Goal: Task Accomplishment & Management: Use online tool/utility

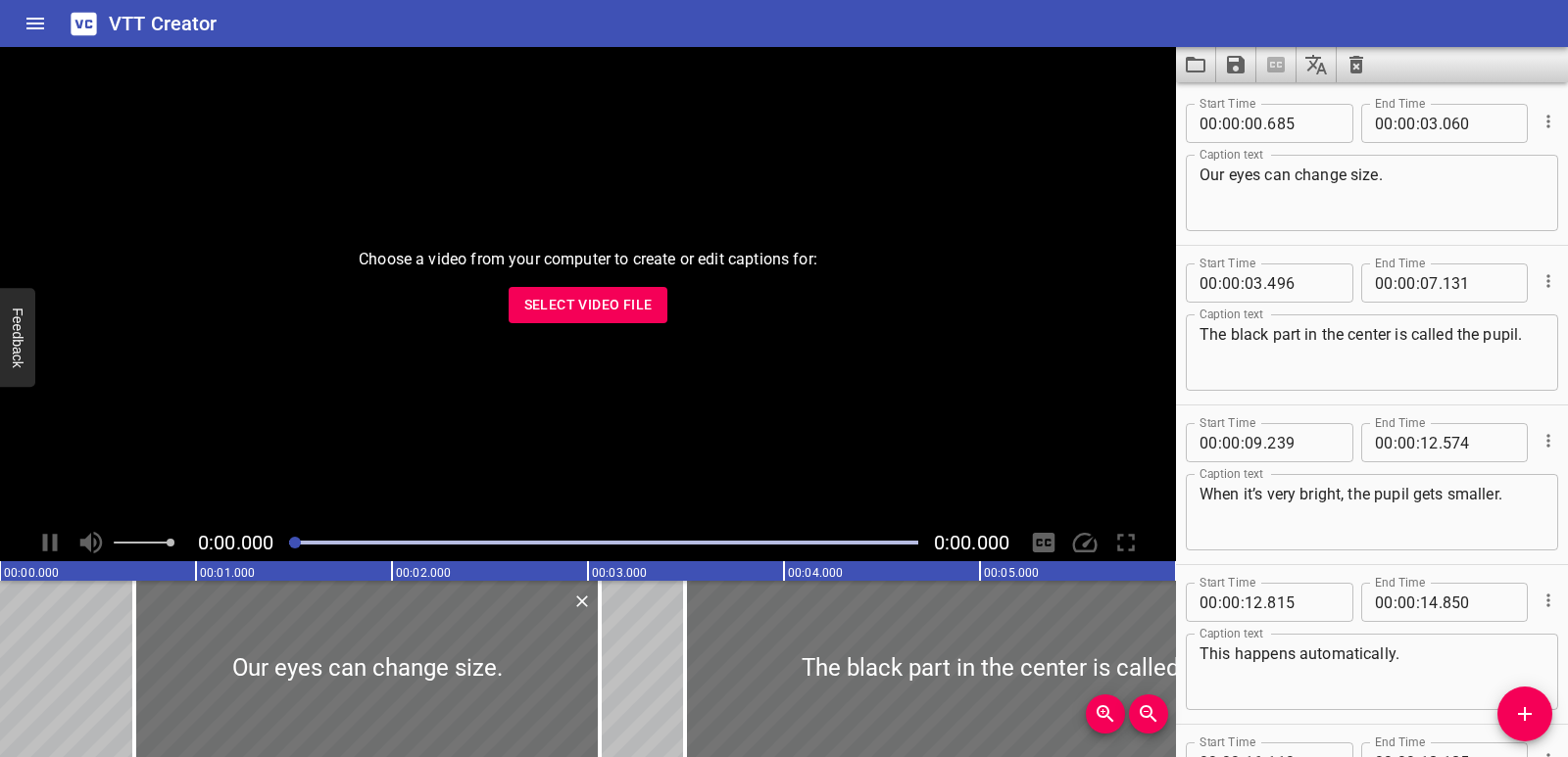
scroll to position [1173, 0]
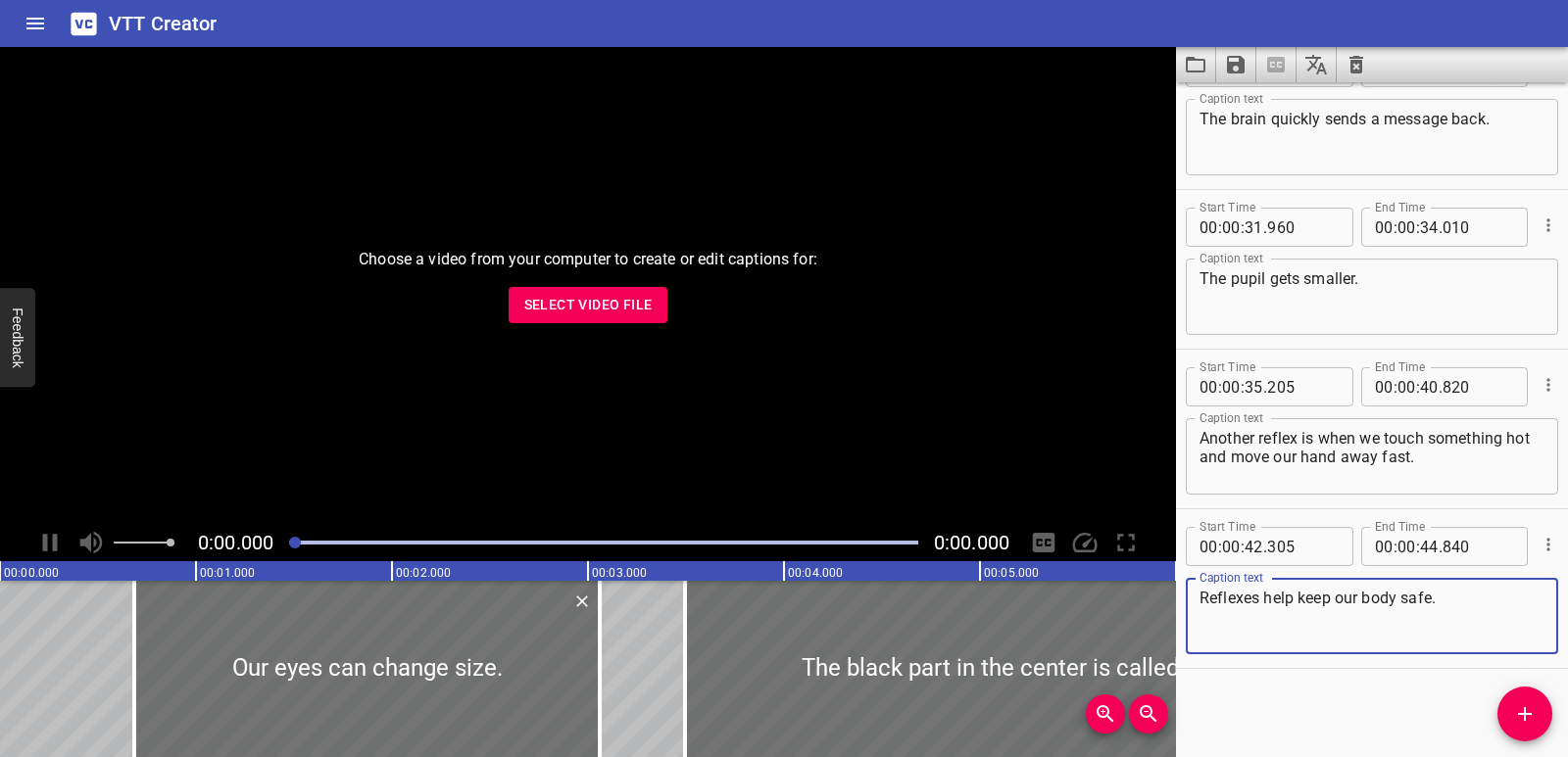
click at [1353, 66] on icon "Clear captions" at bounding box center [1356, 65] width 14 height 18
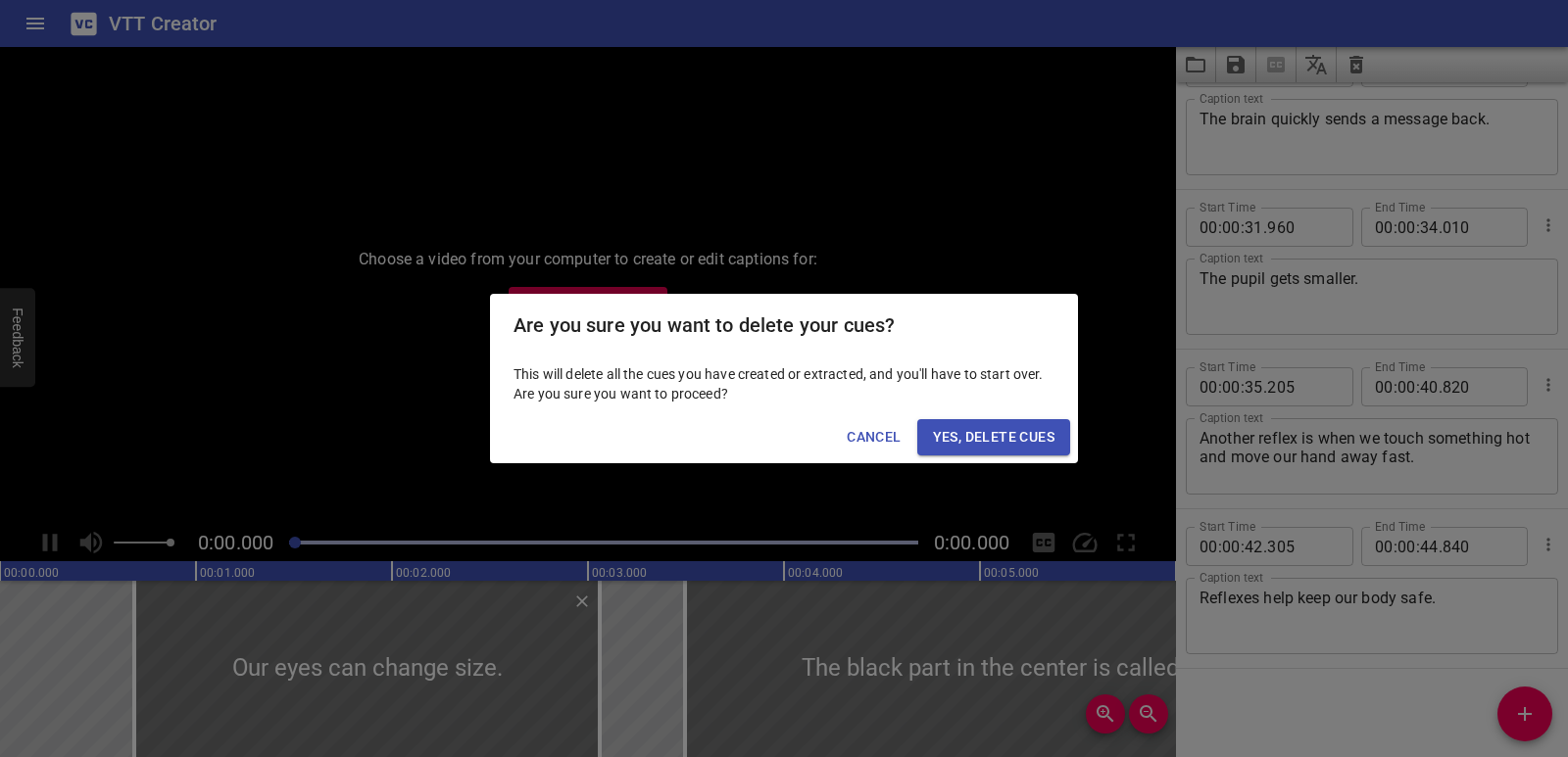
click at [1027, 440] on span "Yes, Delete Cues" at bounding box center [994, 437] width 122 height 25
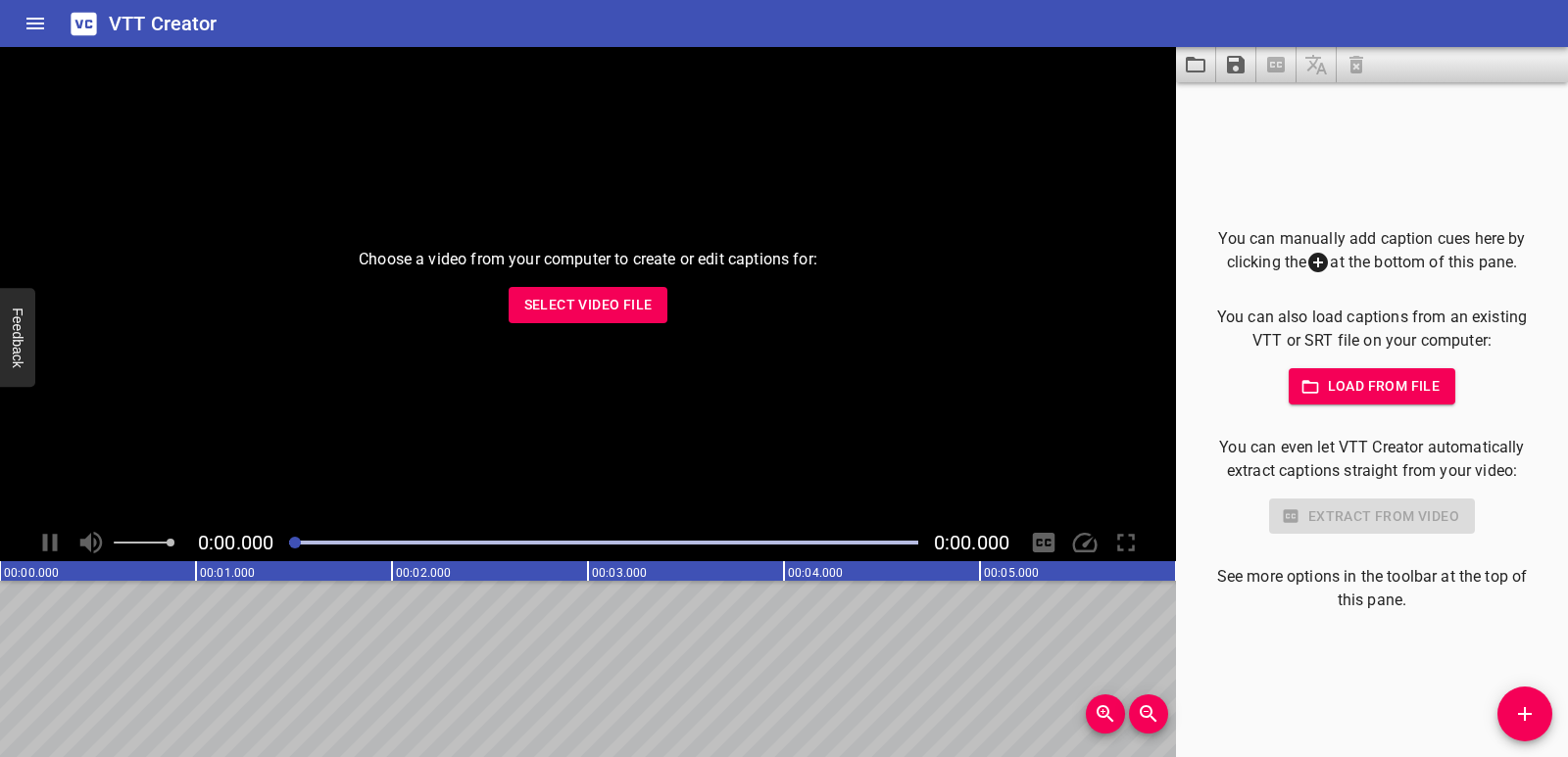
click at [562, 308] on span "Select Video File" at bounding box center [588, 304] width 129 height 25
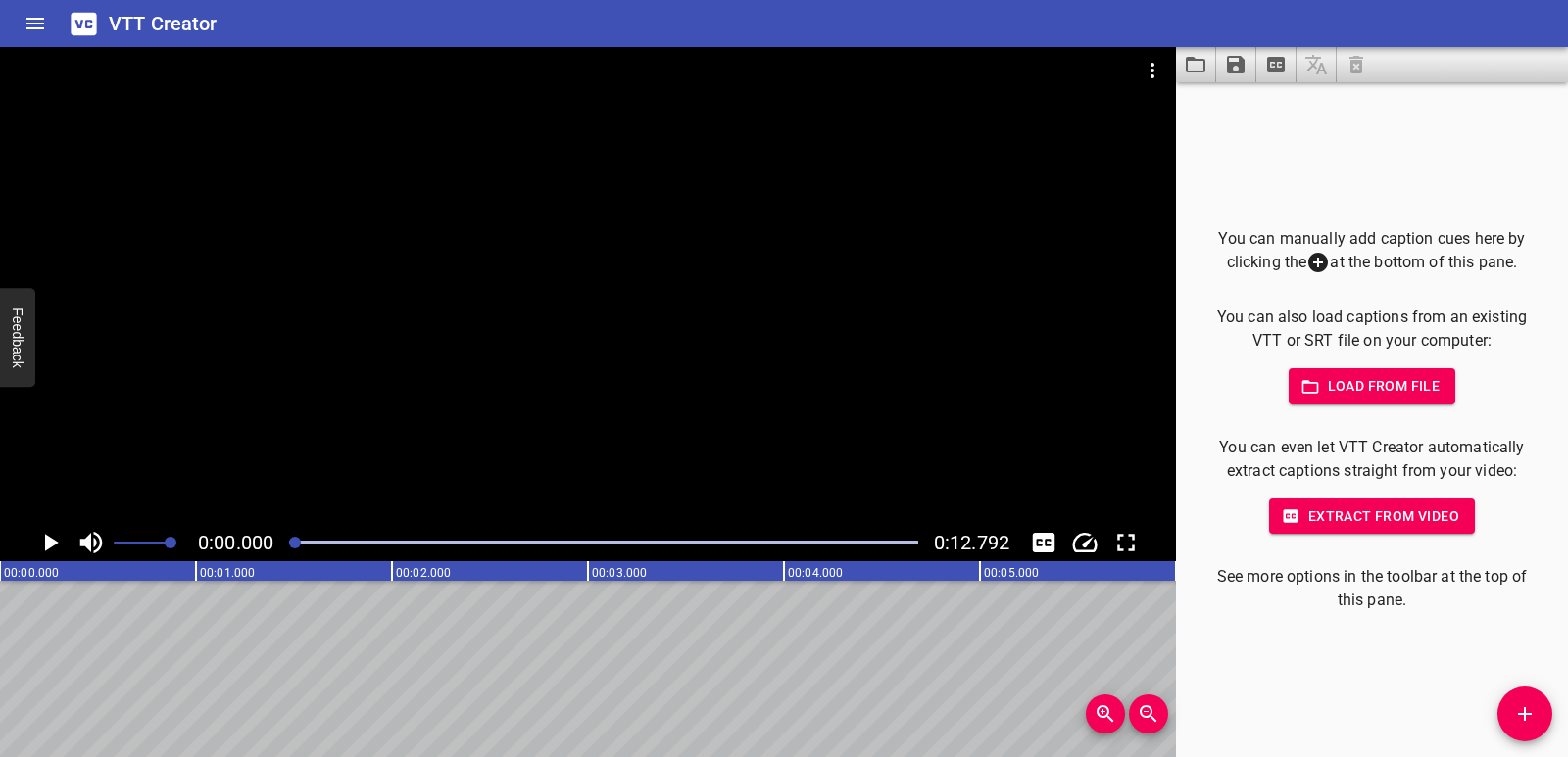
click at [44, 538] on icon "Play/Pause" at bounding box center [50, 543] width 29 height 29
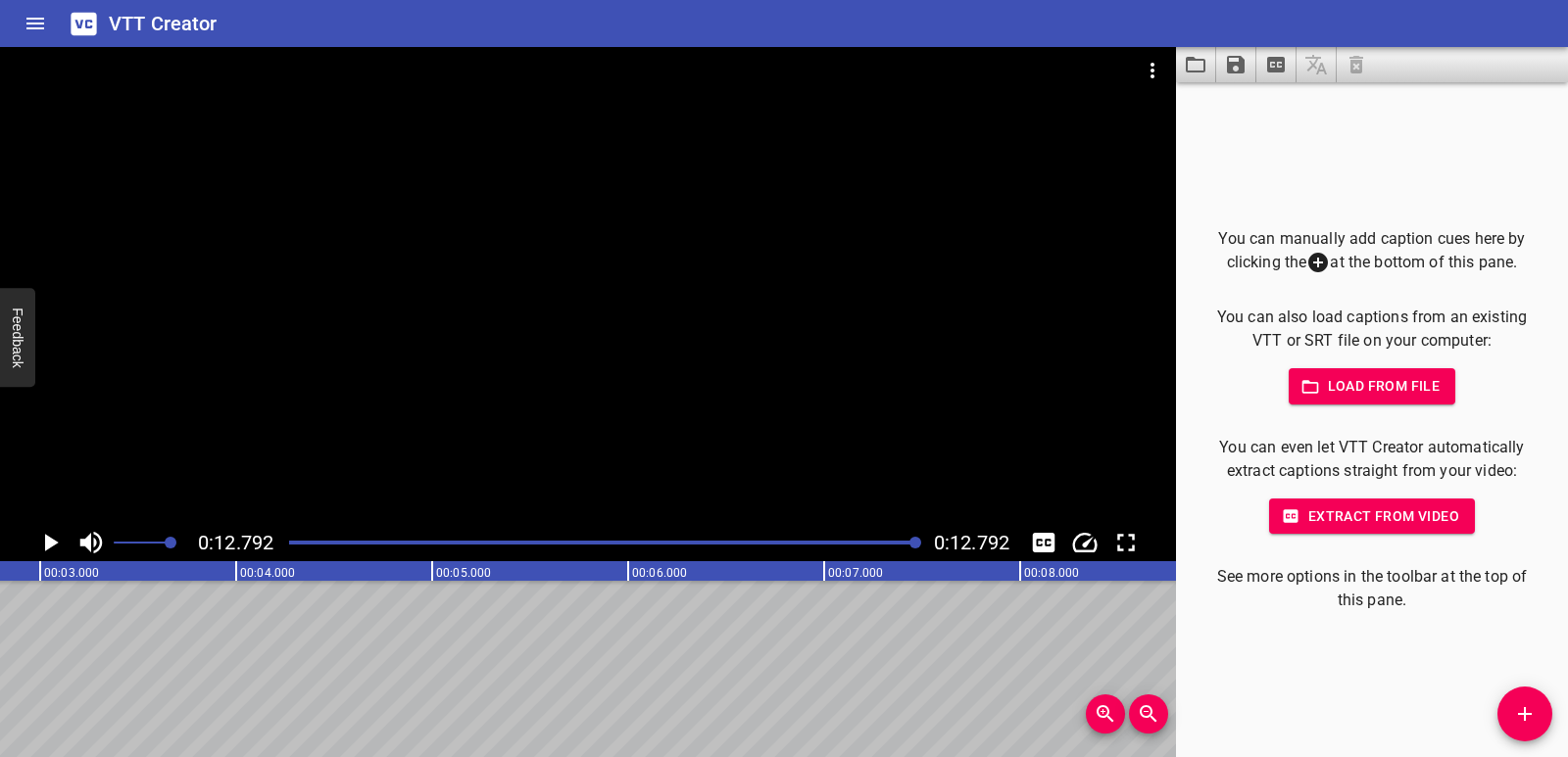
scroll to position [0, 0]
drag, startPoint x: 918, startPoint y: 546, endPoint x: 795, endPoint y: 549, distance: 123.0
click at [800, 549] on div at bounding box center [603, 543] width 653 height 27
click at [787, 548] on div at bounding box center [603, 543] width 653 height 27
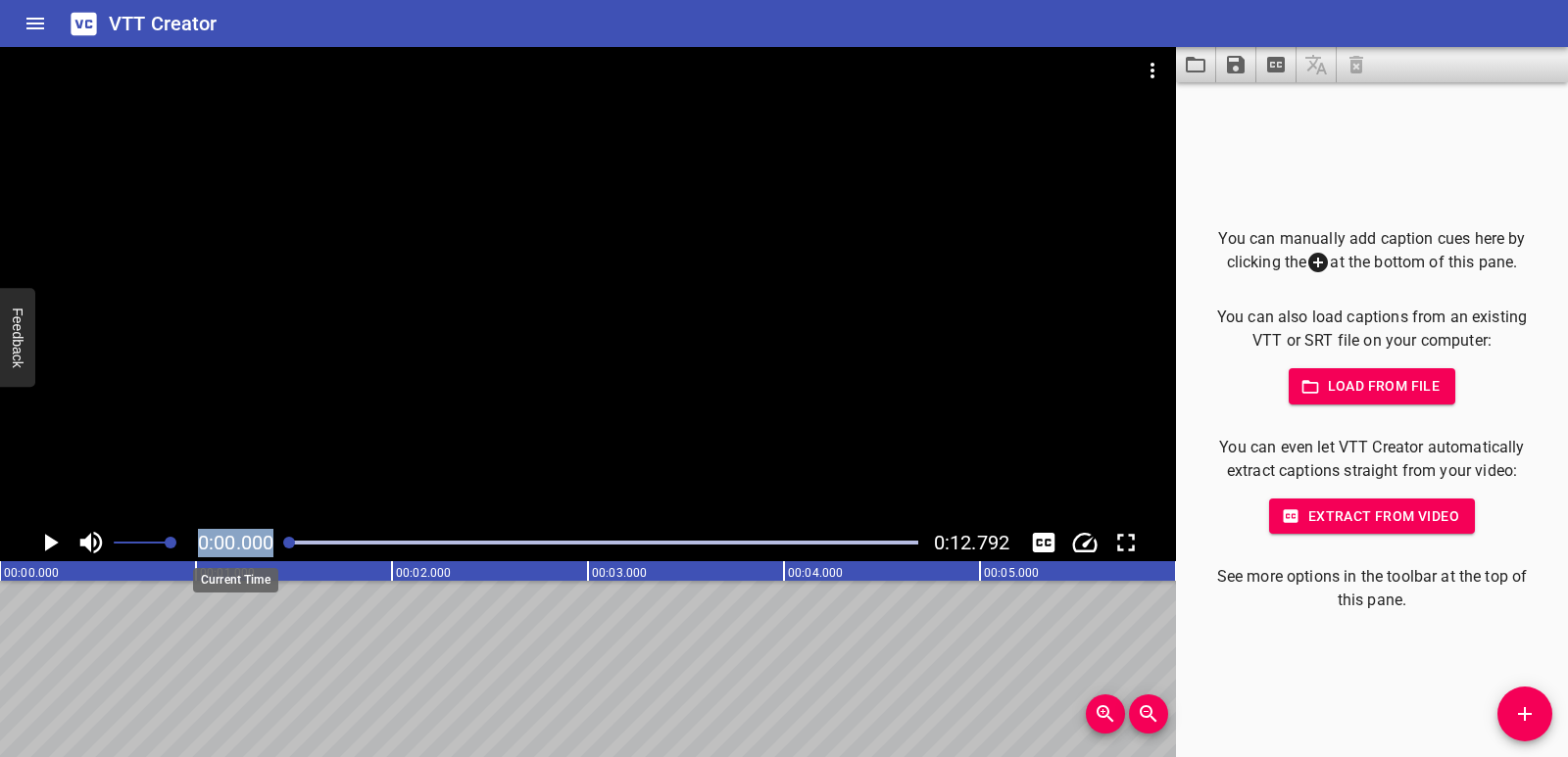
drag, startPoint x: 787, startPoint y: 548, endPoint x: 264, endPoint y: 550, distance: 523.0
click at [264, 550] on div "0:00.000 0:12.792" at bounding box center [587, 543] width 1175 height 37
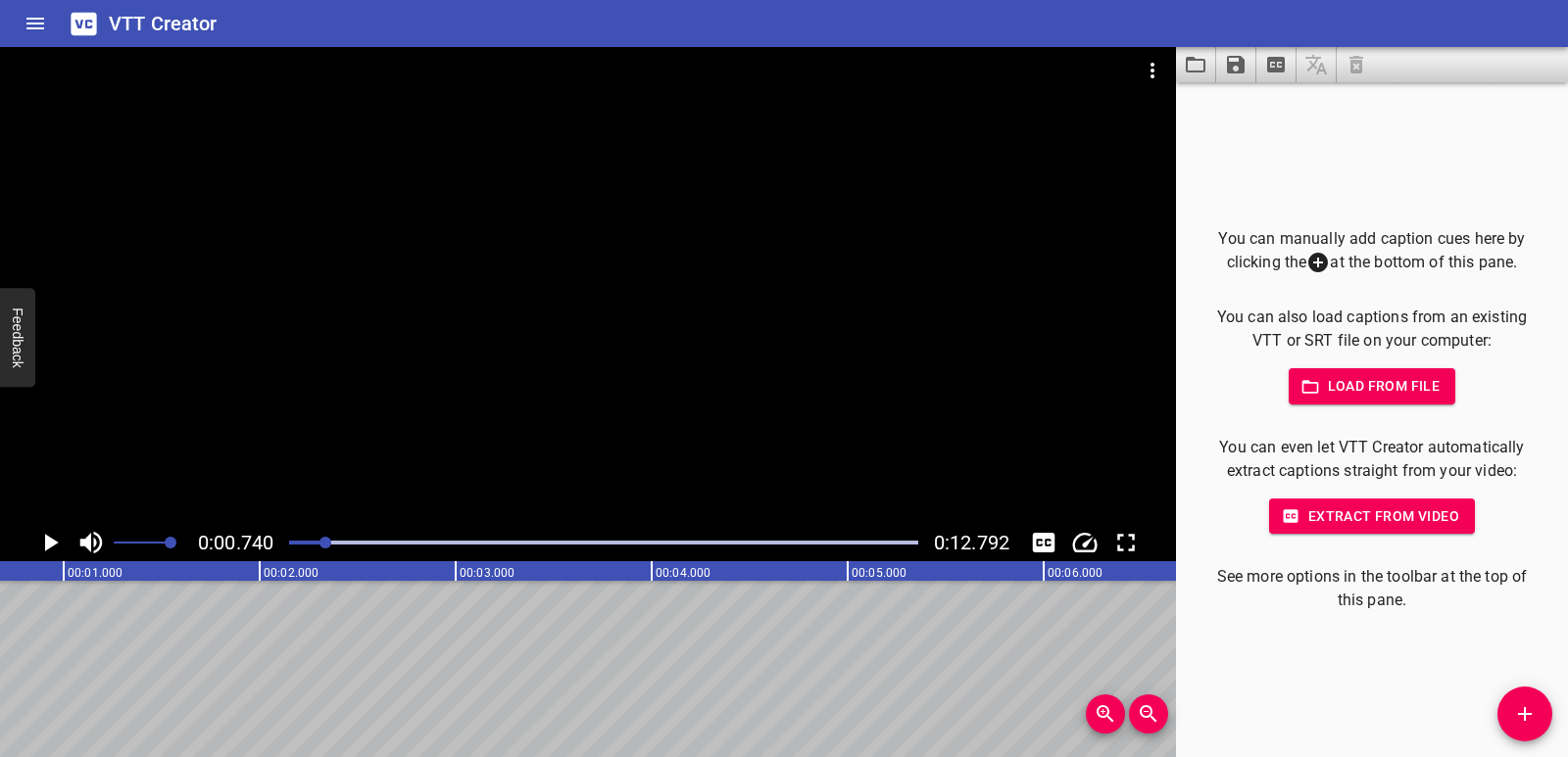
scroll to position [0, 145]
click at [1526, 699] on button "Add Cue" at bounding box center [1525, 715] width 55 height 55
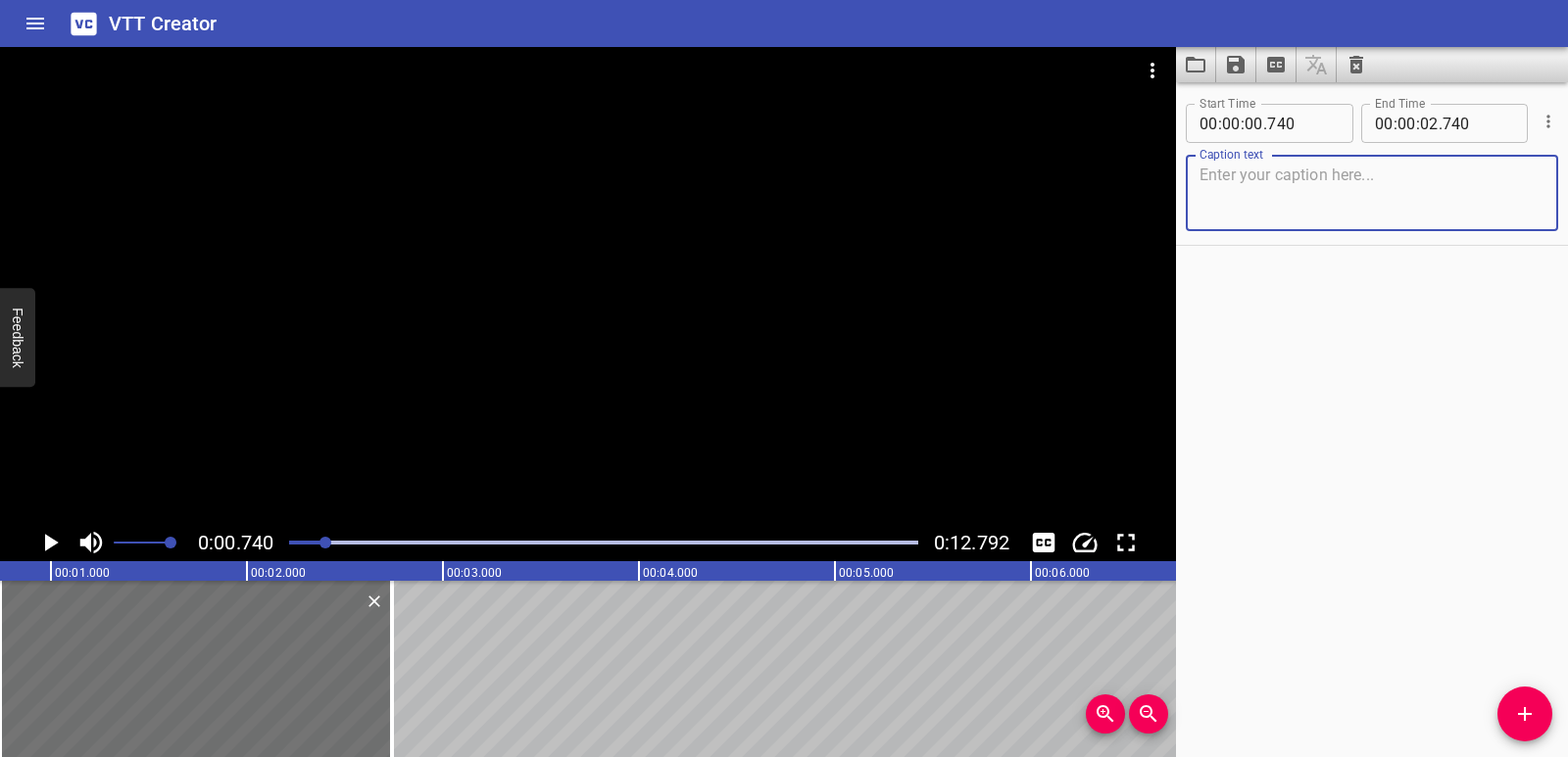
scroll to position [0, 0]
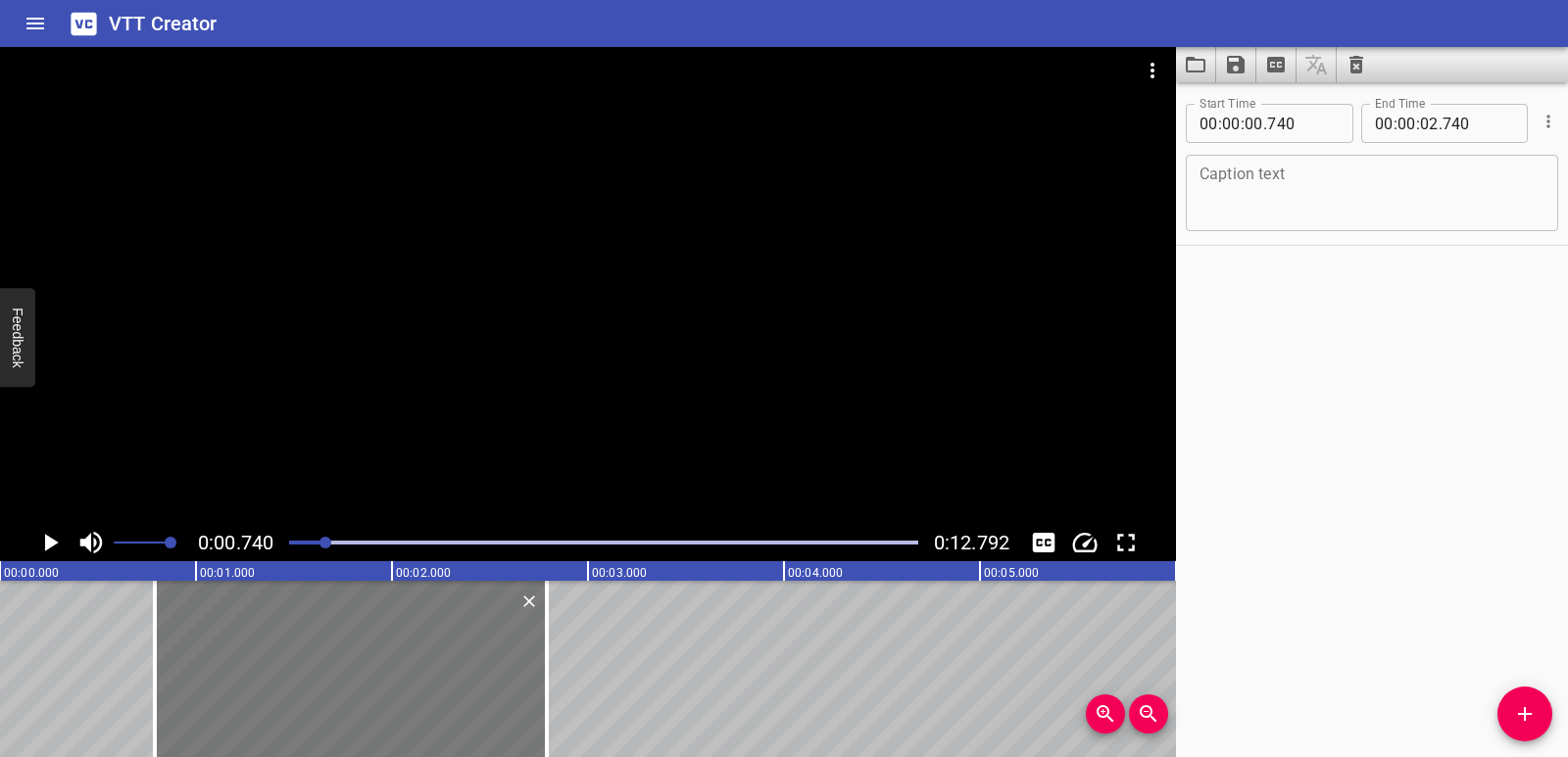
click at [288, 698] on div at bounding box center [351, 670] width 392 height 177
type input "790"
click at [557, 695] on div at bounding box center [553, 670] width 20 height 177
type input "820"
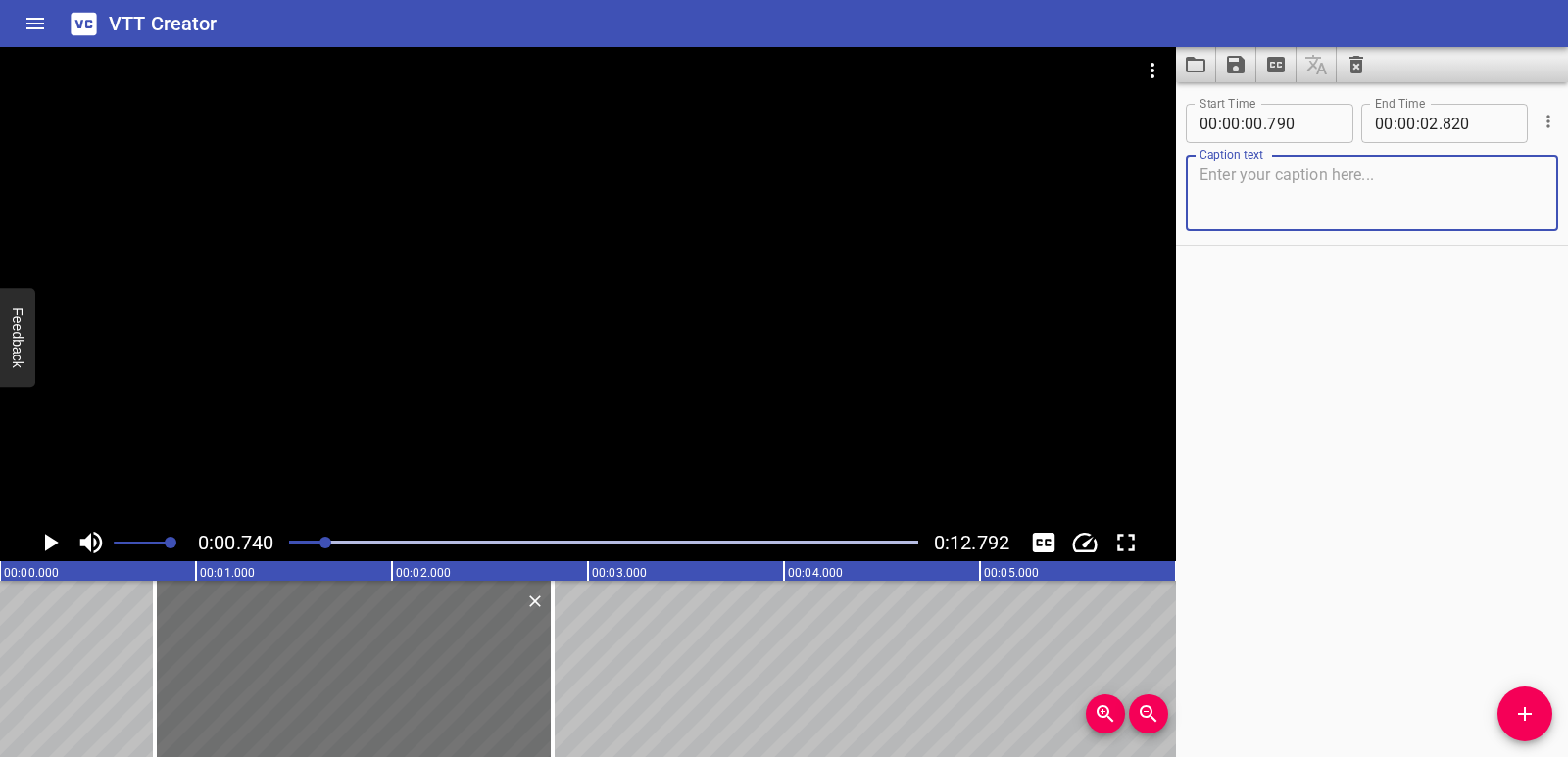
click at [1266, 187] on textarea at bounding box center [1371, 193] width 345 height 56
paste textarea "Take the number of counters in the product."
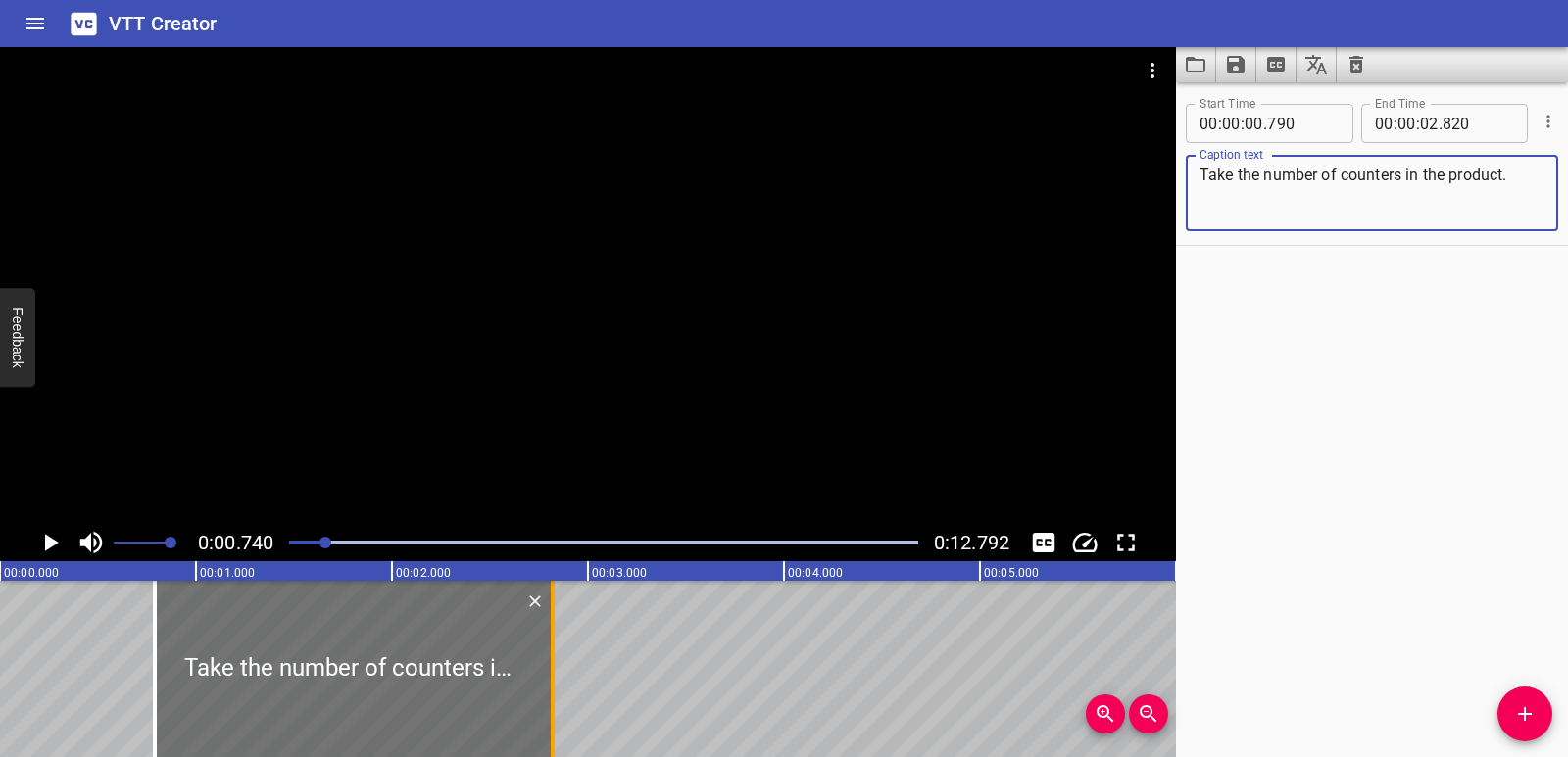
type textarea "Take the number of counters in the product."
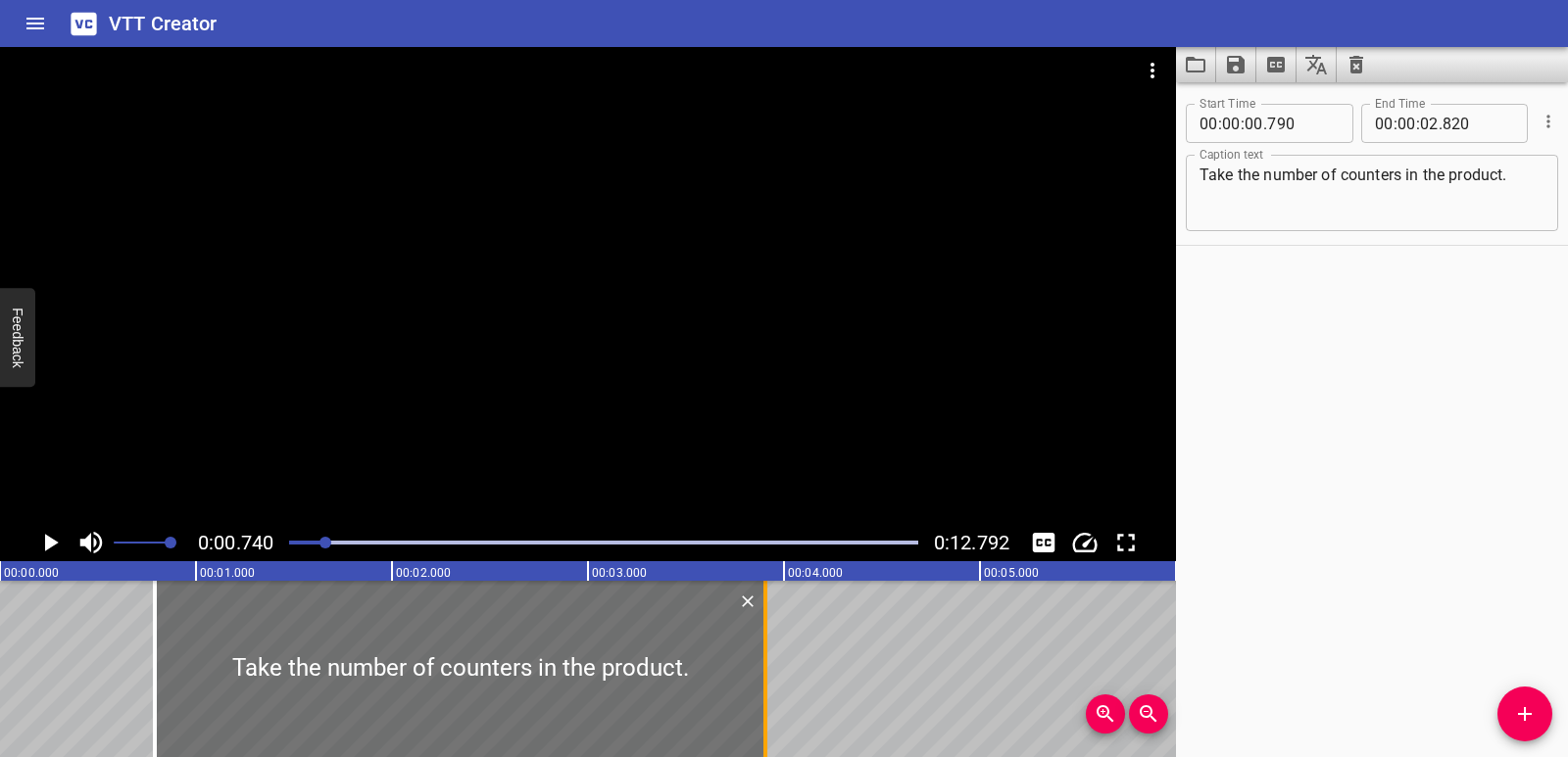
drag, startPoint x: 550, startPoint y: 703, endPoint x: 762, endPoint y: 684, distance: 212.8
click at [762, 684] on div at bounding box center [765, 670] width 20 height 177
type input "03"
type input "905"
drag, startPoint x: 324, startPoint y: 540, endPoint x: 275, endPoint y: 548, distance: 49.6
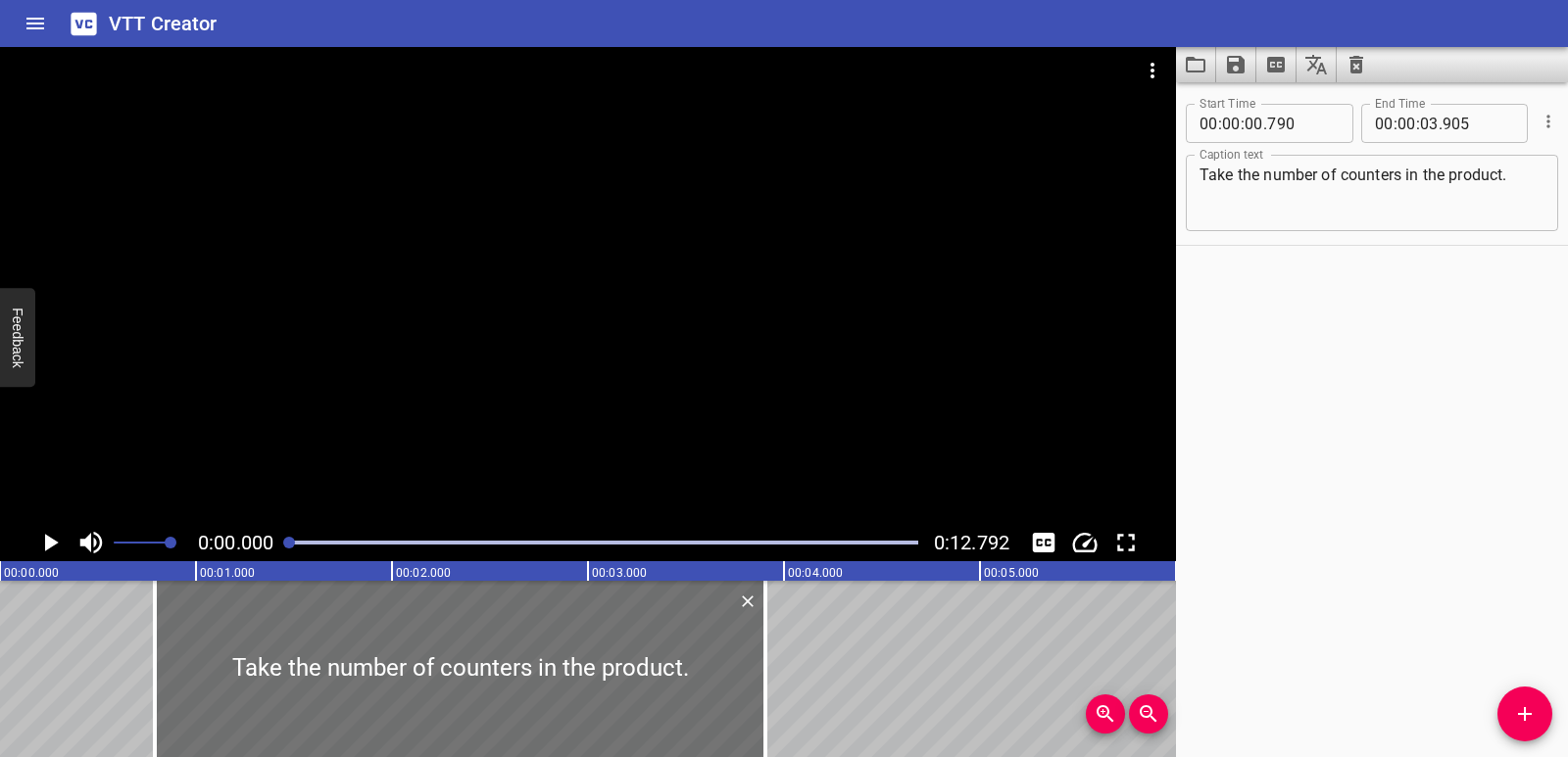
click at [275, 548] on div "0:00.000 0:12.792" at bounding box center [587, 543] width 1175 height 37
click at [55, 543] on icon "Play/Pause" at bounding box center [52, 543] width 14 height 18
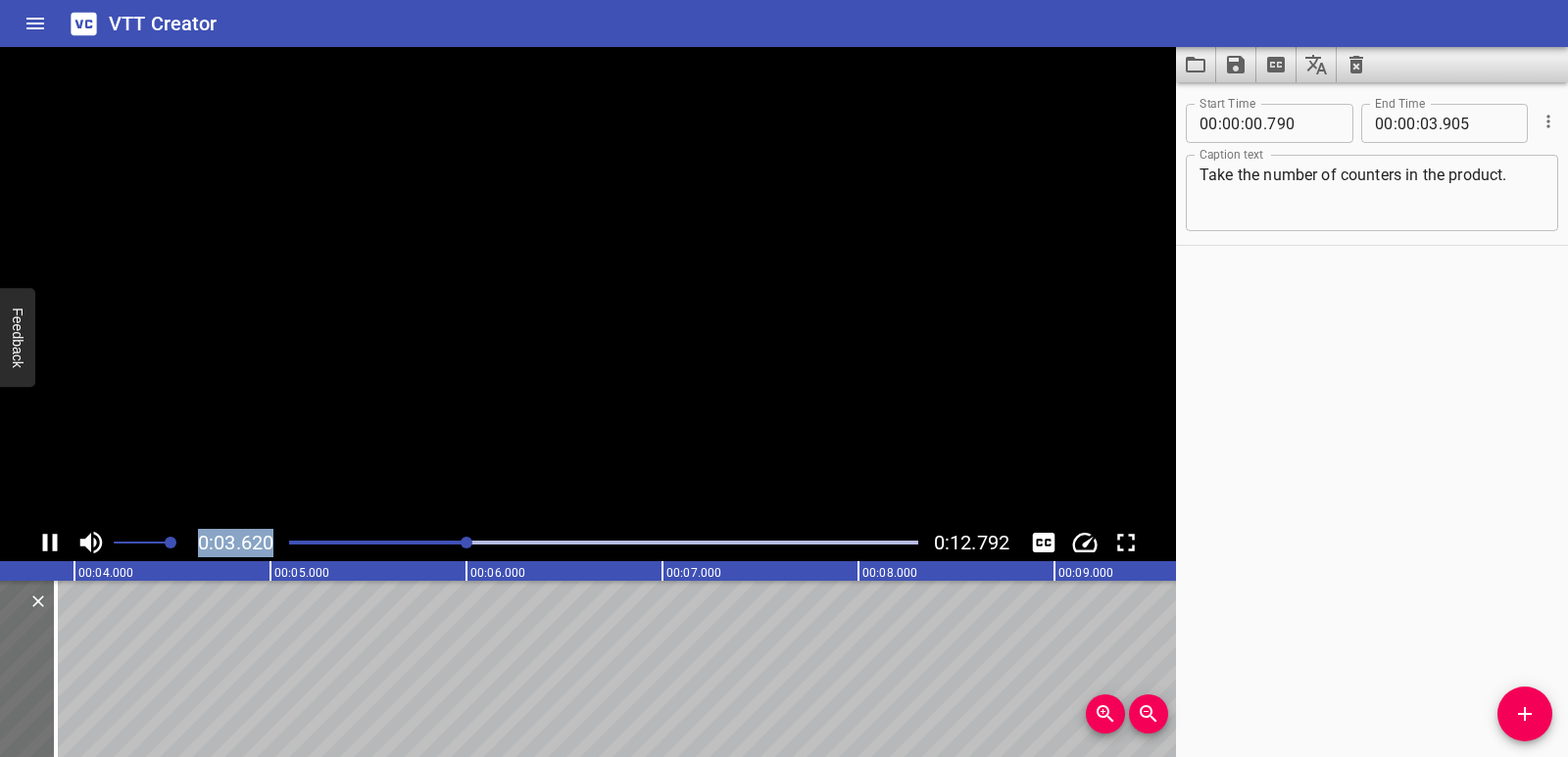
click at [55, 543] on icon "Play/Pause" at bounding box center [50, 543] width 15 height 18
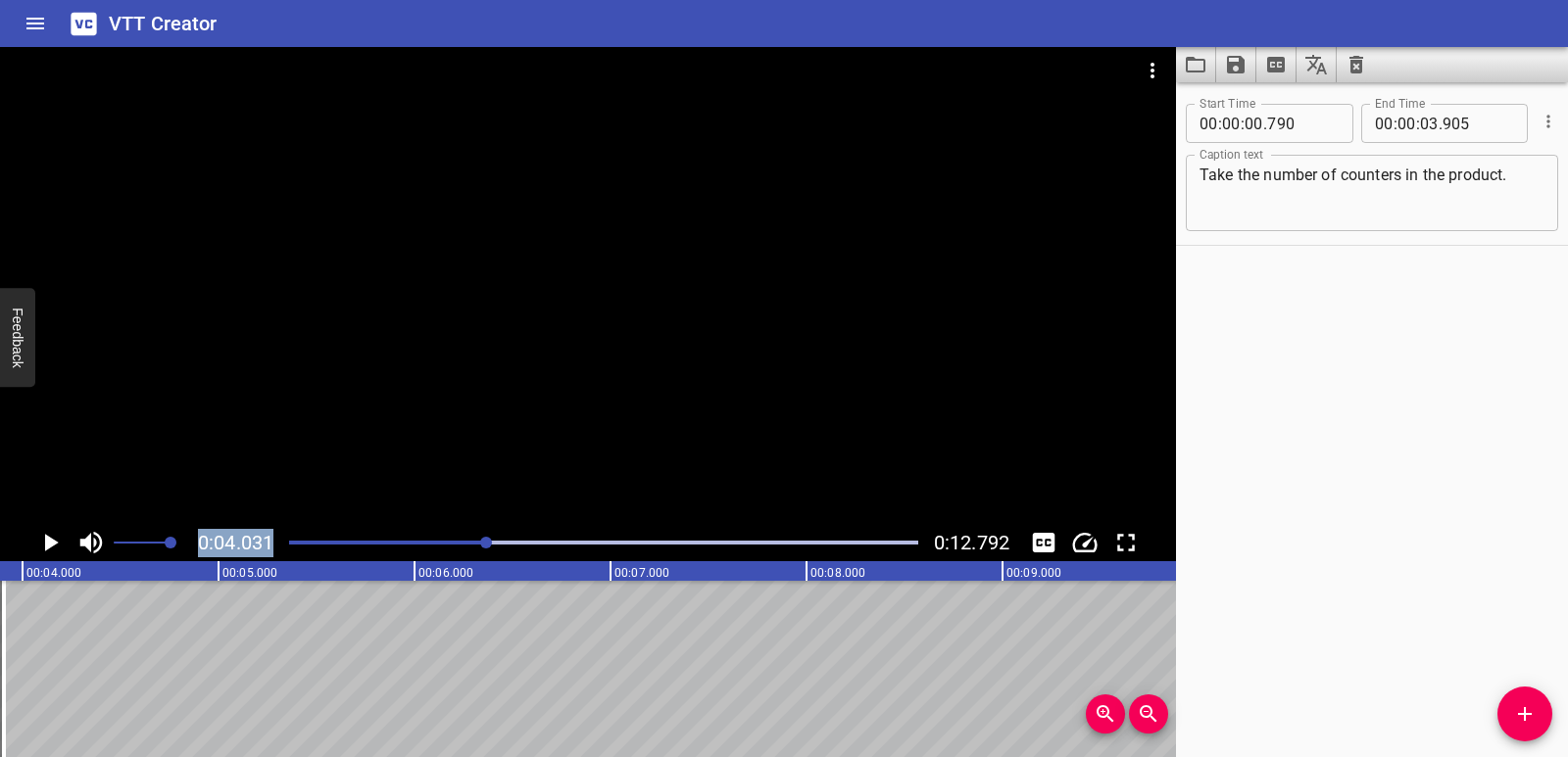
scroll to position [0, 789]
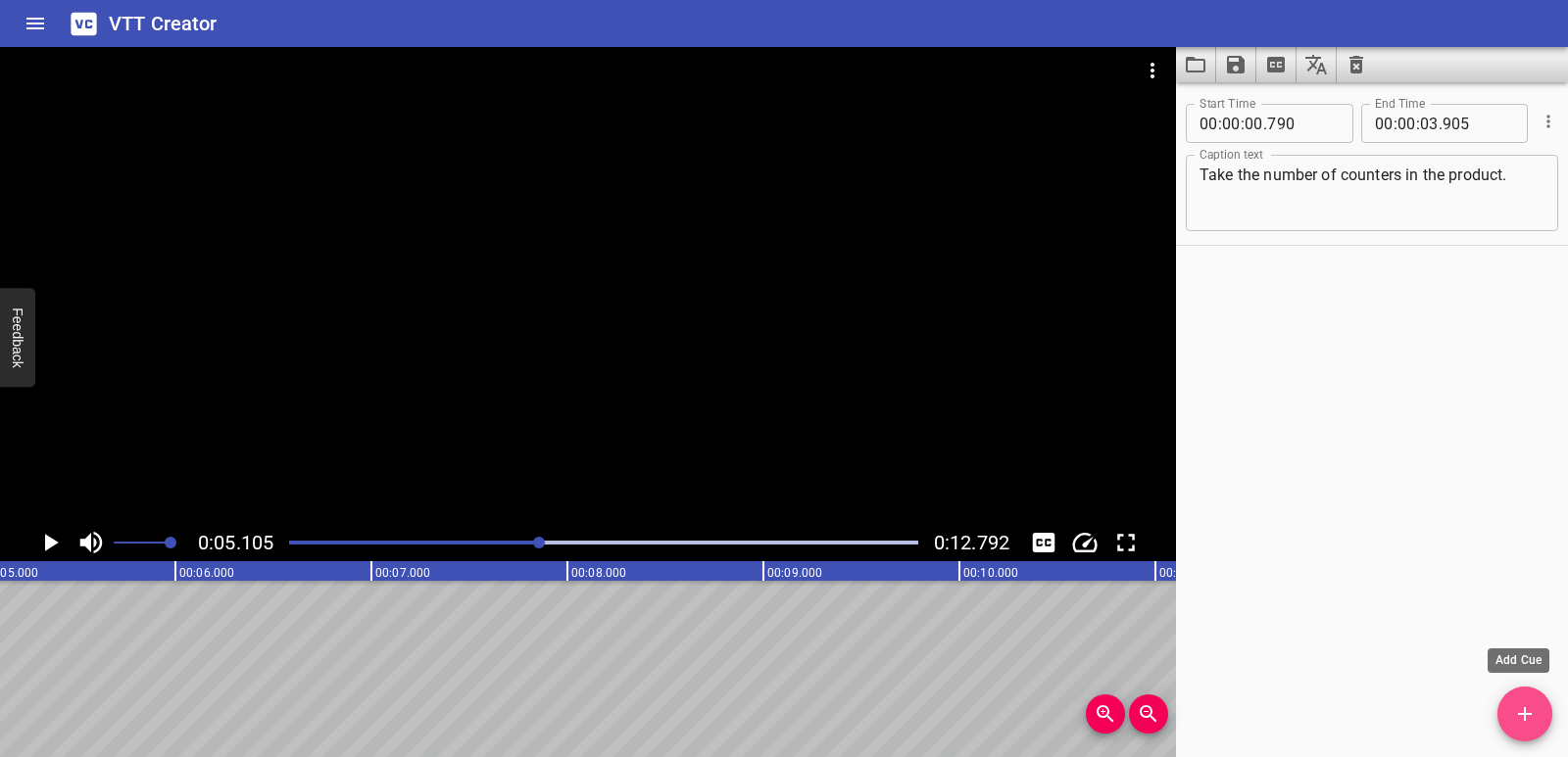
click at [1519, 717] on icon "Add Cue" at bounding box center [1525, 714] width 24 height 24
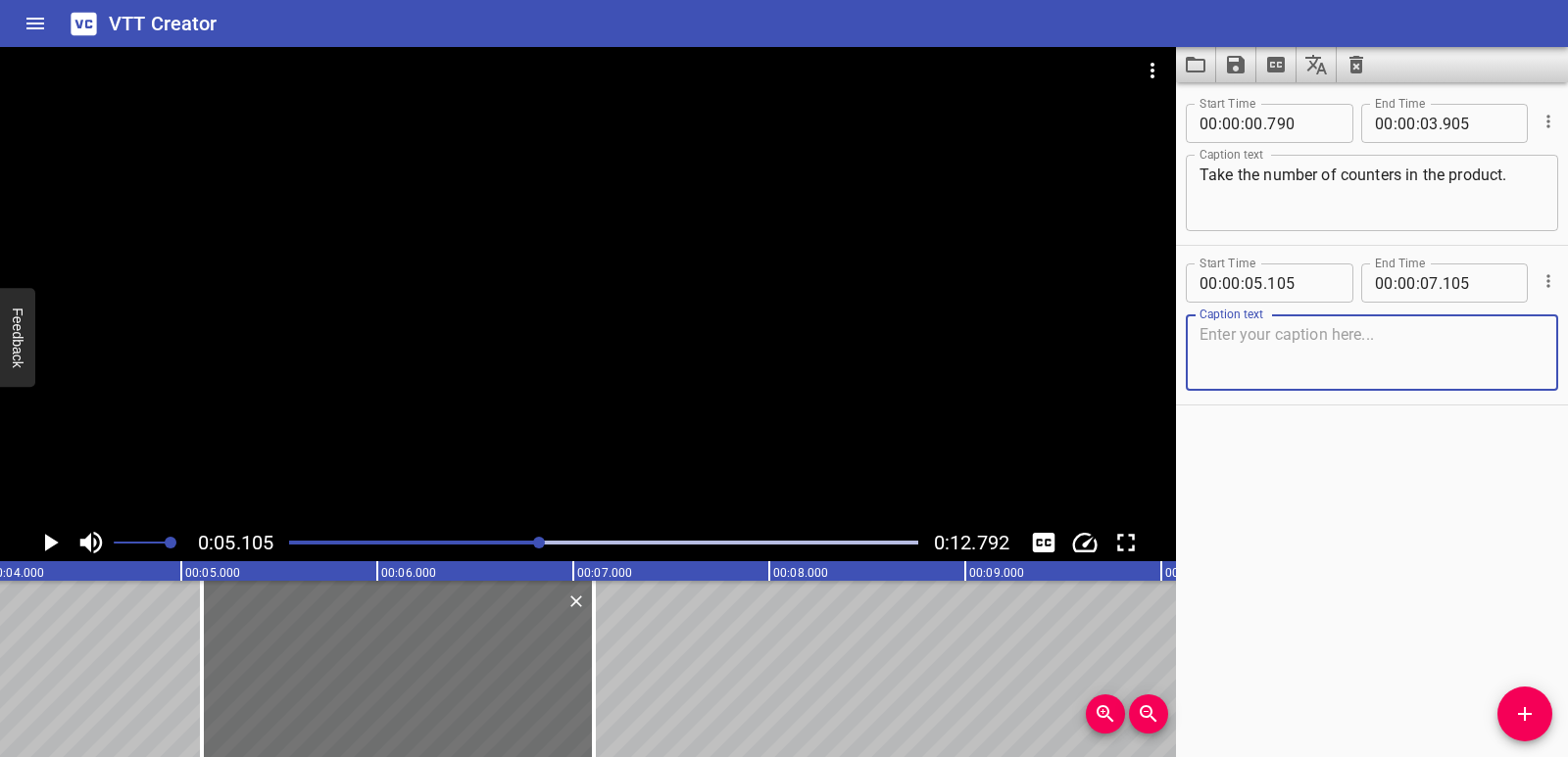
scroll to position [0, 658]
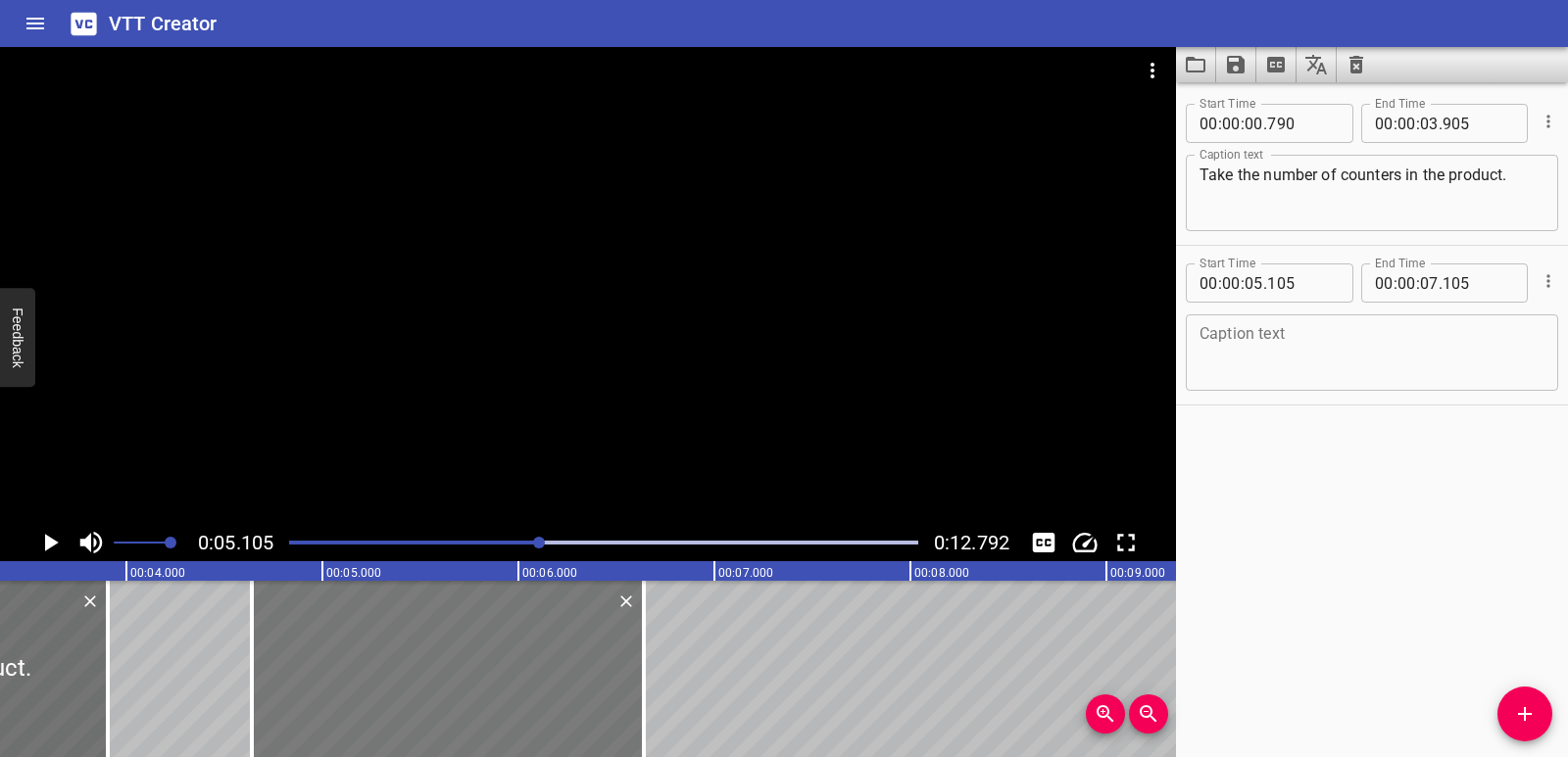
drag, startPoint x: 354, startPoint y: 682, endPoint x: 263, endPoint y: 679, distance: 91.0
click at [263, 679] on div at bounding box center [447, 670] width 392 height 177
type input "04"
type input "640"
type input "06"
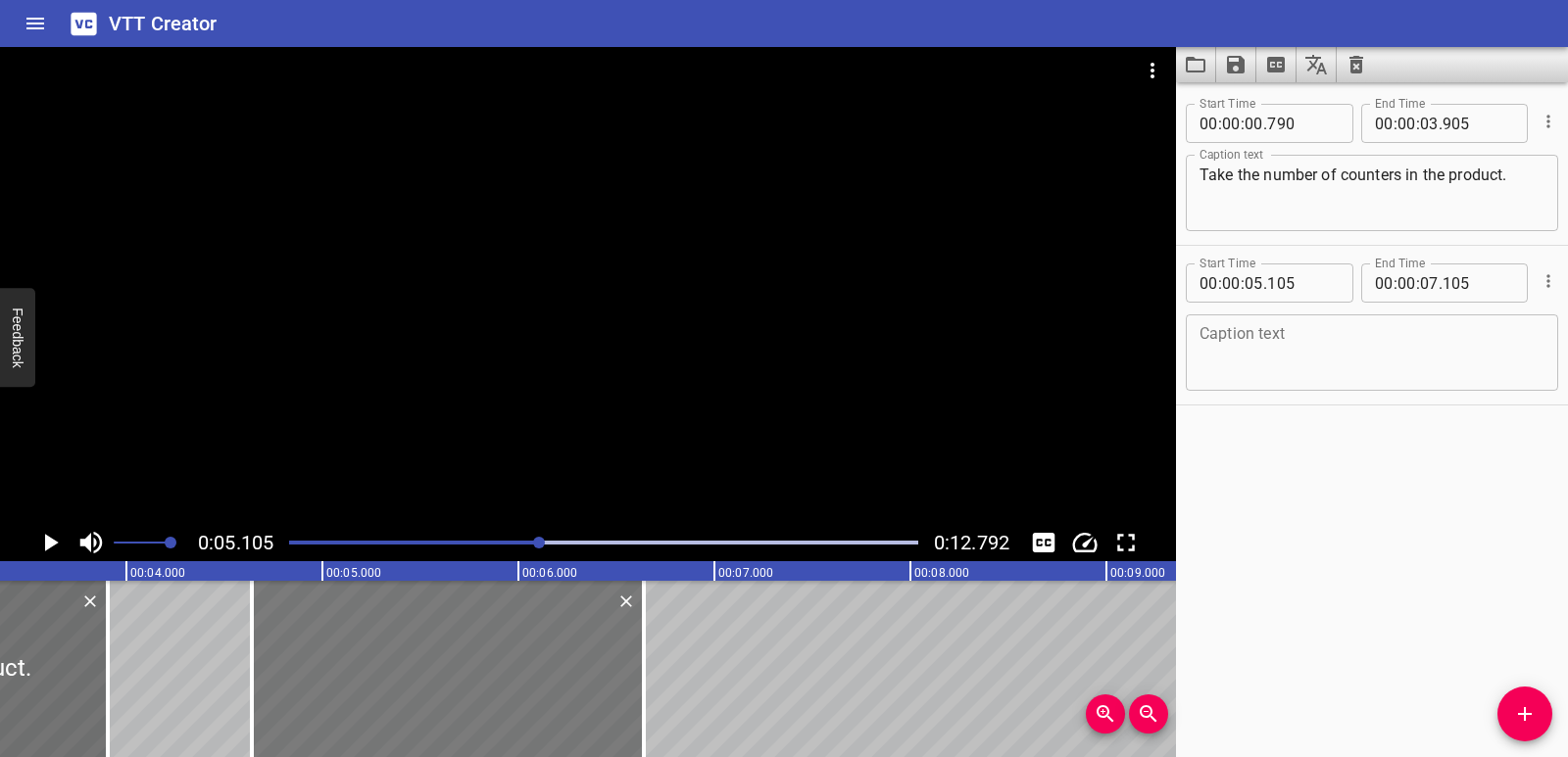
type input "640"
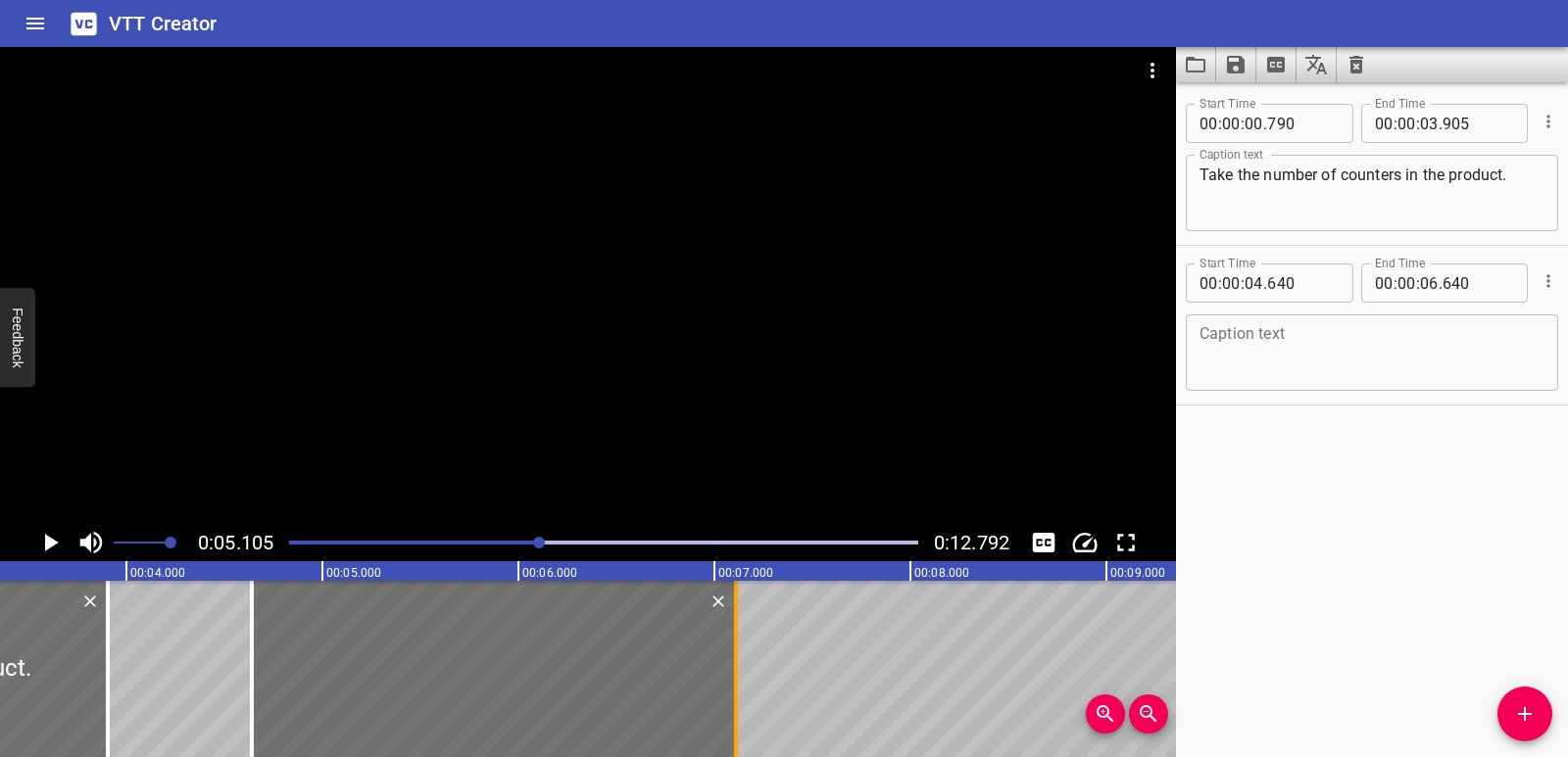
drag, startPoint x: 644, startPoint y: 672, endPoint x: 737, endPoint y: 668, distance: 93.1
click at [737, 668] on div at bounding box center [735, 670] width 4 height 177
type input "07"
type input "120"
click at [1239, 364] on textarea at bounding box center [1371, 352] width 345 height 56
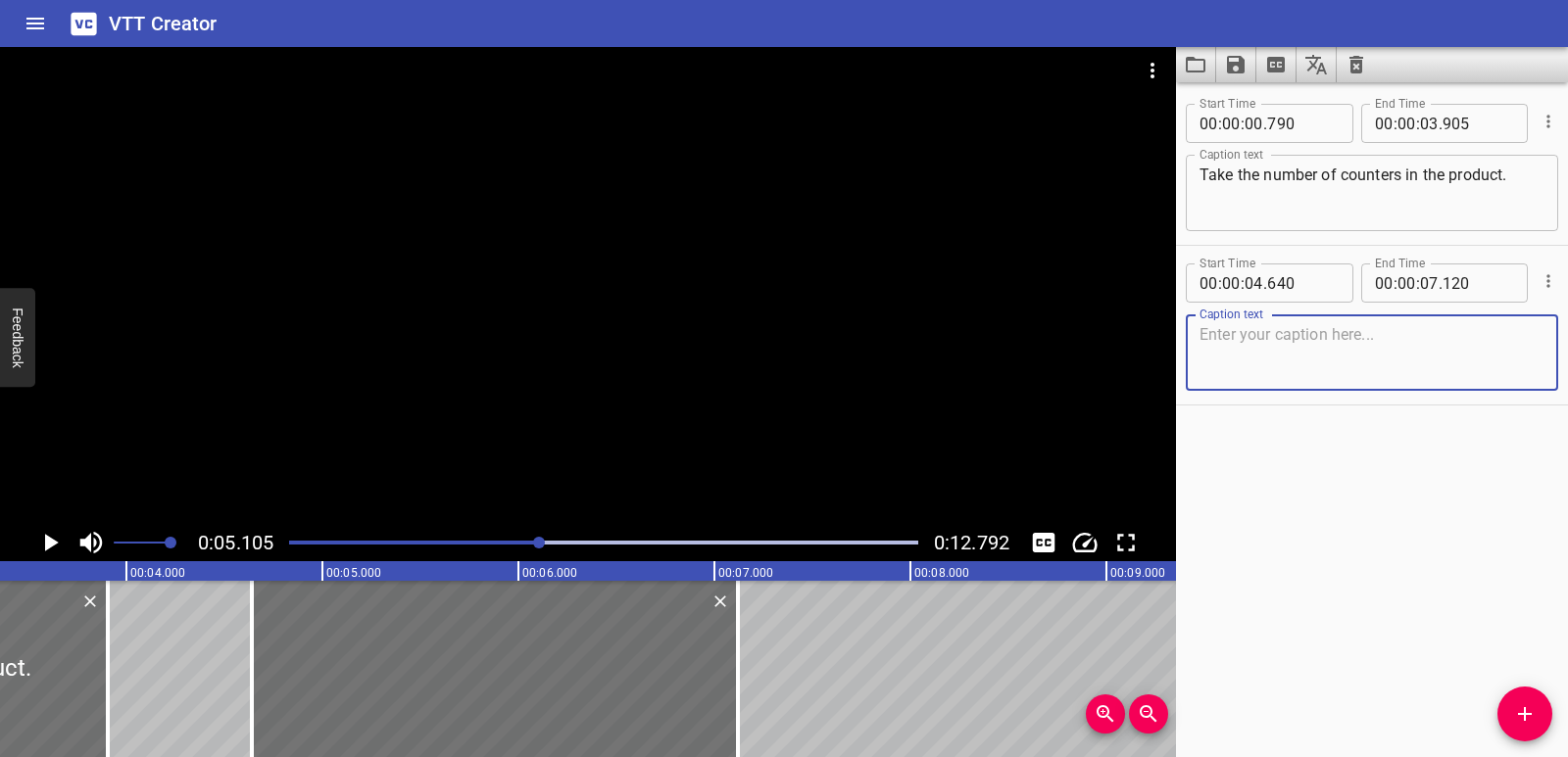
paste textarea "Put them in rows and columns. Make a rectangle."
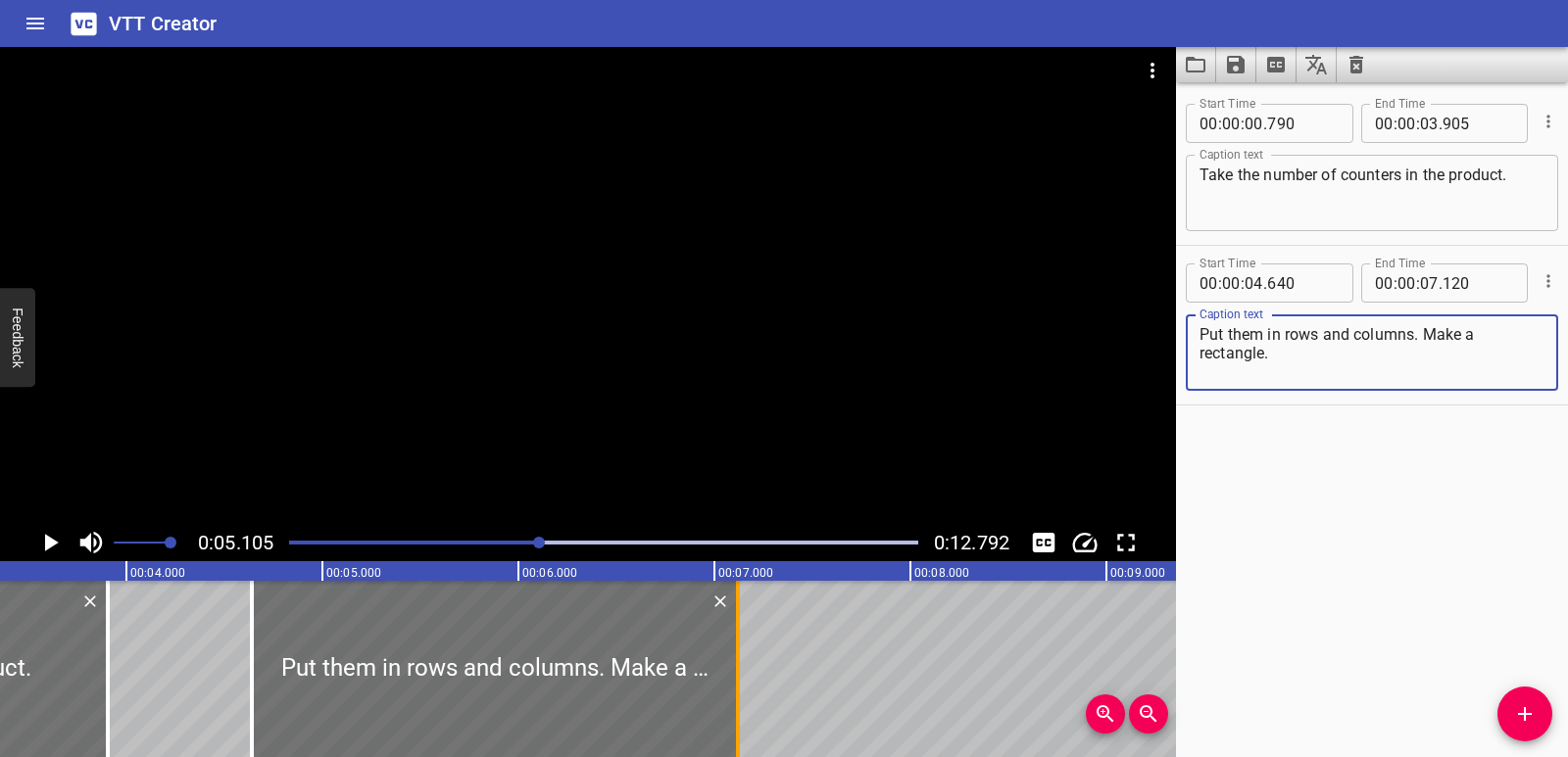
type textarea "Put them in rows and columns. Make a rectangle."
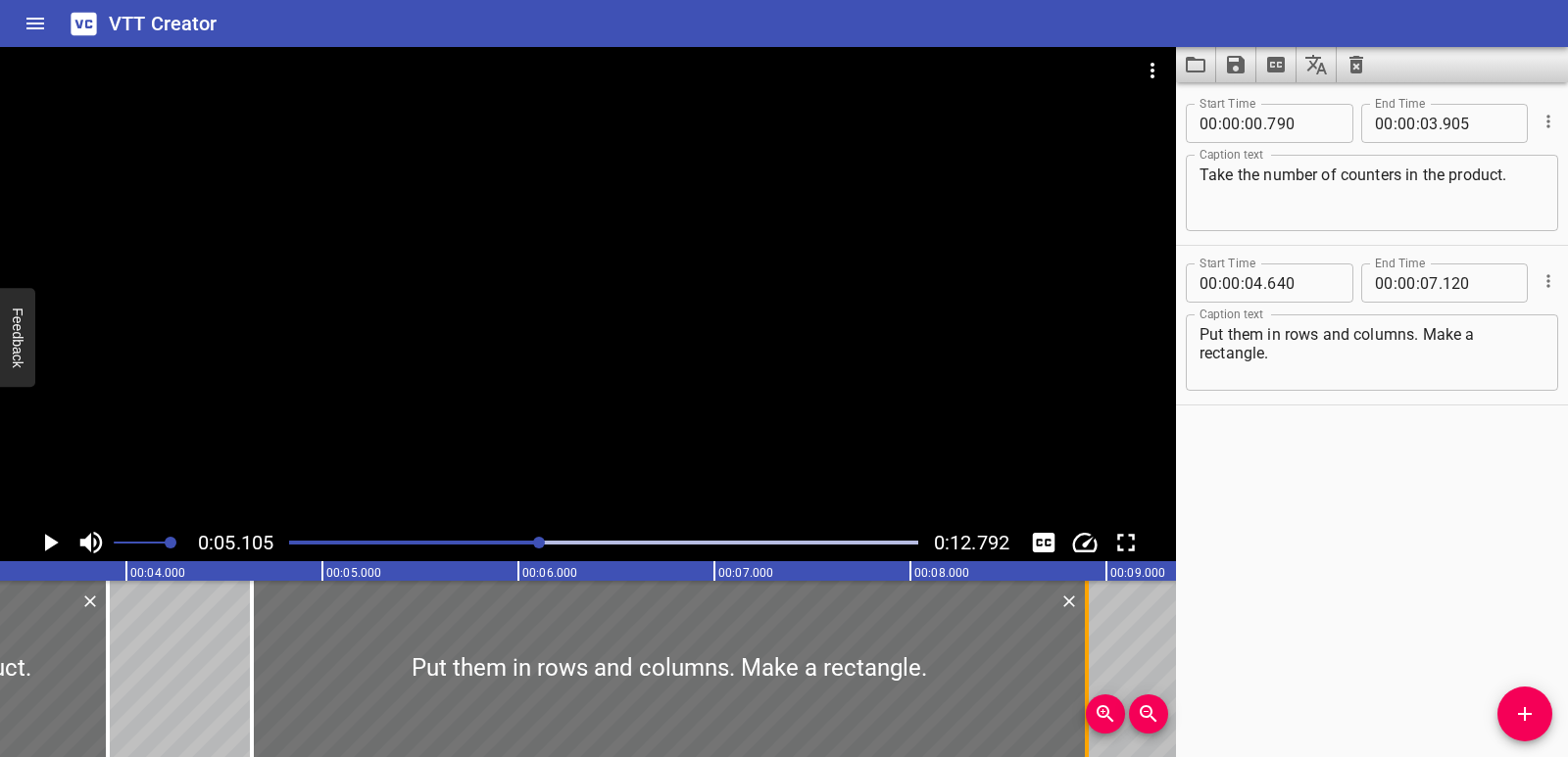
drag, startPoint x: 738, startPoint y: 651, endPoint x: 1088, endPoint y: 629, distance: 350.7
click at [1088, 629] on div at bounding box center [1087, 670] width 4 height 177
type input "08"
type input "900"
click at [438, 664] on div at bounding box center [669, 670] width 835 height 177
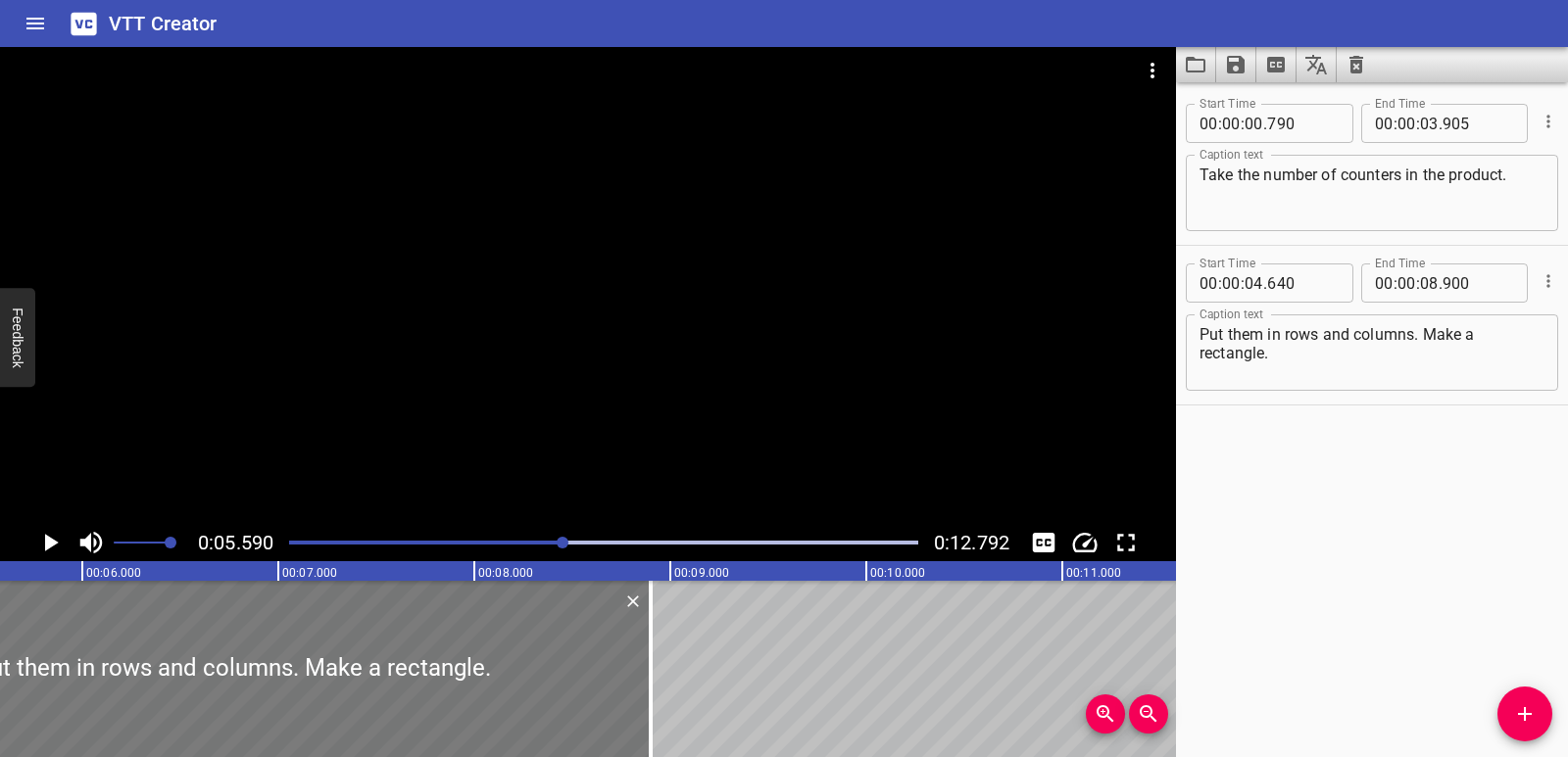
scroll to position [0, 1096]
click at [43, 542] on icon "Play/Pause" at bounding box center [50, 543] width 29 height 29
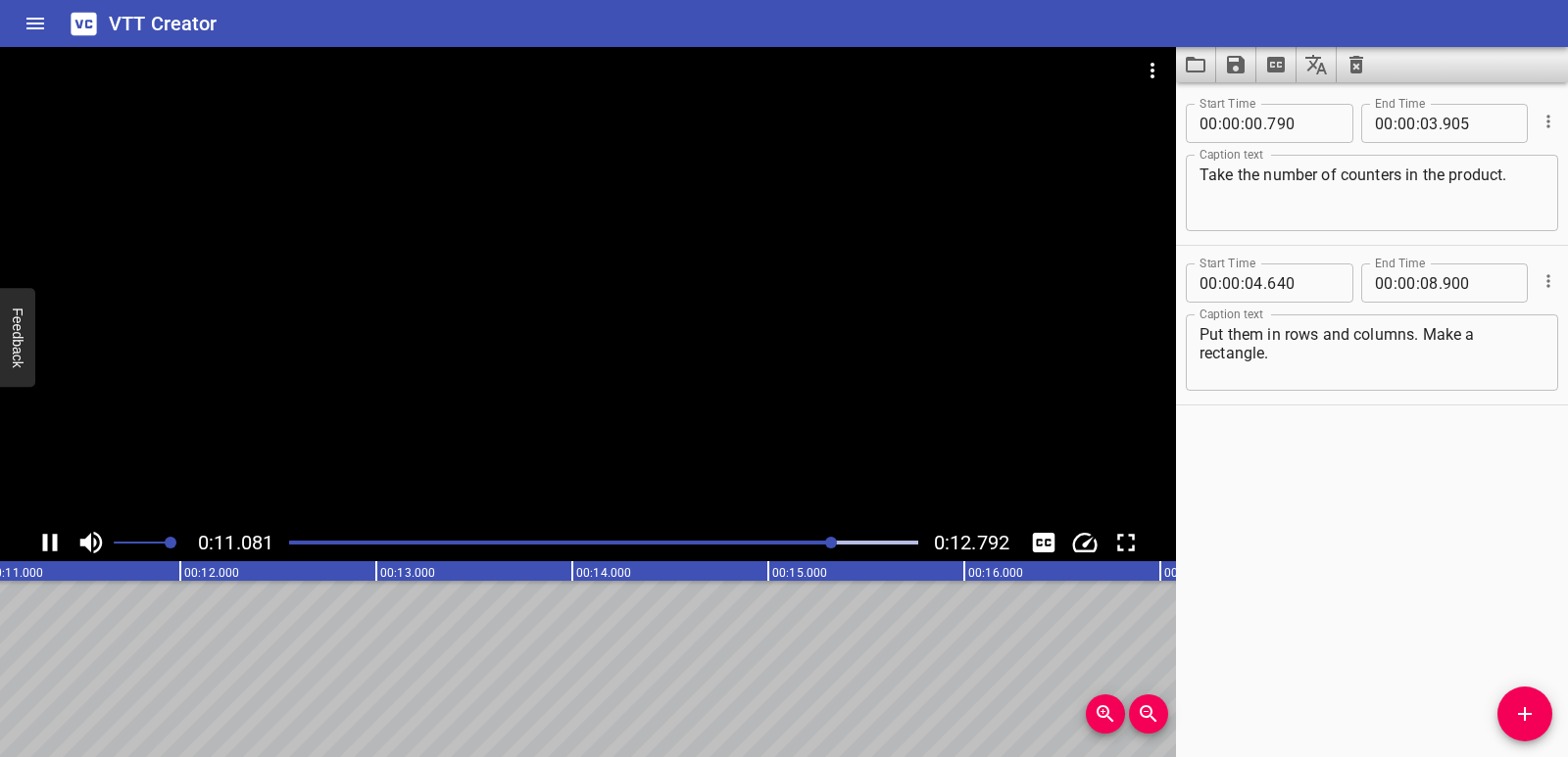
click at [52, 545] on icon "Play/Pause" at bounding box center [50, 543] width 29 height 29
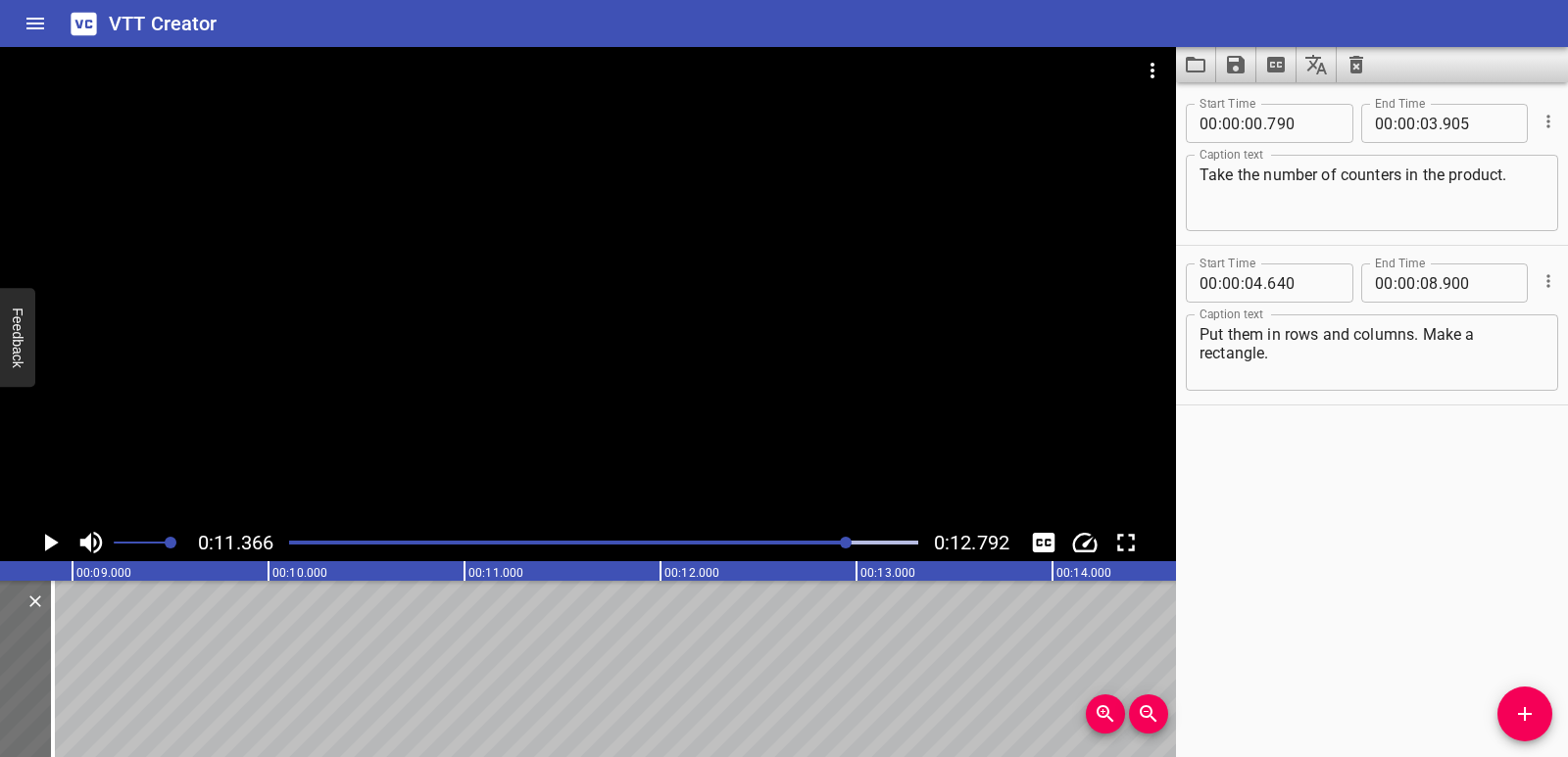
scroll to position [0, 1480]
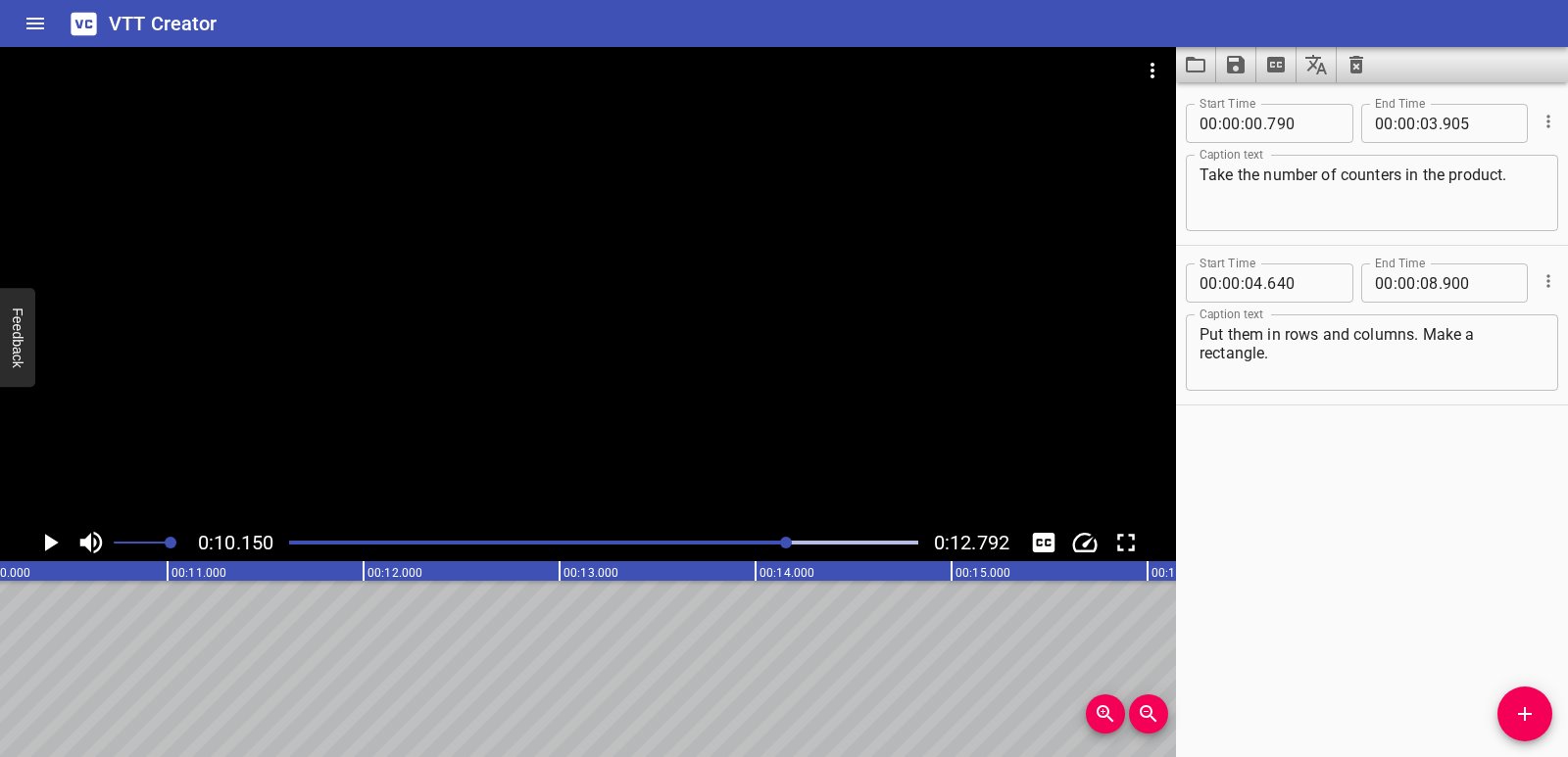
scroll to position [0, 1989]
click at [1538, 717] on span "Add Cue" at bounding box center [1525, 714] width 55 height 24
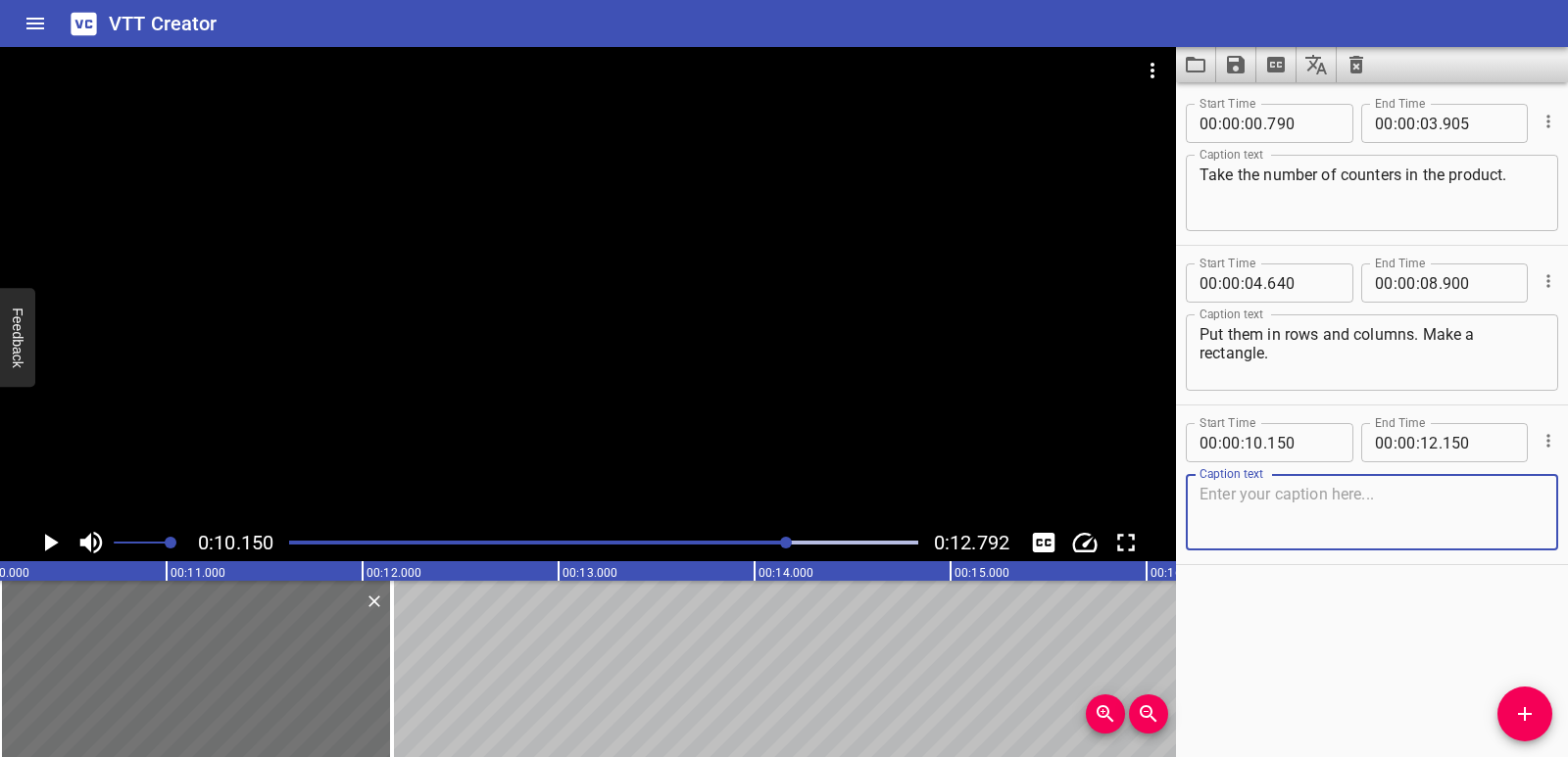
scroll to position [0, 1726]
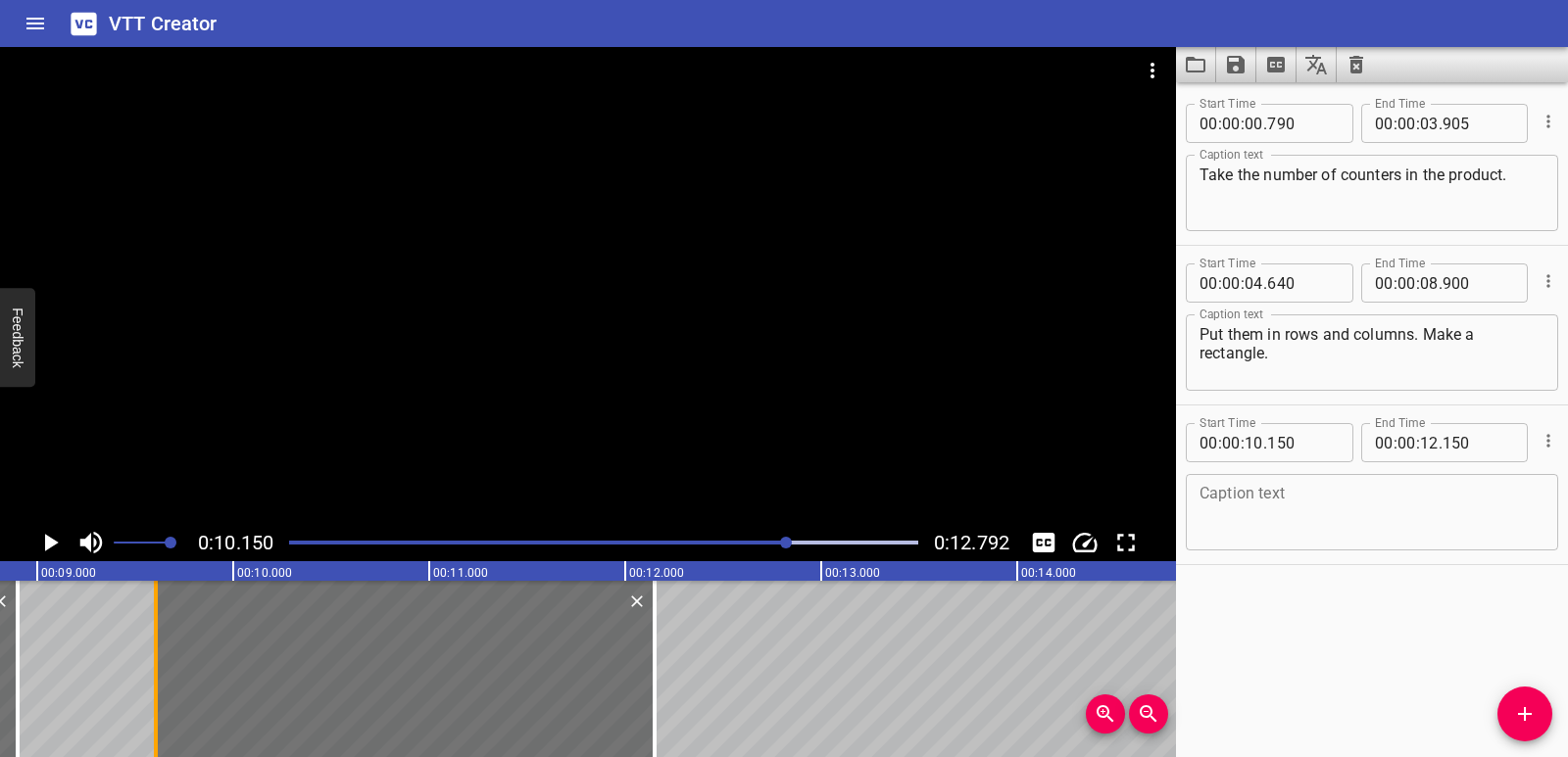
drag, startPoint x: 268, startPoint y: 699, endPoint x: 162, endPoint y: 683, distance: 107.2
click at [162, 683] on div at bounding box center [156, 670] width 20 height 177
type input "09"
type input "605"
drag, startPoint x: 665, startPoint y: 681, endPoint x: 696, endPoint y: 676, distance: 31.4
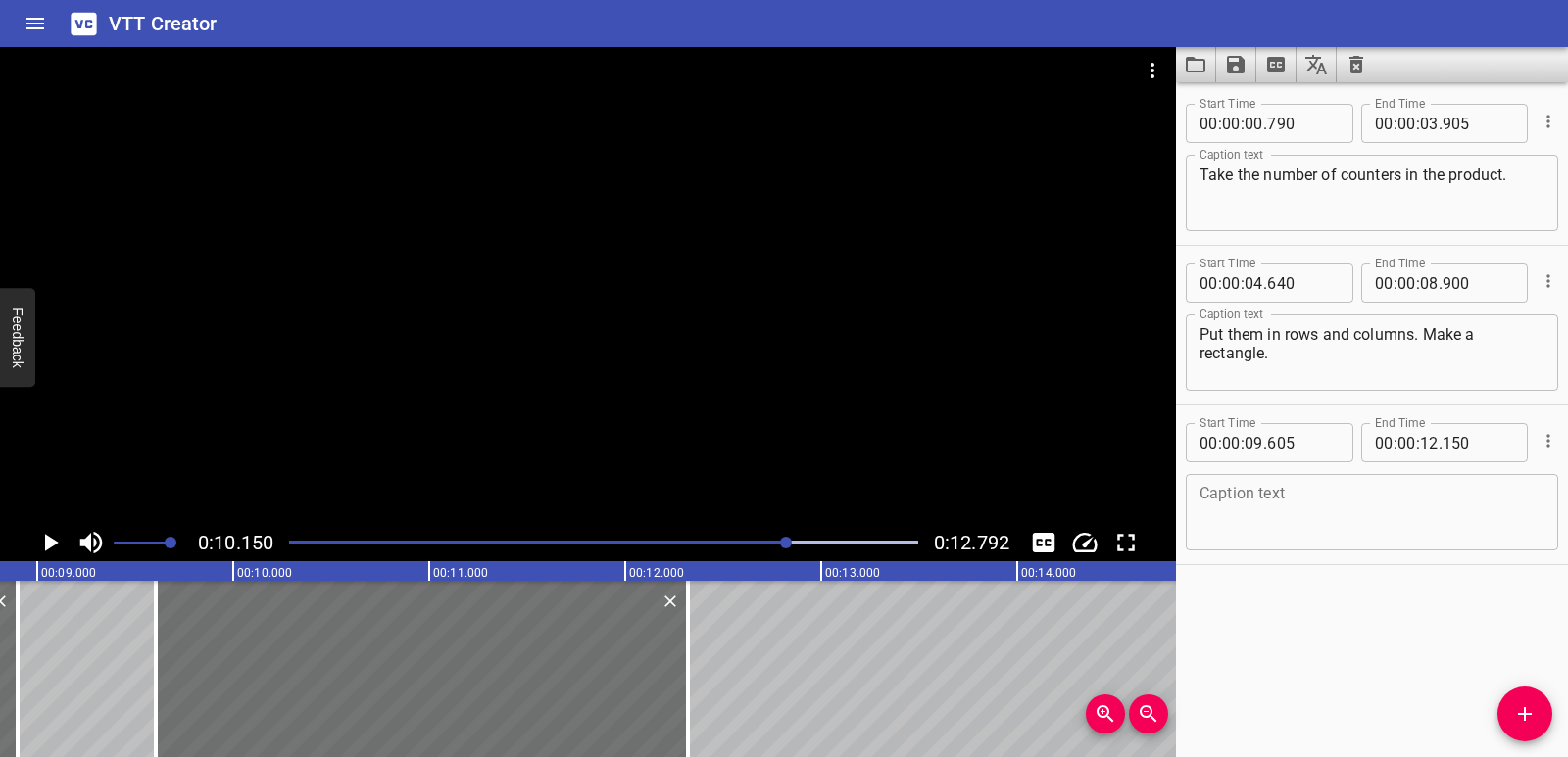
click at [696, 676] on div at bounding box center [688, 670] width 20 height 177
type input "320"
click at [1283, 509] on textarea at bounding box center [1371, 513] width 345 height 56
click at [1263, 514] on textarea at bounding box center [1371, 513] width 345 height 56
paste textarea "Count to see what the factors are."
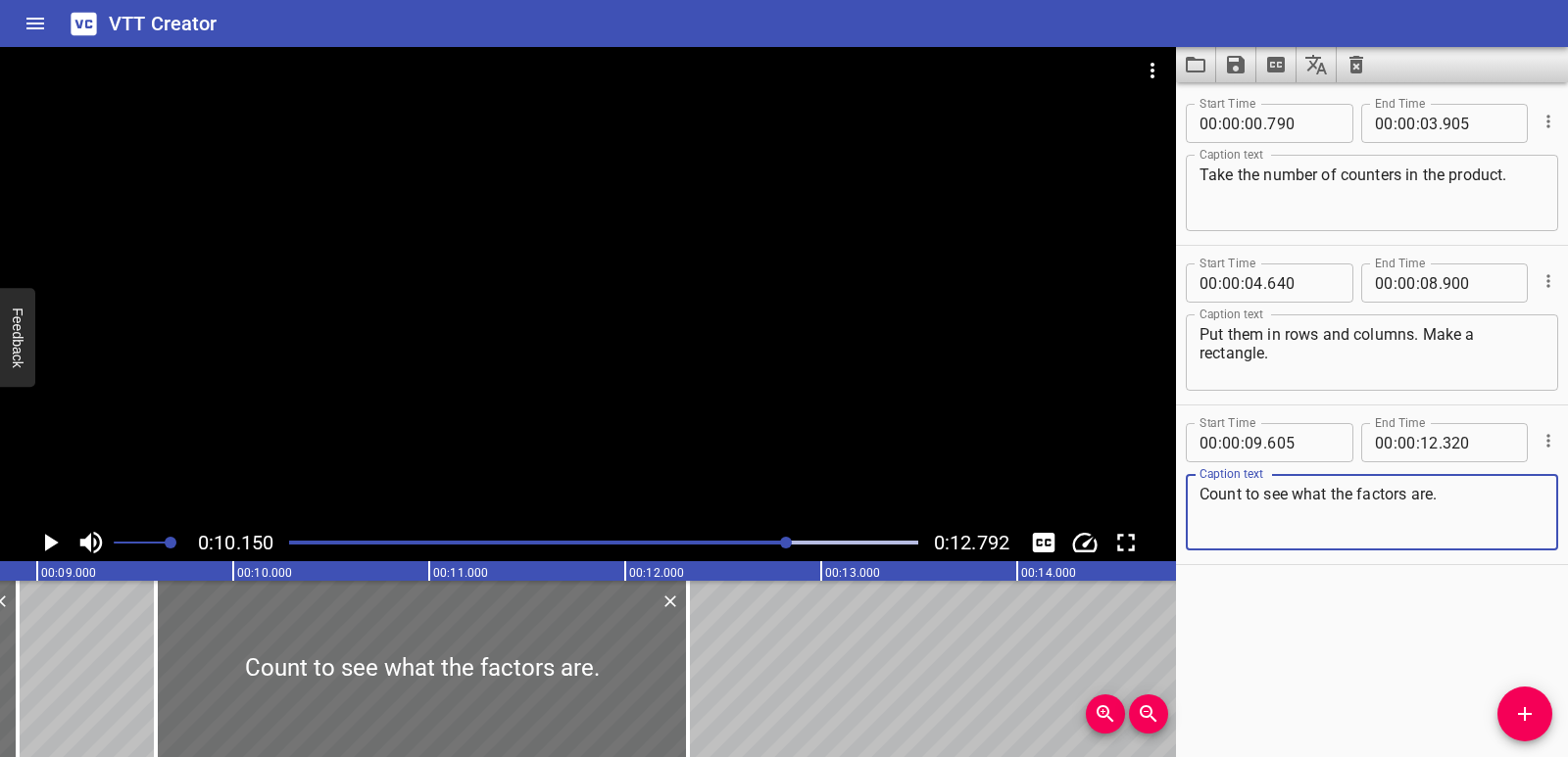
type textarea "Count to see what the factors are."
click at [1337, 623] on div "Start Time 00 : 00 : 00 . 790 Start Time End Time 00 : 00 : 03 . 905 End Time C…" at bounding box center [1371, 420] width 392 height 676
click at [49, 541] on icon "Play/Pause" at bounding box center [52, 543] width 14 height 18
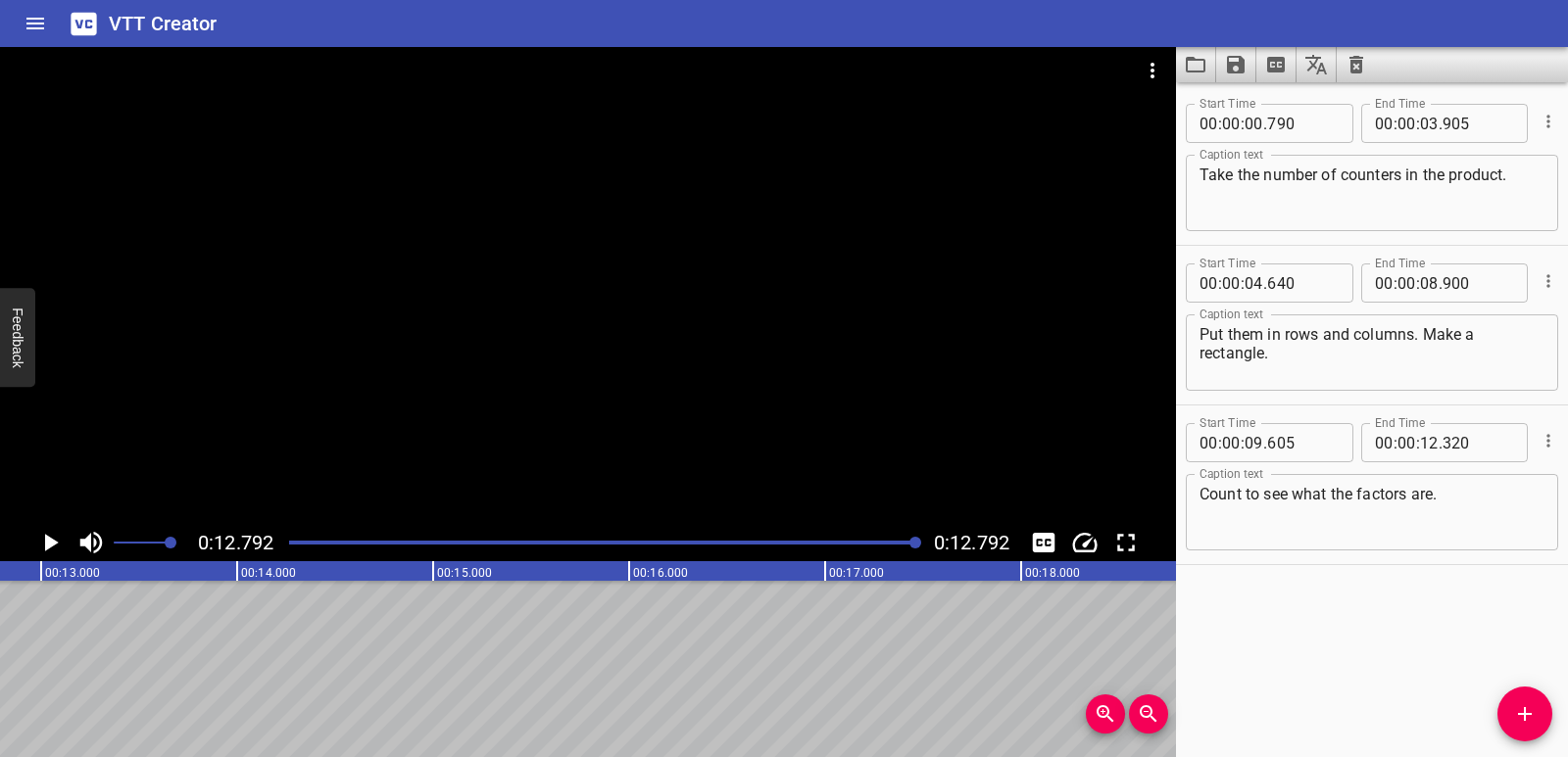
click at [49, 541] on icon "Play/Pause" at bounding box center [52, 543] width 14 height 18
click at [1230, 67] on icon "Save captions to file" at bounding box center [1235, 65] width 18 height 18
click at [1266, 107] on li "Save to VTT file" at bounding box center [1287, 108] width 144 height 35
click at [1360, 65] on icon "Clear captions" at bounding box center [1356, 65] width 14 height 18
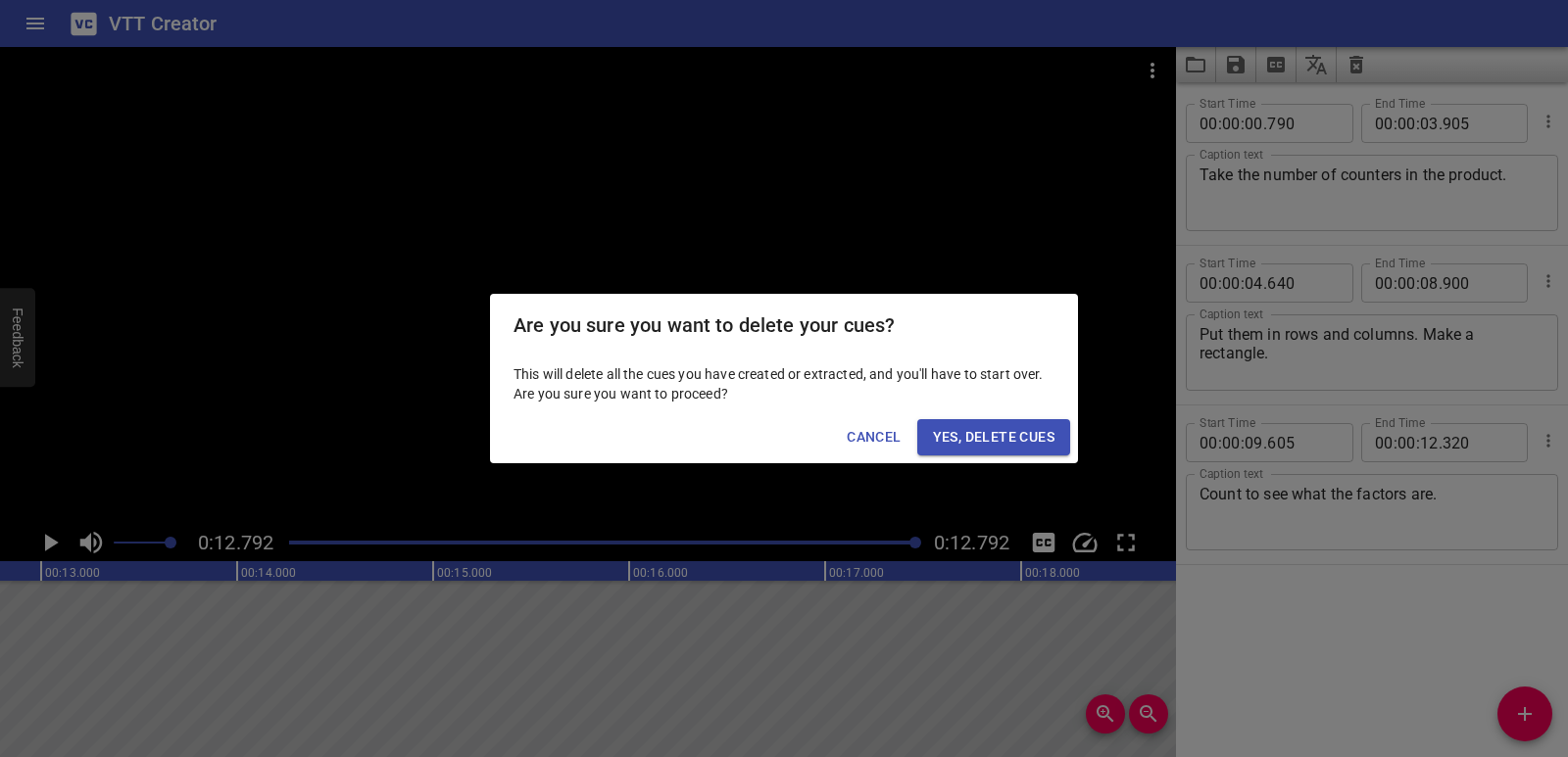
click at [1036, 425] on span "Yes, Delete Cues" at bounding box center [994, 437] width 122 height 25
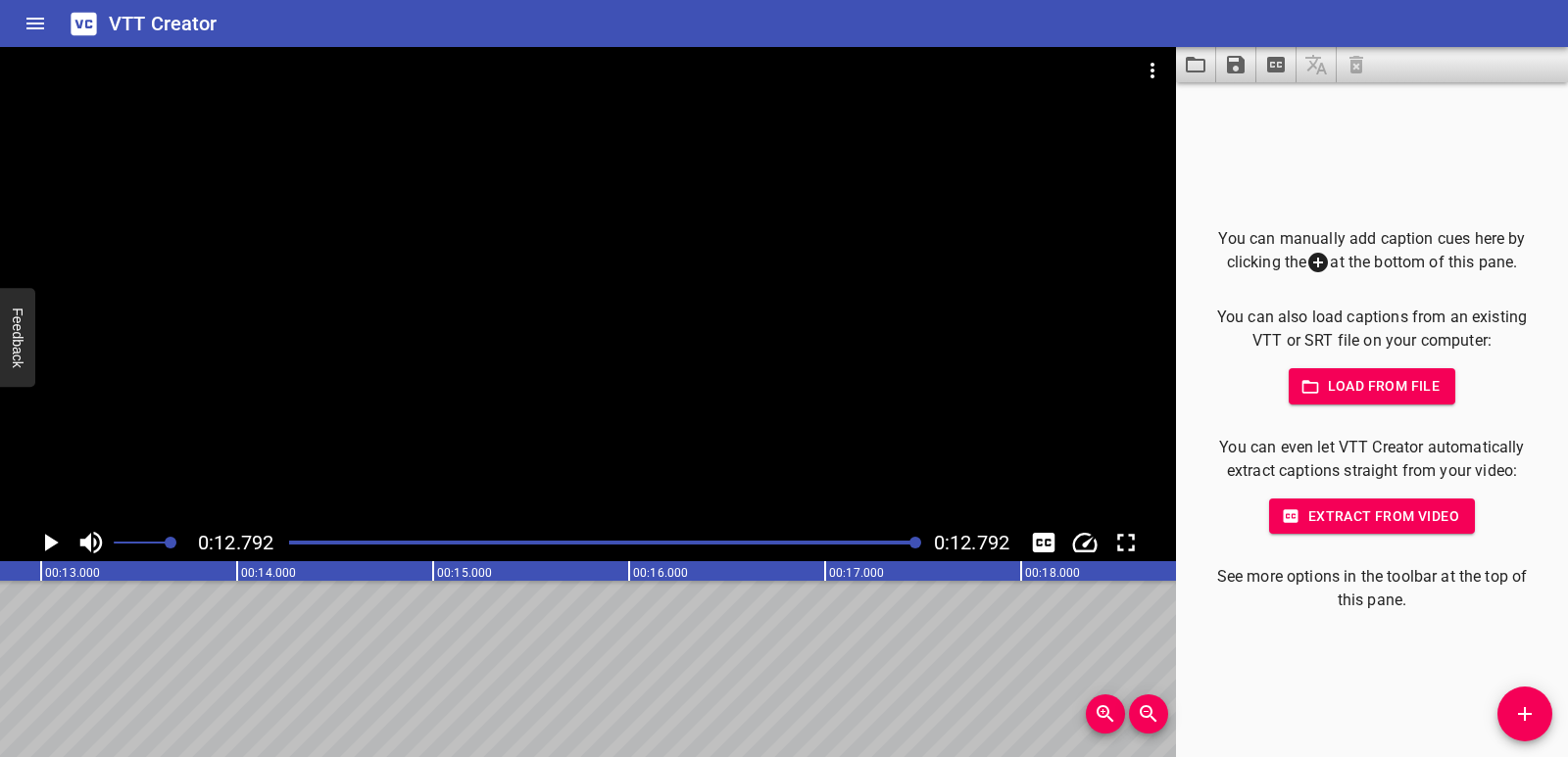
click at [1387, 446] on p "You can even let VTT Creator automatically extract captions straight from your …" at bounding box center [1371, 460] width 329 height 47
click at [1385, 383] on span "Load from file" at bounding box center [1372, 386] width 136 height 25
click at [1361, 524] on span "Extract from video" at bounding box center [1372, 516] width 175 height 25
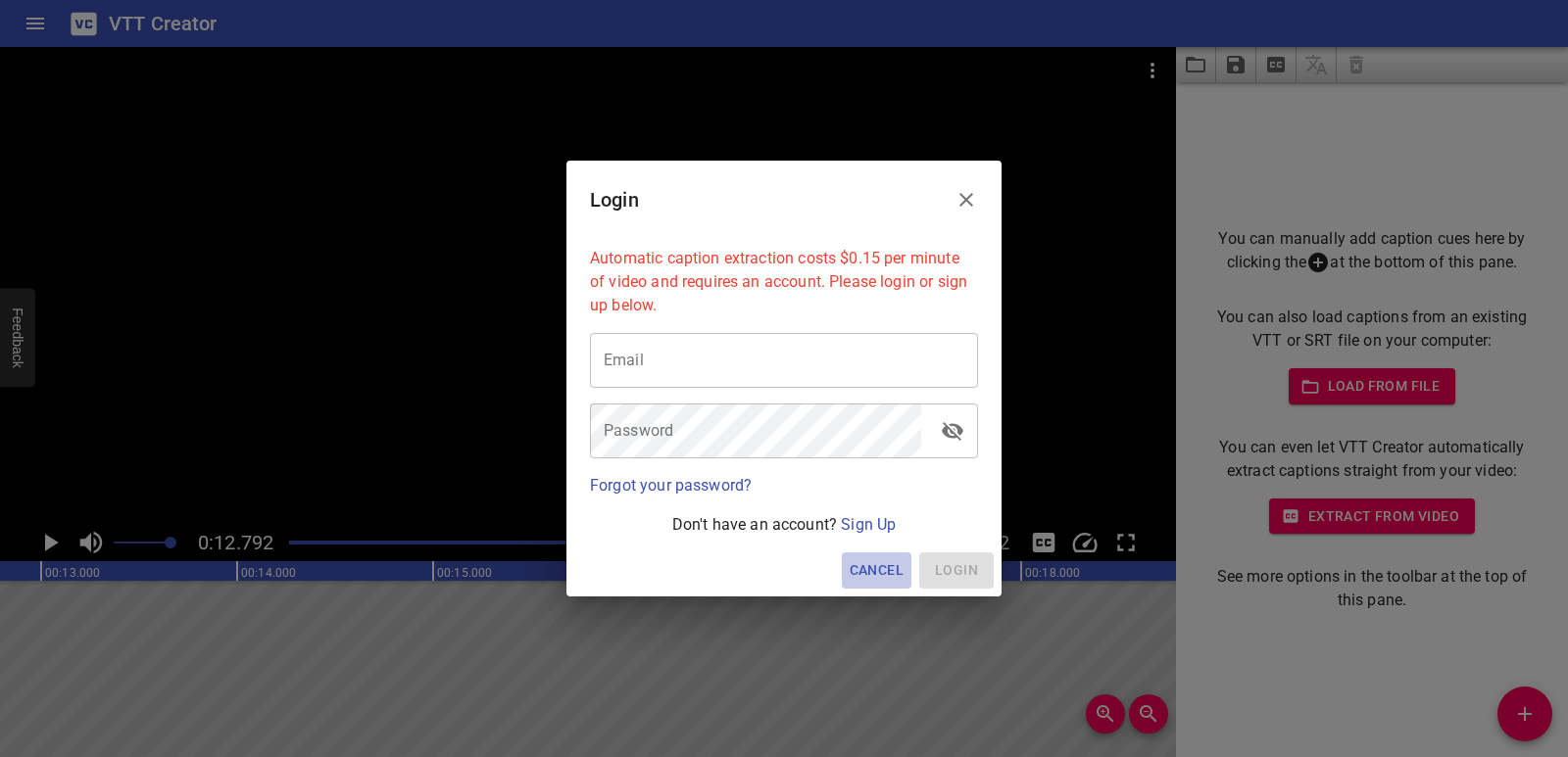
click at [862, 572] on span "Cancel" at bounding box center [876, 570] width 54 height 25
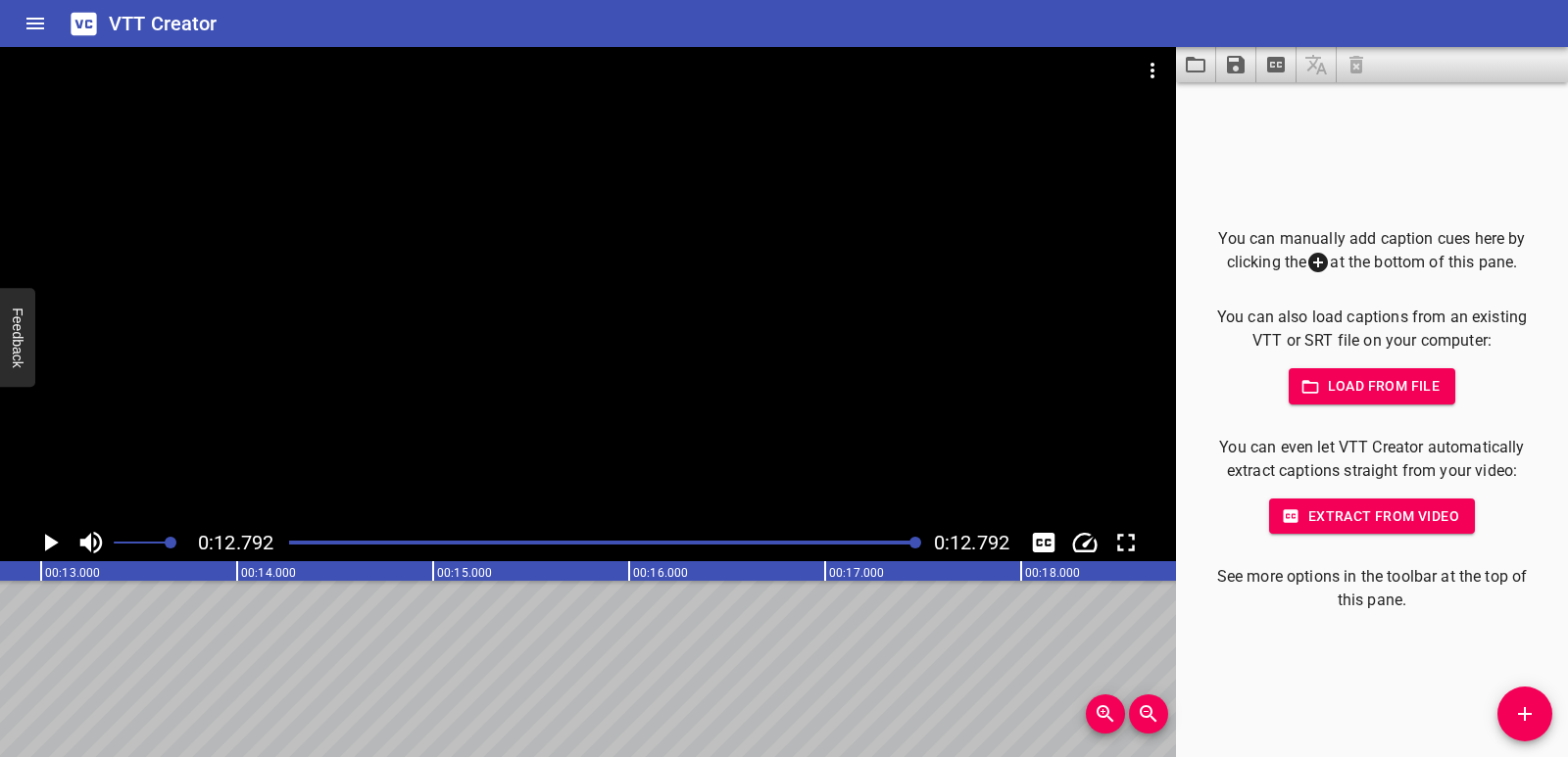
click at [933, 341] on div at bounding box center [587, 286] width 1175 height 477
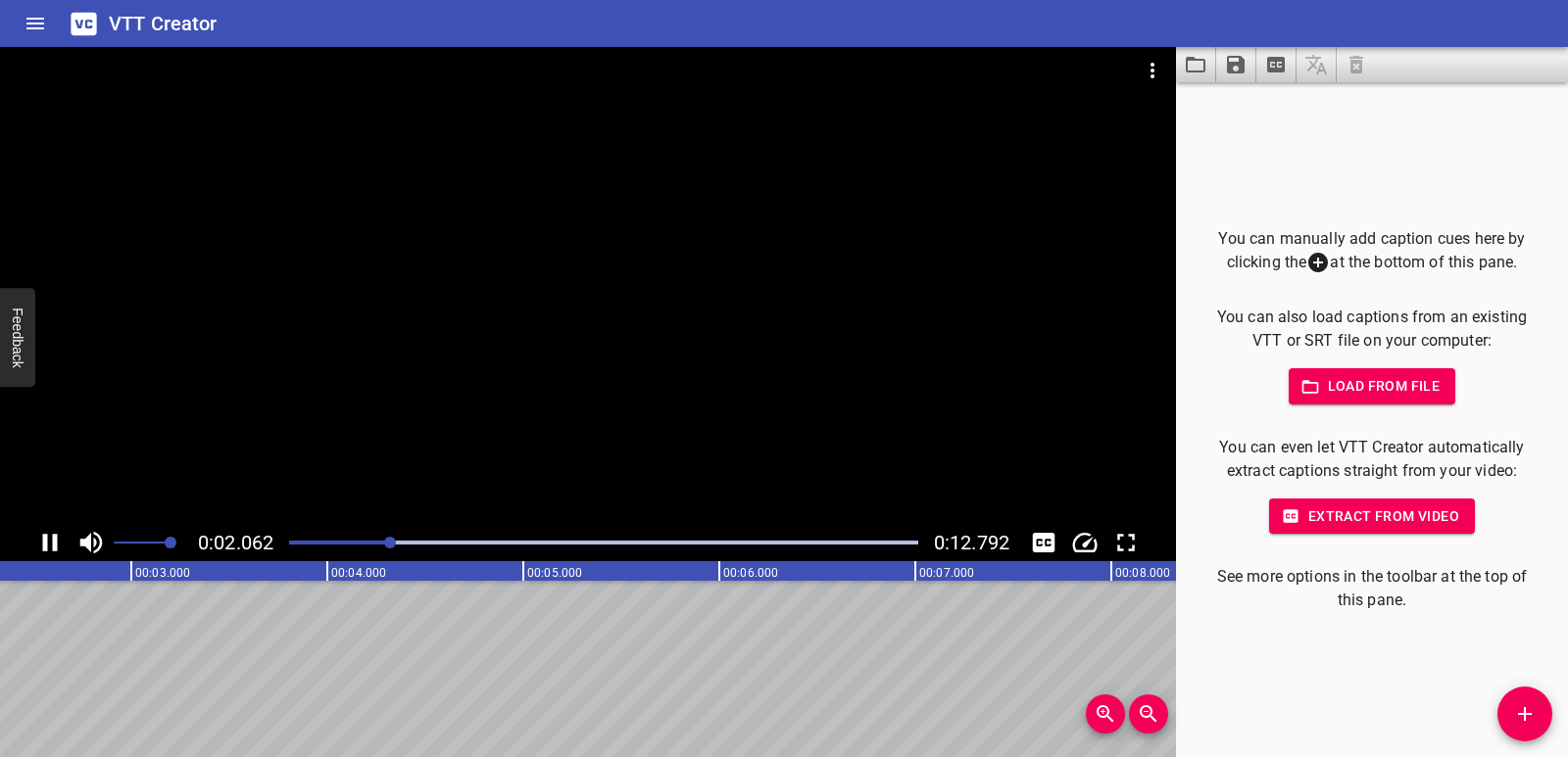
click at [40, 530] on icon "Play/Pause" at bounding box center [50, 543] width 29 height 29
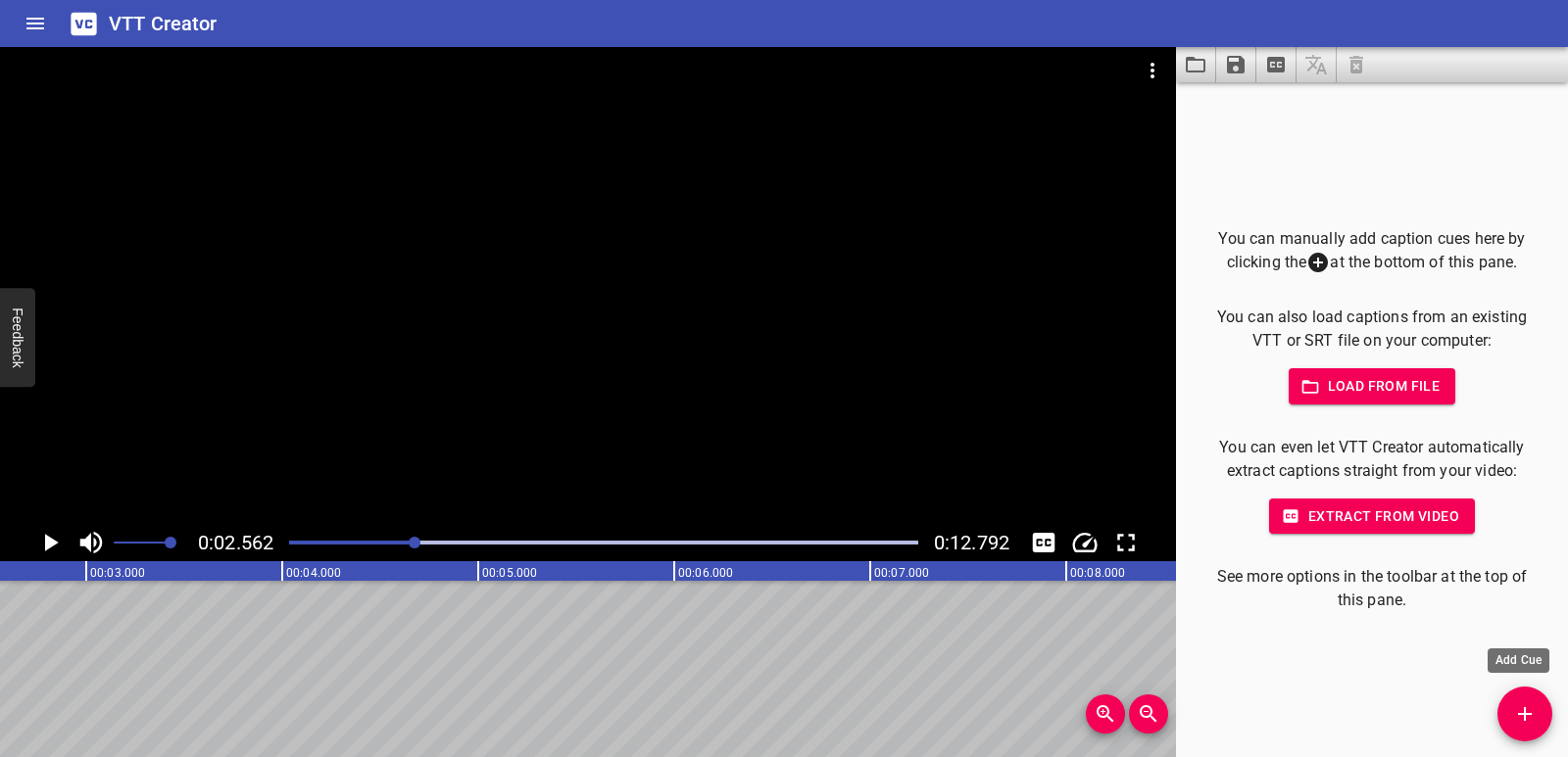
click at [1524, 692] on button "Add Cue" at bounding box center [1525, 715] width 55 height 55
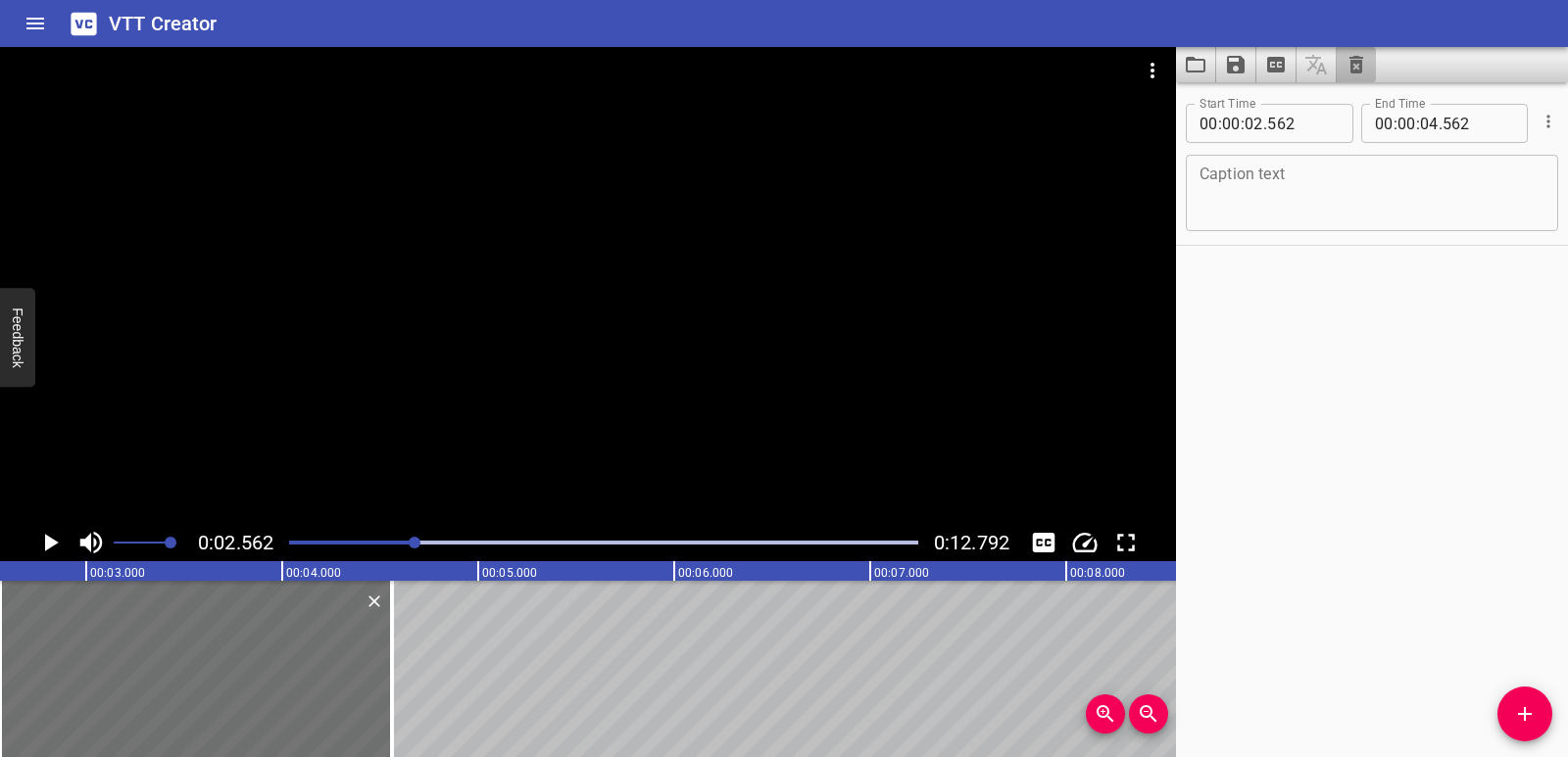
click at [1359, 79] on button "Clear captions" at bounding box center [1356, 65] width 39 height 35
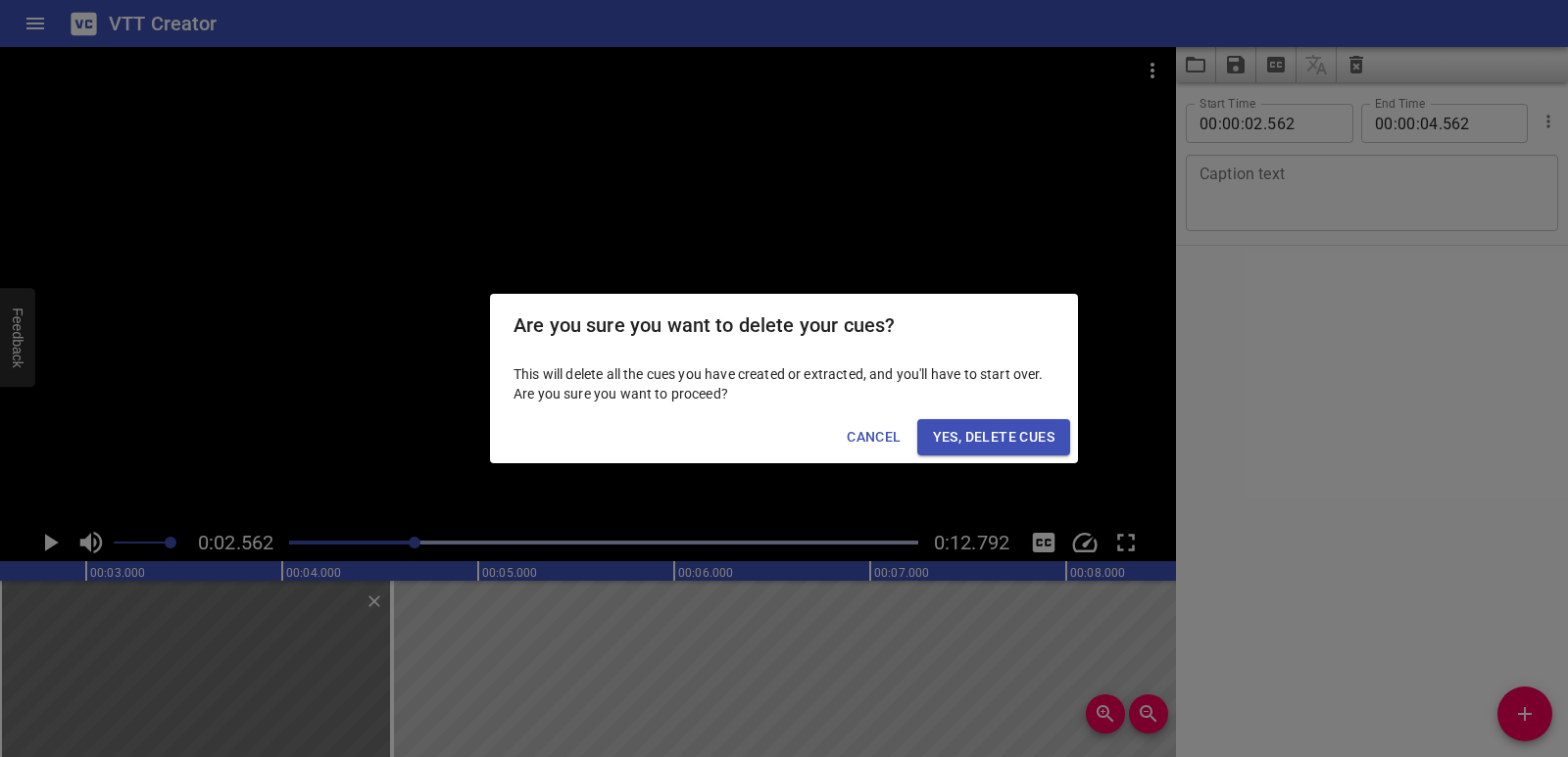
click at [1009, 442] on span "Yes, Delete Cues" at bounding box center [994, 437] width 122 height 25
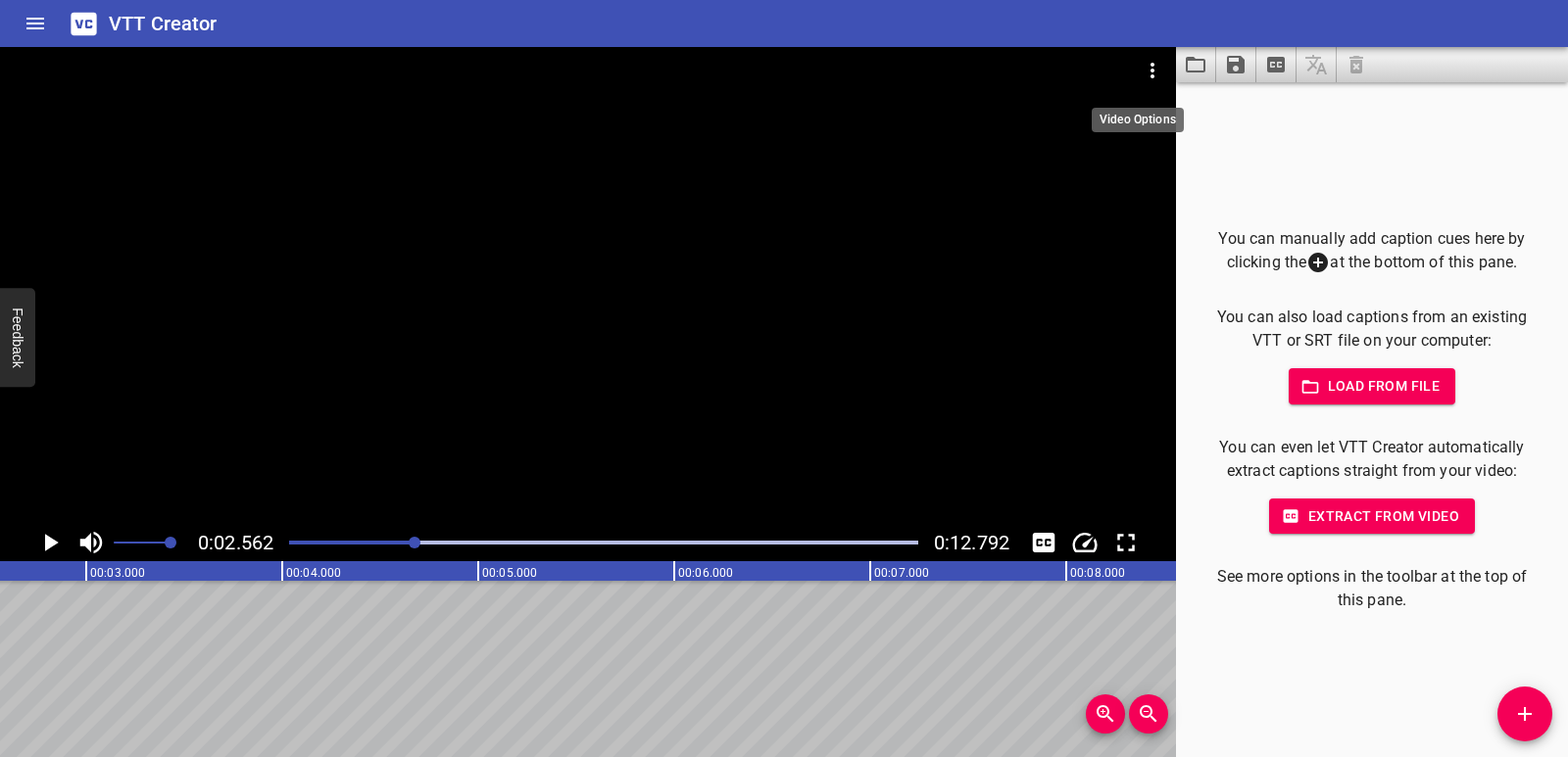
click at [1149, 61] on icon "Video Options" at bounding box center [1153, 71] width 24 height 24
click at [1200, 50] on ul "Select New Video File..." at bounding box center [1226, 73] width 195 height 51
click at [1203, 65] on li "Select New Video File..." at bounding box center [1226, 73] width 195 height 35
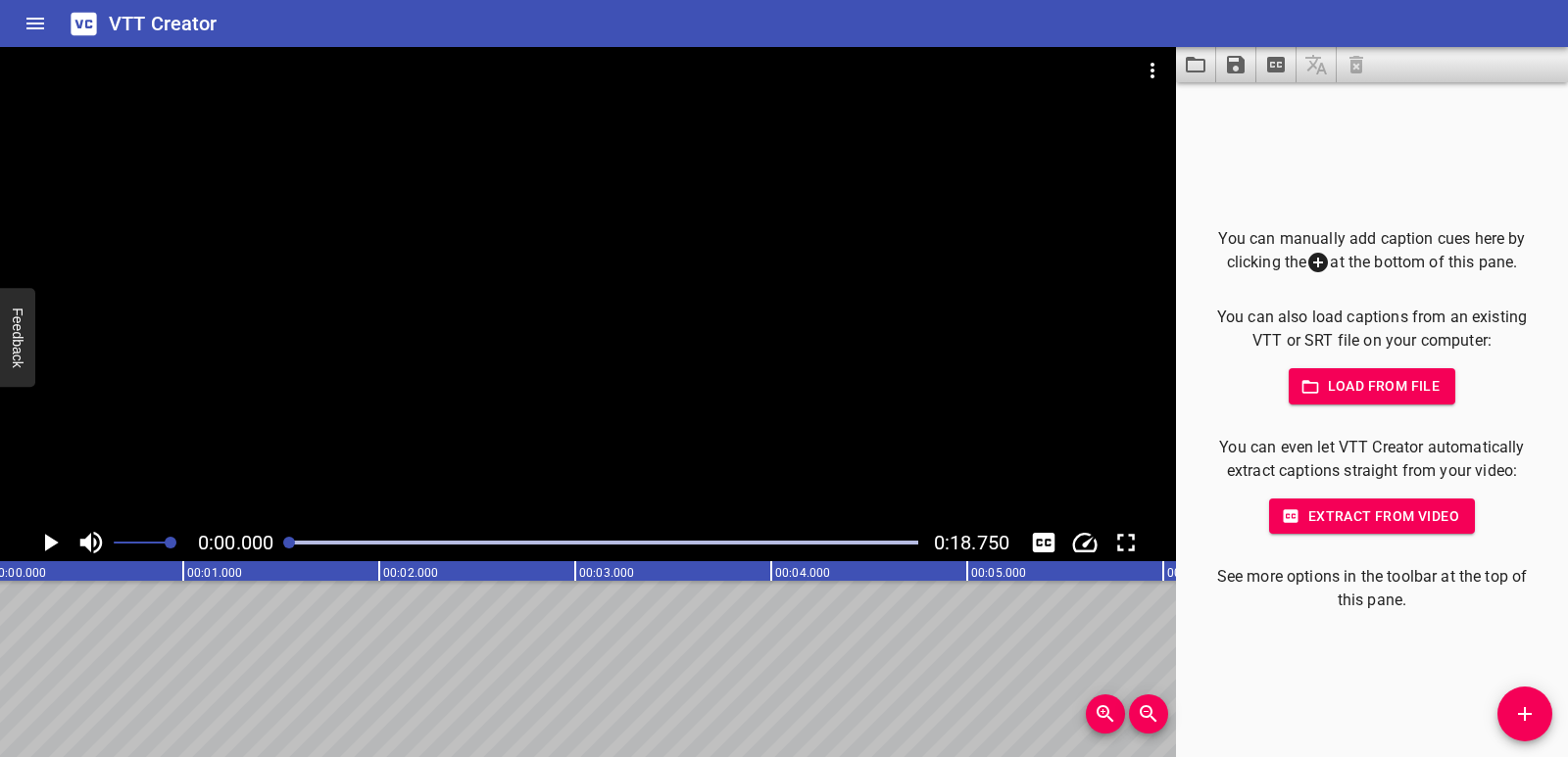
scroll to position [0, 0]
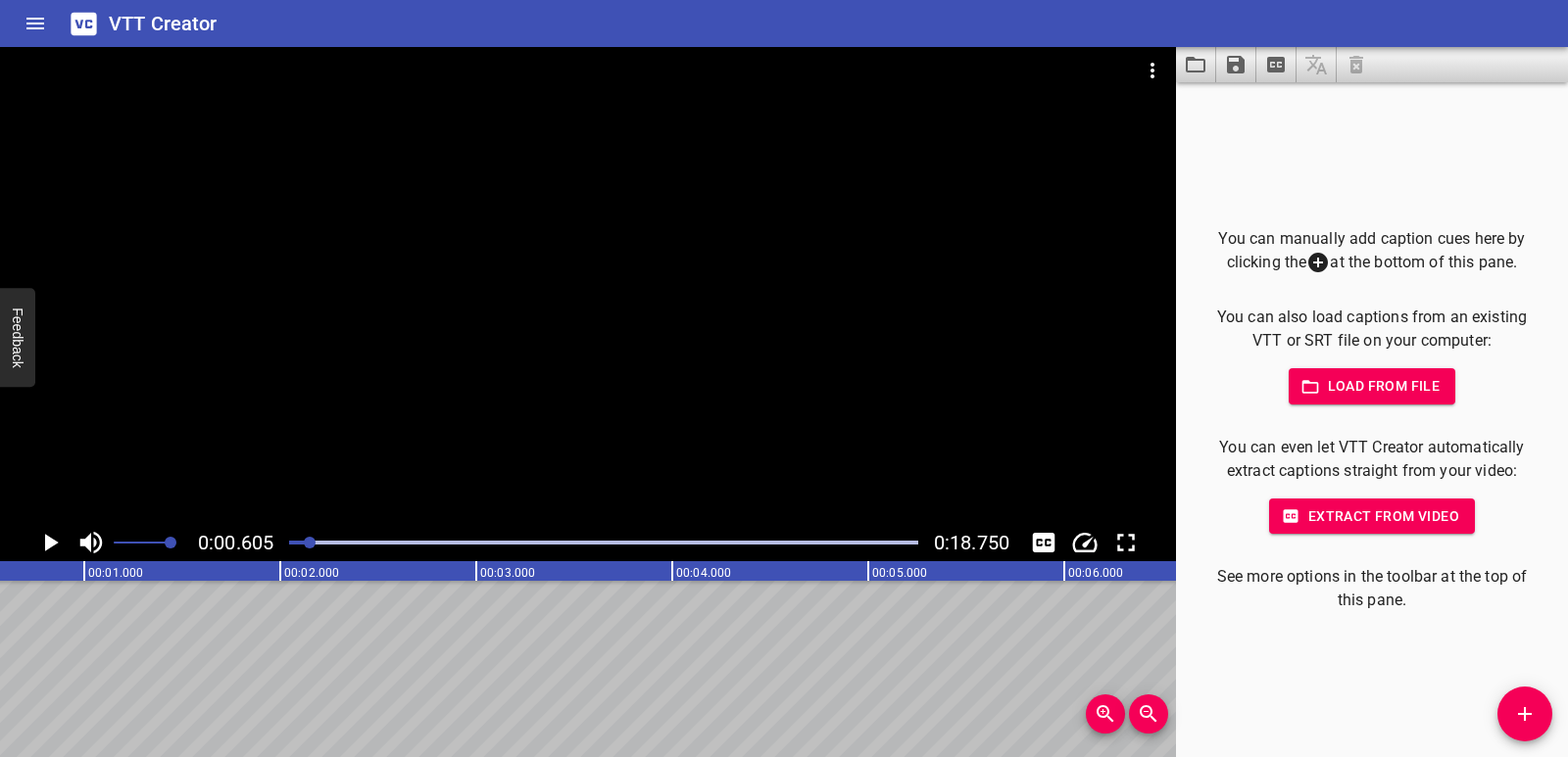
scroll to position [0, 119]
click at [1534, 710] on icon "Add Cue" at bounding box center [1525, 714] width 24 height 24
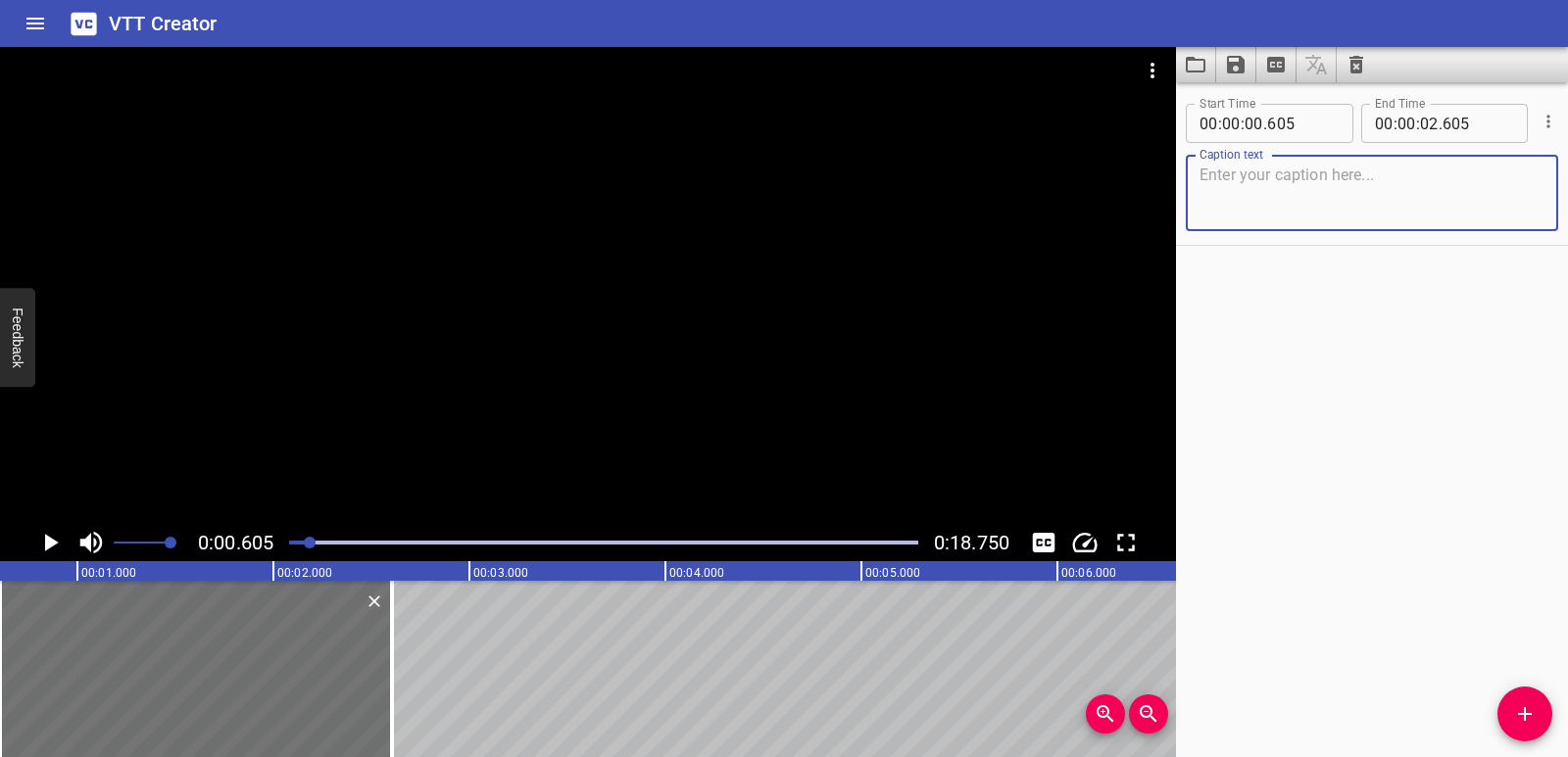
click at [1293, 178] on textarea at bounding box center [1371, 193] width 345 height 56
paste textarea "To identify if a number is prime:"
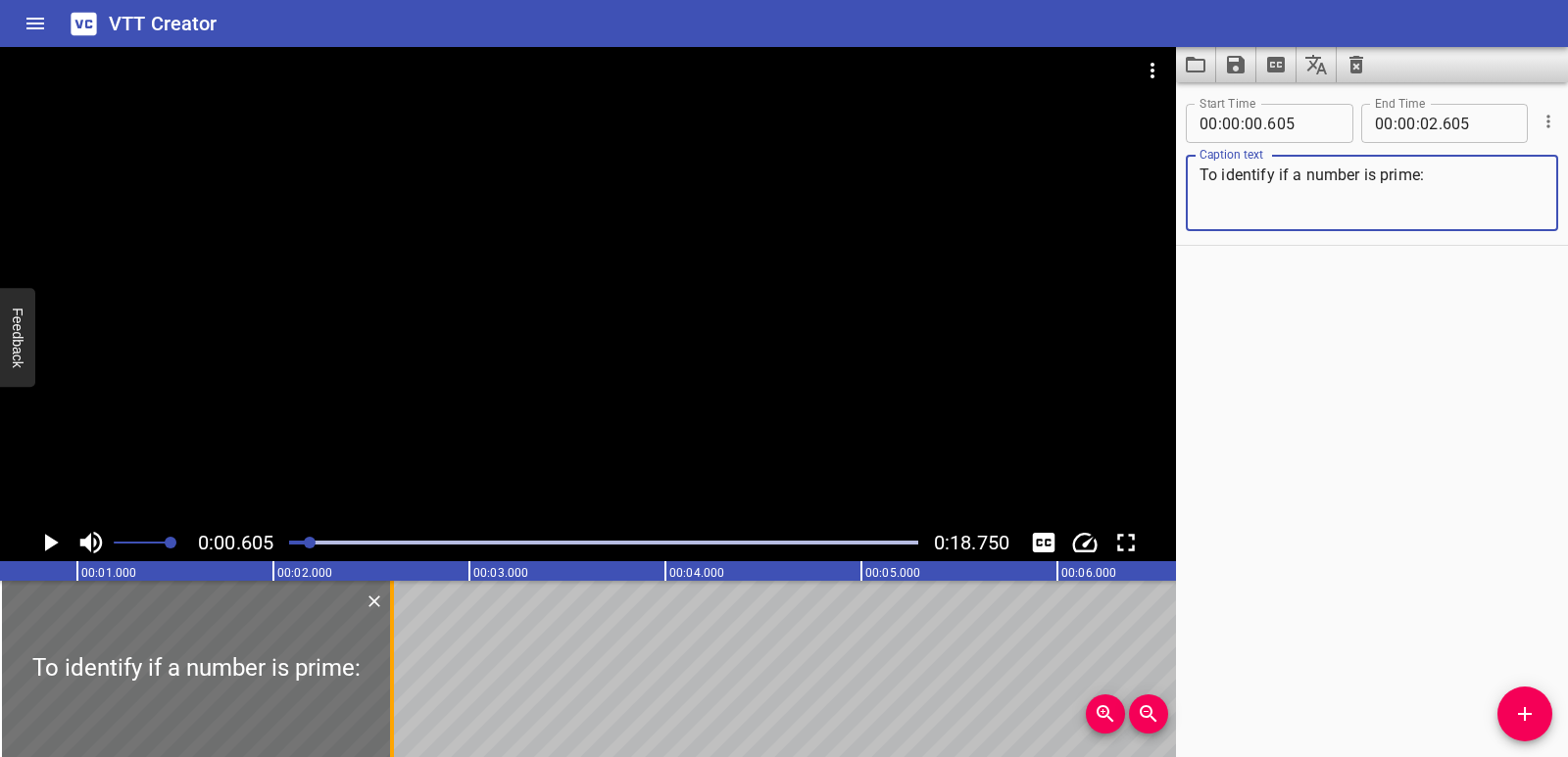
type textarea "To identify if a number is prime:"
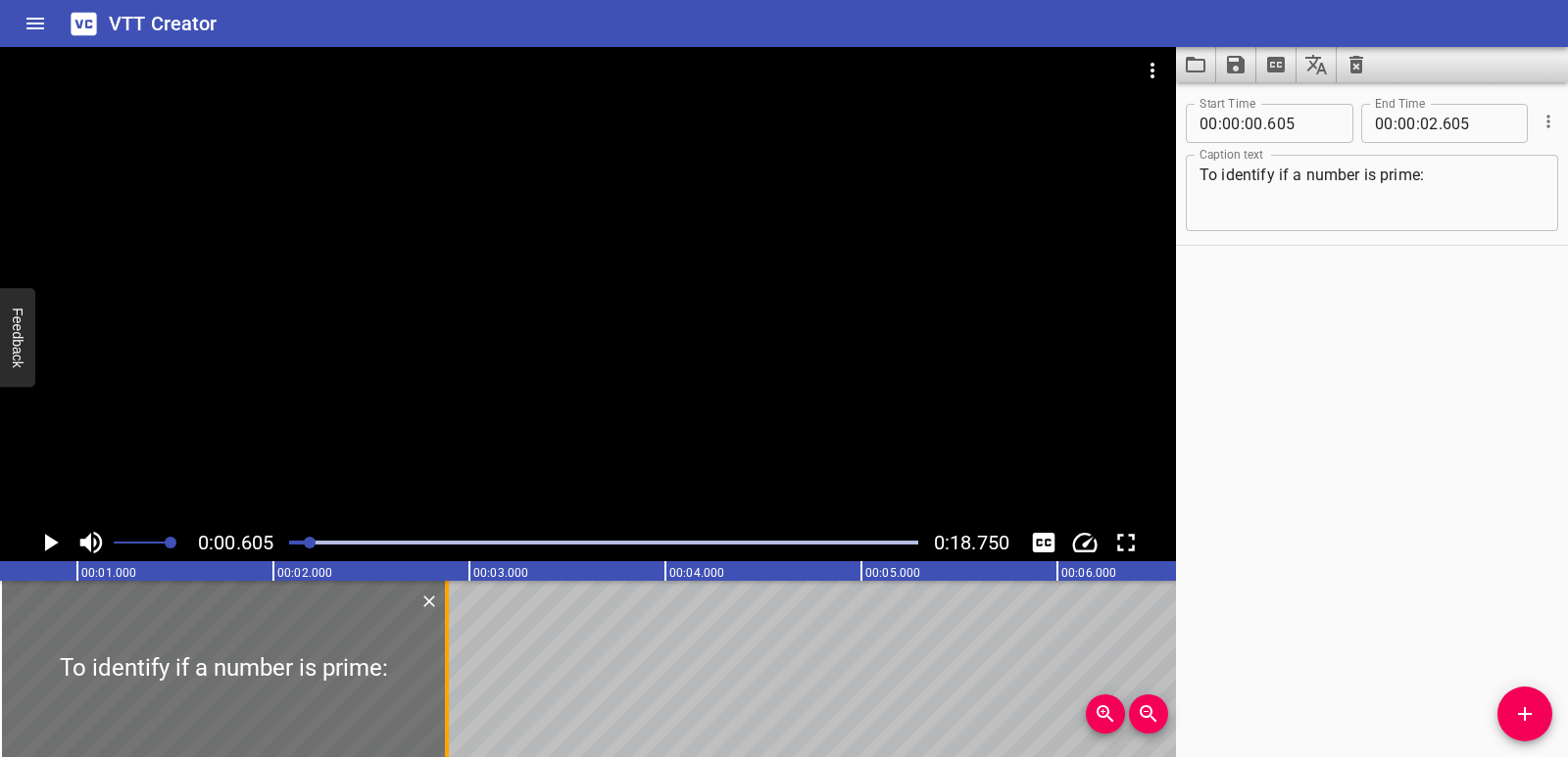
drag, startPoint x: 391, startPoint y: 639, endPoint x: 446, endPoint y: 641, distance: 55.0
click at [446, 641] on div at bounding box center [447, 670] width 4 height 177
type input "885"
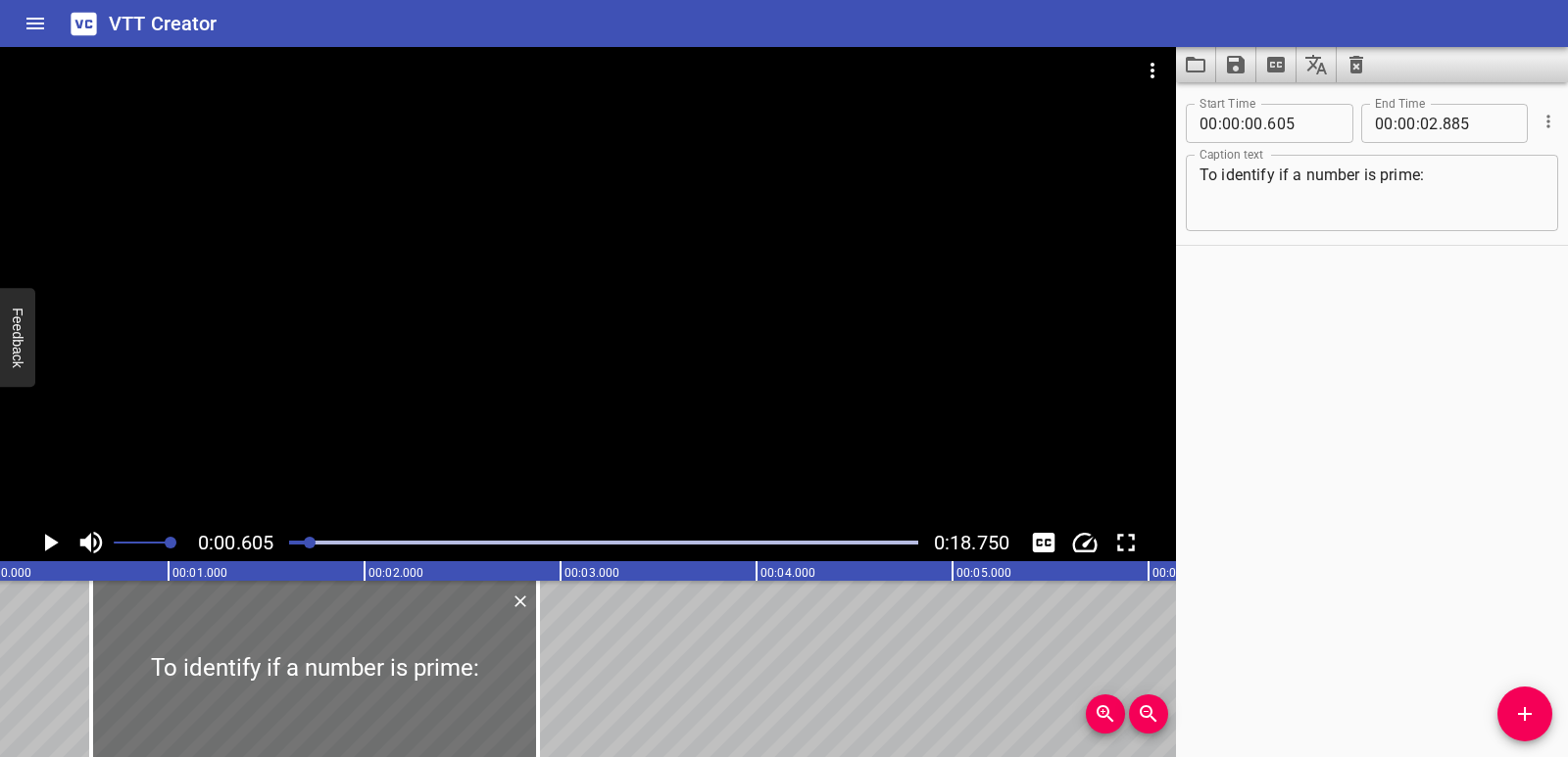
scroll to position [0, 0]
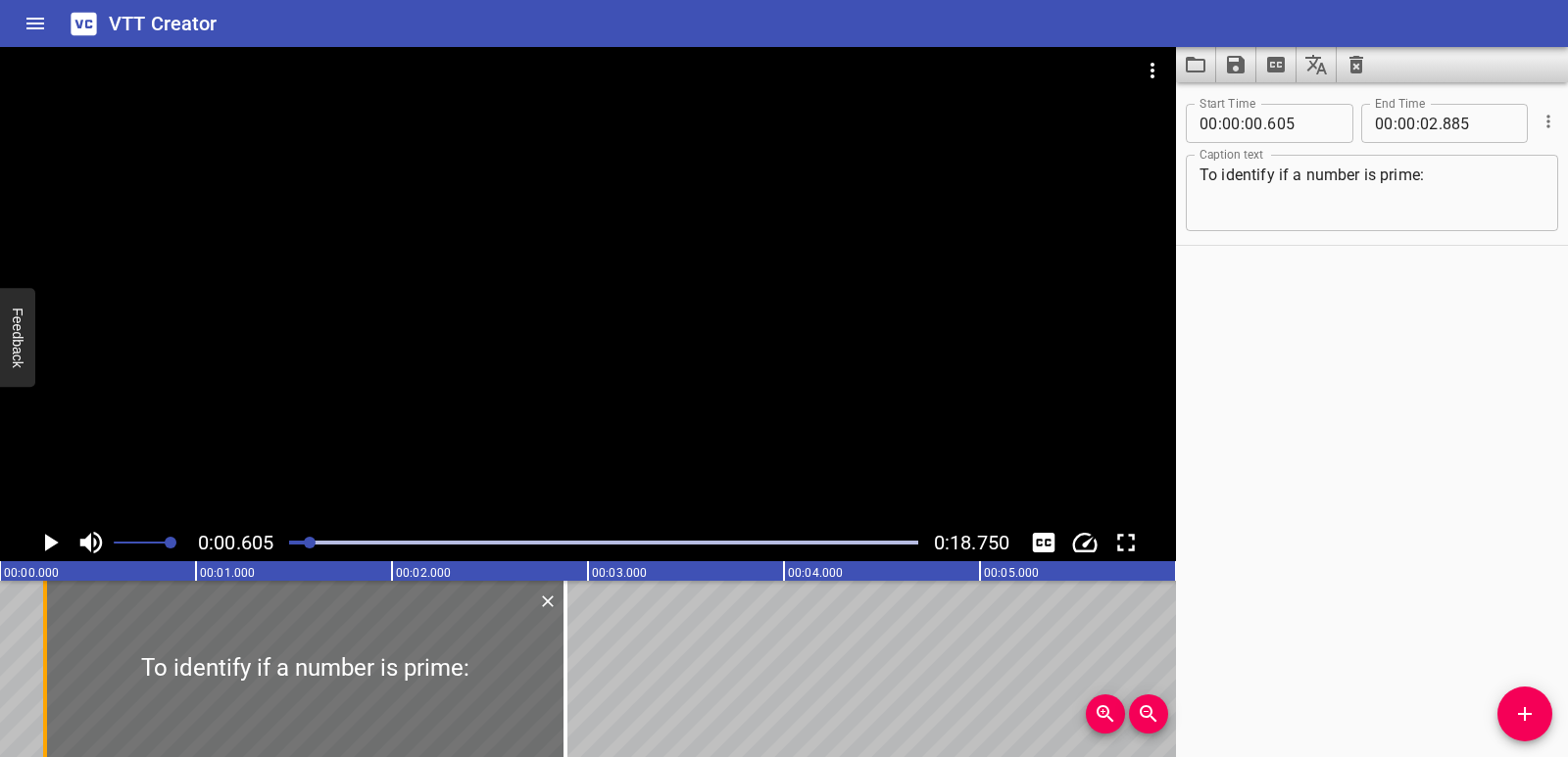
drag, startPoint x: 120, startPoint y: 694, endPoint x: 46, endPoint y: 670, distance: 77.8
click at [46, 670] on div at bounding box center [45, 670] width 4 height 177
type input "230"
click at [108, 621] on div at bounding box center [305, 670] width 520 height 177
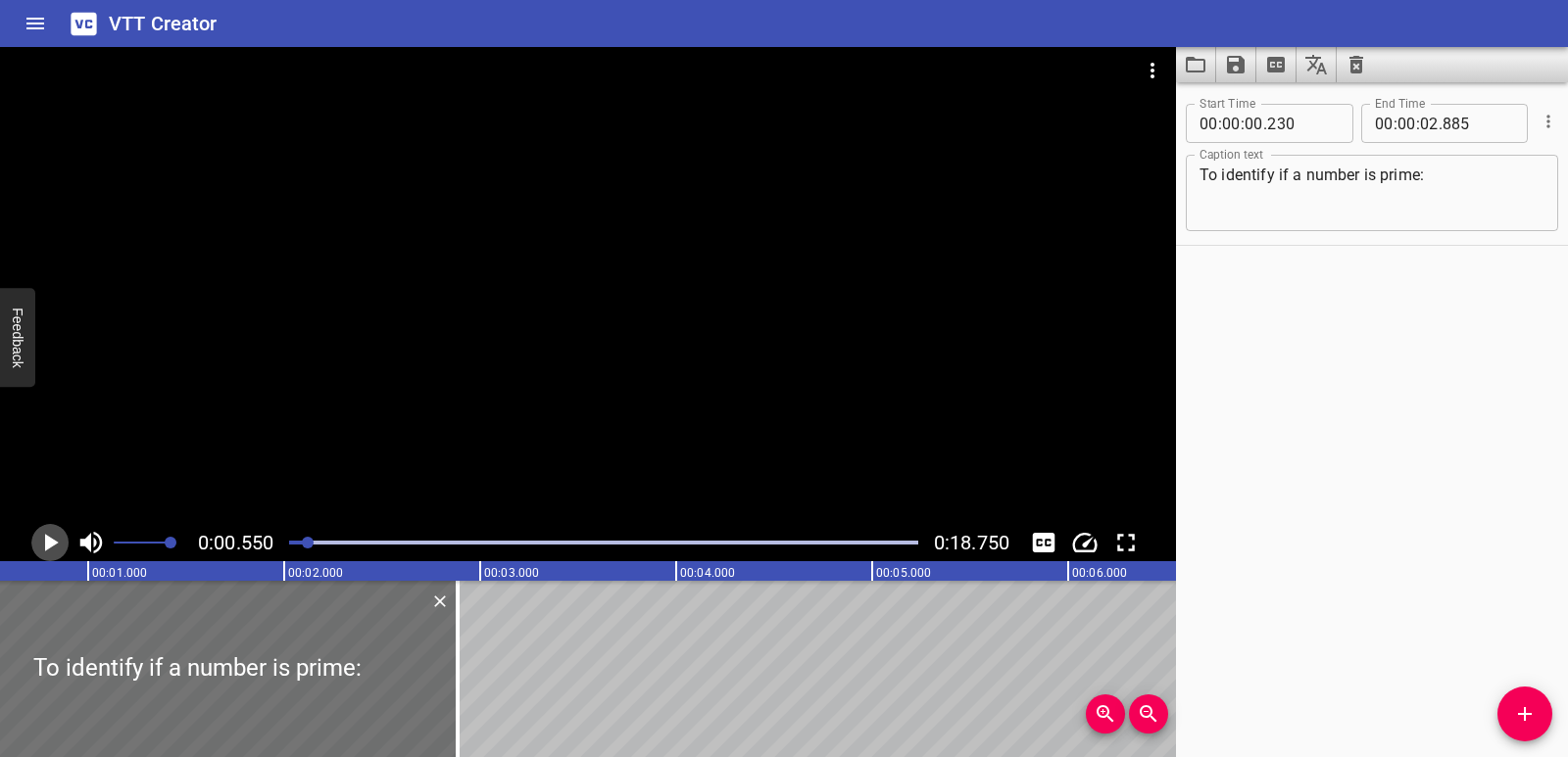
click at [46, 550] on icon "Play/Pause" at bounding box center [52, 543] width 14 height 18
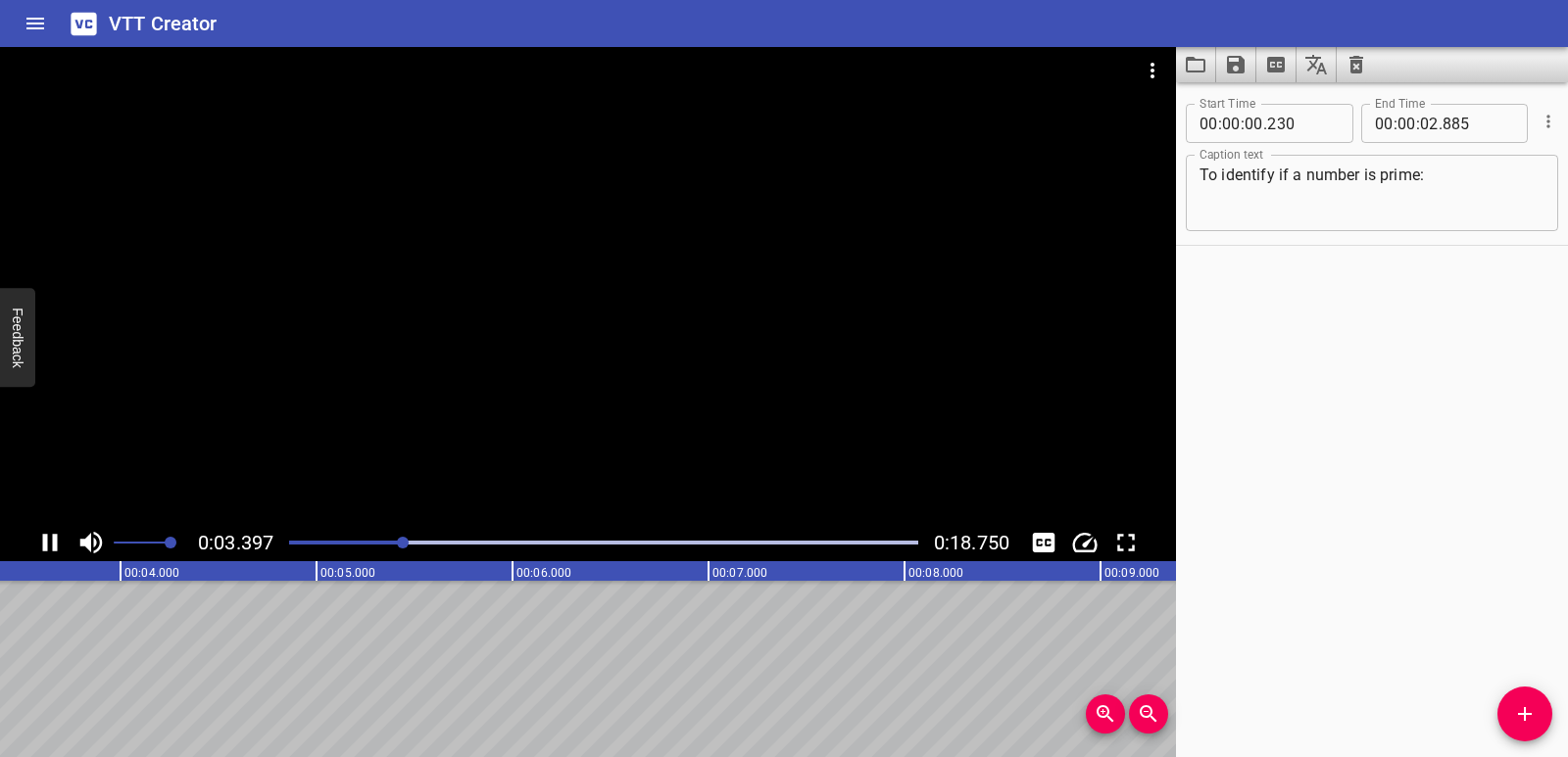
click at [49, 548] on icon "Play/Pause" at bounding box center [50, 543] width 29 height 29
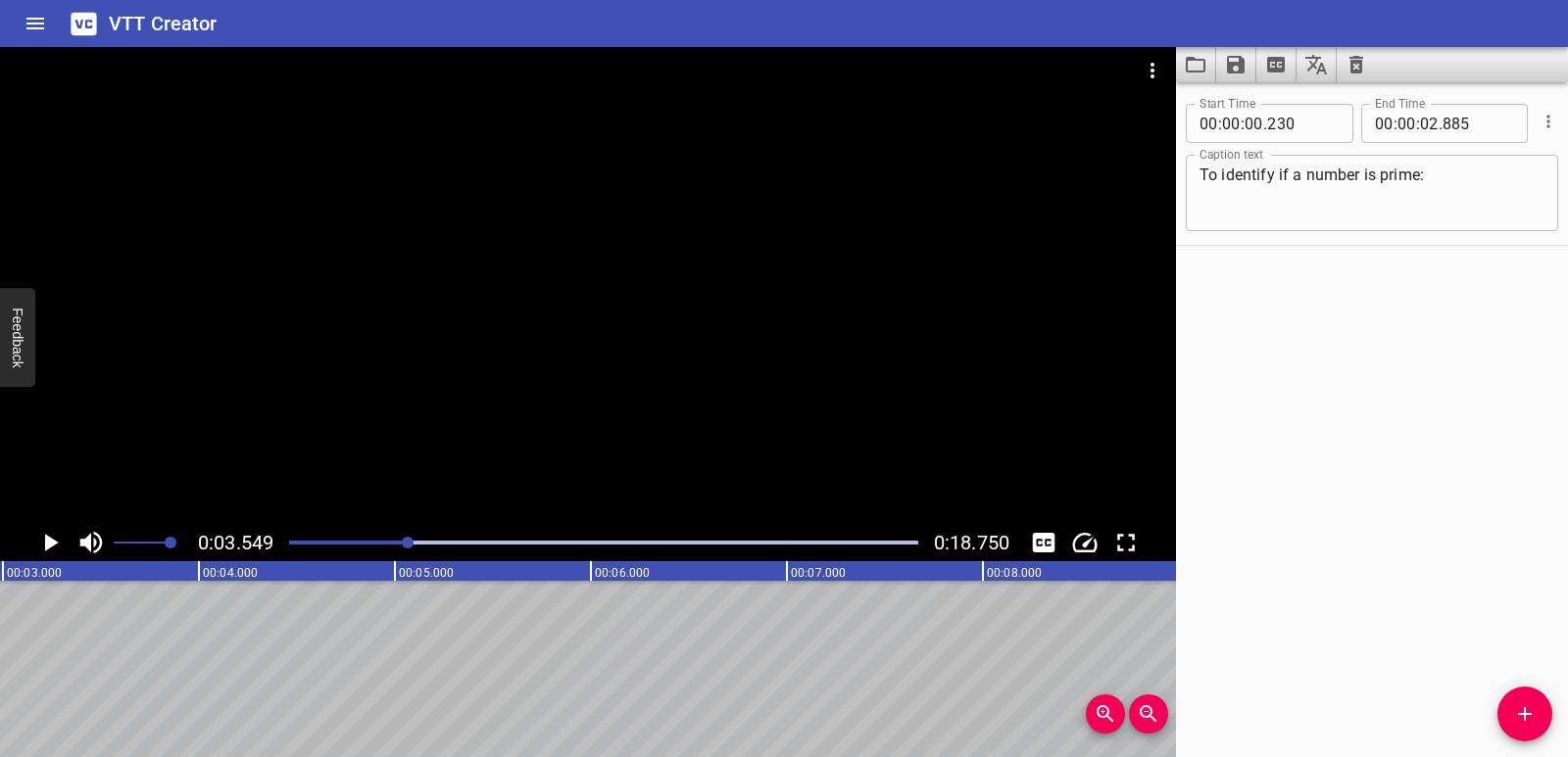
scroll to position [0, 565]
click at [1507, 702] on span "Add Cue" at bounding box center [1525, 714] width 55 height 24
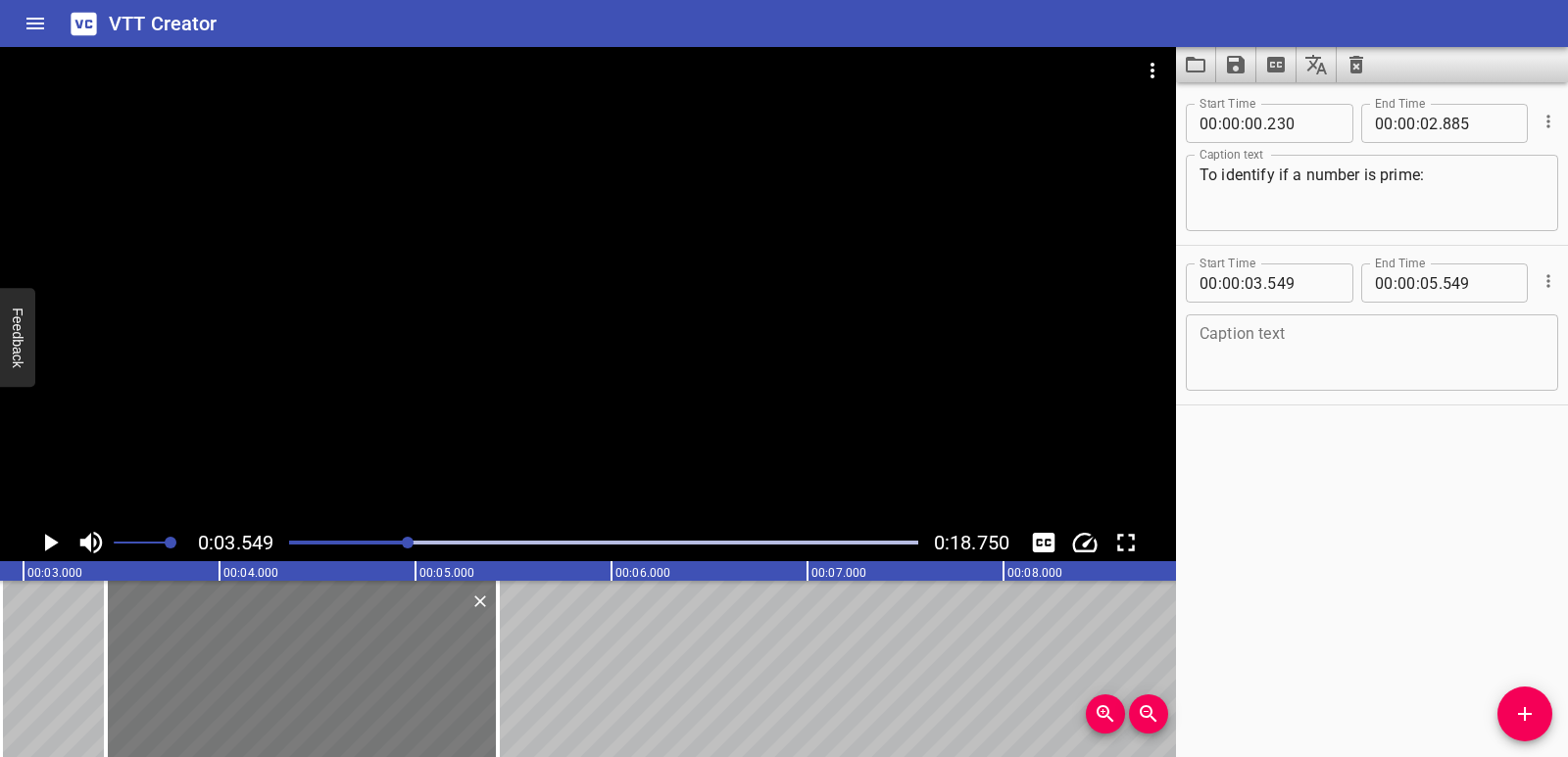
drag, startPoint x: 312, startPoint y: 694, endPoint x: 287, endPoint y: 692, distance: 25.1
click at [287, 692] on div at bounding box center [301, 670] width 392 height 177
type input "419"
click at [1338, 356] on textarea at bounding box center [1371, 352] width 345 height 56
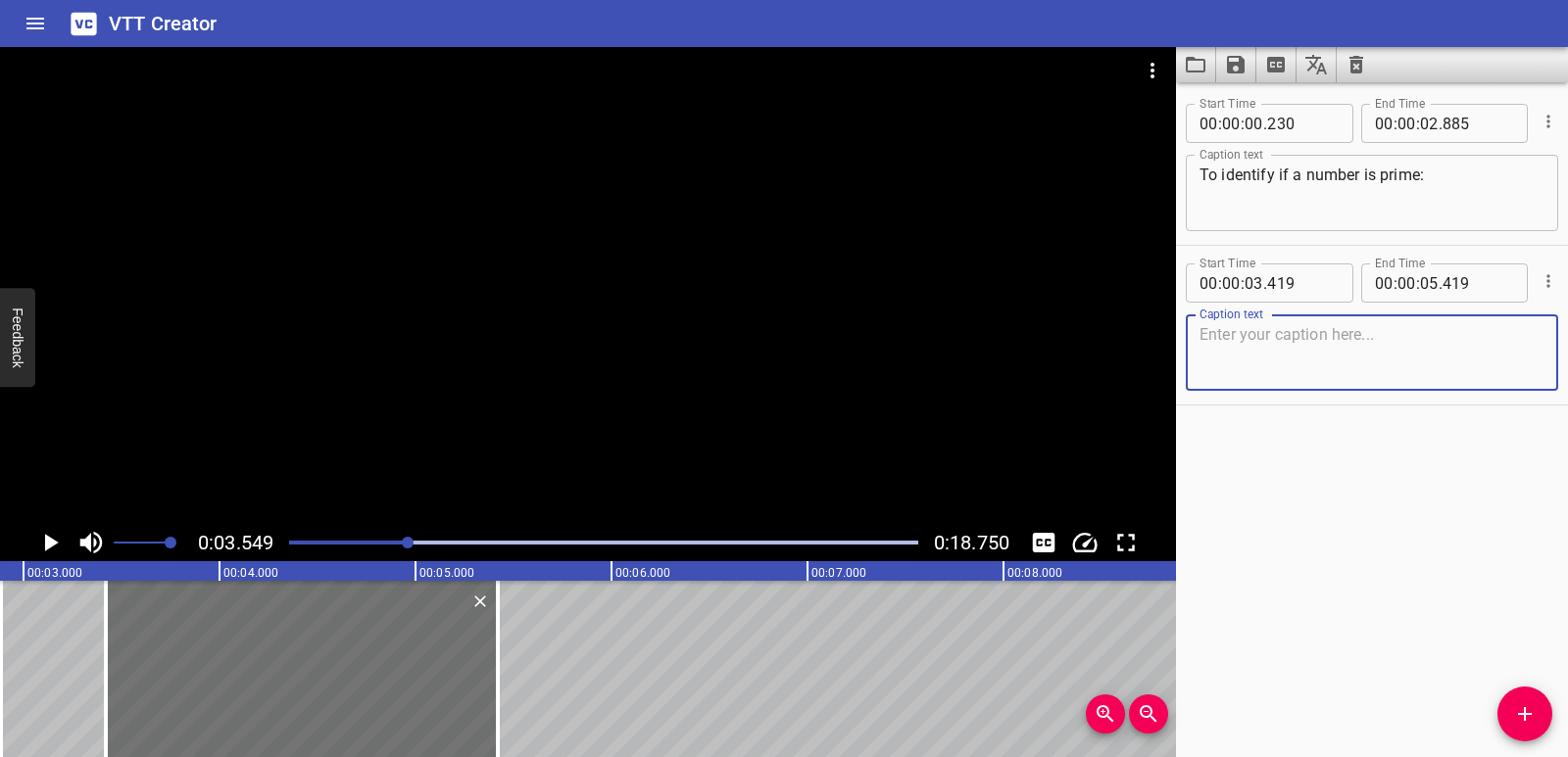
scroll to position [0, 1594]
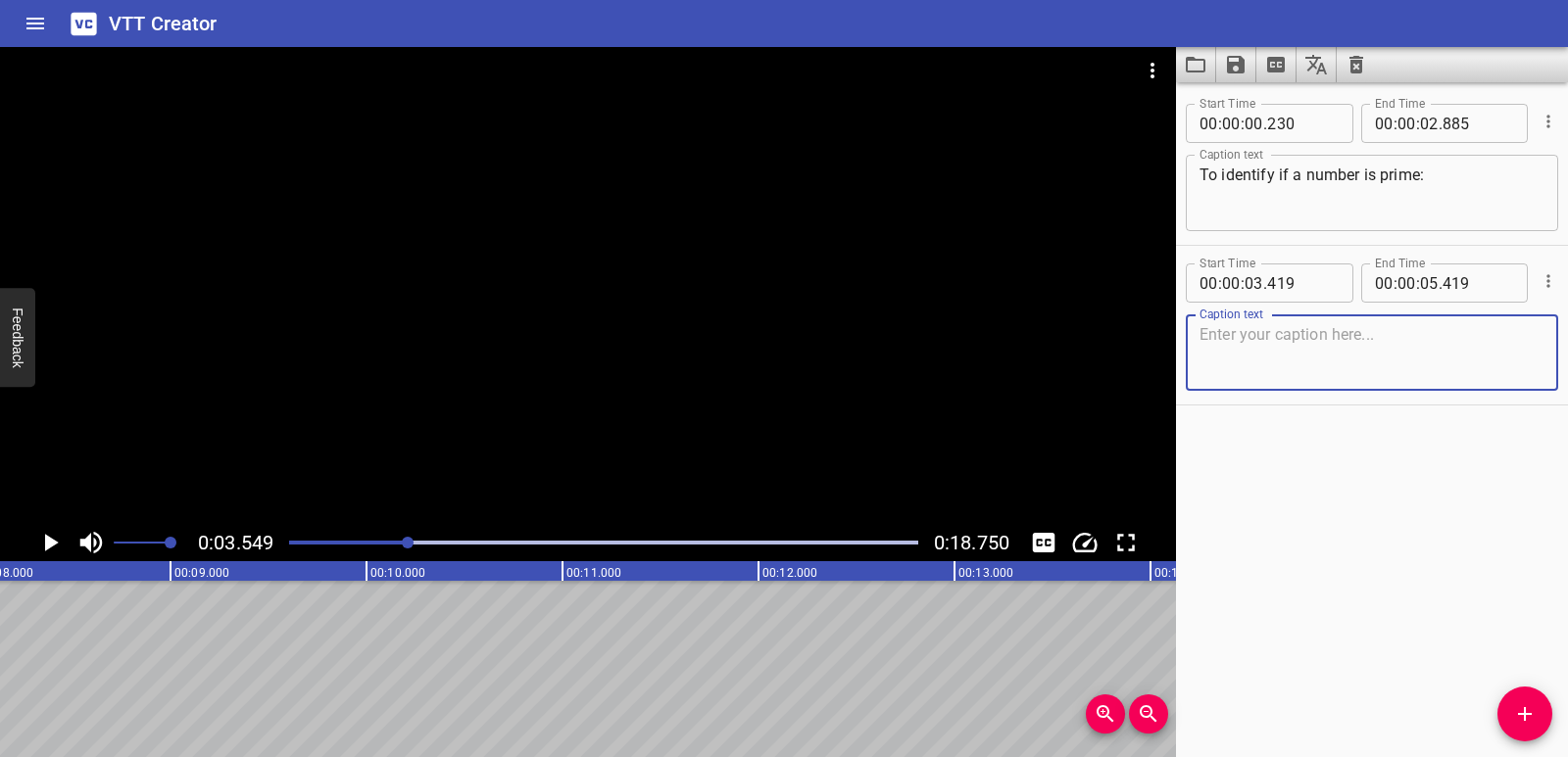
click at [1234, 362] on textarea at bounding box center [1371, 352] width 345 height 56
paste textarea "Write the number."
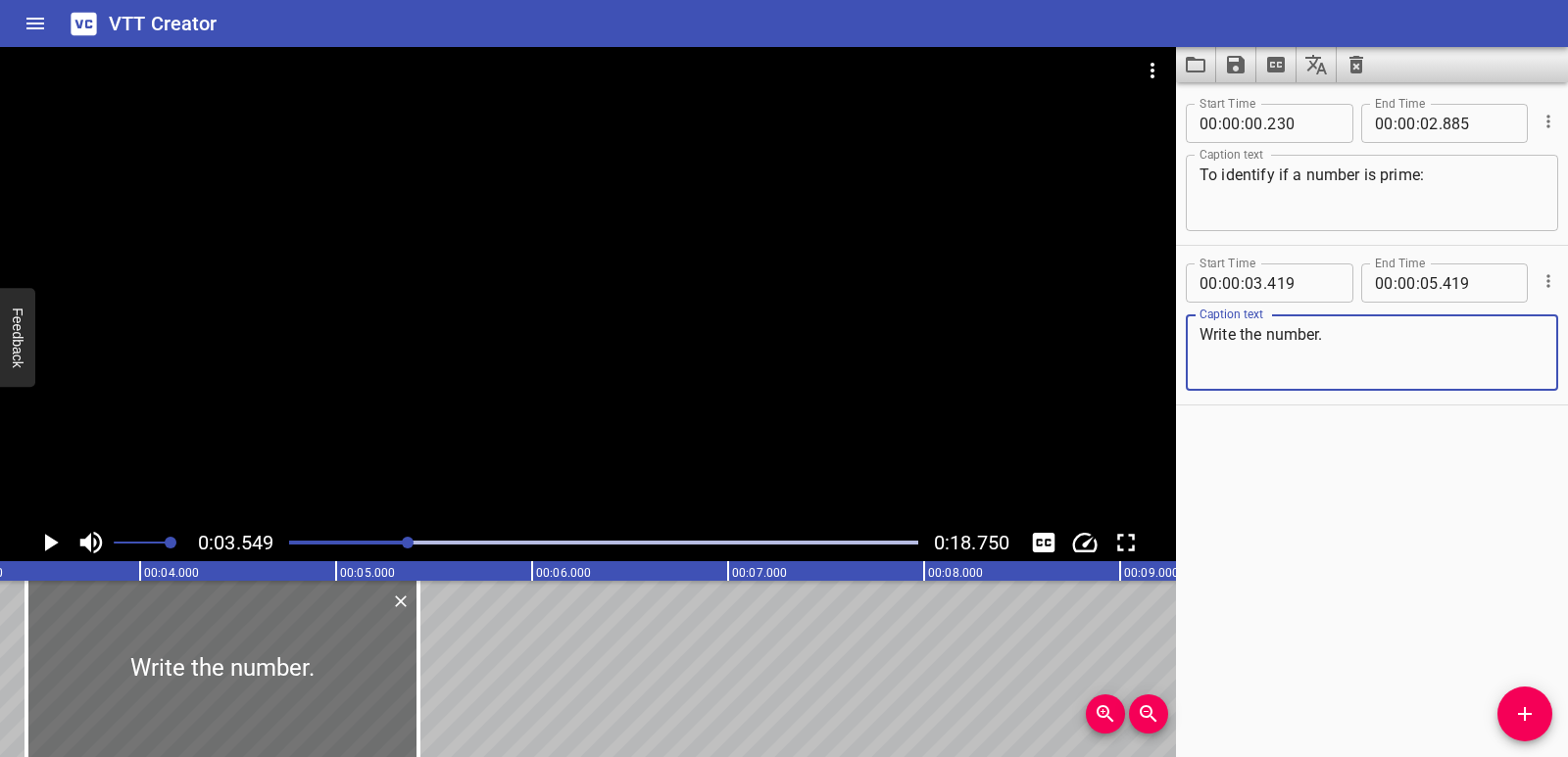
scroll to position [0, 614]
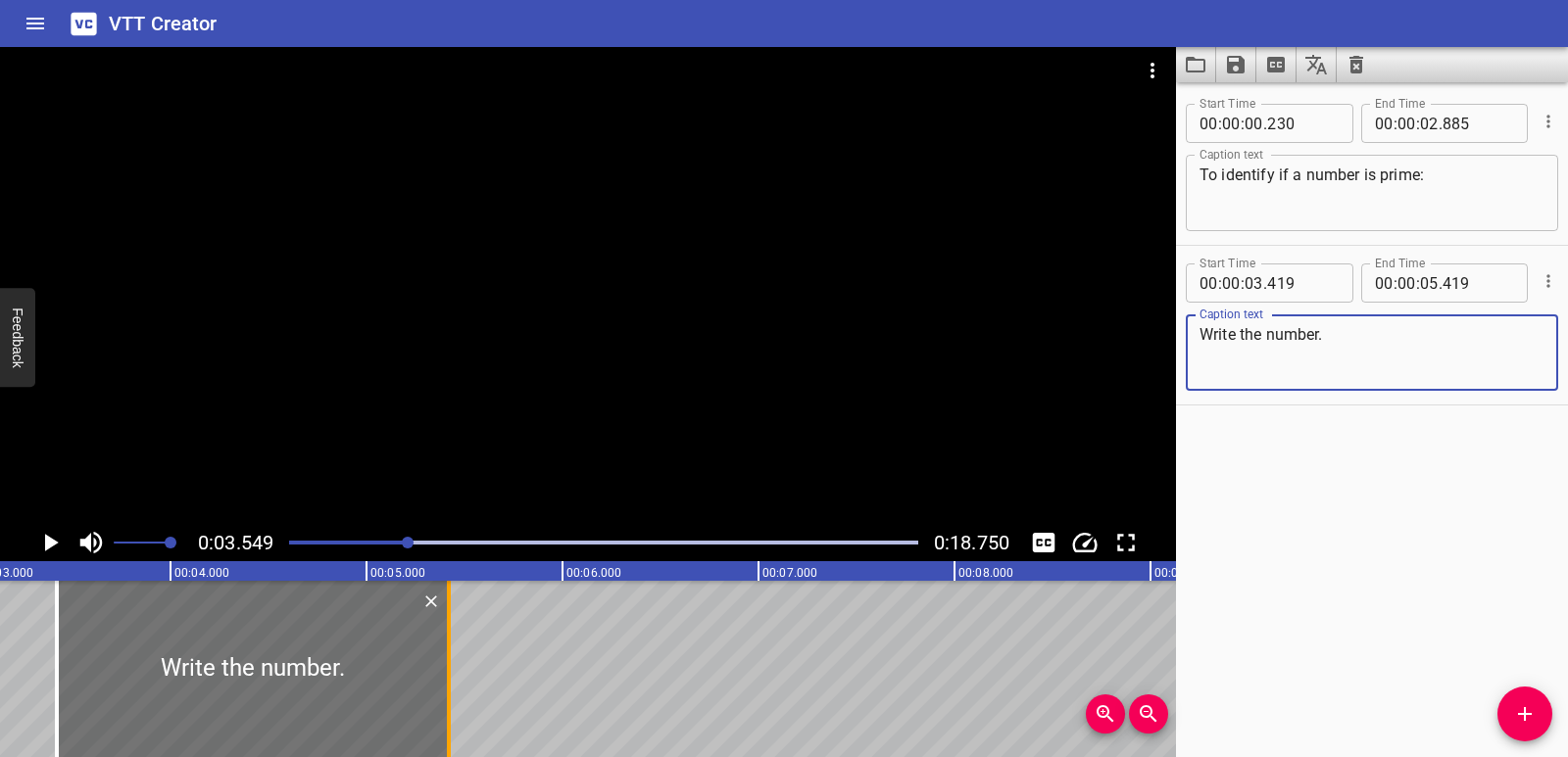
type textarea "Write the number."
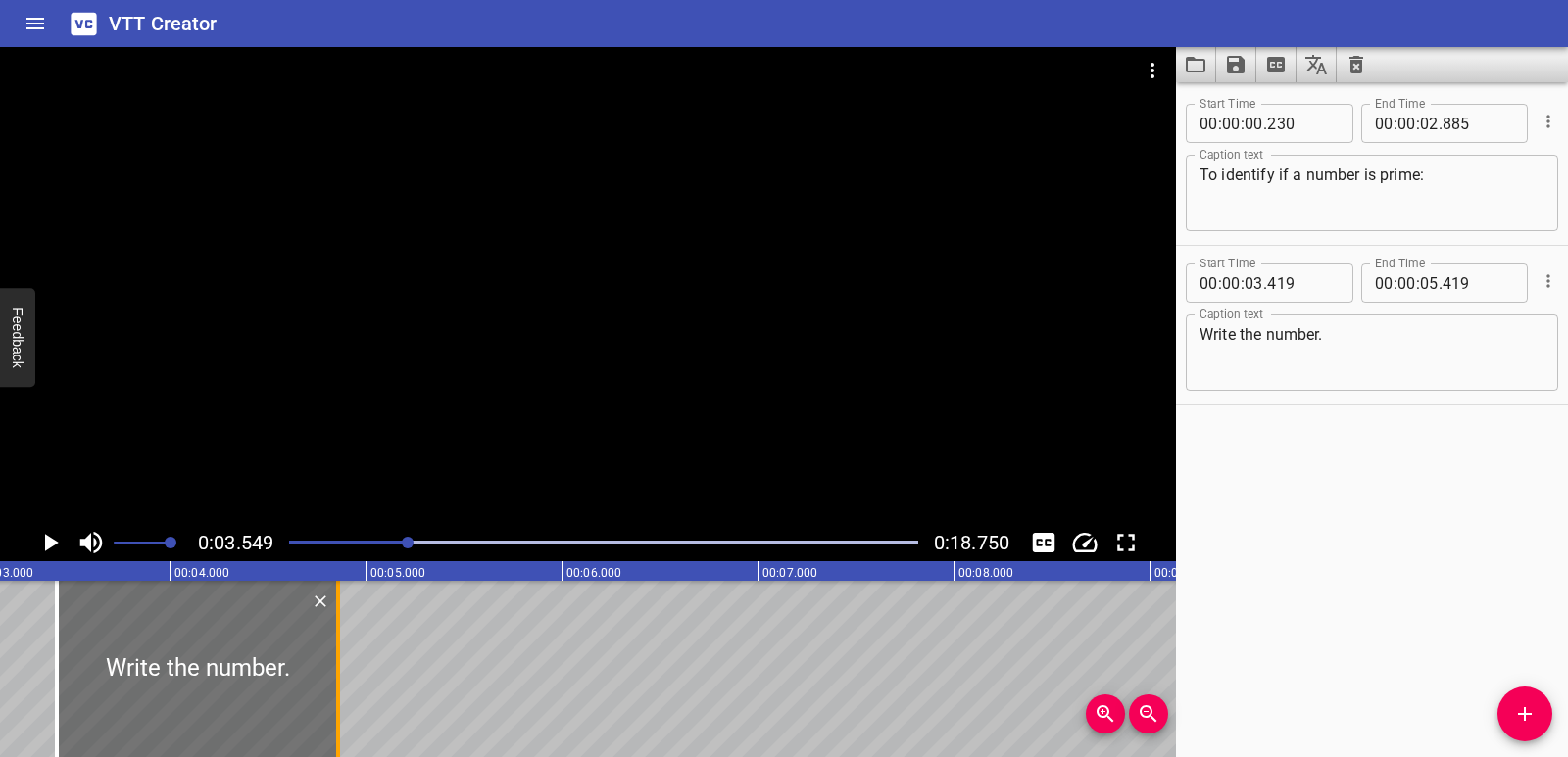
drag, startPoint x: 440, startPoint y: 689, endPoint x: 337, endPoint y: 670, distance: 104.7
click at [337, 670] on div at bounding box center [338, 670] width 4 height 177
type input "04"
type input "844"
click at [42, 548] on icon "Play/Pause" at bounding box center [50, 543] width 29 height 29
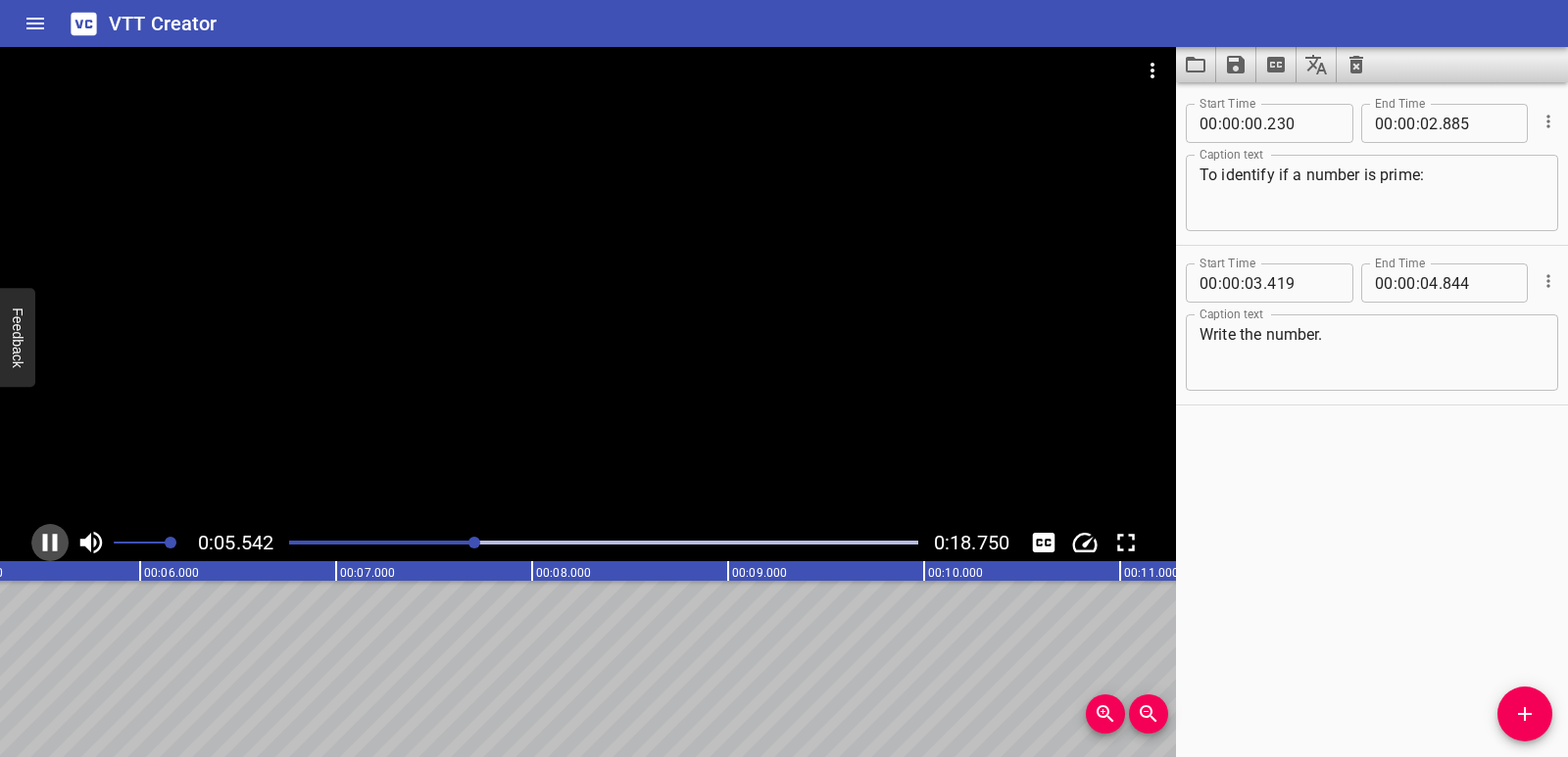
click at [42, 545] on icon "Play/Pause" at bounding box center [50, 543] width 29 height 29
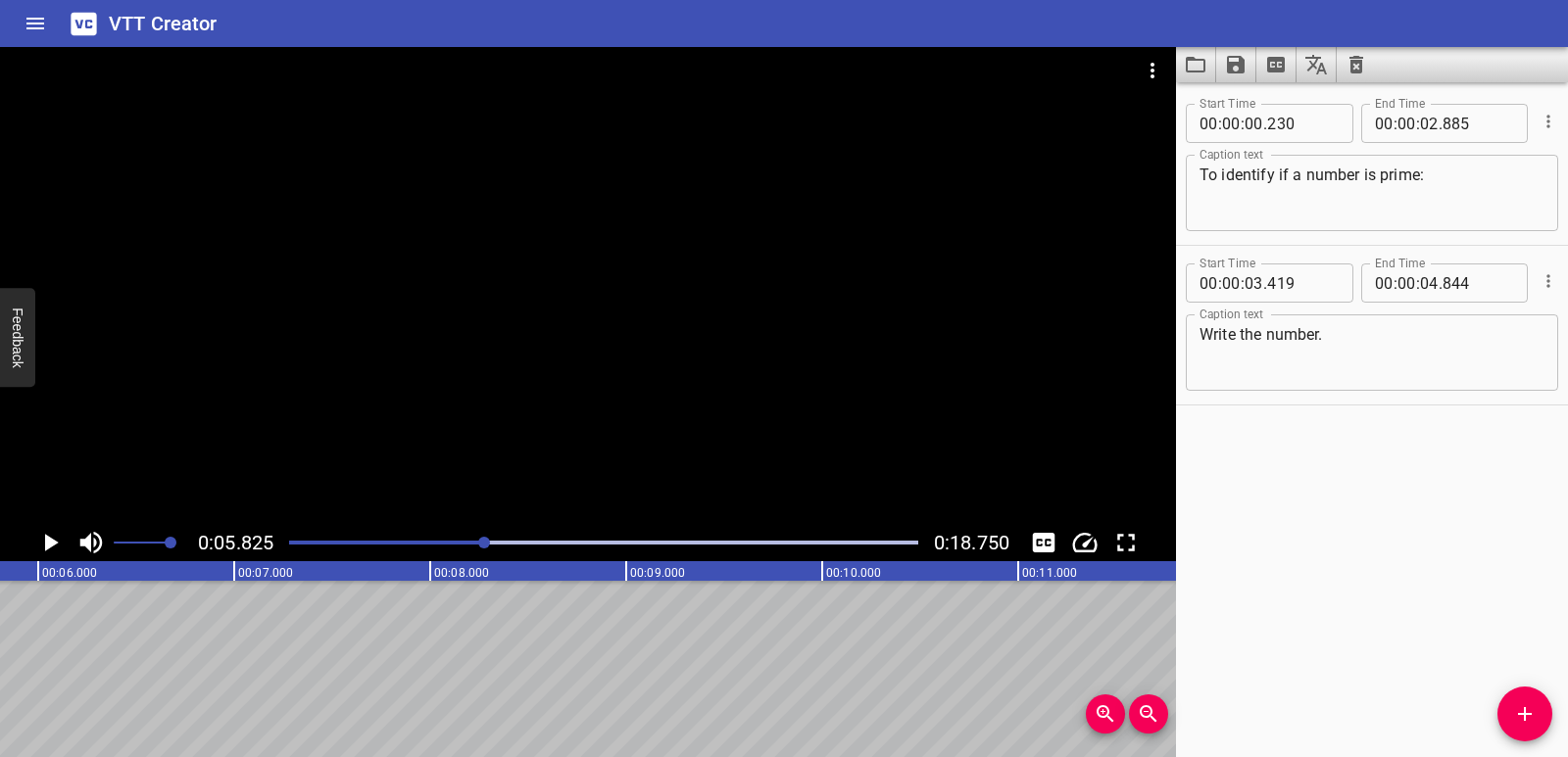
scroll to position [0, 1142]
click at [1539, 706] on span "Add Cue" at bounding box center [1525, 714] width 55 height 24
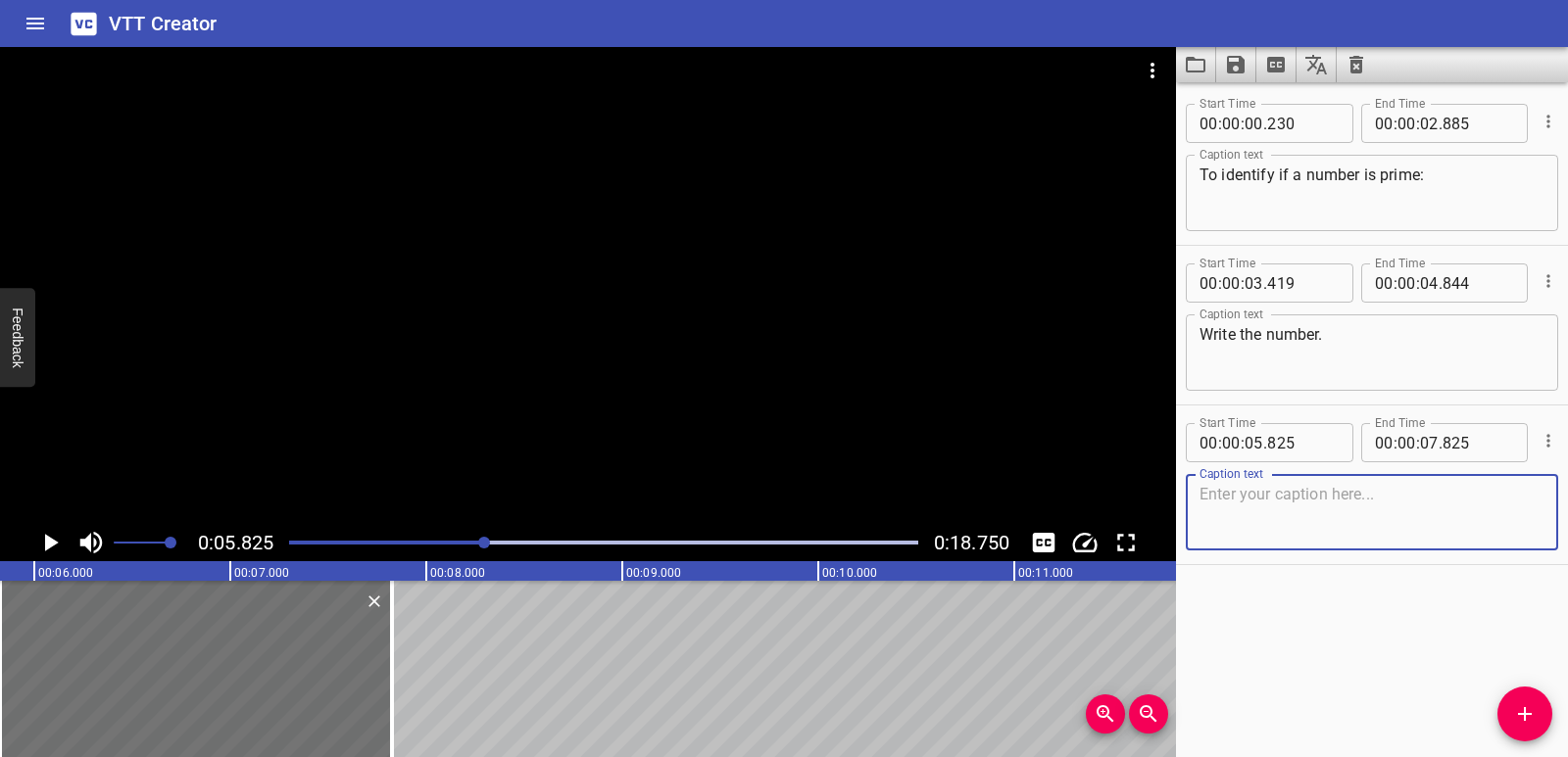
click at [1245, 497] on textarea at bounding box center [1371, 513] width 345 height 56
paste textarea "Find all of its factors."
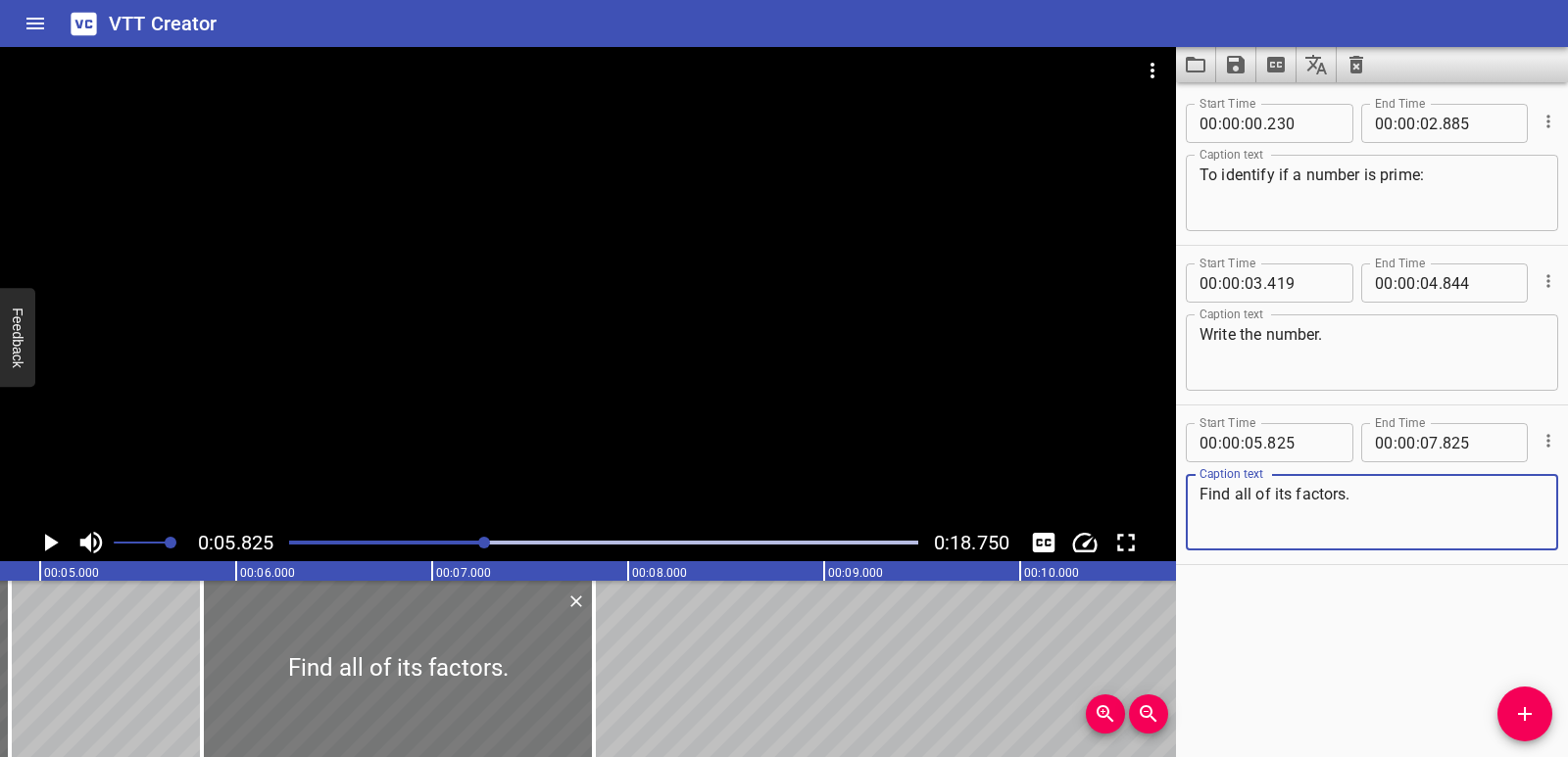
type textarea "Find all of its factors."
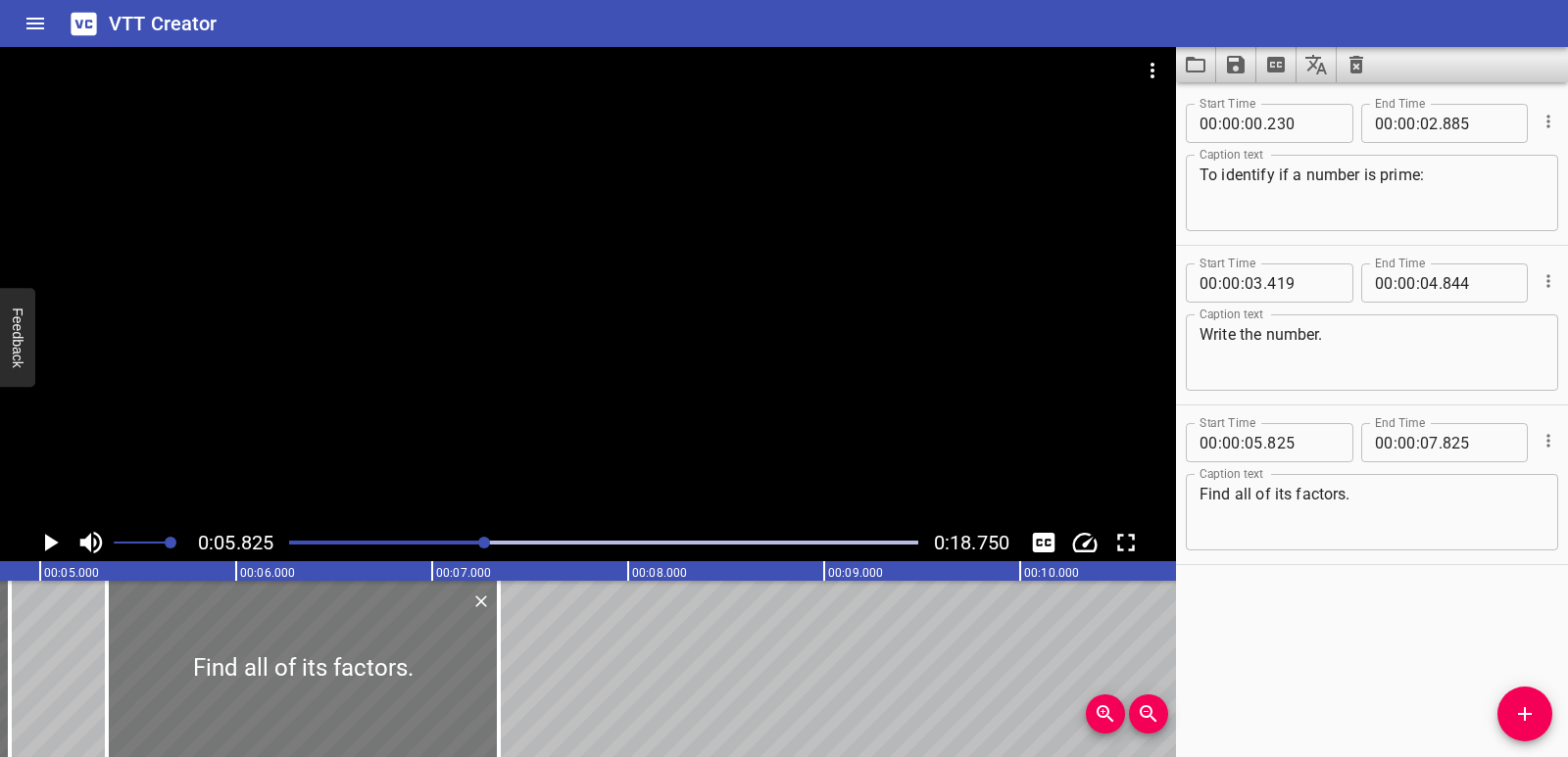
drag, startPoint x: 225, startPoint y: 691, endPoint x: 130, endPoint y: 686, distance: 95.1
click at [130, 686] on div at bounding box center [302, 670] width 392 height 177
type input "340"
click at [516, 692] on div at bounding box center [508, 670] width 20 height 177
type input "385"
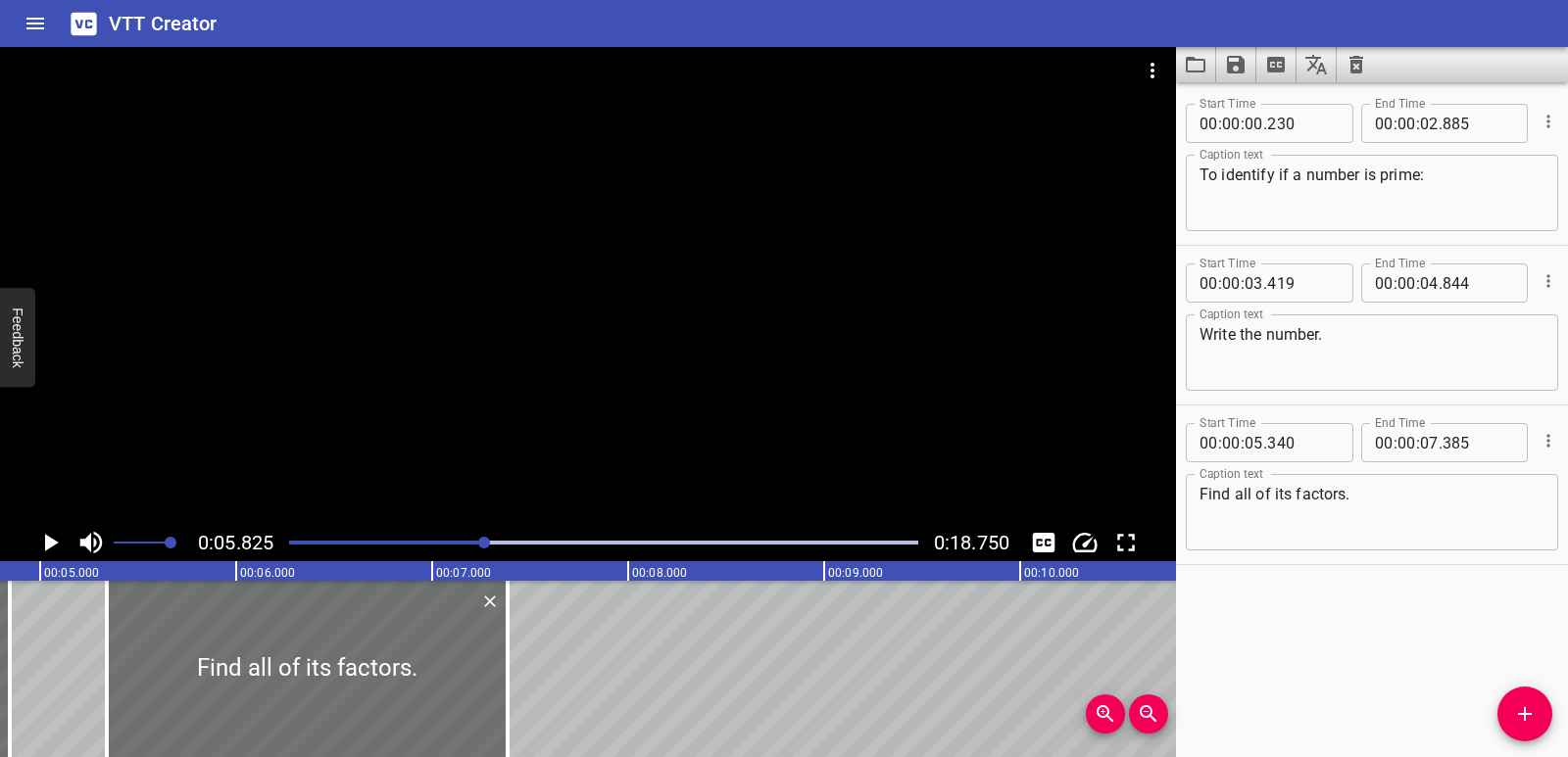
click at [39, 541] on icon "Play/Pause" at bounding box center [50, 543] width 29 height 29
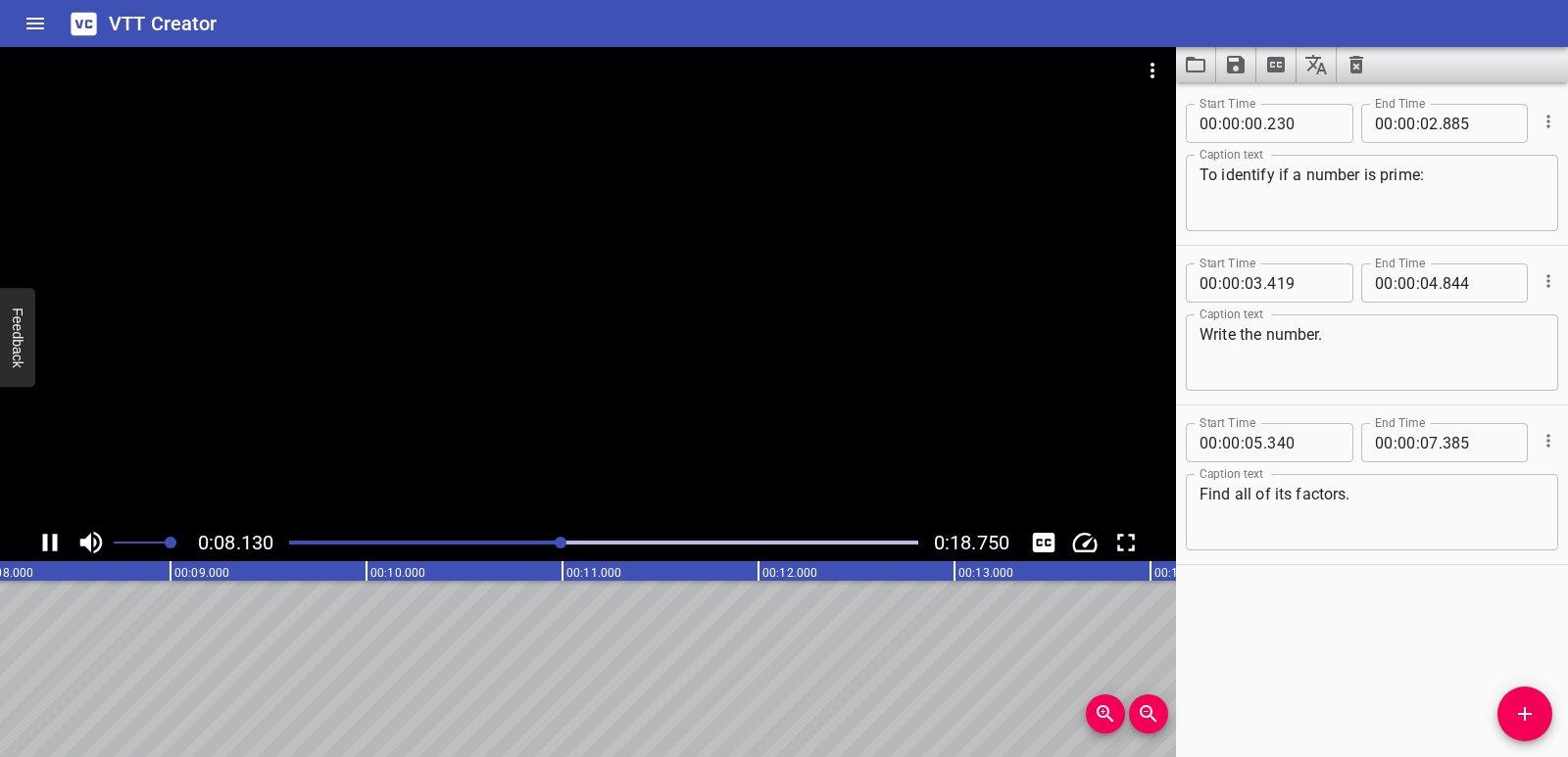
click at [40, 547] on icon "Play/Pause" at bounding box center [50, 543] width 29 height 29
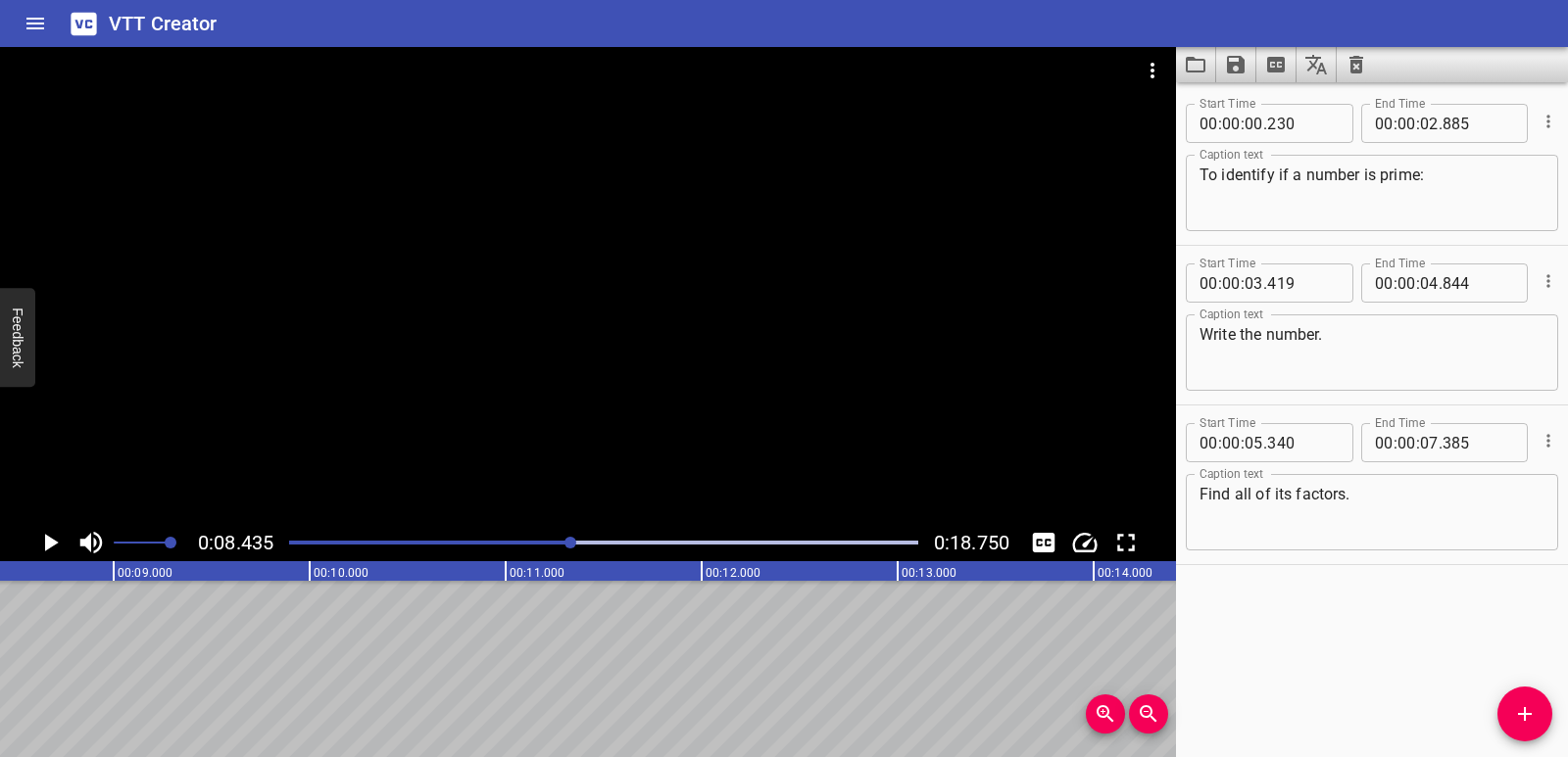
scroll to position [0, 1652]
click at [1525, 725] on icon "Add Cue" at bounding box center [1525, 714] width 24 height 24
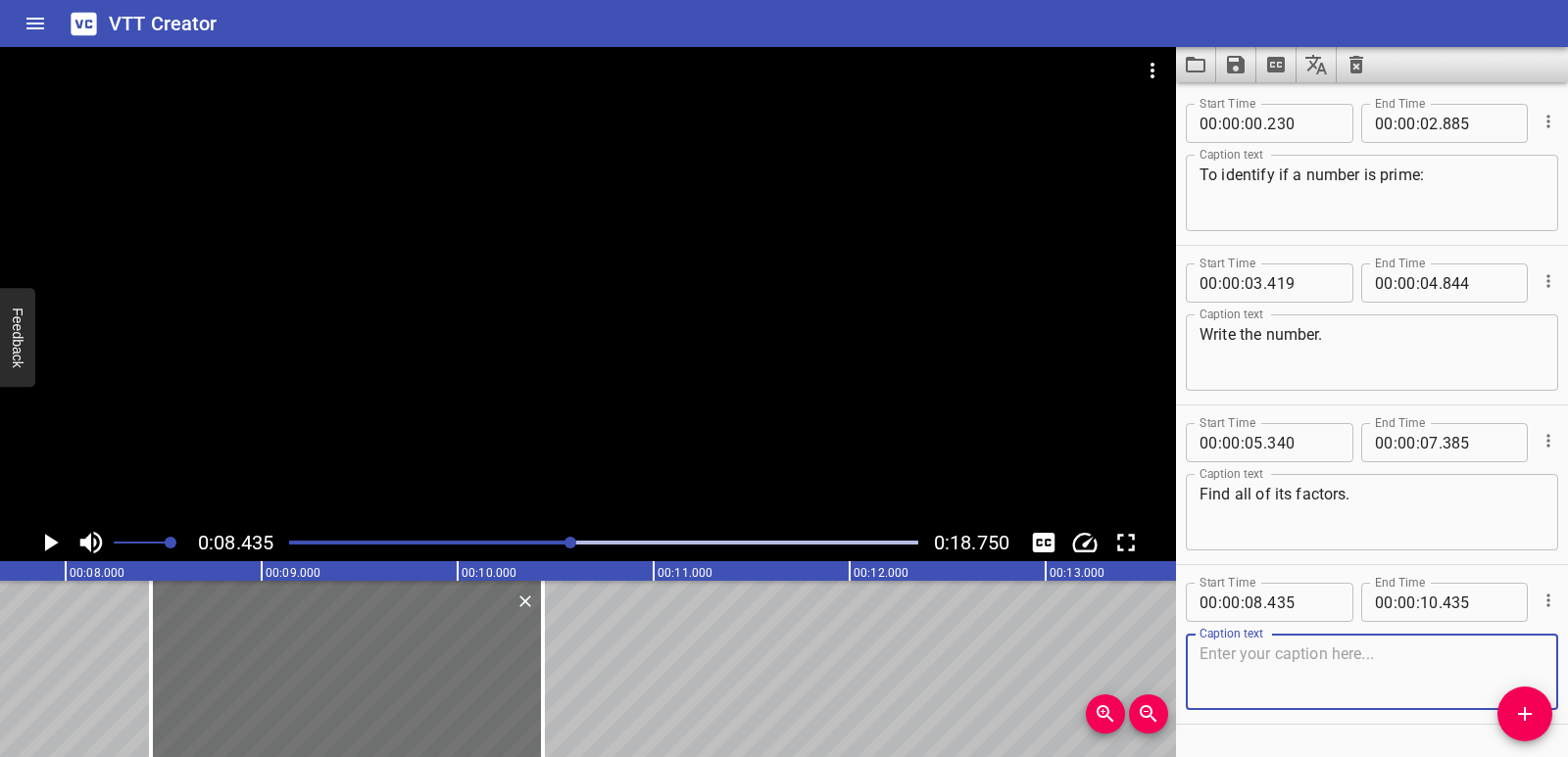
scroll to position [0, 1432]
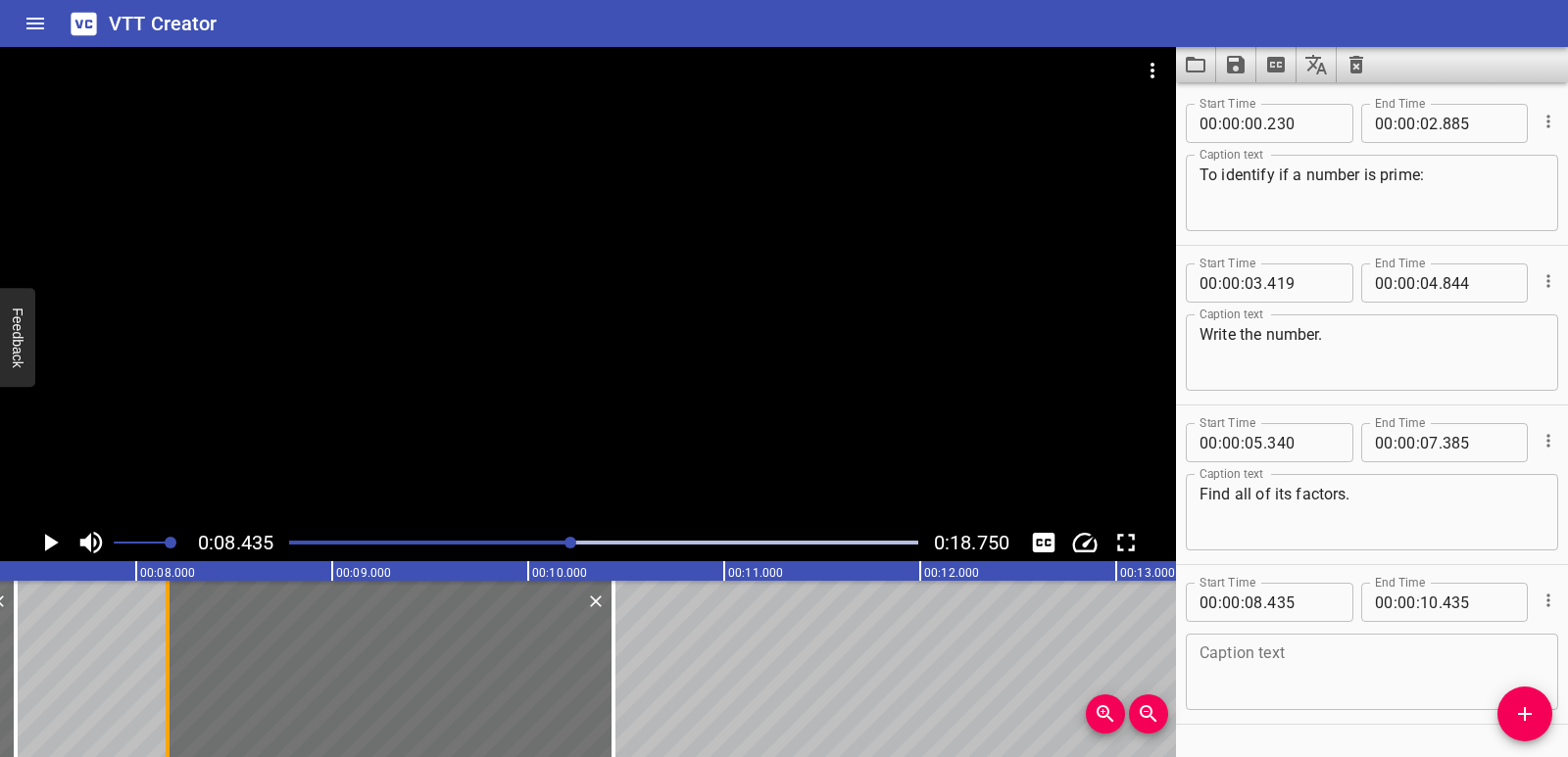
drag, startPoint x: 224, startPoint y: 693, endPoint x: 170, endPoint y: 686, distance: 54.5
click at [170, 686] on div at bounding box center [168, 670] width 20 height 177
type input "160"
drag, startPoint x: 612, startPoint y: 676, endPoint x: 661, endPoint y: 670, distance: 49.4
click at [661, 670] on div at bounding box center [662, 670] width 4 height 177
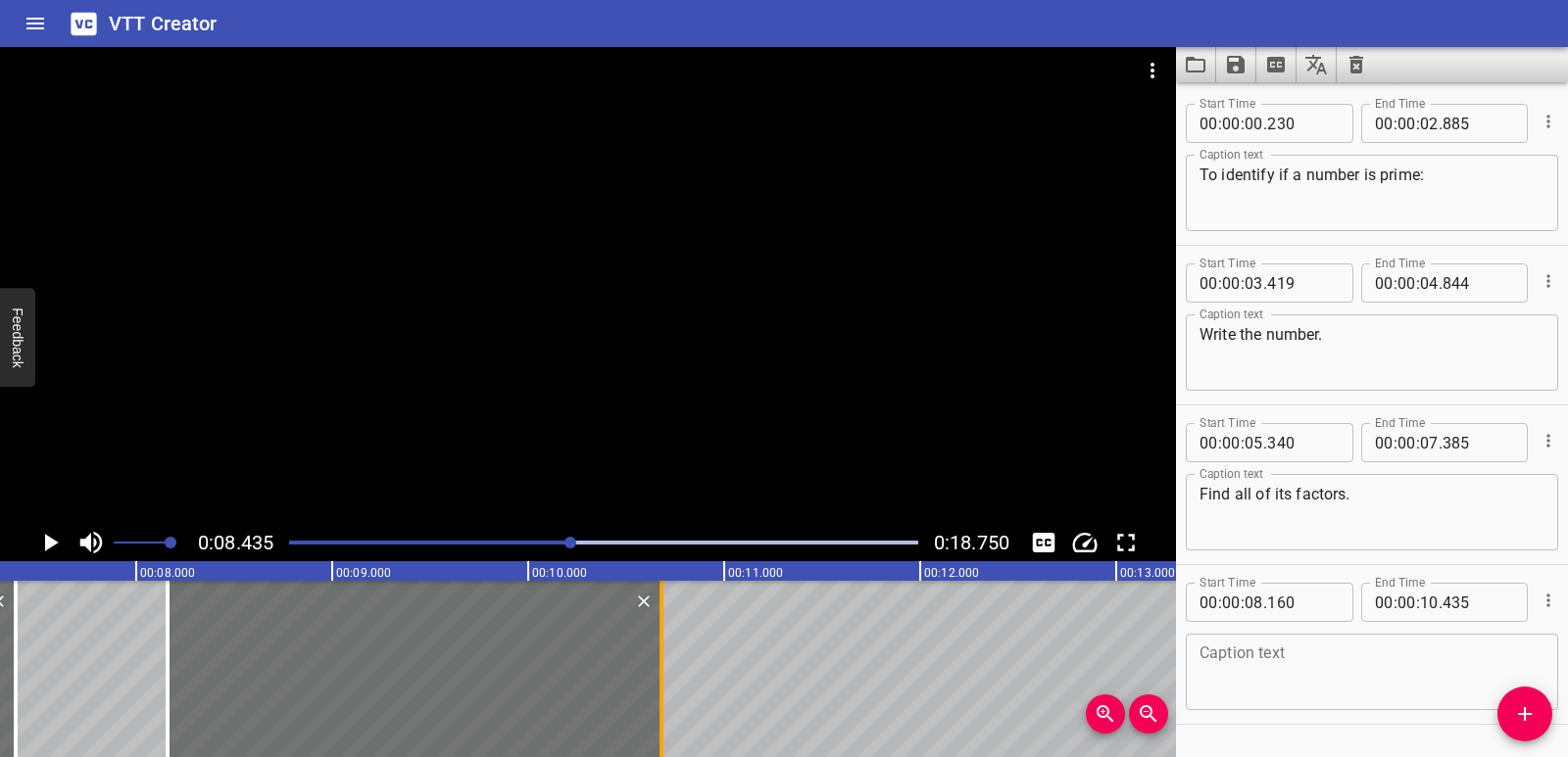
type input "685"
click at [1259, 636] on div "Caption text" at bounding box center [1371, 673] width 372 height 77
paste textarea "Count how many factors it has."
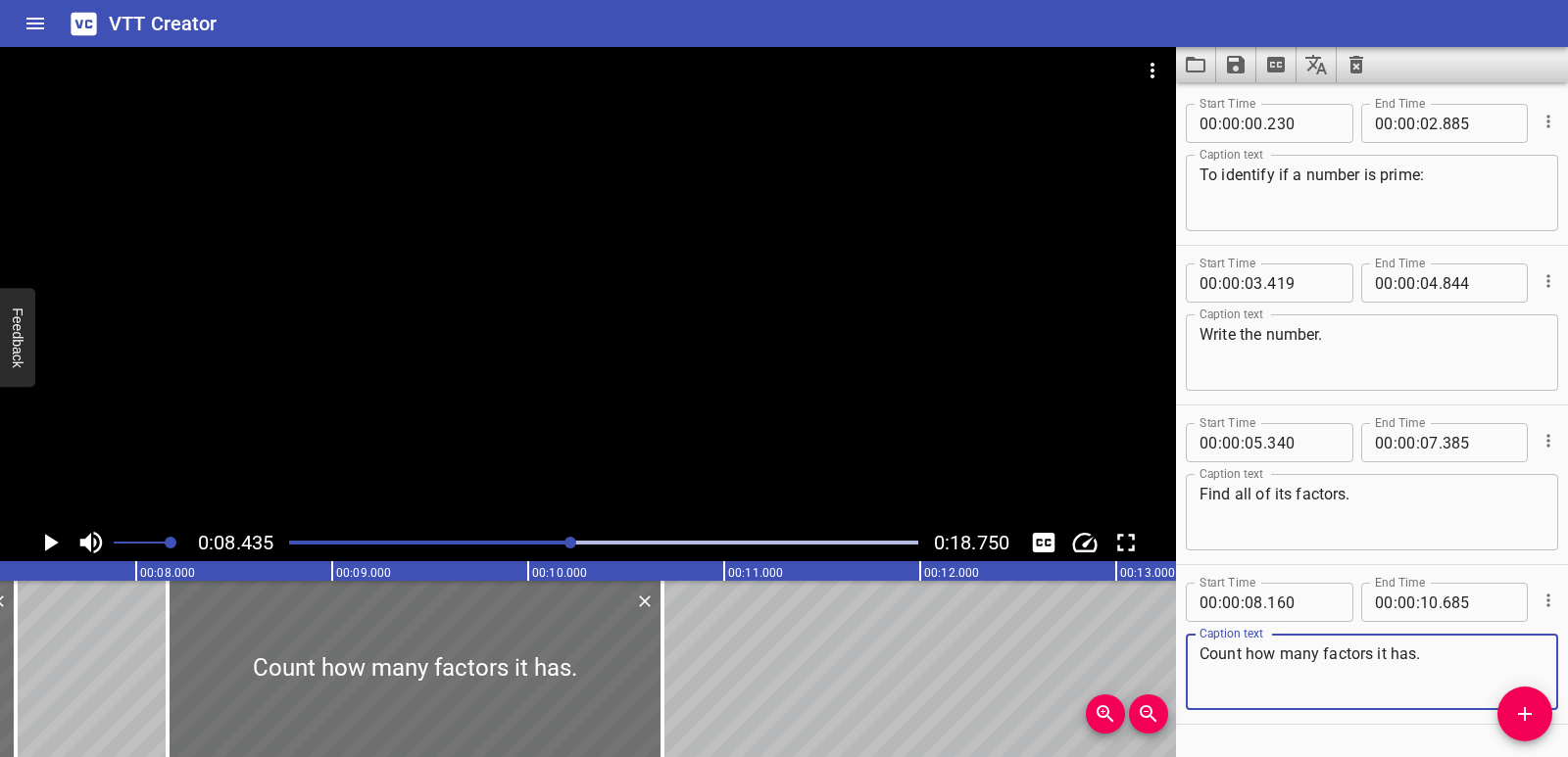
type textarea "Count how many factors it has."
click at [53, 532] on icon "Play/Pause" at bounding box center [50, 543] width 29 height 29
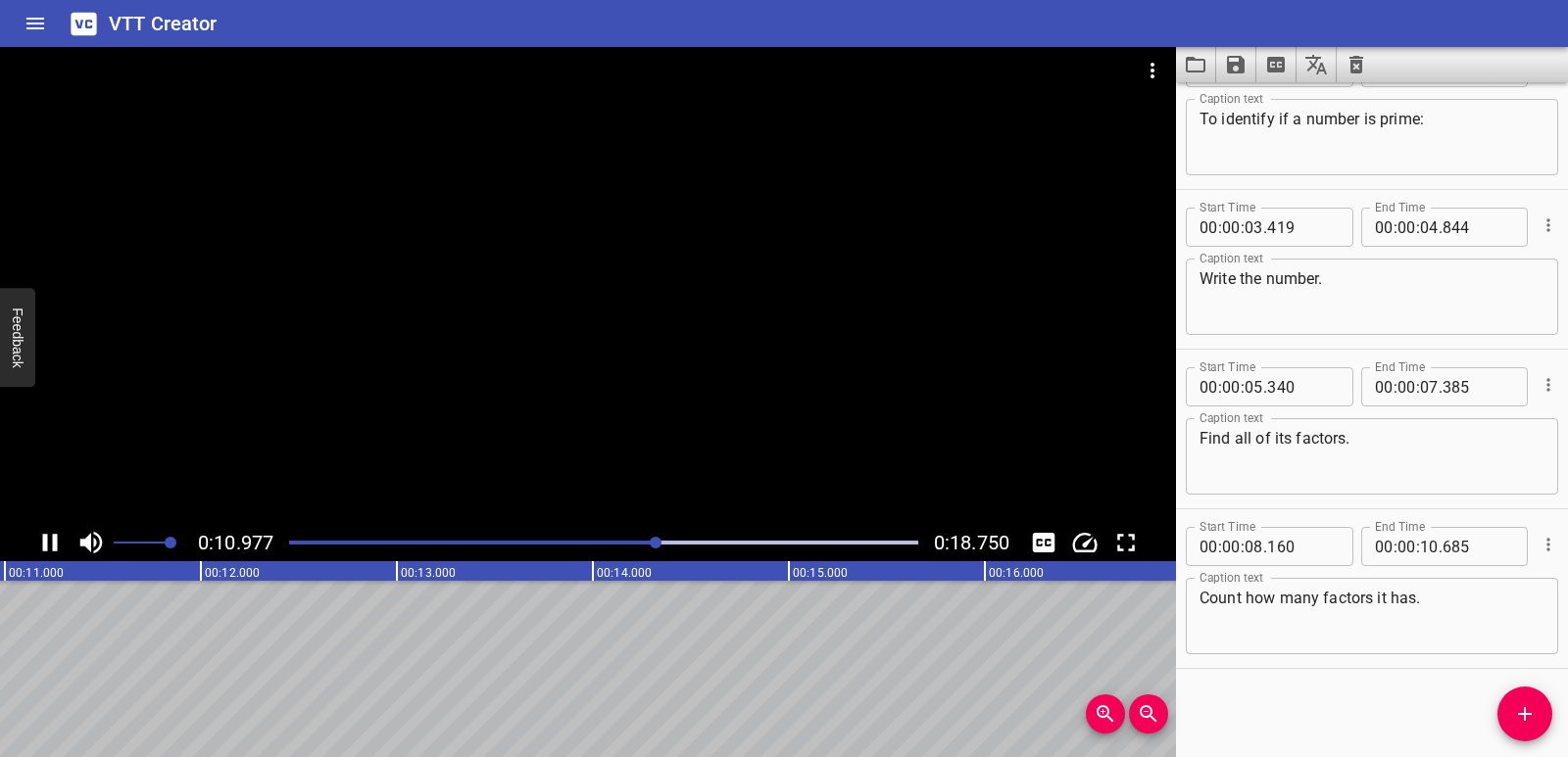
click at [50, 541] on icon "Play/Pause" at bounding box center [50, 543] width 29 height 29
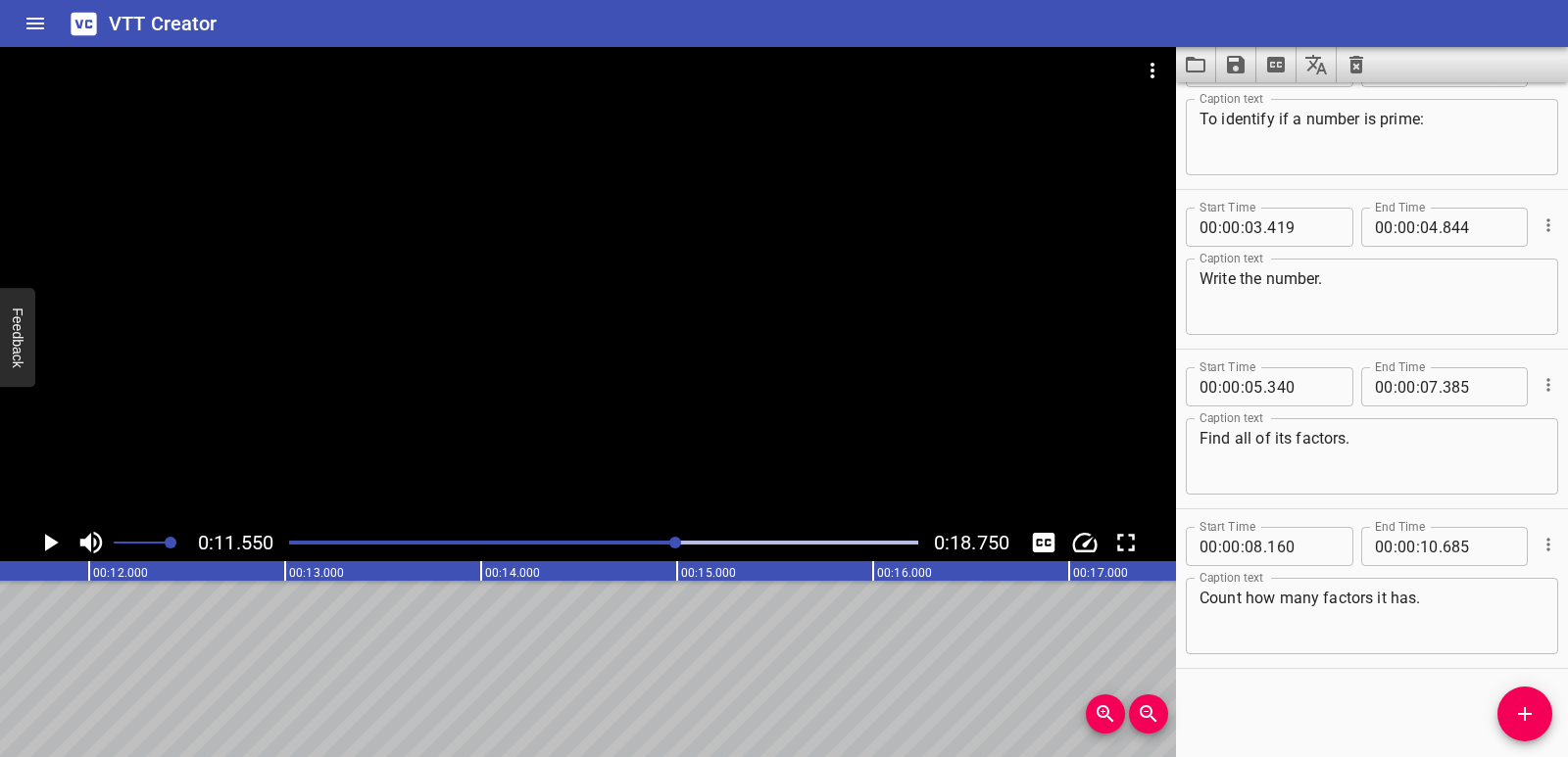
scroll to position [0, 2263]
click at [1543, 718] on span "Add Cue" at bounding box center [1525, 714] width 55 height 24
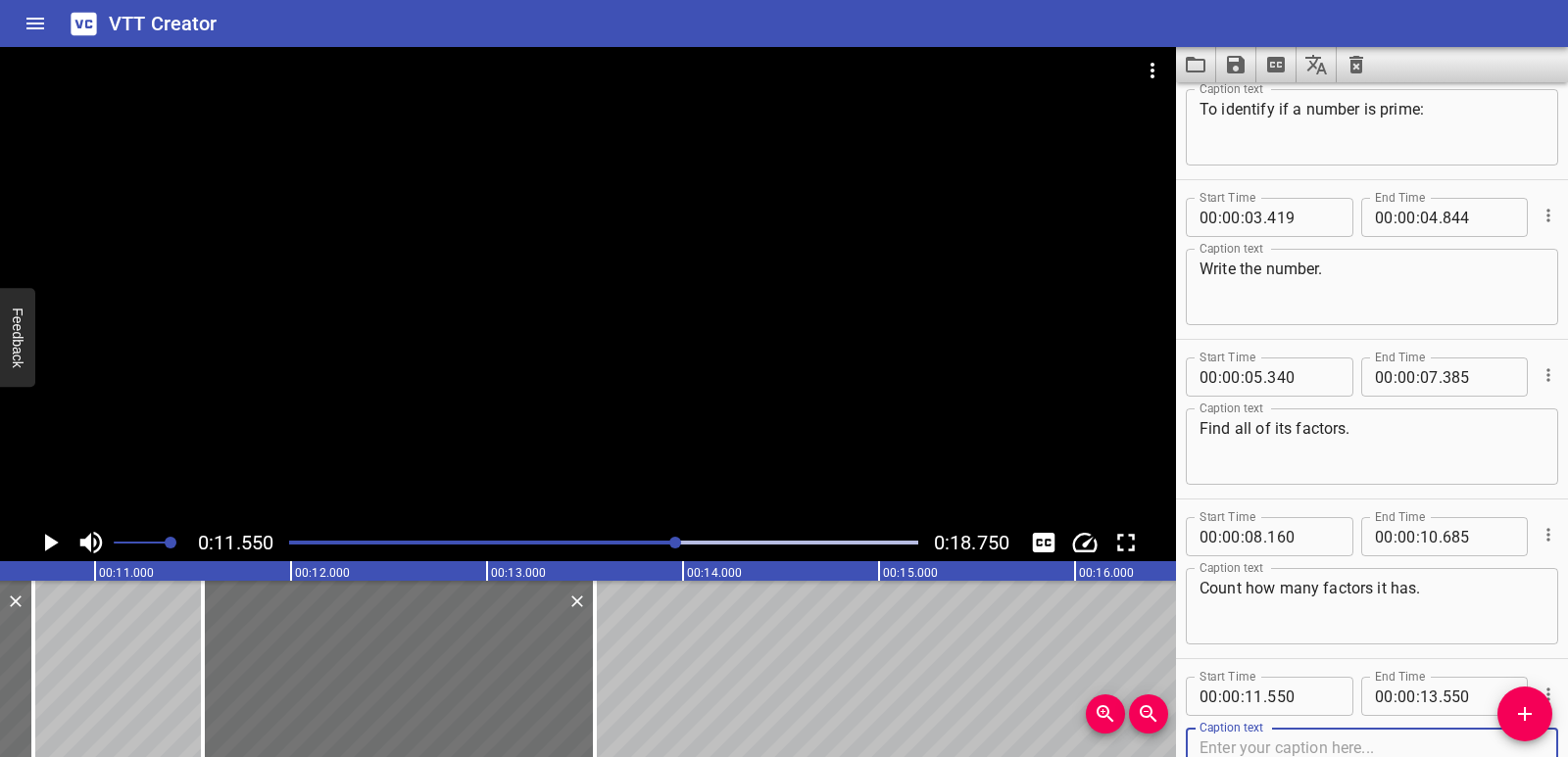
scroll to position [0, 2041]
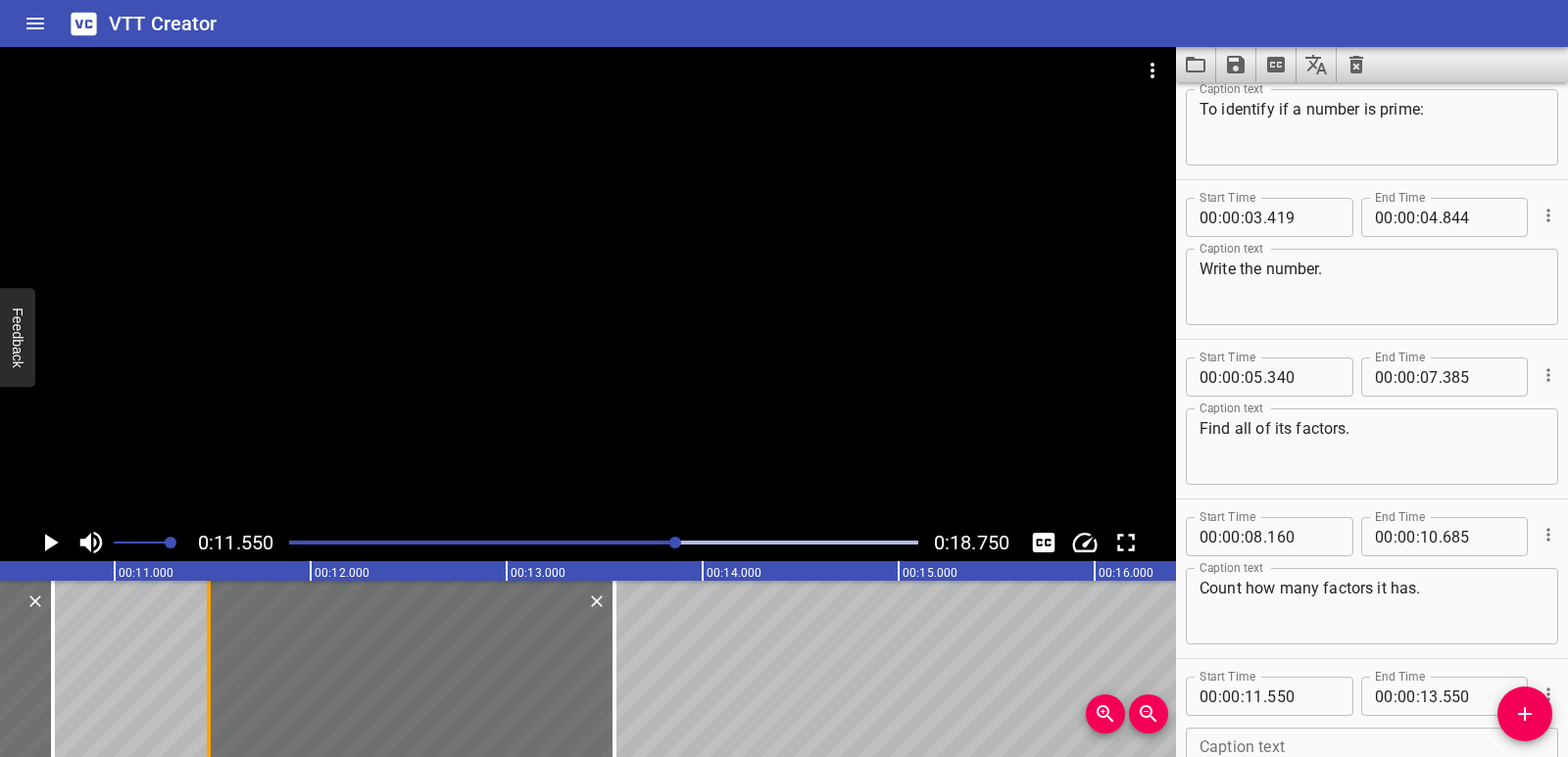
drag, startPoint x: 224, startPoint y: 692, endPoint x: 210, endPoint y: 692, distance: 14.0
click at [210, 692] on div at bounding box center [209, 670] width 4 height 177
type input "480"
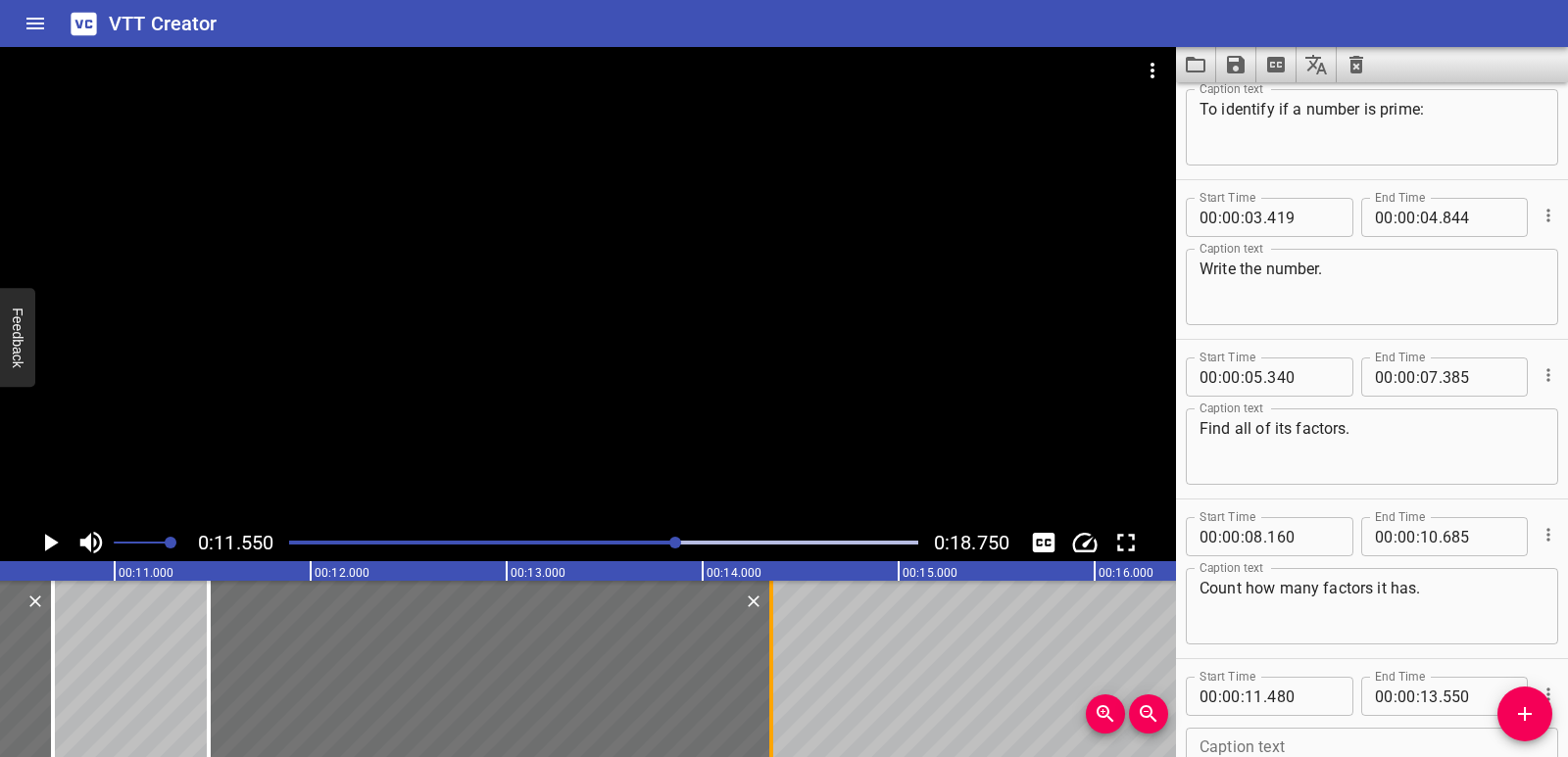
drag, startPoint x: 614, startPoint y: 676, endPoint x: 770, endPoint y: 675, distance: 156.0
click at [770, 675] on div at bounding box center [771, 670] width 4 height 177
type input "14"
type input "350"
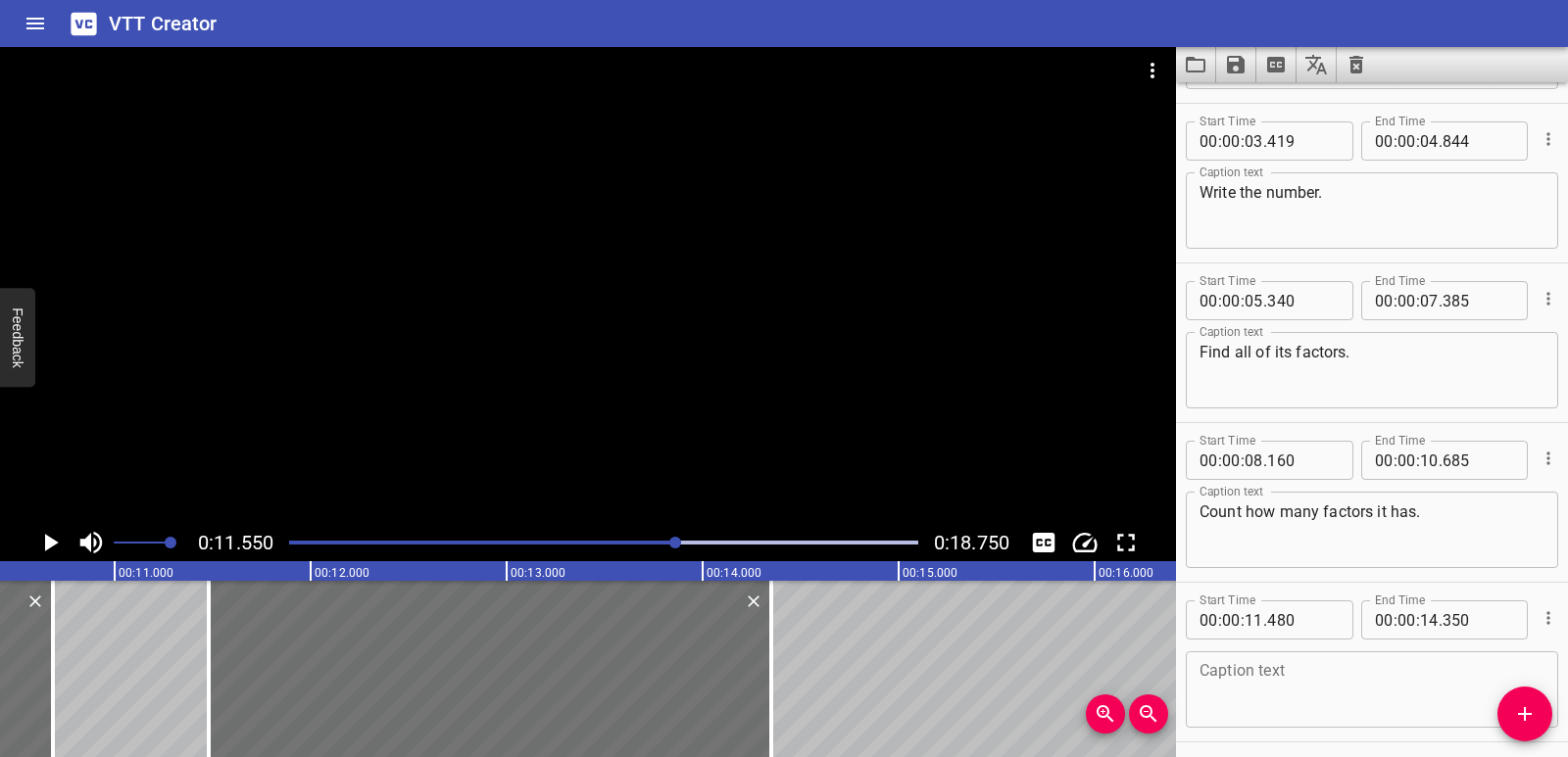
scroll to position [216, 0]
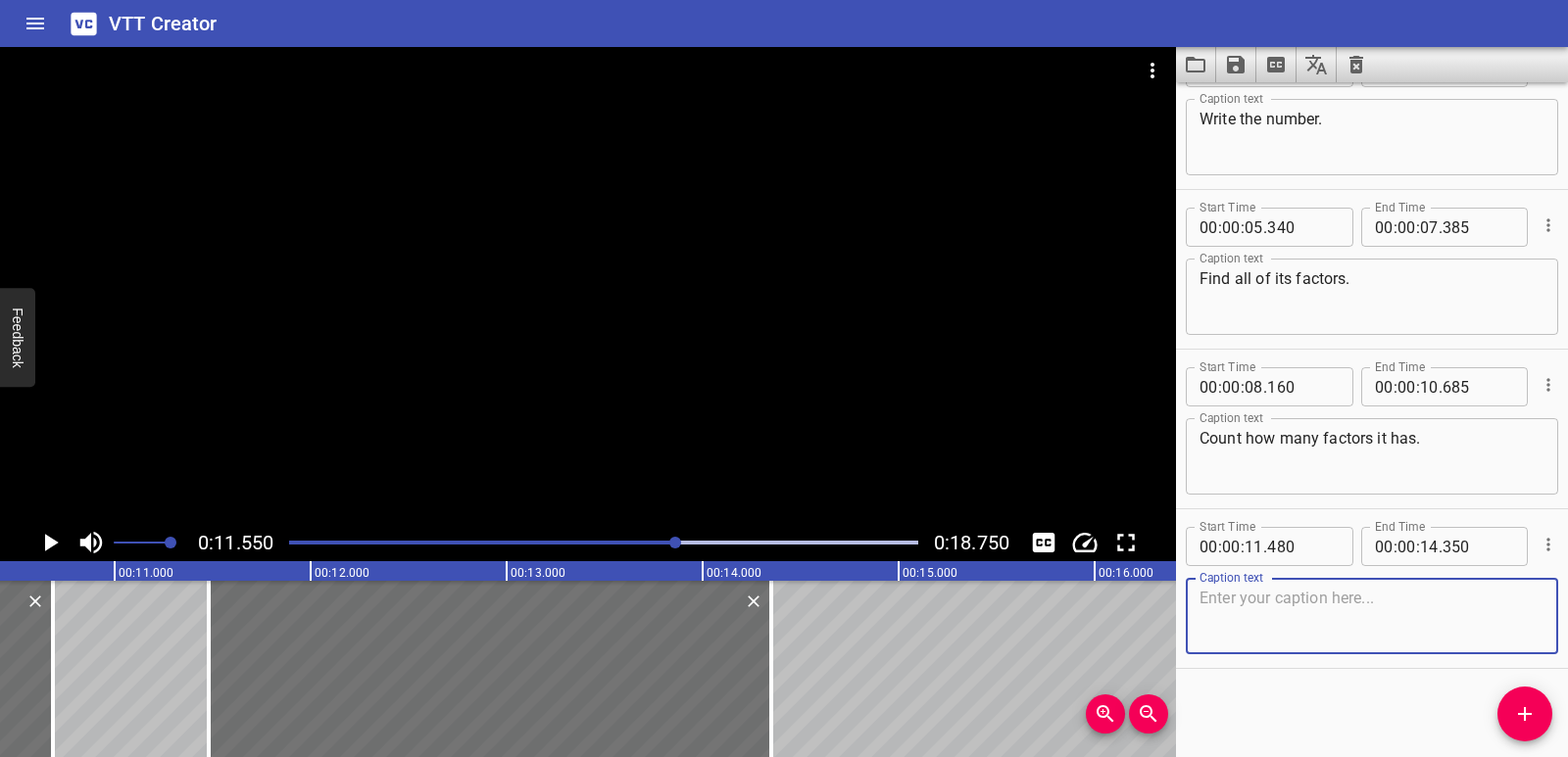
click at [1274, 604] on textarea at bounding box center [1371, 617] width 345 height 56
paste textarea "If it has only two factors (one and itself), it’s a prime number."
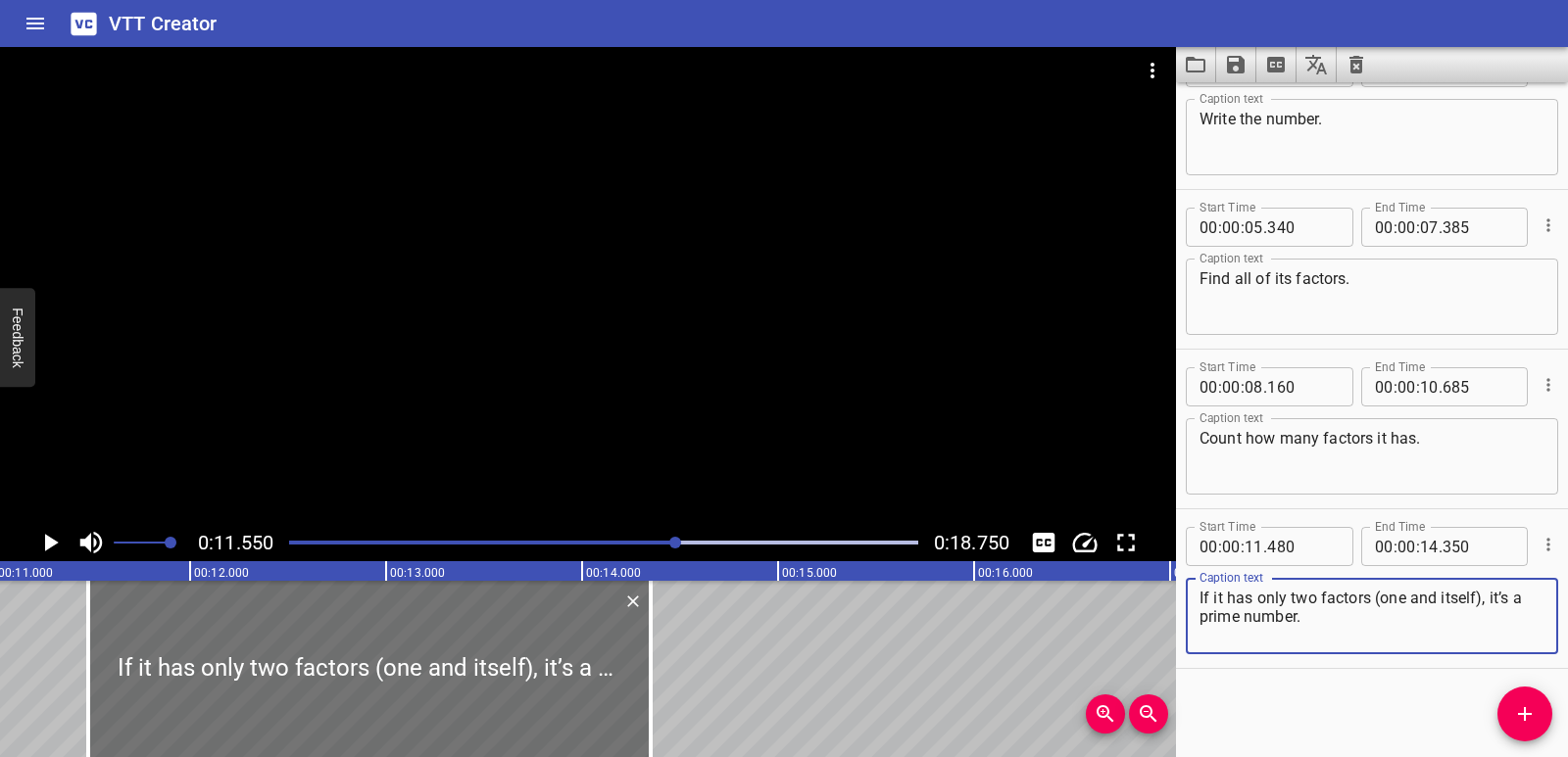
scroll to position [0, 2151]
type textarea "If it has only two factors (one and itself), it’s a prime number."
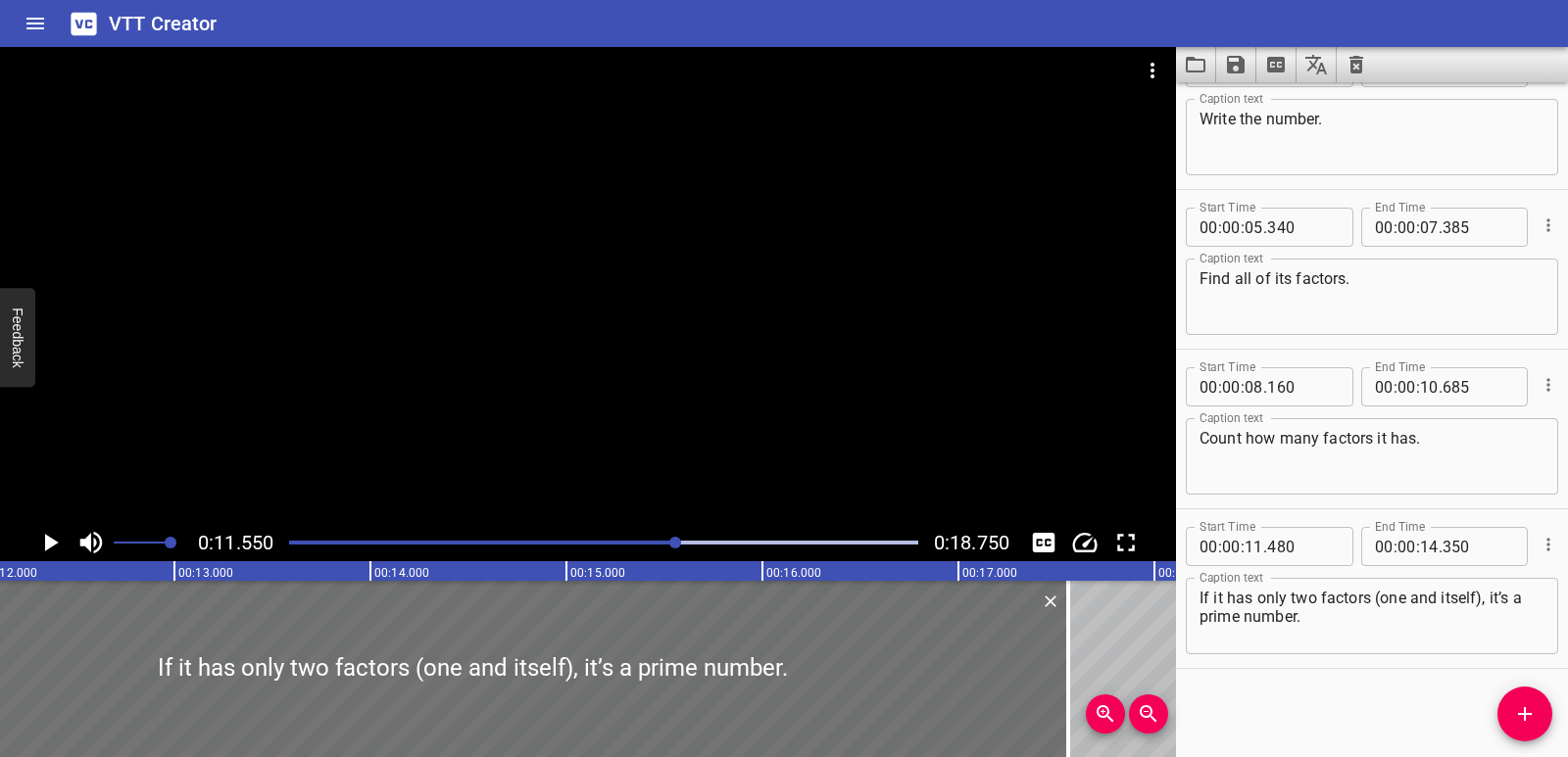
drag, startPoint x: 663, startPoint y: 656, endPoint x: 1183, endPoint y: 637, distance: 520.3
click at [1183, 637] on main "0:11.550 0:18.750 00:00.000 00:01.000 00:02.000 00:03.000 00:04.000 00:05.000 0…" at bounding box center [784, 402] width 1568 height 710
type input "18"
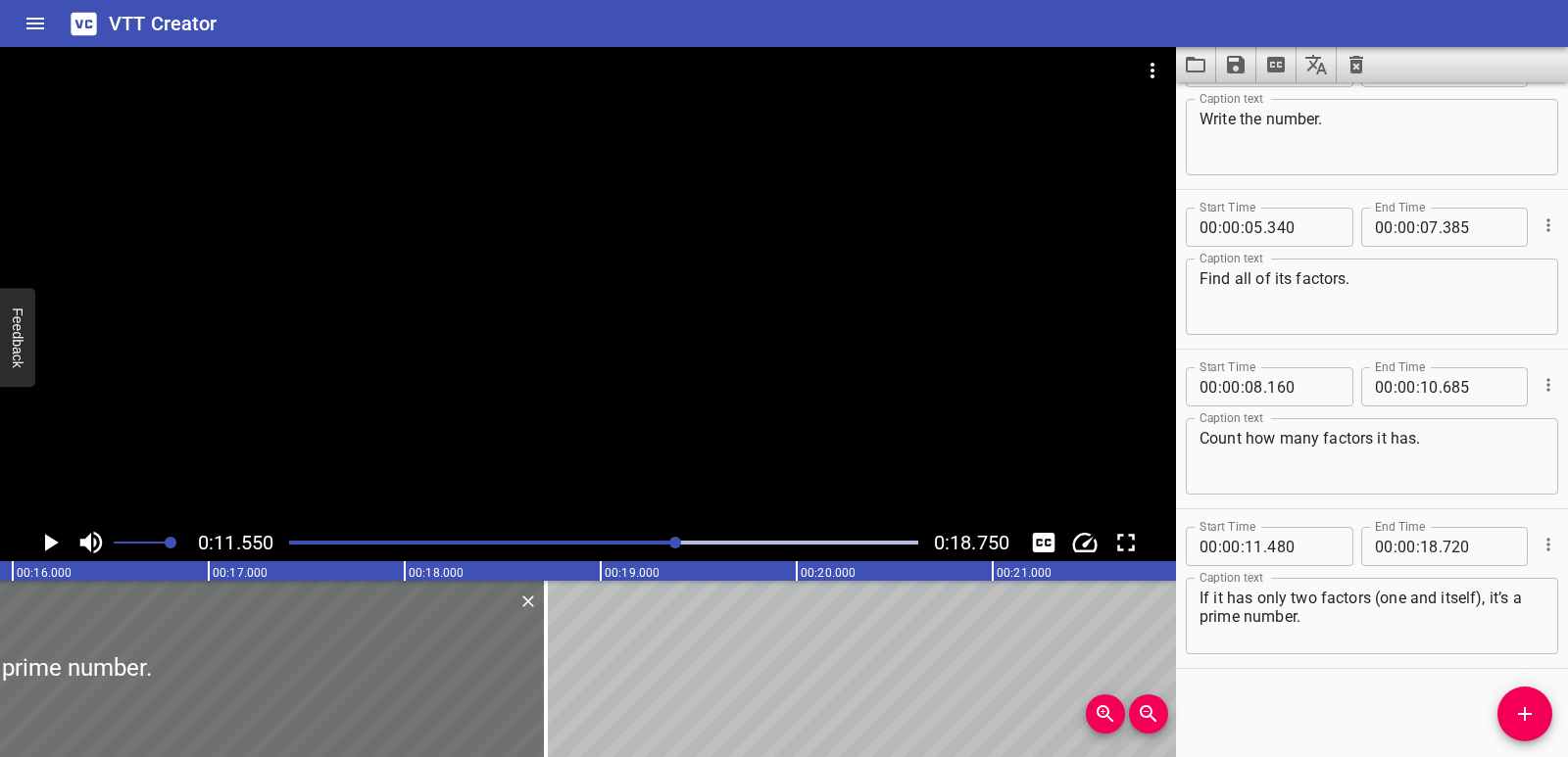
scroll to position [0, 2932]
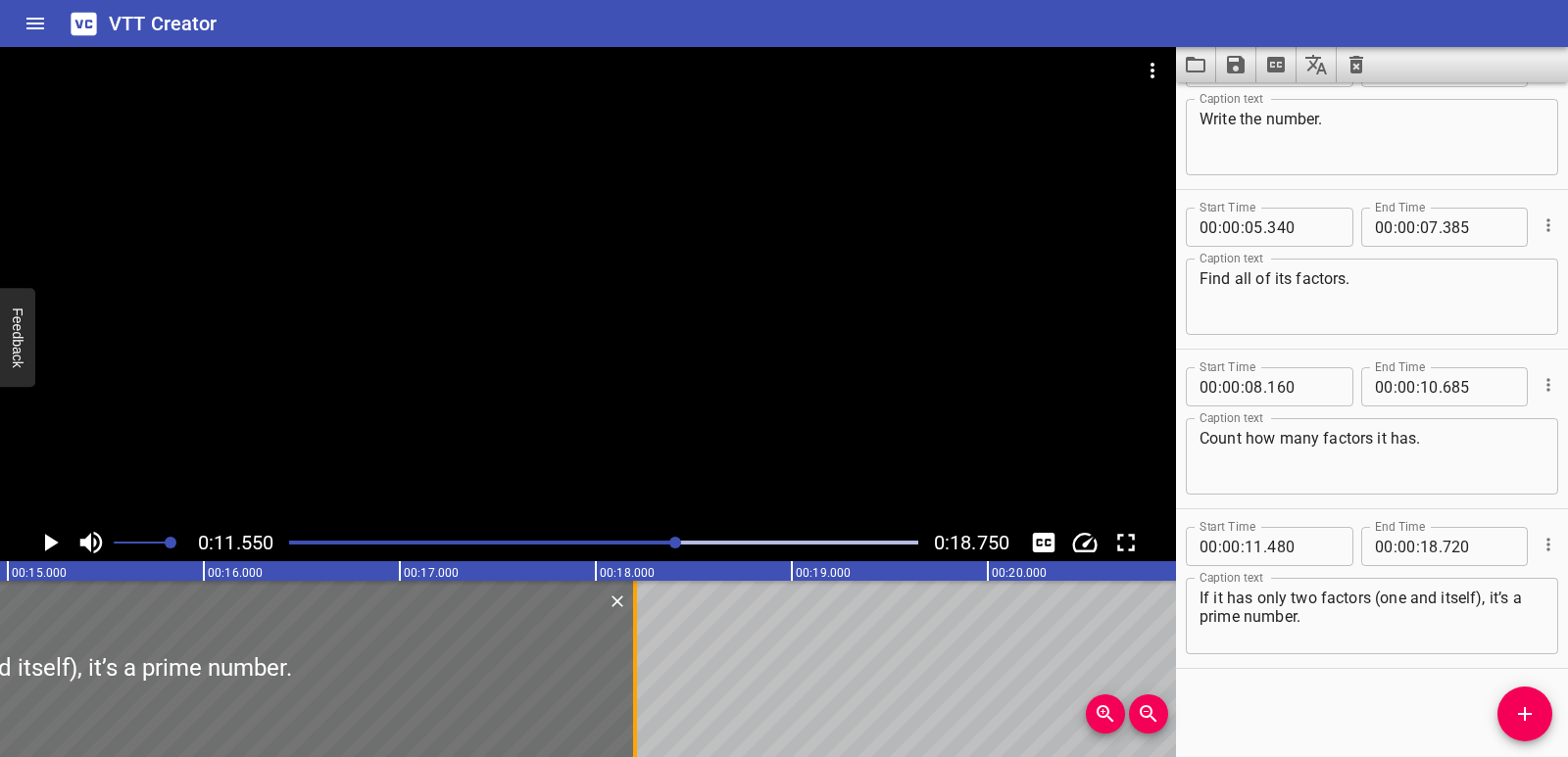
drag, startPoint x: 739, startPoint y: 697, endPoint x: 638, endPoint y: 689, distance: 101.3
click at [638, 689] on div at bounding box center [635, 670] width 20 height 177
type input "200"
click at [46, 544] on icon "Play/Pause" at bounding box center [52, 543] width 14 height 18
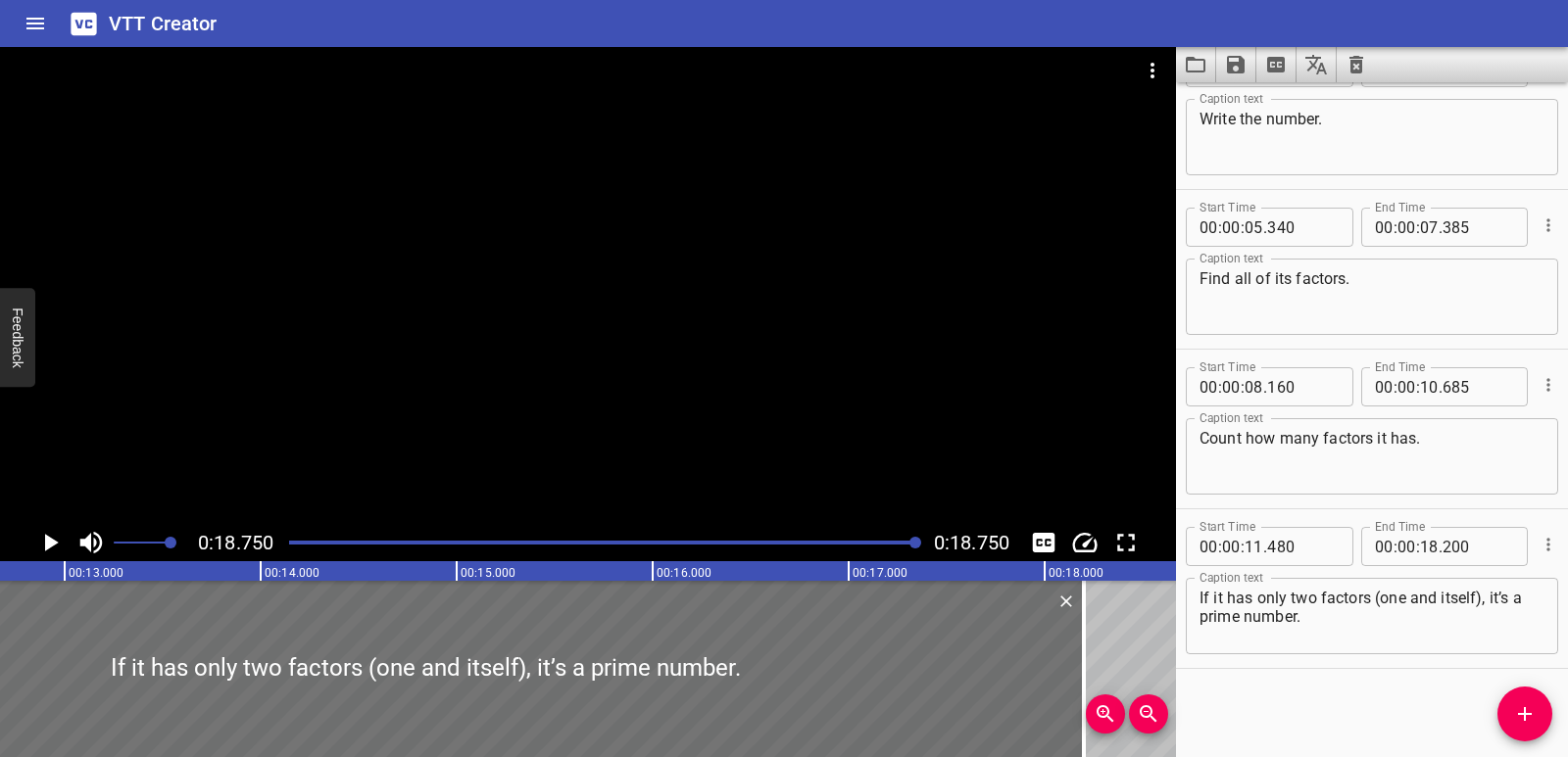
scroll to position [0, 2462]
click at [57, 530] on icon "Play/Pause" at bounding box center [50, 543] width 29 height 29
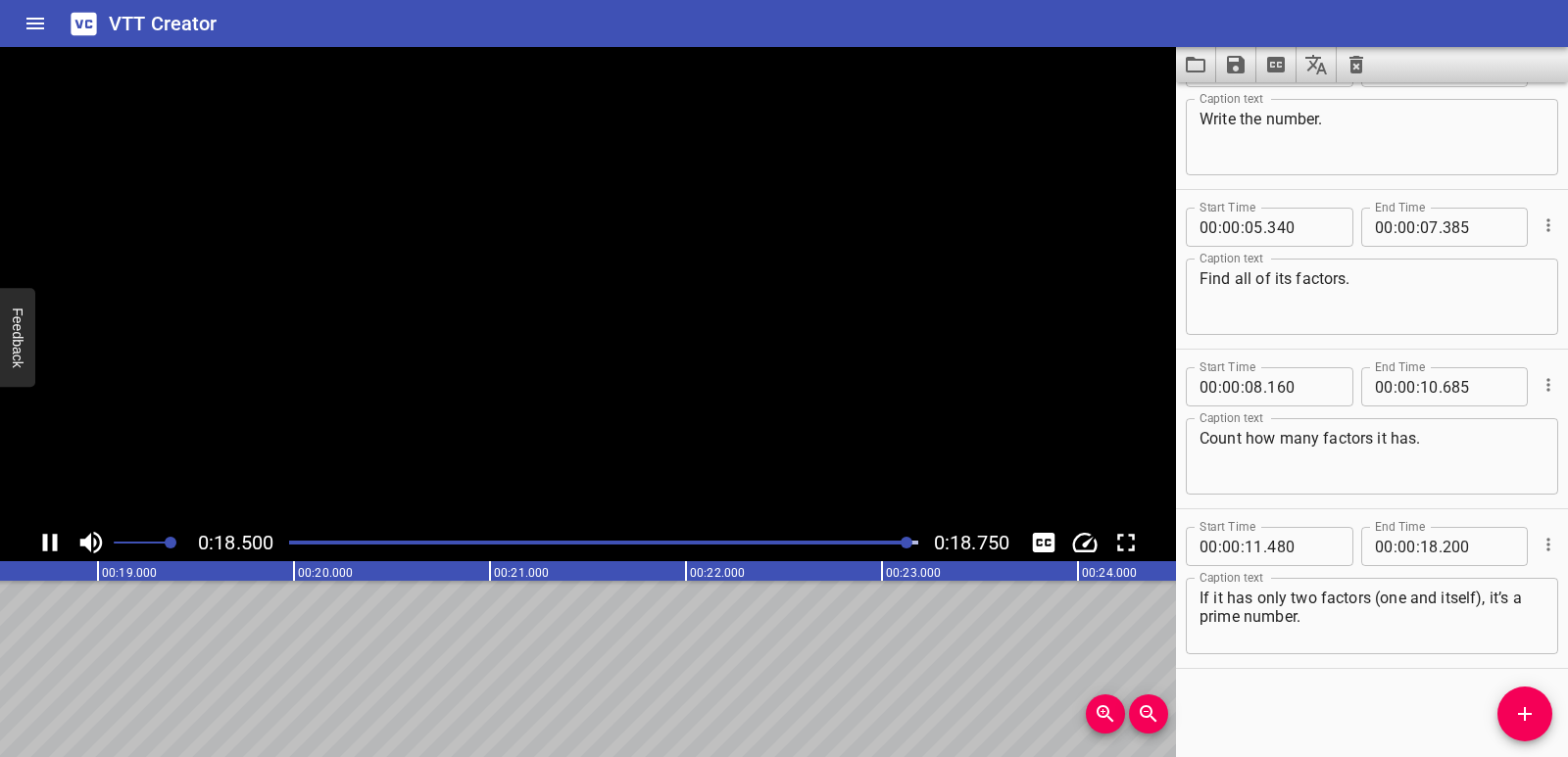
scroll to position [0, 3674]
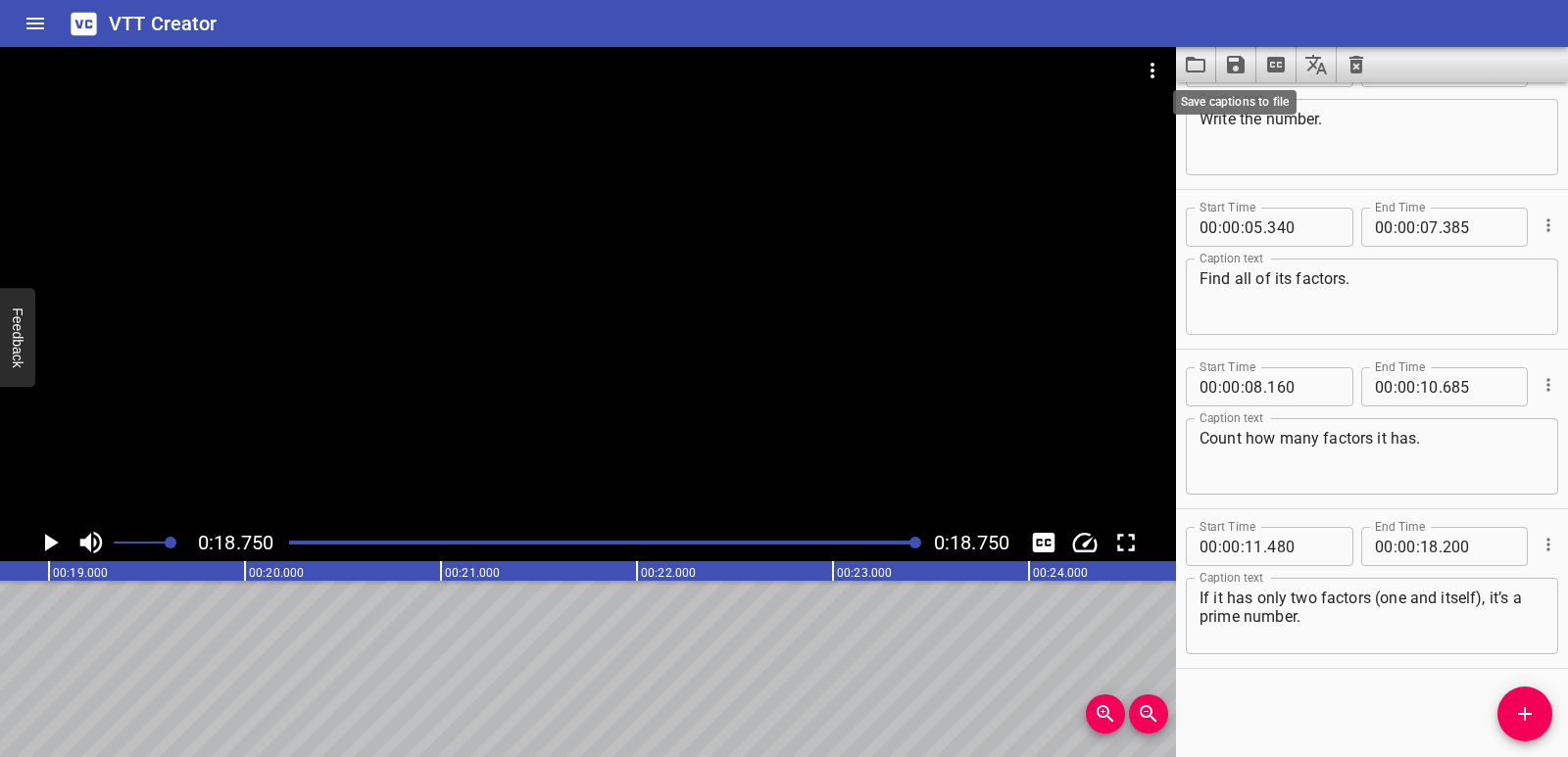
click at [1238, 61] on icon "Save captions to file" at bounding box center [1235, 65] width 18 height 18
click at [1256, 96] on li "Save to VTT file" at bounding box center [1287, 108] width 144 height 35
click at [1350, 69] on icon "Clear captions" at bounding box center [1356, 65] width 14 height 18
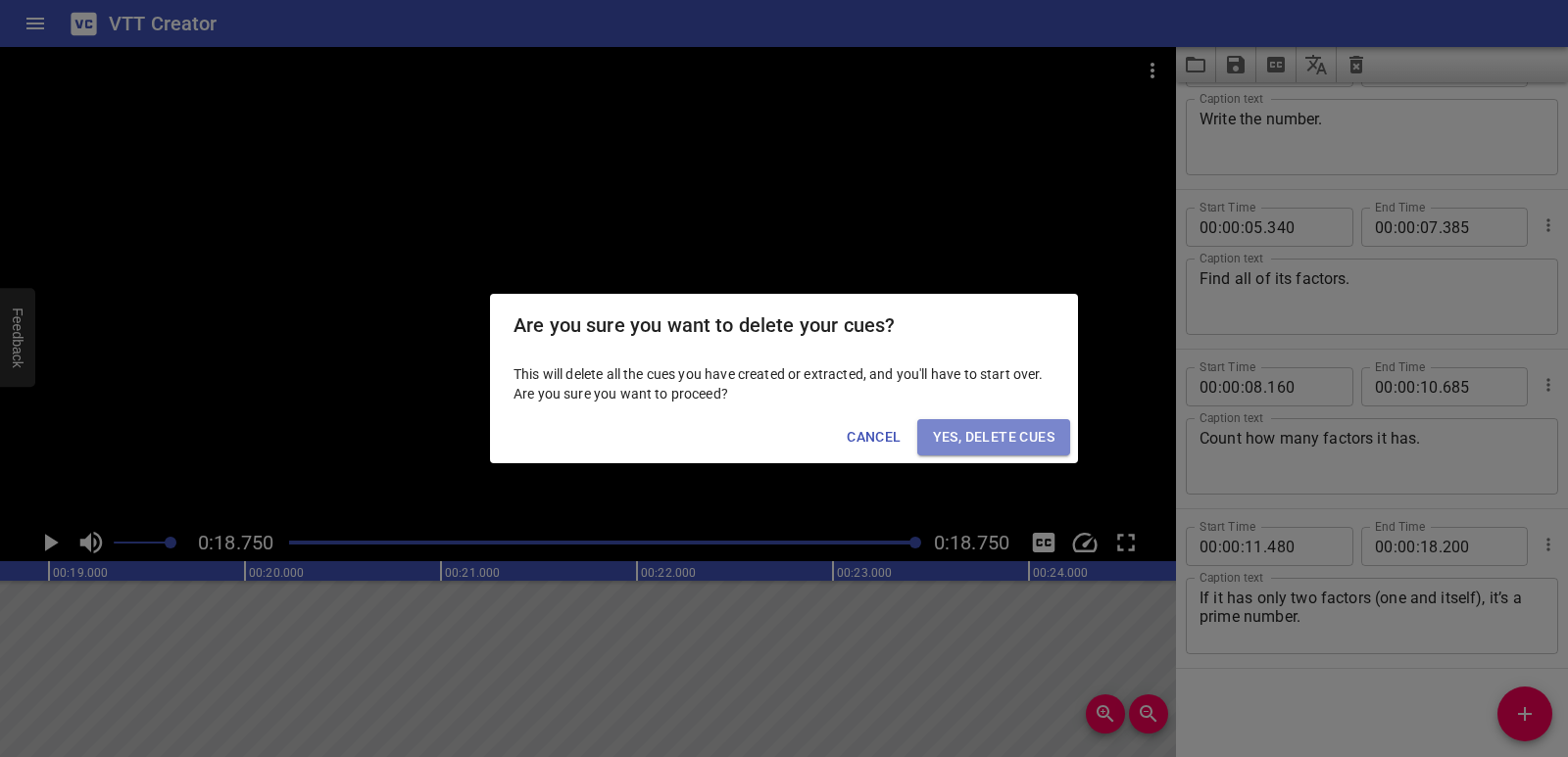
click at [1039, 429] on span "Yes, Delete Cues" at bounding box center [994, 437] width 122 height 25
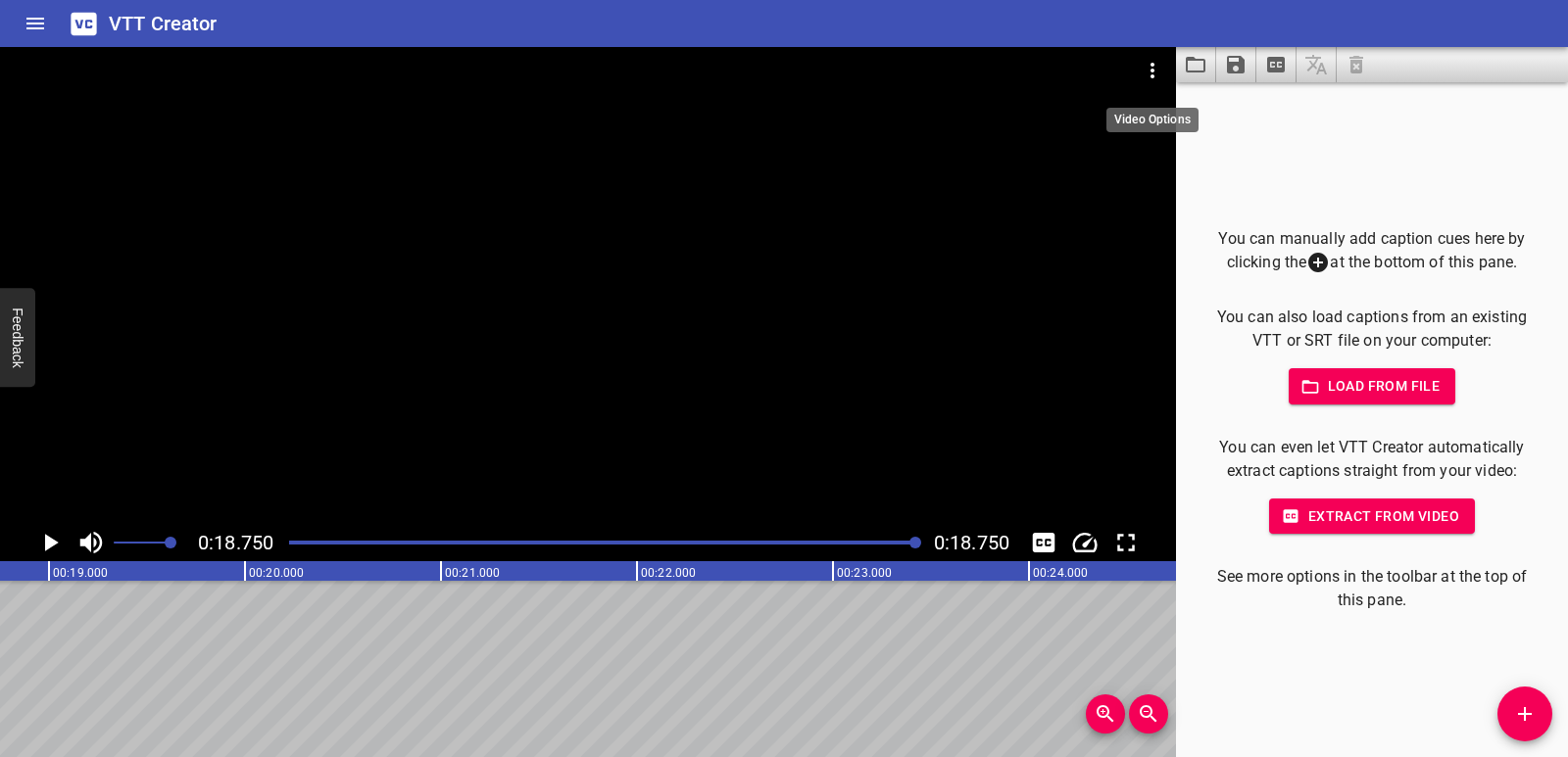
click at [1162, 59] on icon "Video Options" at bounding box center [1153, 71] width 24 height 24
click at [1156, 75] on li "Select New Video File..." at bounding box center [1226, 73] width 195 height 35
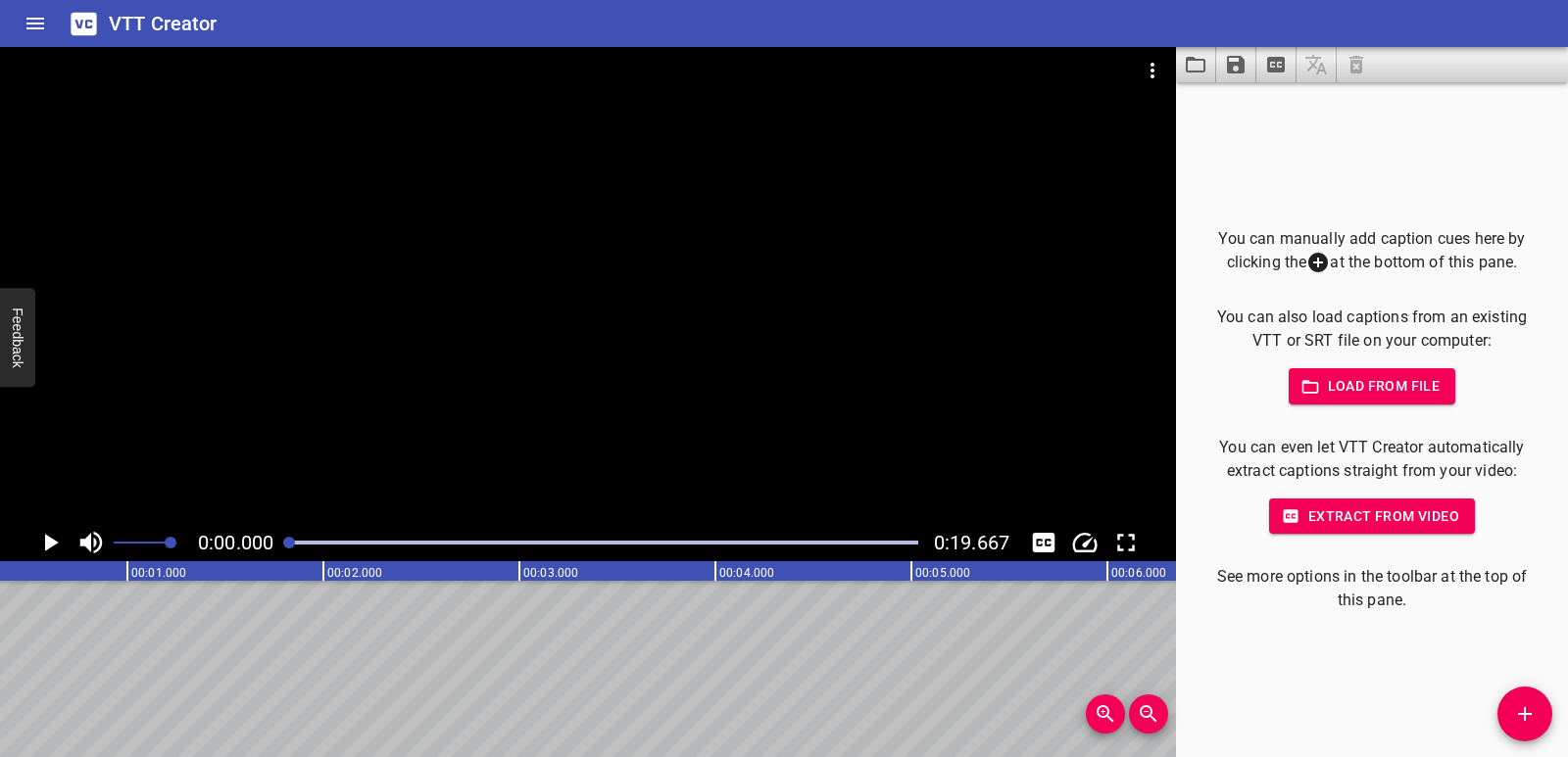
scroll to position [0, 0]
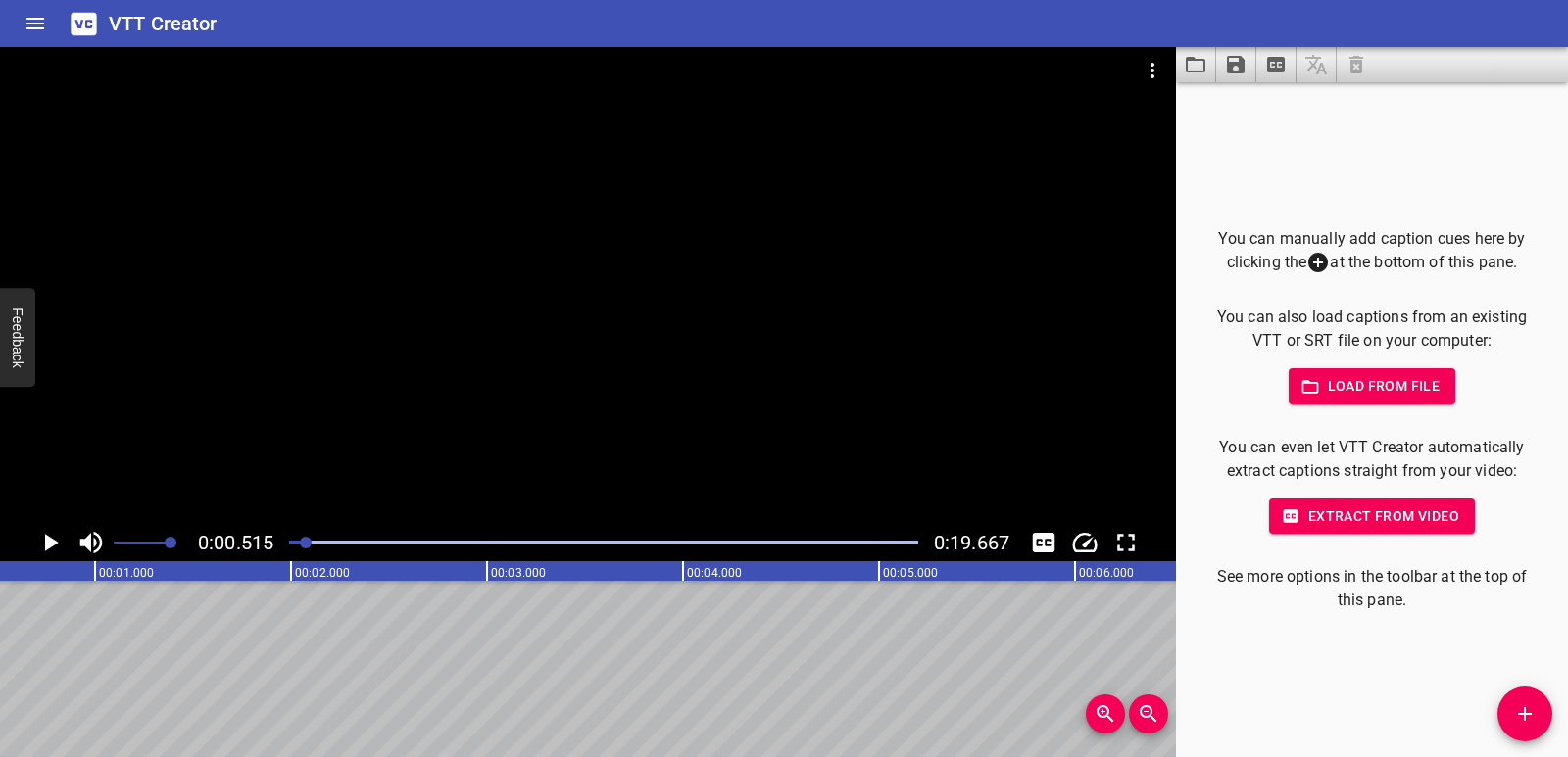
click at [1526, 705] on icon "Add Cue" at bounding box center [1525, 714] width 24 height 24
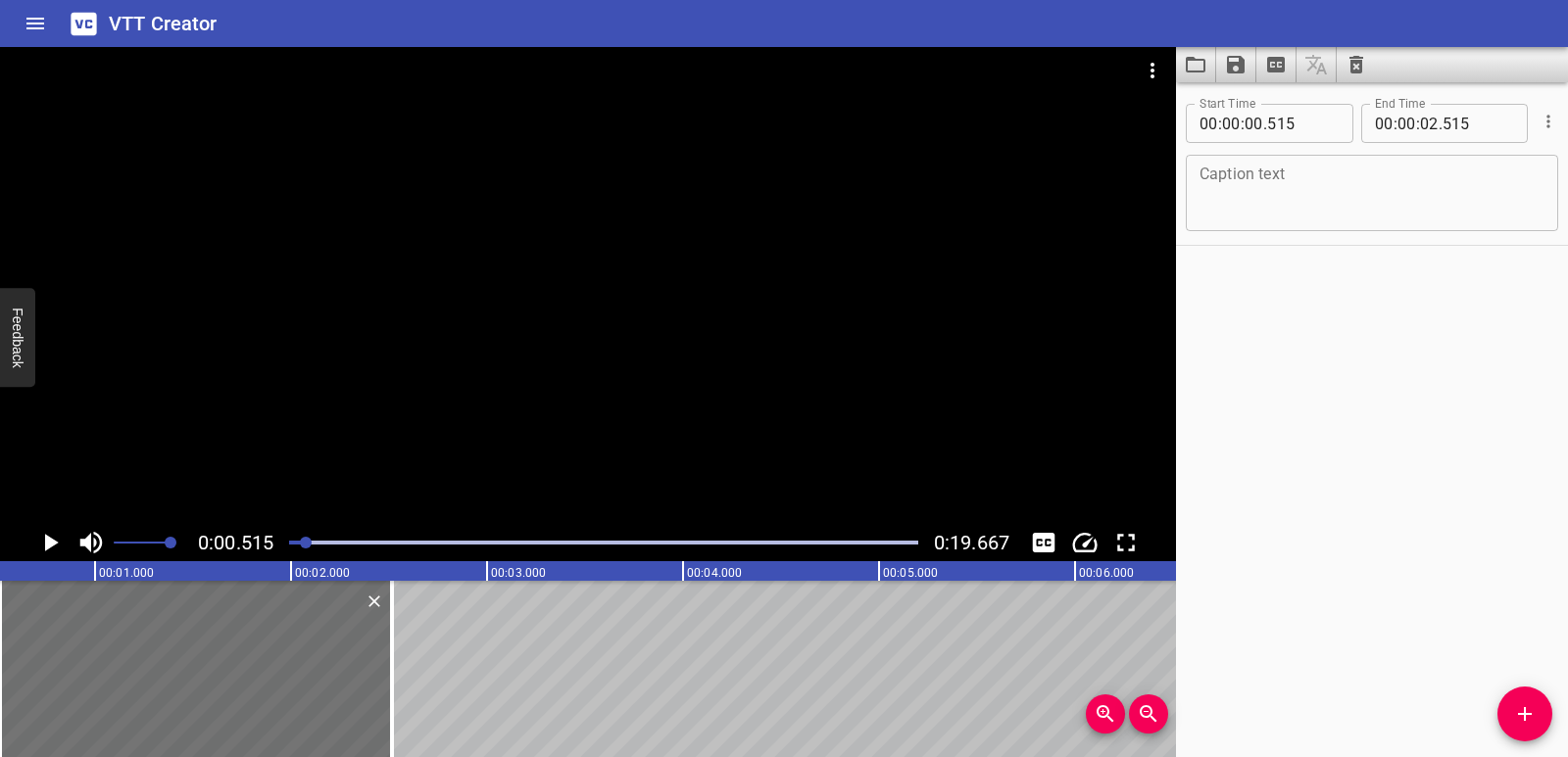
click at [1234, 179] on textarea at bounding box center [1371, 193] width 345 height 56
paste textarea "To identify if a number is composite:"
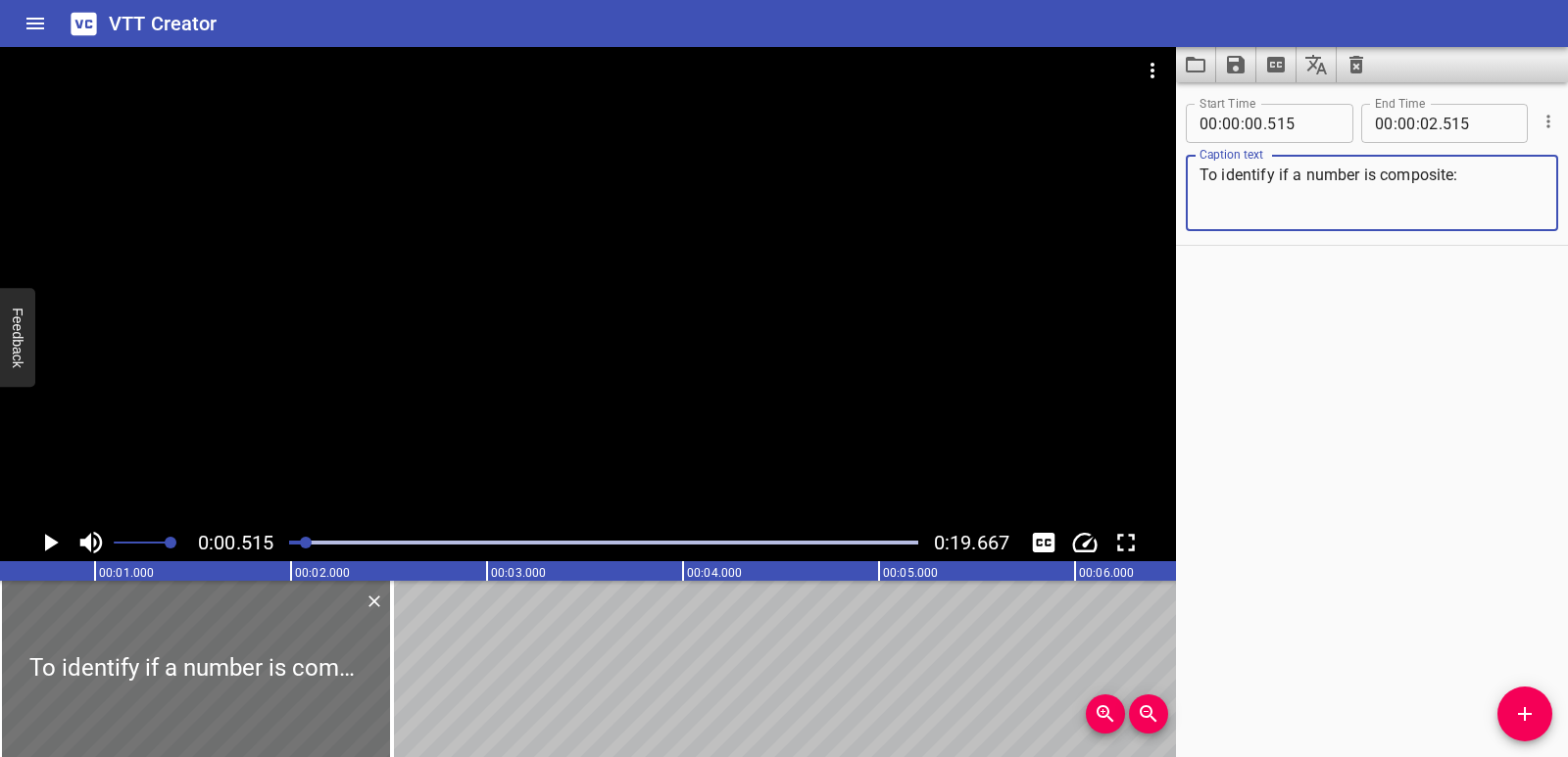
scroll to position [0, 0]
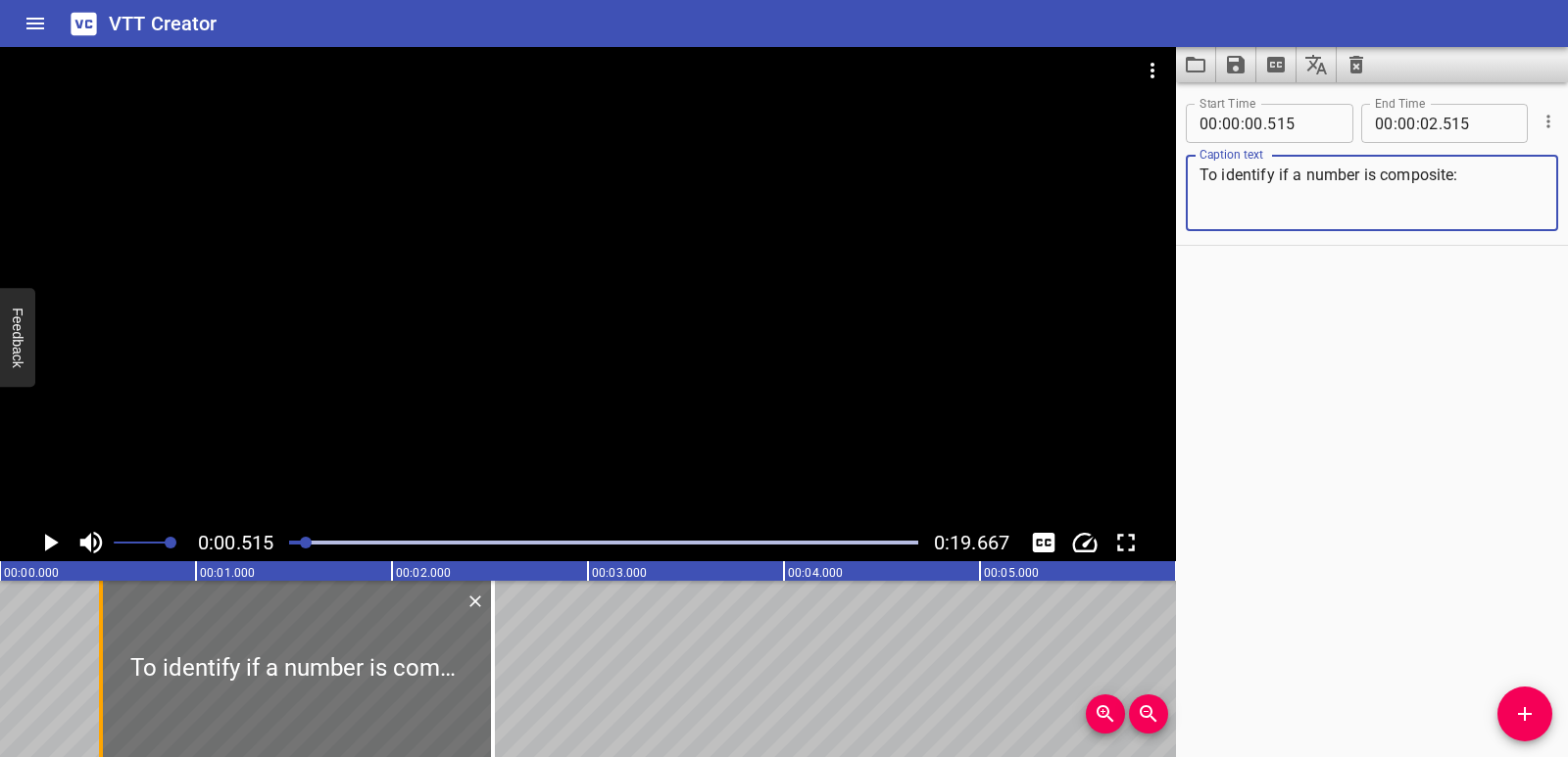
type textarea "To identify if a number is composite:"
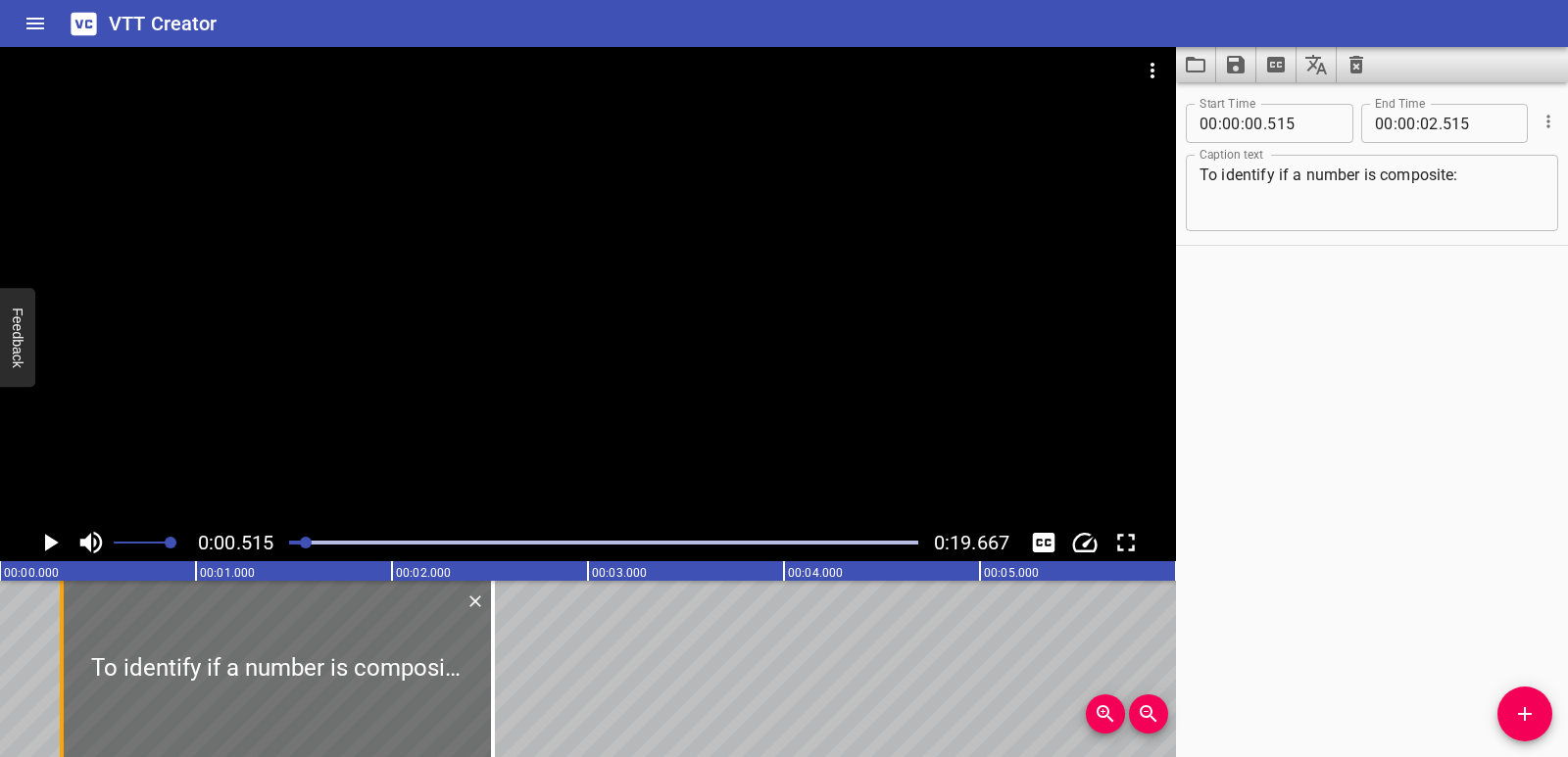
drag, startPoint x: 103, startPoint y: 703, endPoint x: 64, endPoint y: 700, distance: 39.1
click at [64, 700] on div at bounding box center [62, 670] width 20 height 177
click at [483, 678] on div at bounding box center [277, 670] width 431 height 177
type input "330"
type input "530"
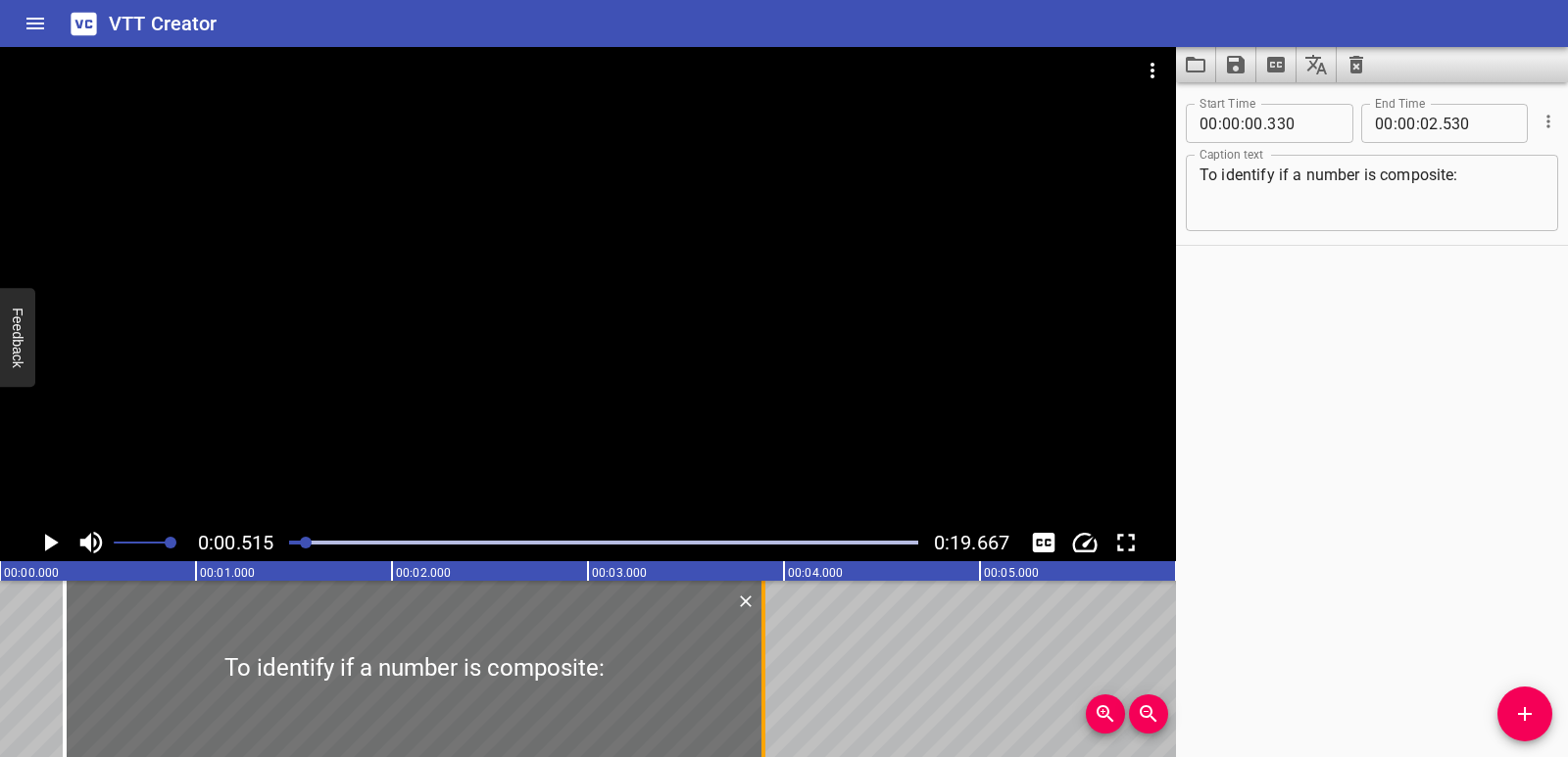
drag, startPoint x: 510, startPoint y: 686, endPoint x: 766, endPoint y: 653, distance: 258.1
click at [766, 653] on div at bounding box center [763, 670] width 20 height 177
type input "03"
type input "895"
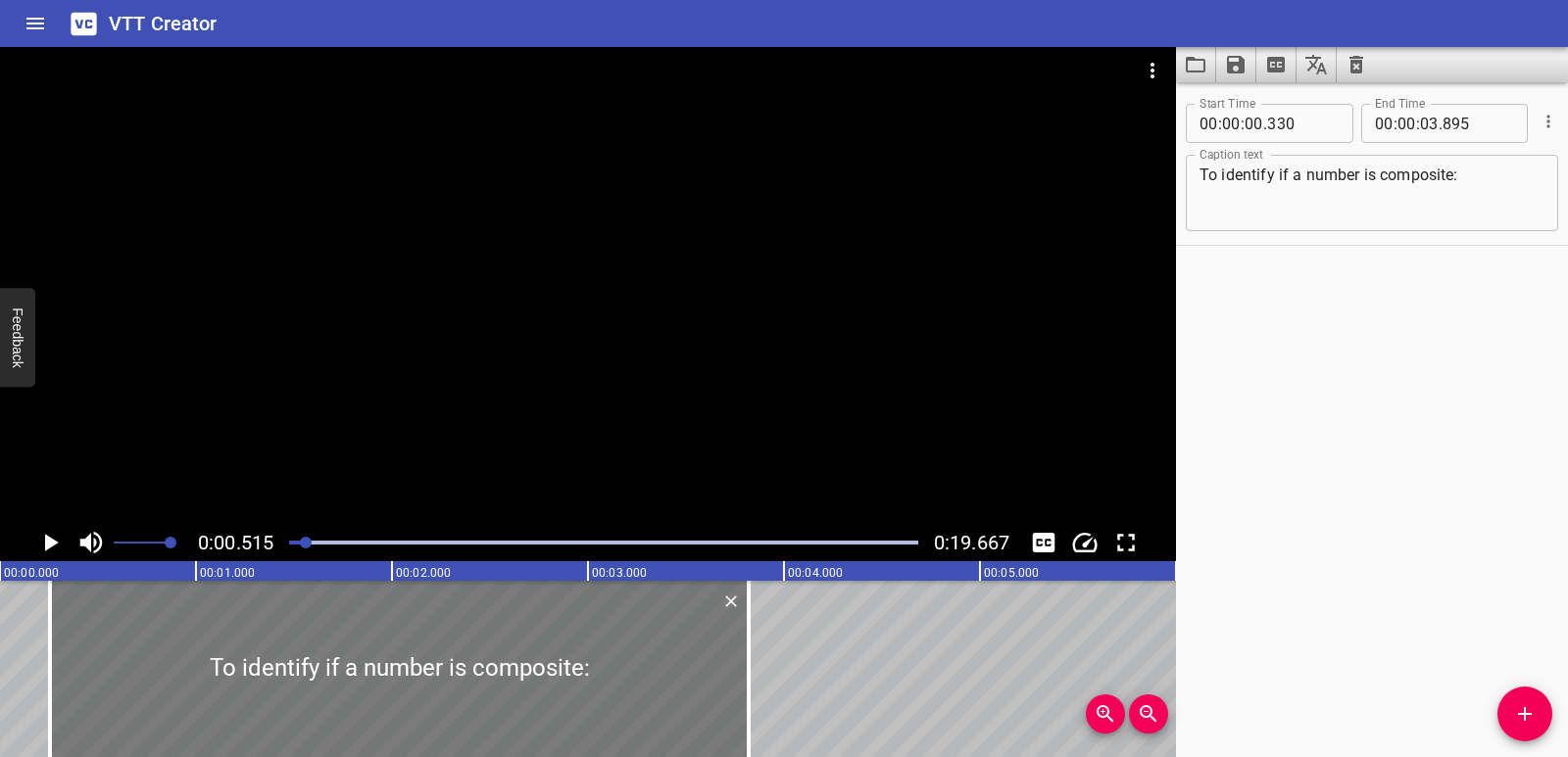
click at [172, 659] on div at bounding box center [399, 670] width 698 height 177
click at [57, 547] on icon "Play/Pause" at bounding box center [50, 543] width 29 height 29
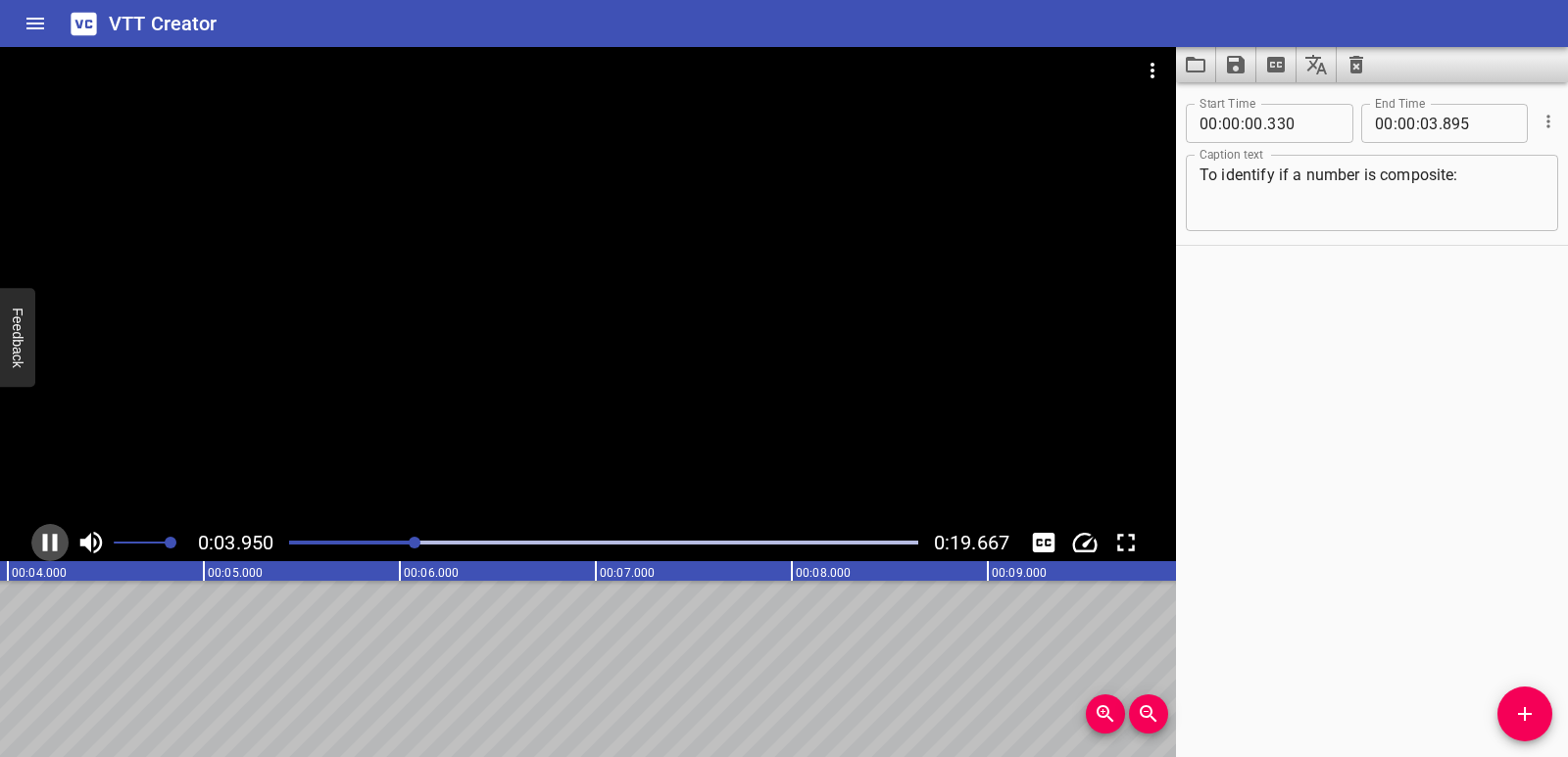
click at [48, 538] on icon "Play/Pause" at bounding box center [50, 543] width 29 height 29
drag, startPoint x: 1545, startPoint y: 714, endPoint x: 1508, endPoint y: 709, distance: 37.3
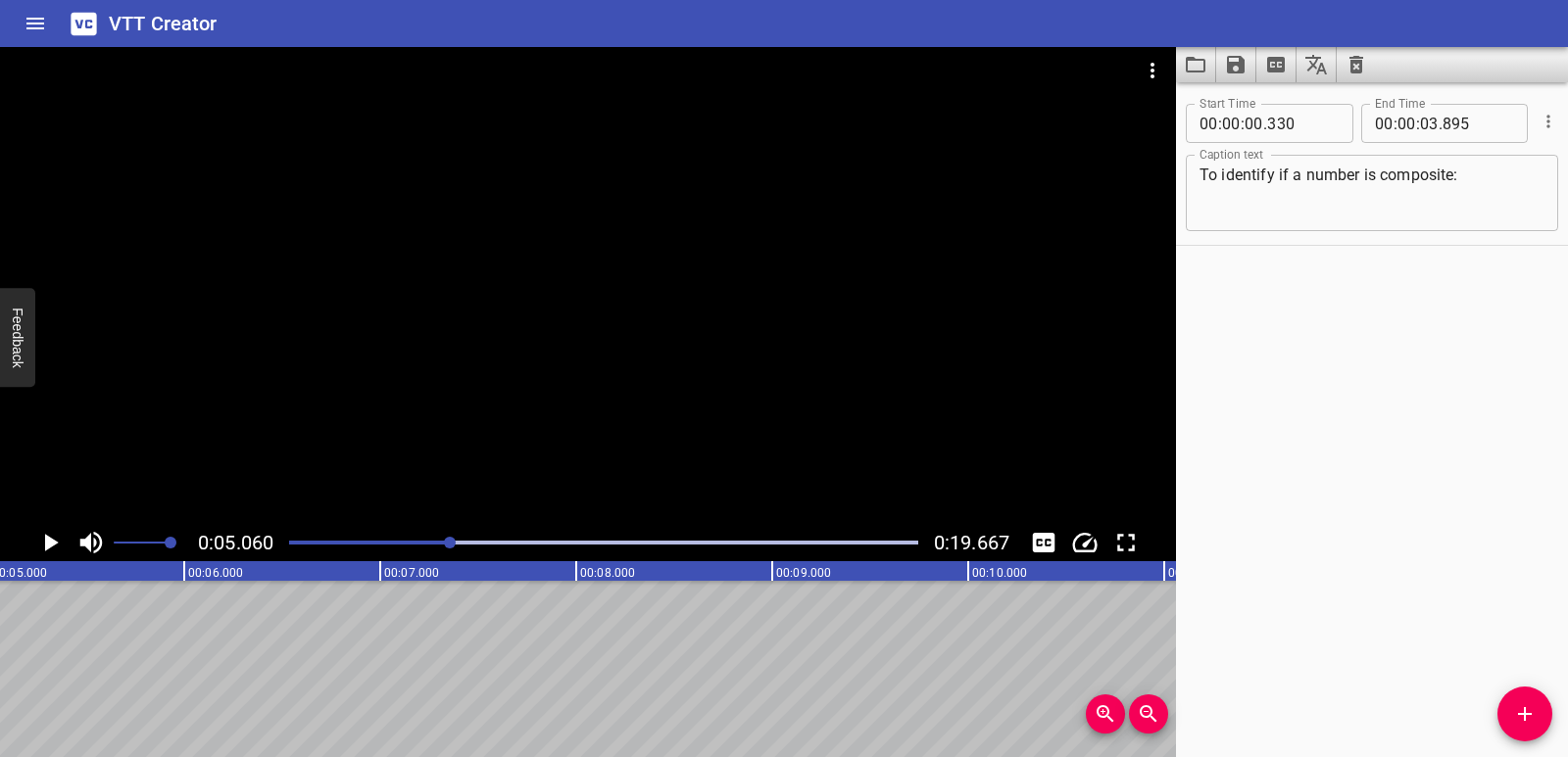
click at [1545, 715] on span "Add Cue" at bounding box center [1525, 714] width 55 height 24
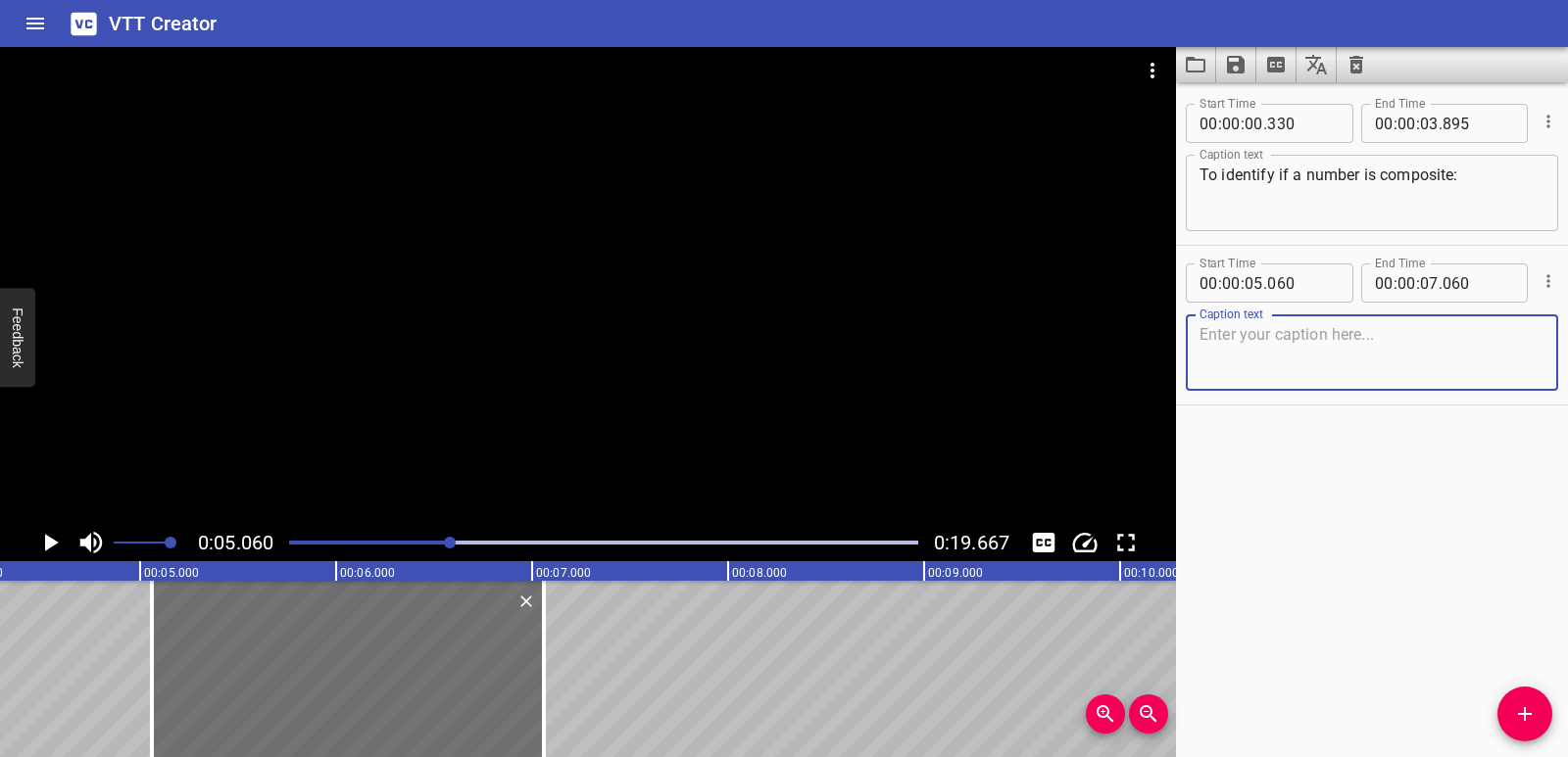
scroll to position [0, 830]
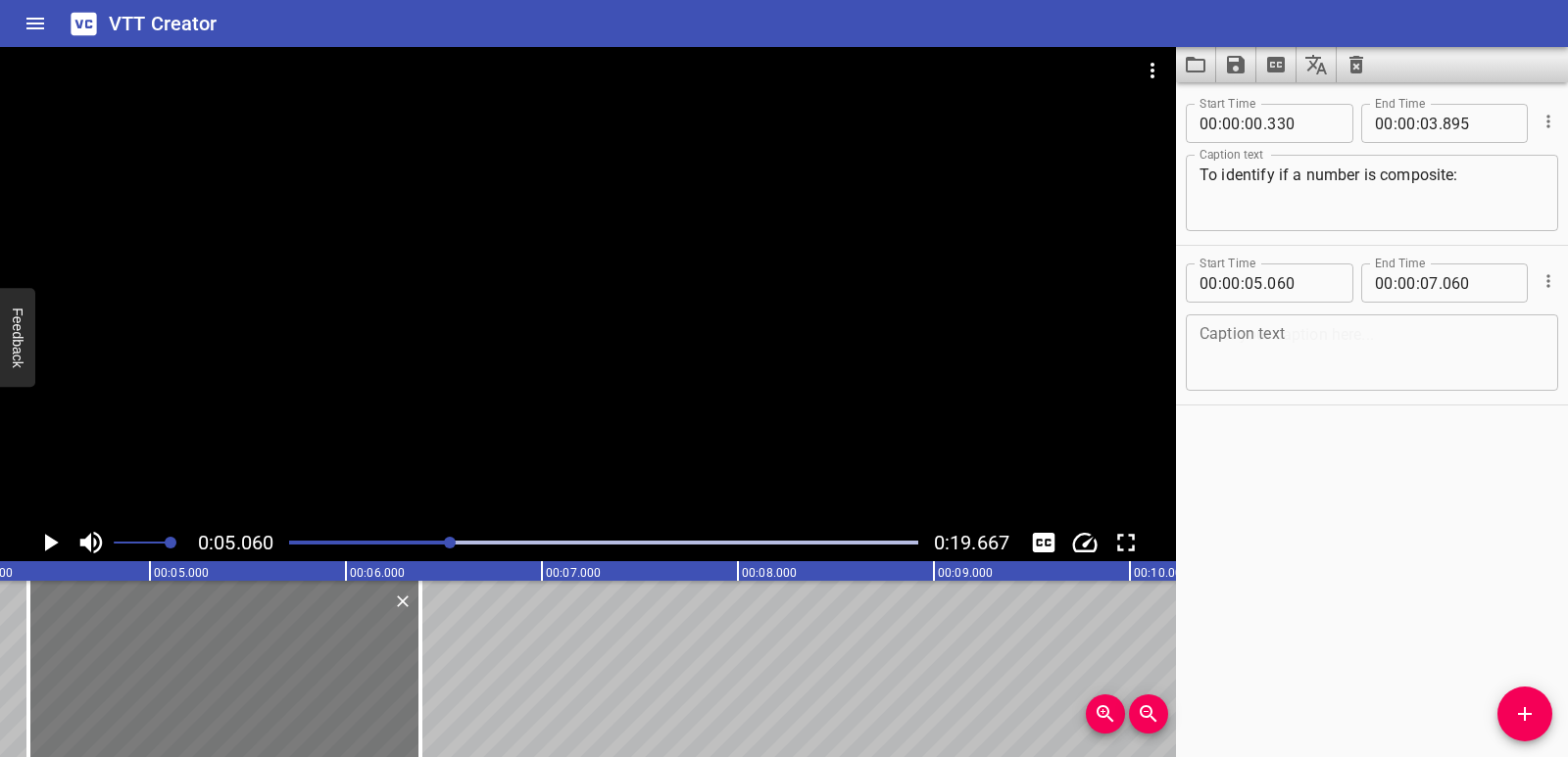
drag, startPoint x: 229, startPoint y: 713, endPoint x: 95, endPoint y: 695, distance: 135.2
click at [95, 695] on div at bounding box center [224, 670] width 392 height 177
type input "04"
type input "380"
type input "06"
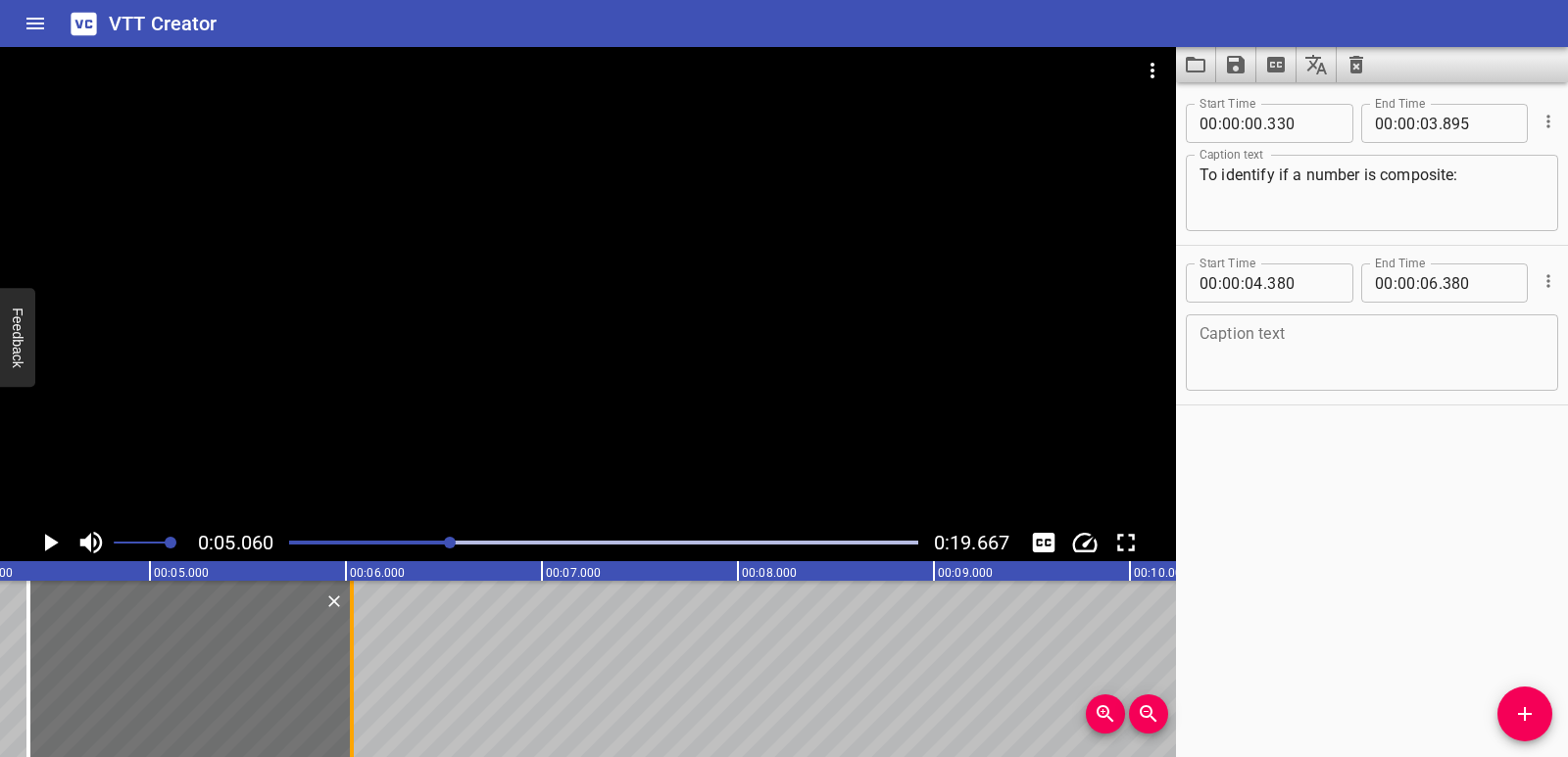
drag, startPoint x: 422, startPoint y: 689, endPoint x: 352, endPoint y: 676, distance: 71.2
click at [352, 676] on div at bounding box center [351, 670] width 20 height 177
type input "025"
drag, startPoint x: 31, startPoint y: 677, endPoint x: 73, endPoint y: 680, distance: 42.1
click at [73, 680] on div at bounding box center [70, 670] width 20 height 177
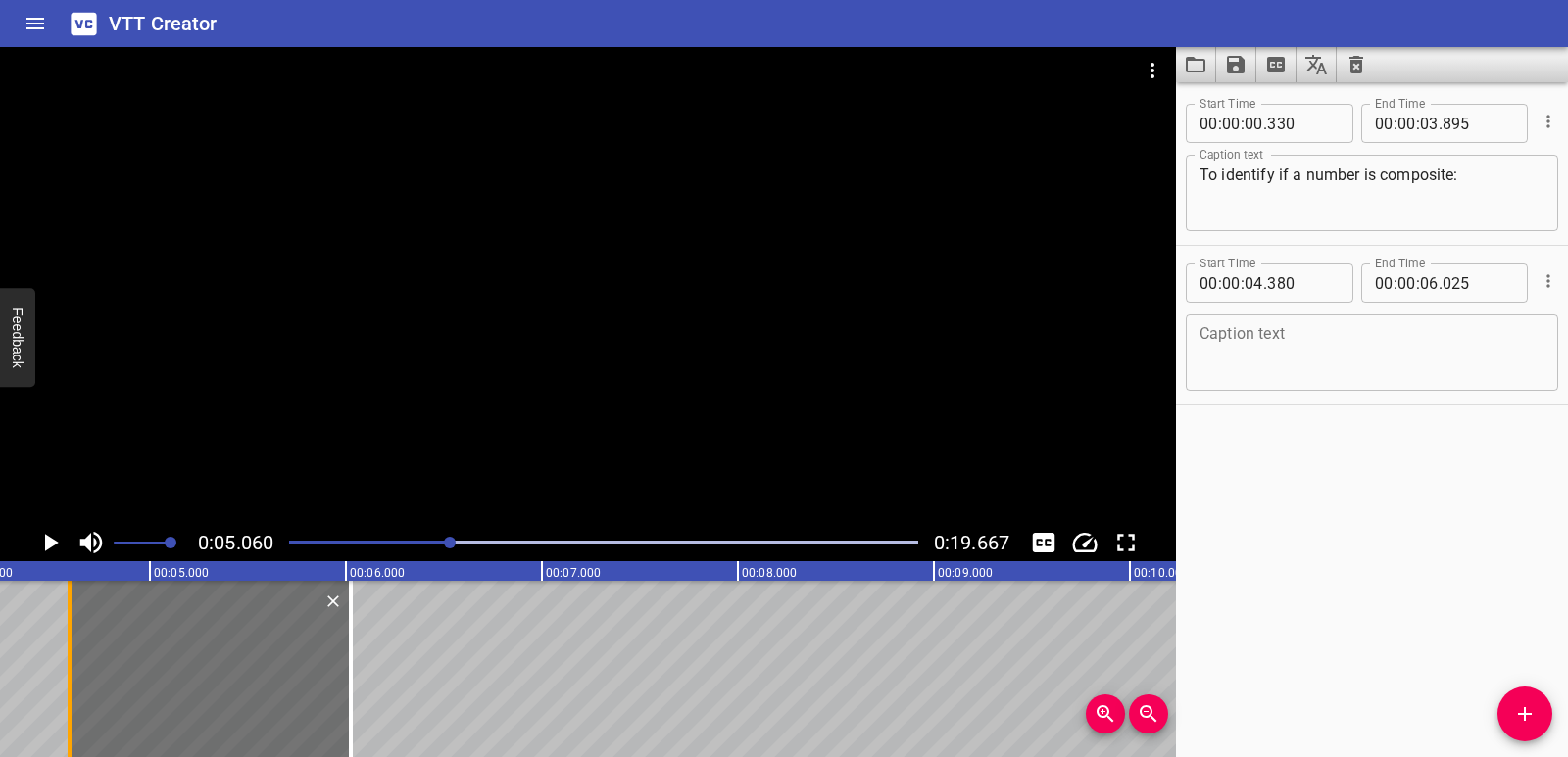
type input "590"
click at [211, 681] on div at bounding box center [210, 670] width 281 height 177
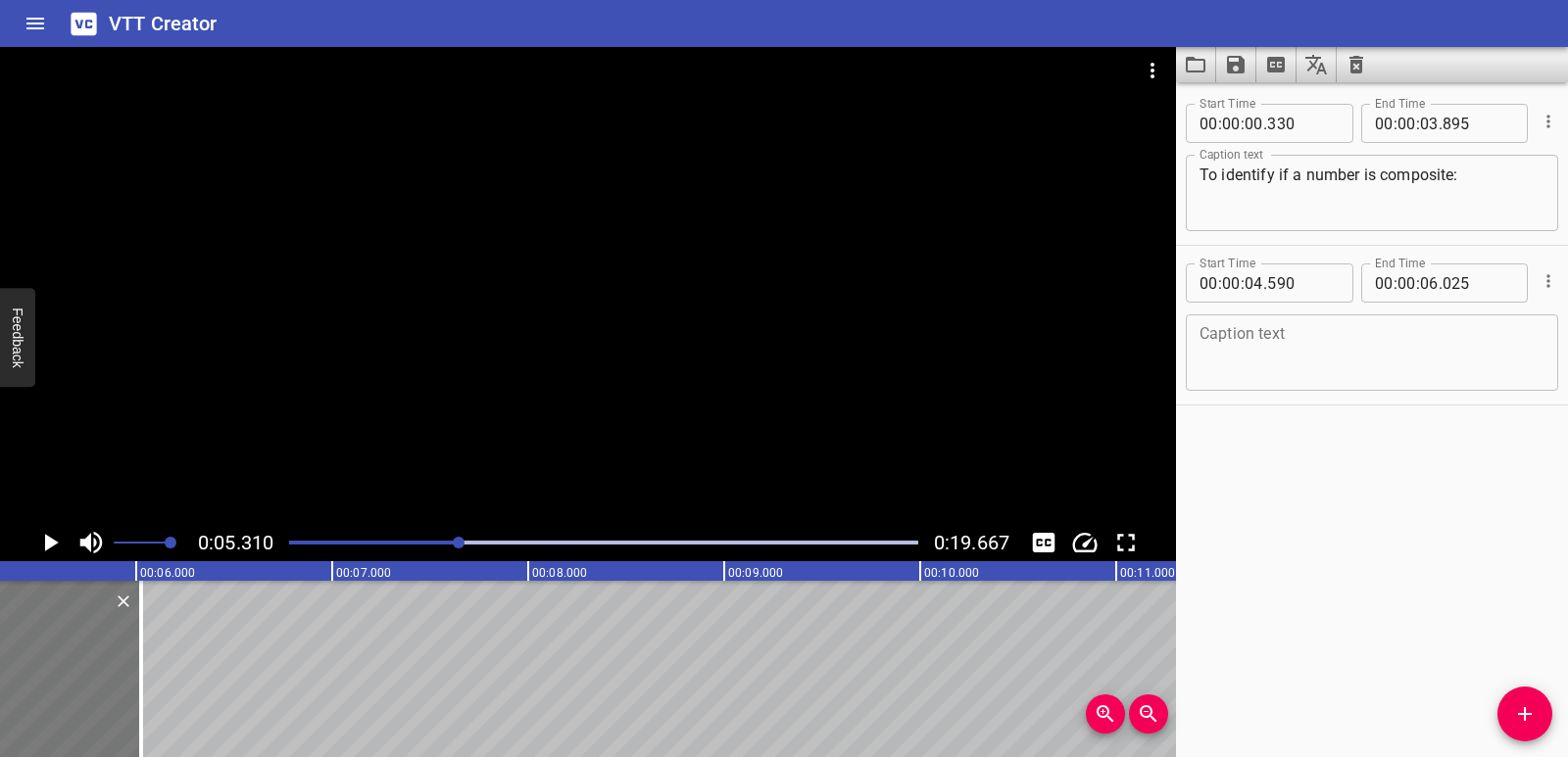
scroll to position [0, 1041]
click at [1342, 362] on textarea at bounding box center [1371, 352] width 345 height 56
click at [1222, 350] on textarea at bounding box center [1371, 352] width 345 height 56
paste textarea "Write the number."
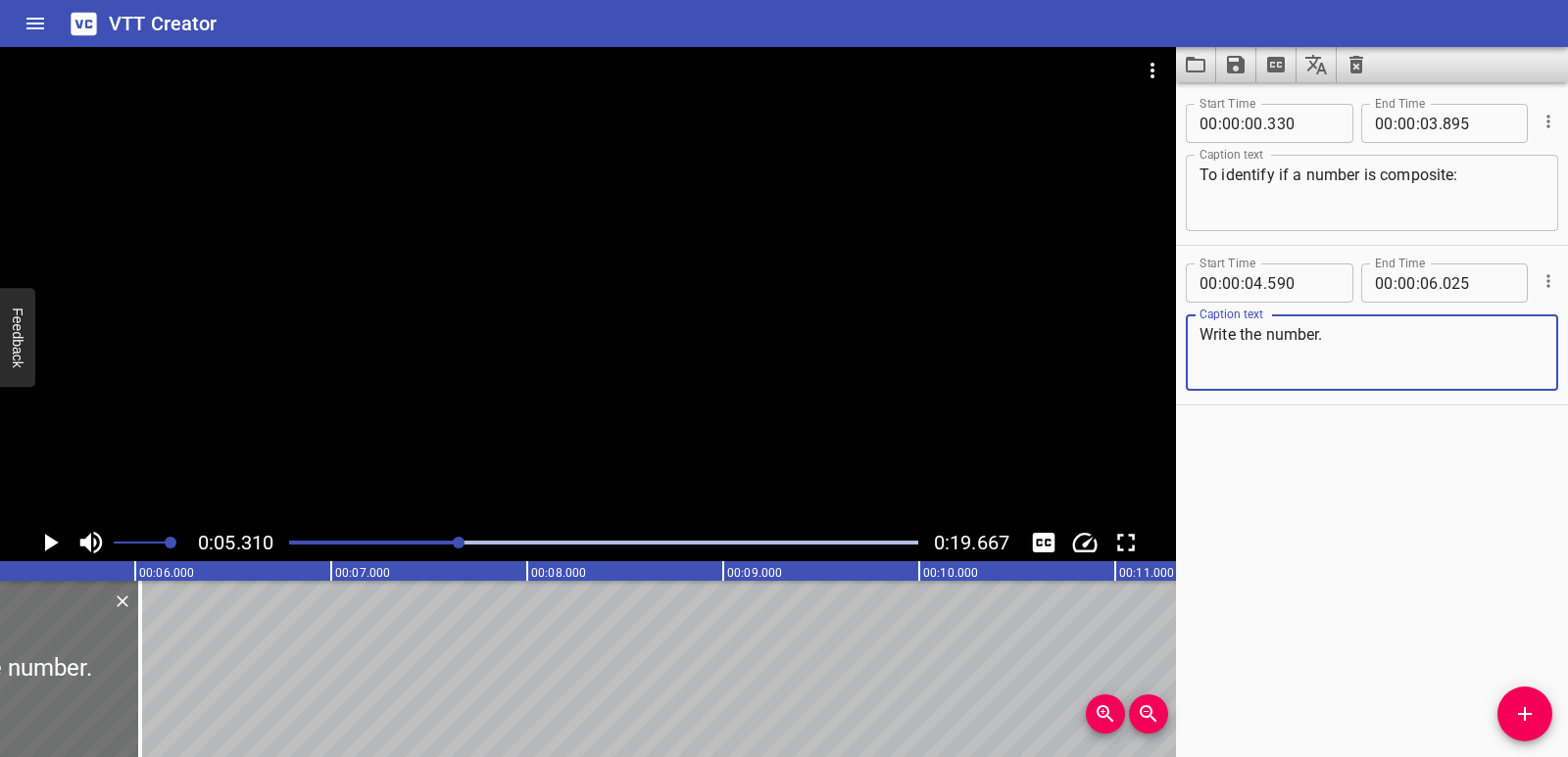
type textarea "Write the number."
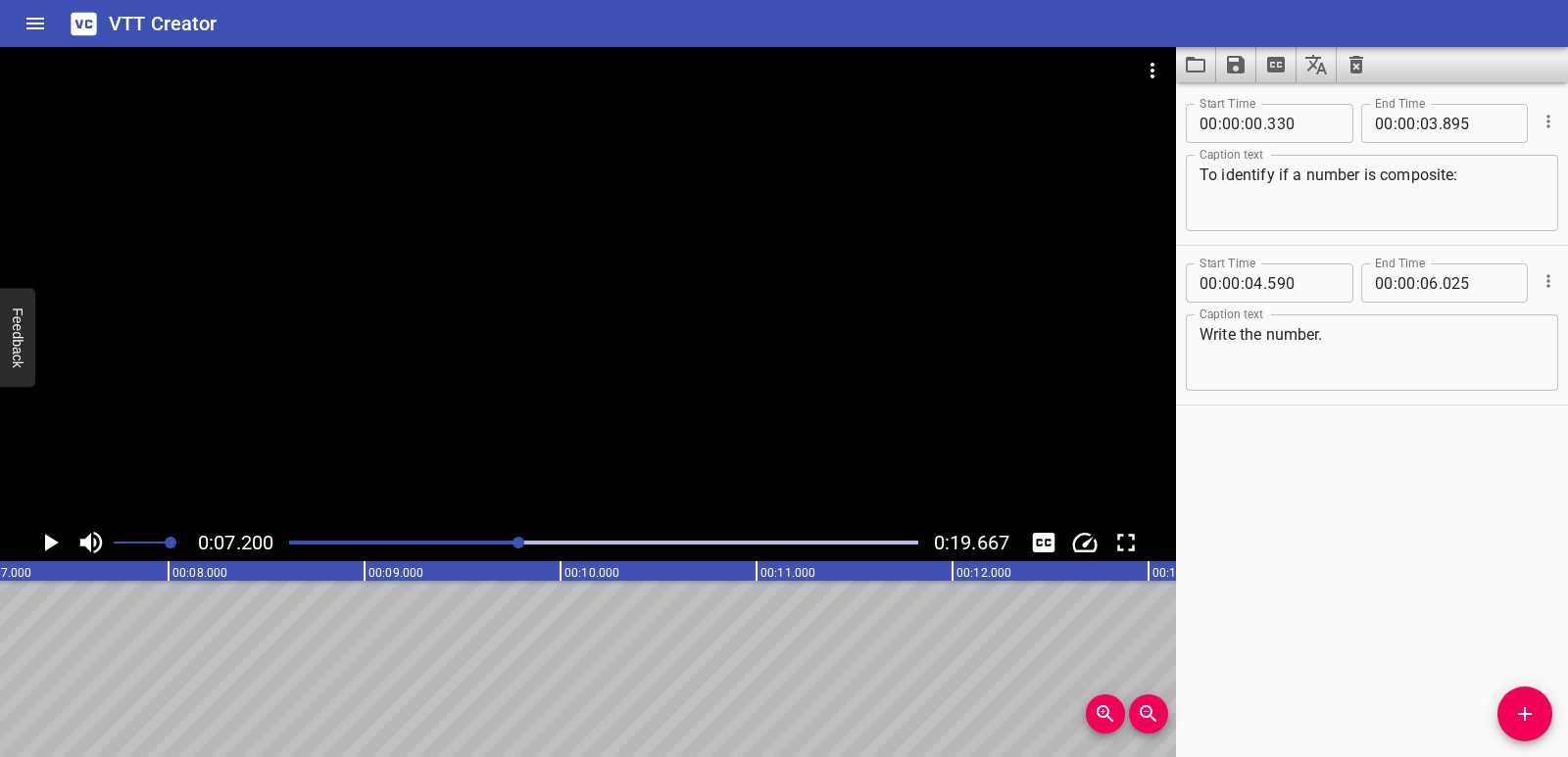
scroll to position [0, 1411]
click at [1498, 699] on div "Start Time 00 : 00 : 00 . 330 Start Time End Time 00 : 00 : 03 . 895 End Time C…" at bounding box center [1371, 420] width 392 height 676
click at [1526, 718] on icon "Add Cue" at bounding box center [1525, 714] width 14 height 14
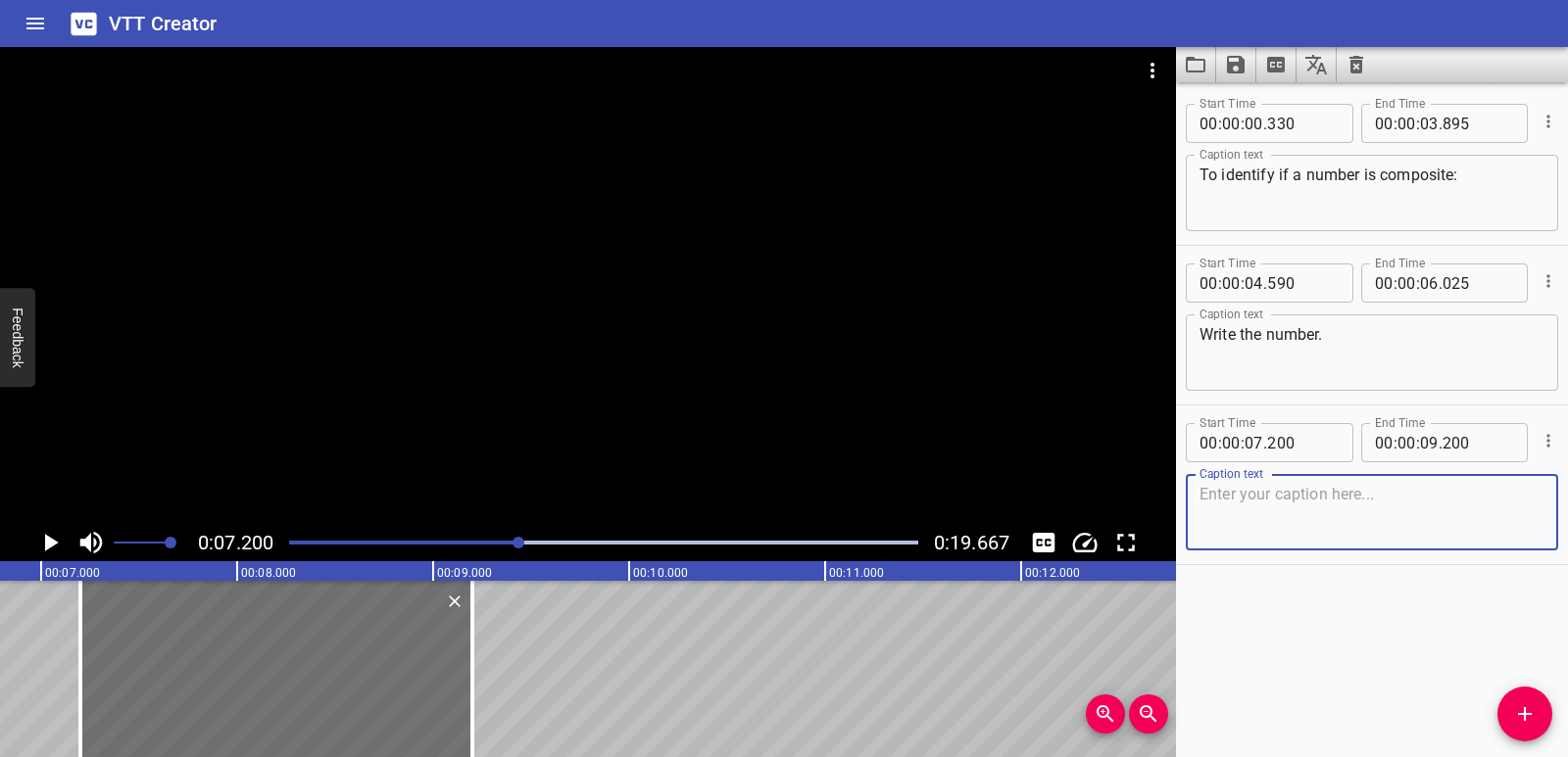
scroll to position [0, 1270]
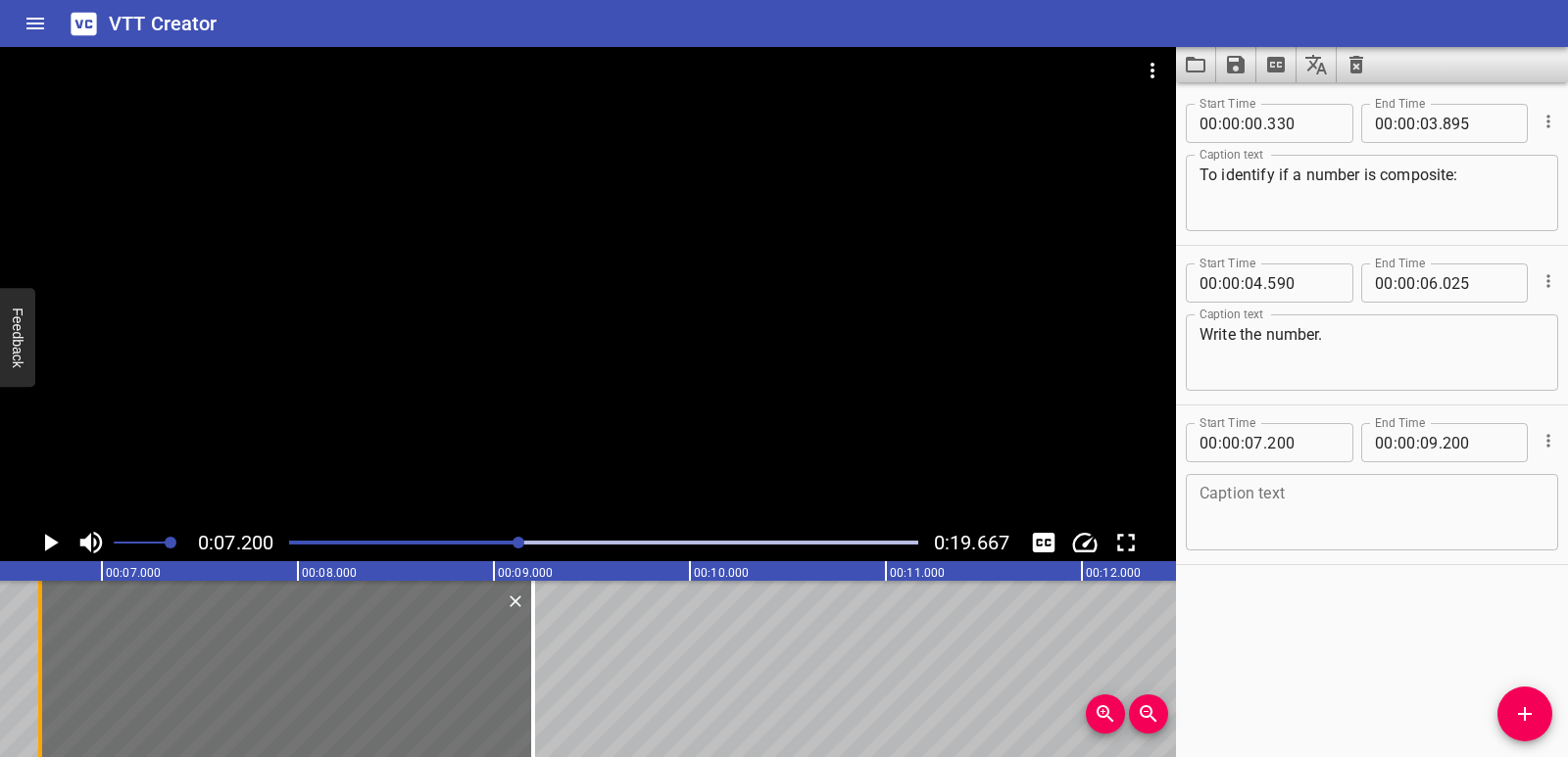
drag, startPoint x: 133, startPoint y: 703, endPoint x: 31, endPoint y: 690, distance: 102.8
click at [31, 690] on div at bounding box center [40, 670] width 20 height 177
type input "06"
type input "685"
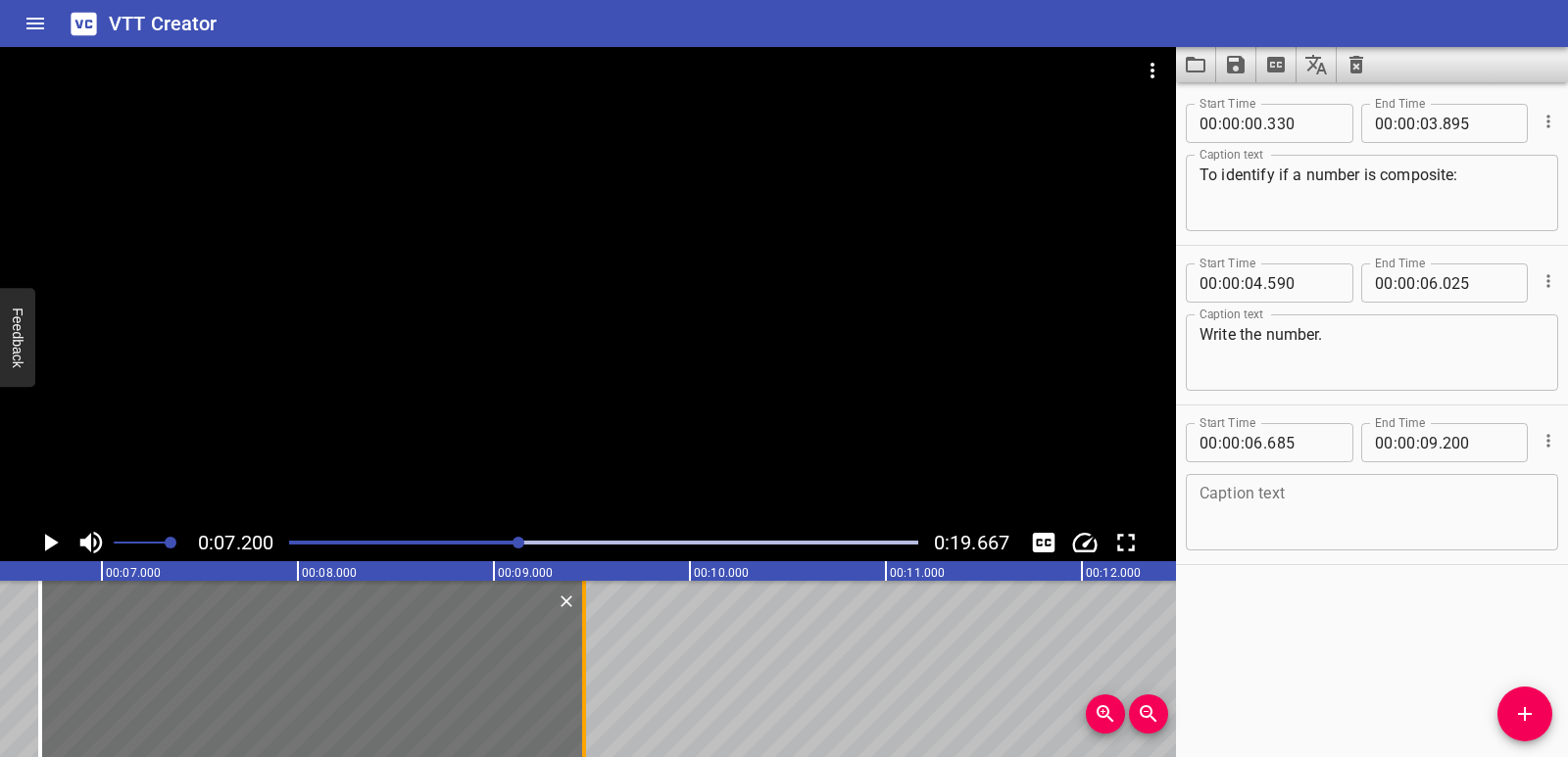
drag, startPoint x: 530, startPoint y: 695, endPoint x: 581, endPoint y: 695, distance: 51.0
click at [581, 695] on div at bounding box center [584, 670] width 20 height 177
type input "460"
click at [1250, 514] on textarea at bounding box center [1371, 513] width 345 height 56
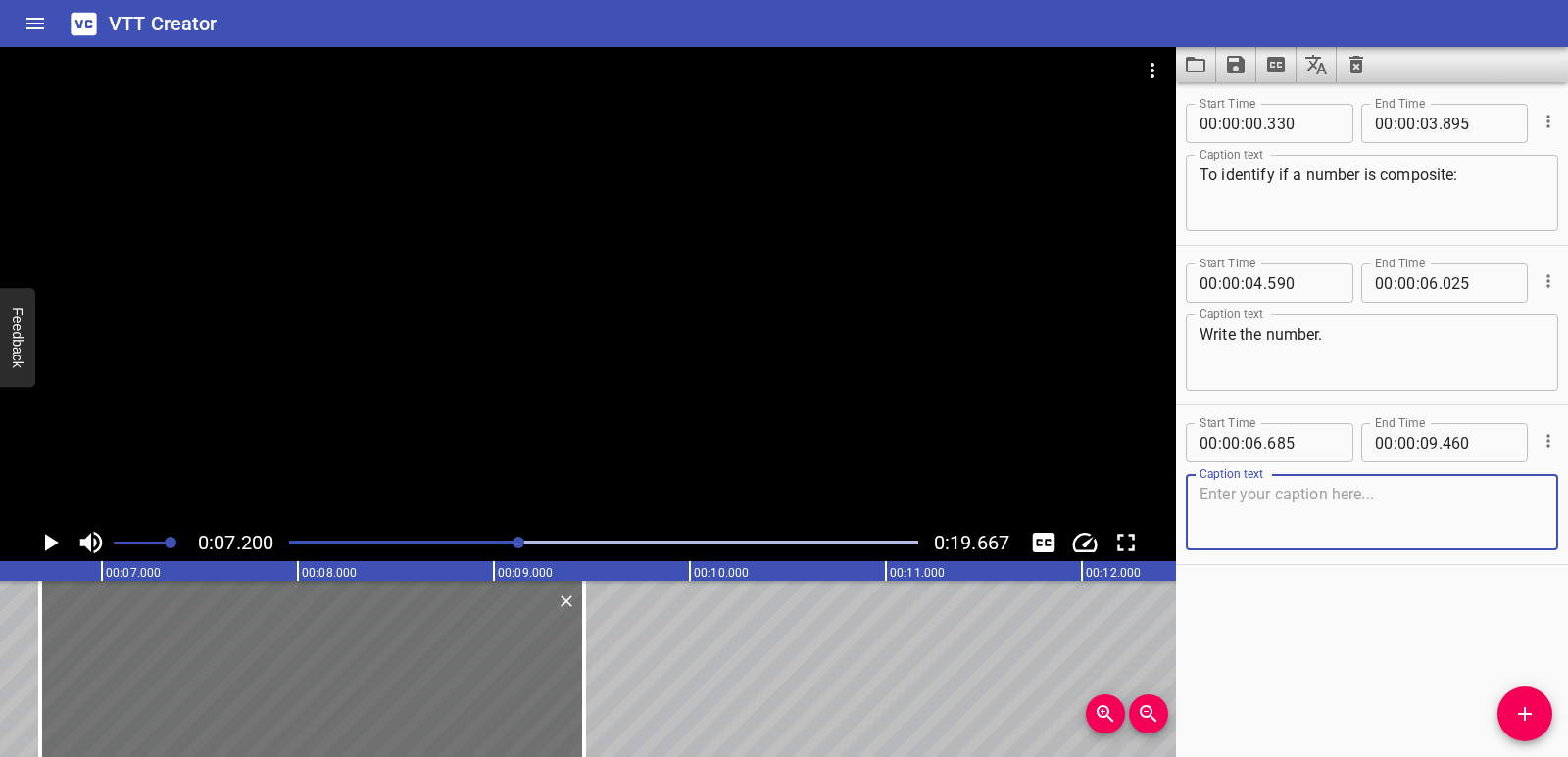
click at [1247, 487] on textarea at bounding box center [1371, 513] width 345 height 56
paste textarea "Find all of its factor pairs."
type textarea "Find all of its factor pairs."
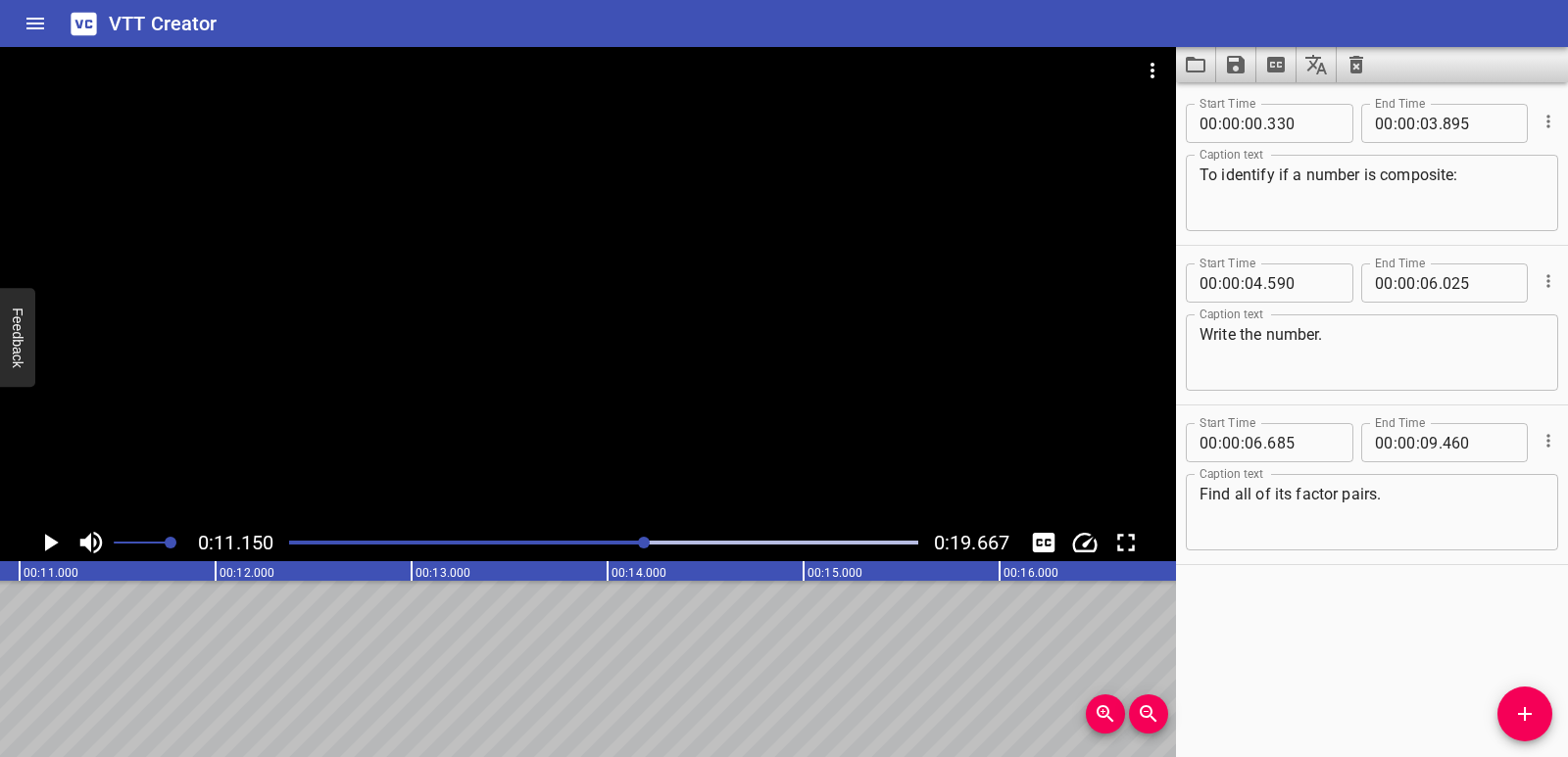
scroll to position [0, 2185]
click at [1537, 710] on span "Add Cue" at bounding box center [1525, 714] width 55 height 24
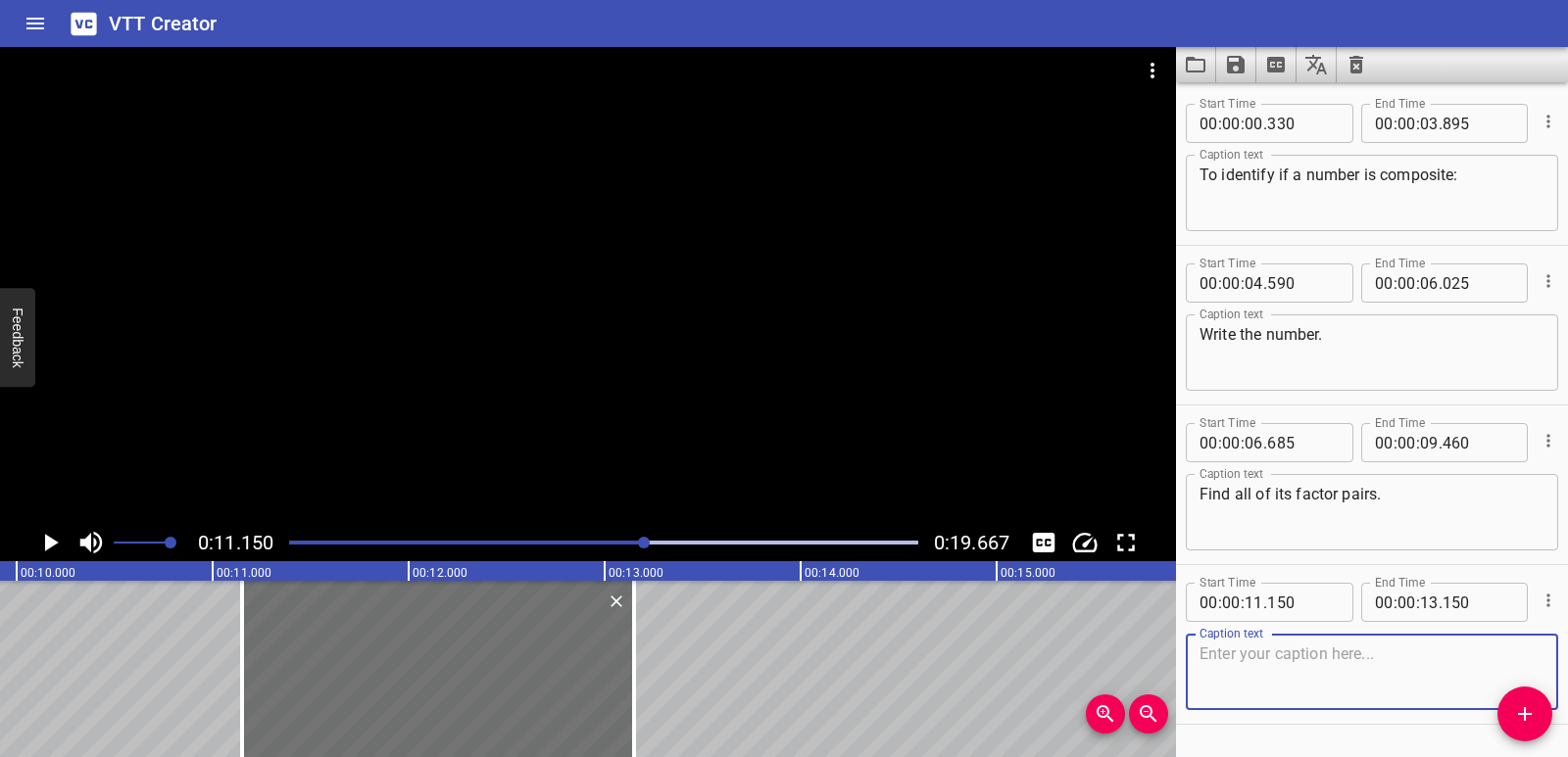
scroll to position [0, 1913]
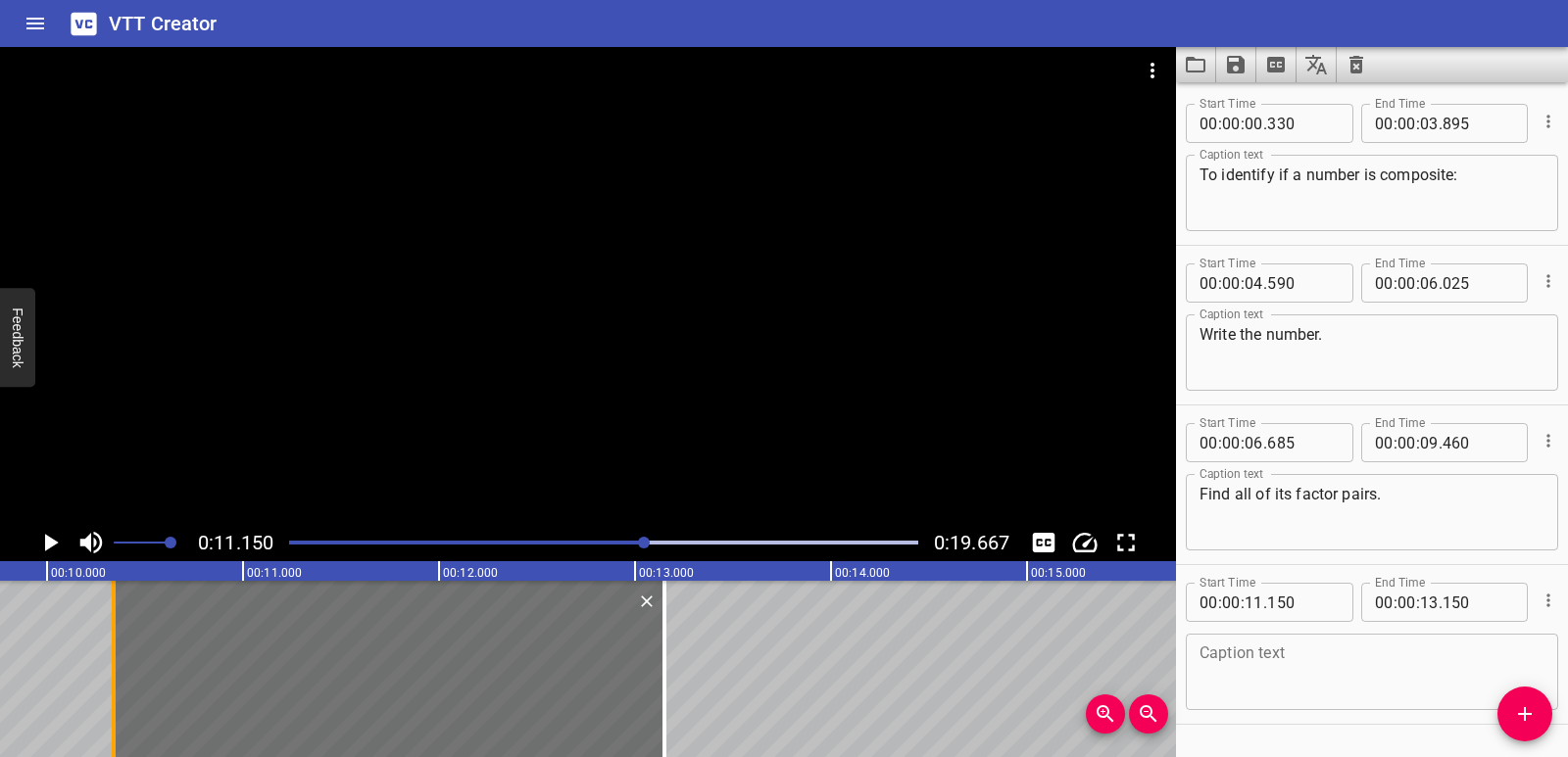
drag, startPoint x: 274, startPoint y: 699, endPoint x: 116, endPoint y: 695, distance: 158.1
click at [116, 695] on div at bounding box center [114, 670] width 20 height 177
type input "10"
type input "340"
click at [1267, 666] on textarea at bounding box center [1371, 673] width 345 height 56
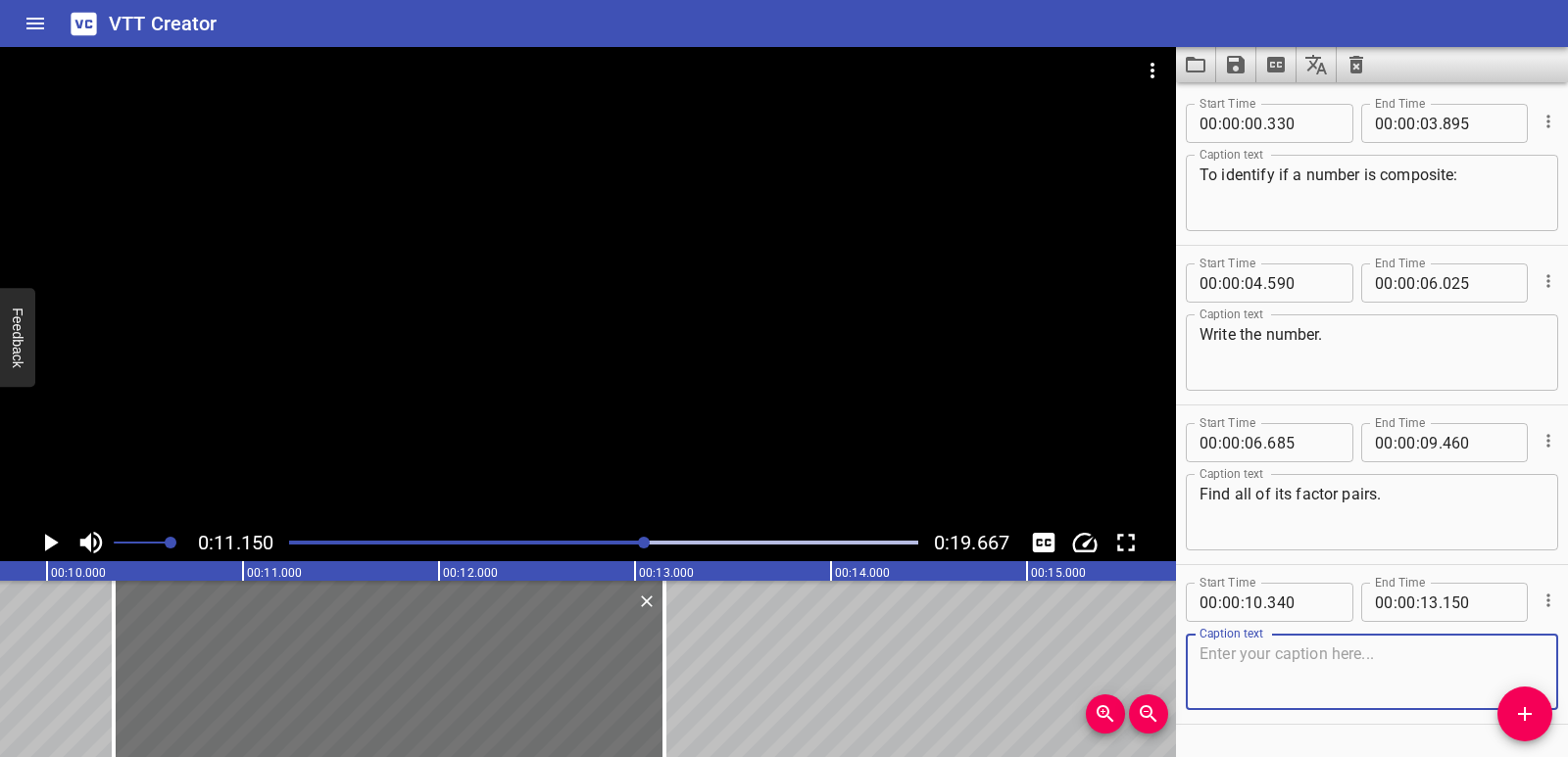
click at [1249, 670] on textarea at bounding box center [1371, 673] width 345 height 56
paste textarea "Count how many factors it has."
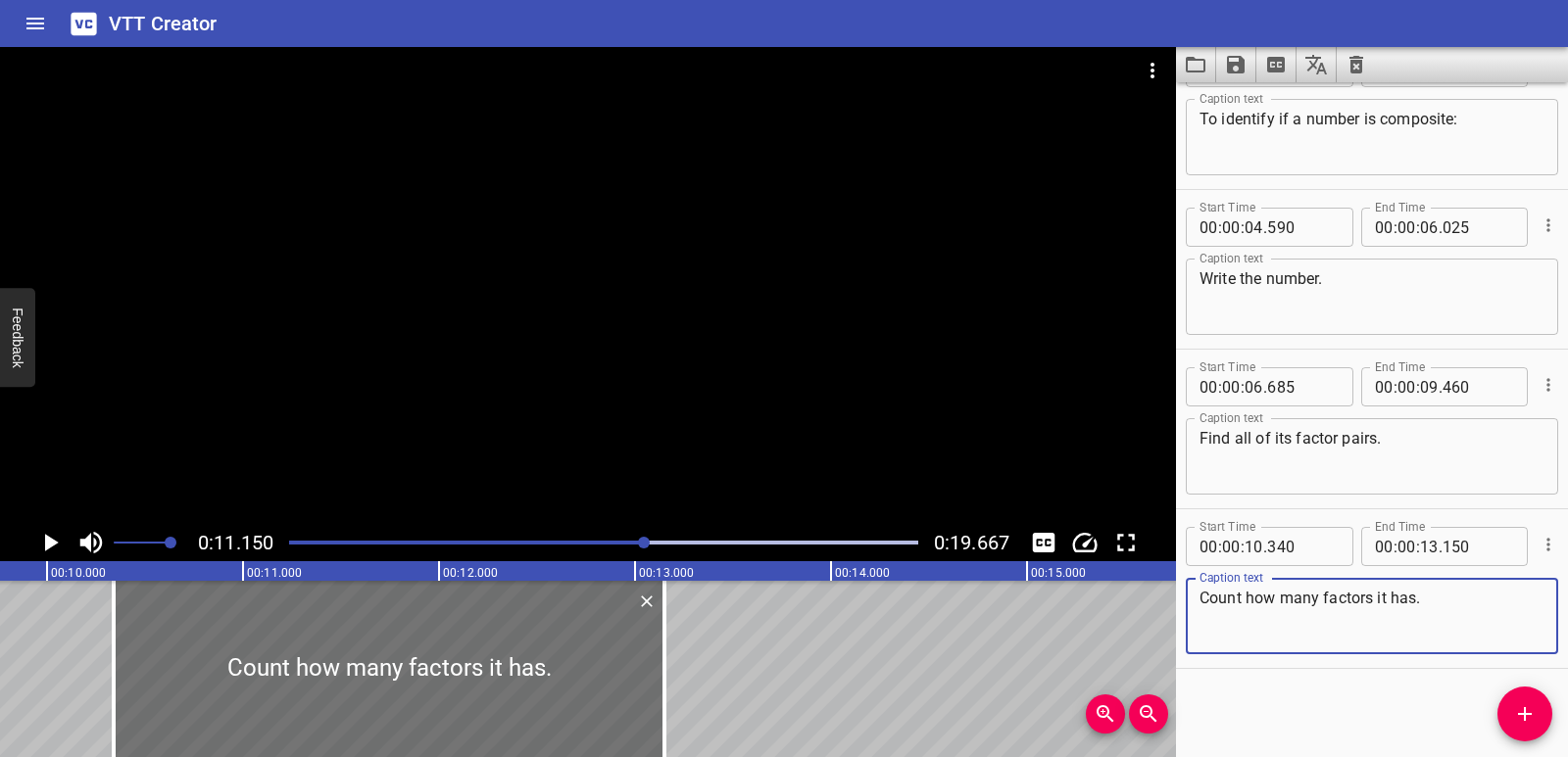
type textarea "Count how many factors it has."
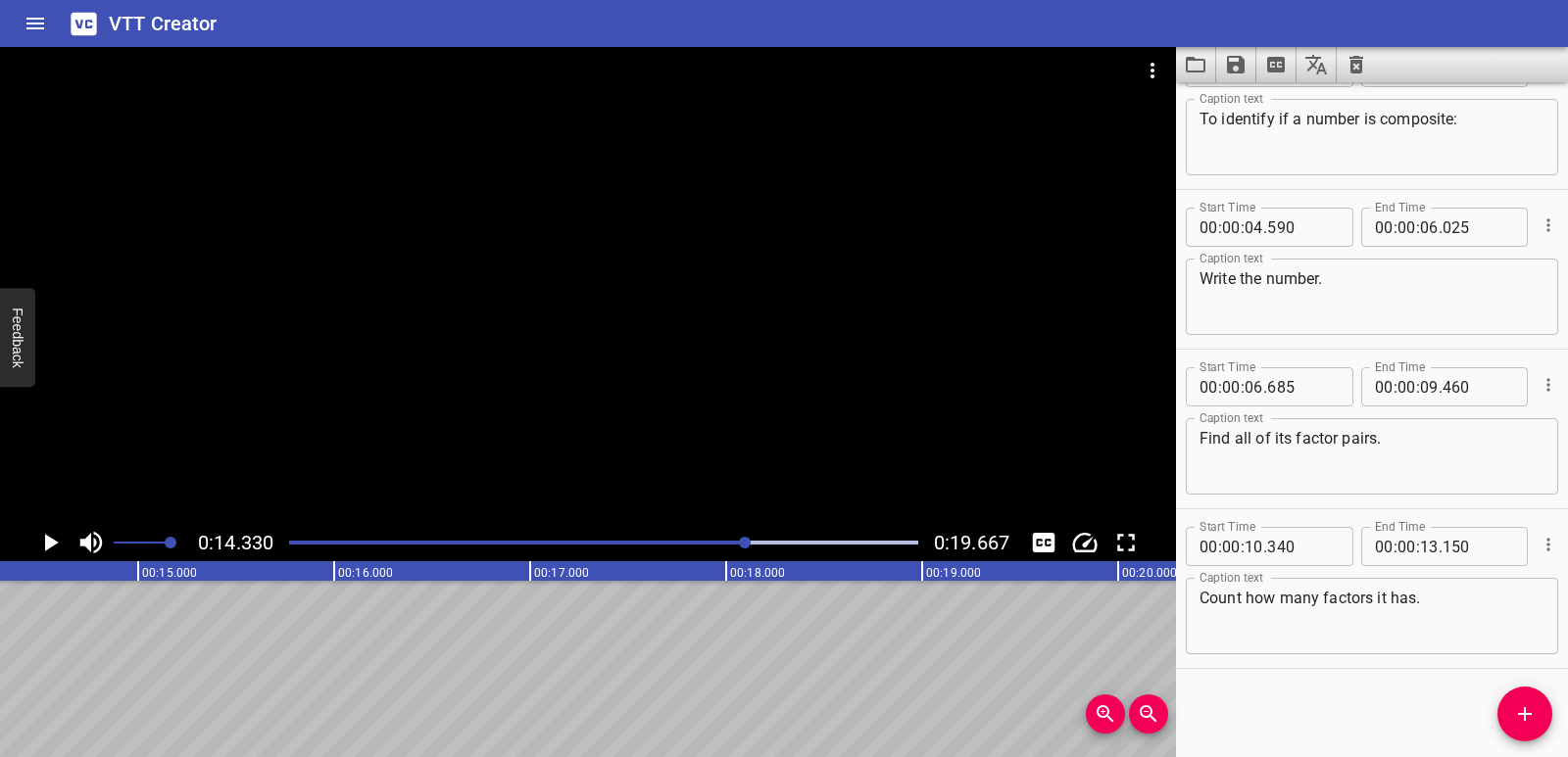
scroll to position [0, 2808]
click at [1522, 716] on icon "Add Cue" at bounding box center [1525, 714] width 24 height 24
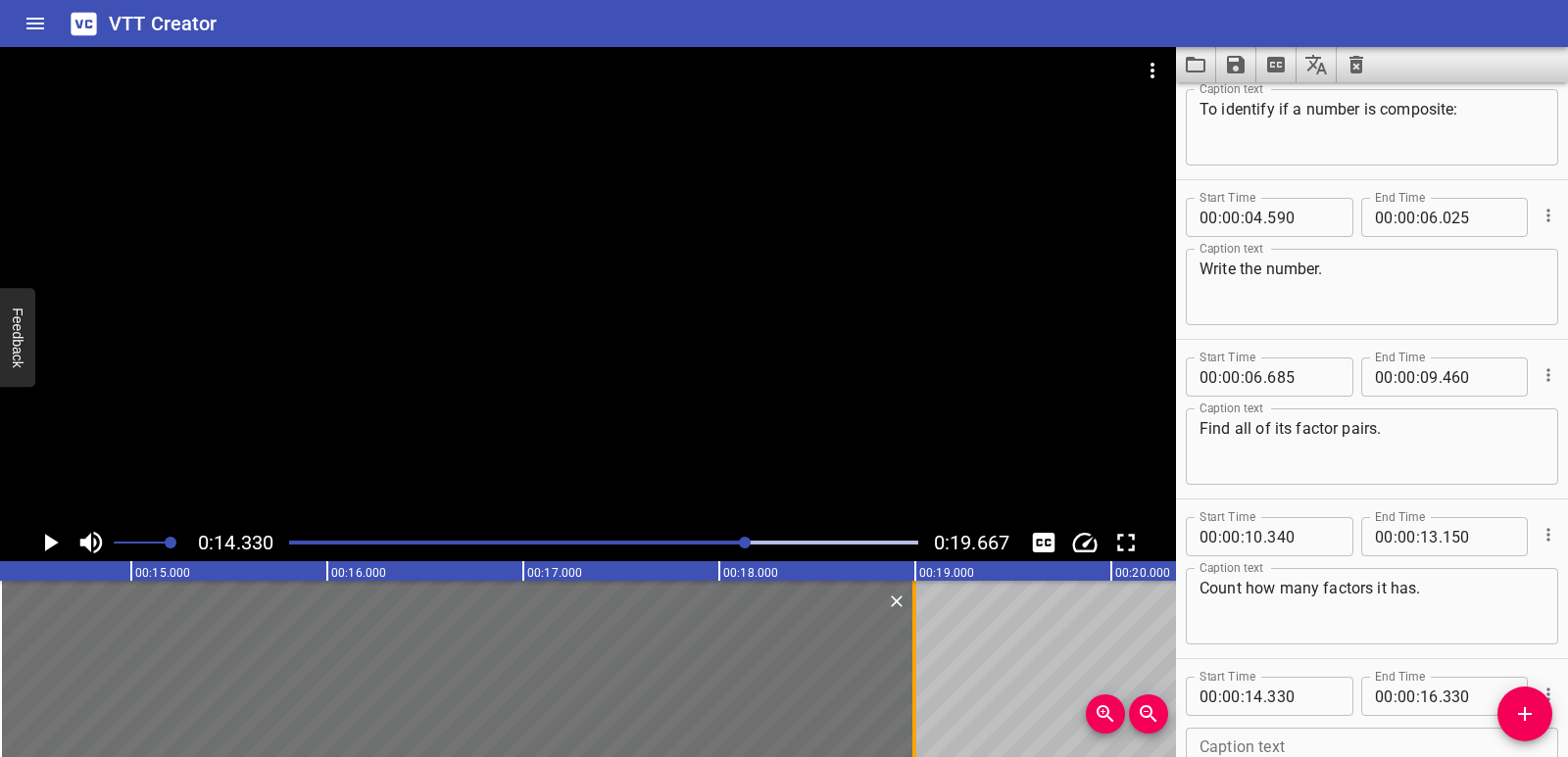
drag, startPoint x: 395, startPoint y: 657, endPoint x: 909, endPoint y: 643, distance: 514.2
click at [909, 643] on div at bounding box center [914, 670] width 20 height 177
type input "18"
type input "995"
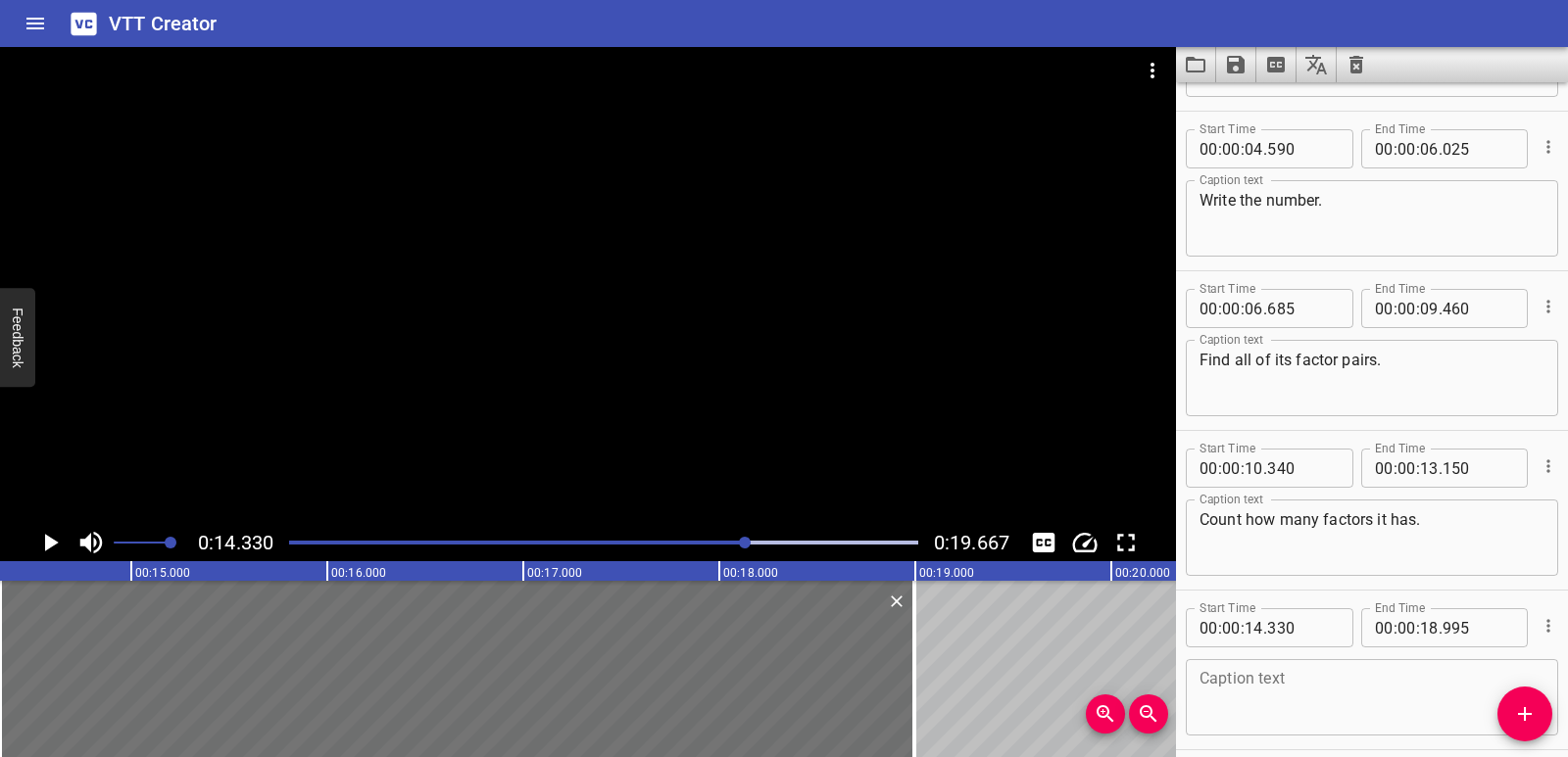
scroll to position [216, 0]
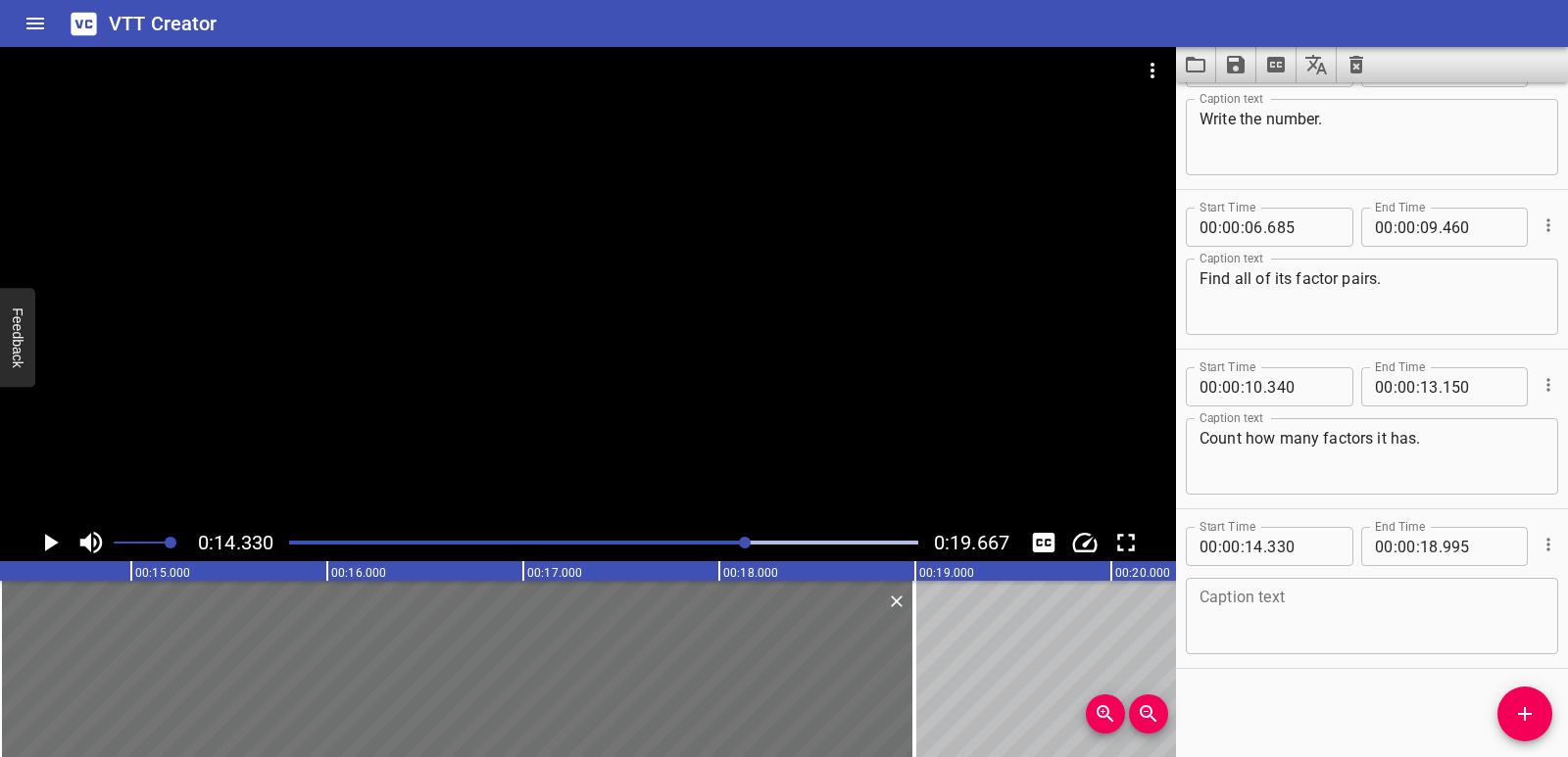
click at [1271, 620] on textarea at bounding box center [1371, 617] width 345 height 56
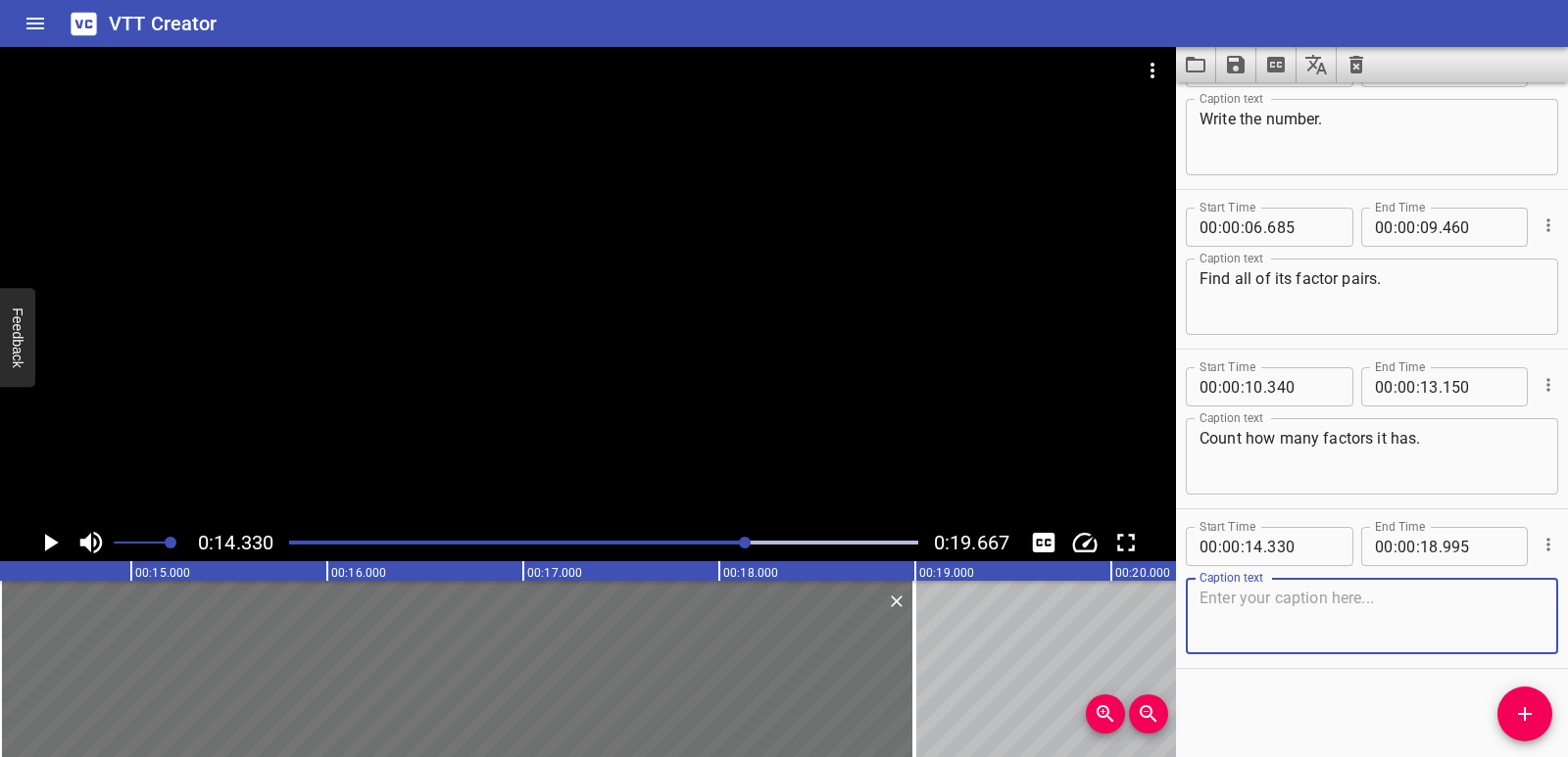
paste textarea "If it has more than two factors, the number is composite."
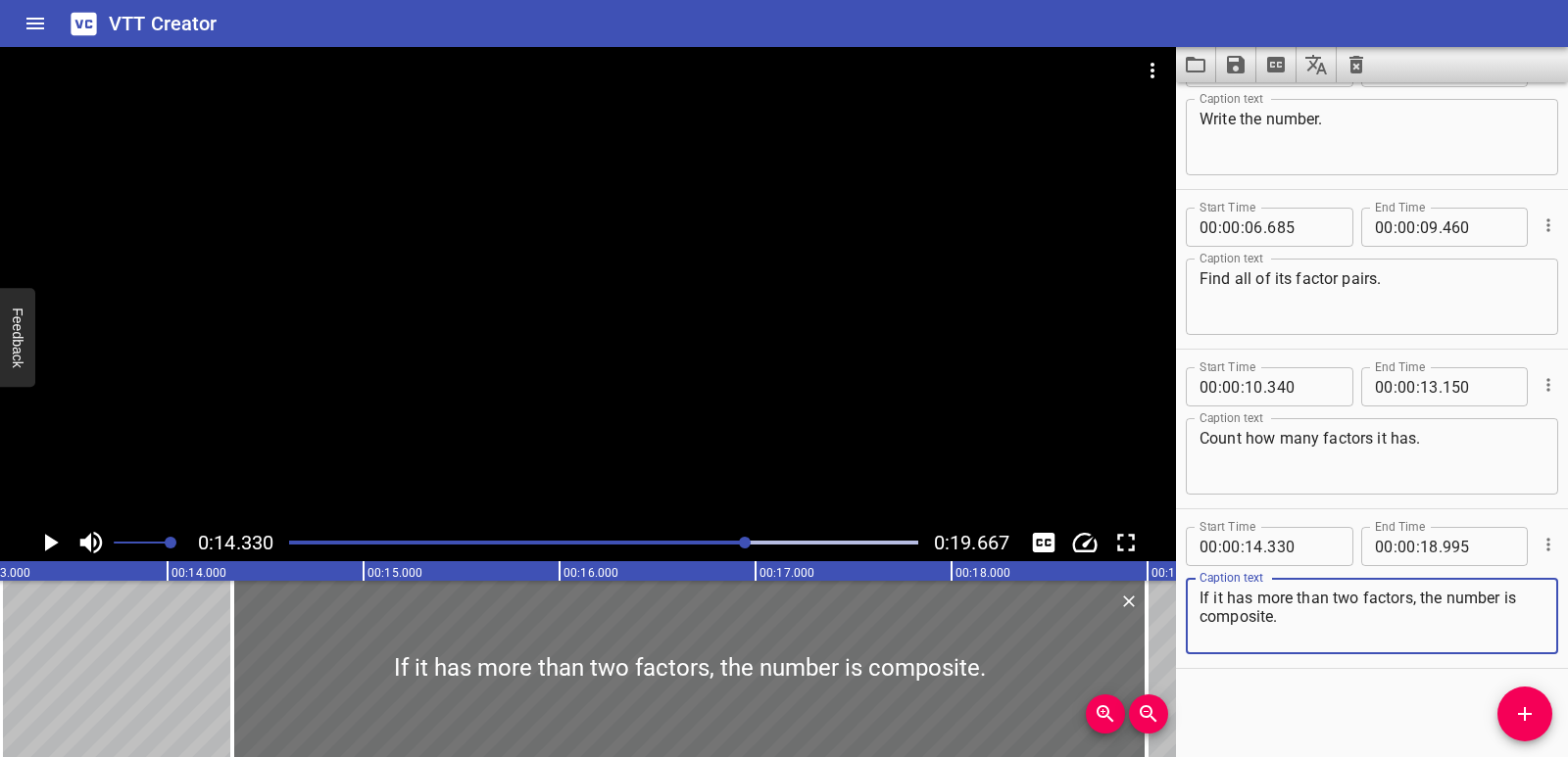
scroll to position [0, 2555]
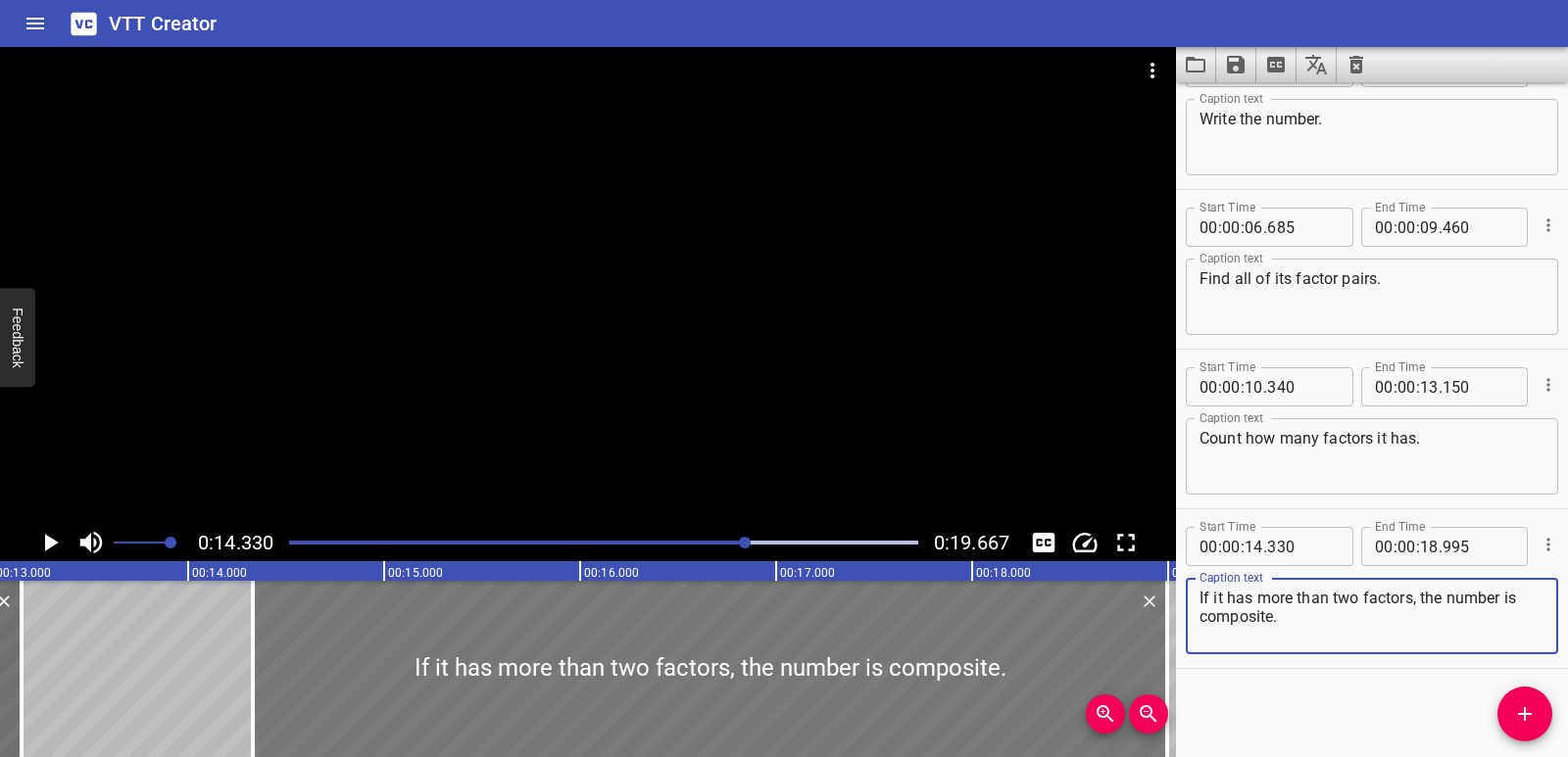
type textarea "If it has more than two factors, the number is composite."
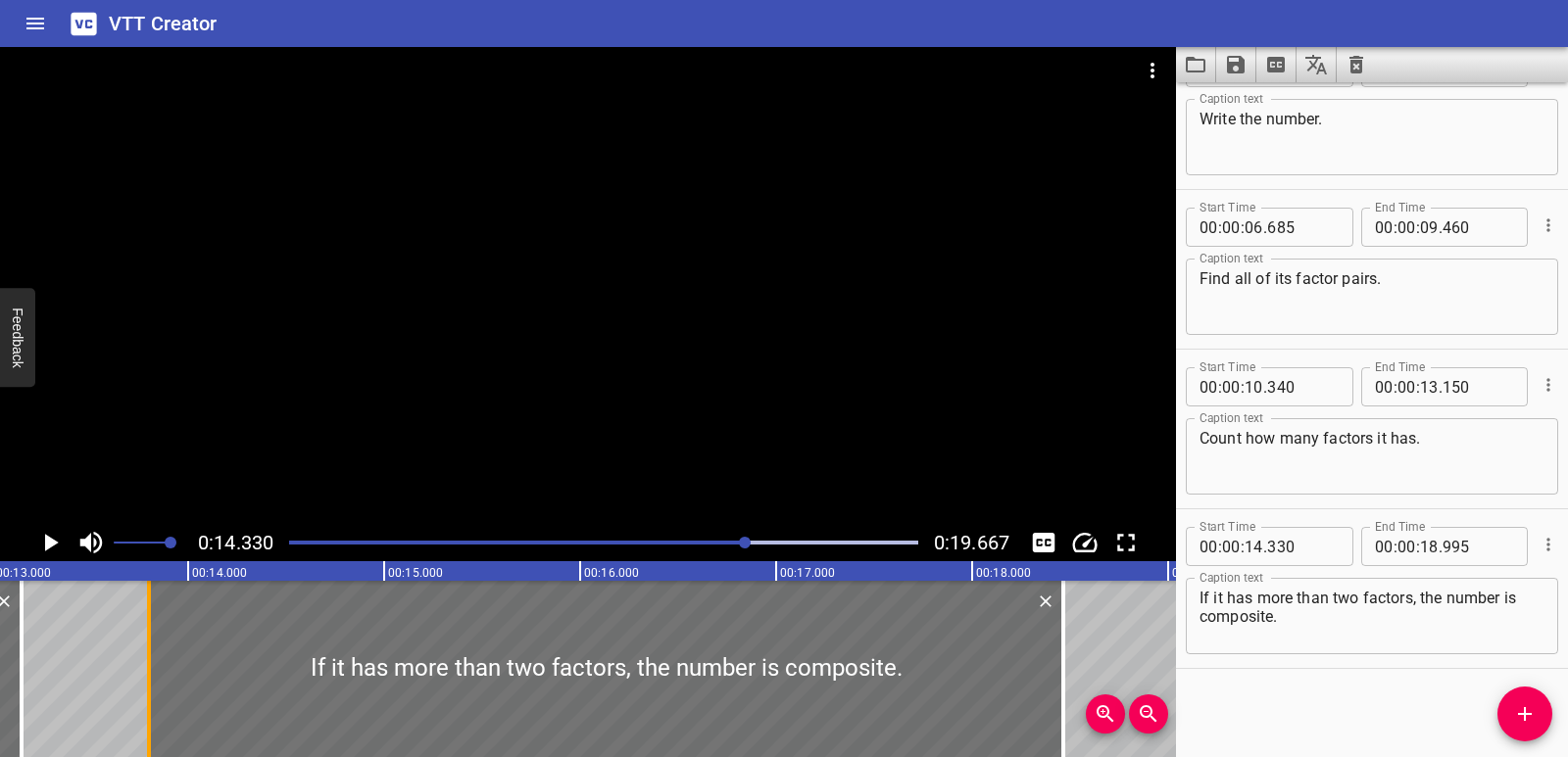
drag, startPoint x: 262, startPoint y: 689, endPoint x: 159, endPoint y: 680, distance: 103.4
click at [159, 680] on div at bounding box center [606, 670] width 914 height 177
type input "13"
type input "800"
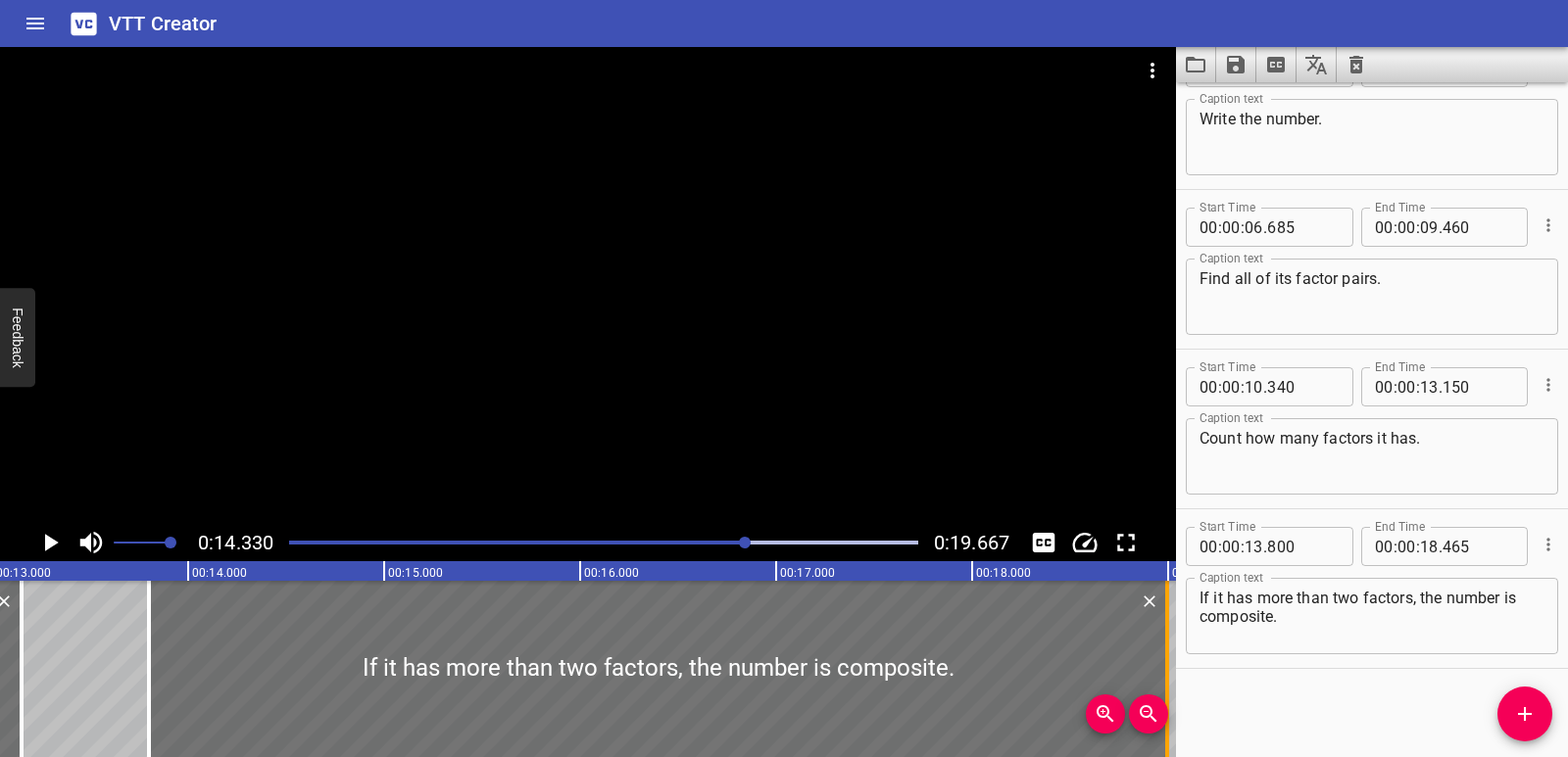
drag, startPoint x: 1058, startPoint y: 667, endPoint x: 1162, endPoint y: 675, distance: 104.3
click at [1162, 675] on div at bounding box center [1166, 670] width 20 height 177
type input "995"
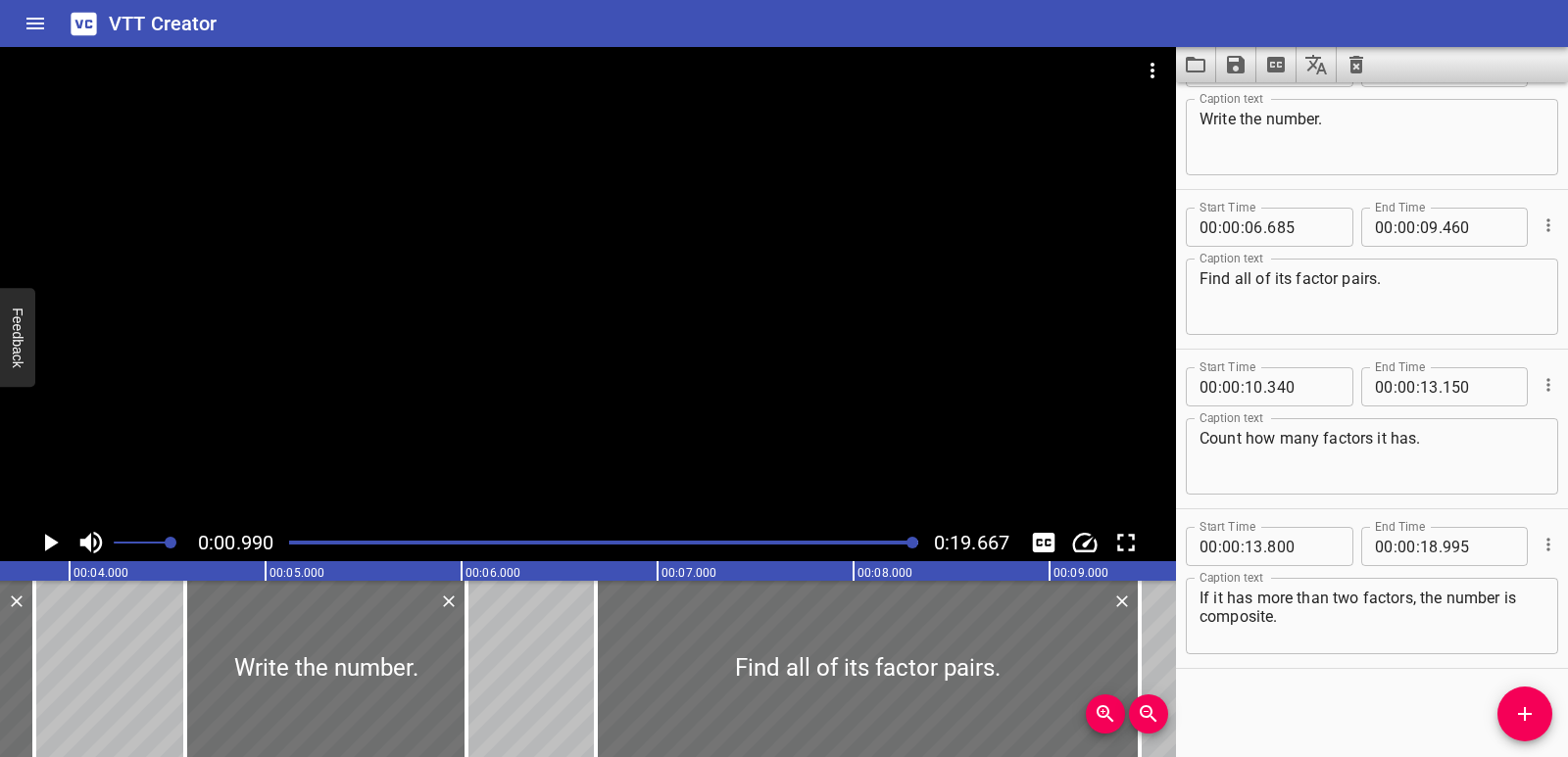
drag, startPoint x: 746, startPoint y: 544, endPoint x: 914, endPoint y: 546, distance: 168.0
click at [914, 546] on div at bounding box center [912, 543] width 12 height 12
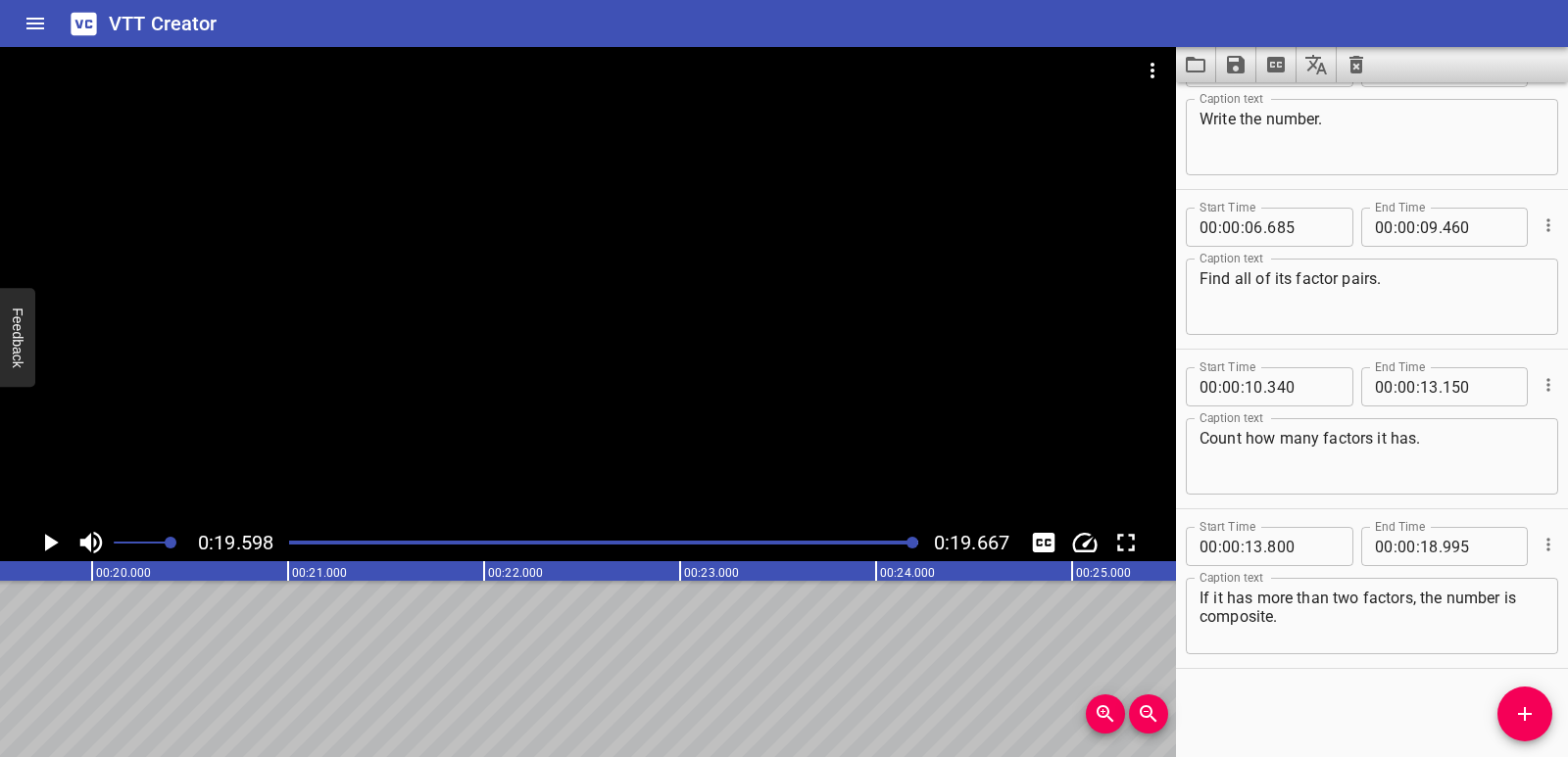
scroll to position [0, 3841]
click at [53, 539] on icon "Play/Pause" at bounding box center [50, 543] width 29 height 29
click at [1237, 54] on icon "Save captions to file" at bounding box center [1235, 65] width 24 height 24
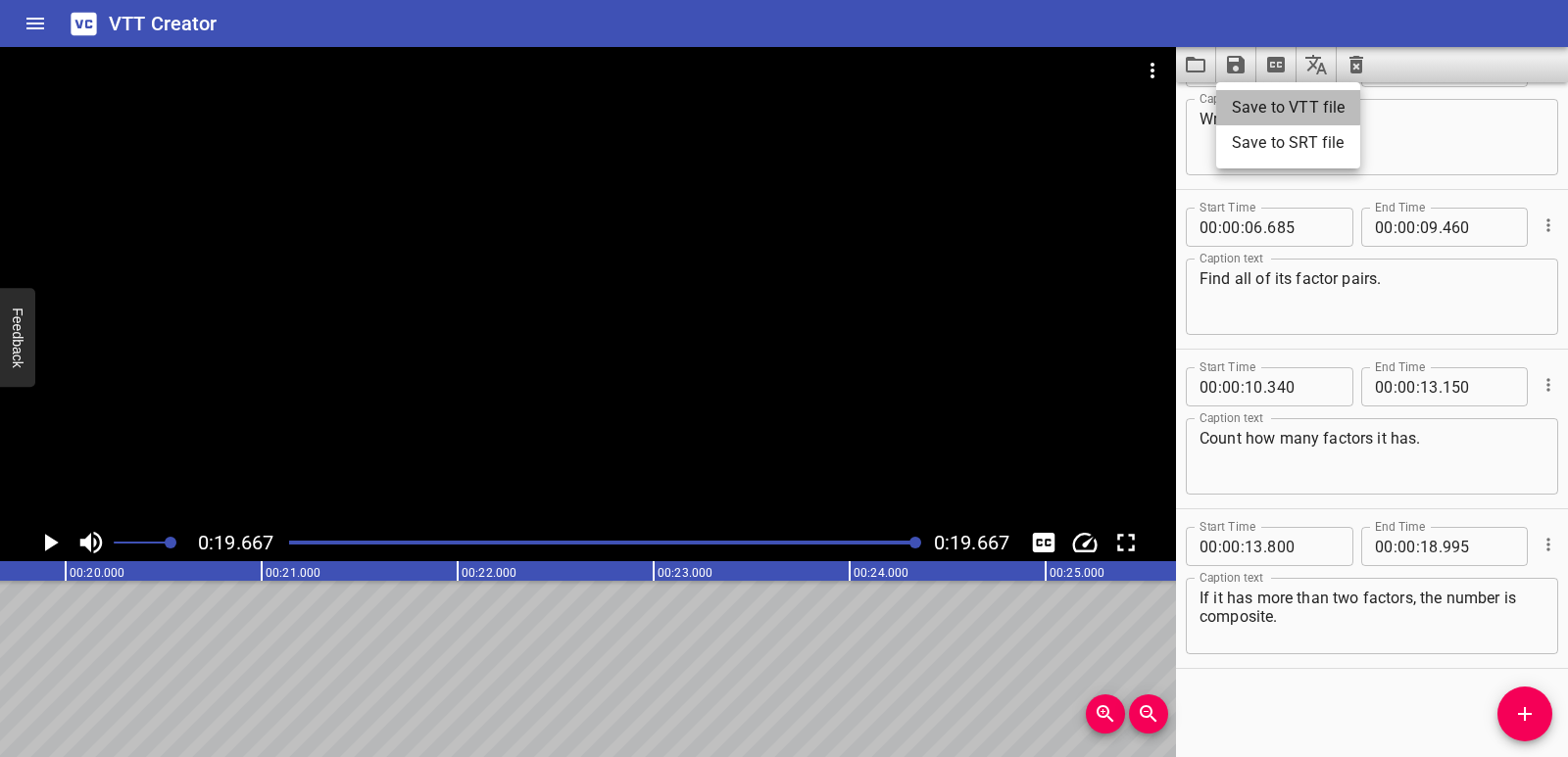
click at [1259, 100] on li "Save to VTT file" at bounding box center [1287, 108] width 144 height 35
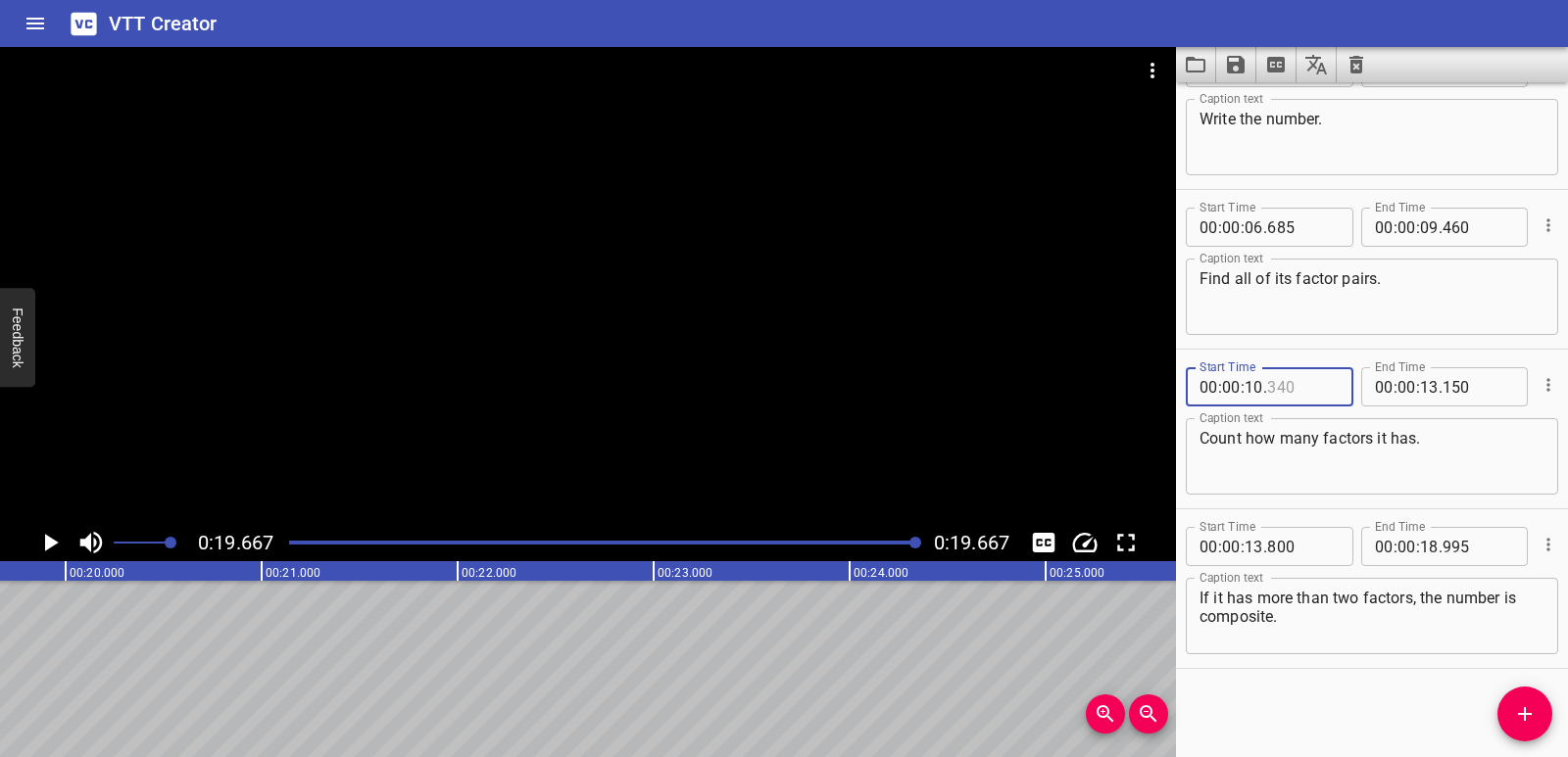
drag, startPoint x: 1304, startPoint y: 388, endPoint x: 1244, endPoint y: 390, distance: 60.0
click at [1244, 390] on div "00 : 00 : 10 ." at bounding box center [1269, 387] width 168 height 39
type input "340"
drag, startPoint x: 1264, startPoint y: 386, endPoint x: 1200, endPoint y: 385, distance: 64.0
click at [1200, 385] on div "00 : 00 : 10 . 340" at bounding box center [1269, 387] width 168 height 39
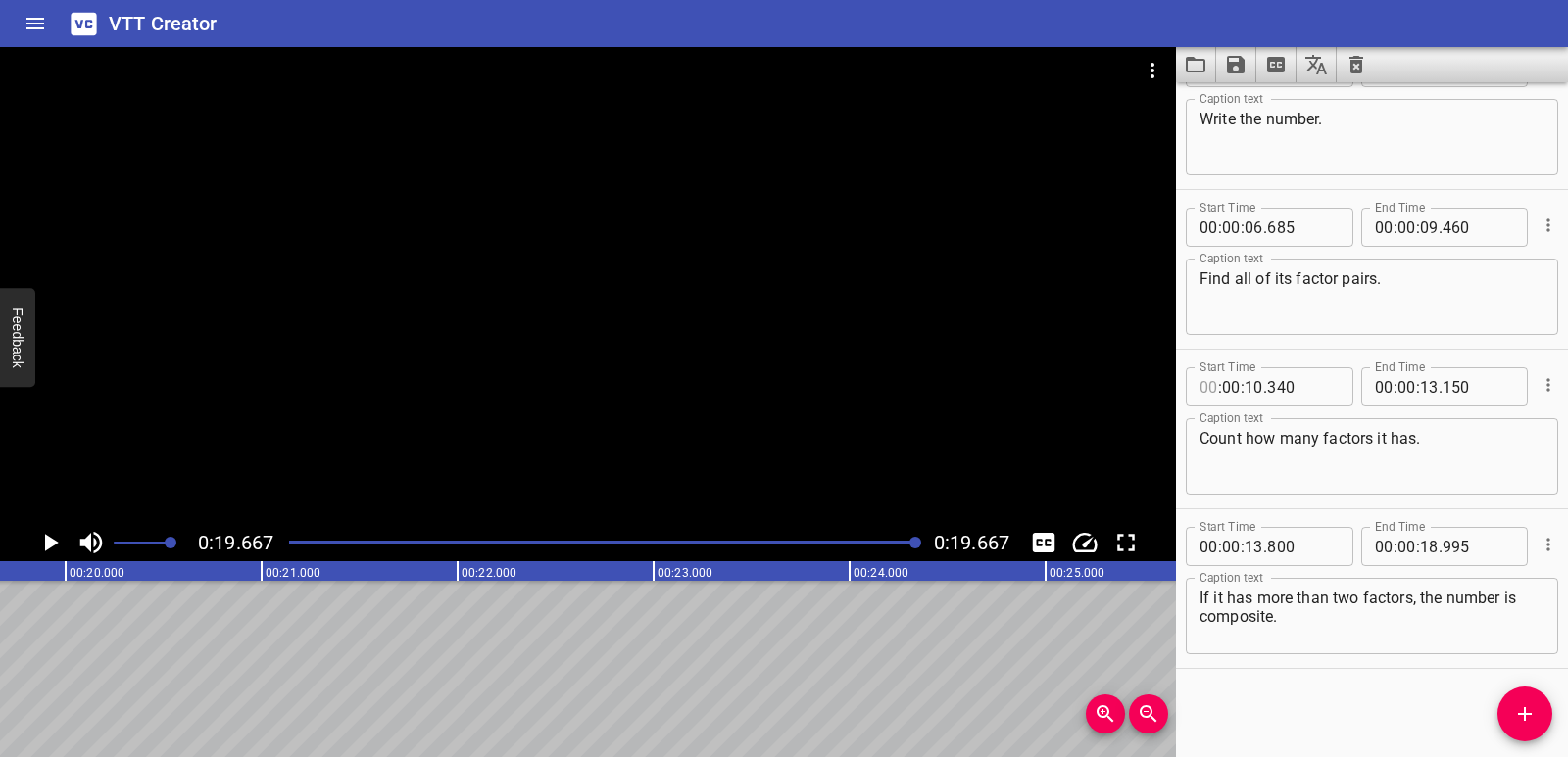
click at [1199, 385] on input "number" at bounding box center [1208, 387] width 19 height 39
type input "00"
click at [1269, 395] on input "number" at bounding box center [1302, 387] width 72 height 39
type input "340"
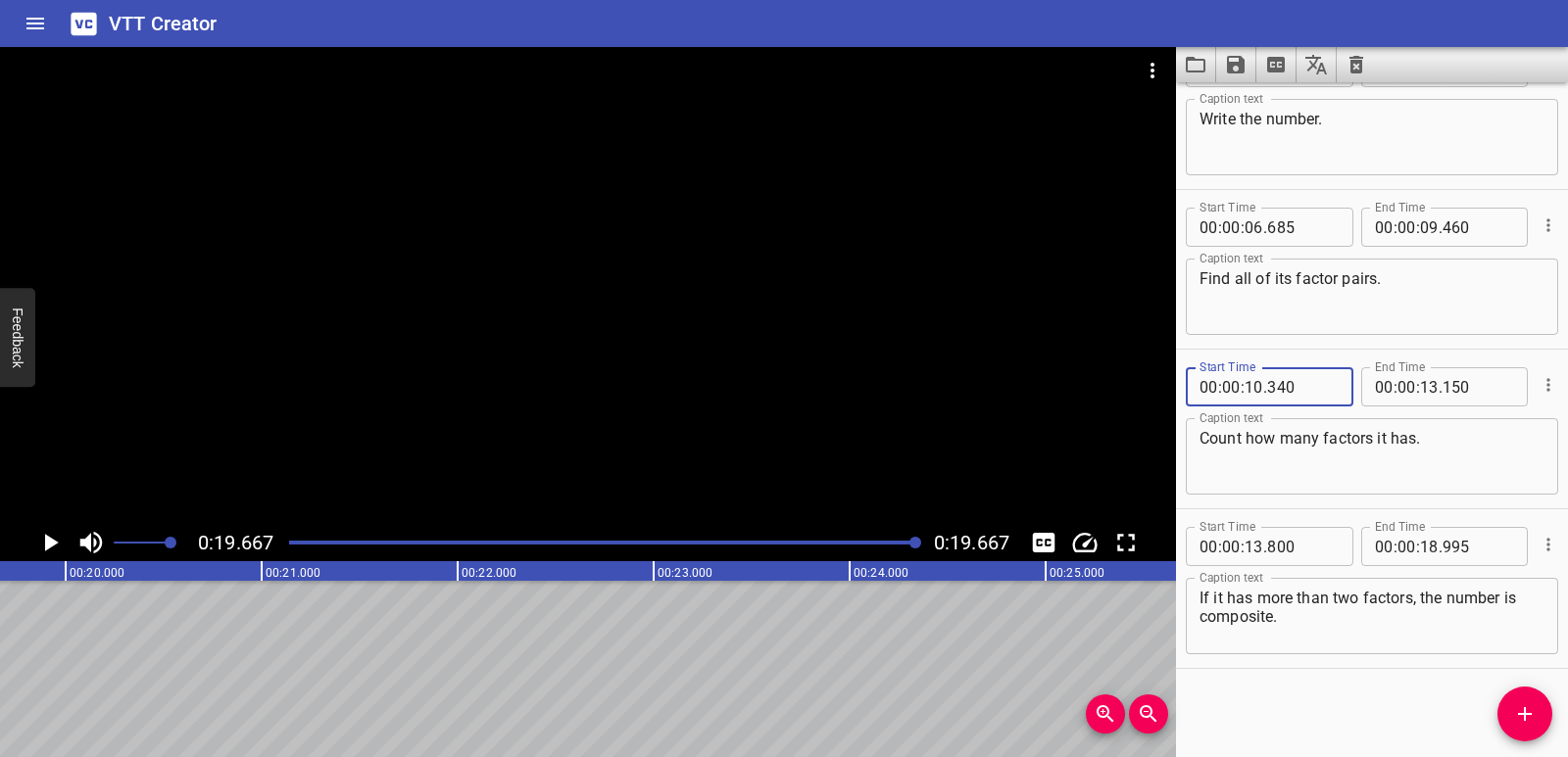
click at [1284, 455] on textarea "Count how many factors it has." at bounding box center [1371, 457] width 345 height 56
drag, startPoint x: 1307, startPoint y: 385, endPoint x: 1229, endPoint y: 390, distance: 78.2
click at [1229, 390] on div "00 : 00 : 10 ." at bounding box center [1269, 387] width 168 height 39
type input "340"
drag, startPoint x: 1198, startPoint y: 389, endPoint x: 1276, endPoint y: 380, distance: 78.5
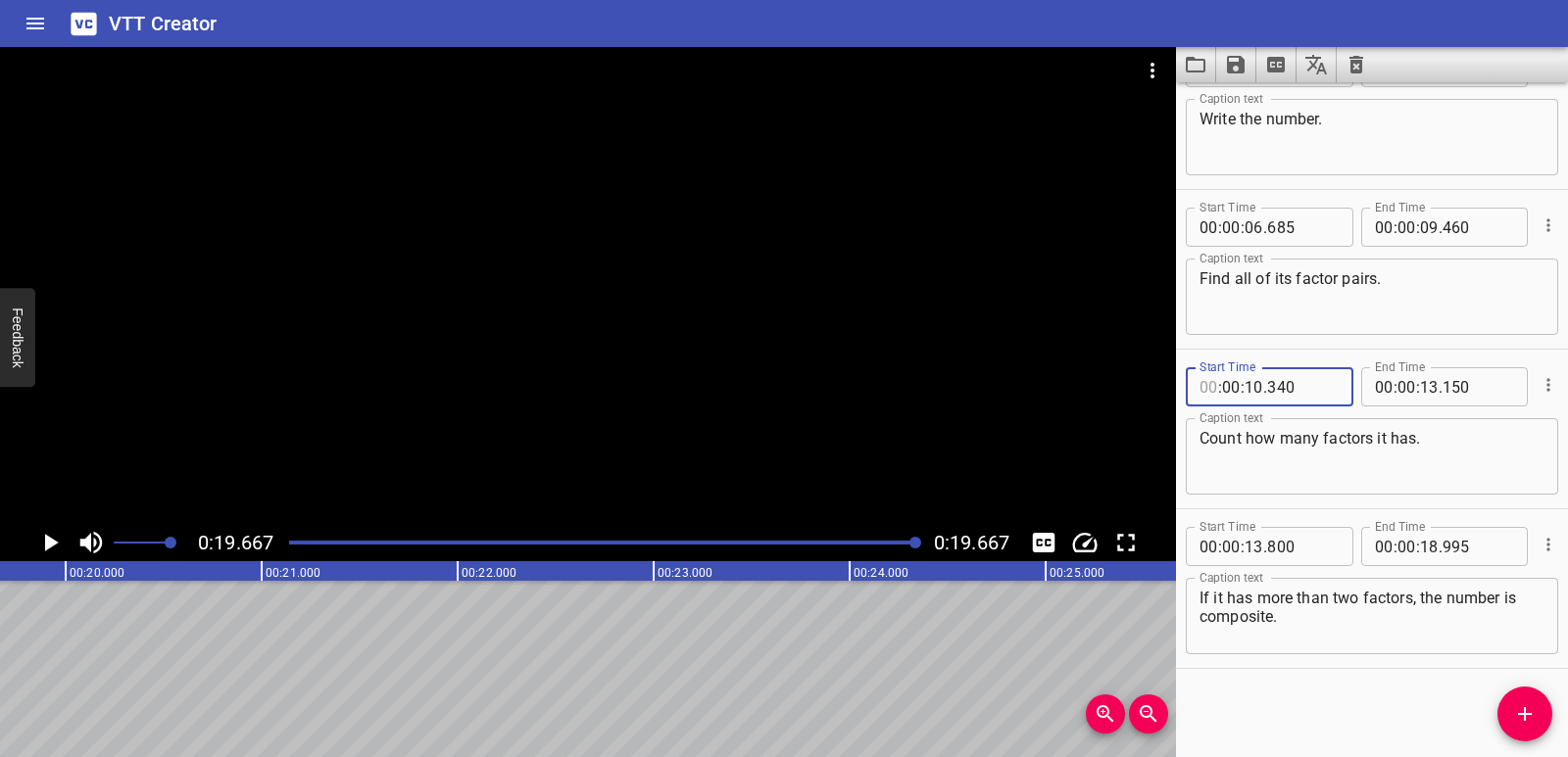
click at [1276, 380] on div ": 00 : 10 . 340" at bounding box center [1269, 387] width 168 height 39
type input "00"
click at [1280, 380] on input "number" at bounding box center [1302, 387] width 72 height 39
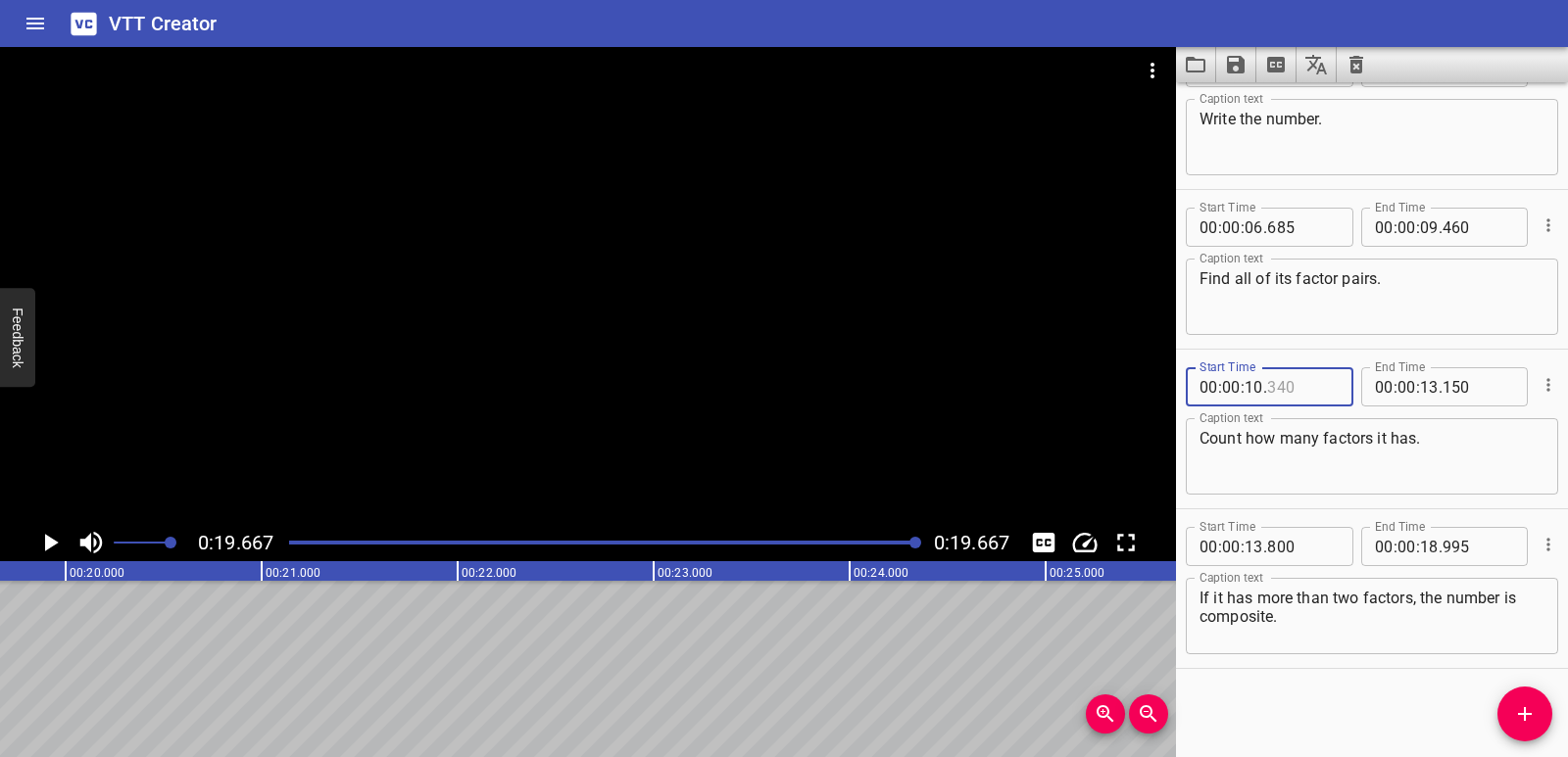
click at [1280, 380] on input "number" at bounding box center [1302, 387] width 72 height 39
click at [1286, 383] on input "number" at bounding box center [1302, 387] width 72 height 39
click at [1304, 383] on input "number" at bounding box center [1302, 387] width 72 height 39
type input "340"
click at [1300, 417] on div "Caption text Count how many factors it has. Caption text" at bounding box center [1371, 455] width 372 height 88
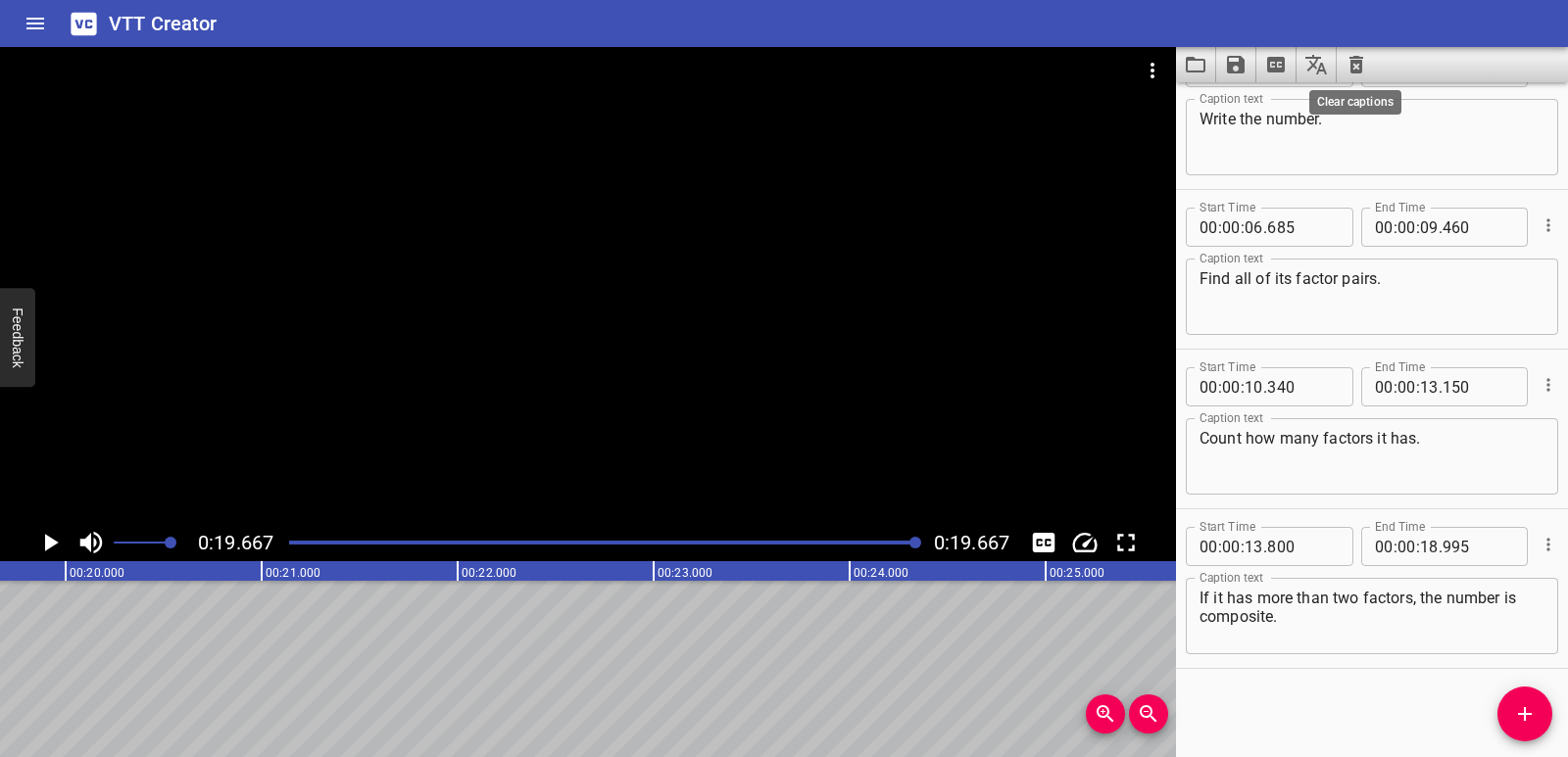
click at [1352, 71] on icon "Clear captions" at bounding box center [1356, 65] width 14 height 18
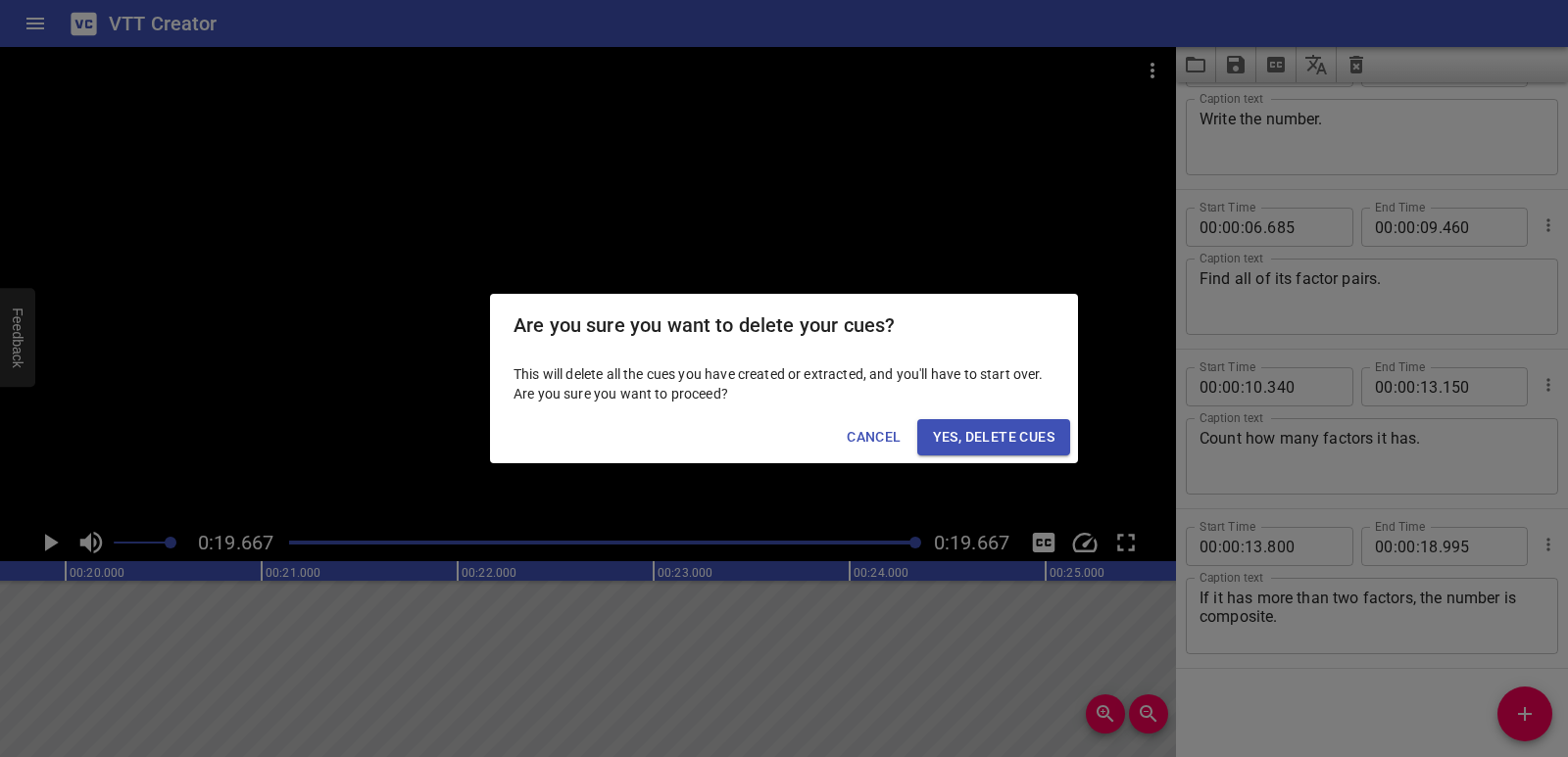
click at [1025, 431] on span "Yes, Delete Cues" at bounding box center [994, 437] width 122 height 25
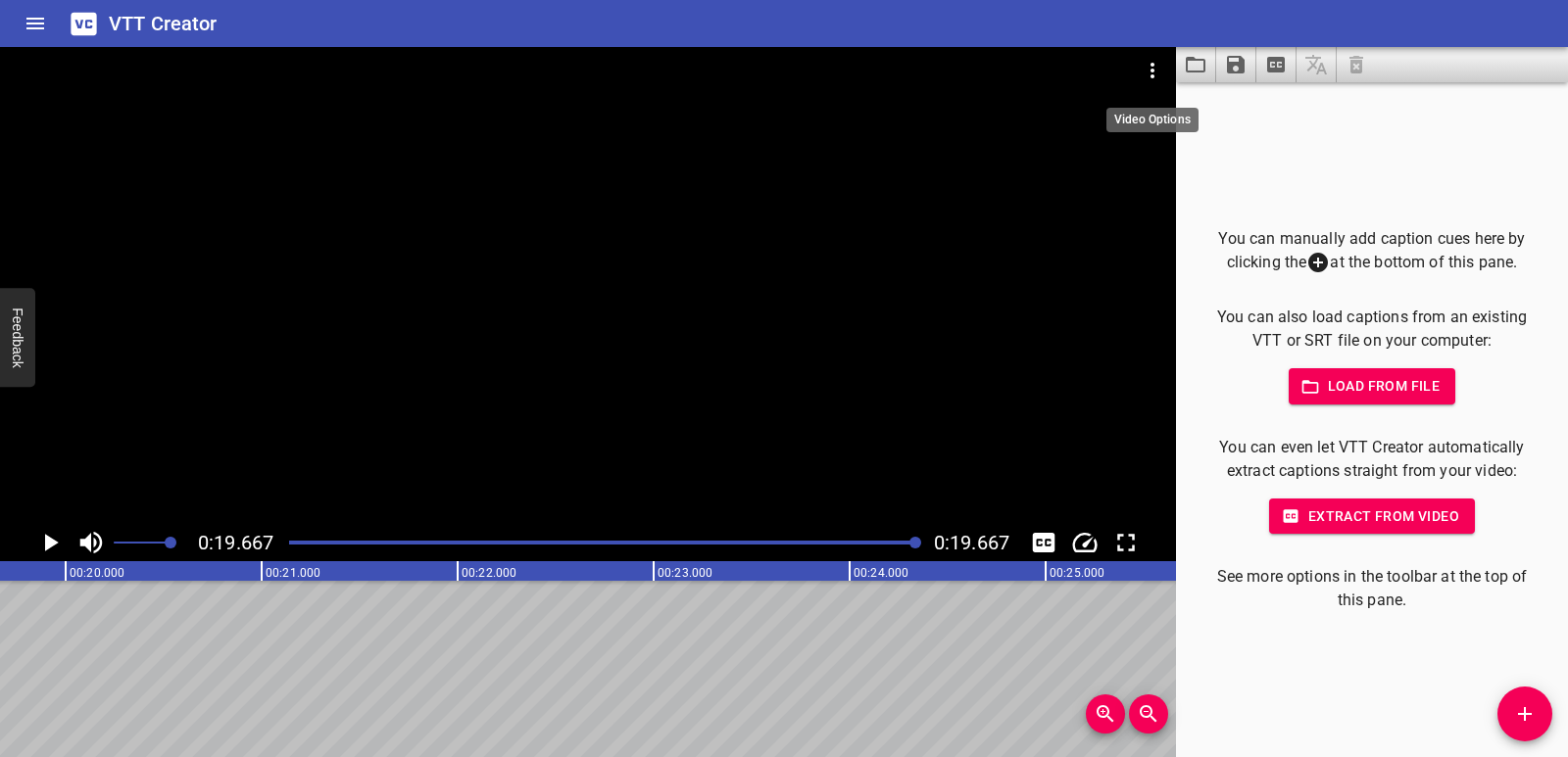
click at [1153, 69] on icon "Video Options" at bounding box center [1153, 71] width 24 height 24
click at [1172, 75] on li "Select New Video File..." at bounding box center [1226, 73] width 195 height 35
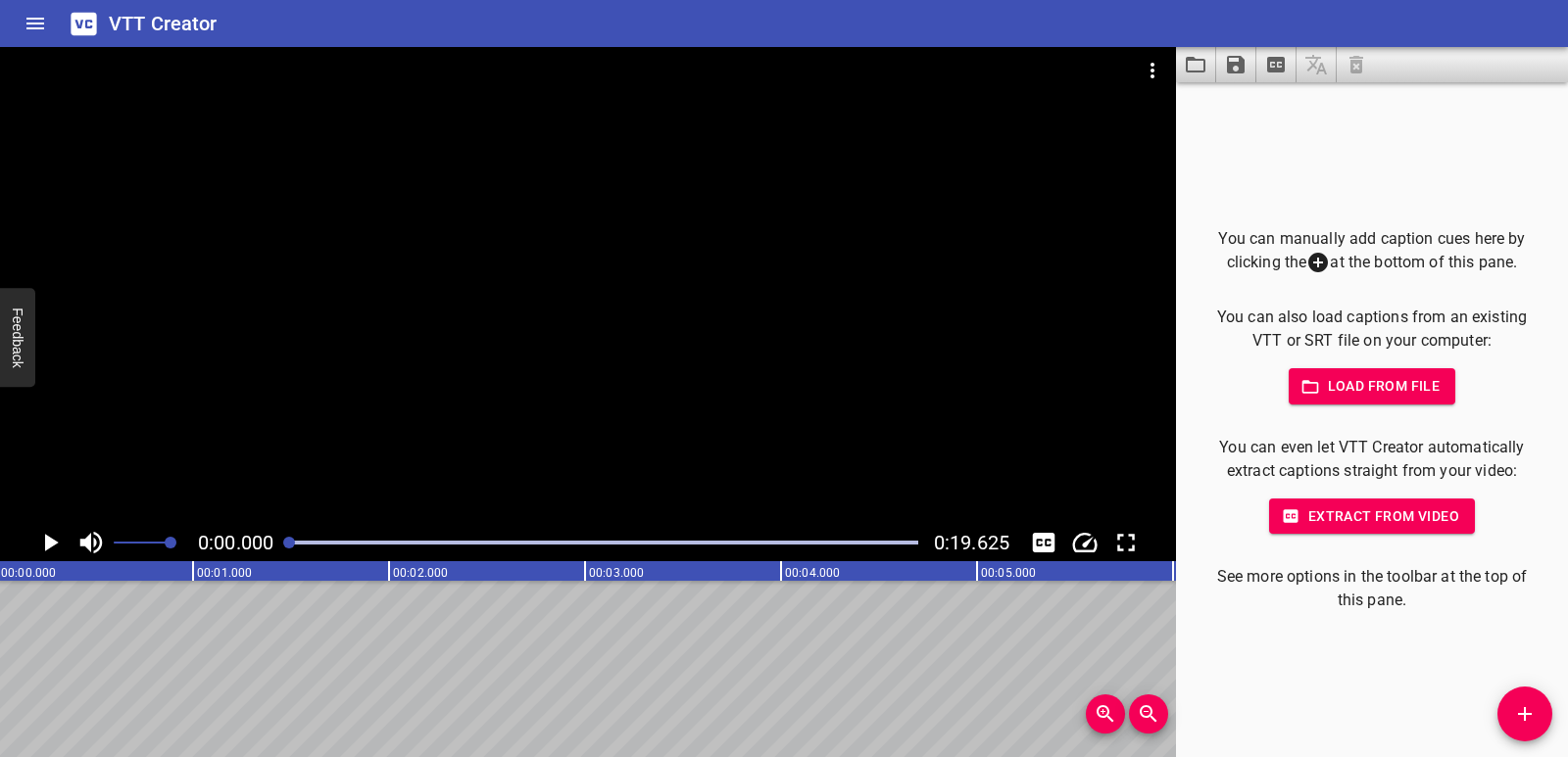
scroll to position [0, 0]
click at [1519, 723] on icon "Add Cue" at bounding box center [1525, 714] width 24 height 24
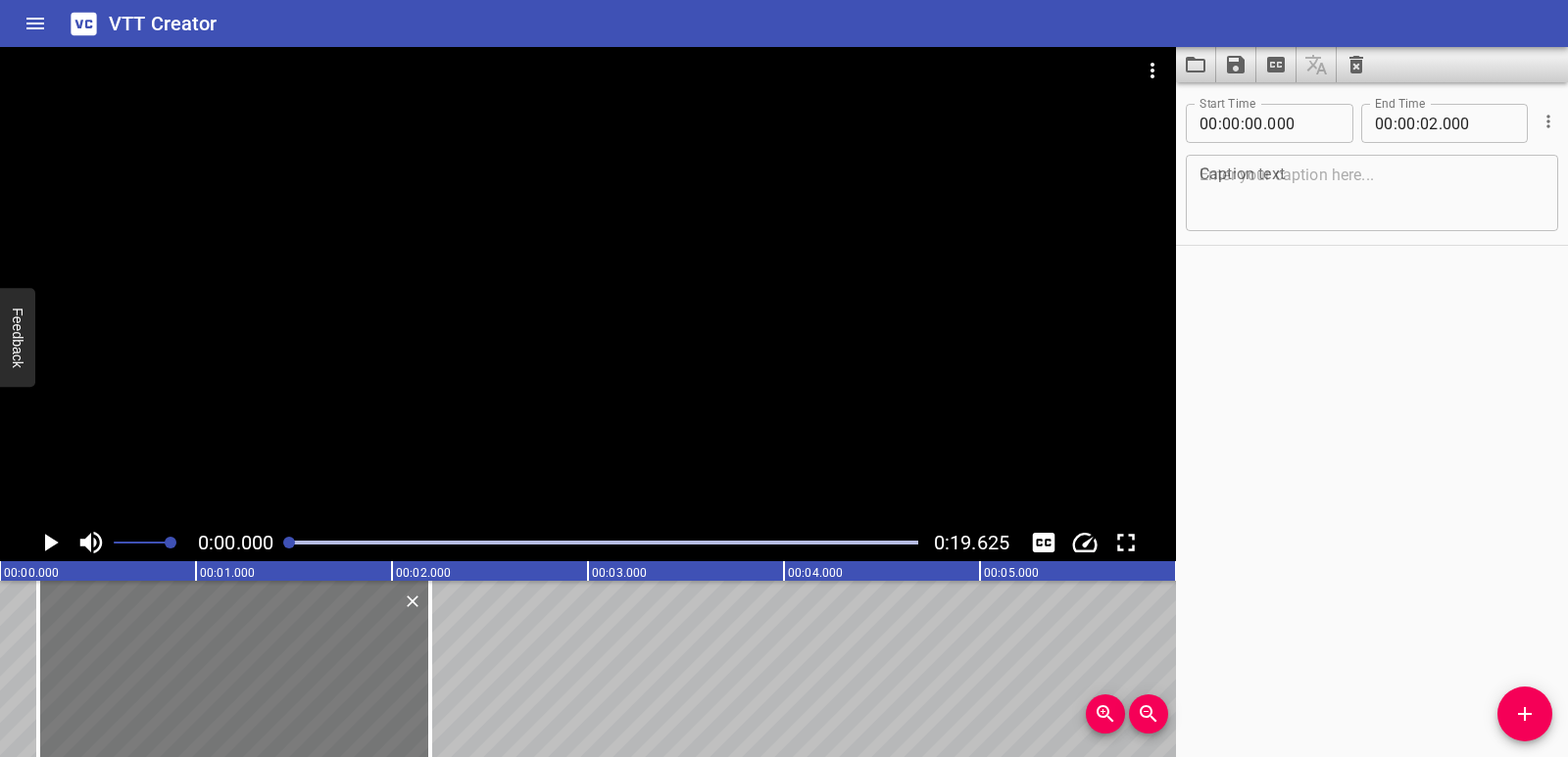
drag, startPoint x: 115, startPoint y: 667, endPoint x: 153, endPoint y: 667, distance: 38.0
click at [153, 667] on div at bounding box center [234, 670] width 392 height 177
type input "195"
click at [153, 667] on div at bounding box center [234, 670] width 392 height 177
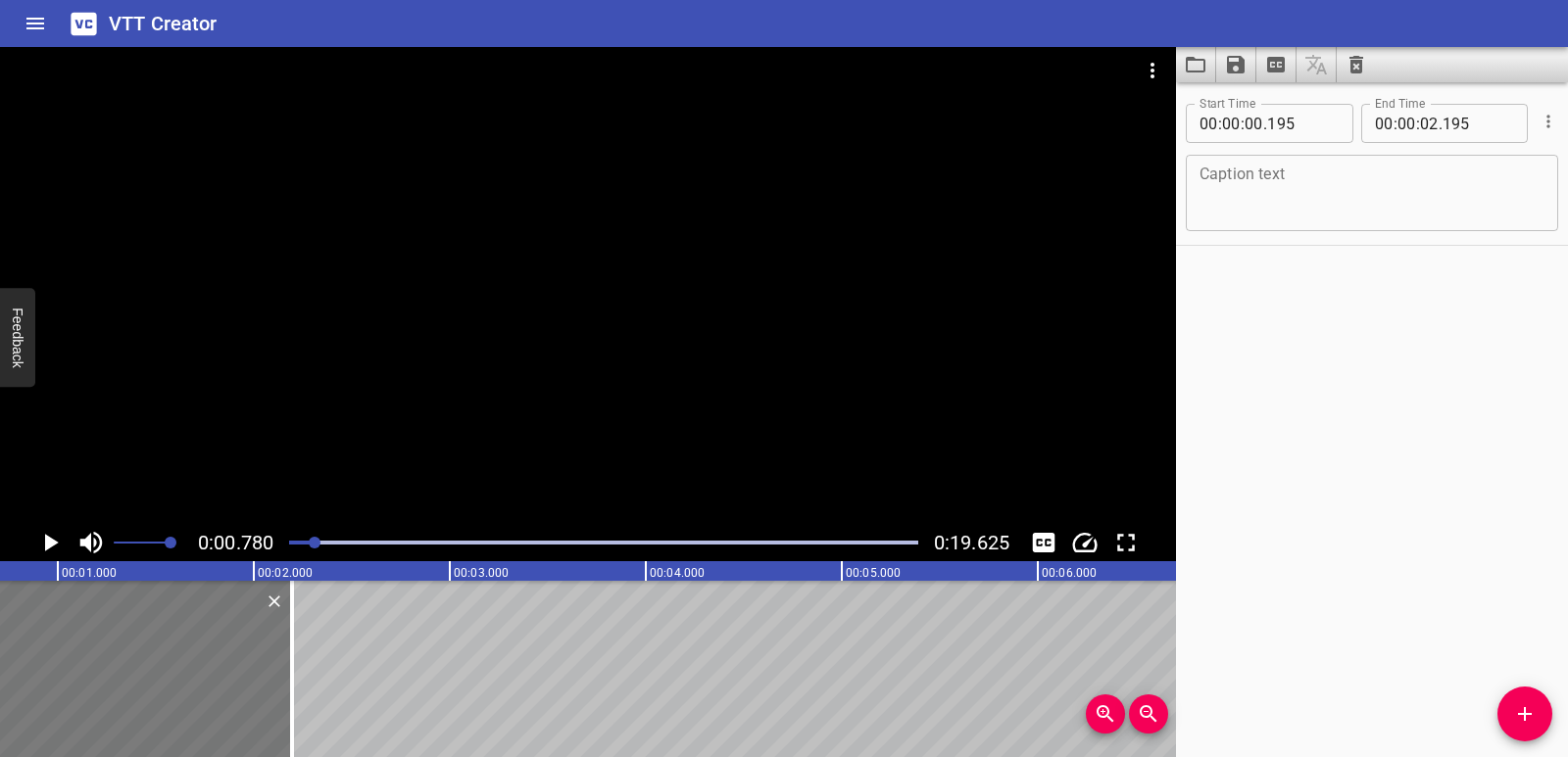
scroll to position [0, 153]
click at [1260, 188] on textarea at bounding box center [1371, 193] width 345 height 56
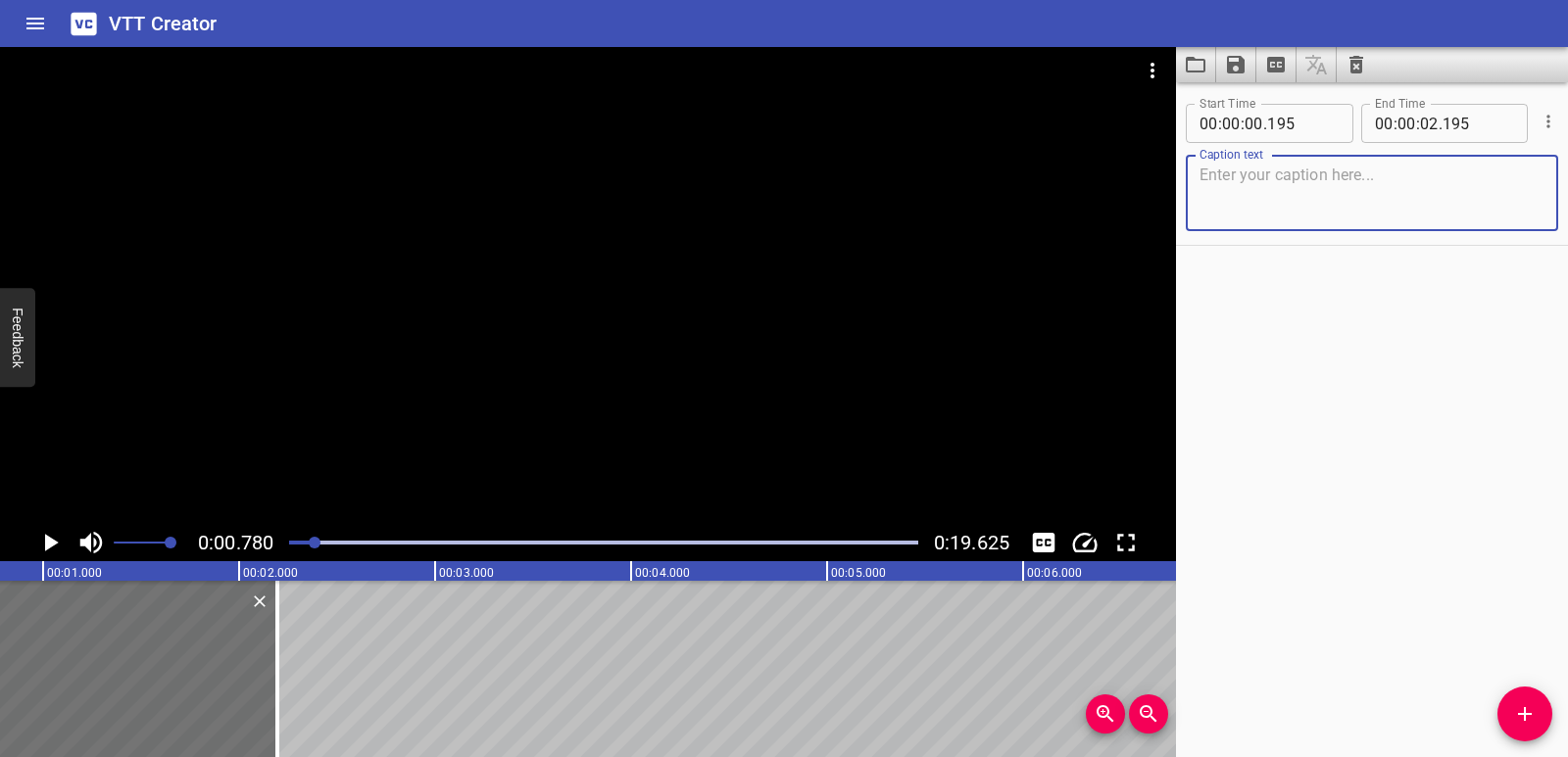
paste textarea "To identify if a number is prime or composite:"
type textarea "To identify if a number is prime or composite:"
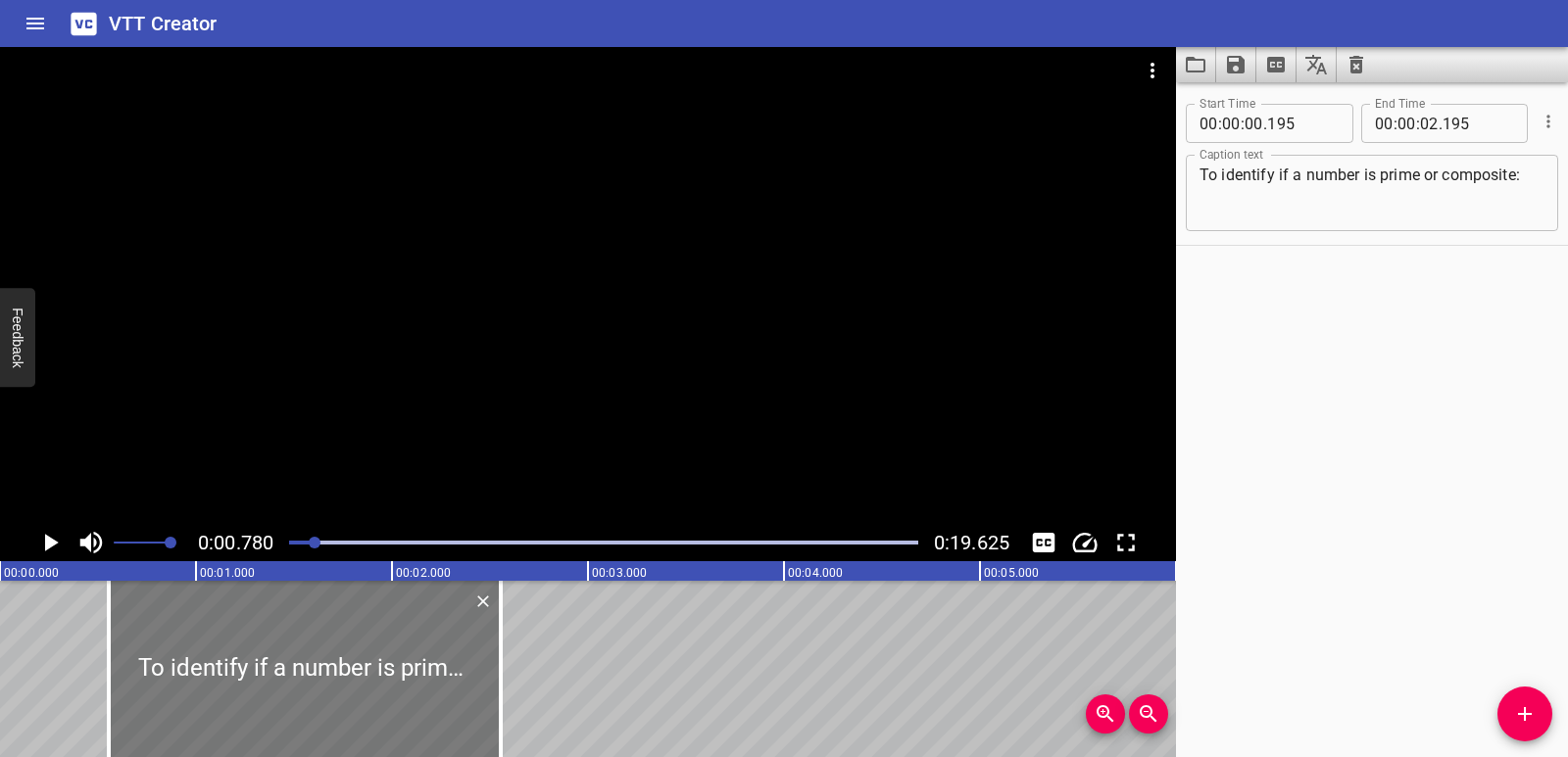
drag, startPoint x: 412, startPoint y: 690, endPoint x: 483, endPoint y: 690, distance: 71.0
click at [483, 690] on div at bounding box center [304, 670] width 392 height 177
type input "555"
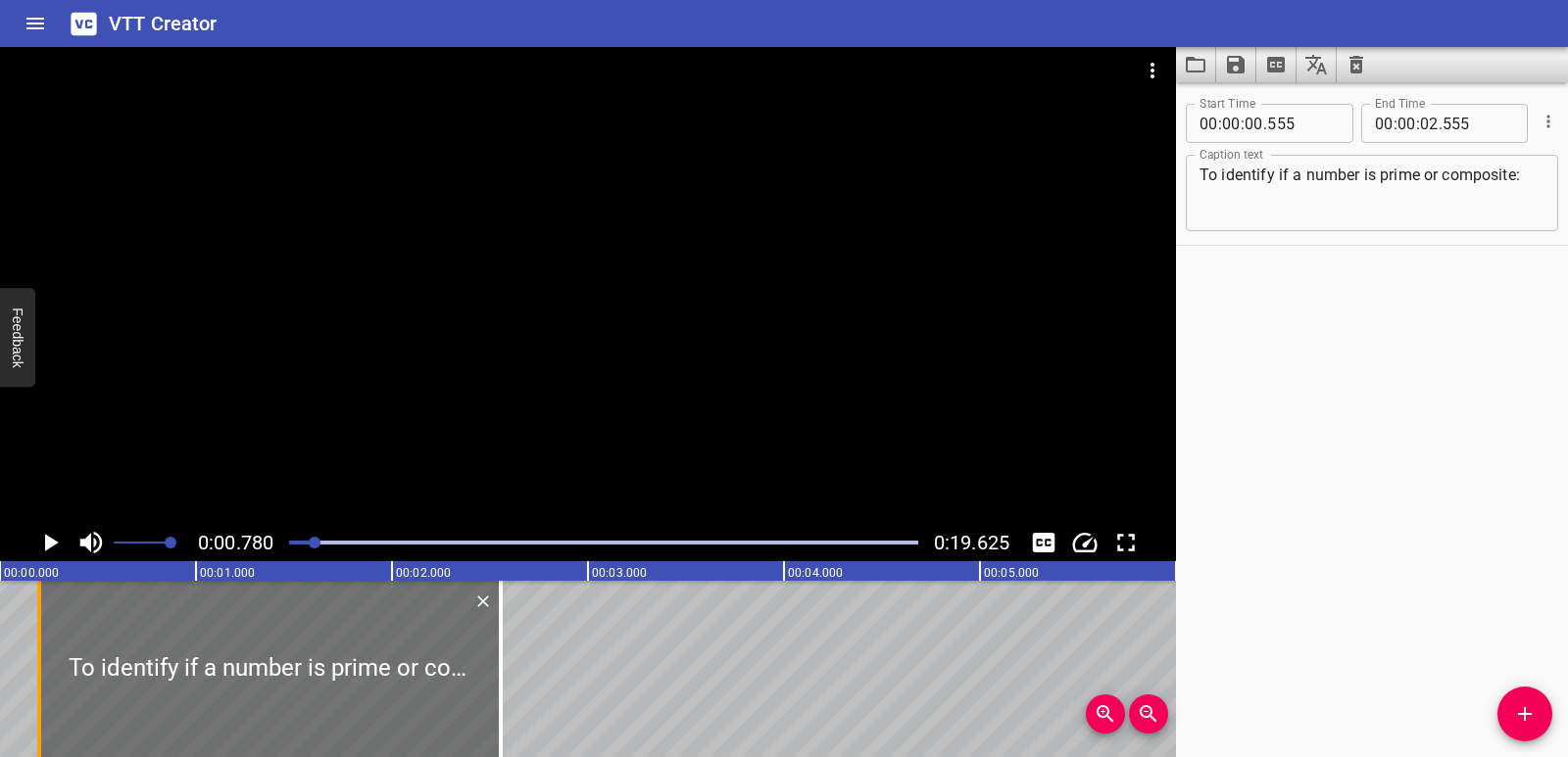
drag, startPoint x: 102, startPoint y: 670, endPoint x: 32, endPoint y: 660, distance: 70.7
click at [32, 660] on div at bounding box center [39, 670] width 20 height 177
type input "200"
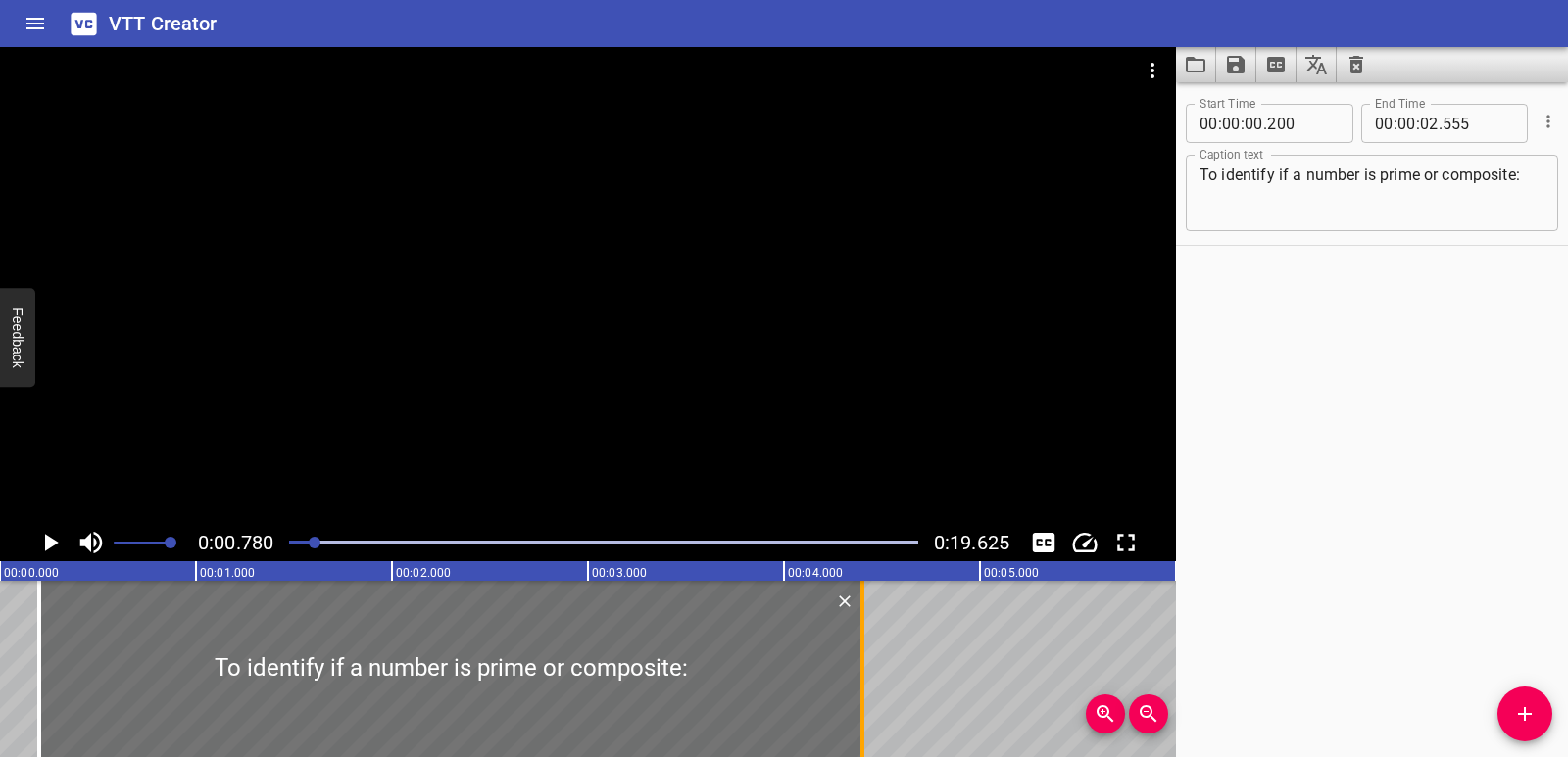
drag, startPoint x: 502, startPoint y: 702, endPoint x: 861, endPoint y: 702, distance: 359.0
click at [861, 702] on div at bounding box center [862, 670] width 4 height 177
type input "04"
type input "400"
click at [54, 539] on icon "Play/Pause" at bounding box center [50, 543] width 29 height 29
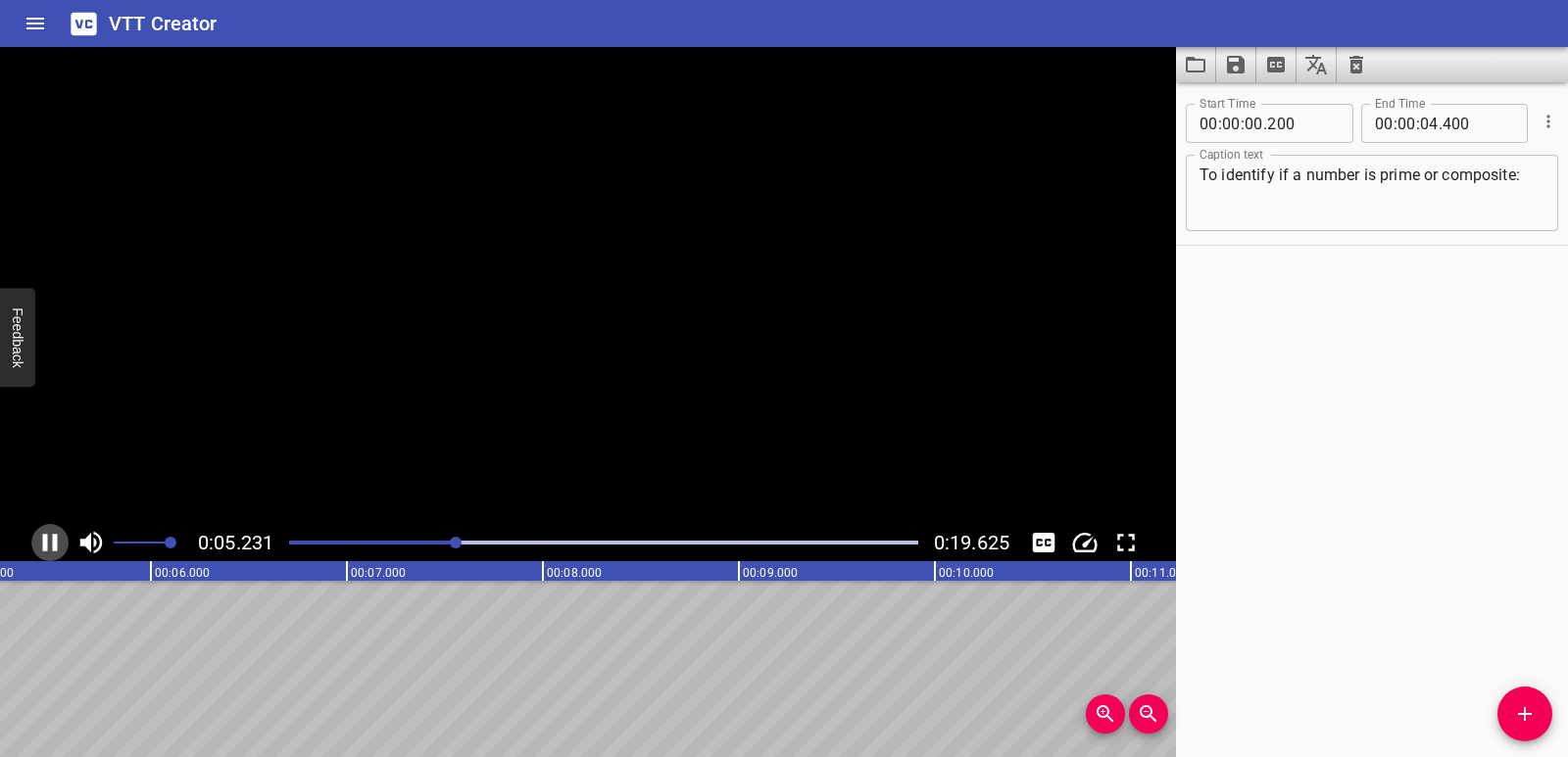
click at [54, 539] on icon "Play/Pause" at bounding box center [50, 543] width 15 height 18
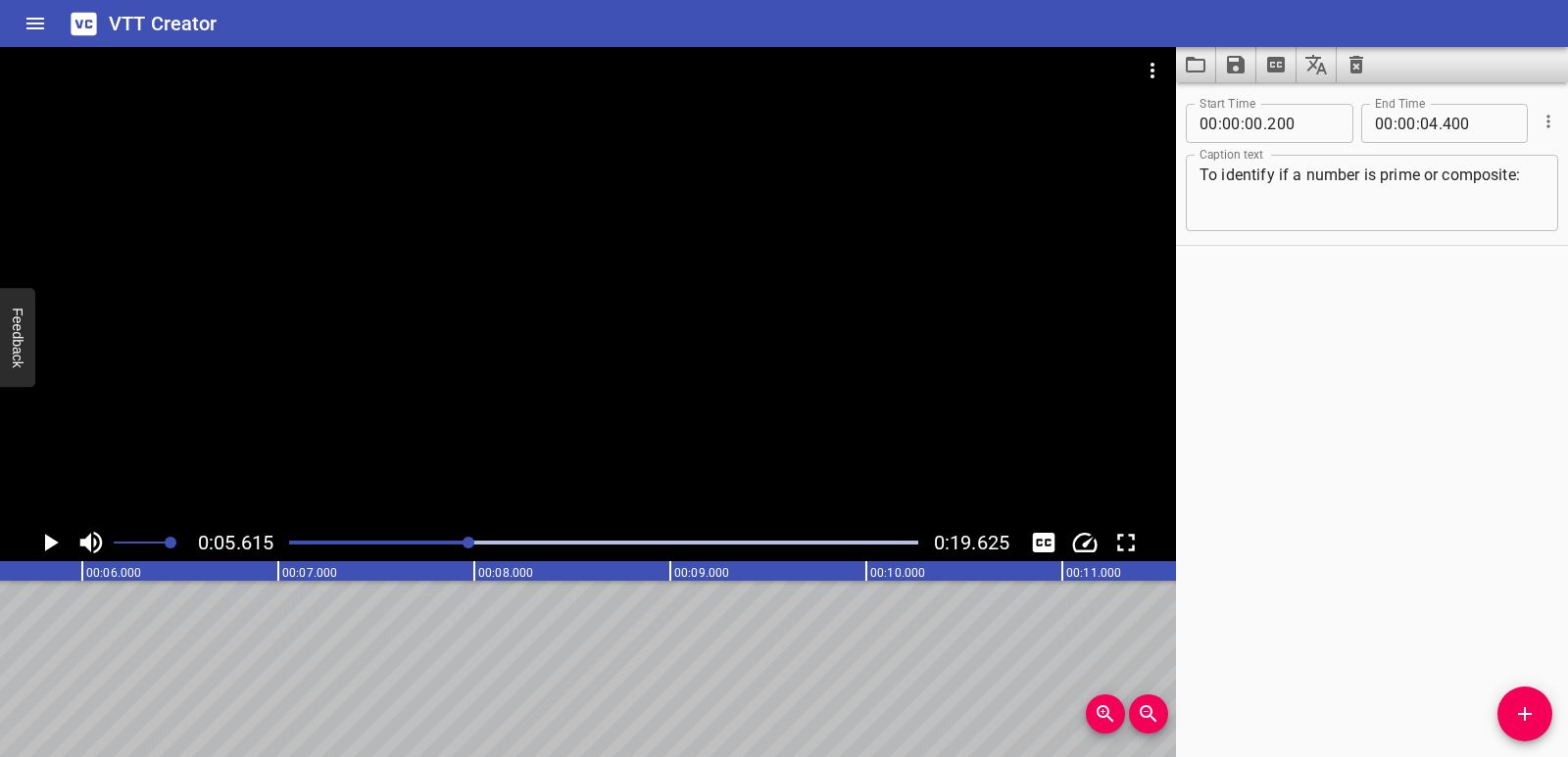
scroll to position [0, 1101]
click at [1522, 713] on icon "Add Cue" at bounding box center [1525, 714] width 14 height 14
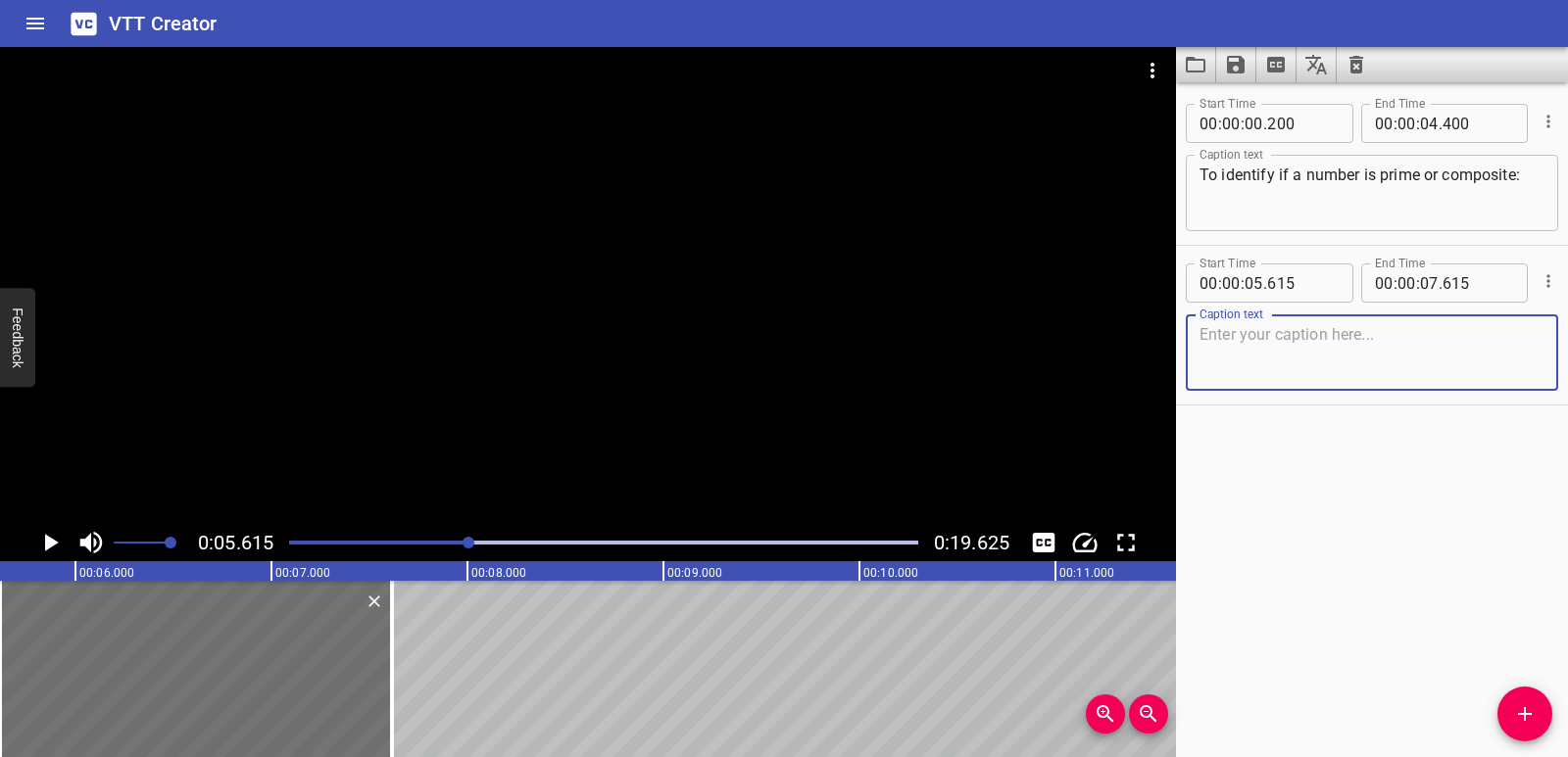
click at [1281, 355] on textarea at bounding box center [1371, 352] width 345 height 56
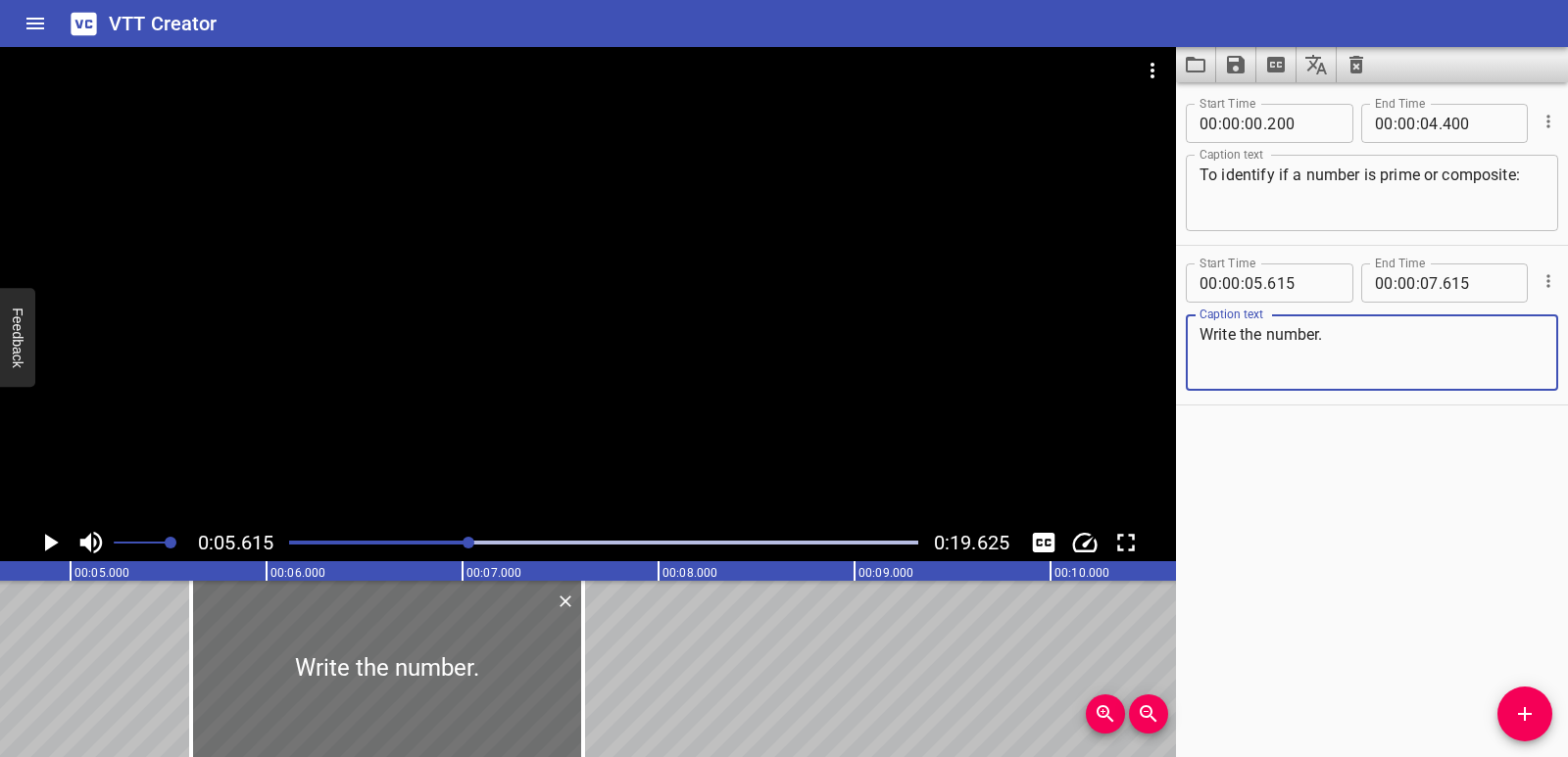
scroll to position [0, 848]
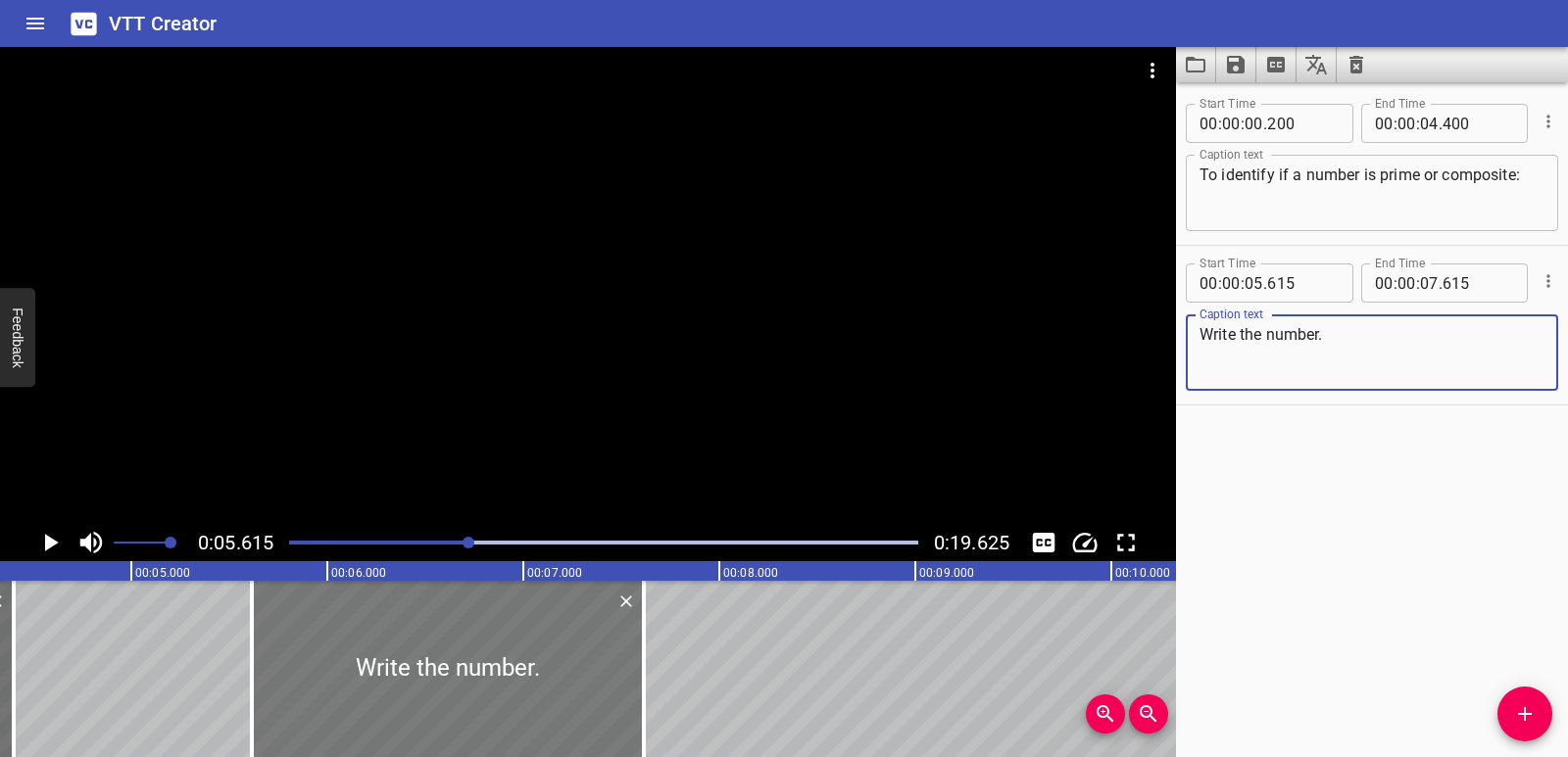
type textarea "Write the number."
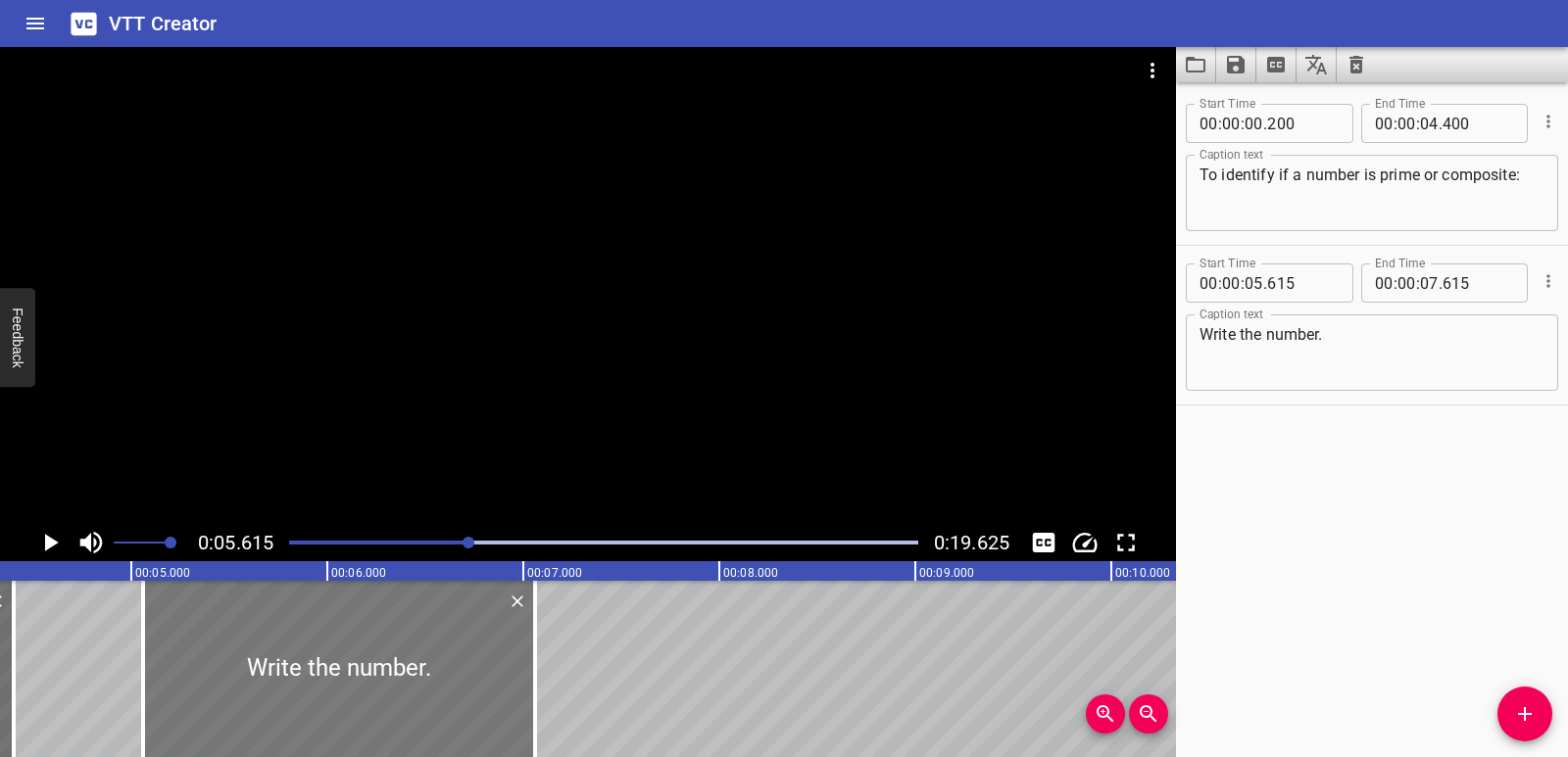
drag, startPoint x: 411, startPoint y: 687, endPoint x: 303, endPoint y: 673, distance: 108.9
click at [303, 673] on div at bounding box center [339, 670] width 392 height 177
type input "065"
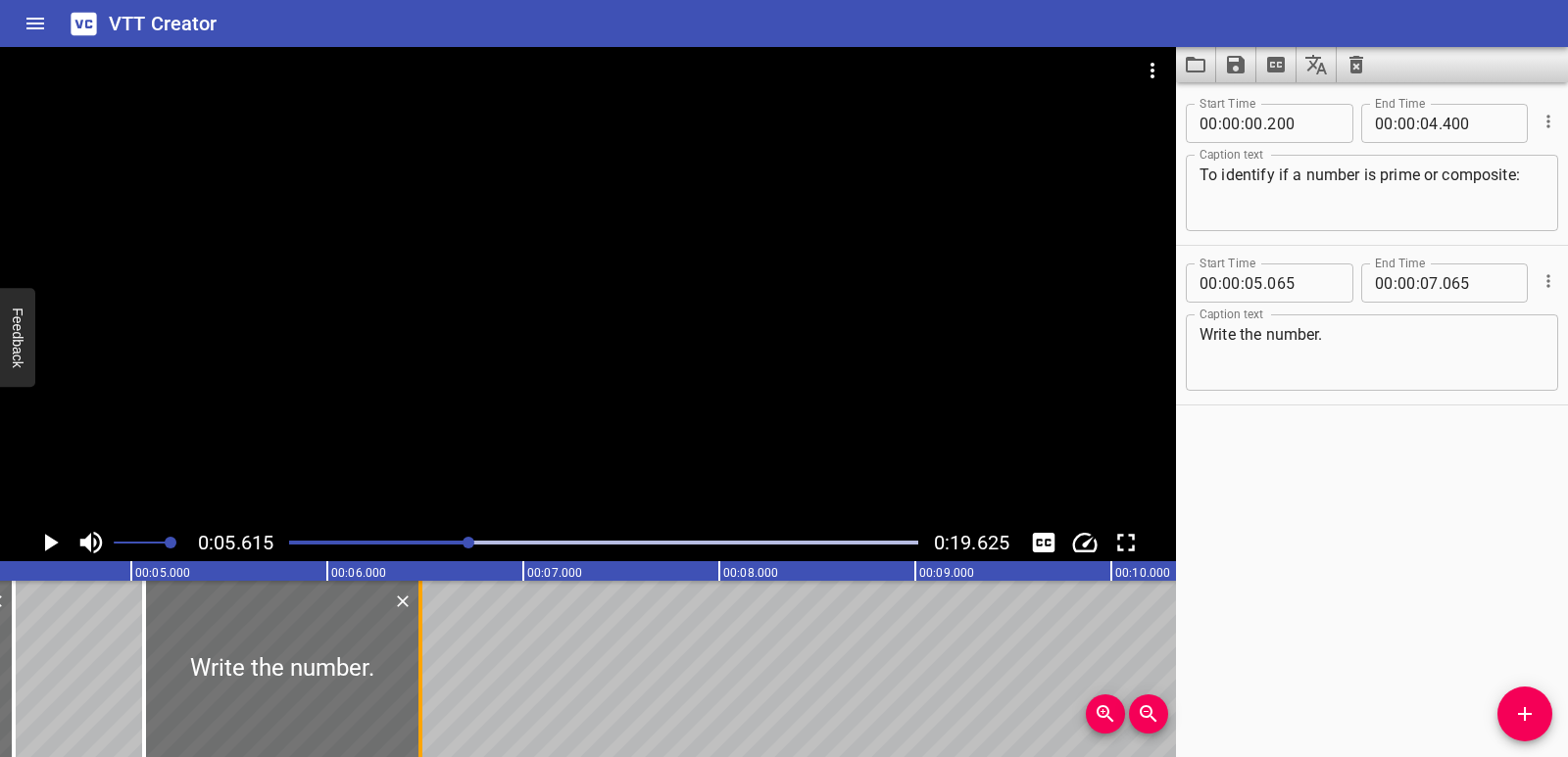
drag, startPoint x: 539, startPoint y: 693, endPoint x: 423, endPoint y: 684, distance: 116.3
click at [423, 684] on div at bounding box center [420, 670] width 20 height 177
type input "06"
drag, startPoint x: 424, startPoint y: 685, endPoint x: 410, endPoint y: 685, distance: 14.0
click at [410, 685] on div at bounding box center [406, 670] width 20 height 177
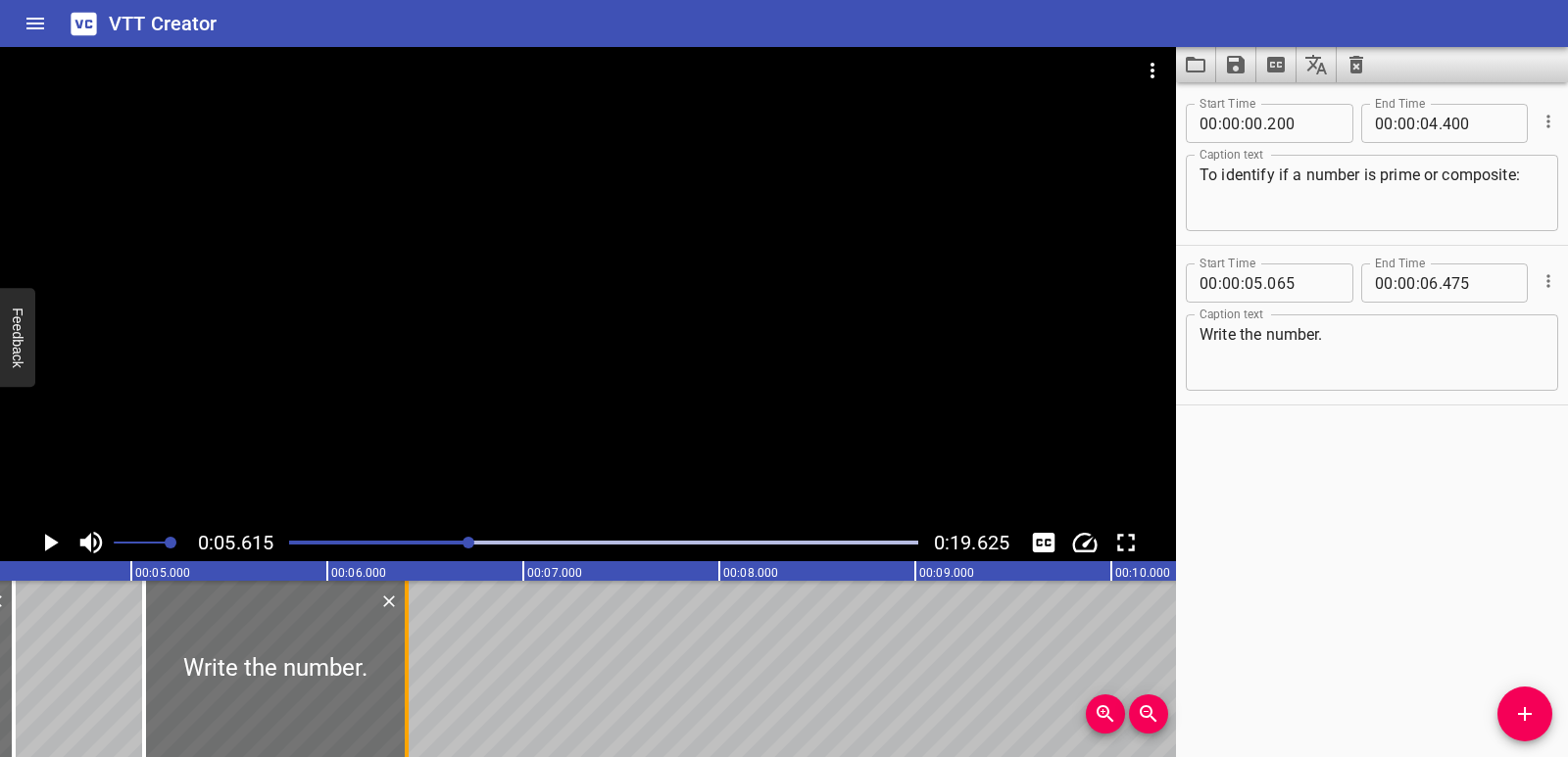
type input "405"
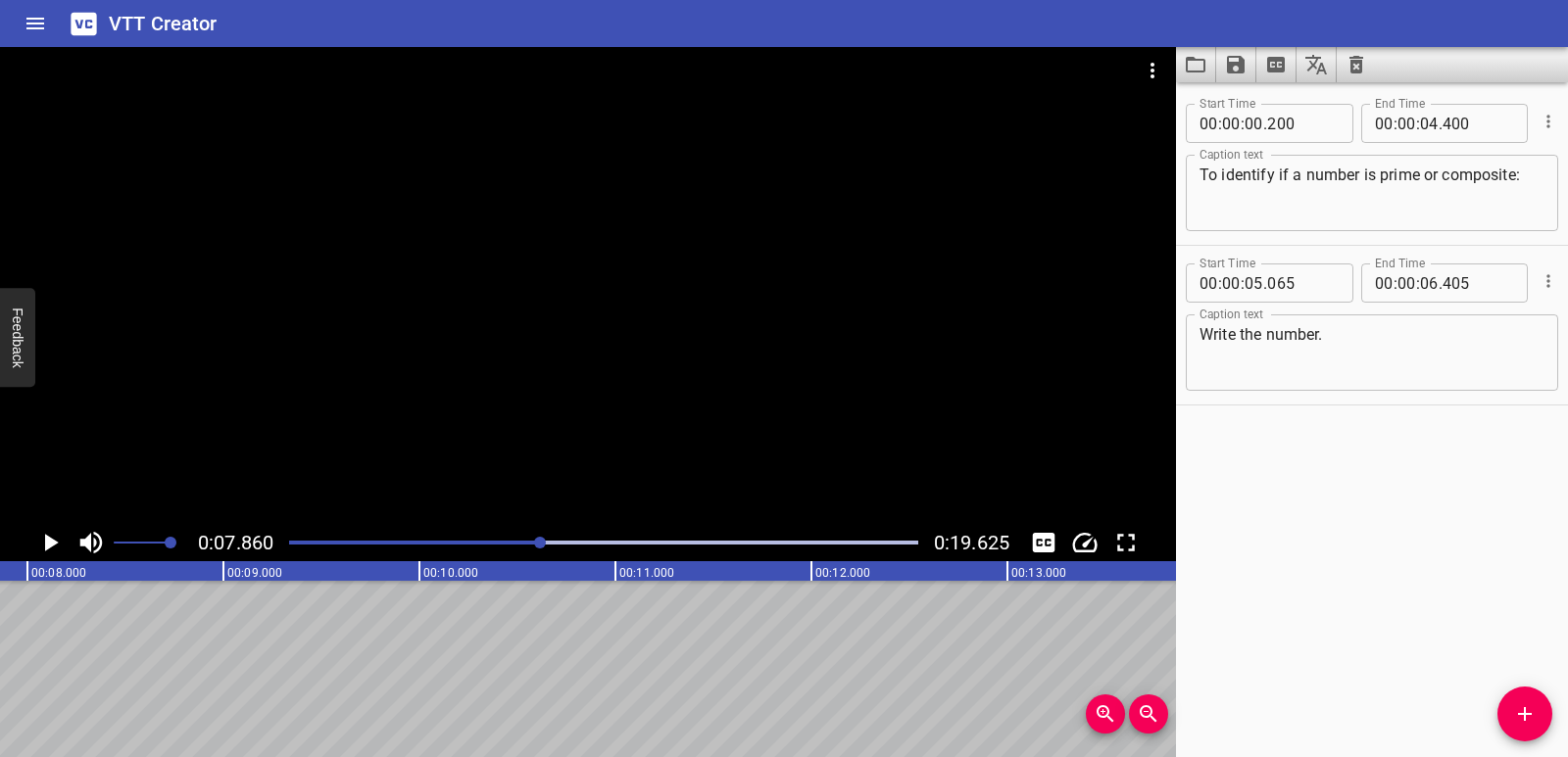
scroll to position [0, 1358]
click at [1539, 703] on span "Add Cue" at bounding box center [1525, 714] width 55 height 24
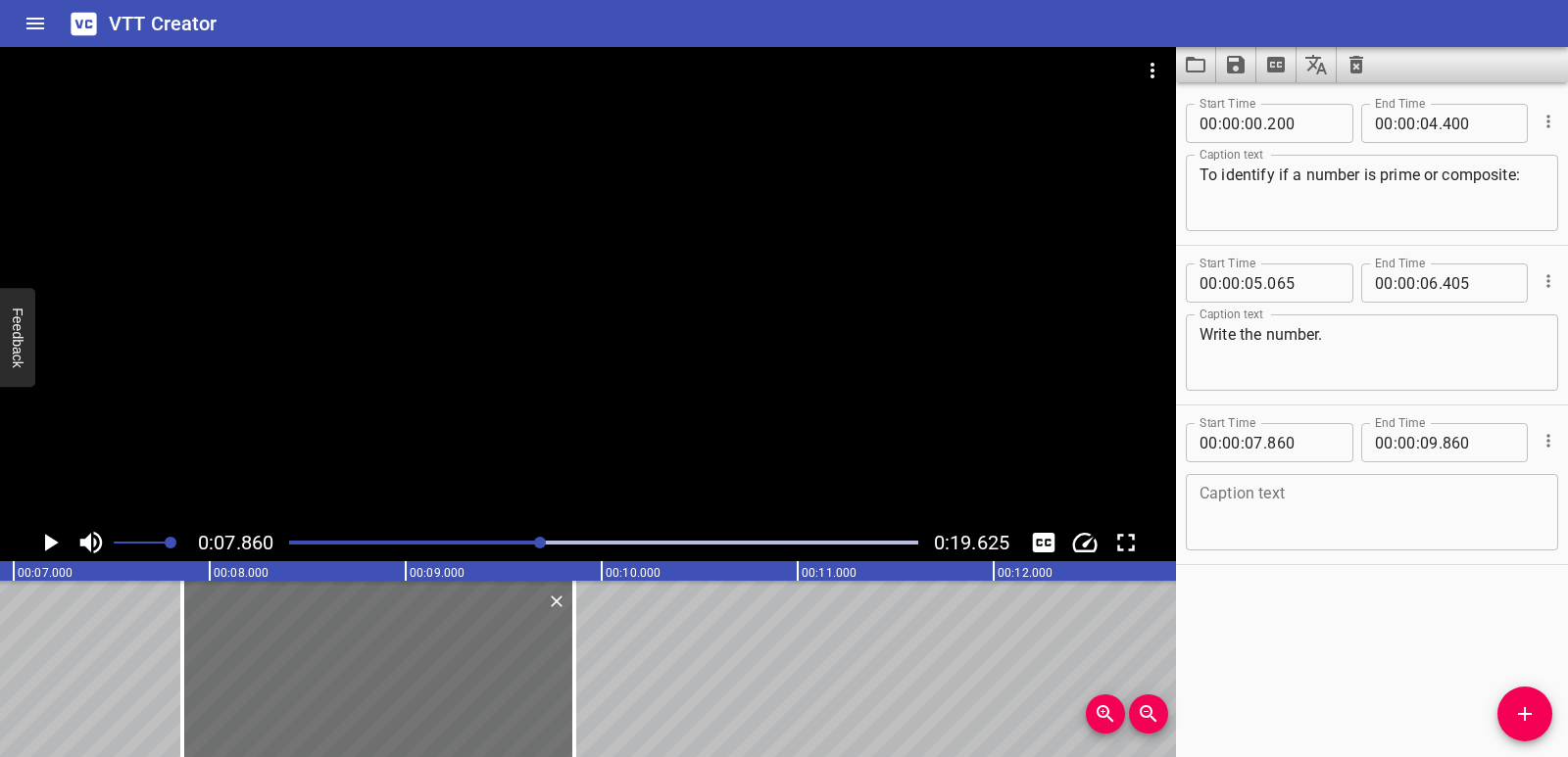
drag, startPoint x: 171, startPoint y: 680, endPoint x: 67, endPoint y: 650, distance: 108.2
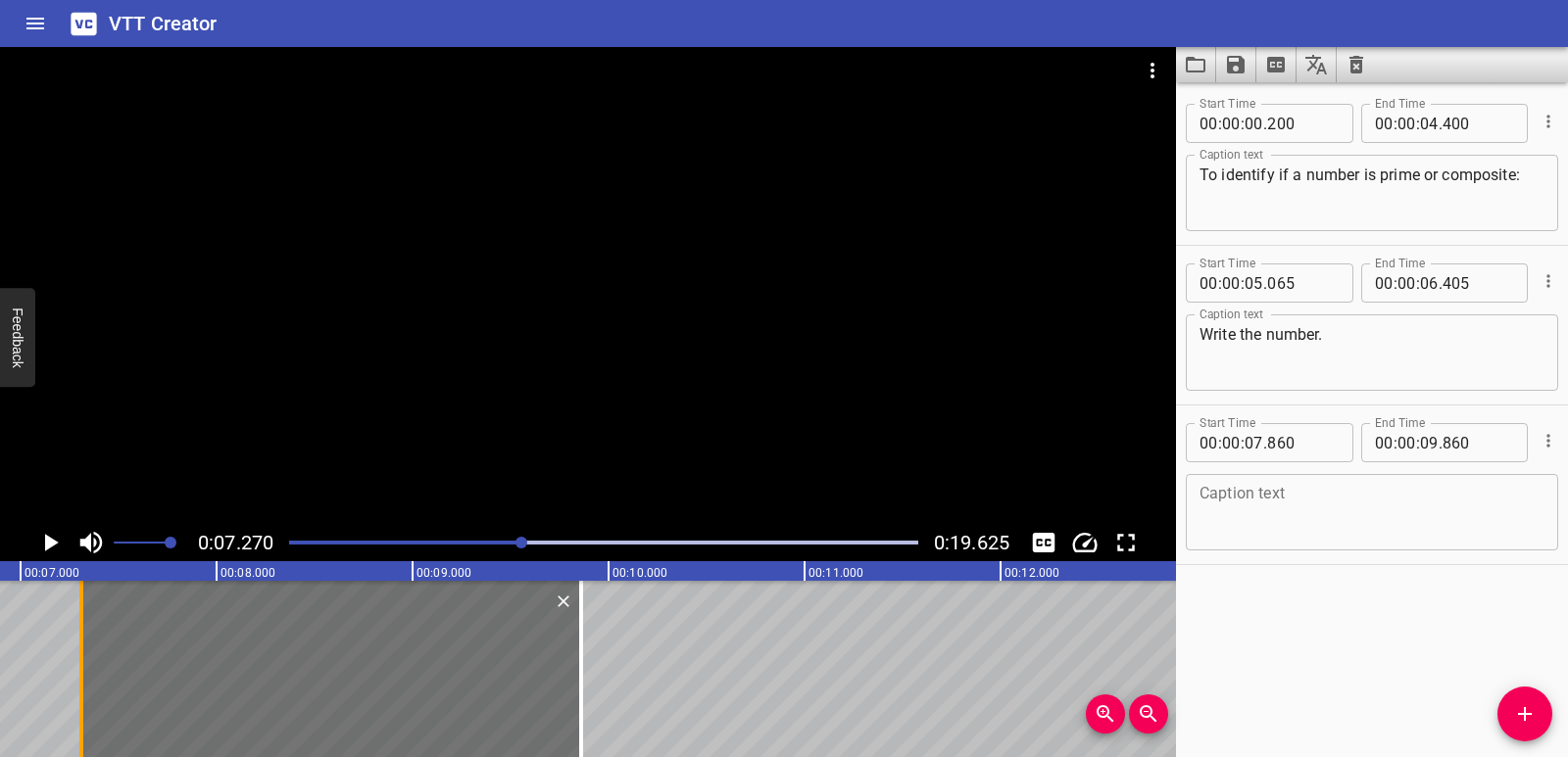
drag, startPoint x: 111, startPoint y: 670, endPoint x: 19, endPoint y: 648, distance: 94.6
click at [72, 648] on div at bounding box center [81, 670] width 20 height 177
type input "06"
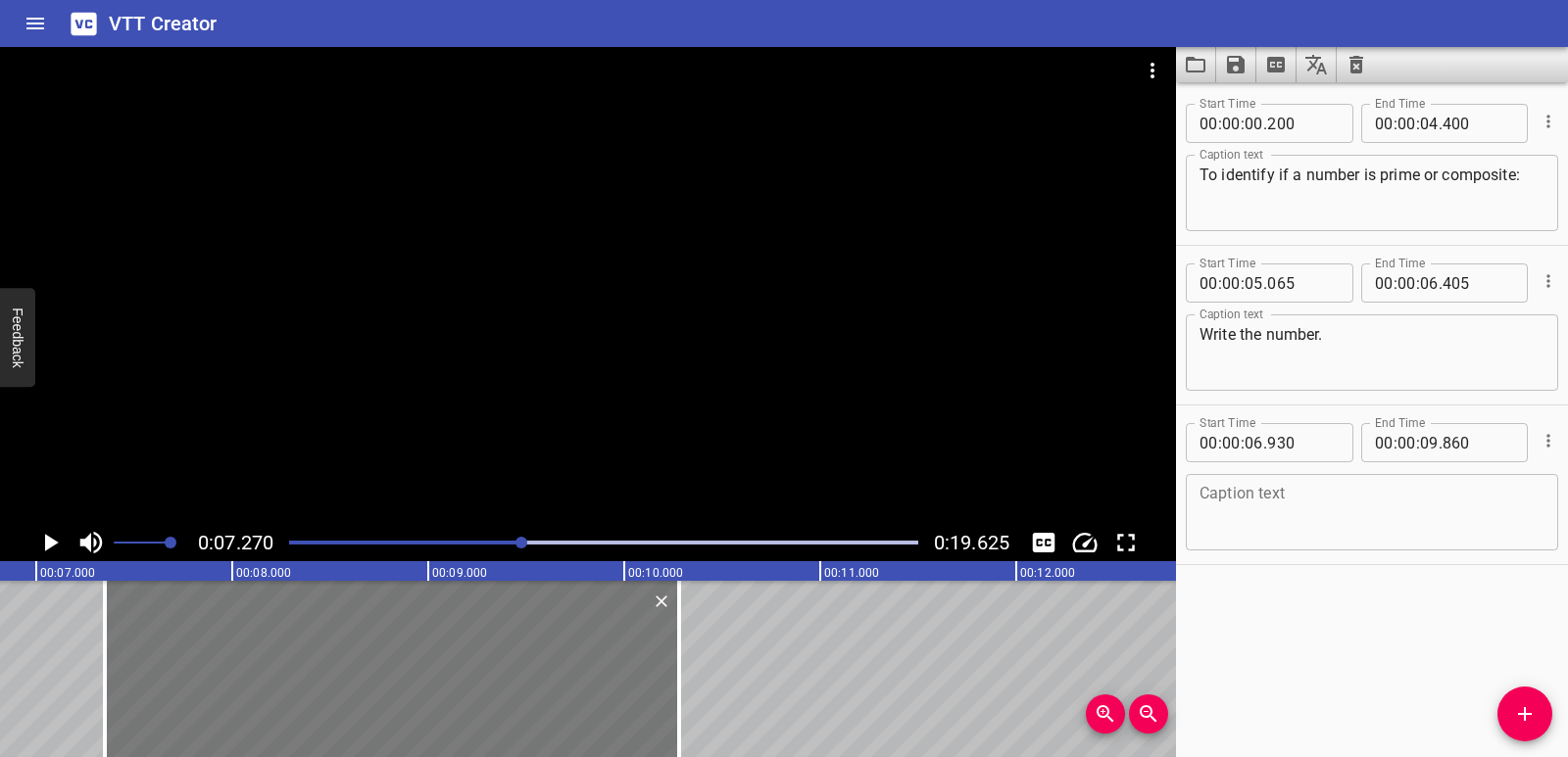
click at [143, 684] on div at bounding box center [392, 670] width 574 height 177
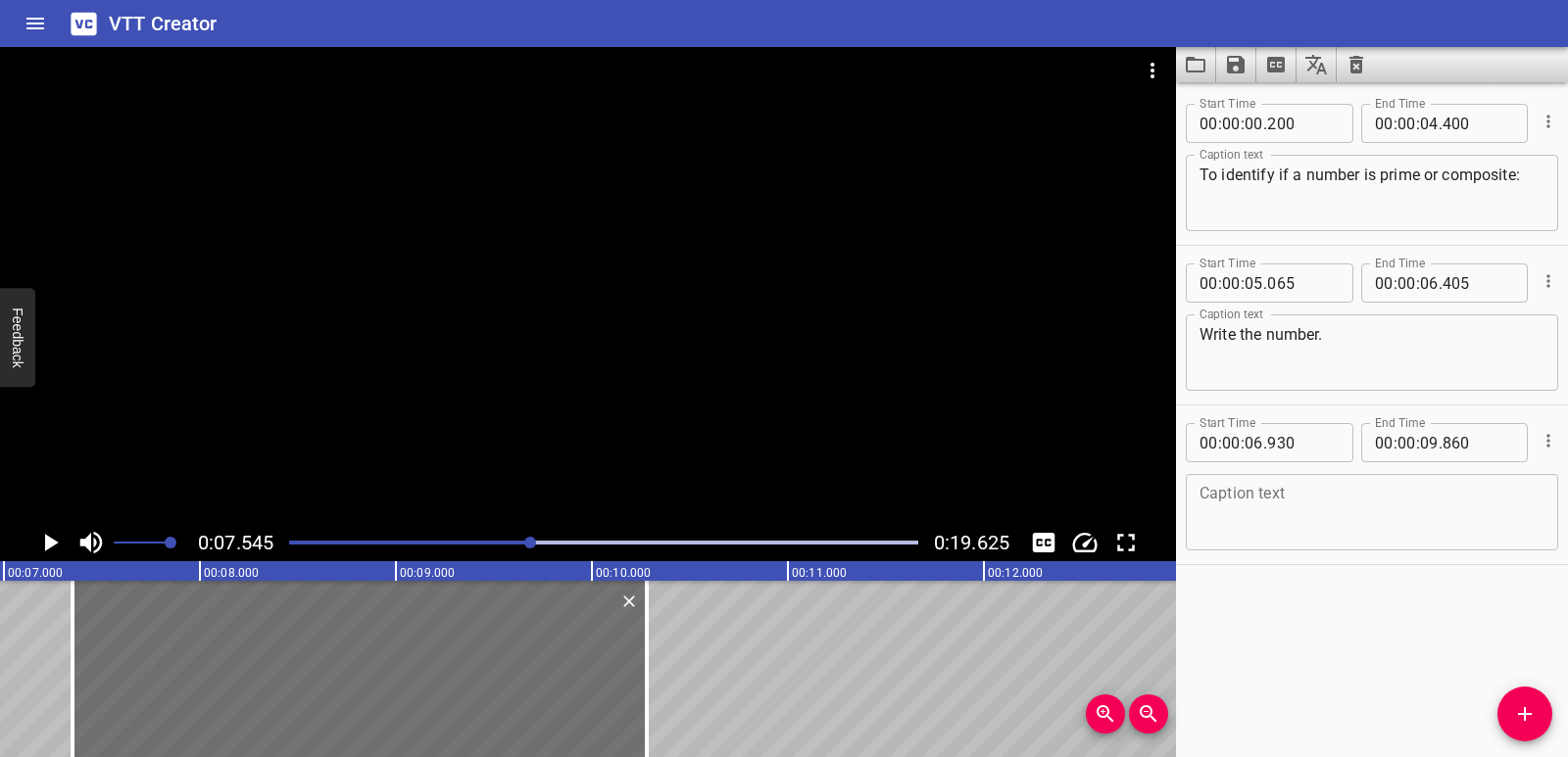
scroll to position [0, 1327]
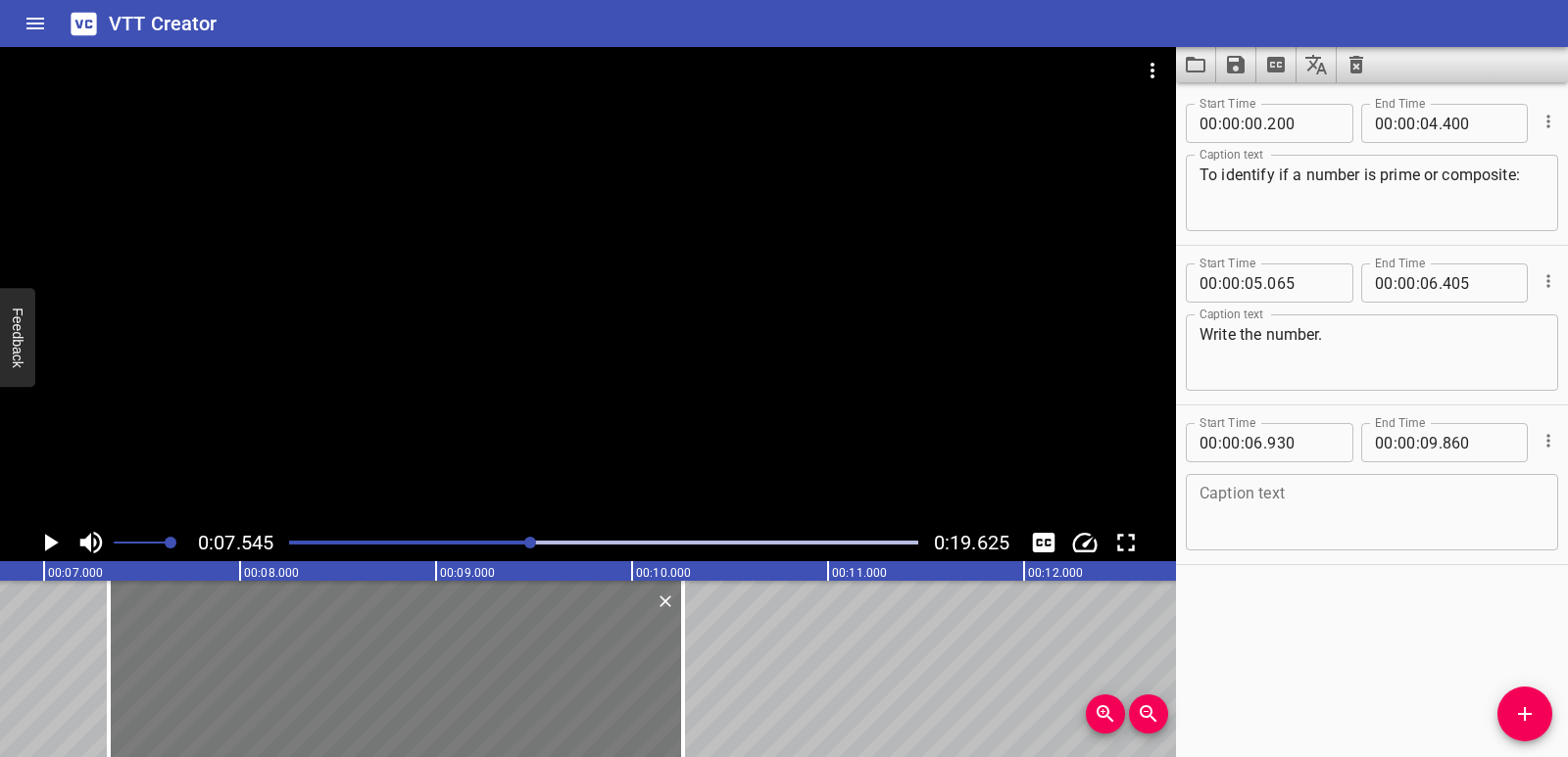
click at [252, 726] on div at bounding box center [396, 670] width 574 height 177
type input "910"
type input "840"
drag, startPoint x: 327, startPoint y: 689, endPoint x: 413, endPoint y: 700, distance: 86.7
click at [413, 700] on div at bounding box center [400, 670] width 574 height 177
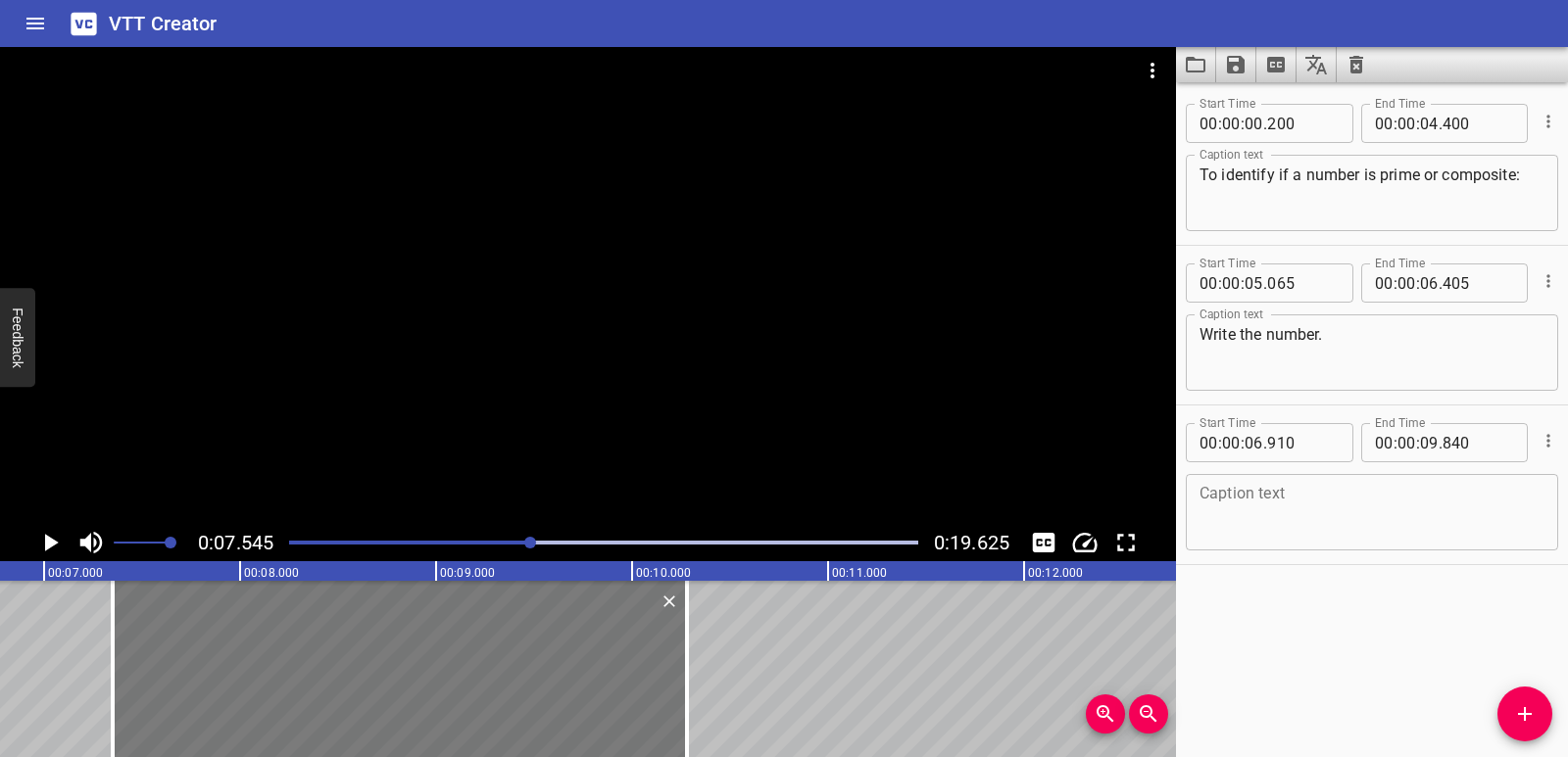
type input "07"
type input "350"
type input "10"
click at [711, 695] on div at bounding box center [701, 670] width 20 height 177
type input "370"
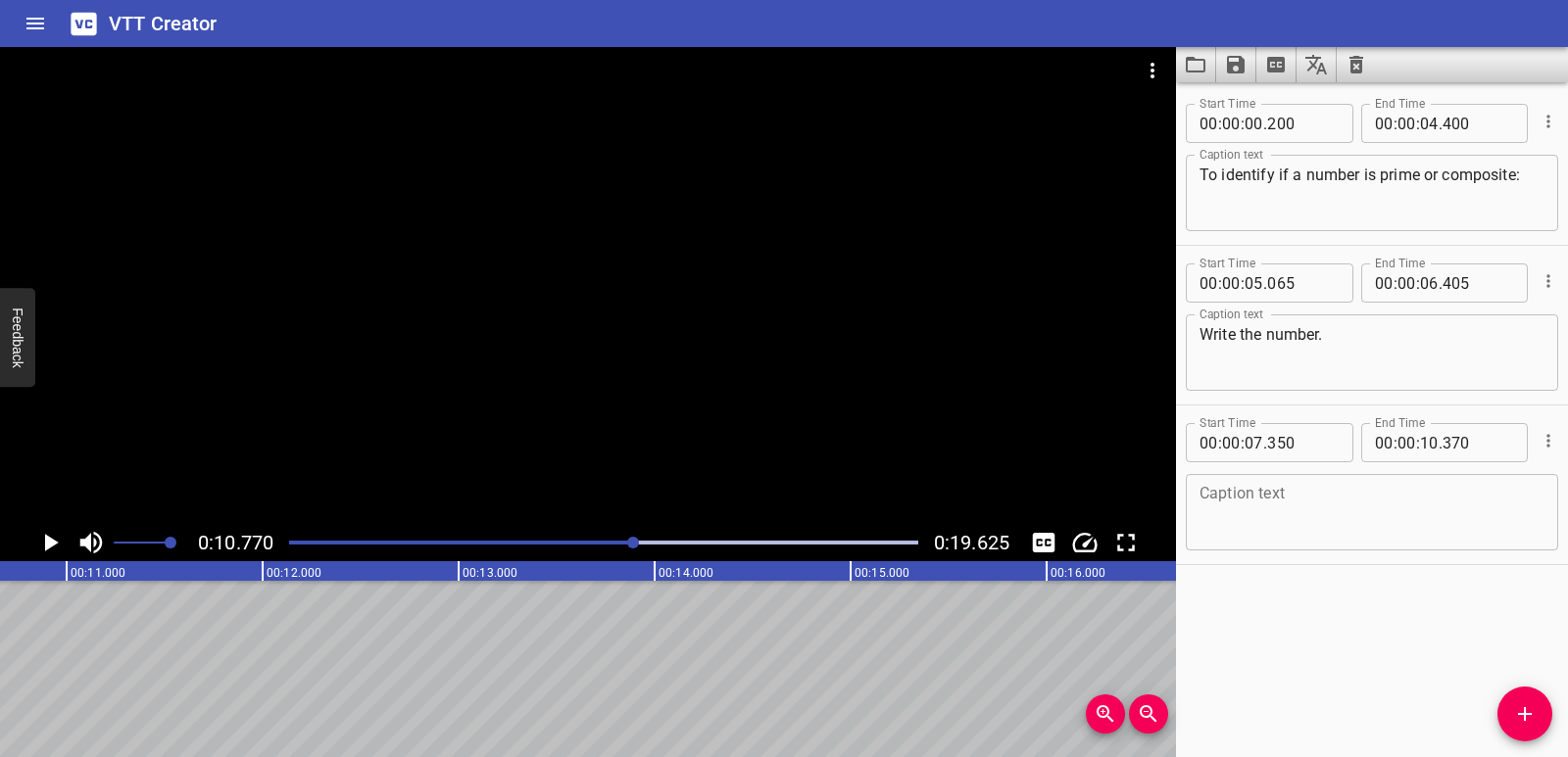
scroll to position [0, 2110]
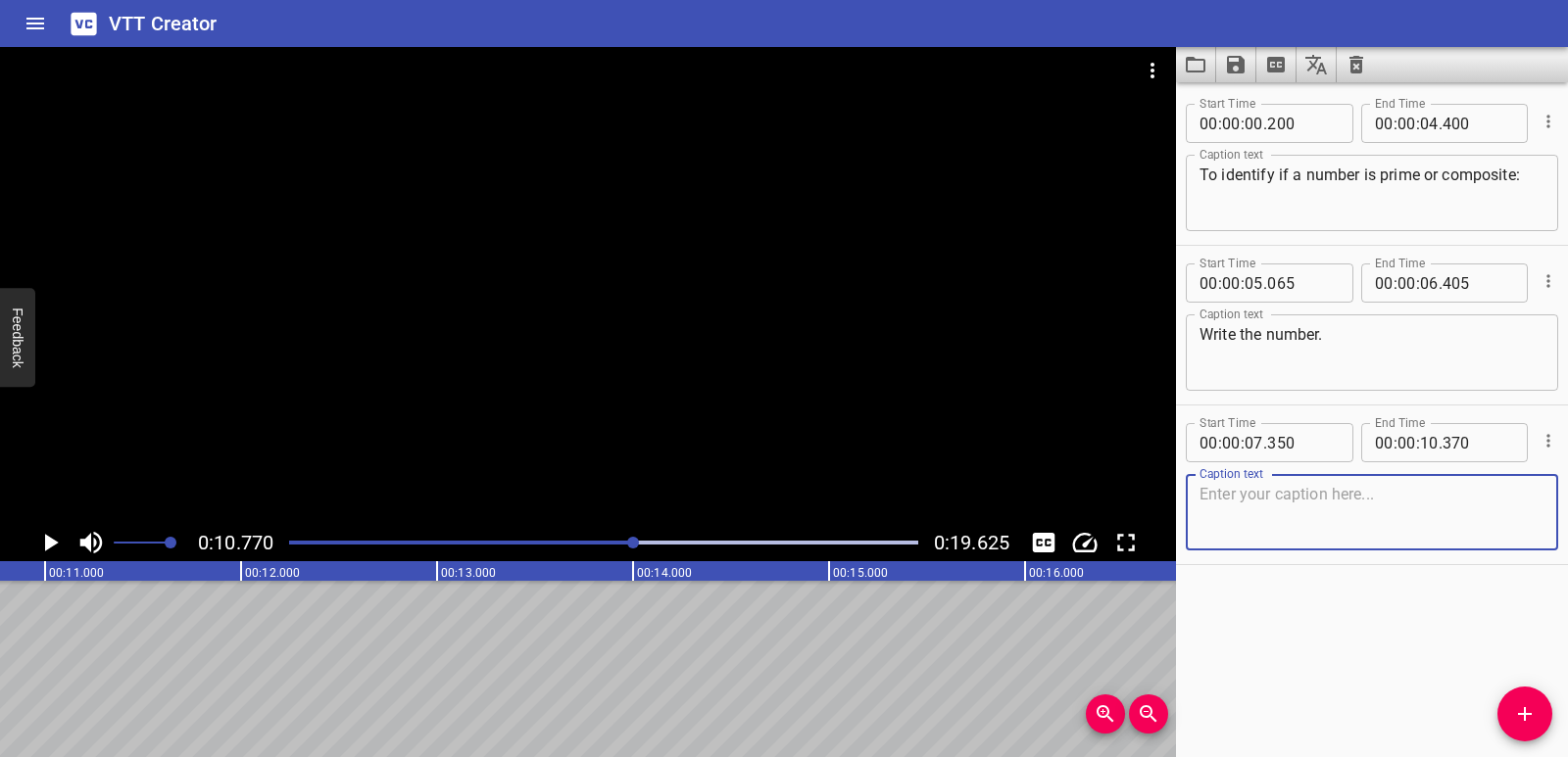
click at [1277, 497] on textarea at bounding box center [1371, 513] width 345 height 56
click at [1287, 485] on textarea at bounding box center [1371, 513] width 345 height 56
paste textarea "Find all of its factor pairs."
type textarea "Find all of its factor pairs."
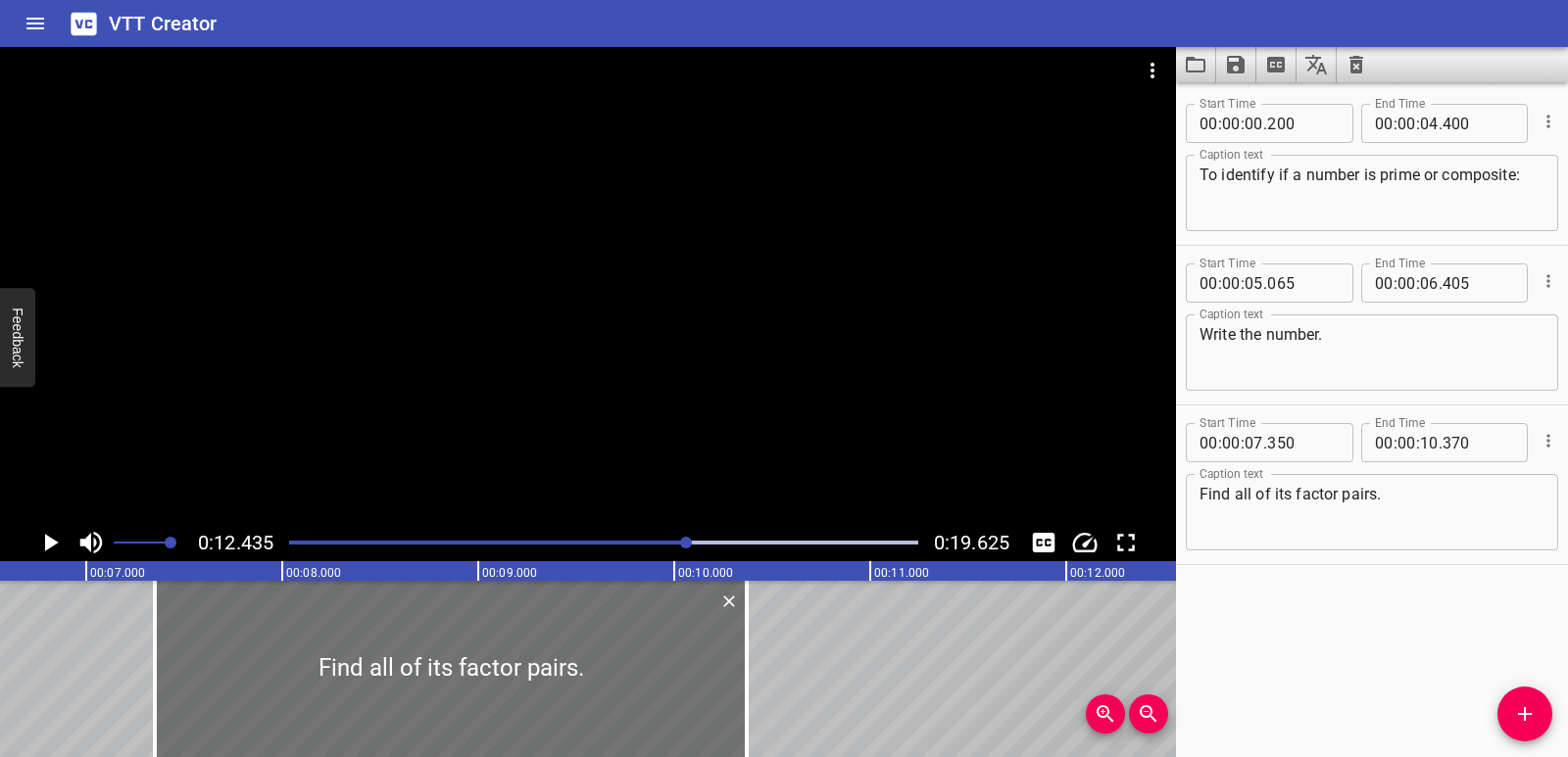
scroll to position [0, 1275]
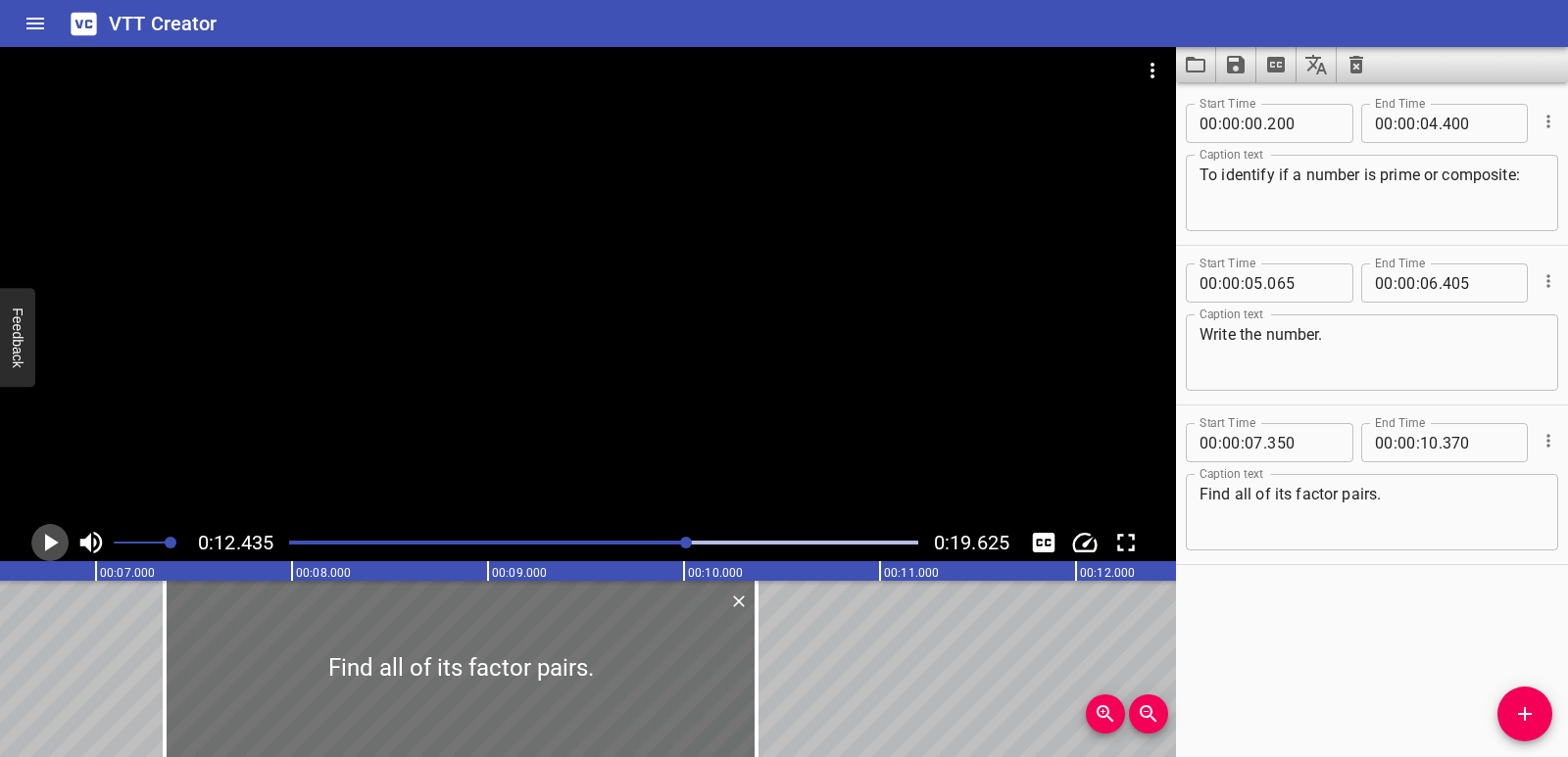
click at [57, 544] on icon "Play/Pause" at bounding box center [52, 543] width 14 height 18
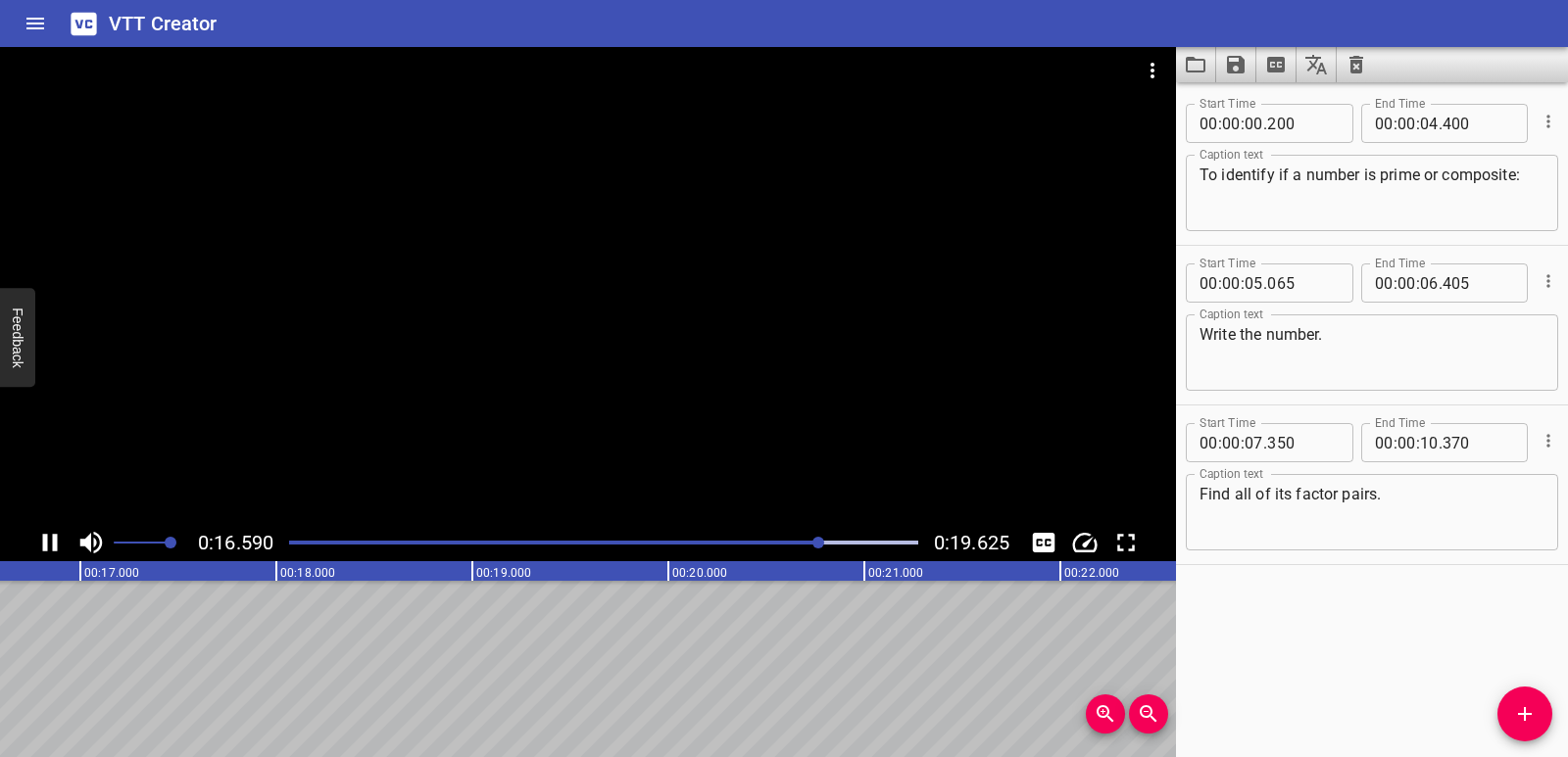
click at [54, 544] on icon "Play/Pause" at bounding box center [50, 543] width 15 height 18
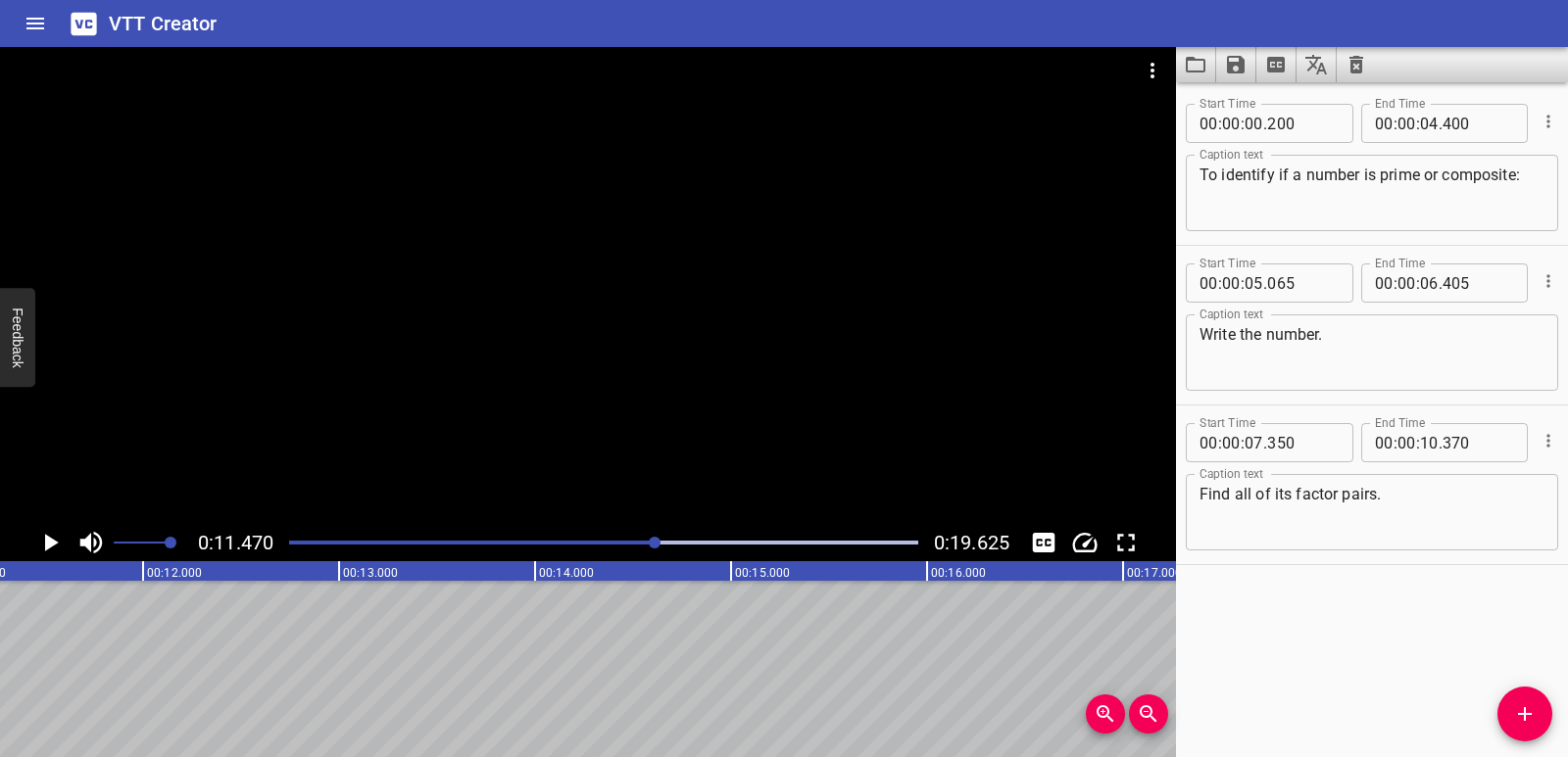
scroll to position [0, 2247]
click at [1519, 708] on icon "Add Cue" at bounding box center [1525, 714] width 24 height 24
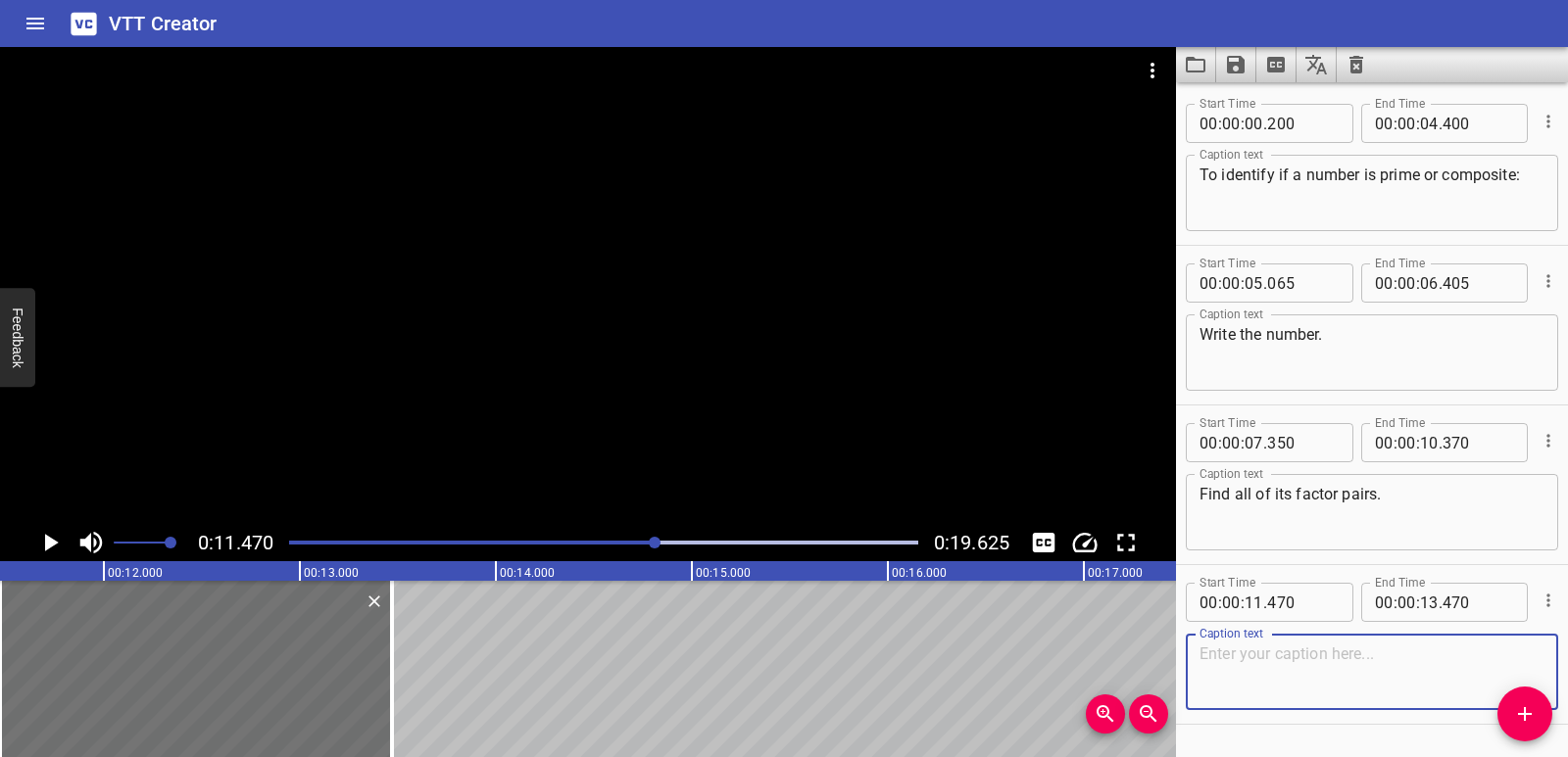
paste textarea "Count how many factors it has."
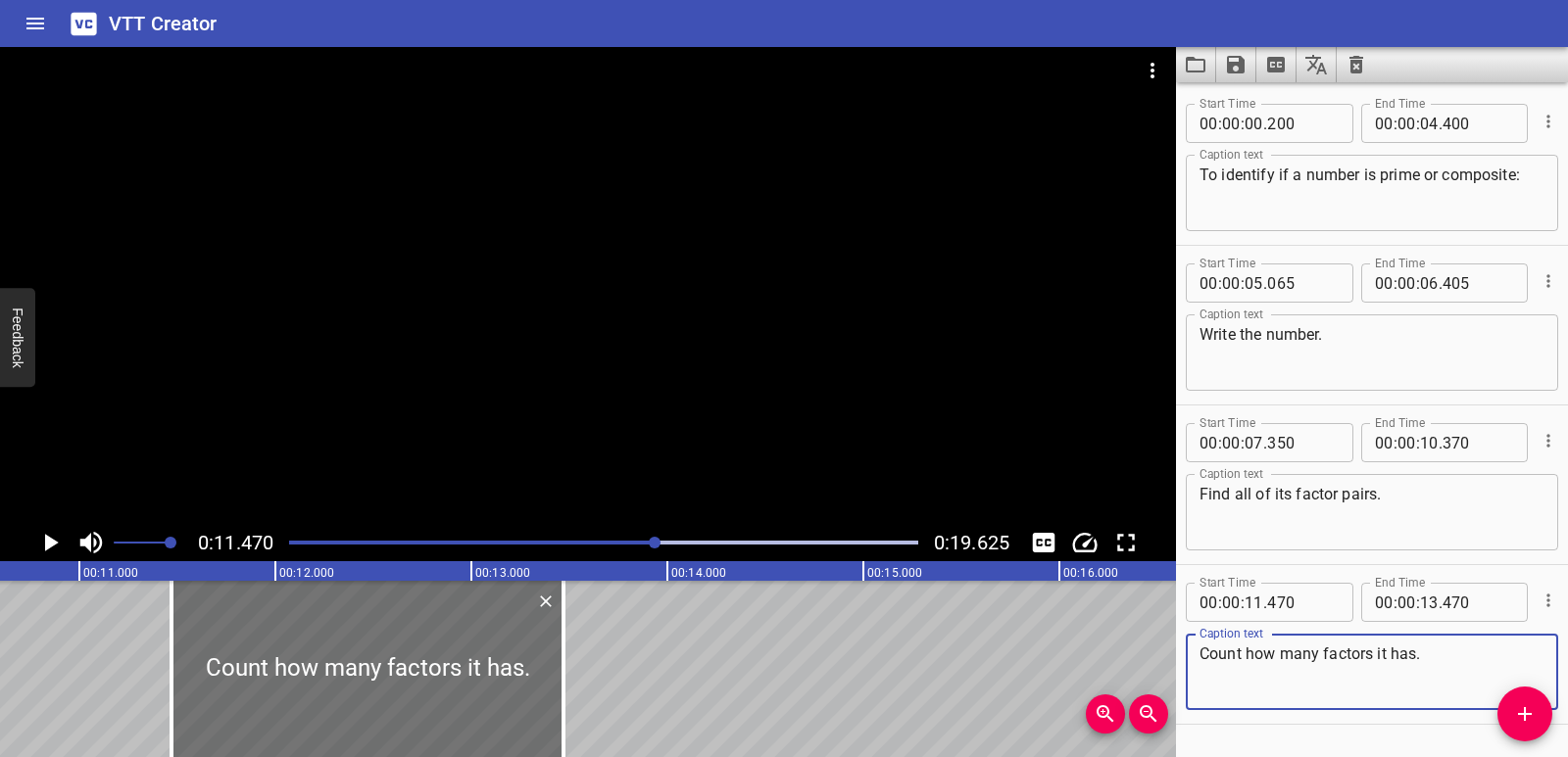
scroll to position [0, 2016]
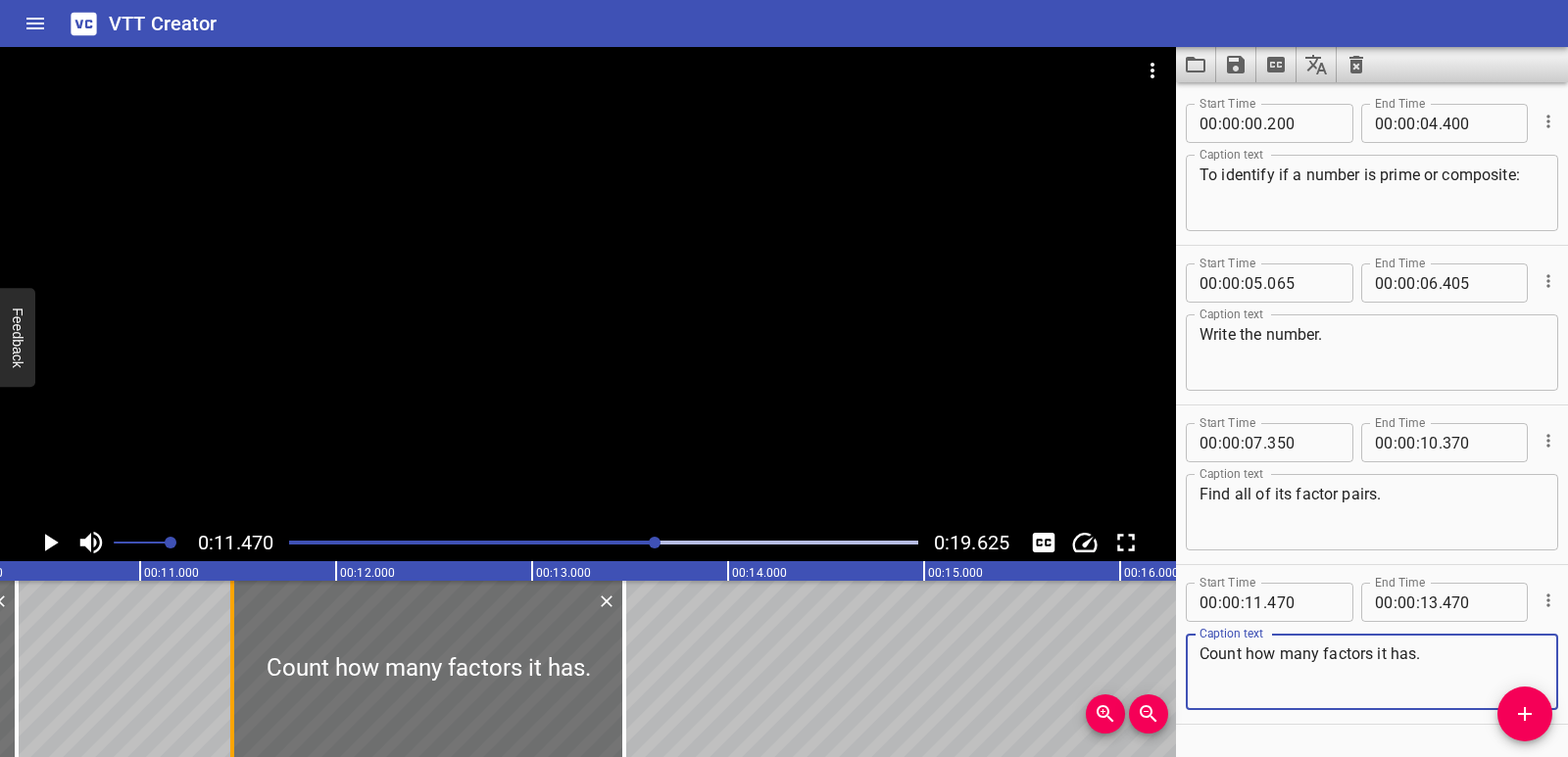
type textarea "Count how many factors it has."
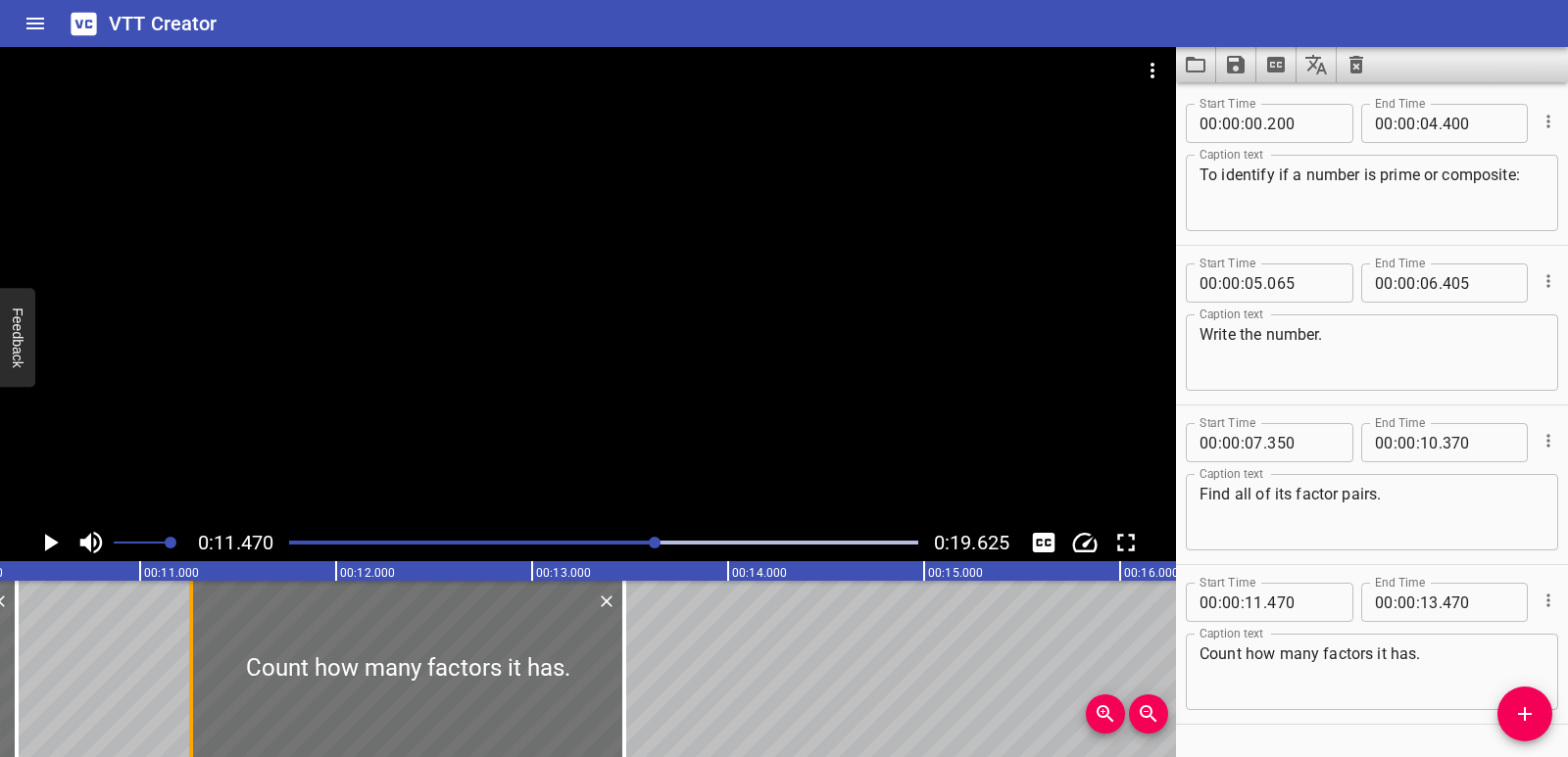
drag, startPoint x: 236, startPoint y: 685, endPoint x: 196, endPoint y: 683, distance: 40.0
click at [196, 683] on div at bounding box center [191, 670] width 20 height 177
type input "260"
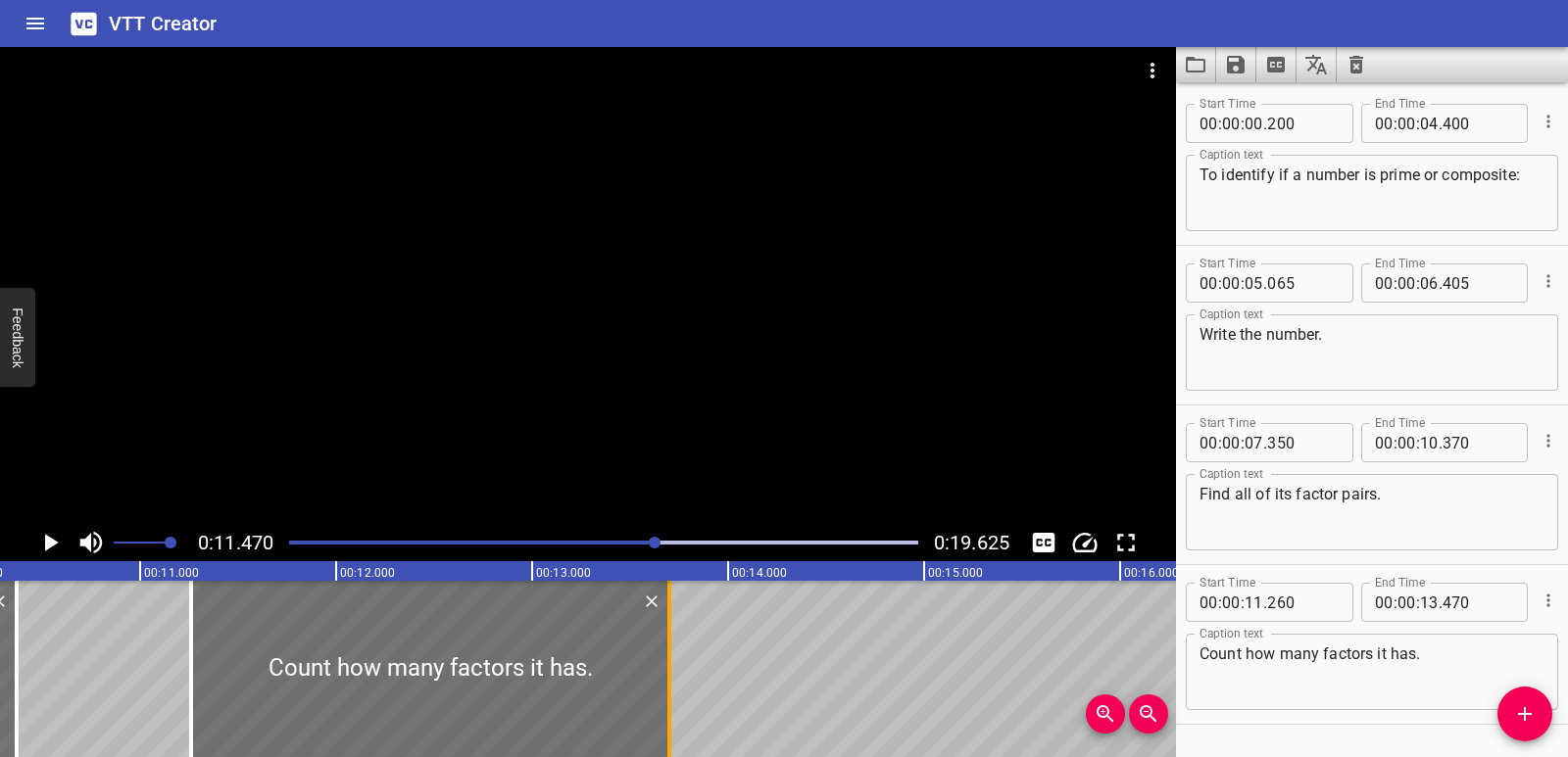
drag, startPoint x: 625, startPoint y: 700, endPoint x: 671, endPoint y: 689, distance: 47.3
click at [671, 689] on div at bounding box center [670, 670] width 4 height 177
type input "700"
click at [47, 537] on icon "Play/Pause" at bounding box center [52, 543] width 14 height 18
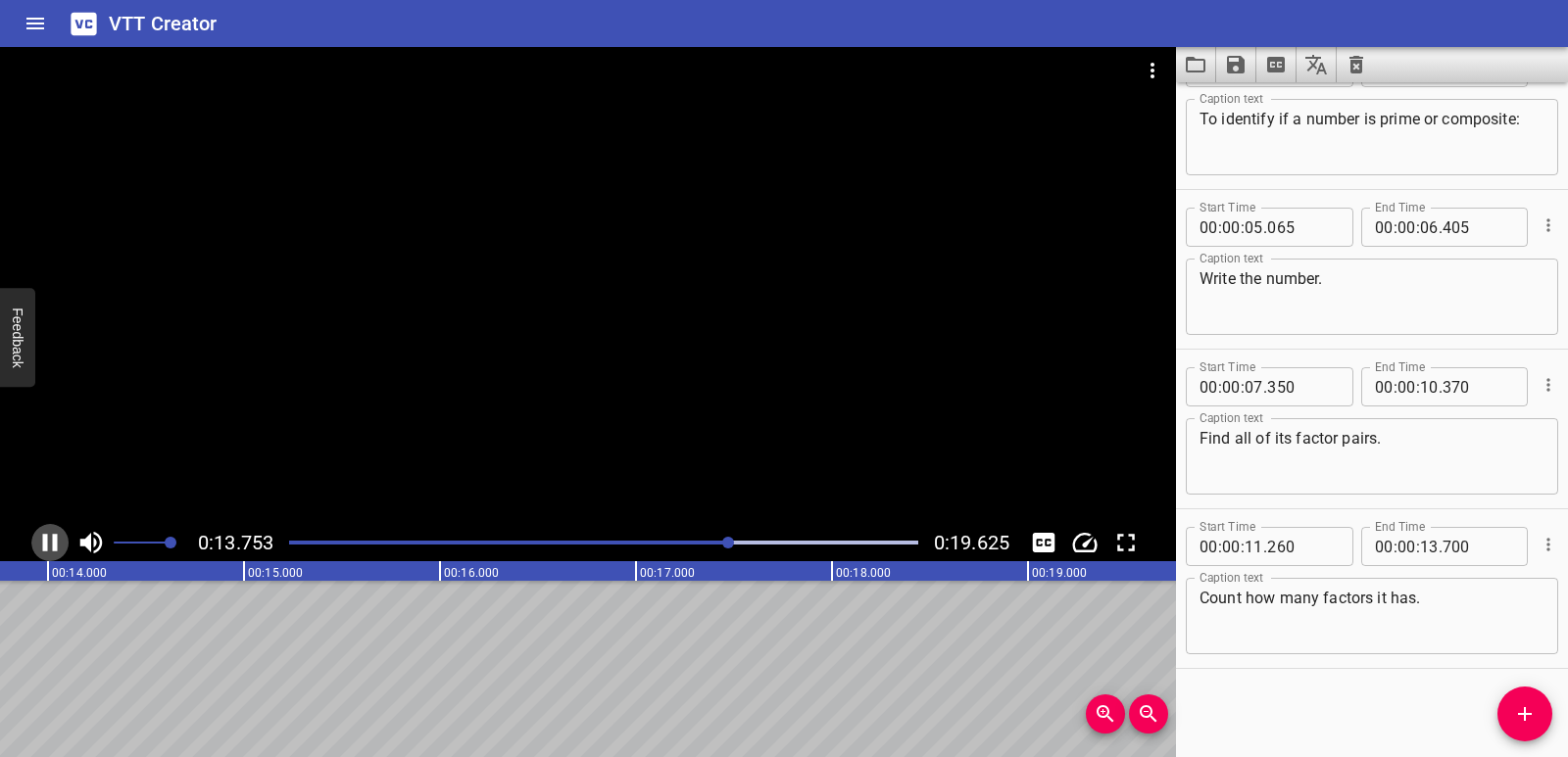
click at [43, 535] on icon "Play/Pause" at bounding box center [50, 543] width 15 height 18
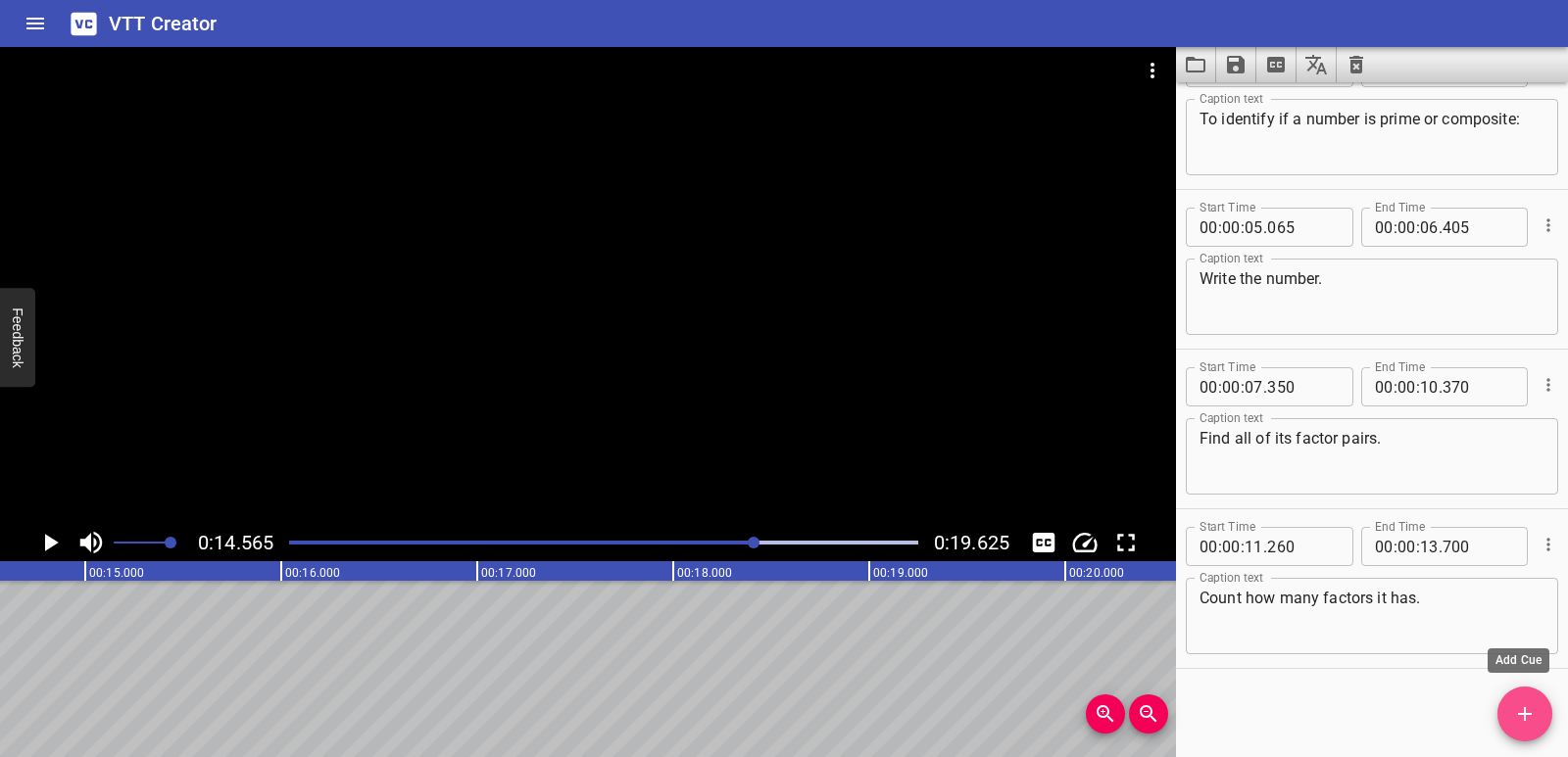
click at [1551, 710] on span "Add Cue" at bounding box center [1525, 714] width 55 height 24
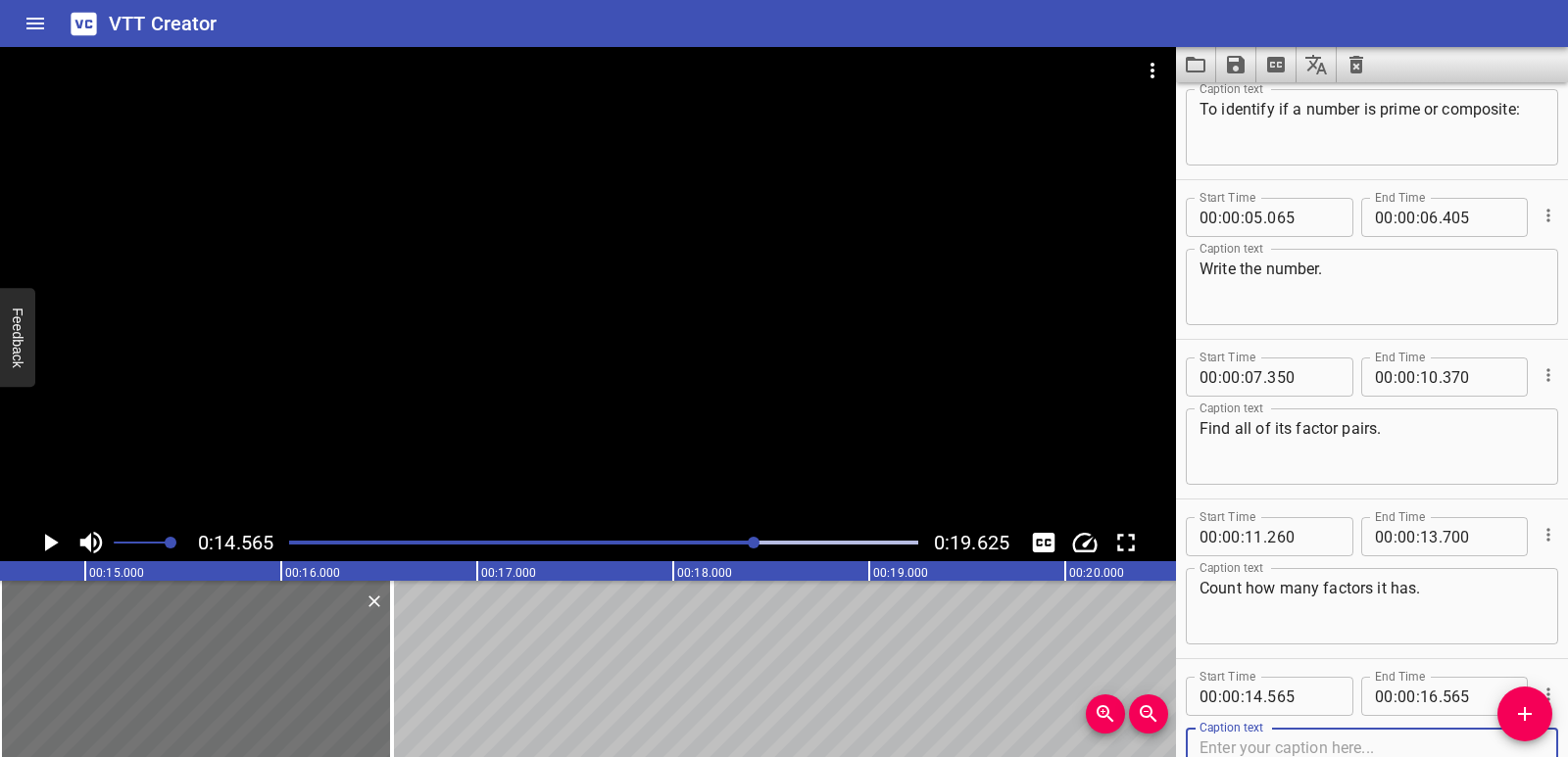
scroll to position [216, 0]
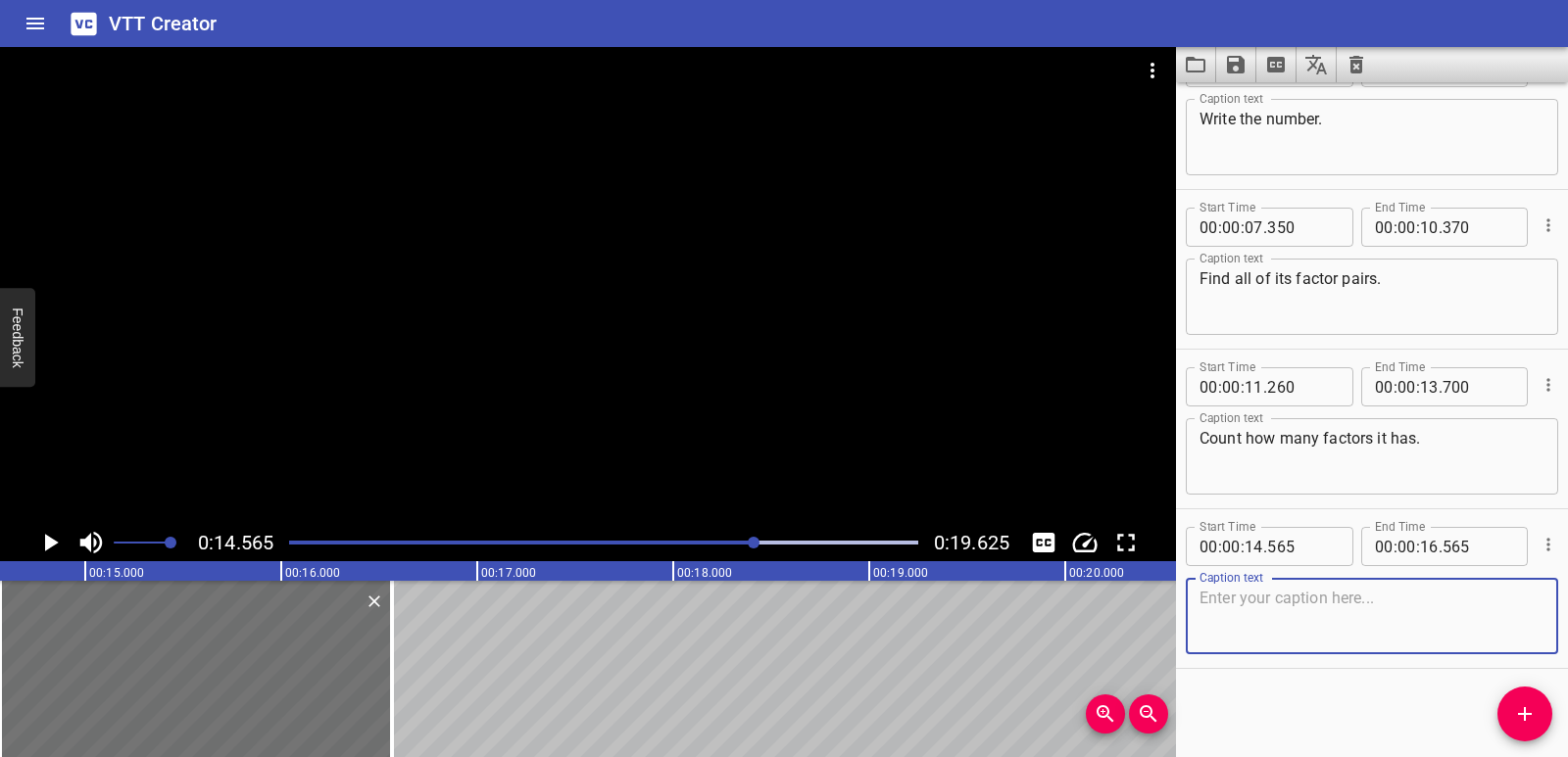
click at [1275, 617] on textarea at bounding box center [1371, 617] width 345 height 56
paste textarea "Decide: Is it prime or composite?"
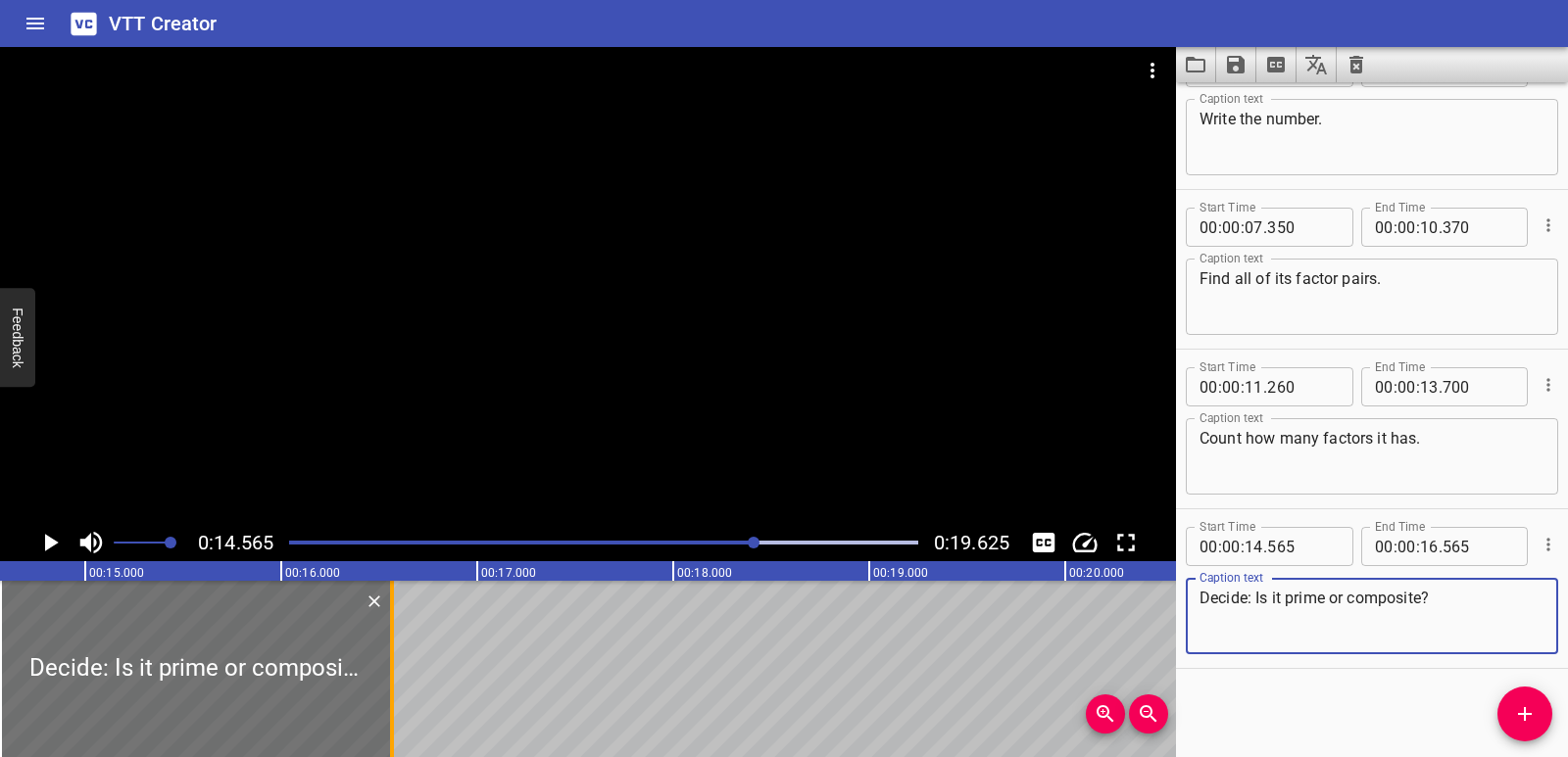
type textarea "Decide: Is it prime or composite?"
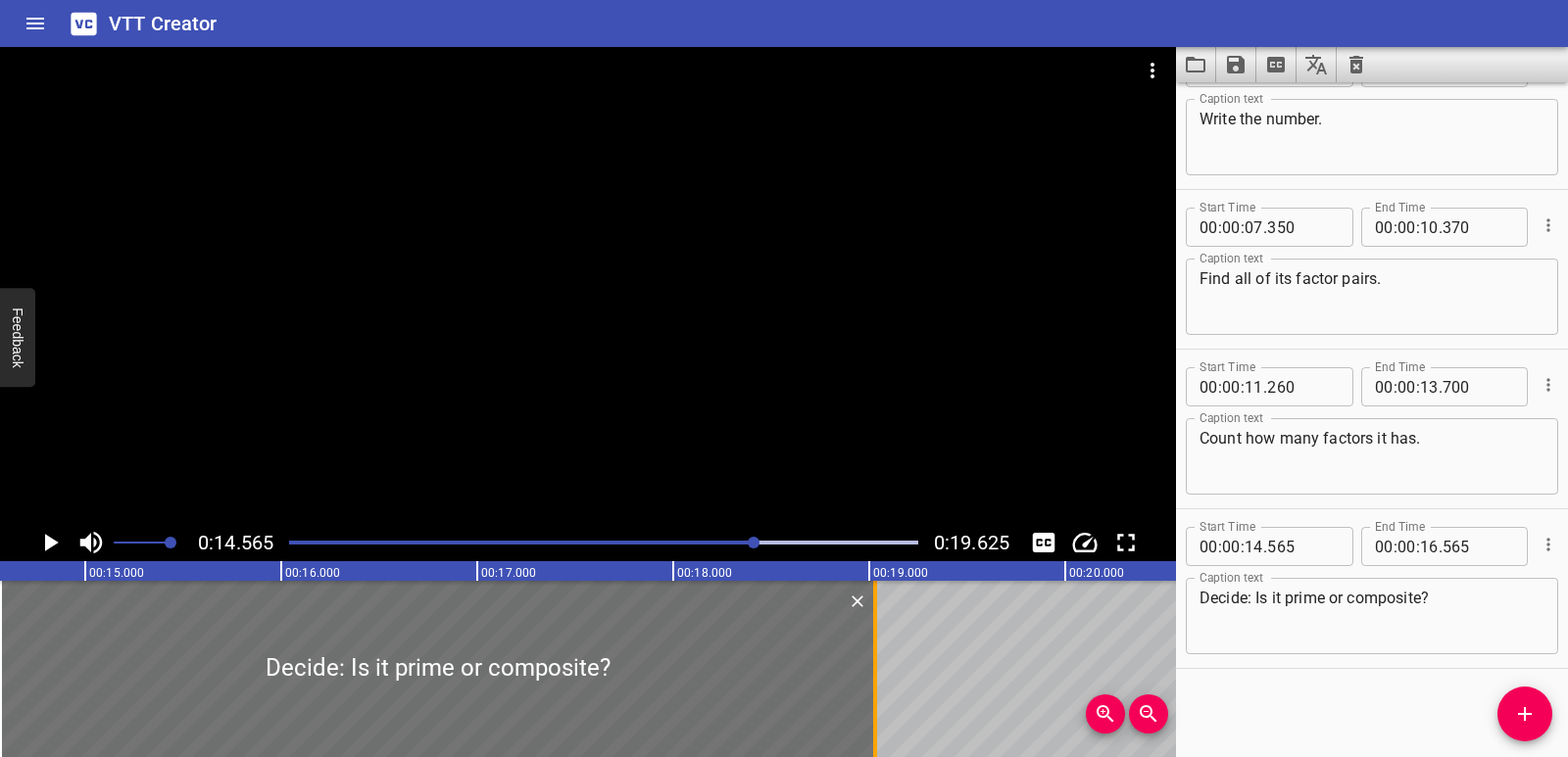
drag, startPoint x: 387, startPoint y: 681, endPoint x: 870, endPoint y: 681, distance: 483.0
click at [870, 681] on div at bounding box center [875, 670] width 20 height 177
type input "19"
type input "030"
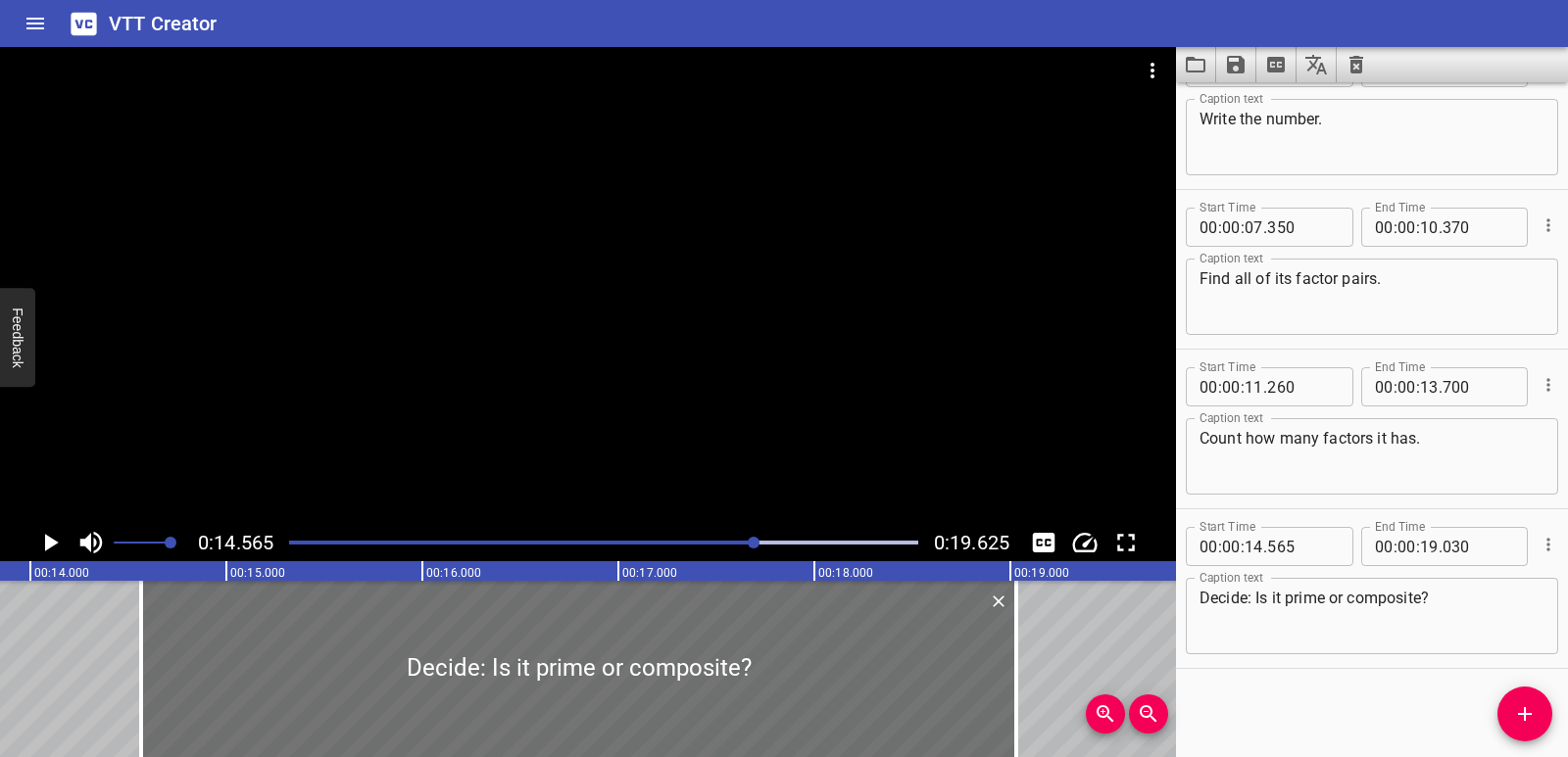
scroll to position [0, 2663]
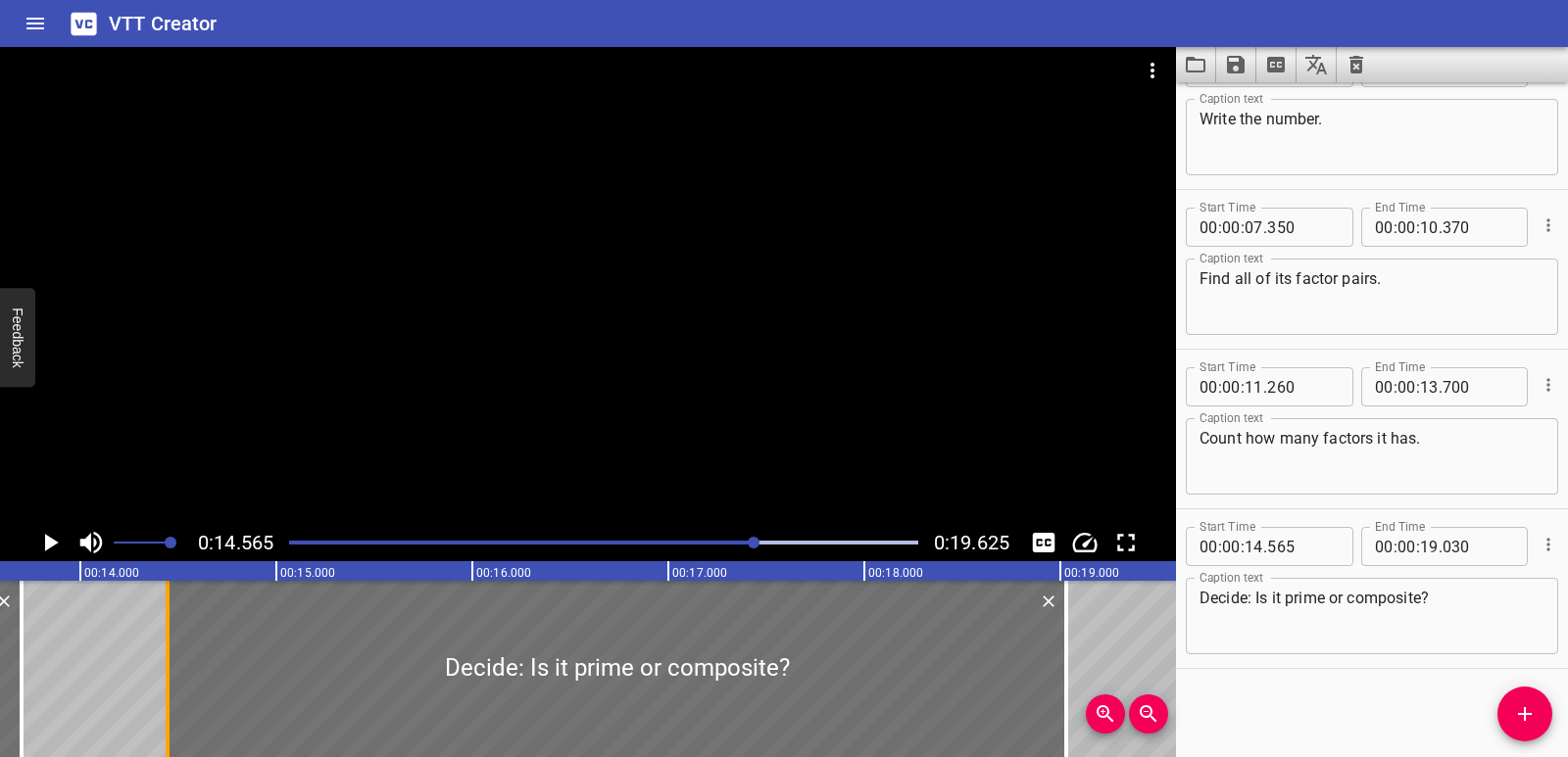
drag, startPoint x: 192, startPoint y: 685, endPoint x: 168, endPoint y: 691, distance: 24.7
click at [168, 691] on div at bounding box center [168, 670] width 4 height 177
type input "440"
click at [51, 550] on icon "Play/Pause" at bounding box center [50, 543] width 29 height 29
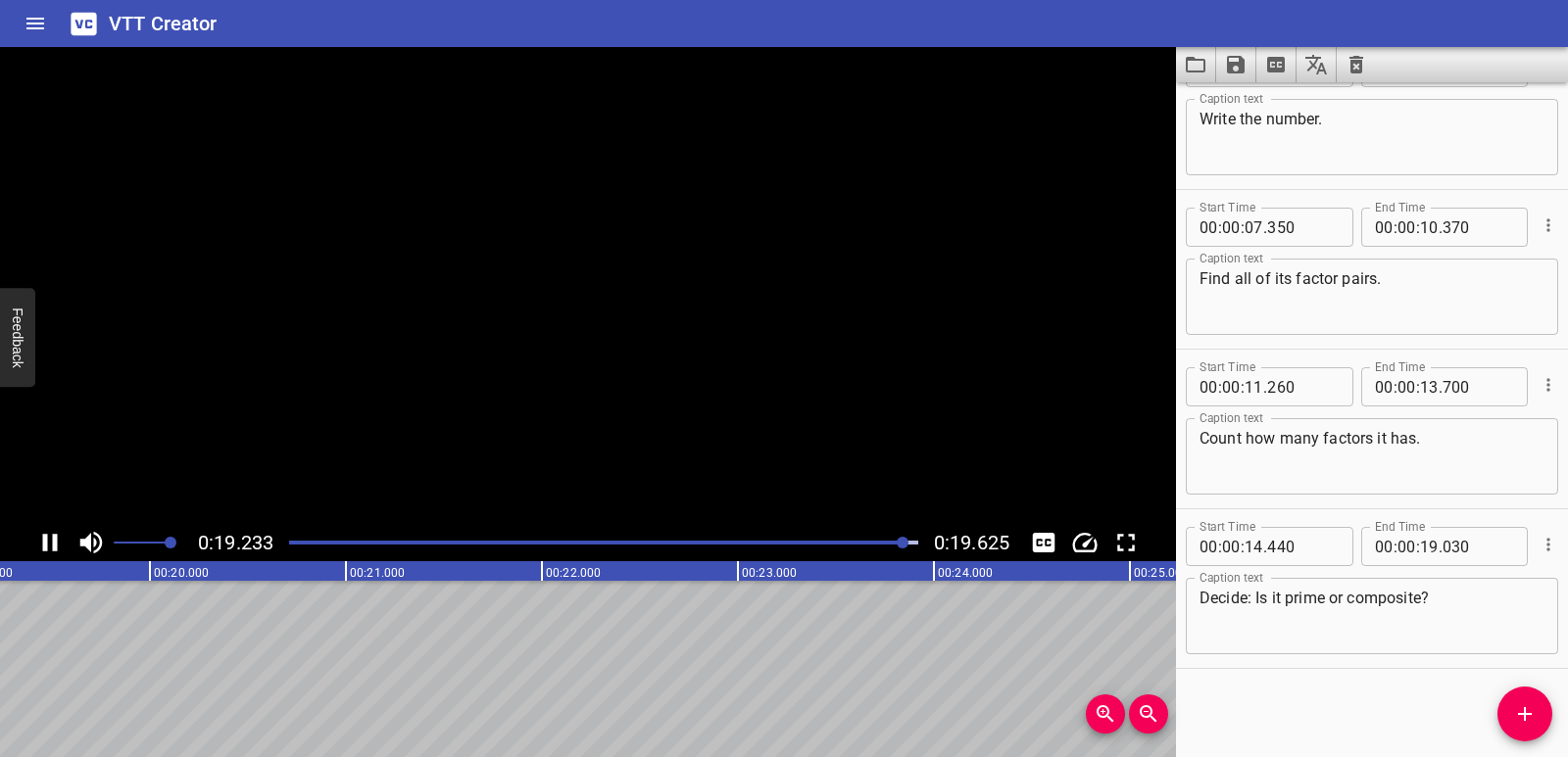
click at [51, 550] on icon "Play/Pause" at bounding box center [50, 543] width 29 height 29
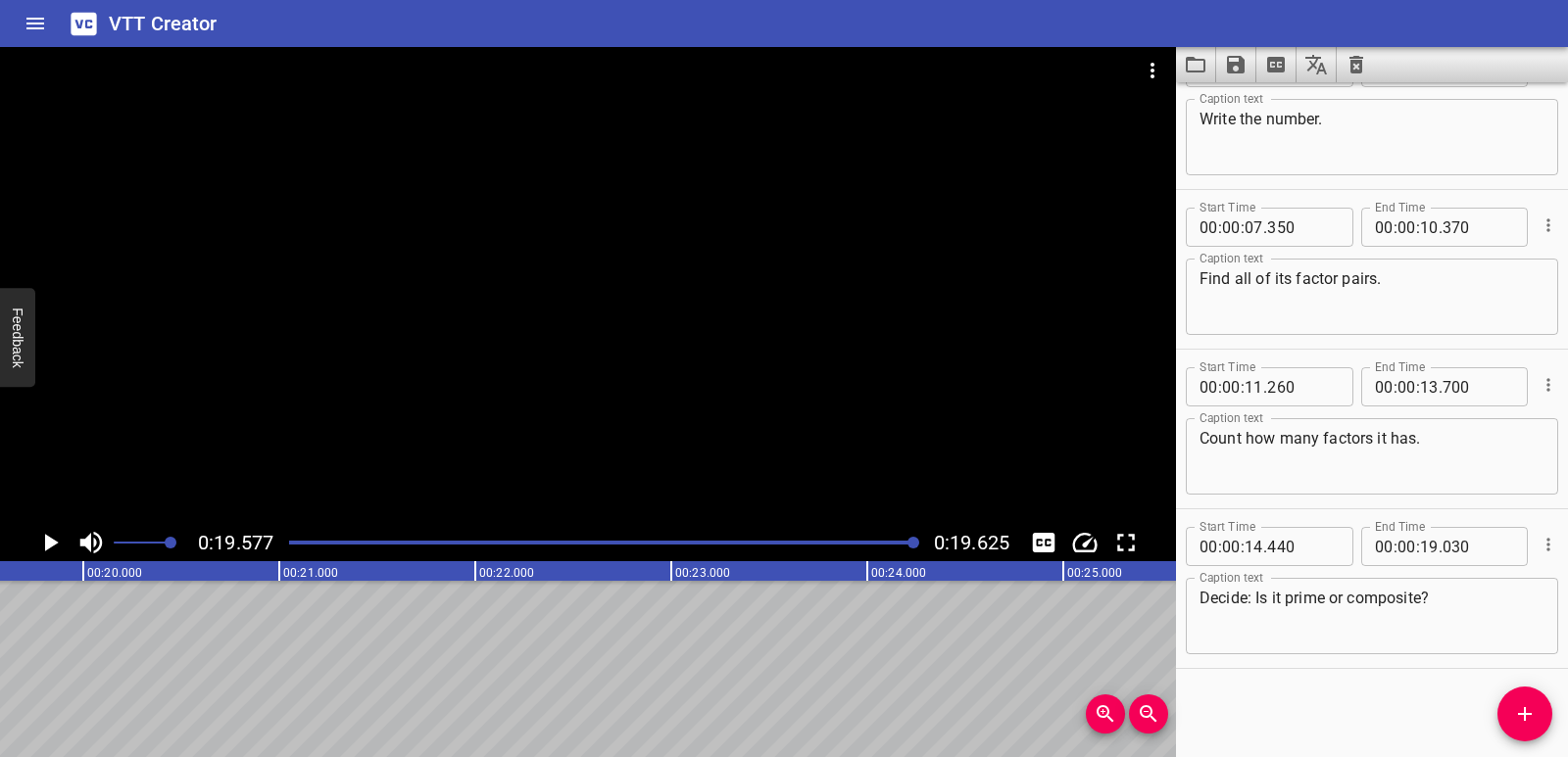
click at [58, 540] on icon "Play/Pause" at bounding box center [50, 543] width 29 height 29
click at [1242, 63] on icon "Save captions to file" at bounding box center [1235, 65] width 18 height 18
click at [1268, 103] on li "Save to VTT file" at bounding box center [1287, 108] width 144 height 35
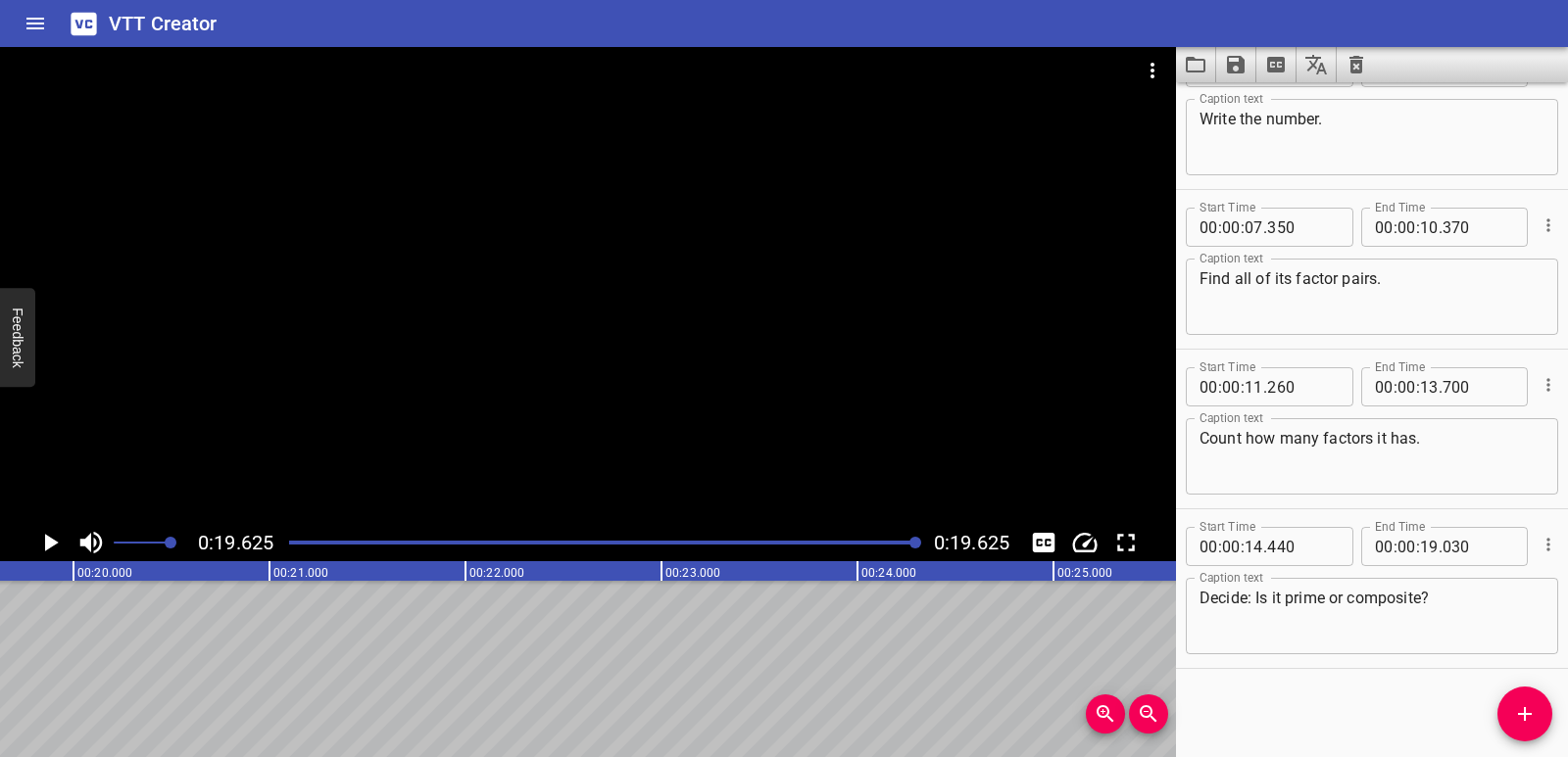
click at [1363, 62] on icon "Clear captions" at bounding box center [1356, 65] width 24 height 24
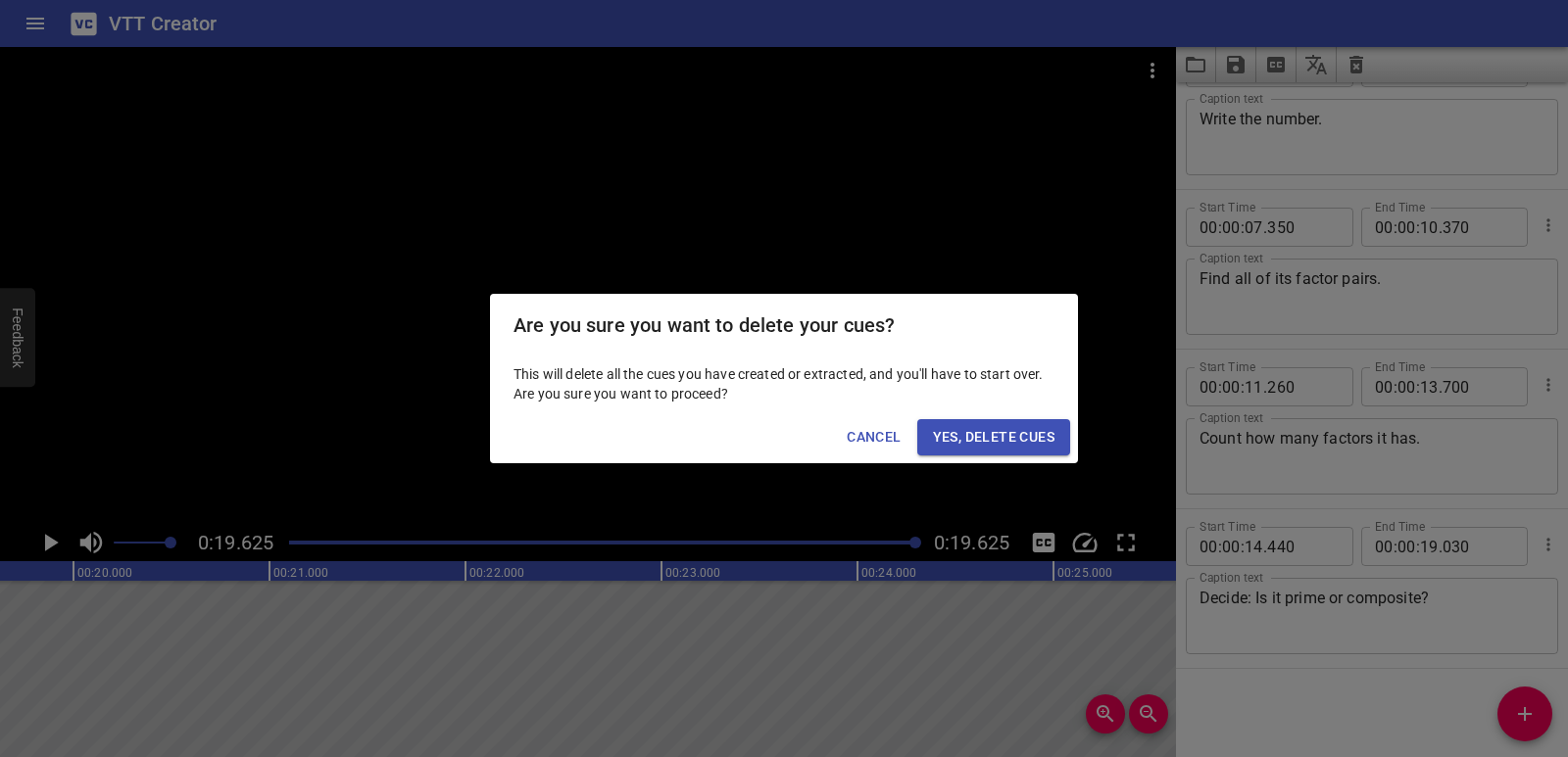
click at [1033, 436] on span "Yes, Delete Cues" at bounding box center [994, 437] width 122 height 25
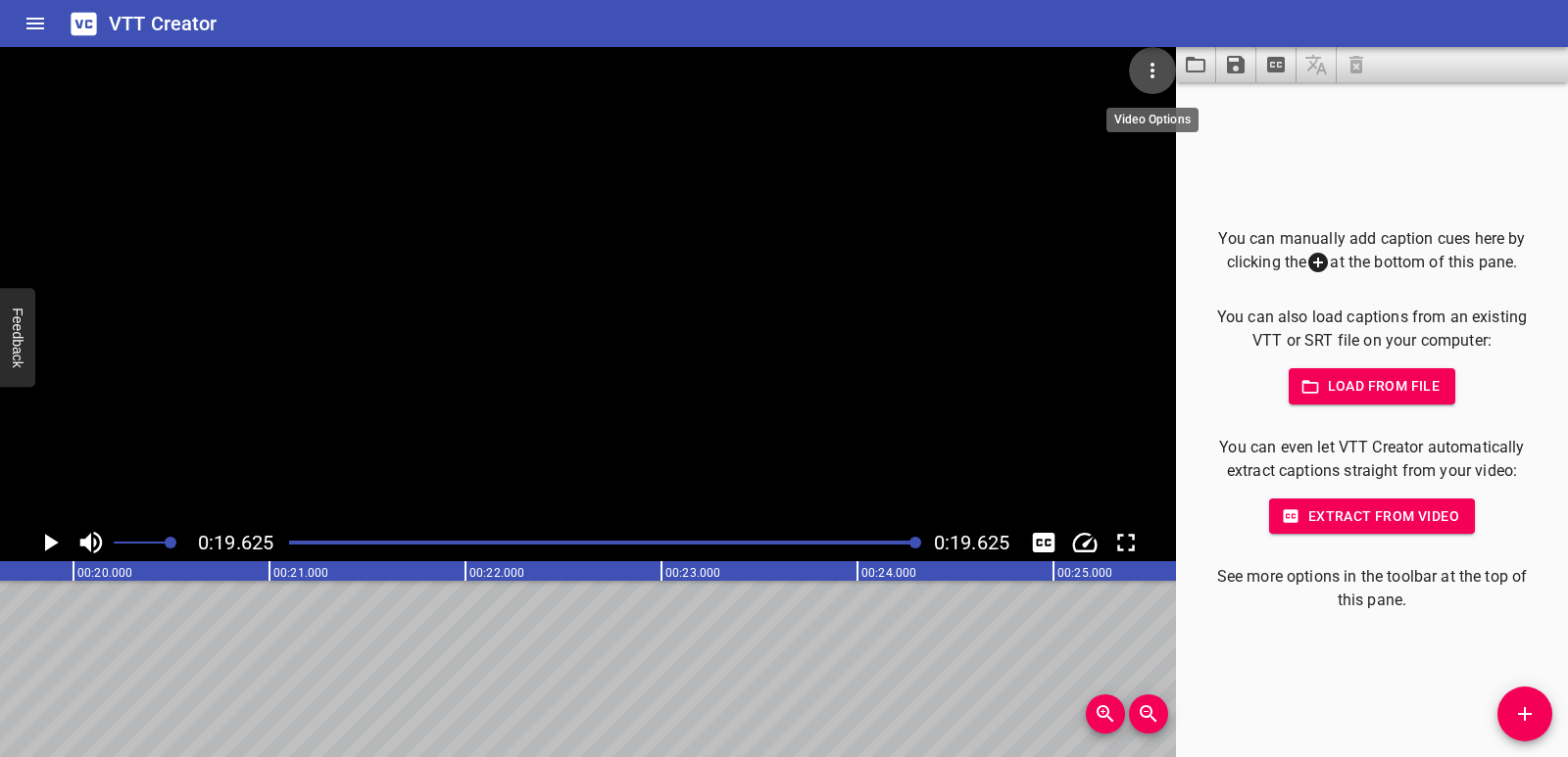
click at [1161, 69] on icon "Video Options" at bounding box center [1153, 71] width 24 height 24
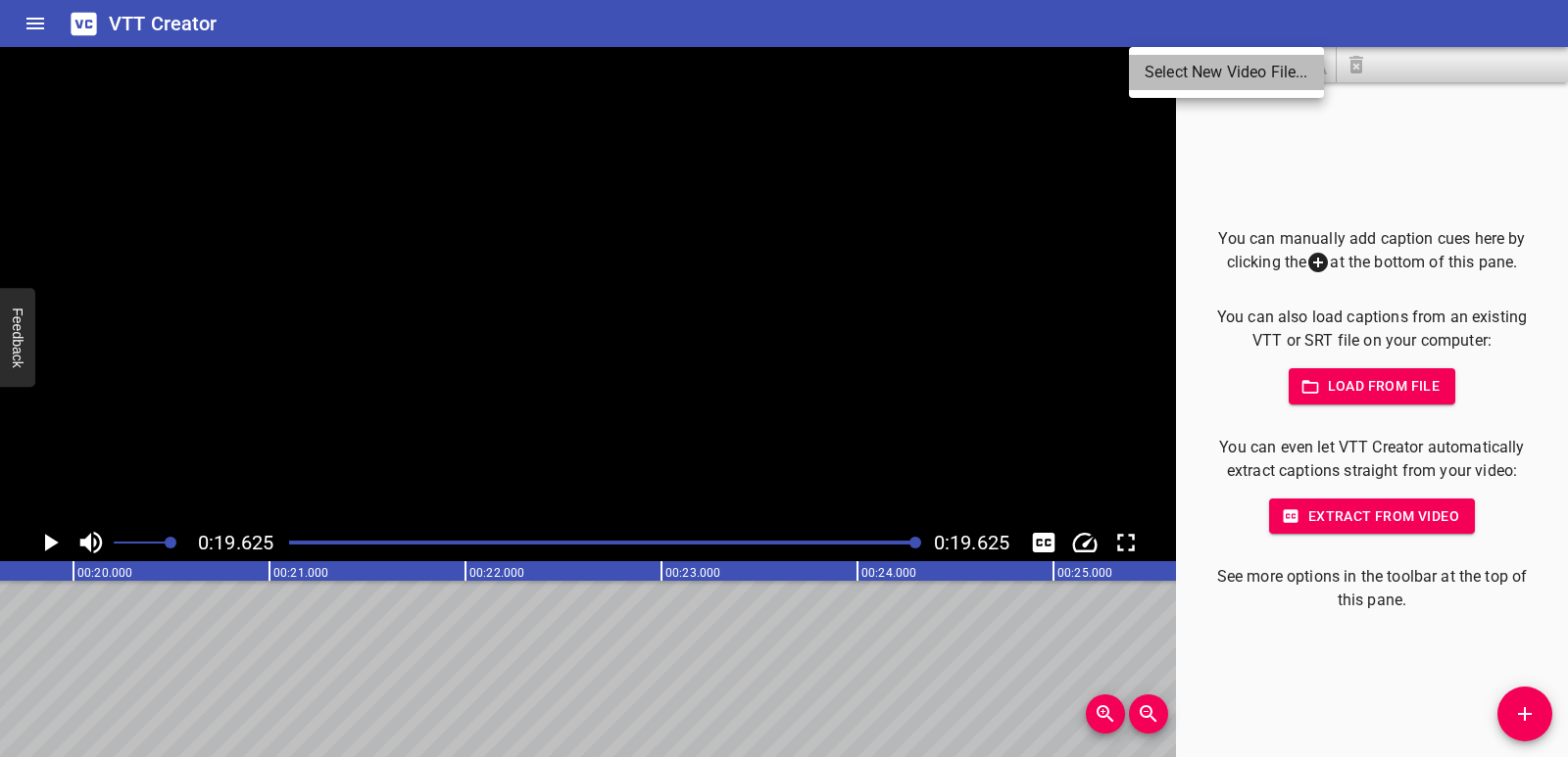
click at [1179, 71] on li "Select New Video File..." at bounding box center [1226, 73] width 195 height 35
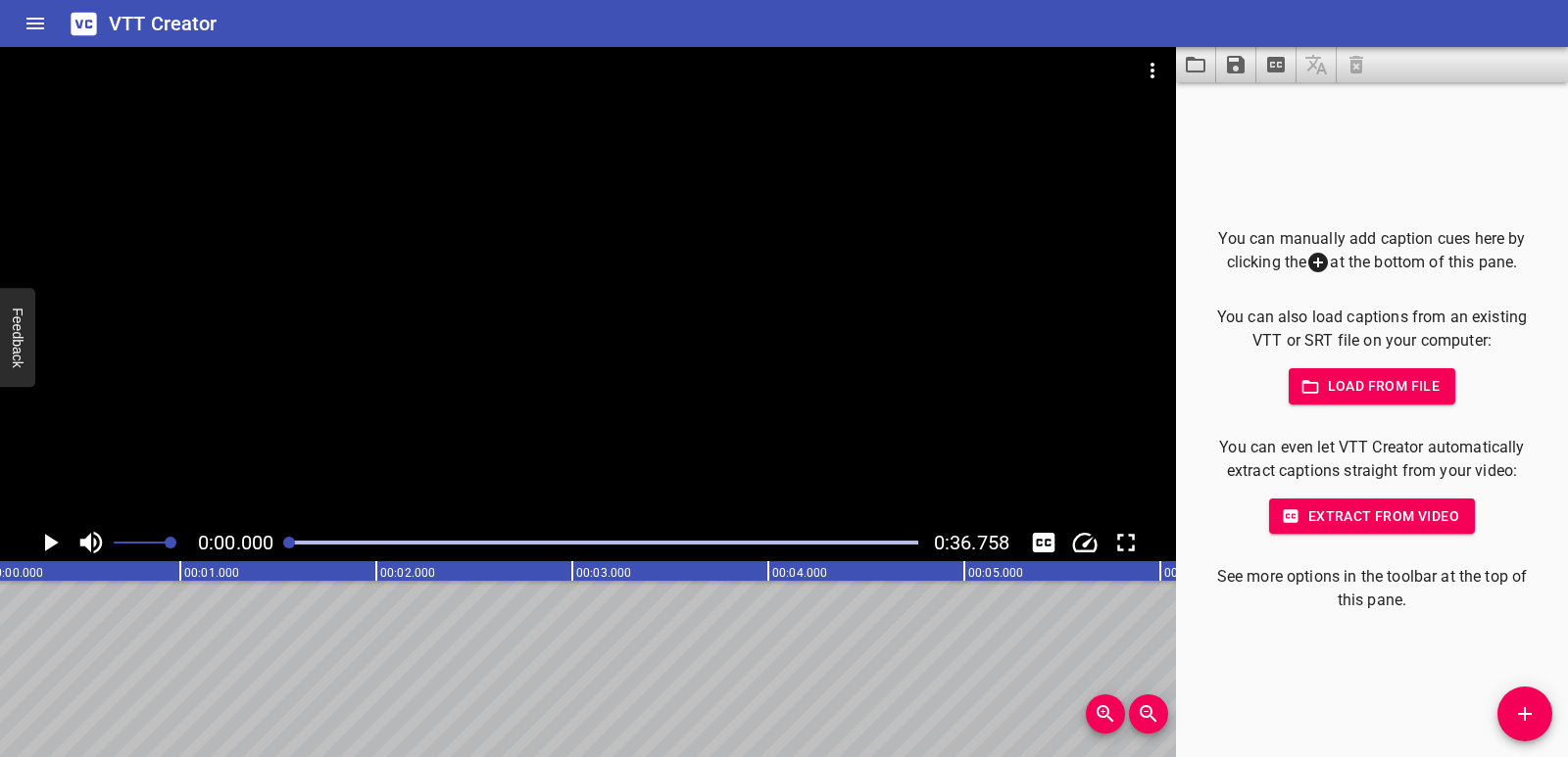
scroll to position [0, 0]
click at [40, 528] on icon "Play/Pause" at bounding box center [50, 543] width 29 height 29
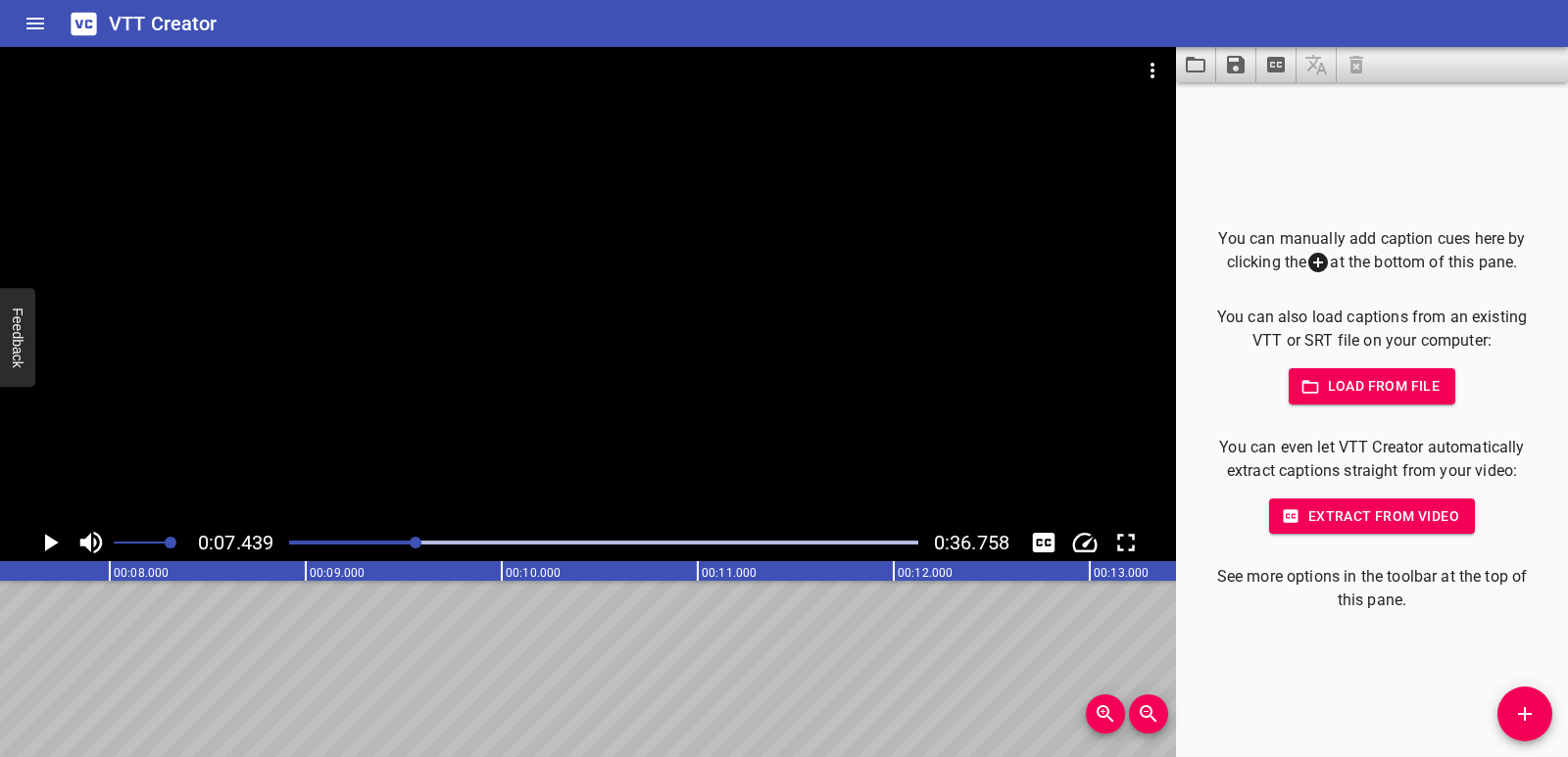
click at [619, 305] on div at bounding box center [587, 286] width 1175 height 477
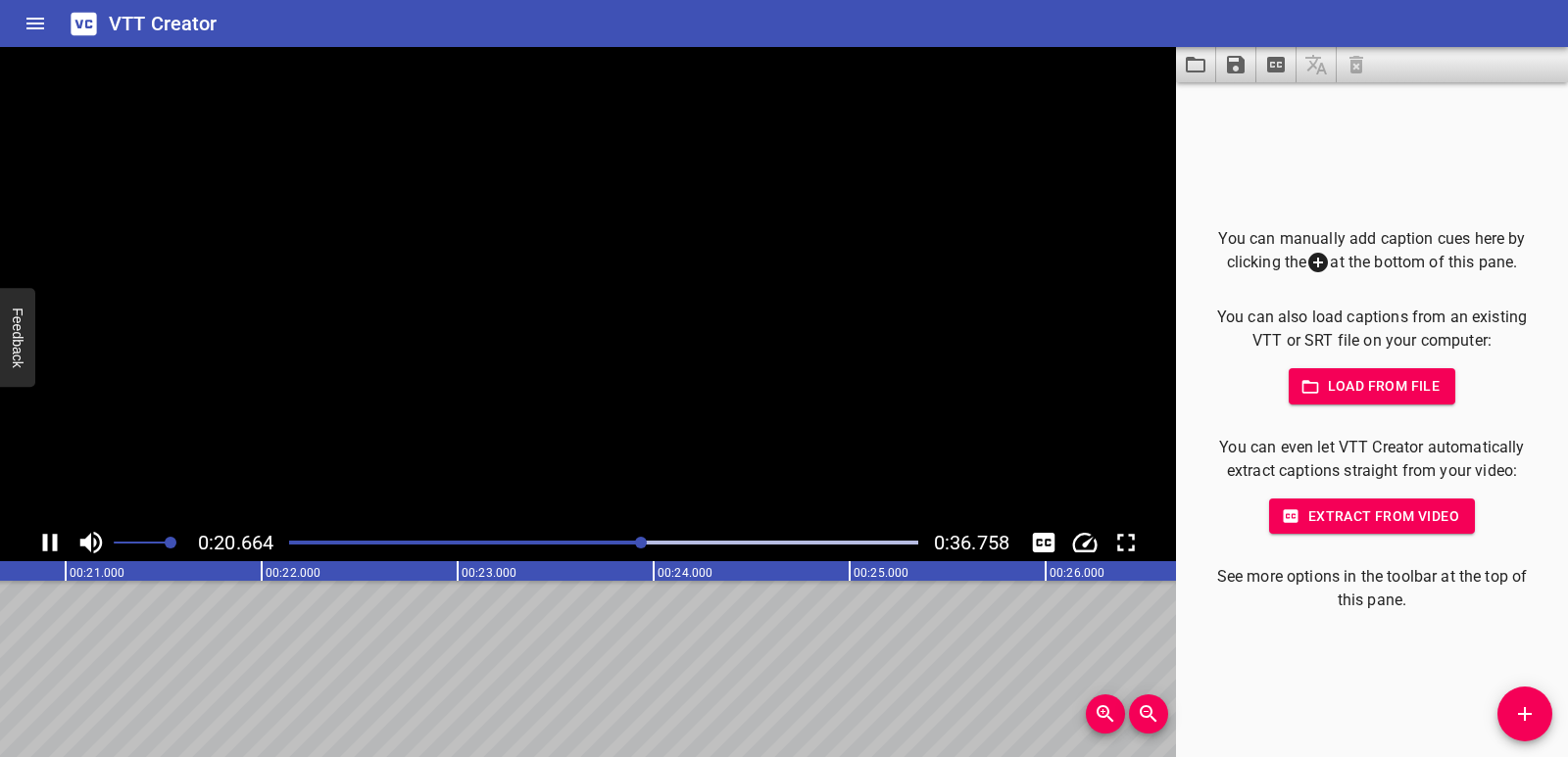
click at [619, 305] on video at bounding box center [587, 286] width 1175 height 477
click at [49, 545] on icon "Play/Pause" at bounding box center [50, 543] width 29 height 29
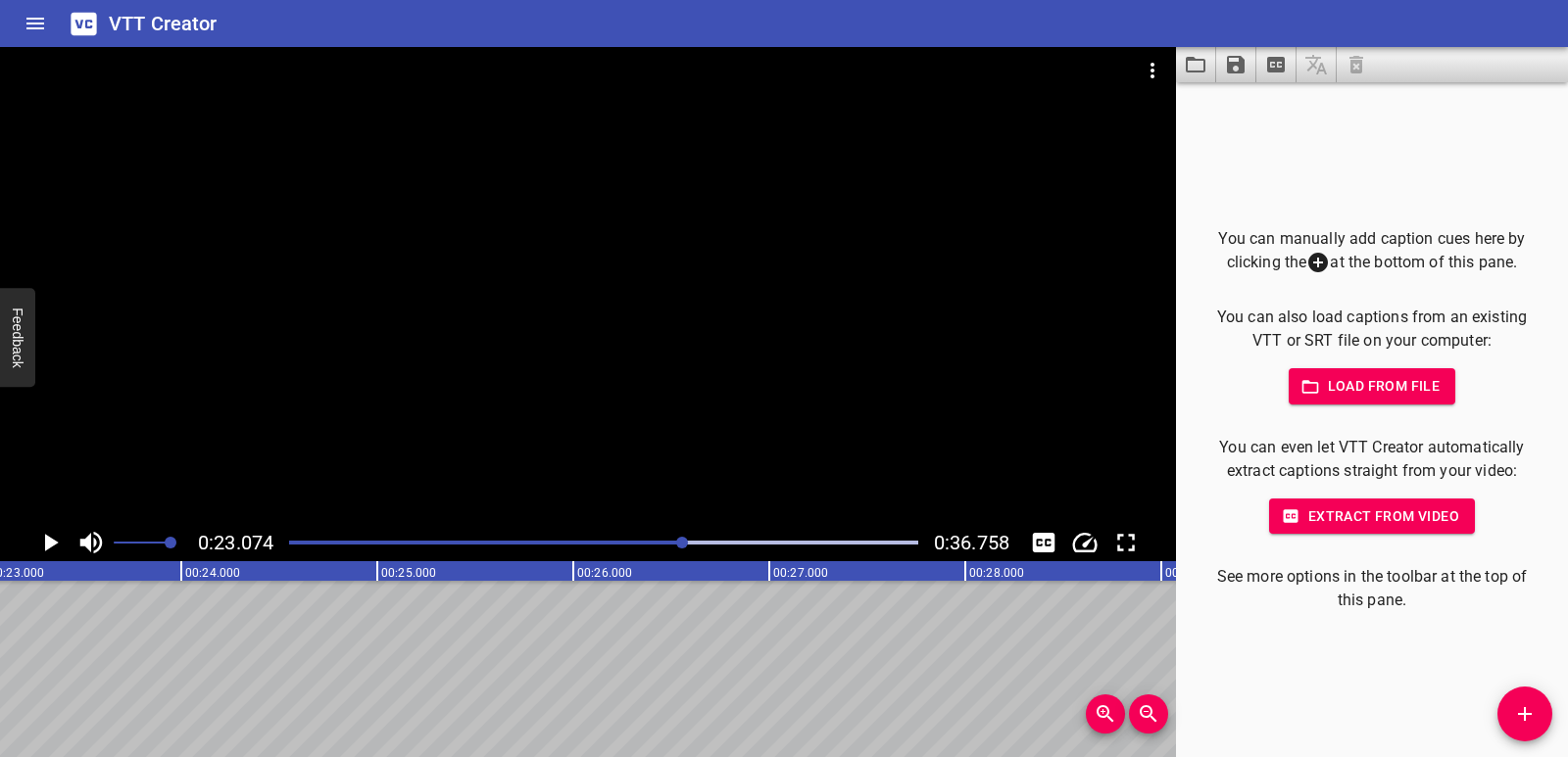
click at [605, 415] on div at bounding box center [587, 286] width 1175 height 477
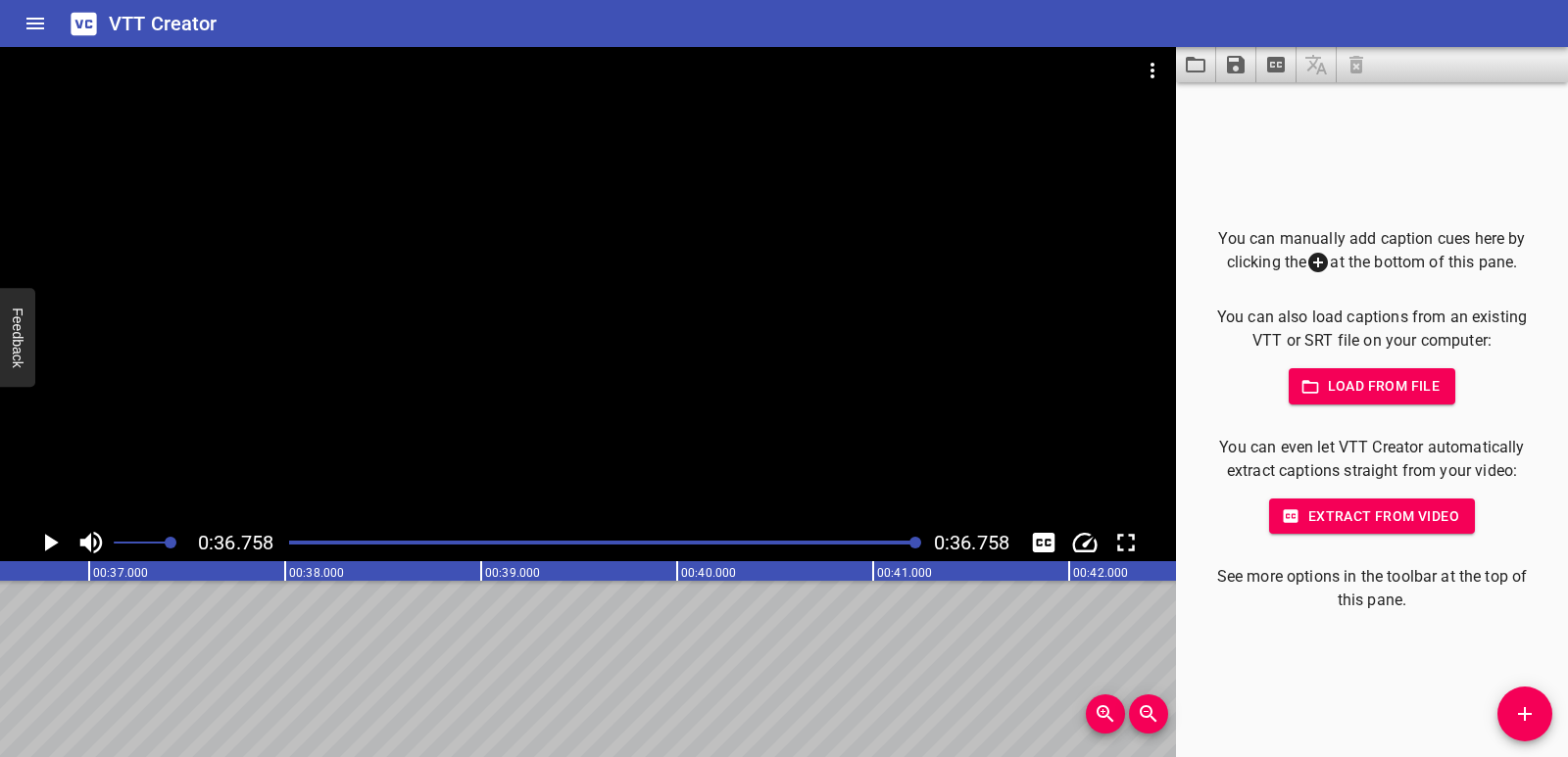
scroll to position [0, 7203]
click at [48, 549] on icon "Play/Pause" at bounding box center [52, 543] width 14 height 18
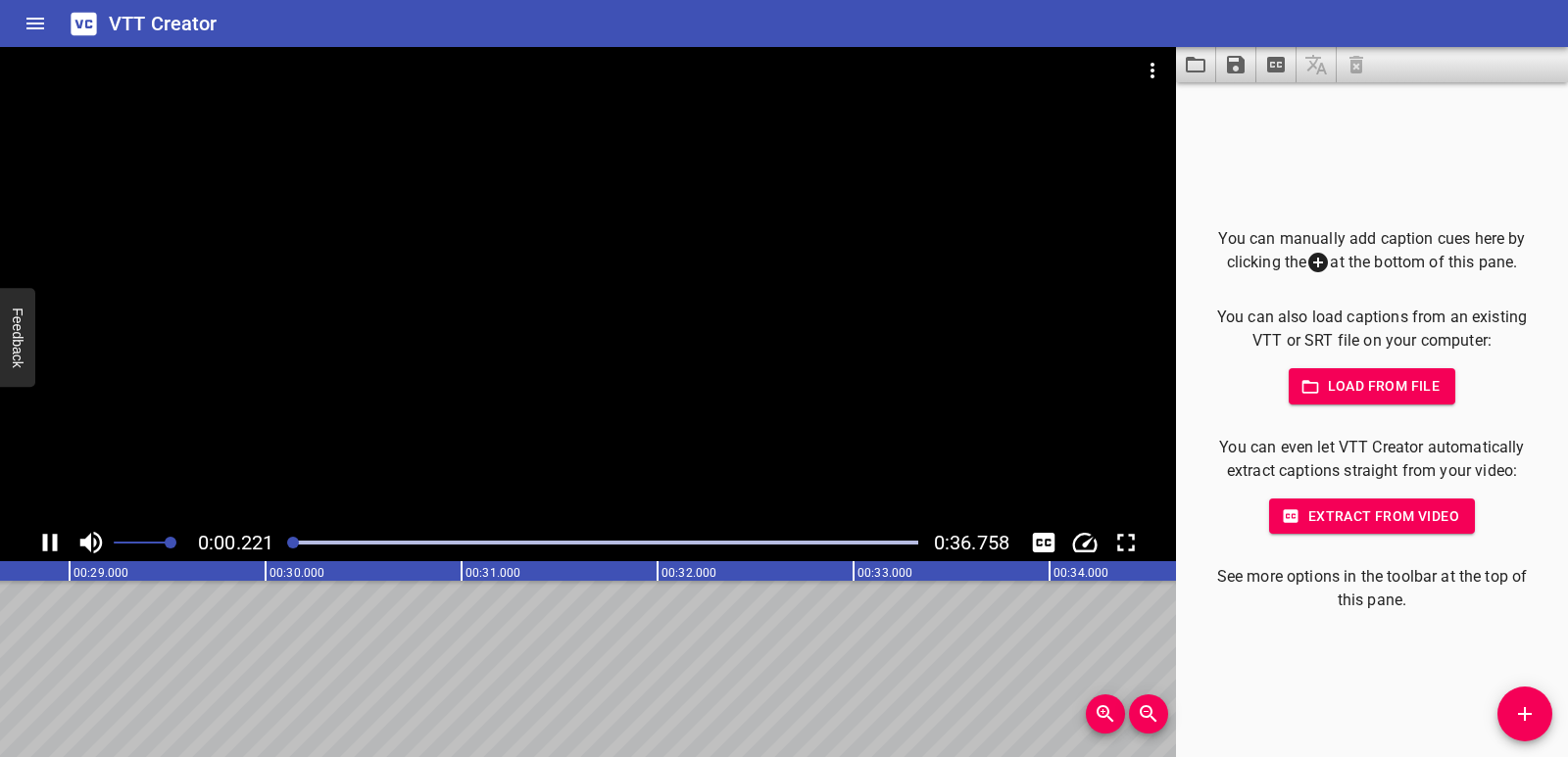
click at [48, 549] on icon "Play/Pause" at bounding box center [50, 543] width 29 height 29
click at [48, 549] on icon "Play/Pause" at bounding box center [52, 543] width 14 height 18
click at [48, 549] on icon "Play/Pause" at bounding box center [50, 543] width 29 height 29
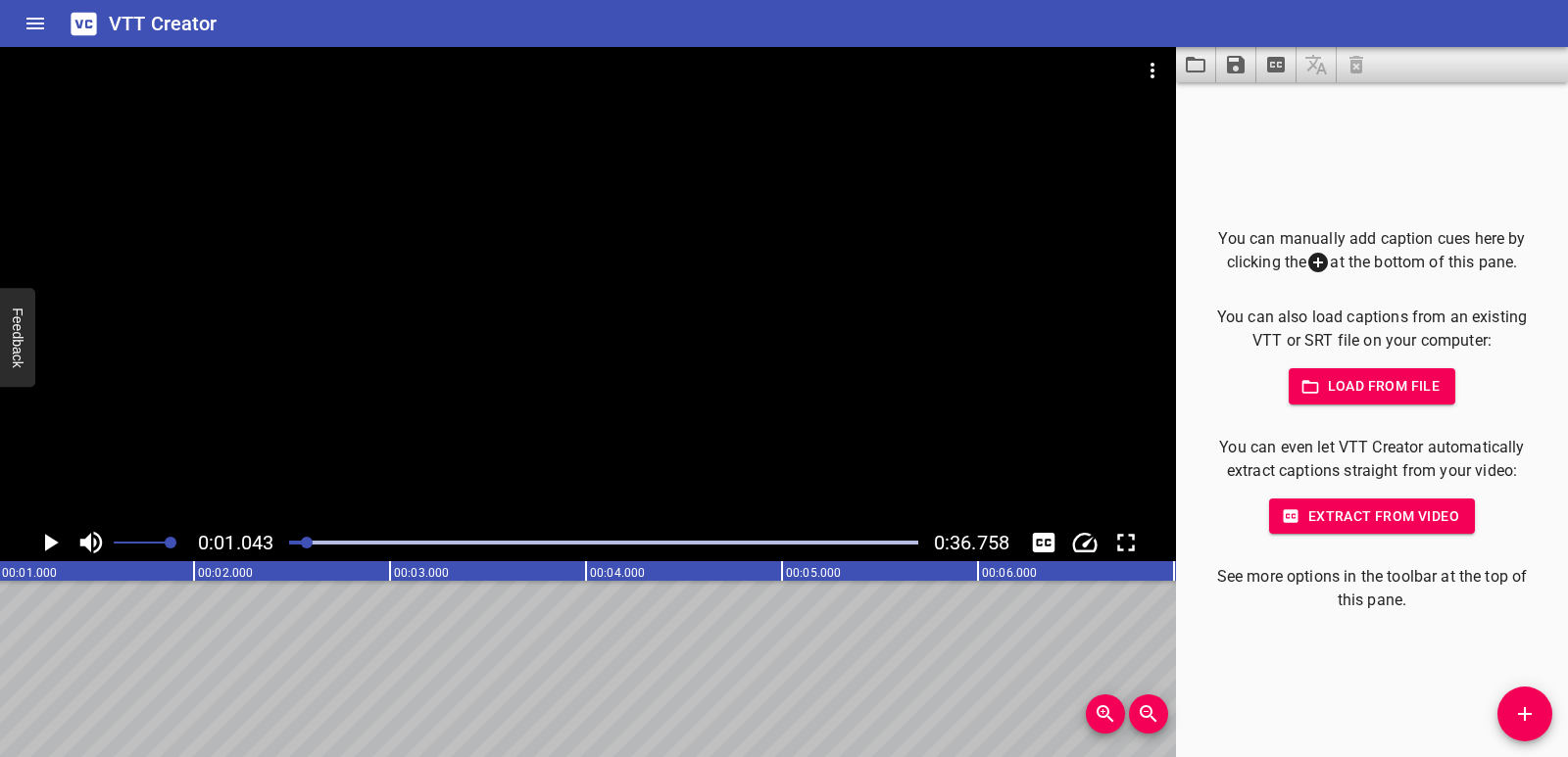
scroll to position [0, 205]
click at [51, 539] on icon "Play/Pause" at bounding box center [52, 543] width 14 height 18
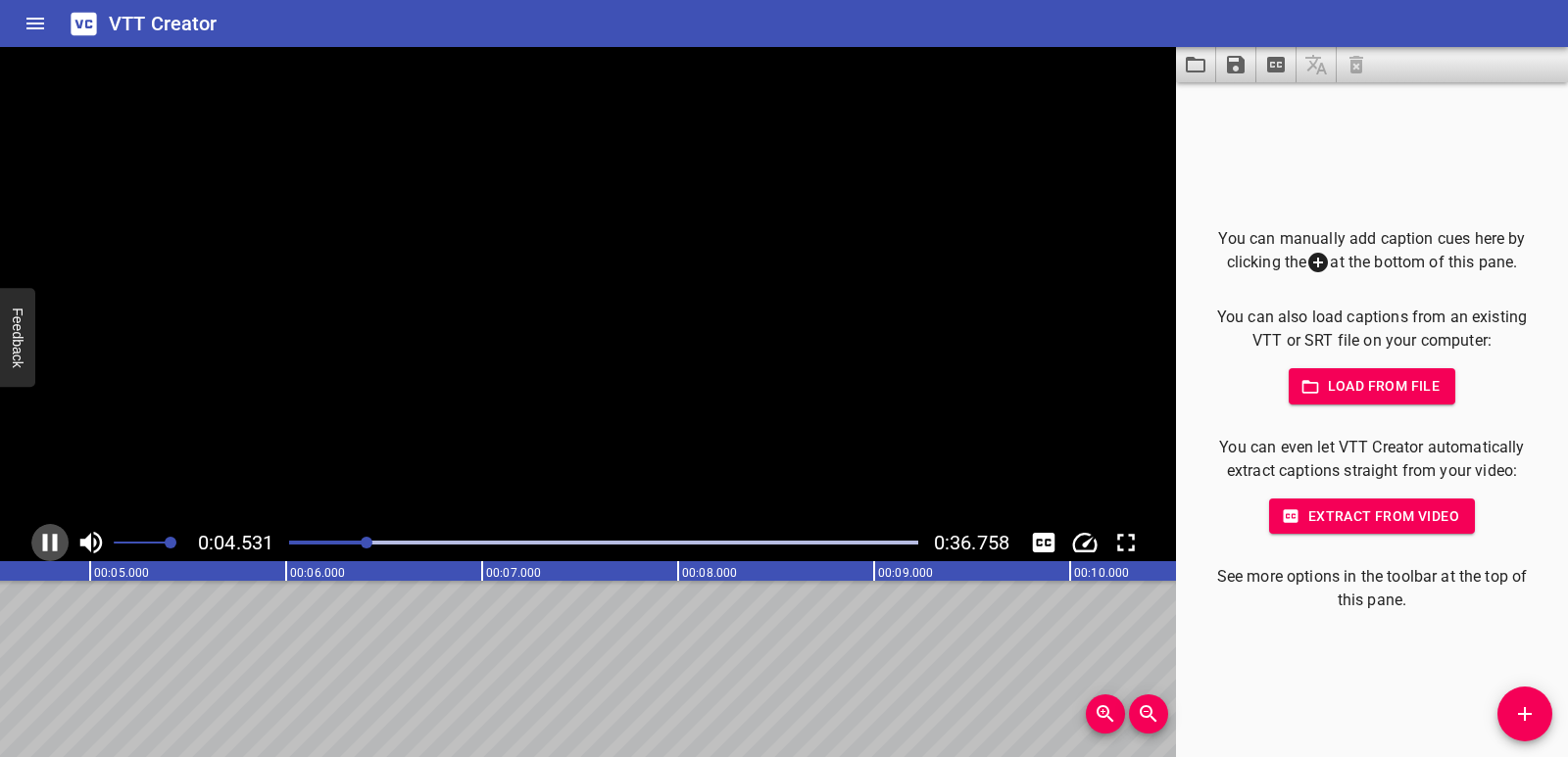
click at [51, 539] on icon "Play/Pause" at bounding box center [50, 543] width 29 height 29
click at [51, 539] on icon "Play/Pause" at bounding box center [52, 543] width 14 height 18
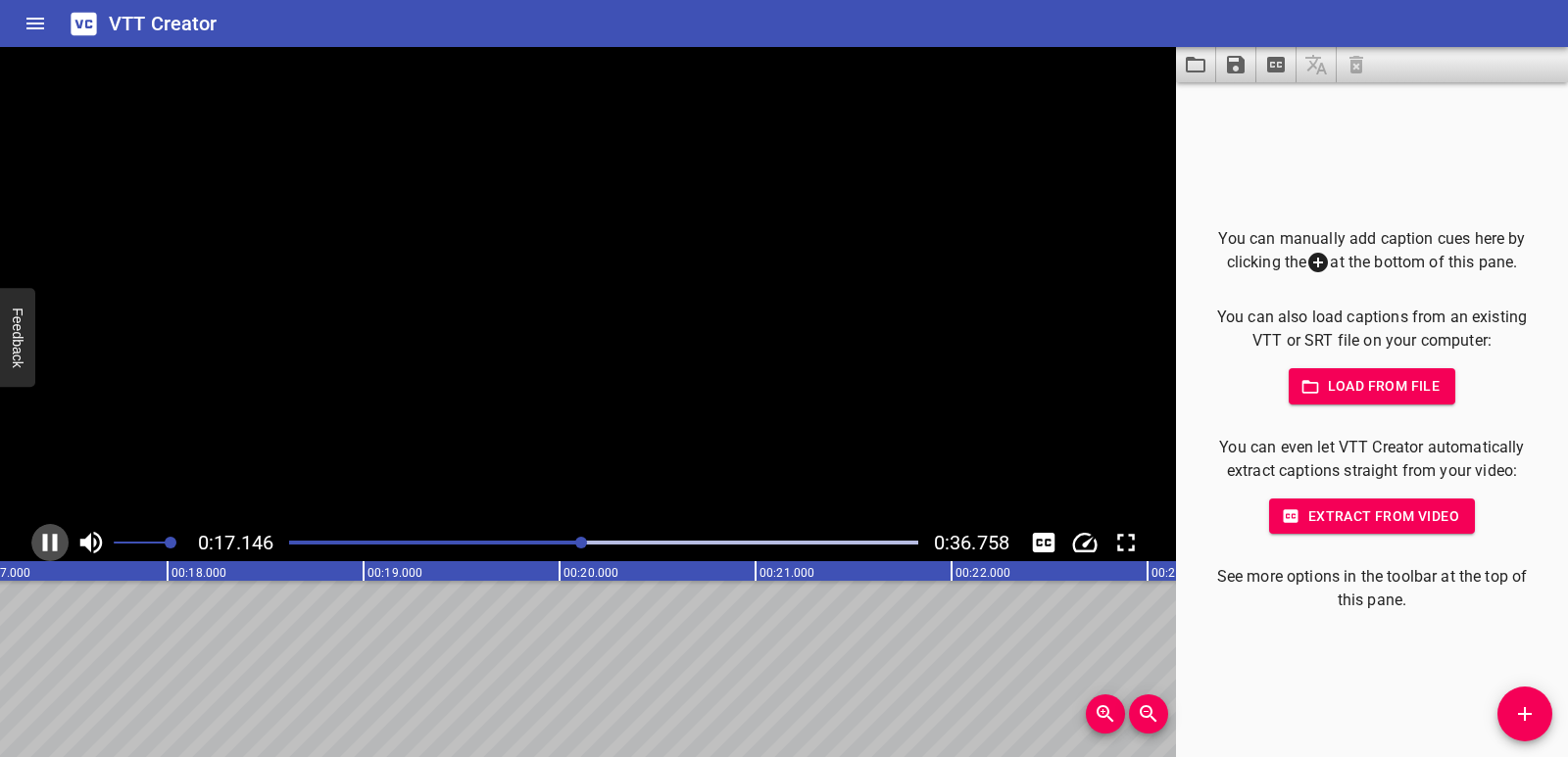
click at [51, 539] on icon "Play/Pause" at bounding box center [50, 543] width 29 height 29
click at [1528, 717] on icon "Add Cue" at bounding box center [1525, 714] width 24 height 24
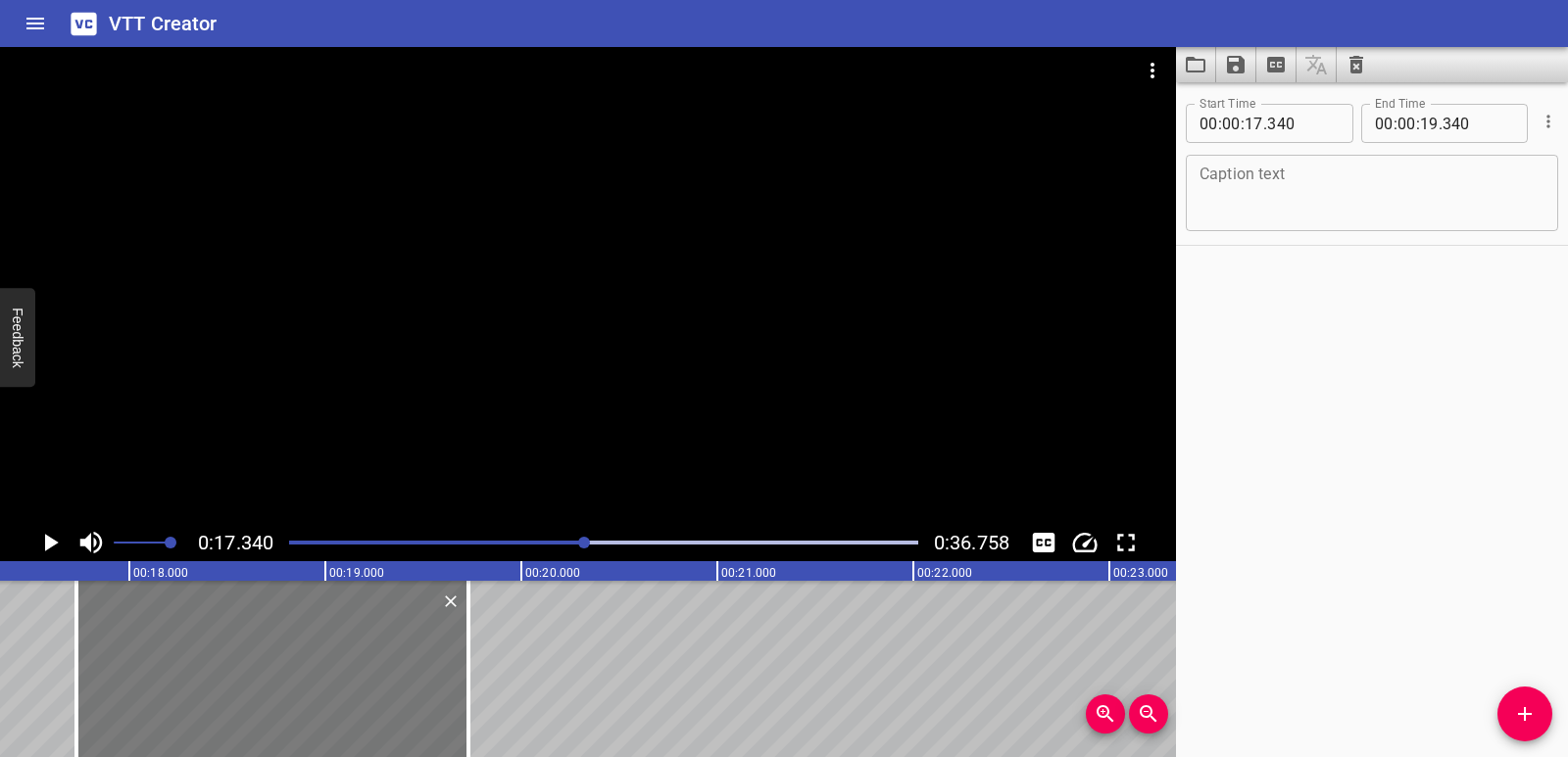
drag, startPoint x: 330, startPoint y: 676, endPoint x: 406, endPoint y: 687, distance: 76.8
click at [406, 687] on div at bounding box center [272, 670] width 392 height 177
type input "730"
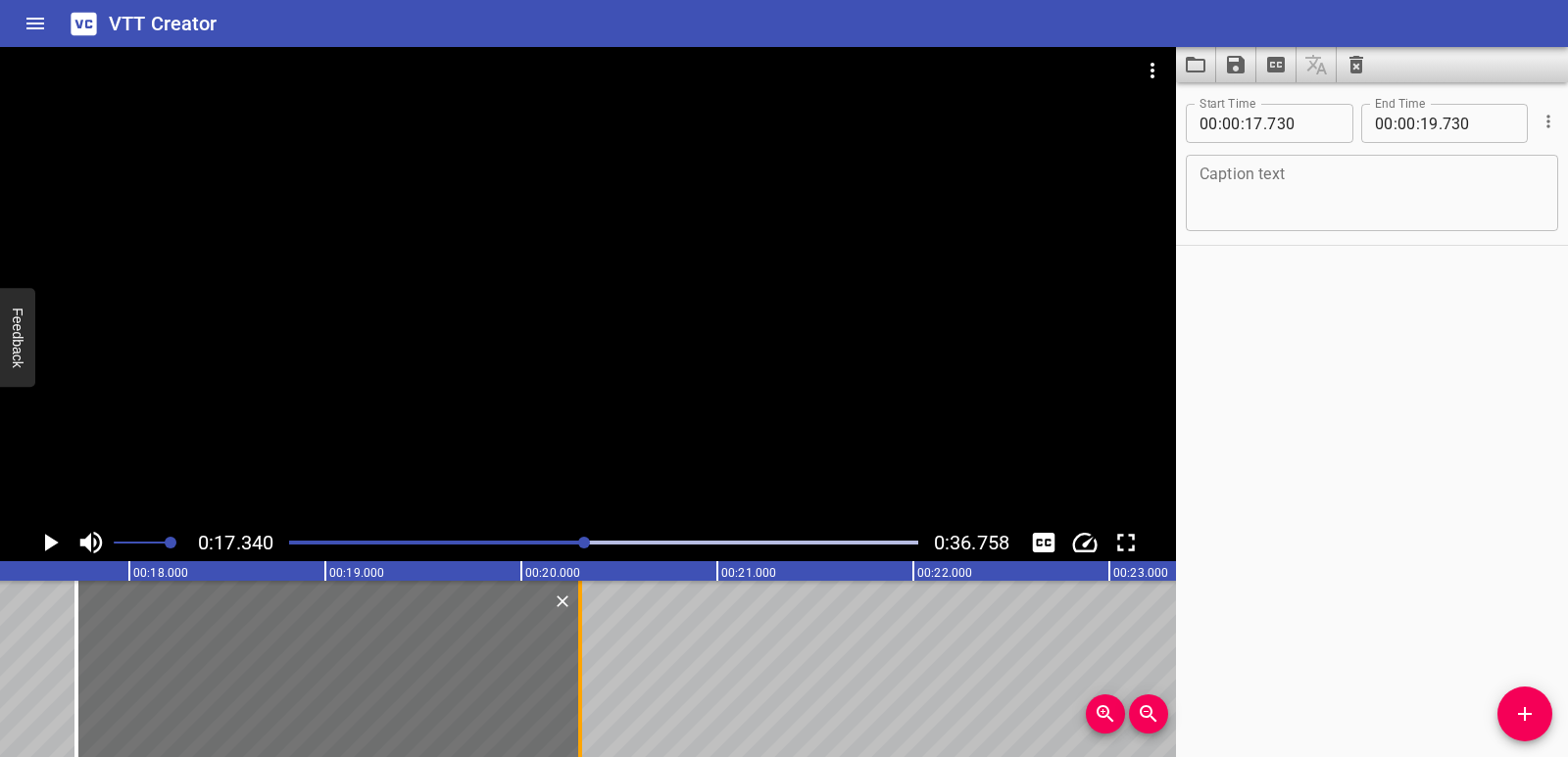
drag, startPoint x: 465, startPoint y: 692, endPoint x: 577, endPoint y: 696, distance: 112.1
click at [577, 696] on div at bounding box center [580, 670] width 20 height 177
type input "20"
type input "300"
click at [1388, 183] on textarea at bounding box center [1371, 193] width 345 height 56
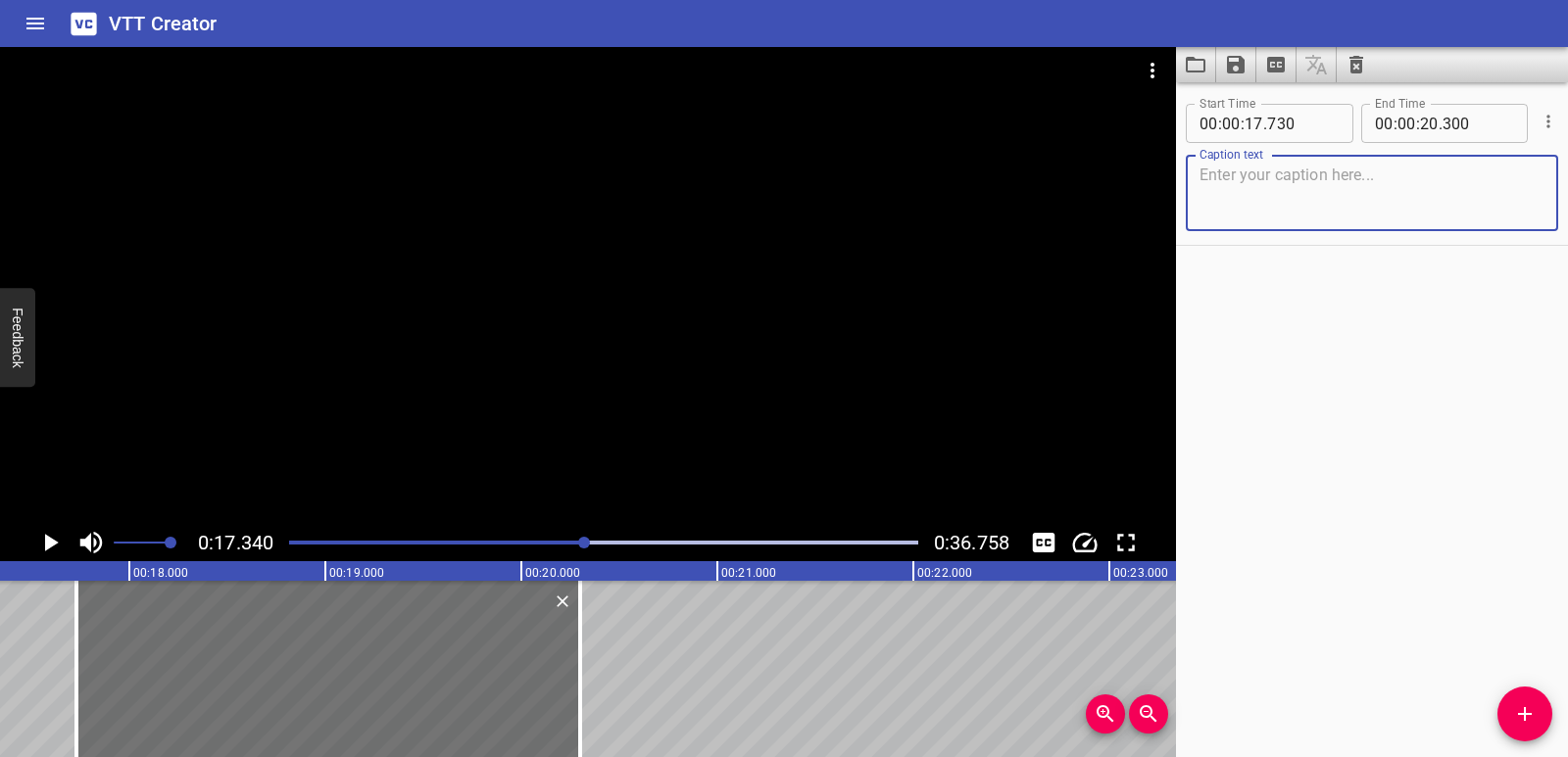
paste textarea "Some doors need just one key…"
type textarea "Some doors need just one key…"
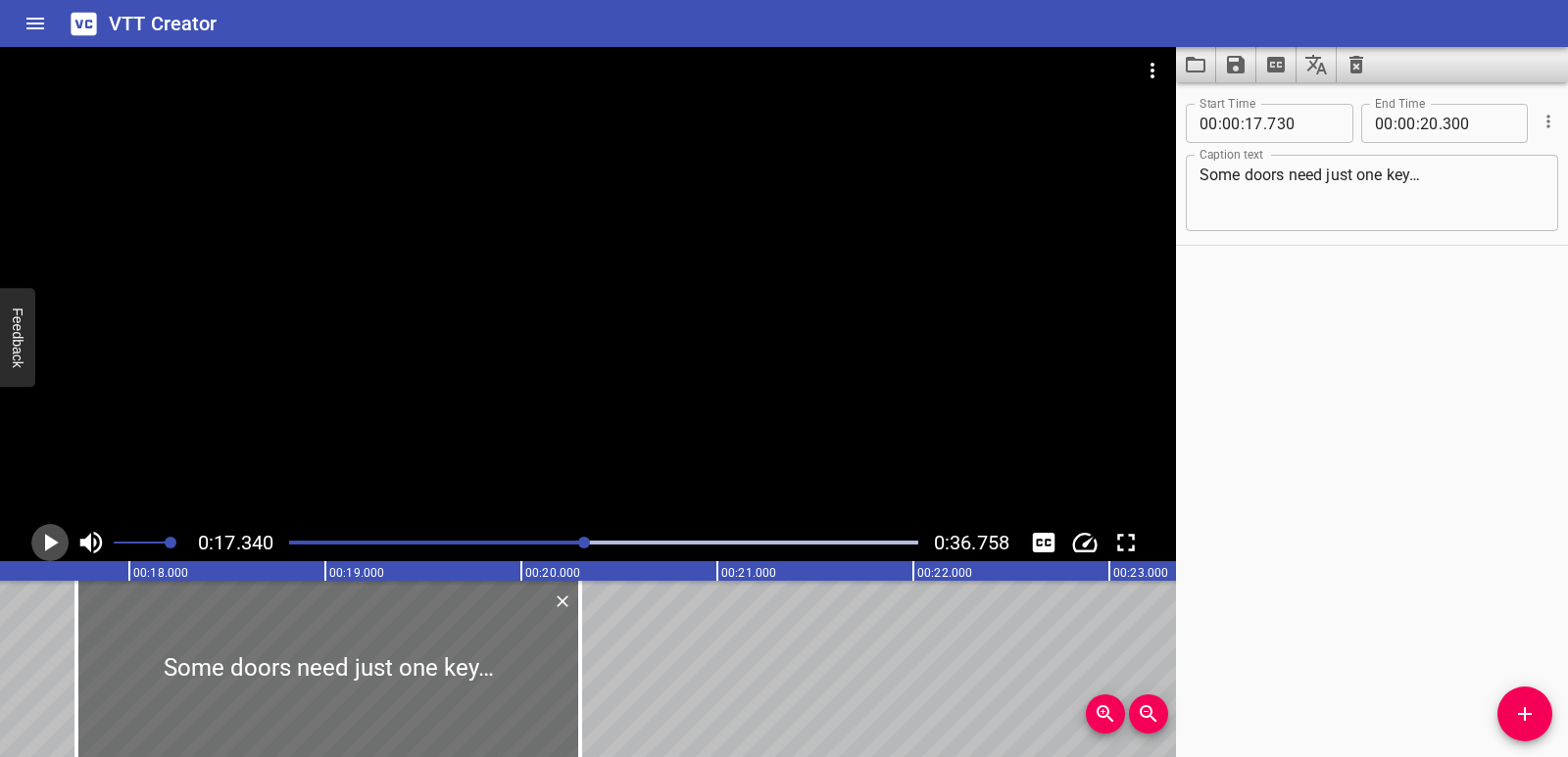
click at [43, 538] on icon "Play/Pause" at bounding box center [50, 543] width 29 height 29
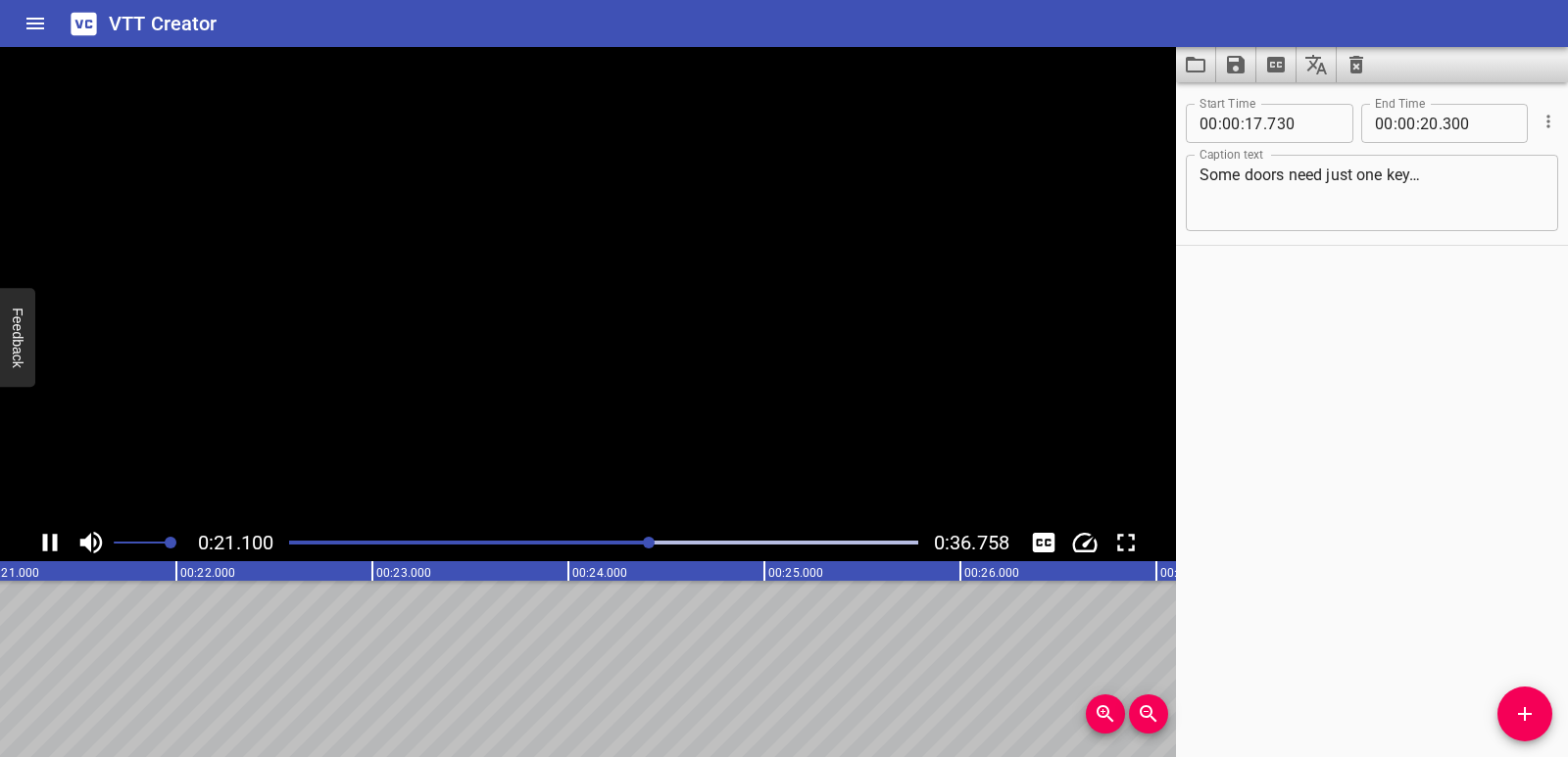
click at [43, 538] on icon "Play/Pause" at bounding box center [50, 543] width 15 height 18
click at [1532, 704] on icon "Add Cue" at bounding box center [1525, 714] width 24 height 24
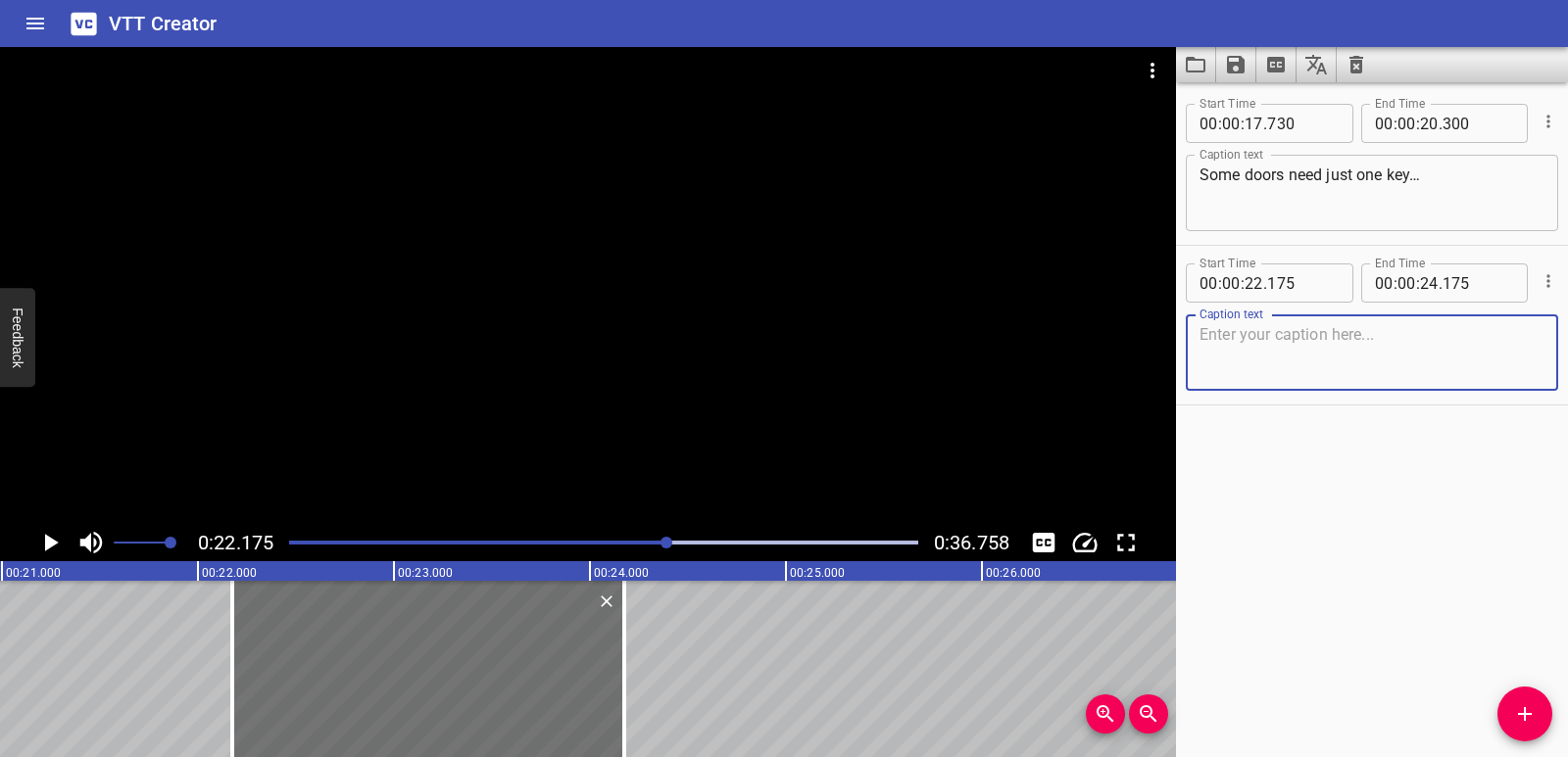
scroll to position [0, 4092]
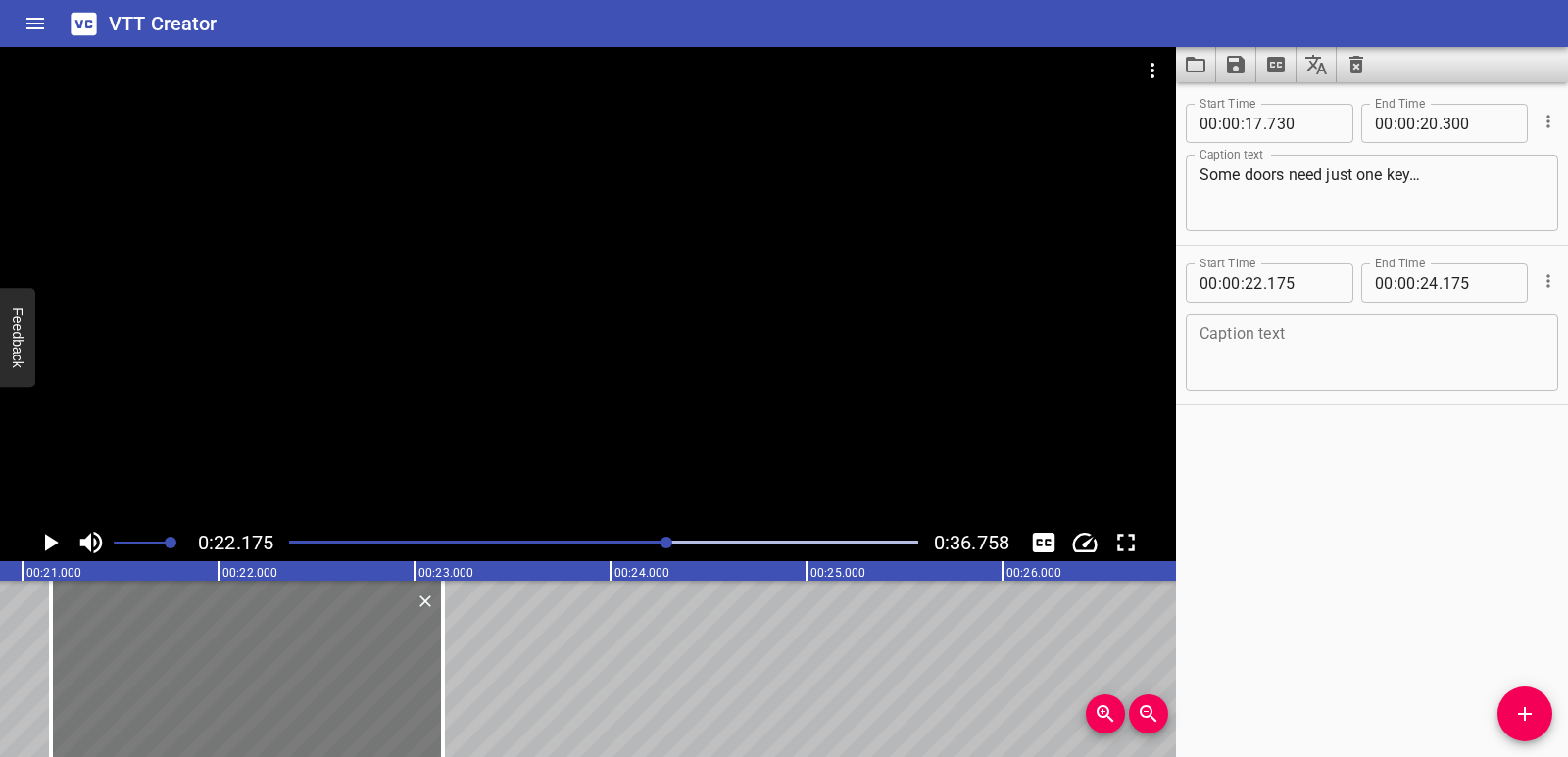
drag, startPoint x: 375, startPoint y: 688, endPoint x: 172, endPoint y: 677, distance: 203.3
click at [172, 677] on div at bounding box center [246, 670] width 392 height 177
type input "21"
type input "145"
type input "23"
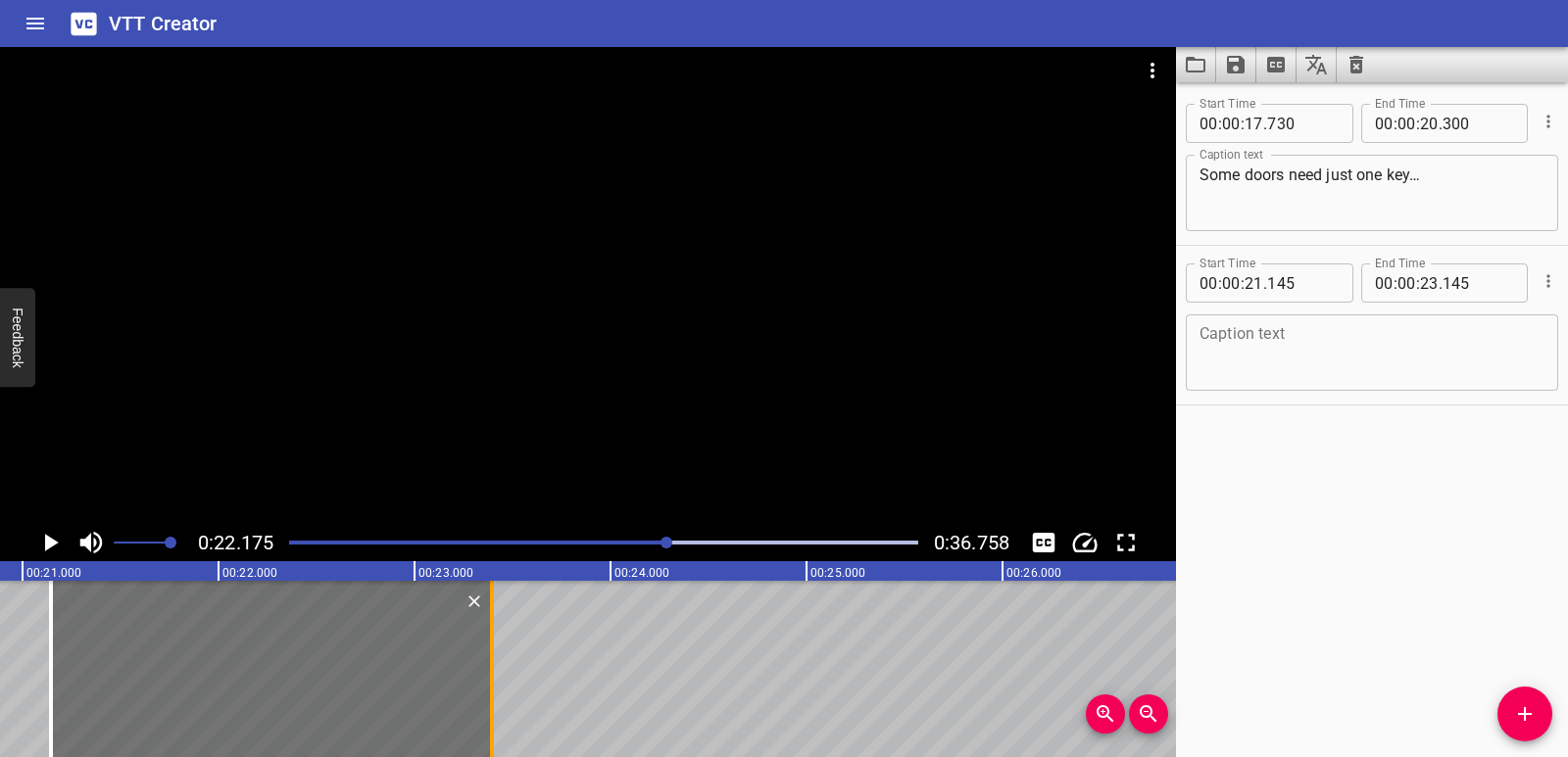
drag, startPoint x: 447, startPoint y: 683, endPoint x: 497, endPoint y: 678, distance: 50.2
click at [497, 678] on div at bounding box center [492, 670] width 20 height 177
type input "400"
click at [1337, 359] on textarea at bounding box center [1371, 352] width 345 height 56
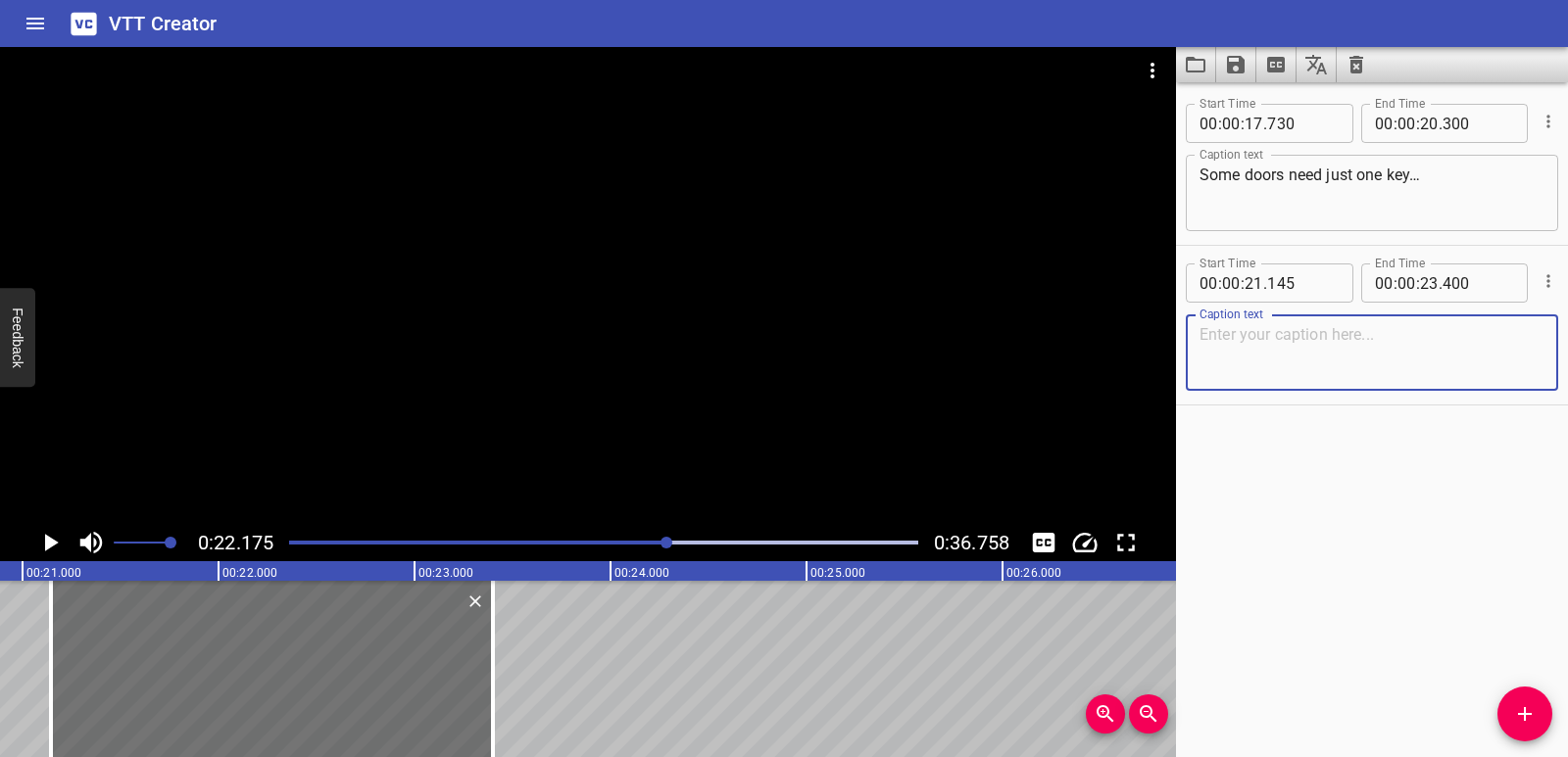
paste textarea "Others need a whole bunch!"
type textarea "Others need a whole bunch!"
click at [51, 542] on icon "Play/Pause" at bounding box center [52, 543] width 14 height 18
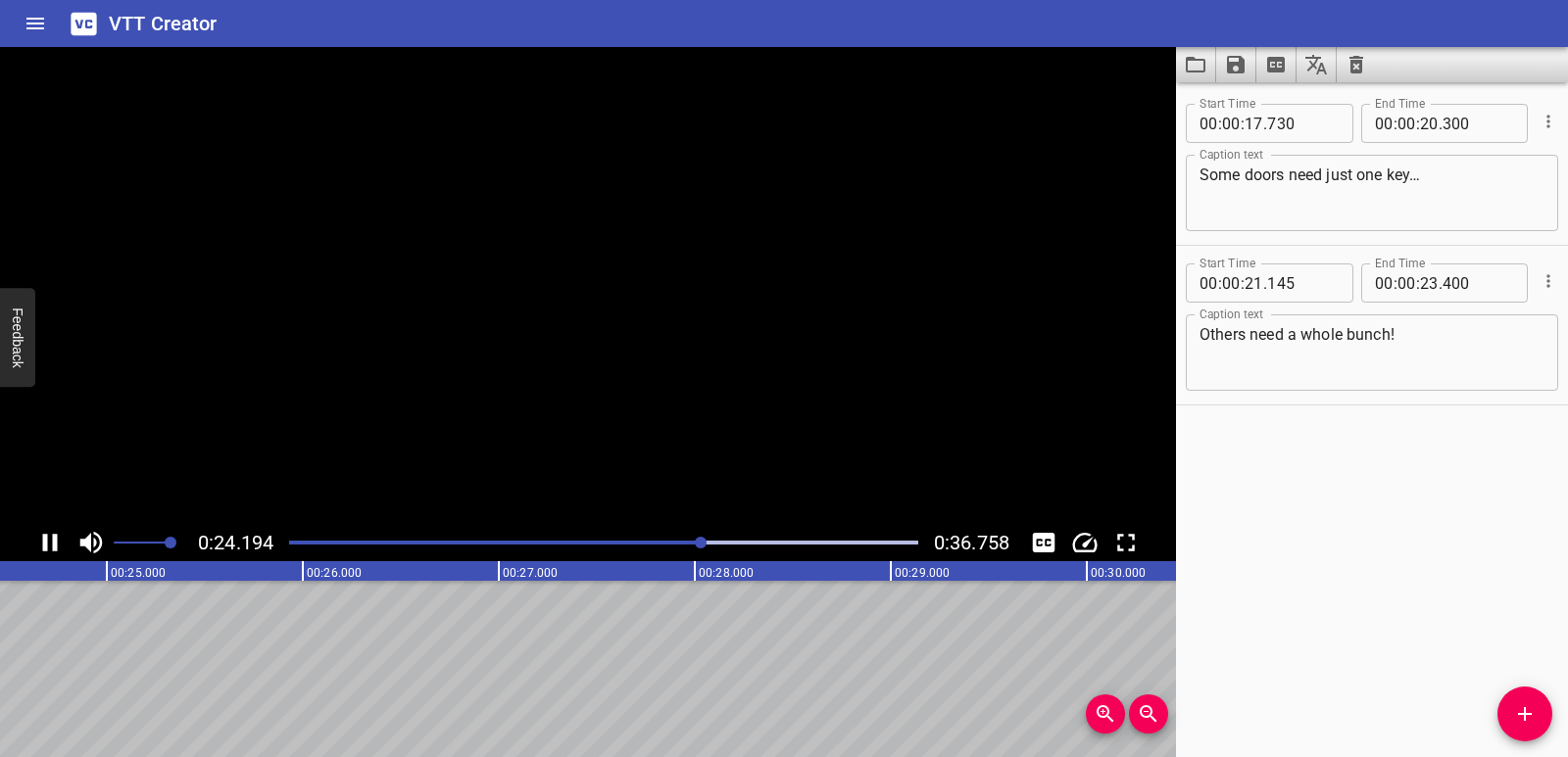
click at [51, 542] on icon "Play/Pause" at bounding box center [50, 543] width 29 height 29
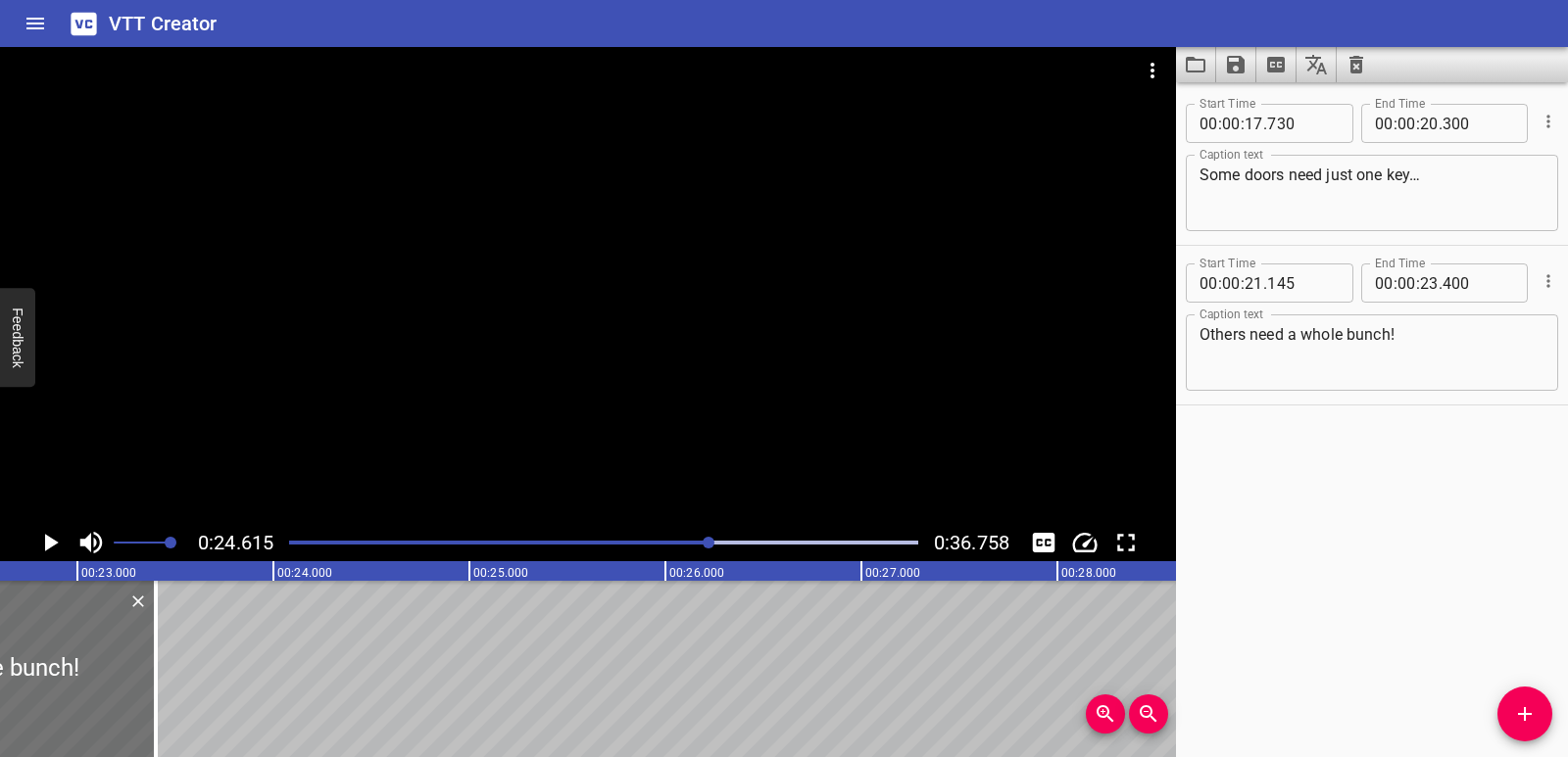
scroll to position [0, 4419]
click at [370, 646] on div "Some doors need just one key… Others need a whole bunch!" at bounding box center [1459, 670] width 11757 height 177
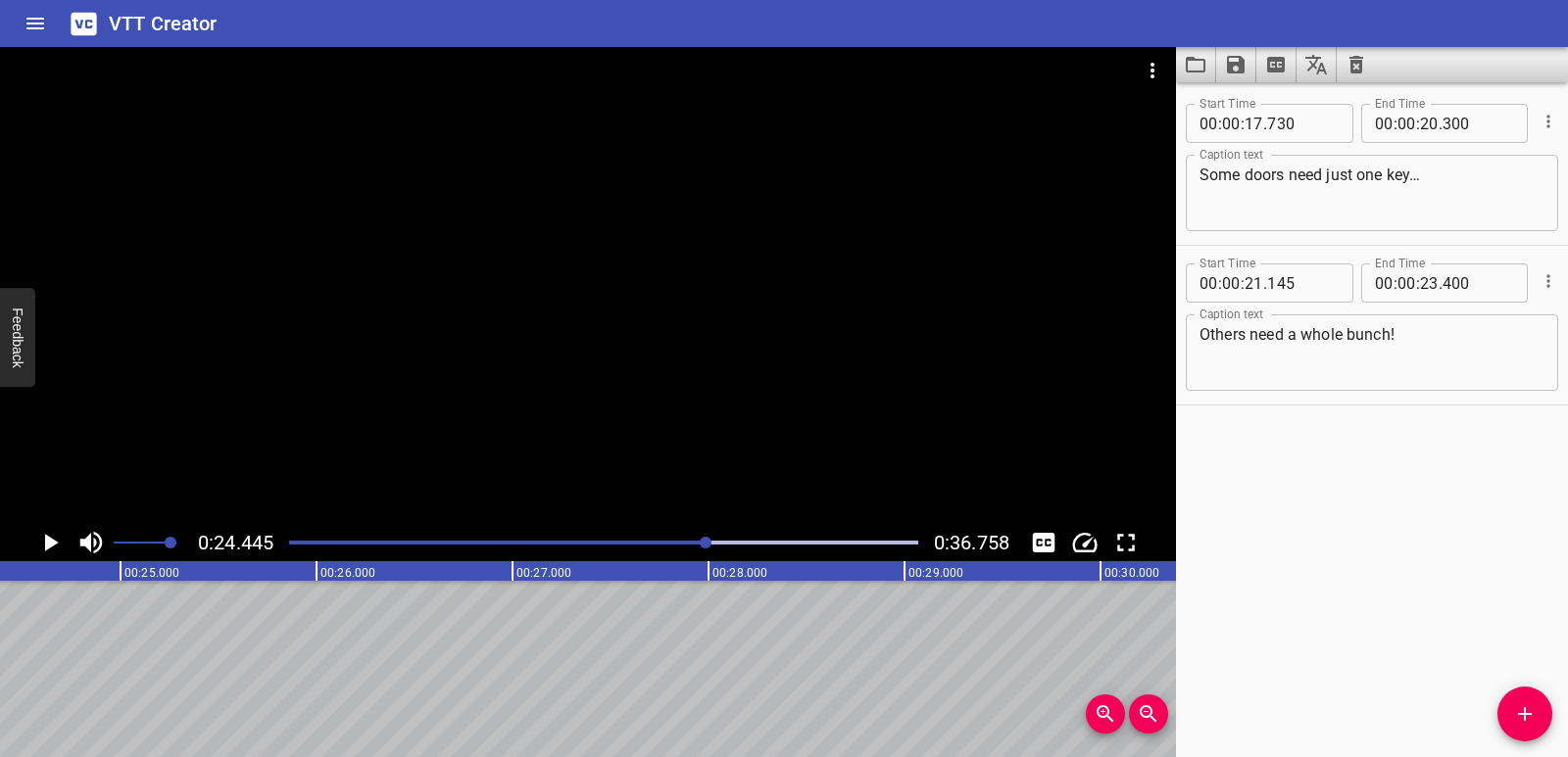
scroll to position [0, 4790]
drag, startPoint x: 1527, startPoint y: 706, endPoint x: 1260, endPoint y: 707, distance: 267.0
click at [1527, 707] on icon "Add Cue" at bounding box center [1525, 714] width 24 height 24
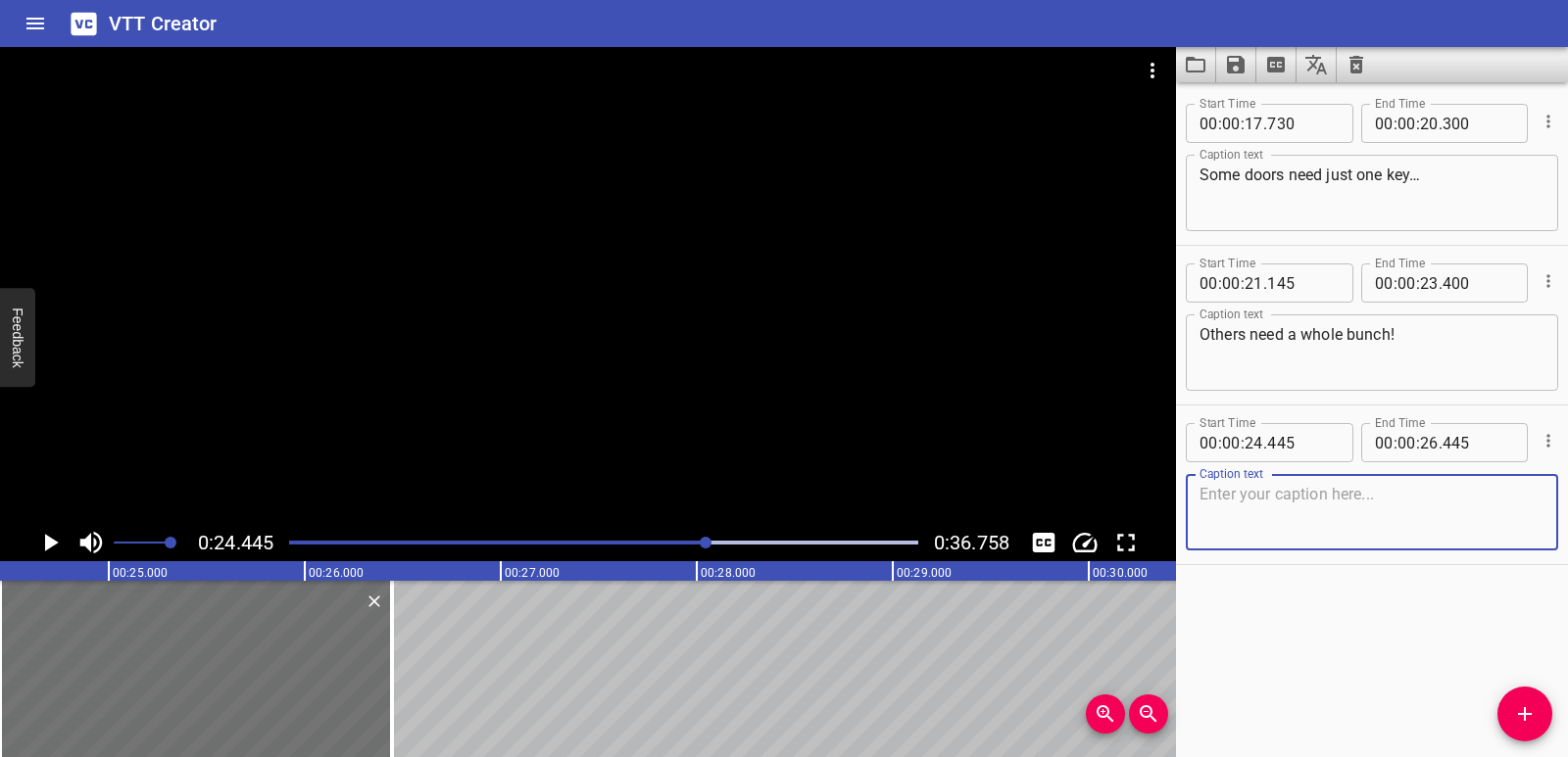
scroll to position [0, 4619]
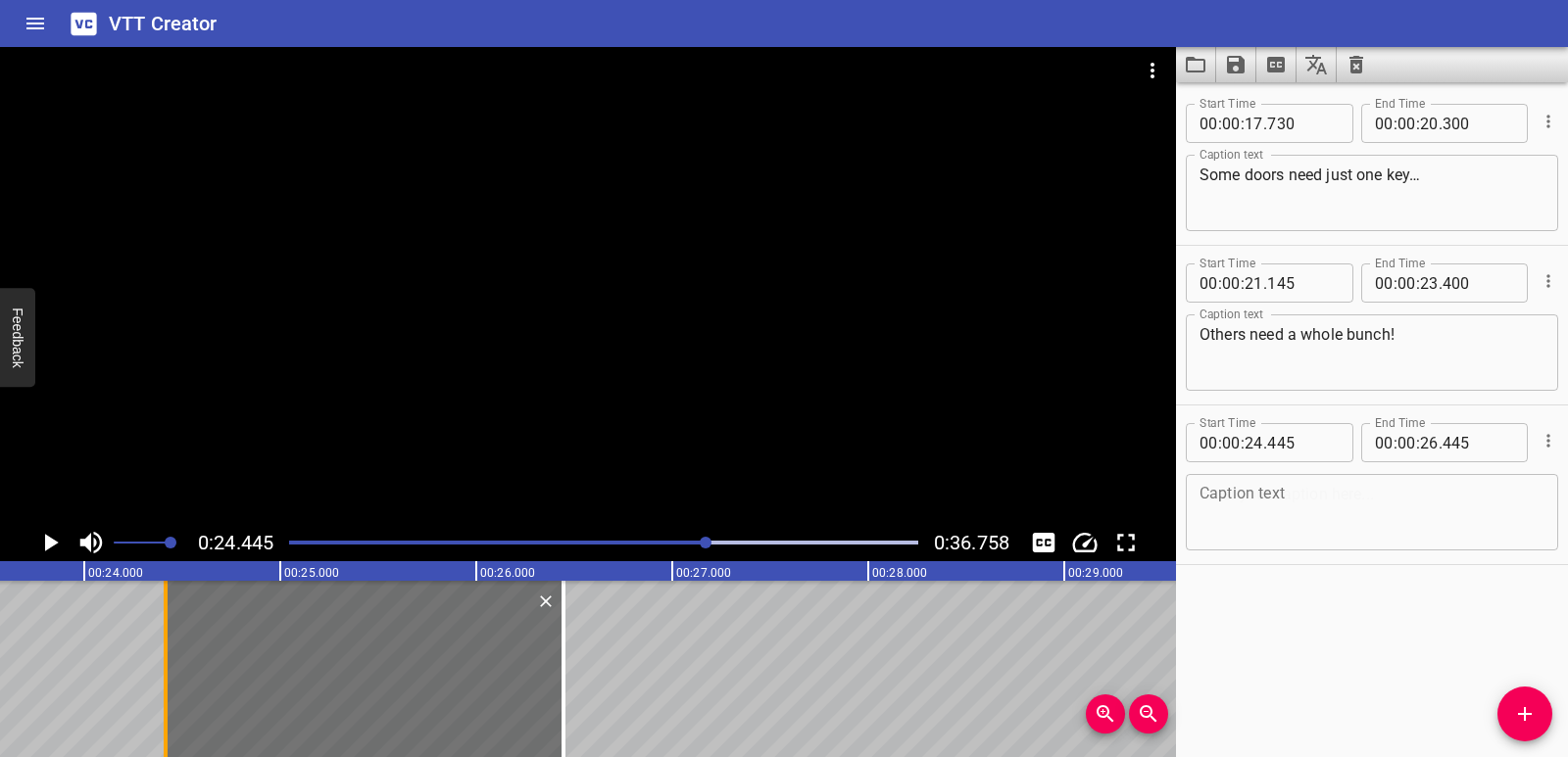
click at [164, 664] on div at bounding box center [166, 670] width 4 height 177
type input "415"
drag, startPoint x: 577, startPoint y: 671, endPoint x: 591, endPoint y: 671, distance: 14.0
click at [591, 671] on div "Some doors need just one key… Others need a whole bunch!" at bounding box center [1260, 670] width 11757 height 177
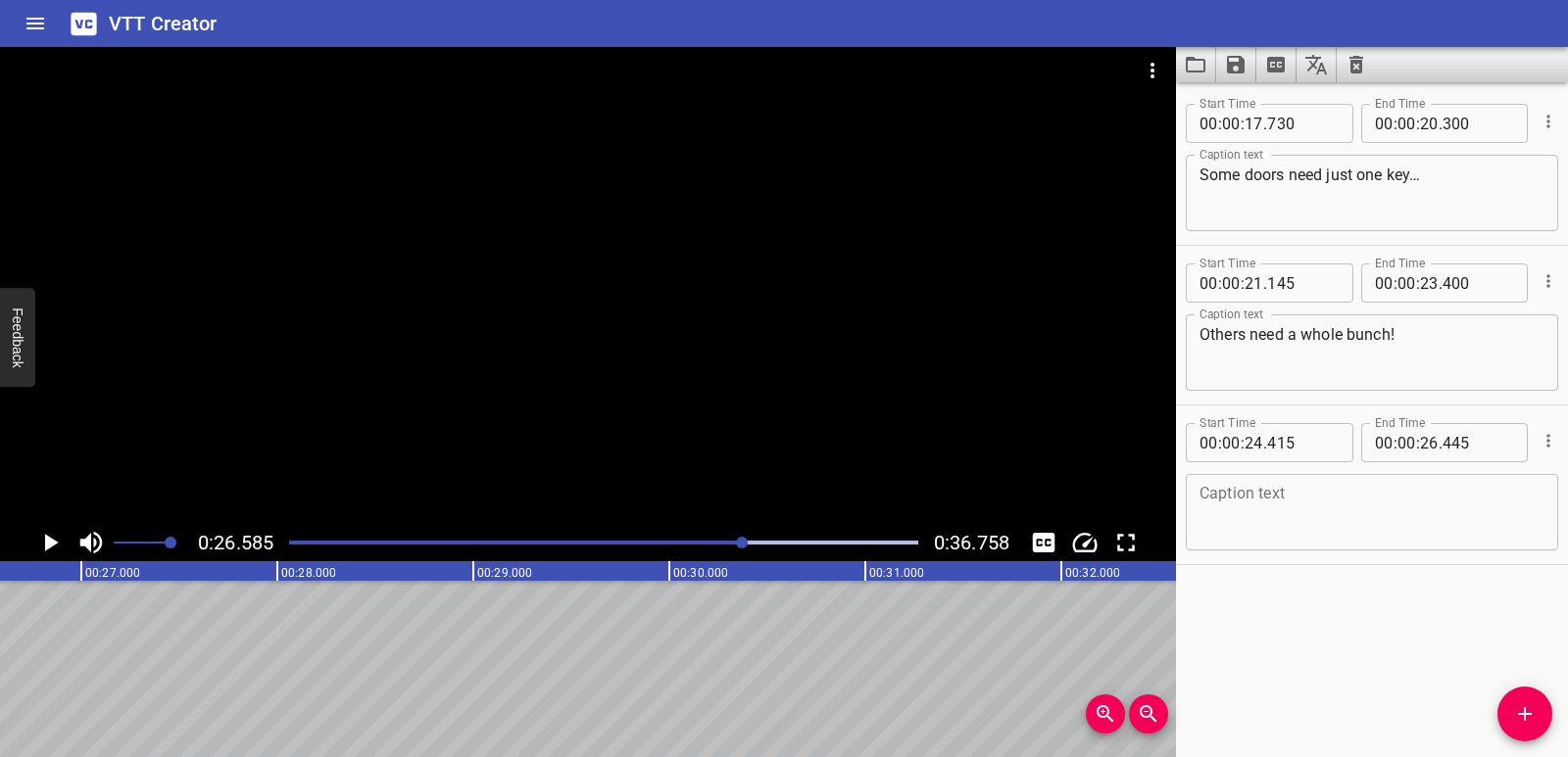
drag, startPoint x: 556, startPoint y: 670, endPoint x: 571, endPoint y: 671, distance: 15.0
click at [571, 671] on div "Some doors need just one key… Others need a whole bunch!" at bounding box center [669, 670] width 11757 height 177
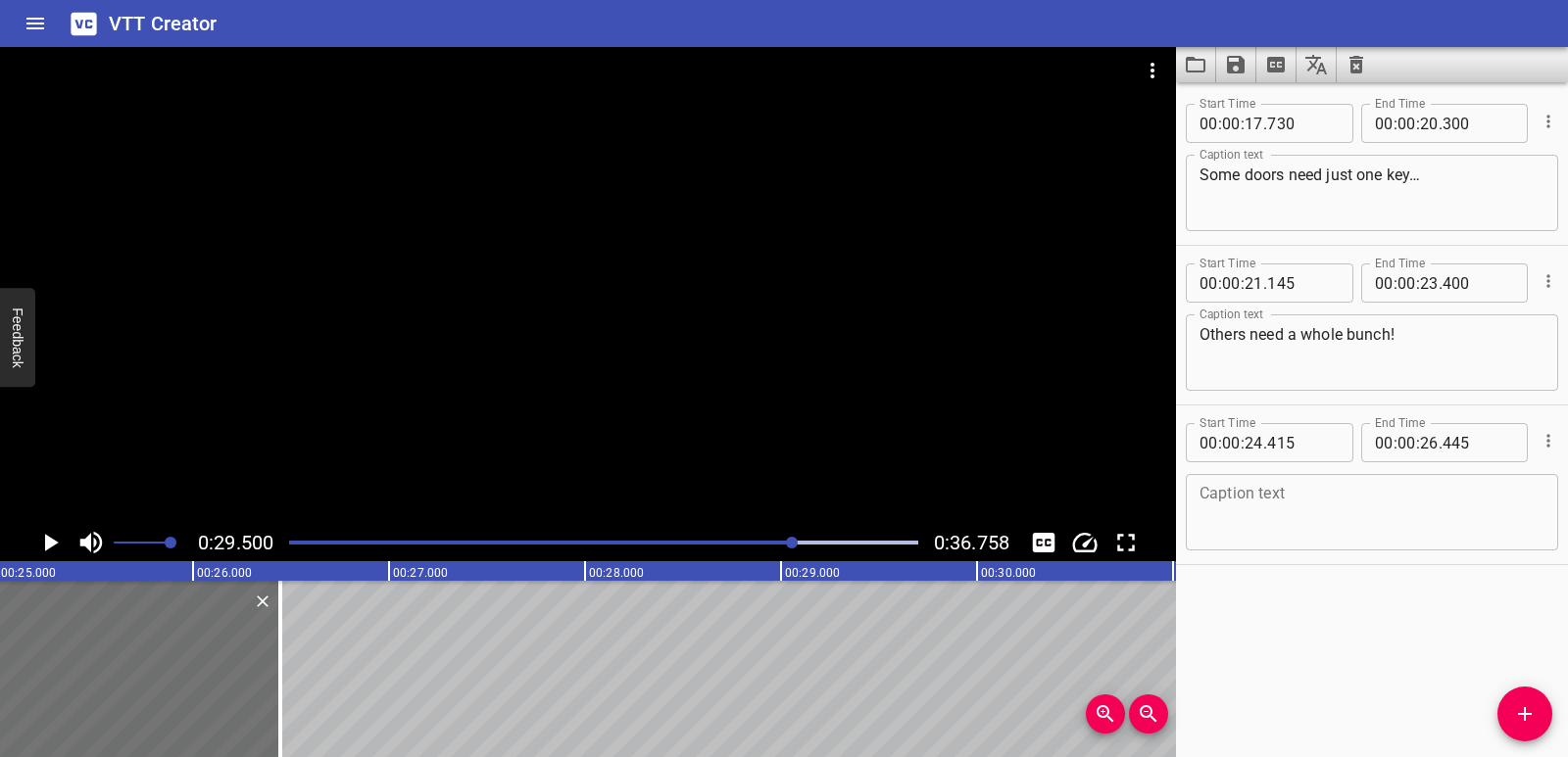
scroll to position [0, 4892]
drag, startPoint x: 288, startPoint y: 693, endPoint x: 302, endPoint y: 693, distance: 14.0
click at [302, 693] on div at bounding box center [304, 670] width 4 height 177
type input "520"
click at [1208, 517] on textarea at bounding box center [1371, 513] width 345 height 56
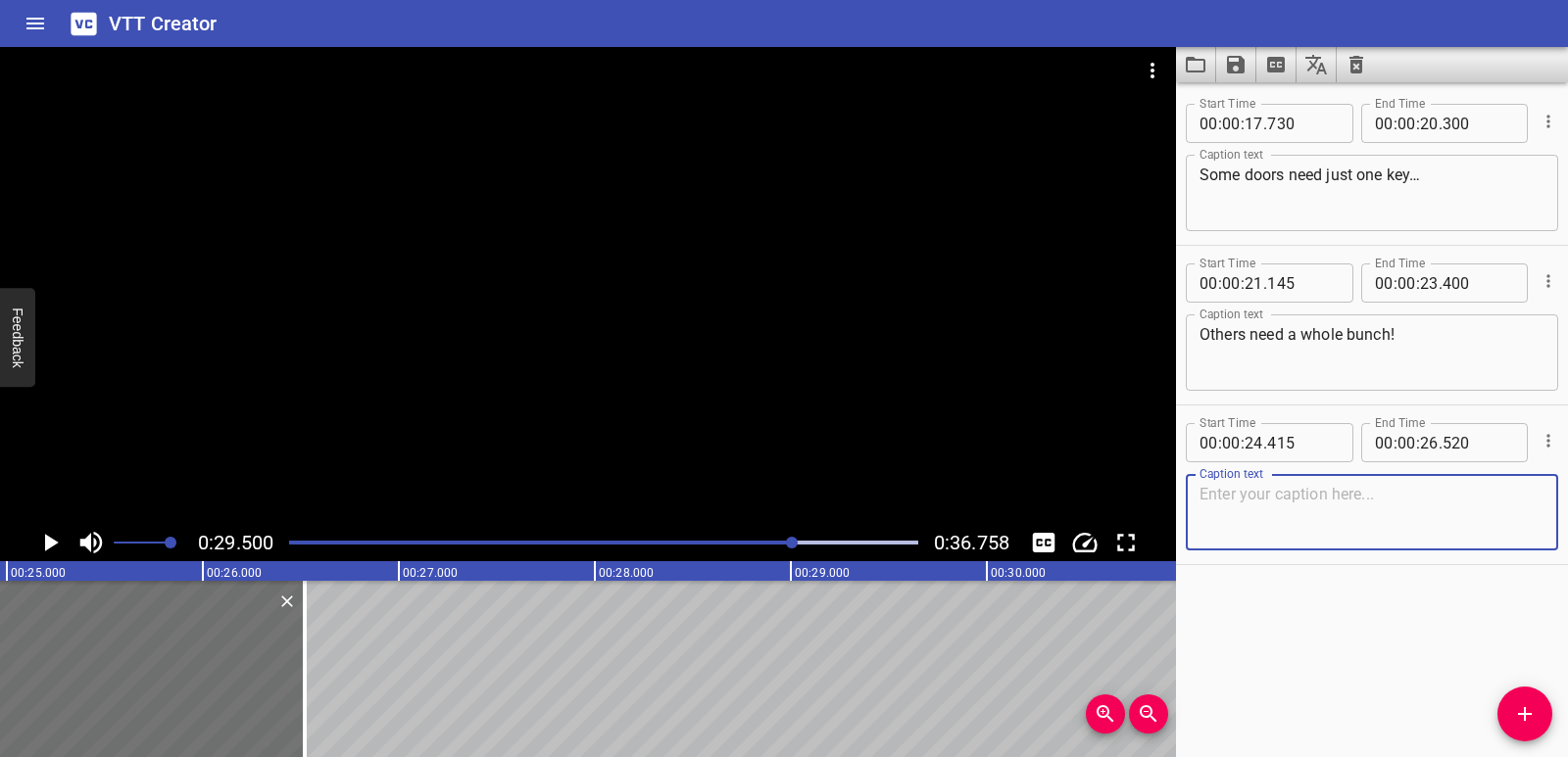
paste textarea "Each door only opens with the factor pairs of that number."
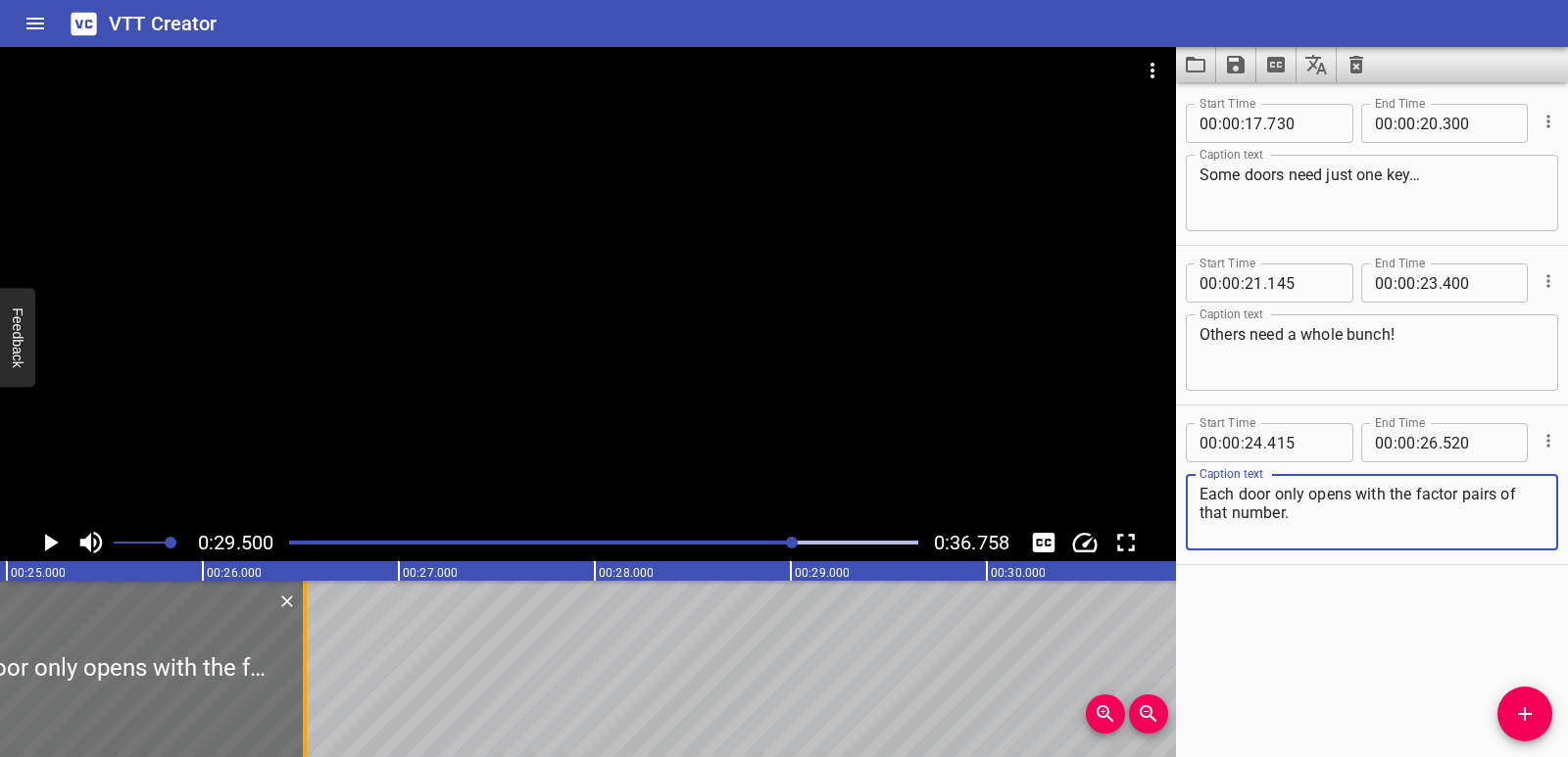
type textarea "Each door only opens with the factor pairs of that number."
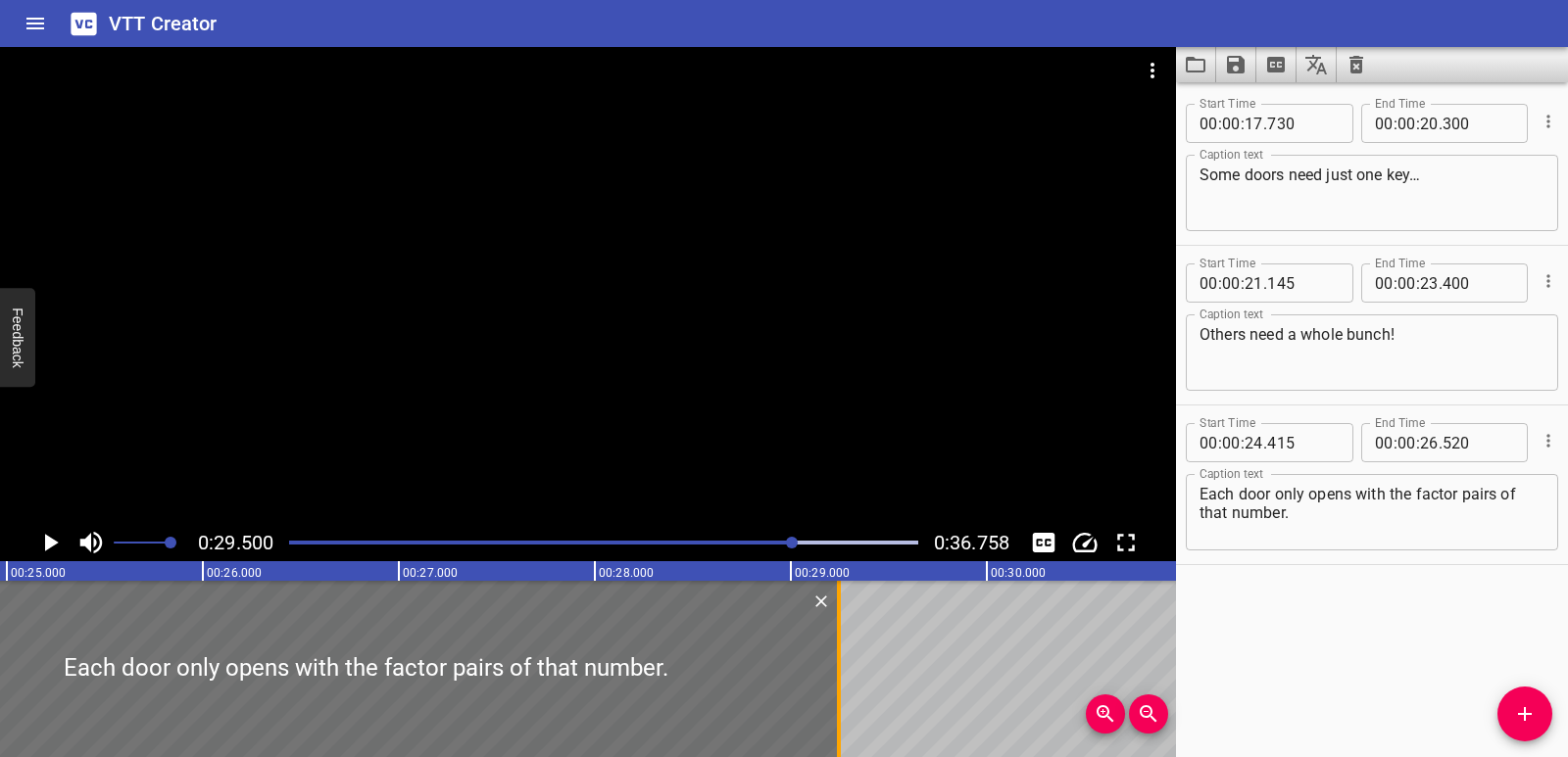
drag, startPoint x: 300, startPoint y: 674, endPoint x: 835, endPoint y: 655, distance: 535.3
click at [835, 655] on div at bounding box center [838, 670] width 20 height 177
type input "29"
type input "245"
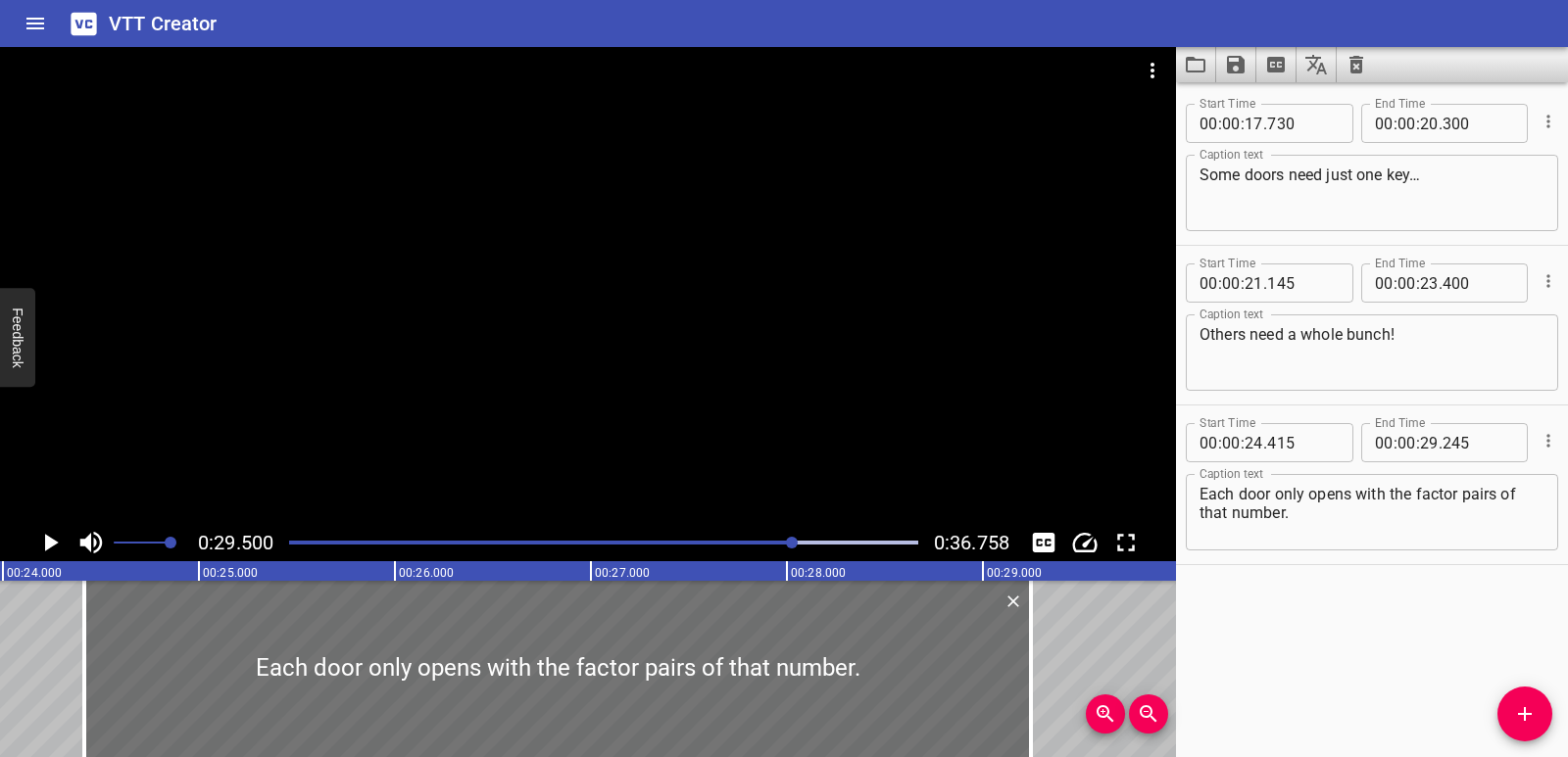
scroll to position [0, 4679]
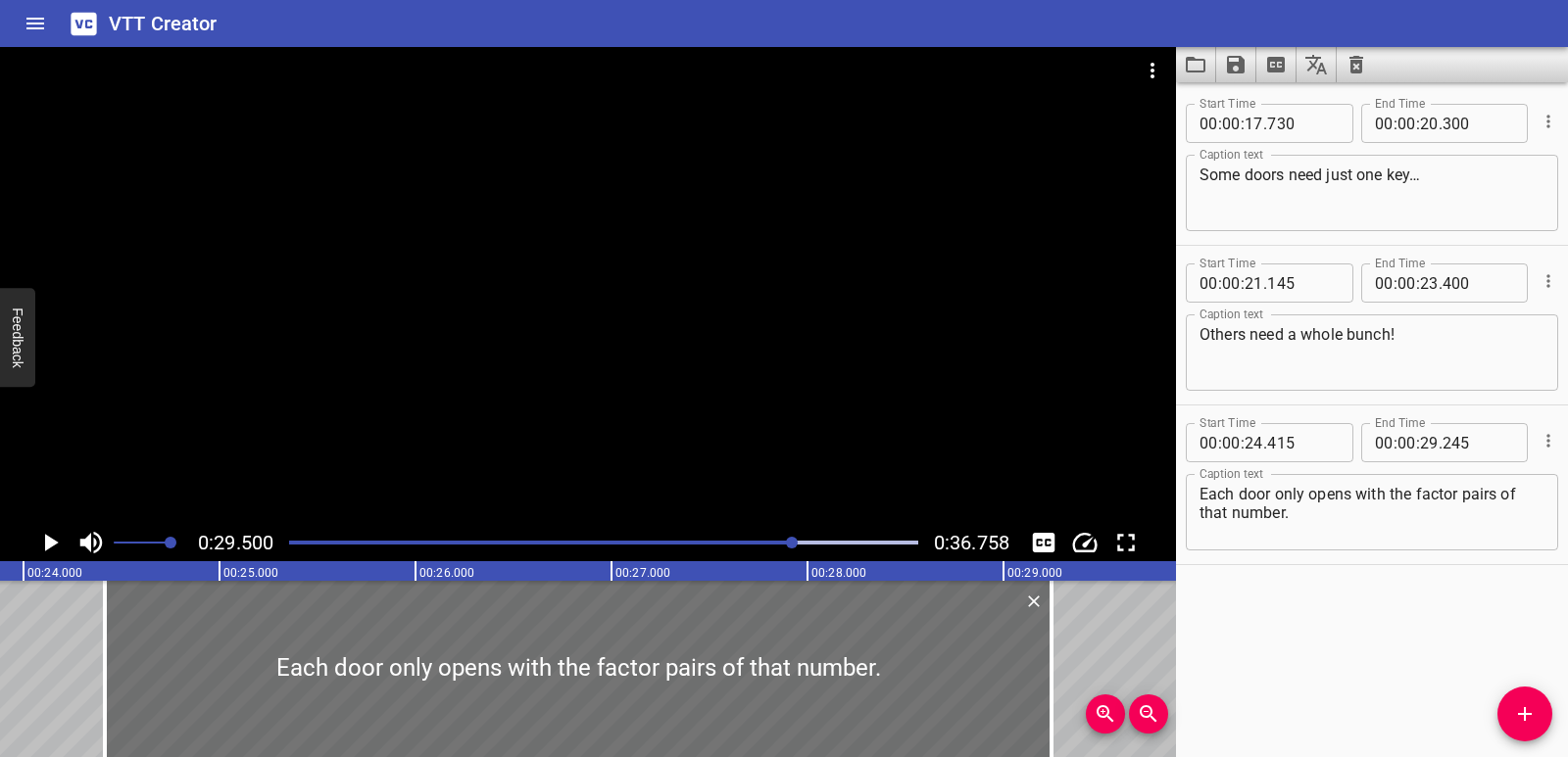
click at [62, 542] on icon "Play/Pause" at bounding box center [50, 543] width 29 height 29
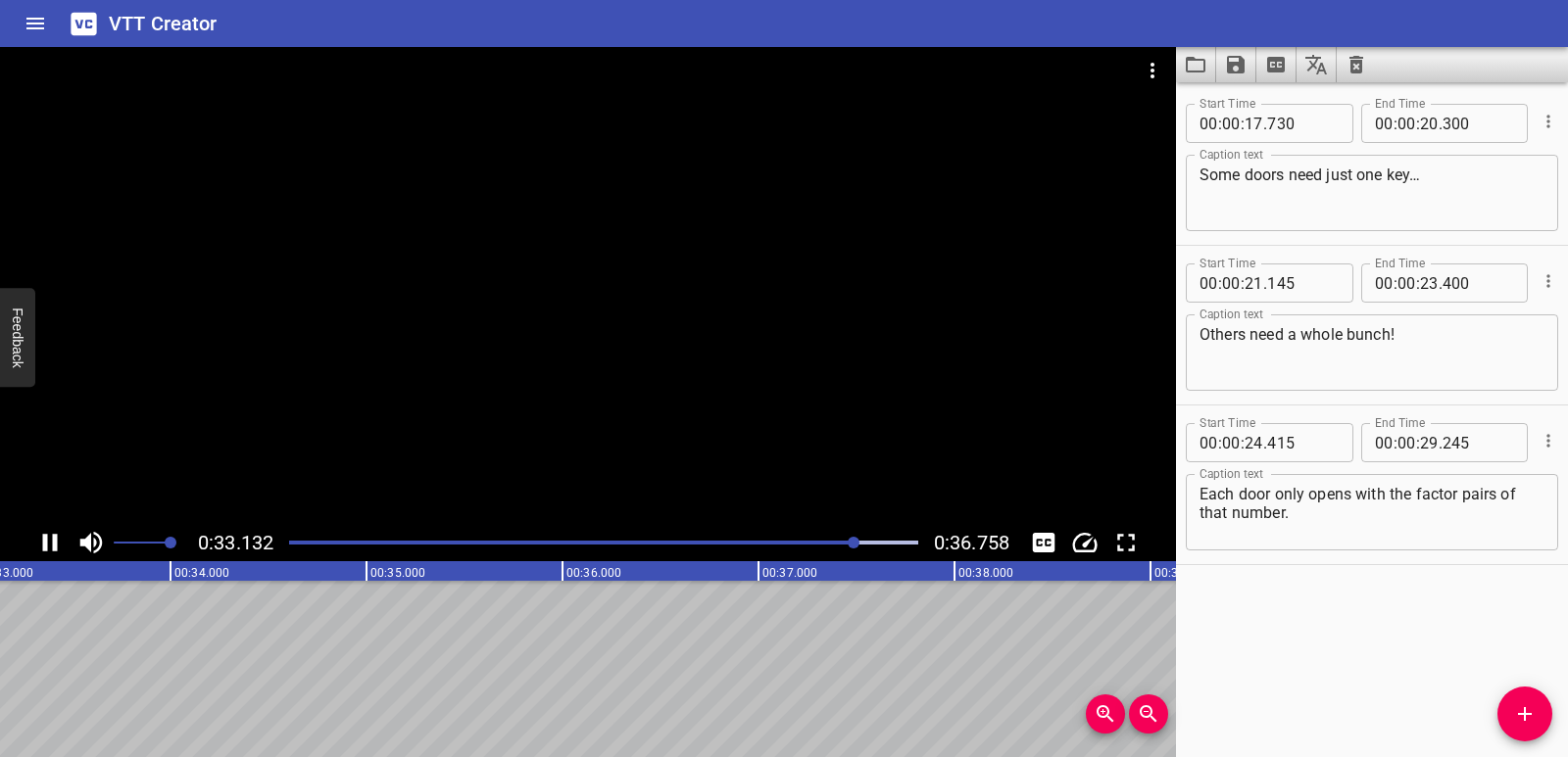
click at [432, 544] on div "Play progress" at bounding box center [542, 543] width 629 height 4
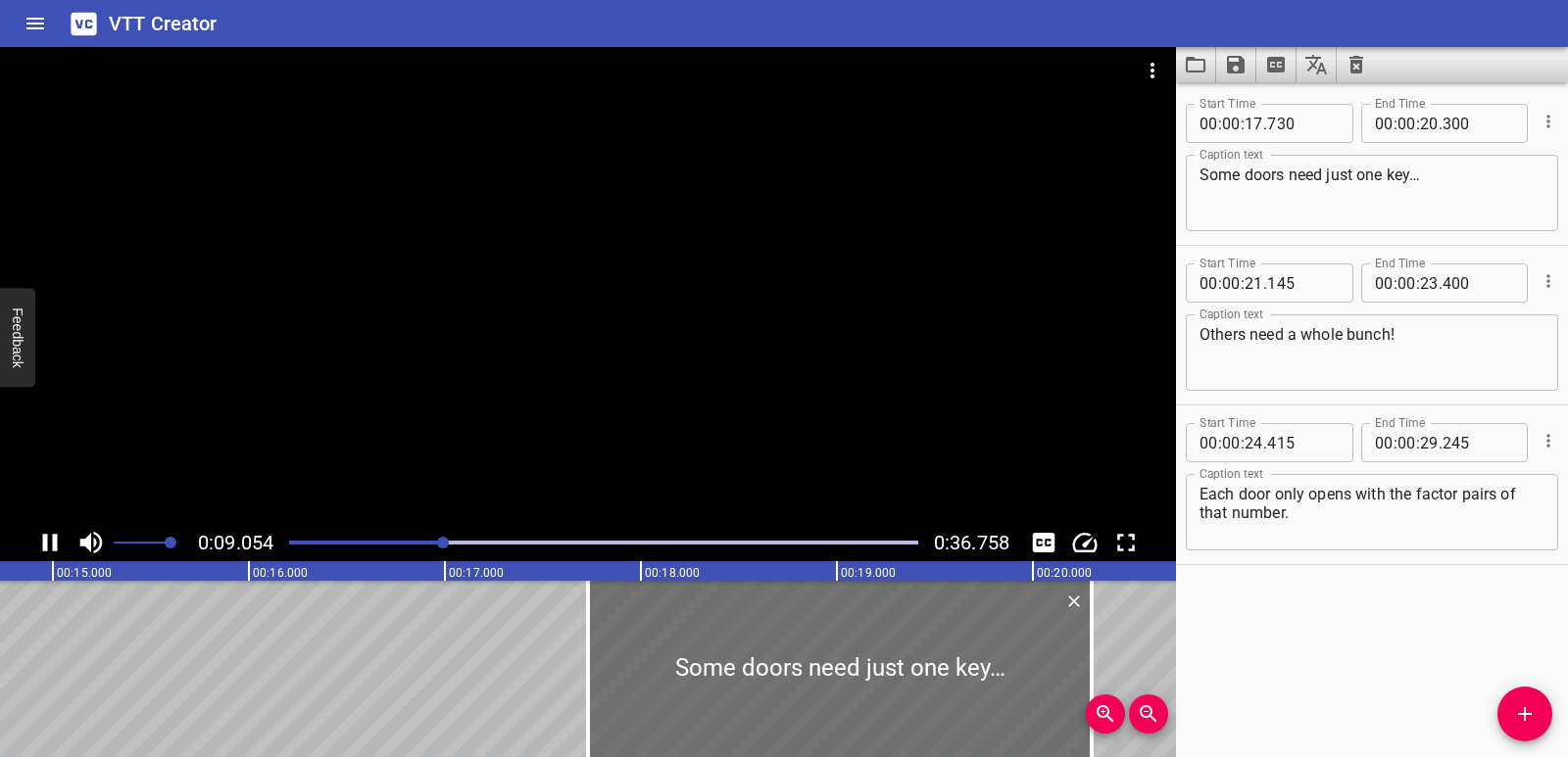
click at [488, 539] on div at bounding box center [603, 543] width 653 height 27
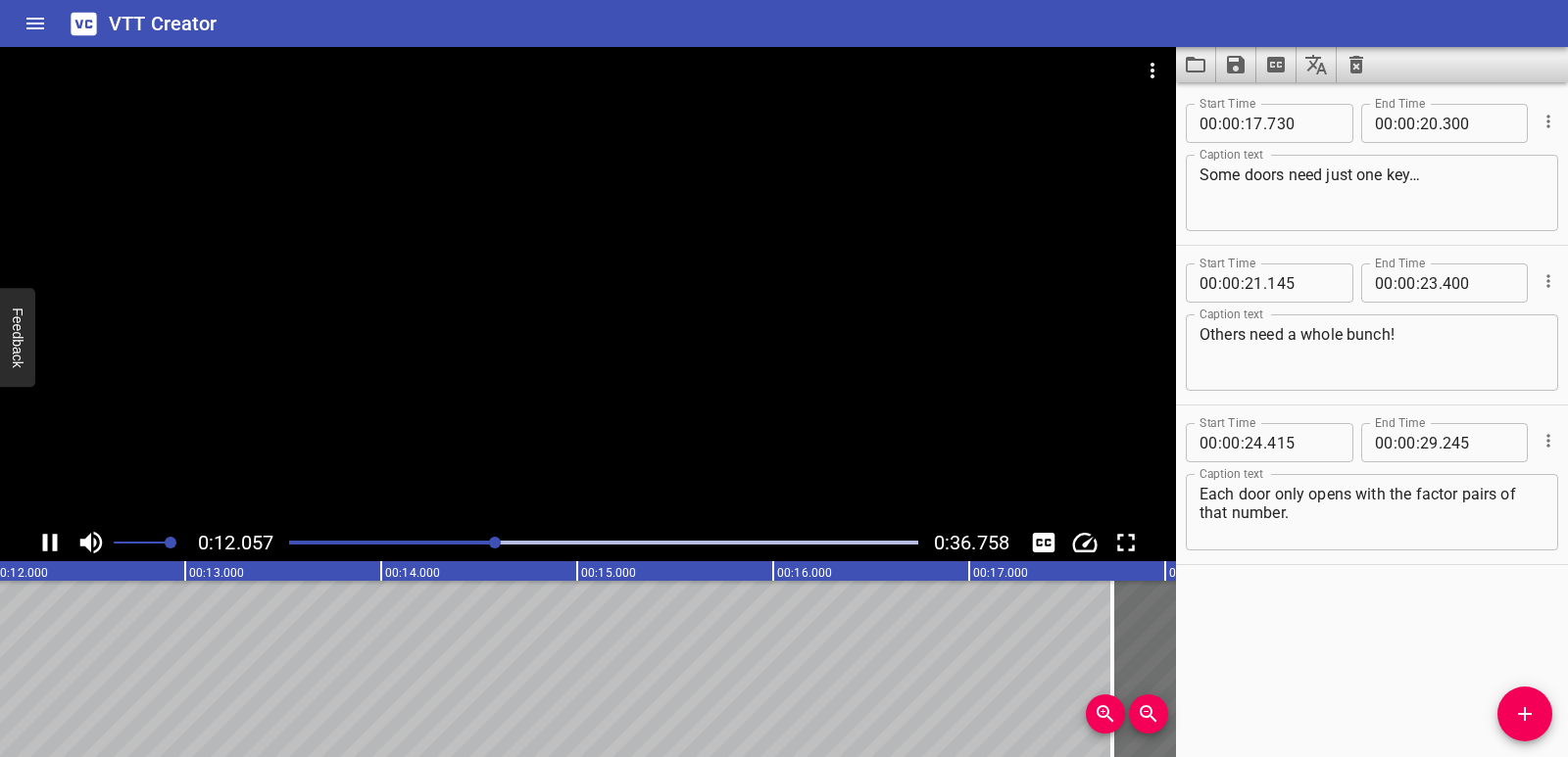
click at [512, 539] on div at bounding box center [603, 543] width 653 height 27
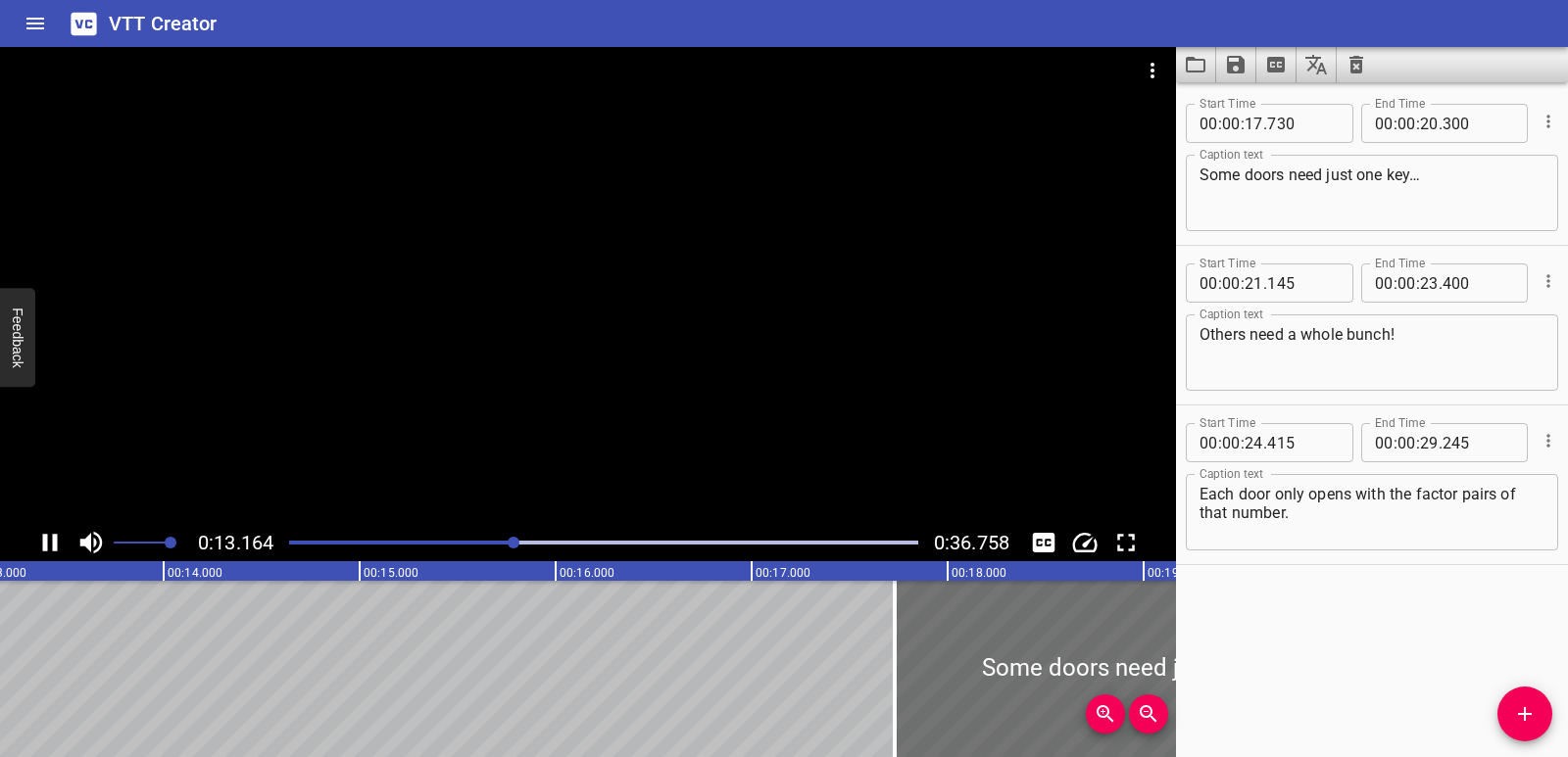
click at [530, 542] on div "Play progress" at bounding box center [603, 543] width 629 height 4
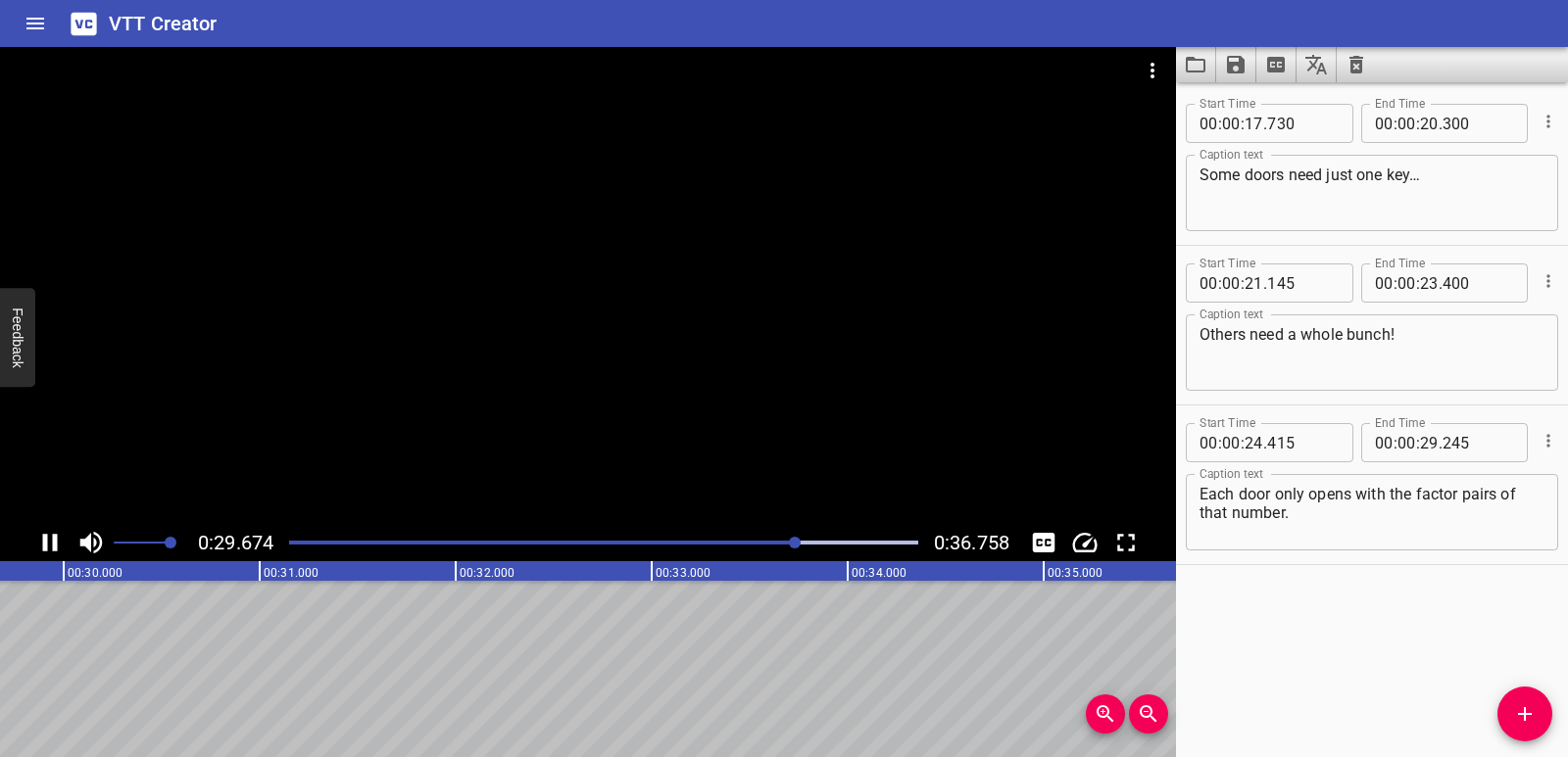
click at [44, 544] on icon "Play/Pause" at bounding box center [50, 543] width 15 height 18
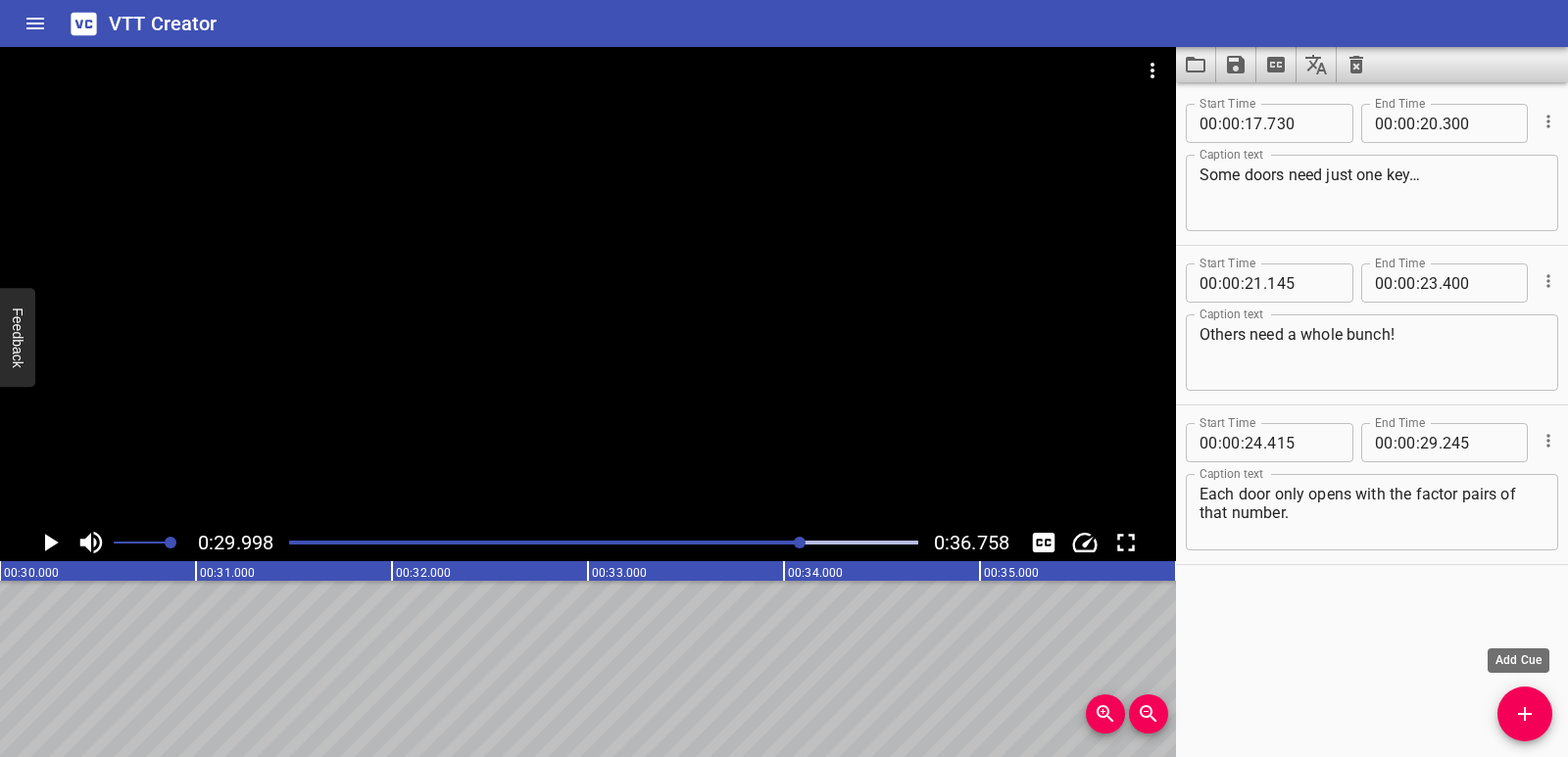
click at [1529, 712] on icon "Add Cue" at bounding box center [1525, 714] width 24 height 24
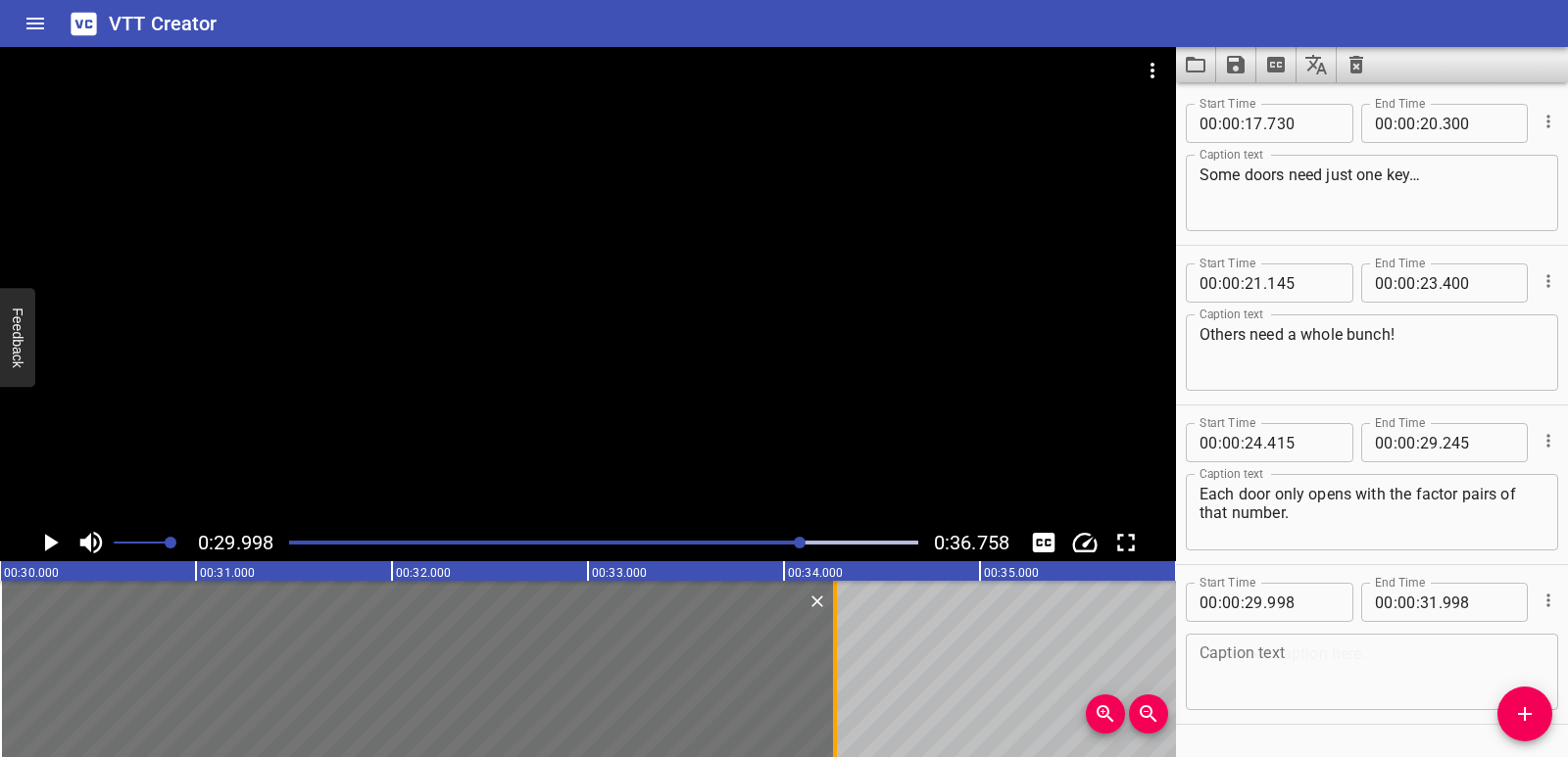
drag, startPoint x: 391, startPoint y: 687, endPoint x: 834, endPoint y: 670, distance: 443.3
click at [834, 670] on div at bounding box center [835, 670] width 4 height 177
type input "34"
type input "258"
click at [1246, 673] on textarea at bounding box center [1371, 673] width 345 height 56
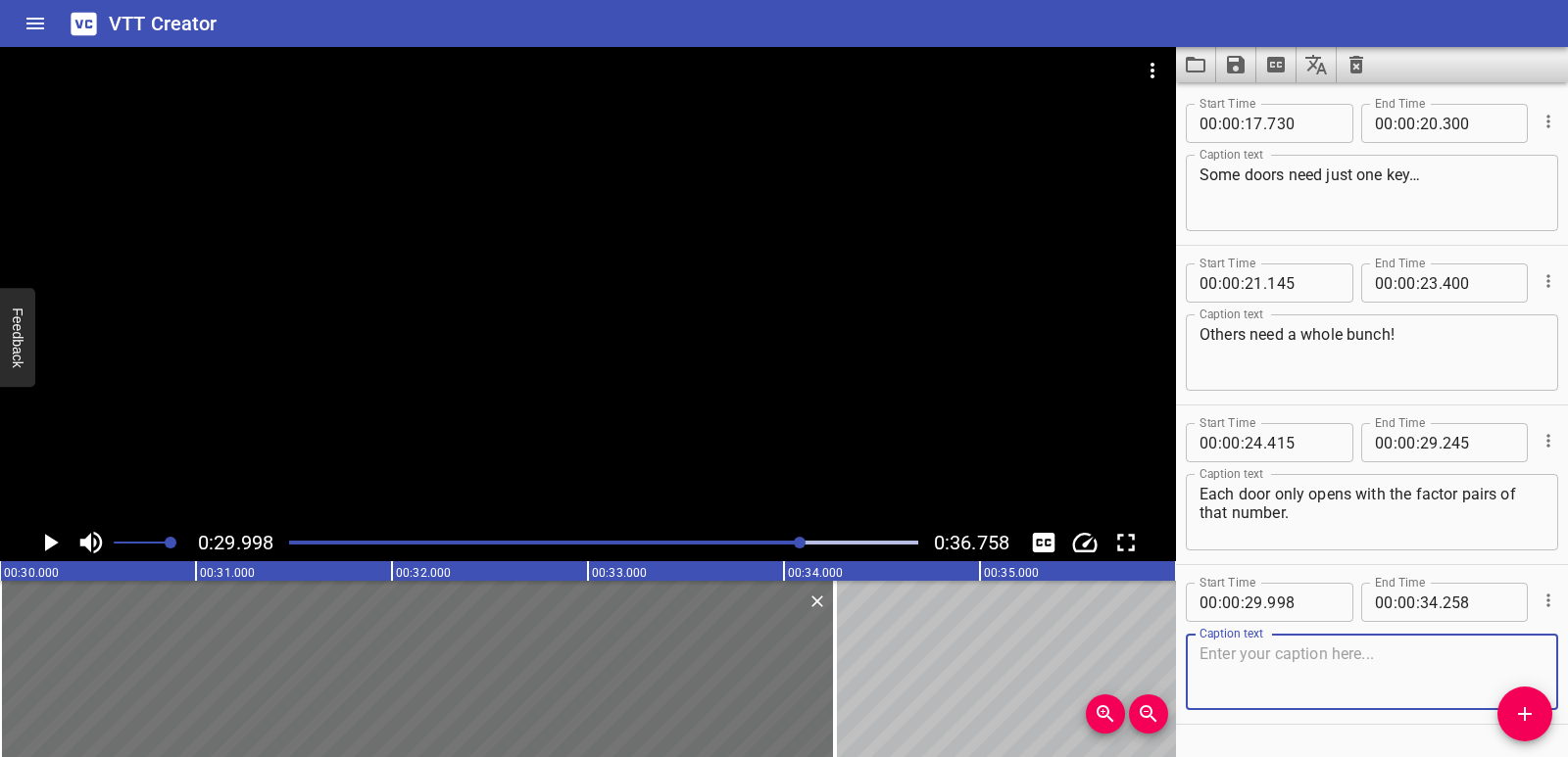
click at [1373, 657] on textarea at bounding box center [1371, 673] width 345 height 56
paste textarea "Let’s find out which numbers have just one factor pair… and which have more!"
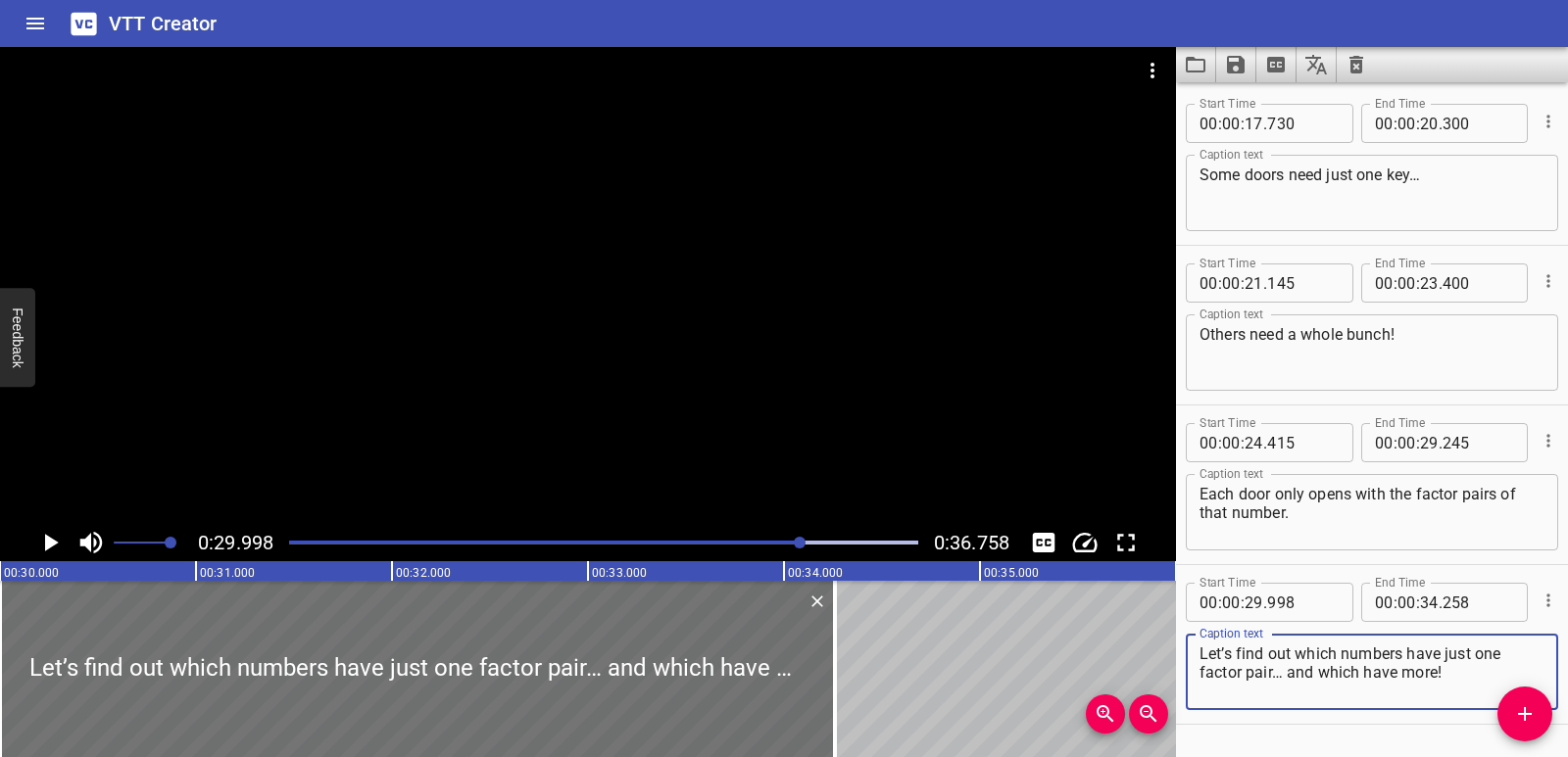
type textarea "Let’s find out which numbers have just one factor pair… and which have more!"
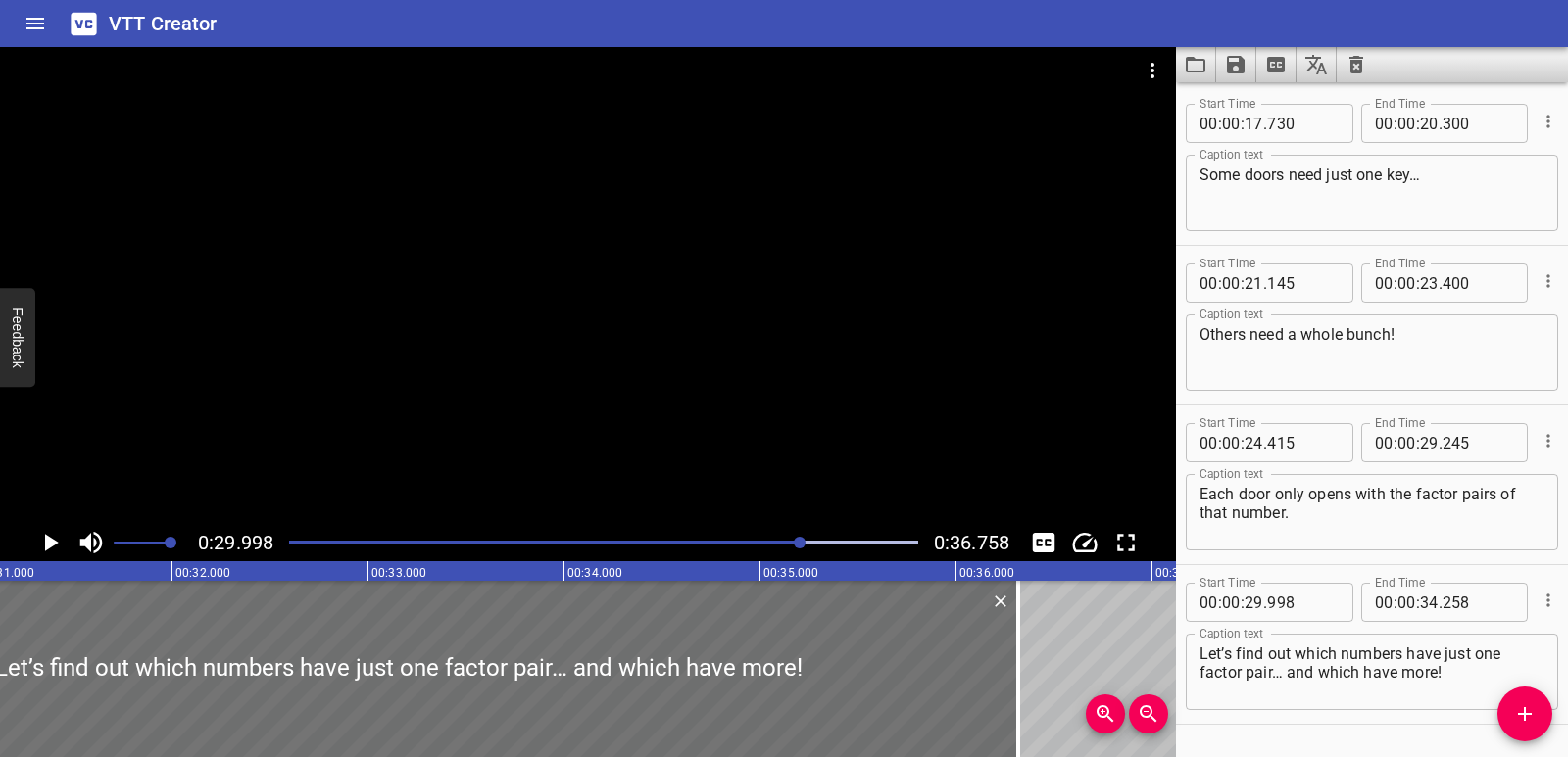
drag, startPoint x: 835, startPoint y: 668, endPoint x: 1168, endPoint y: 642, distance: 334.0
type input "37"
type input "228"
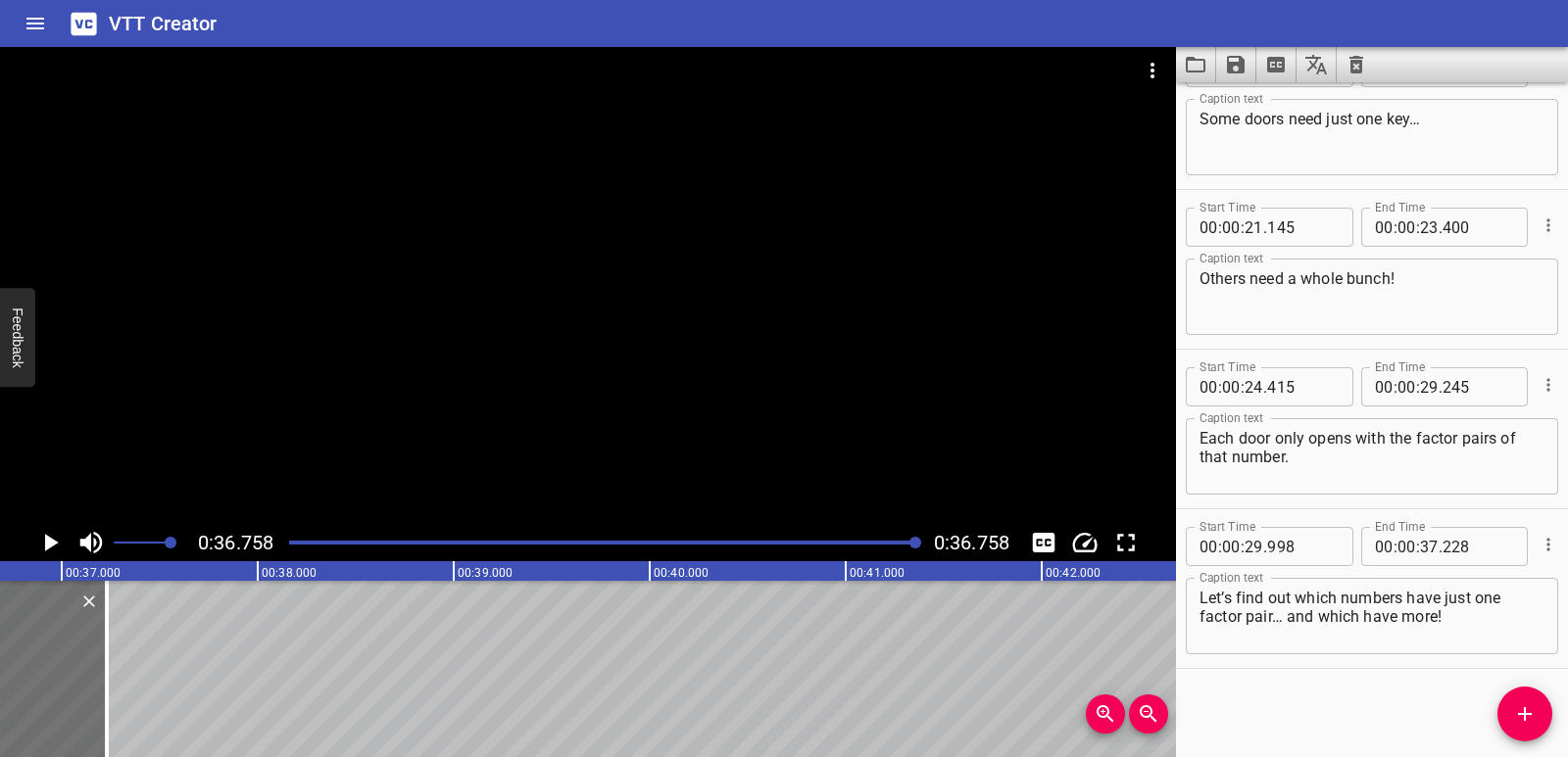
scroll to position [0, 7203]
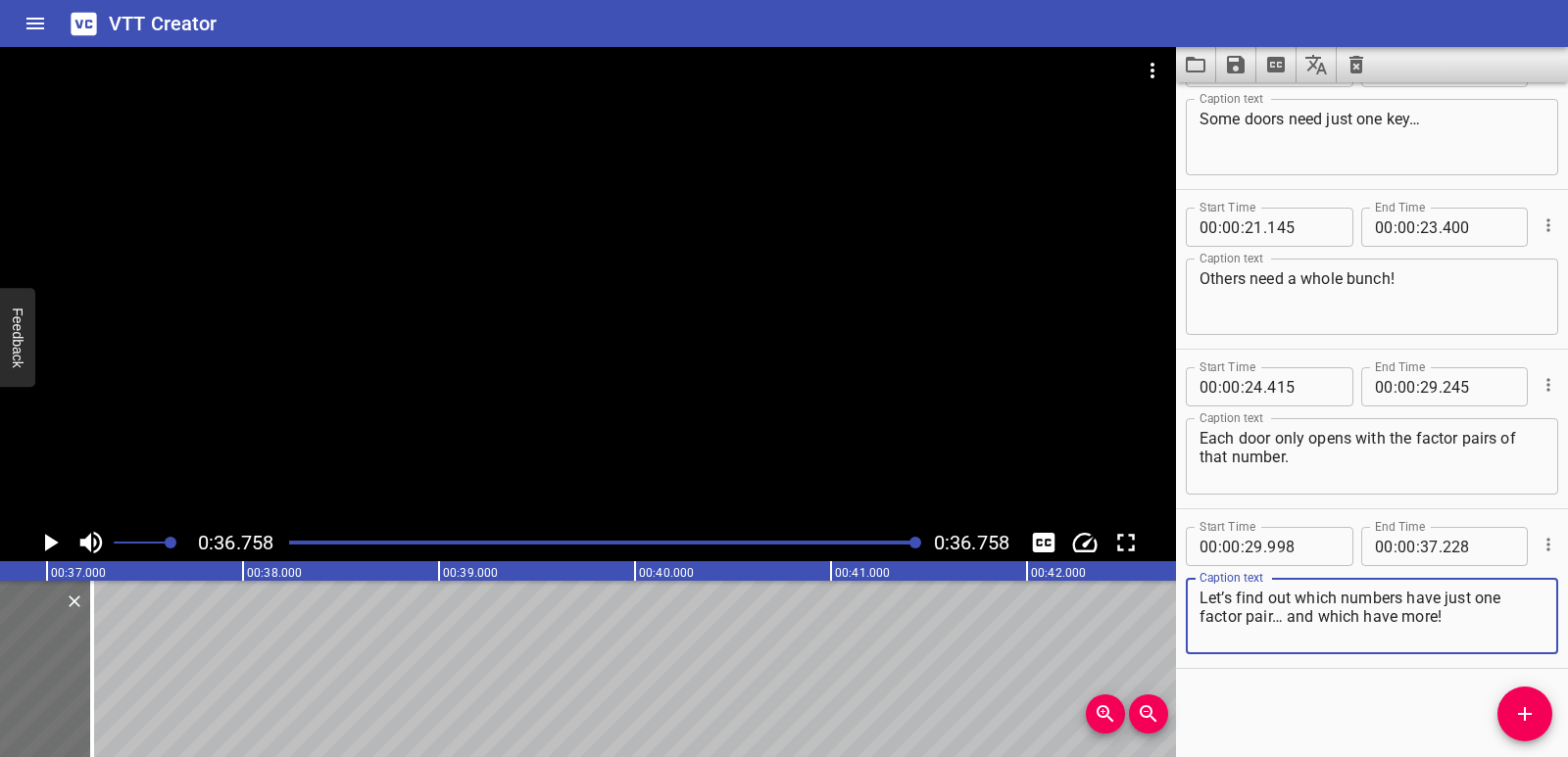
drag, startPoint x: 1286, startPoint y: 621, endPoint x: 1446, endPoint y: 622, distance: 160.0
click at [1446, 622] on textarea "Let’s find out which numbers have just one factor pair… and which have more!" at bounding box center [1371, 617] width 345 height 56
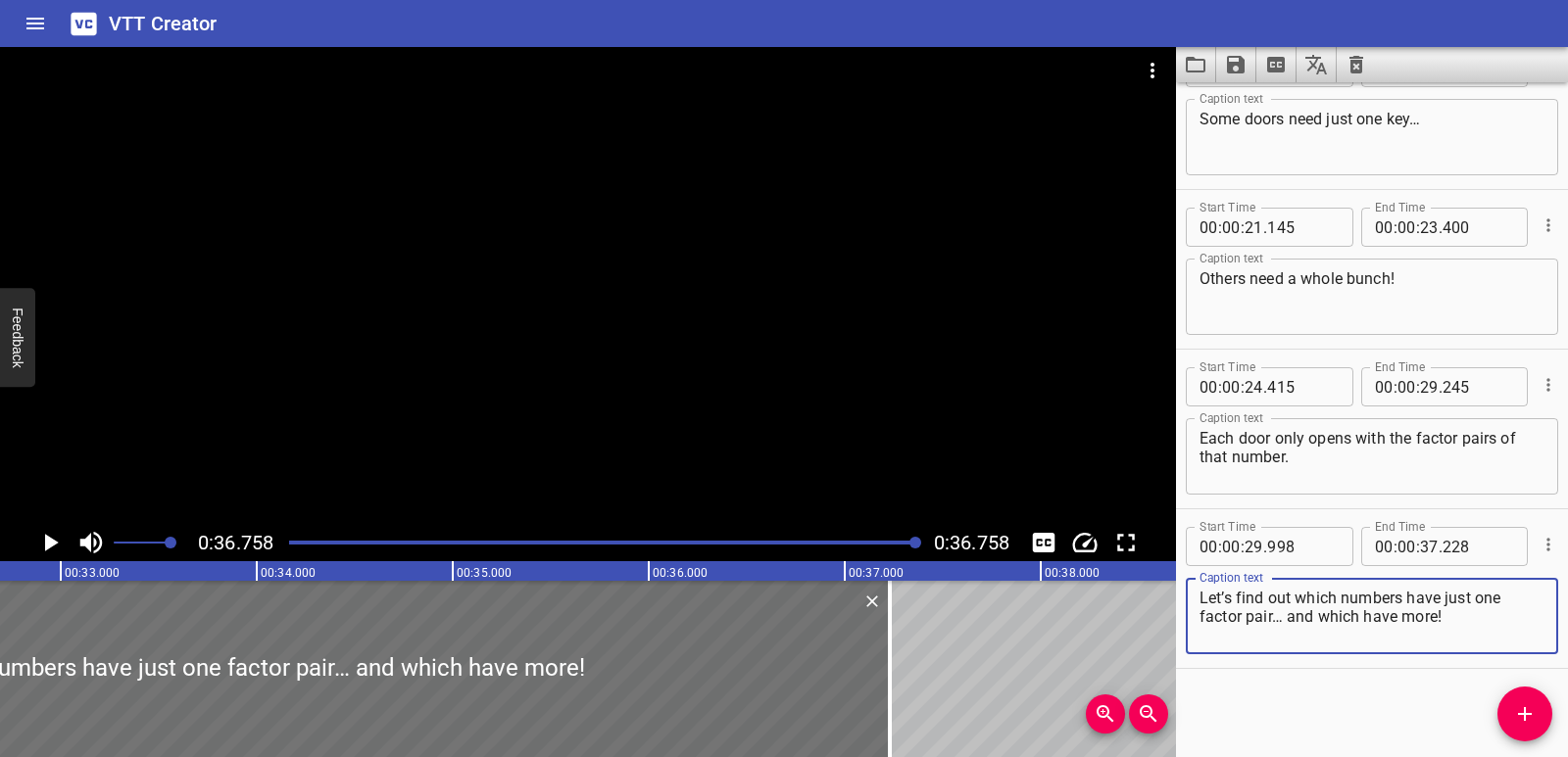
scroll to position [0, 6355]
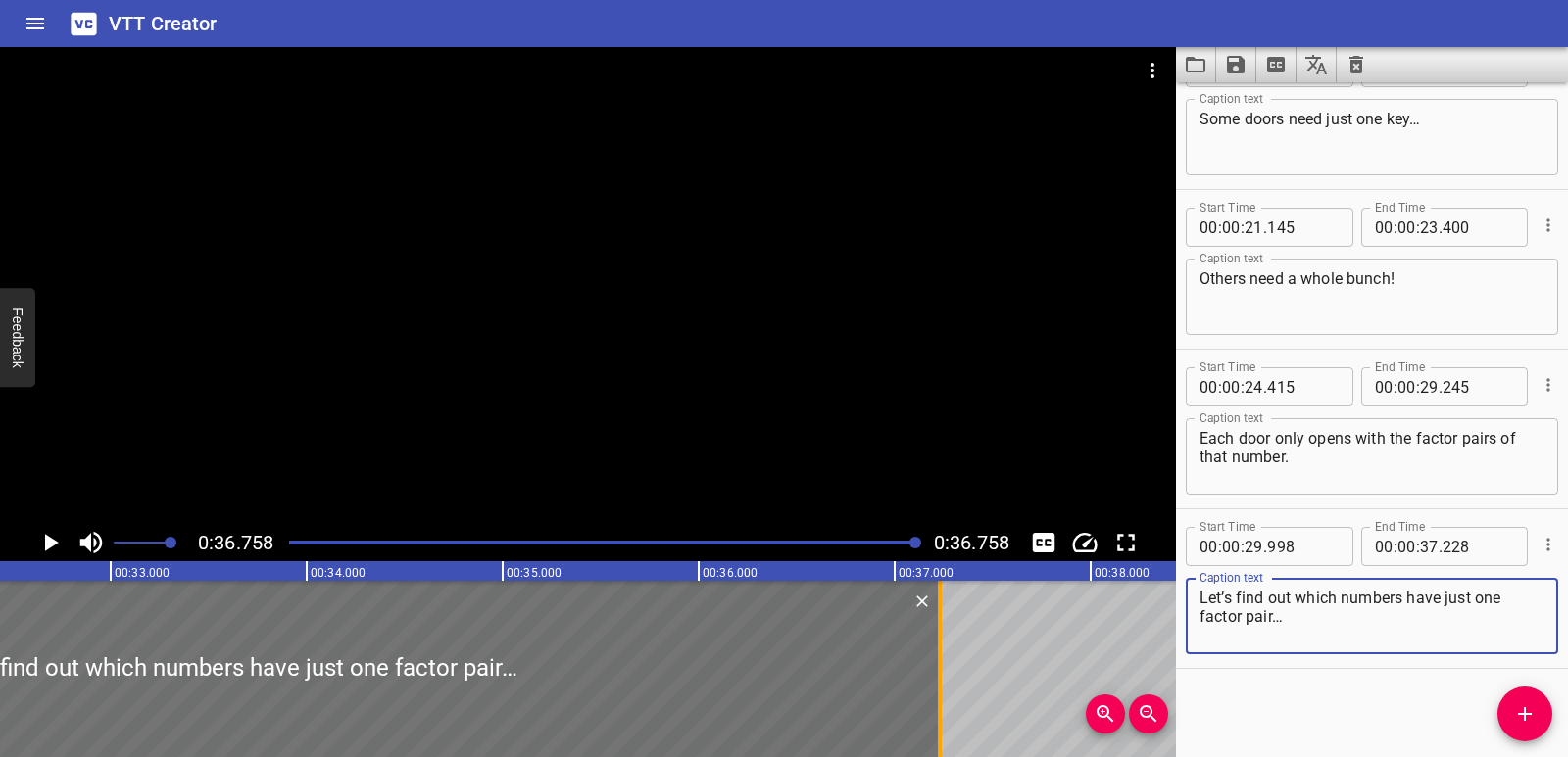
type textarea "Let’s find out which numbers have just one factor pair…"
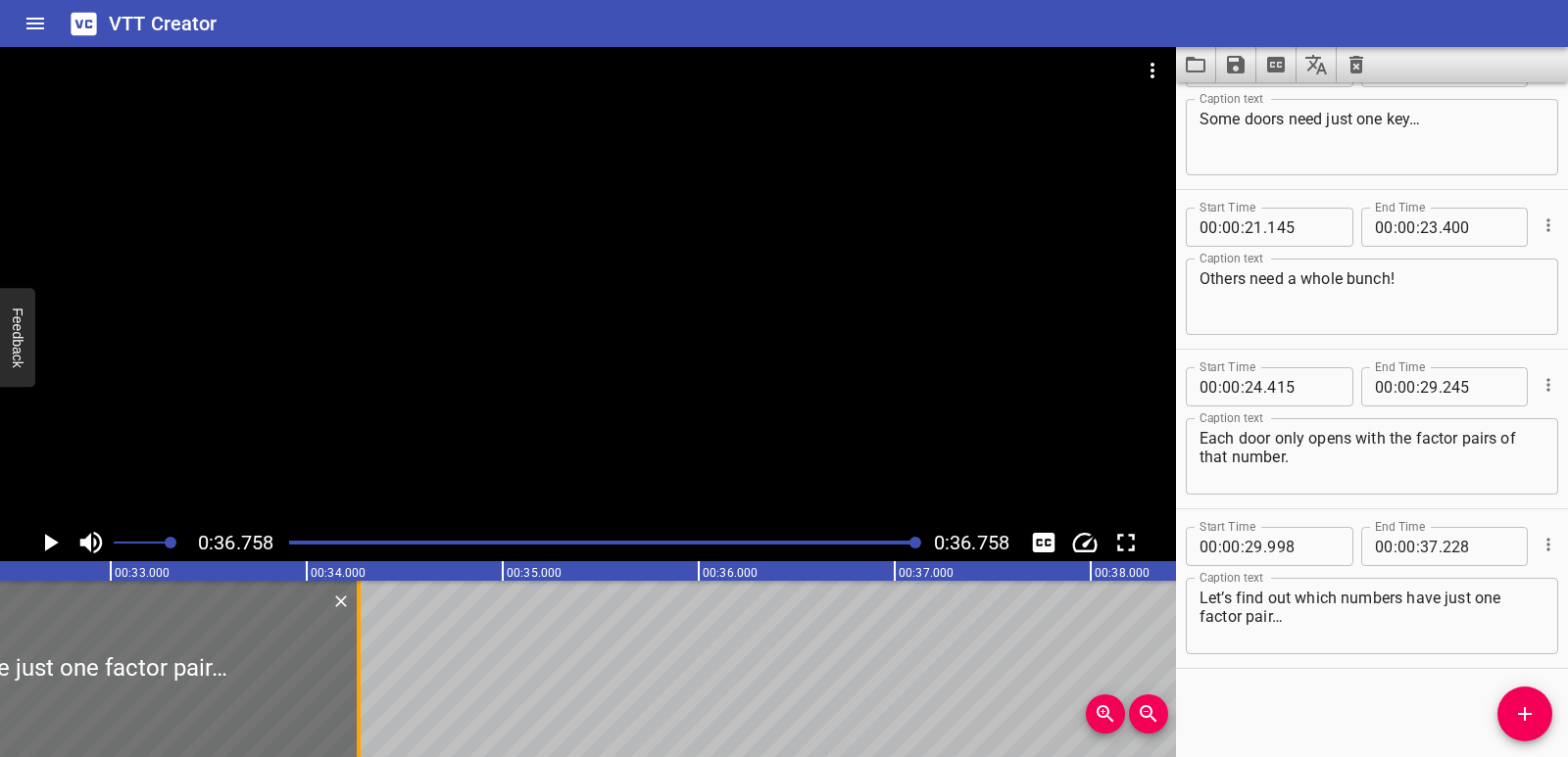
drag, startPoint x: 945, startPoint y: 682, endPoint x: 363, endPoint y: 676, distance: 582.0
click at [363, 676] on div at bounding box center [358, 670] width 20 height 177
type input "34"
type input "263"
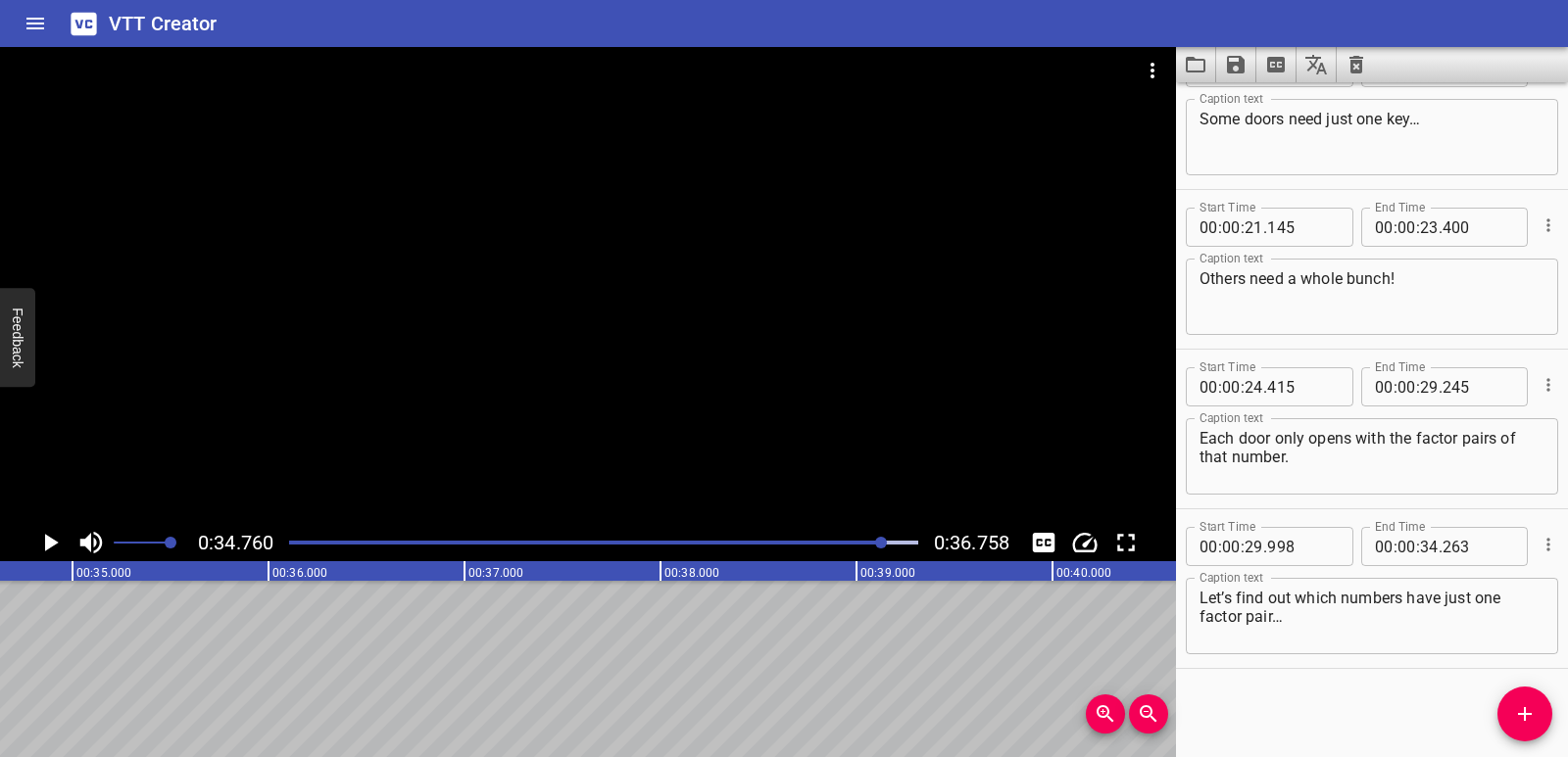
scroll to position [0, 6811]
click at [1541, 717] on span "Add Cue" at bounding box center [1525, 714] width 55 height 24
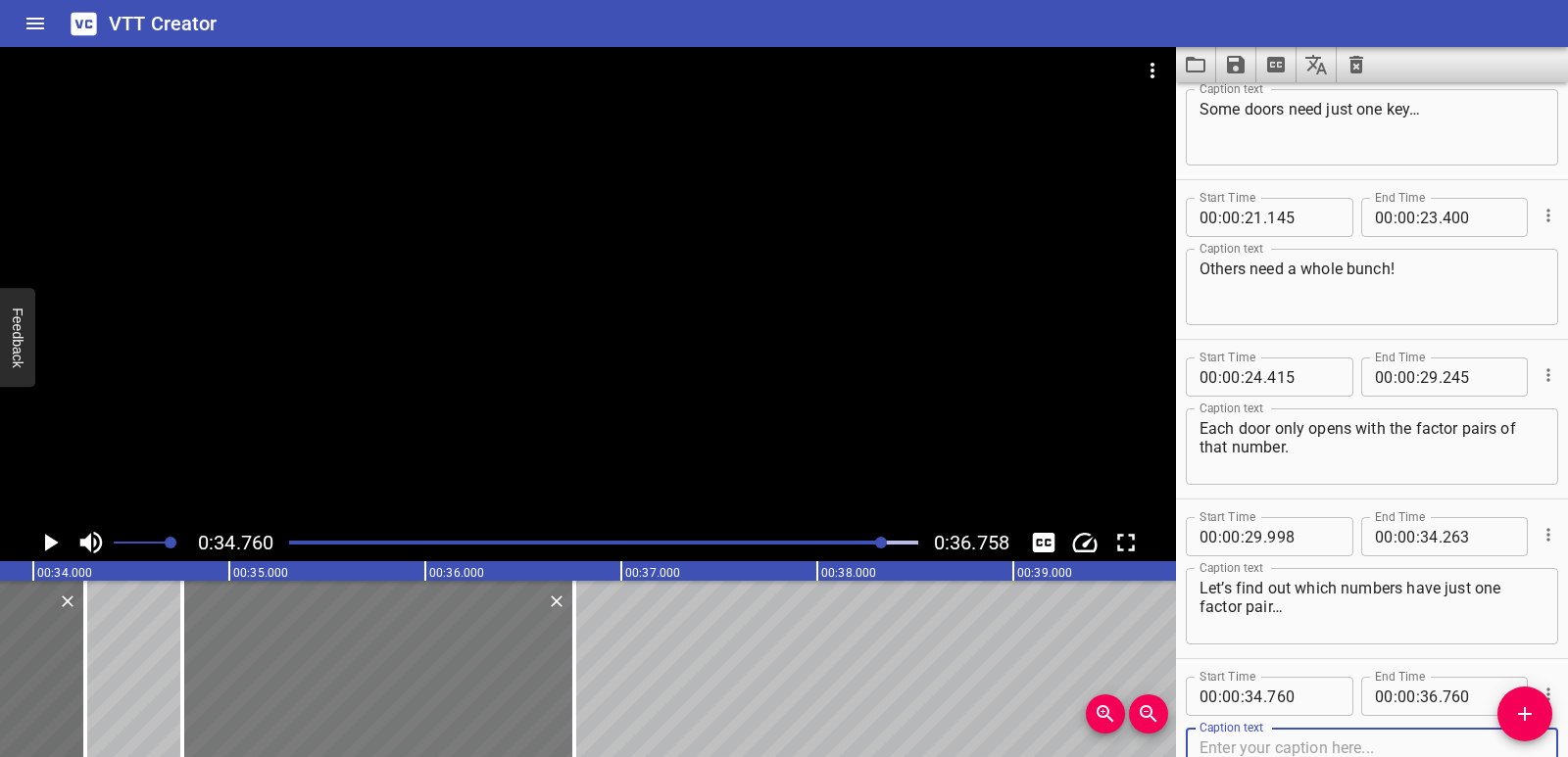
scroll to position [0, 6610]
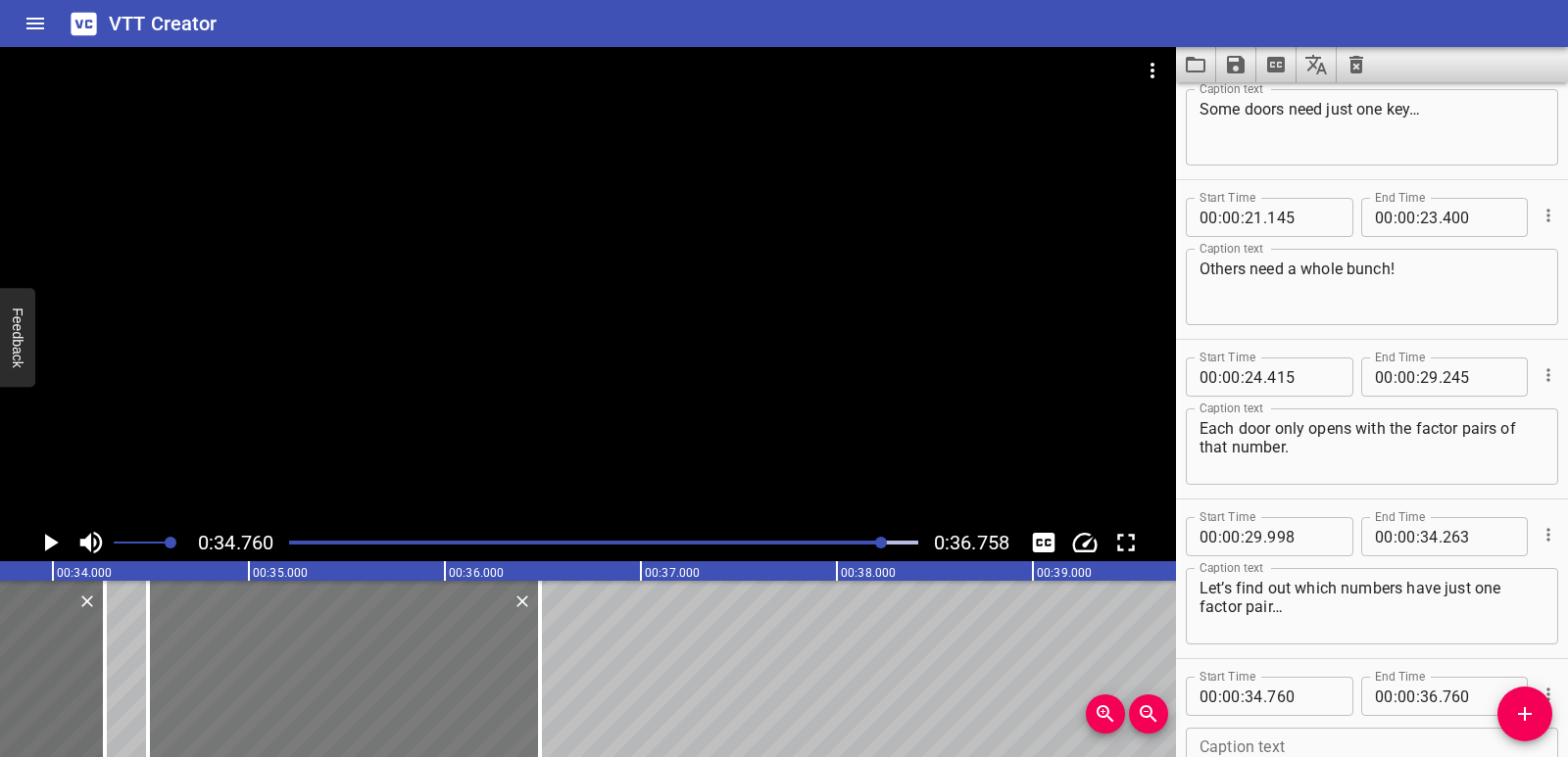
drag, startPoint x: 261, startPoint y: 628, endPoint x: 208, endPoint y: 641, distance: 54.6
click at [208, 641] on div at bounding box center [344, 670] width 392 height 177
type input "485"
drag, startPoint x: 533, startPoint y: 682, endPoint x: 452, endPoint y: 672, distance: 81.6
click at [452, 672] on div at bounding box center [459, 670] width 20 height 177
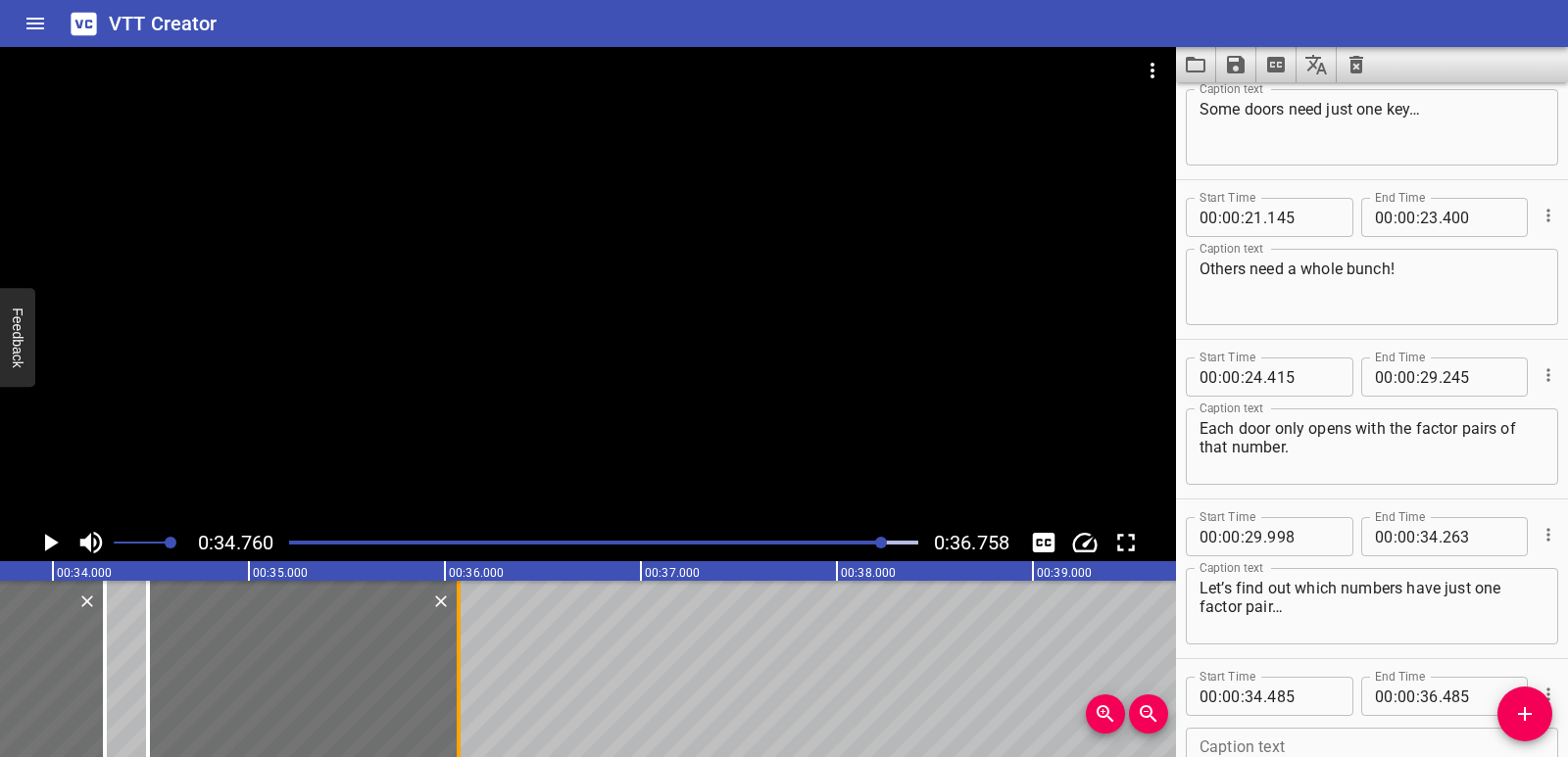
type input "070"
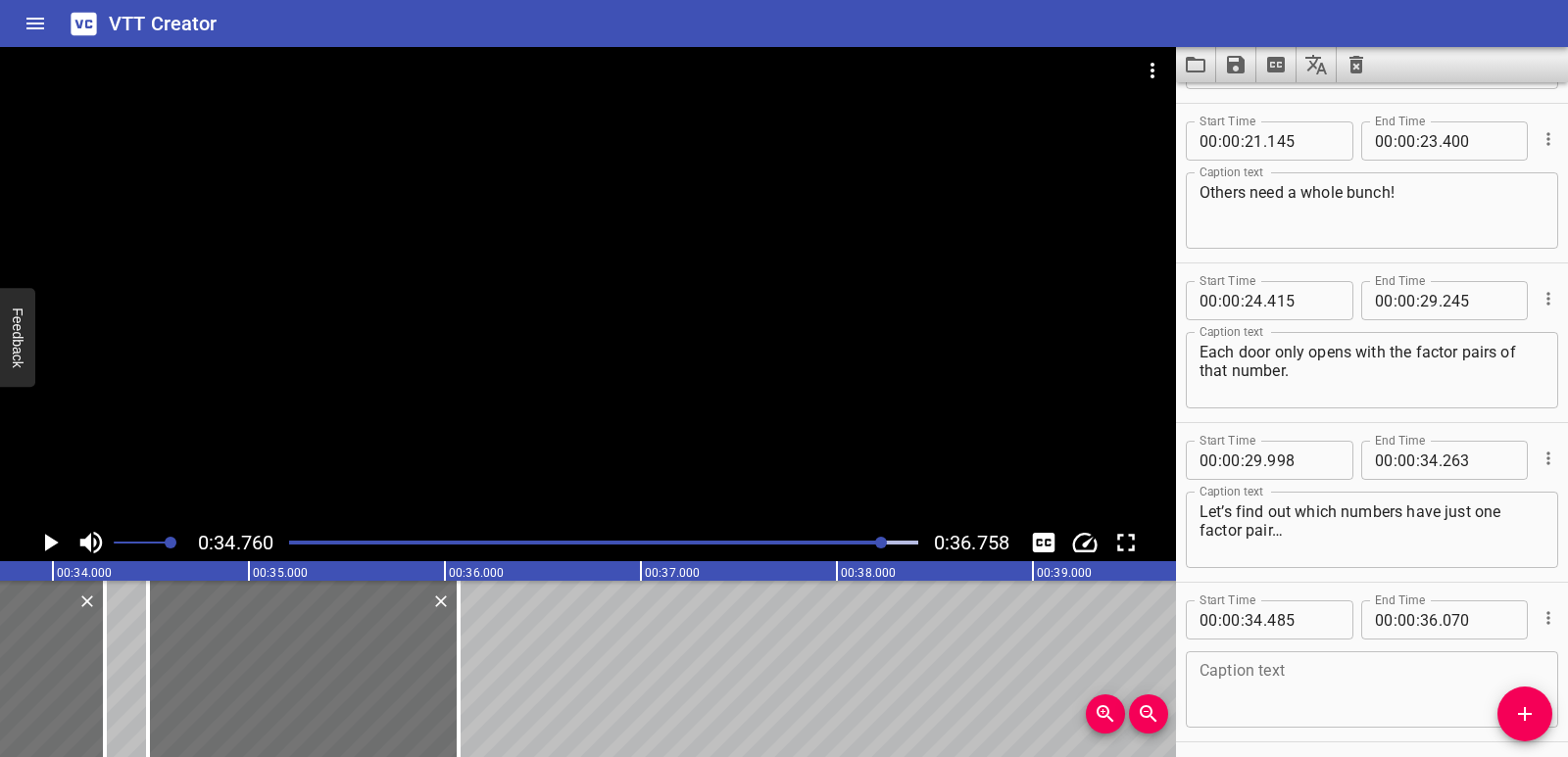
scroll to position [216, 0]
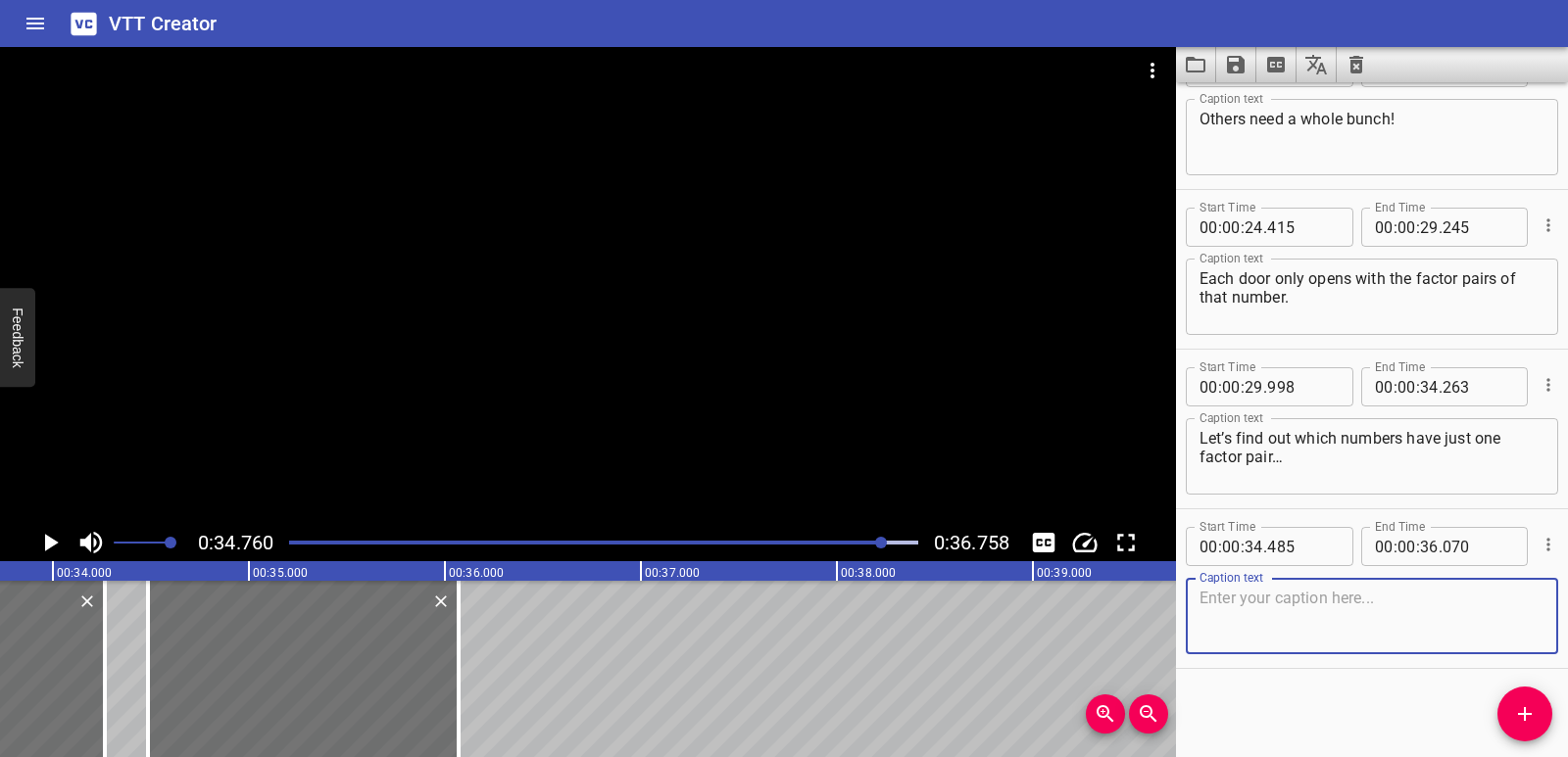
click at [1309, 601] on textarea at bounding box center [1371, 617] width 345 height 56
paste textarea "and which have more!"
type textarea "and which have more!"
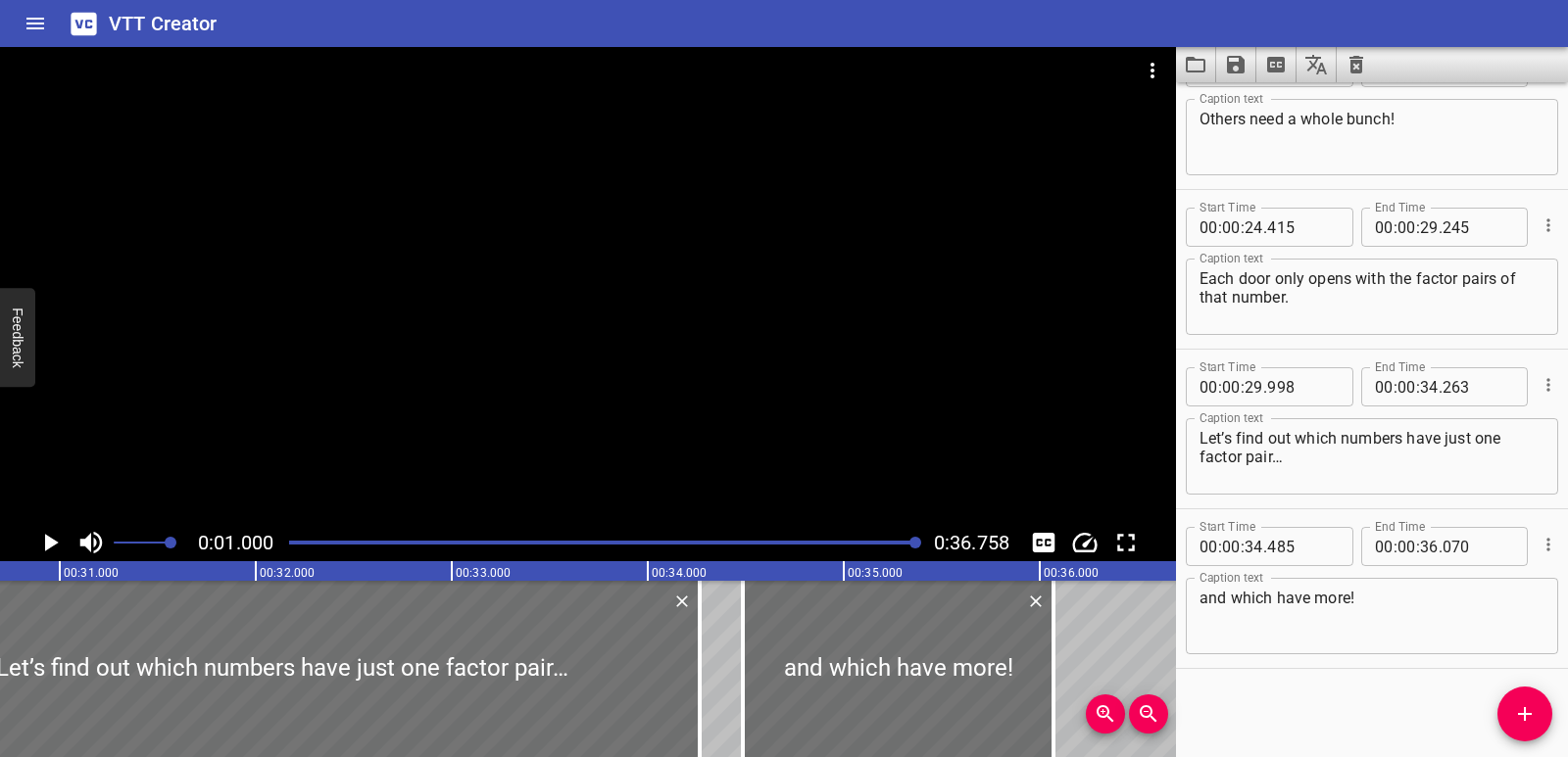
drag, startPoint x: 891, startPoint y: 544, endPoint x: 927, endPoint y: 545, distance: 36.0
click at [927, 545] on div at bounding box center [603, 543] width 653 height 27
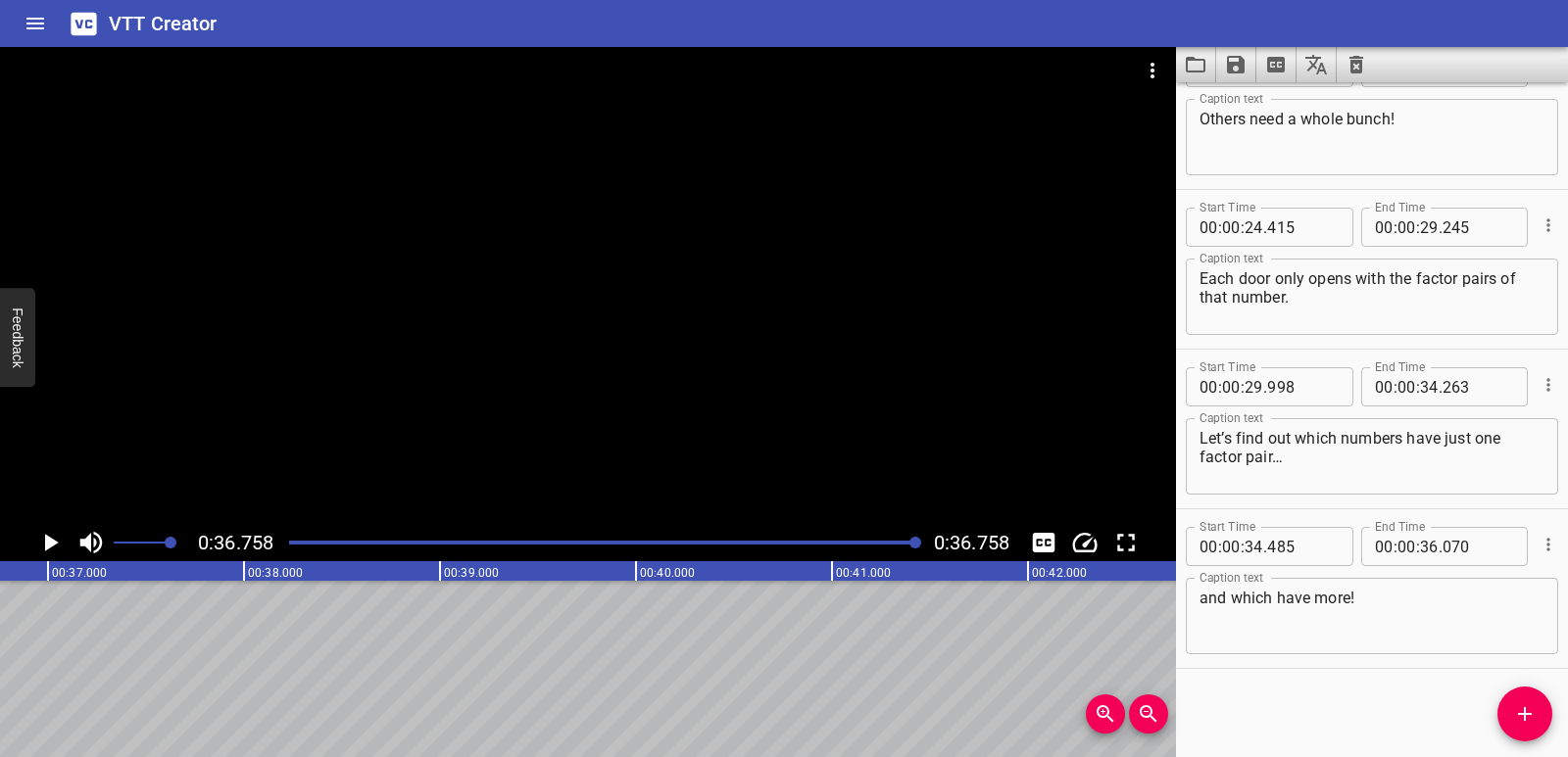
scroll to position [0, 7203]
click at [24, 539] on div "0:36.758 0:36.758" at bounding box center [587, 543] width 1175 height 37
click at [42, 540] on icon "Play/Pause" at bounding box center [50, 543] width 29 height 29
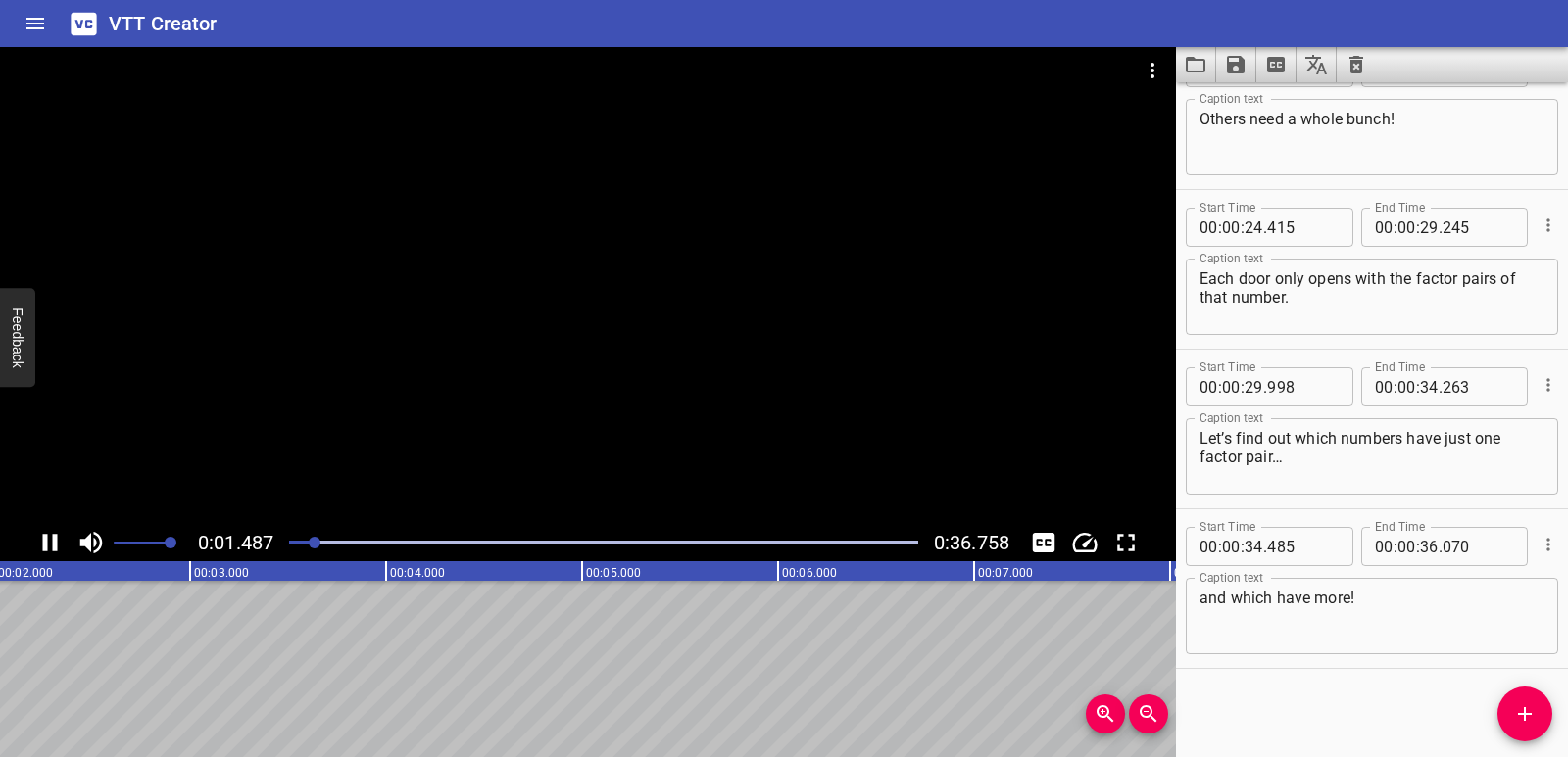
click at [335, 543] on div "Play progress" at bounding box center [603, 543] width 629 height 4
click at [359, 543] on div "Play progress" at bounding box center [603, 543] width 629 height 4
click at [376, 541] on div "Play progress" at bounding box center [603, 543] width 629 height 4
click at [421, 541] on div "Play progress" at bounding box center [603, 543] width 629 height 4
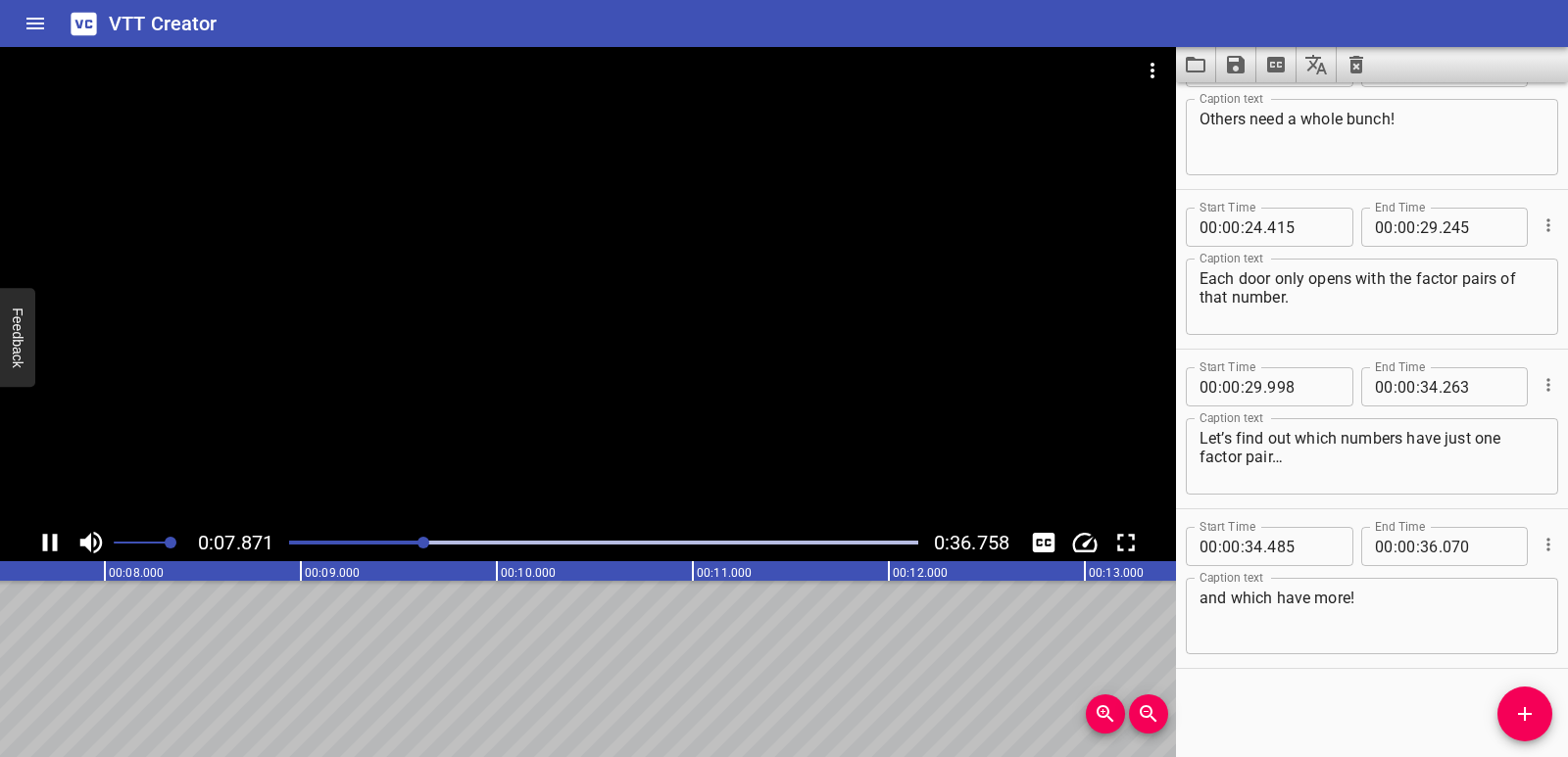
click at [457, 544] on div "Play progress" at bounding box center [603, 543] width 629 height 4
click at [490, 543] on div "Play progress" at bounding box center [603, 543] width 629 height 4
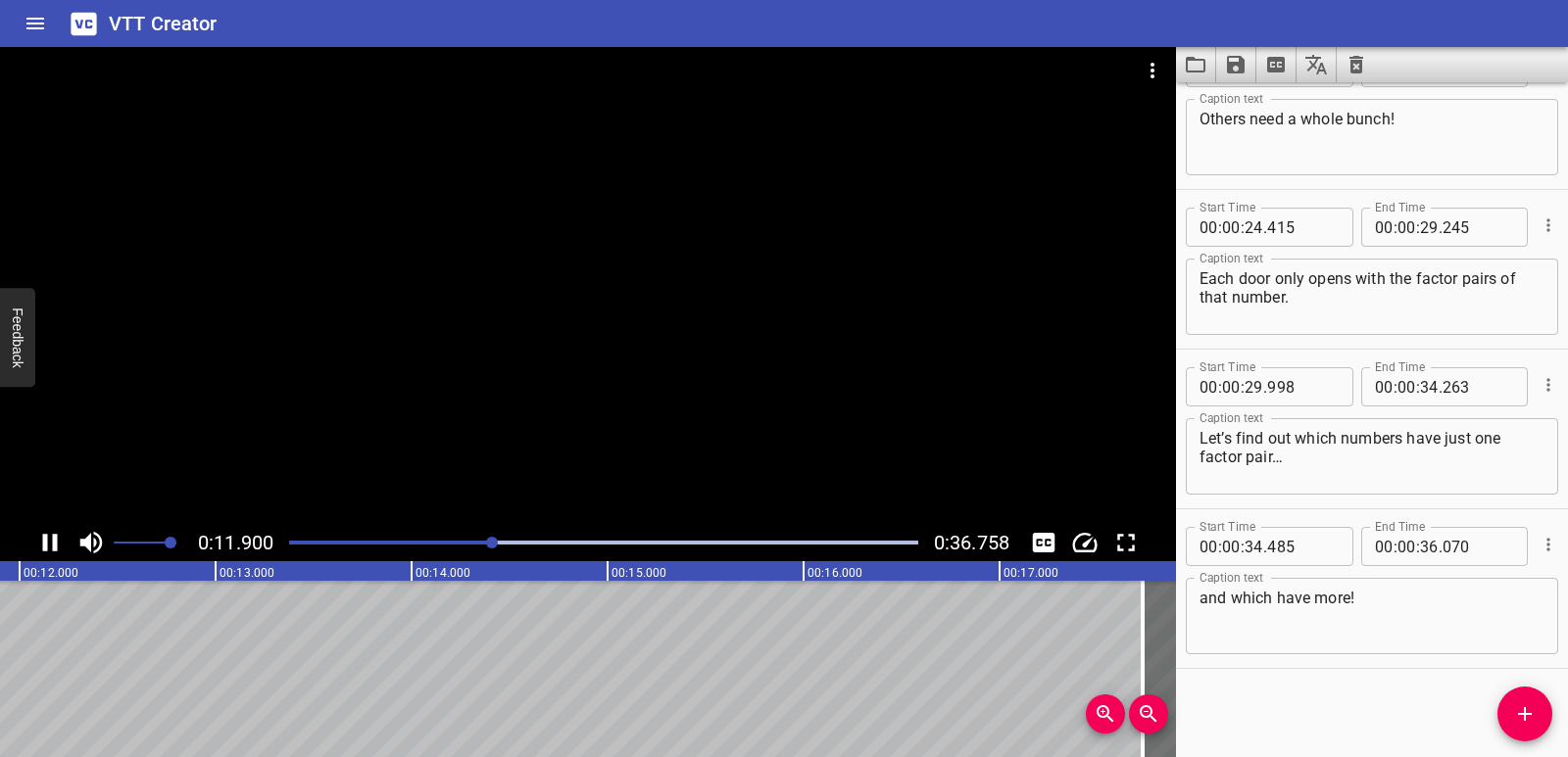
click at [527, 539] on div at bounding box center [603, 543] width 653 height 27
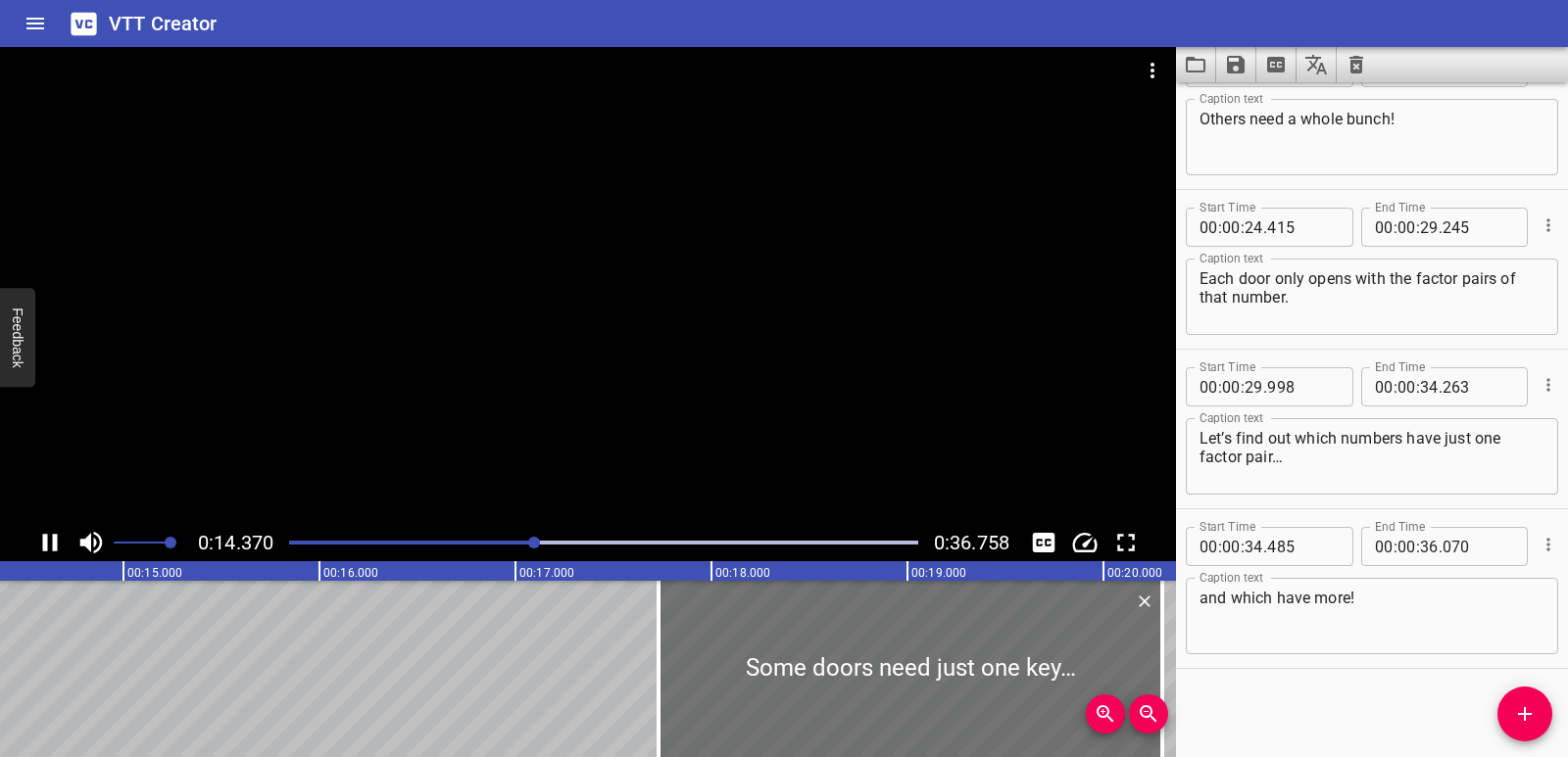
click at [560, 543] on div "Play progress" at bounding box center [603, 543] width 629 height 4
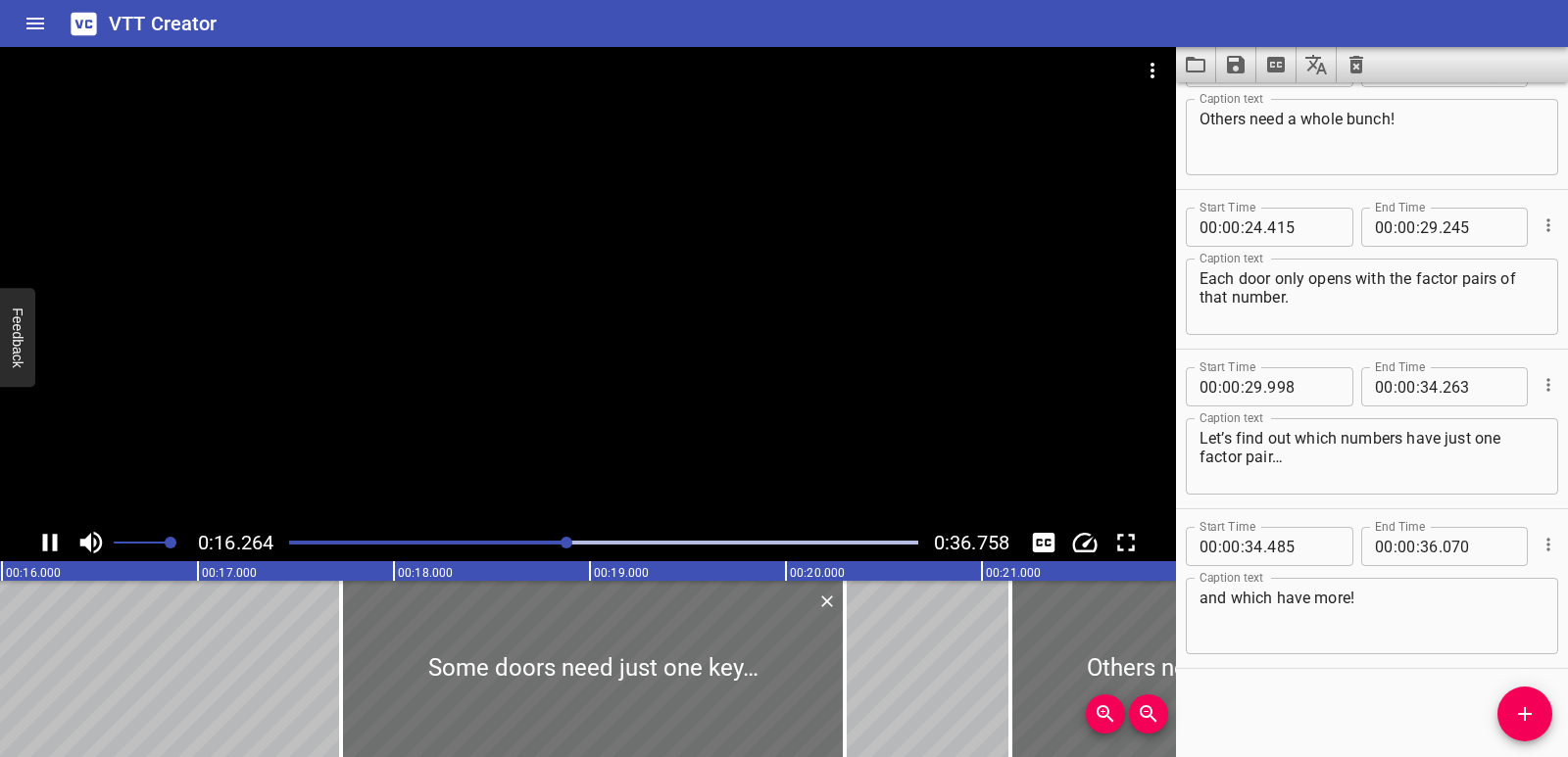
click at [605, 541] on div "Play progress" at bounding box center [603, 543] width 629 height 4
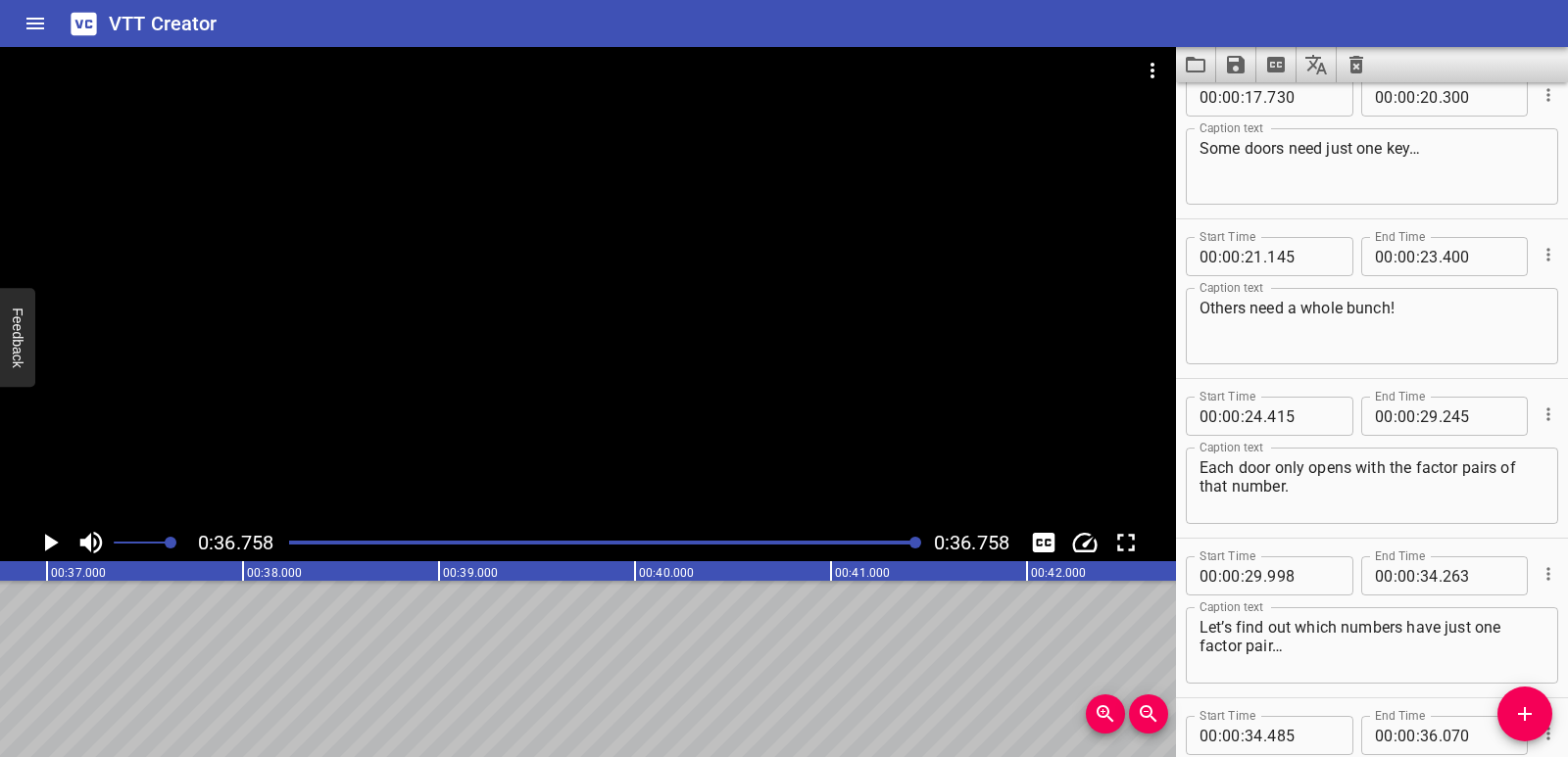
scroll to position [0, 0]
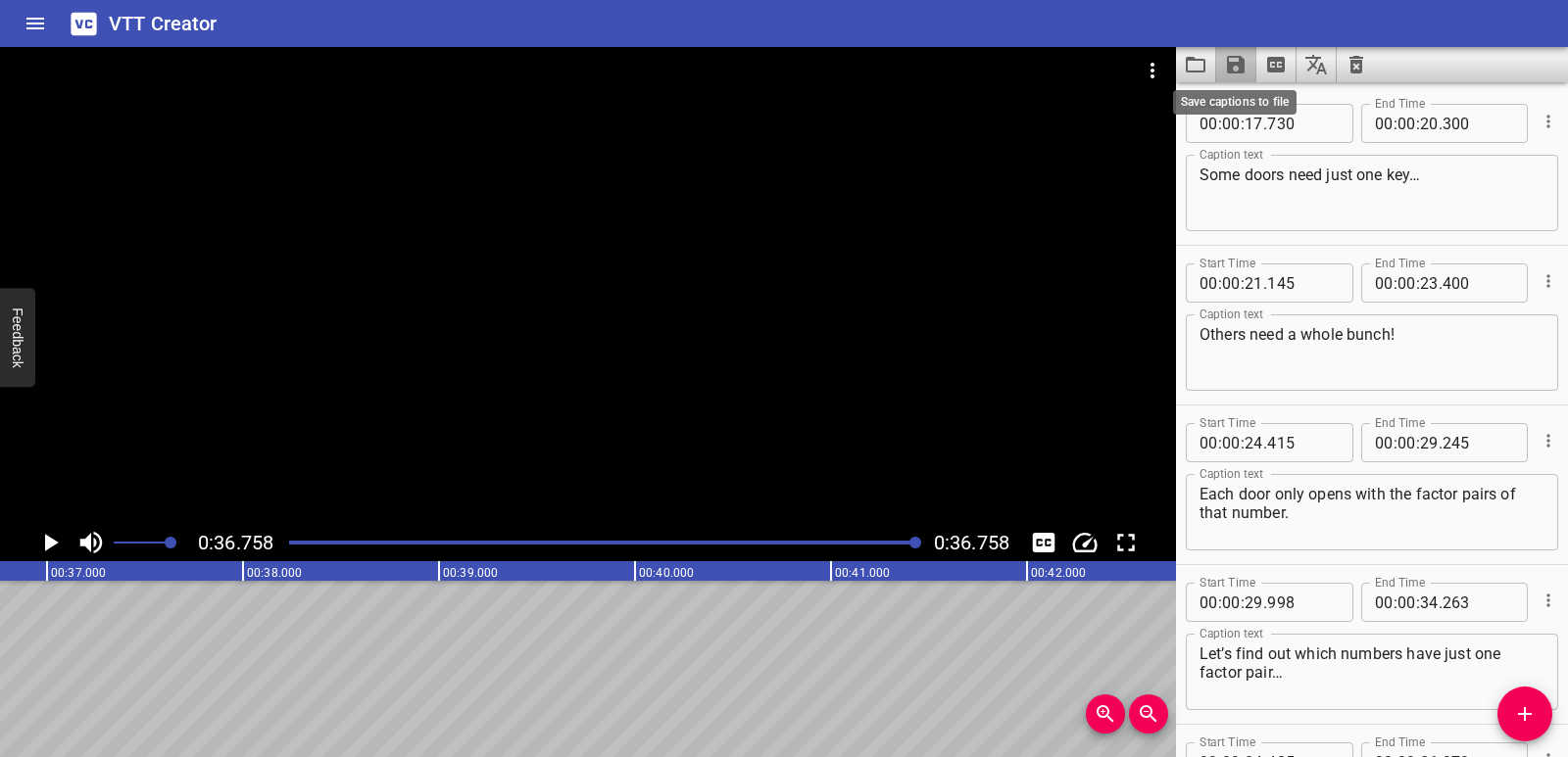
click at [1241, 67] on icon "Save captions to file" at bounding box center [1235, 65] width 18 height 18
click at [1271, 100] on li "Save to VTT file" at bounding box center [1287, 108] width 144 height 35
click at [37, 539] on icon "Play/Pause" at bounding box center [50, 543] width 29 height 29
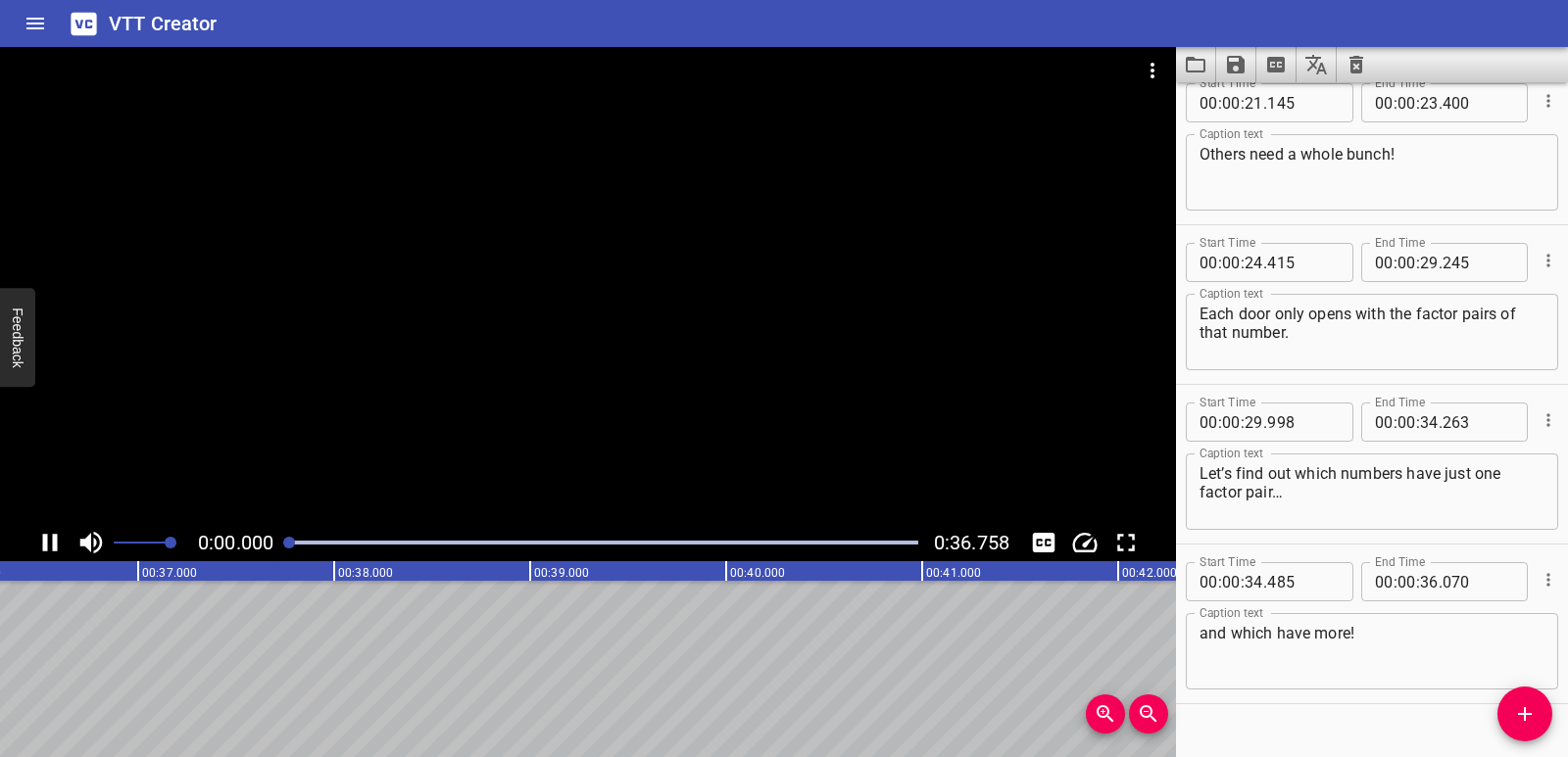
scroll to position [216, 0]
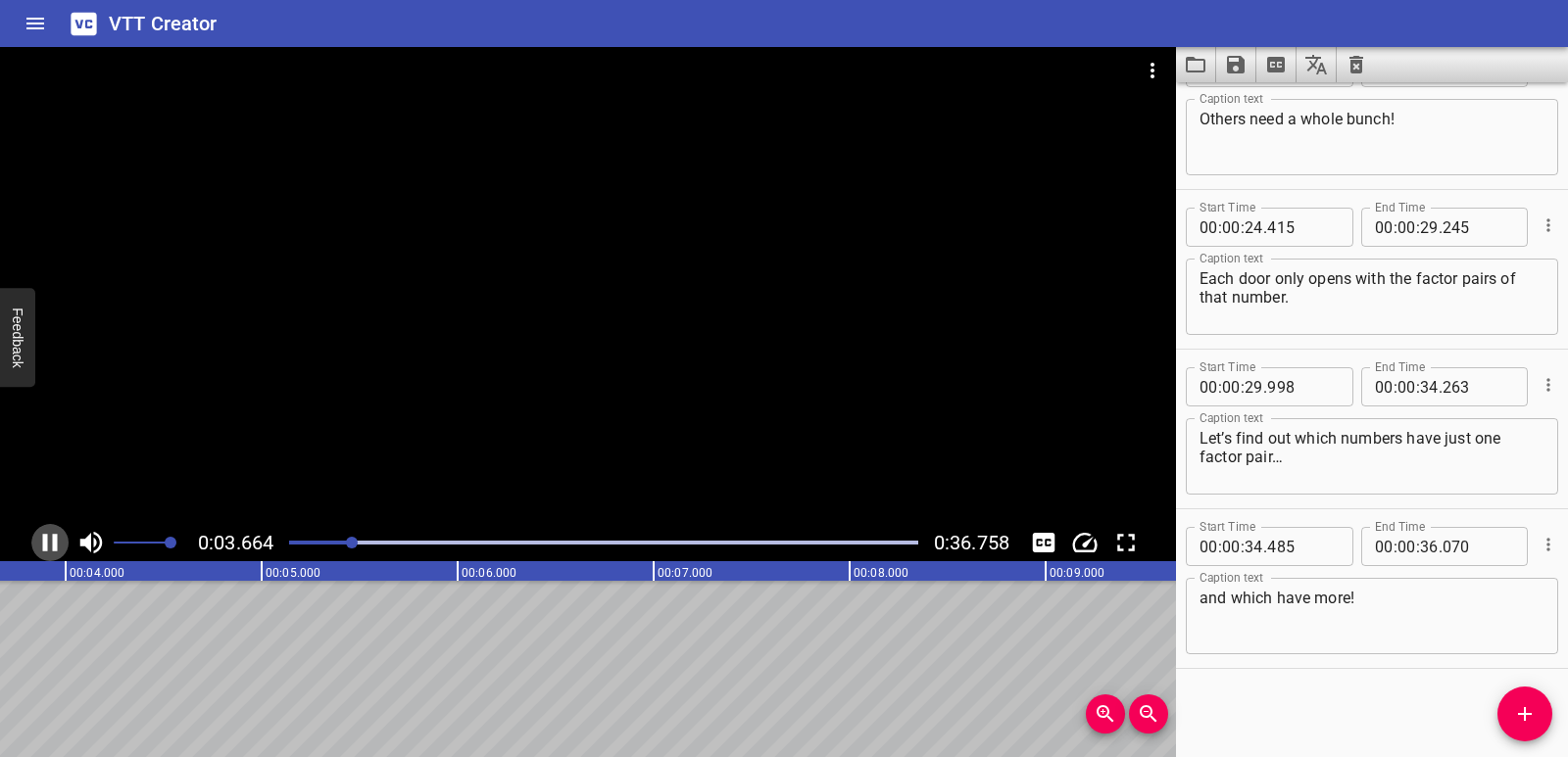
click at [43, 546] on icon "Play/Pause" at bounding box center [50, 543] width 15 height 18
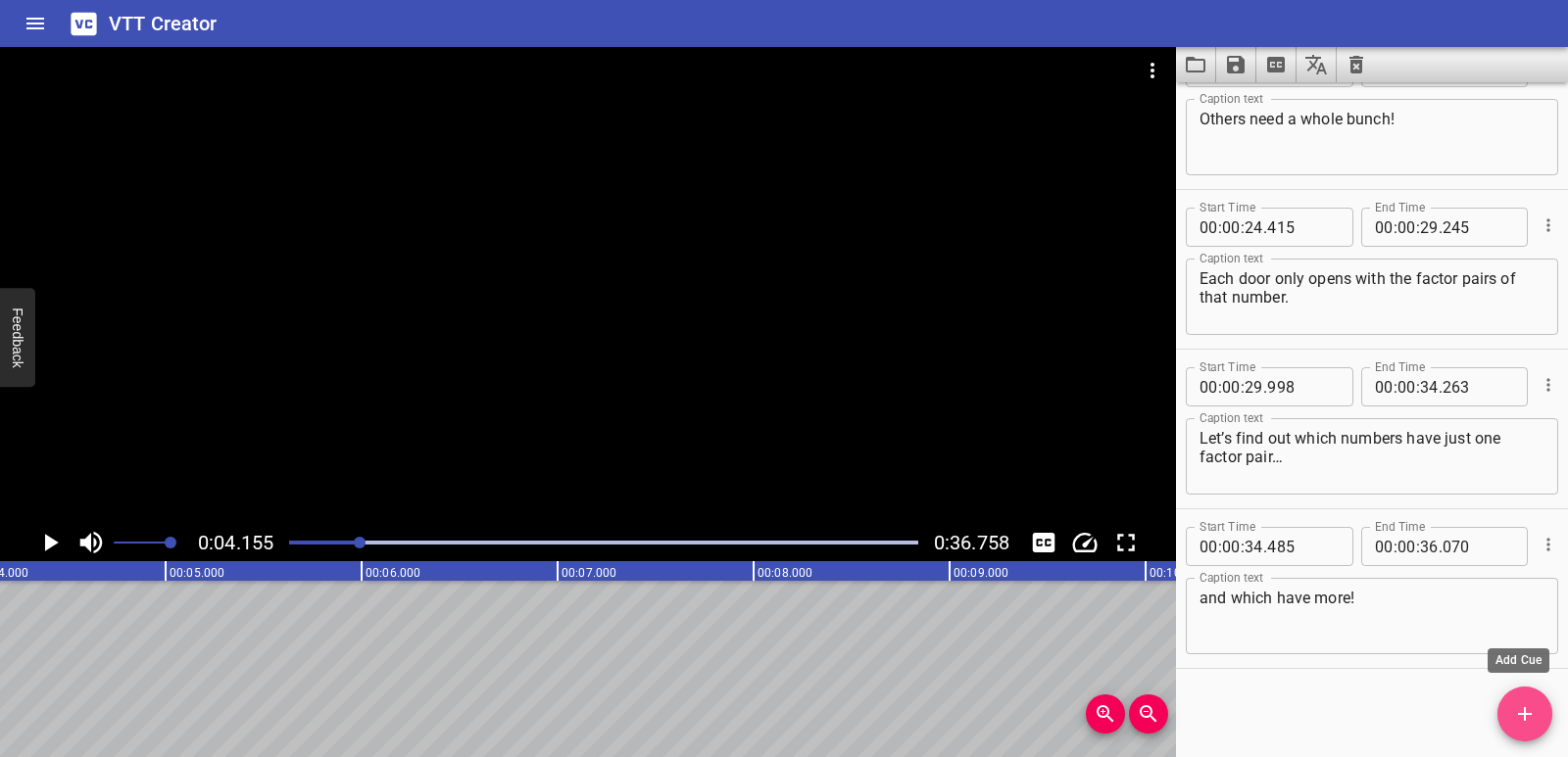
click at [1508, 724] on span "Add Cue" at bounding box center [1525, 714] width 55 height 24
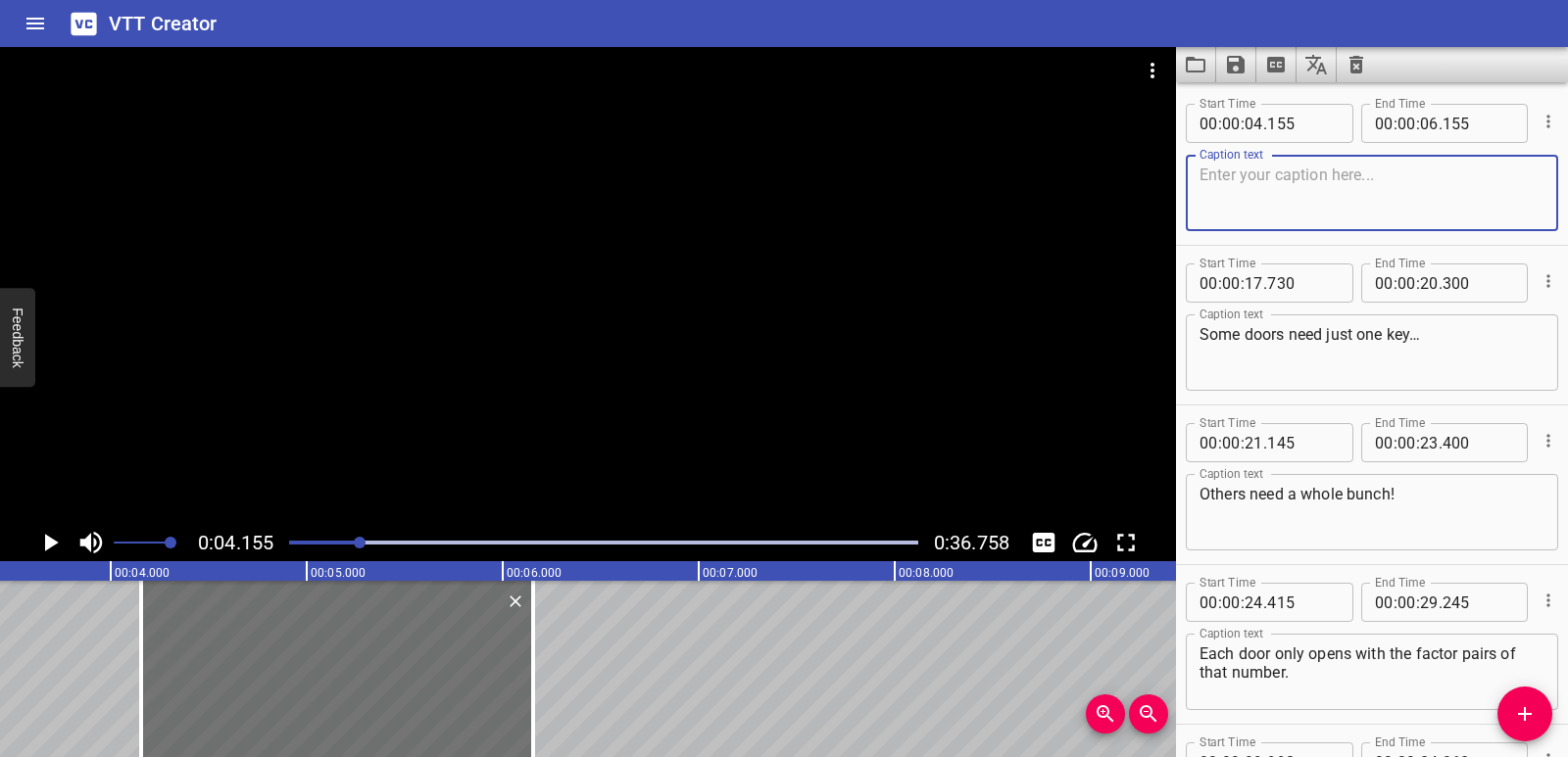
scroll to position [0, 653]
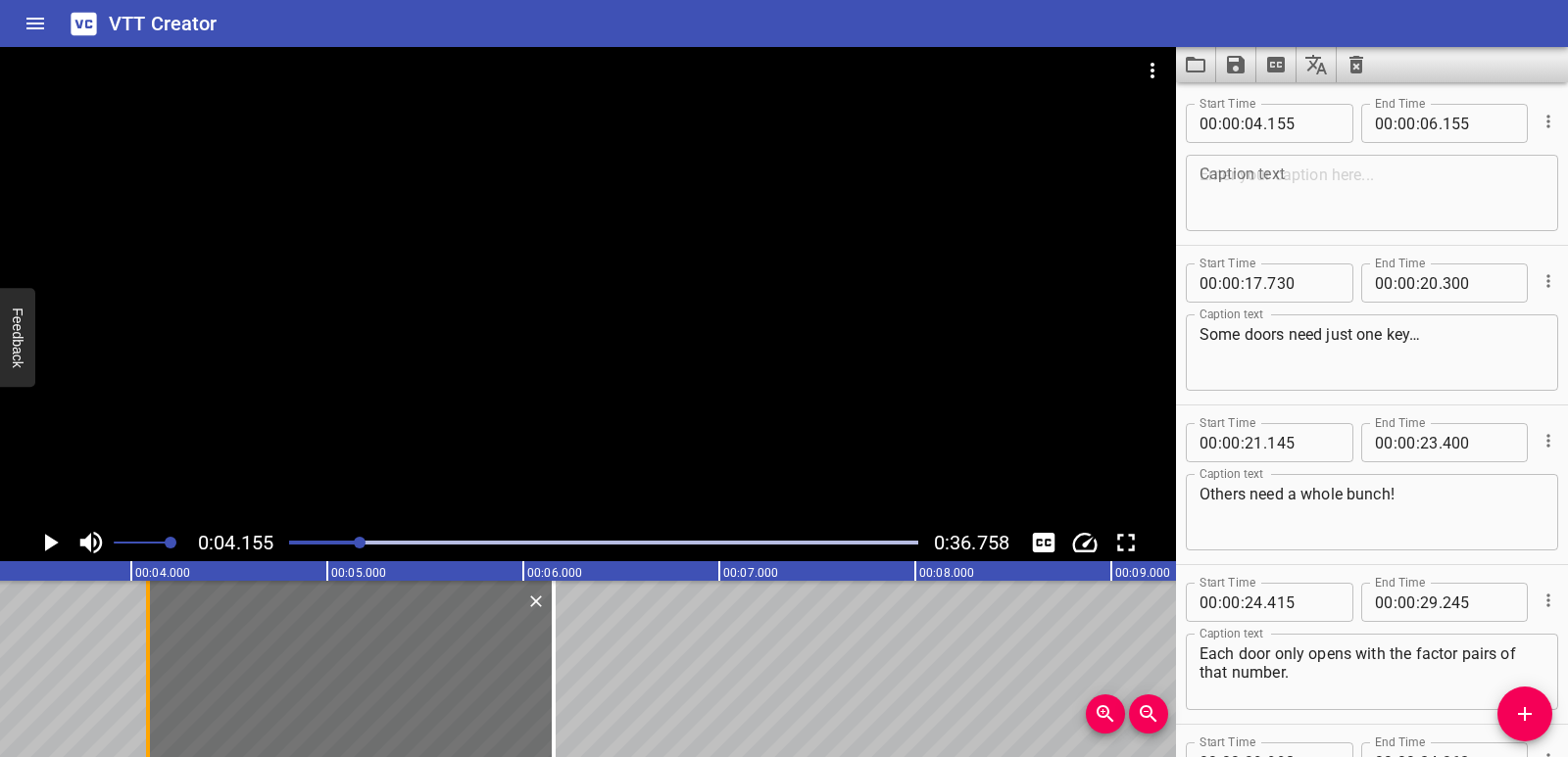
drag, startPoint x: 166, startPoint y: 704, endPoint x: 152, endPoint y: 705, distance: 14.0
click at [152, 705] on div at bounding box center [148, 670] width 20 height 177
type input "085"
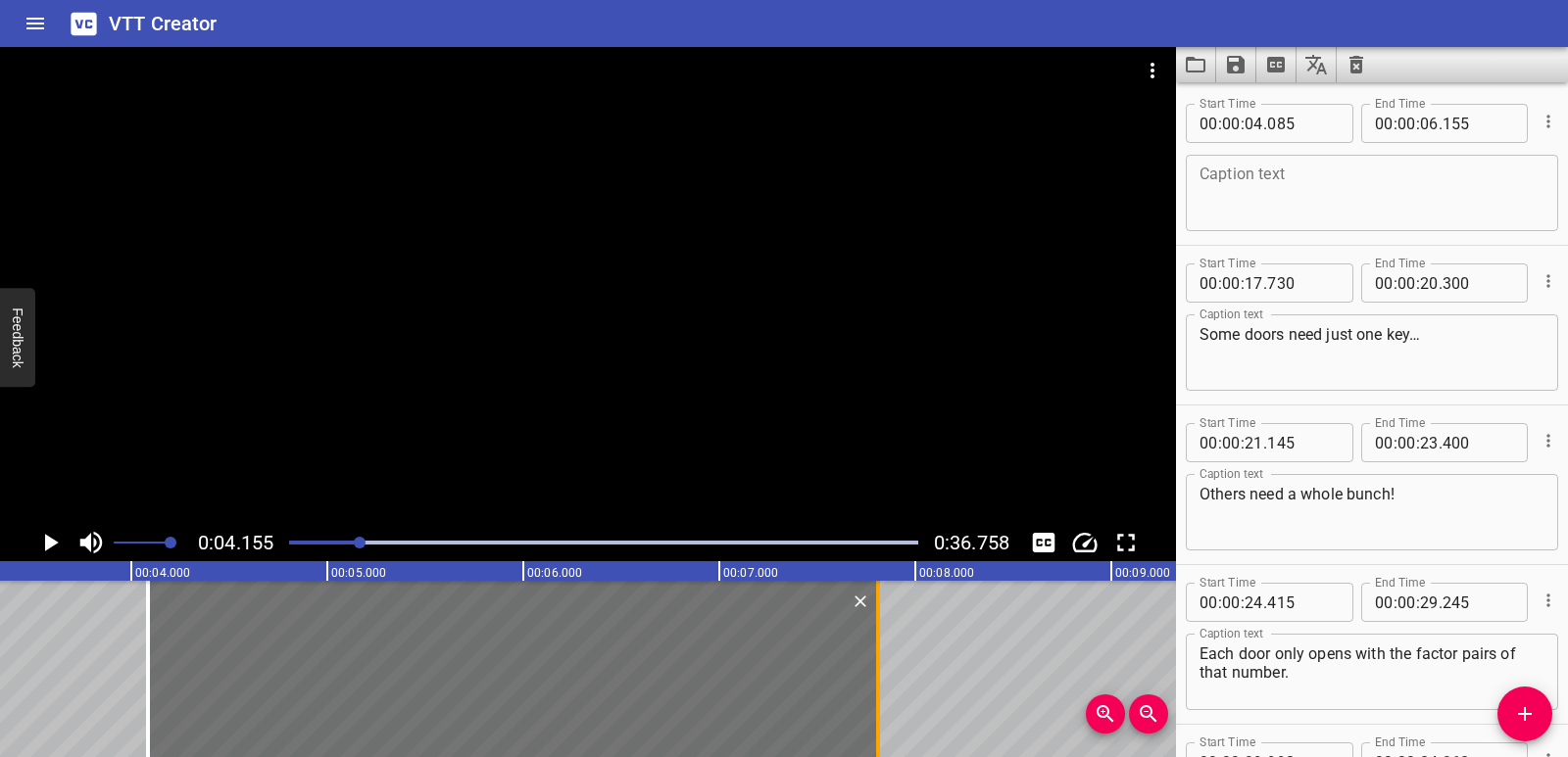
drag, startPoint x: 548, startPoint y: 693, endPoint x: 873, endPoint y: 656, distance: 327.1
click at [873, 656] on div at bounding box center [878, 670] width 20 height 177
type input "07"
type input "815"
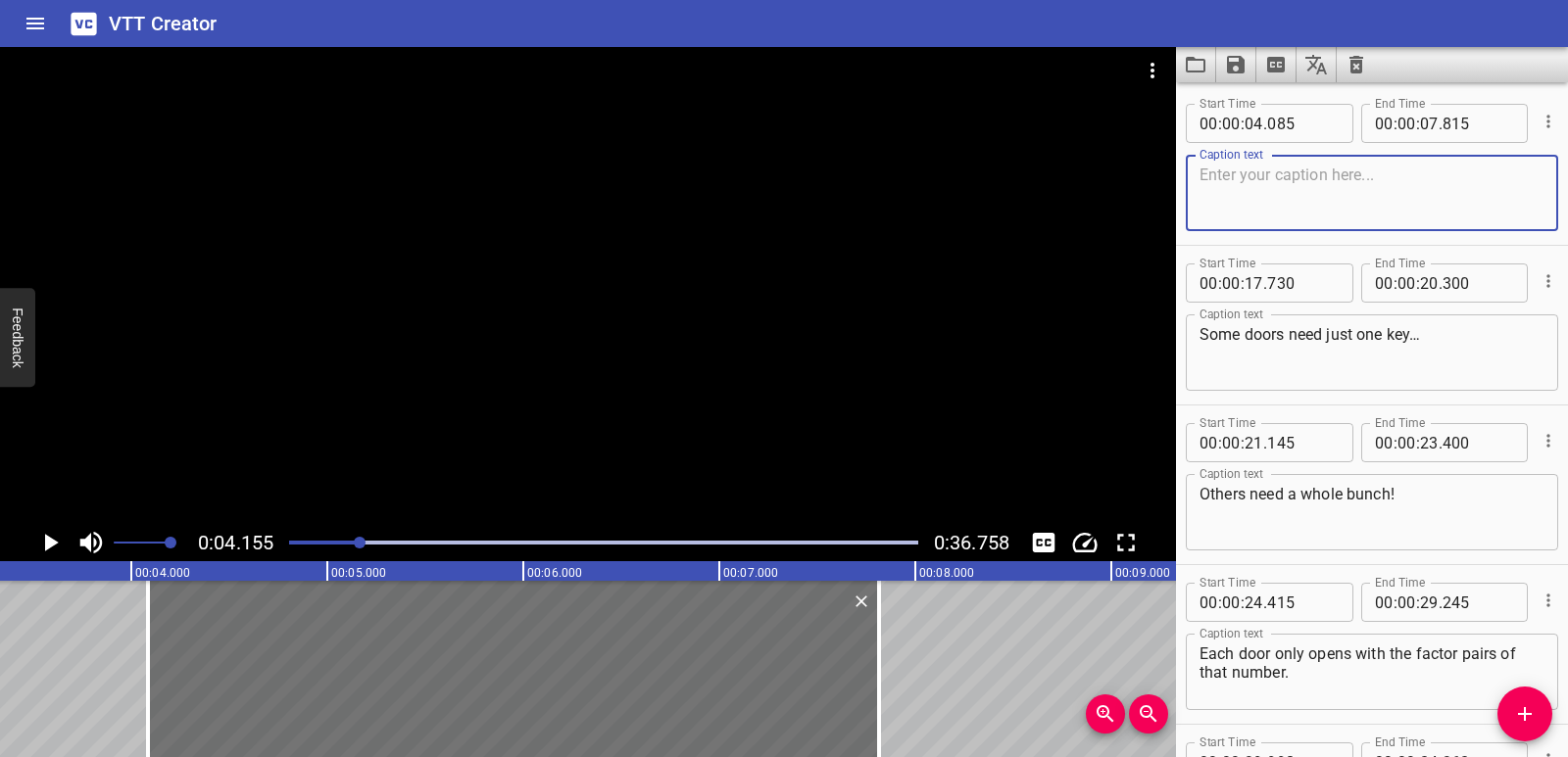
click at [1315, 182] on textarea at bounding box center [1371, 193] width 345 height 56
click at [1303, 178] on textarea at bounding box center [1371, 193] width 345 height 56
paste textarea "Understand Prime and Composite Numbers"
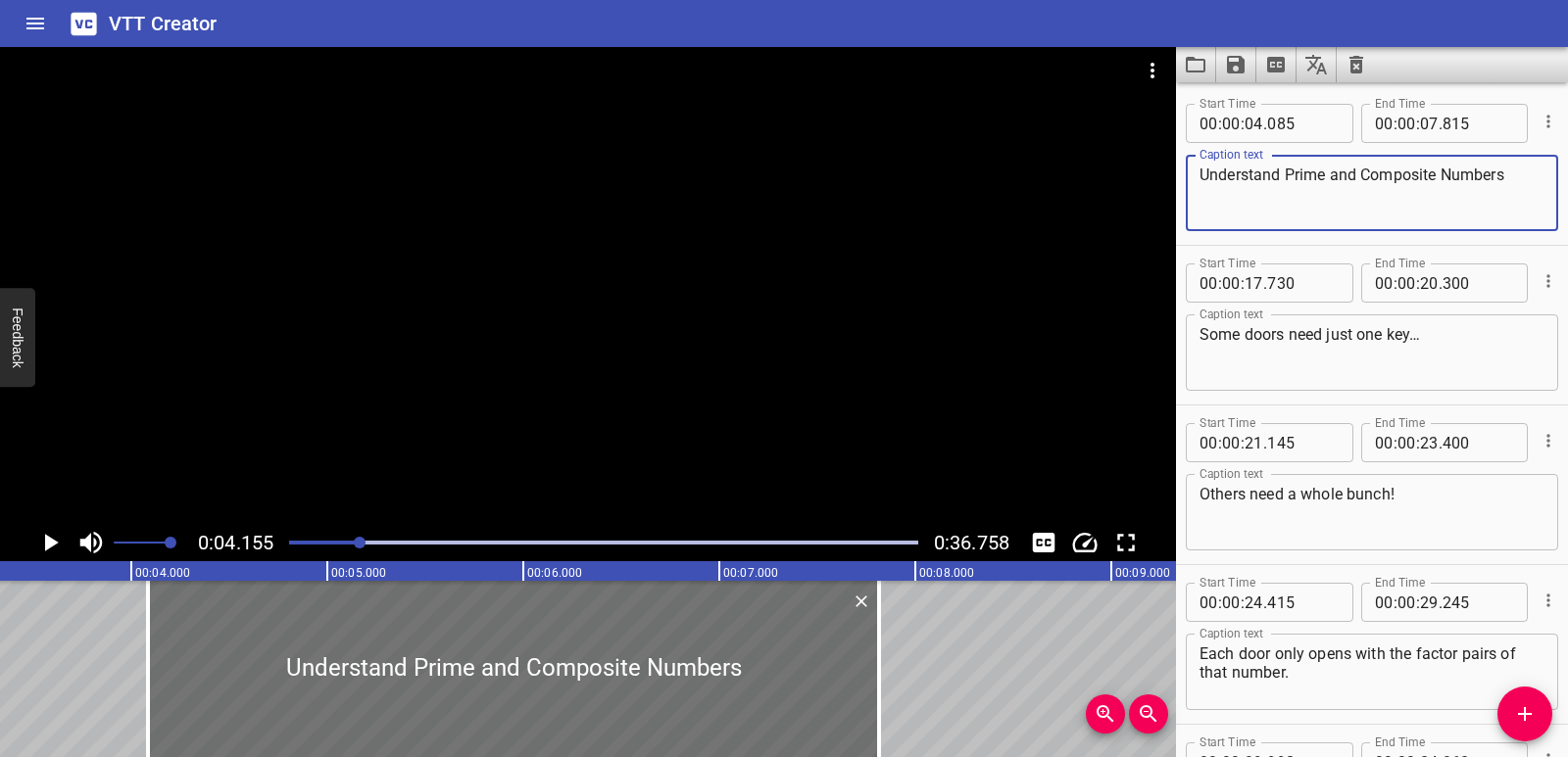
type textarea "Understand Prime and Composite Numbers"
click at [49, 537] on icon "Play/Pause" at bounding box center [52, 543] width 14 height 18
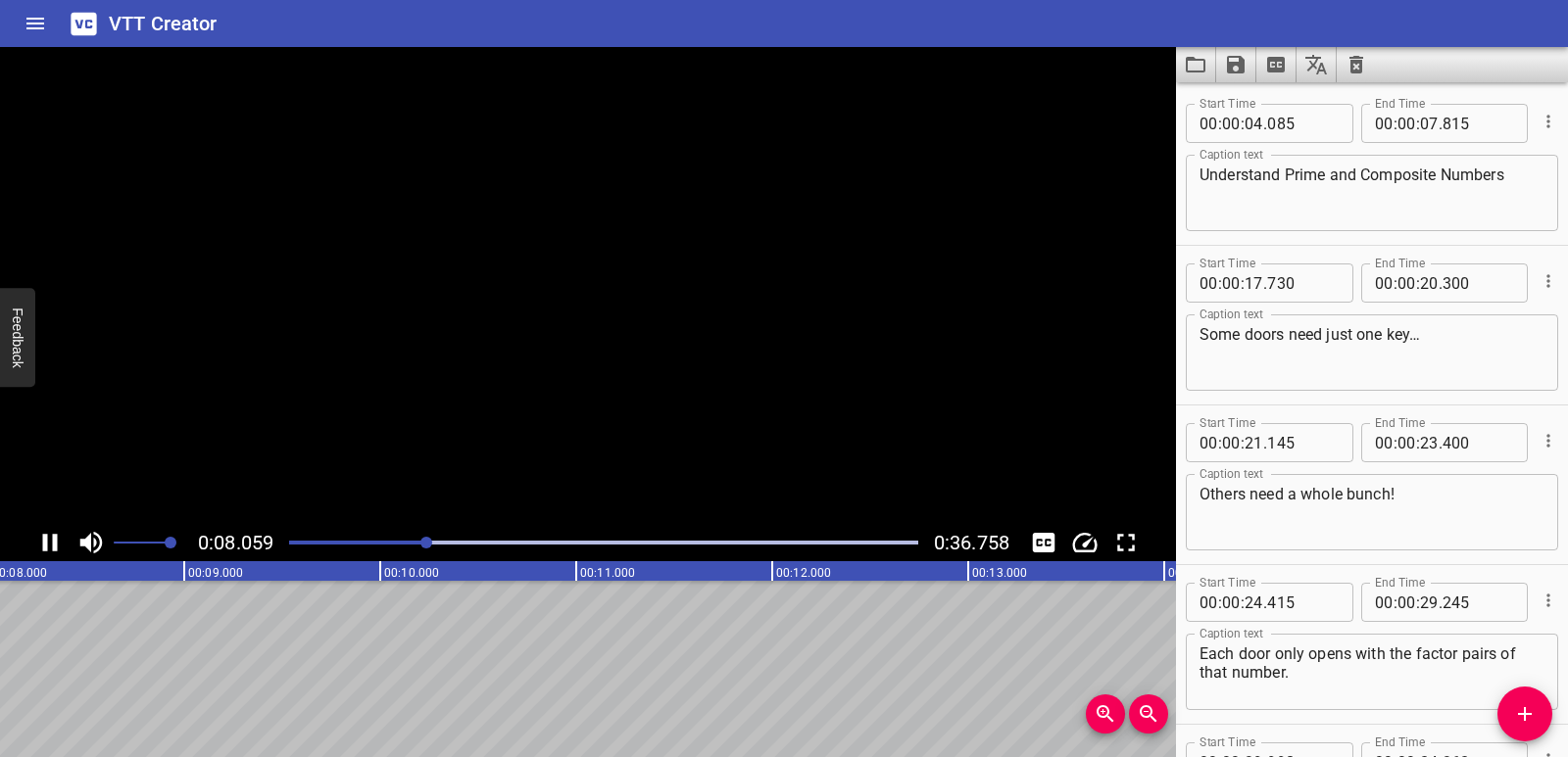
click at [49, 537] on icon "Play/Pause" at bounding box center [50, 543] width 29 height 29
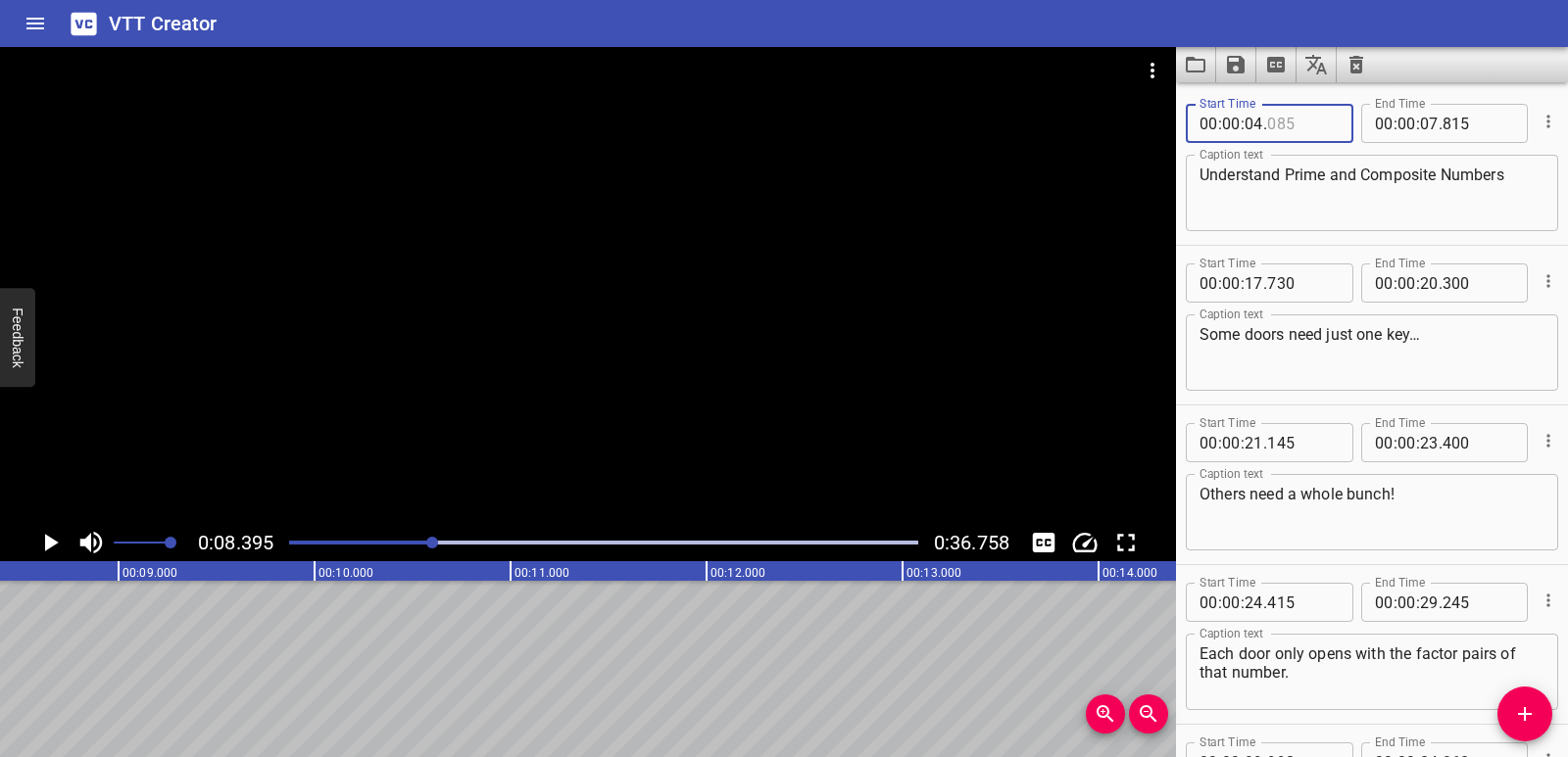
drag, startPoint x: 1298, startPoint y: 125, endPoint x: 1256, endPoint y: 124, distance: 42.0
click at [1256, 124] on div "00 : 00 : 04 ." at bounding box center [1269, 124] width 168 height 39
type input "085"
drag, startPoint x: 1256, startPoint y: 122, endPoint x: 1287, endPoint y: 136, distance: 34.0
click at [1257, 122] on input "number" at bounding box center [1253, 124] width 19 height 39
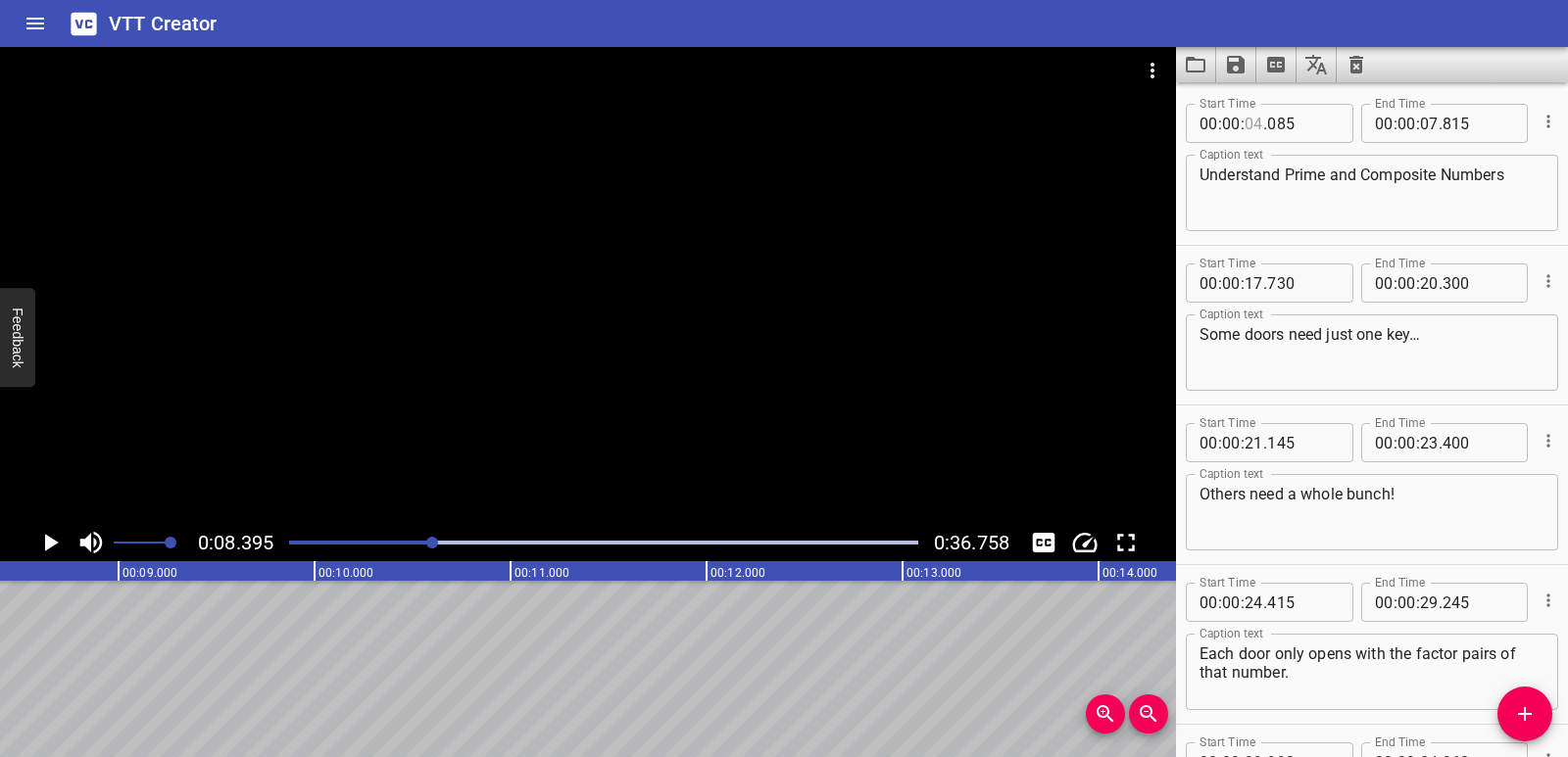
type input "04"
click at [1165, 230] on div at bounding box center [587, 286] width 1175 height 477
click at [689, 284] on div at bounding box center [587, 286] width 1175 height 477
click at [1235, 74] on icon "Save captions to file" at bounding box center [1235, 65] width 18 height 18
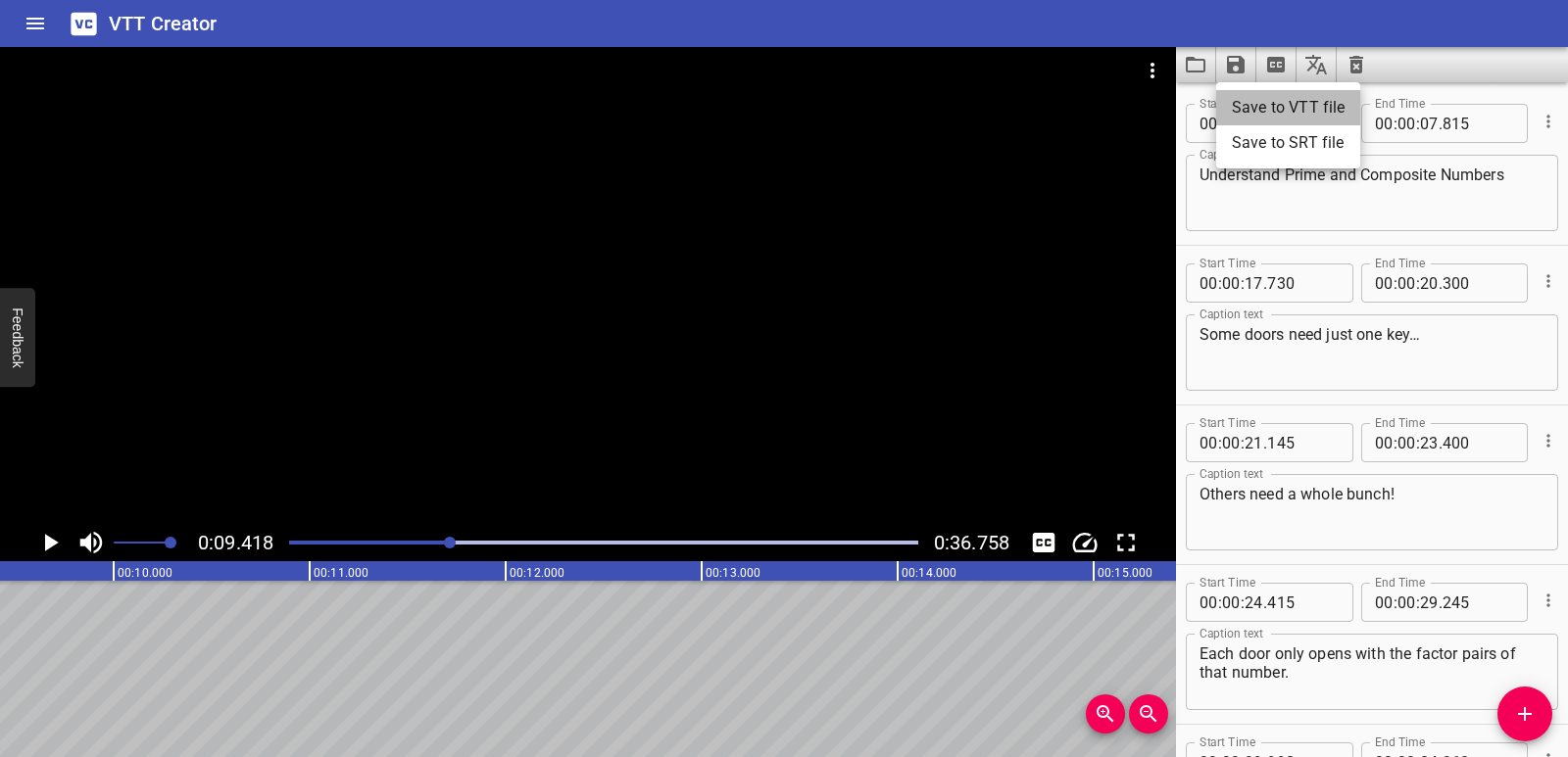
click at [1252, 105] on li "Save to VTT file" at bounding box center [1287, 108] width 144 height 35
click at [1352, 70] on icon "Clear captions" at bounding box center [1356, 65] width 14 height 18
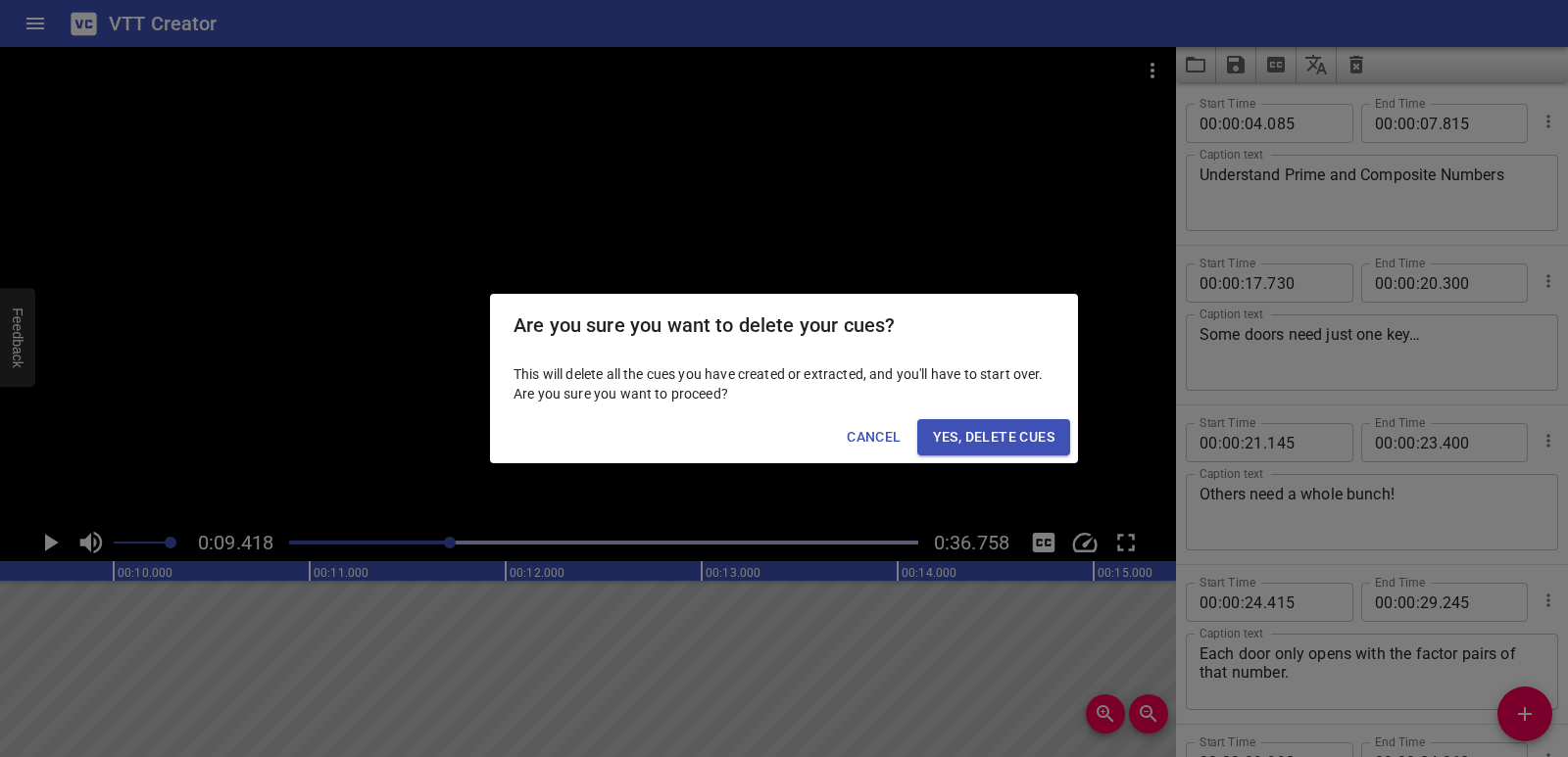
click at [1033, 432] on span "Yes, Delete Cues" at bounding box center [994, 437] width 122 height 25
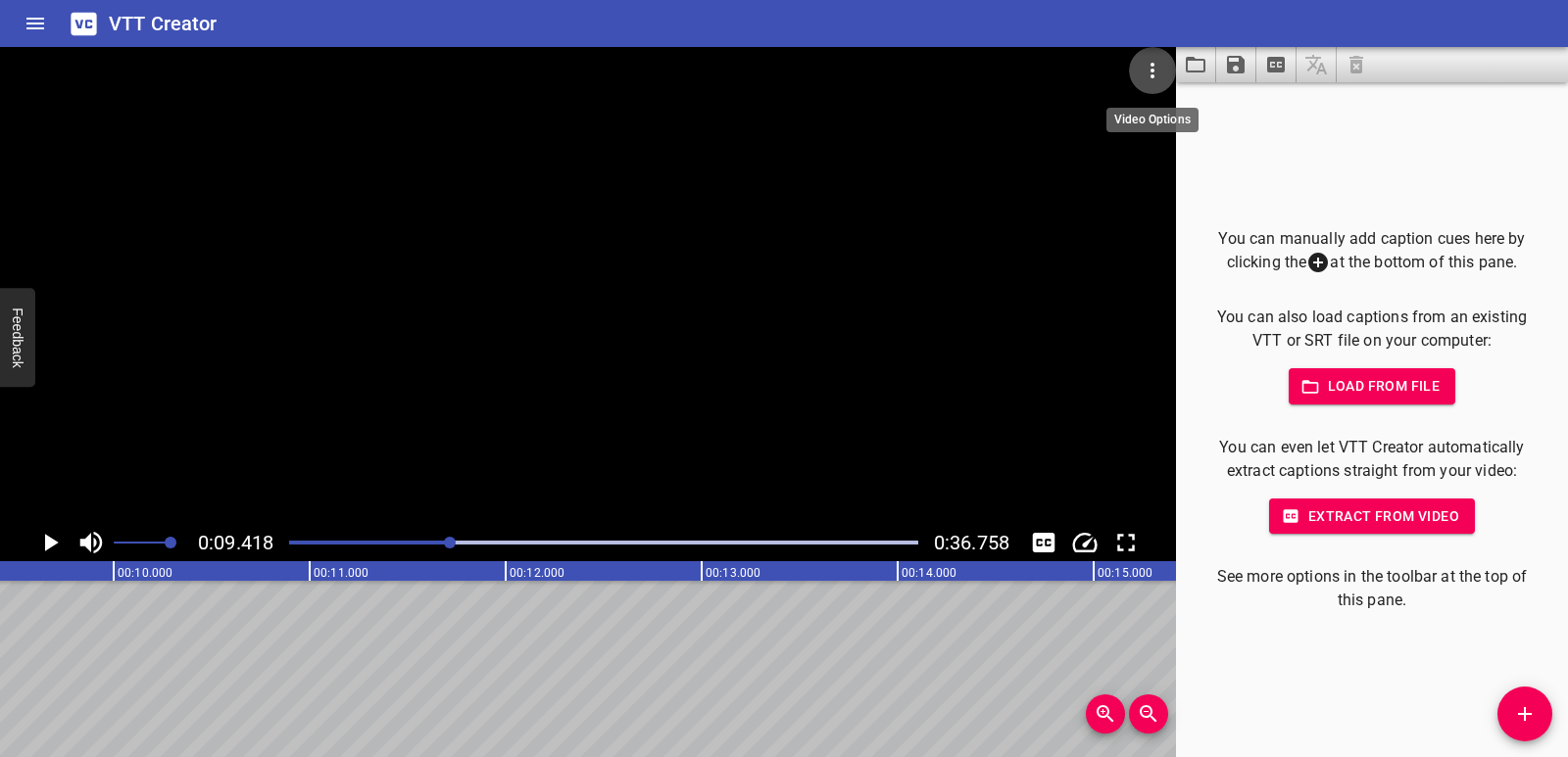
click at [1152, 65] on icon "Video Options" at bounding box center [1152, 71] width 4 height 16
click at [1154, 81] on li "Select New Video File..." at bounding box center [1226, 73] width 195 height 35
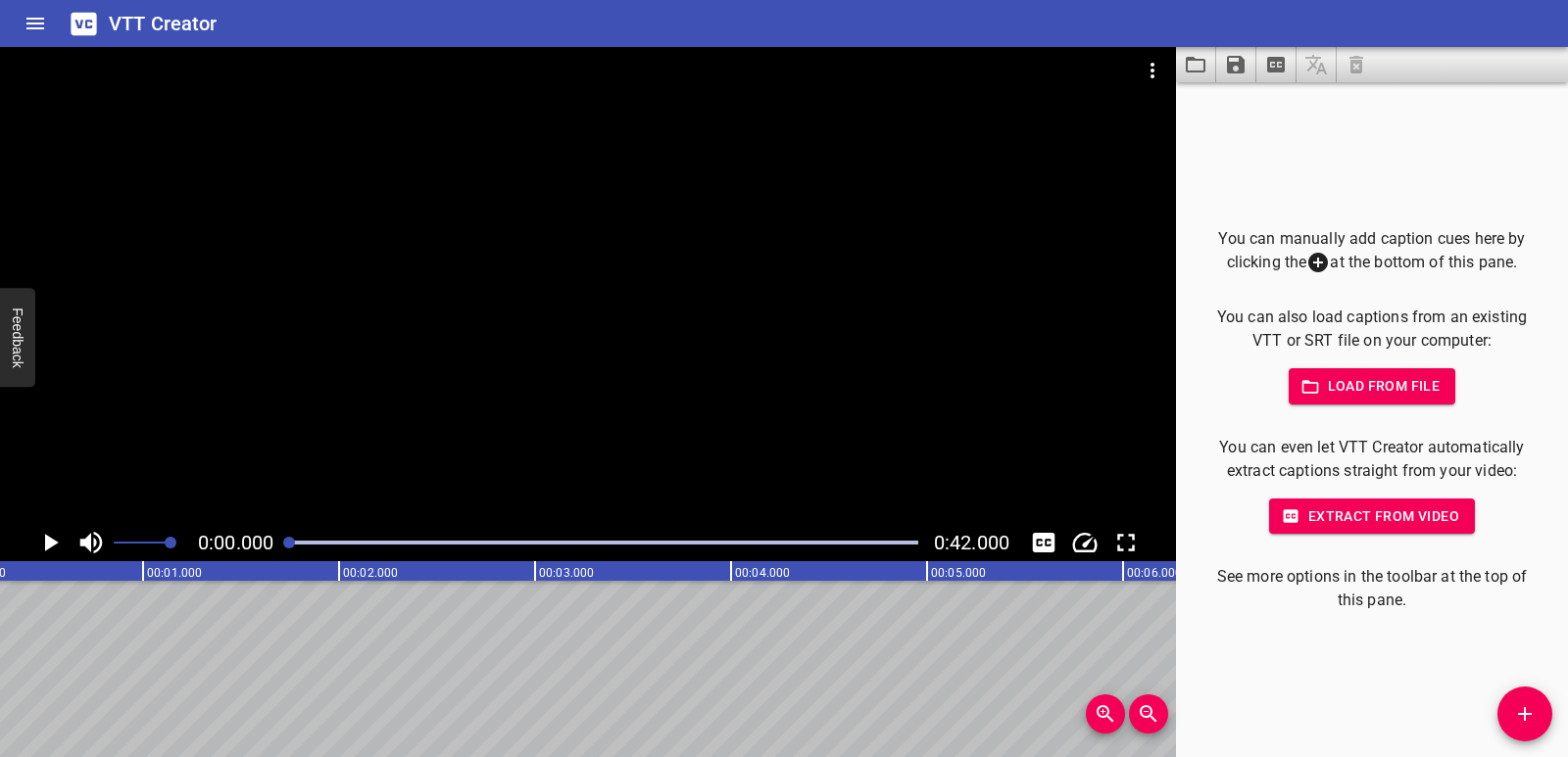
scroll to position [0, 0]
click at [629, 408] on div at bounding box center [587, 286] width 1175 height 477
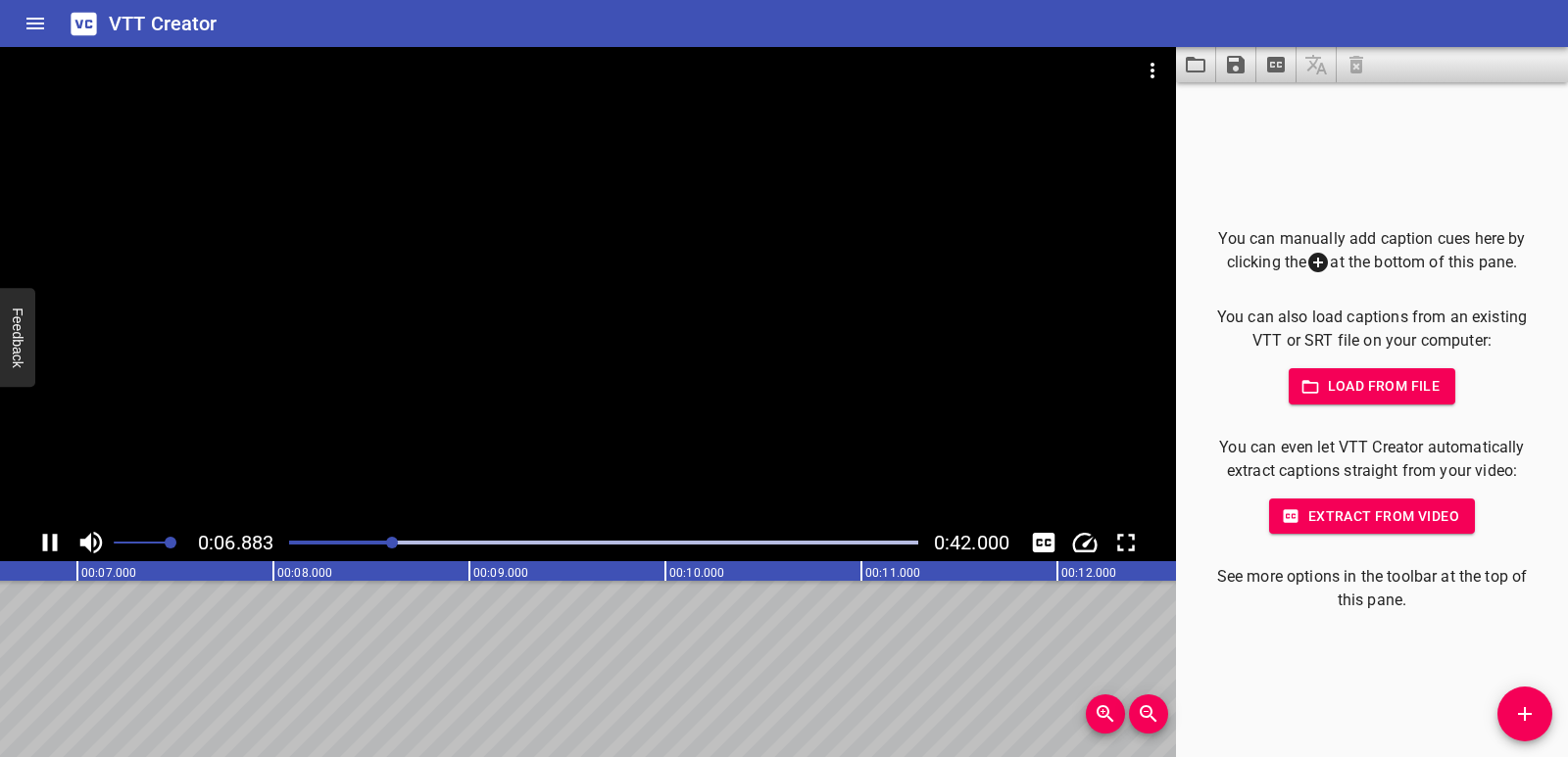
scroll to position [0, 1349]
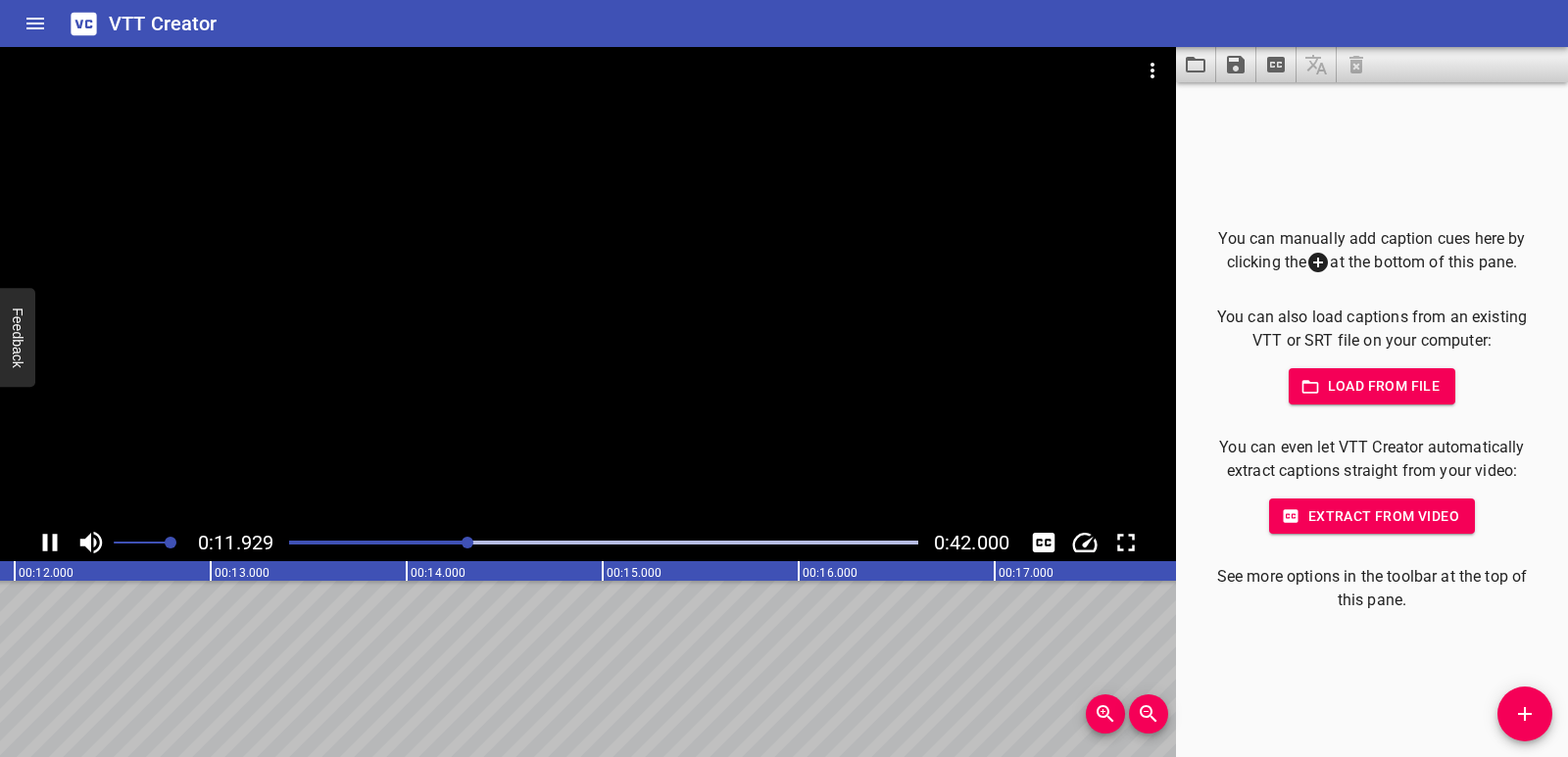
click at [45, 542] on icon "Play/Pause" at bounding box center [50, 543] width 15 height 18
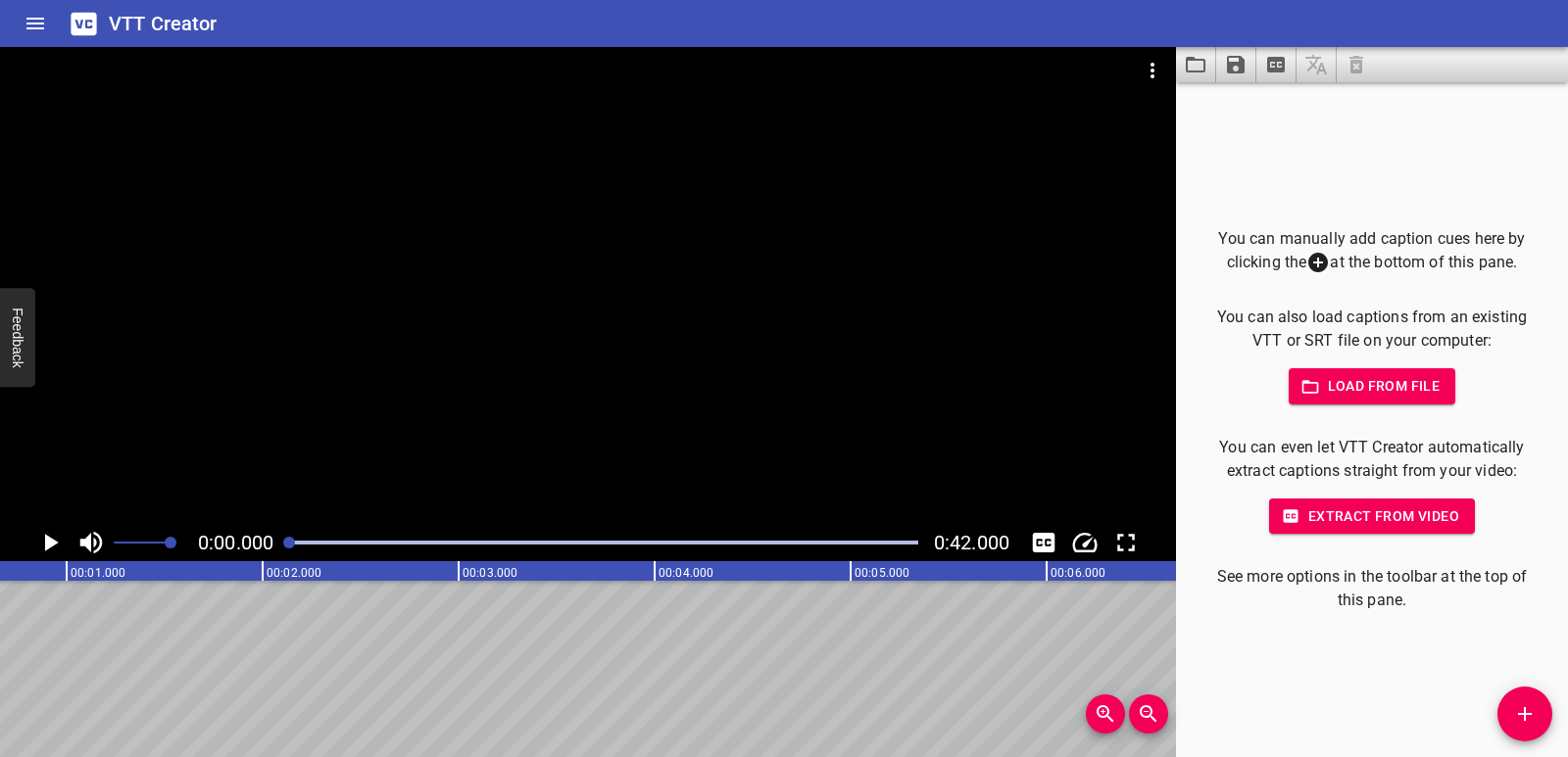
scroll to position [0, 23]
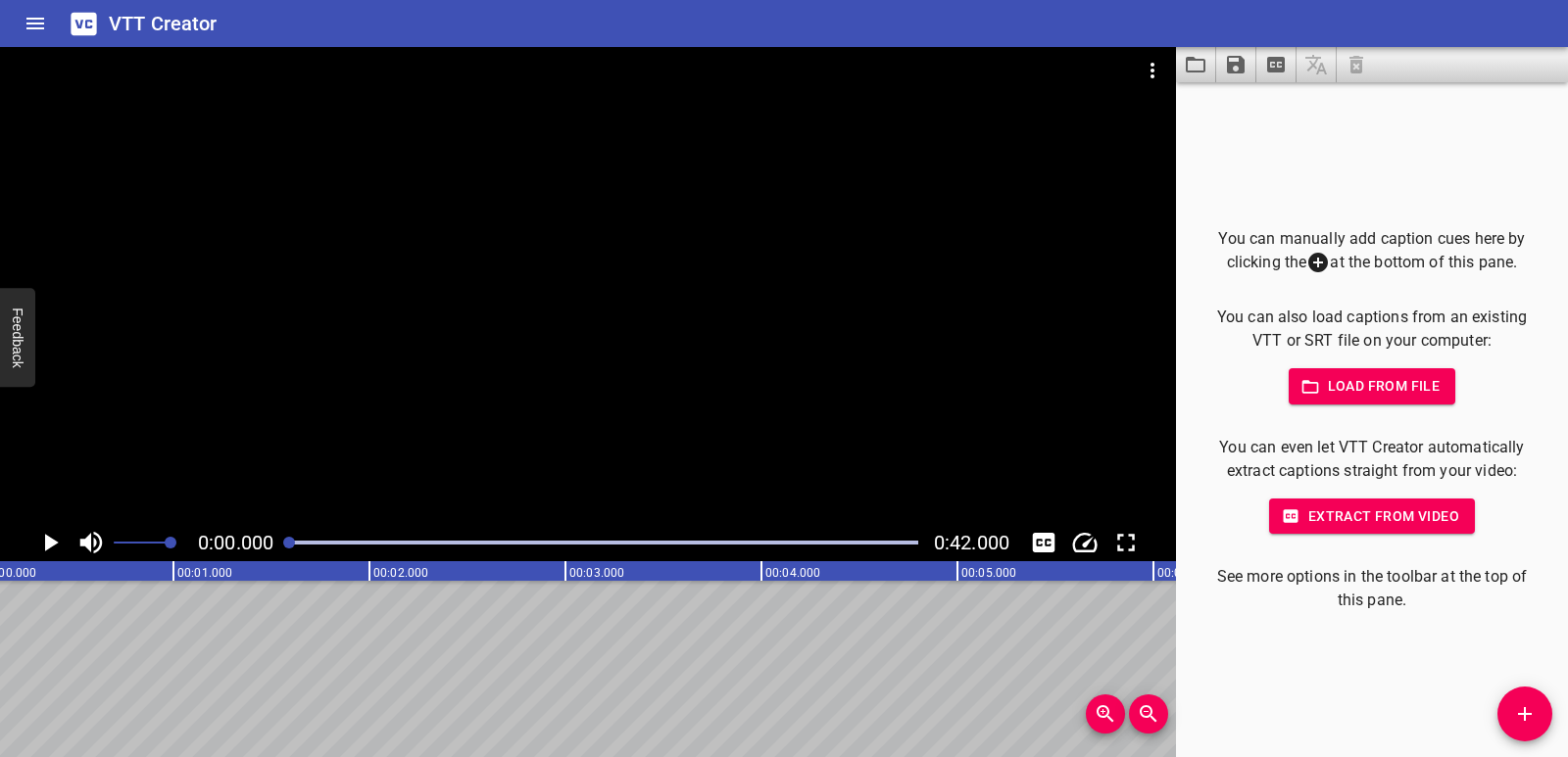
drag, startPoint x: 472, startPoint y: 546, endPoint x: 282, endPoint y: 538, distance: 190.2
click at [282, 538] on div at bounding box center [603, 543] width 653 height 27
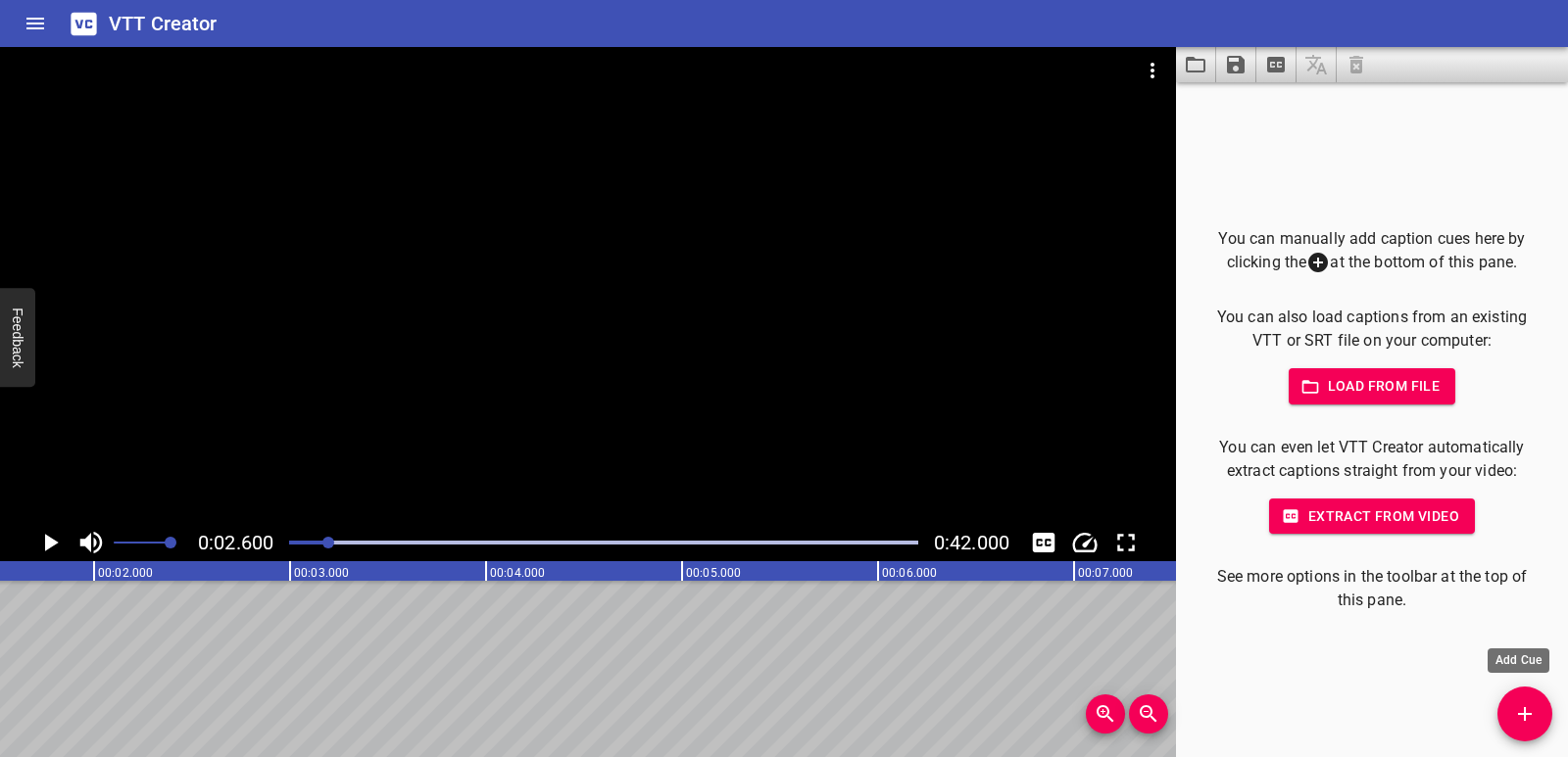
click at [1532, 712] on icon "Add Cue" at bounding box center [1525, 714] width 24 height 24
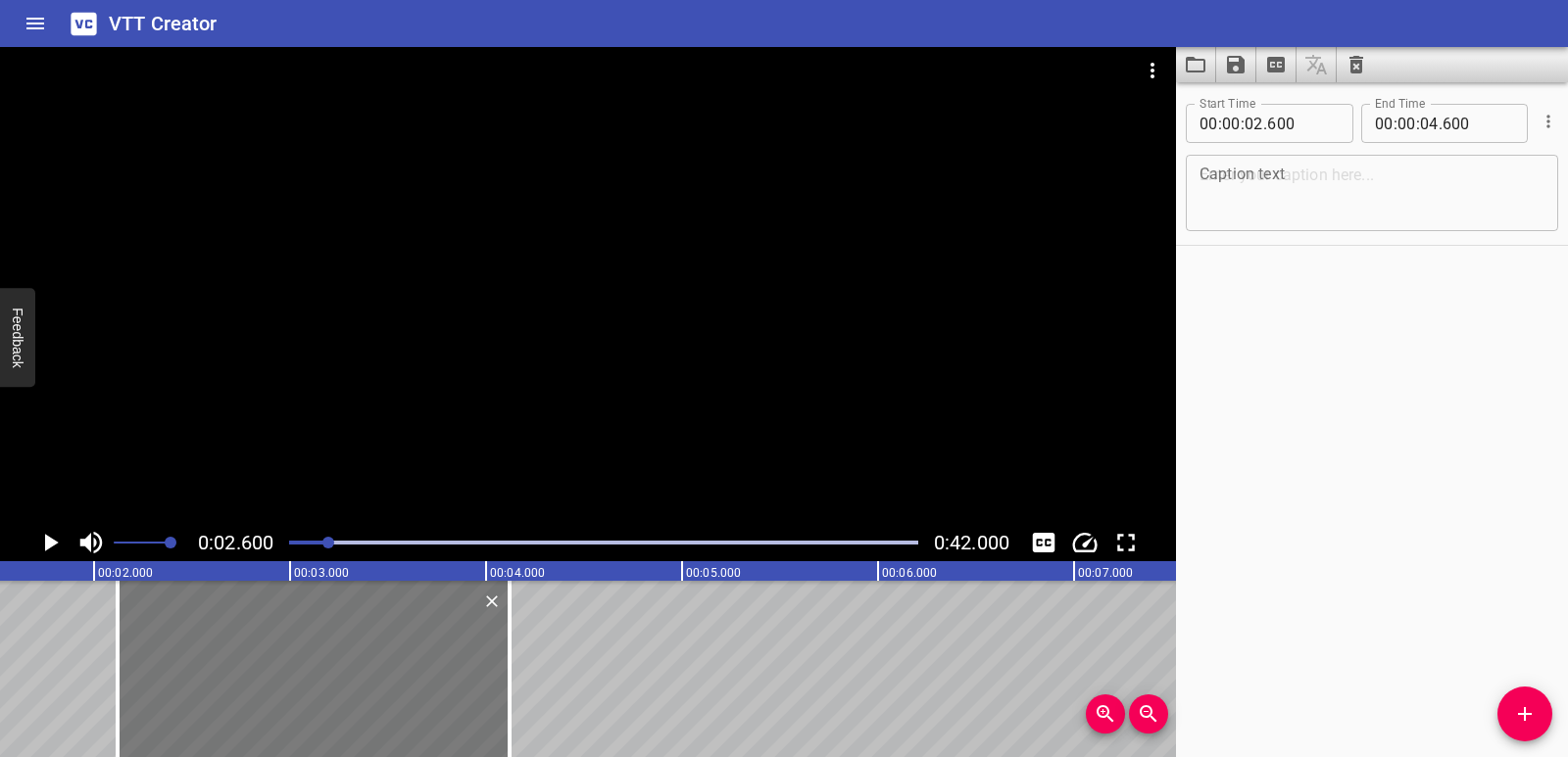
drag, startPoint x: 399, startPoint y: 718, endPoint x: 308, endPoint y: 717, distance: 91.0
click at [308, 717] on div at bounding box center [313, 670] width 392 height 177
type input "120"
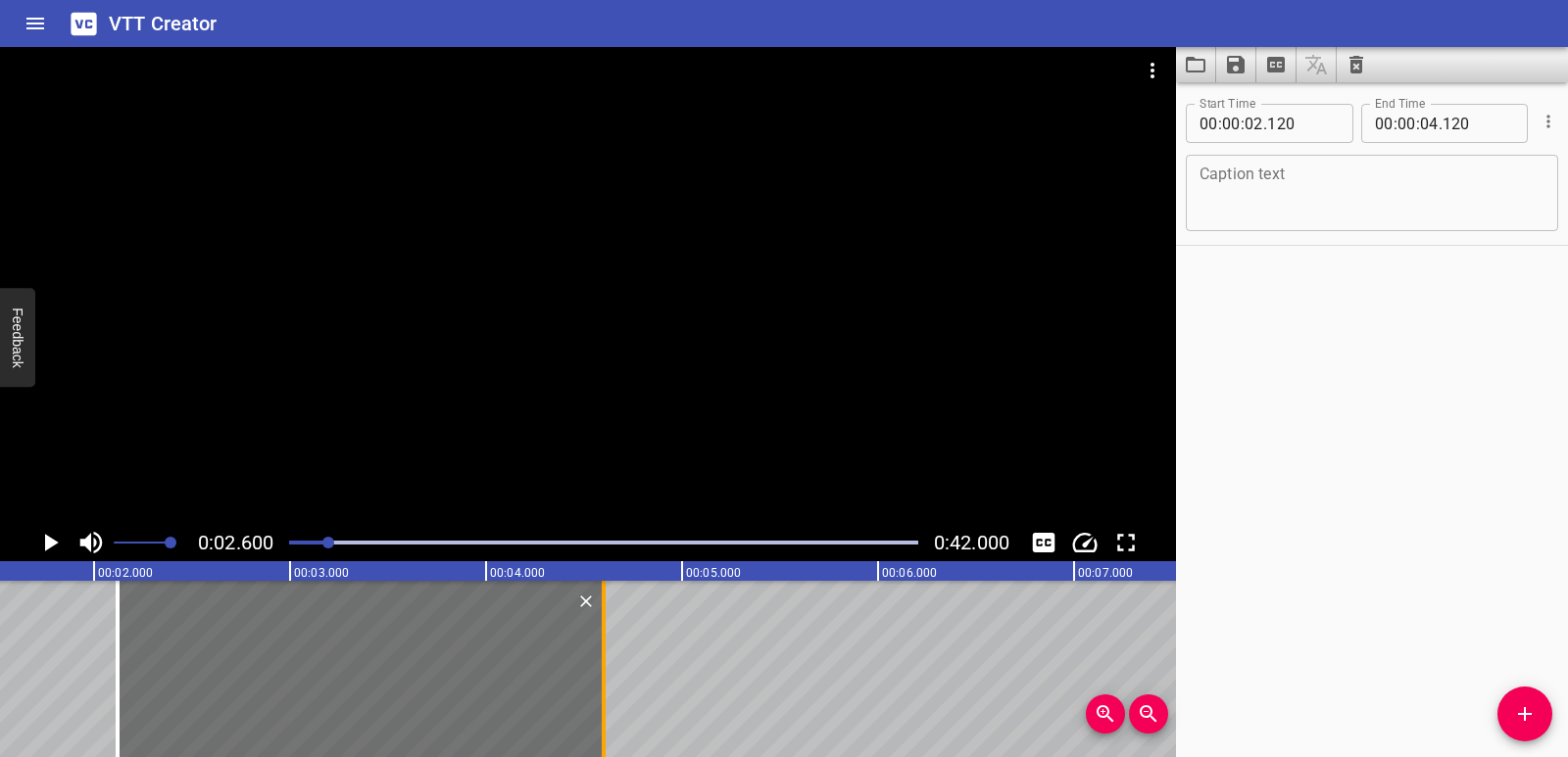
drag, startPoint x: 503, startPoint y: 718, endPoint x: 597, endPoint y: 719, distance: 94.0
click at [597, 719] on div at bounding box center [604, 670] width 20 height 177
type input "600"
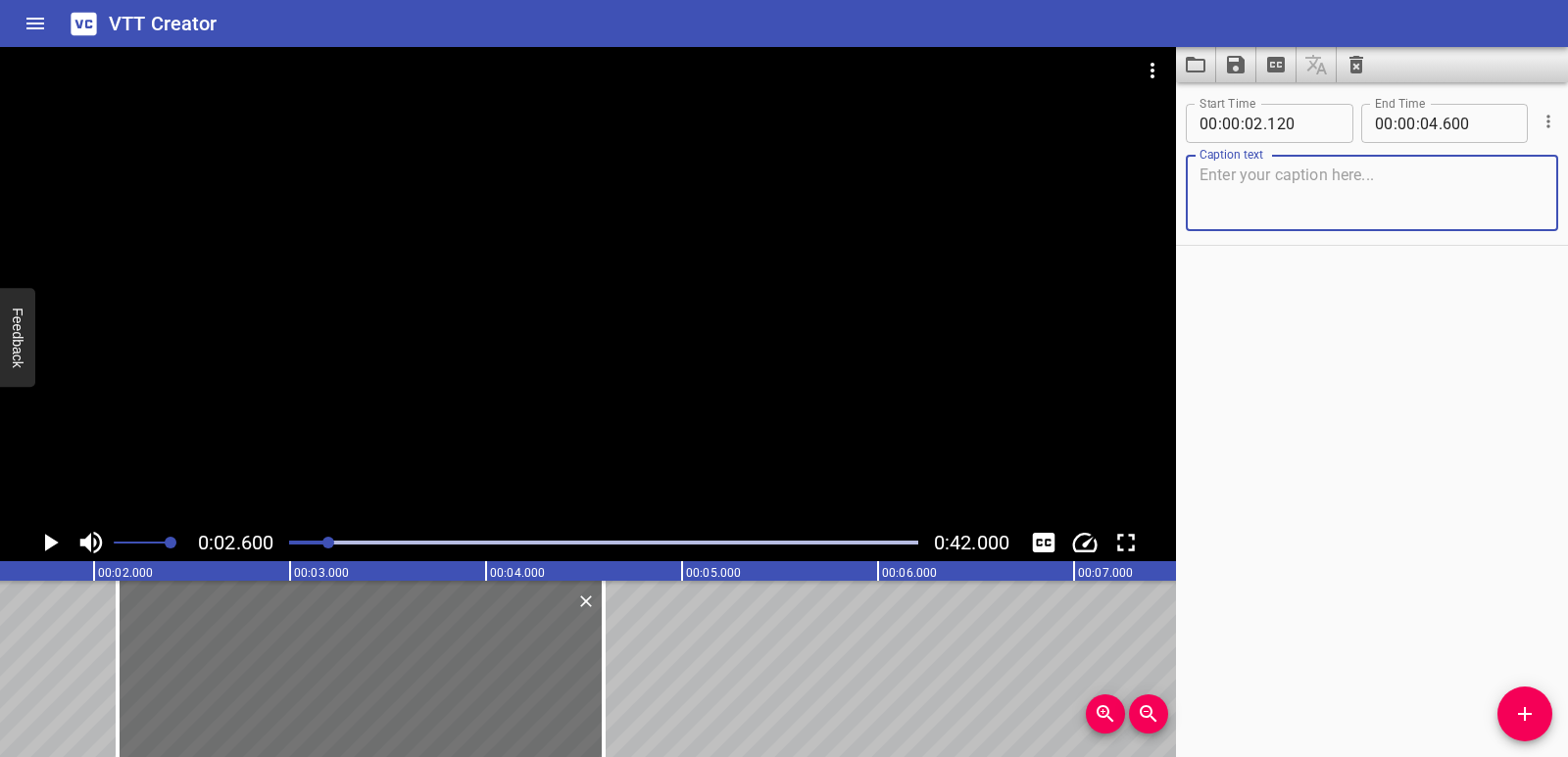
click at [1249, 180] on textarea at bounding box center [1371, 193] width 345 height 56
click at [1278, 197] on textarea at bounding box center [1371, 193] width 345 height 56
paste textarea "Analyze Features of a Pattern"
type textarea "Analyze Features of a Pattern"
click at [51, 549] on icon "Play/Pause" at bounding box center [50, 543] width 29 height 29
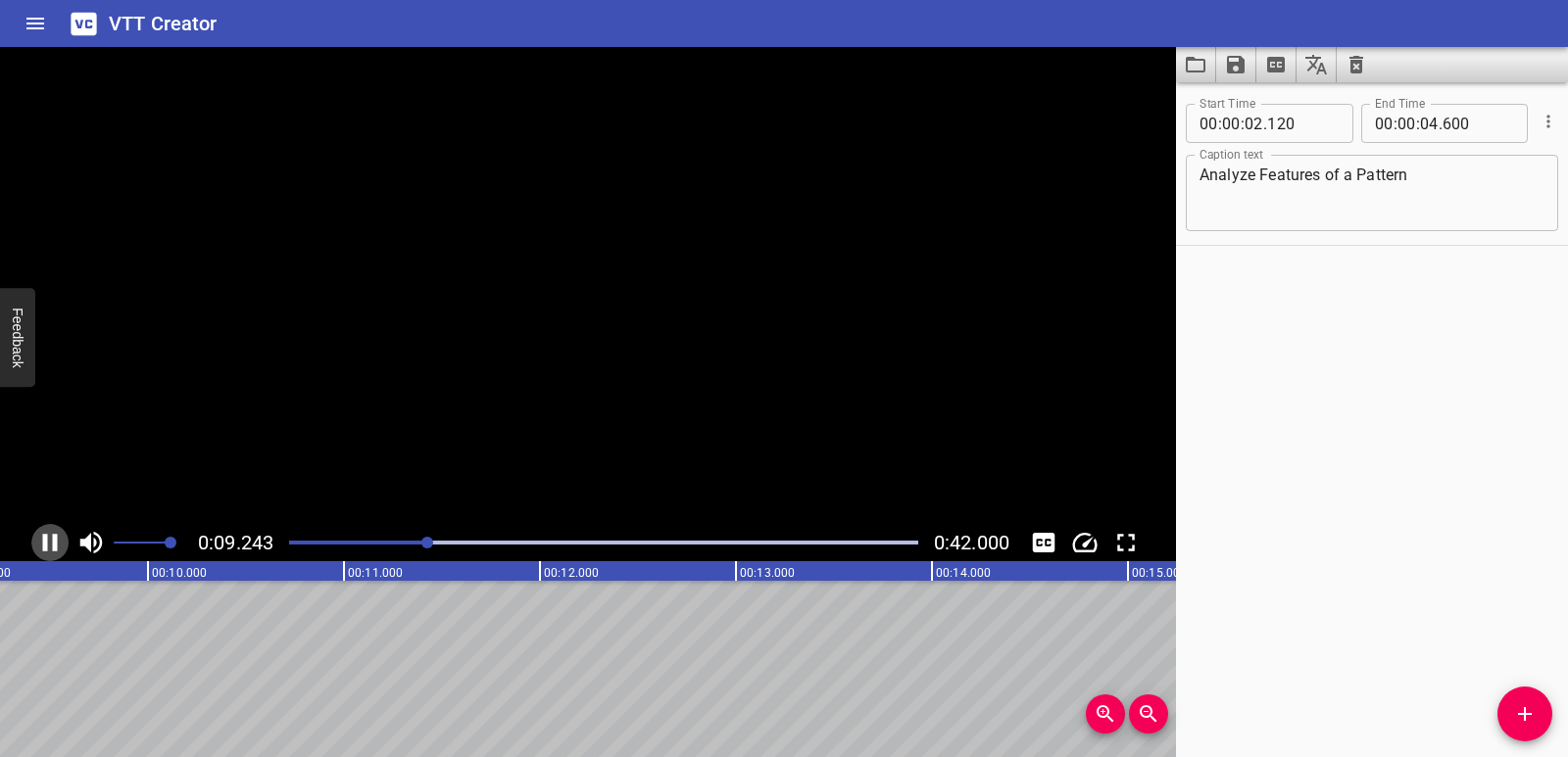
click at [51, 549] on icon "Play/Pause" at bounding box center [50, 543] width 29 height 29
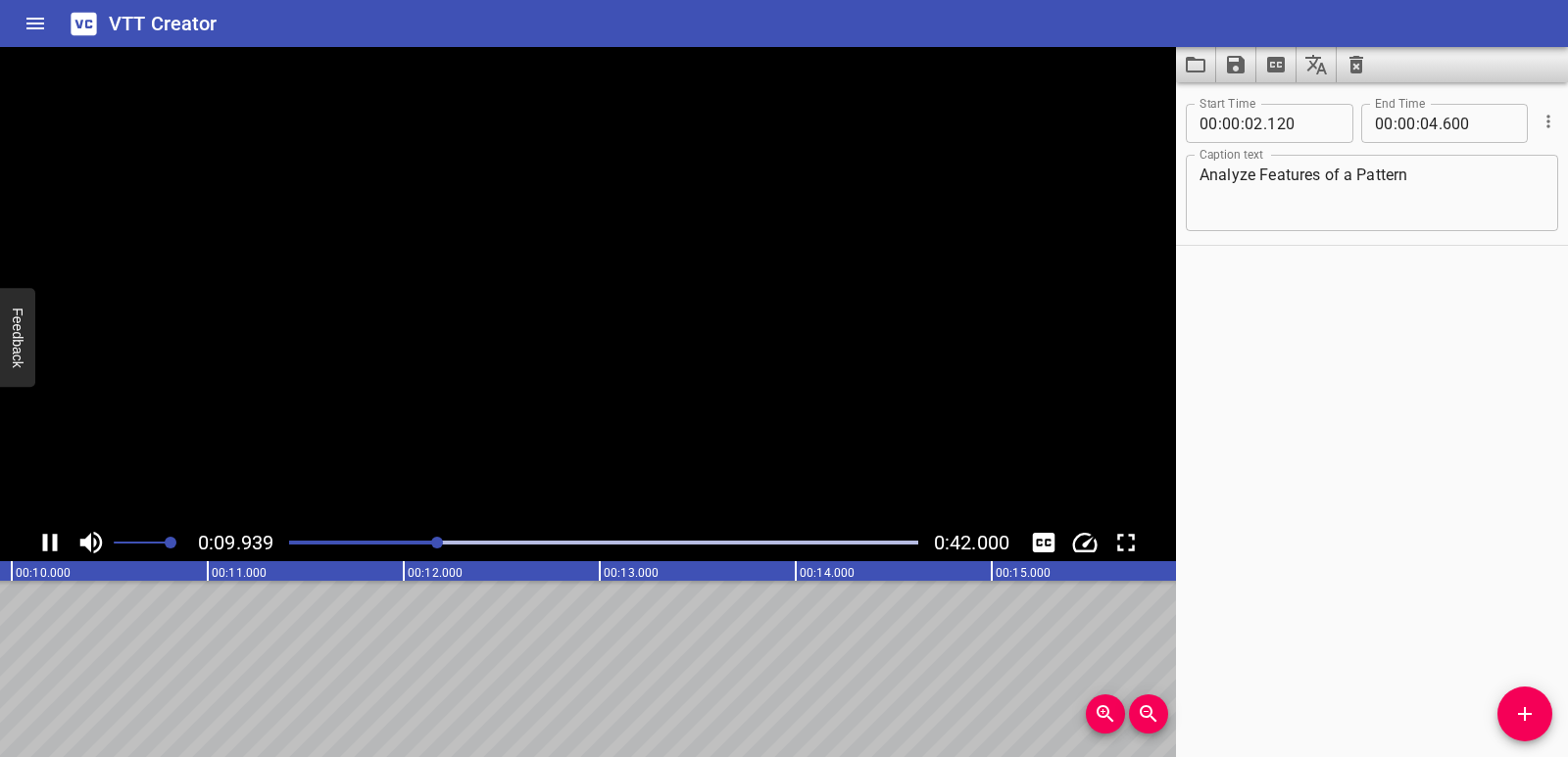
click at [51, 549] on icon "Play/Pause" at bounding box center [50, 543] width 29 height 29
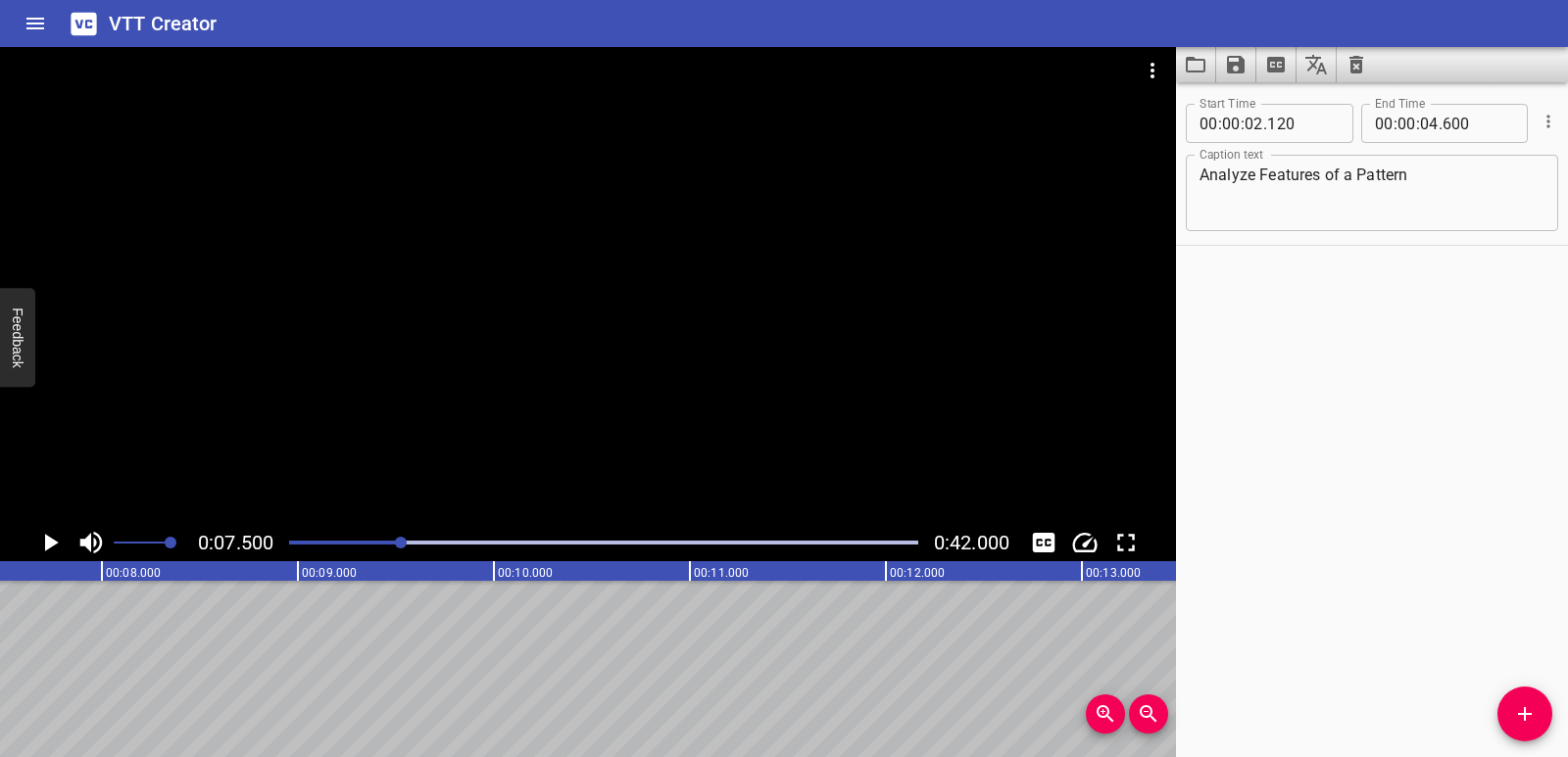
scroll to position [0, 1470]
click at [1536, 713] on icon "Add Cue" at bounding box center [1525, 714] width 24 height 24
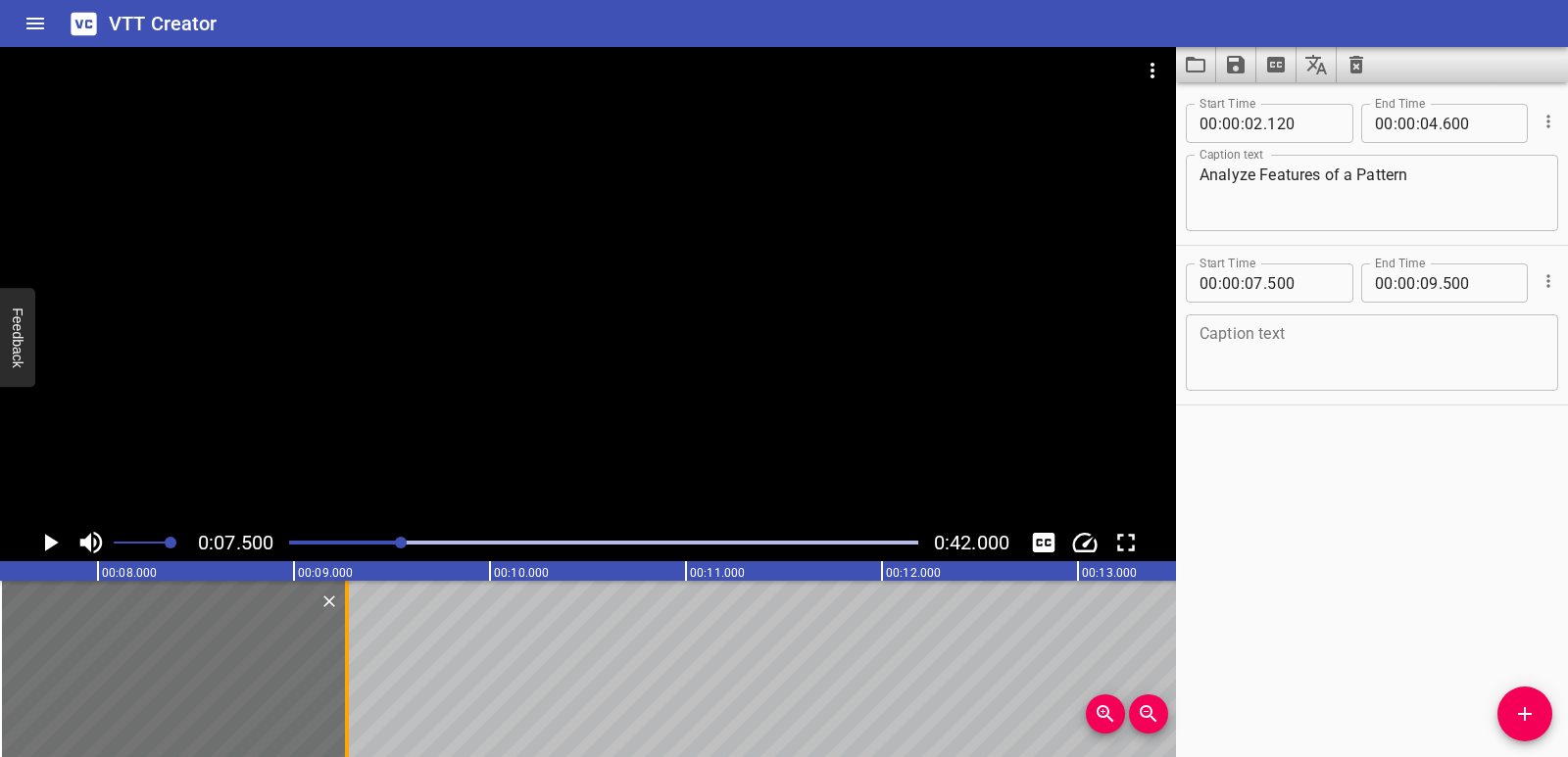
drag, startPoint x: 388, startPoint y: 711, endPoint x: 343, endPoint y: 702, distance: 45.9
click at [343, 702] on div at bounding box center [347, 670] width 20 height 177
type input "270"
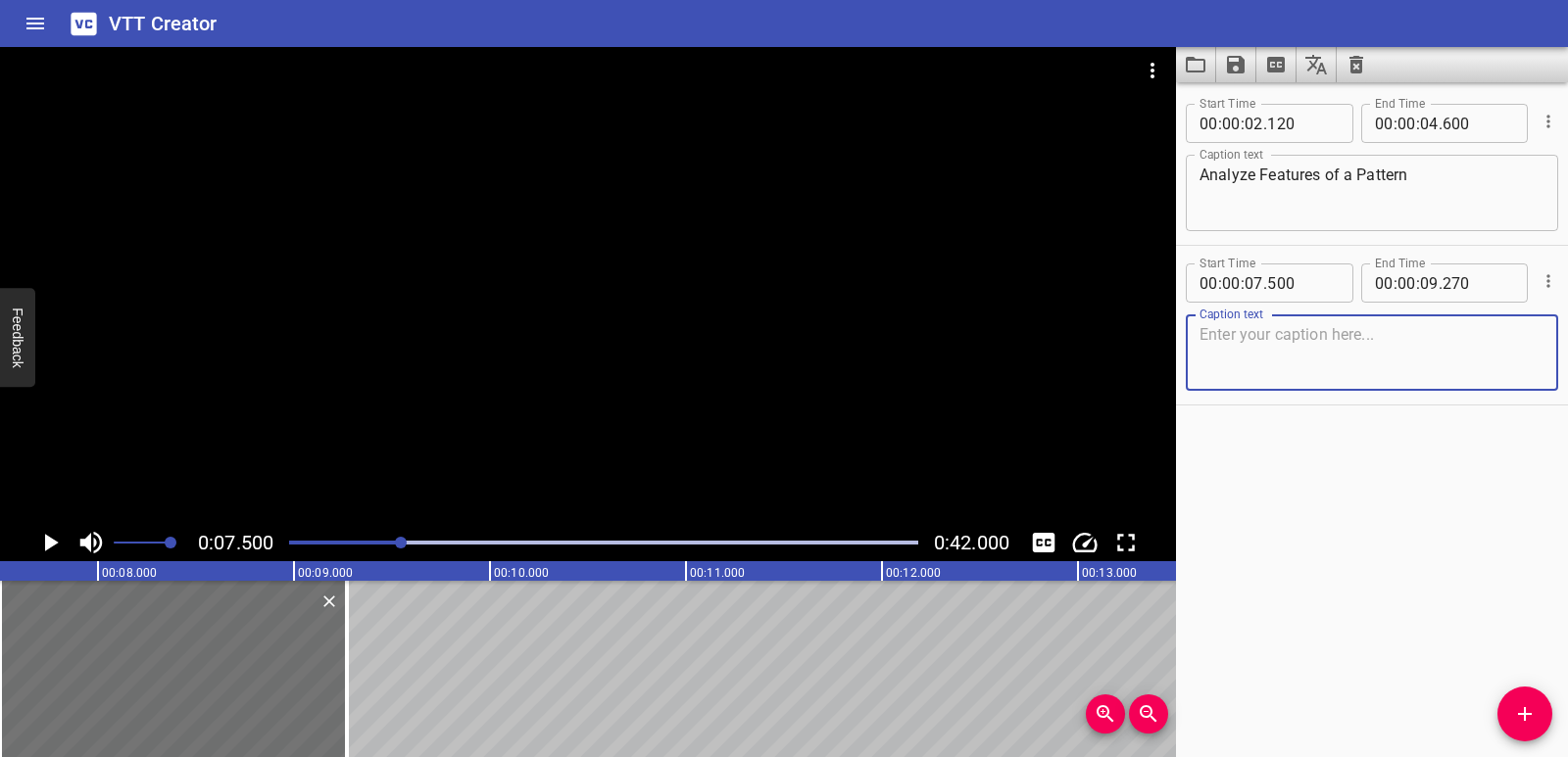
click at [1323, 352] on textarea at bounding box center [1371, 352] width 345 height 56
click at [1374, 354] on textarea at bounding box center [1371, 352] width 345 height 56
paste textarea "Look! Each new tree has more leaves than the one before…"
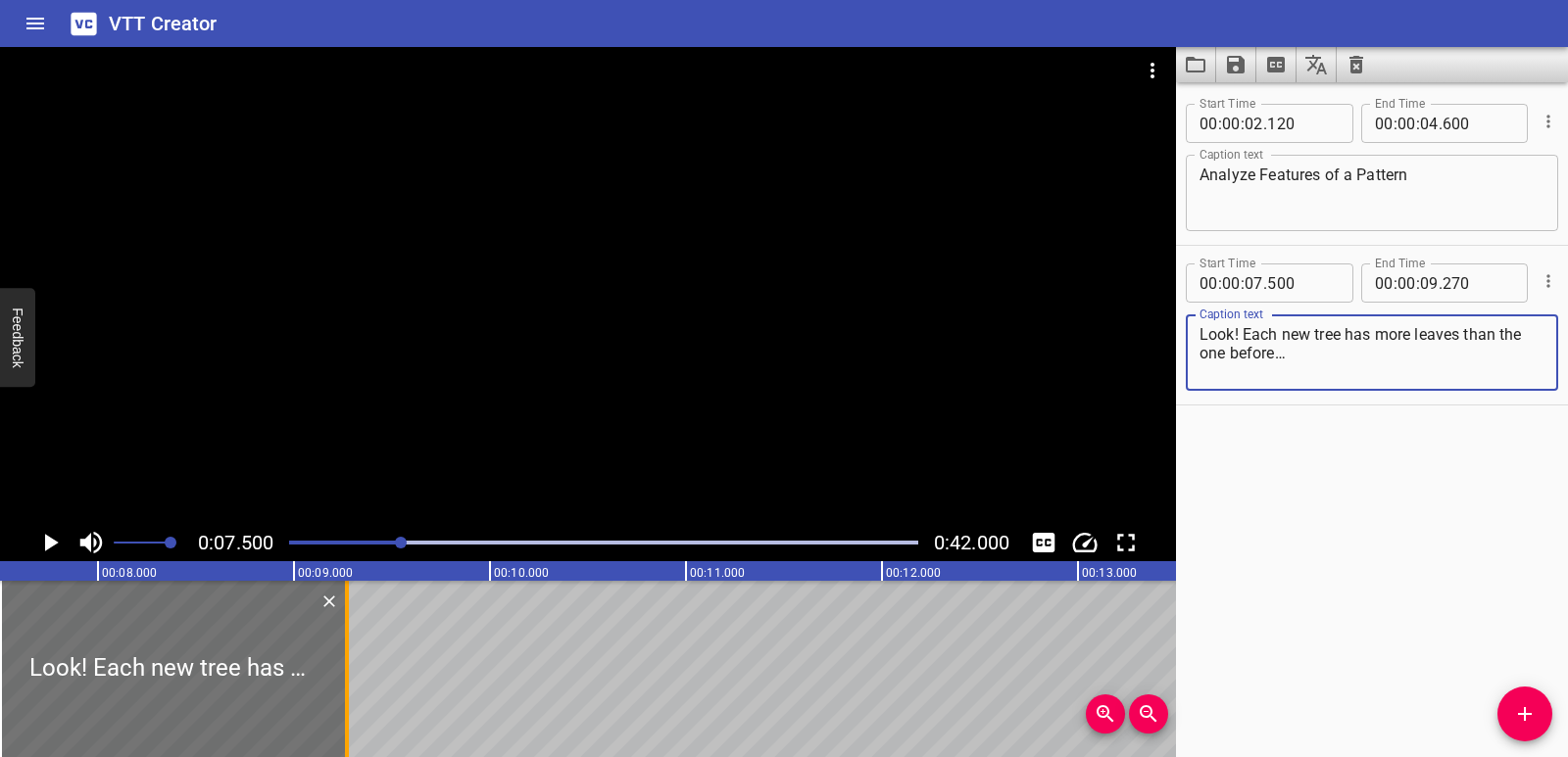
type textarea "Look! Each new tree has more leaves than the one before…"
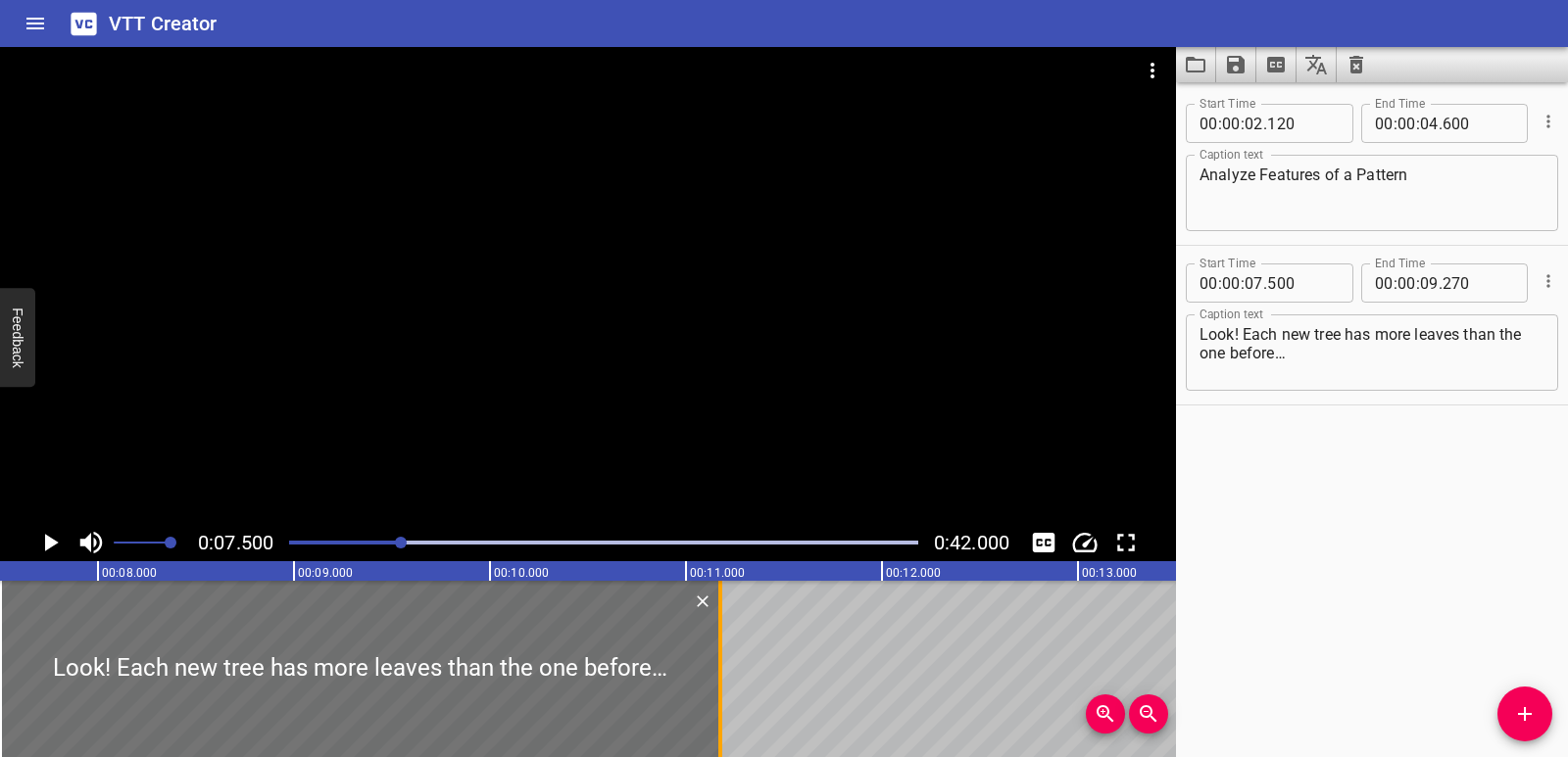
drag, startPoint x: 348, startPoint y: 653, endPoint x: 721, endPoint y: 636, distance: 373.4
click at [721, 636] on div at bounding box center [720, 670] width 4 height 177
type input "11"
type input "175"
click at [49, 542] on icon "Play/Pause" at bounding box center [52, 543] width 14 height 18
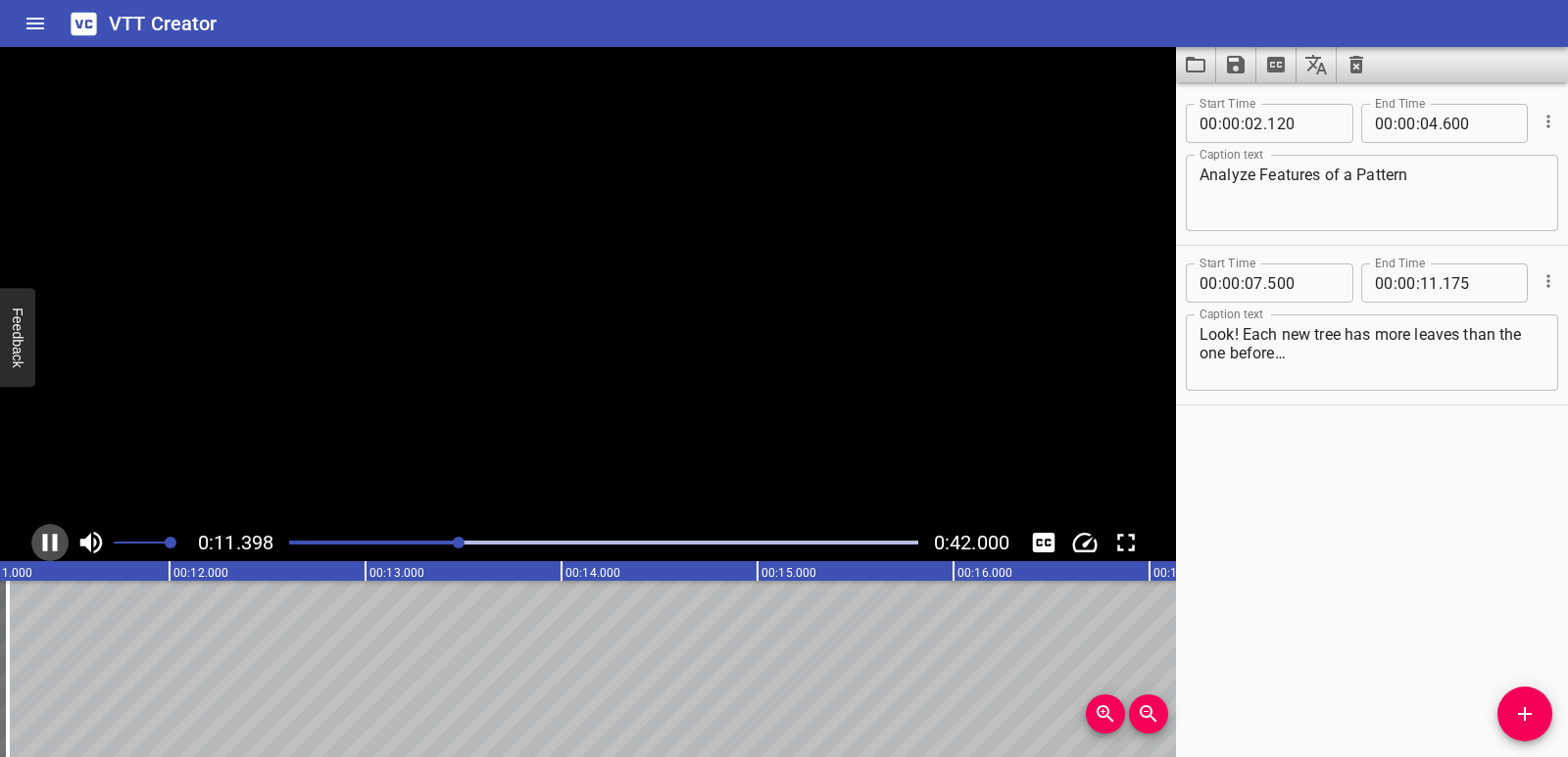
click at [49, 542] on icon "Play/Pause" at bounding box center [50, 543] width 29 height 29
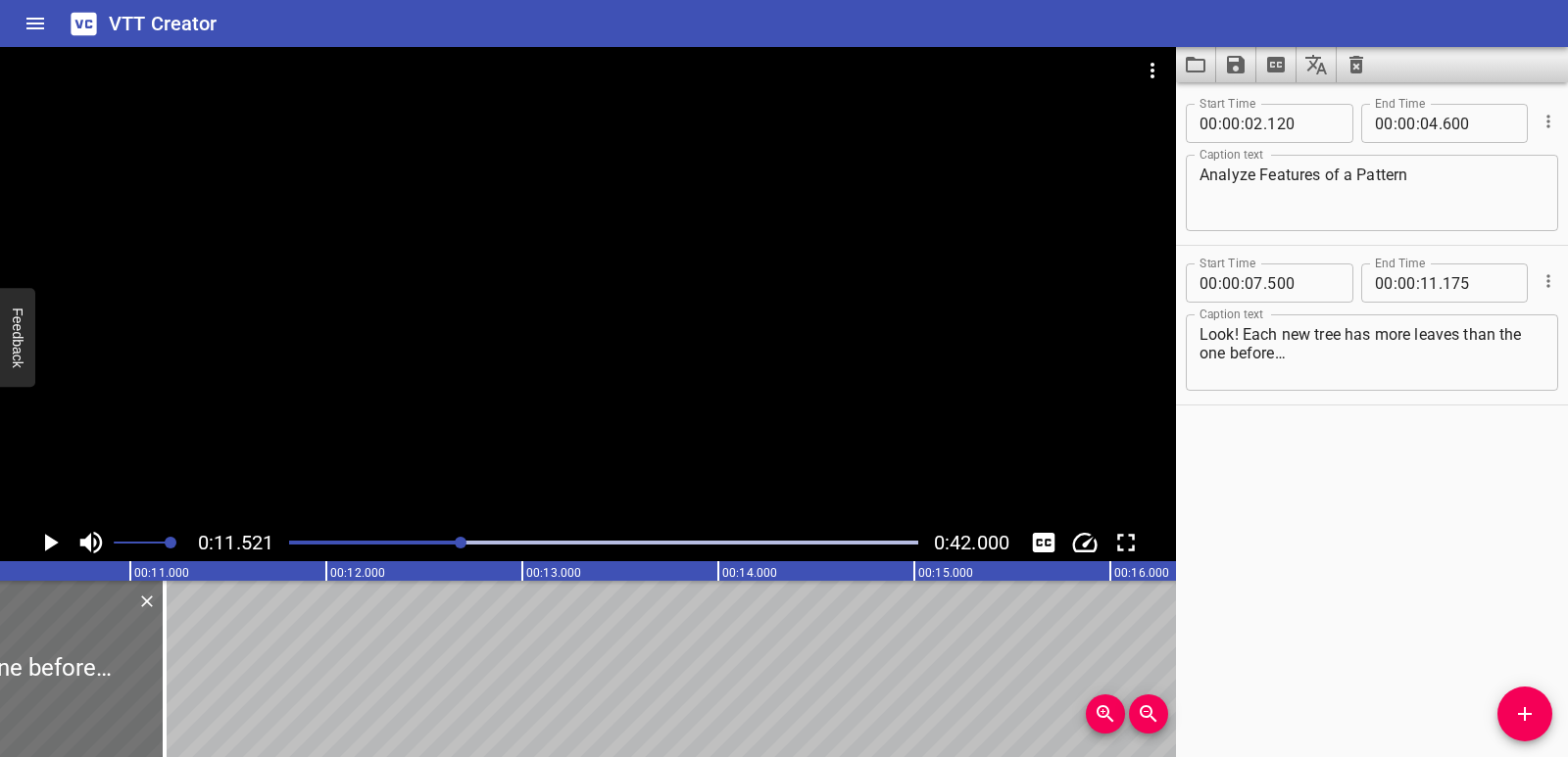
scroll to position [0, 2005]
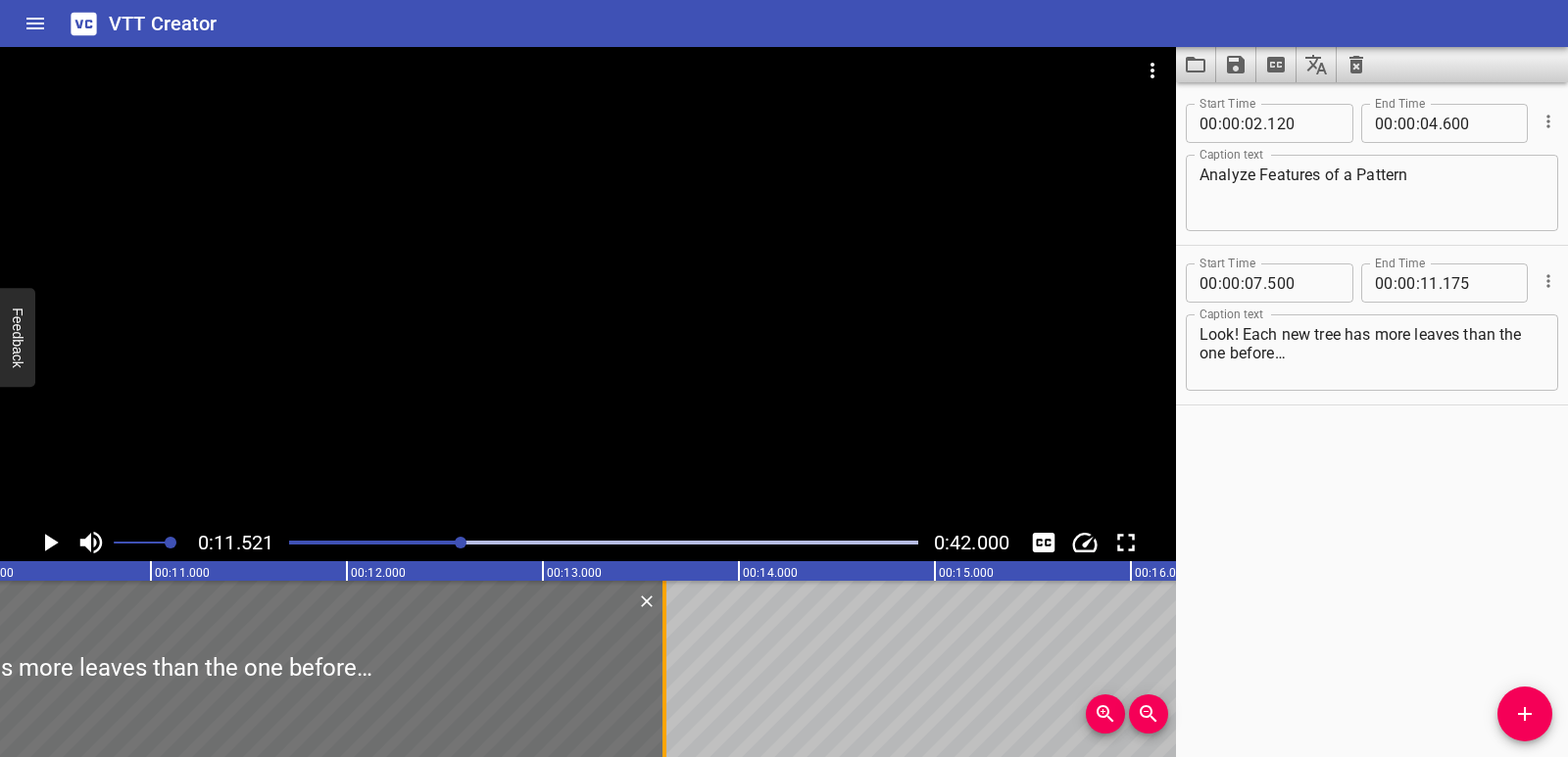
drag, startPoint x: 204, startPoint y: 687, endPoint x: 665, endPoint y: 672, distance: 461.2
click at [665, 672] on div at bounding box center [665, 670] width 4 height 177
type input "13"
type input "620"
click at [51, 543] on icon "Play/Pause" at bounding box center [52, 543] width 14 height 18
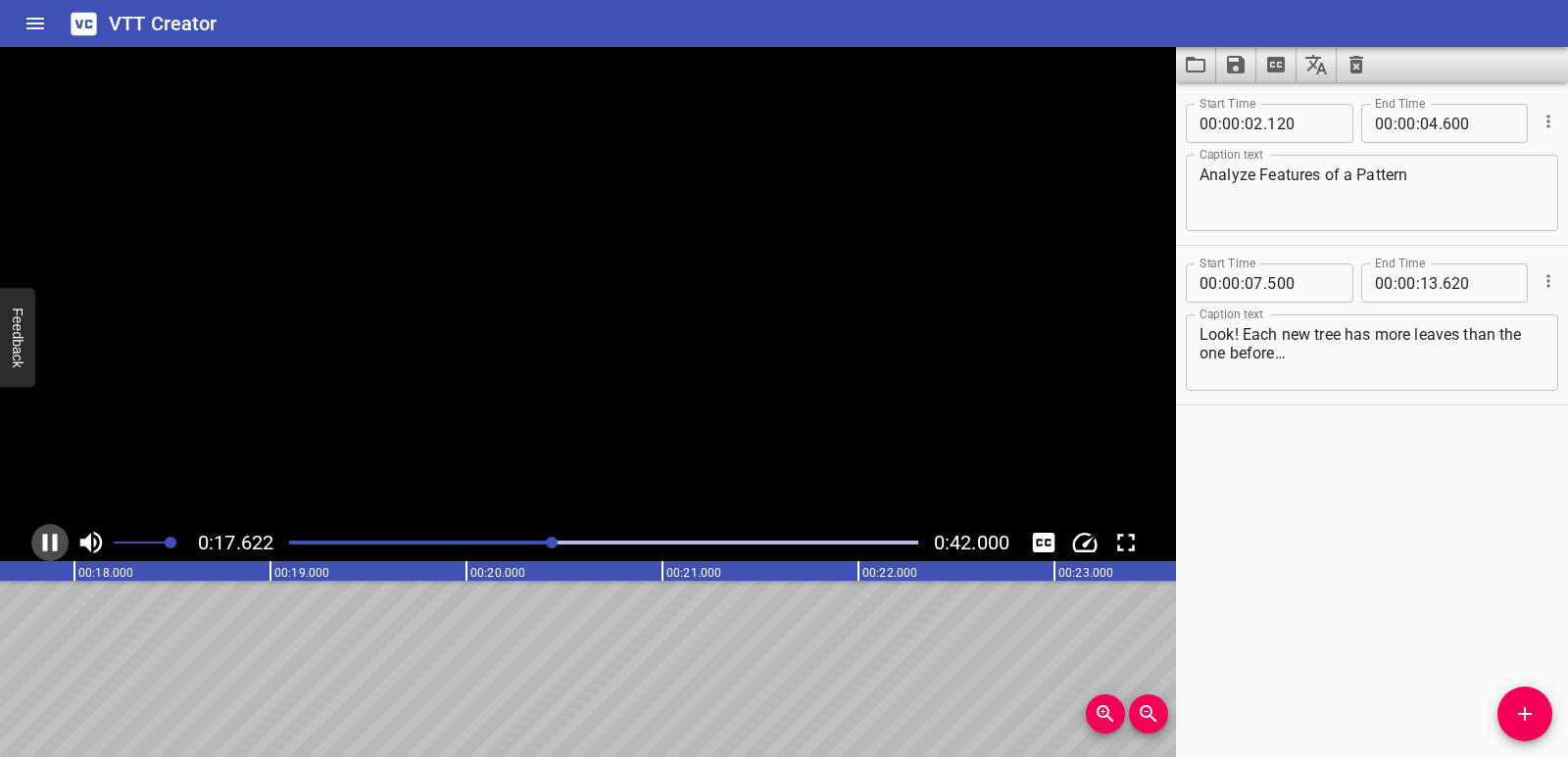
click at [51, 543] on icon "Play/Pause" at bounding box center [50, 543] width 29 height 29
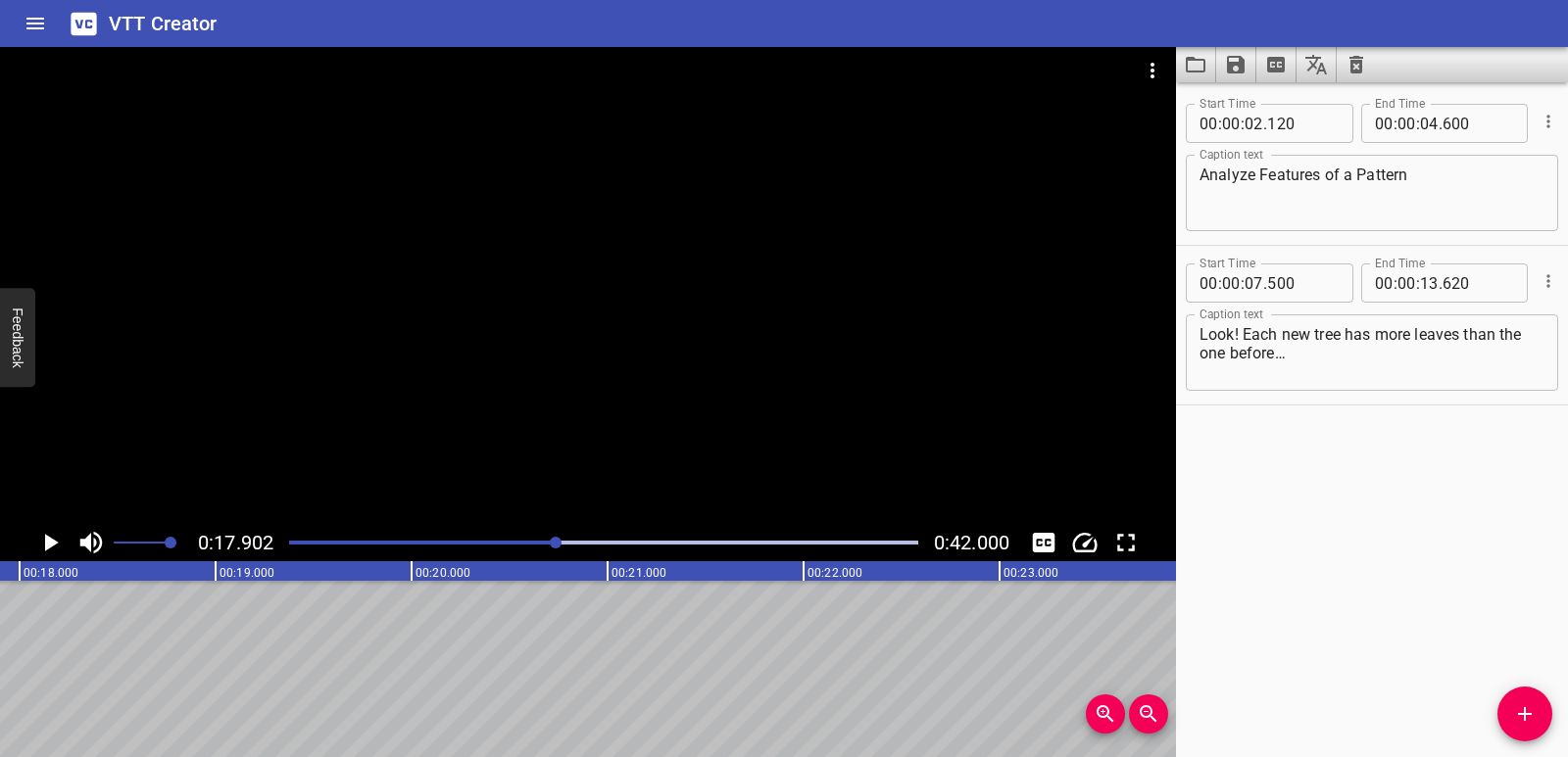
click at [51, 543] on icon "Play/Pause" at bounding box center [52, 543] width 14 height 18
click at [51, 543] on icon "Play/Pause" at bounding box center [50, 543] width 29 height 29
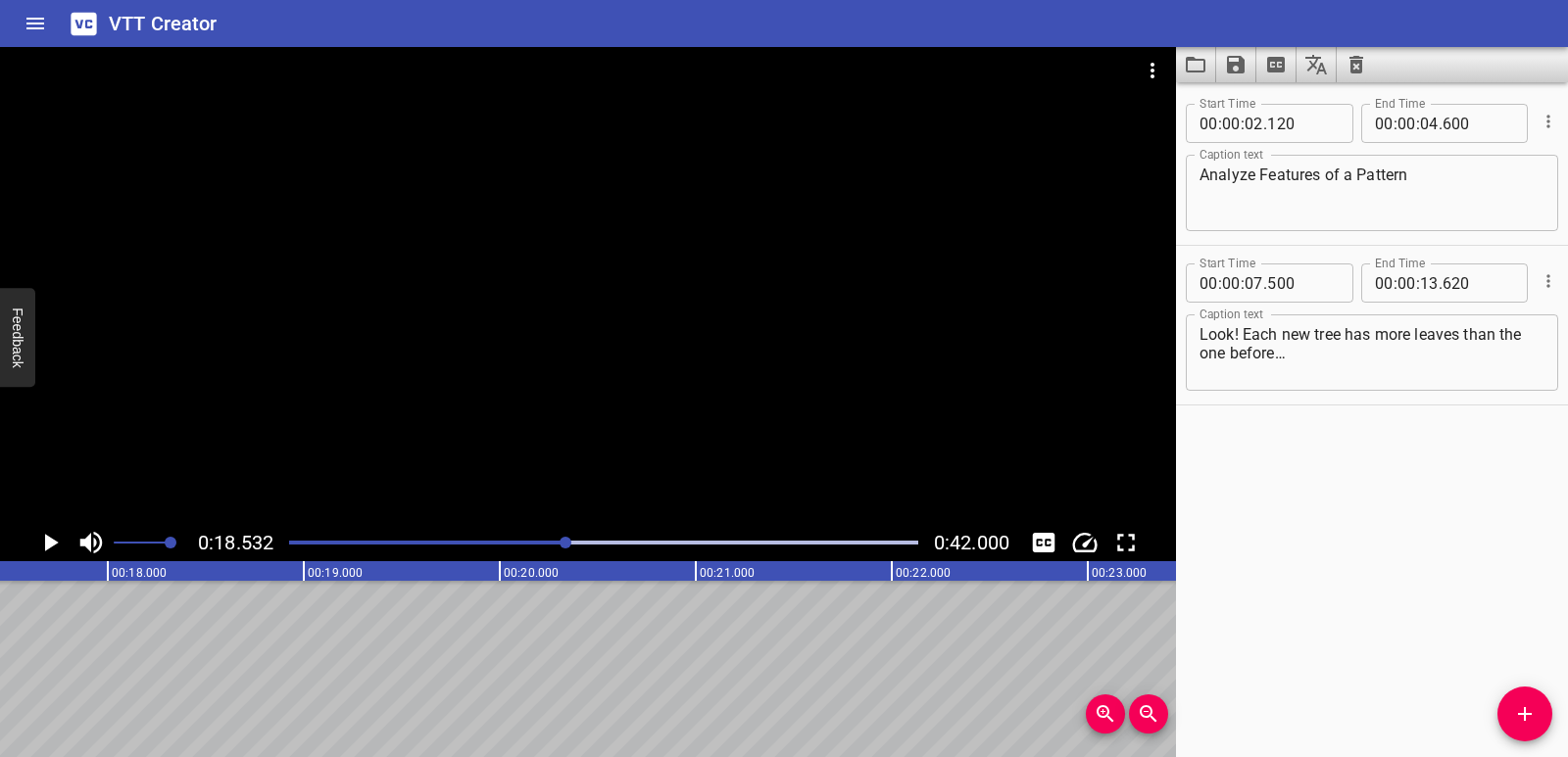
scroll to position [0, 3319]
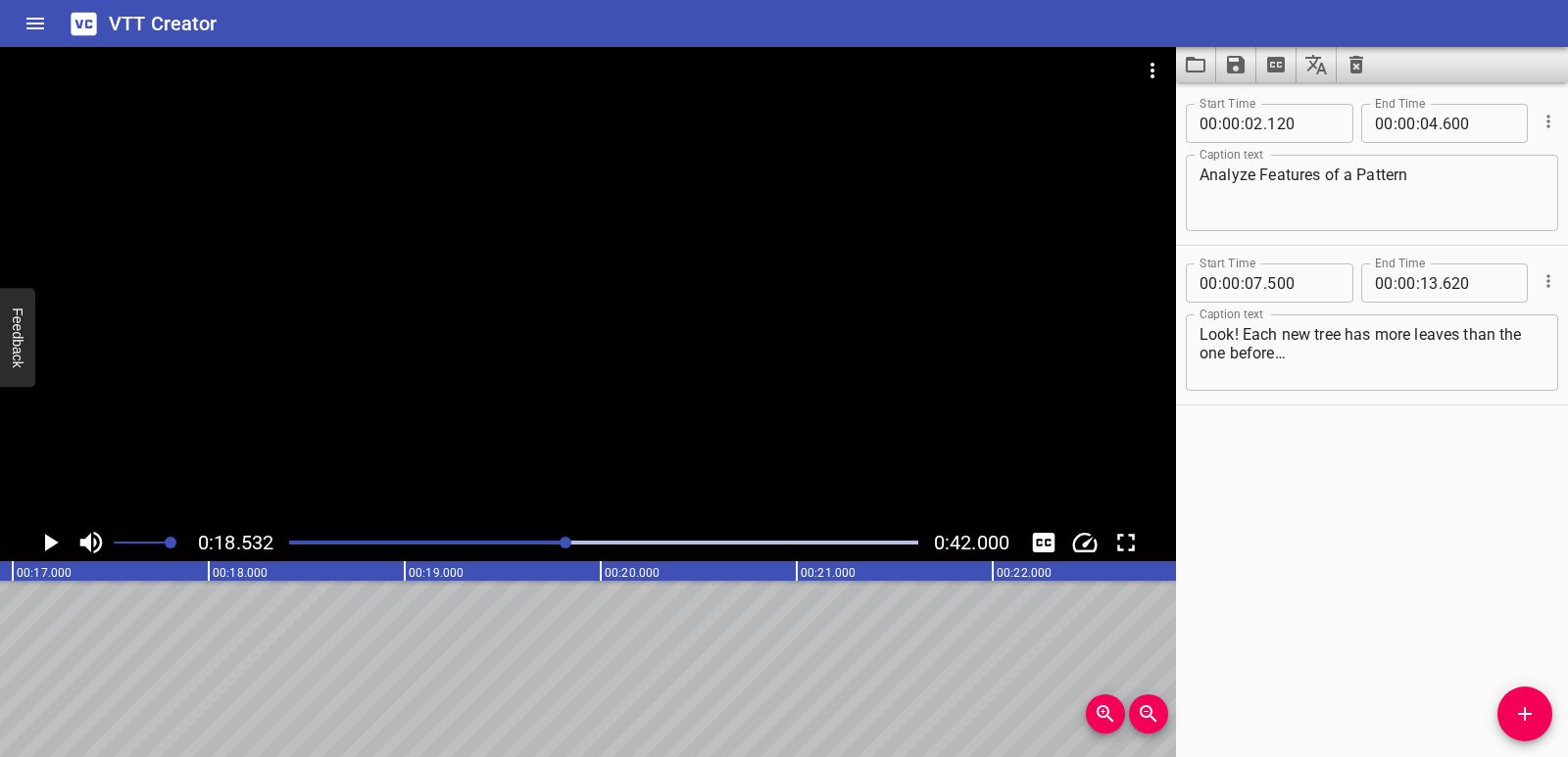
click at [1522, 708] on icon "Add Cue" at bounding box center [1525, 714] width 24 height 24
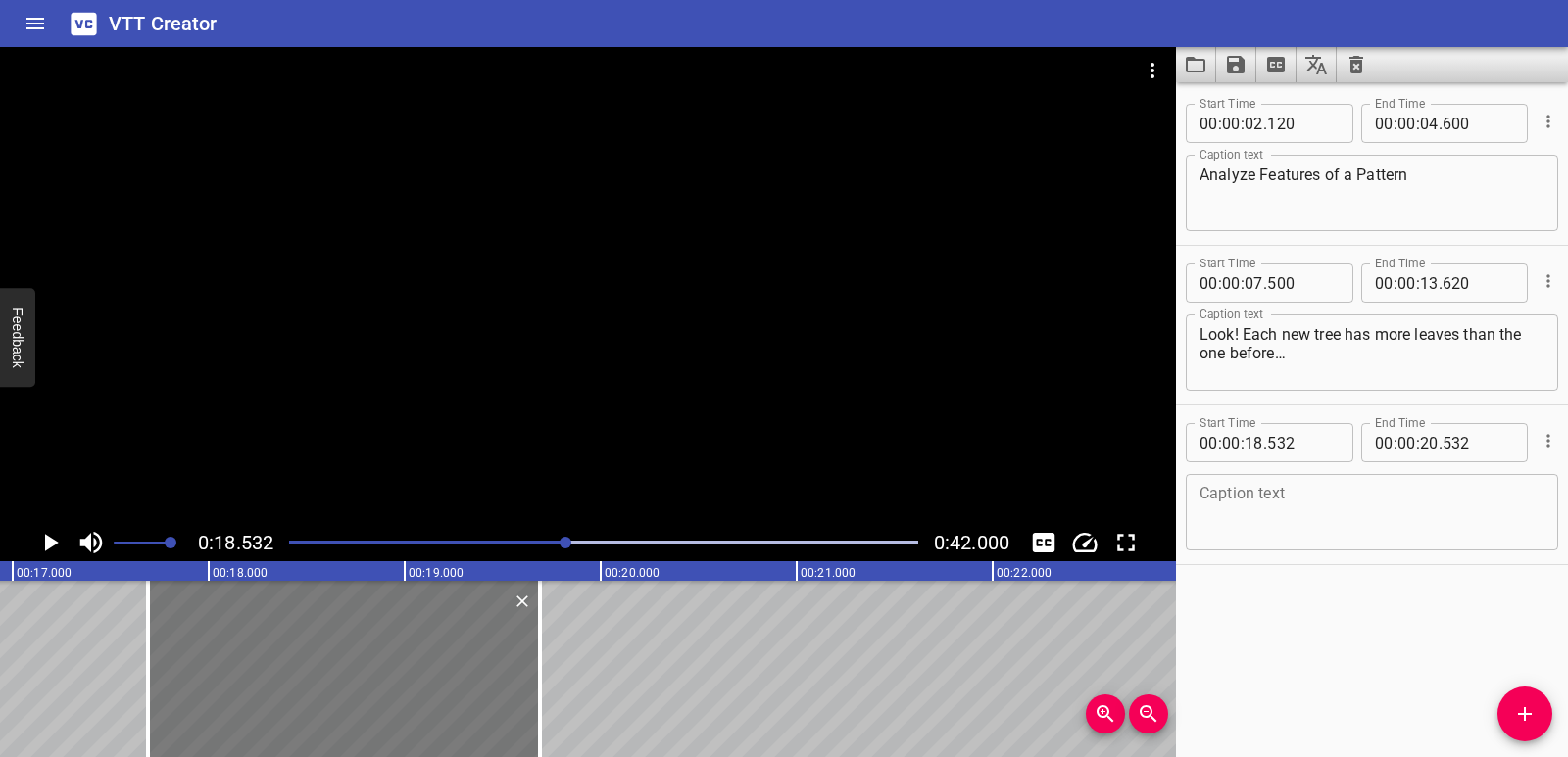
drag, startPoint x: 521, startPoint y: 699, endPoint x: 454, endPoint y: 700, distance: 67.0
click at [454, 700] on div at bounding box center [344, 670] width 392 height 177
type input "17"
type input "692"
type input "19"
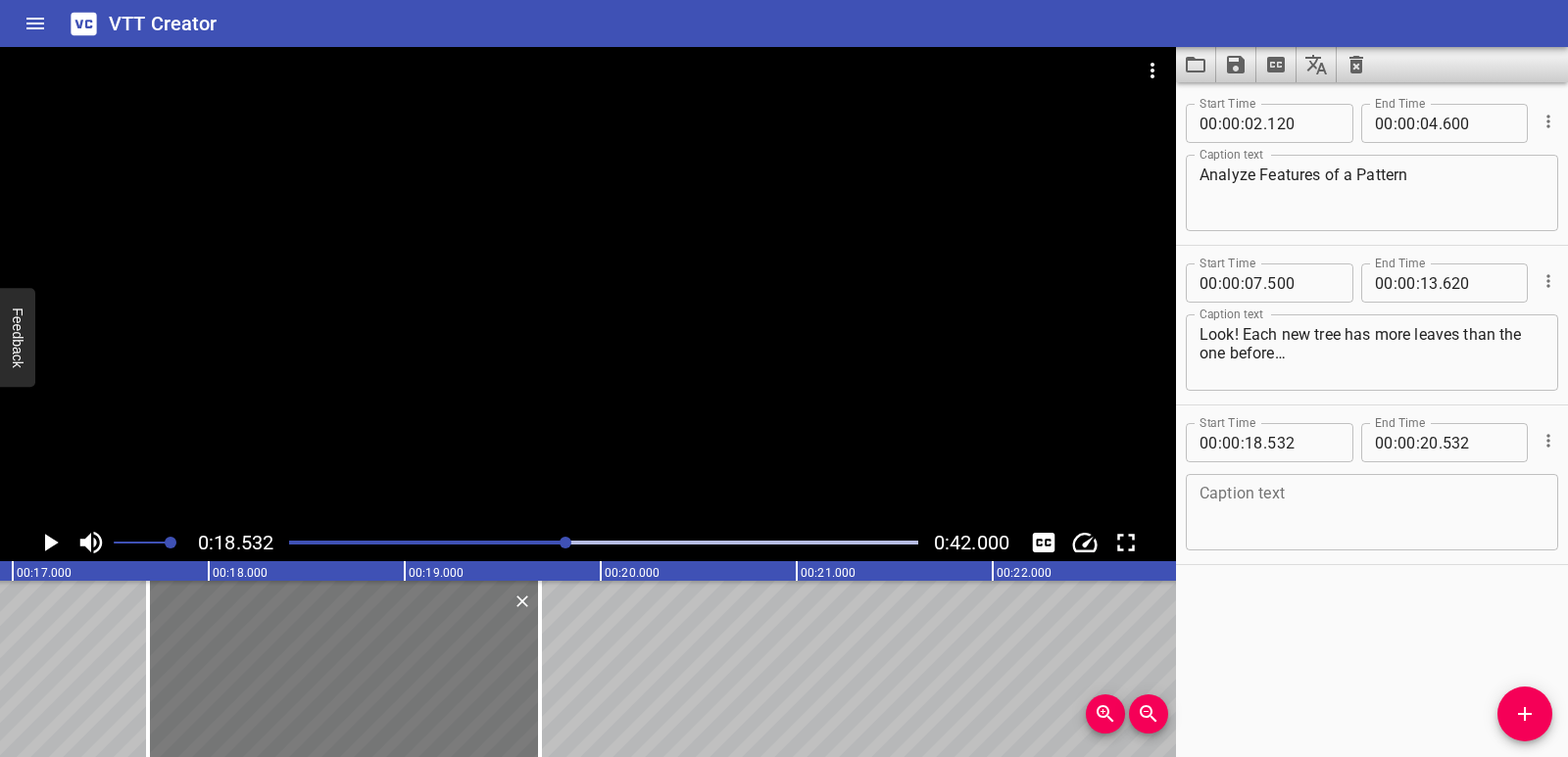
type input "692"
click at [1255, 510] on textarea at bounding box center [1371, 513] width 345 height 56
paste textarea "Four, seven, ten, thirteen, sixteen."
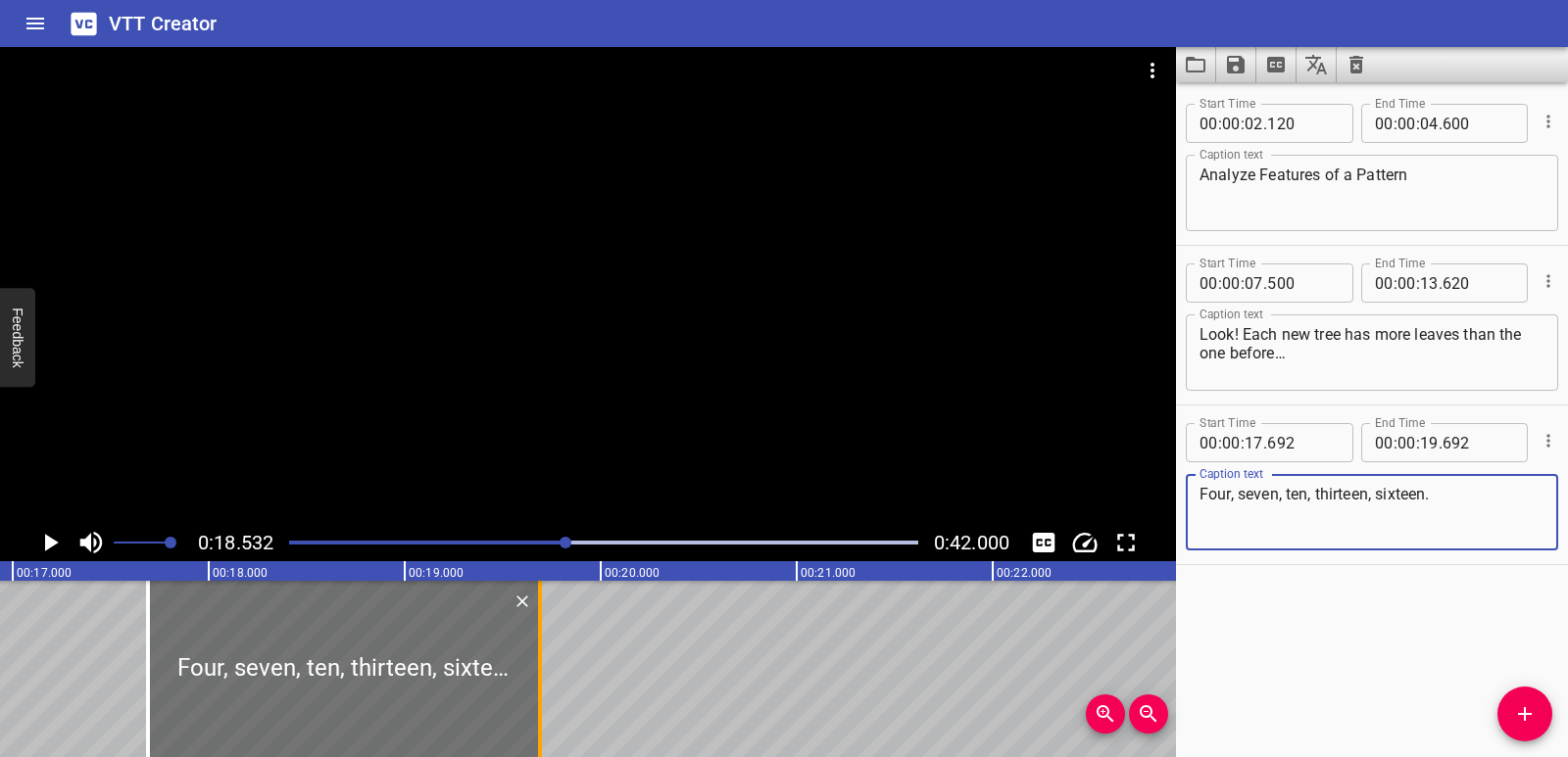
type textarea "Four, seven, ten, thirteen, sixteen."
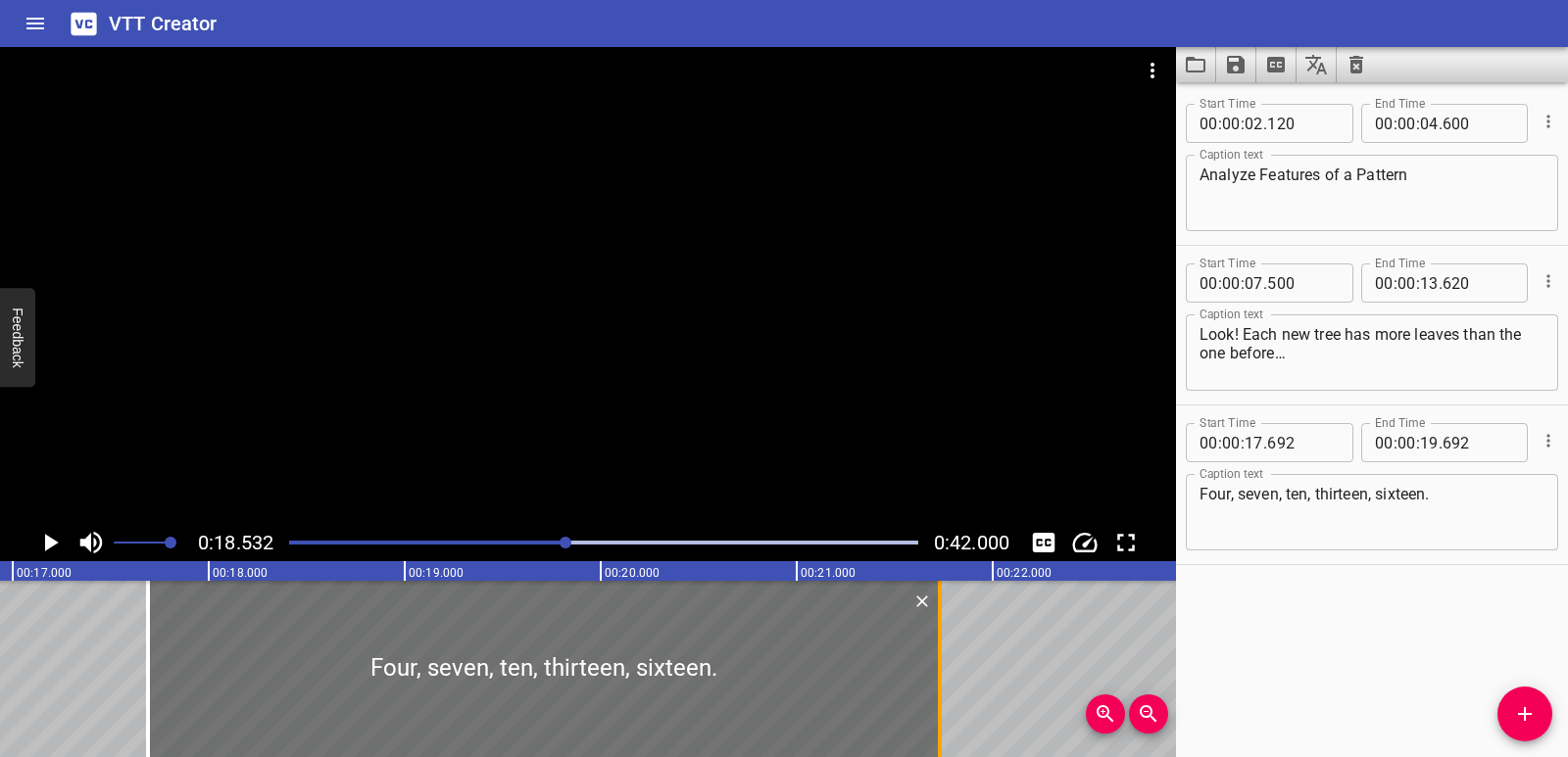
drag, startPoint x: 537, startPoint y: 680, endPoint x: 937, endPoint y: 679, distance: 400.0
click at [937, 679] on div at bounding box center [940, 670] width 20 height 177
type input "21"
type input "732"
click at [47, 546] on icon "Play/Pause" at bounding box center [52, 543] width 14 height 18
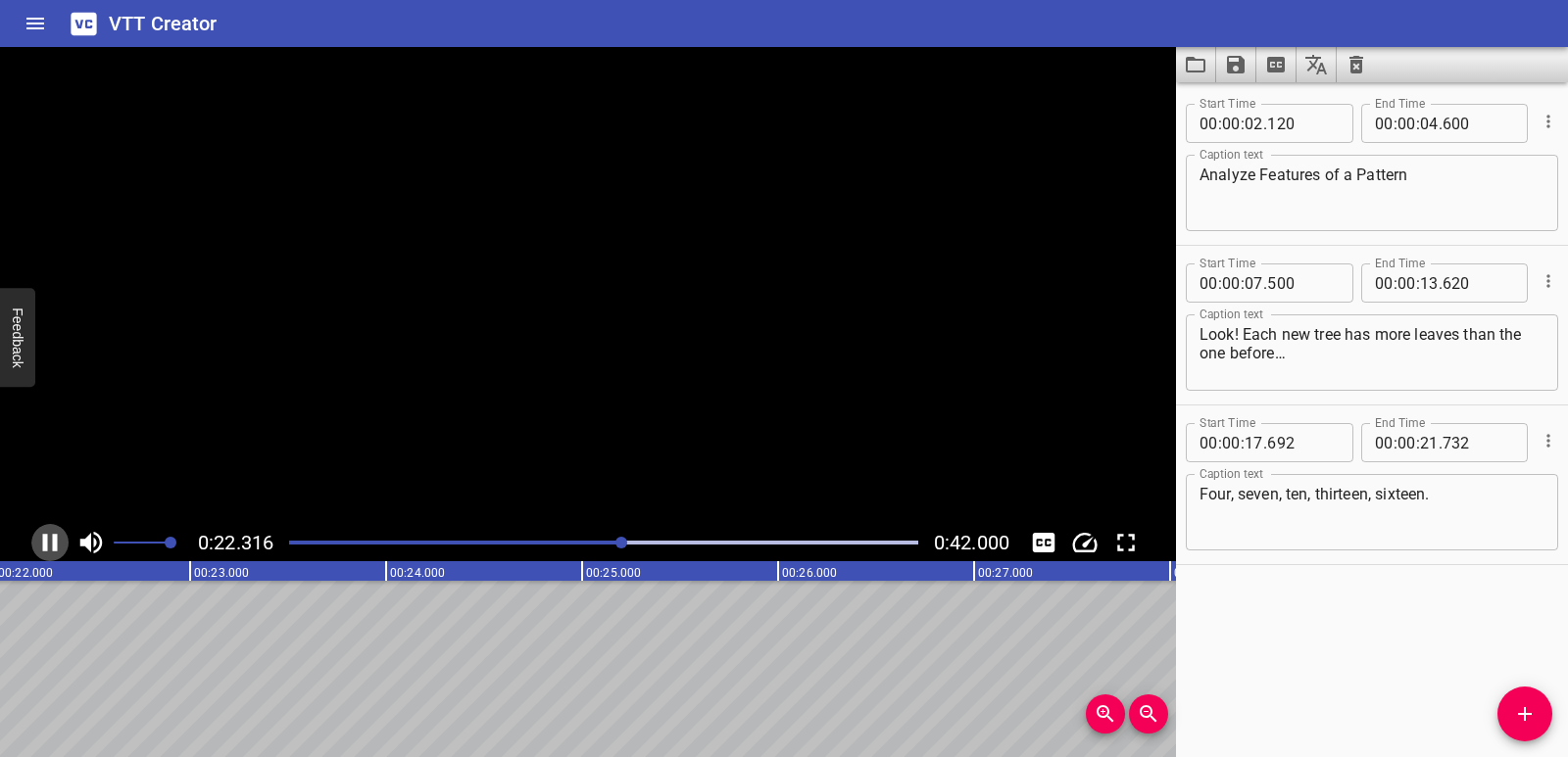
click at [47, 546] on icon "Play/Pause" at bounding box center [50, 543] width 15 height 18
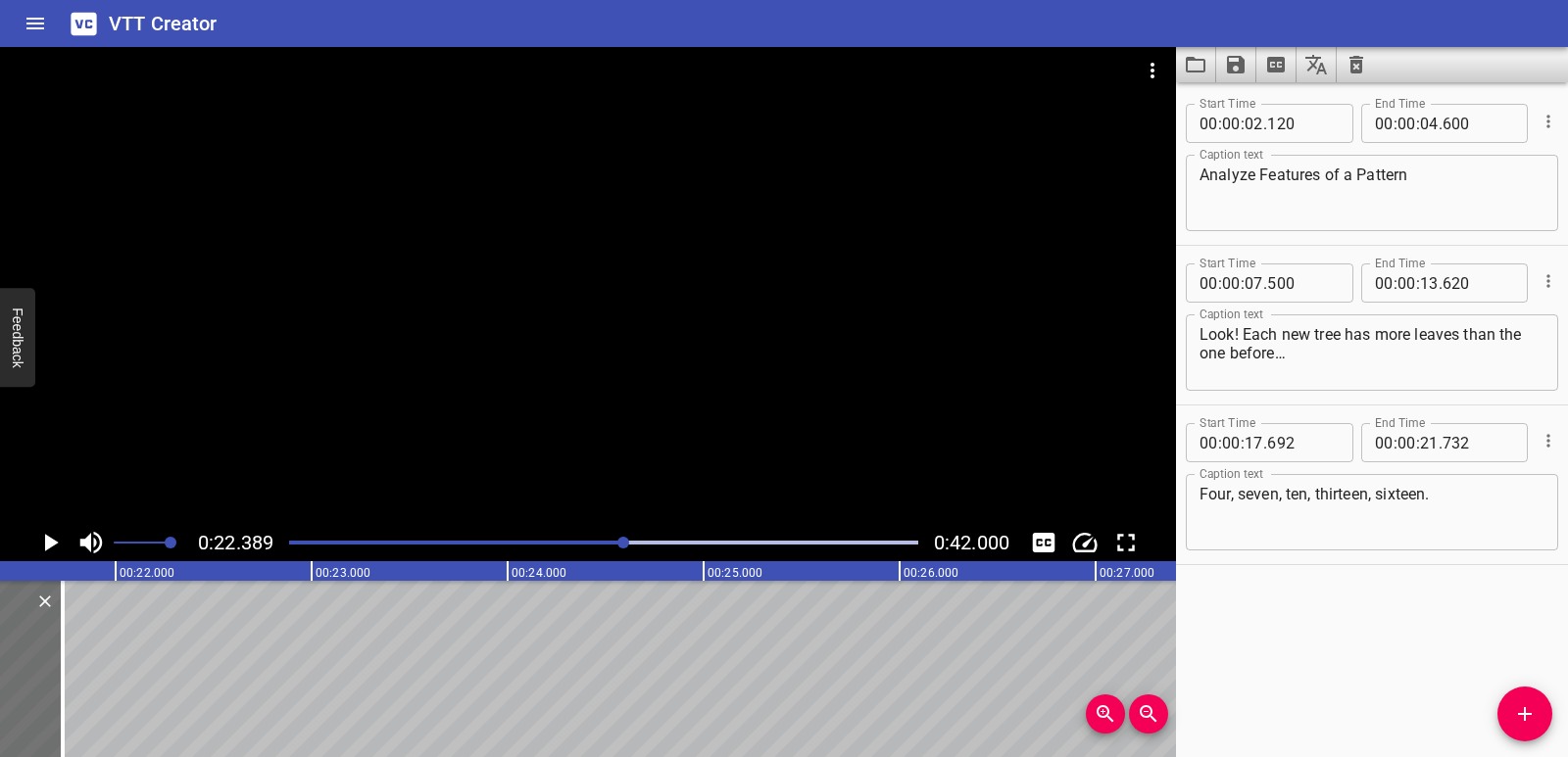
scroll to position [0, 4185]
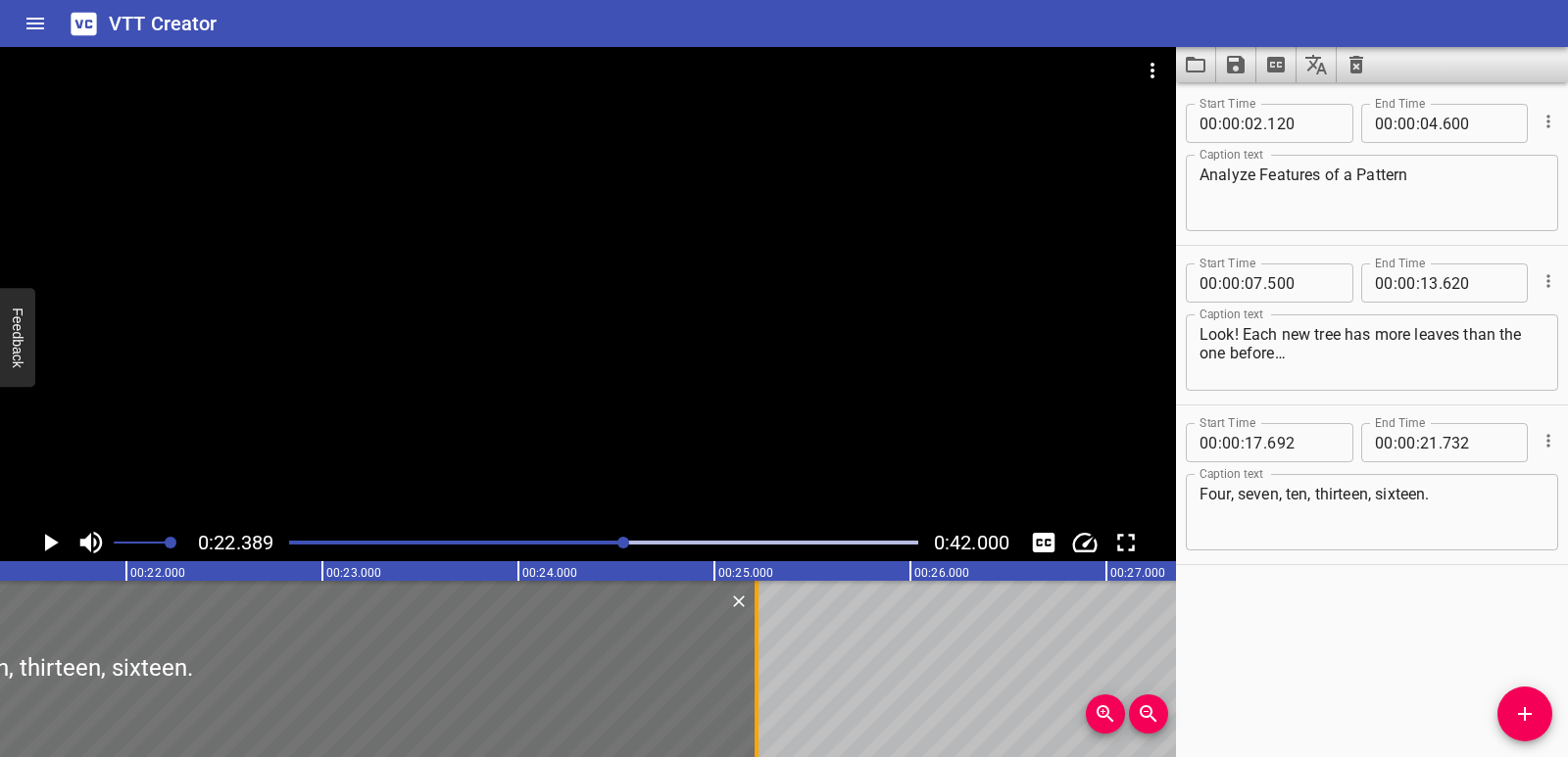
drag, startPoint x: 66, startPoint y: 639, endPoint x: 748, endPoint y: 634, distance: 682.0
click at [748, 634] on div at bounding box center [756, 670] width 20 height 177
type input "25"
type input "217"
click at [50, 542] on icon "Play/Pause" at bounding box center [52, 543] width 14 height 18
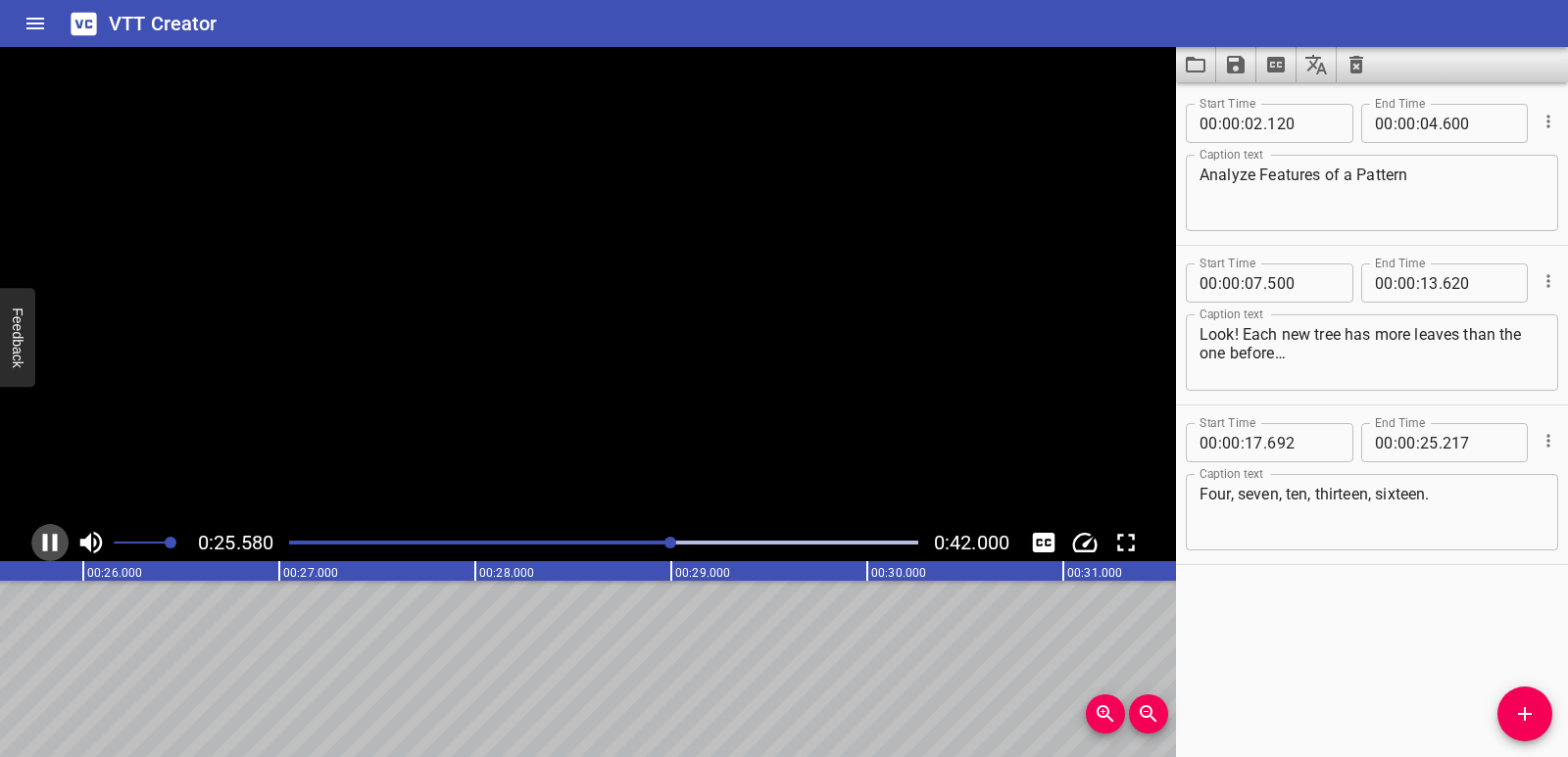
click at [50, 542] on icon "Play/Pause" at bounding box center [50, 543] width 29 height 29
click at [50, 542] on icon "Play/Pause" at bounding box center [52, 543] width 14 height 18
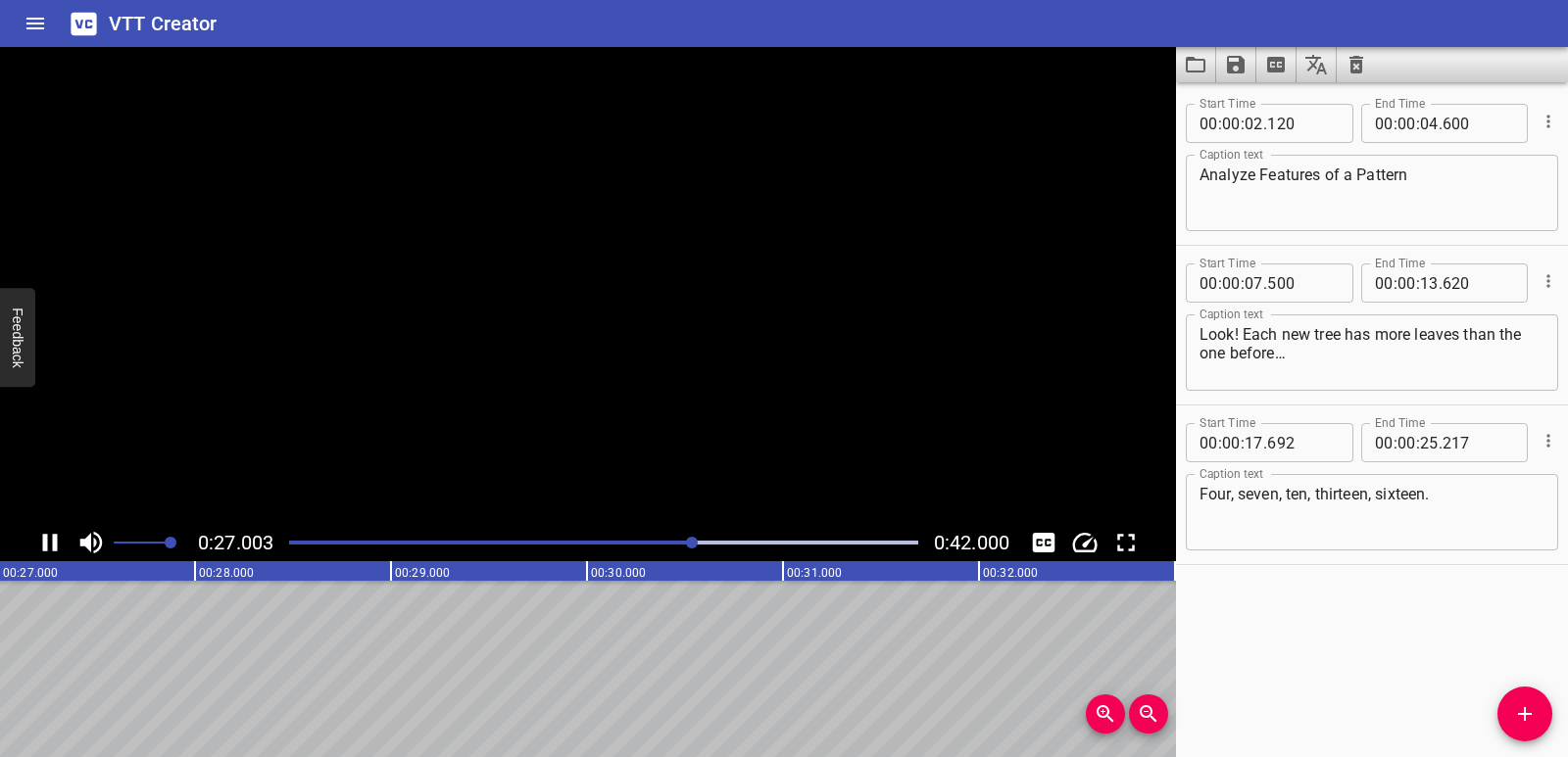
click at [50, 542] on icon "Play/Pause" at bounding box center [50, 543] width 29 height 29
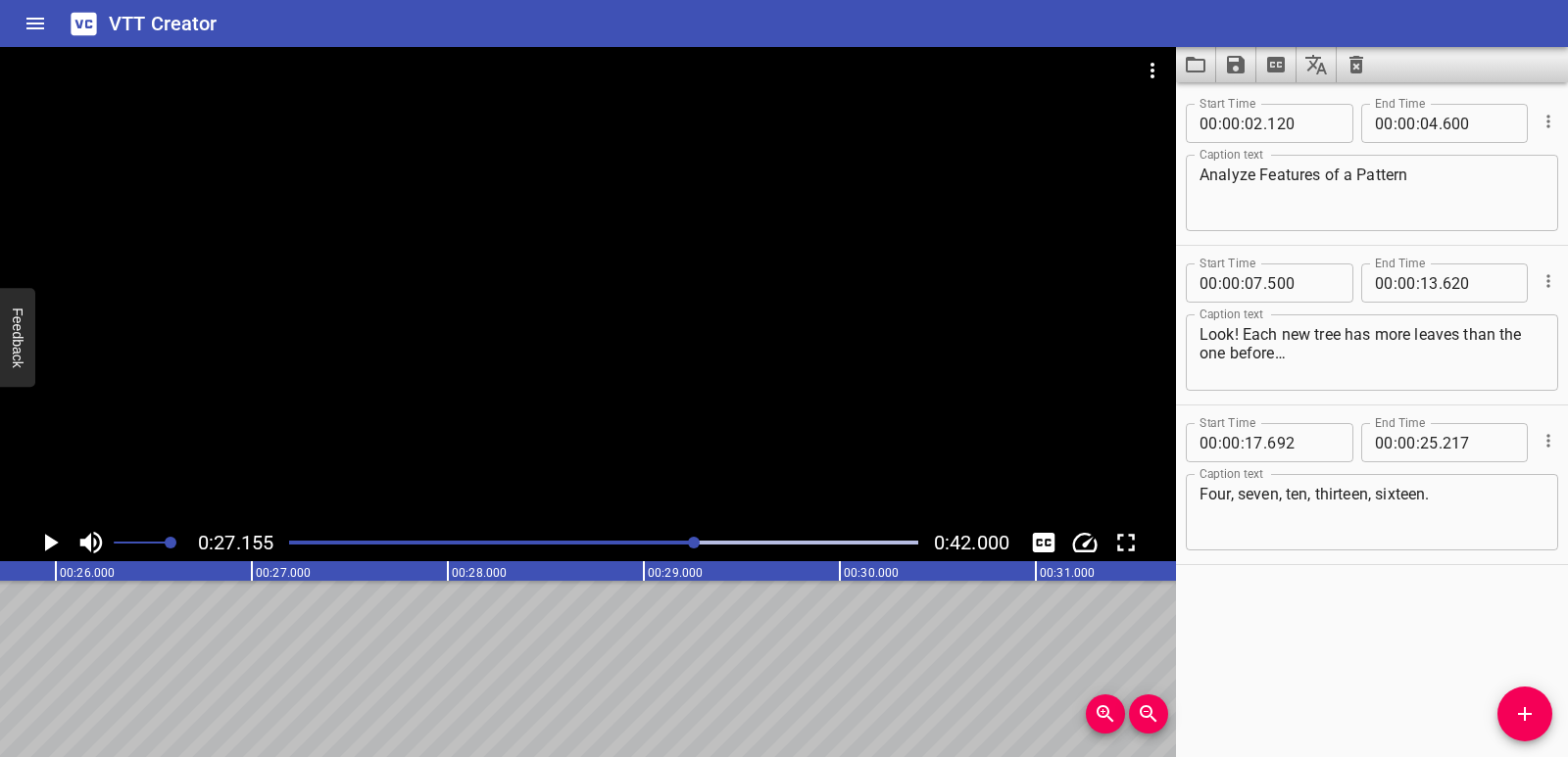
click at [201, 647] on div "Analyze Features of a Pattern Look! Each new tree has more leaves than the one …" at bounding box center [839, 670] width 11757 height 177
click at [1526, 726] on button "Add Cue" at bounding box center [1525, 715] width 55 height 55
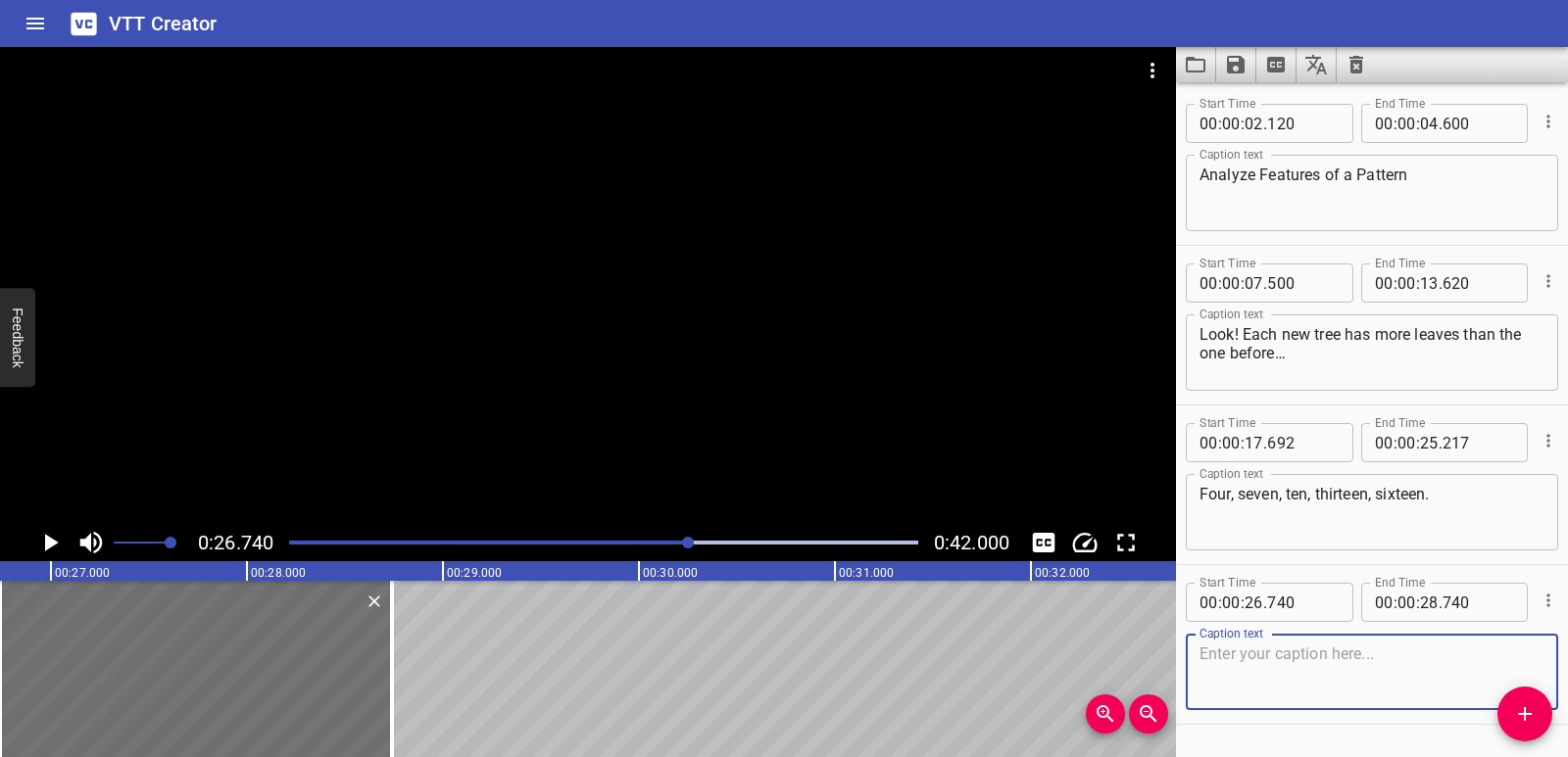
click at [1223, 671] on textarea at bounding box center [1371, 673] width 345 height 56
paste textarea "but take a closer look. What else do you notice about the numbers in this patte…"
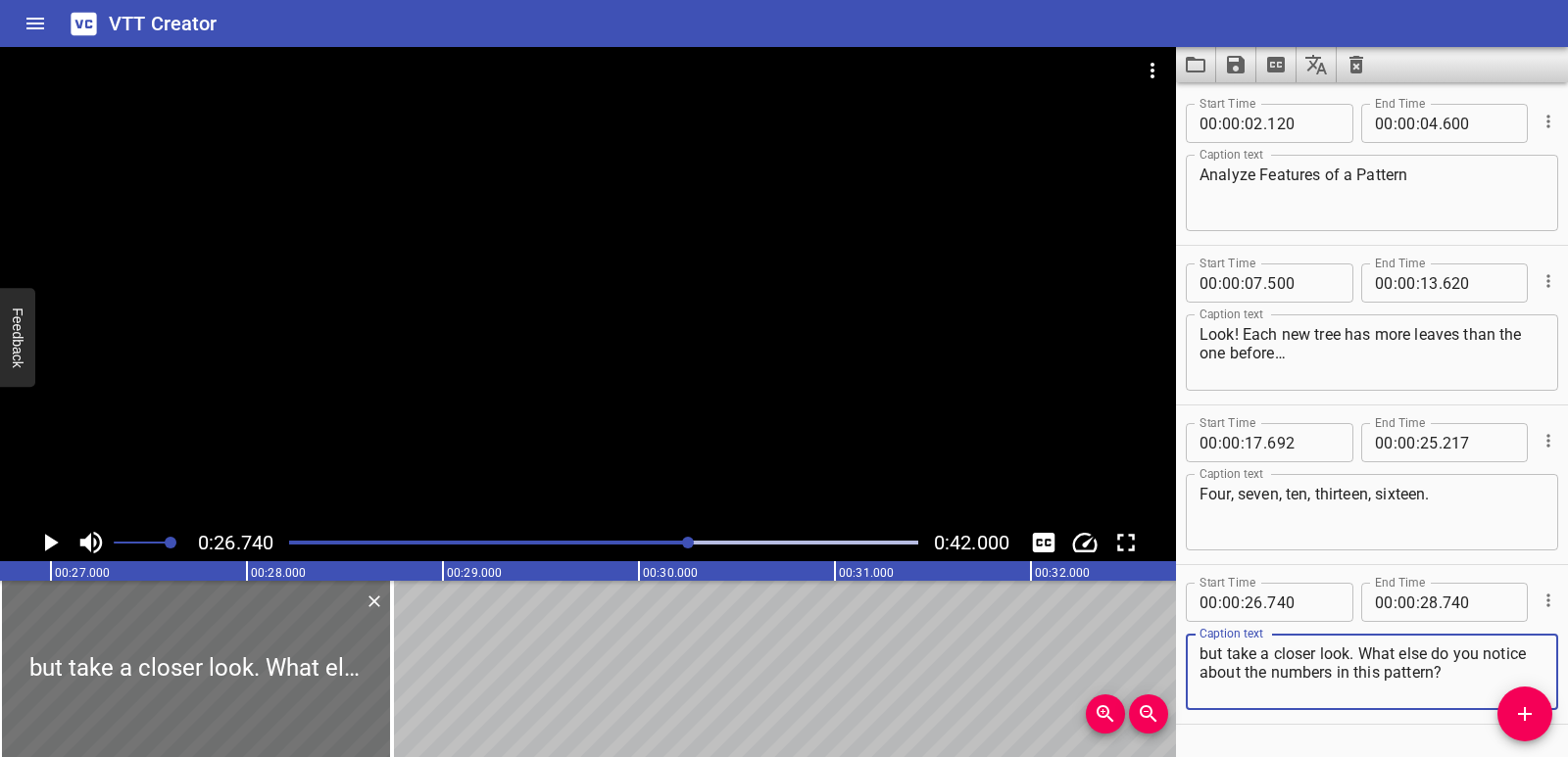
drag, startPoint x: 1362, startPoint y: 653, endPoint x: 1460, endPoint y: 672, distance: 99.8
click at [1460, 672] on textarea "but take a closer look. What else do you notice about the numbers in this patte…" at bounding box center [1371, 673] width 345 height 56
type textarea "but take a closer look."
click at [50, 552] on icon "Play/Pause" at bounding box center [50, 543] width 29 height 29
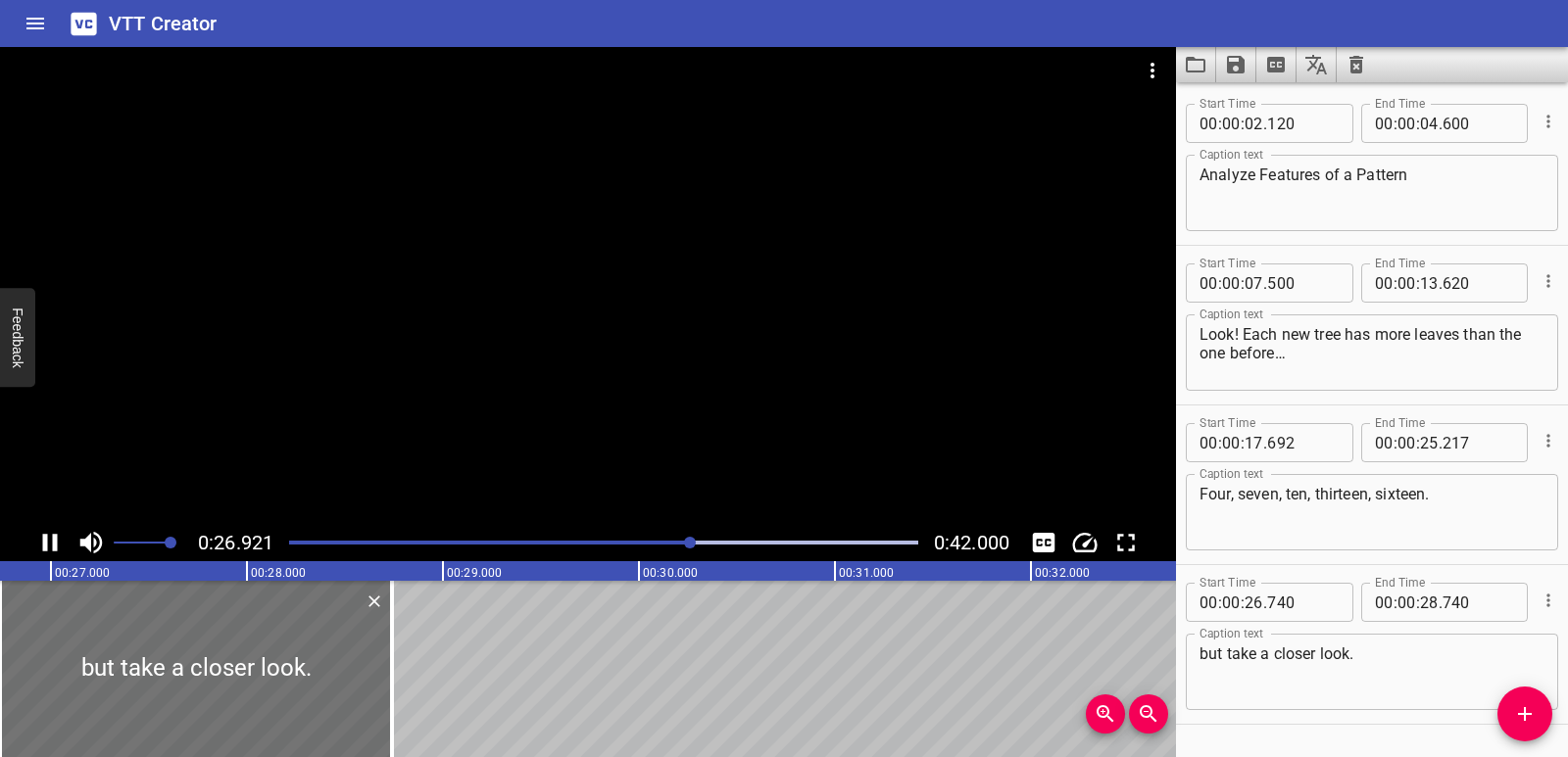
scroll to position [56, 0]
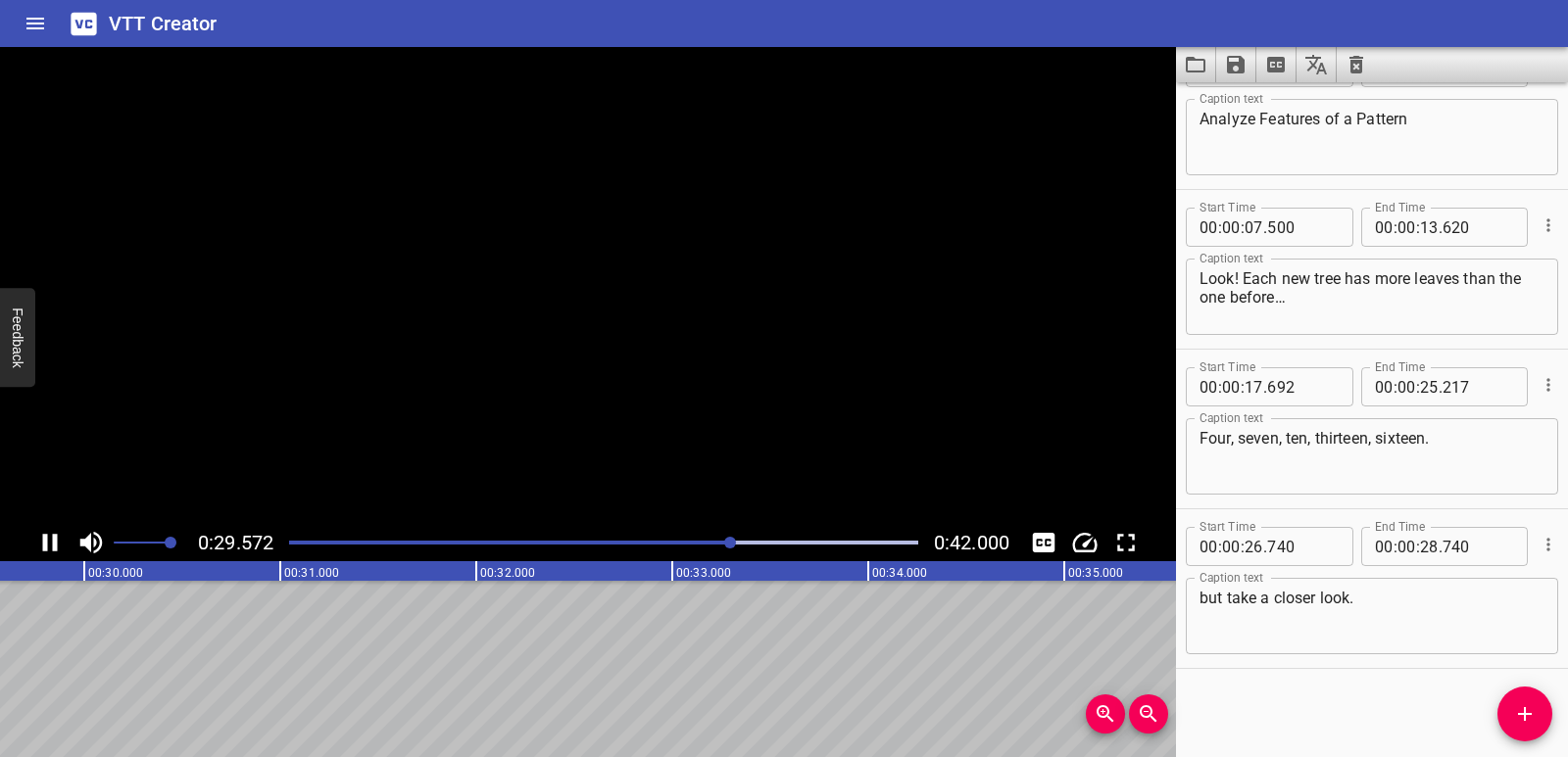
click at [50, 552] on icon "Play/Pause" at bounding box center [50, 543] width 29 height 29
click at [366, 547] on div at bounding box center [603, 543] width 653 height 27
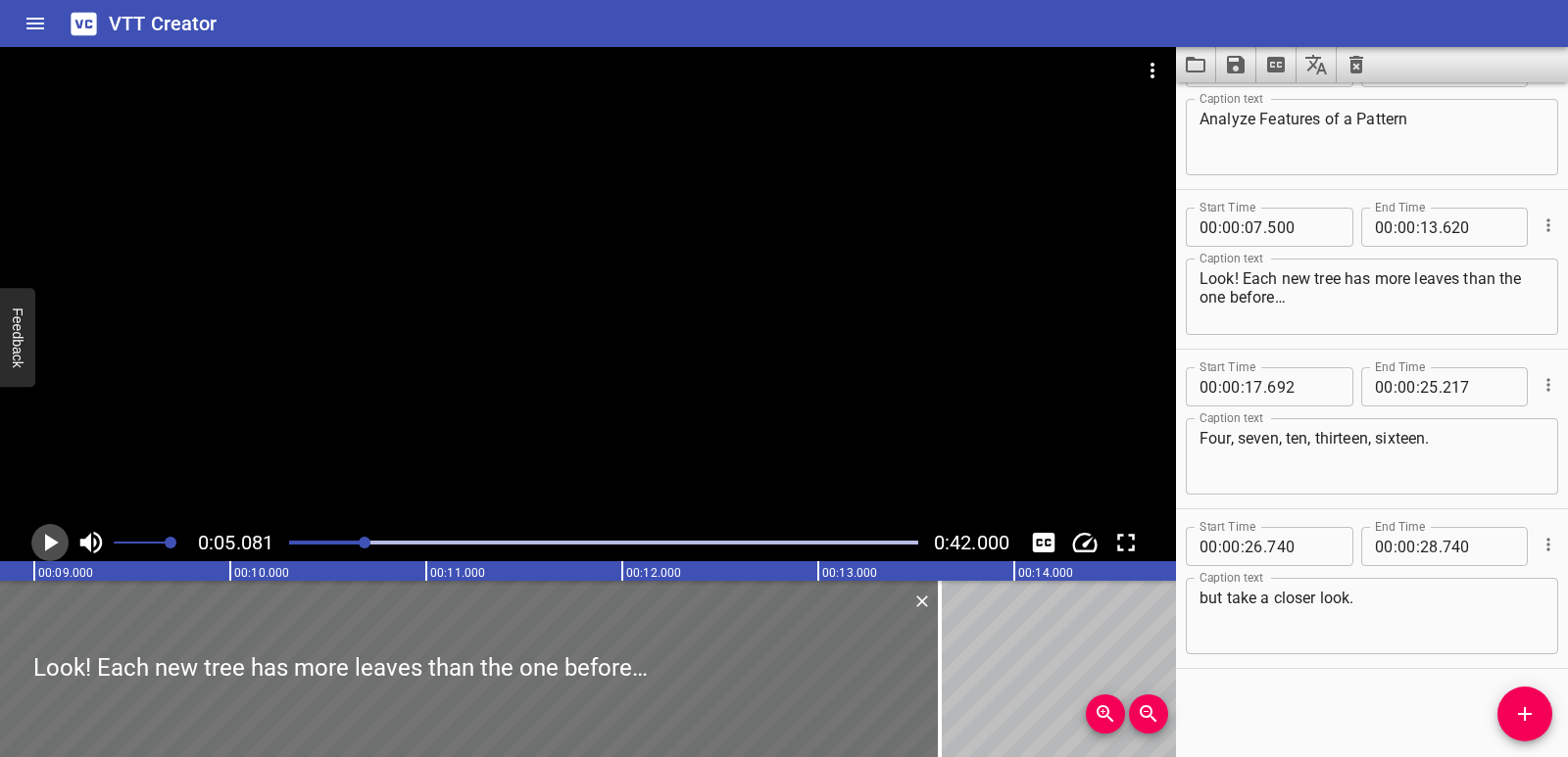
click at [44, 539] on icon "Play/Pause" at bounding box center [50, 543] width 29 height 29
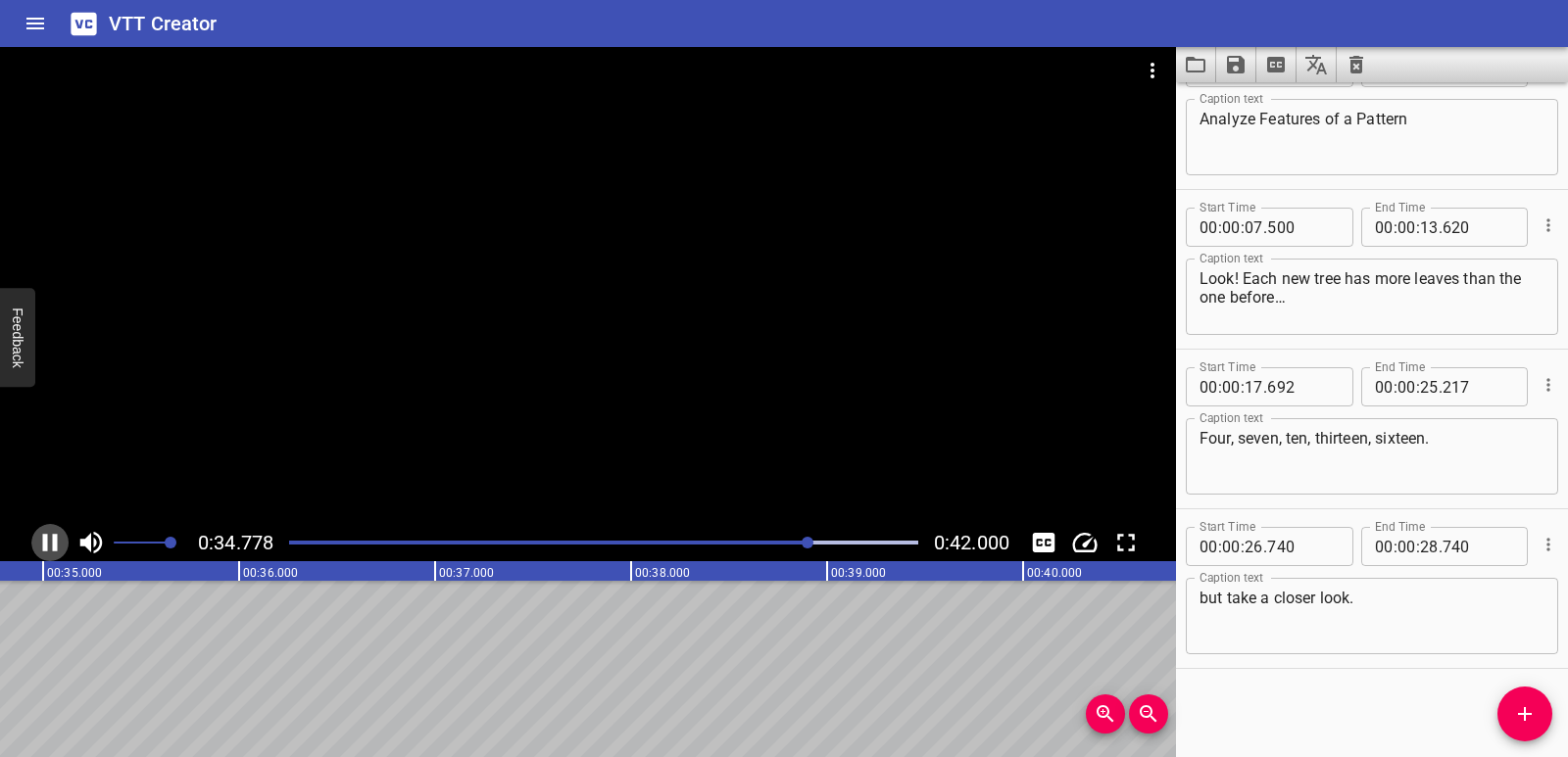
click at [49, 548] on icon "Play/Pause" at bounding box center [50, 543] width 29 height 29
click at [49, 538] on icon "Play/Pause" at bounding box center [52, 543] width 14 height 18
click at [47, 538] on icon "Play/Pause" at bounding box center [50, 543] width 15 height 18
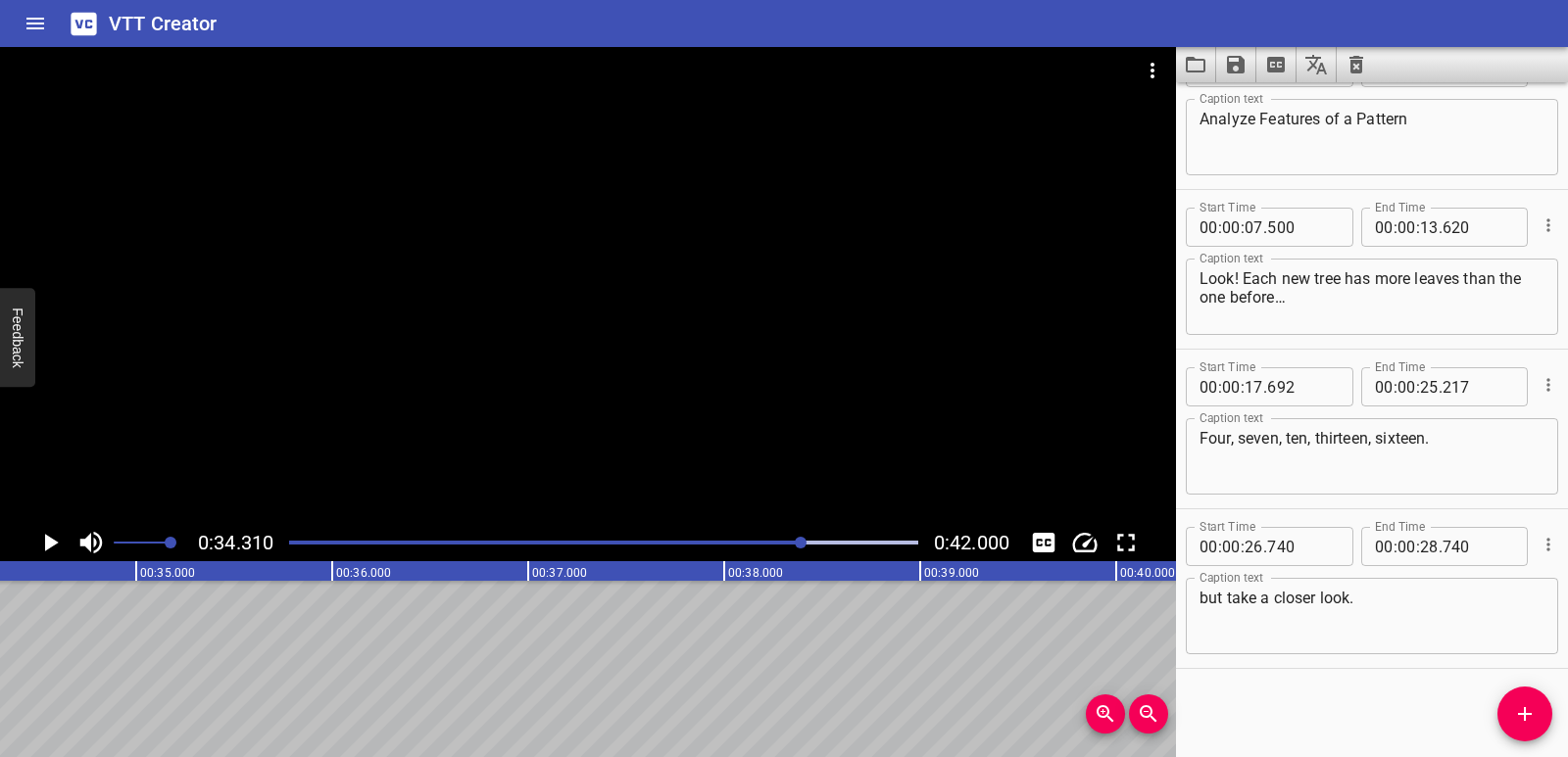
scroll to position [0, 6723]
click at [61, 538] on icon "Play/Pause" at bounding box center [50, 543] width 29 height 29
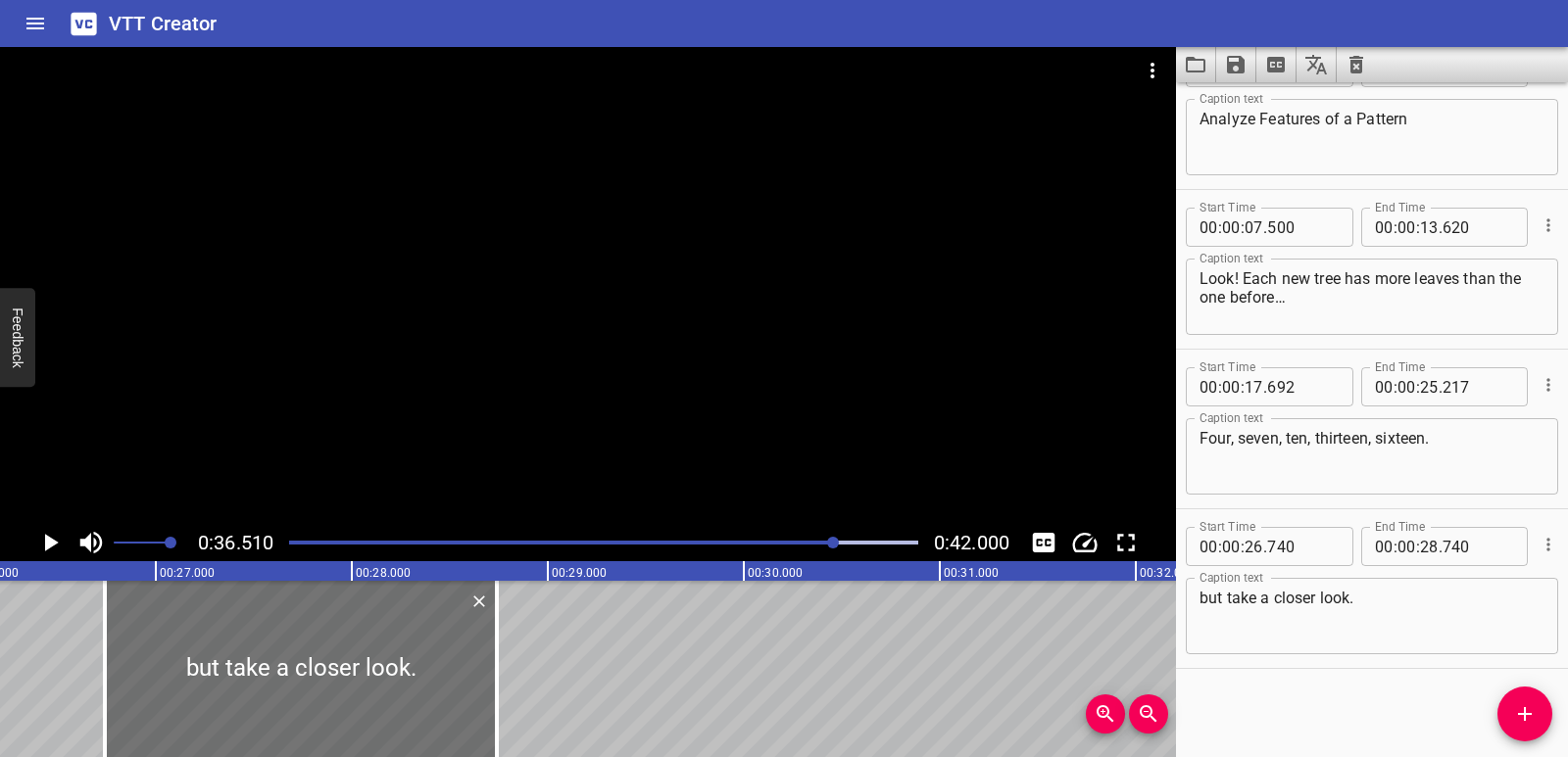
scroll to position [0, 5095]
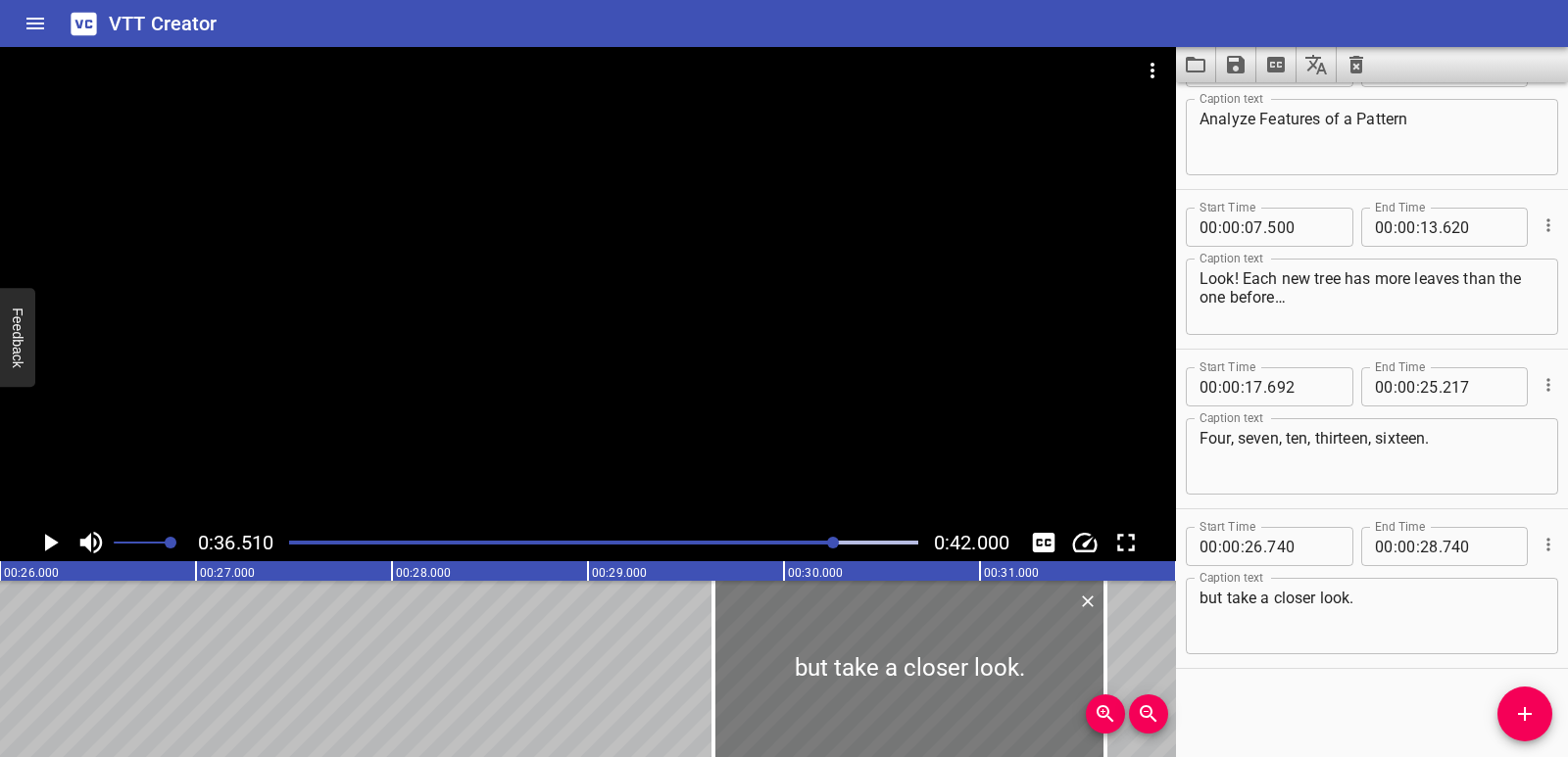
drag, startPoint x: 333, startPoint y: 661, endPoint x: 901, endPoint y: 656, distance: 568.0
click at [901, 656] on div at bounding box center [908, 670] width 392 height 177
type input "29"
type input "640"
type input "31"
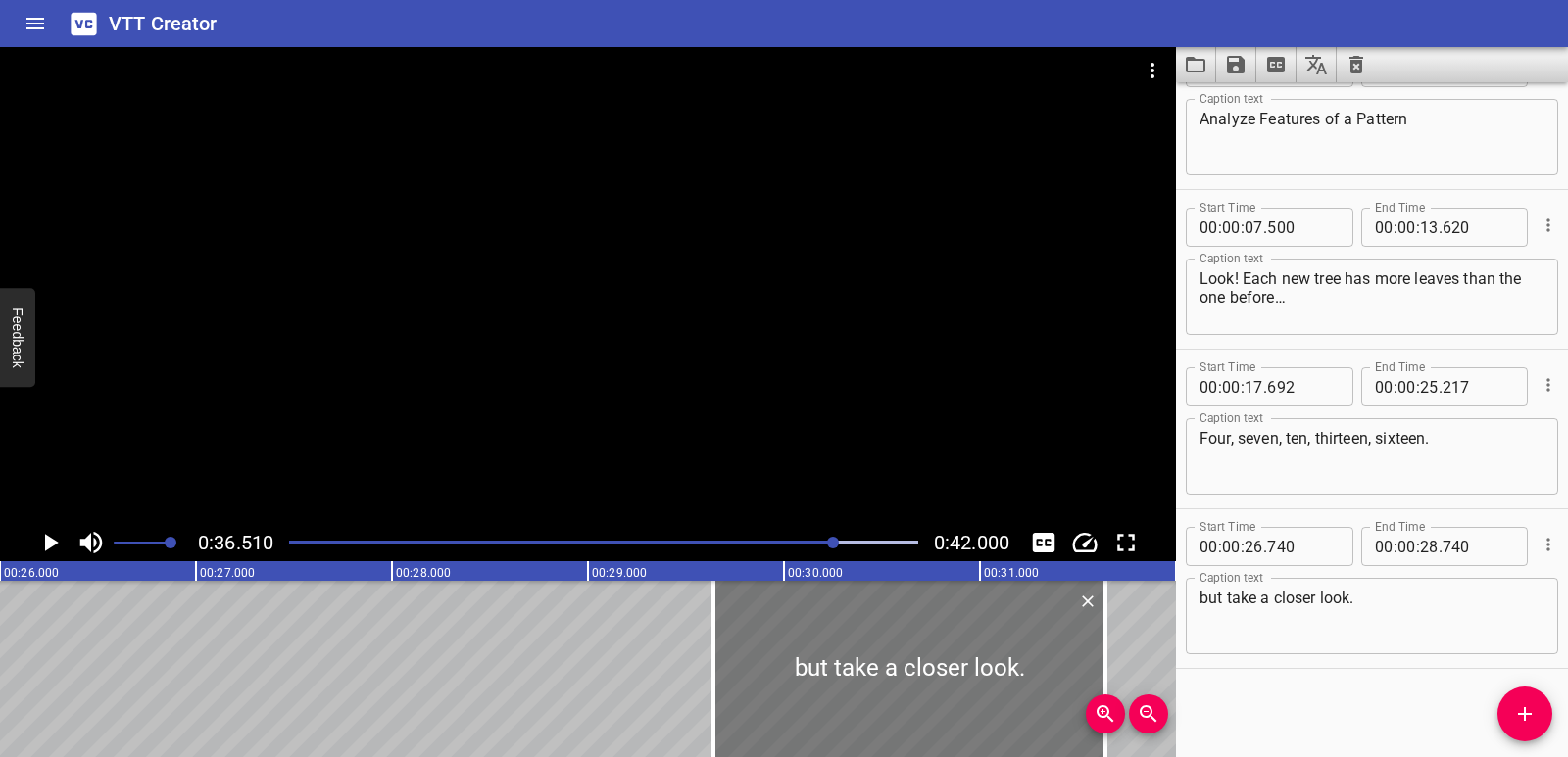
type input "640"
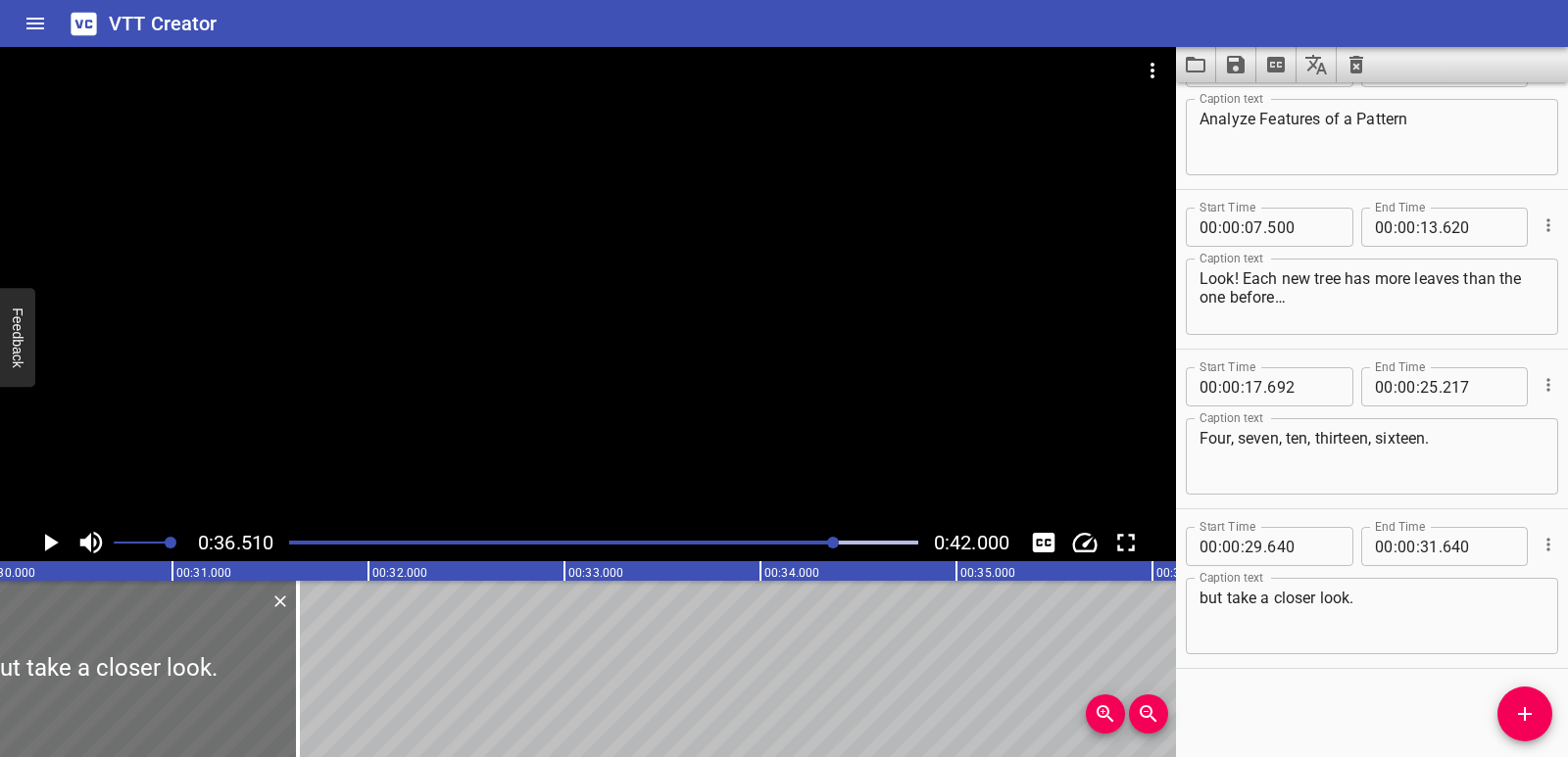
scroll to position [0, 5922]
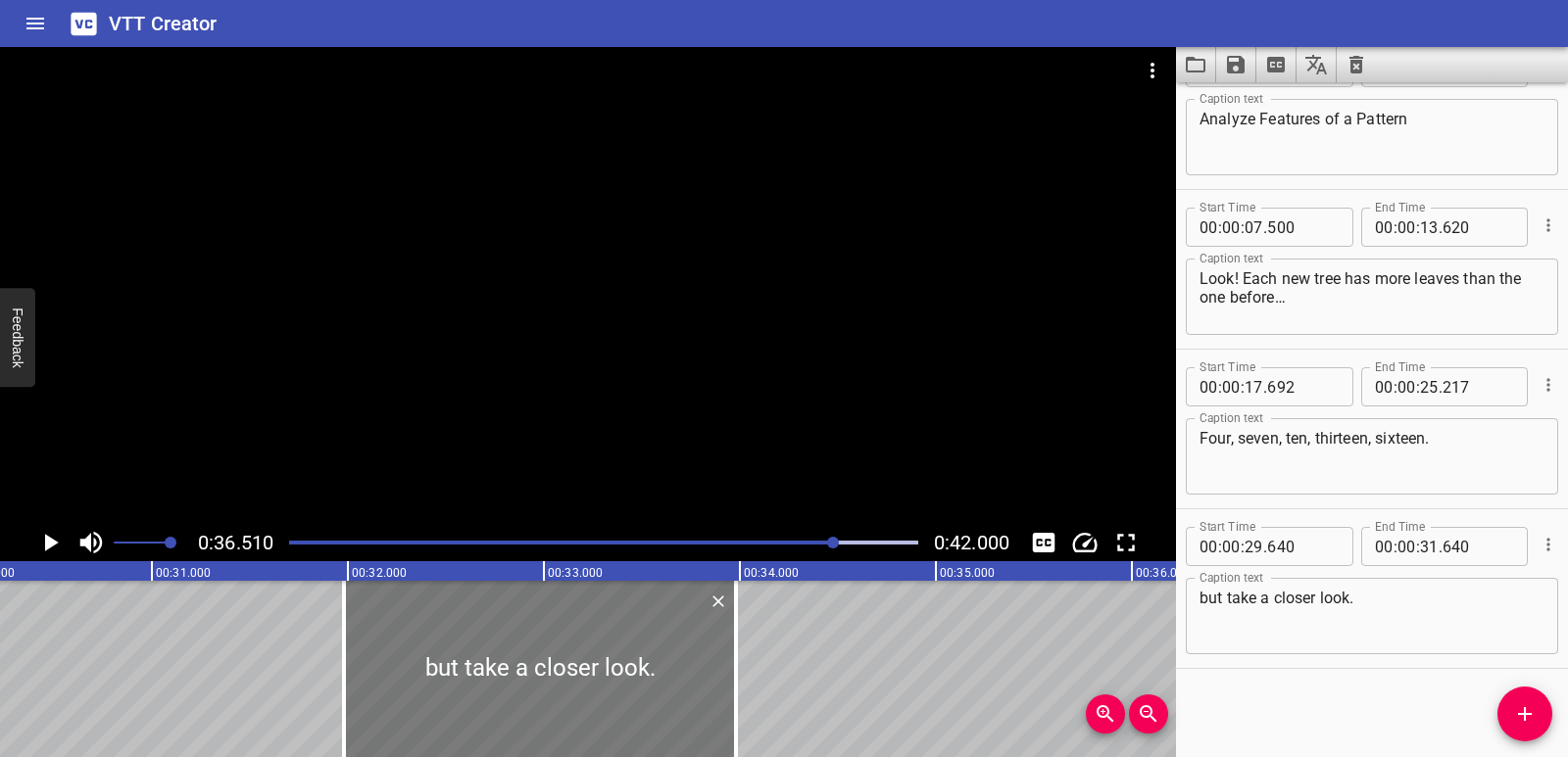
drag, startPoint x: 141, startPoint y: 663, endPoint x: 604, endPoint y: 667, distance: 463.0
click at [605, 667] on div at bounding box center [539, 670] width 392 height 177
type input "32"
type input "005"
type input "34"
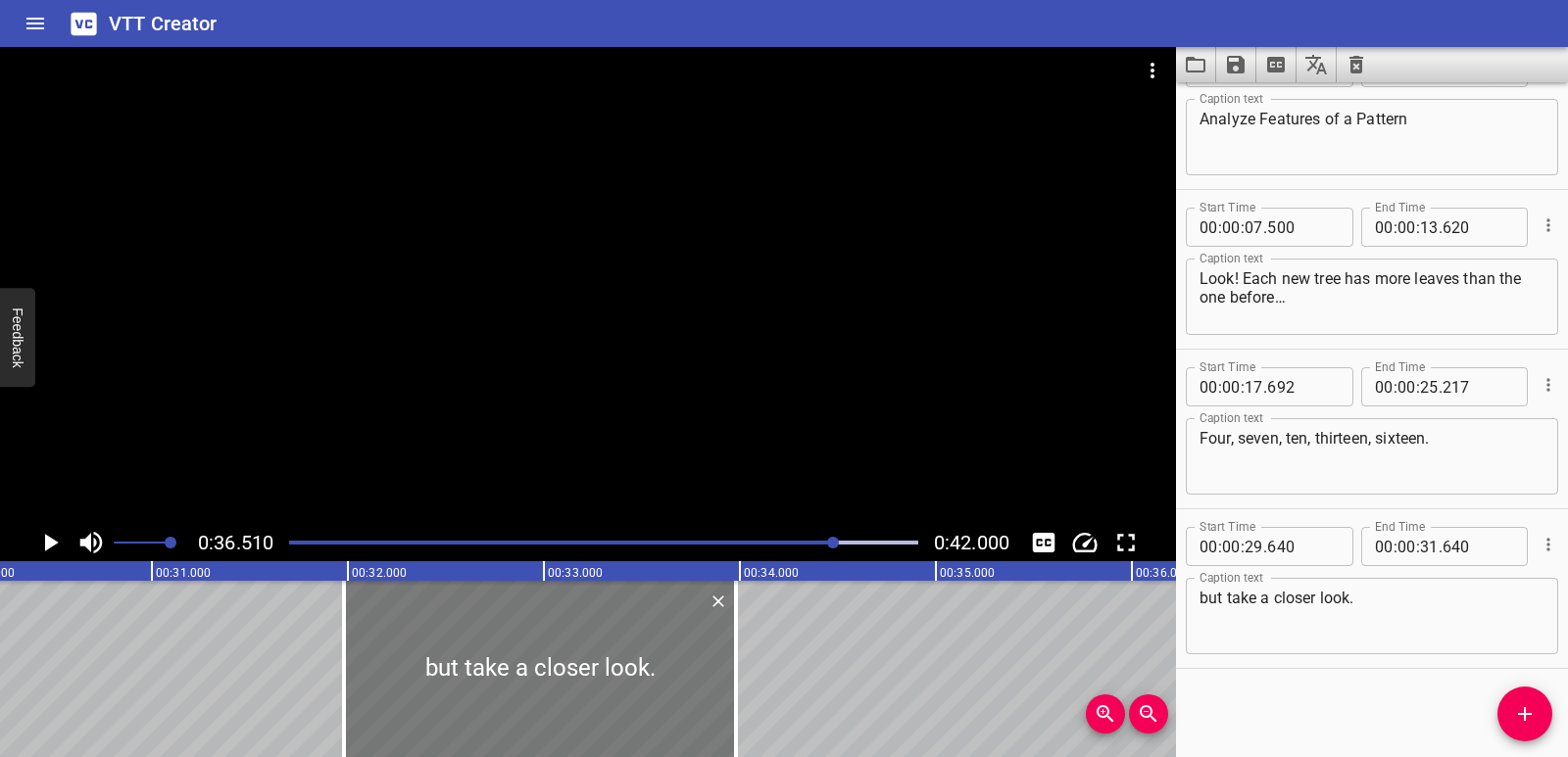
type input "005"
click at [57, 550] on icon "Play/Pause" at bounding box center [50, 543] width 29 height 29
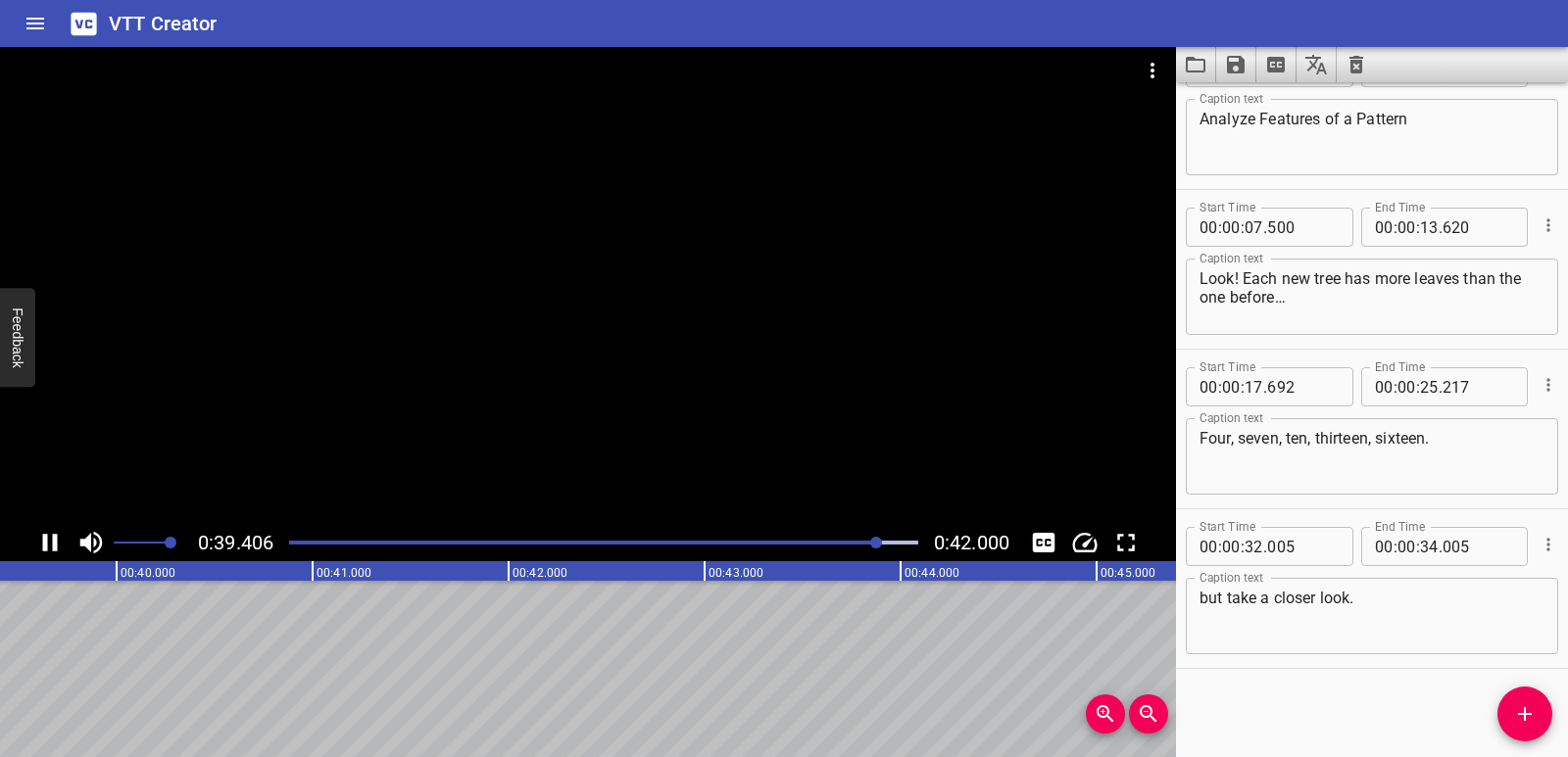
click at [711, 541] on div "Play progress" at bounding box center [565, 543] width 629 height 4
click at [54, 547] on icon "Play/Pause" at bounding box center [50, 543] width 15 height 18
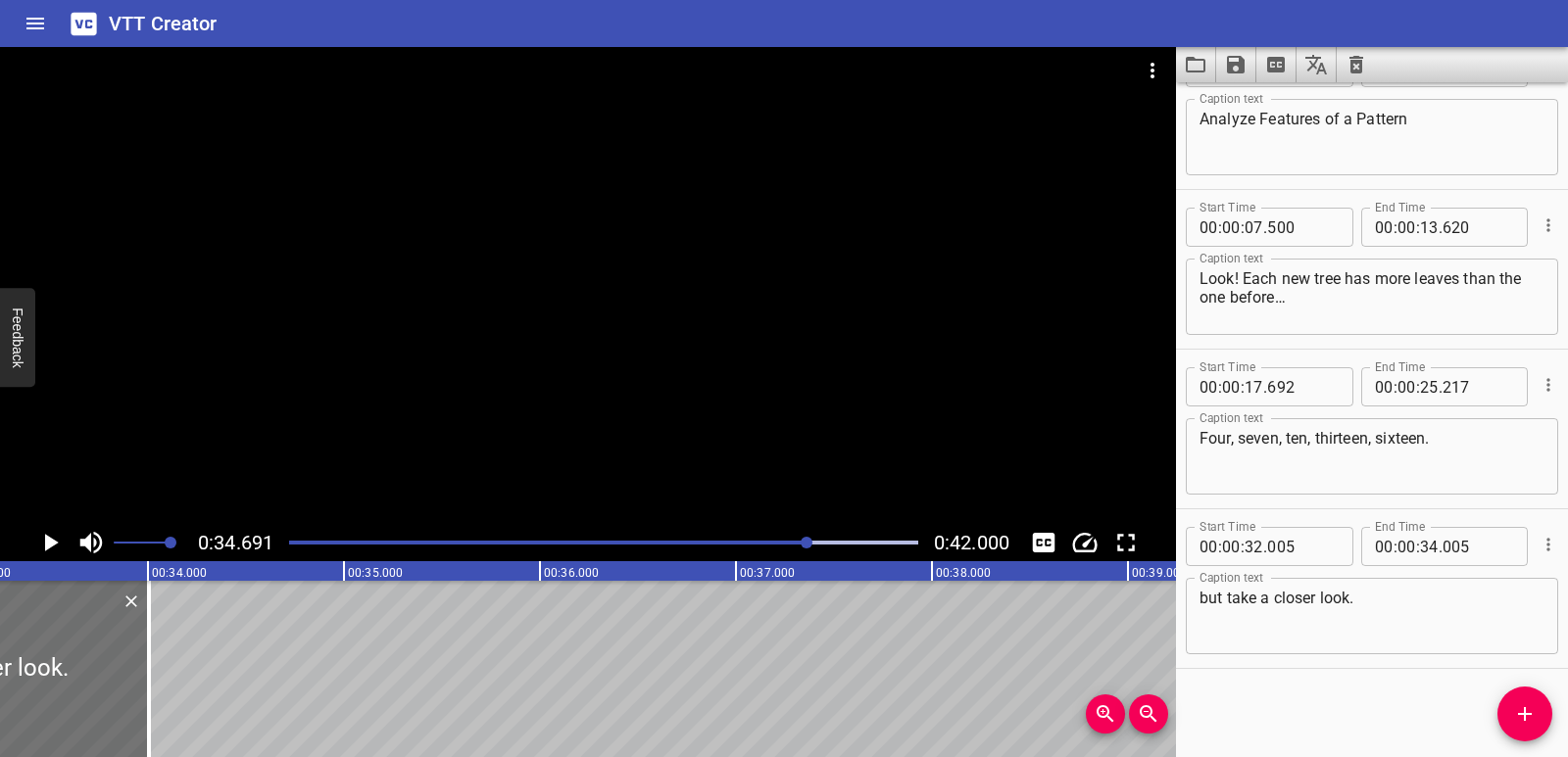
scroll to position [0, 6464]
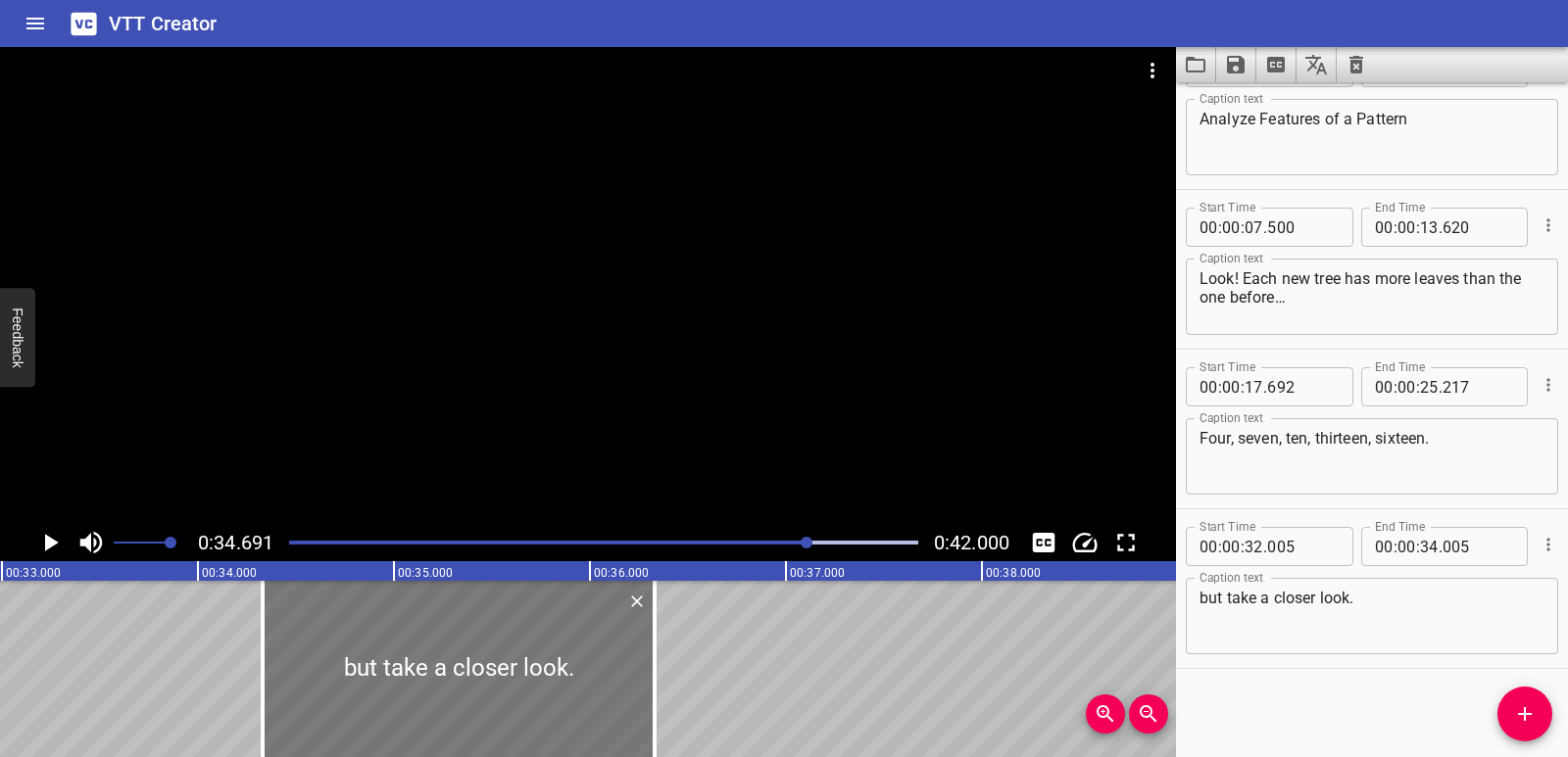
drag, startPoint x: 37, startPoint y: 652, endPoint x: 483, endPoint y: 665, distance: 446.2
click at [483, 665] on div at bounding box center [458, 670] width 392 height 177
type input "34"
type input "335"
type input "36"
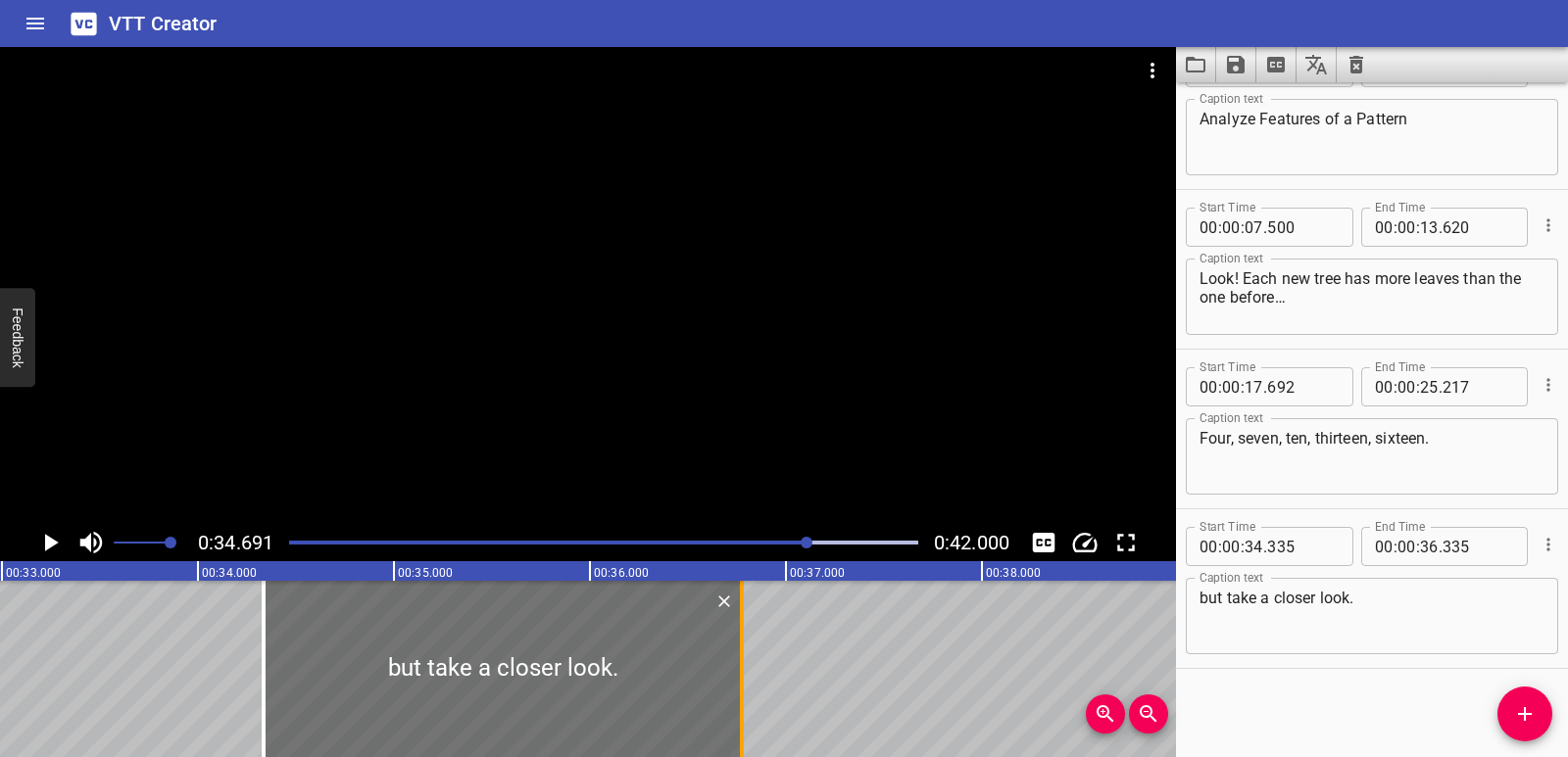
drag, startPoint x: 652, startPoint y: 696, endPoint x: 737, endPoint y: 687, distance: 85.5
click at [737, 687] on div at bounding box center [741, 670] width 20 height 177
type input "775"
click at [50, 549] on icon "Play/Pause" at bounding box center [50, 543] width 29 height 29
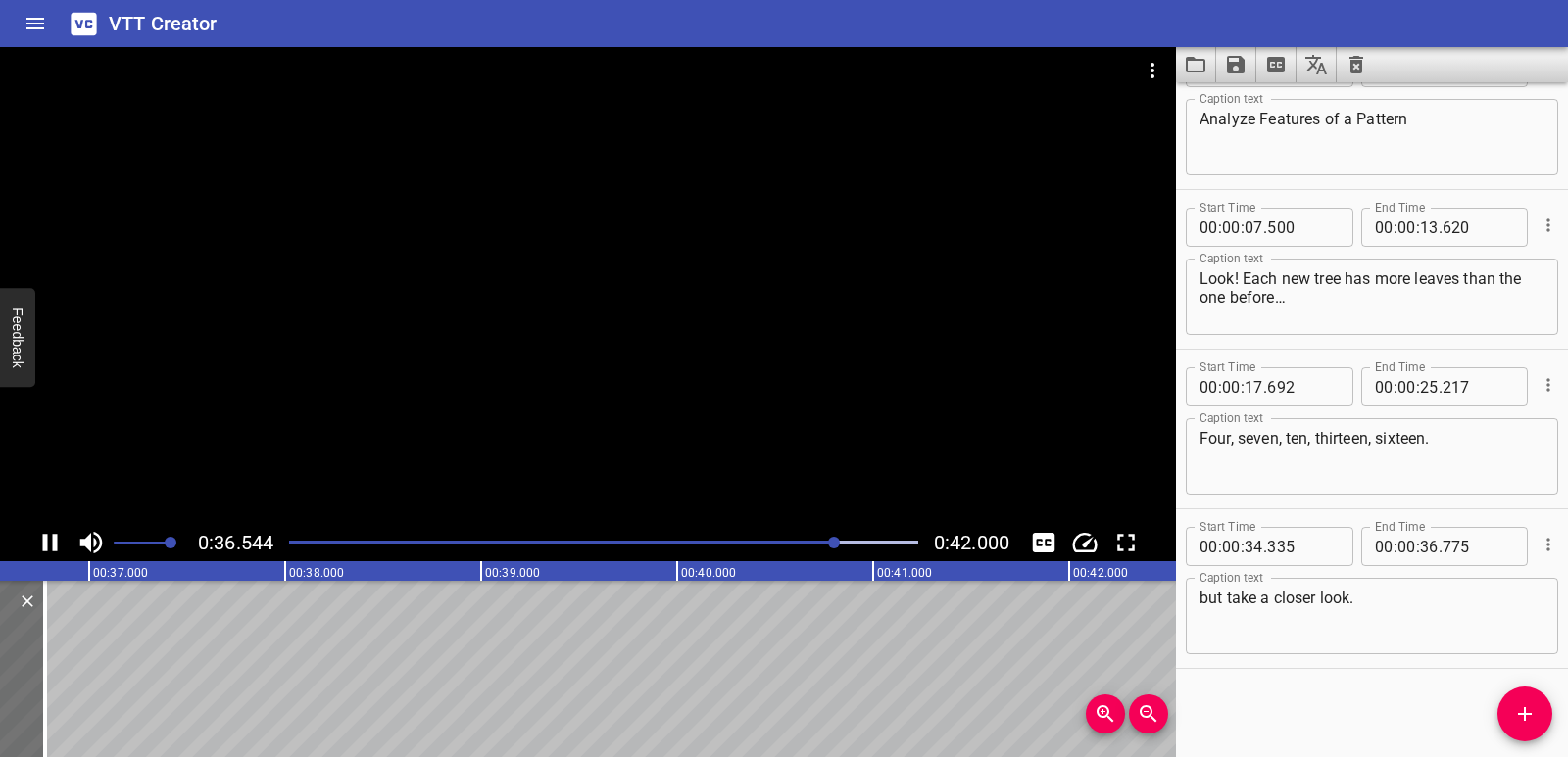
click at [714, 537] on div at bounding box center [603, 543] width 653 height 27
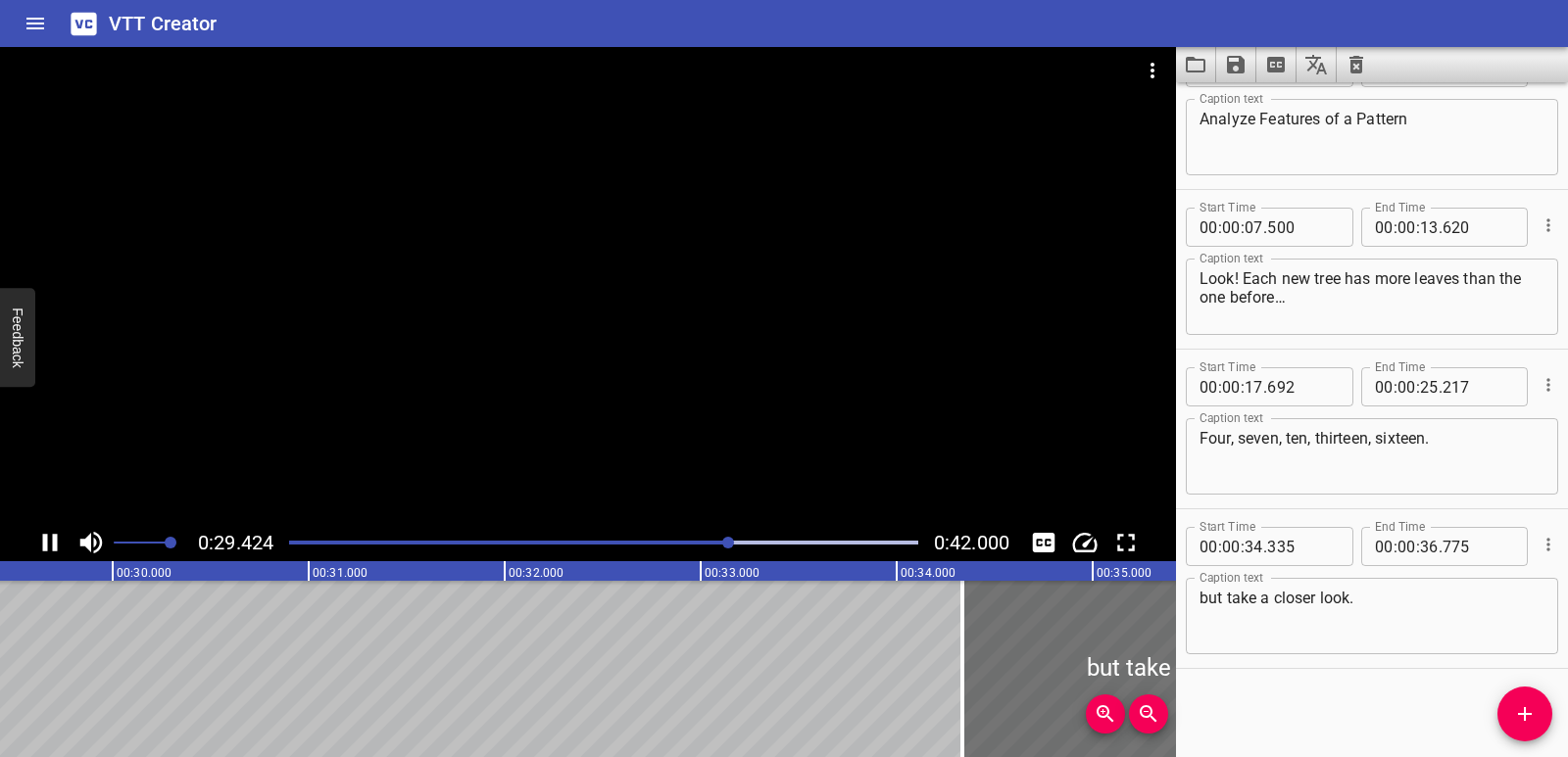
click at [736, 544] on div at bounding box center [603, 543] width 629 height 4
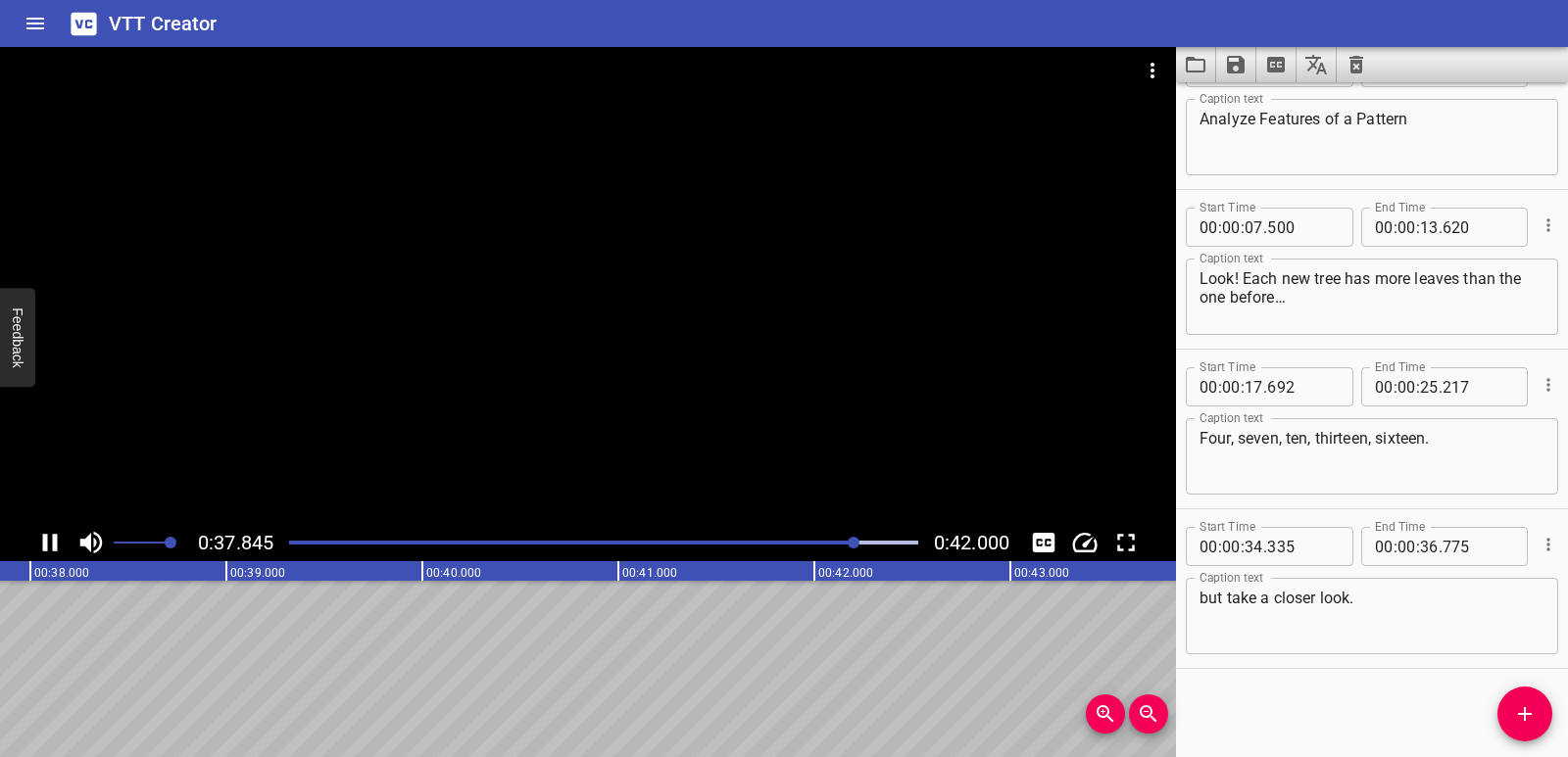
click at [59, 543] on icon "Play/Pause" at bounding box center [50, 543] width 29 height 29
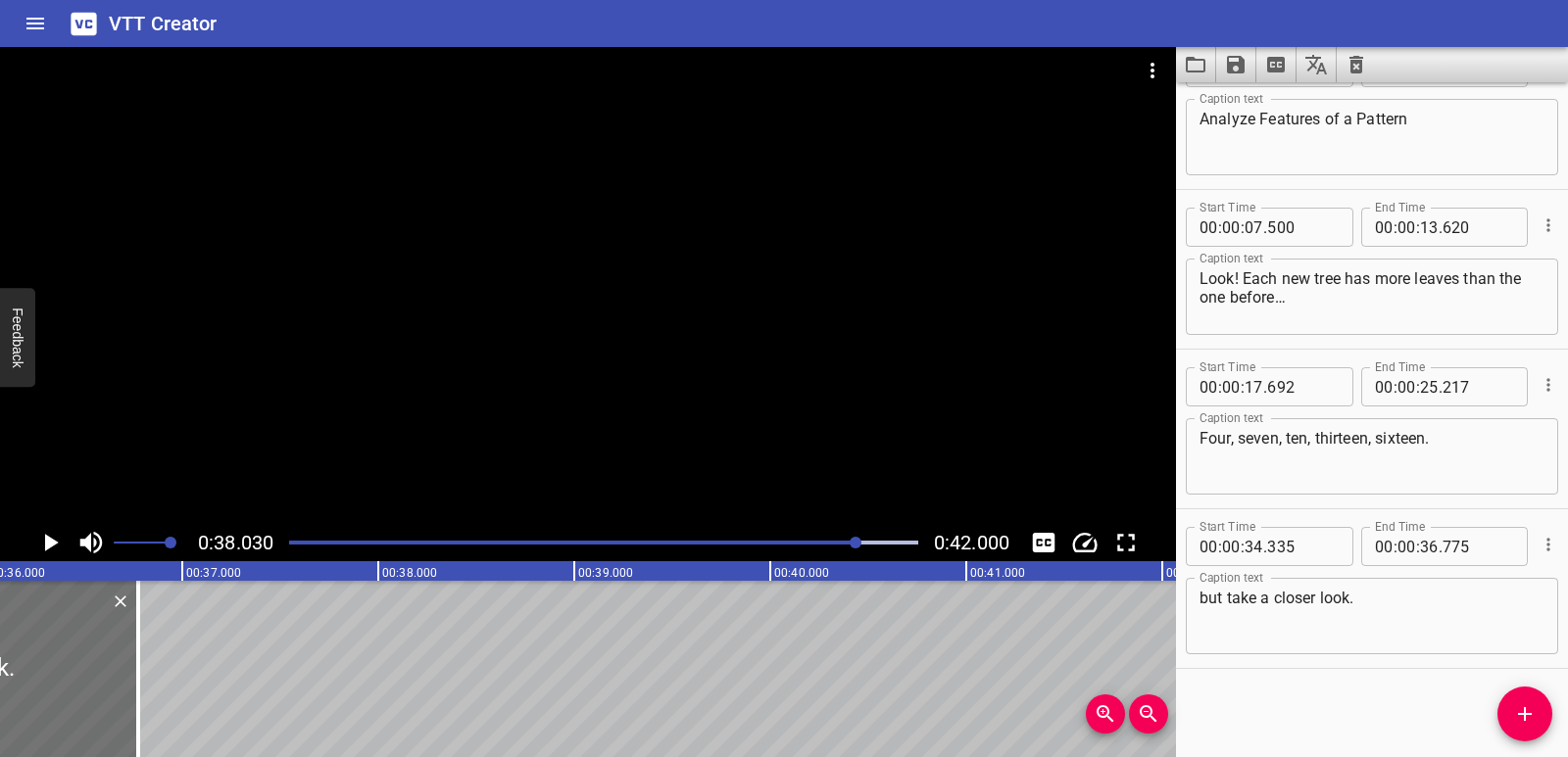
scroll to position [0, 7028]
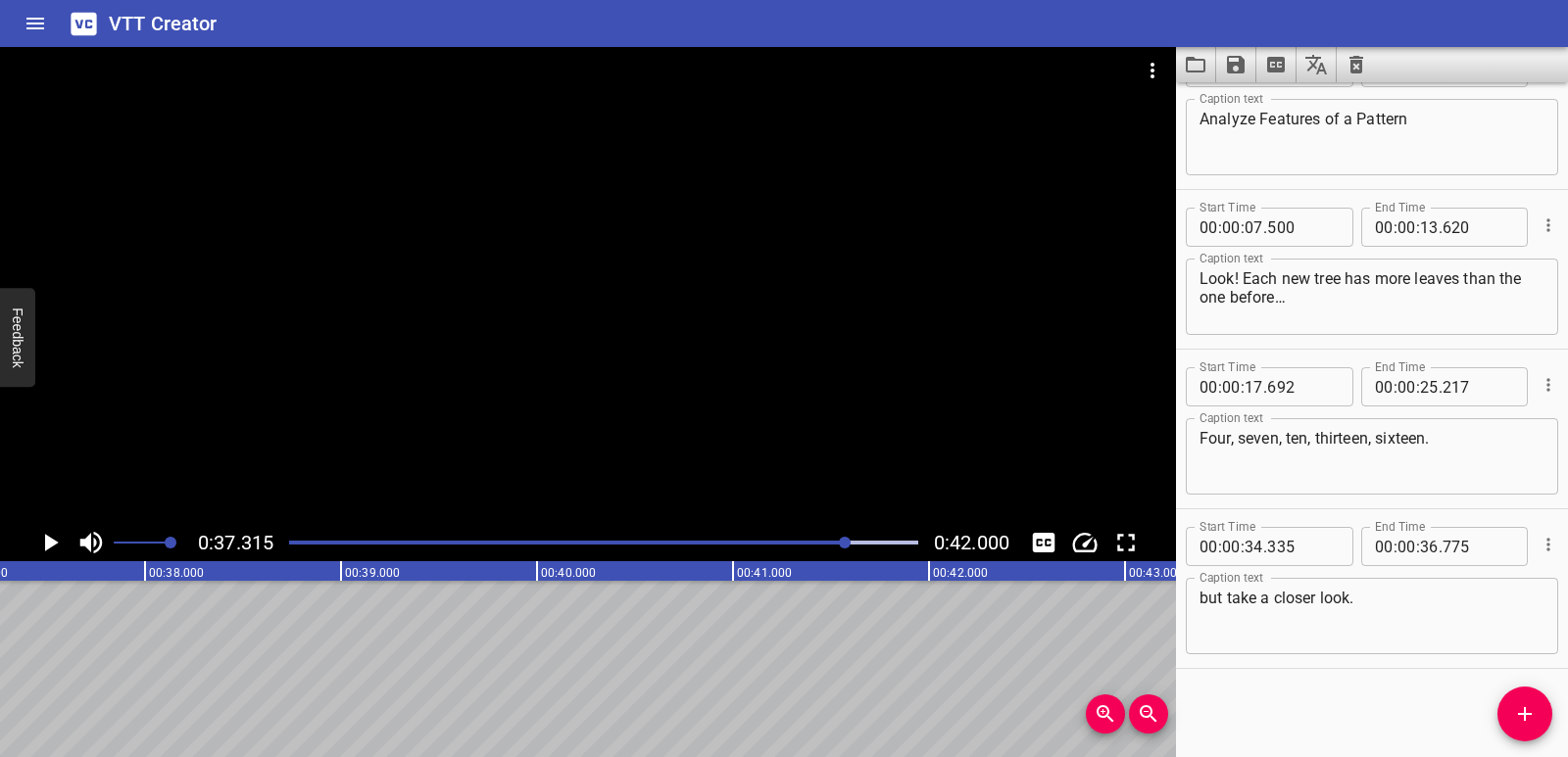
scroll to position [0, 7312]
click at [1537, 714] on span "Add Cue" at bounding box center [1525, 714] width 55 height 24
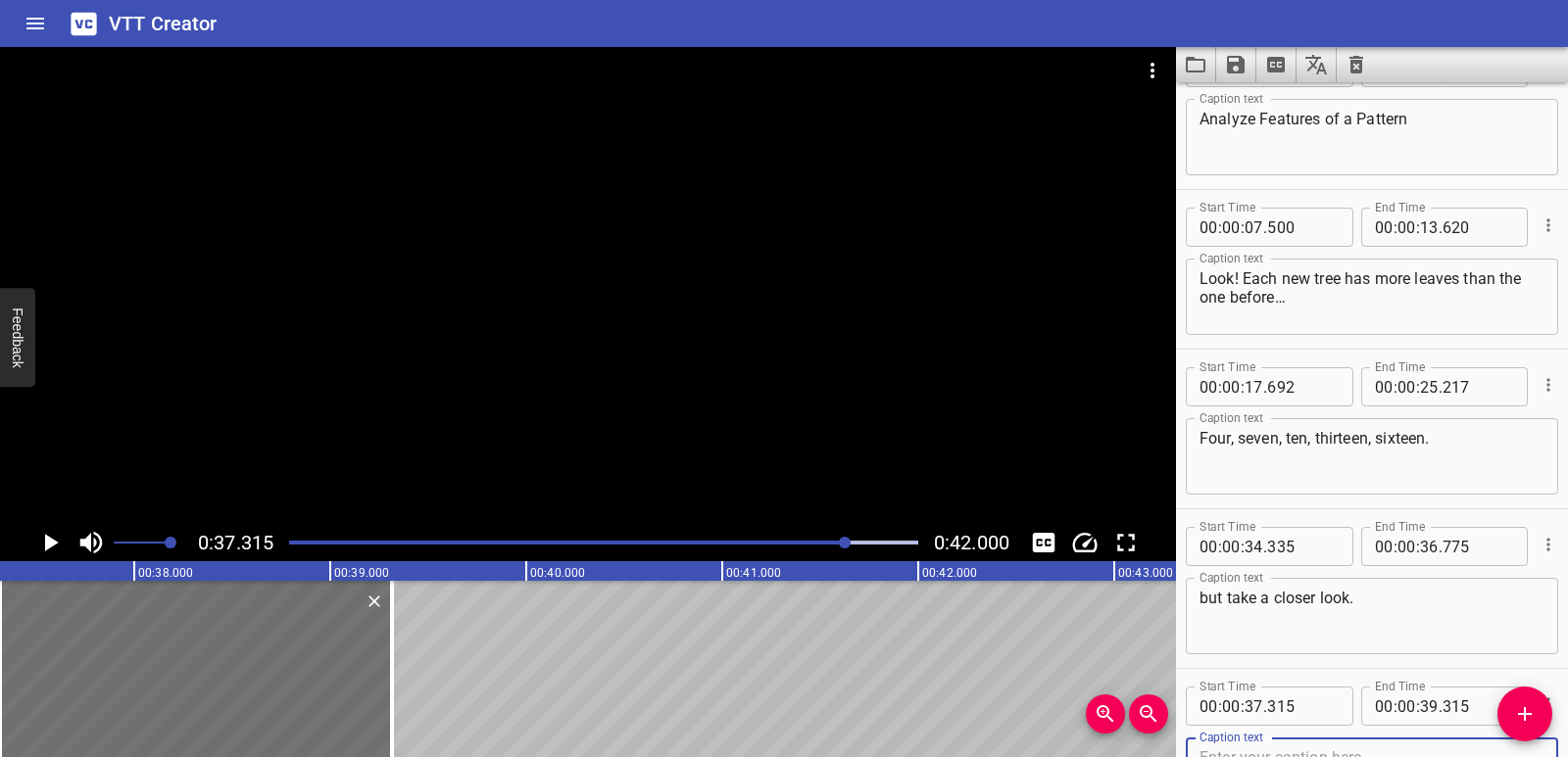
scroll to position [66, 0]
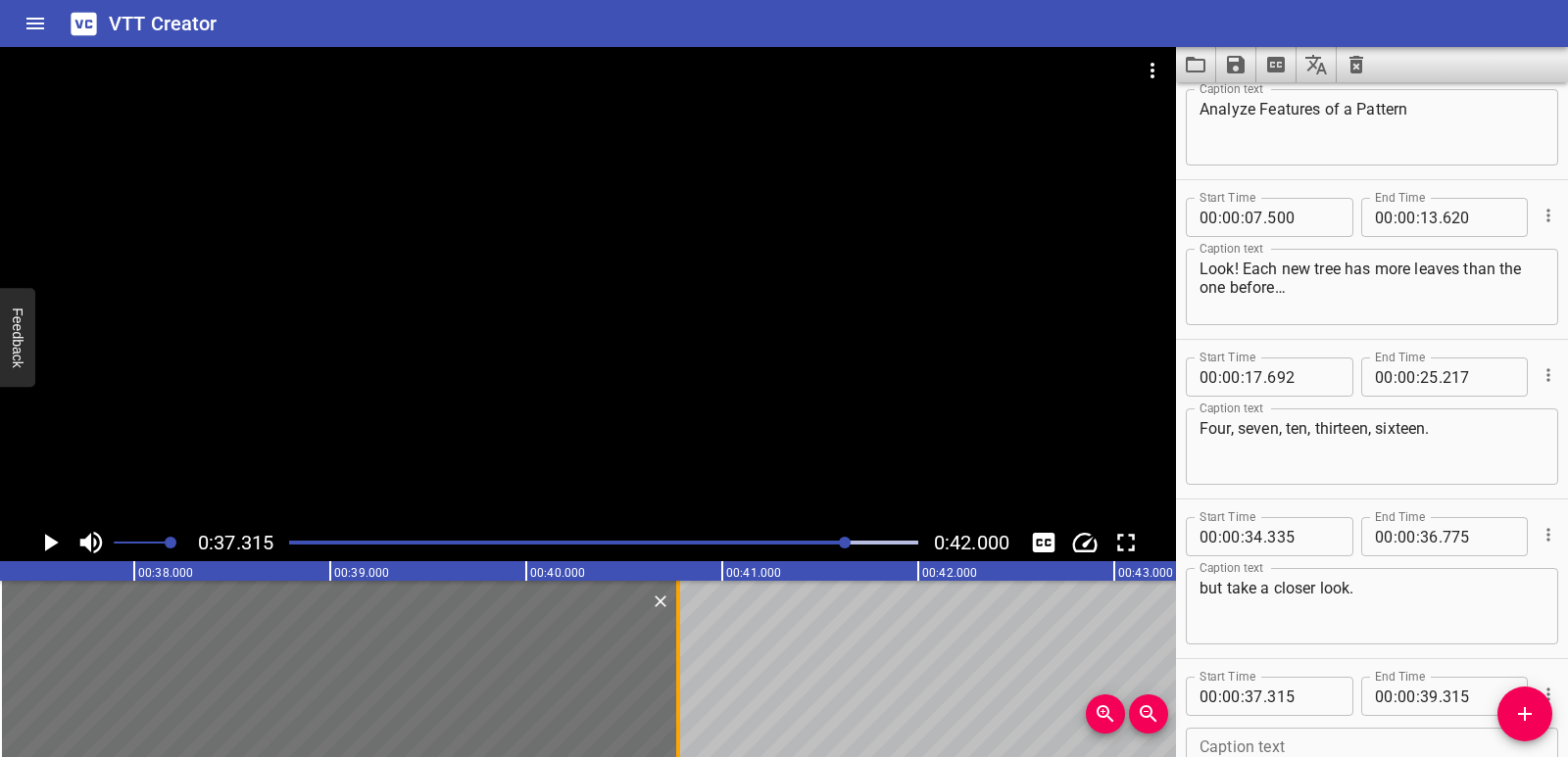
drag, startPoint x: 393, startPoint y: 671, endPoint x: 679, endPoint y: 670, distance: 286.0
click at [679, 670] on div at bounding box center [678, 670] width 4 height 177
type input "40"
type input "775"
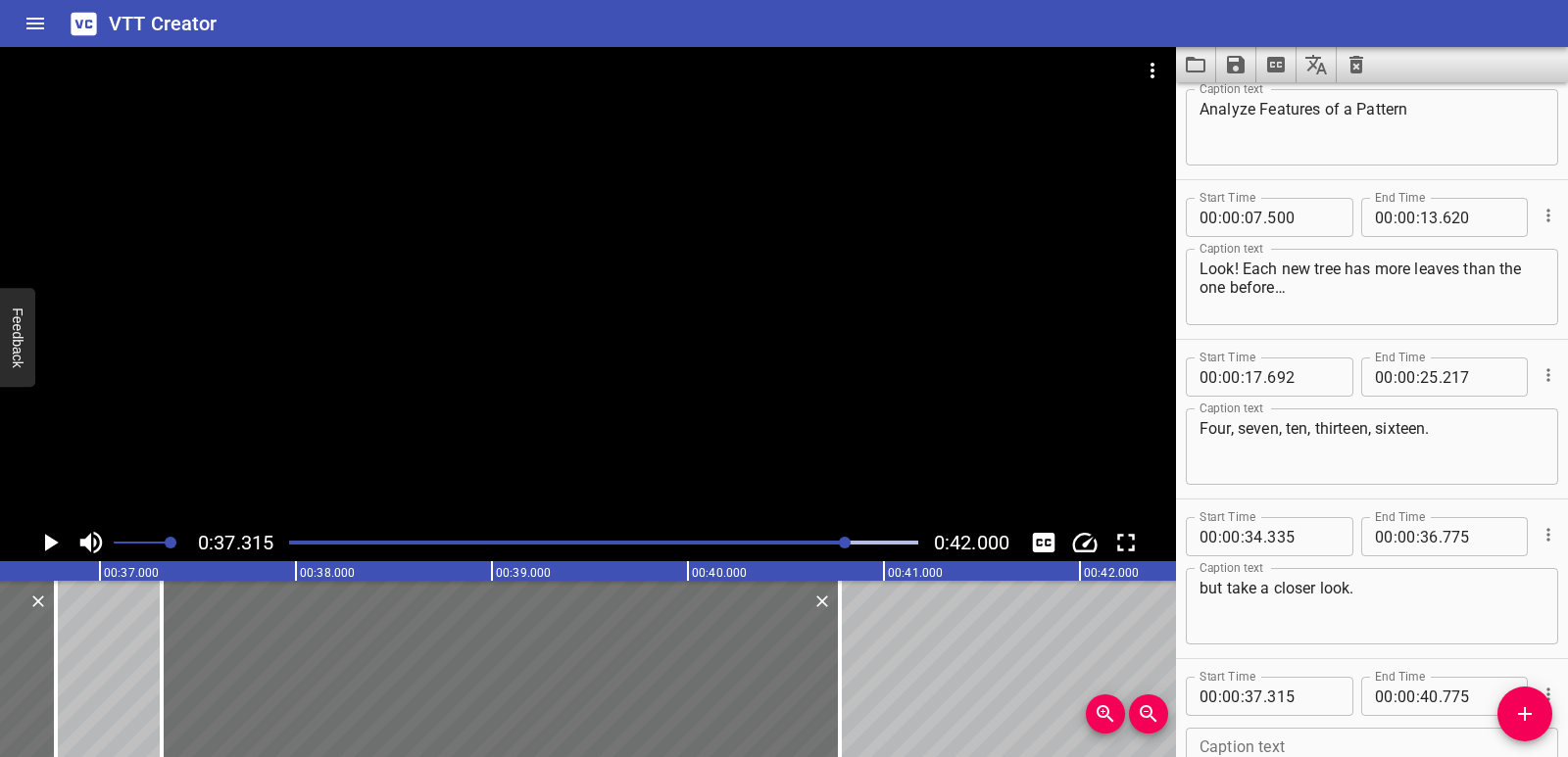
scroll to position [0, 7119]
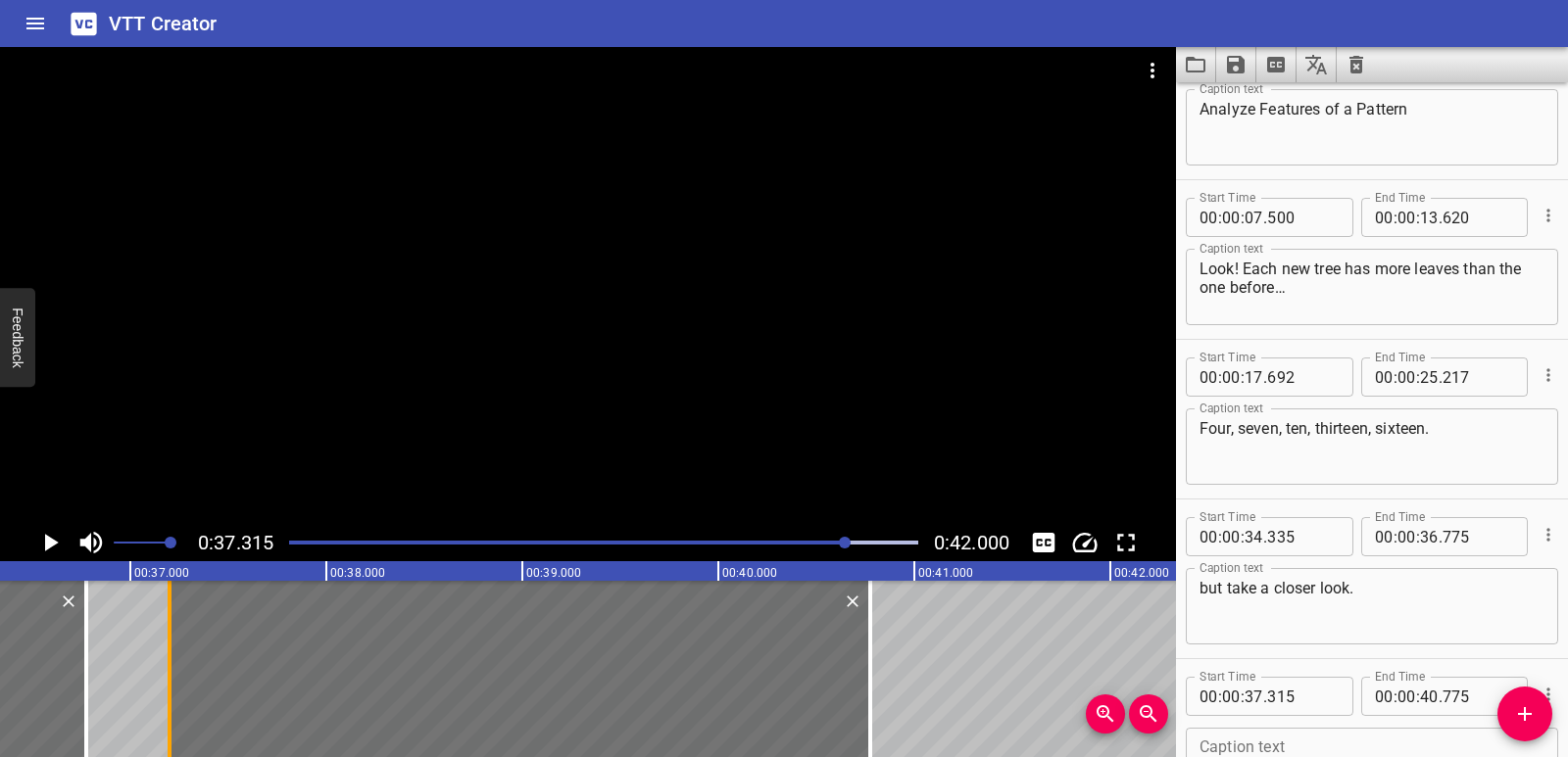
drag, startPoint x: 198, startPoint y: 691, endPoint x: 177, endPoint y: 693, distance: 21.1
click at [177, 693] on div at bounding box center [170, 670] width 20 height 177
type input "200"
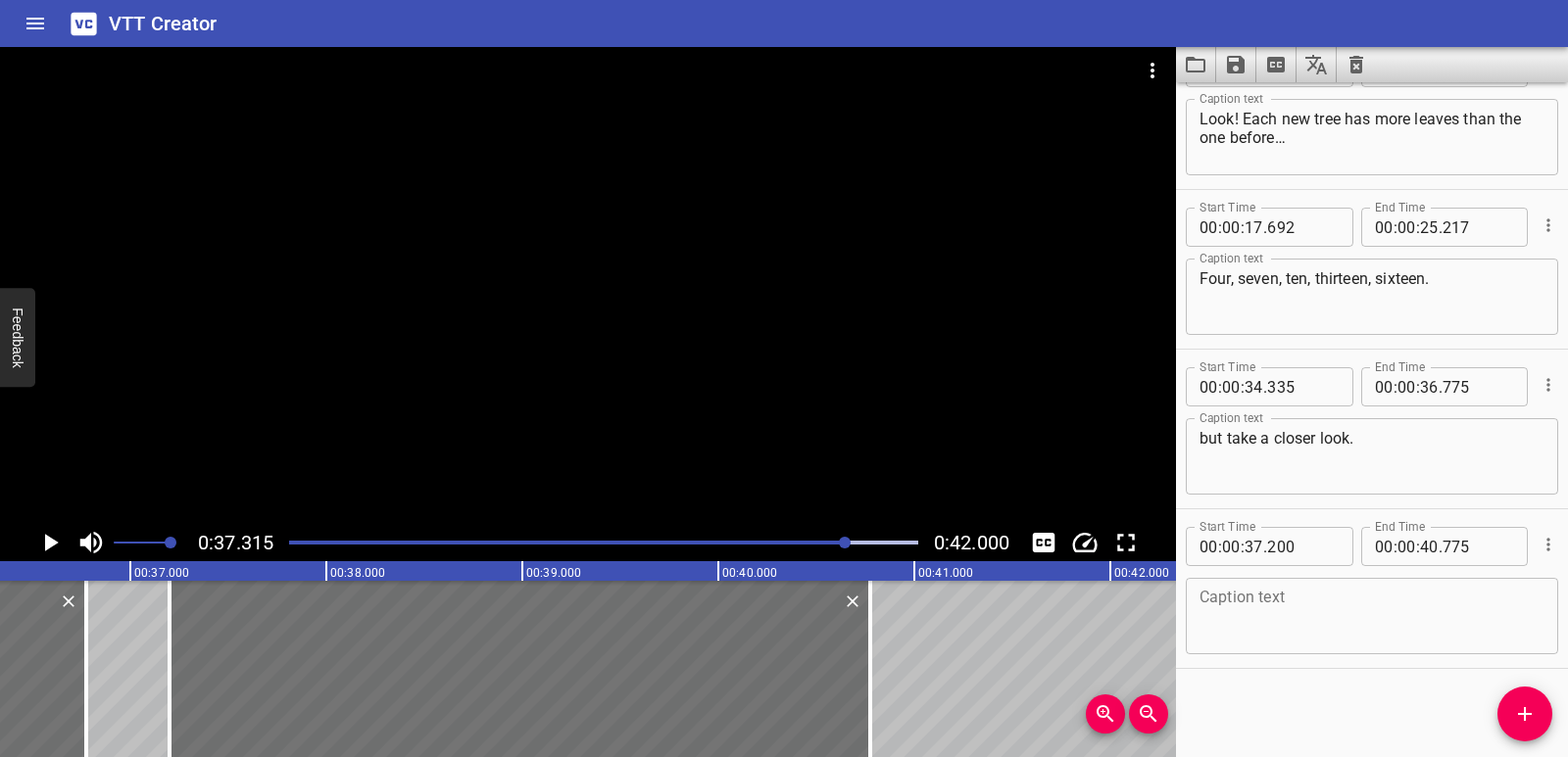
click at [1270, 621] on textarea at bounding box center [1371, 617] width 345 height 56
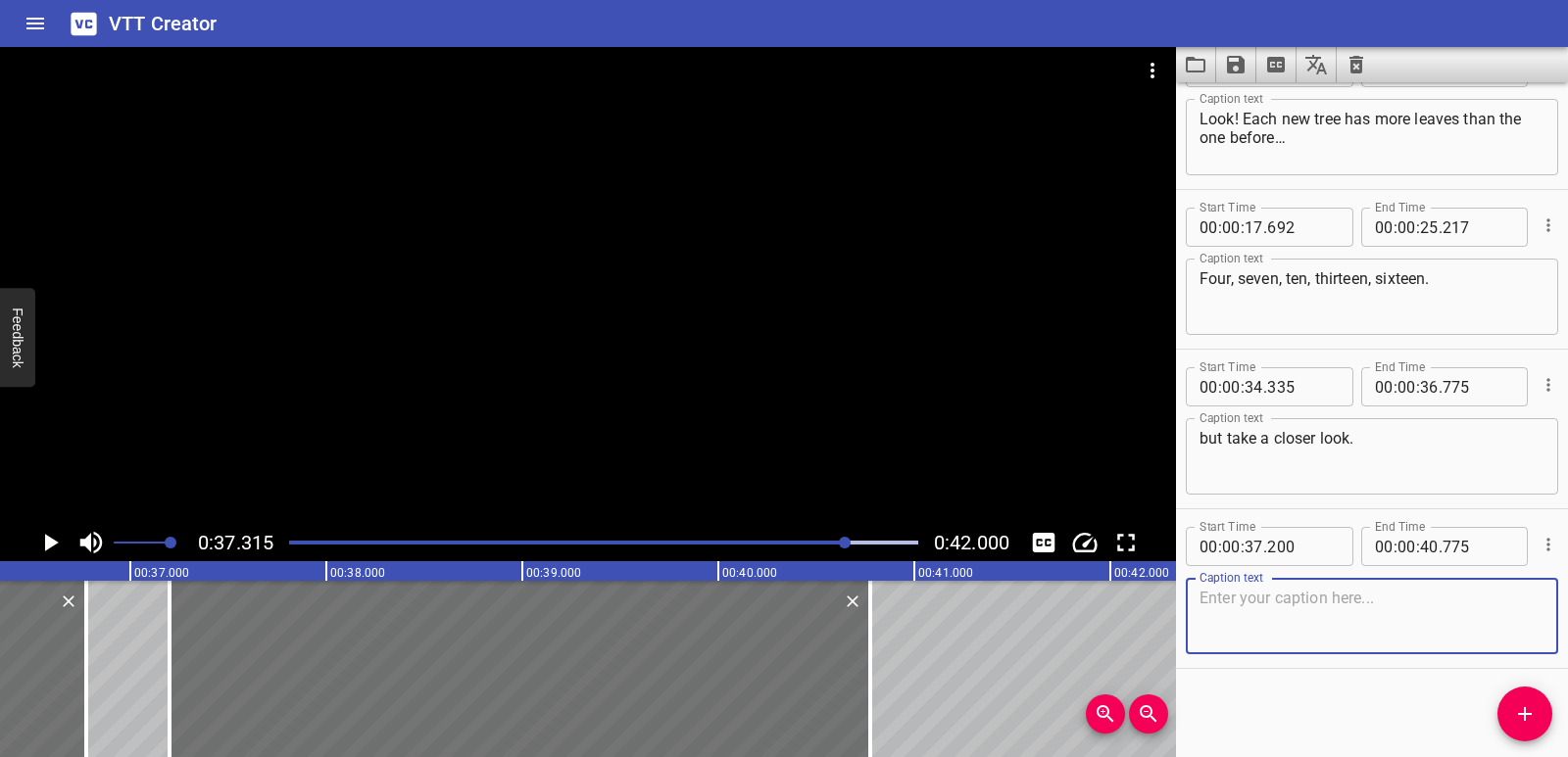
paste textarea "but take a closer look. What else do you notice about the numbers in this patte…"
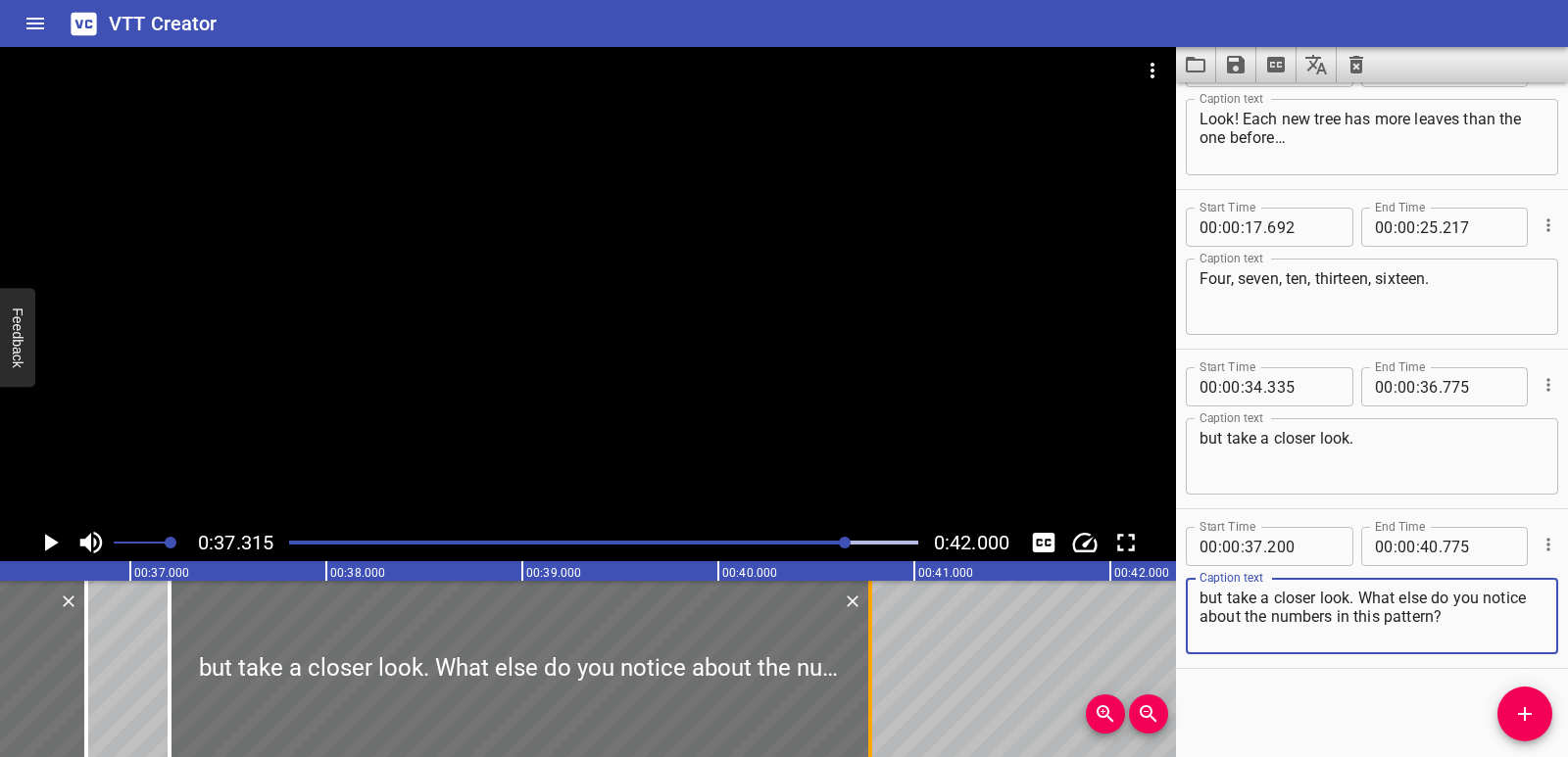
type textarea "but take a closer look. What else do you notice about the numbers in this patte…"
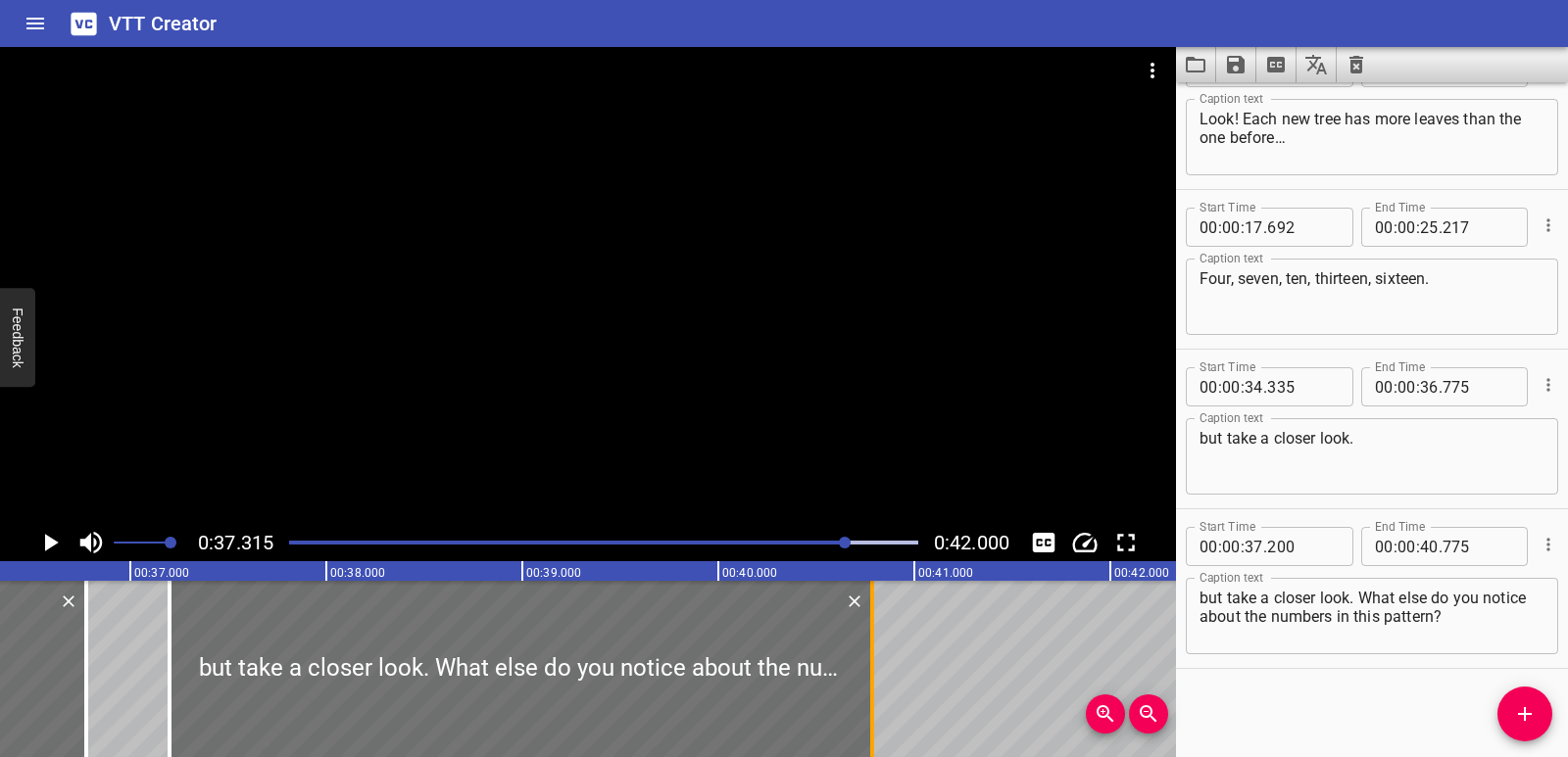
click at [870, 688] on div at bounding box center [872, 670] width 4 height 177
type input "785"
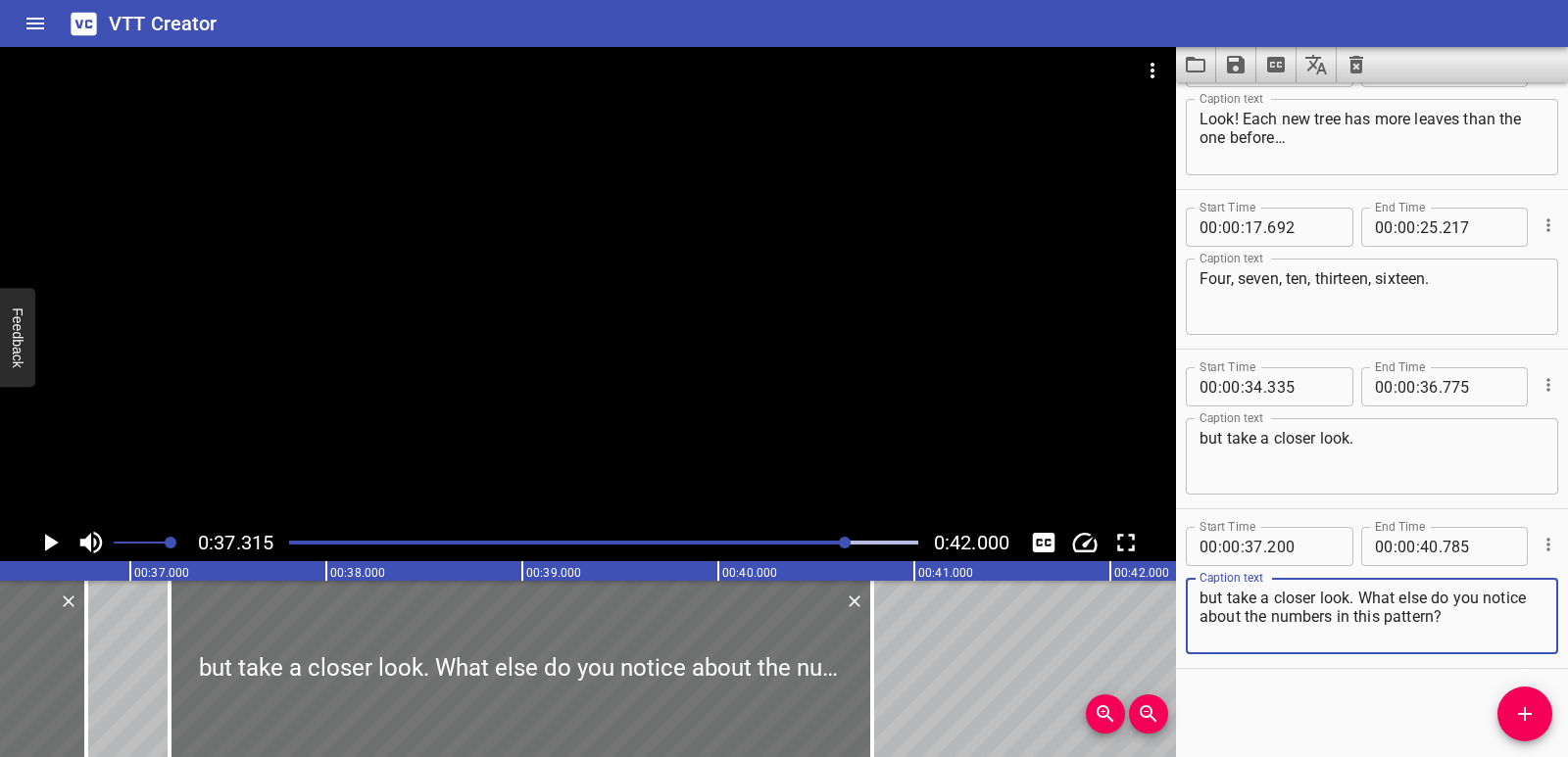
drag, startPoint x: 1361, startPoint y: 601, endPoint x: 1183, endPoint y: 601, distance: 178.0
click at [1183, 601] on div "Start Time 00 : 00 : 37 . 200 Start Time End Time 00 : 00 : 40 . 785 End Time C…" at bounding box center [1371, 589] width 392 height 159
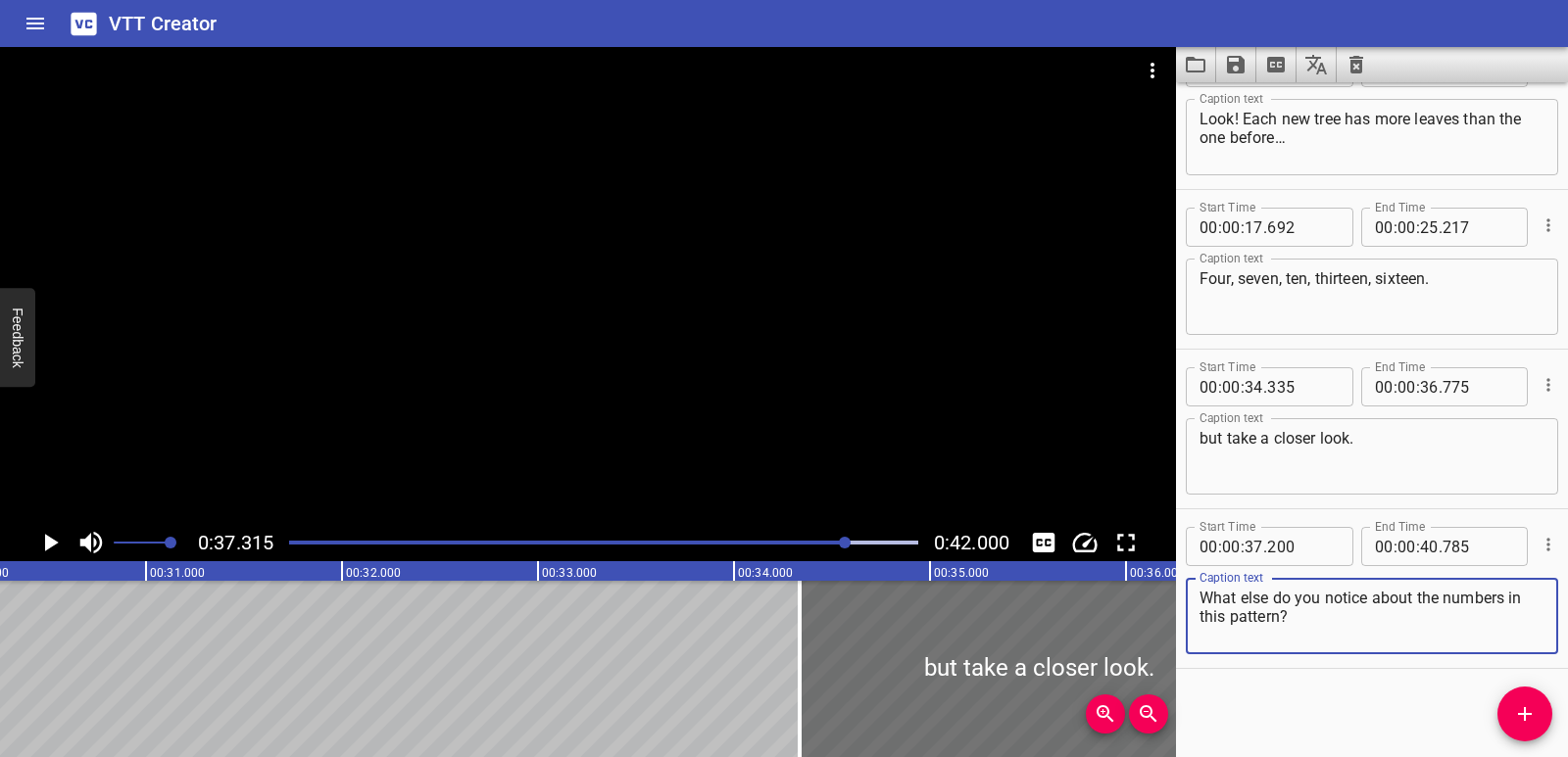
scroll to position [0, 5797]
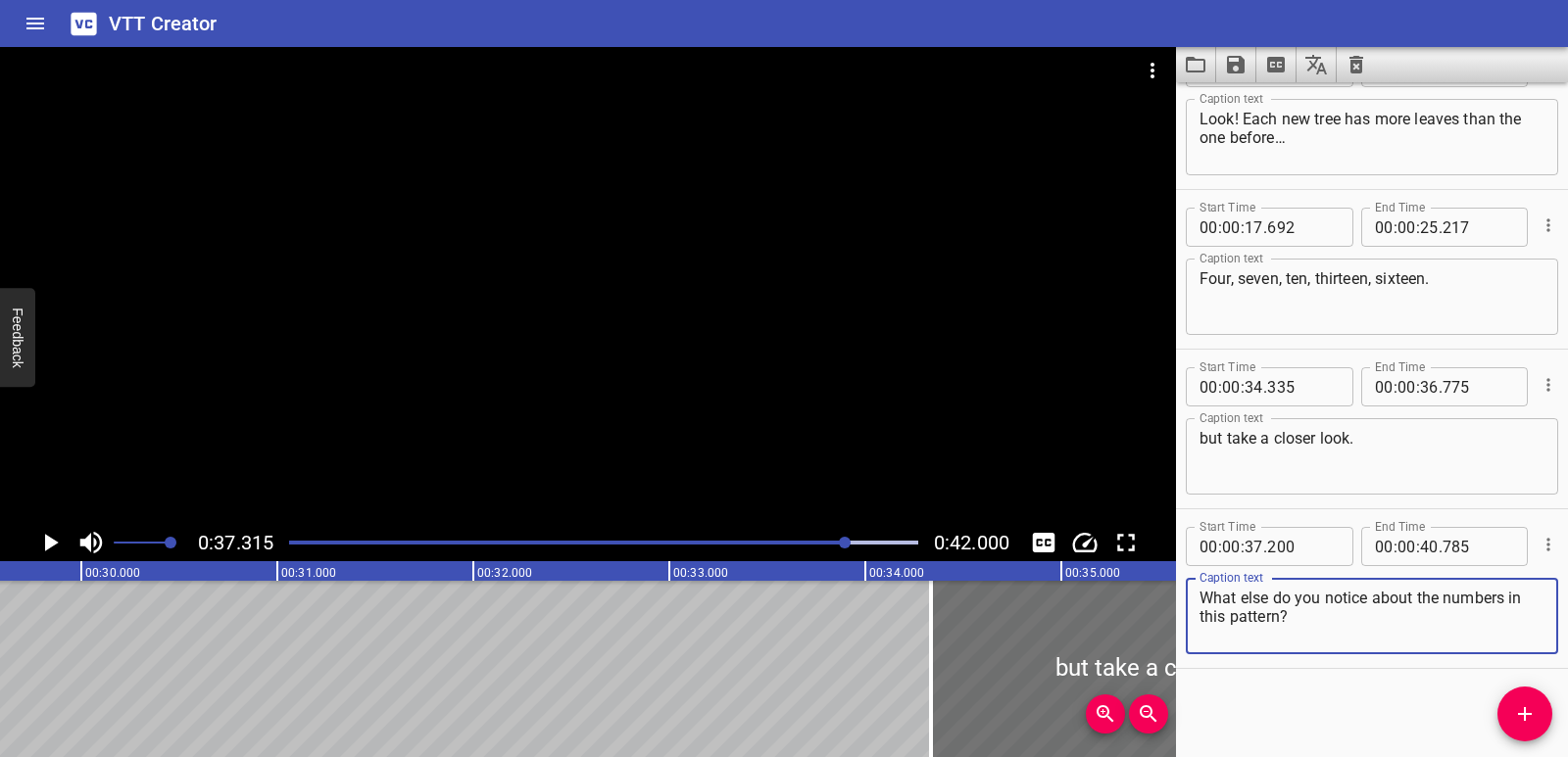
type textarea "What else do you notice about the numbers in this pattern?"
click at [683, 546] on div at bounding box center [603, 543] width 653 height 27
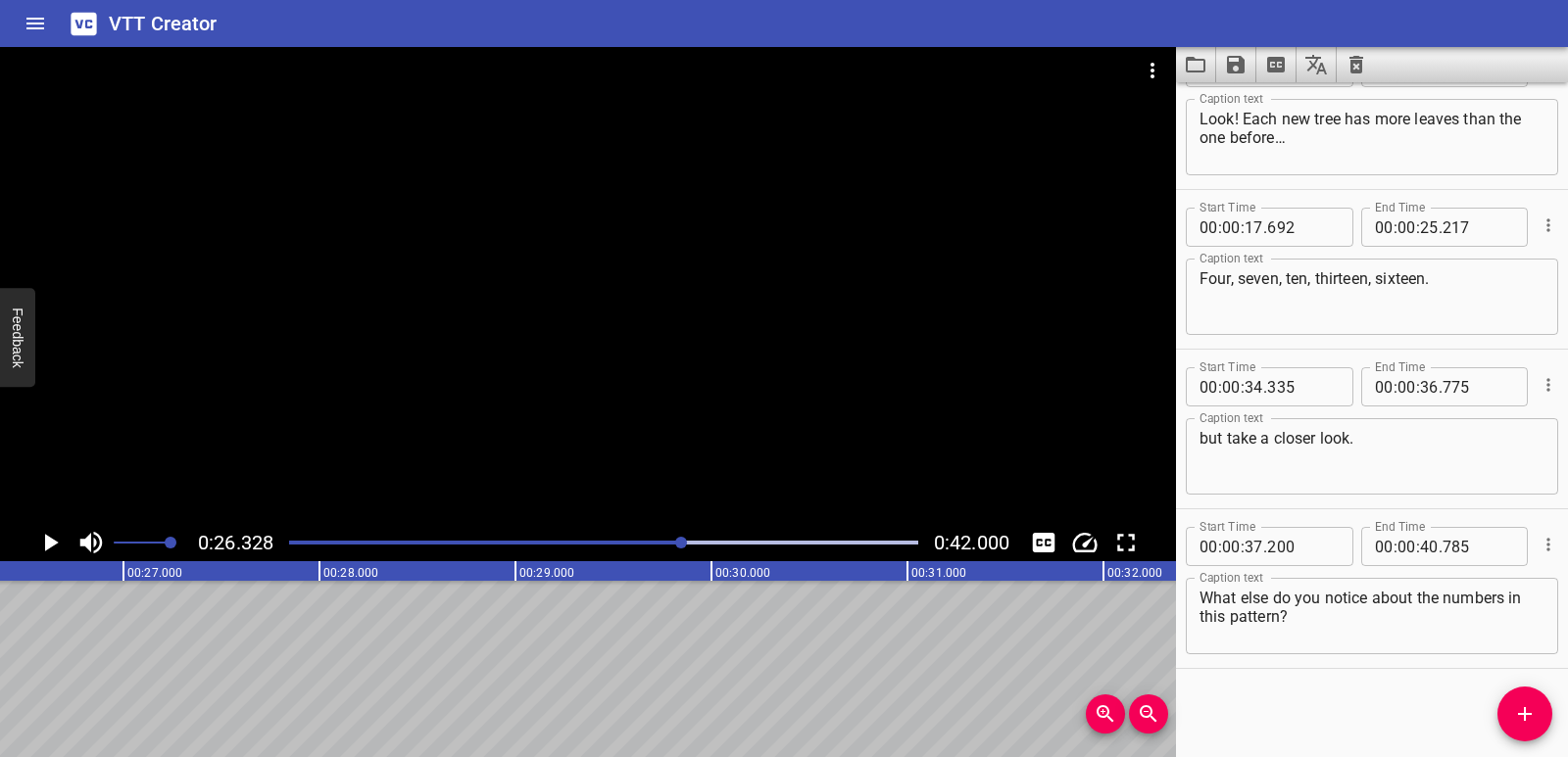
scroll to position [0, 5160]
click at [63, 548] on icon "Play/Pause" at bounding box center [50, 543] width 29 height 29
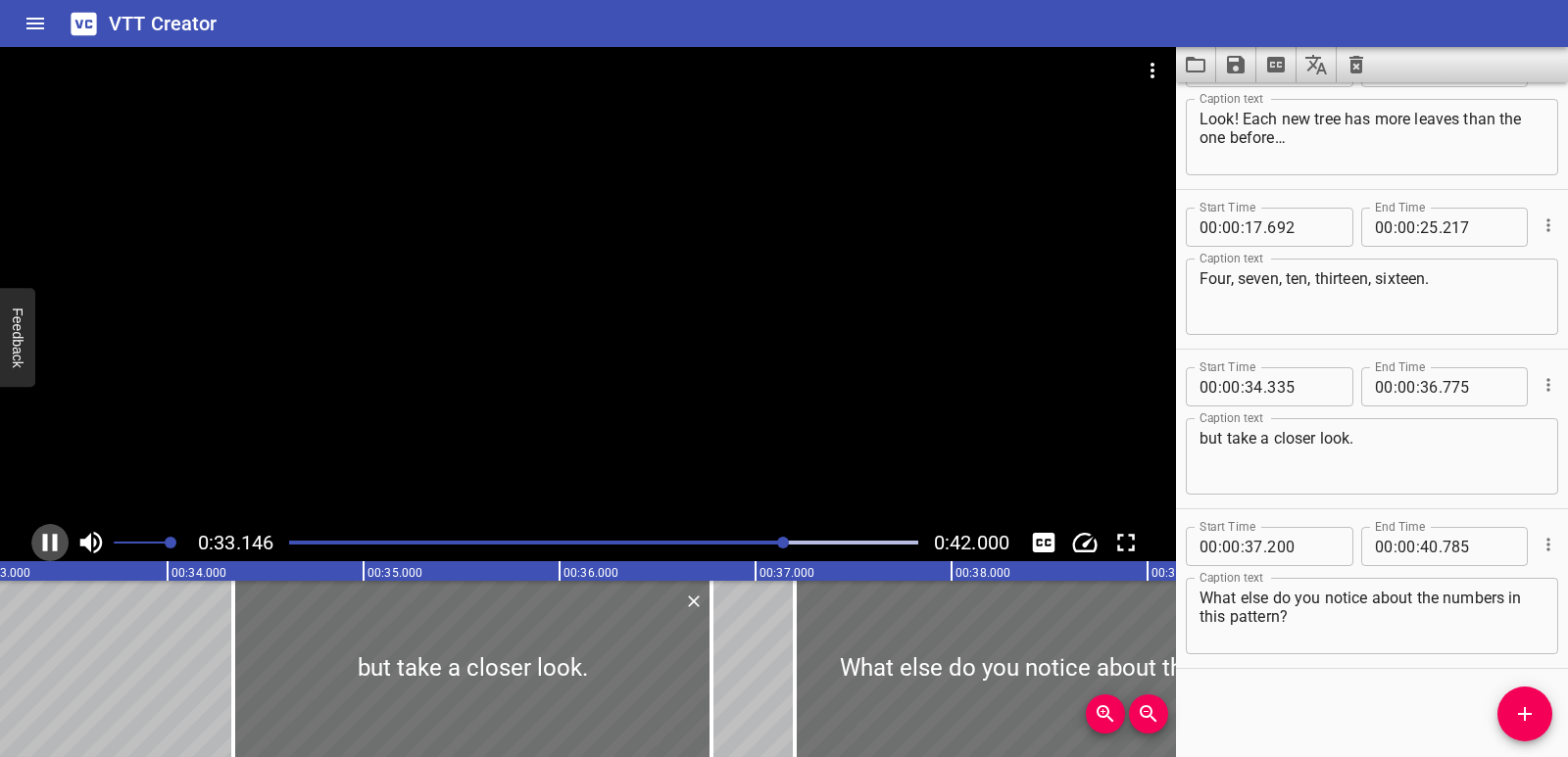
click at [53, 547] on icon "Play/Pause" at bounding box center [50, 543] width 15 height 18
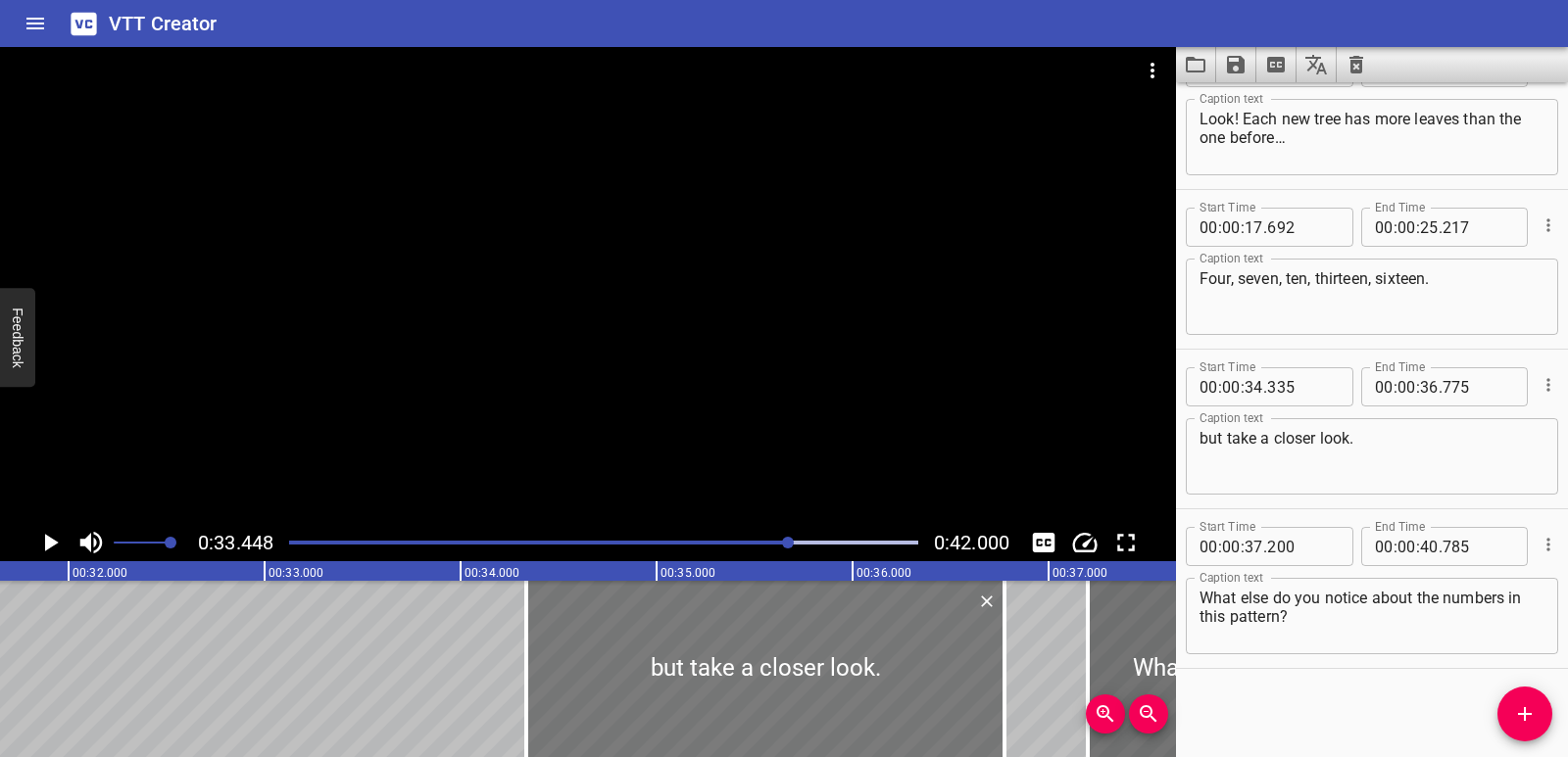
scroll to position [0, 6191]
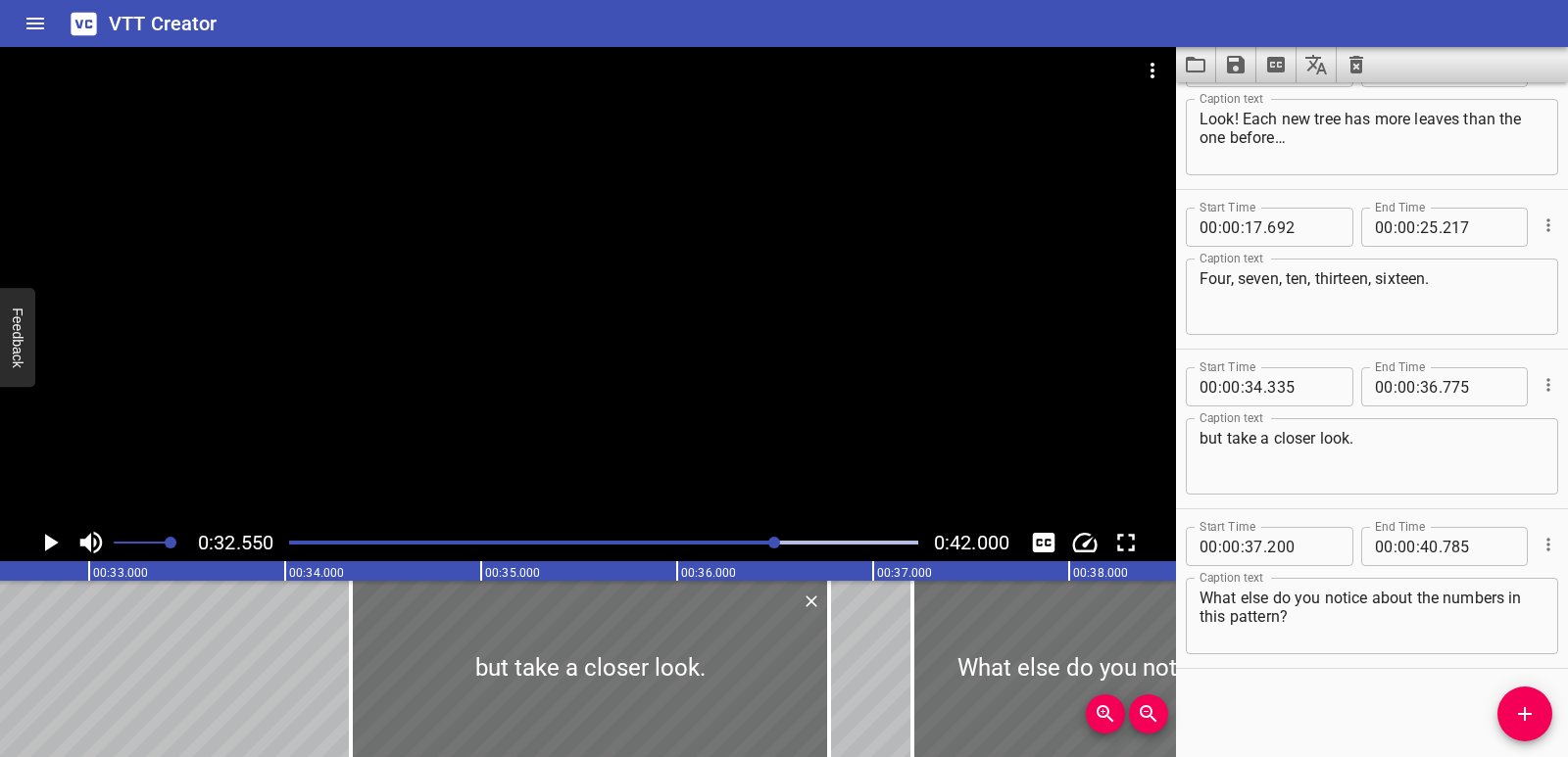
scroll to position [0, 6378]
click at [1521, 706] on icon "Add Cue" at bounding box center [1525, 714] width 24 height 24
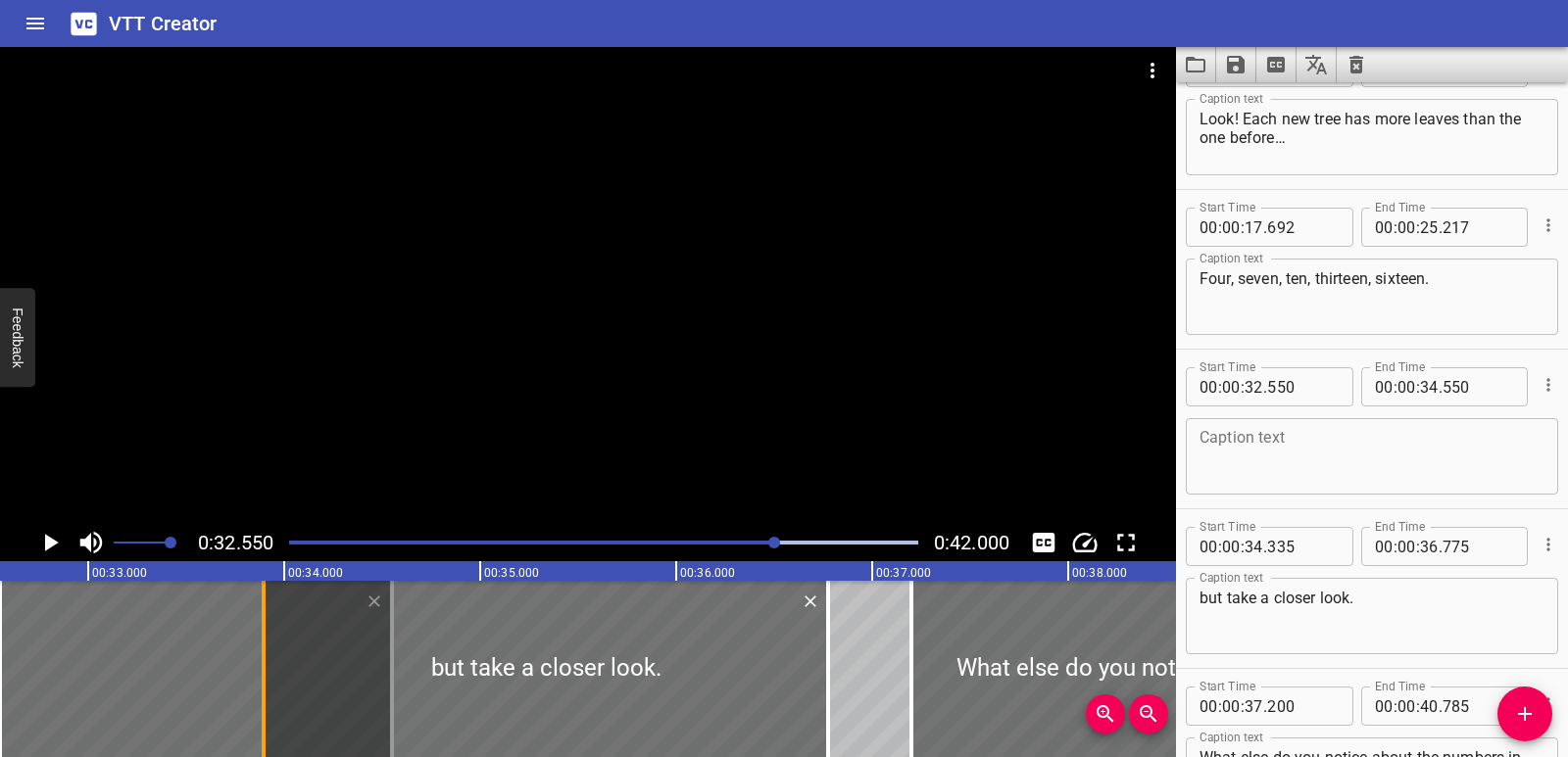
drag, startPoint x: 344, startPoint y: 685, endPoint x: 257, endPoint y: 673, distance: 87.8
click at [257, 673] on div at bounding box center [263, 670] width 20 height 177
type input "33"
type input "895"
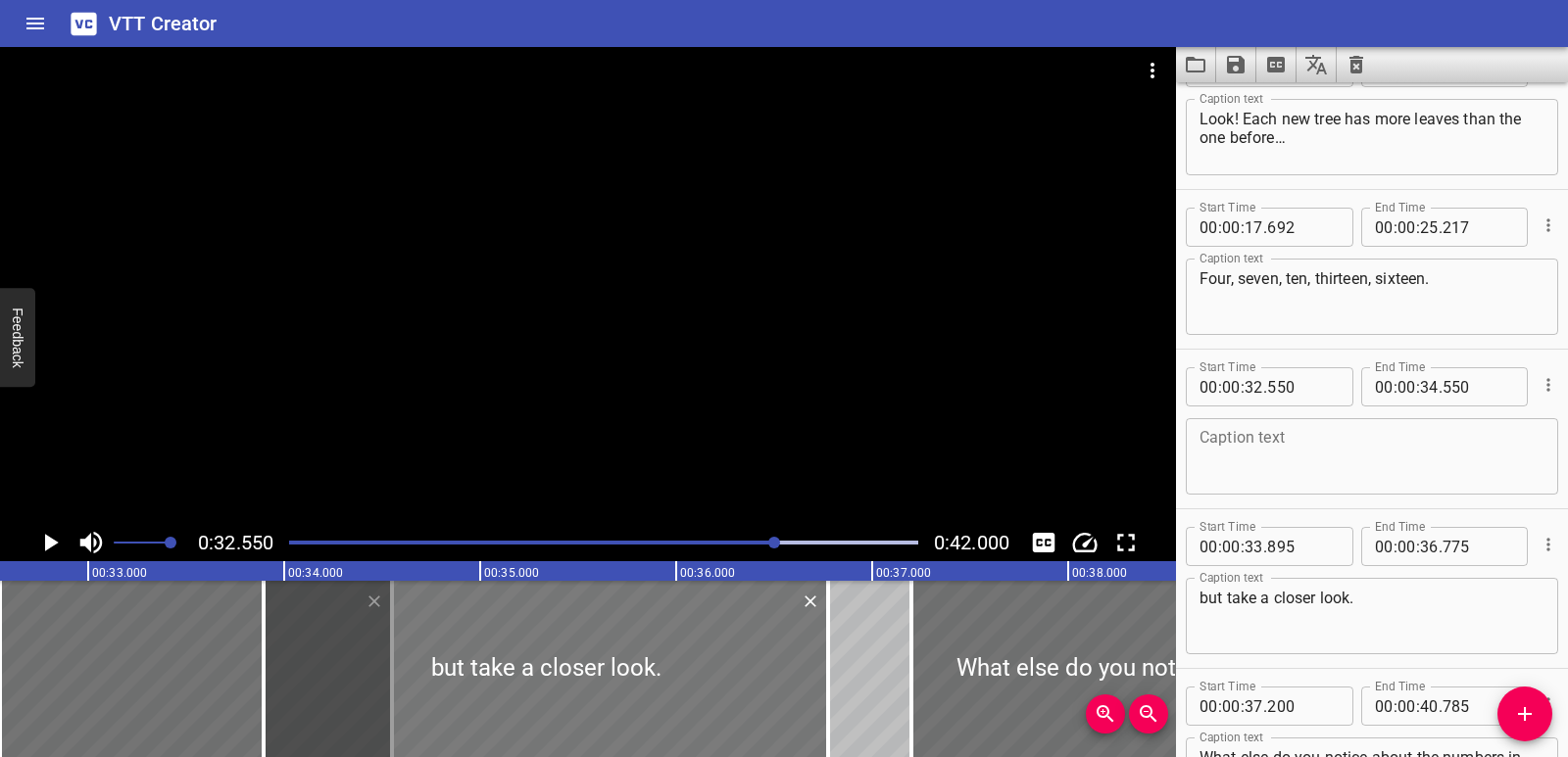
click at [294, 681] on div at bounding box center [545, 670] width 565 height 177
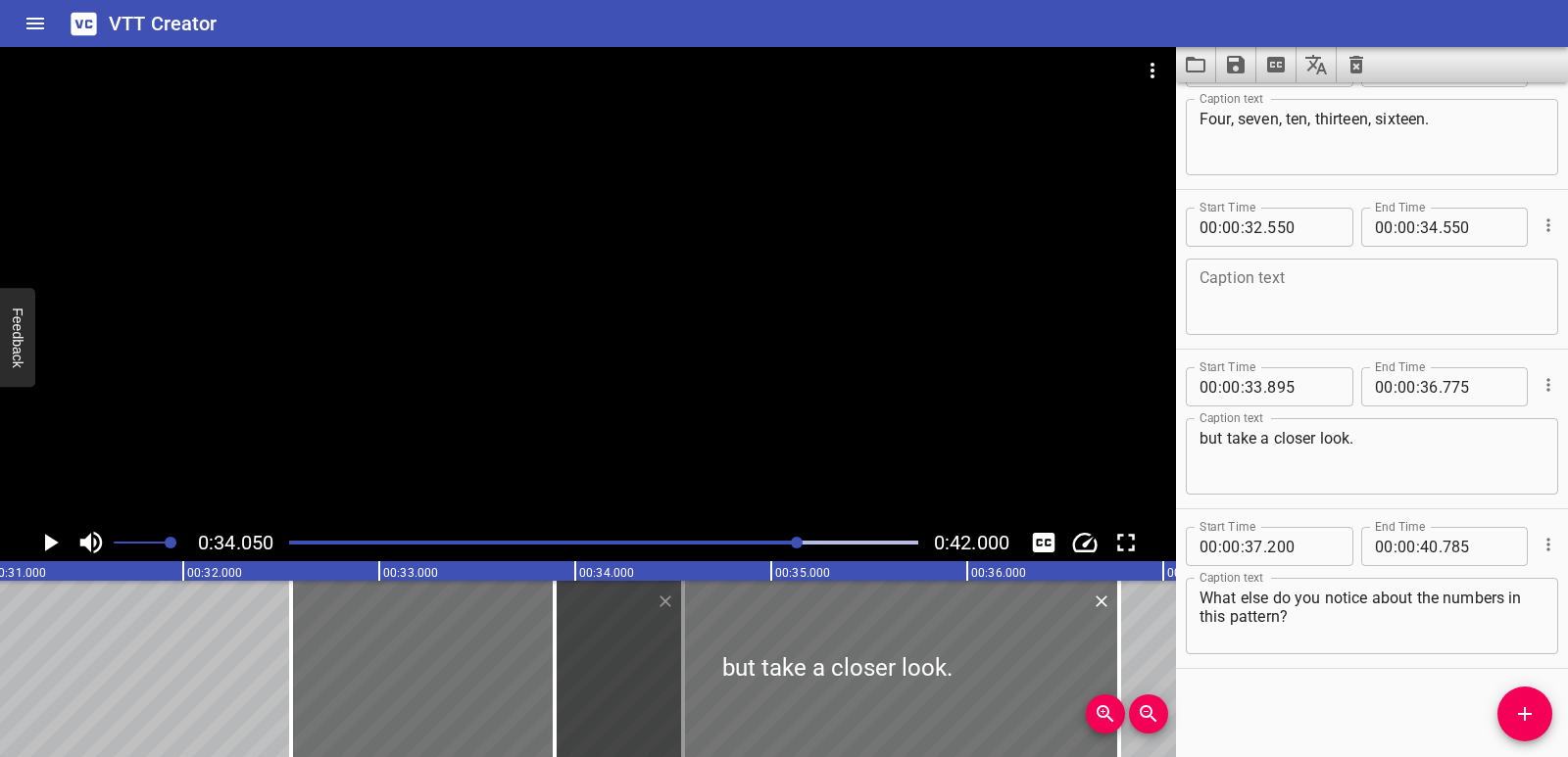
scroll to position [0, 6036]
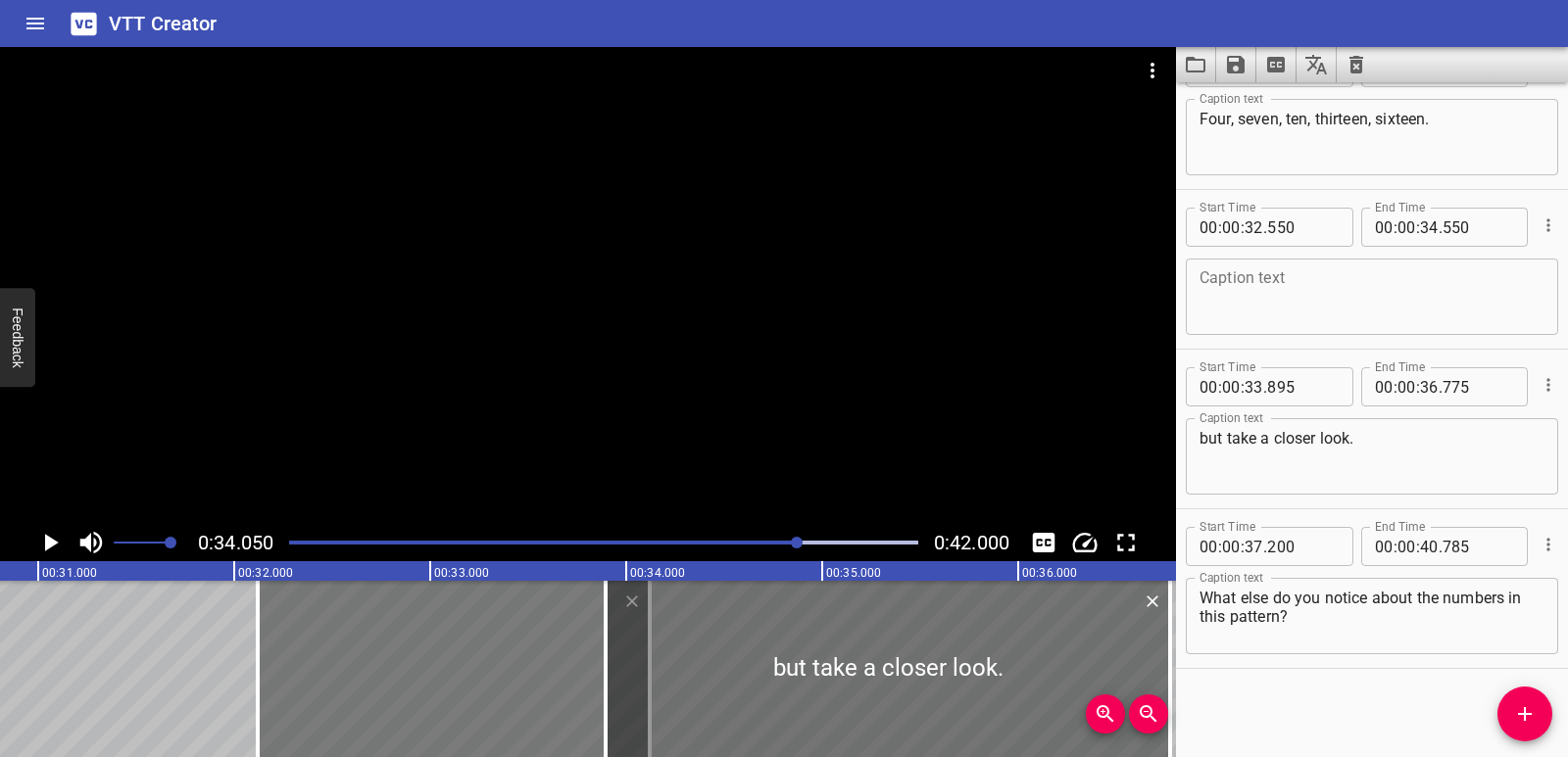
drag, startPoint x: 387, startPoint y: 696, endPoint x: 302, endPoint y: 695, distance: 85.0
click at [302, 695] on div at bounding box center [453, 670] width 392 height 177
type input "120"
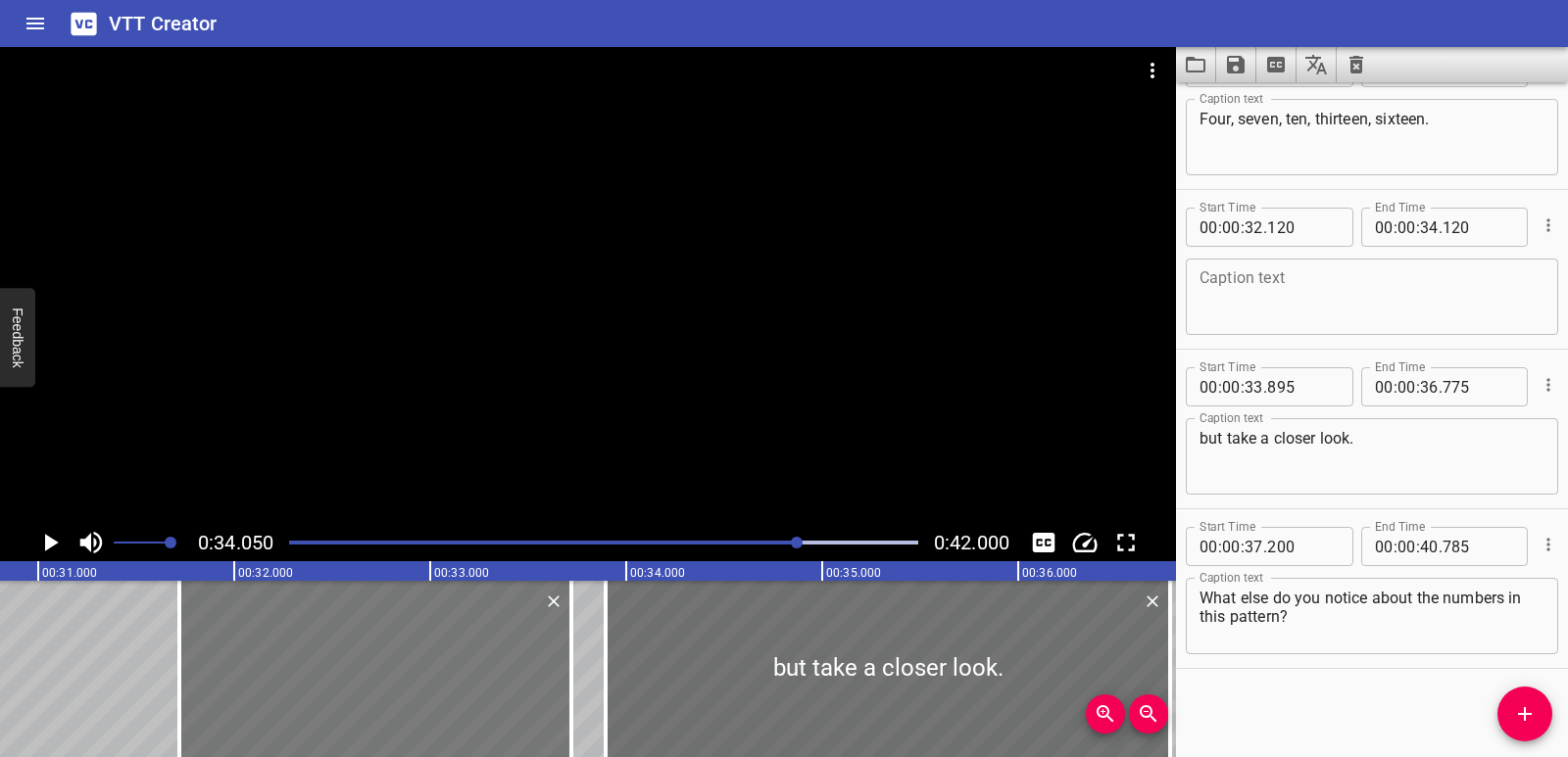
drag, startPoint x: 409, startPoint y: 688, endPoint x: 385, endPoint y: 690, distance: 24.1
click at [331, 686] on div at bounding box center [375, 670] width 392 height 177
type input "31"
type input "720"
type input "33"
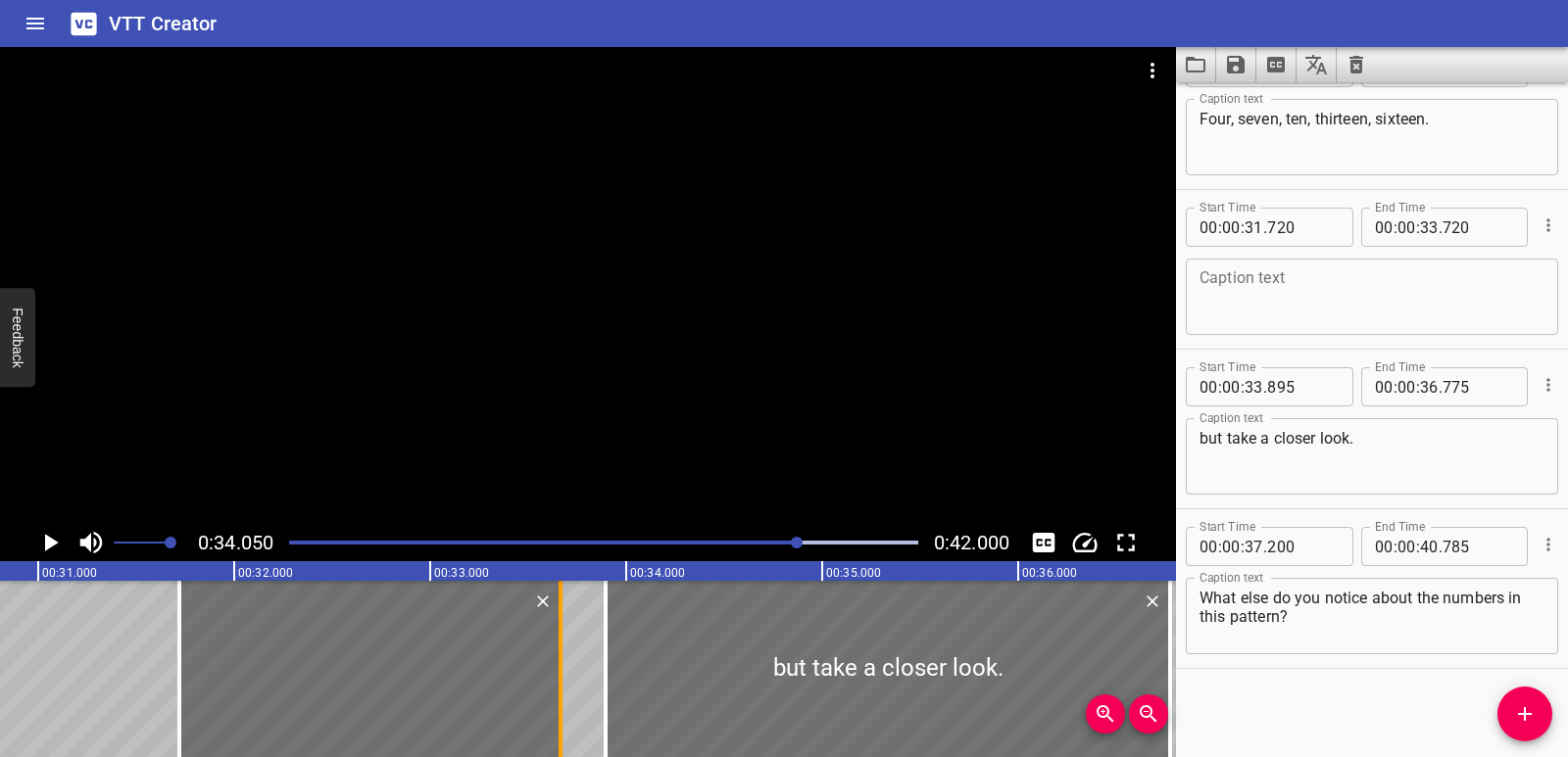
drag, startPoint x: 567, startPoint y: 692, endPoint x: 554, endPoint y: 695, distance: 13.3
click at [554, 695] on div at bounding box center [561, 670] width 20 height 177
type input "655"
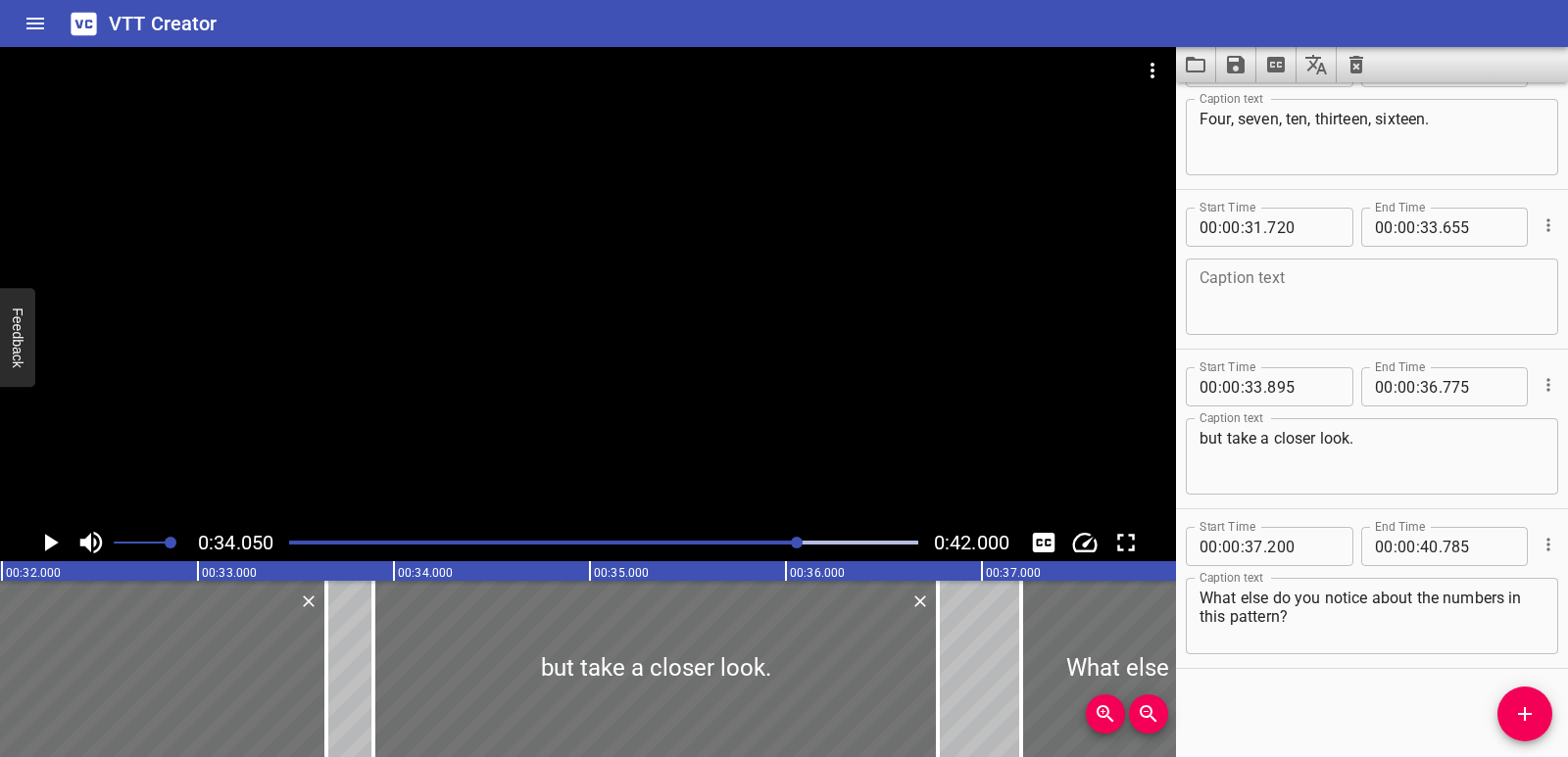
scroll to position [0, 6289]
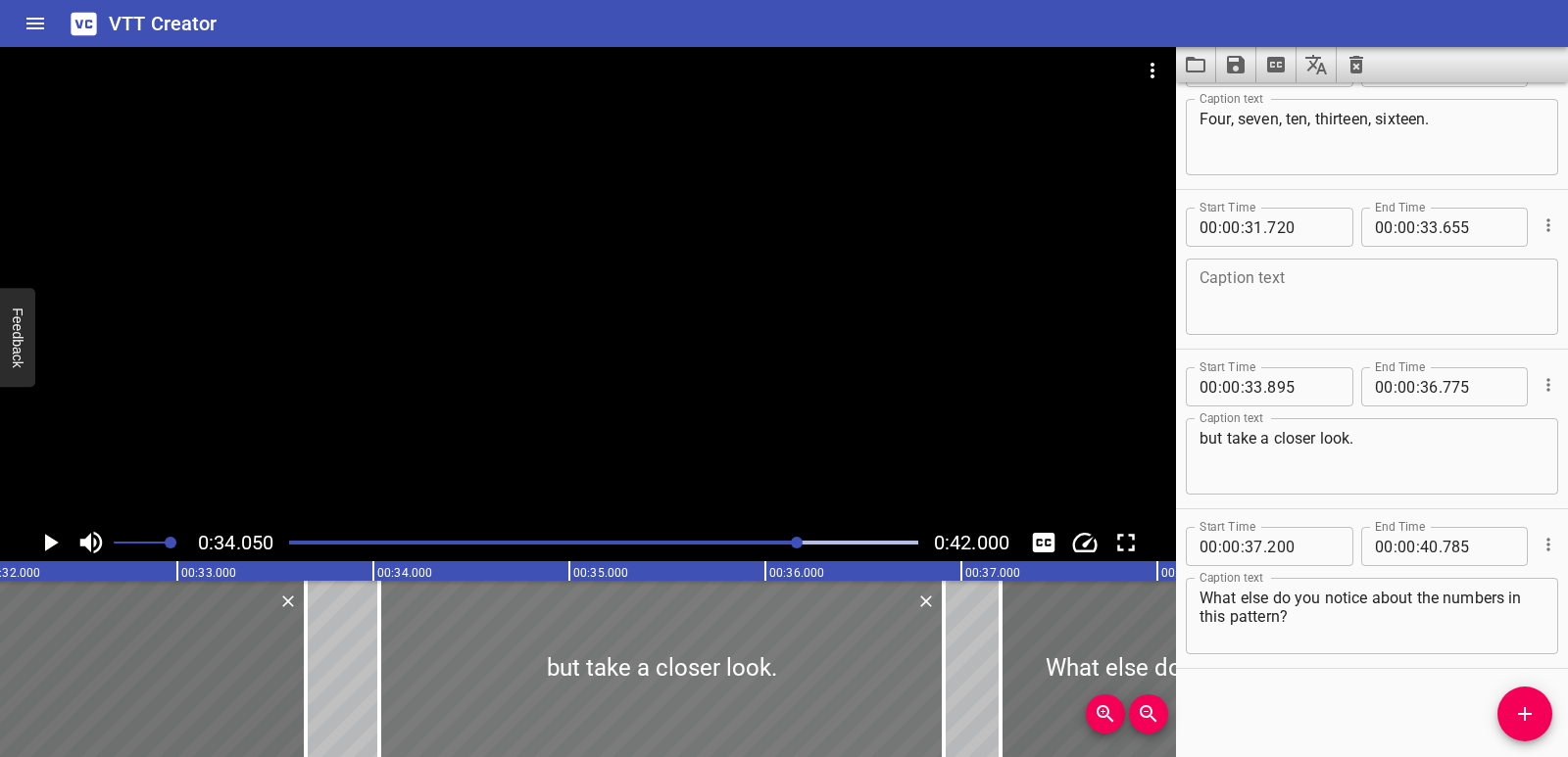
drag, startPoint x: 642, startPoint y: 697, endPoint x: 669, endPoint y: 698, distance: 27.0
click at [669, 698] on div at bounding box center [661, 670] width 565 height 177
type input "34"
type input "030"
type input "910"
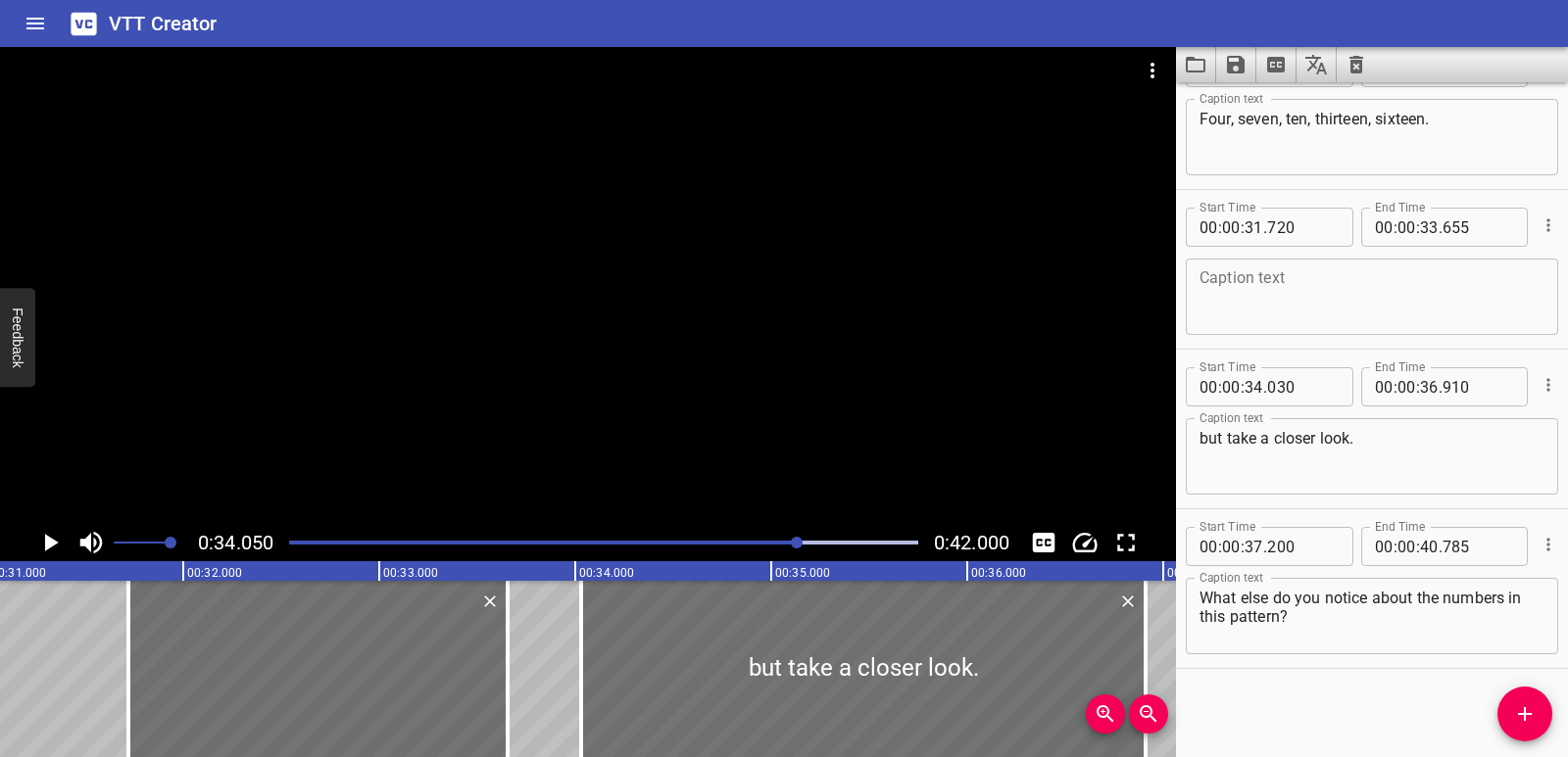
scroll to position [0, 6067]
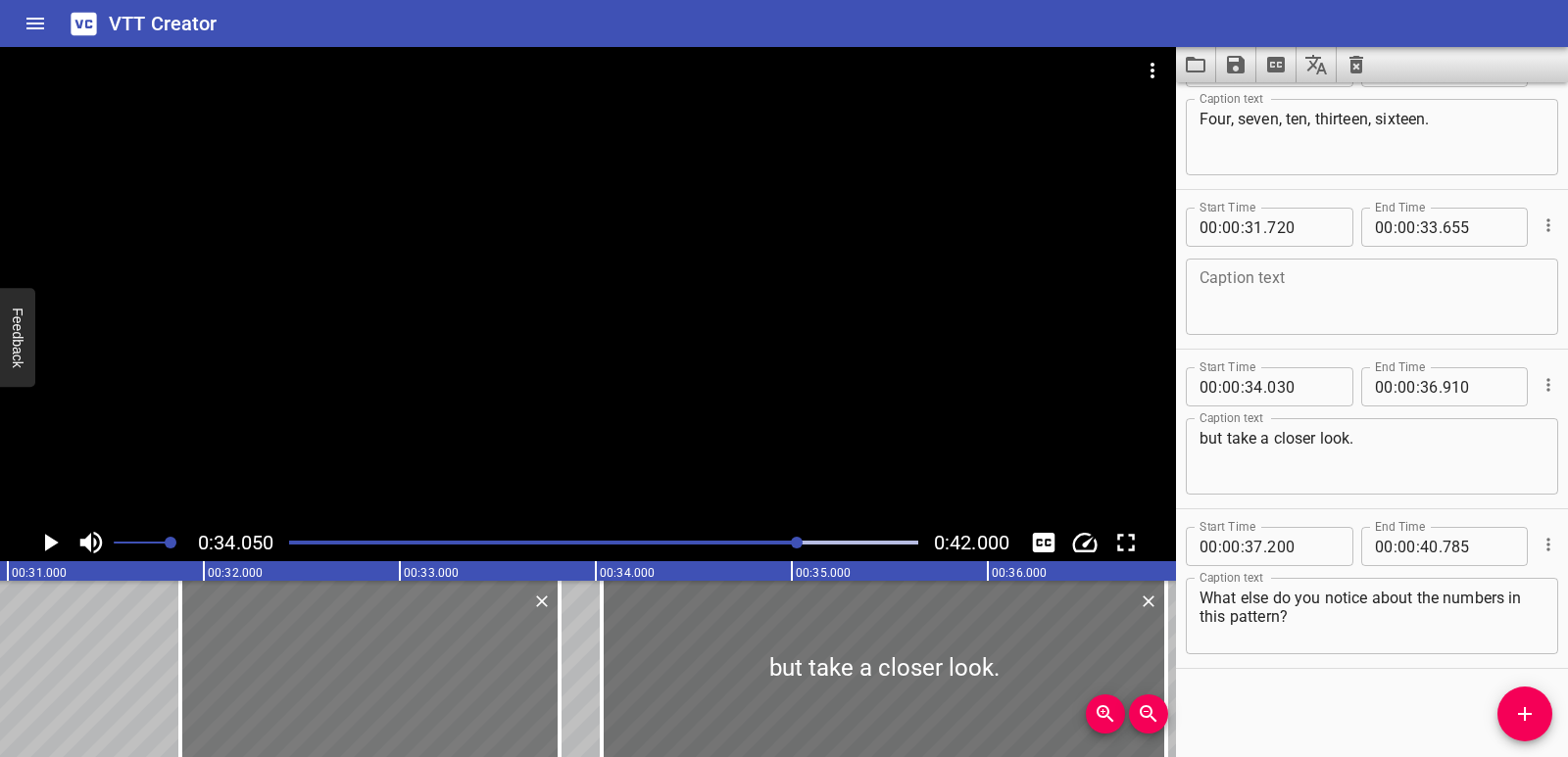
drag, startPoint x: 317, startPoint y: 680, endPoint x: 349, endPoint y: 681, distance: 32.0
click at [349, 681] on div at bounding box center [370, 670] width 379 height 177
type input "880"
type input "815"
drag, startPoint x: 184, startPoint y: 680, endPoint x: 265, endPoint y: 675, distance: 81.2
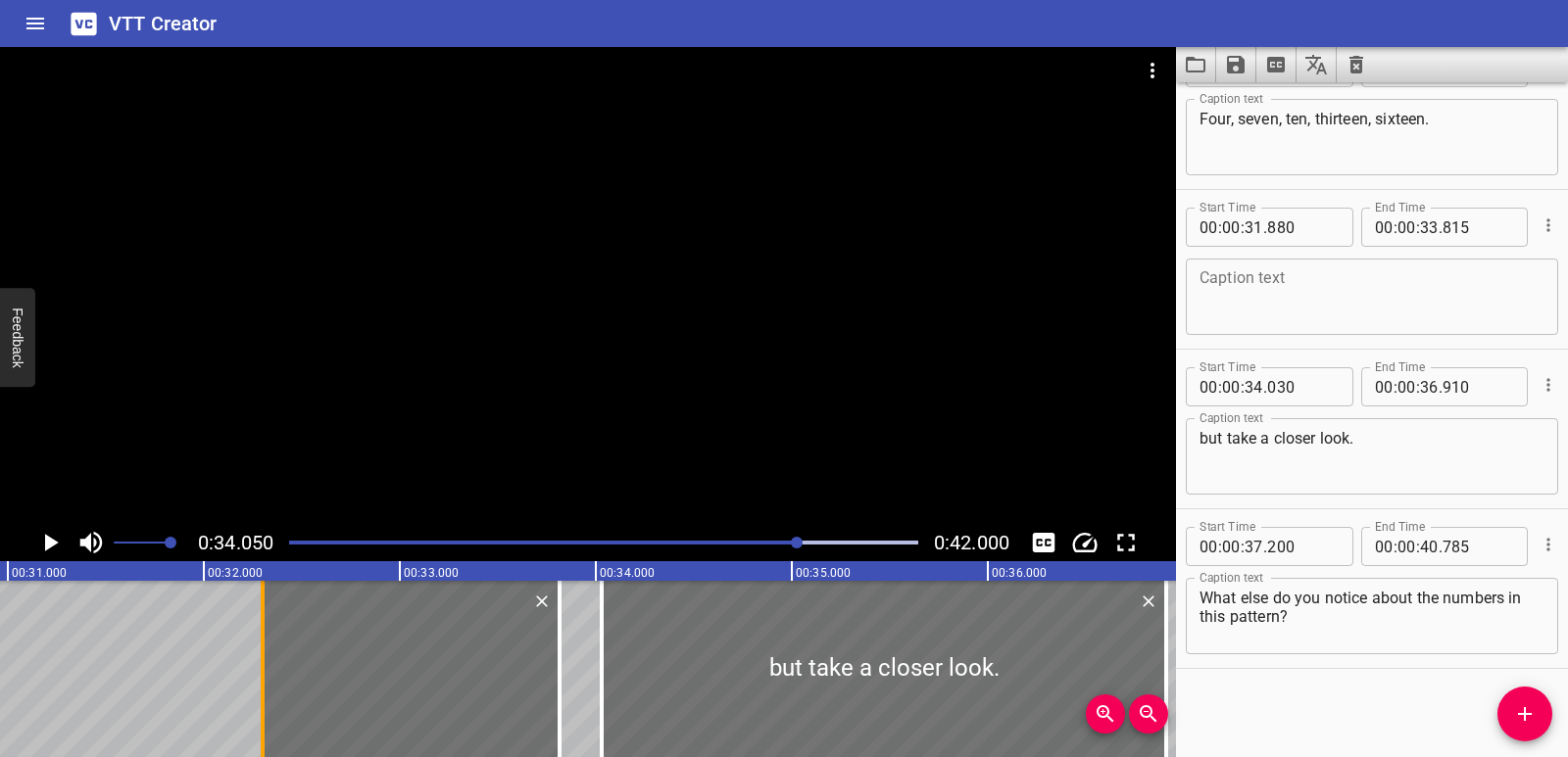
click at [265, 675] on div at bounding box center [262, 670] width 20 height 177
type input "32"
type input "300"
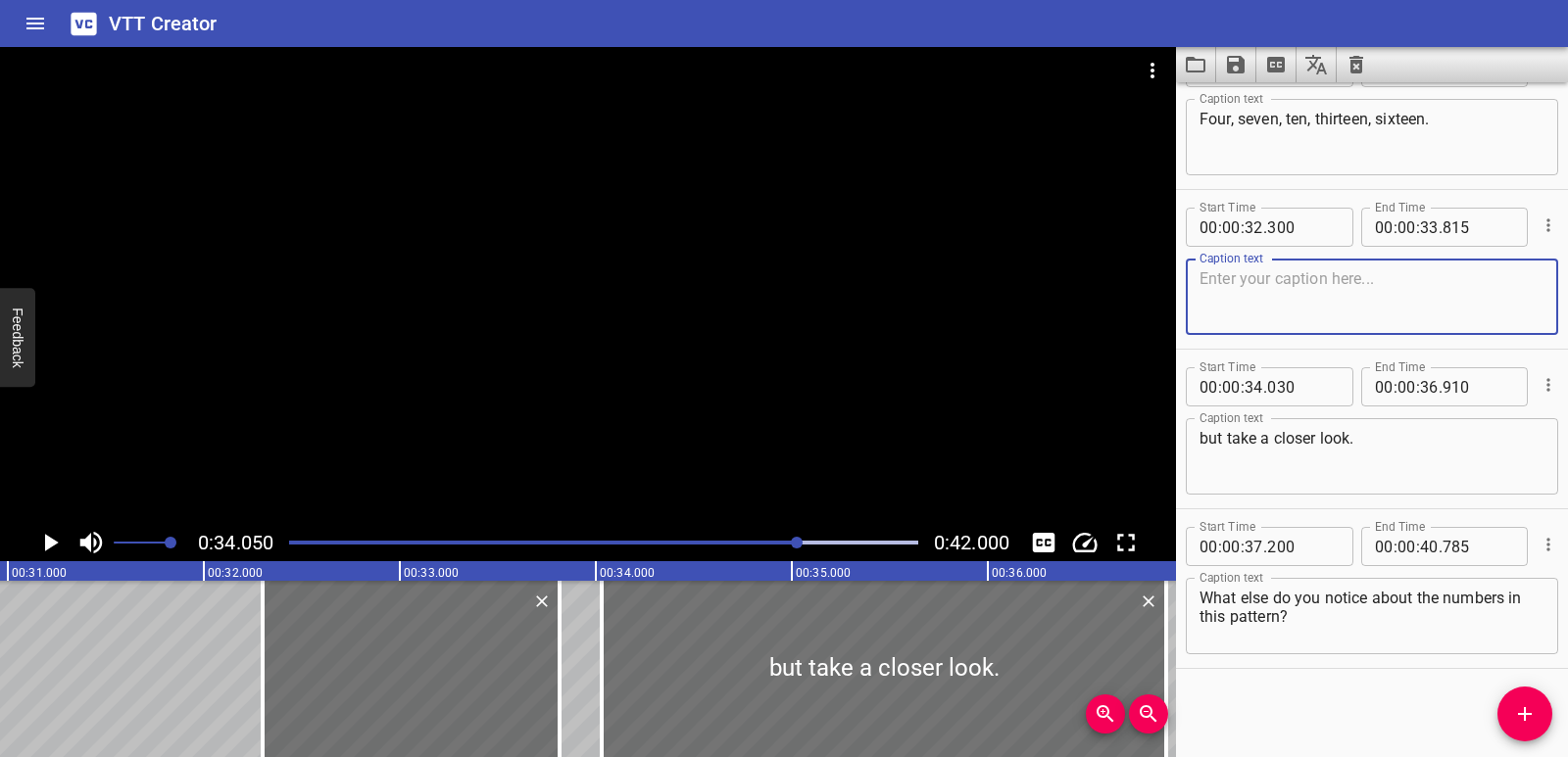
click at [1294, 290] on textarea at bounding box center [1371, 297] width 345 height 56
type textarea "yes"
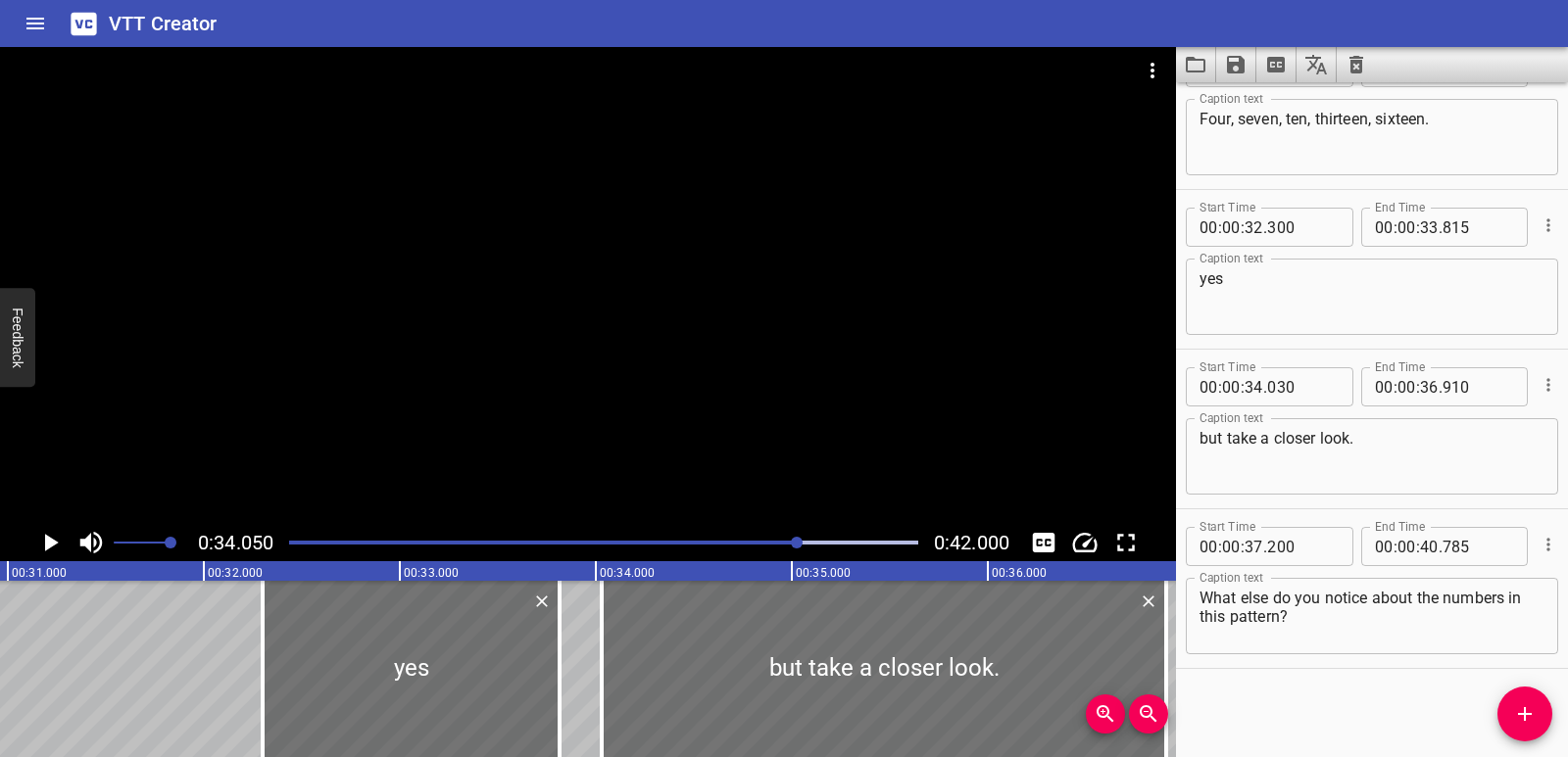
click at [286, 546] on div at bounding box center [603, 543] width 653 height 27
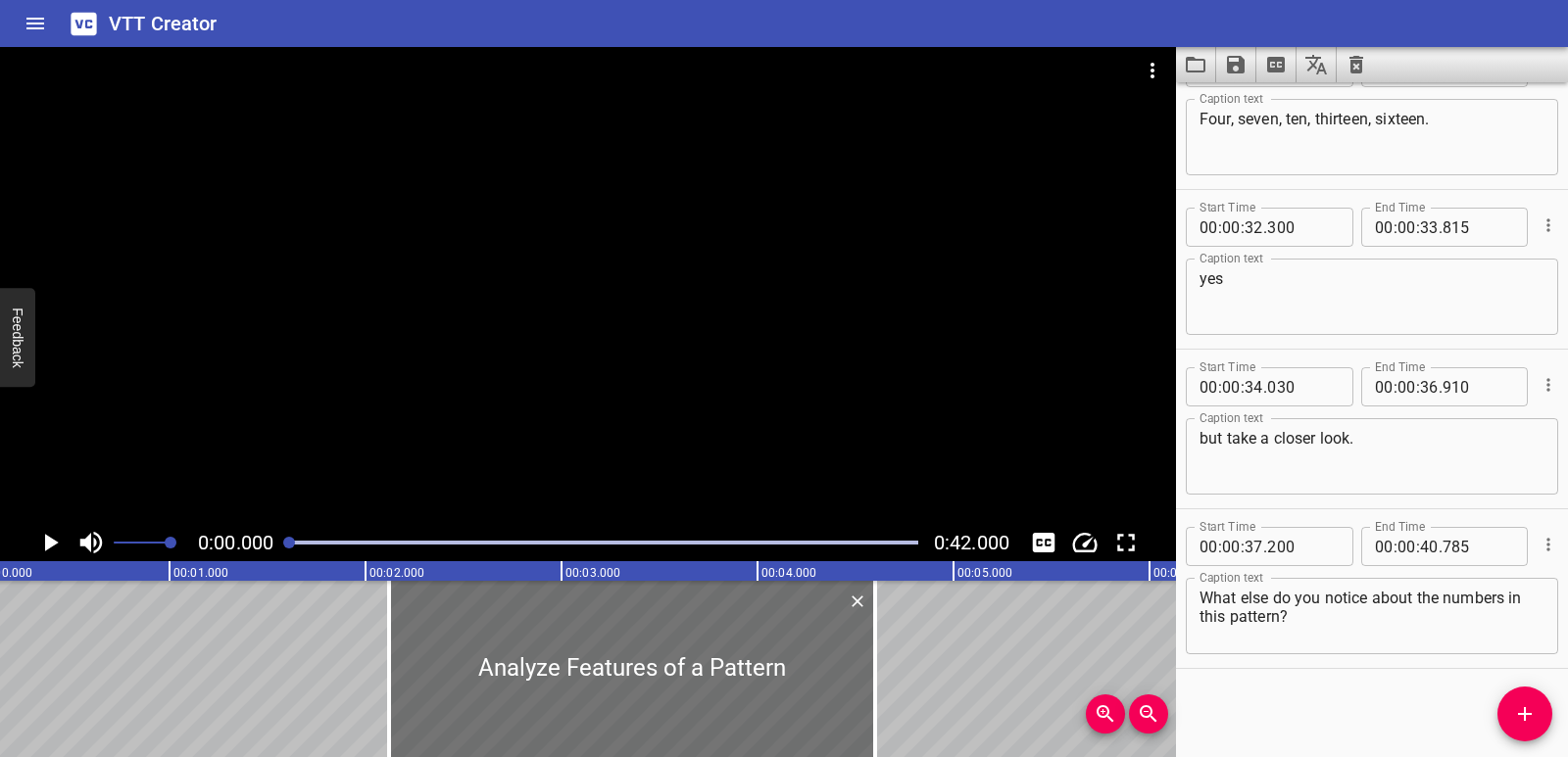
scroll to position [0, 0]
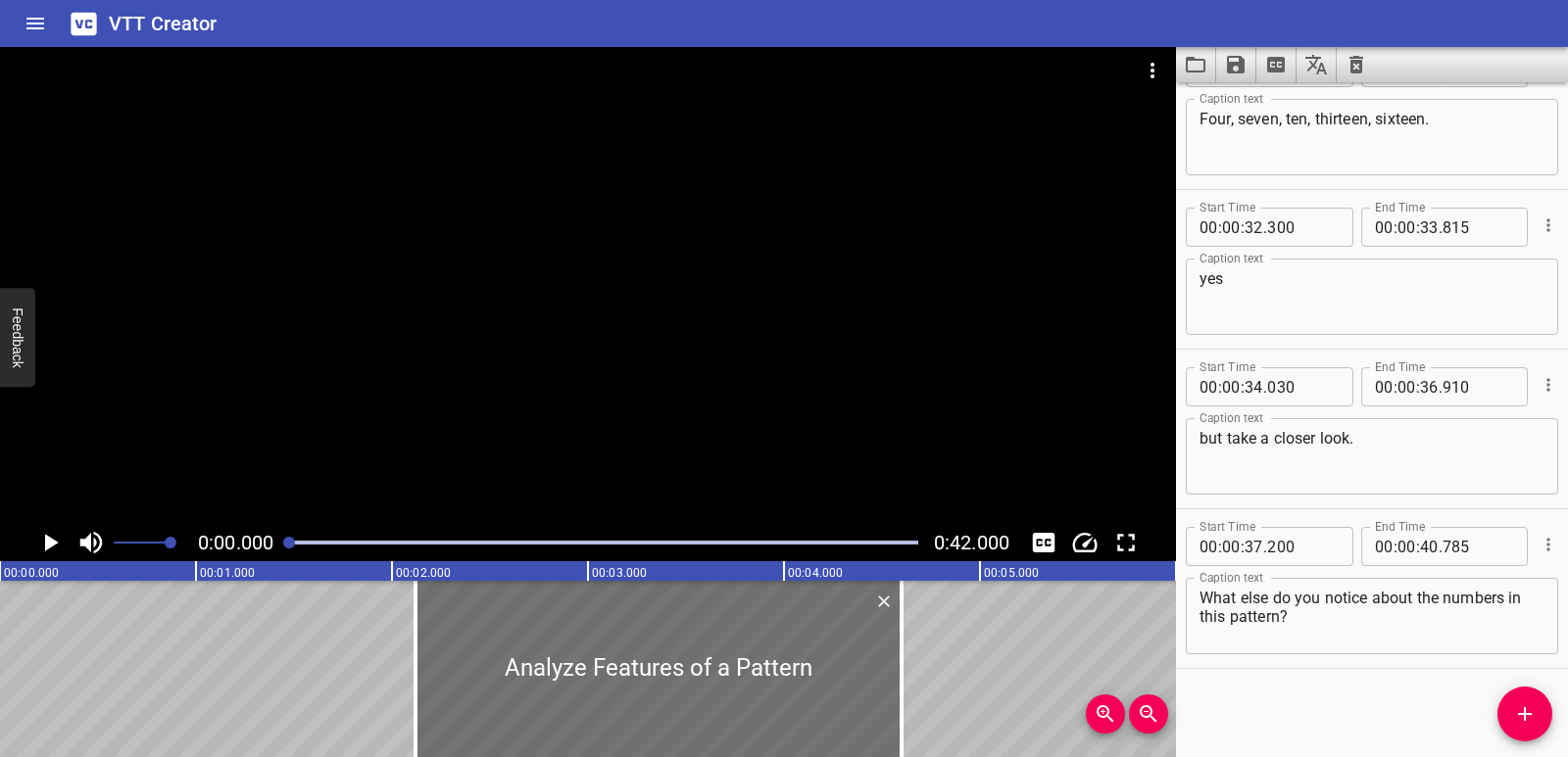
click at [53, 547] on icon "Play/Pause" at bounding box center [50, 543] width 29 height 29
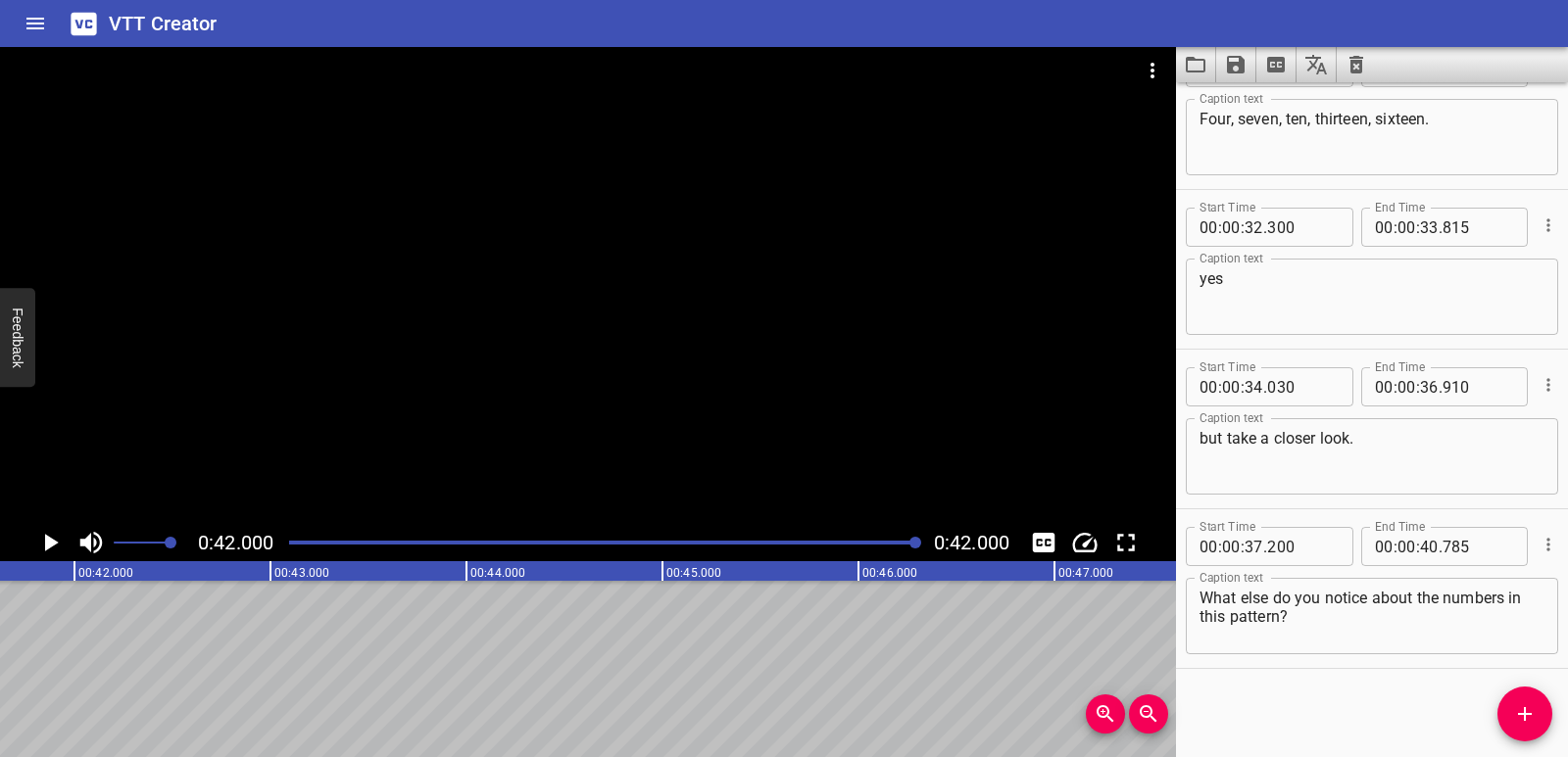
scroll to position [0, 8230]
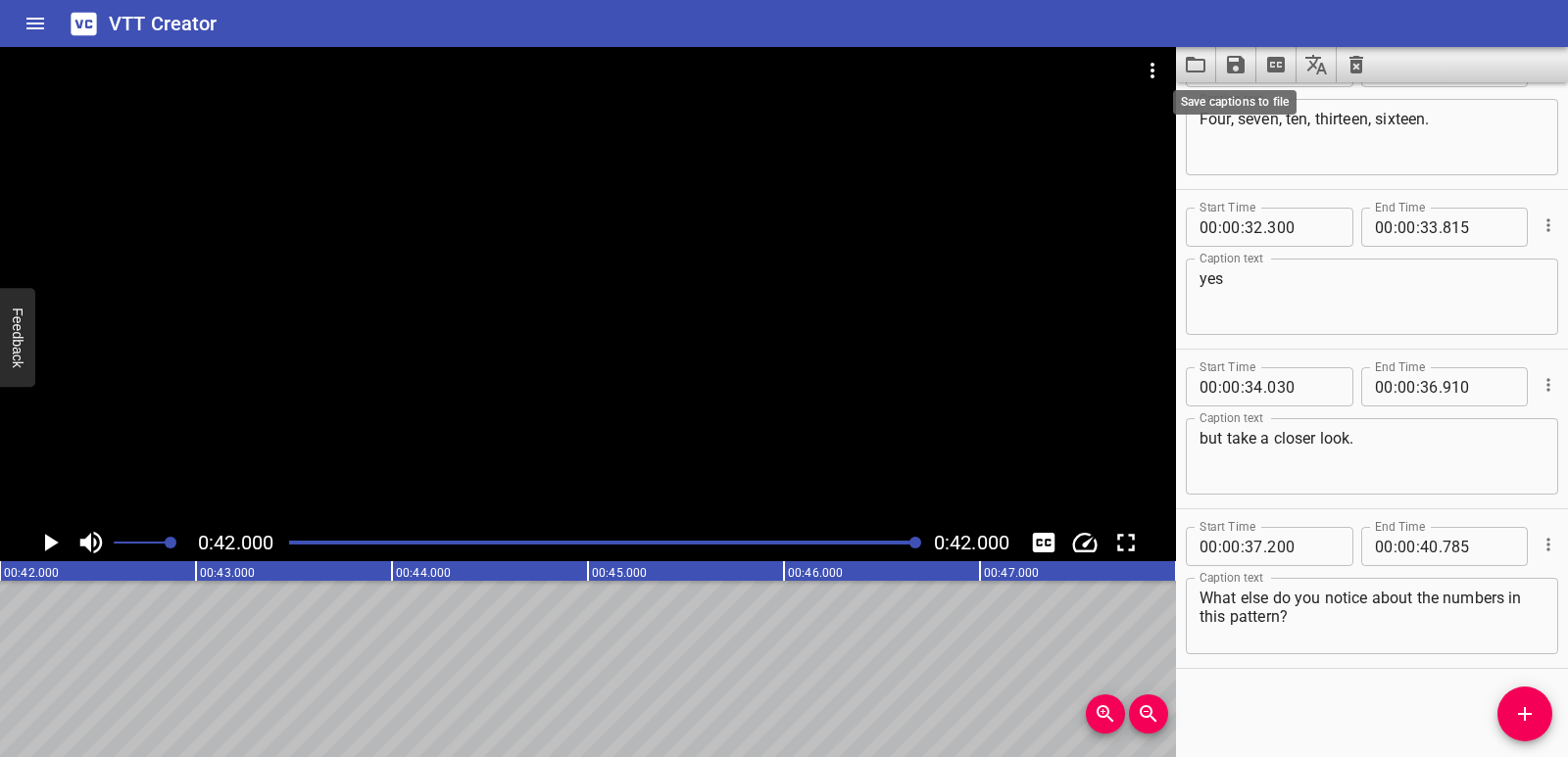
click at [1244, 61] on icon "Save captions to file" at bounding box center [1235, 65] width 18 height 18
click at [1262, 108] on li "Save to VTT file" at bounding box center [1287, 108] width 144 height 35
click at [1359, 60] on icon "Clear captions" at bounding box center [1356, 65] width 14 height 18
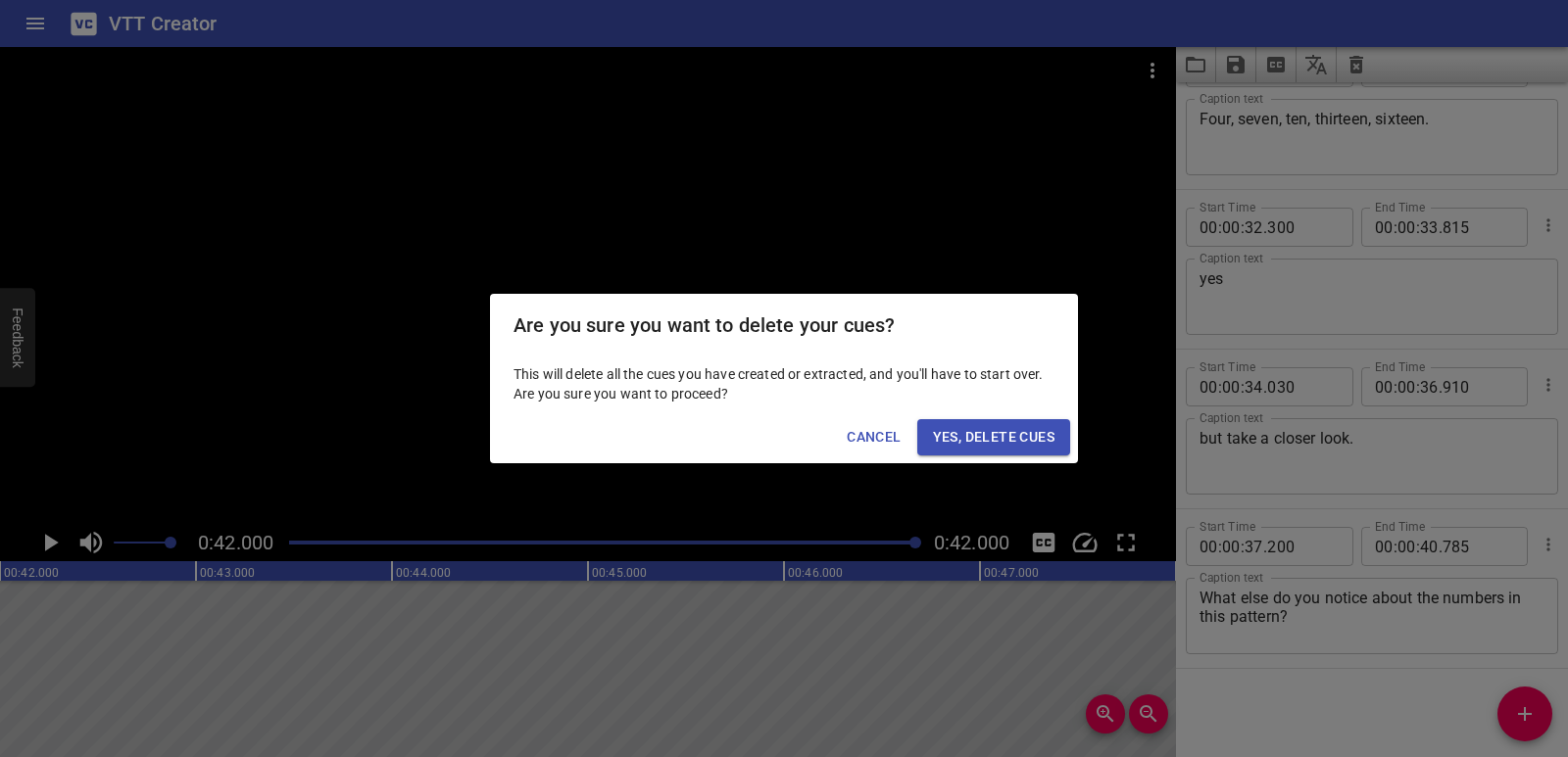
click at [1048, 434] on span "Yes, Delete Cues" at bounding box center [994, 437] width 122 height 25
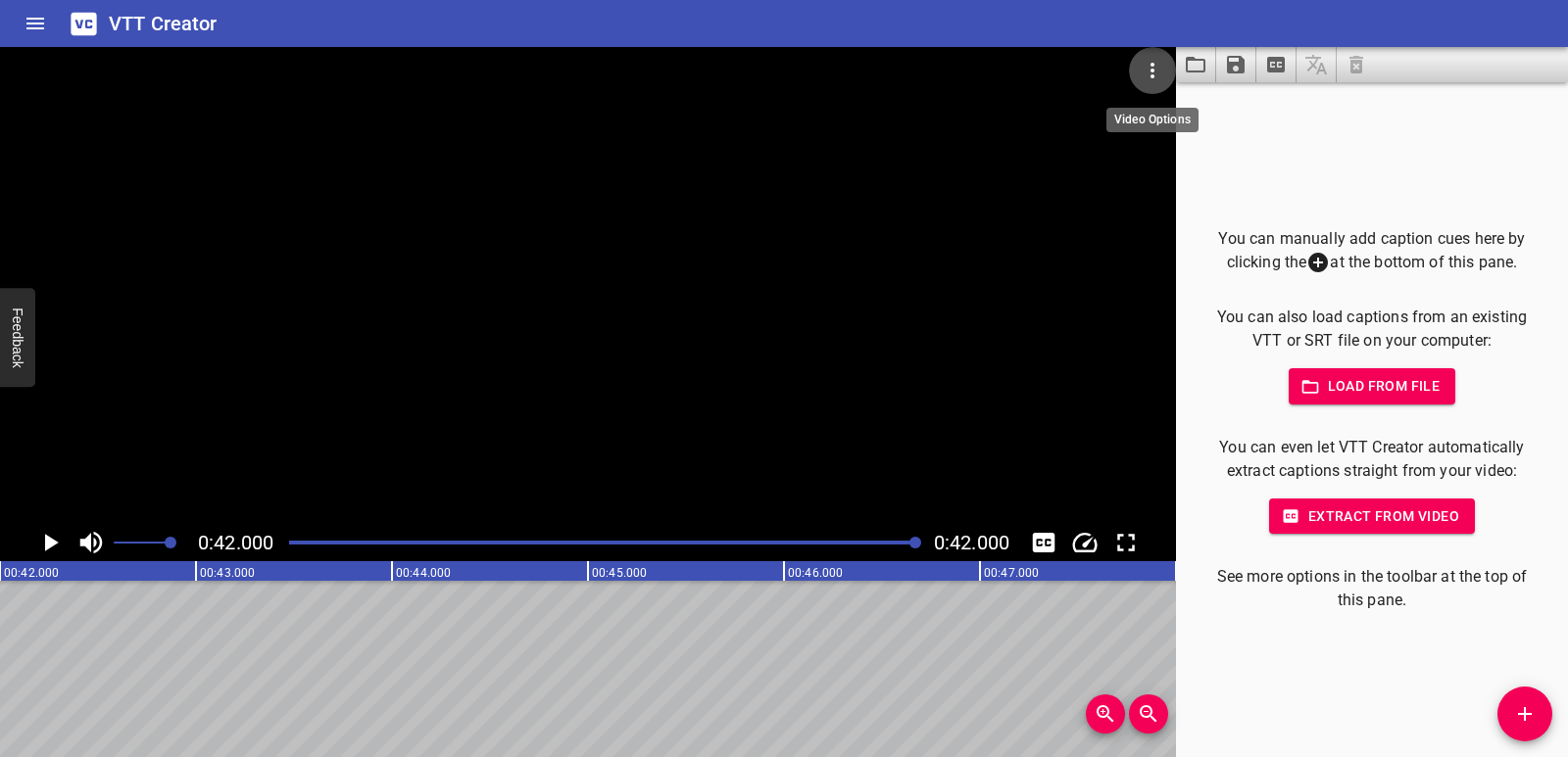
click at [1157, 66] on icon "Video Options" at bounding box center [1153, 71] width 24 height 24
click at [1157, 73] on li "Select New Video File..." at bounding box center [1226, 73] width 195 height 35
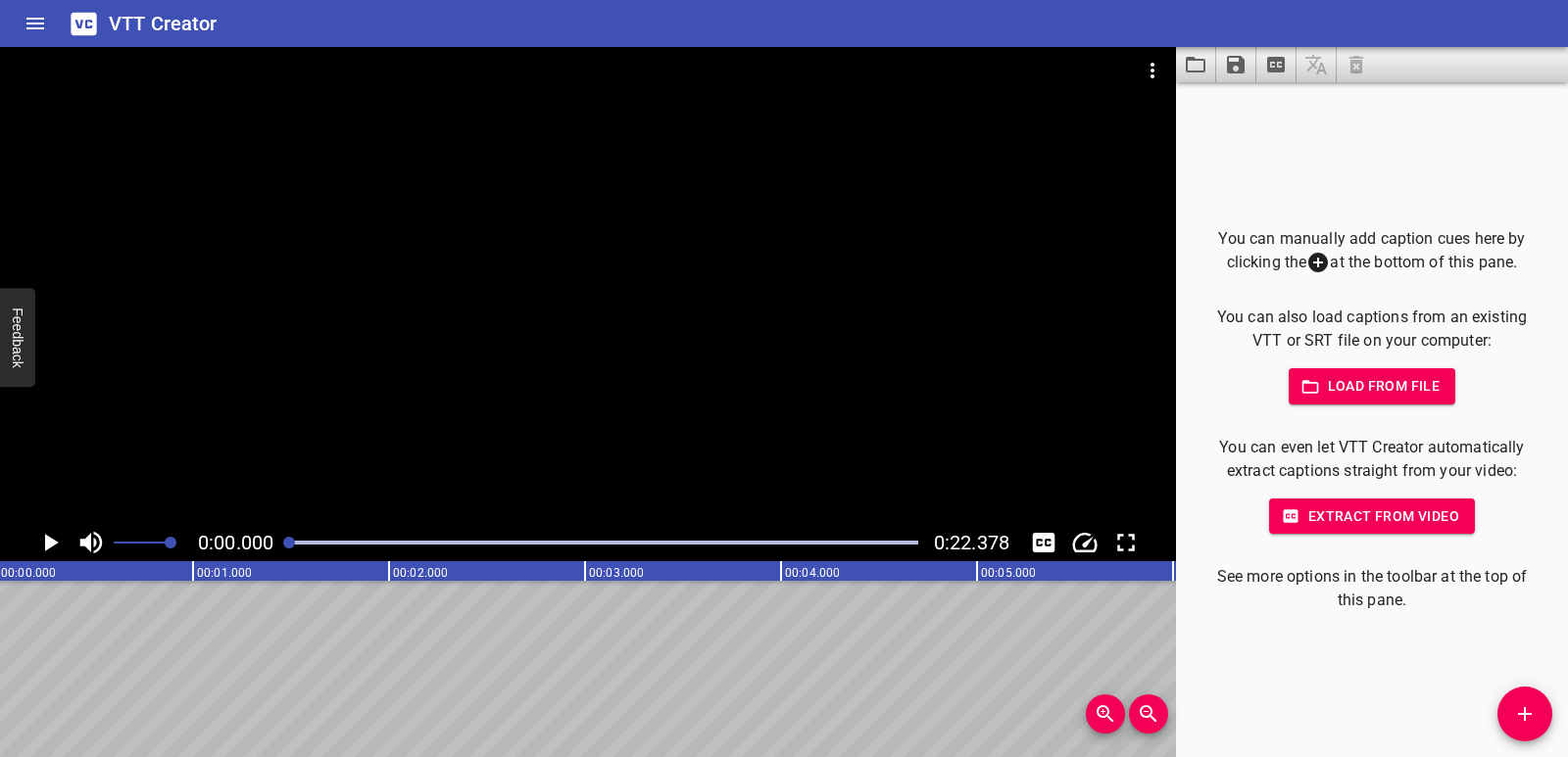
scroll to position [0, 0]
click at [1499, 712] on span "Add Cue" at bounding box center [1525, 714] width 55 height 24
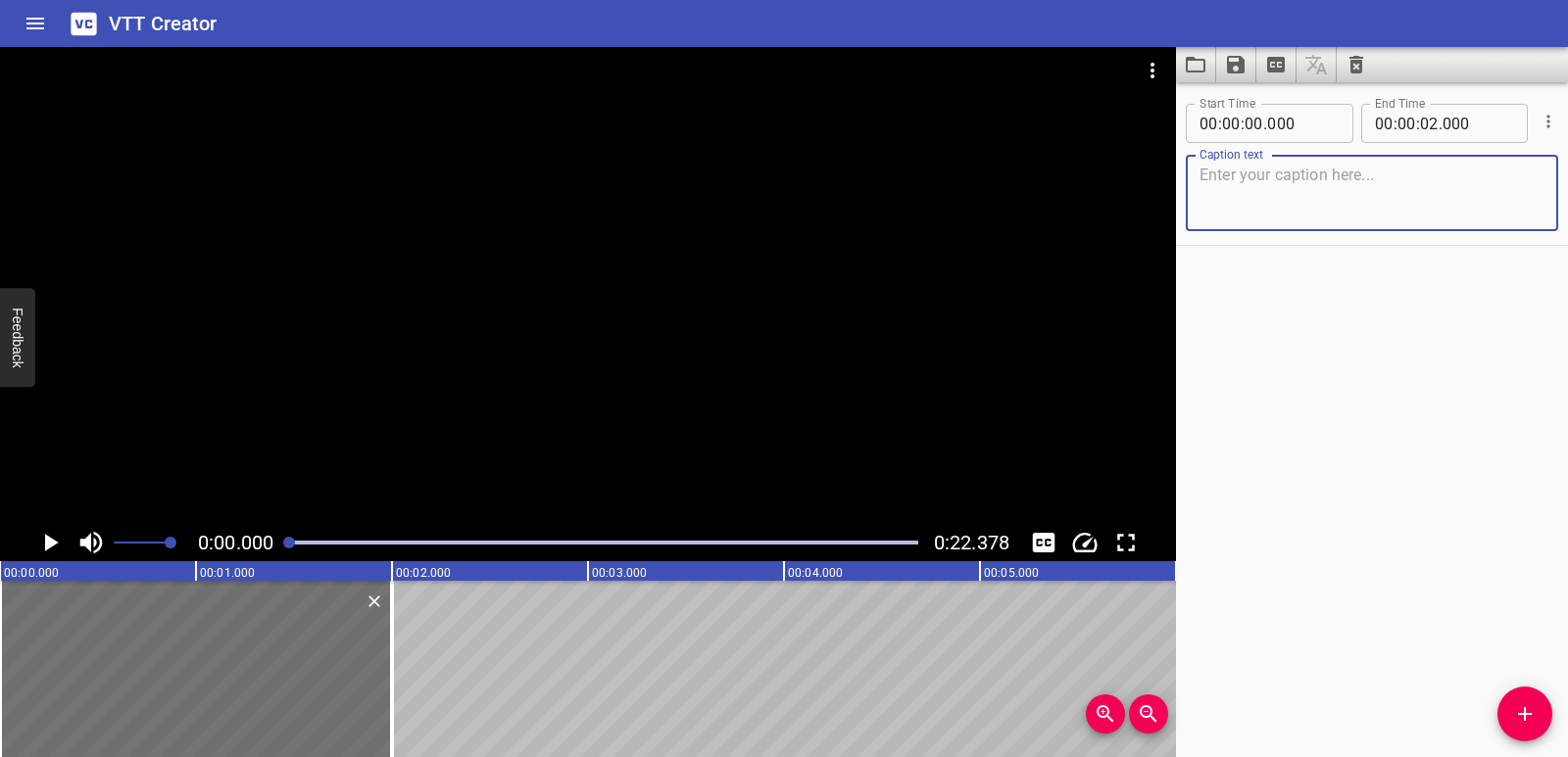
click at [1270, 200] on textarea at bounding box center [1371, 193] width 345 height 56
paste textarea "To find and explain a pattern:"
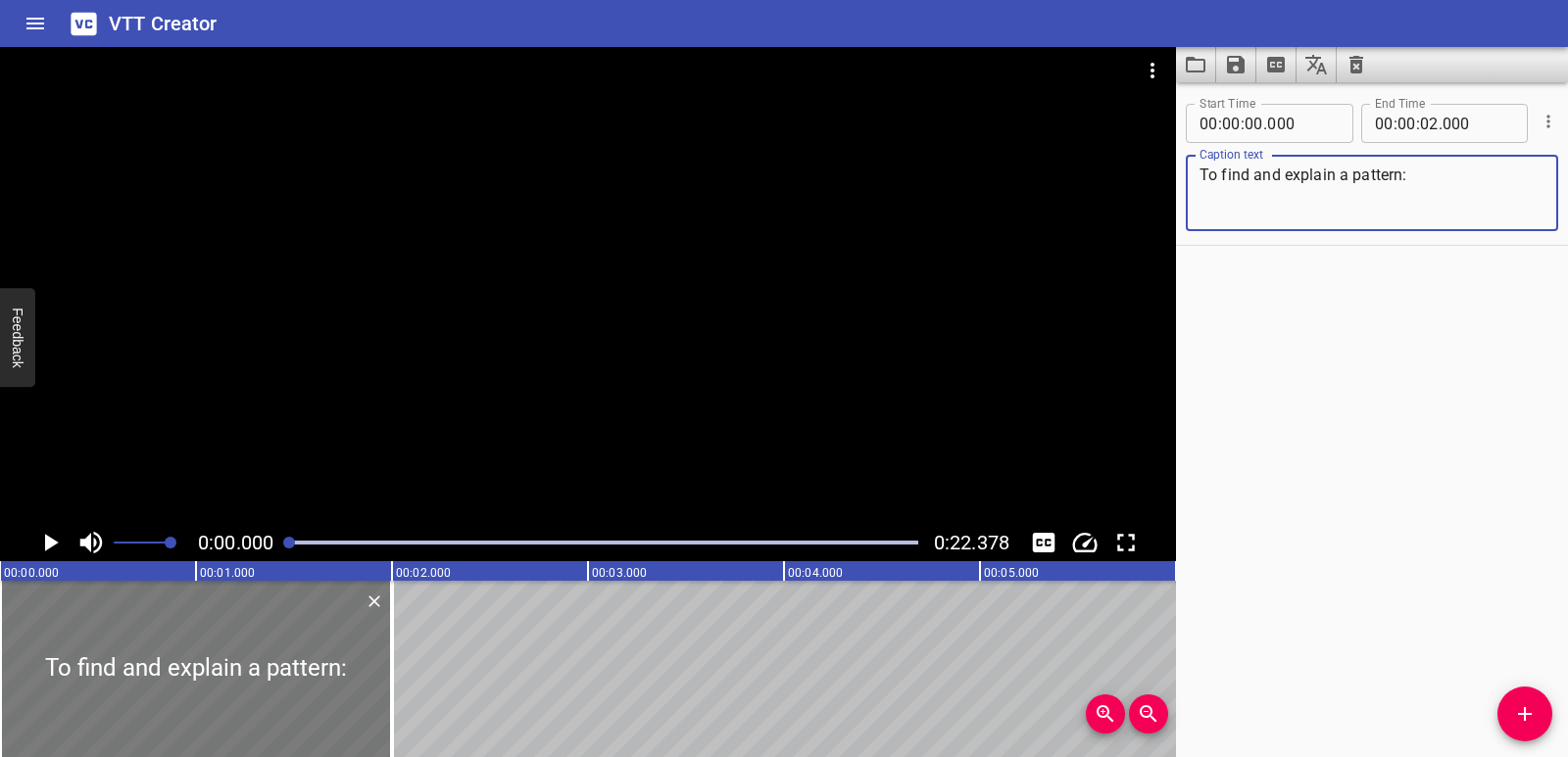
type textarea "To find and explain a pattern:"
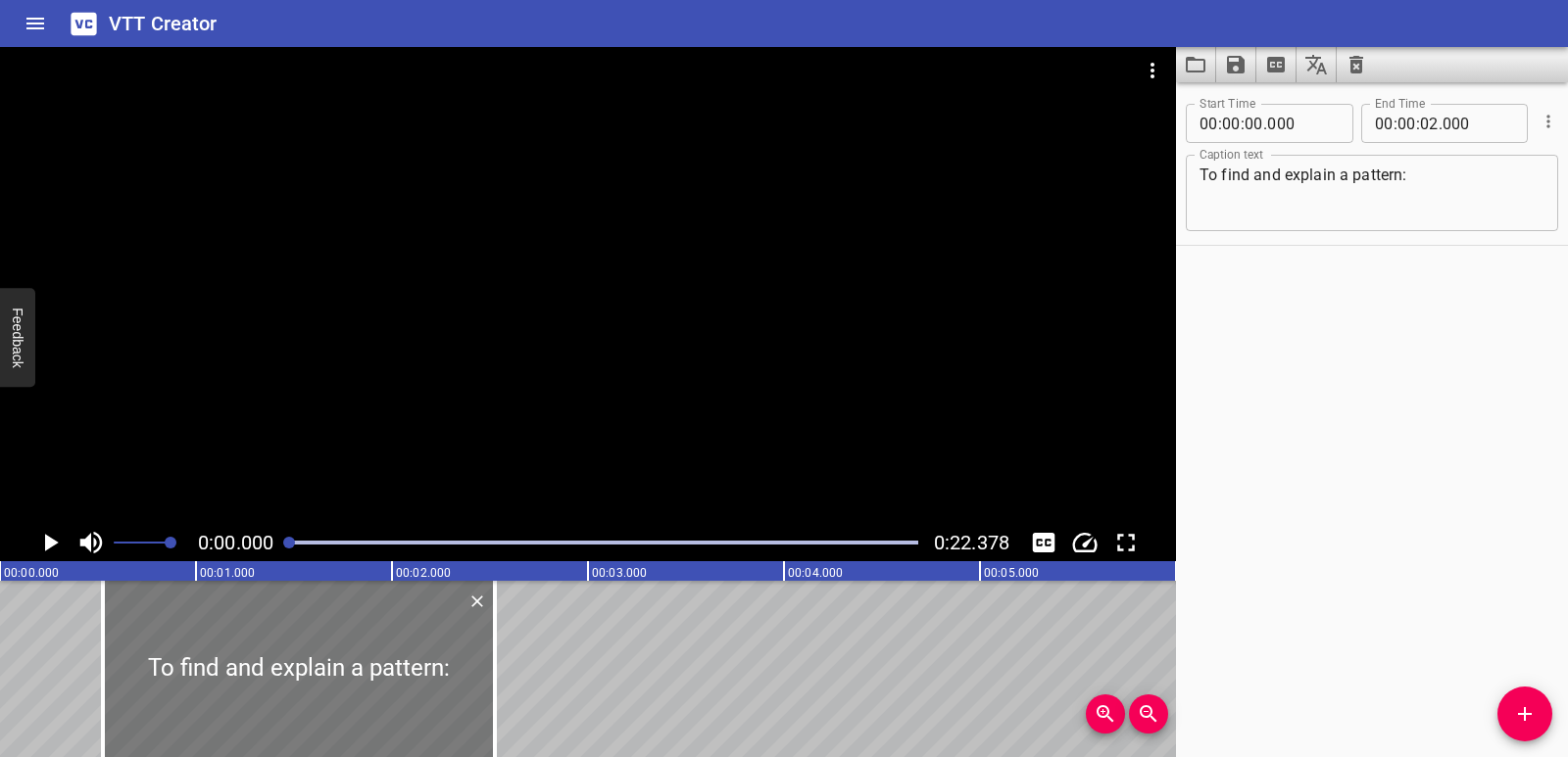
drag, startPoint x: 212, startPoint y: 649, endPoint x: 314, endPoint y: 659, distance: 102.5
click at [314, 659] on div at bounding box center [298, 670] width 392 height 177
type input "525"
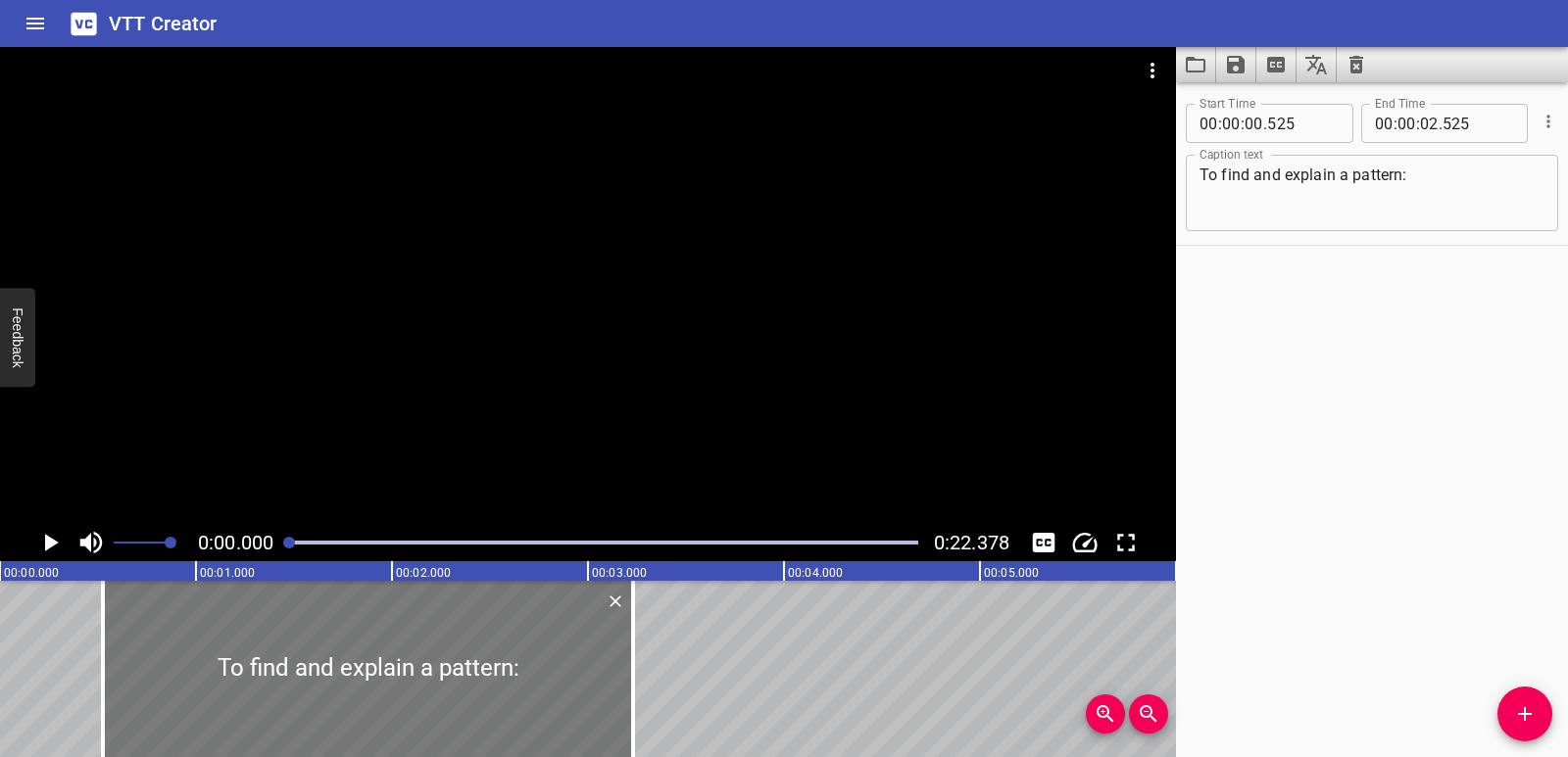
drag, startPoint x: 500, startPoint y: 688, endPoint x: 541, endPoint y: 635, distance: 67.0
click at [637, 673] on div at bounding box center [633, 670] width 20 height 177
type input "03"
type input "225"
click at [50, 548] on icon "Play/Pause" at bounding box center [52, 543] width 14 height 18
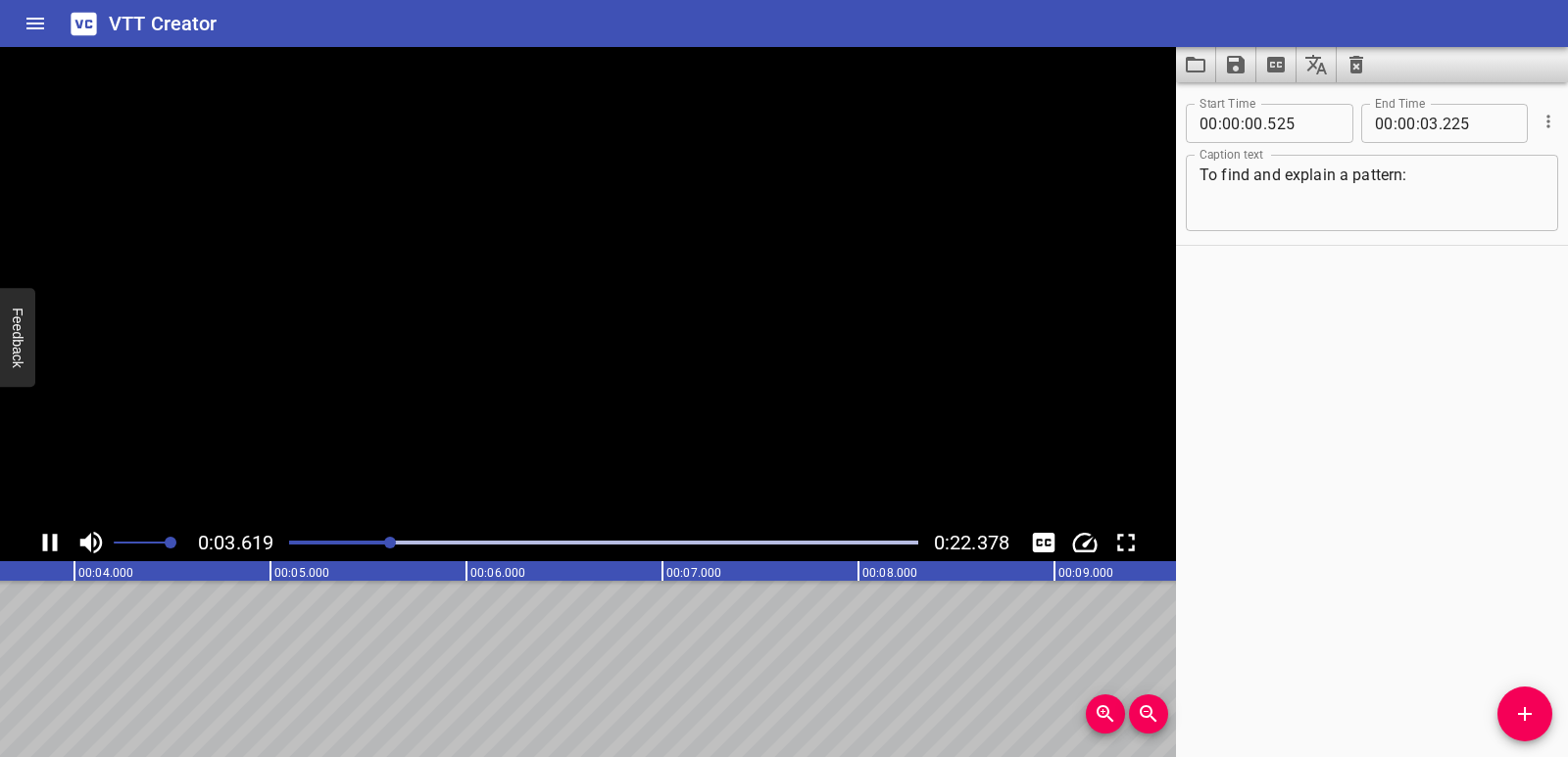
click at [50, 548] on icon "Play/Pause" at bounding box center [50, 543] width 29 height 29
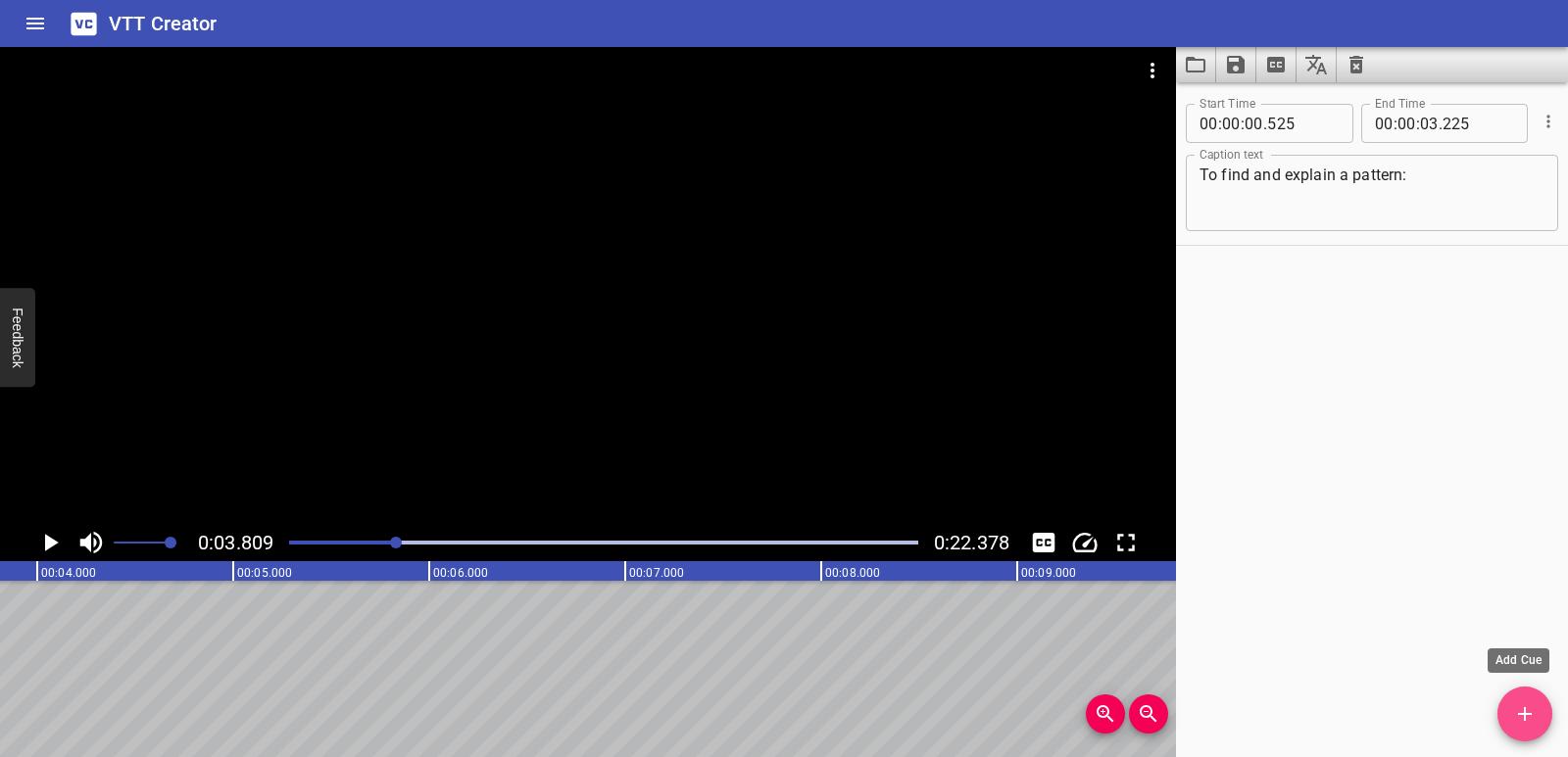
click at [1549, 708] on span "Add Cue" at bounding box center [1525, 714] width 55 height 24
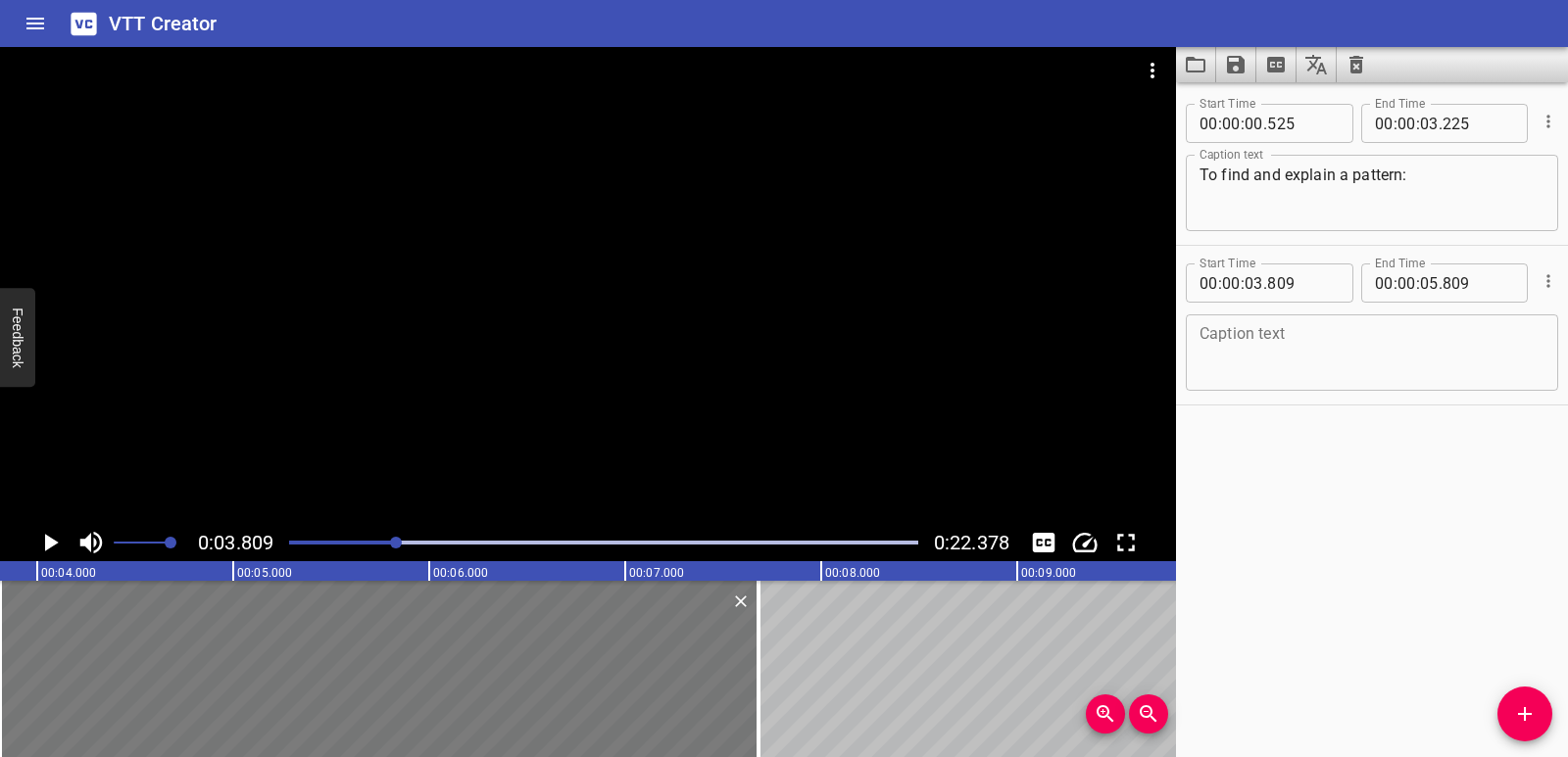
drag, startPoint x: 394, startPoint y: 701, endPoint x: 723, endPoint y: 676, distance: 329.9
click at [761, 685] on div at bounding box center [758, 670] width 20 height 177
type input "07"
type input "684"
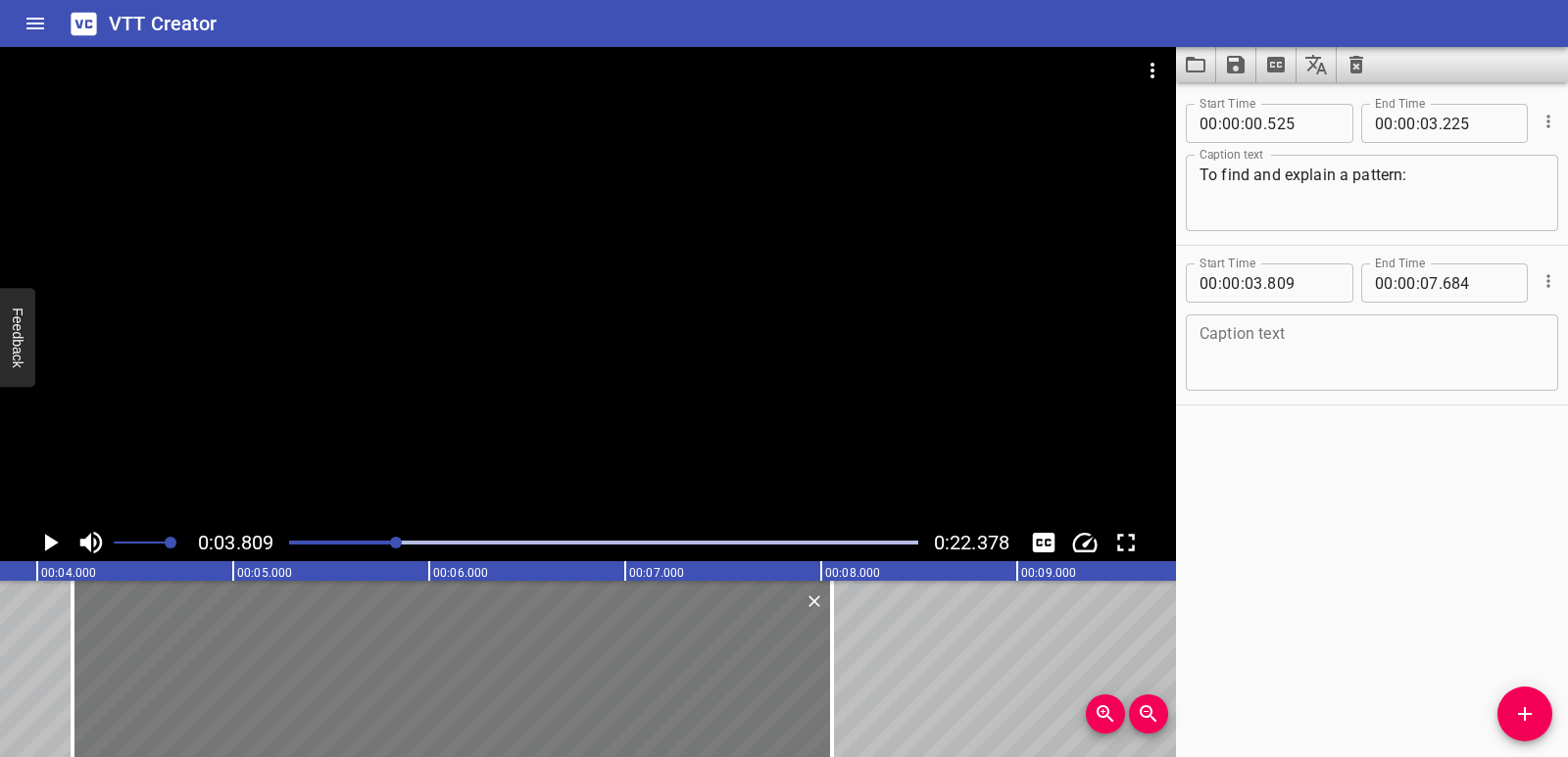
drag, startPoint x: 294, startPoint y: 676, endPoint x: 366, endPoint y: 688, distance: 73.0
click at [366, 688] on div at bounding box center [452, 670] width 759 height 177
type input "04"
type input "179"
type input "08"
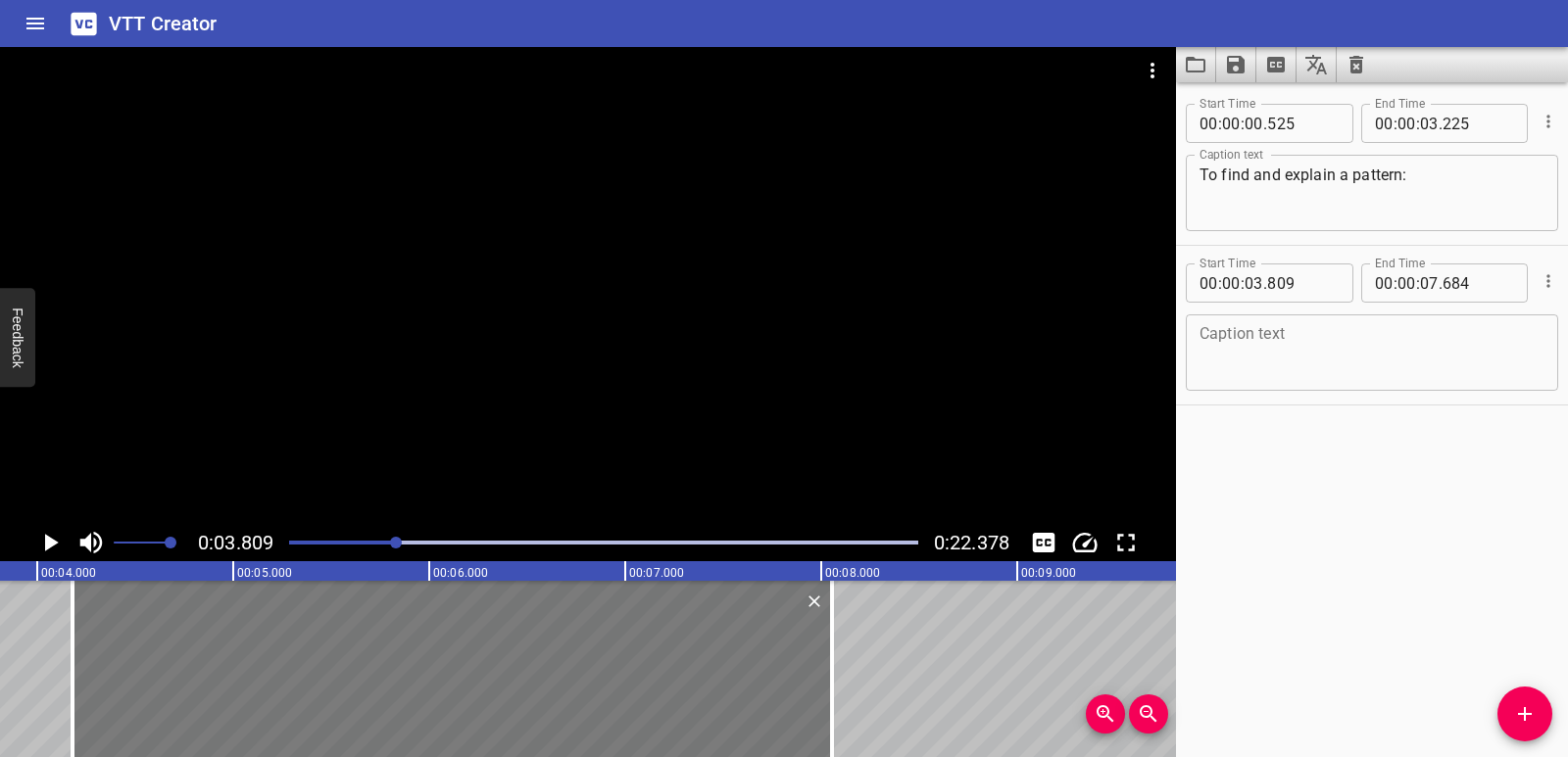
type input "054"
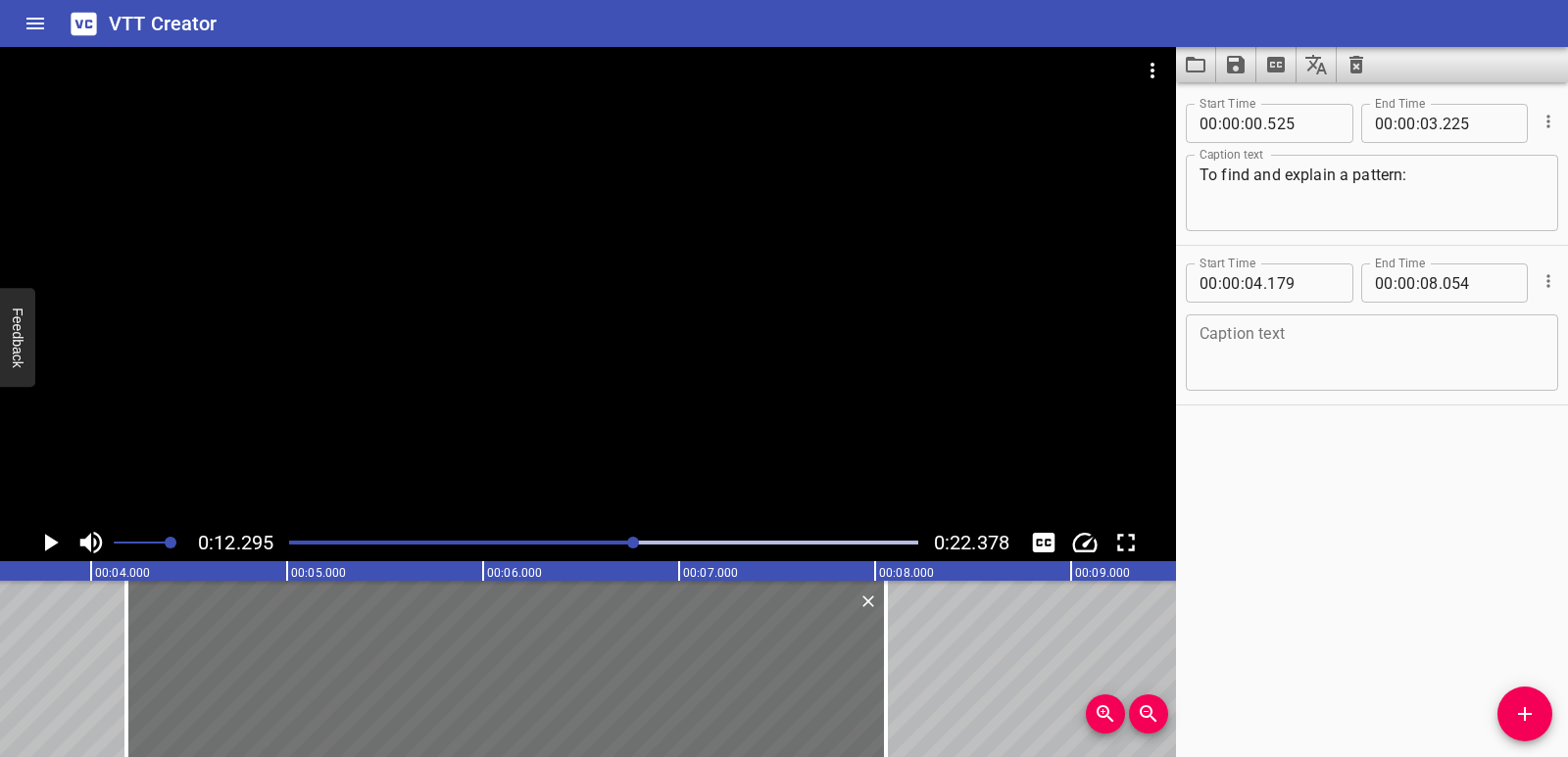
scroll to position [0, 663]
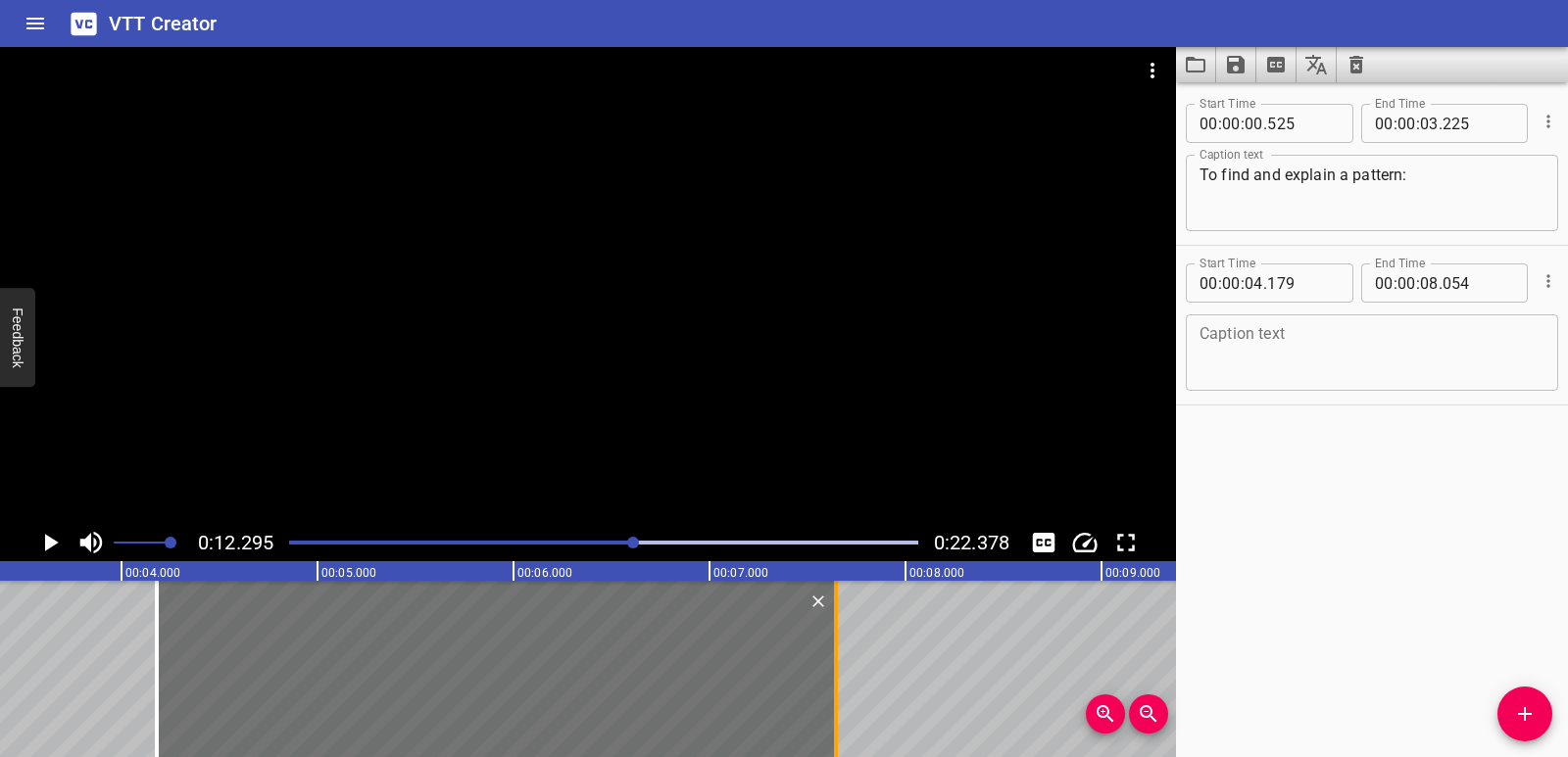
drag, startPoint x: 918, startPoint y: 698, endPoint x: 838, endPoint y: 706, distance: 80.4
click at [838, 706] on div at bounding box center [836, 670] width 20 height 177
type input "07"
type input "644"
click at [1266, 365] on textarea at bounding box center [1371, 352] width 345 height 56
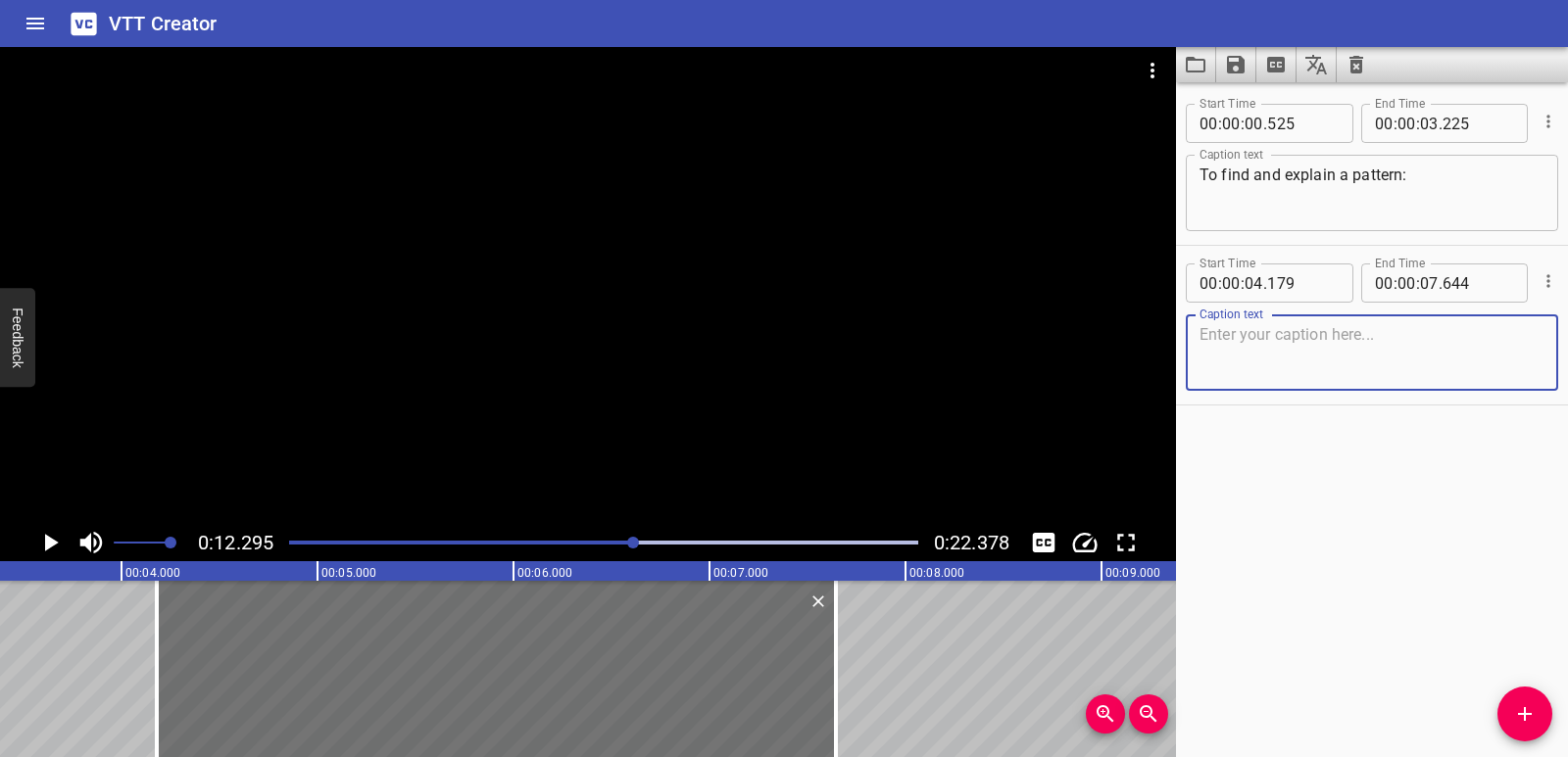
paste textarea "Start with the first numbers or shapes."
type textarea "Start with the first numbers or shapes."
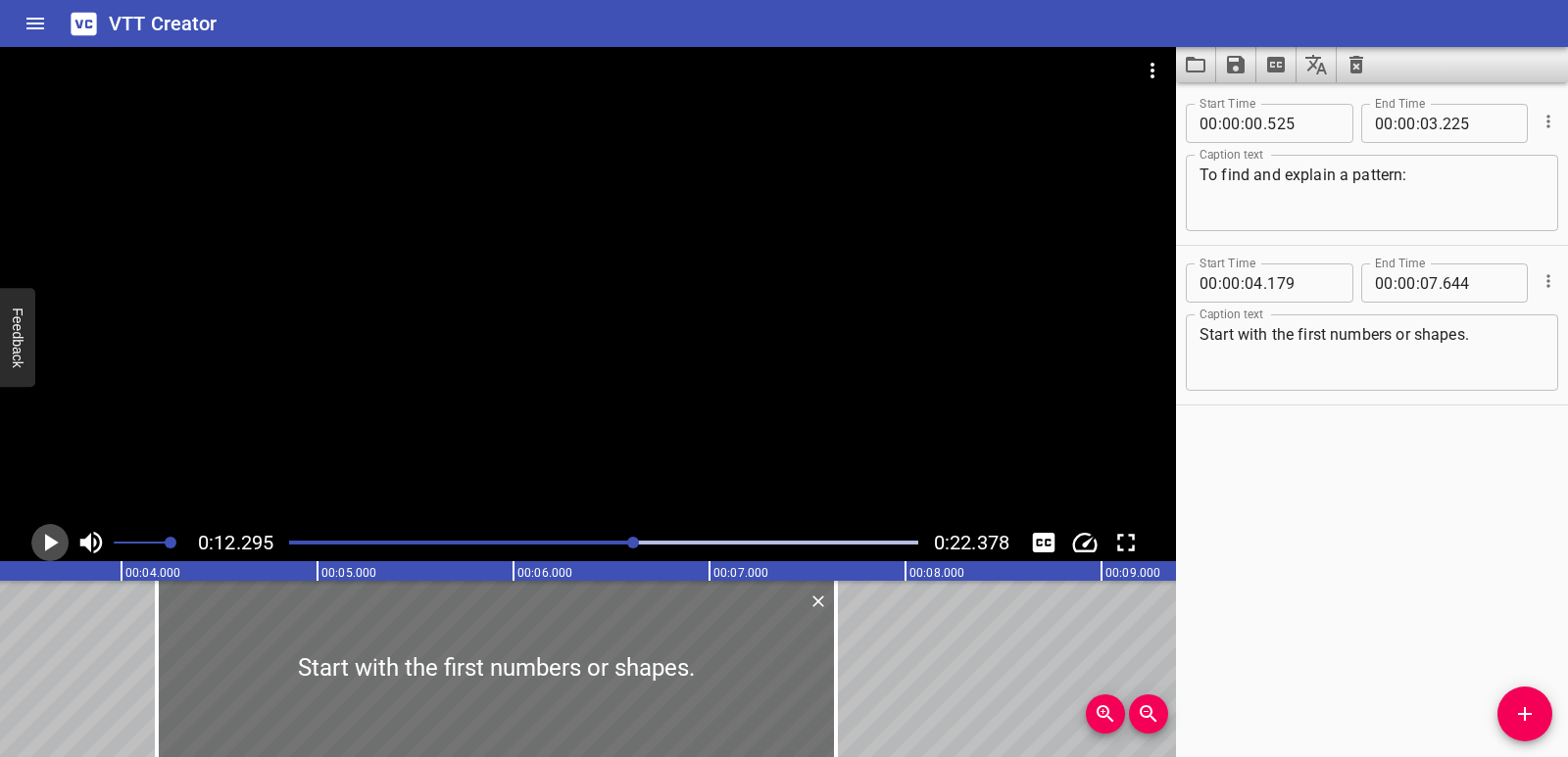
click at [43, 536] on icon "Play/Pause" at bounding box center [50, 543] width 29 height 29
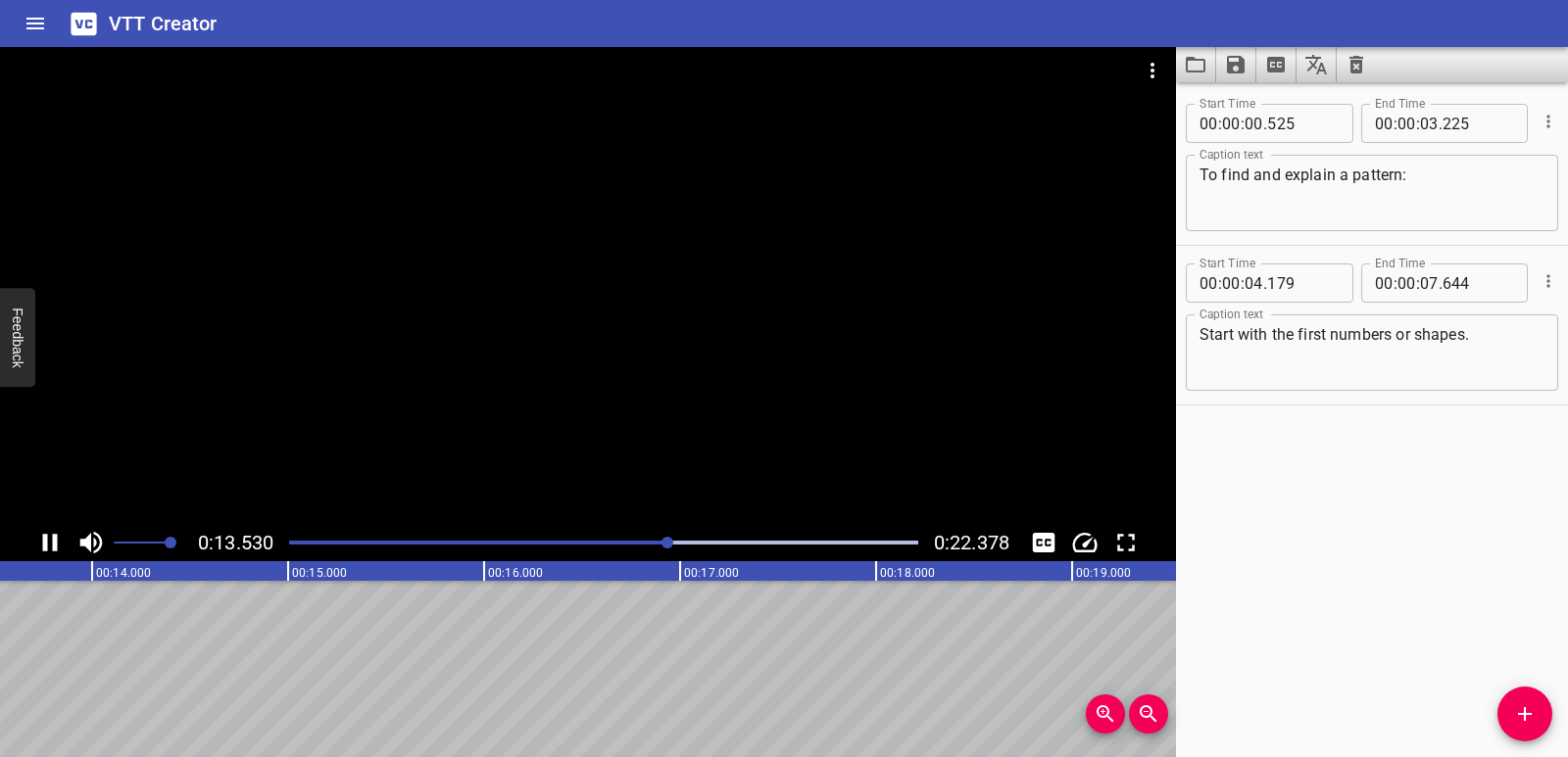
click at [54, 540] on icon "Play/Pause" at bounding box center [50, 543] width 15 height 18
click at [400, 541] on div "Play progress" at bounding box center [362, 543] width 629 height 4
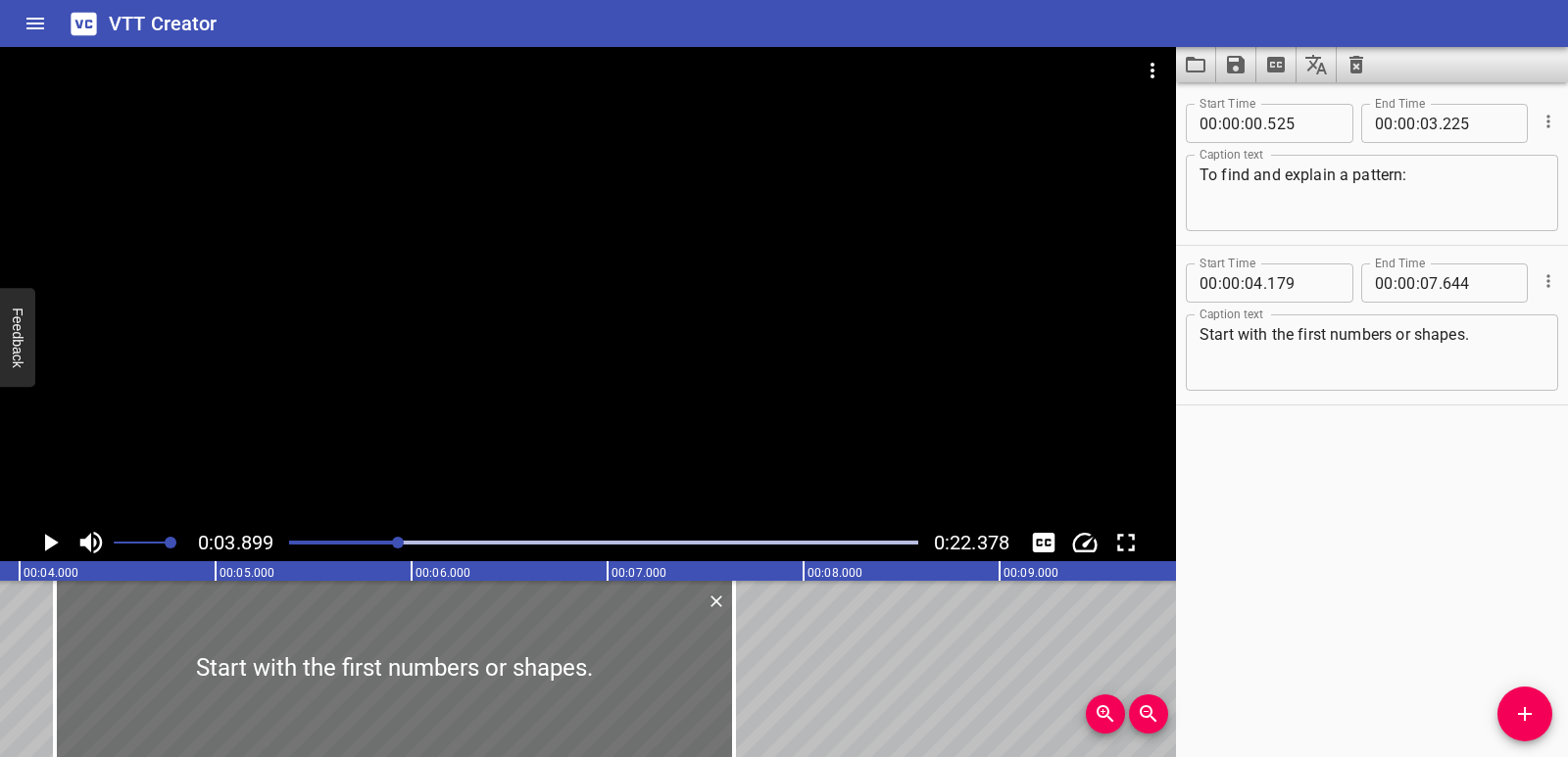
click at [362, 542] on div "Play progress" at bounding box center [84, 543] width 629 height 4
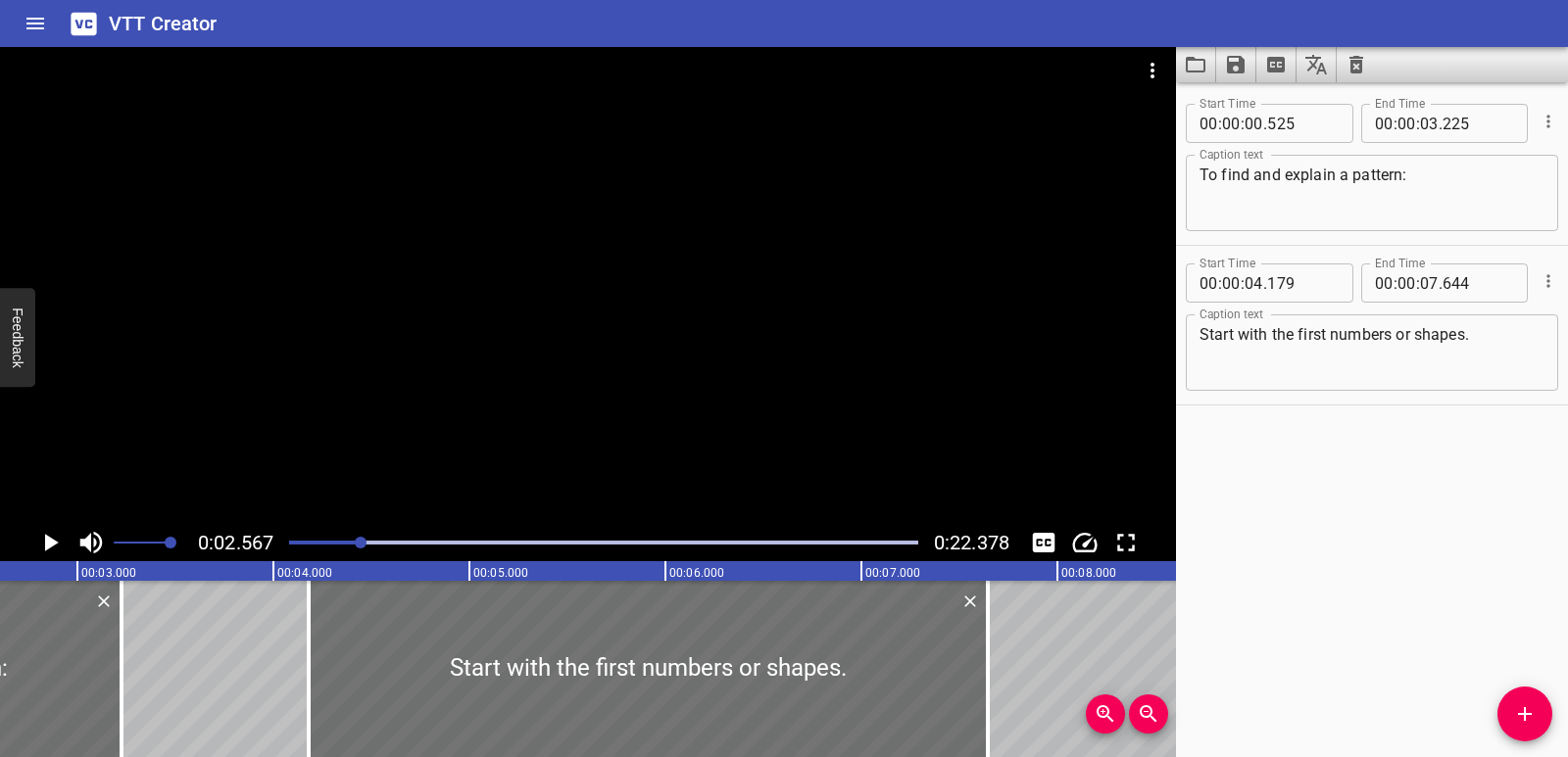
scroll to position [0, 503]
click at [54, 533] on icon "Play/Pause" at bounding box center [50, 543] width 29 height 29
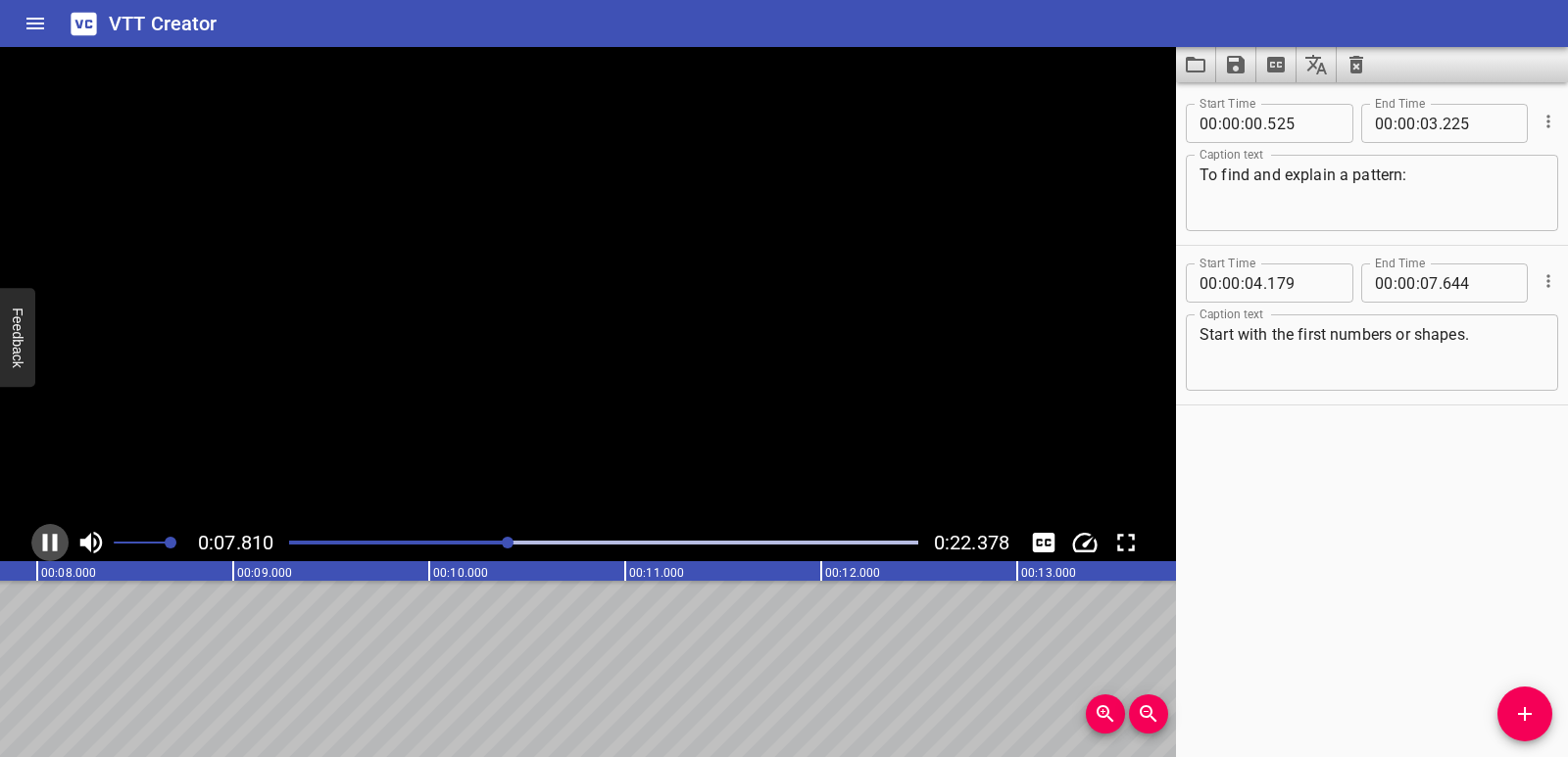
click at [54, 533] on icon "Play/Pause" at bounding box center [50, 543] width 29 height 29
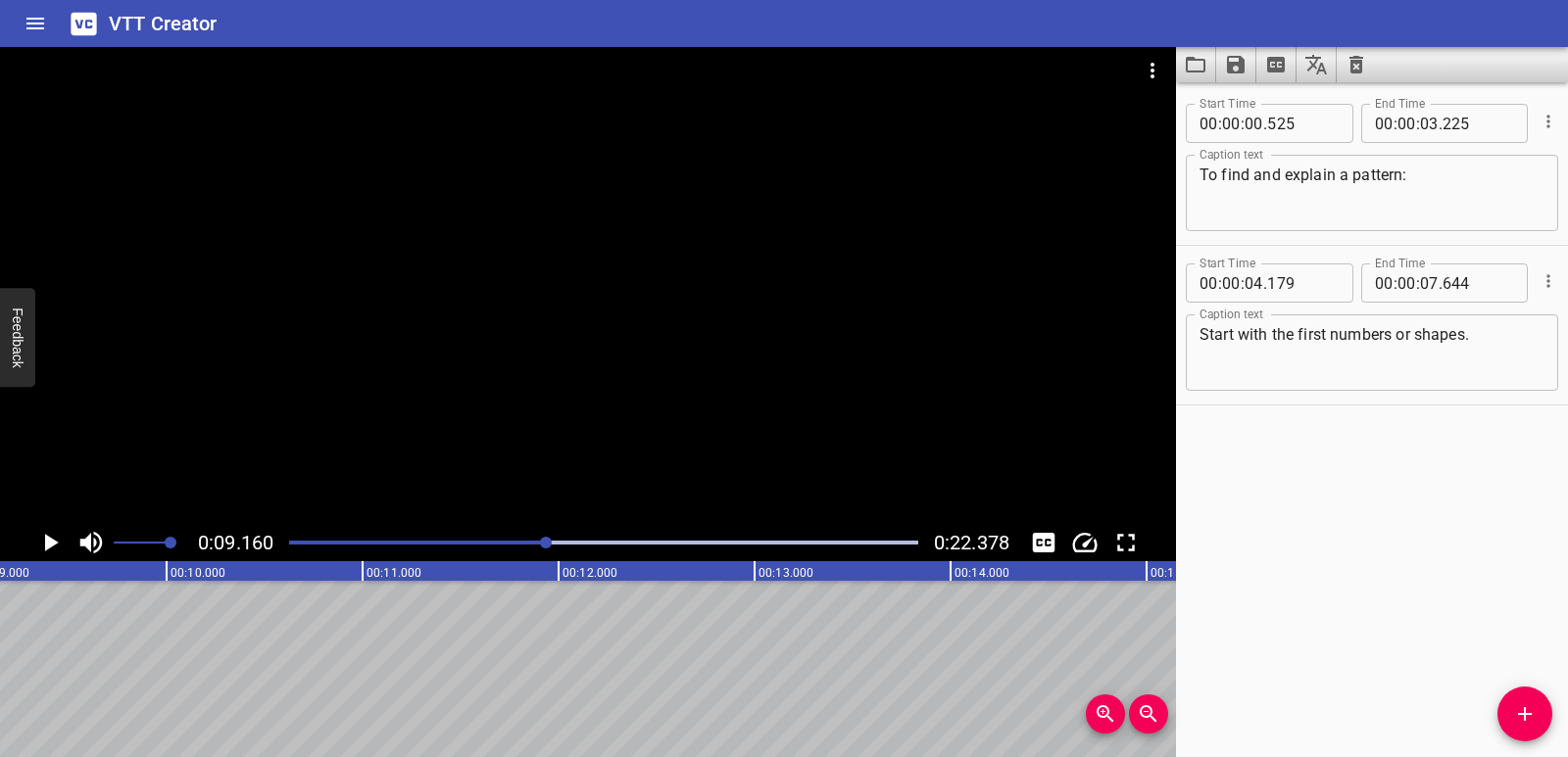
scroll to position [0, 1795]
click at [1546, 682] on div "Start Time 00 : 00 : 00 . 525 Start Time End Time 00 : 00 : 03 . 225 End Time C…" at bounding box center [1371, 420] width 392 height 676
click at [1533, 701] on button "Add Cue" at bounding box center [1525, 715] width 55 height 55
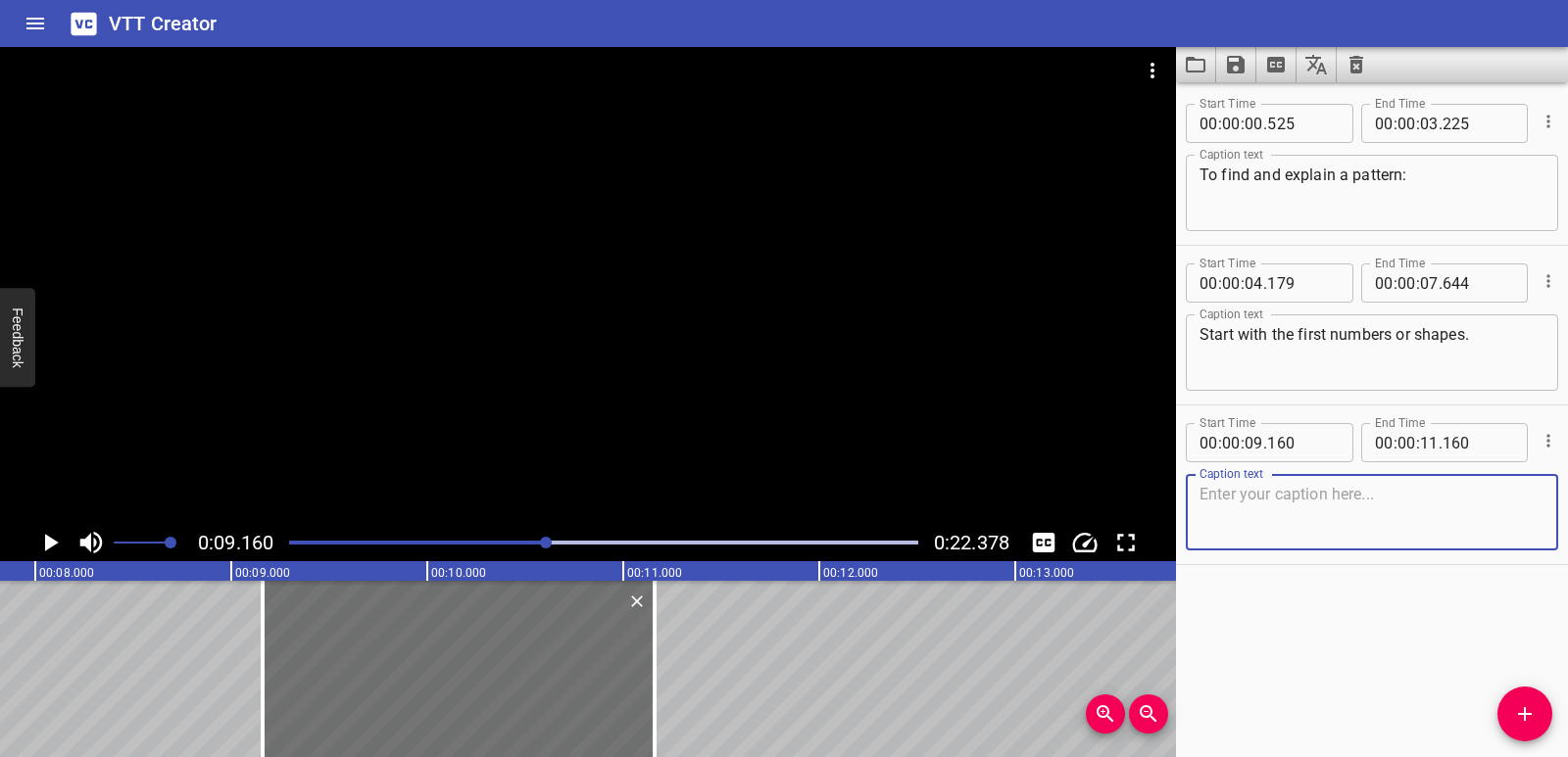
scroll to position [0, 1391]
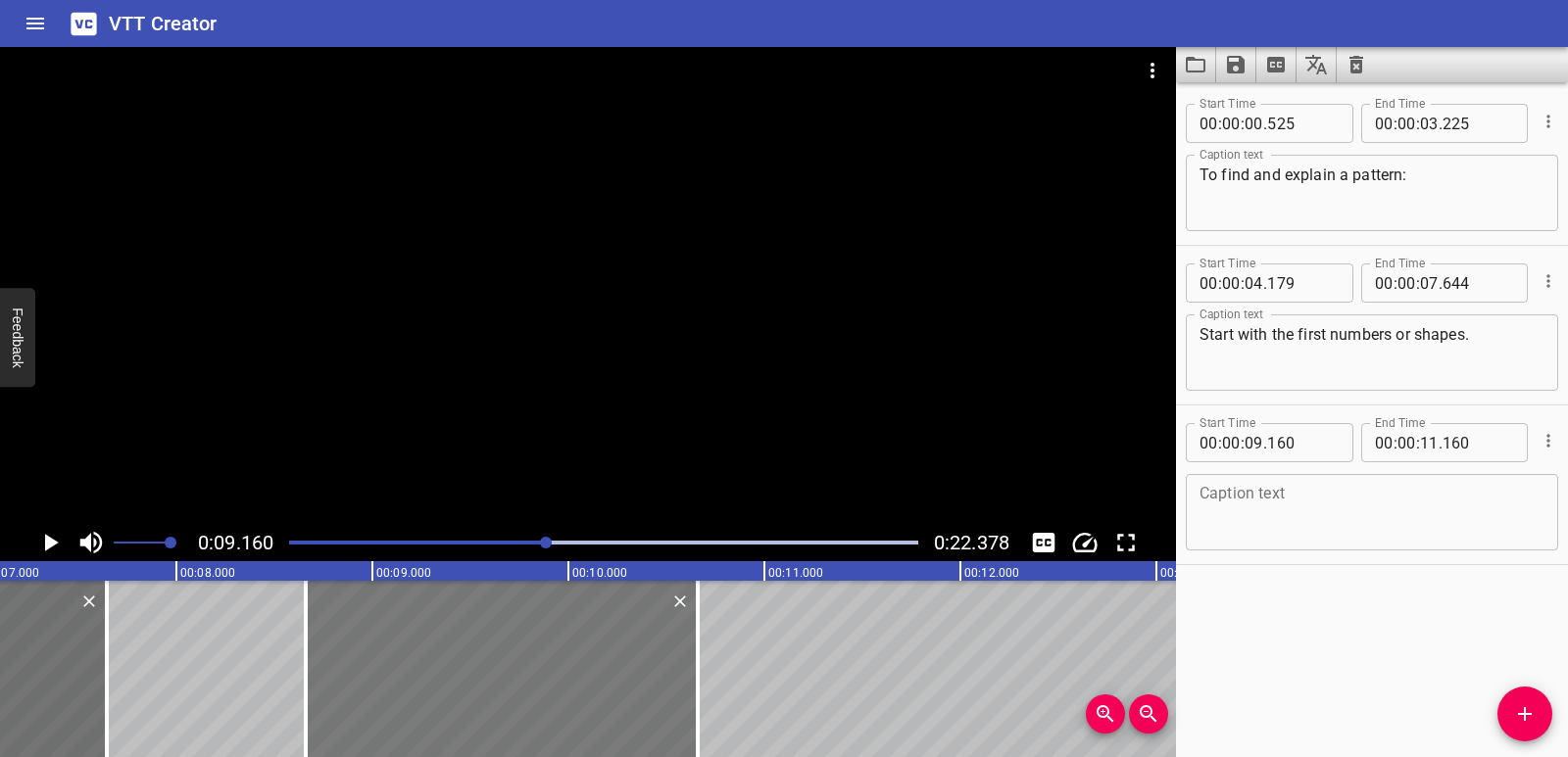
drag, startPoint x: 513, startPoint y: 675, endPoint x: 414, endPoint y: 667, distance: 99.3
click at [414, 667] on div at bounding box center [501, 670] width 392 height 177
type input "08"
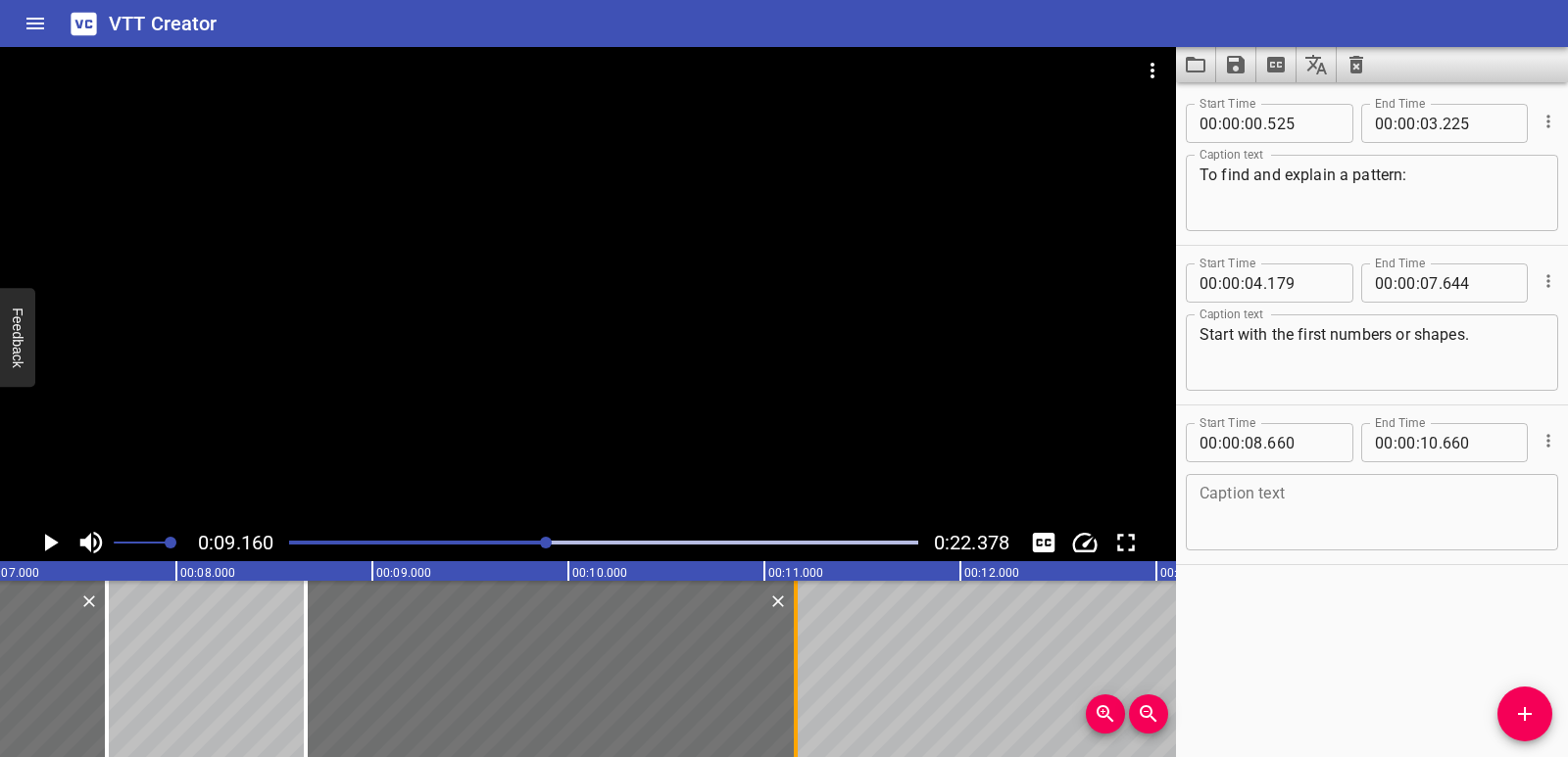
drag, startPoint x: 689, startPoint y: 665, endPoint x: 787, endPoint y: 663, distance: 98.0
click at [787, 663] on div at bounding box center [795, 670] width 20 height 177
click at [1238, 504] on textarea at bounding box center [1371, 513] width 345 height 56
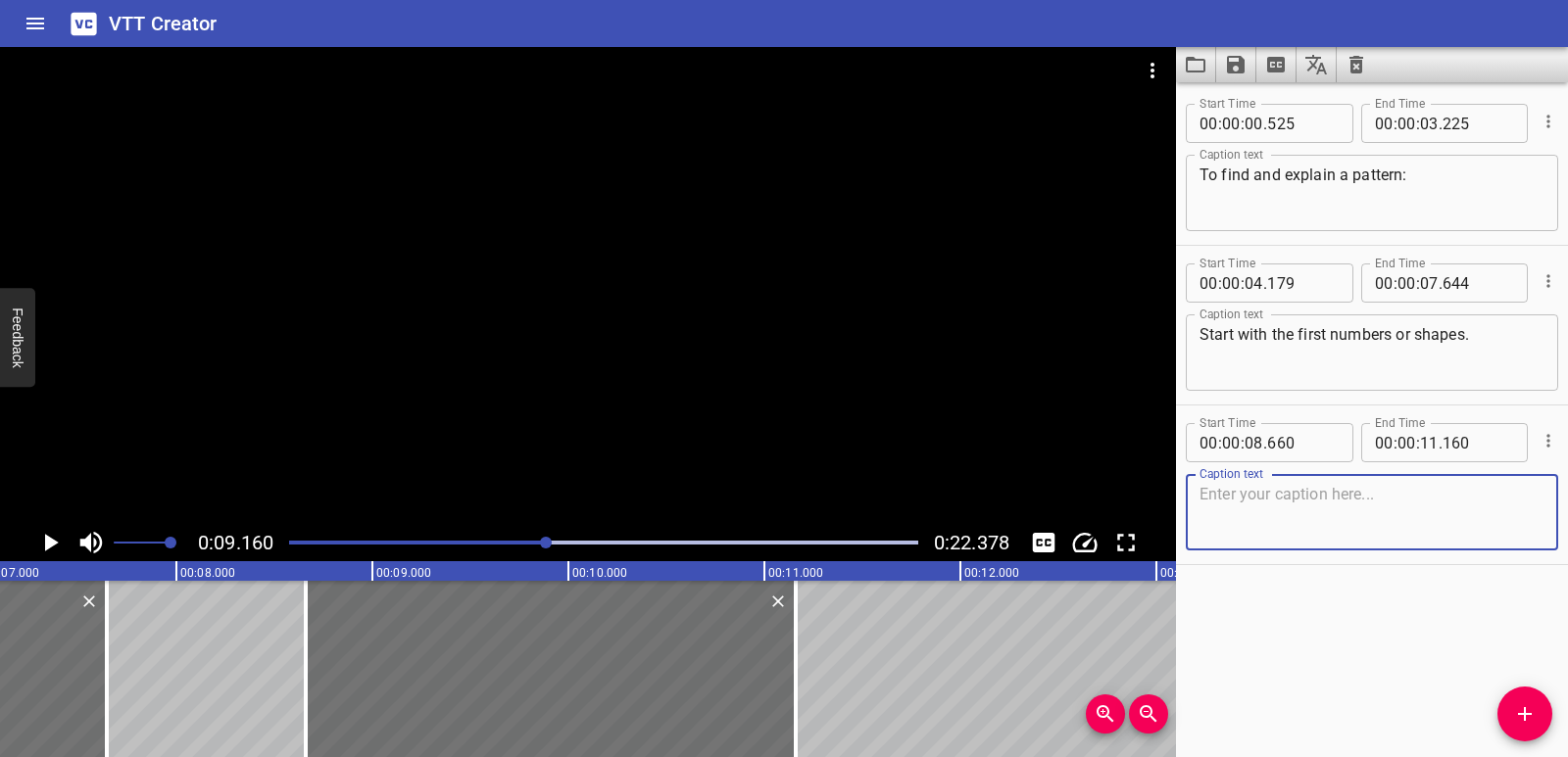
paste textarea "See how the pattern is changing."
click at [46, 545] on icon "Play/Pause" at bounding box center [52, 543] width 14 height 18
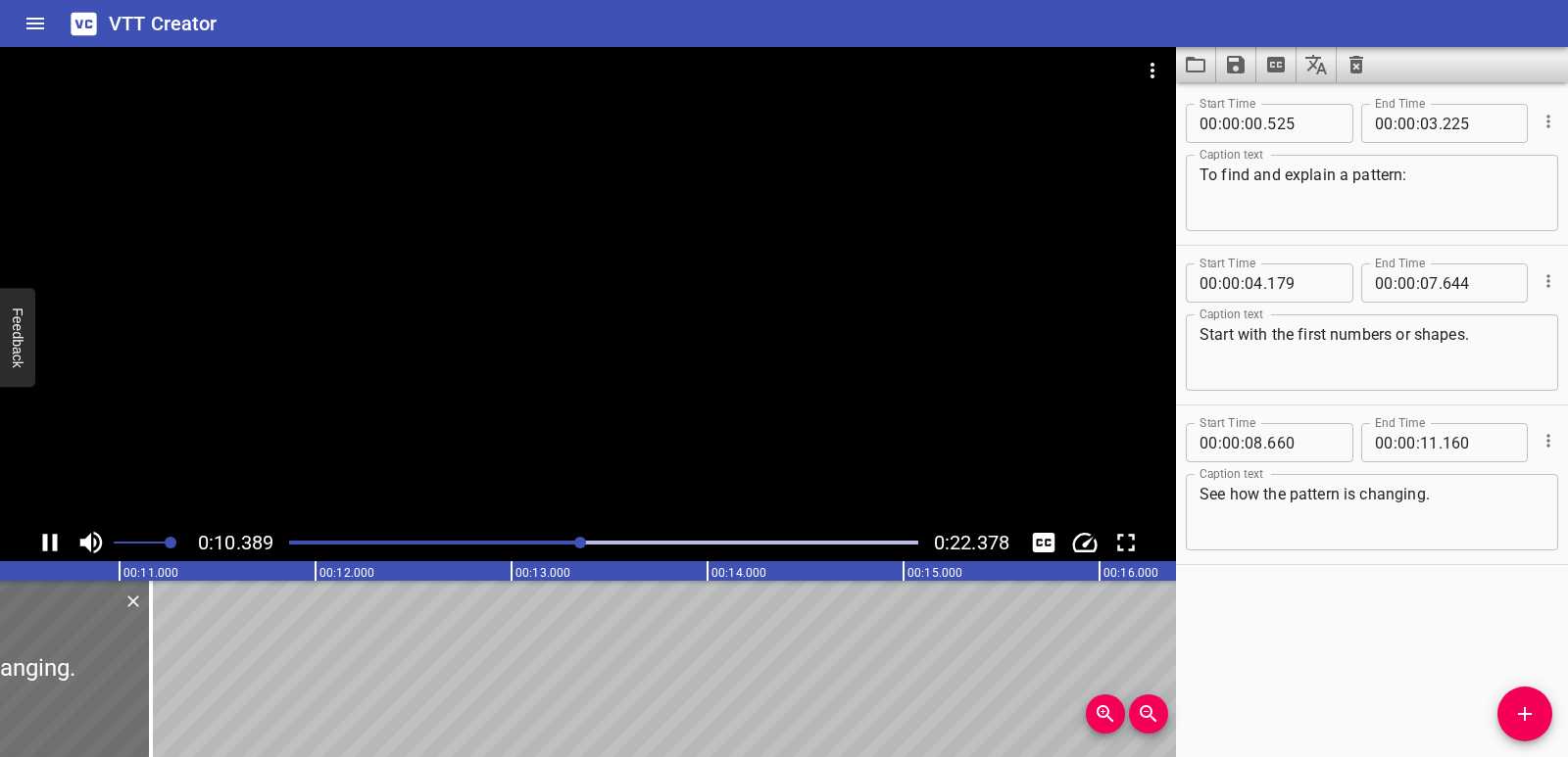
click at [402, 549] on div at bounding box center [603, 543] width 653 height 27
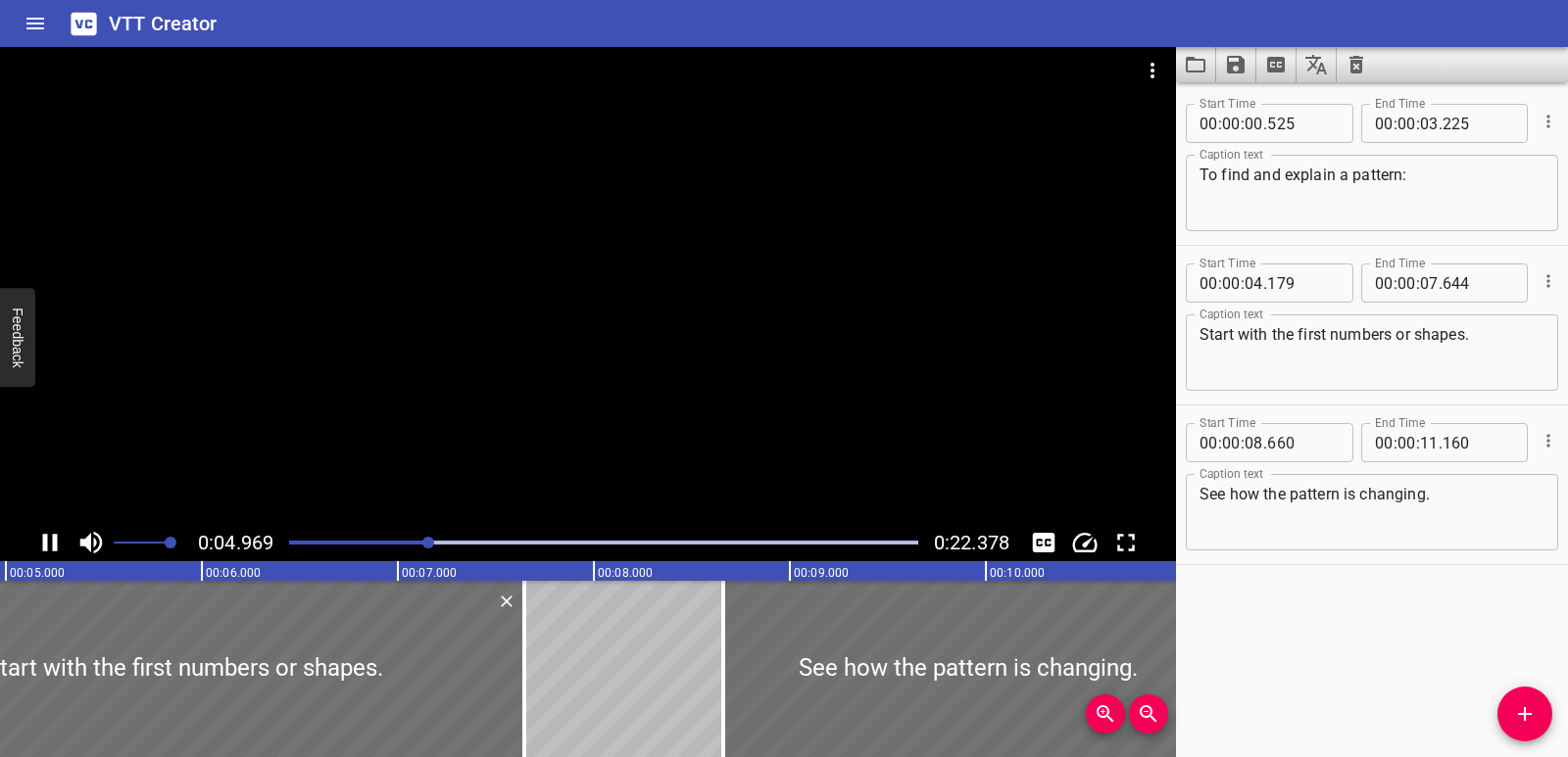
click at [436, 546] on div at bounding box center [603, 543] width 653 height 27
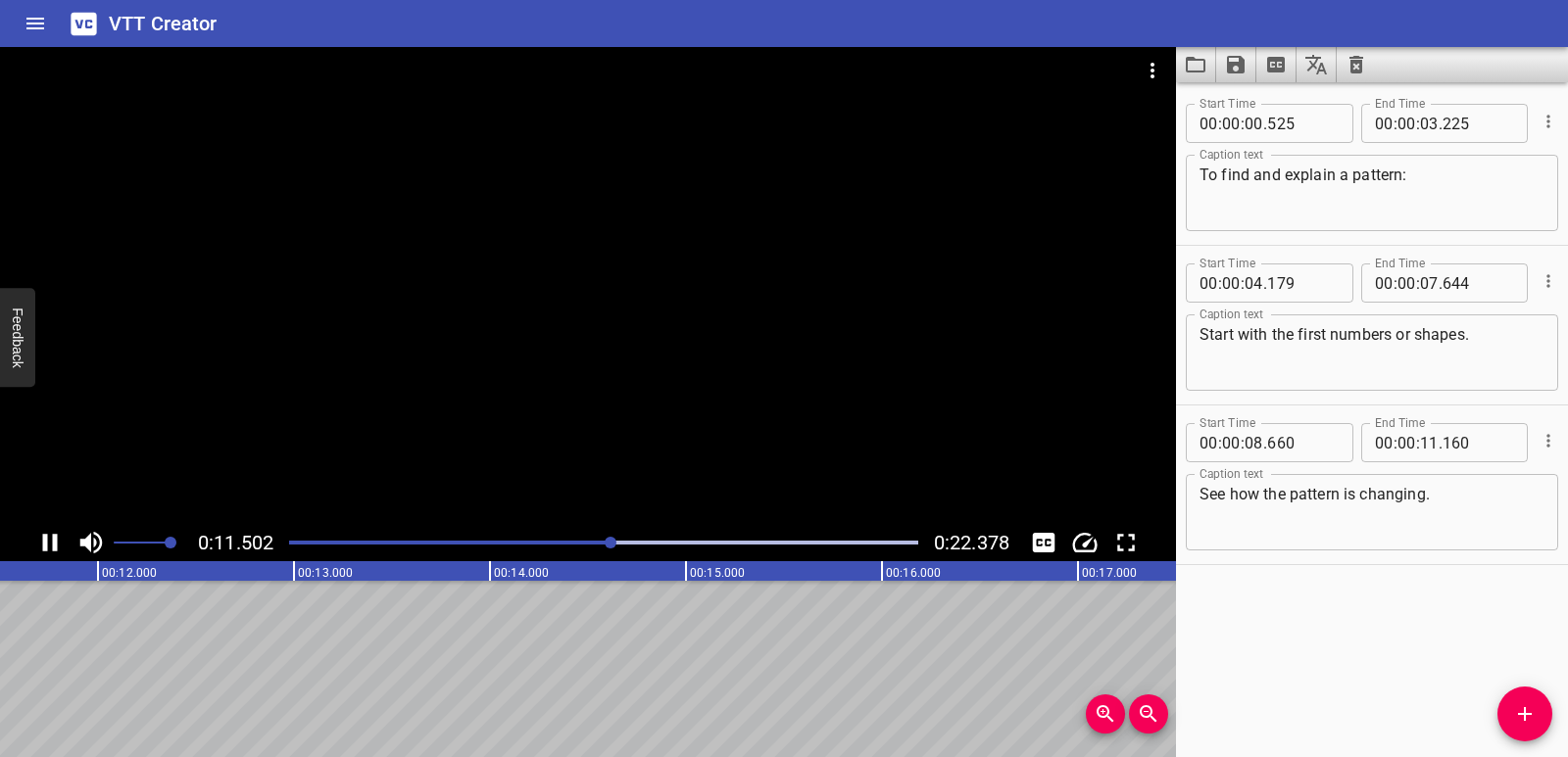
click at [53, 541] on icon "Play/Pause" at bounding box center [50, 543] width 15 height 18
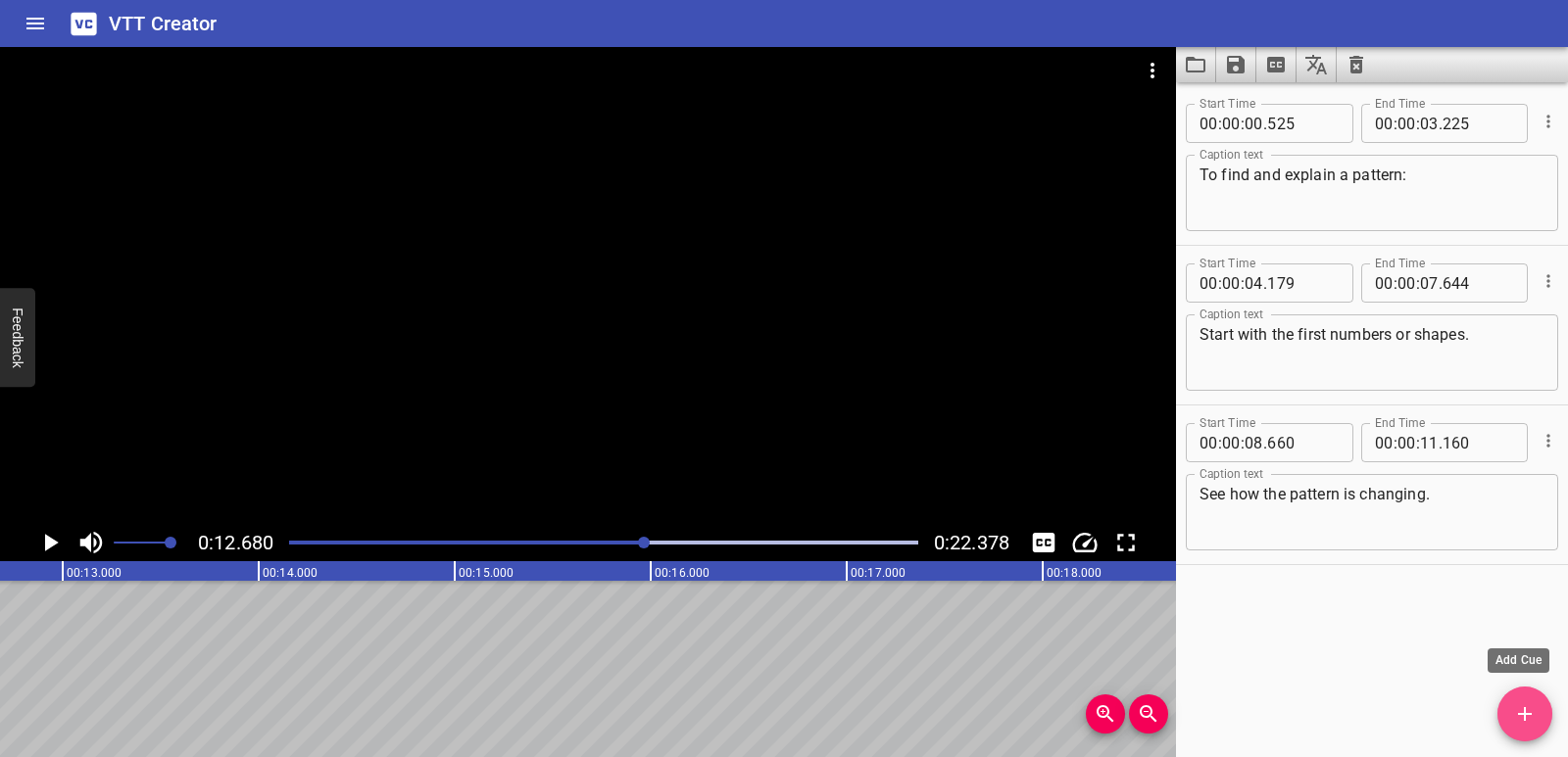
click at [1538, 705] on span "Add Cue" at bounding box center [1525, 714] width 55 height 24
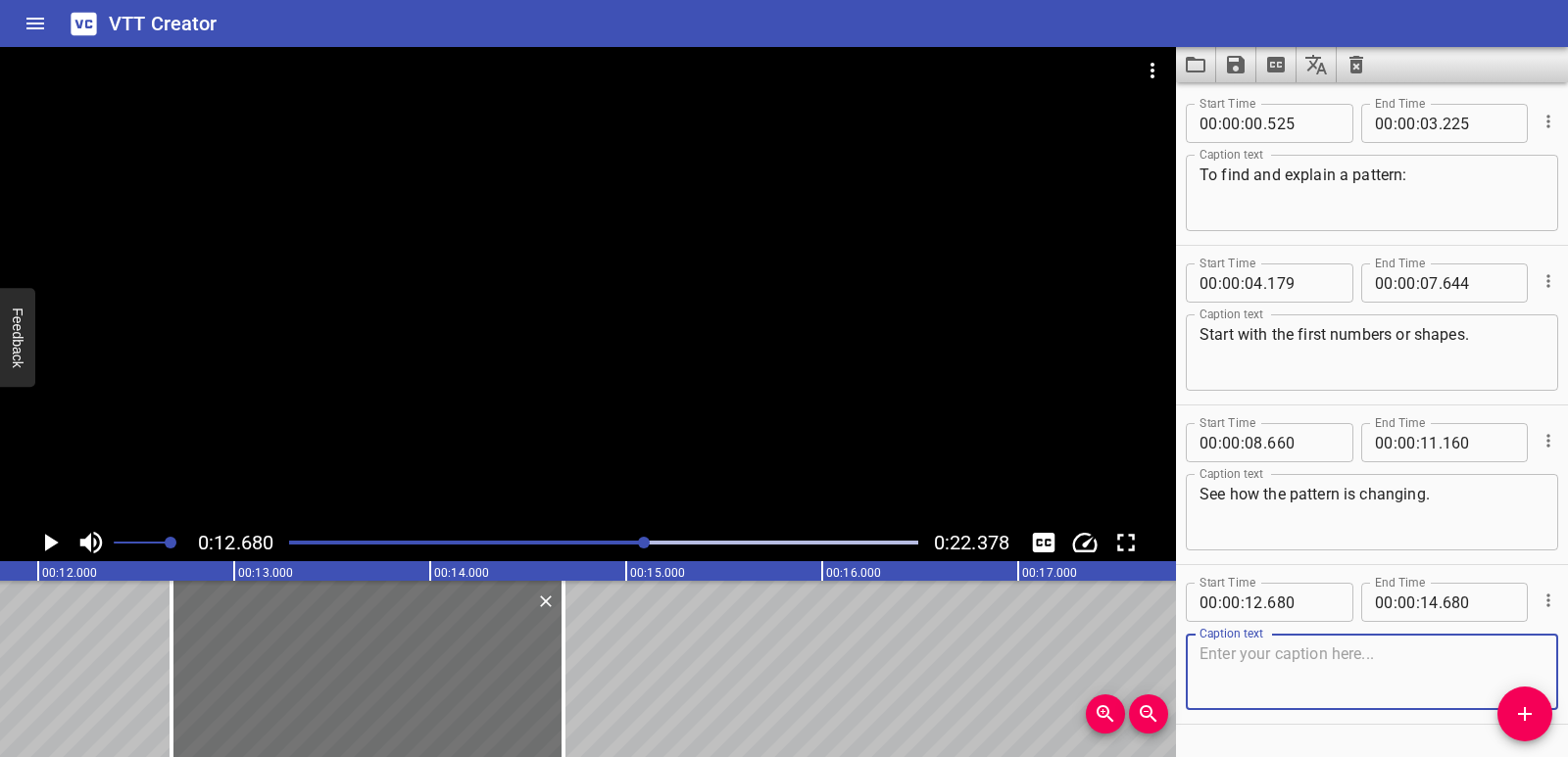
scroll to position [0, 2293]
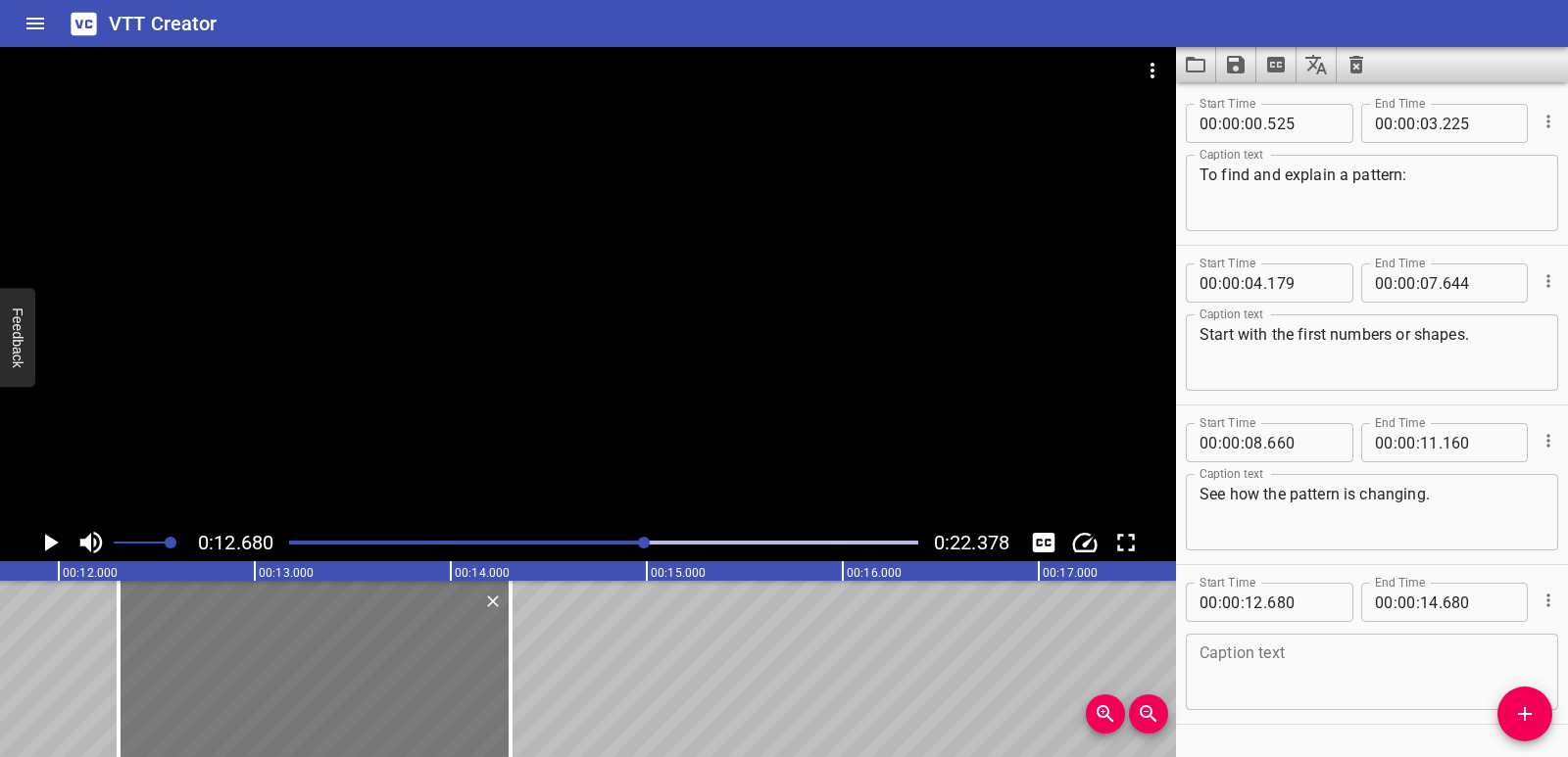
drag, startPoint x: 282, startPoint y: 700, endPoint x: 209, endPoint y: 690, distance: 73.7
click at [209, 690] on div at bounding box center [314, 670] width 392 height 177
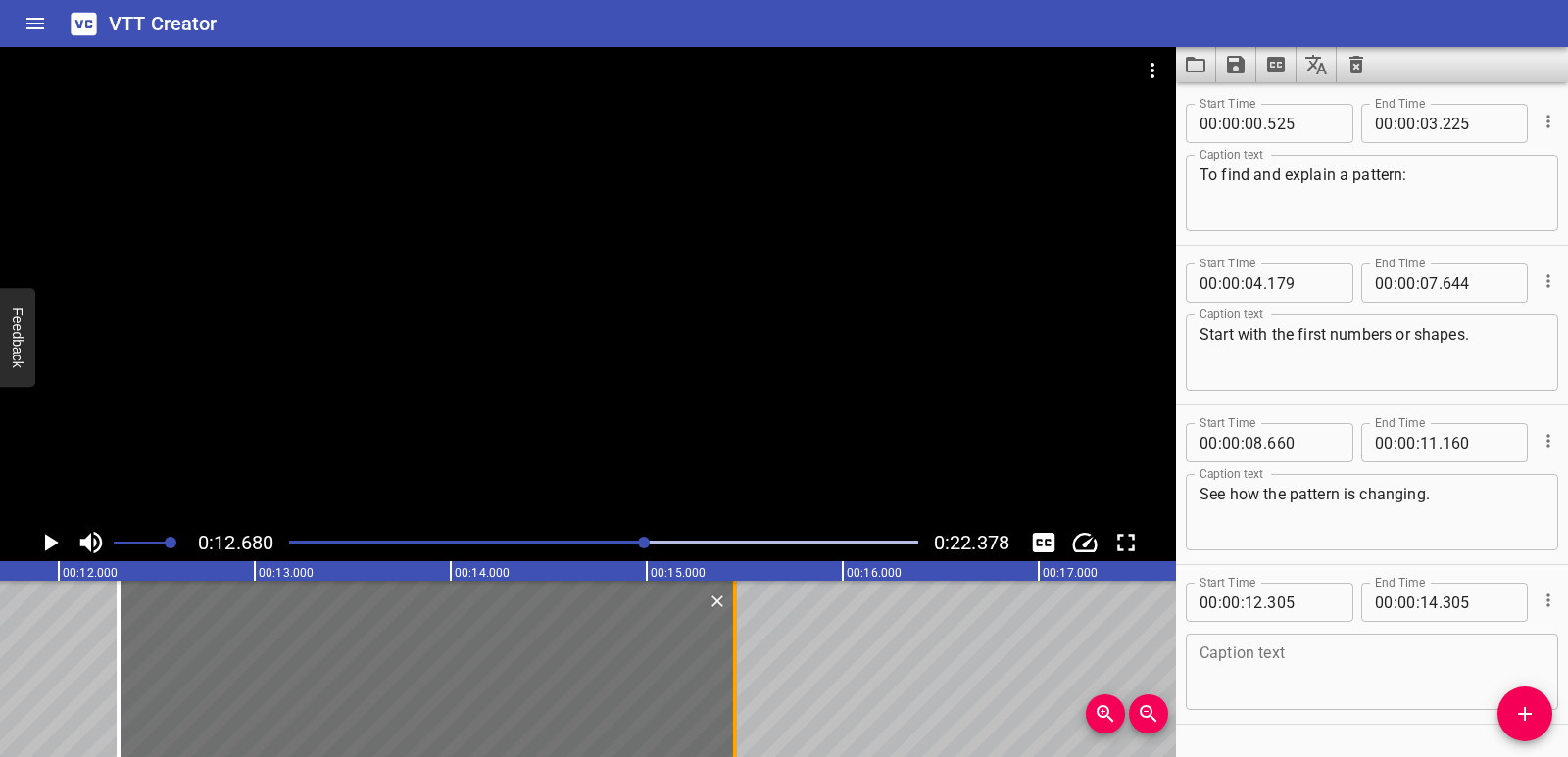
drag, startPoint x: 511, startPoint y: 690, endPoint x: 734, endPoint y: 696, distance: 223.1
click at [734, 696] on div at bounding box center [734, 670] width 4 height 177
click at [1246, 663] on textarea at bounding box center [1371, 673] width 345 height 56
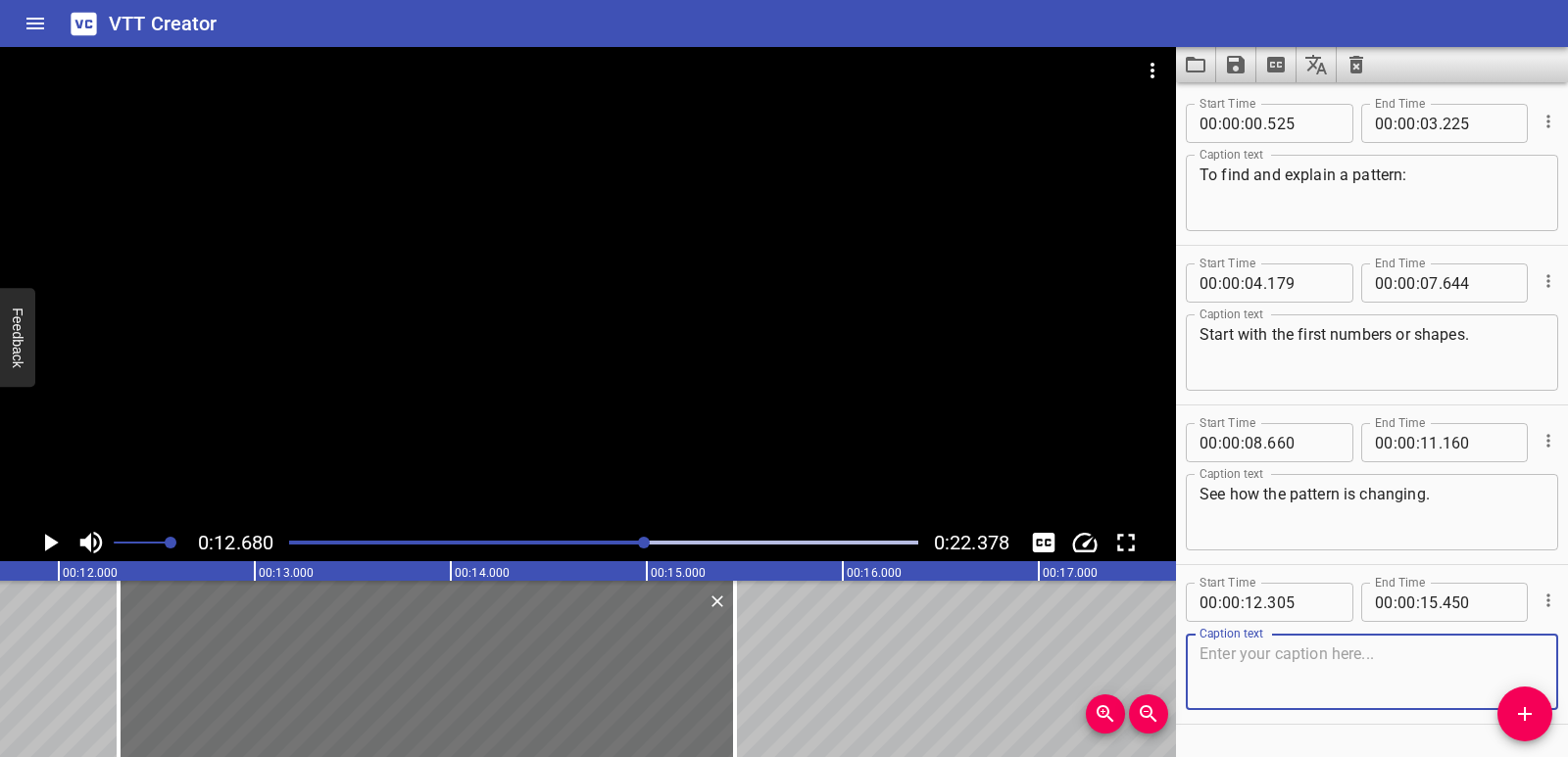
paste textarea "Think about what is the same or different."
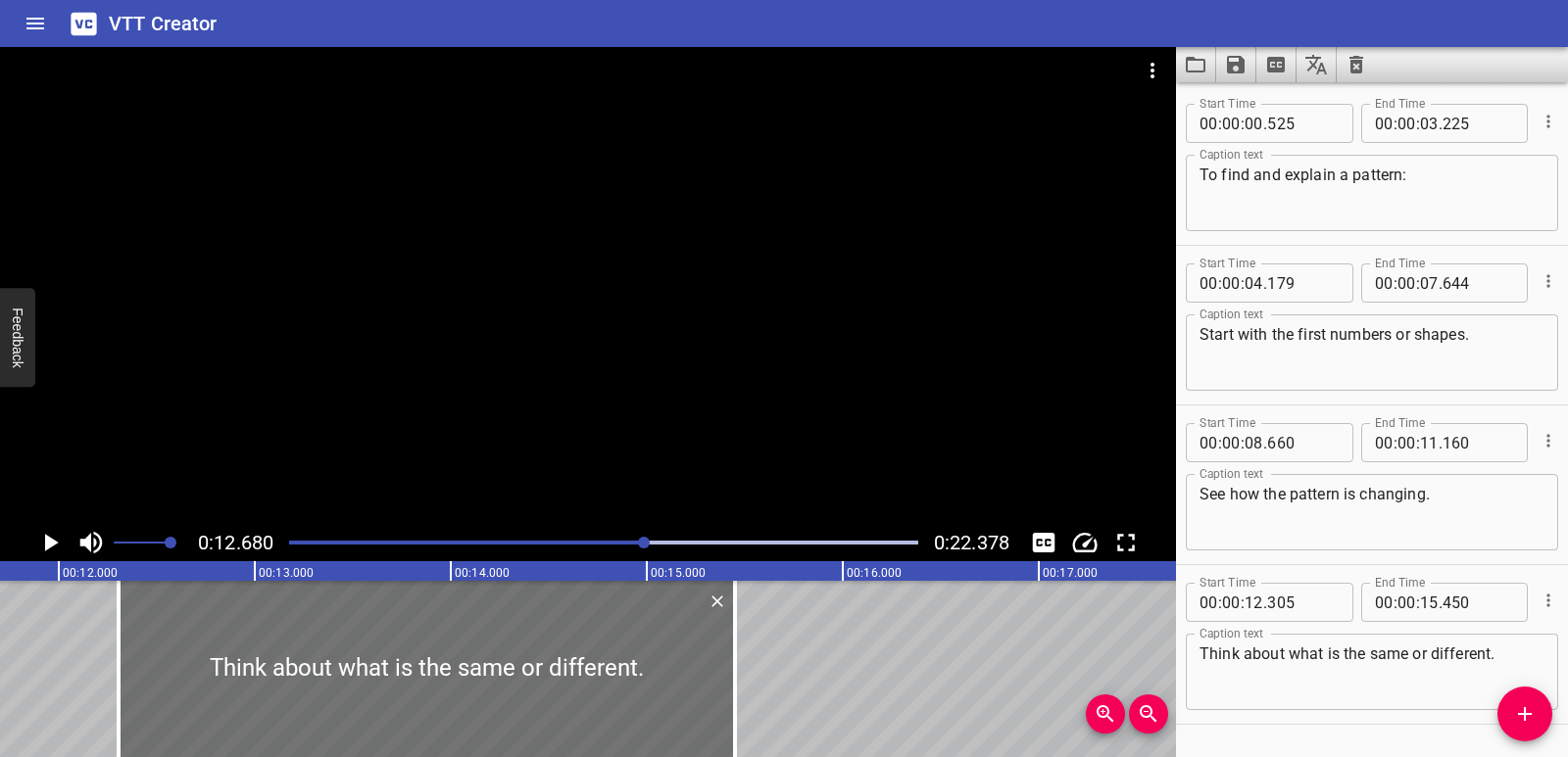
click at [590, 543] on div "Play progress" at bounding box center [331, 543] width 629 height 4
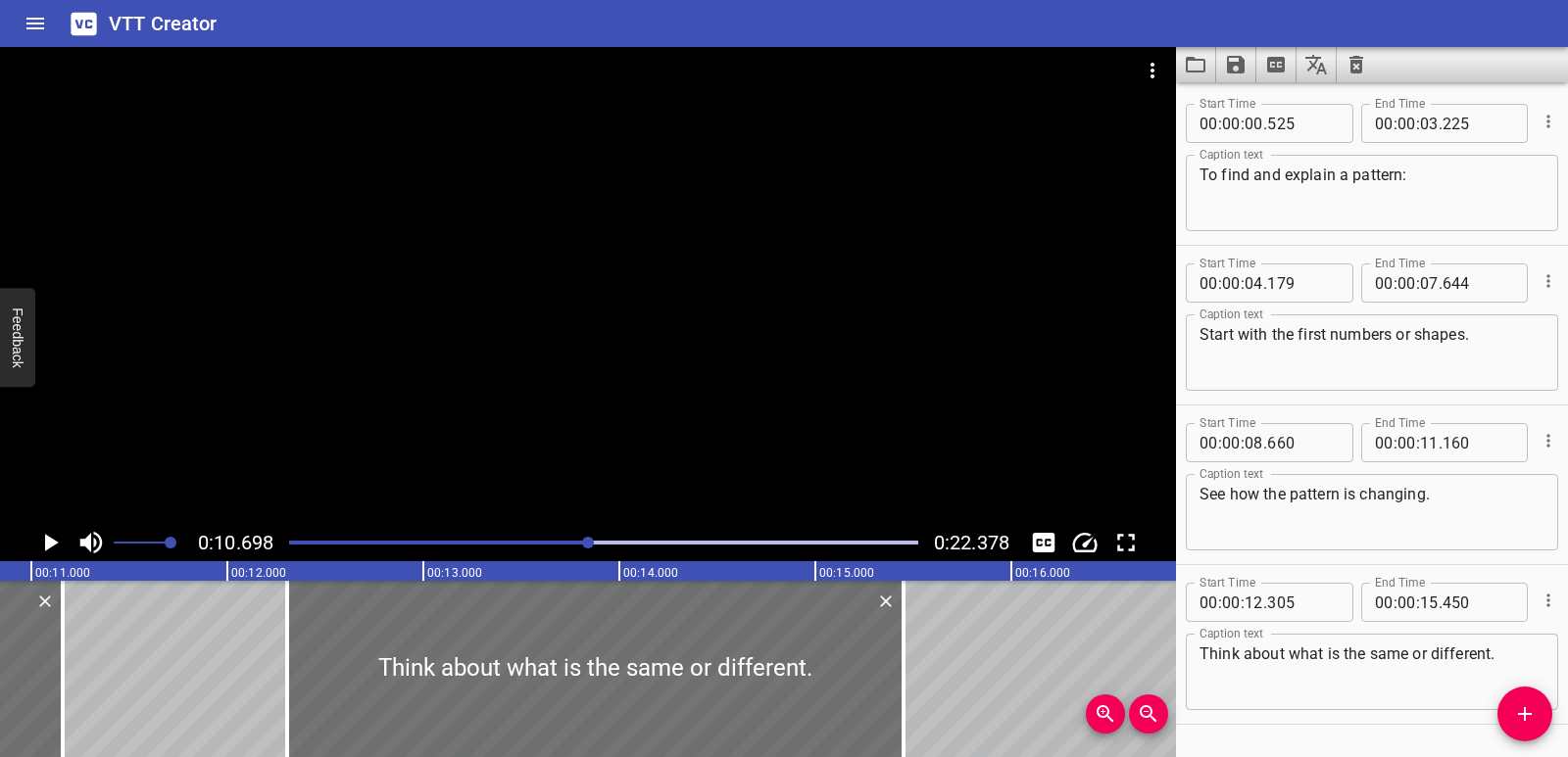
scroll to position [0, 2096]
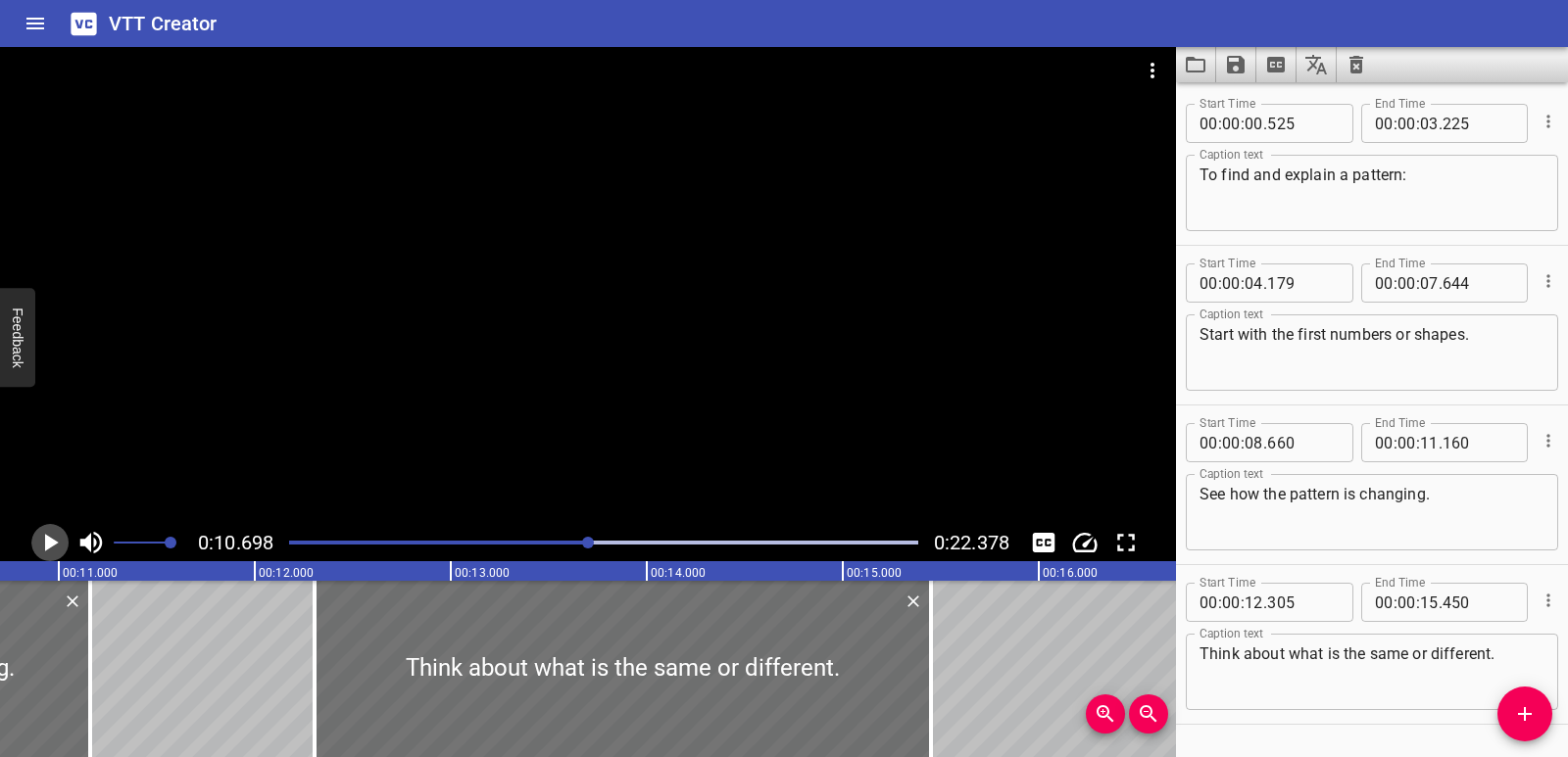
click at [46, 549] on icon "Play/Pause" at bounding box center [52, 543] width 14 height 18
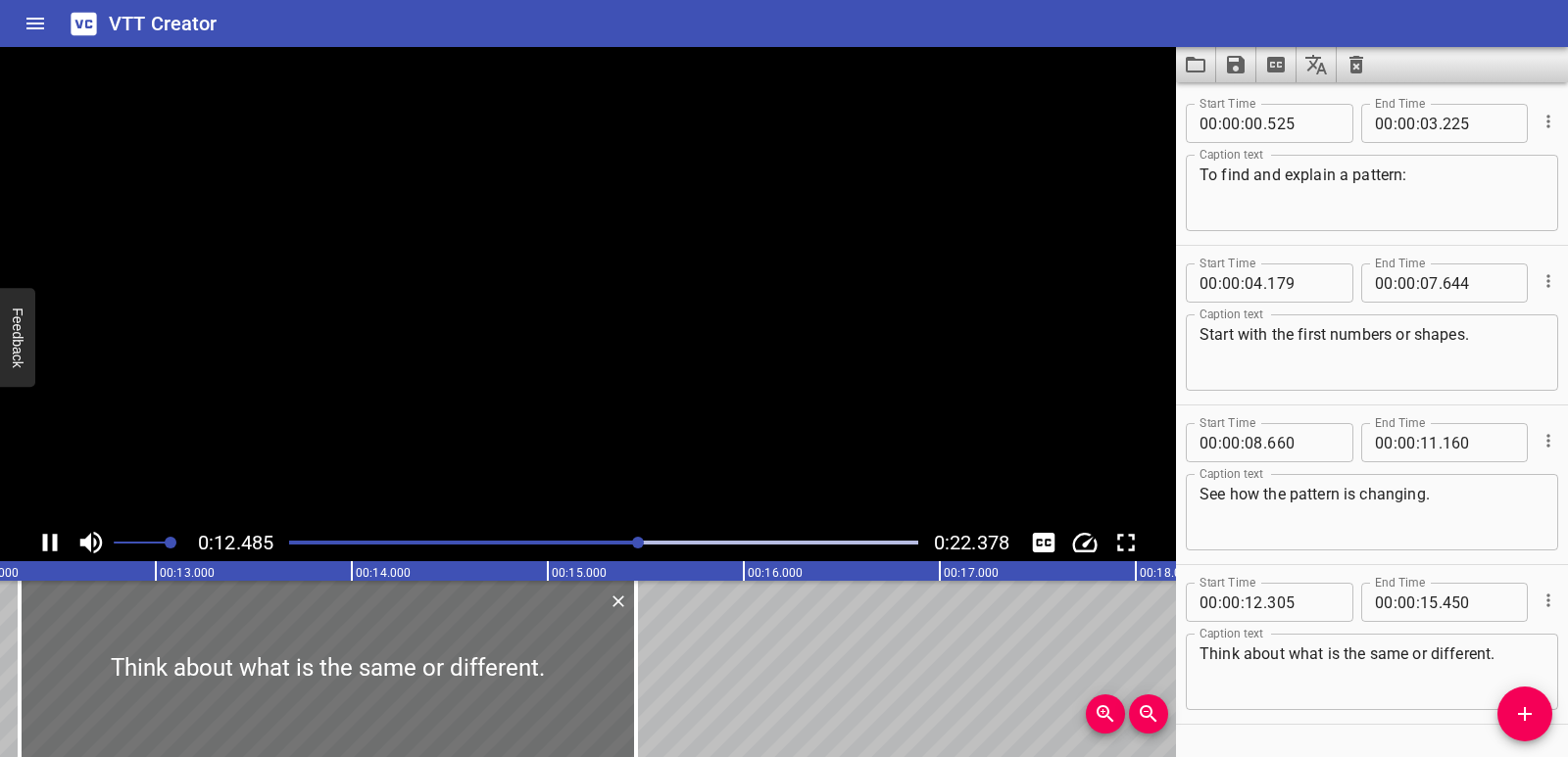
scroll to position [56, 0]
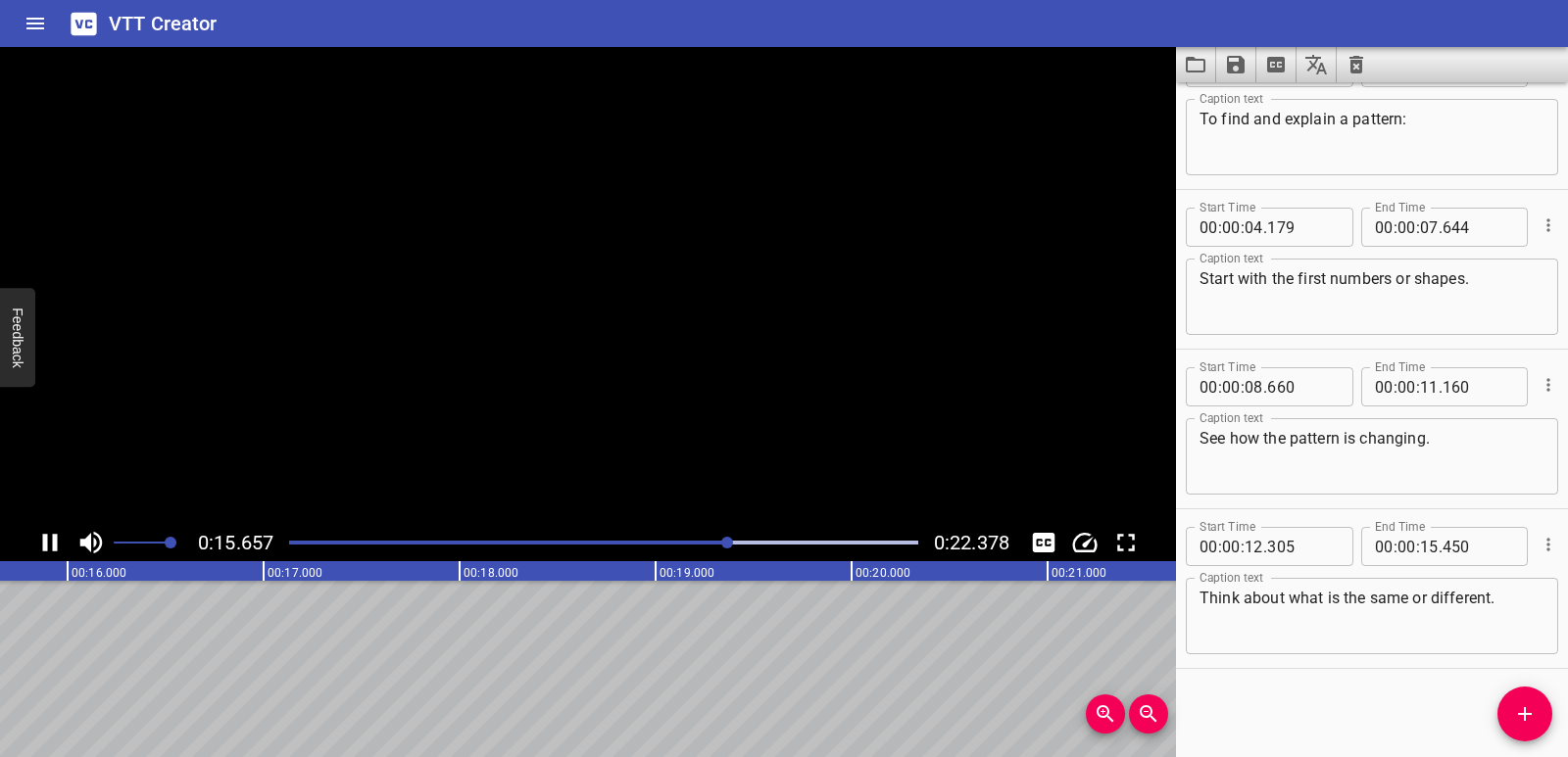
click at [46, 549] on icon "Play/Pause" at bounding box center [50, 543] width 15 height 18
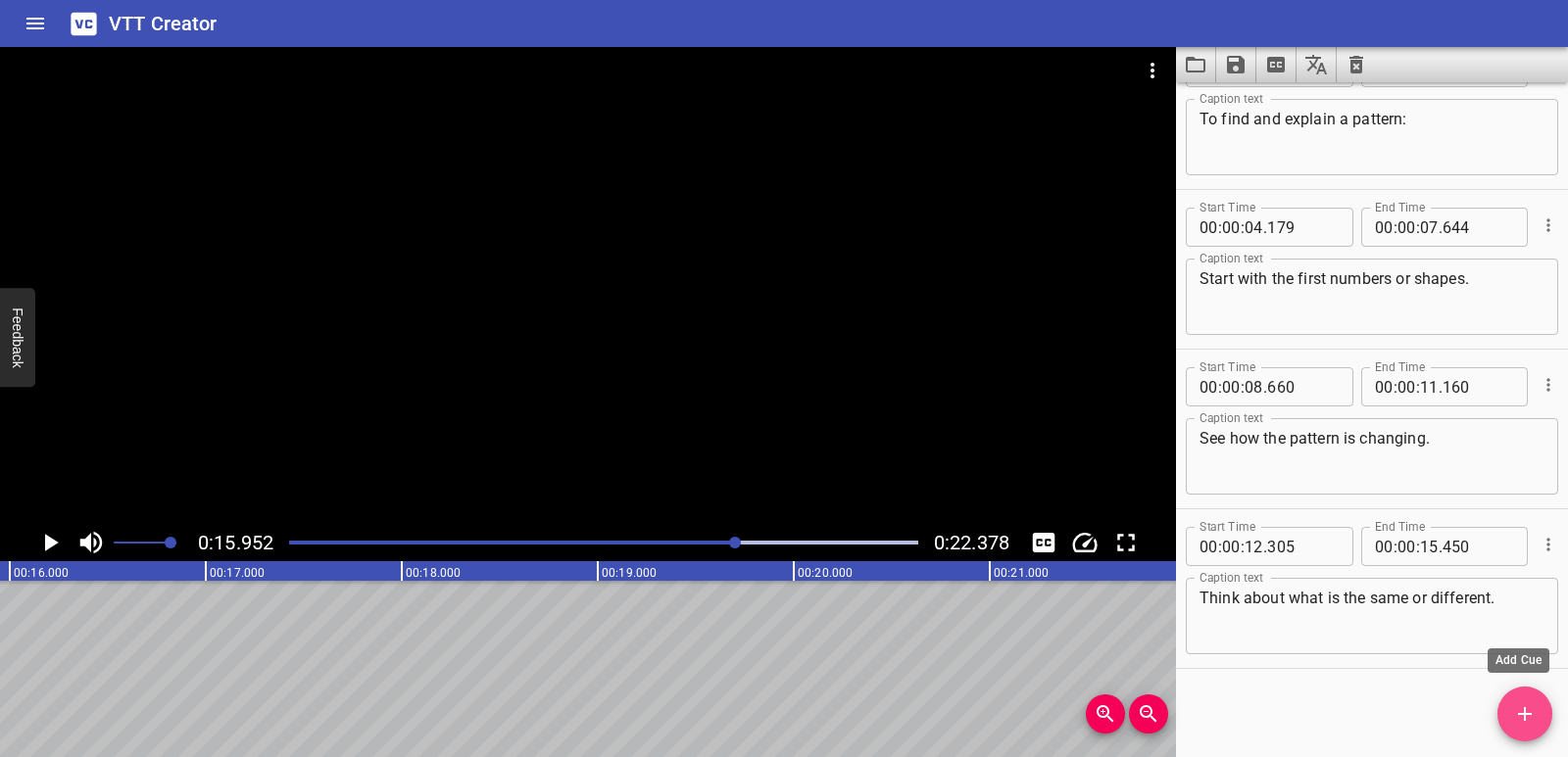
click at [1543, 706] on span "Add Cue" at bounding box center [1525, 714] width 55 height 24
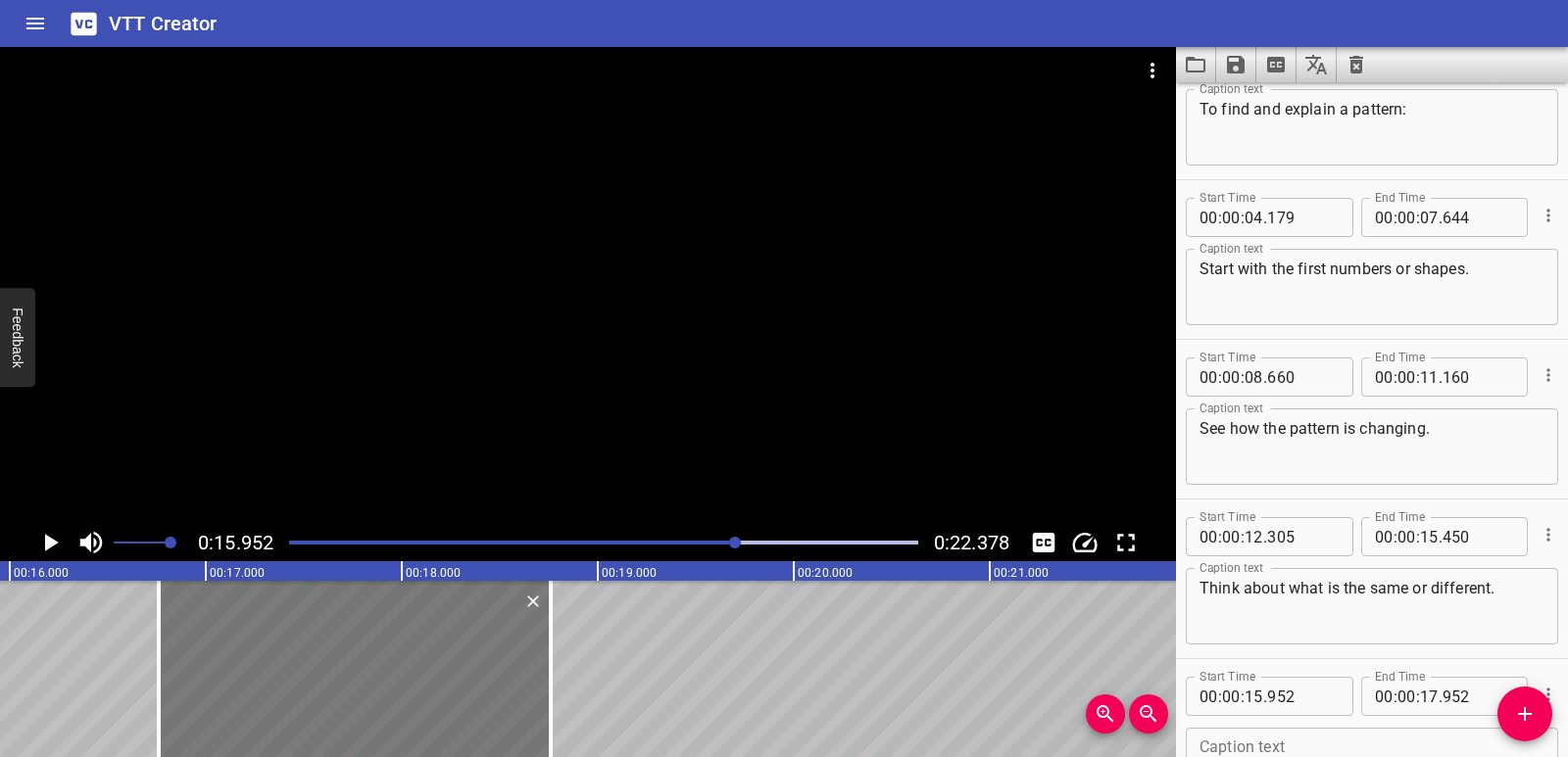
drag, startPoint x: 251, startPoint y: 674, endPoint x: 410, endPoint y: 673, distance: 159.0
click at [410, 673] on div at bounding box center [354, 670] width 392 height 177
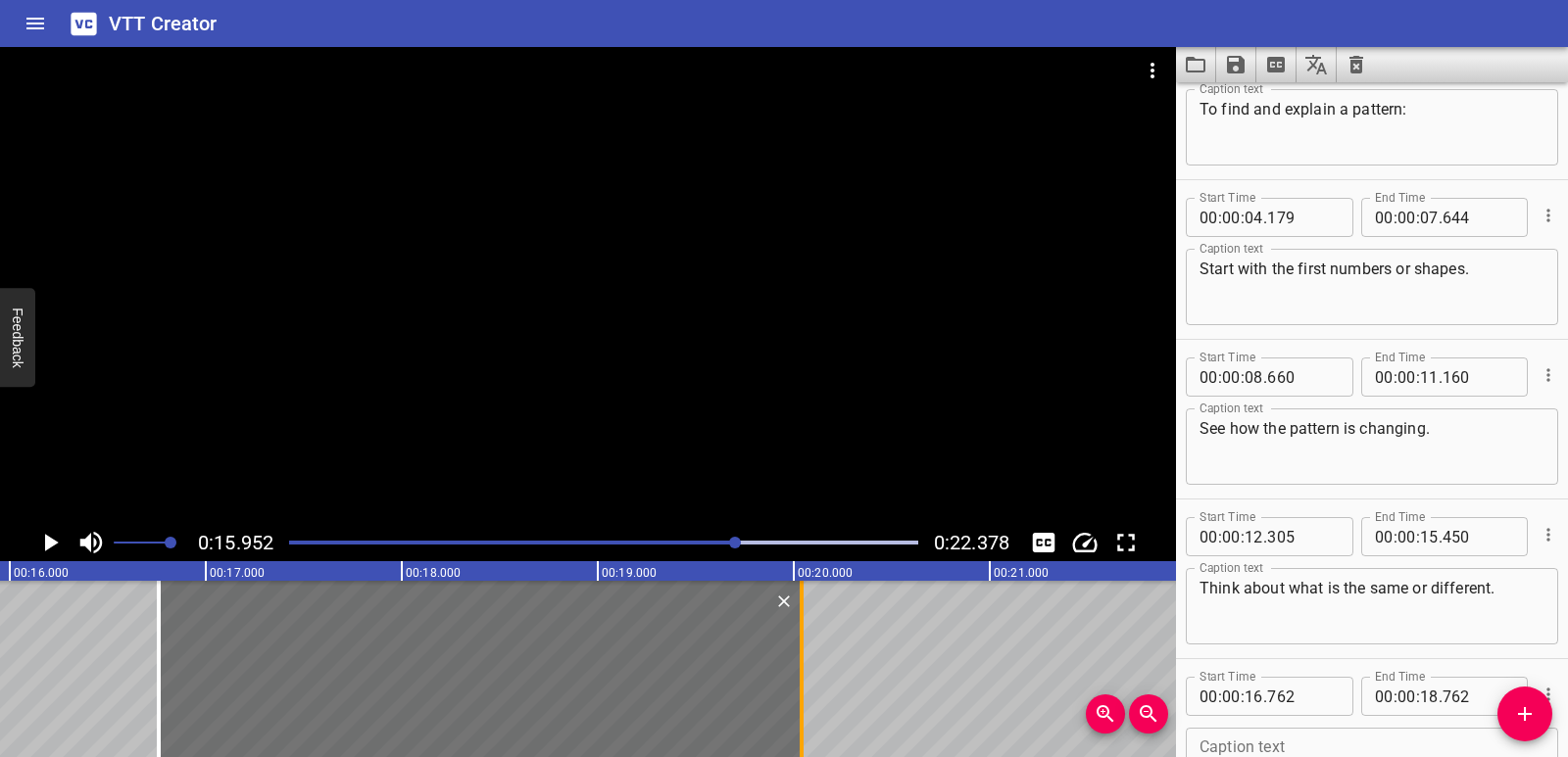
drag, startPoint x: 544, startPoint y: 677, endPoint x: 794, endPoint y: 666, distance: 250.2
click at [794, 666] on div at bounding box center [801, 670] width 20 height 177
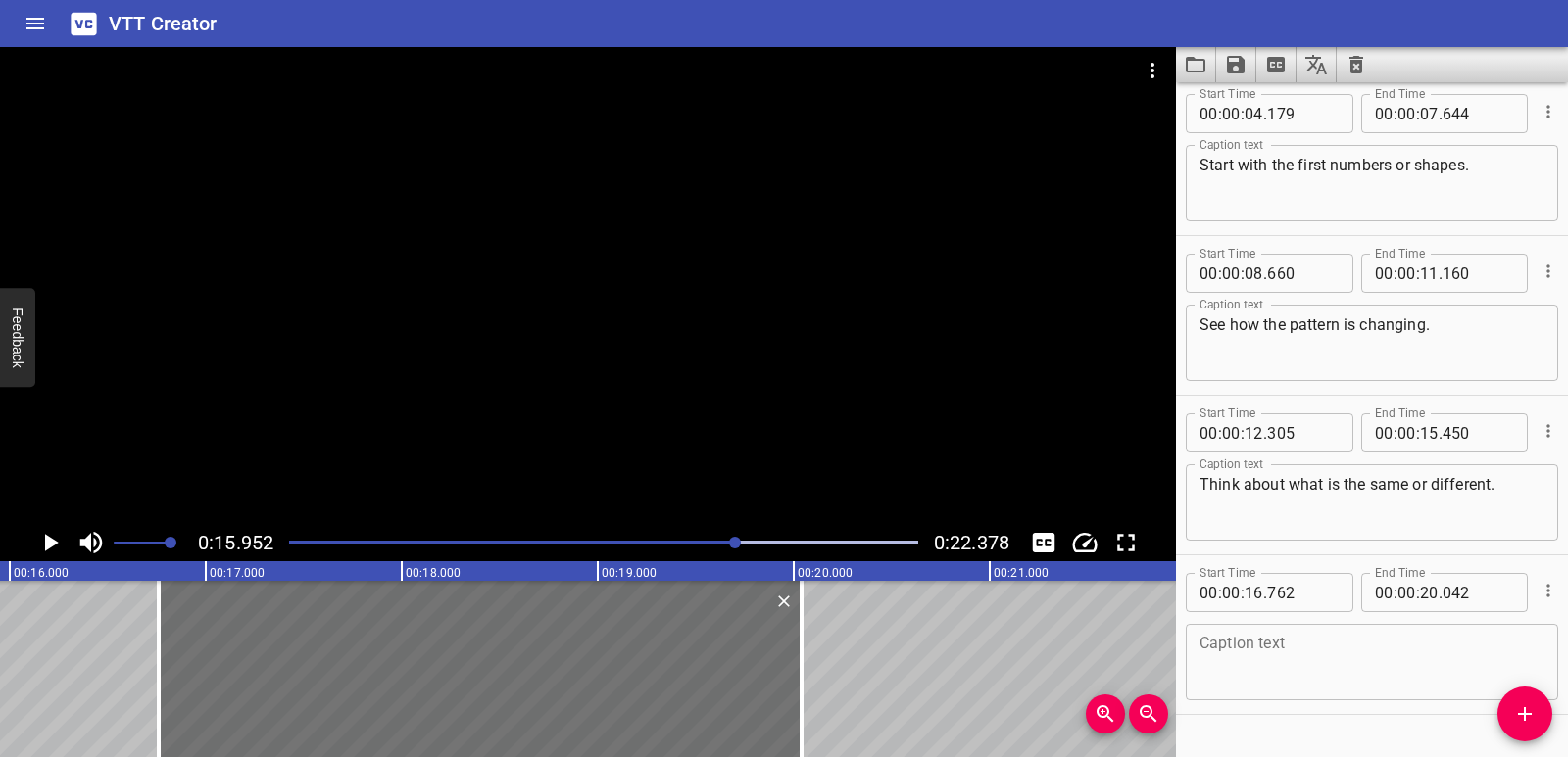
scroll to position [216, 0]
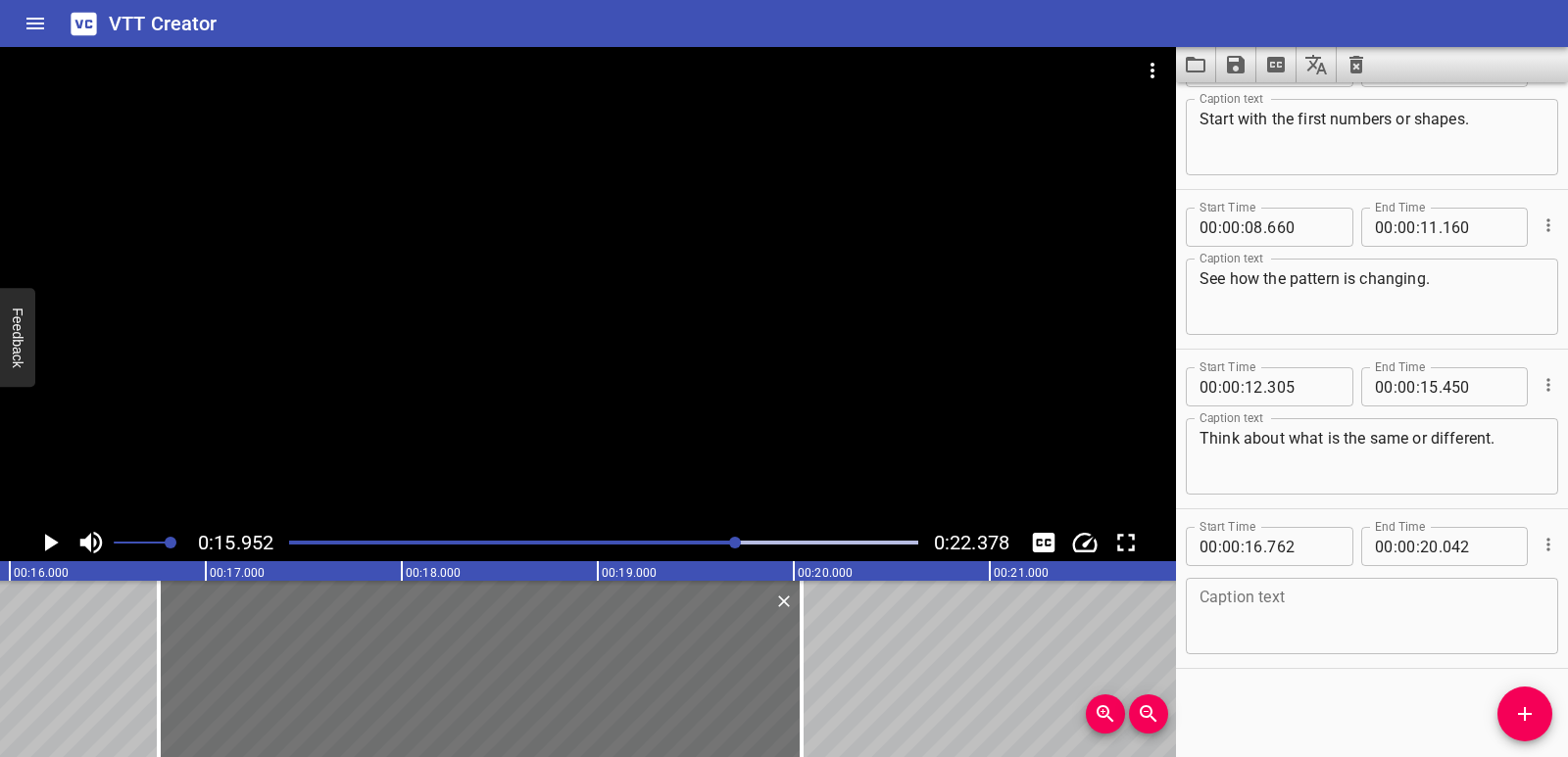
click at [1234, 628] on textarea at bounding box center [1371, 617] width 345 height 56
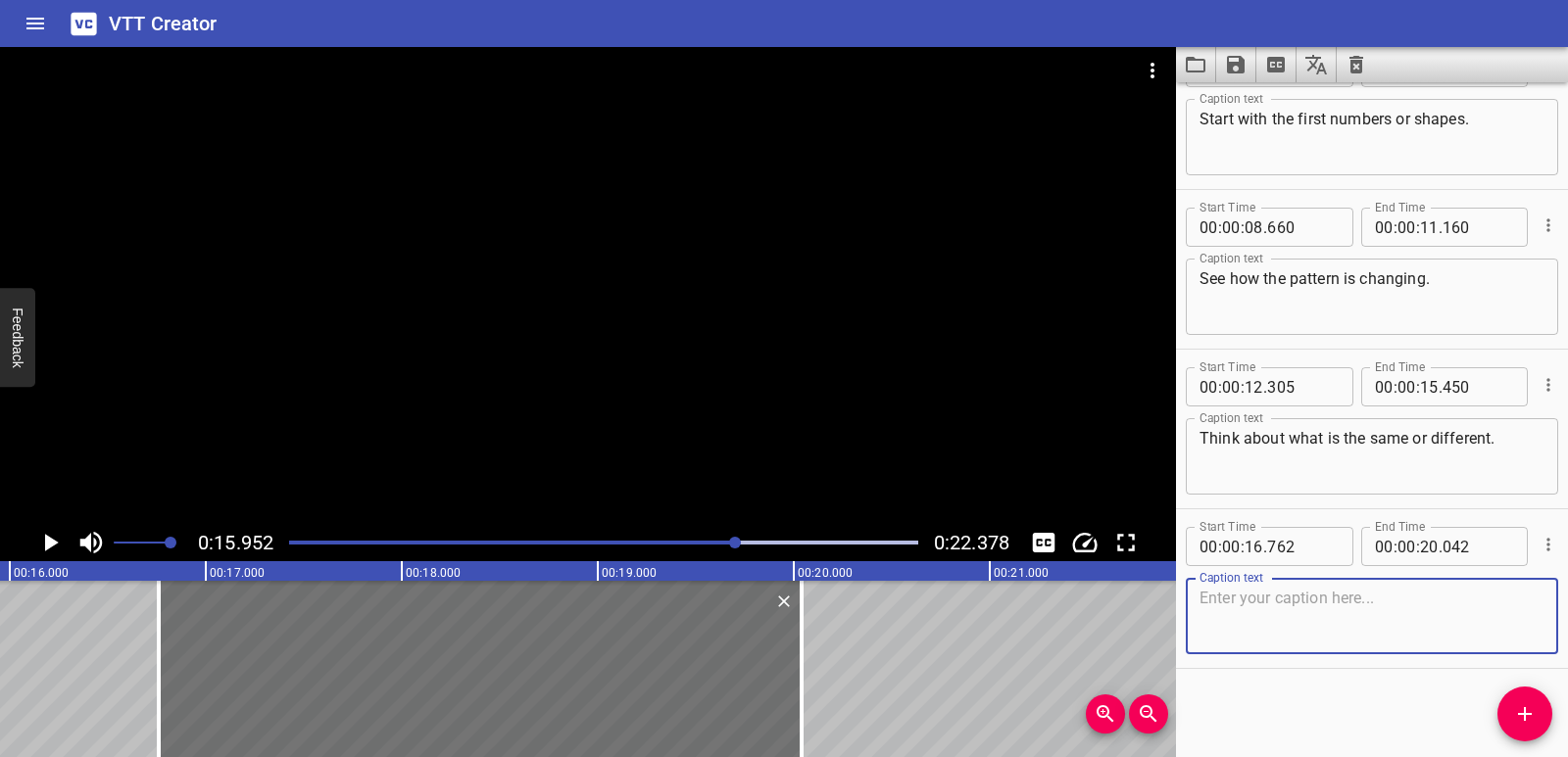
paste textarea "Find something new that the pattern shows."
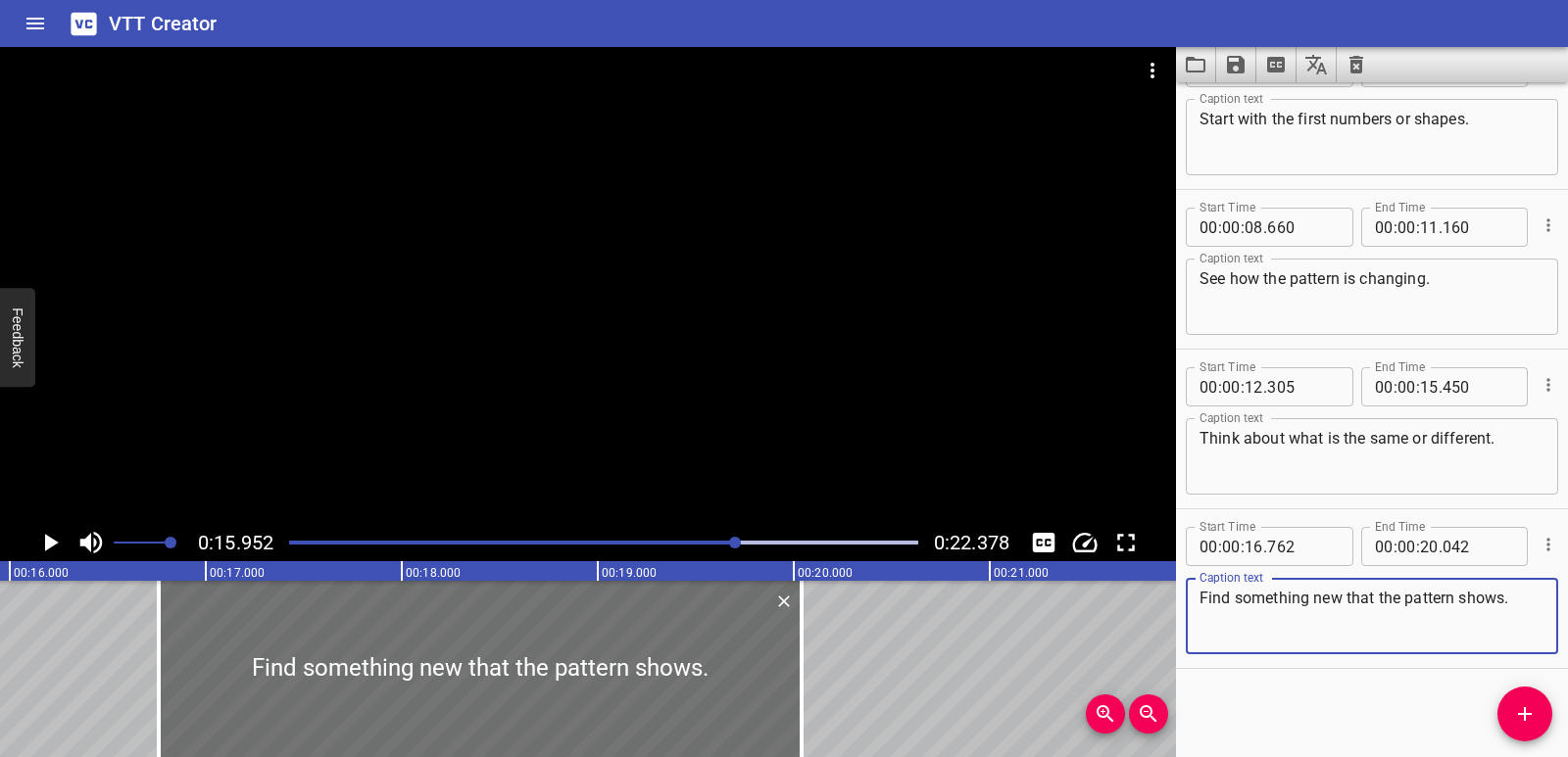
click at [55, 536] on icon "Play/Pause" at bounding box center [50, 543] width 29 height 29
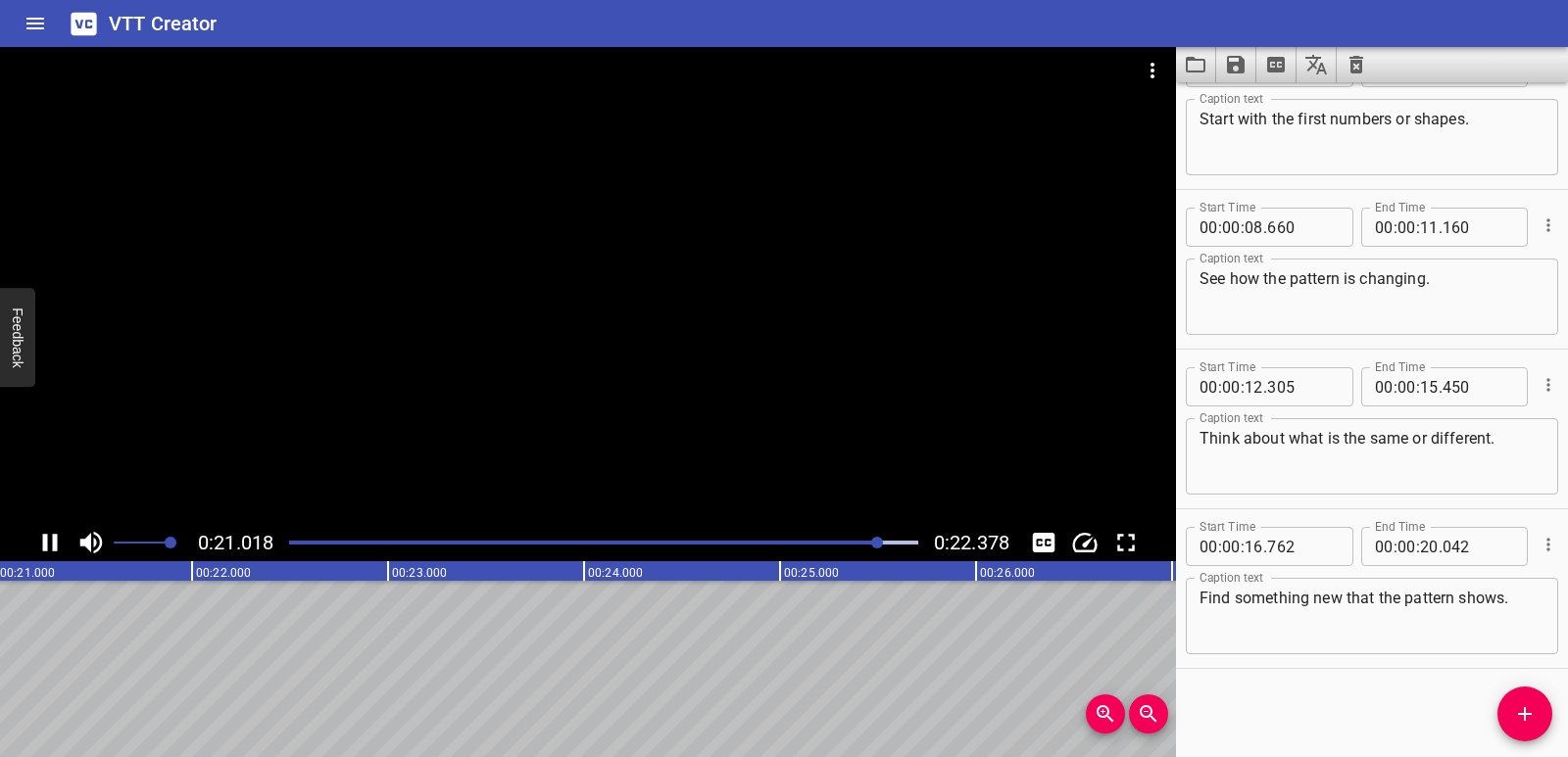
click at [1236, 64] on icon "Save captions to file" at bounding box center [1235, 65] width 18 height 18
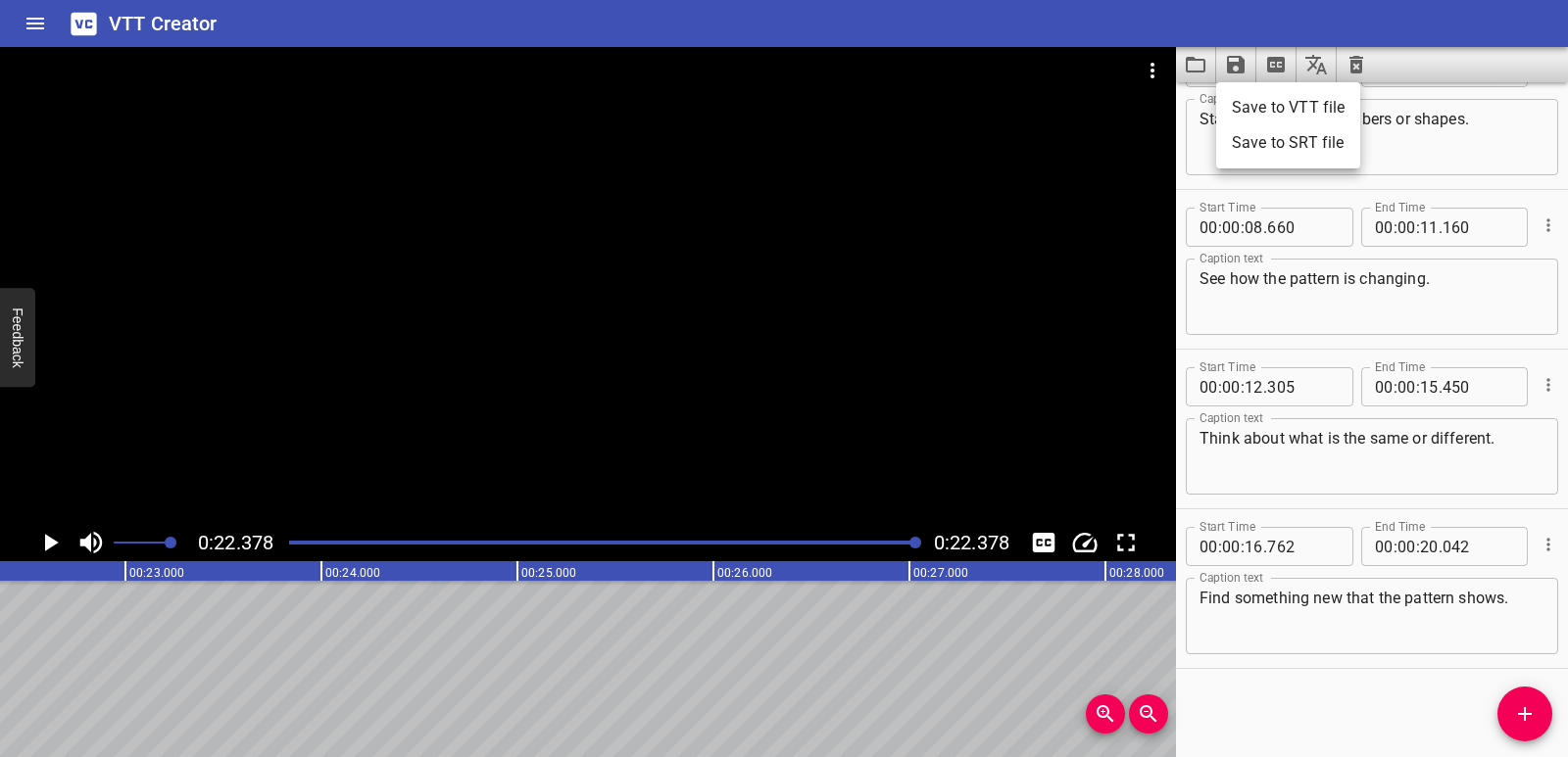
scroll to position [0, 4385]
click at [1255, 112] on li "Save to VTT file" at bounding box center [1287, 108] width 144 height 35
click at [1353, 67] on icon "Clear captions" at bounding box center [1356, 65] width 14 height 18
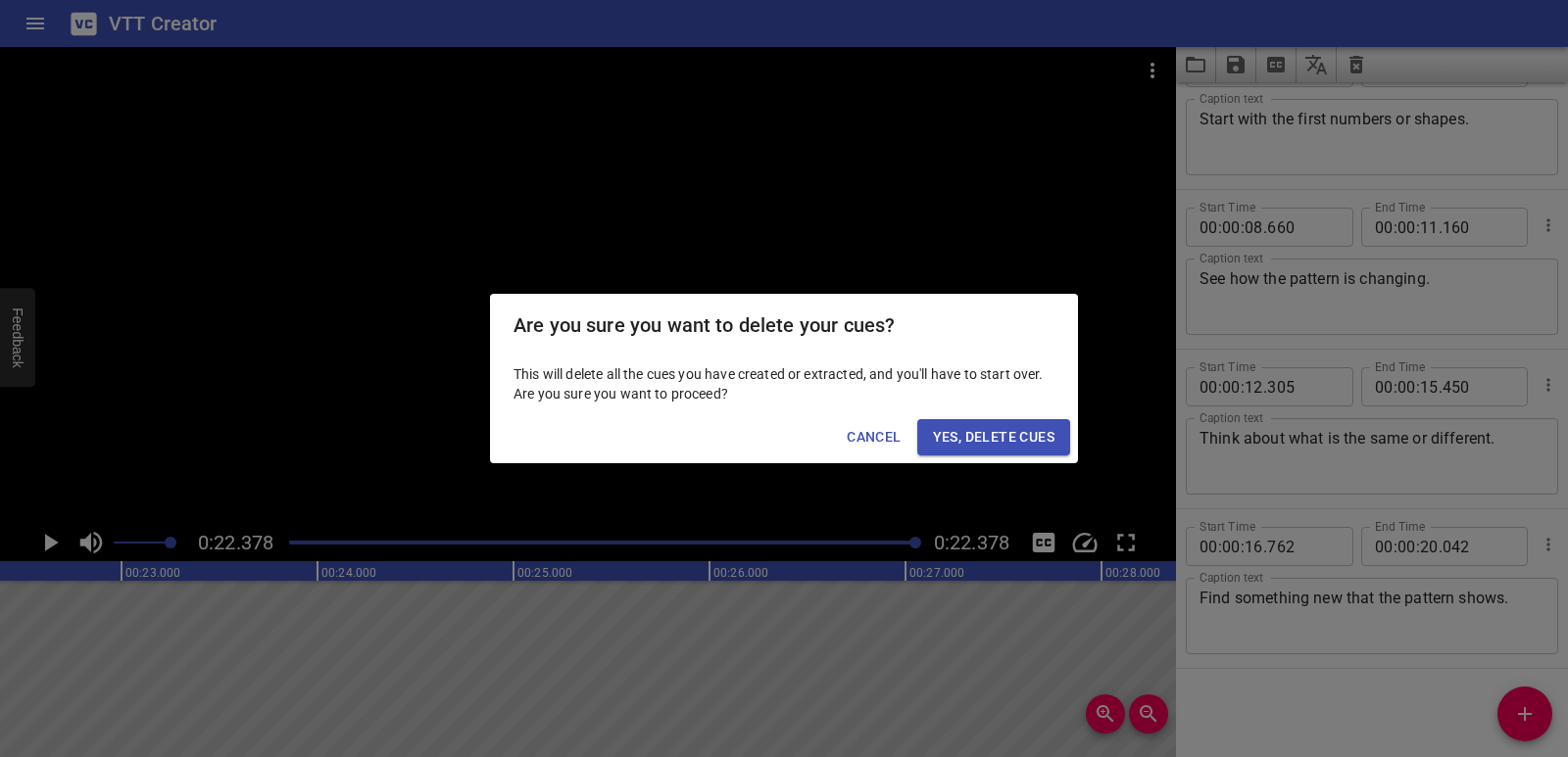
click at [1021, 424] on button "Yes, Delete Cues" at bounding box center [994, 437] width 153 height 36
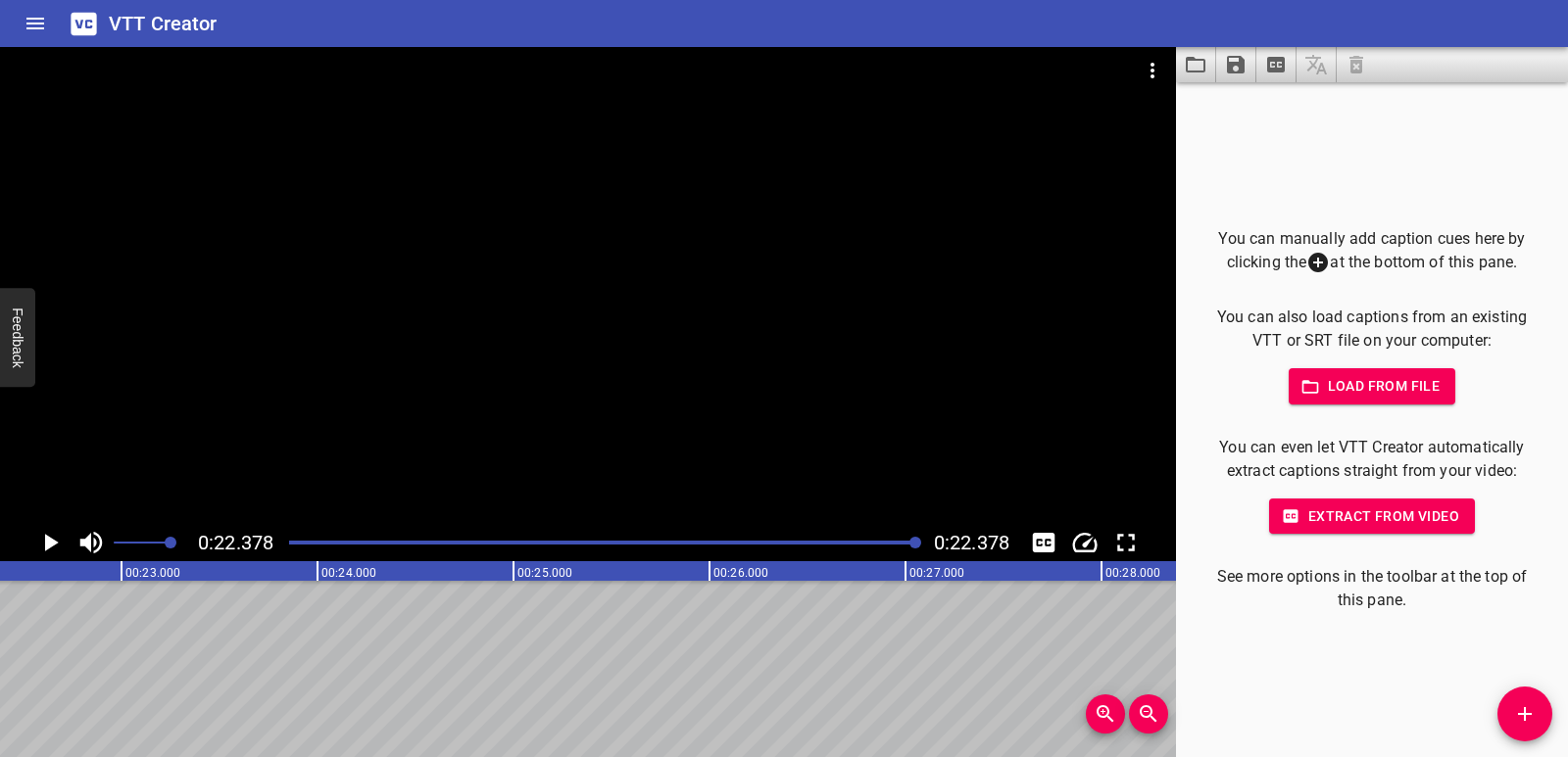
click at [1145, 63] on icon "Video Options" at bounding box center [1153, 71] width 24 height 24
click at [1169, 70] on li "Select New Video File..." at bounding box center [1226, 73] width 195 height 35
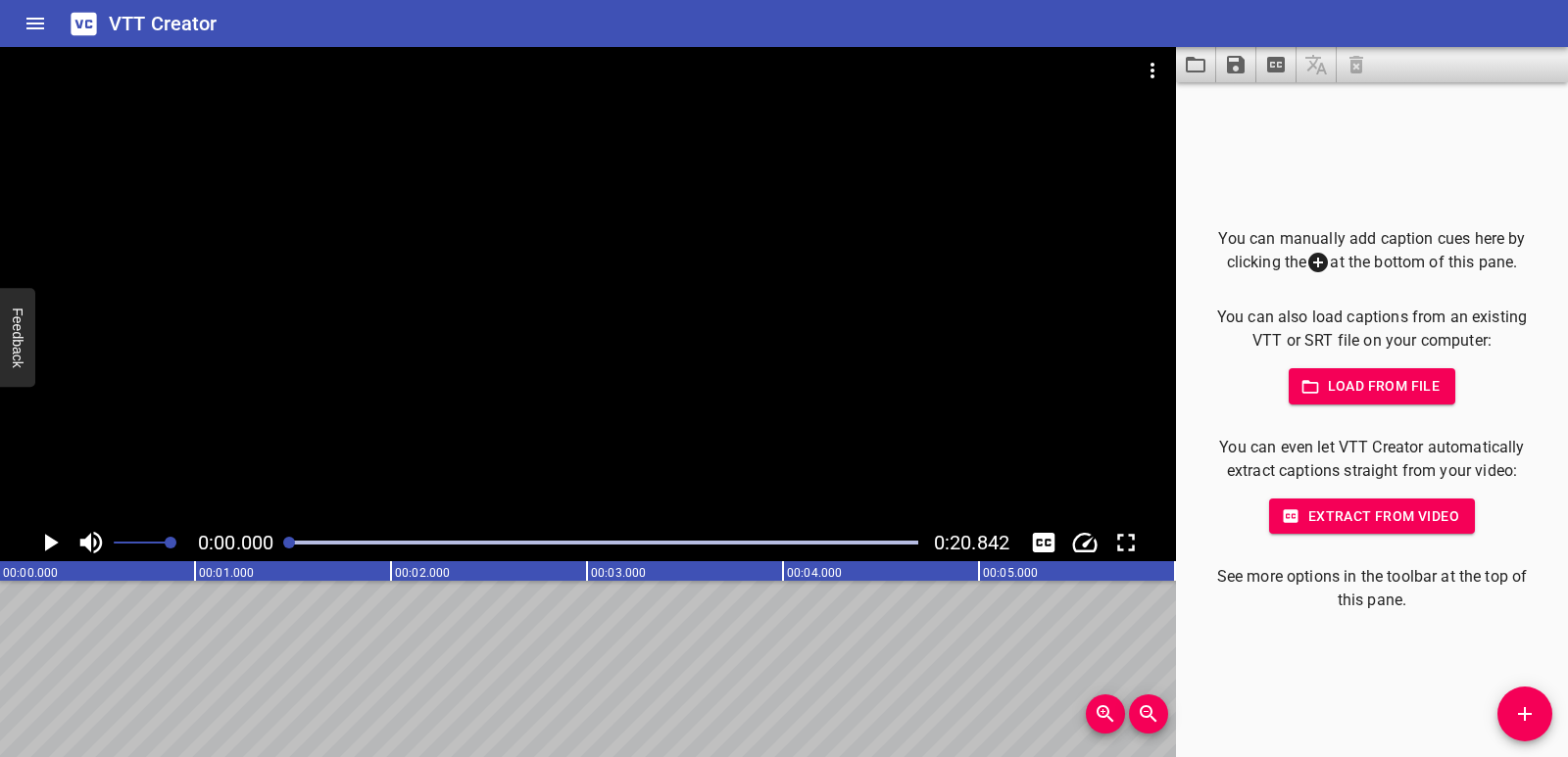
scroll to position [0, 0]
click at [1536, 713] on icon "Add Cue" at bounding box center [1525, 714] width 24 height 24
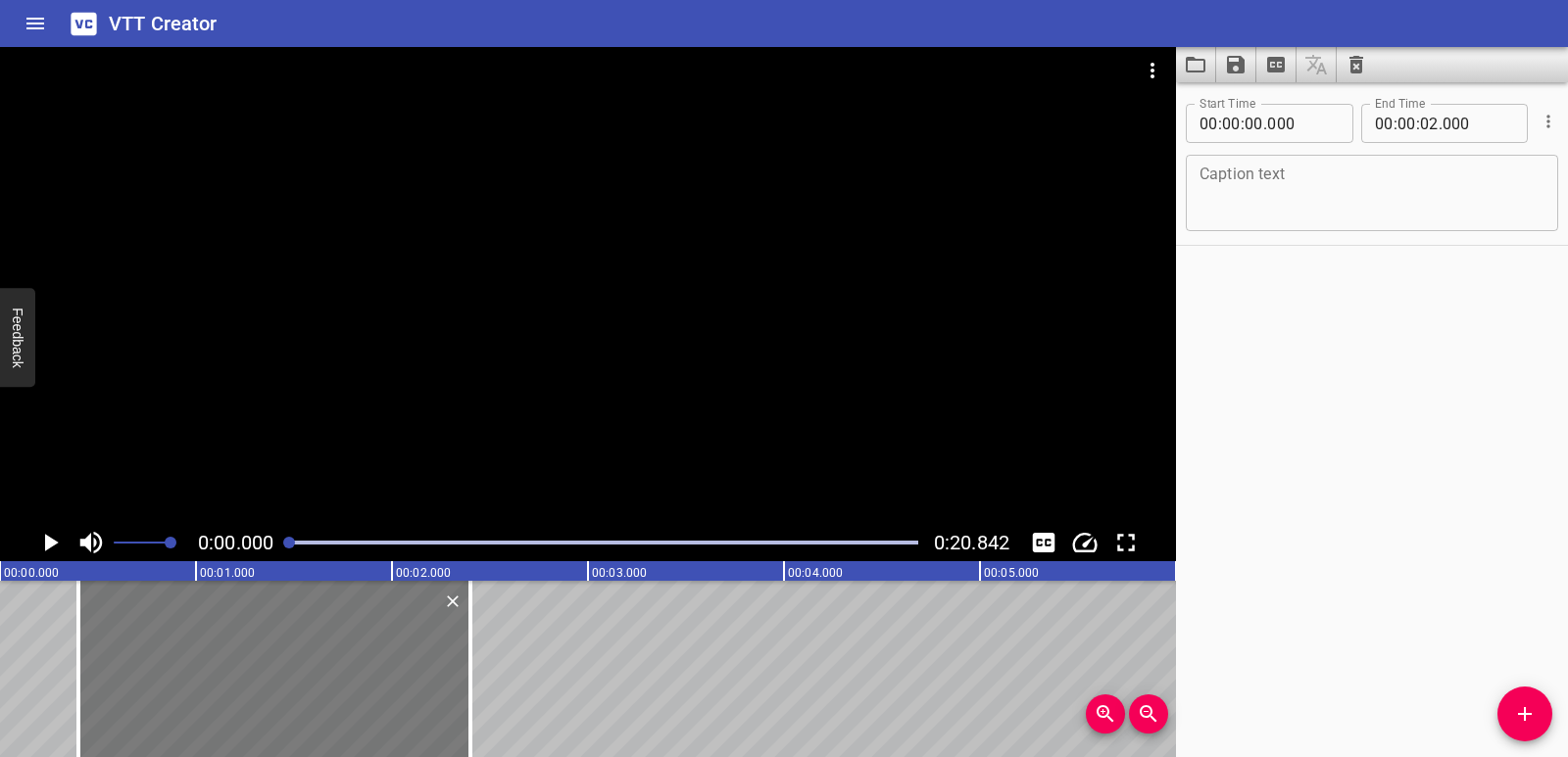
drag, startPoint x: 288, startPoint y: 645, endPoint x: 366, endPoint y: 647, distance: 78.0
click at [366, 647] on div at bounding box center [274, 670] width 392 height 177
drag, startPoint x: 472, startPoint y: 666, endPoint x: 496, endPoint y: 666, distance: 24.0
click at [496, 666] on div at bounding box center [494, 670] width 20 height 177
click at [502, 667] on div at bounding box center [500, 670] width 20 height 177
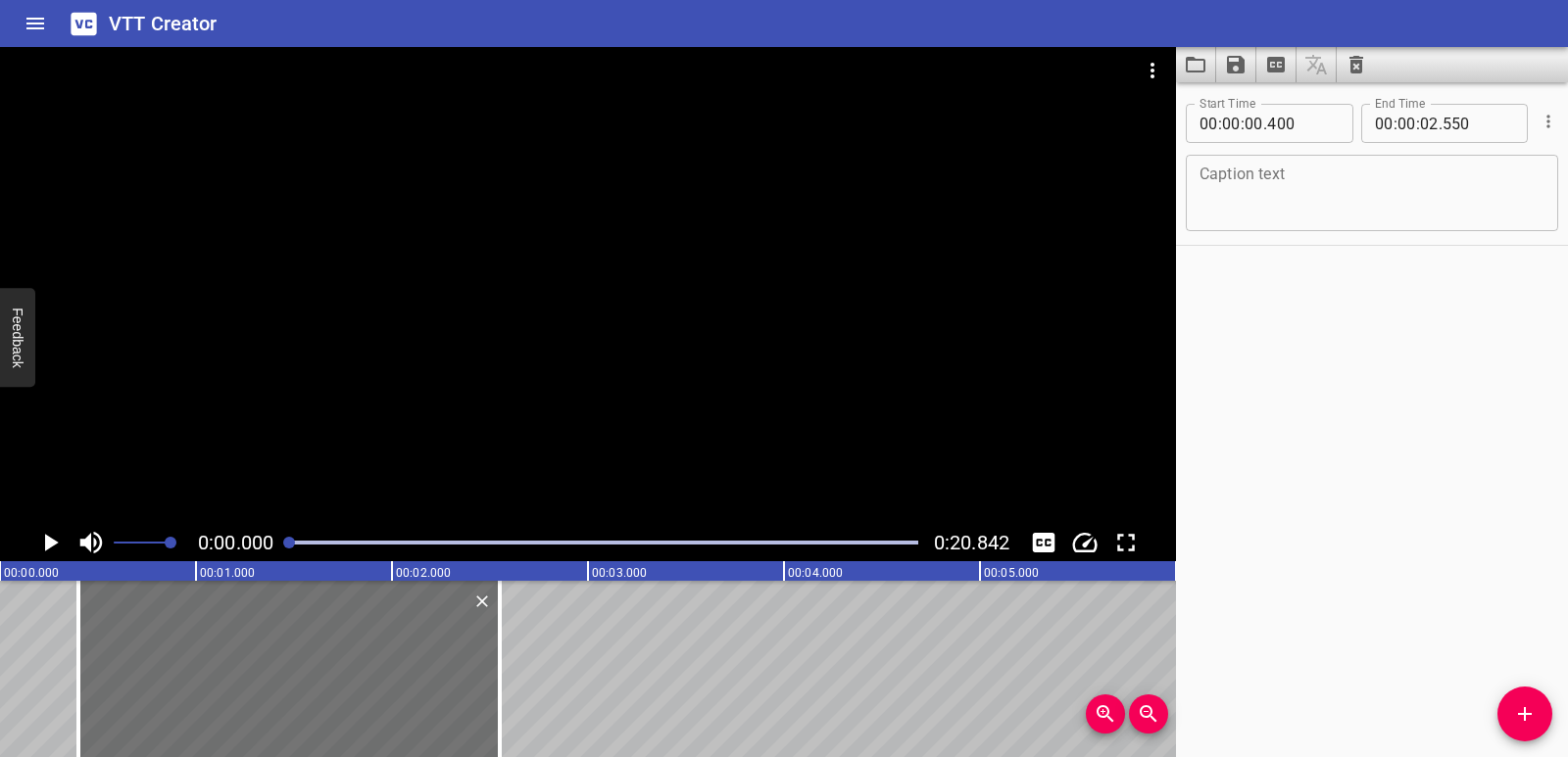
click at [1219, 183] on textarea at bounding box center [1371, 193] width 345 height 56
paste textarea "To find and explain a pattern:"
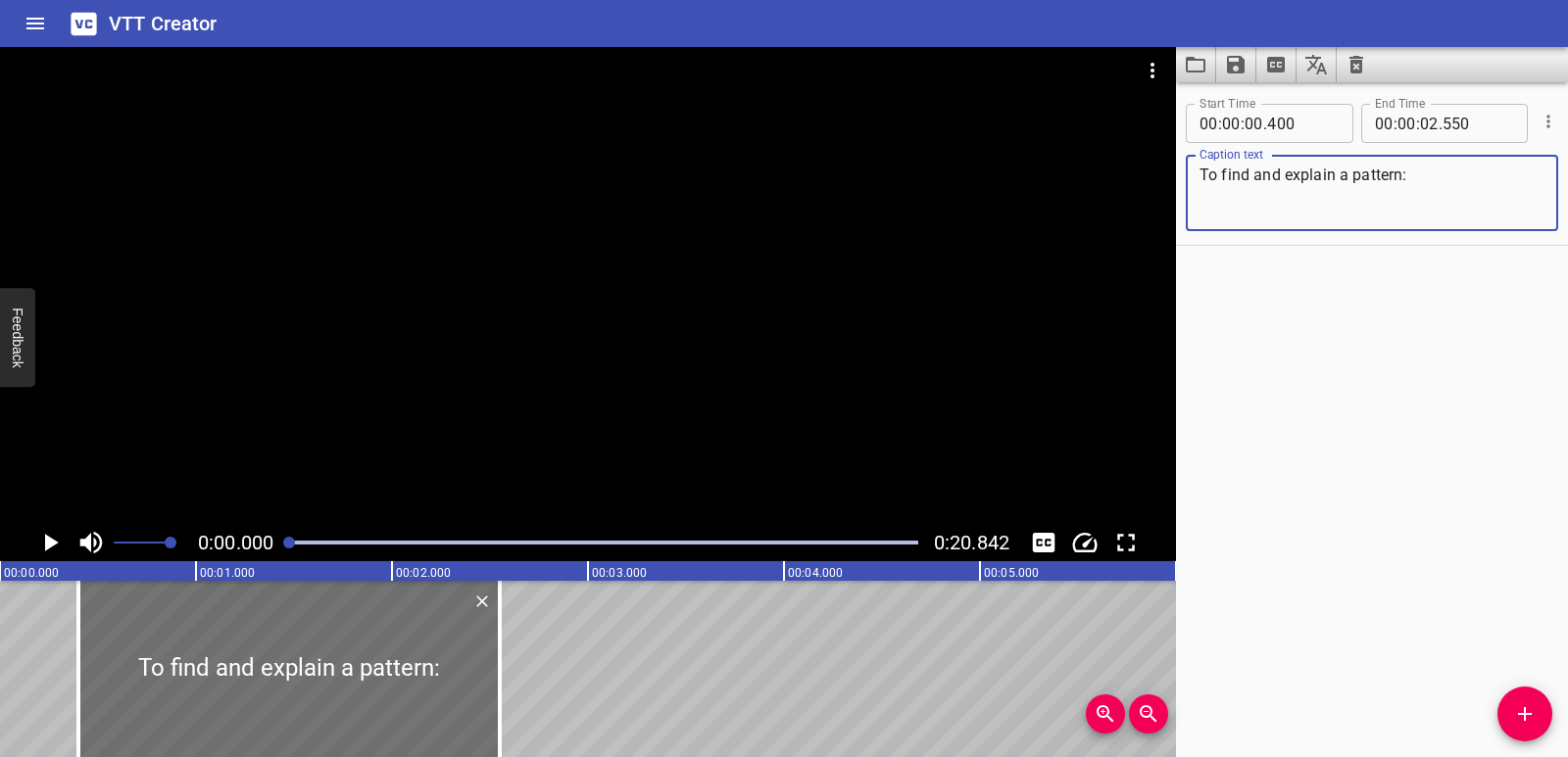
click at [42, 548] on icon "Play/Pause" at bounding box center [50, 543] width 29 height 29
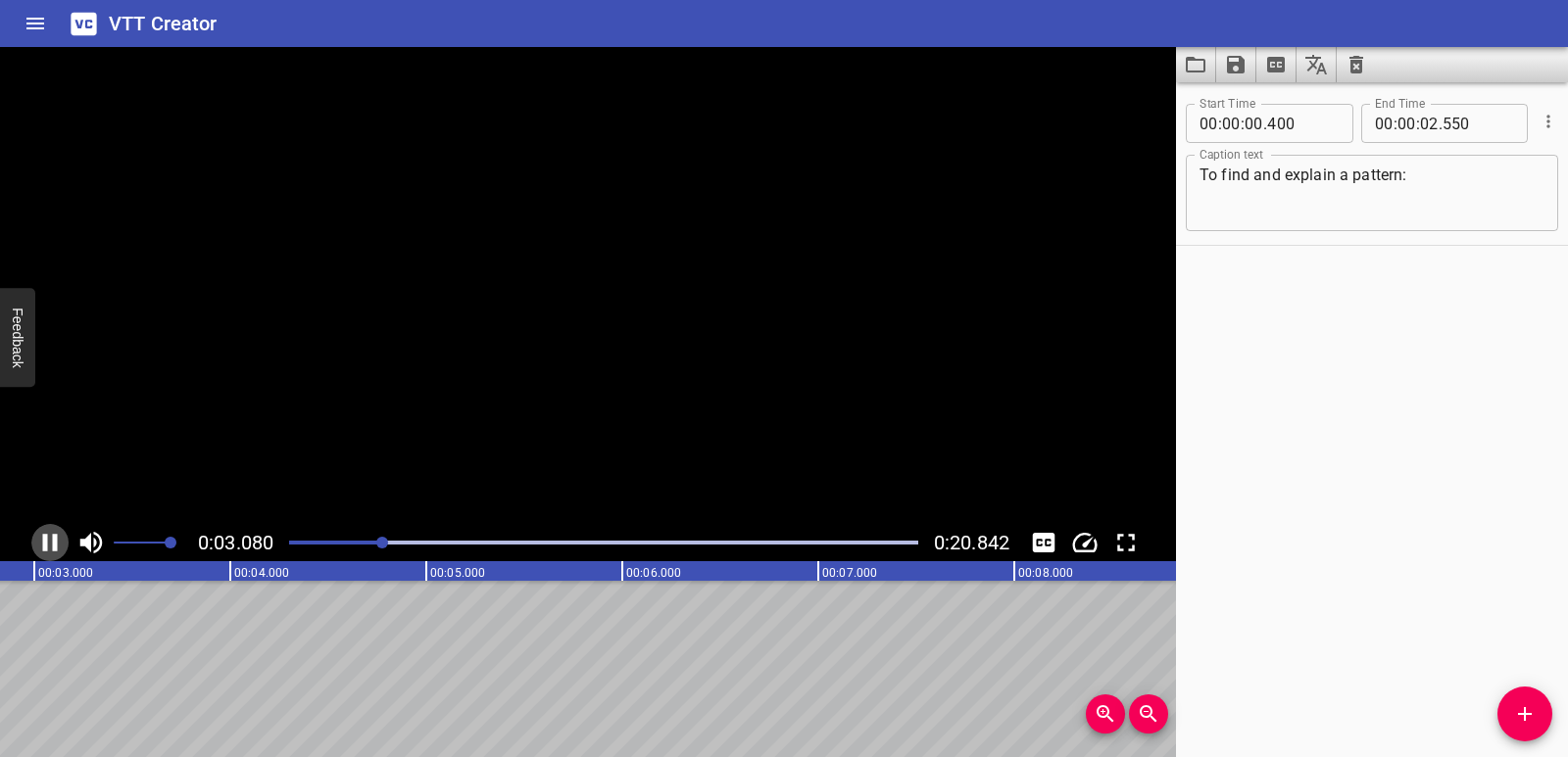
click at [42, 548] on icon "Play/Pause" at bounding box center [50, 543] width 29 height 29
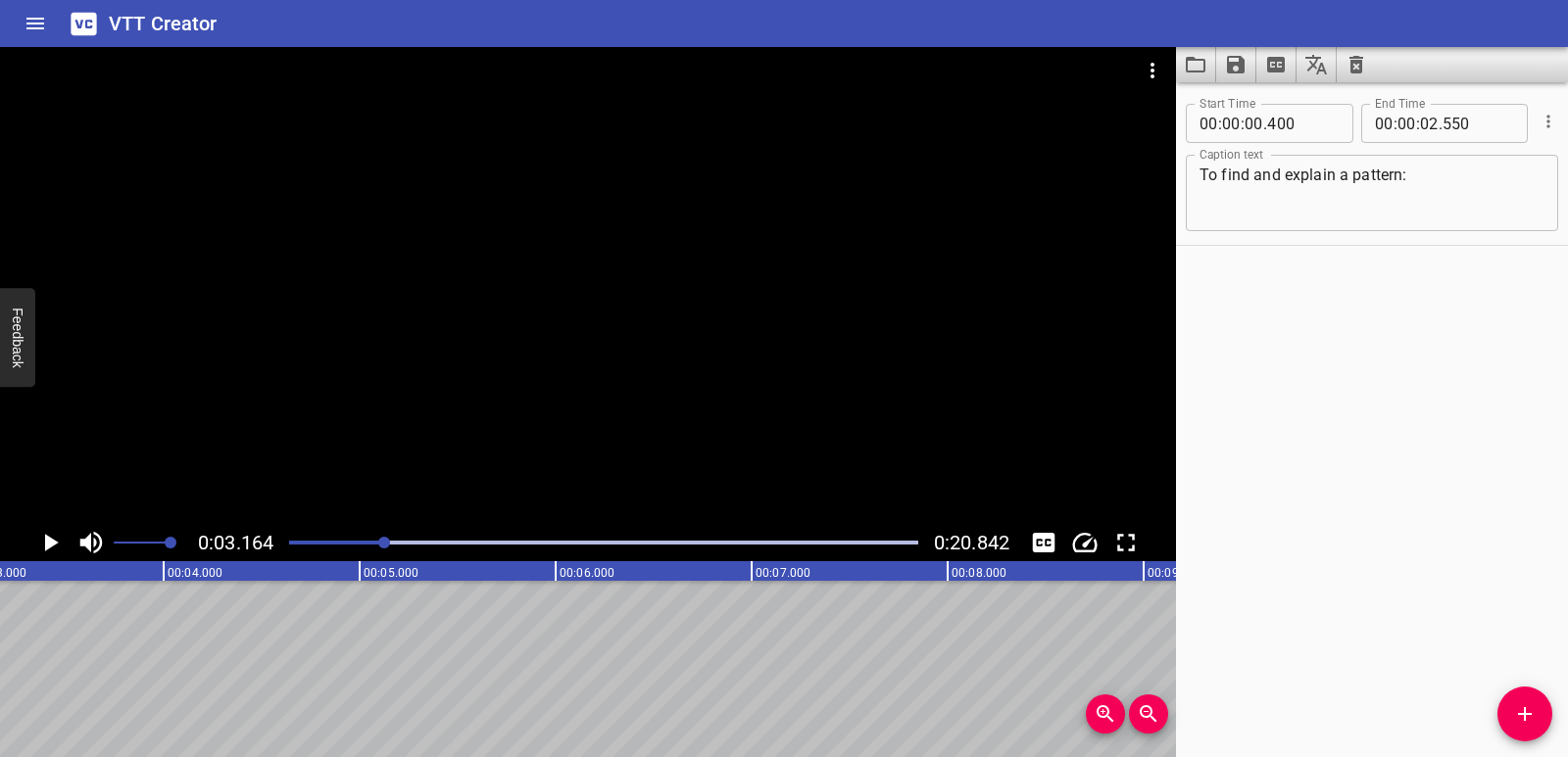
click at [1528, 714] on icon "Add Cue" at bounding box center [1525, 714] width 14 height 14
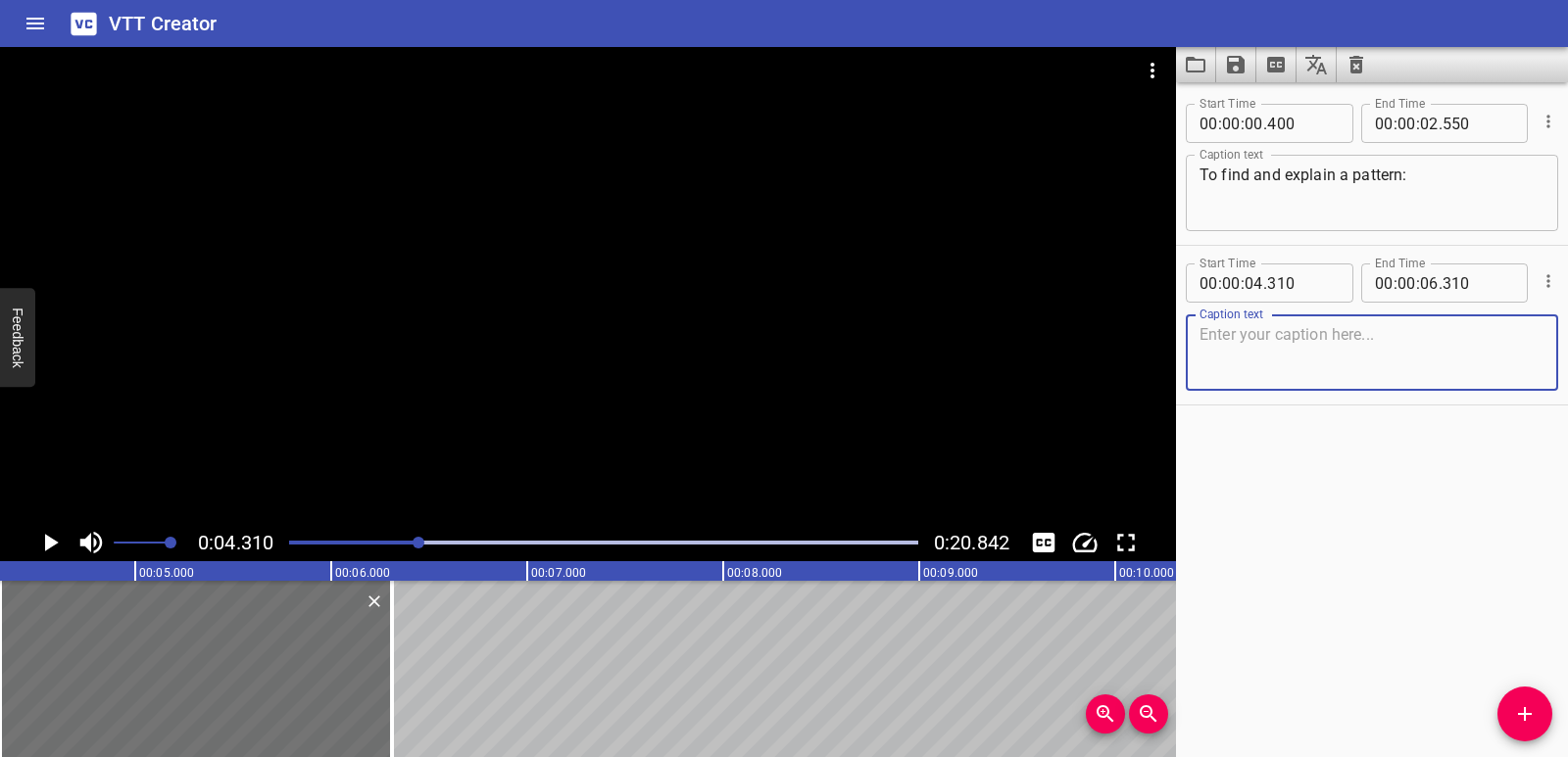
scroll to position [0, 674]
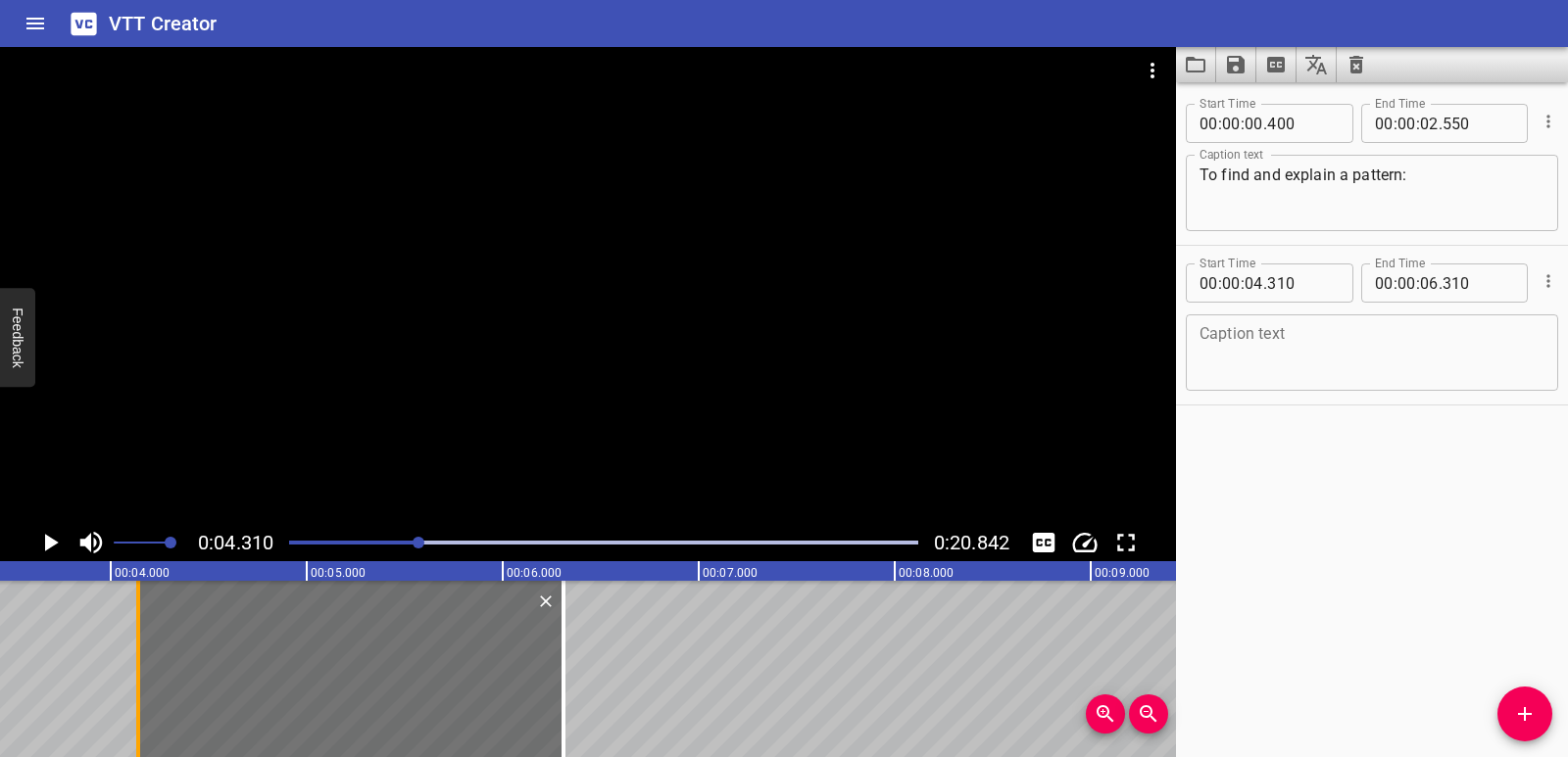
drag, startPoint x: 178, startPoint y: 710, endPoint x: 144, endPoint y: 717, distance: 34.7
click at [144, 717] on div at bounding box center [138, 670] width 20 height 177
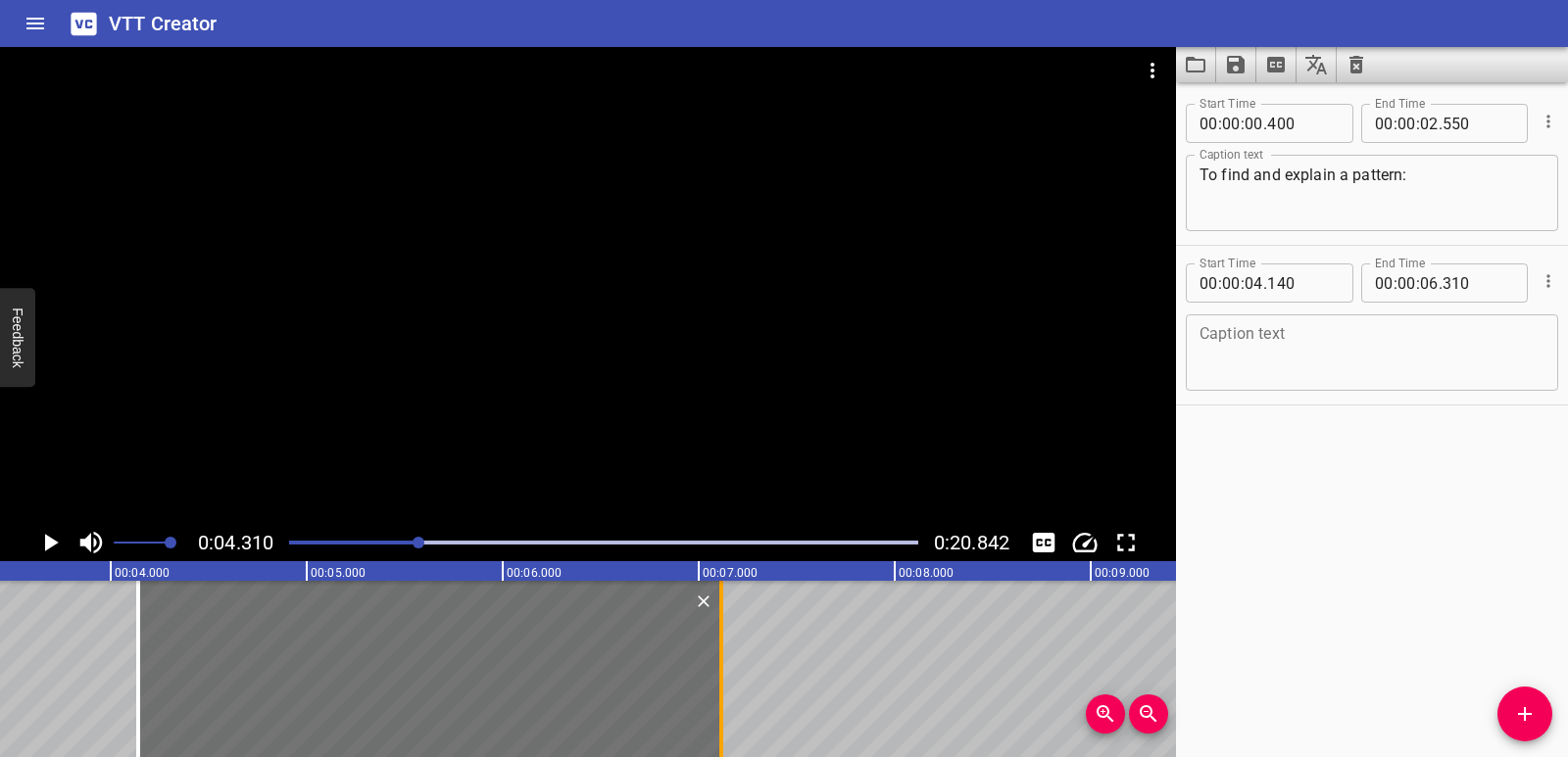
drag, startPoint x: 574, startPoint y: 707, endPoint x: 718, endPoint y: 689, distance: 145.1
click at [718, 689] on div at bounding box center [721, 670] width 20 height 177
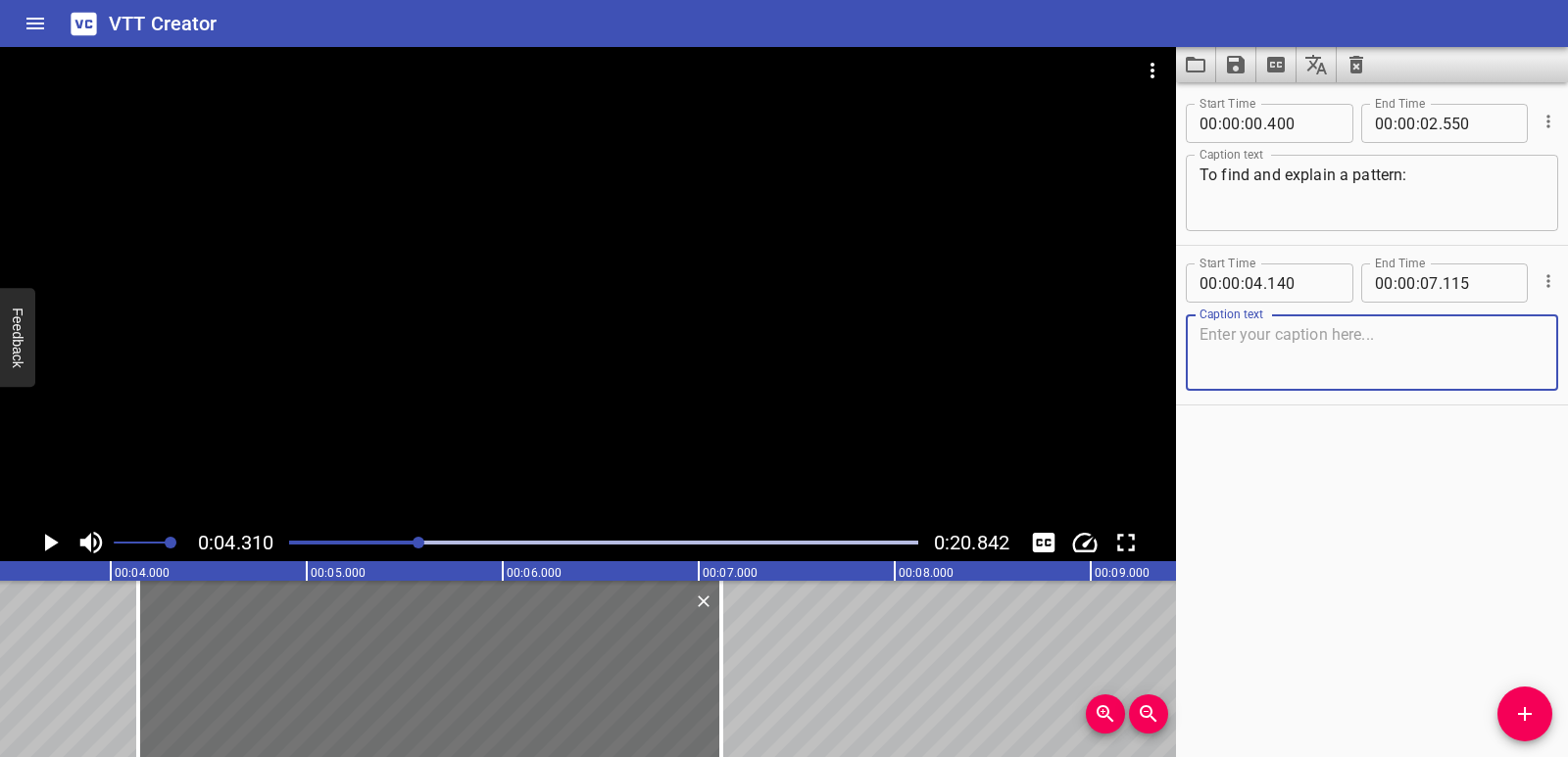
click at [1307, 356] on textarea at bounding box center [1371, 352] width 345 height 56
paste textarea "Start with the first numbers or shapes."
click at [52, 544] on icon "Play/Pause" at bounding box center [52, 543] width 14 height 18
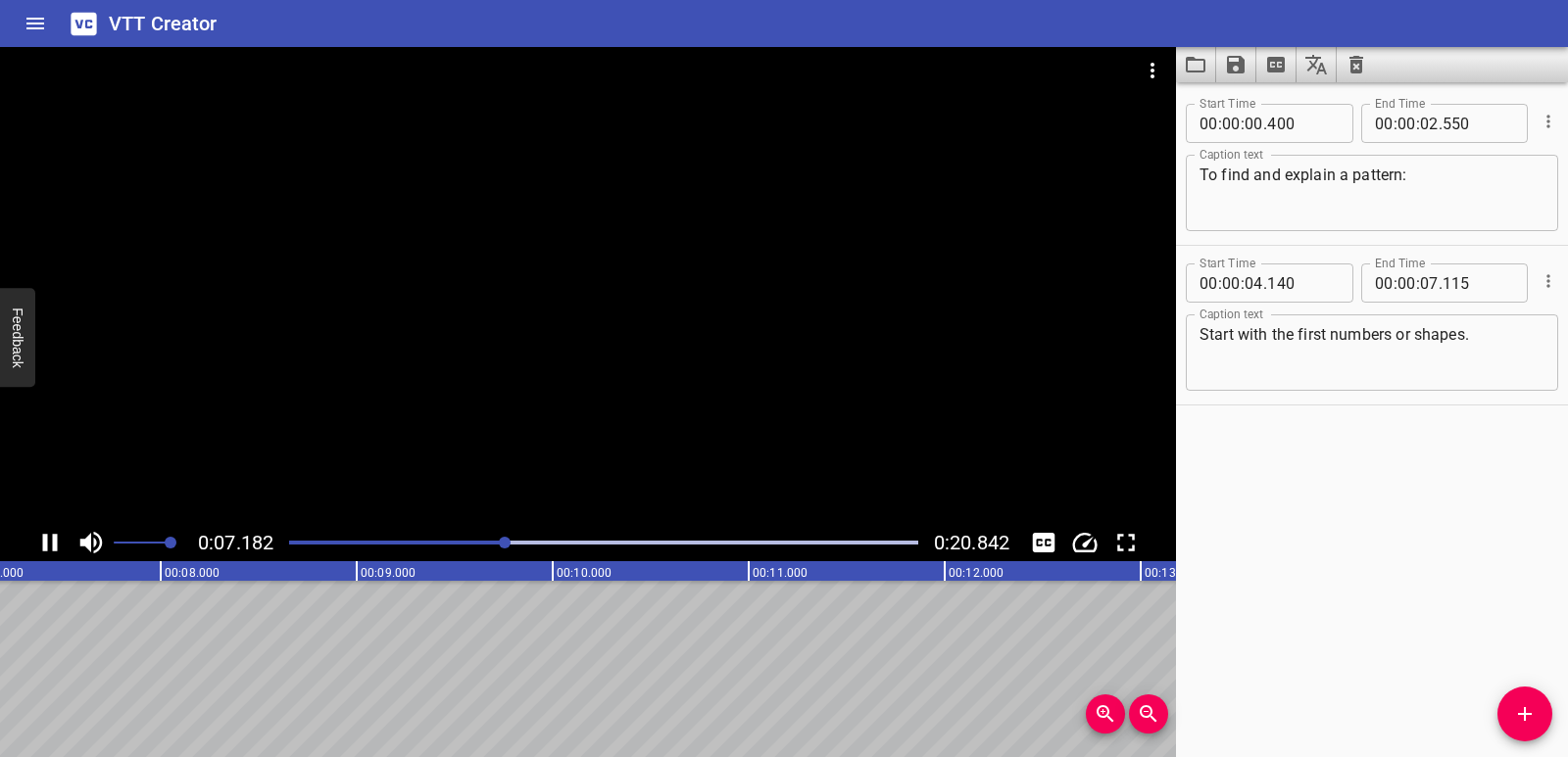
click at [50, 544] on icon "Play/Pause" at bounding box center [50, 543] width 29 height 29
click at [1545, 711] on span "Add Cue" at bounding box center [1525, 714] width 55 height 24
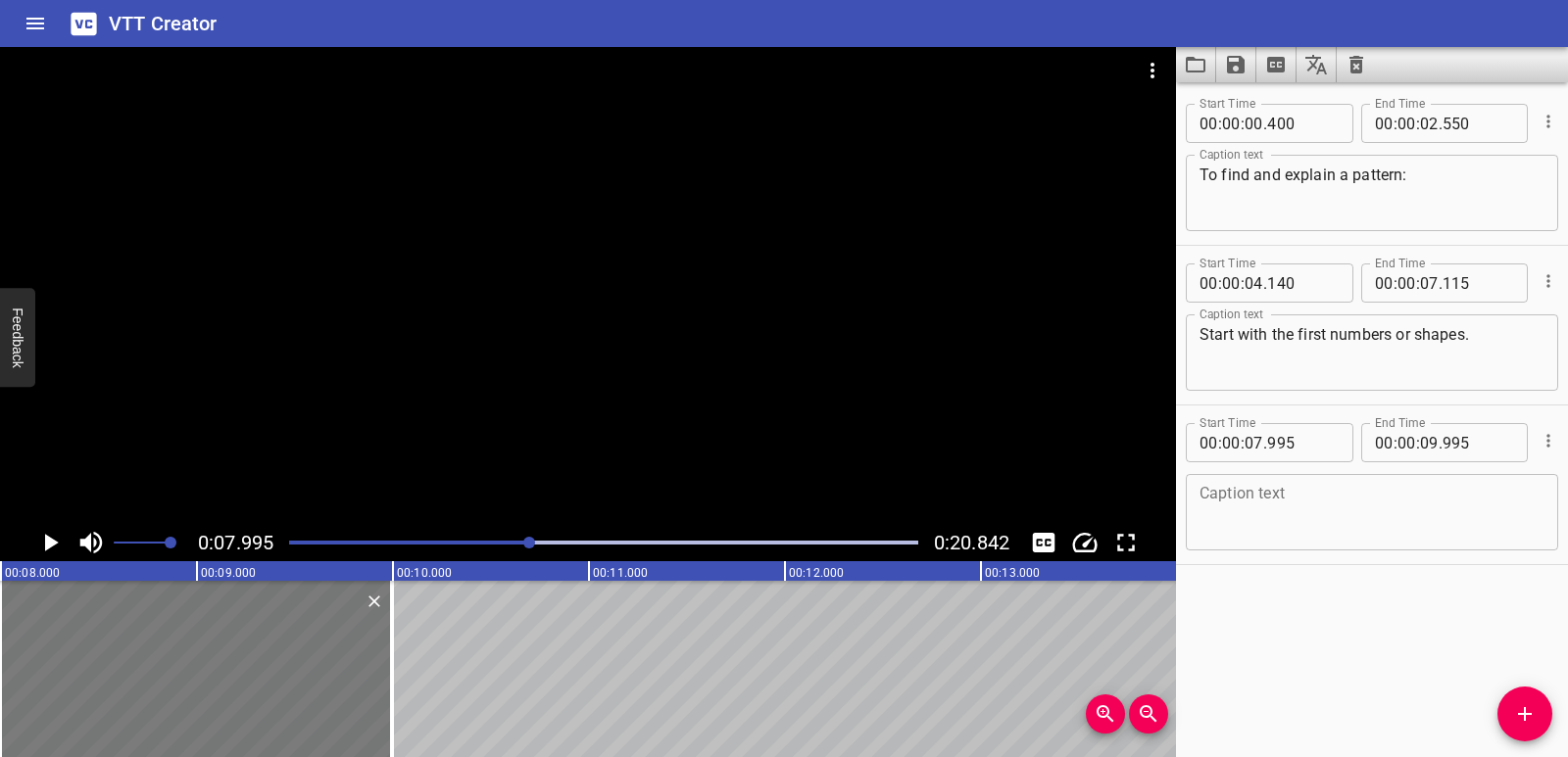
click at [173, 698] on div at bounding box center [195, 670] width 392 height 177
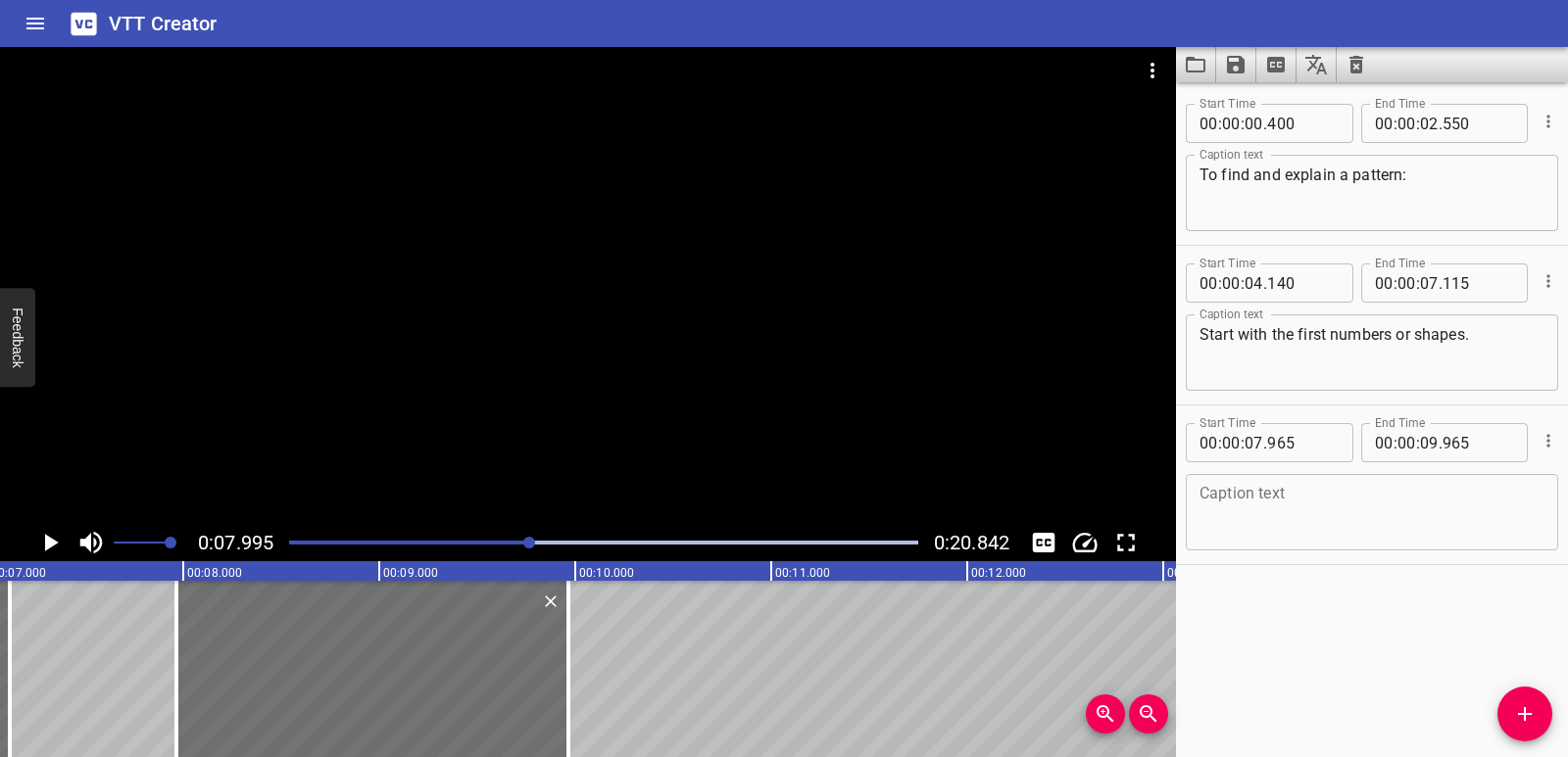
scroll to position [0, 1324]
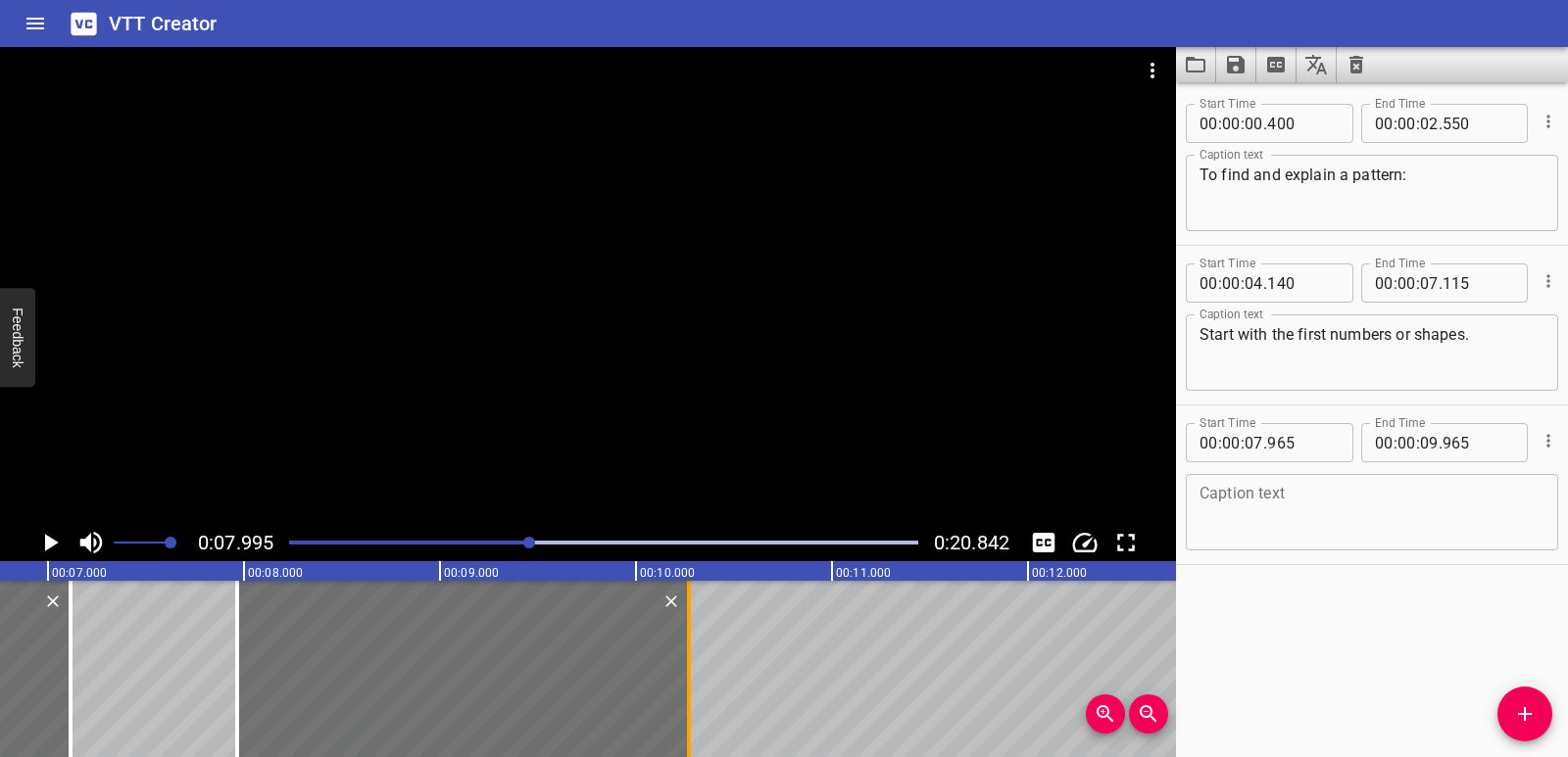
drag, startPoint x: 627, startPoint y: 688, endPoint x: 687, endPoint y: 688, distance: 60.0
click at [687, 688] on div at bounding box center [689, 670] width 4 height 177
drag, startPoint x: 277, startPoint y: 665, endPoint x: 288, endPoint y: 665, distance: 11.0
click at [288, 665] on div at bounding box center [472, 670] width 452 height 177
click at [688, 659] on div at bounding box center [690, 670] width 4 height 177
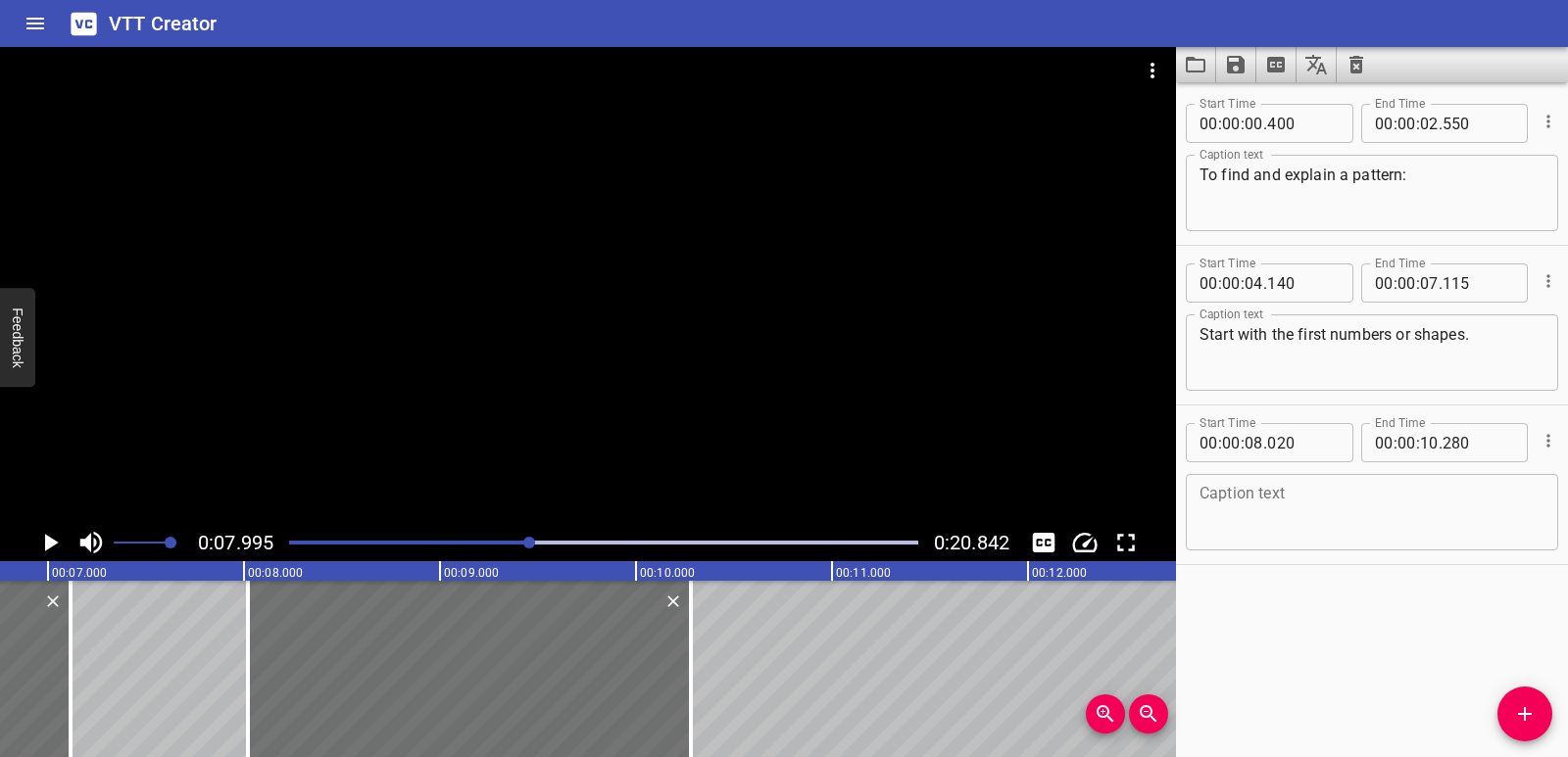
click at [1274, 518] on textarea at bounding box center [1371, 513] width 345 height 56
paste textarea "See how the pattern is changing."
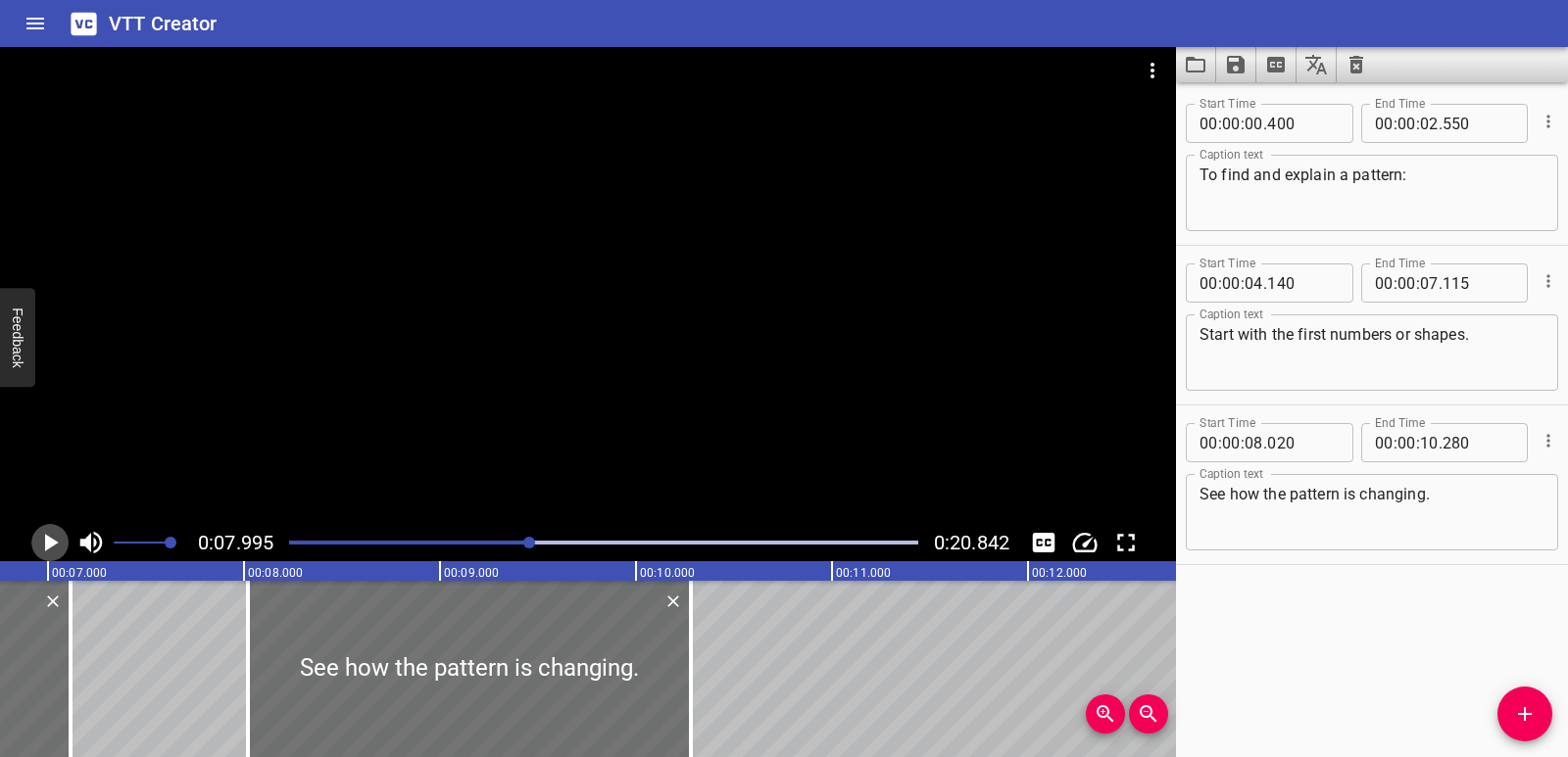
click at [53, 539] on icon "Play/Pause" at bounding box center [50, 543] width 29 height 29
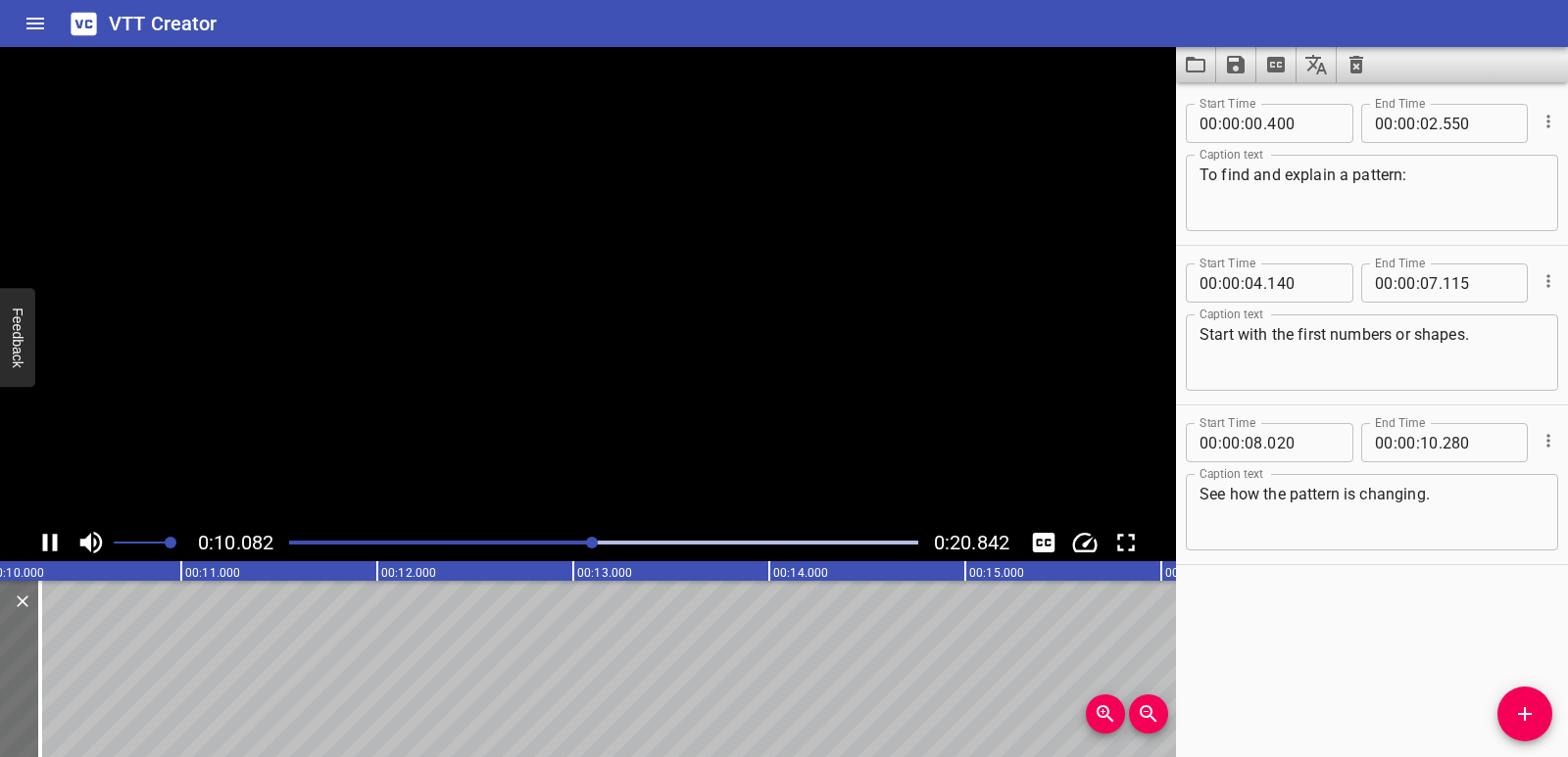
click at [53, 539] on icon "Play/Pause" at bounding box center [50, 543] width 15 height 18
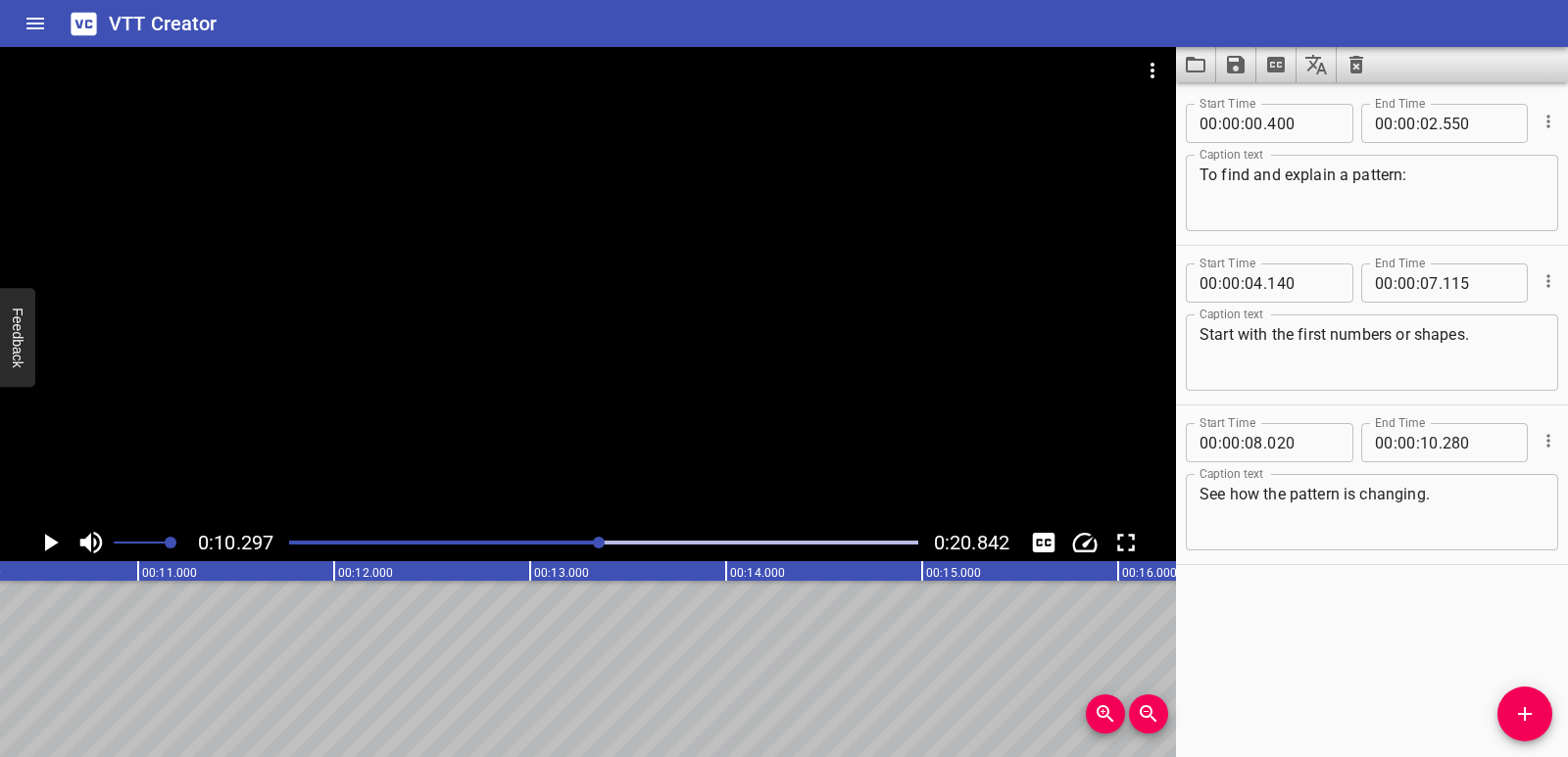
drag, startPoint x: 1547, startPoint y: 728, endPoint x: 1497, endPoint y: 726, distance: 50.0
click at [1546, 729] on button "Add Cue" at bounding box center [1525, 715] width 55 height 55
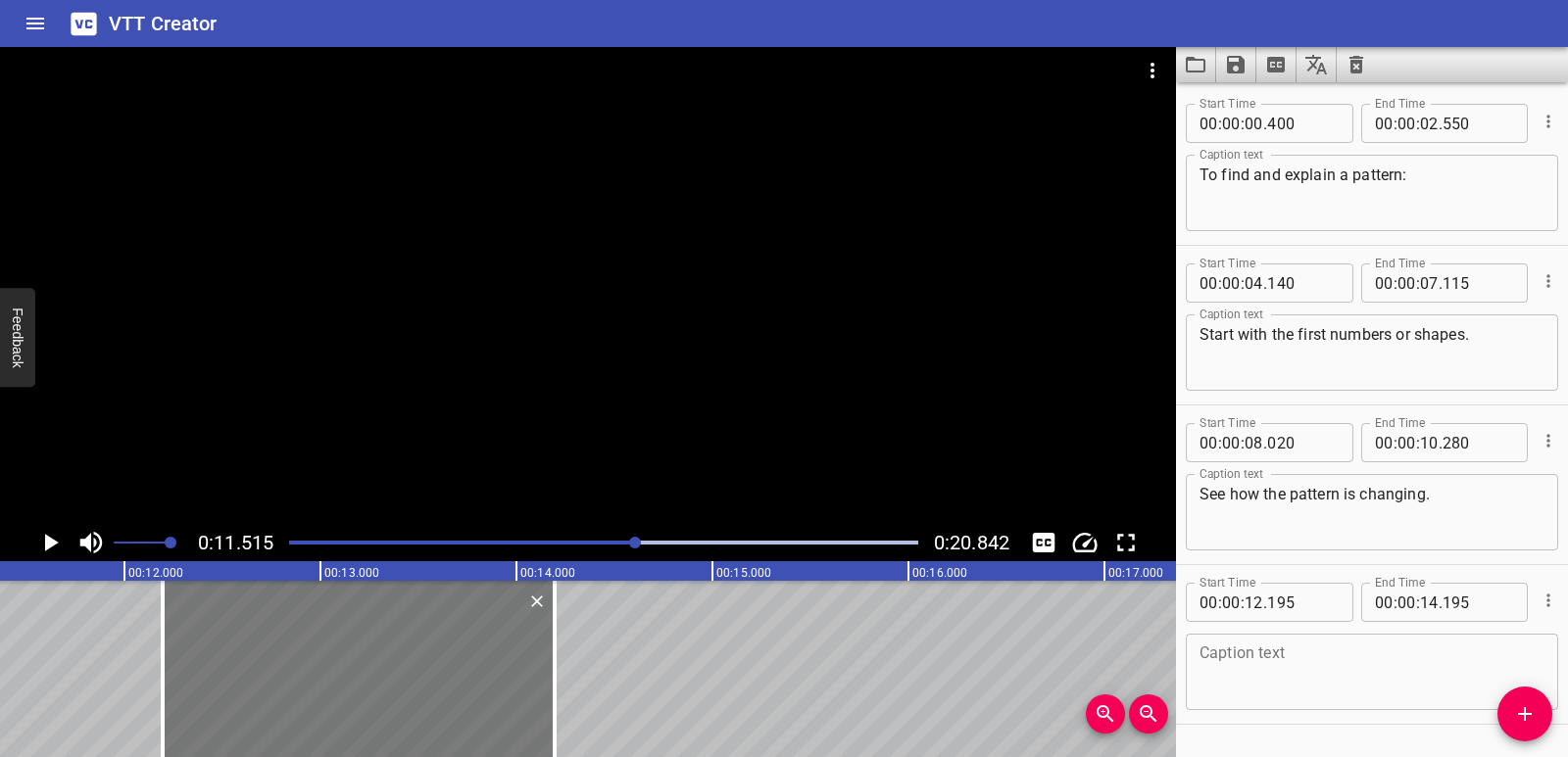
scroll to position [0, 2256]
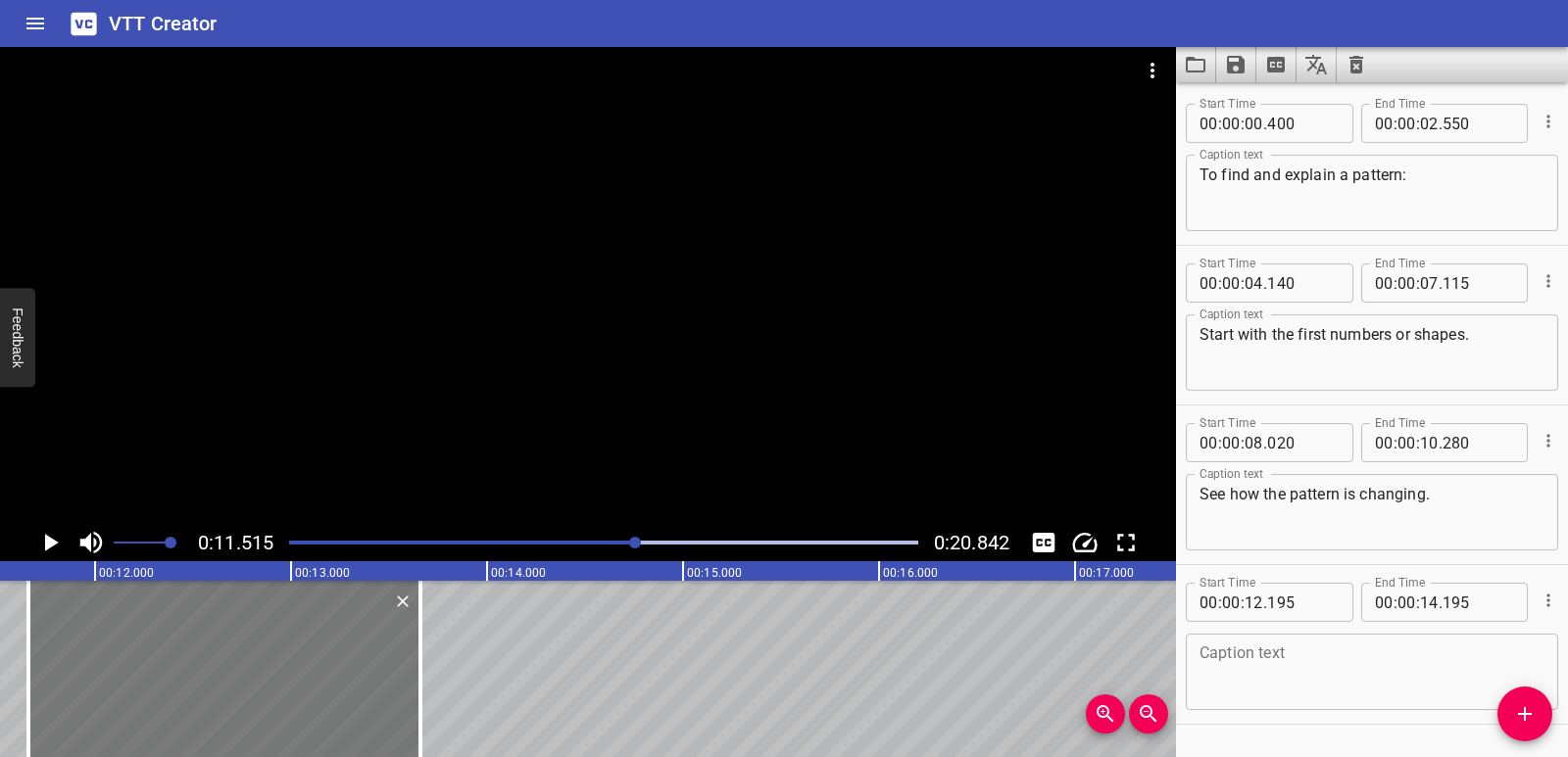
drag, startPoint x: 241, startPoint y: 679, endPoint x: 137, endPoint y: 686, distance: 104.2
click at [137, 686] on div at bounding box center [224, 670] width 392 height 177
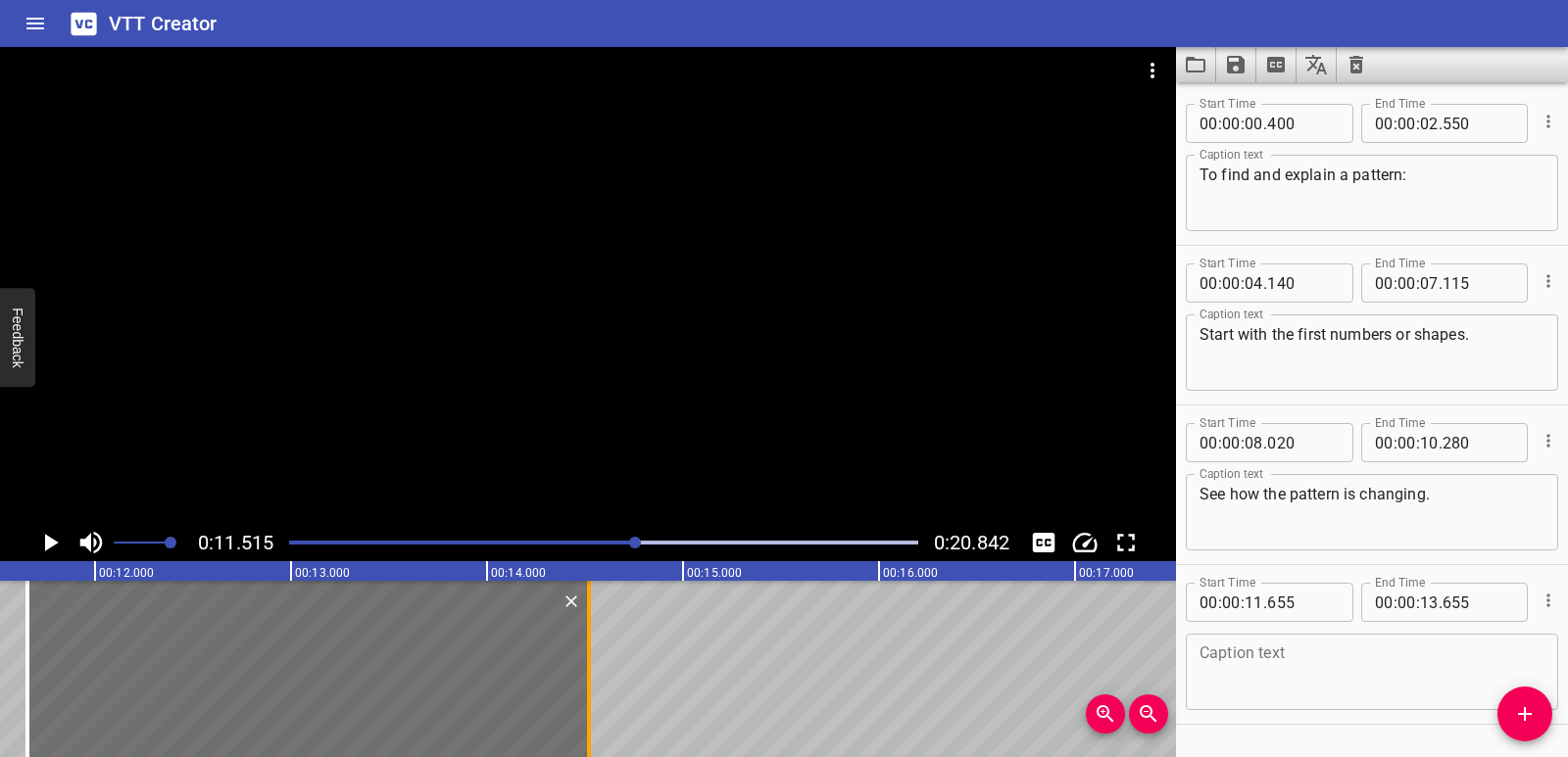
drag, startPoint x: 414, startPoint y: 680, endPoint x: 584, endPoint y: 677, distance: 170.0
click at [584, 677] on div at bounding box center [589, 670] width 20 height 177
click at [1303, 663] on textarea at bounding box center [1371, 673] width 345 height 56
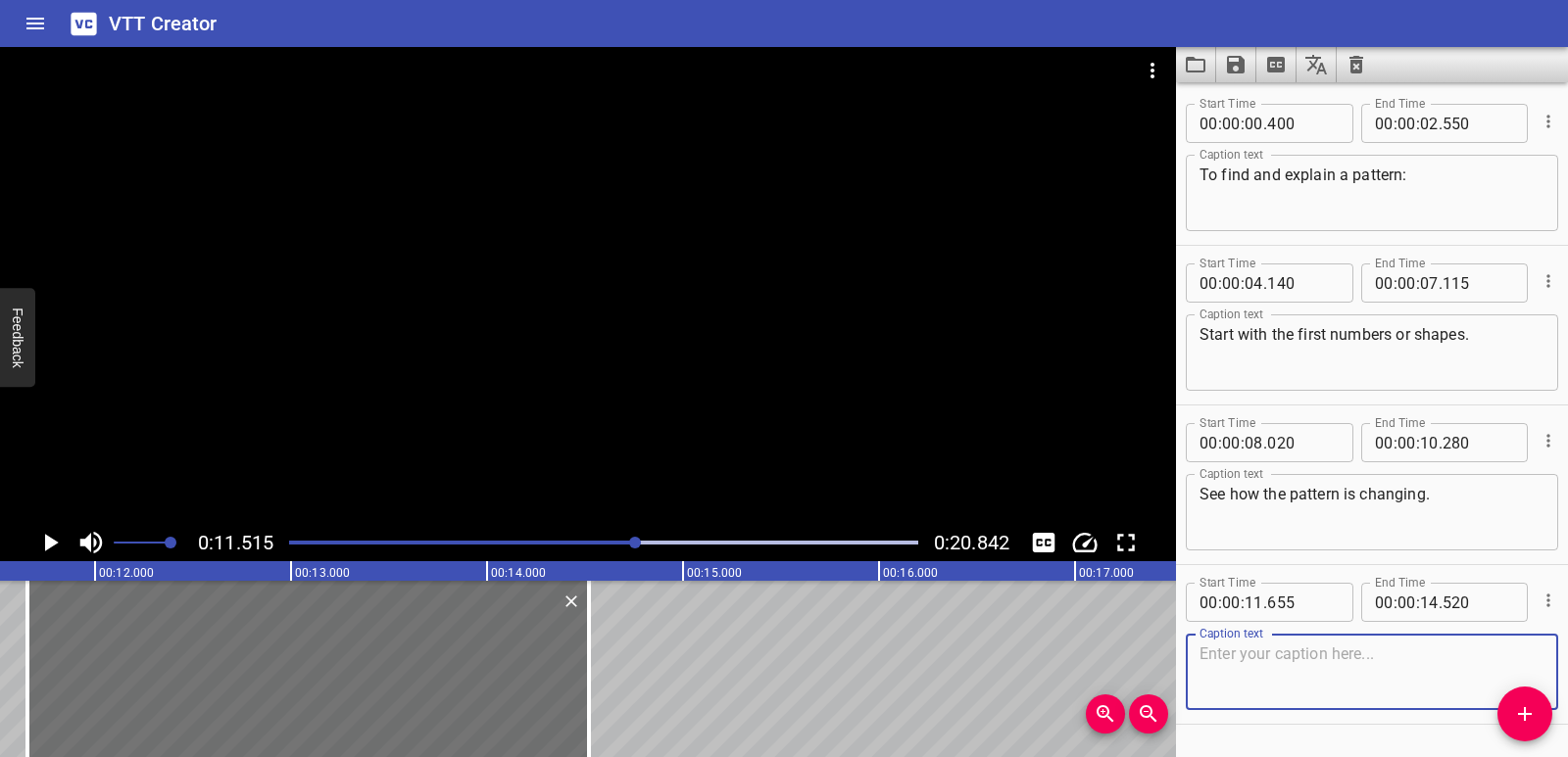
paste textarea "Think about what is the same or different."
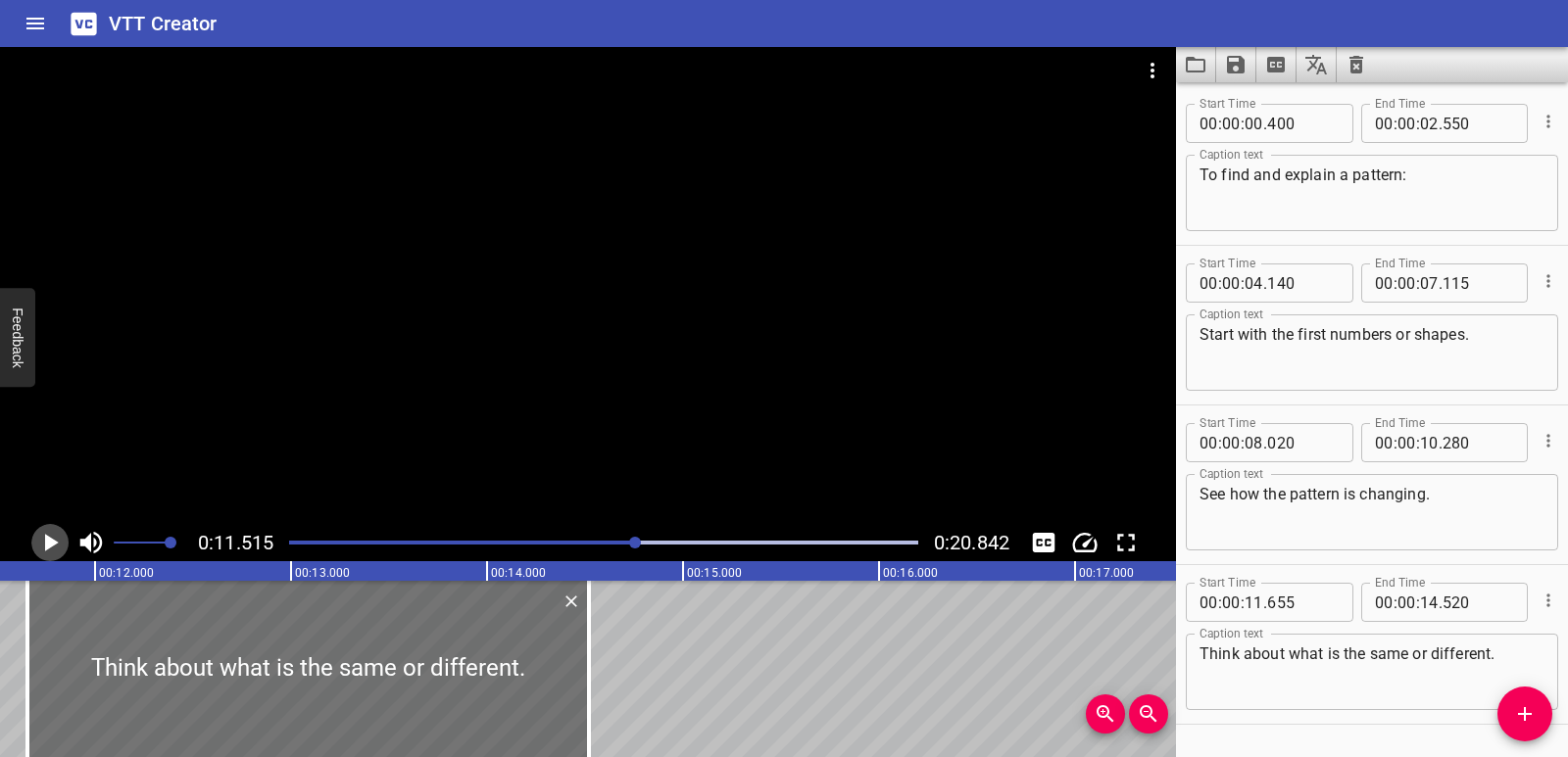
click at [50, 533] on icon "Play/Pause" at bounding box center [50, 543] width 29 height 29
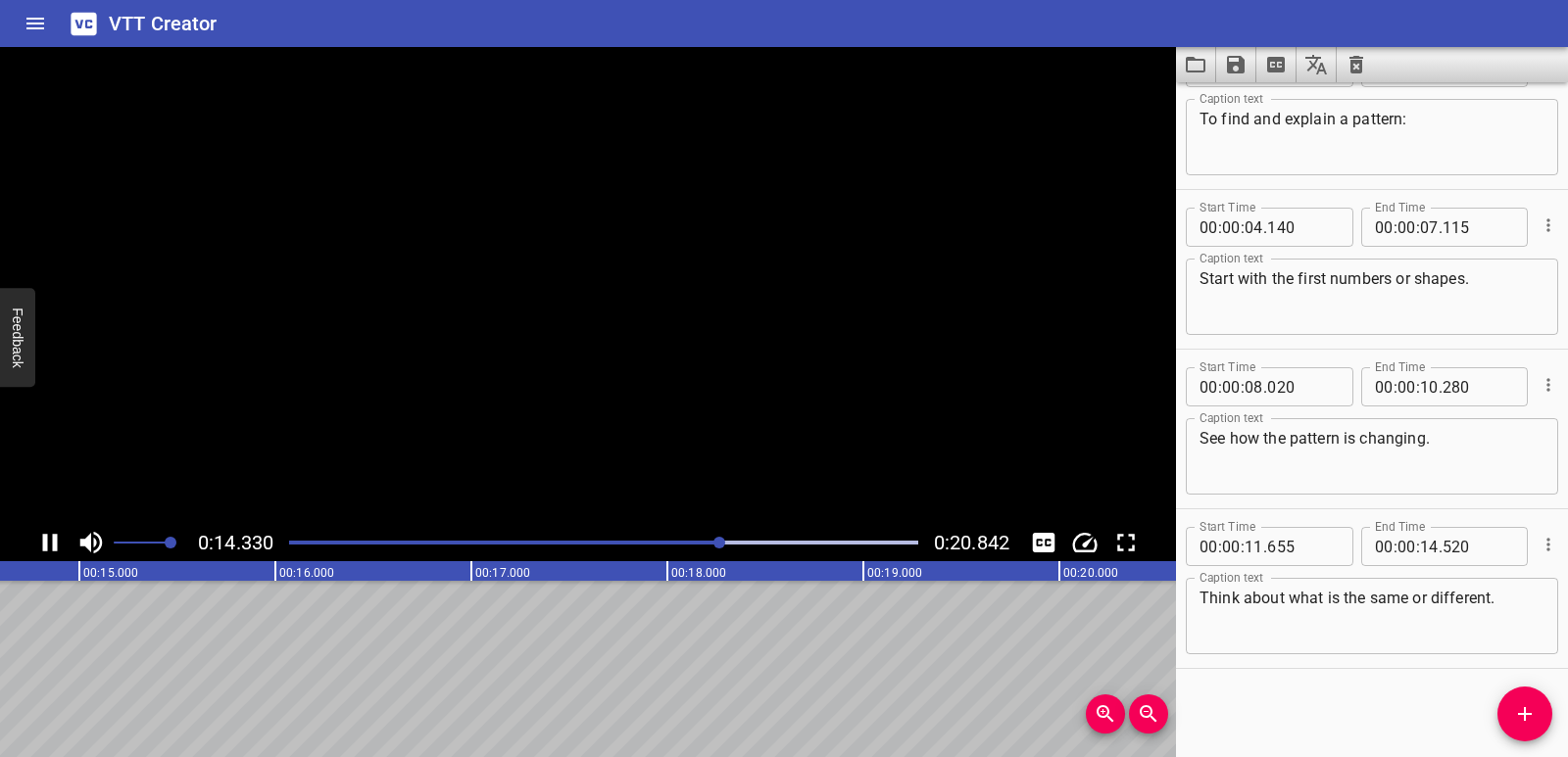
click at [50, 533] on icon "Play/Pause" at bounding box center [50, 543] width 29 height 29
click at [1531, 703] on icon "Add Cue" at bounding box center [1525, 714] width 24 height 24
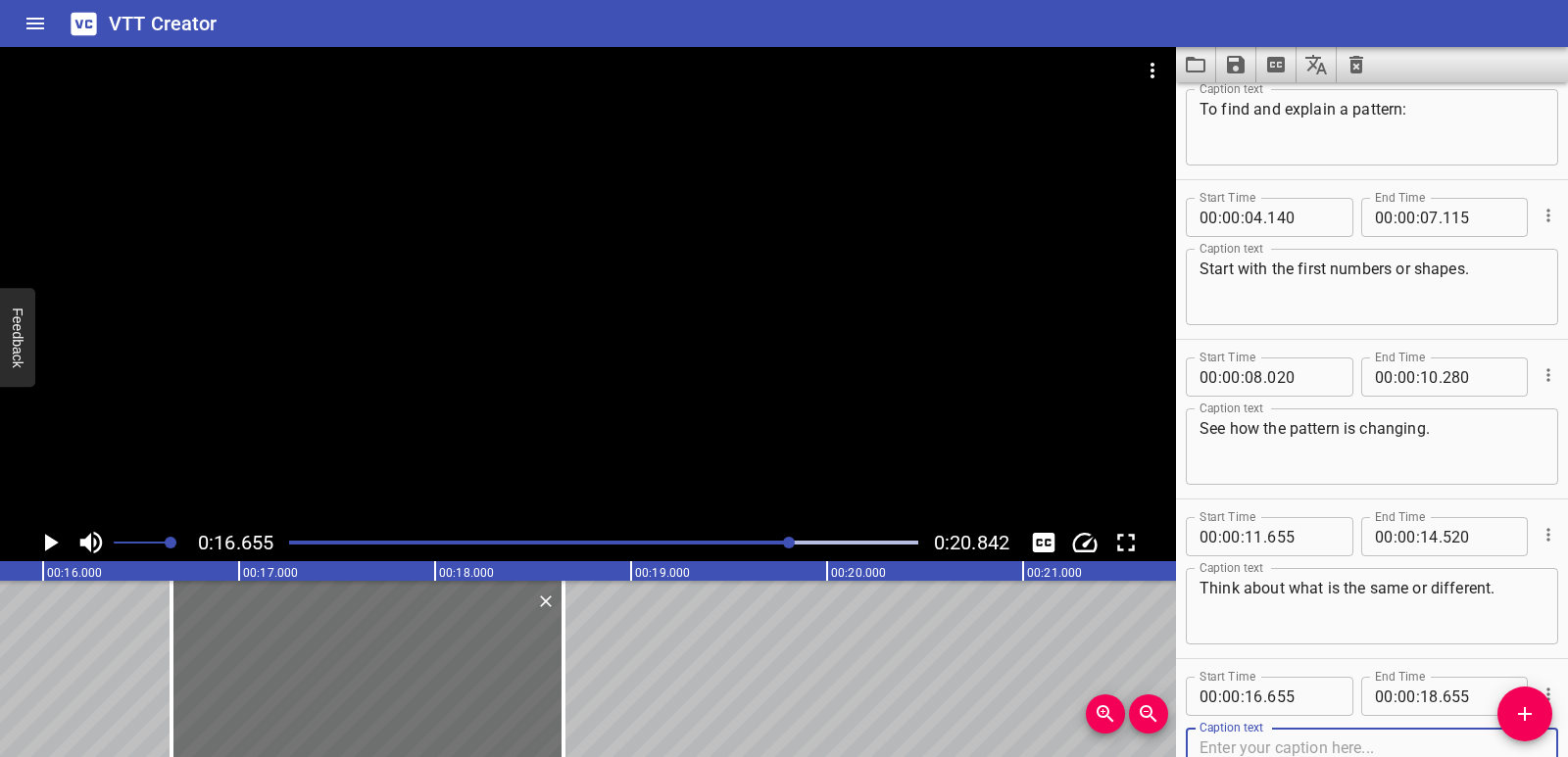
scroll to position [0, 3031]
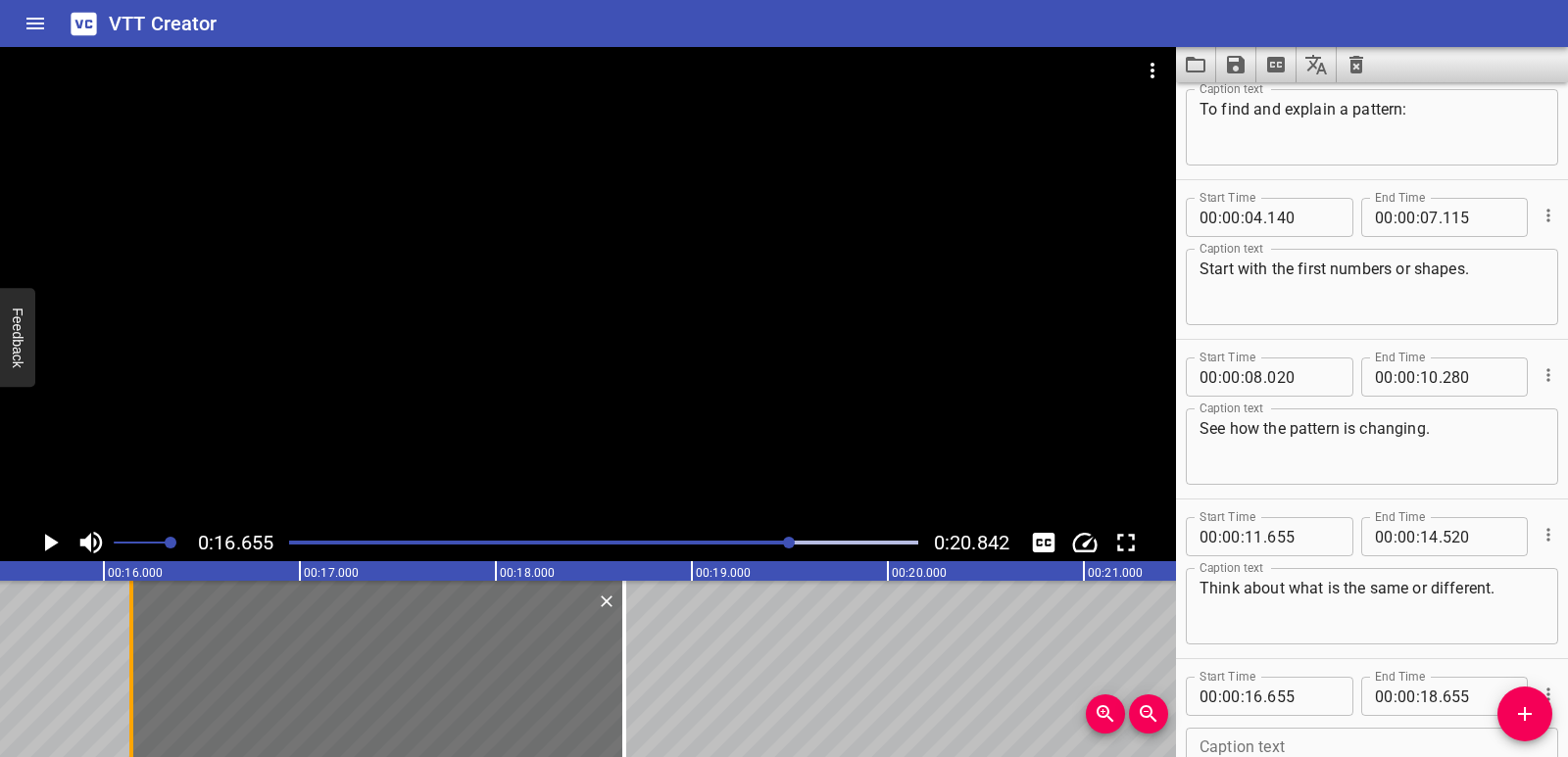
drag, startPoint x: 228, startPoint y: 691, endPoint x: 140, endPoint y: 687, distance: 88.1
click at [140, 687] on div at bounding box center [132, 670] width 20 height 177
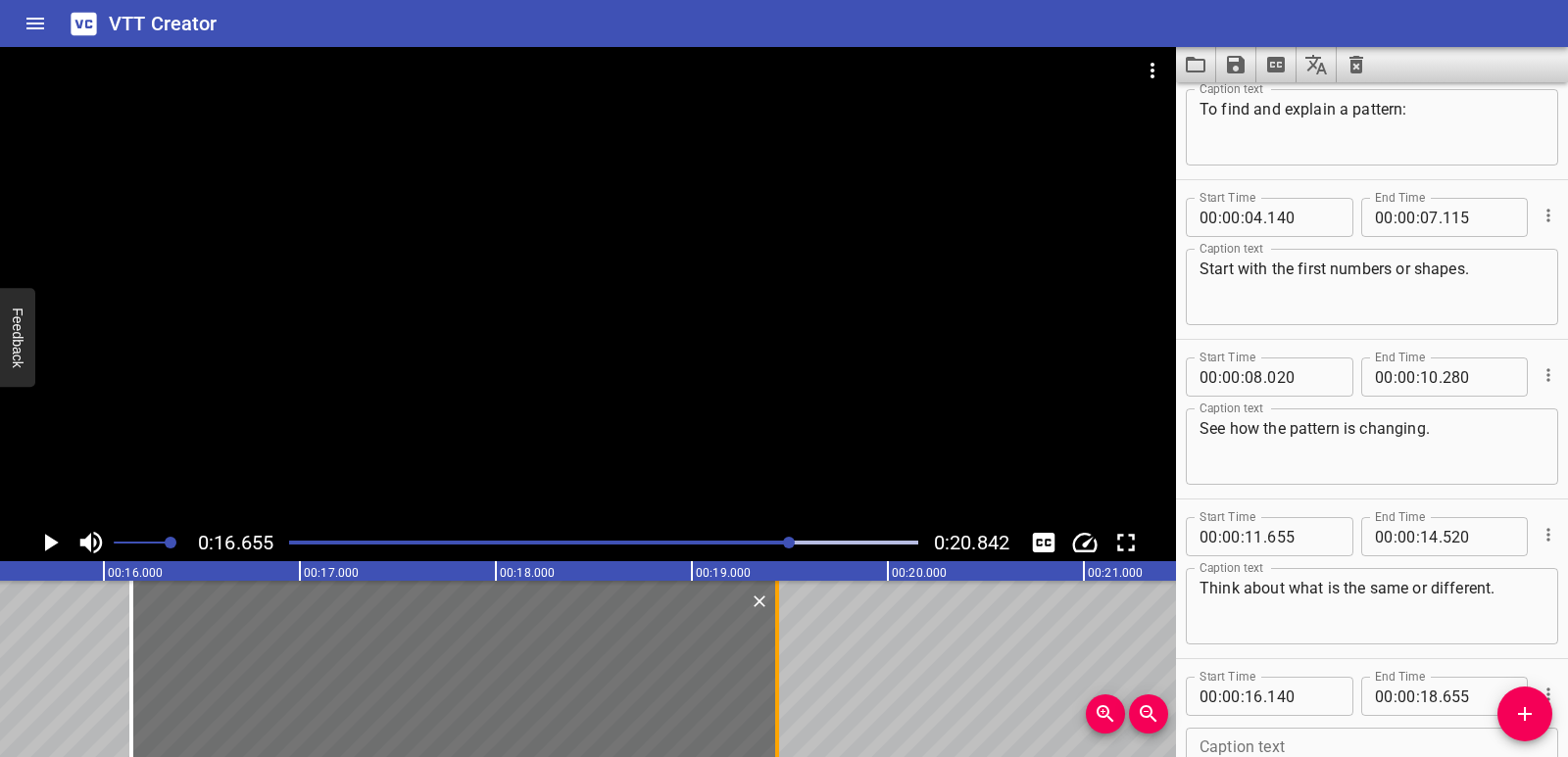
drag, startPoint x: 627, startPoint y: 676, endPoint x: 783, endPoint y: 688, distance: 156.5
click at [783, 688] on div at bounding box center [777, 670] width 20 height 177
drag, startPoint x: 132, startPoint y: 669, endPoint x: 120, endPoint y: 675, distance: 13.4
click at [120, 675] on div at bounding box center [118, 670] width 20 height 177
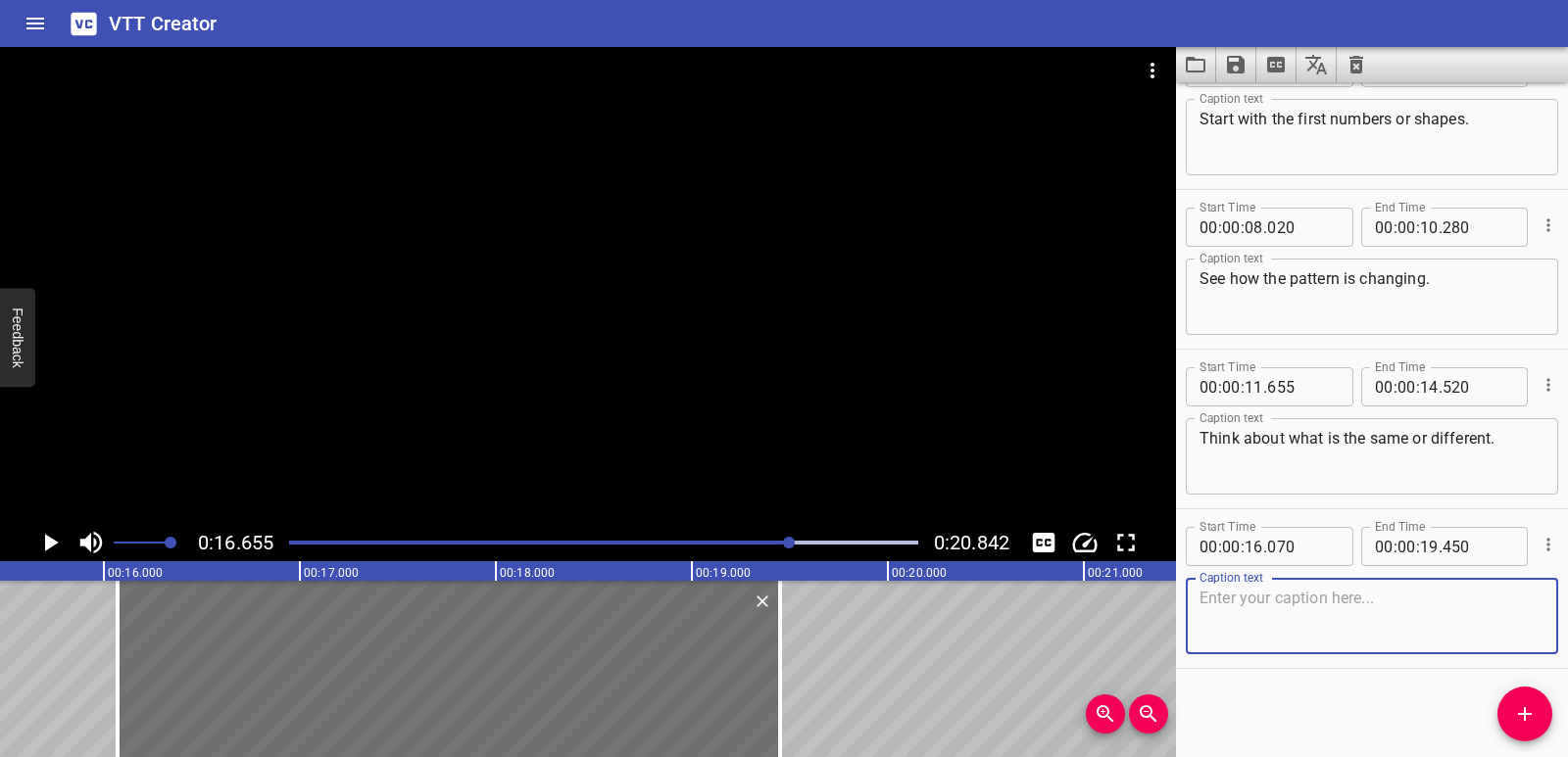
click at [1220, 618] on textarea at bounding box center [1371, 617] width 345 height 56
paste textarea "Find something new that the pattern shows."
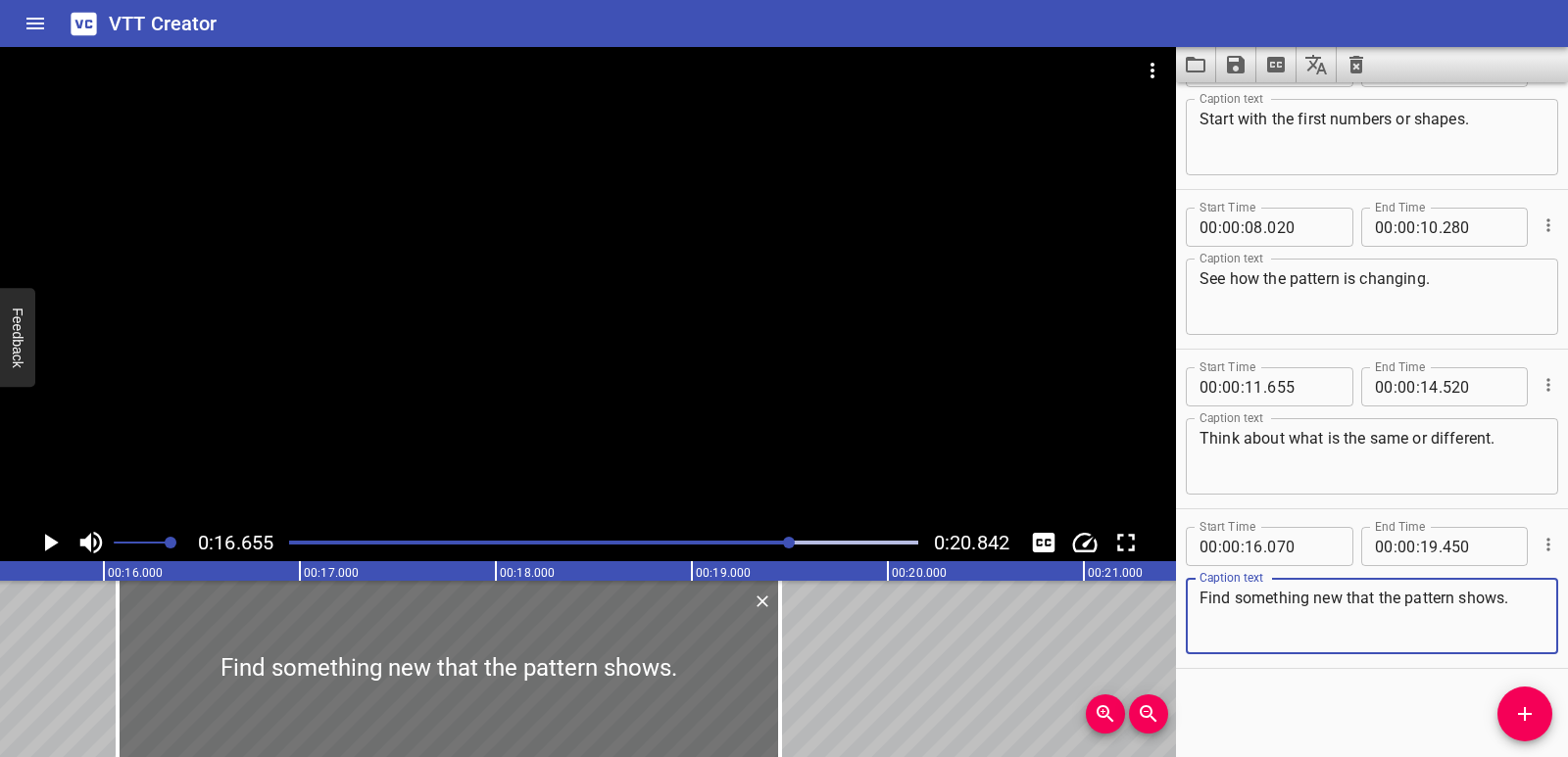
click at [50, 547] on icon "Play/Pause" at bounding box center [52, 543] width 14 height 18
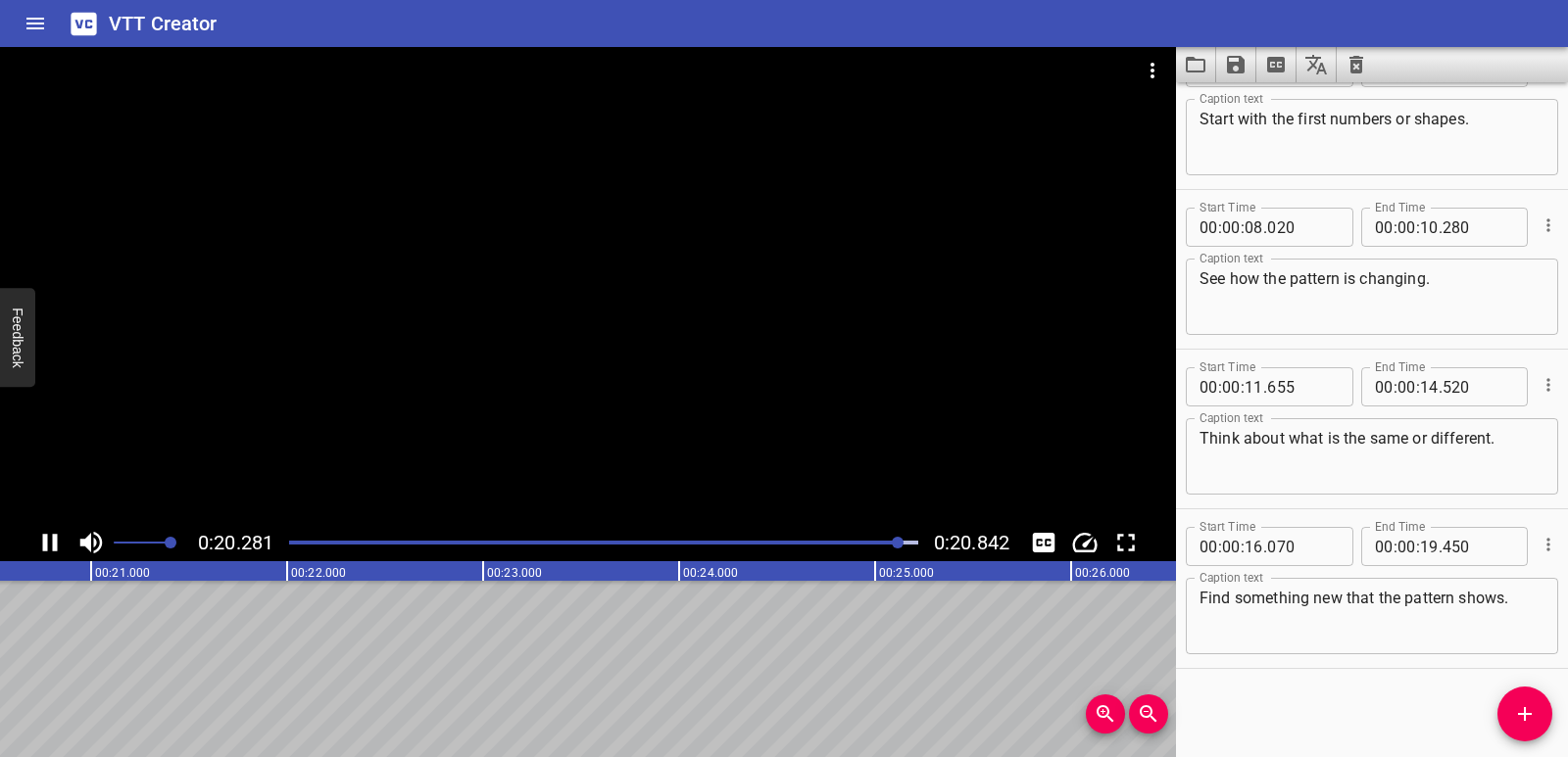
click at [655, 545] on div at bounding box center [603, 543] width 653 height 27
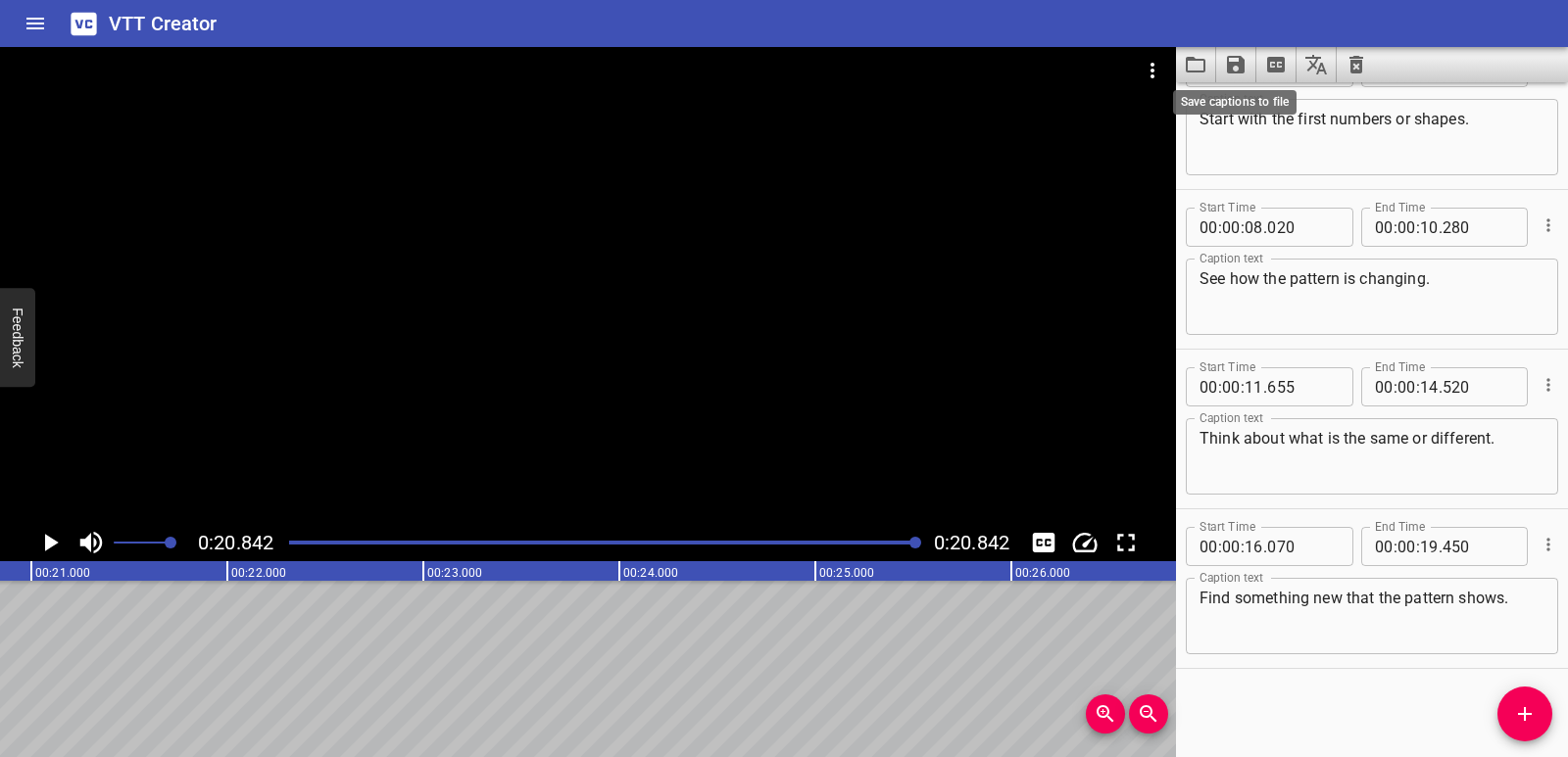
click at [1238, 59] on icon "Save captions to file" at bounding box center [1235, 65] width 18 height 18
click at [1262, 93] on li "Save to VTT file" at bounding box center [1287, 108] width 144 height 35
click at [1155, 74] on icon "Video Options" at bounding box center [1153, 71] width 24 height 24
click at [1363, 64] on div at bounding box center [784, 378] width 1568 height 757
click at [1359, 62] on icon "Clear captions" at bounding box center [1356, 65] width 14 height 18
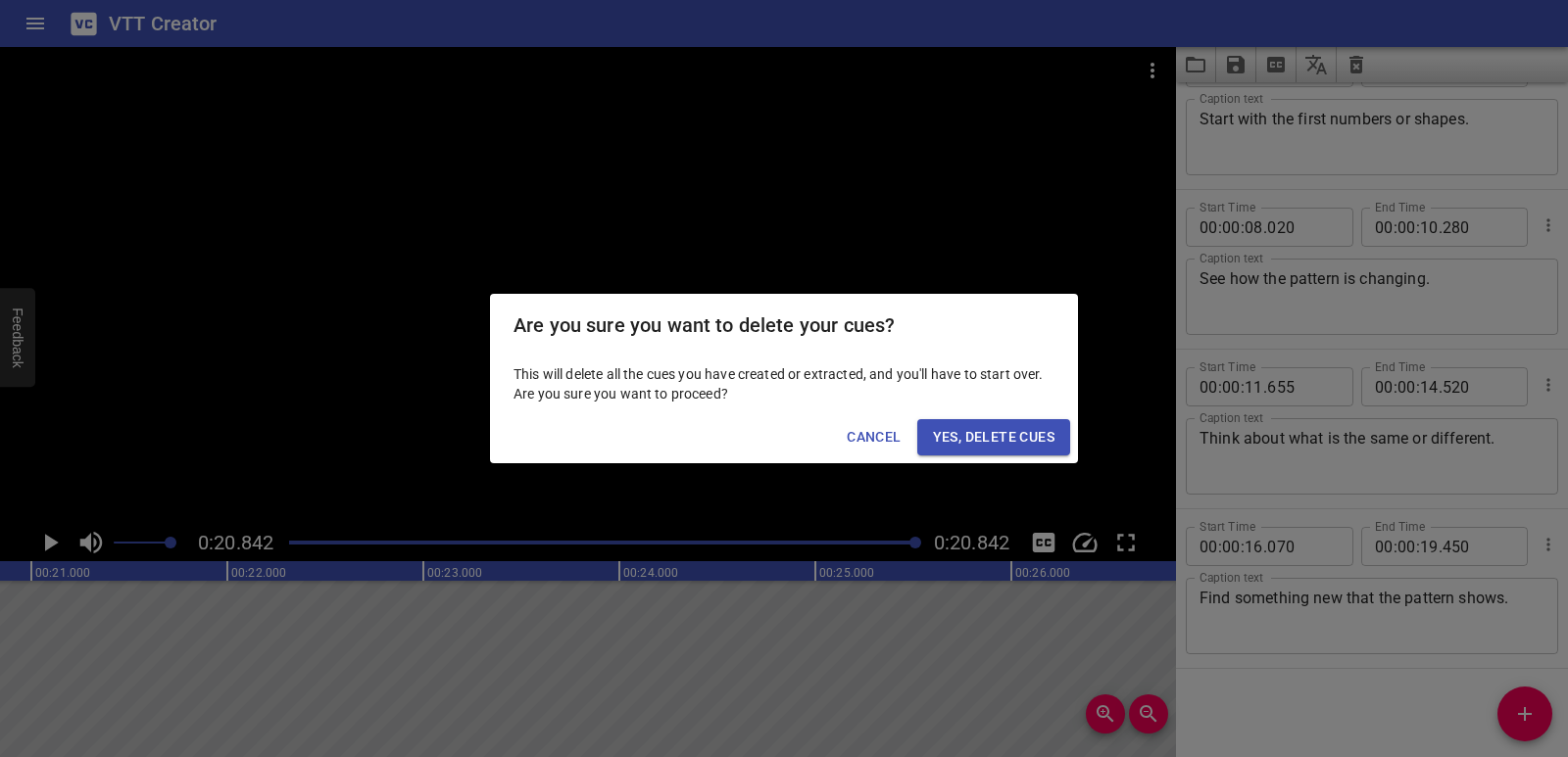
click at [1043, 436] on span "Yes, Delete Cues" at bounding box center [994, 437] width 122 height 25
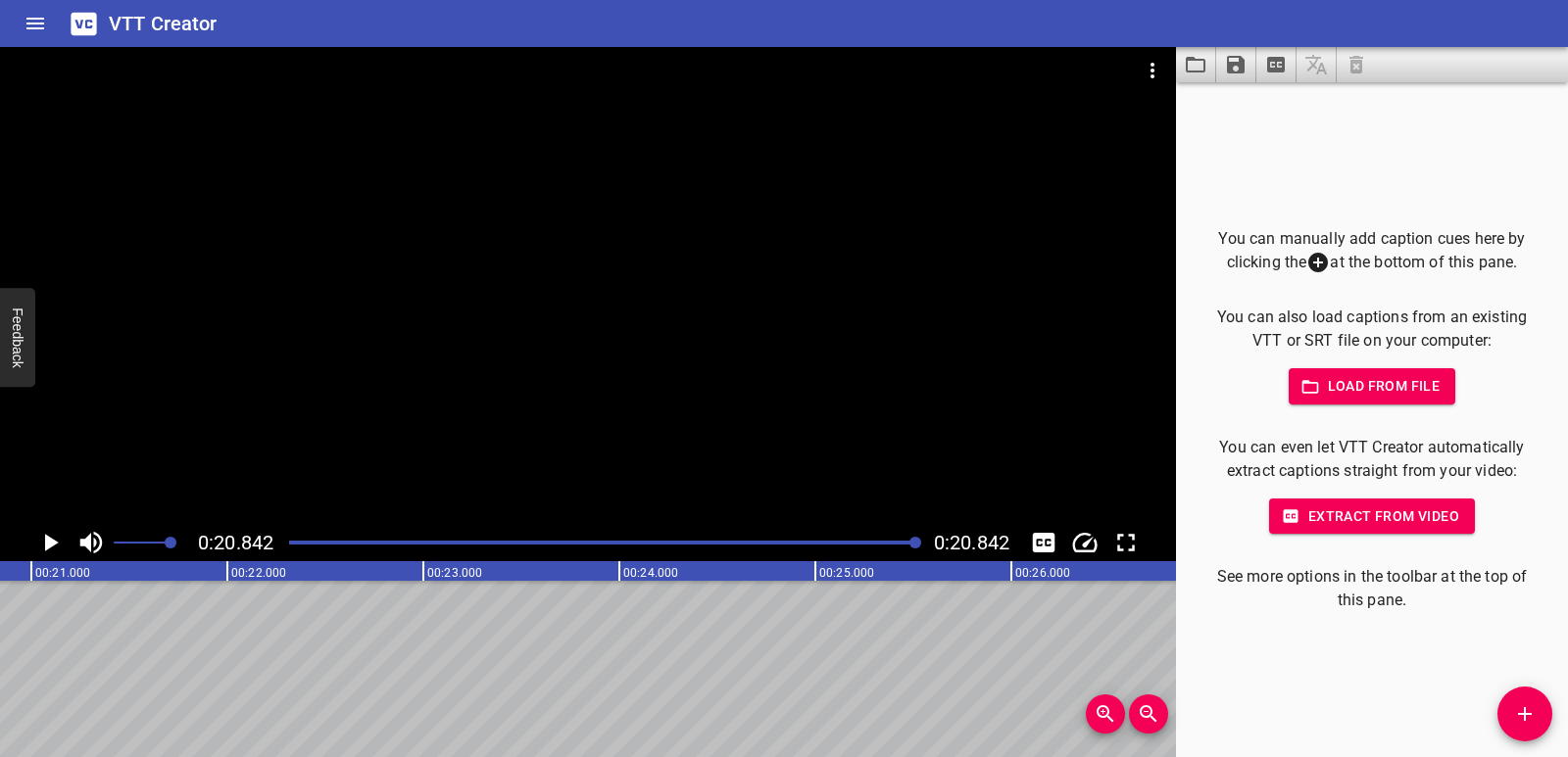
click at [1147, 71] on icon "Video Options" at bounding box center [1153, 71] width 24 height 24
click at [1148, 82] on li "Select New Video File..." at bounding box center [1226, 73] width 195 height 35
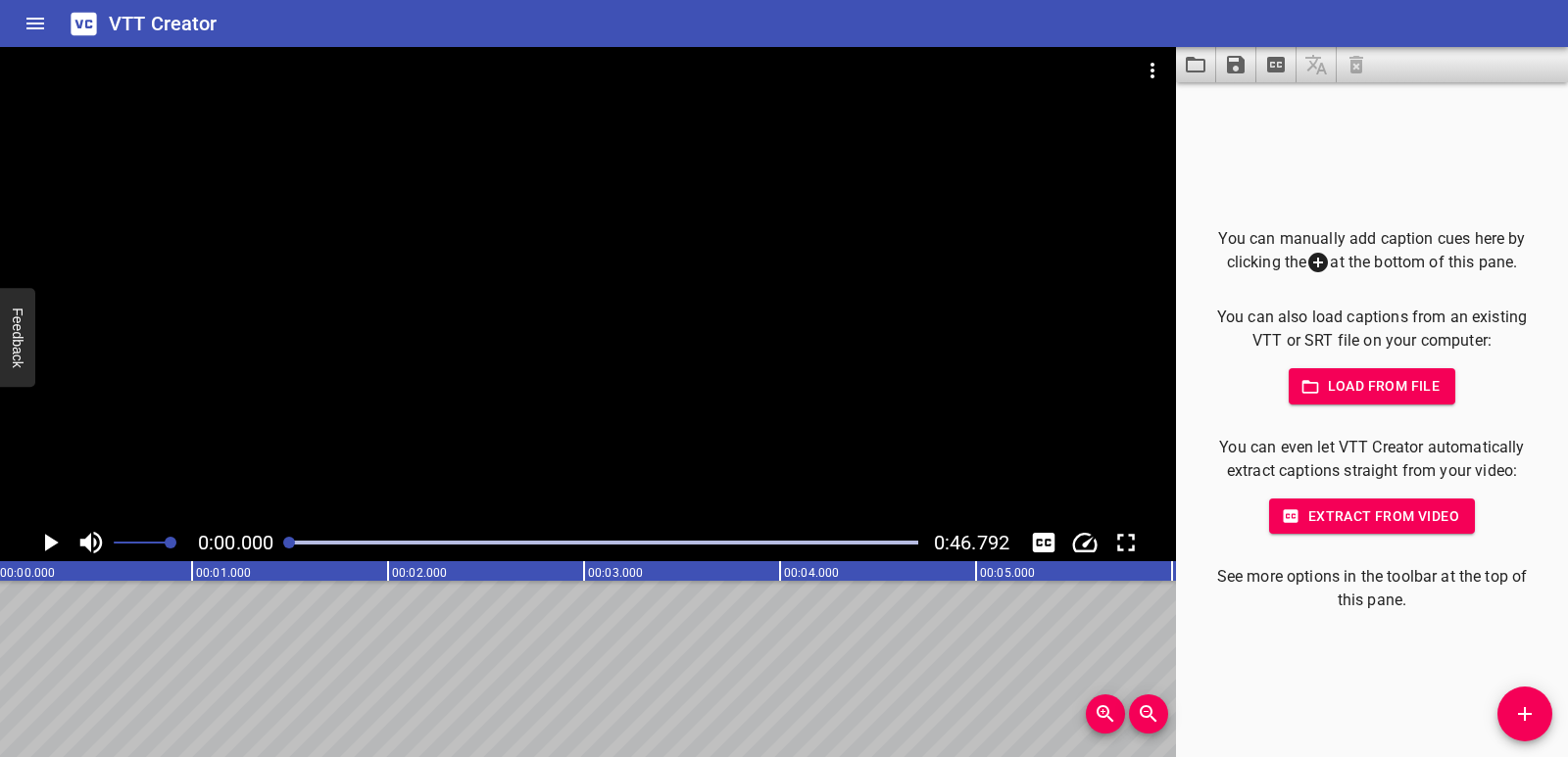
scroll to position [0, 0]
click at [61, 541] on icon "Play/Pause" at bounding box center [50, 543] width 29 height 29
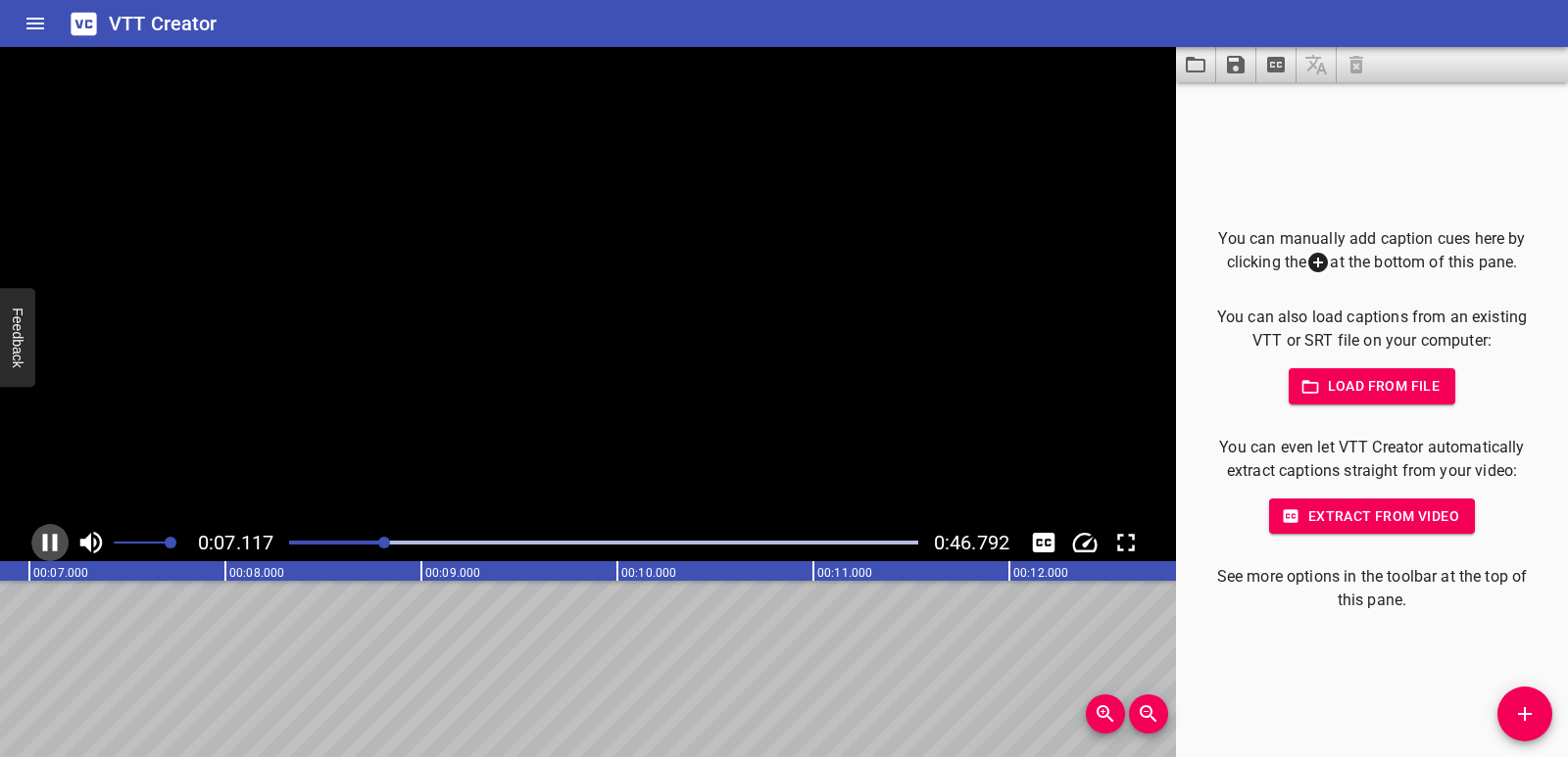
click at [58, 542] on icon "Play/Pause" at bounding box center [50, 543] width 29 height 29
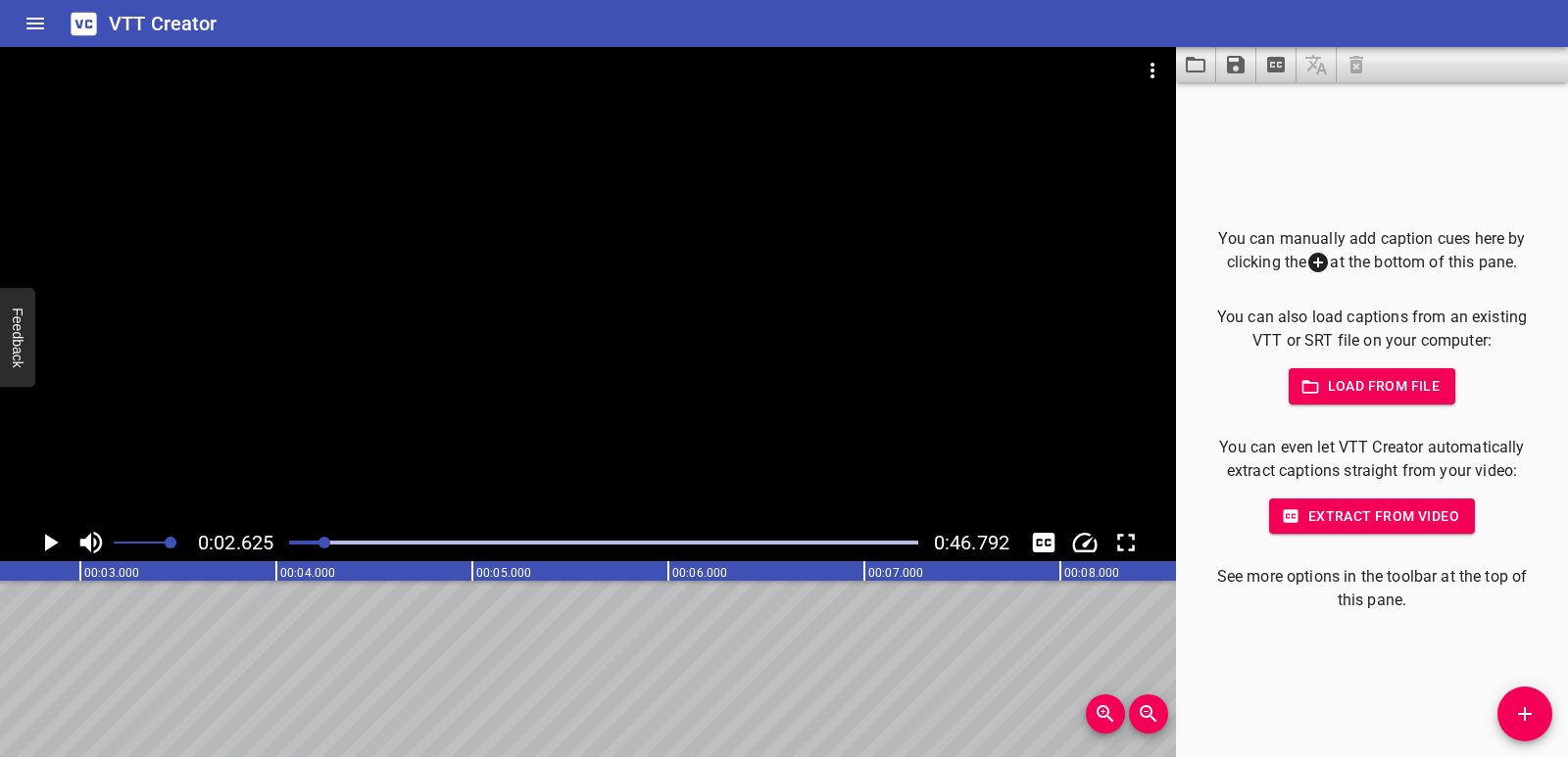
scroll to position [0, 514]
click at [1507, 709] on span "Add Cue" at bounding box center [1525, 714] width 55 height 24
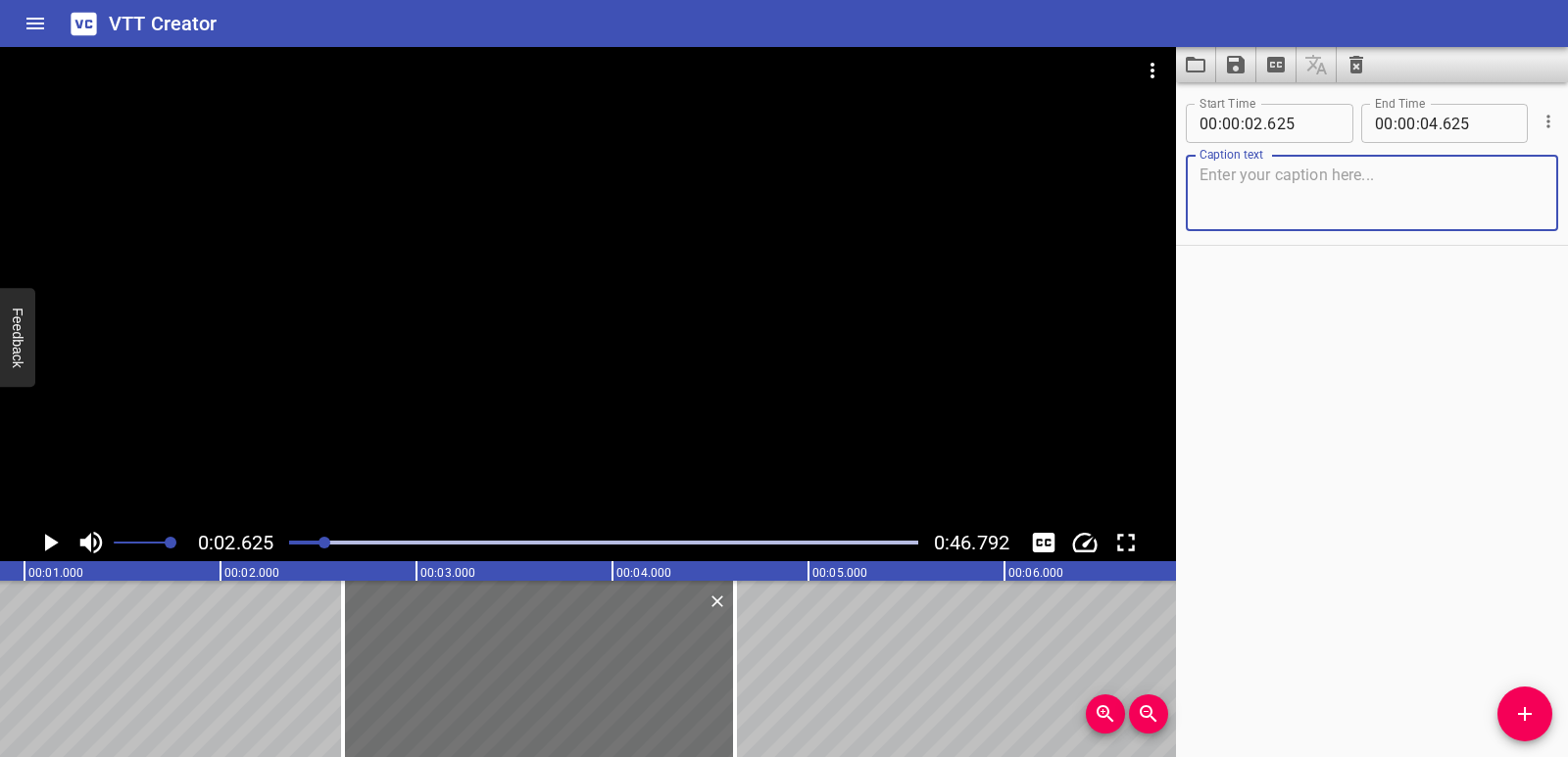
scroll to position [0, 151]
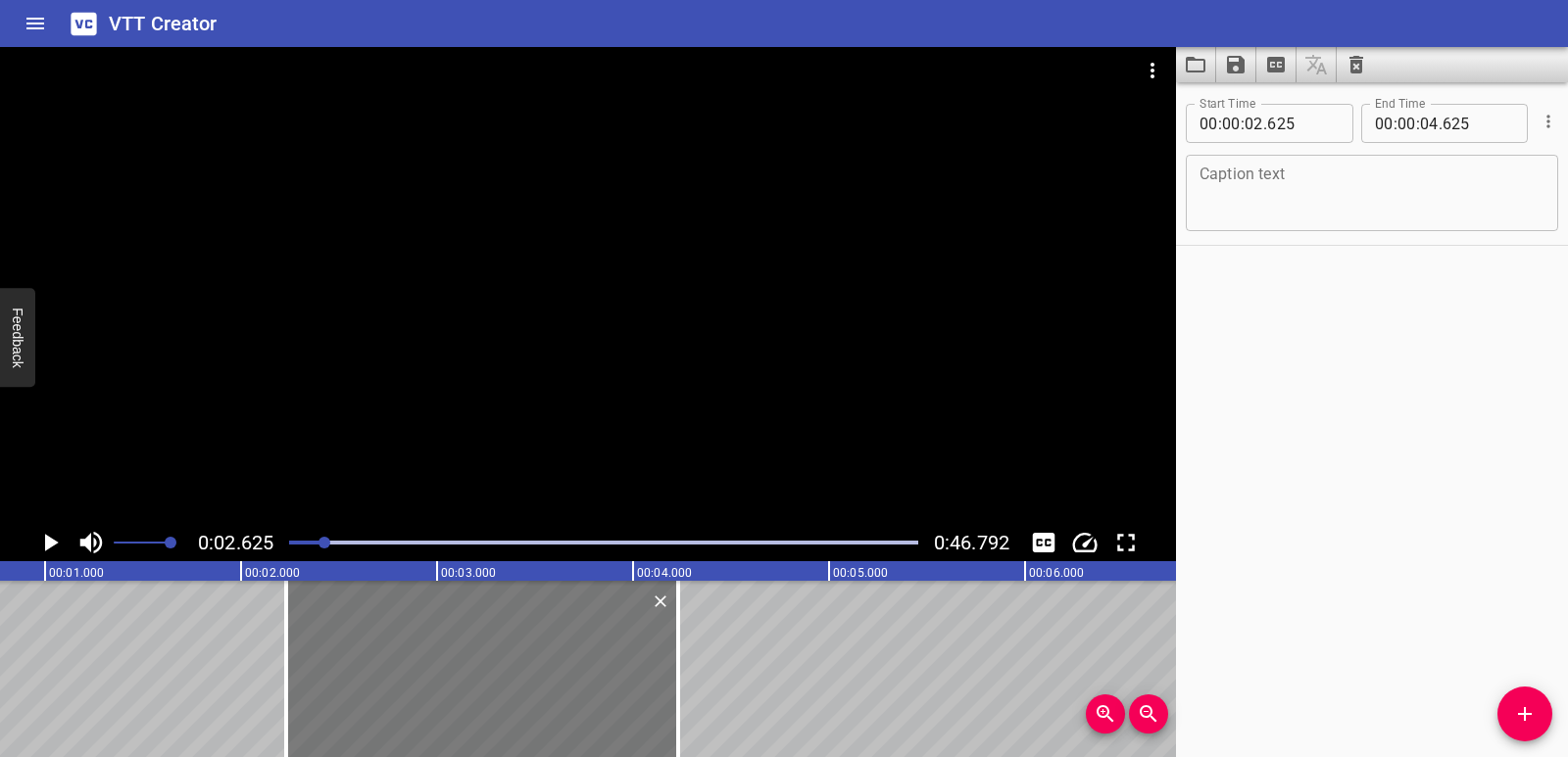
drag, startPoint x: 602, startPoint y: 681, endPoint x: 524, endPoint y: 663, distance: 80.0
click at [524, 663] on div at bounding box center [481, 670] width 392 height 177
drag, startPoint x: 674, startPoint y: 704, endPoint x: 625, endPoint y: 700, distance: 49.2
click at [625, 700] on div at bounding box center [630, 670] width 20 height 177
click at [1312, 193] on textarea at bounding box center [1371, 193] width 345 height 56
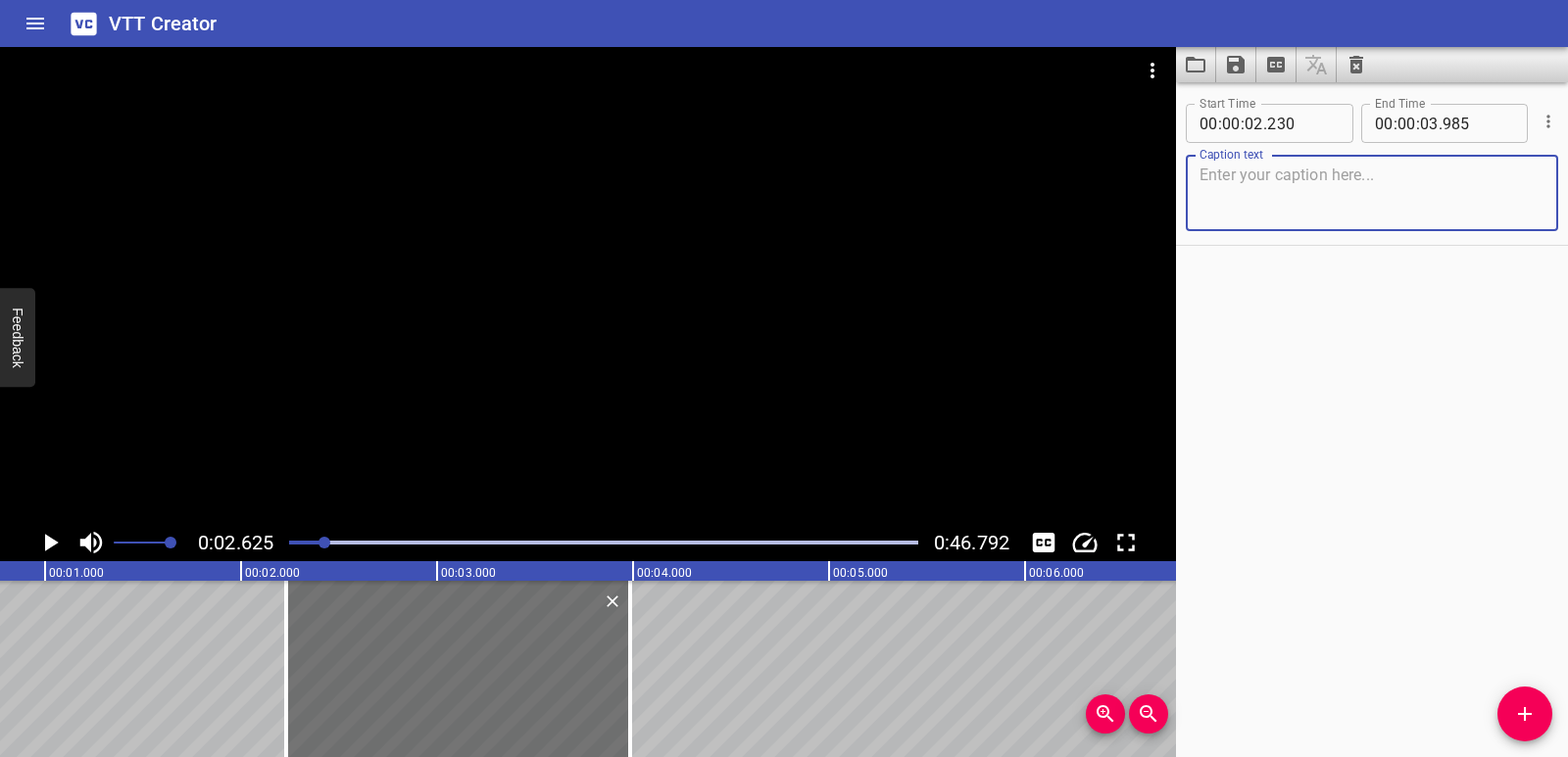
click at [1344, 189] on textarea at bounding box center [1371, 193] width 345 height 56
paste textarea "Generate a Pattern"
click at [48, 545] on icon "Play/Pause" at bounding box center [52, 543] width 14 height 18
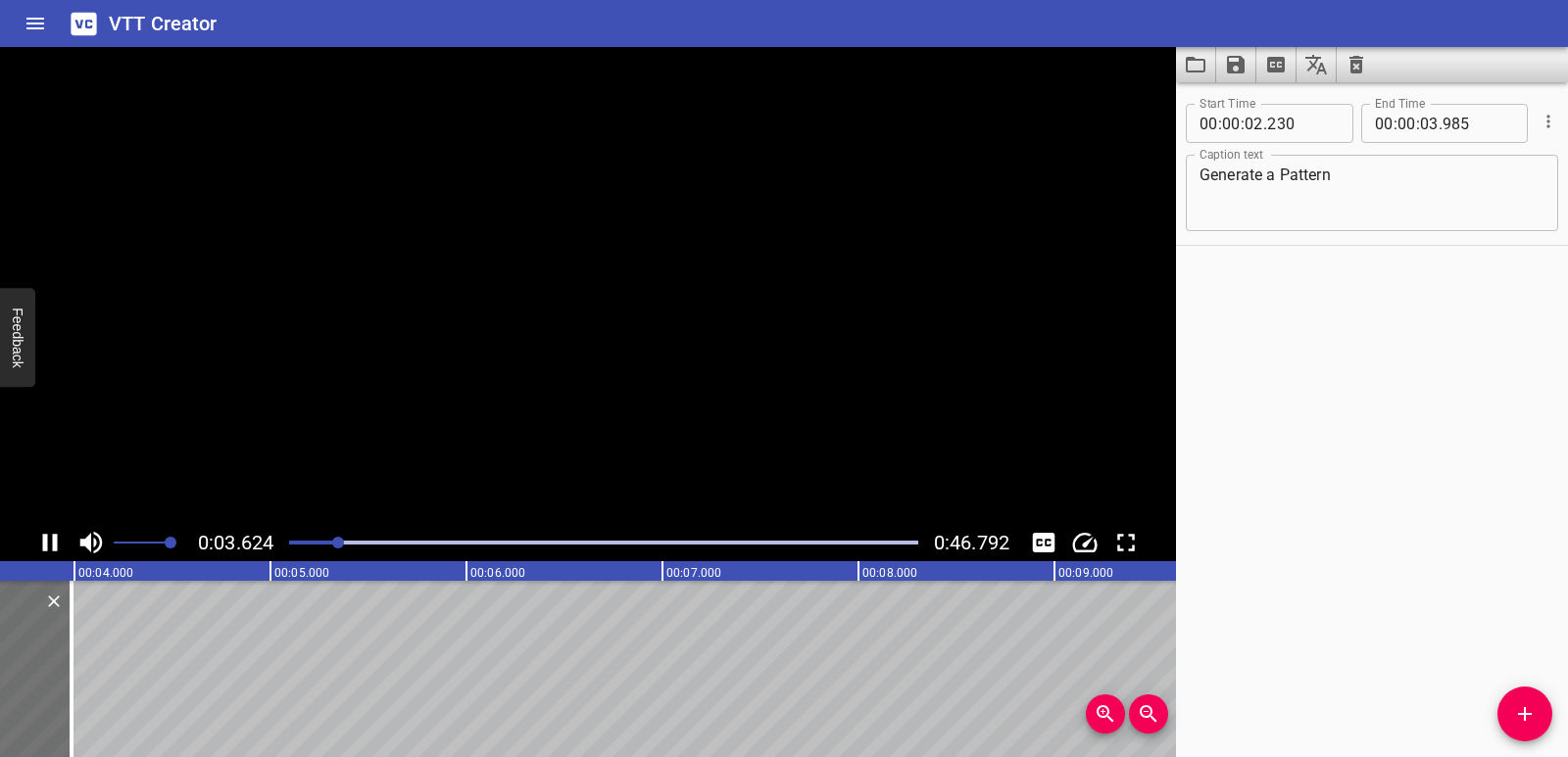
click at [48, 545] on icon "Play/Pause" at bounding box center [50, 543] width 29 height 29
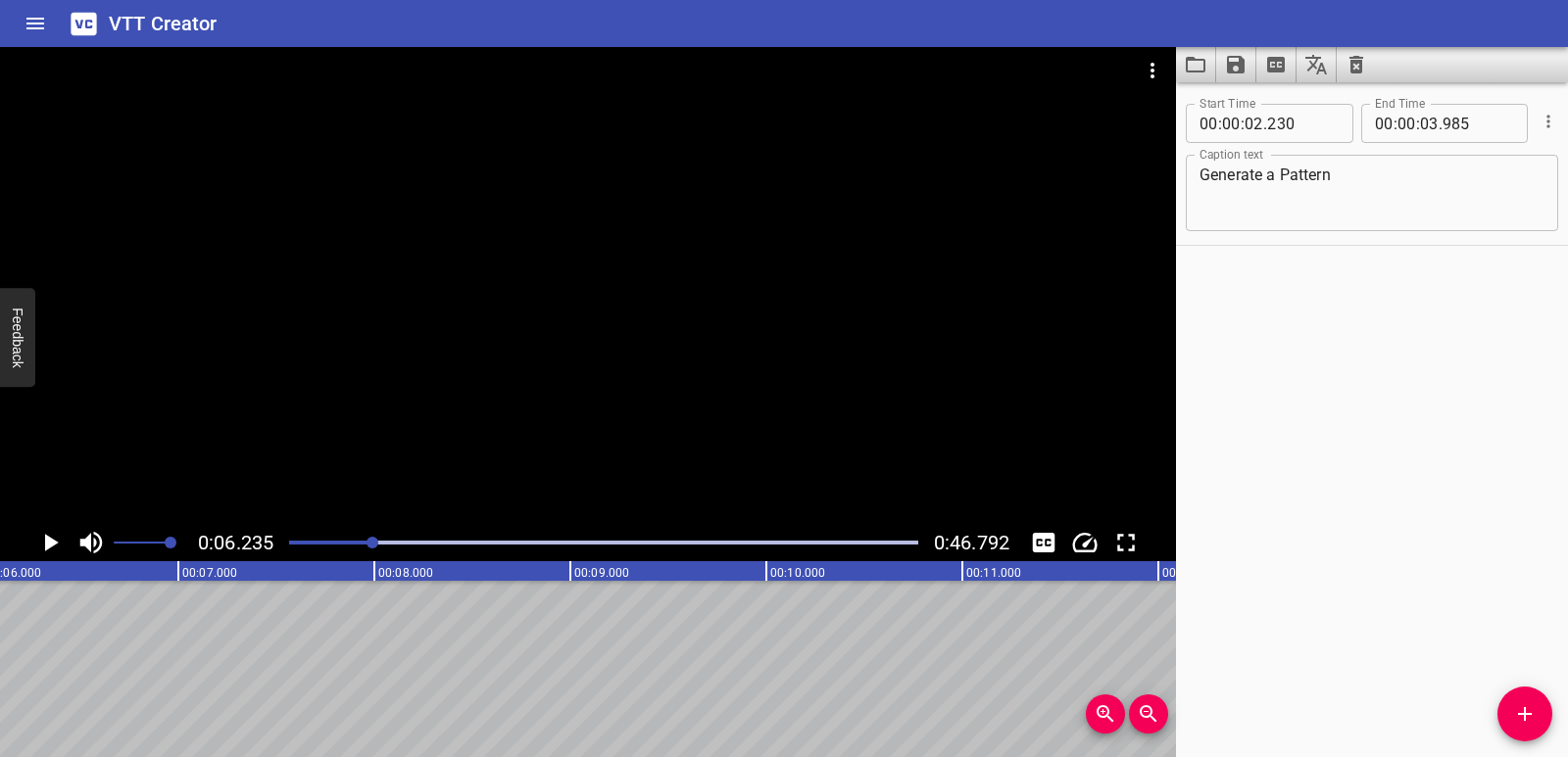
scroll to position [0, 1221]
click at [1521, 730] on button "Add Cue" at bounding box center [1525, 715] width 55 height 55
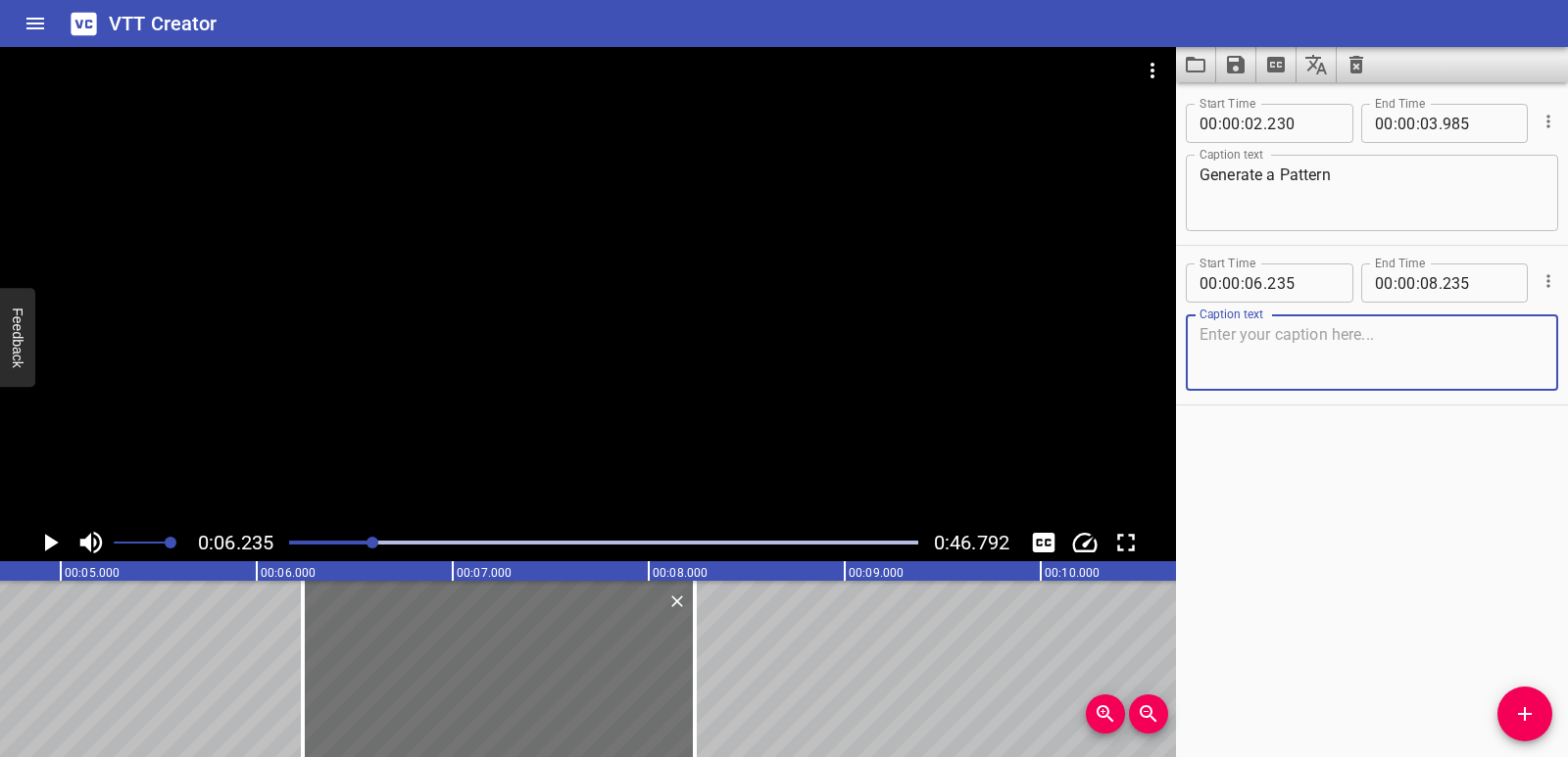
scroll to position [0, 807]
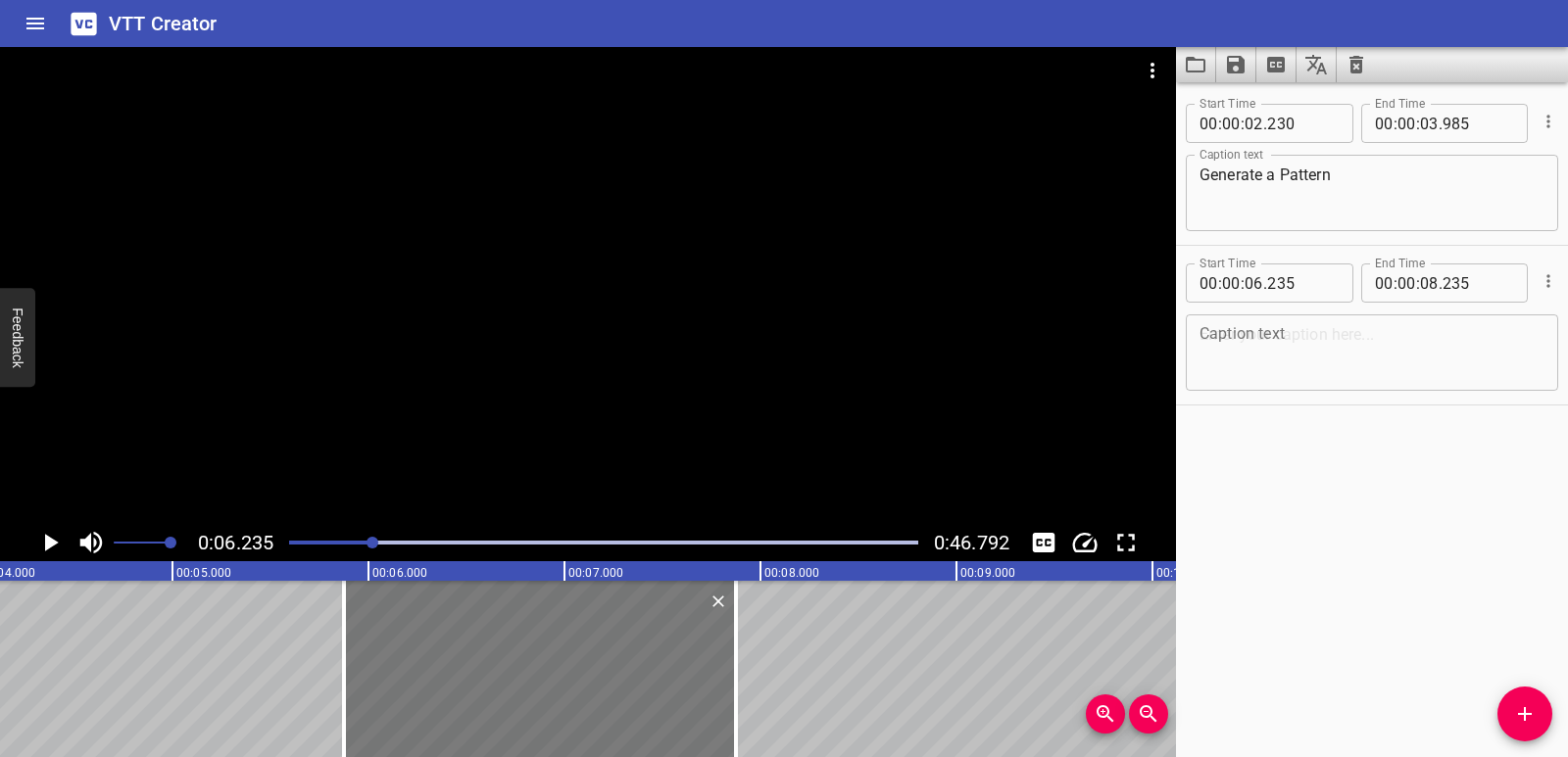
drag, startPoint x: 590, startPoint y: 688, endPoint x: 519, endPoint y: 679, distance: 71.6
click at [519, 679] on div at bounding box center [539, 670] width 392 height 177
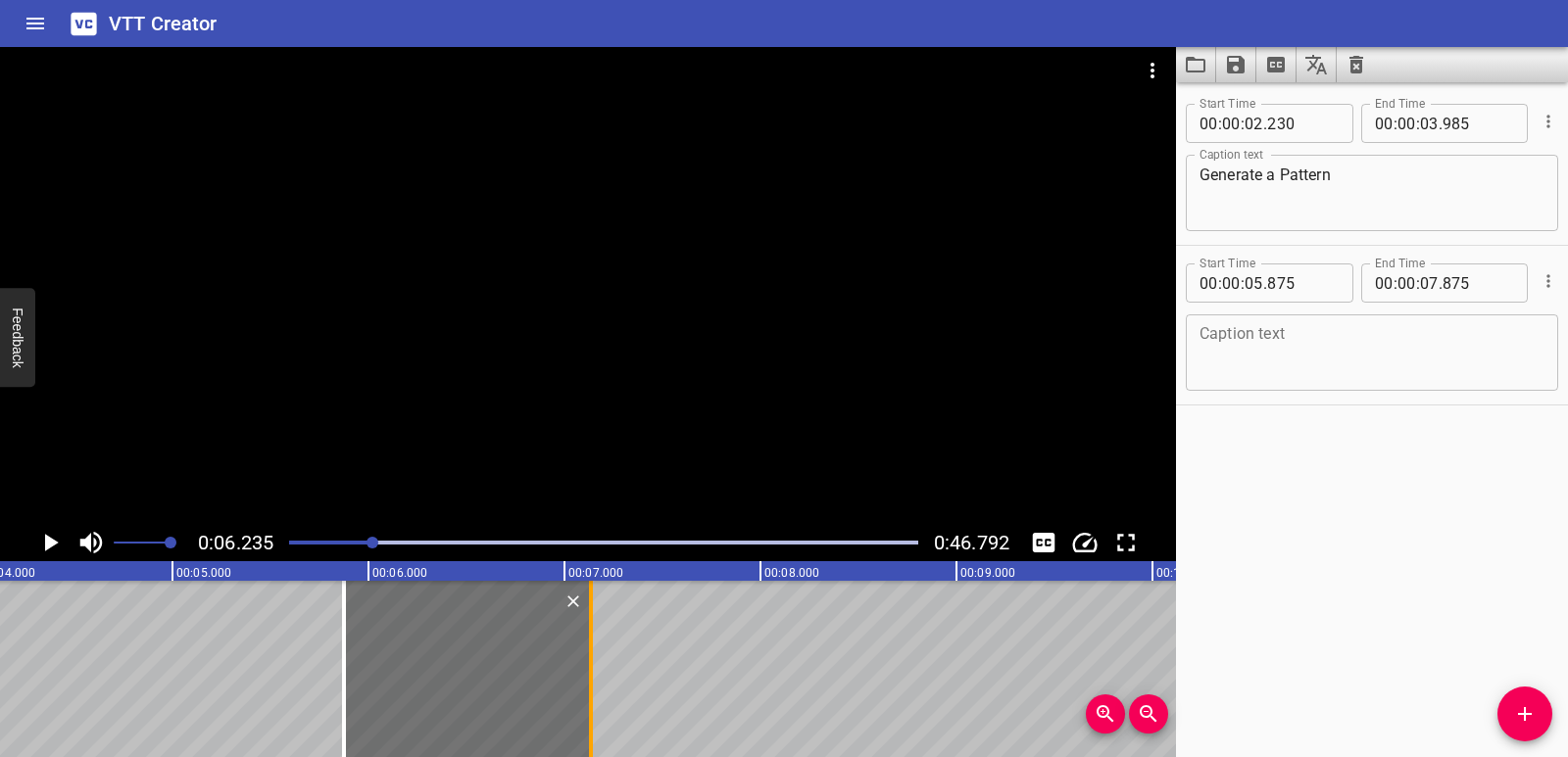
drag, startPoint x: 733, startPoint y: 681, endPoint x: 594, endPoint y: 656, distance: 141.2
click at [594, 656] on div at bounding box center [591, 670] width 20 height 177
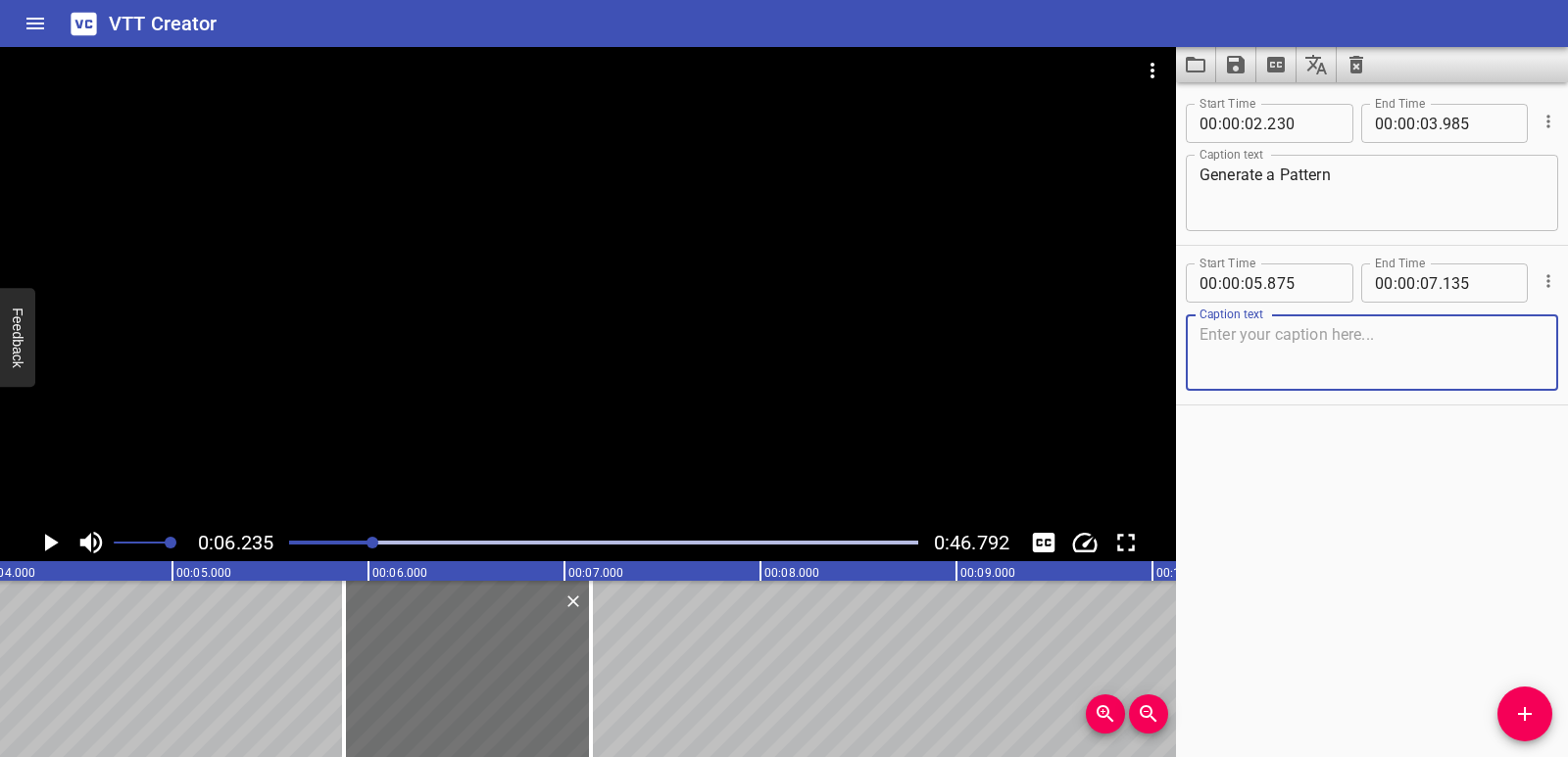
click at [1243, 344] on textarea at bounding box center [1371, 352] width 345 height 56
paste textarea "A New Game!"
click at [42, 540] on icon "Play/Pause" at bounding box center [50, 543] width 29 height 29
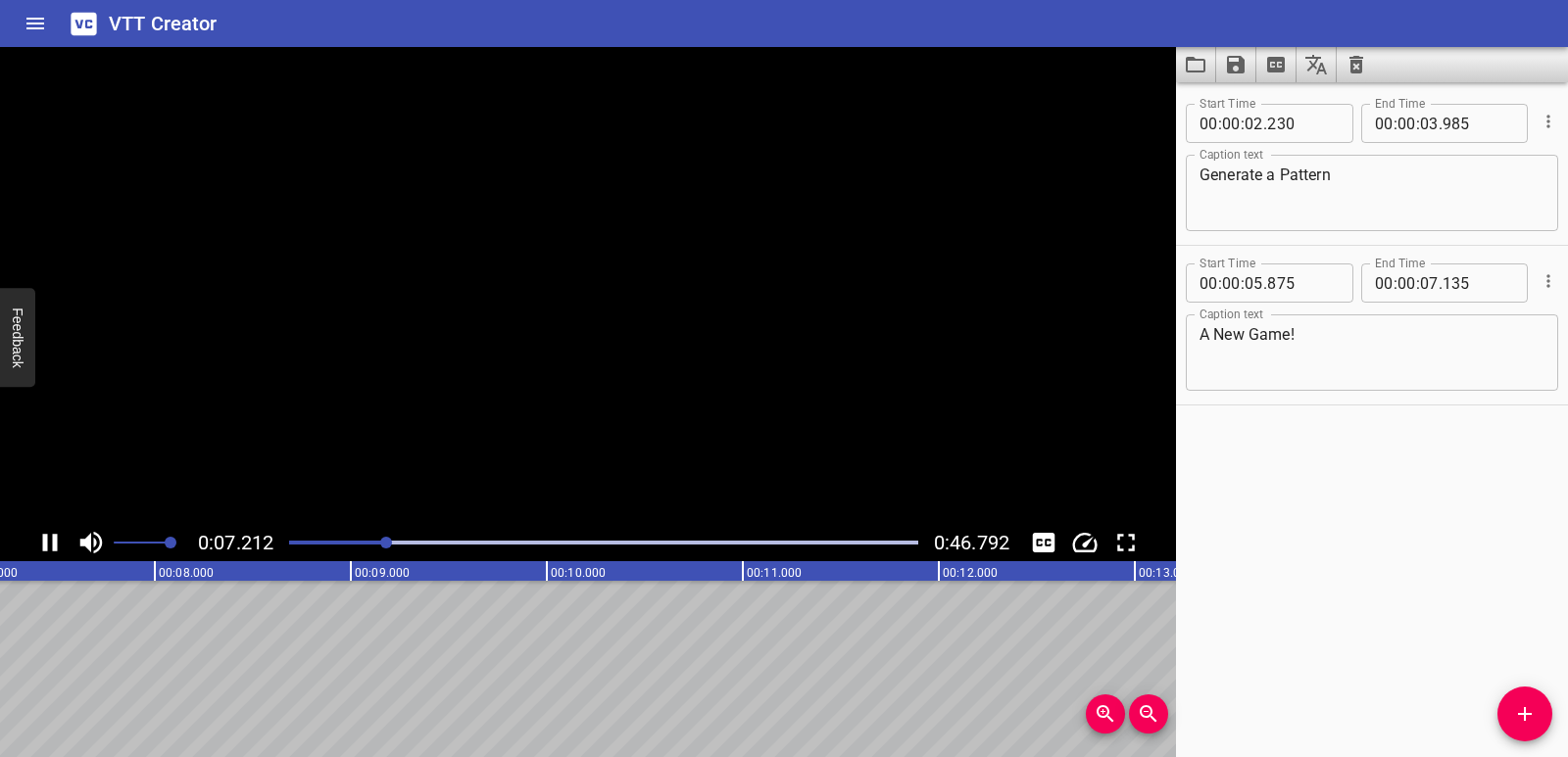
click at [42, 540] on icon "Play/Pause" at bounding box center [50, 543] width 29 height 29
click at [1523, 716] on icon "Add Cue" at bounding box center [1525, 714] width 24 height 24
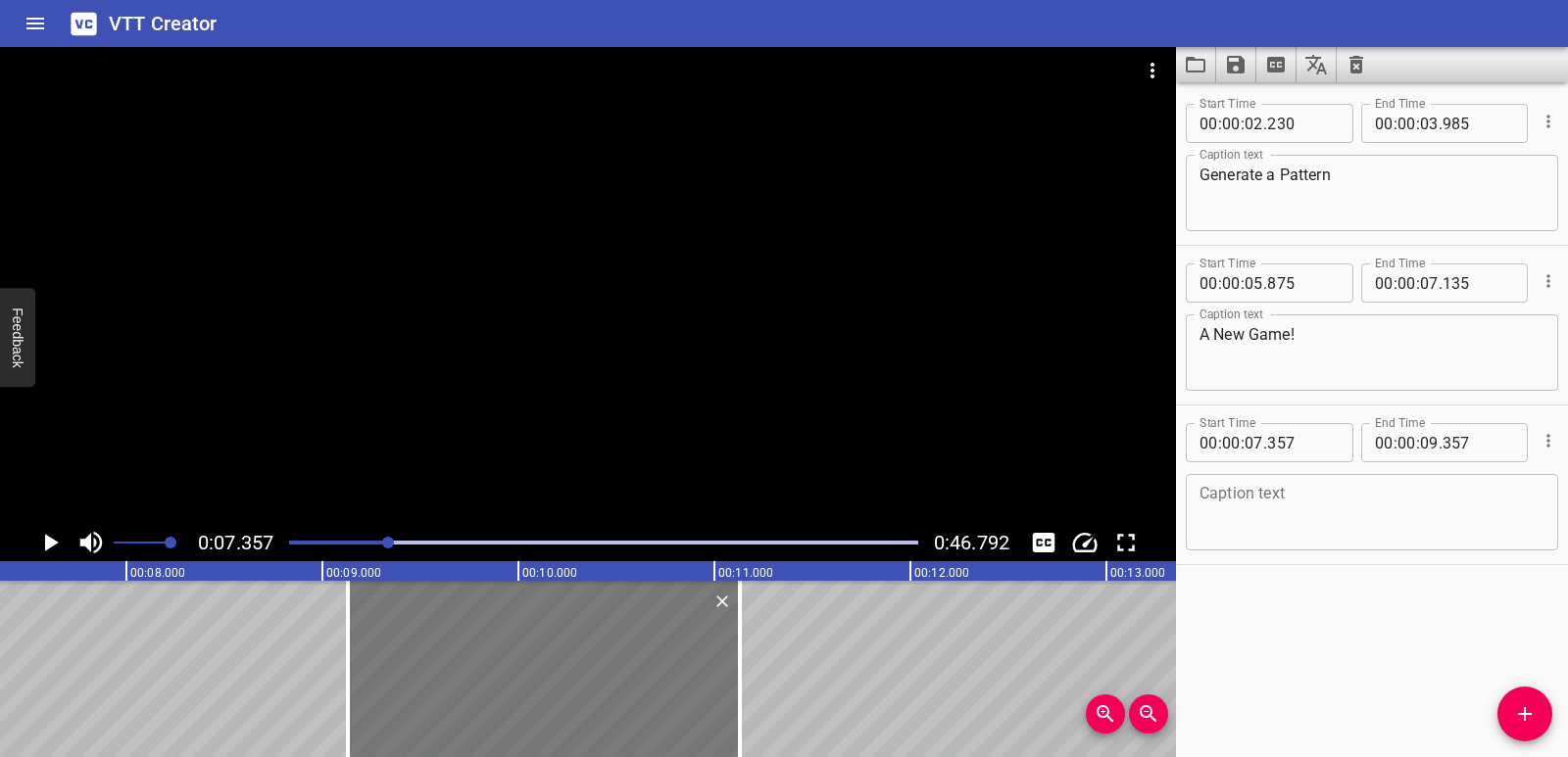
drag, startPoint x: 228, startPoint y: 650, endPoint x: 575, endPoint y: 661, distance: 347.2
click at [575, 661] on div at bounding box center [543, 670] width 392 height 177
drag, startPoint x: 349, startPoint y: 680, endPoint x: 418, endPoint y: 676, distance: 69.1
click at [418, 676] on div at bounding box center [417, 670] width 4 height 177
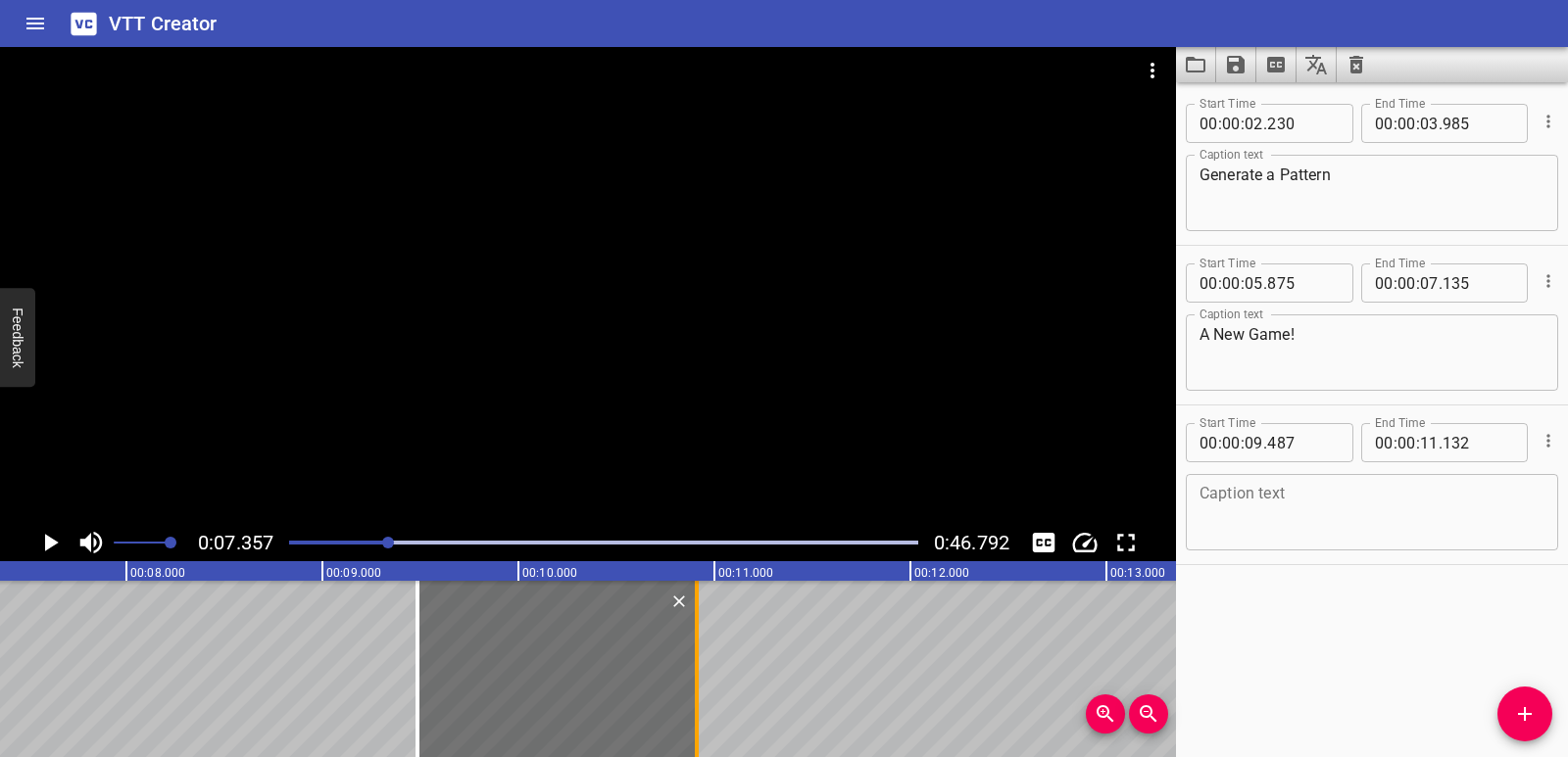
drag, startPoint x: 736, startPoint y: 665, endPoint x: 693, endPoint y: 656, distance: 43.9
click at [693, 656] on div at bounding box center [697, 670] width 20 height 177
click at [1268, 501] on textarea at bounding box center [1371, 513] width 345 height 56
click at [56, 537] on icon "Play/Pause" at bounding box center [50, 543] width 29 height 29
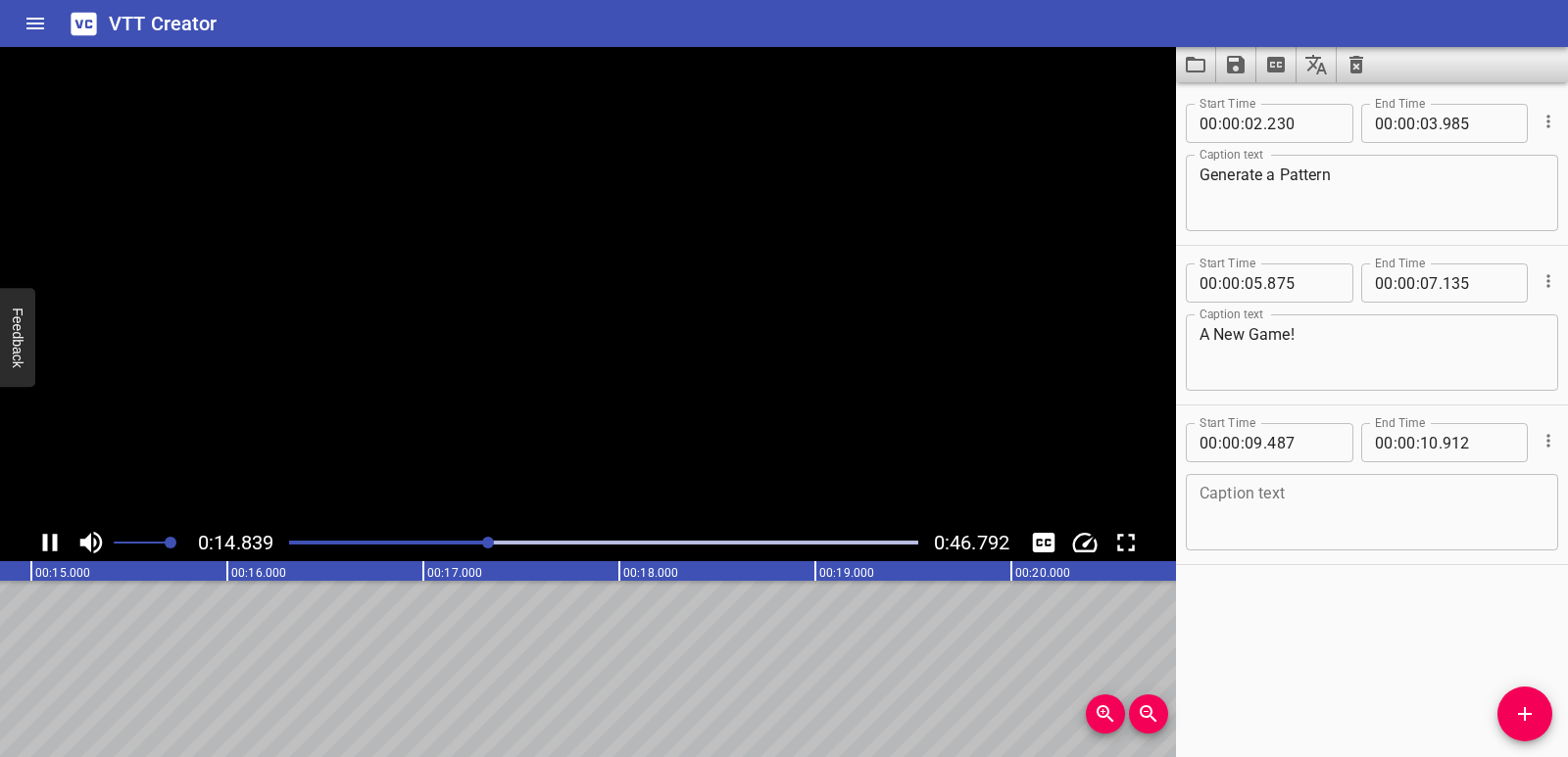
click at [56, 537] on icon "Play/Pause" at bounding box center [50, 543] width 15 height 18
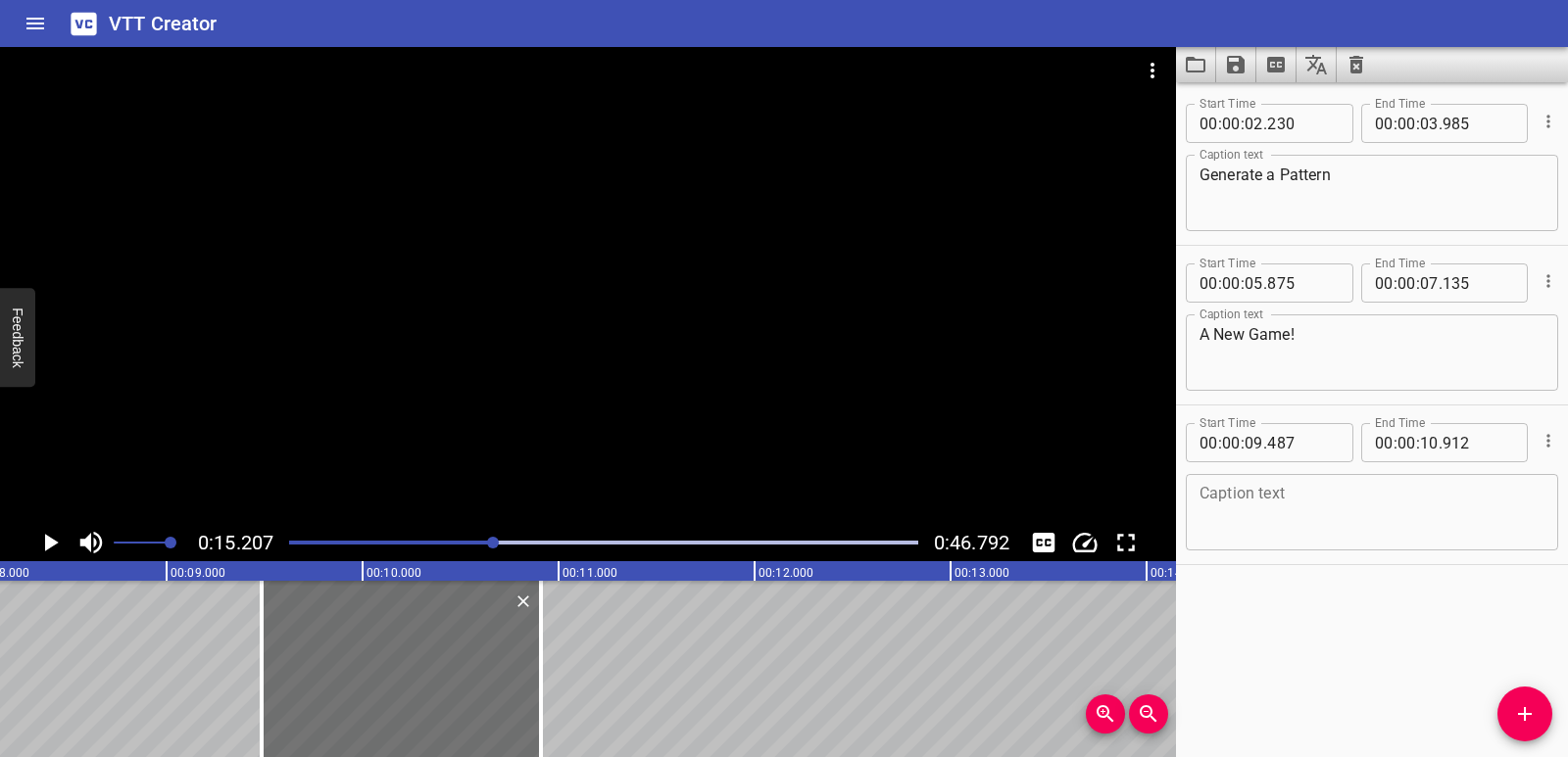
scroll to position [0, 1516]
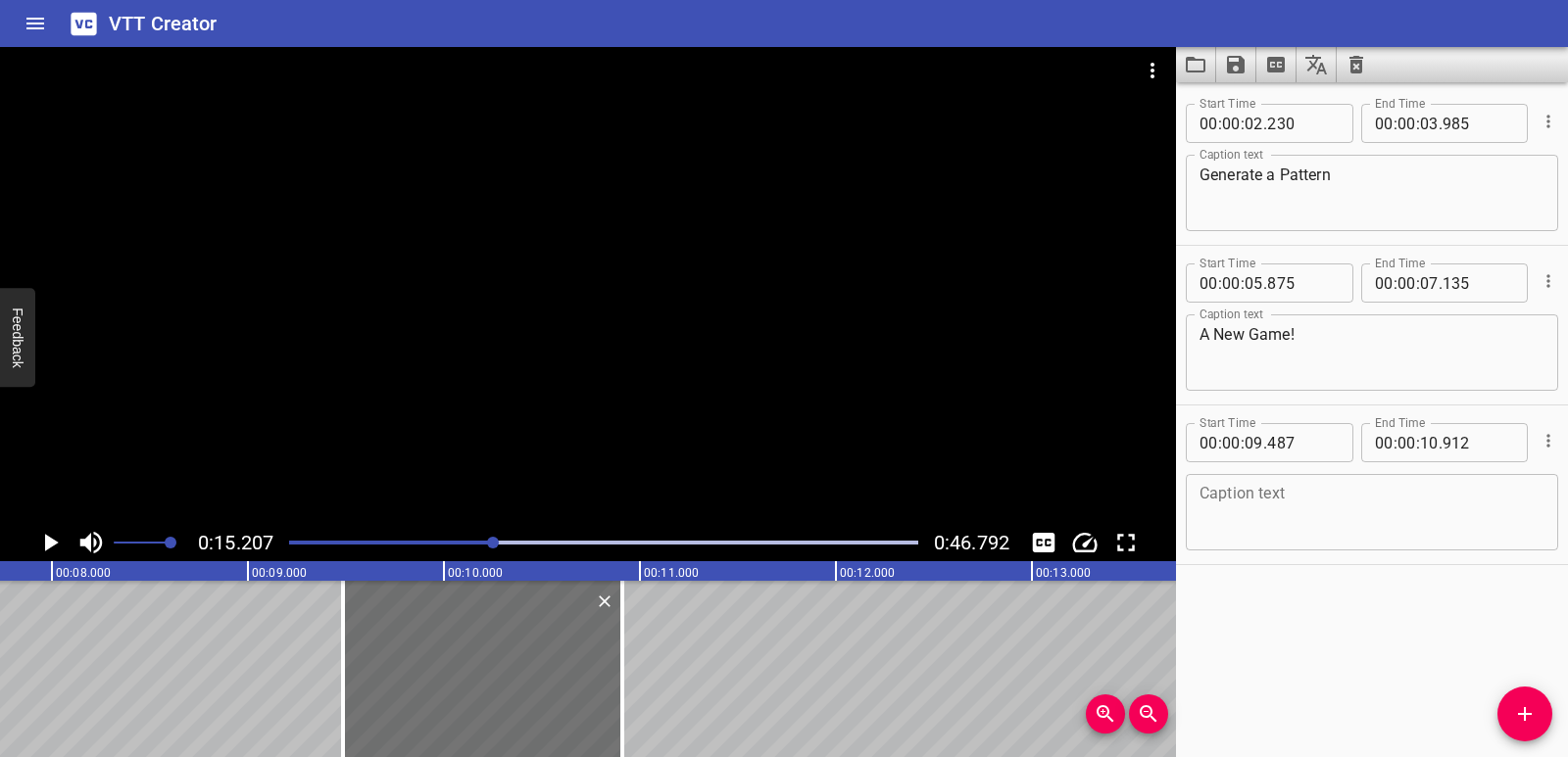
click at [1223, 533] on textarea at bounding box center [1371, 513] width 345 height 56
click at [1242, 514] on textarea at bounding box center [1371, 513] width 345 height 56
paste textarea "Five tiles…"
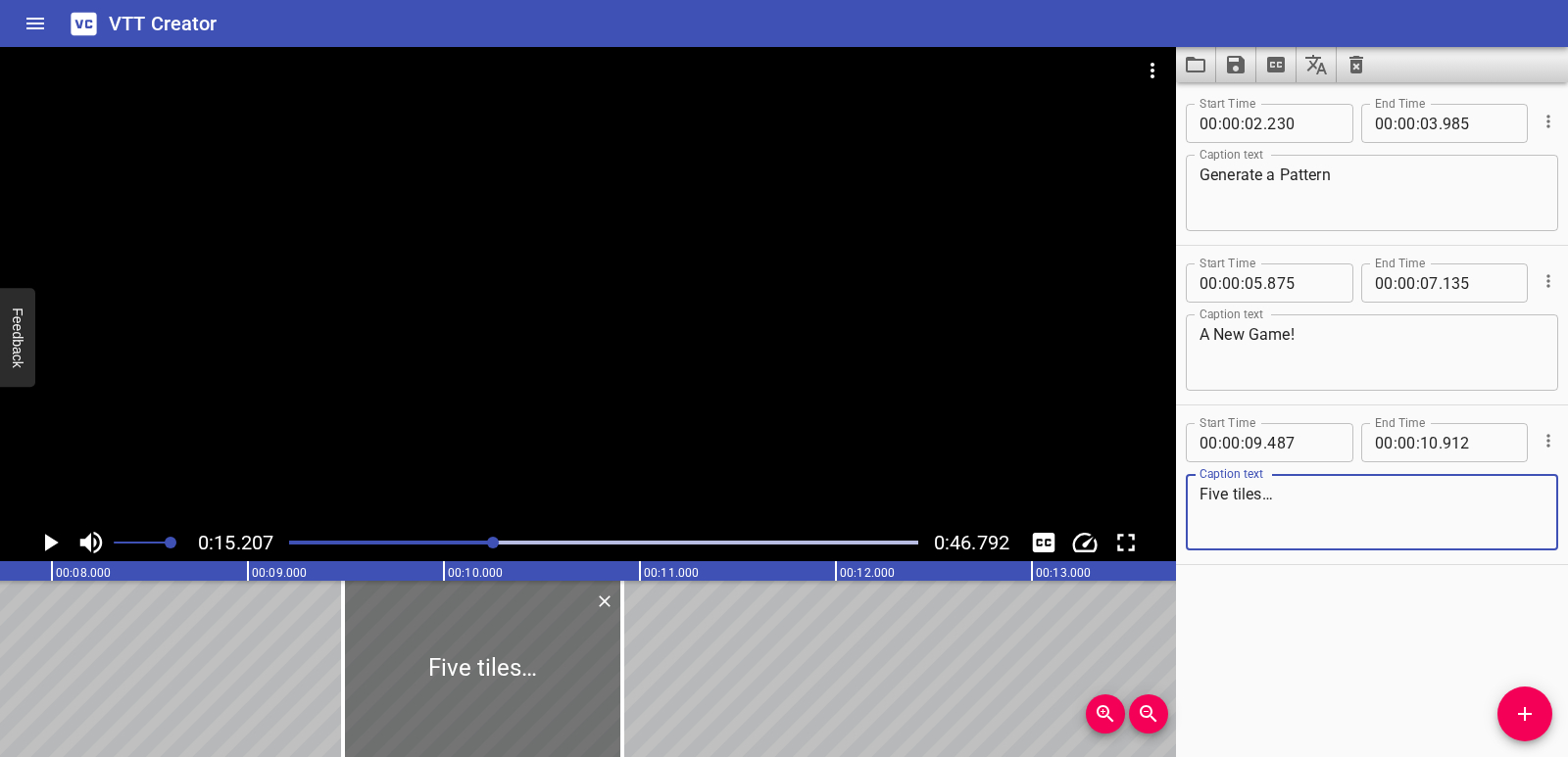
click at [324, 538] on div at bounding box center [603, 543] width 653 height 27
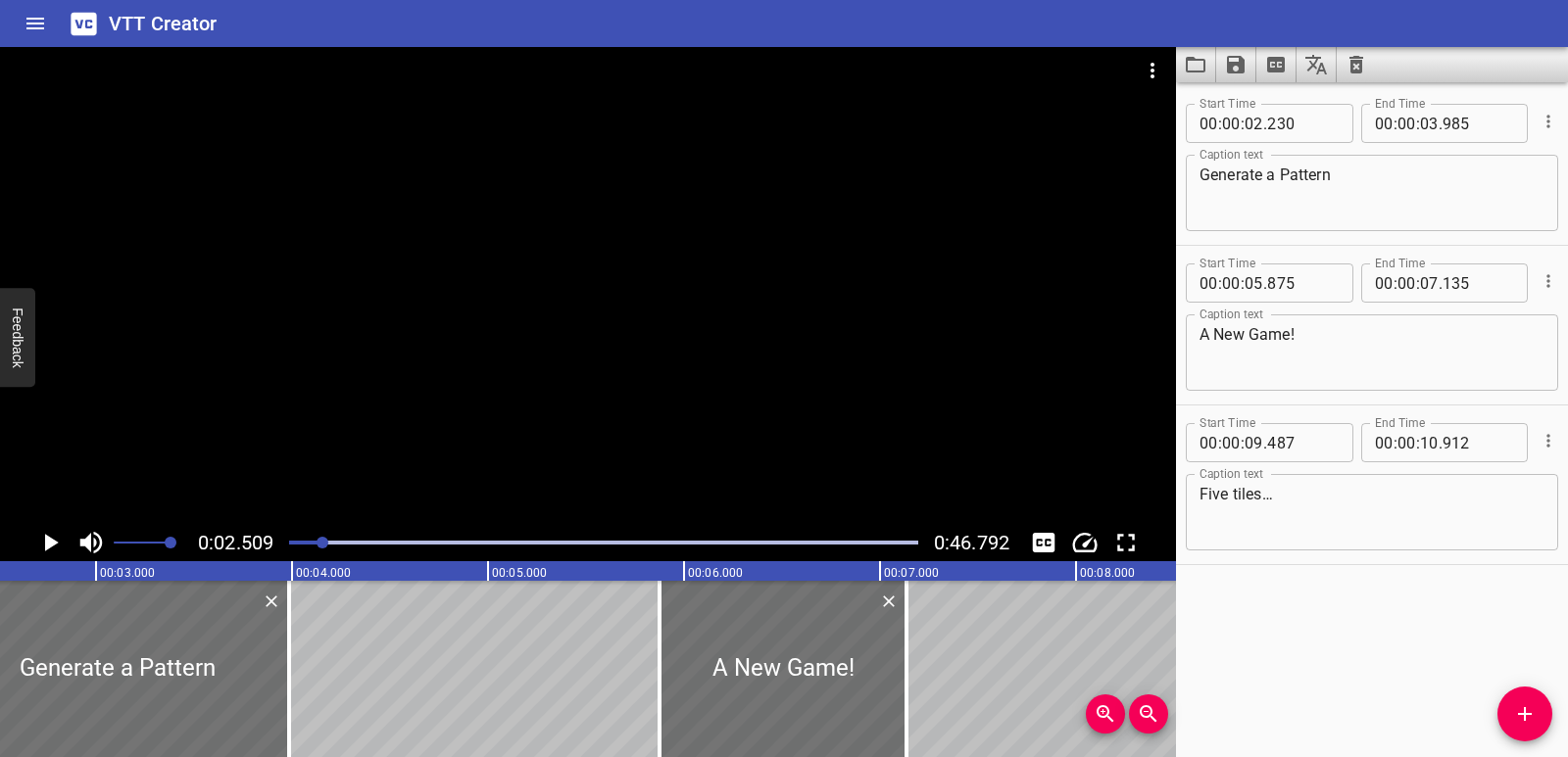
click at [54, 542] on icon "Play/Pause" at bounding box center [52, 543] width 14 height 18
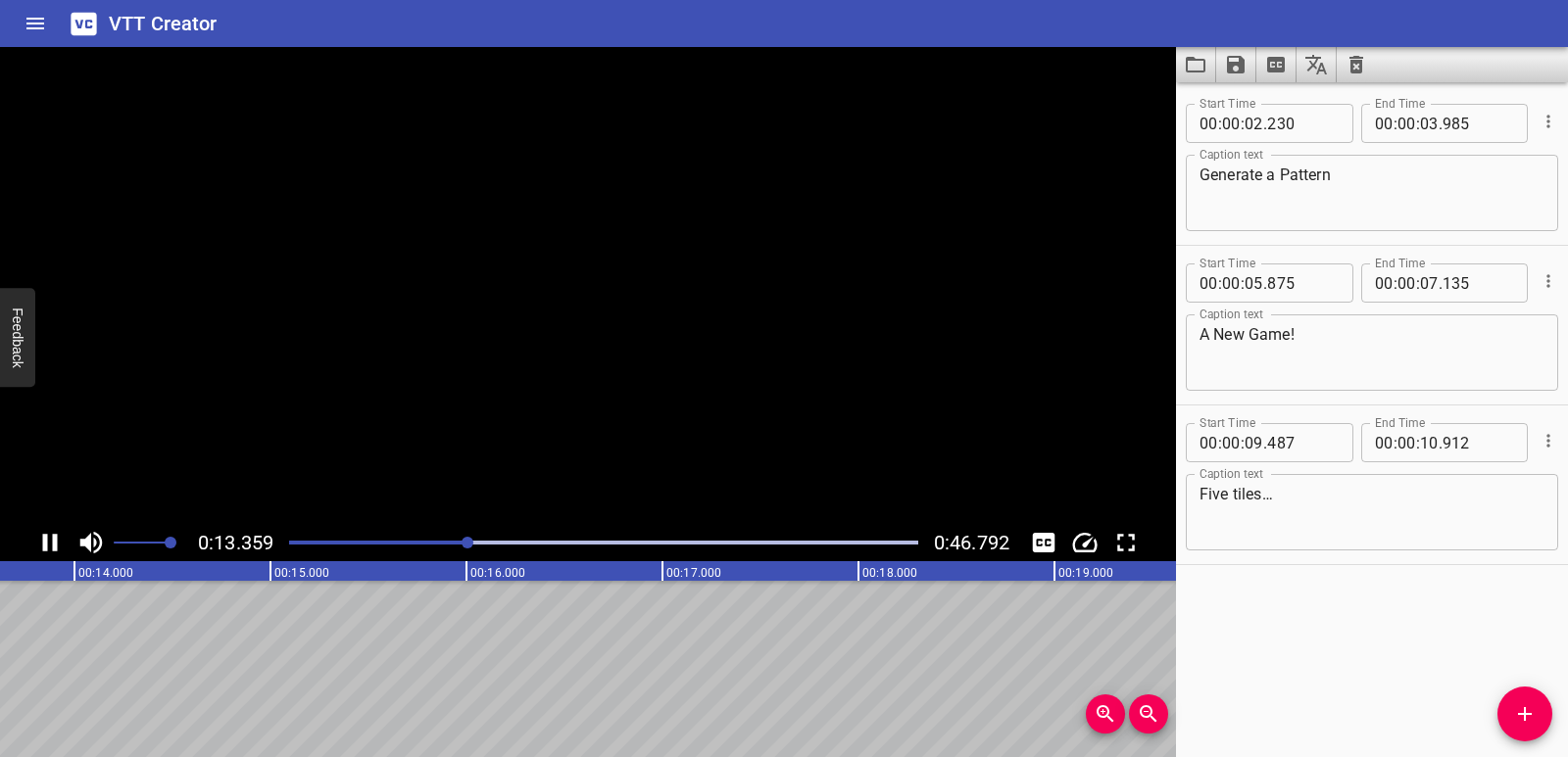
click at [54, 542] on icon "Play/Pause" at bounding box center [50, 543] width 15 height 18
click at [1541, 727] on button "Add Cue" at bounding box center [1525, 715] width 55 height 55
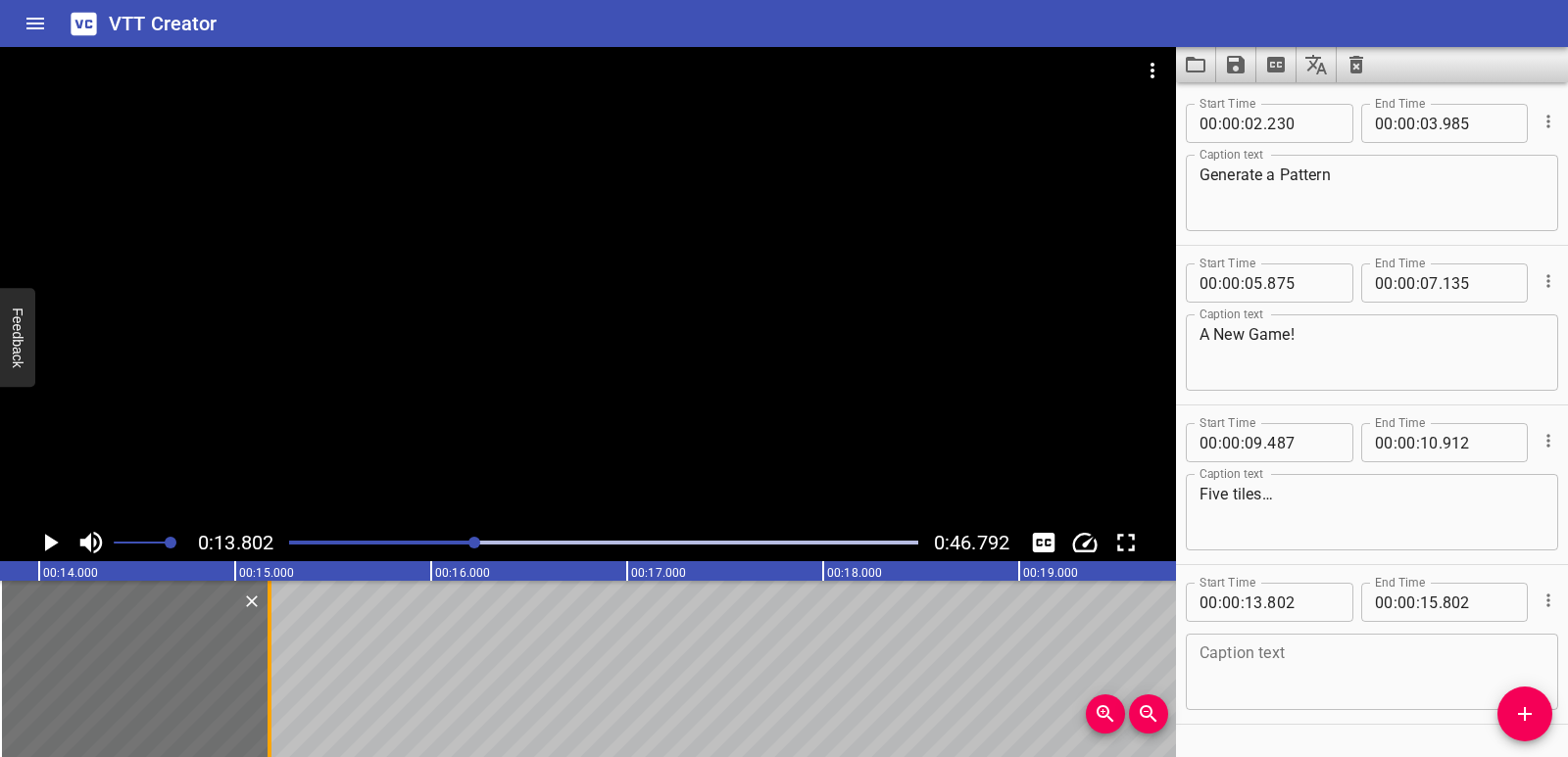
drag, startPoint x: 384, startPoint y: 715, endPoint x: 261, endPoint y: 687, distance: 126.1
click at [261, 687] on div at bounding box center [269, 670] width 20 height 177
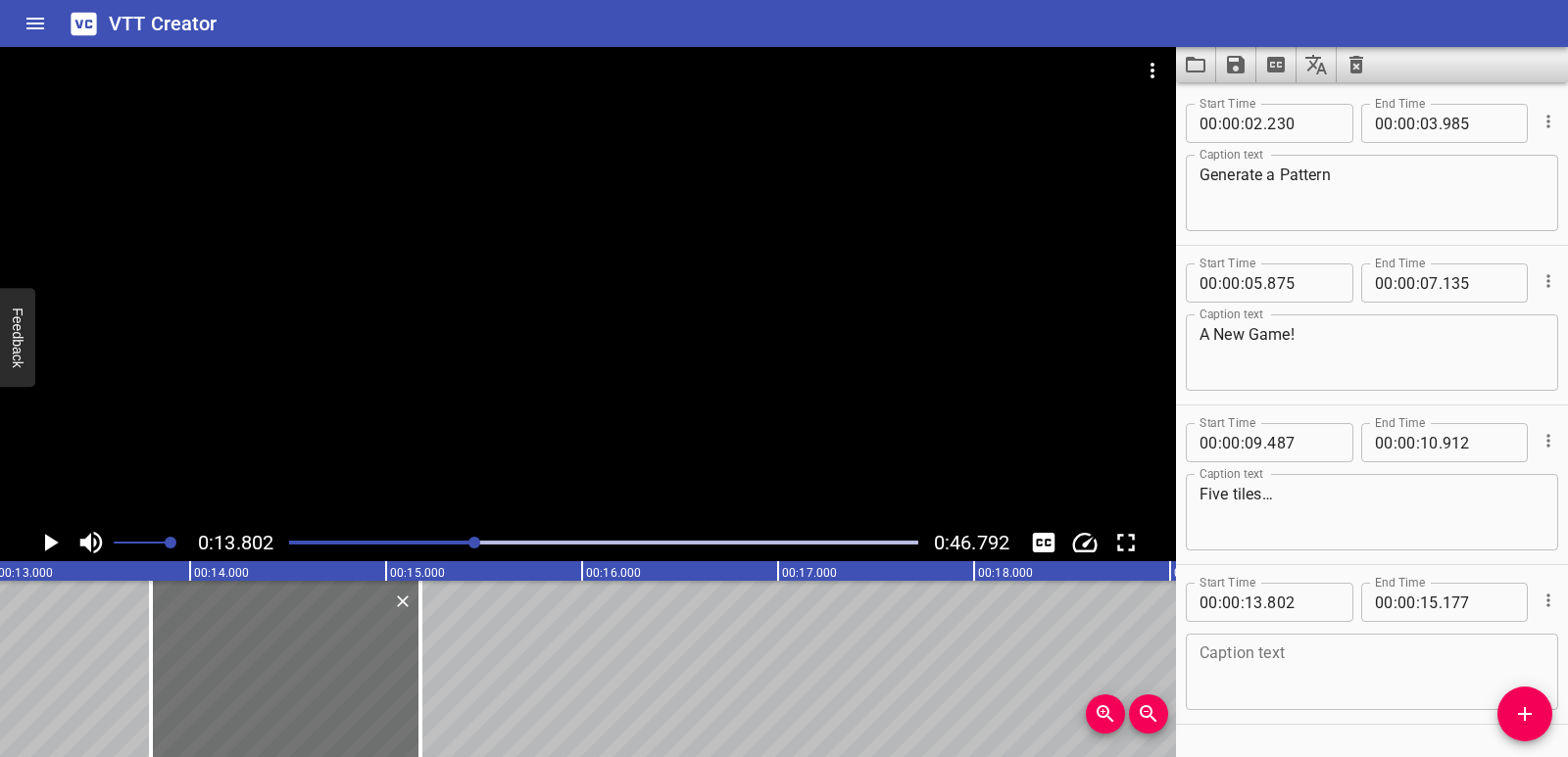
scroll to position [0, 2532]
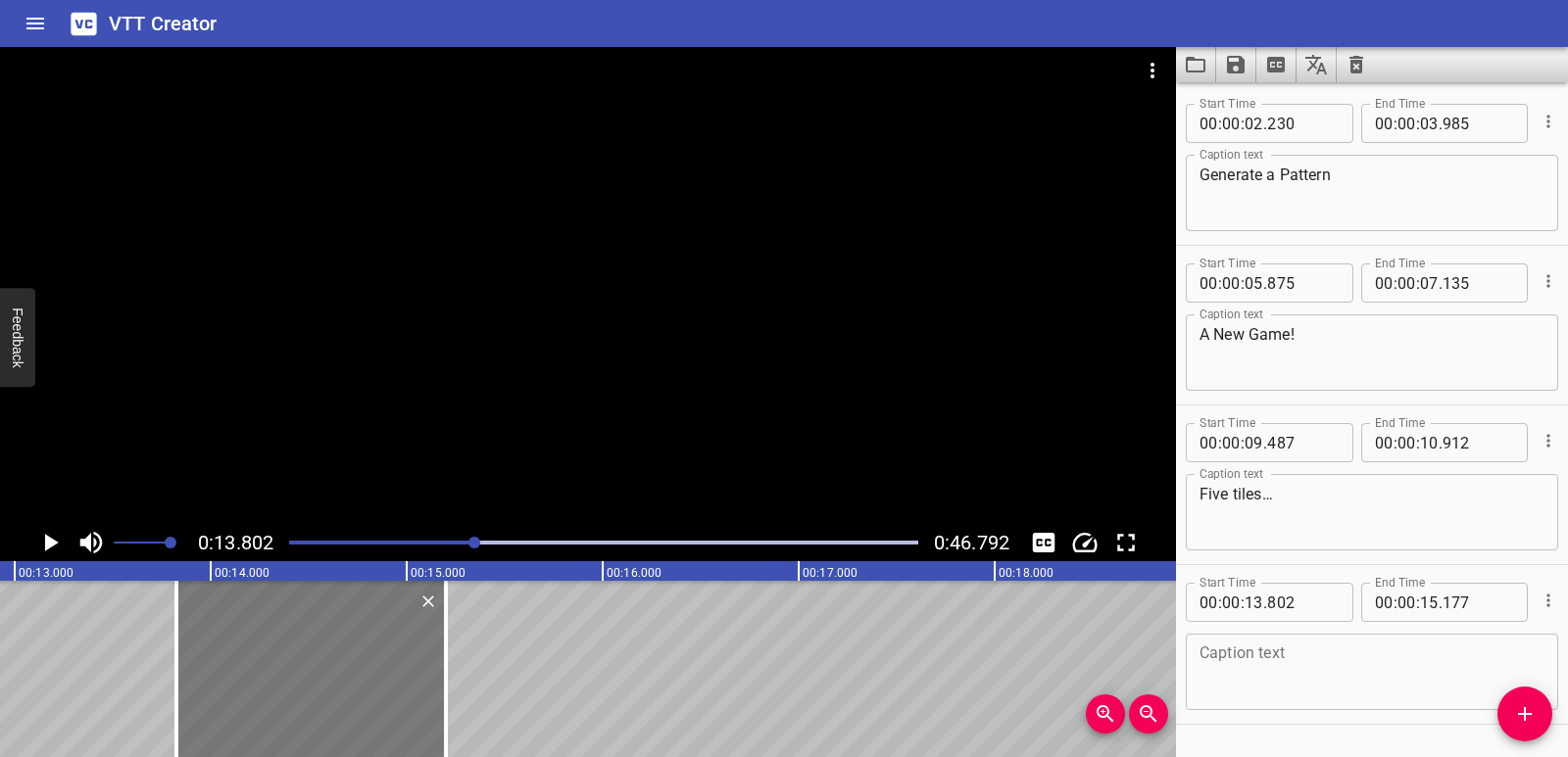
click at [238, 688] on div at bounding box center [311, 670] width 269 height 177
drag, startPoint x: 184, startPoint y: 682, endPoint x: 220, endPoint y: 683, distance: 36.0
click at [220, 683] on div at bounding box center [218, 670] width 20 height 177
click at [450, 683] on div at bounding box center [447, 670] width 20 height 177
click at [1243, 654] on textarea at bounding box center [1371, 673] width 345 height 56
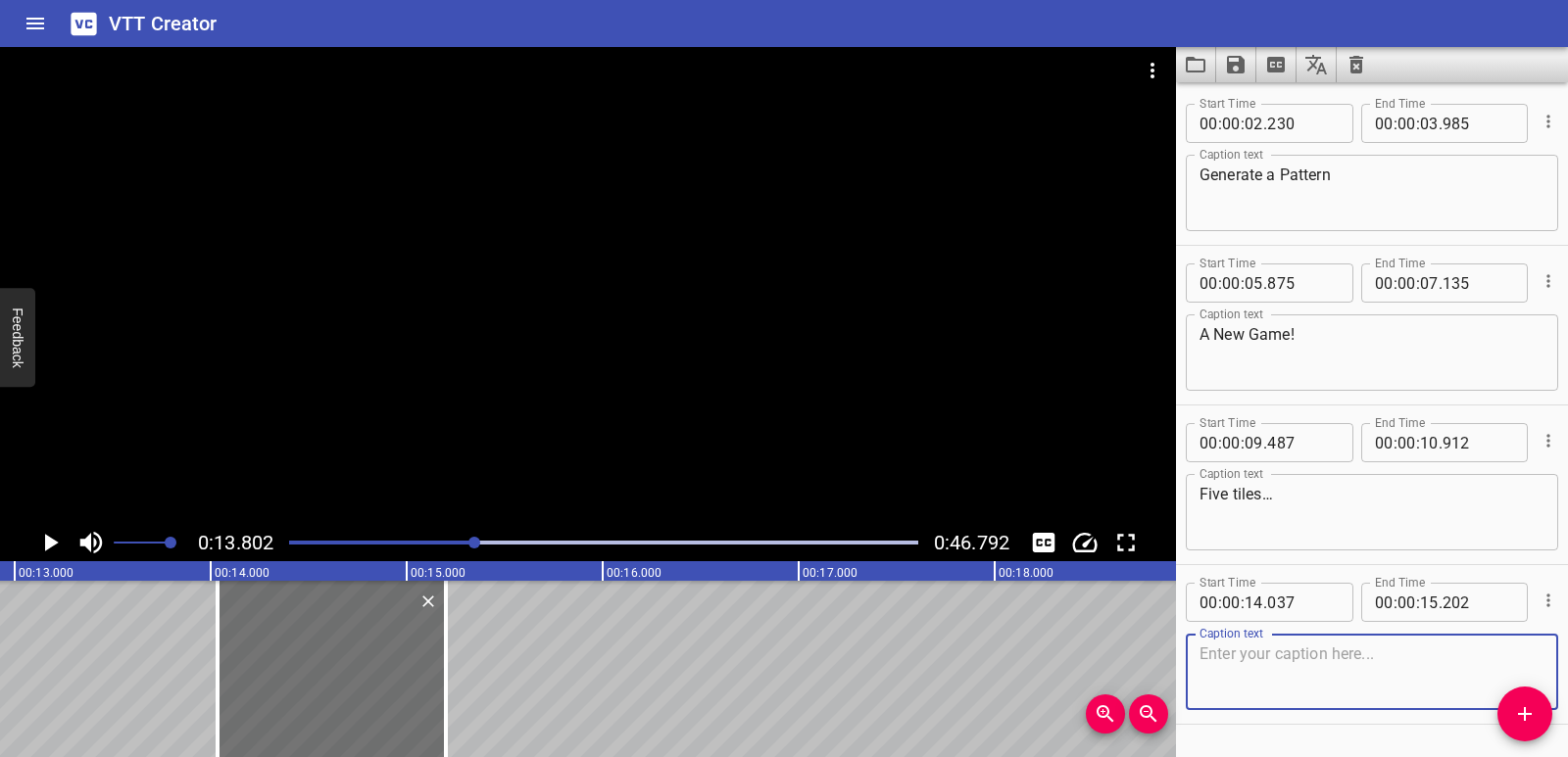
click at [1305, 674] on textarea at bounding box center [1371, 673] width 345 height 56
paste textarea "now ten…"
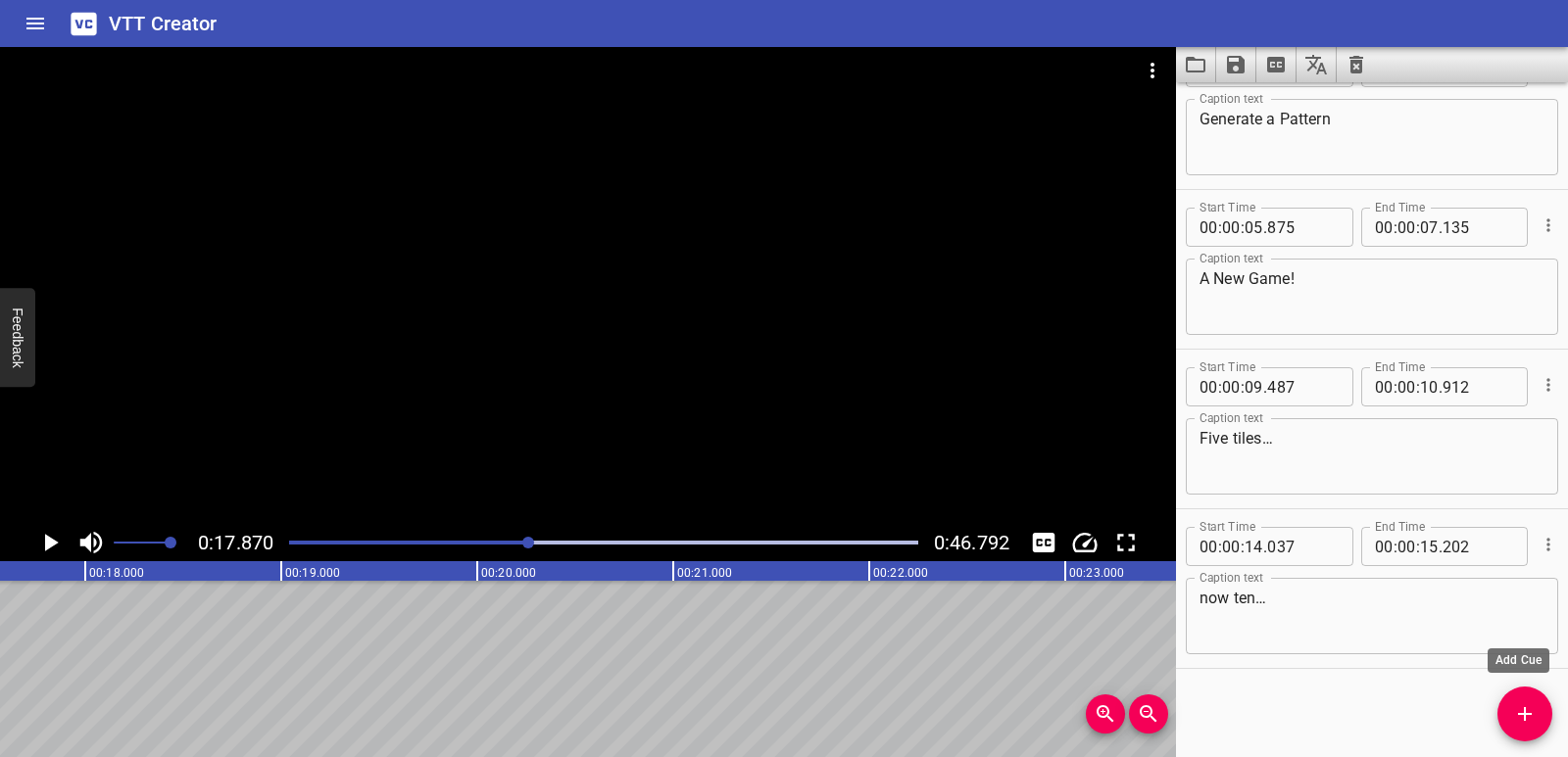
scroll to position [0, 3501]
click at [1526, 709] on icon "Add Cue" at bounding box center [1525, 714] width 14 height 14
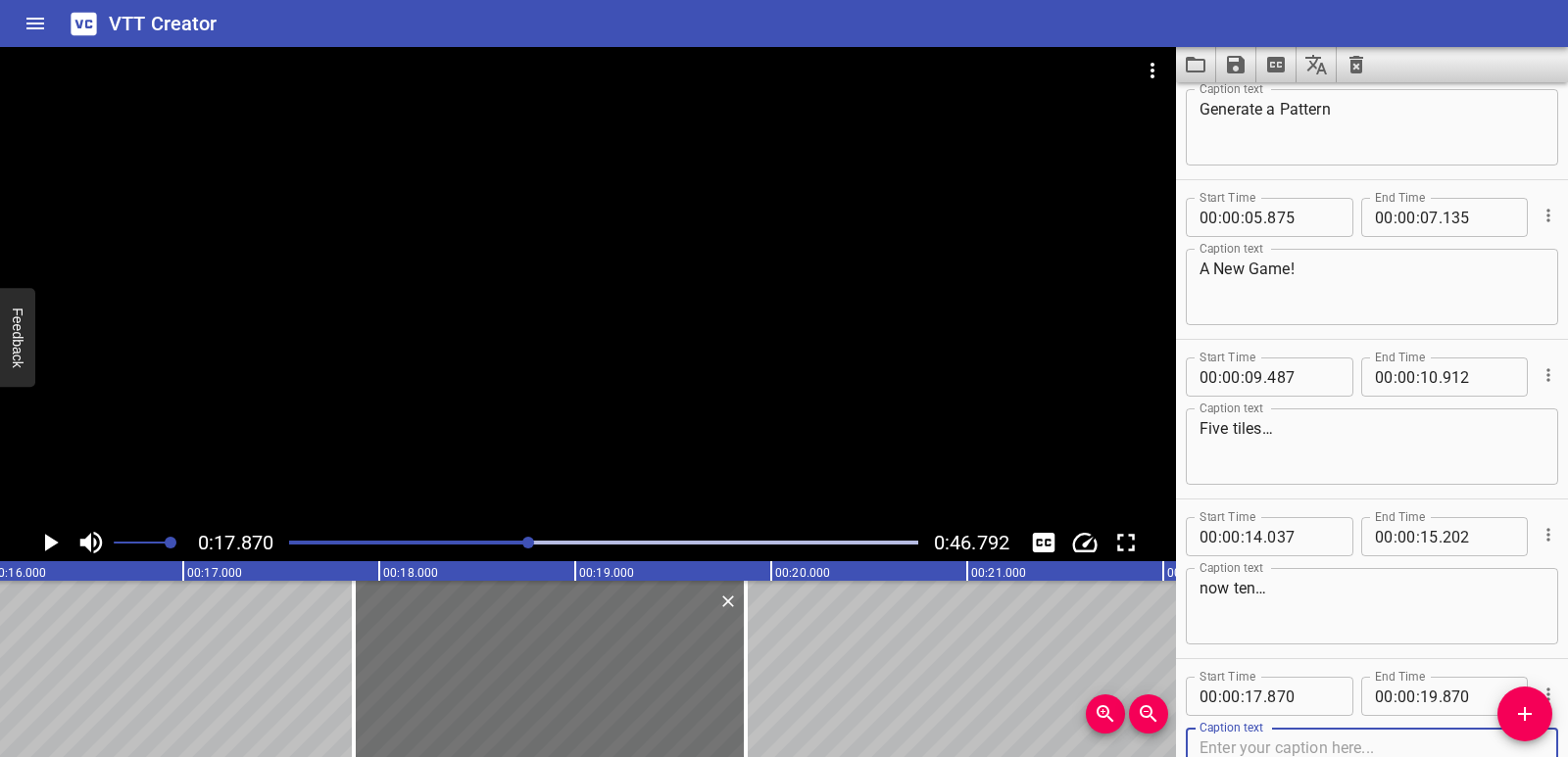
scroll to position [0, 3108]
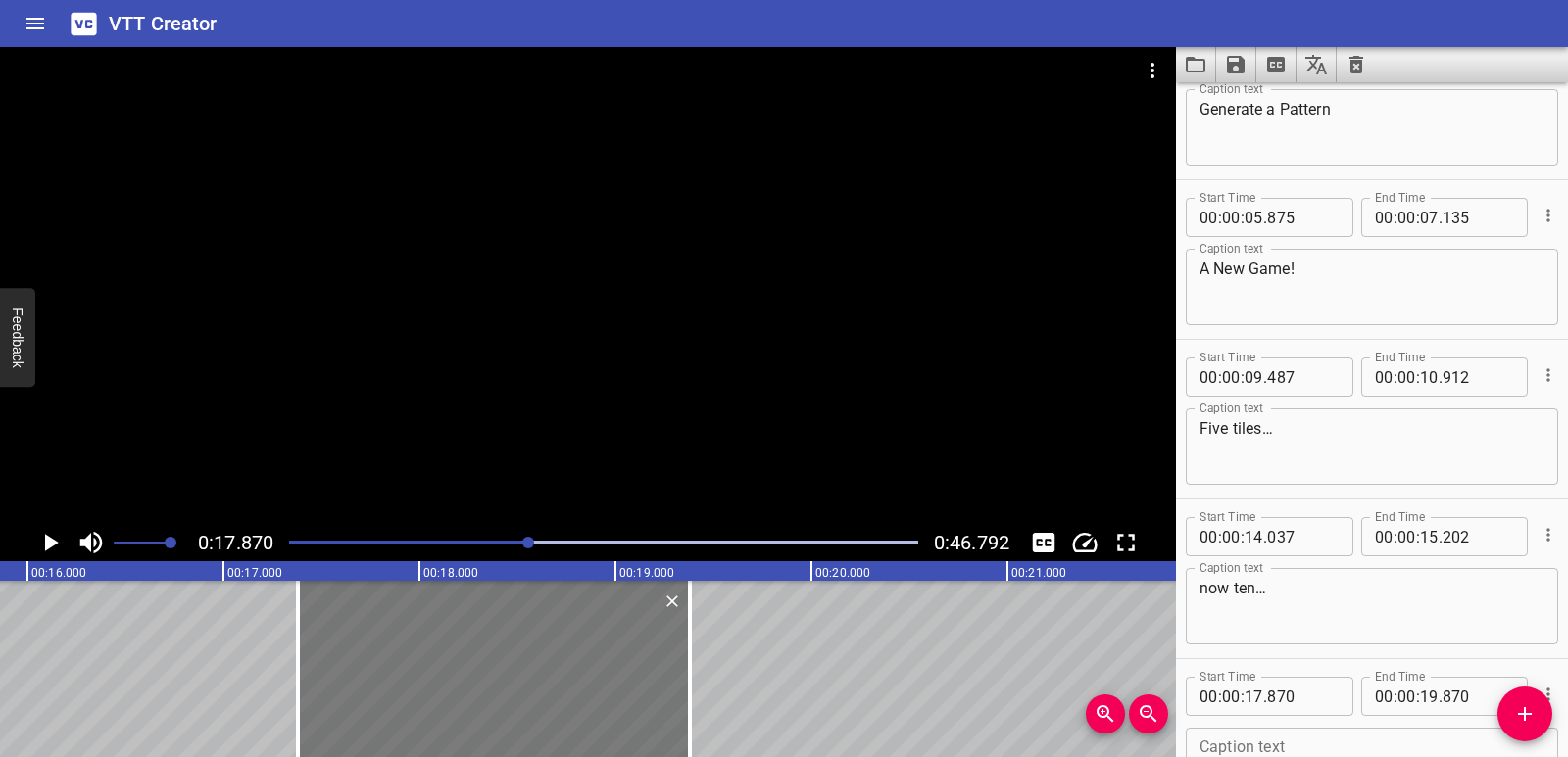
drag, startPoint x: 552, startPoint y: 714, endPoint x: 456, endPoint y: 701, distance: 96.9
click at [456, 701] on div at bounding box center [493, 670] width 392 height 177
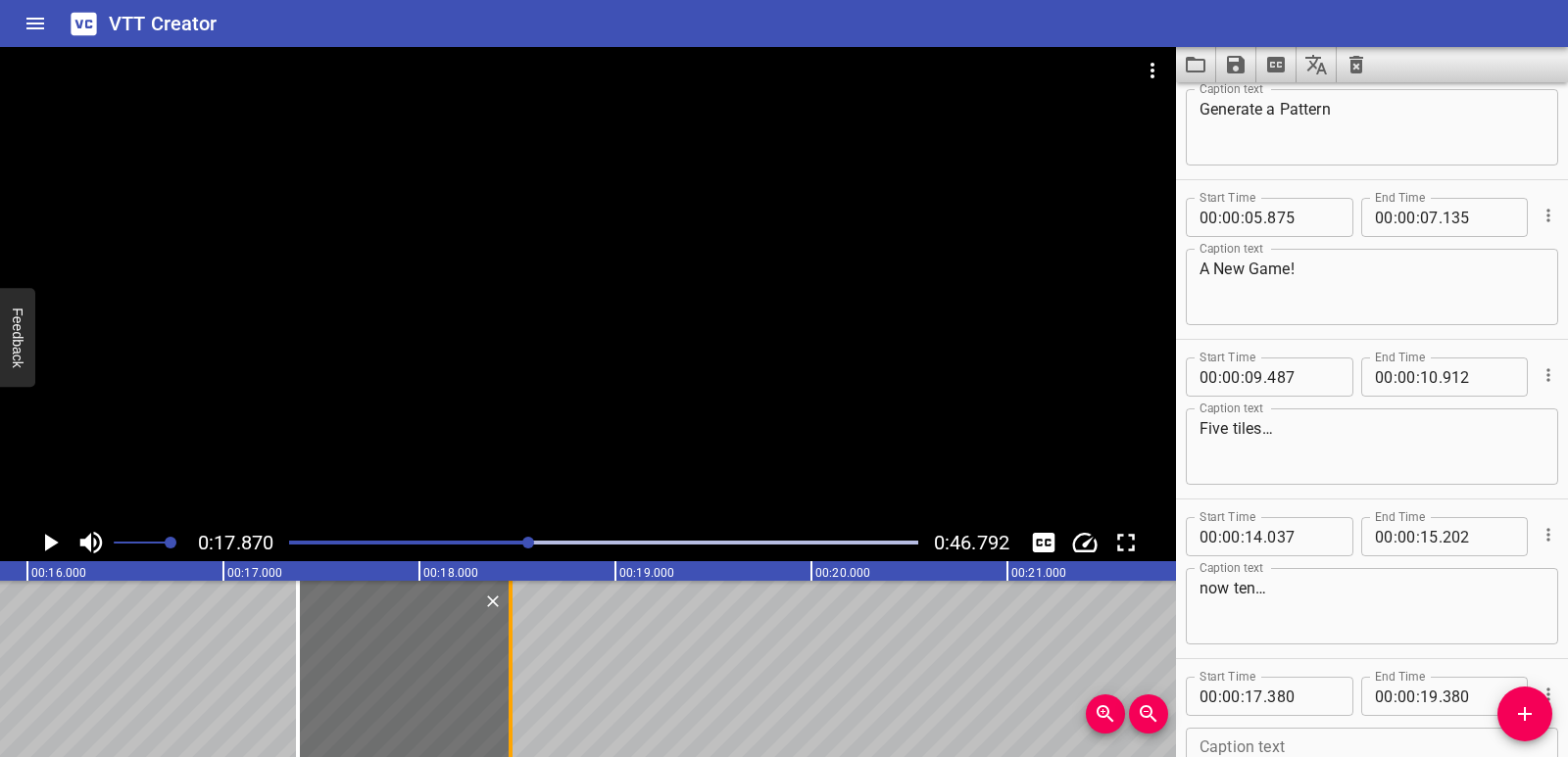
drag, startPoint x: 692, startPoint y: 715, endPoint x: 511, endPoint y: 690, distance: 182.7
click at [511, 690] on div at bounding box center [511, 670] width 20 height 177
drag, startPoint x: 363, startPoint y: 684, endPoint x: 387, endPoint y: 686, distance: 24.1
click at [387, 686] on div at bounding box center [426, 670] width 210 height 177
drag, startPoint x: 503, startPoint y: 702, endPoint x: 491, endPoint y: 704, distance: 12.2
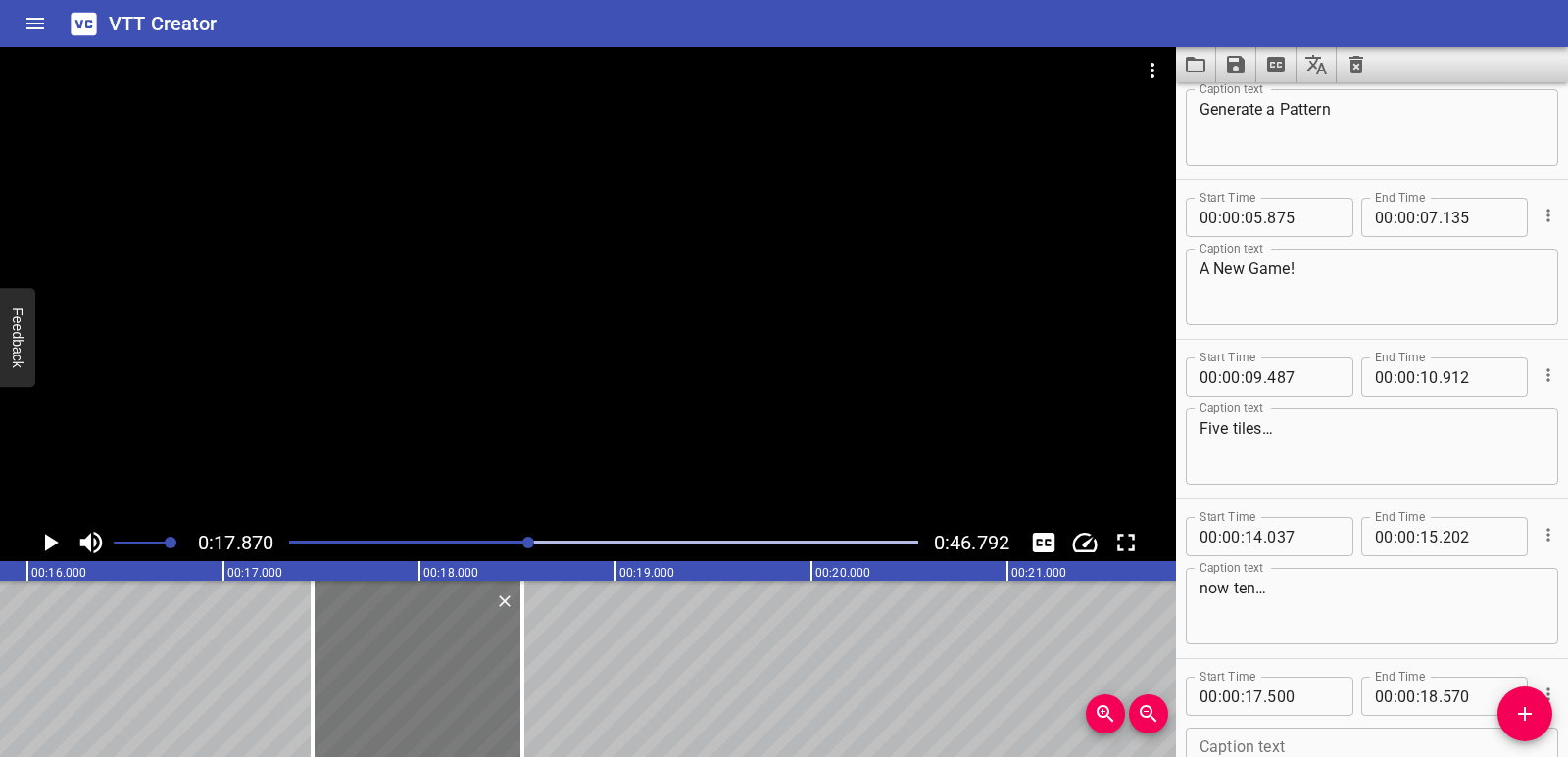
click at [491, 704] on div at bounding box center [417, 670] width 210 height 177
drag, startPoint x: 531, startPoint y: 711, endPoint x: 507, endPoint y: 709, distance: 24.1
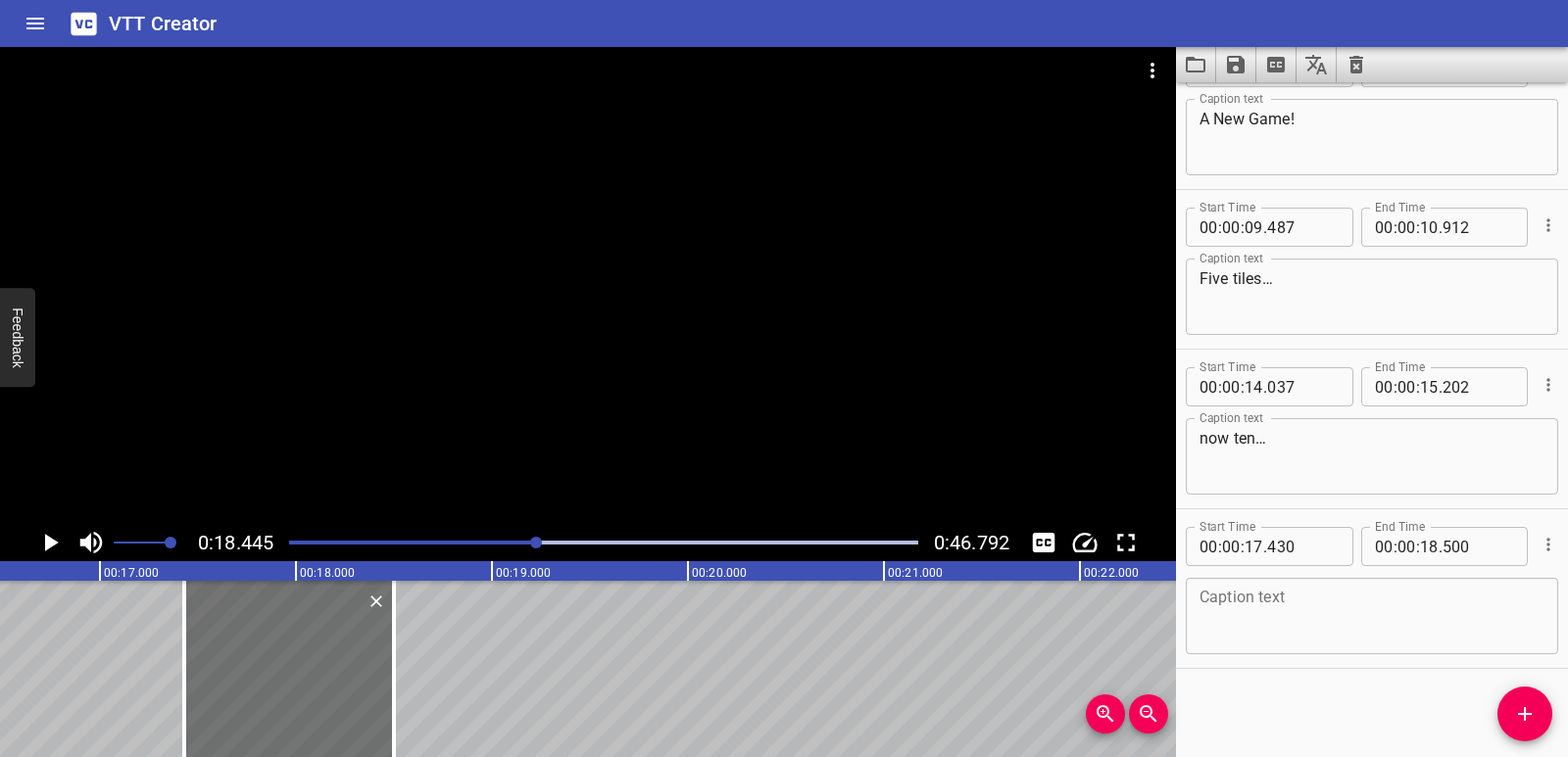
scroll to position [0, 3058]
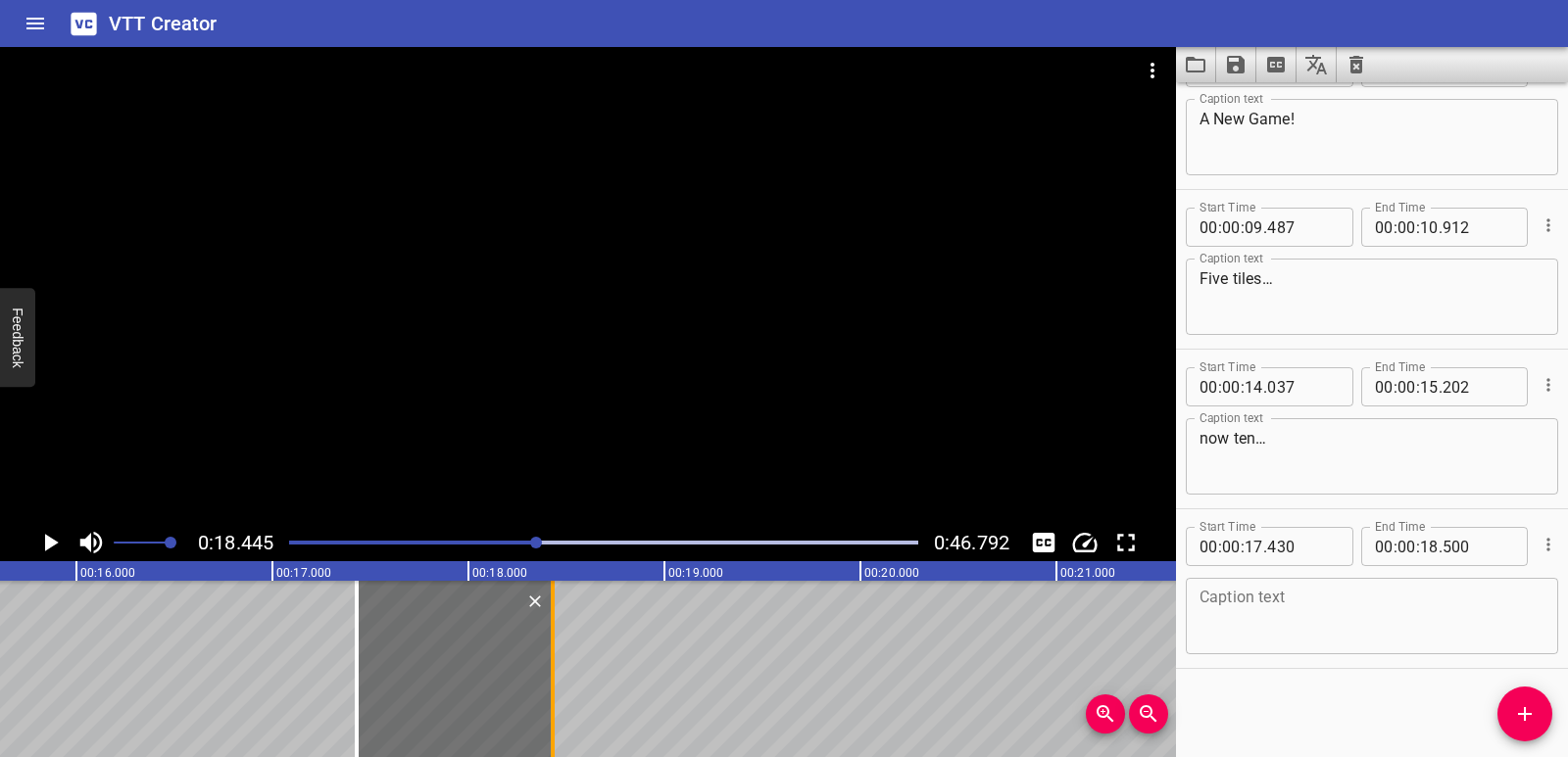
drag, startPoint x: 566, startPoint y: 706, endPoint x: 552, endPoint y: 707, distance: 14.0
click at [552, 707] on div at bounding box center [553, 670] width 4 height 177
click at [1224, 621] on textarea at bounding box center [1371, 617] width 345 height 56
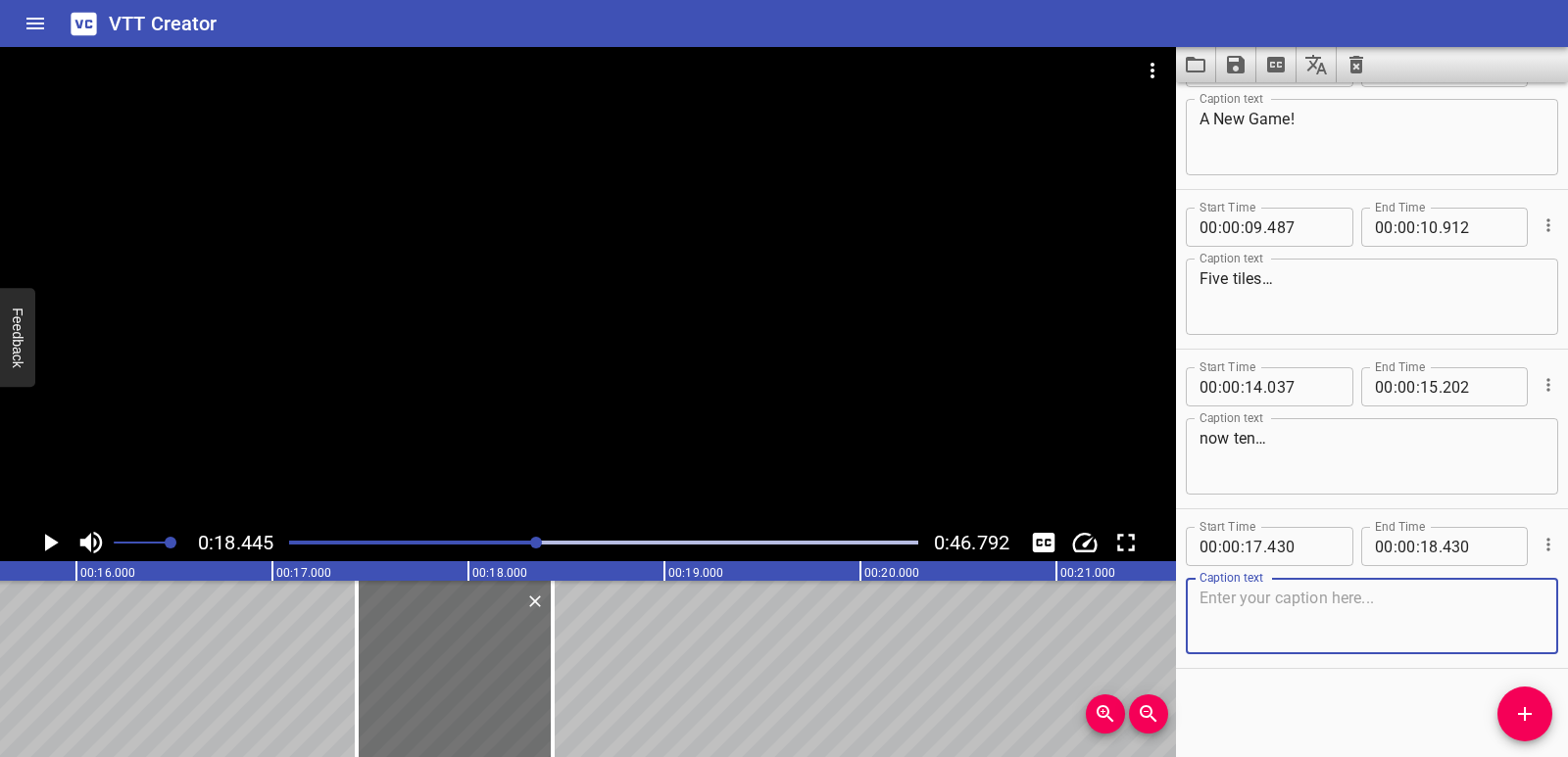
click at [1230, 613] on textarea at bounding box center [1371, 617] width 345 height 56
paste textarea "fifteen,"
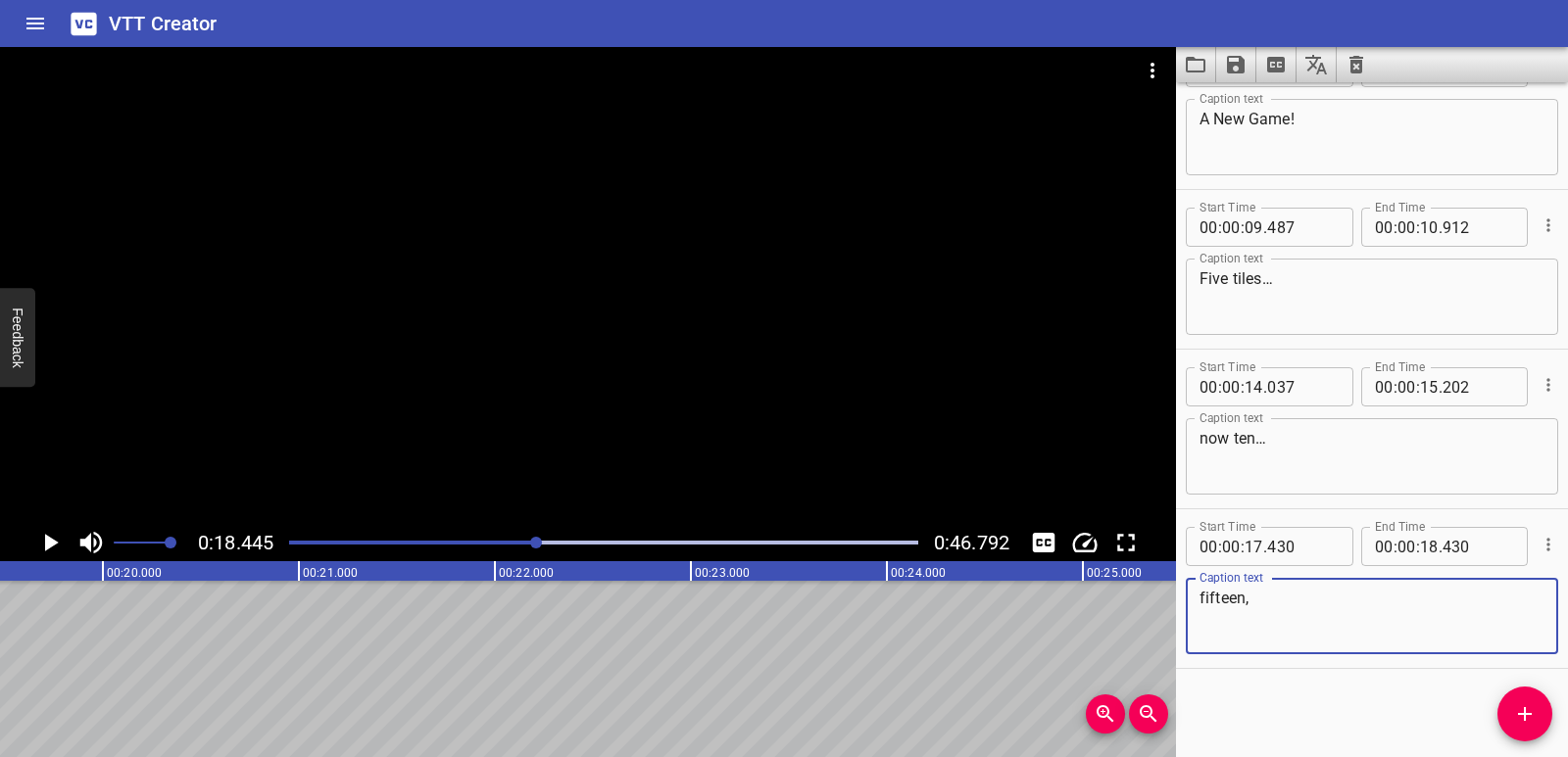
scroll to position [0, 3867]
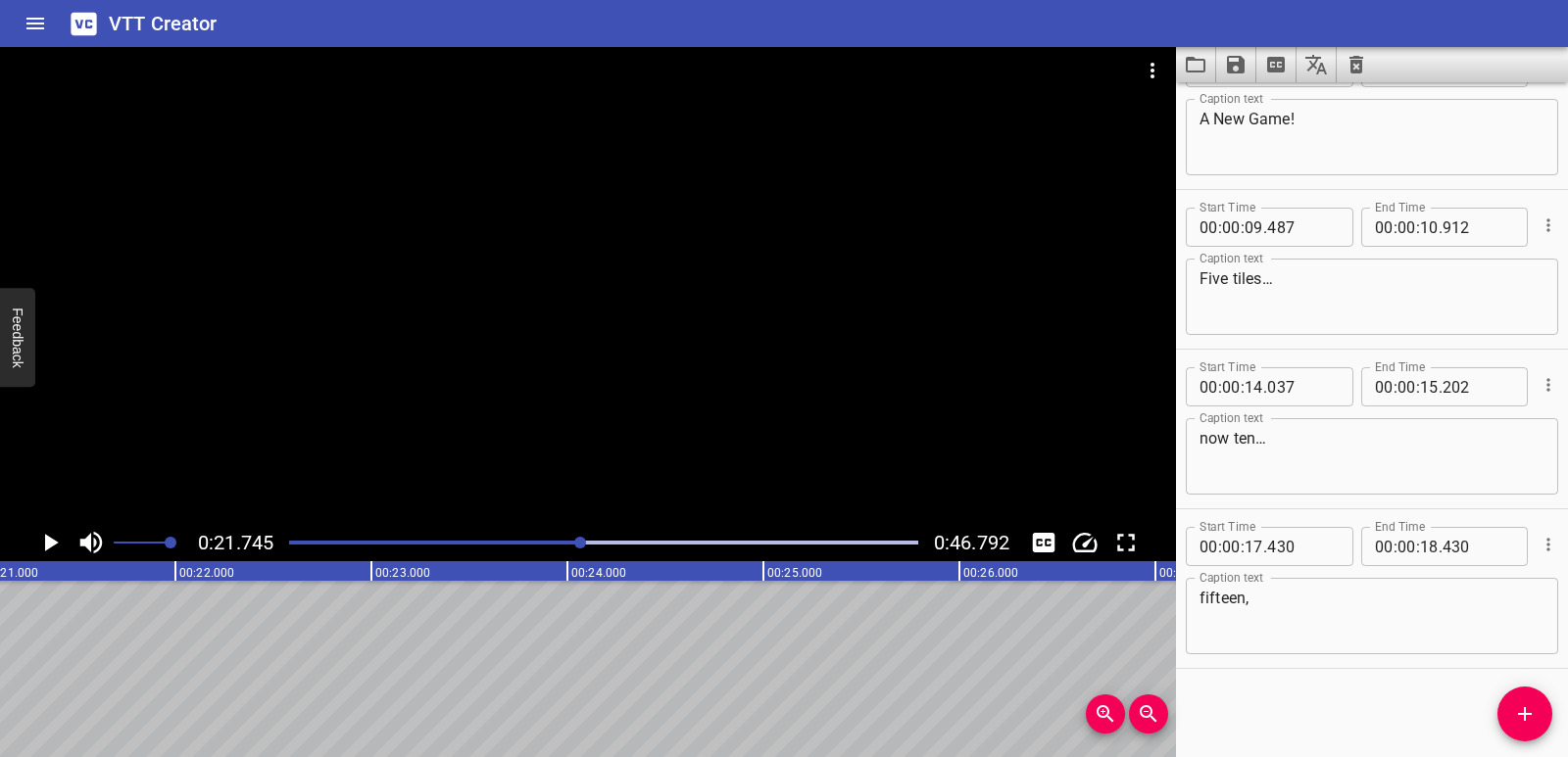
scroll to position [0, 4261]
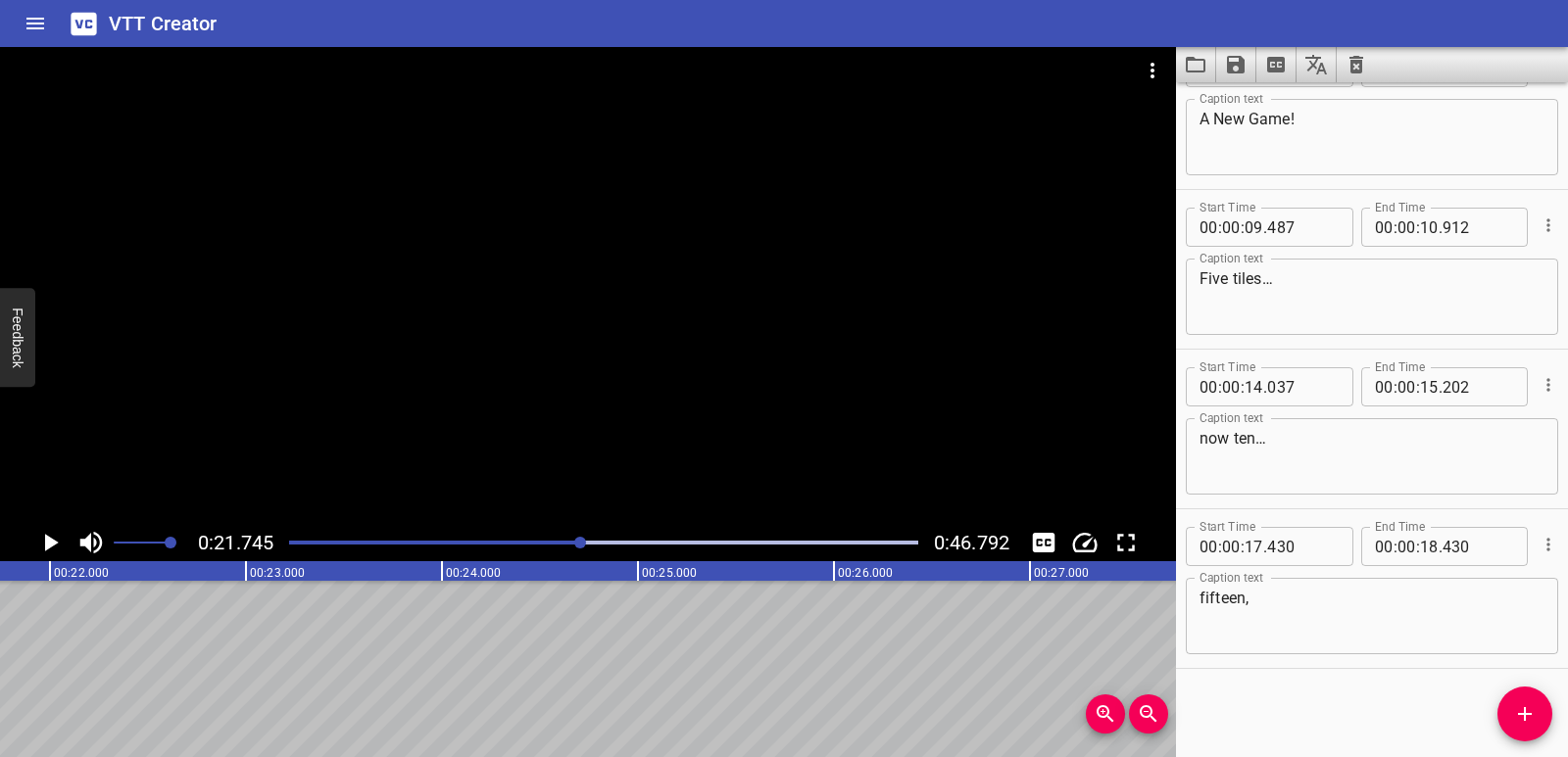
click at [1512, 711] on span "Add Cue" at bounding box center [1525, 714] width 55 height 24
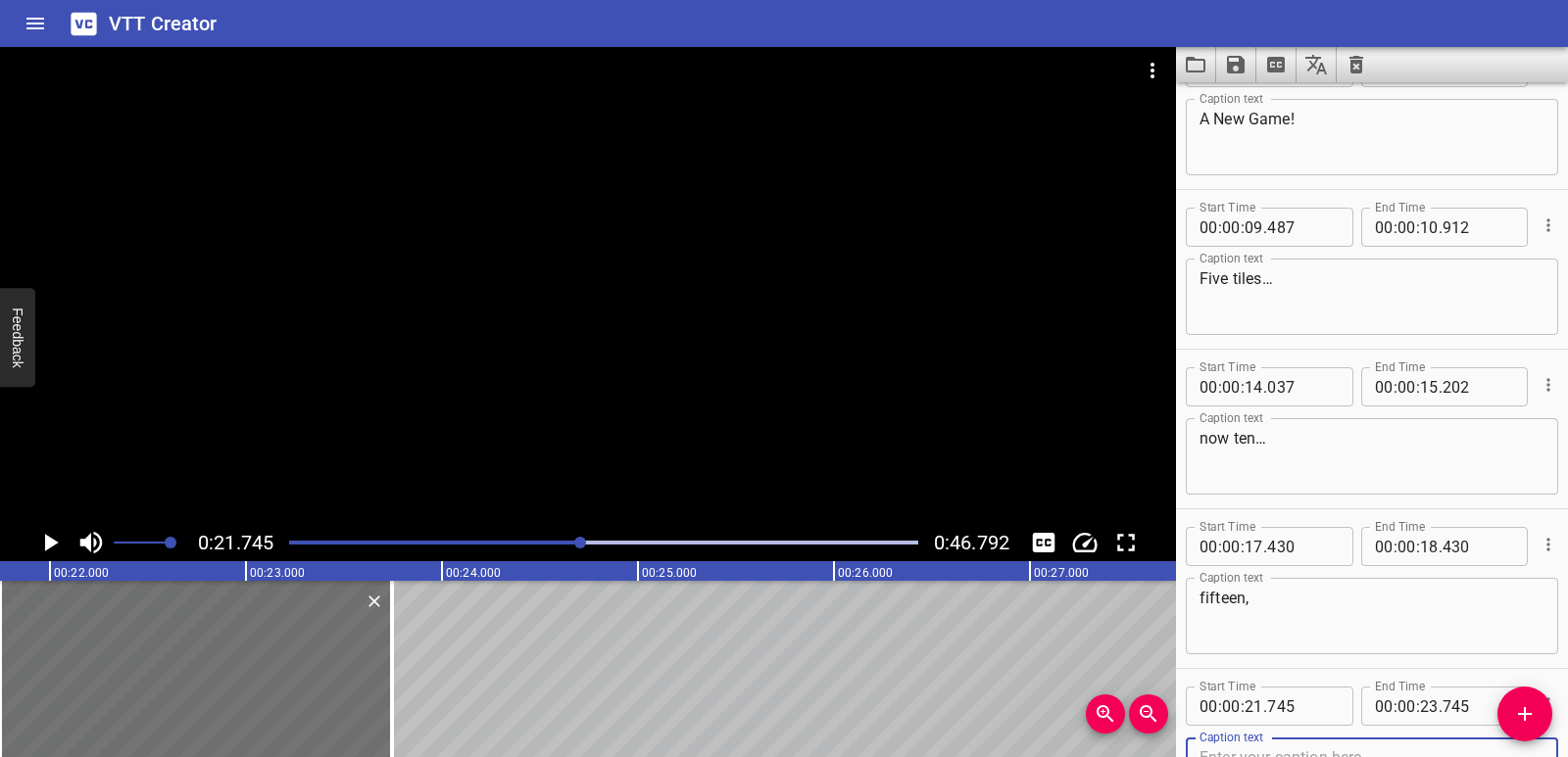
scroll to position [226, 0]
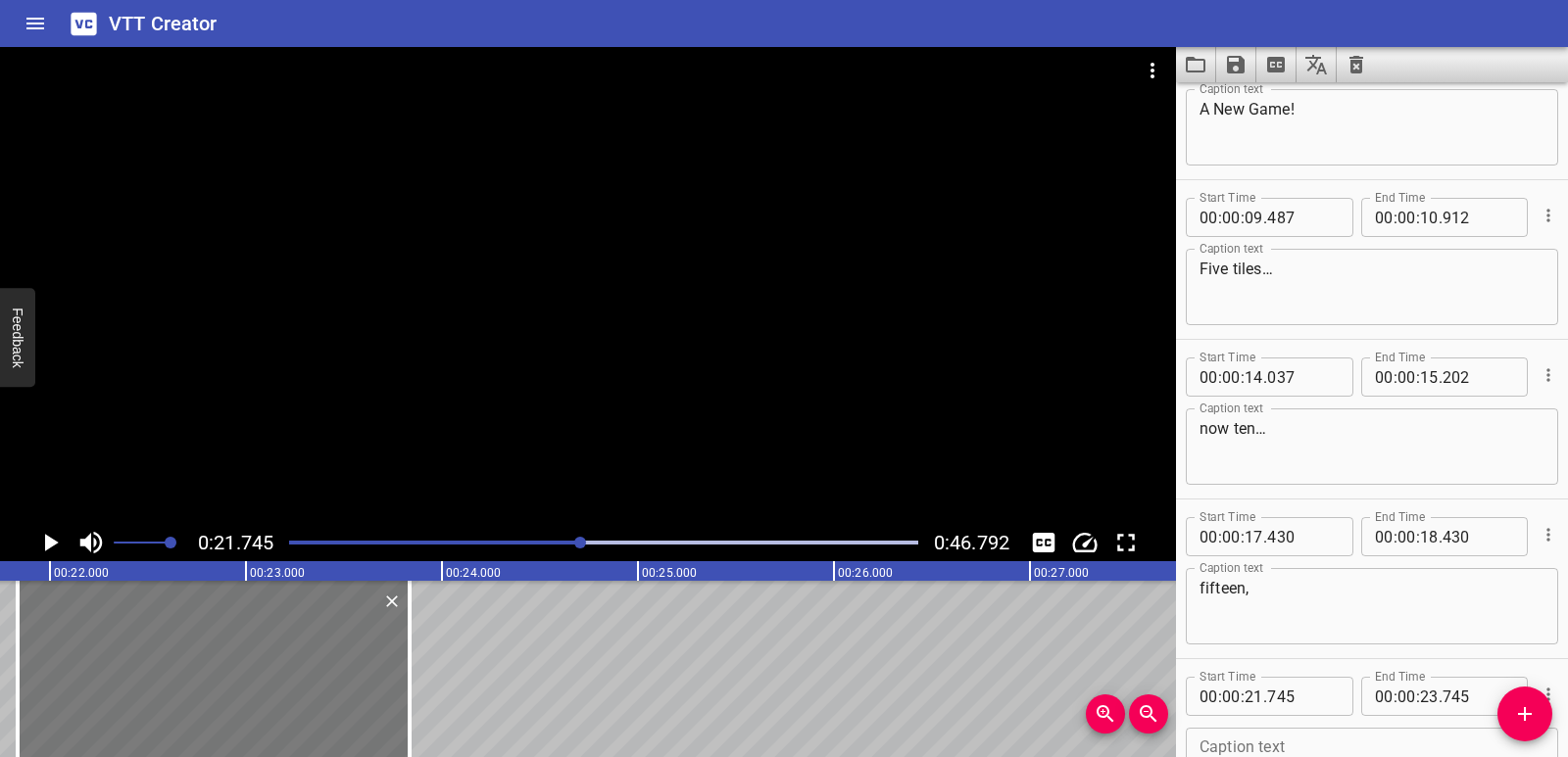
drag, startPoint x: 38, startPoint y: 649, endPoint x: 64, endPoint y: 654, distance: 26.5
click at [64, 654] on div at bounding box center [213, 670] width 392 height 177
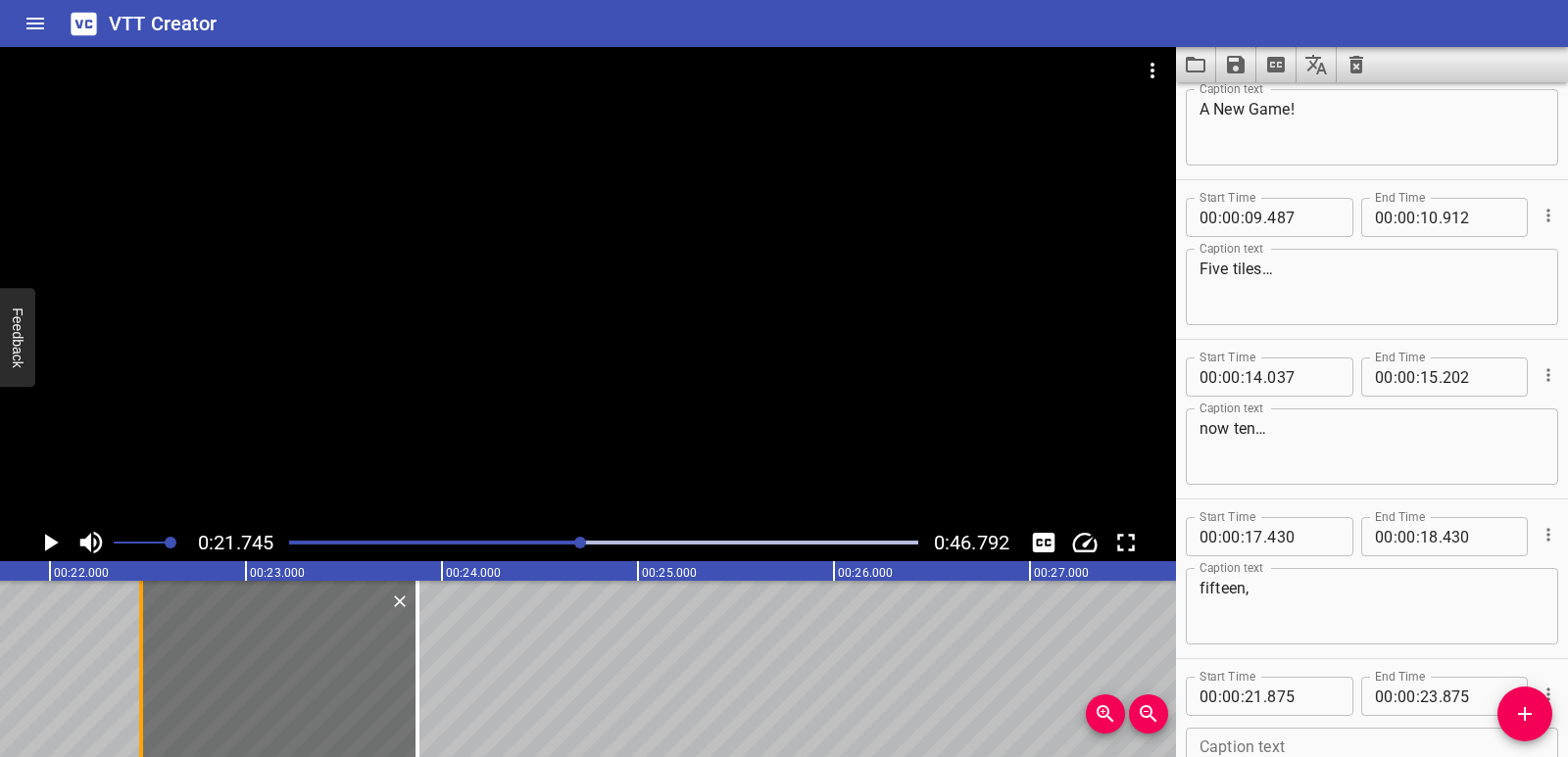
drag, startPoint x: 26, startPoint y: 649, endPoint x: 141, endPoint y: 654, distance: 115.1
click at [141, 654] on div at bounding box center [141, 670] width 4 height 177
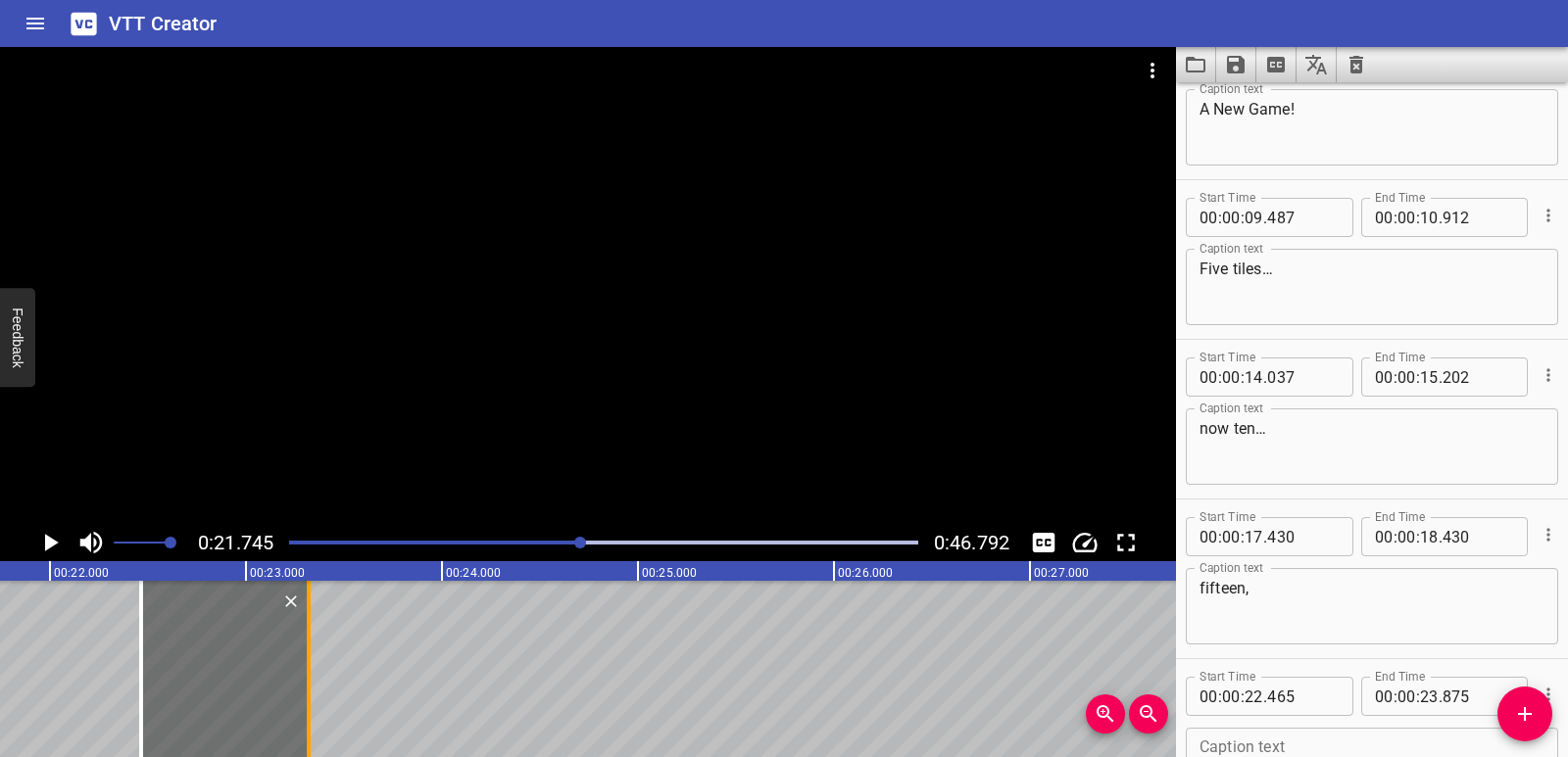
drag, startPoint x: 423, startPoint y: 721, endPoint x: 314, endPoint y: 730, distance: 109.4
click at [314, 730] on div at bounding box center [308, 670] width 20 height 177
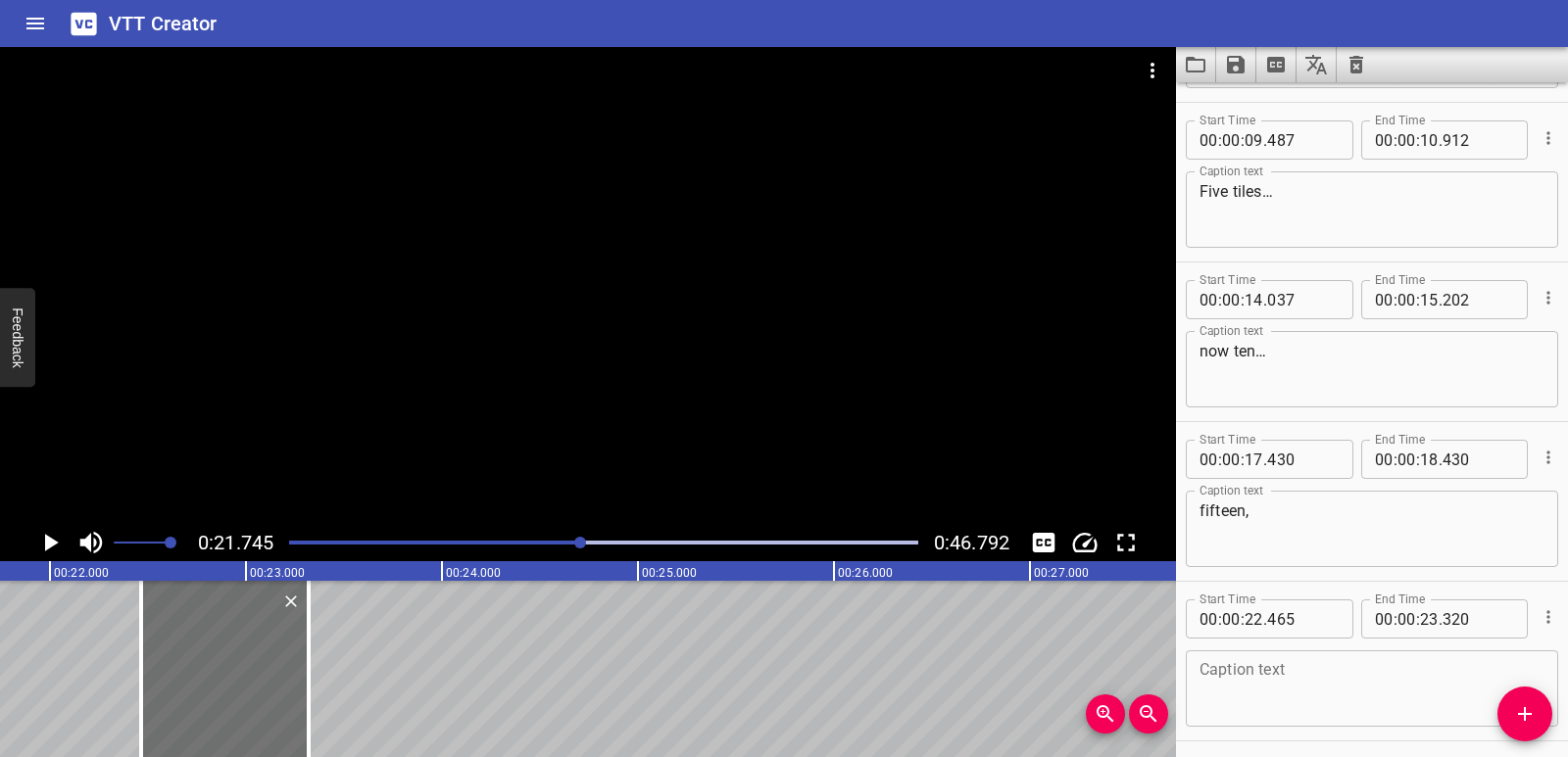
scroll to position [375, 0]
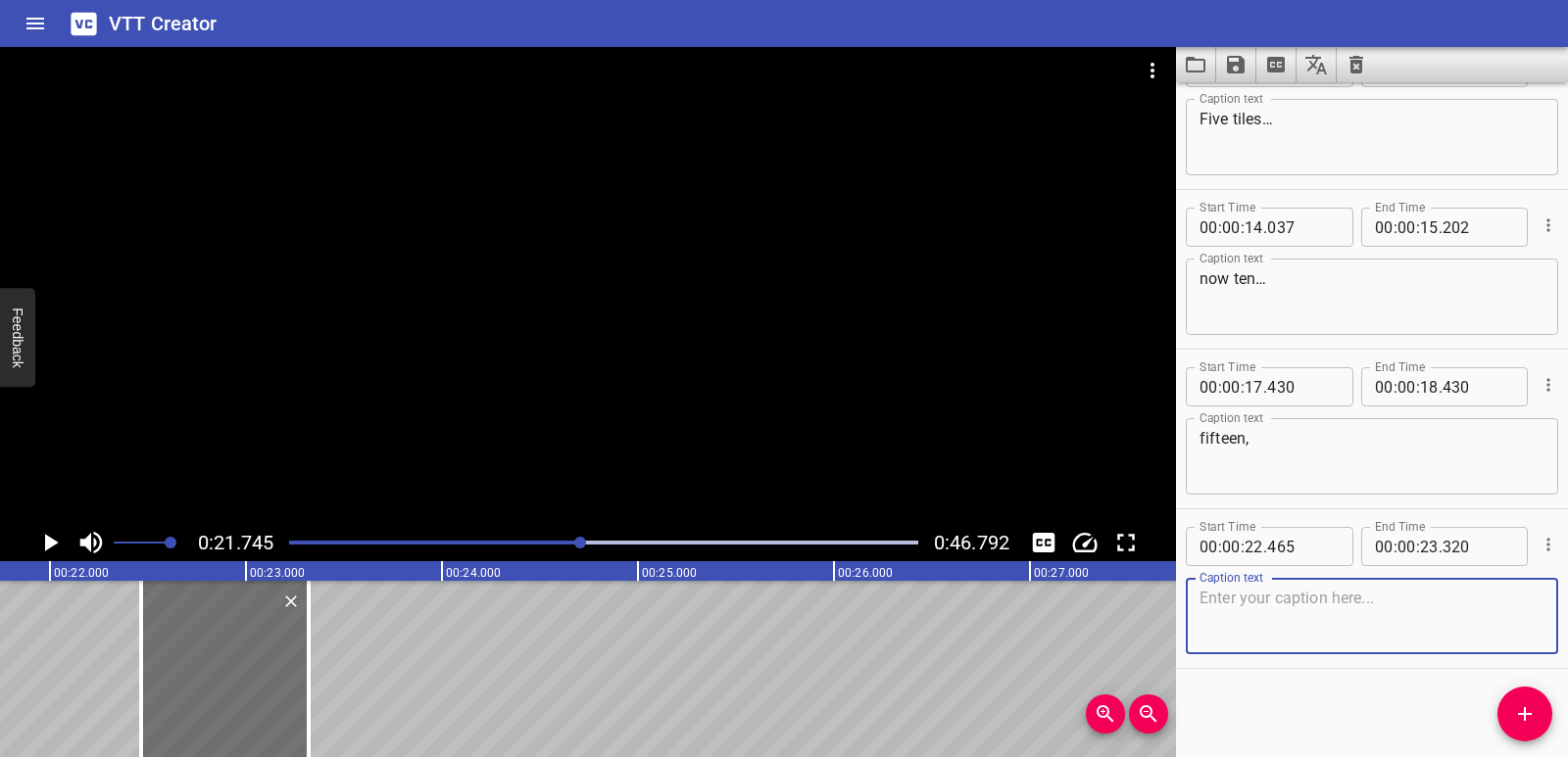
click at [1277, 601] on textarea at bounding box center [1371, 617] width 345 height 56
click at [1200, 608] on textarea at bounding box center [1371, 617] width 345 height 56
paste textarea "twenty, twenty-five? It’s working!"
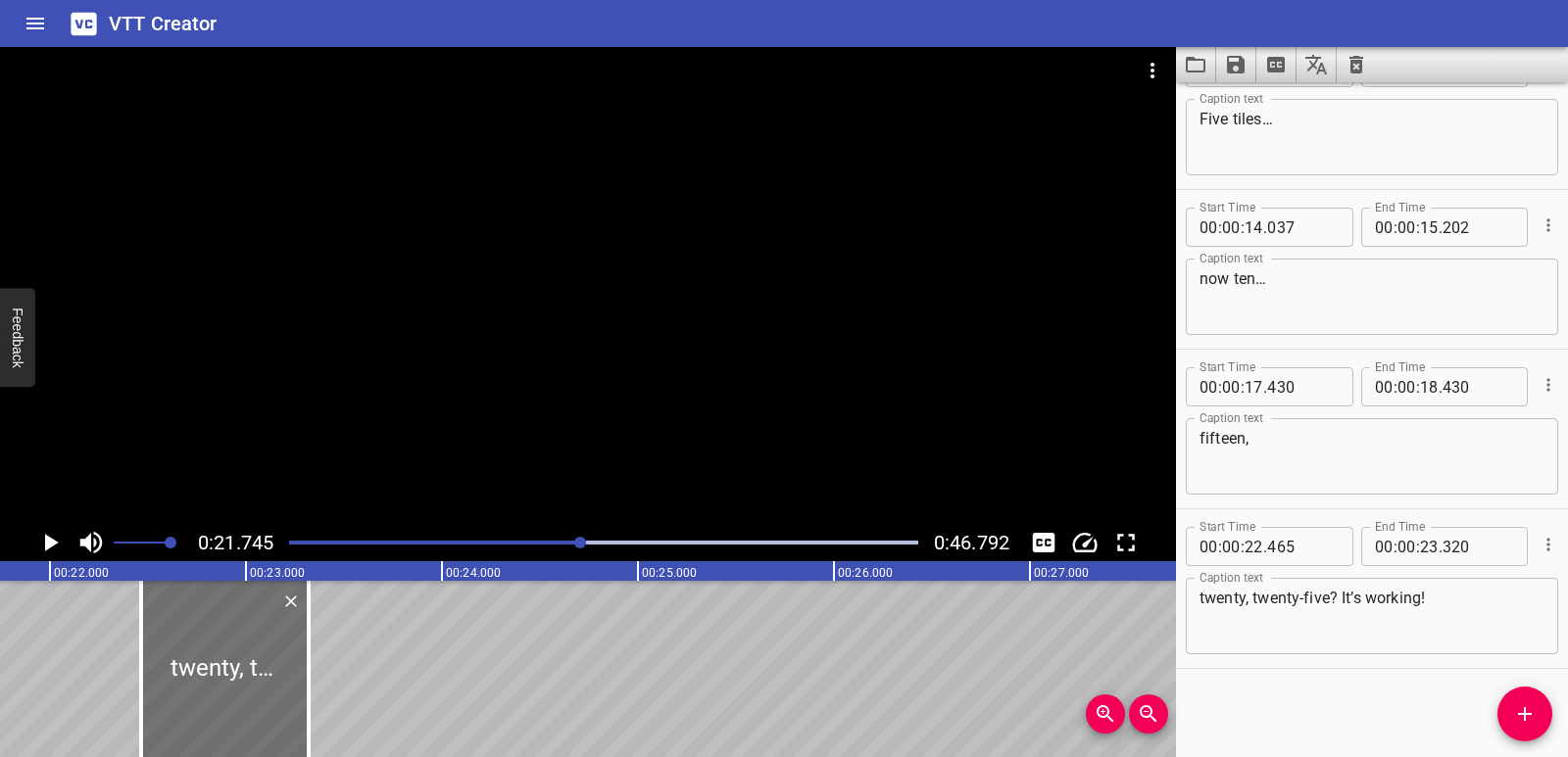
drag, startPoint x: 578, startPoint y: 549, endPoint x: 270, endPoint y: 542, distance: 308.1
click at [270, 542] on div "0:21.745 0:46.792" at bounding box center [587, 543] width 1175 height 37
click at [290, 539] on div at bounding box center [603, 543] width 653 height 27
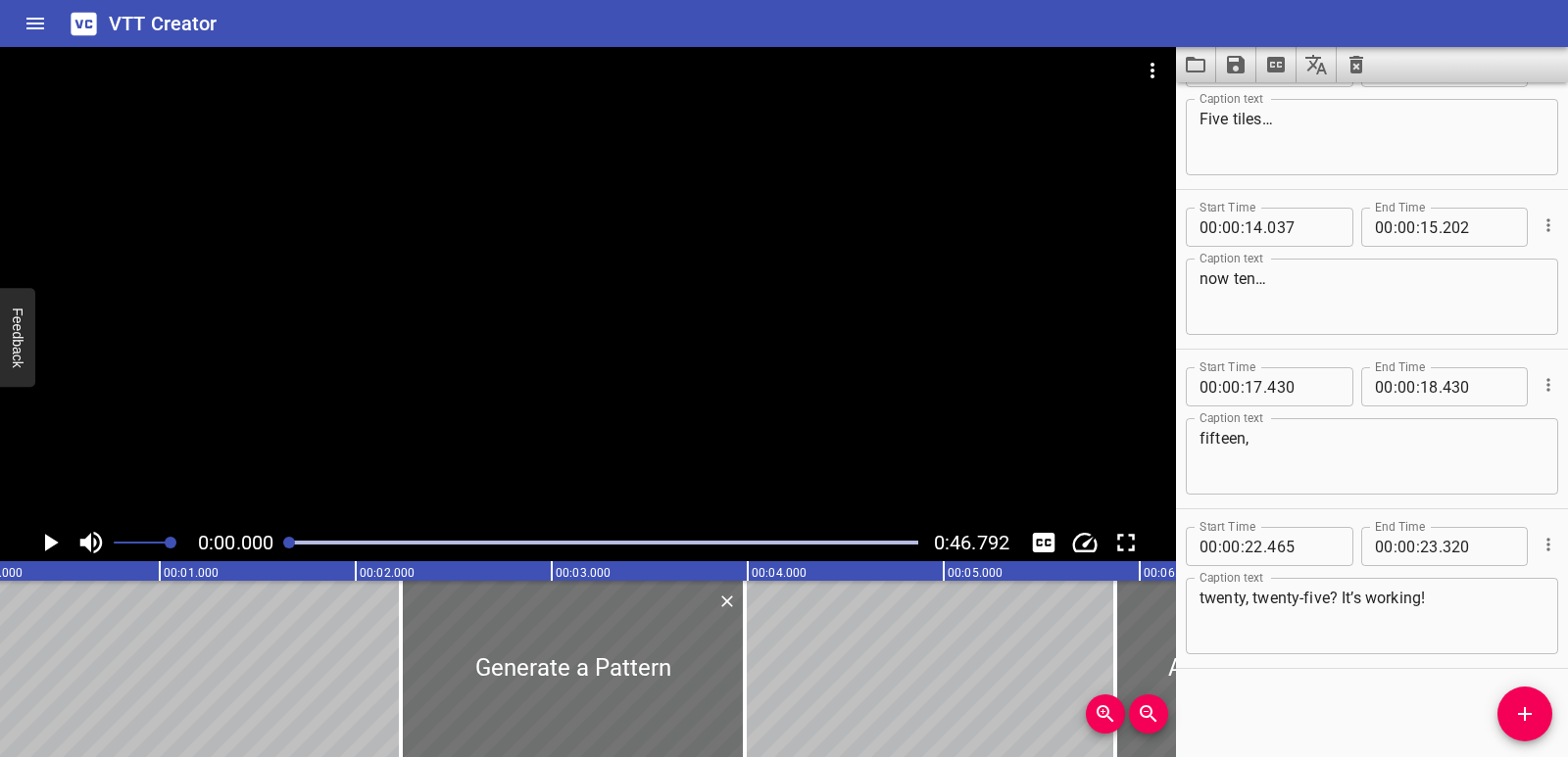
click at [60, 538] on icon "Play/Pause" at bounding box center [50, 543] width 29 height 29
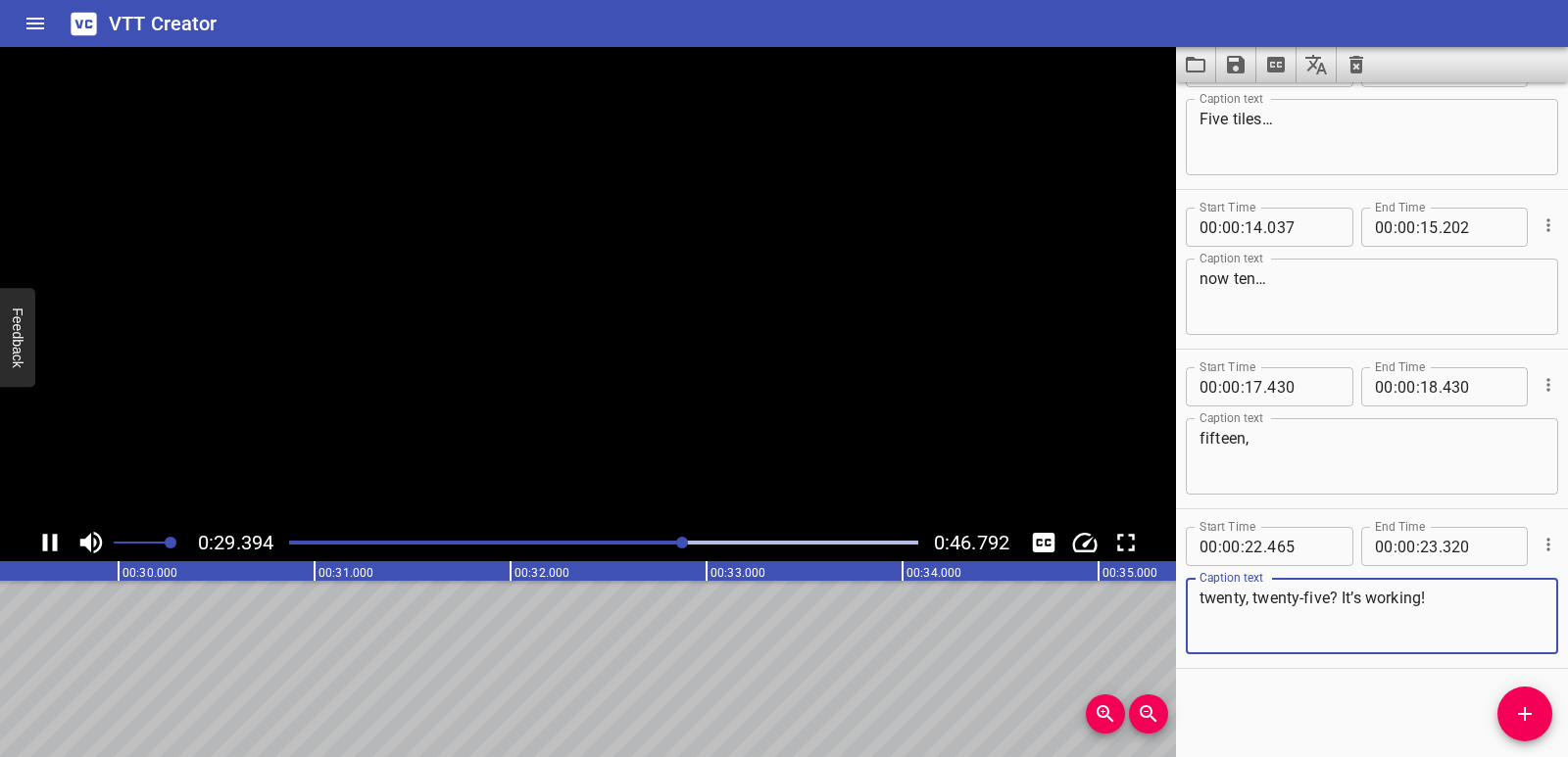
drag, startPoint x: 1249, startPoint y: 602, endPoint x: 1437, endPoint y: 598, distance: 188.0
click at [1437, 598] on textarea "twenty, twenty-five? It’s working!" at bounding box center [1371, 617] width 345 height 56
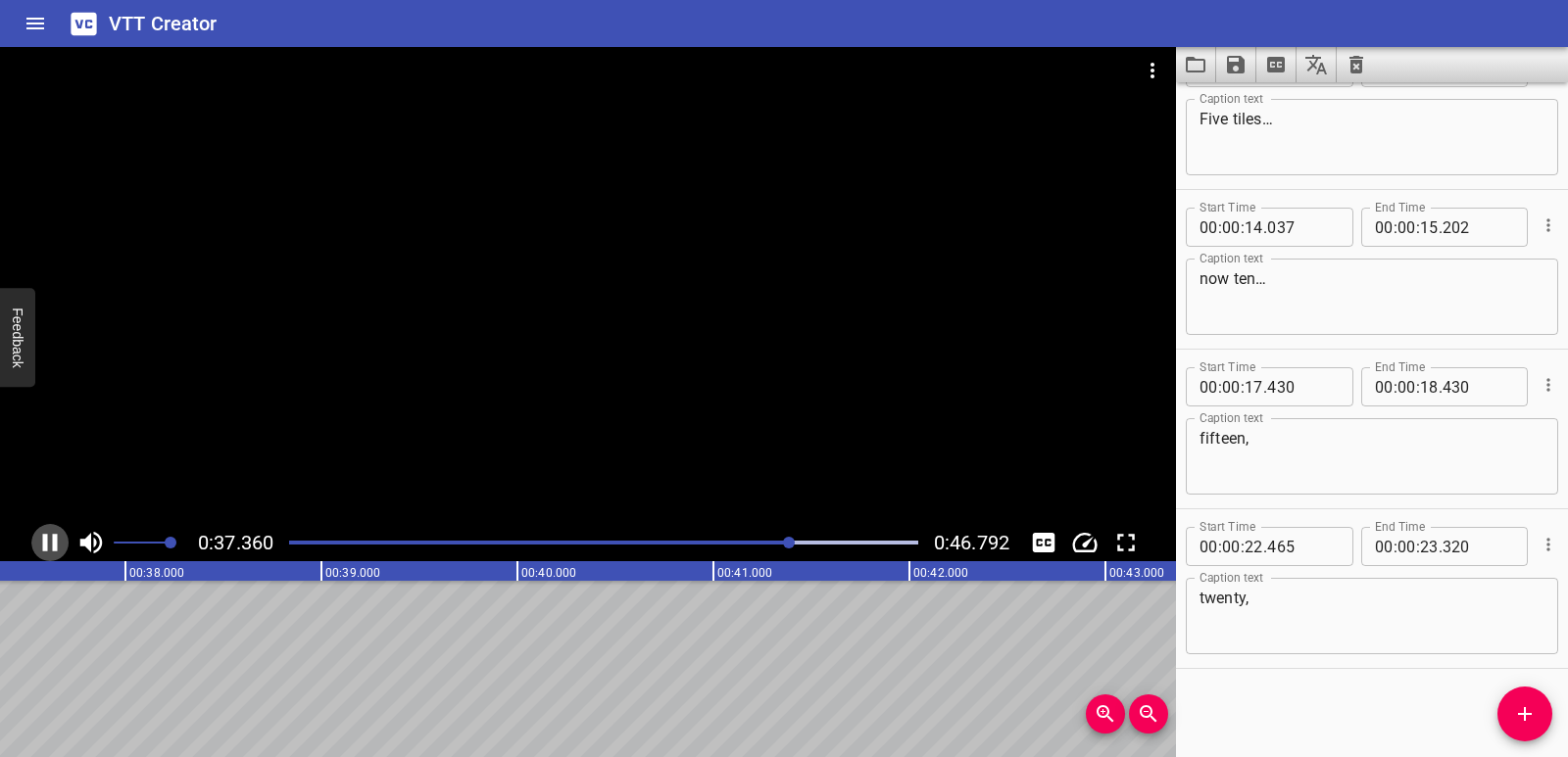
click at [37, 547] on icon "Play/Pause" at bounding box center [50, 543] width 29 height 29
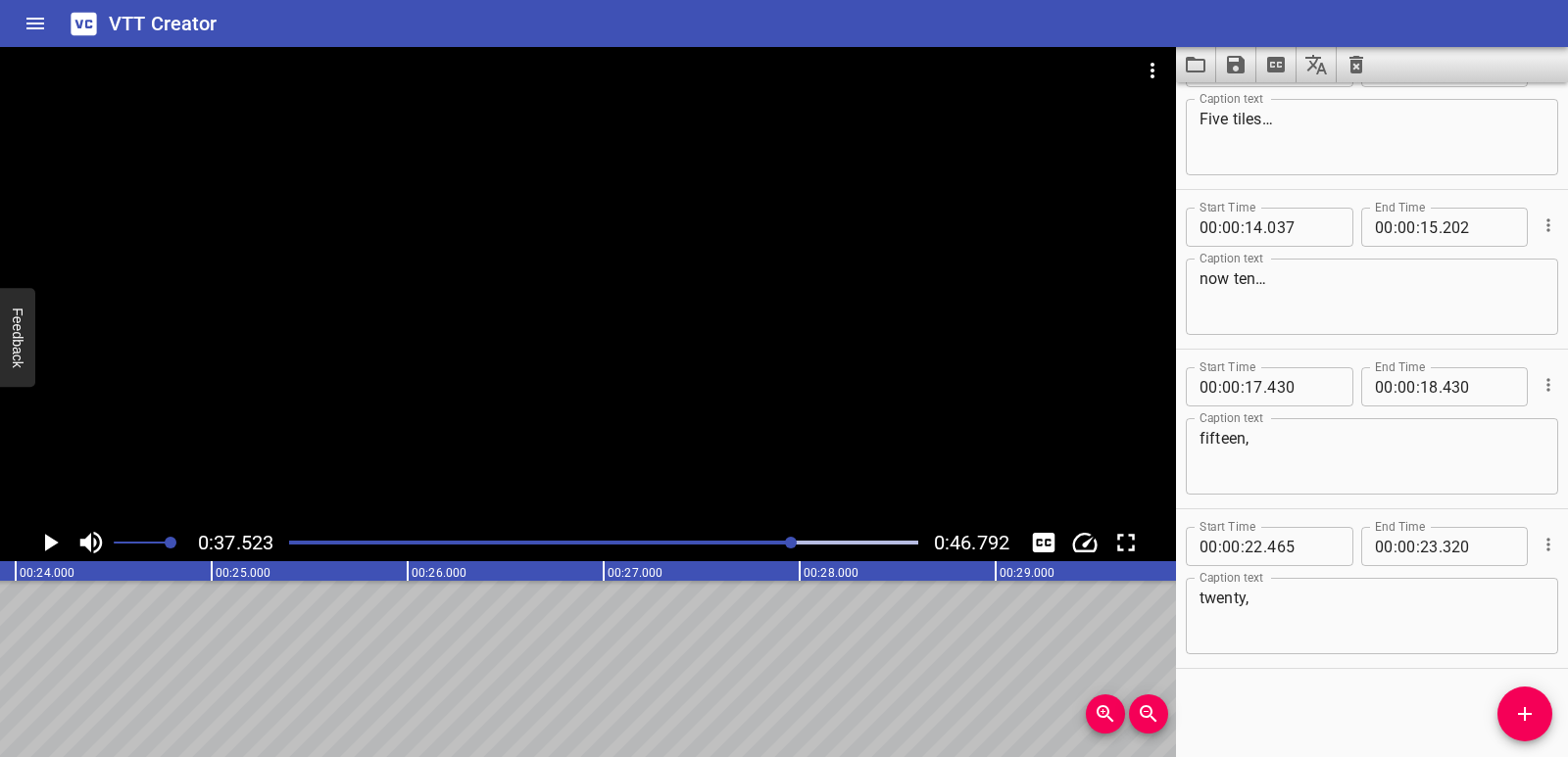
click at [303, 652] on div "Generate a Pattern A New Game! Five tiles… now ten… fifteen, twenty," at bounding box center [1191, 670] width 11757 height 177
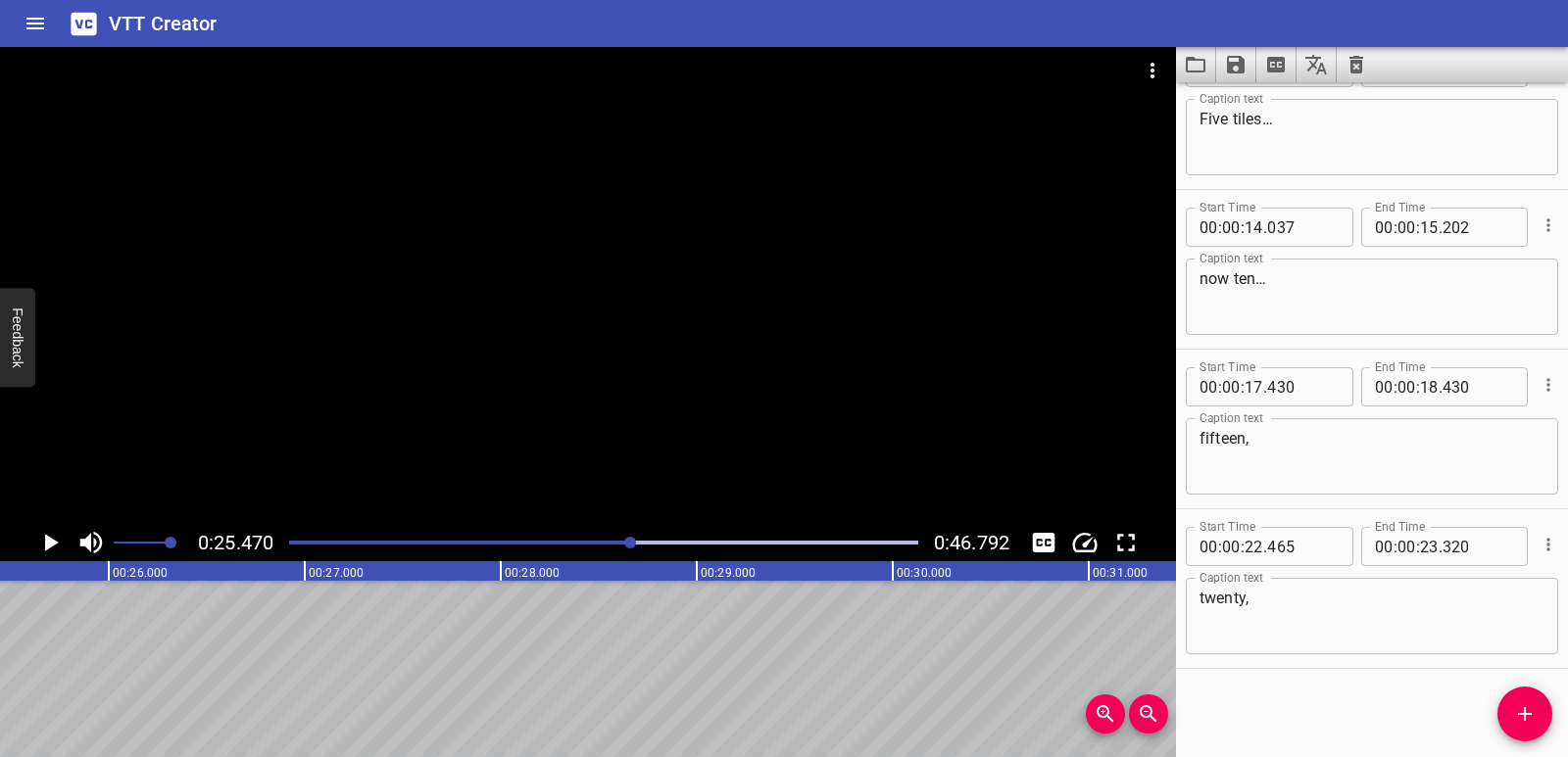
scroll to position [0, 4991]
click at [1511, 703] on span "Add Cue" at bounding box center [1525, 714] width 55 height 24
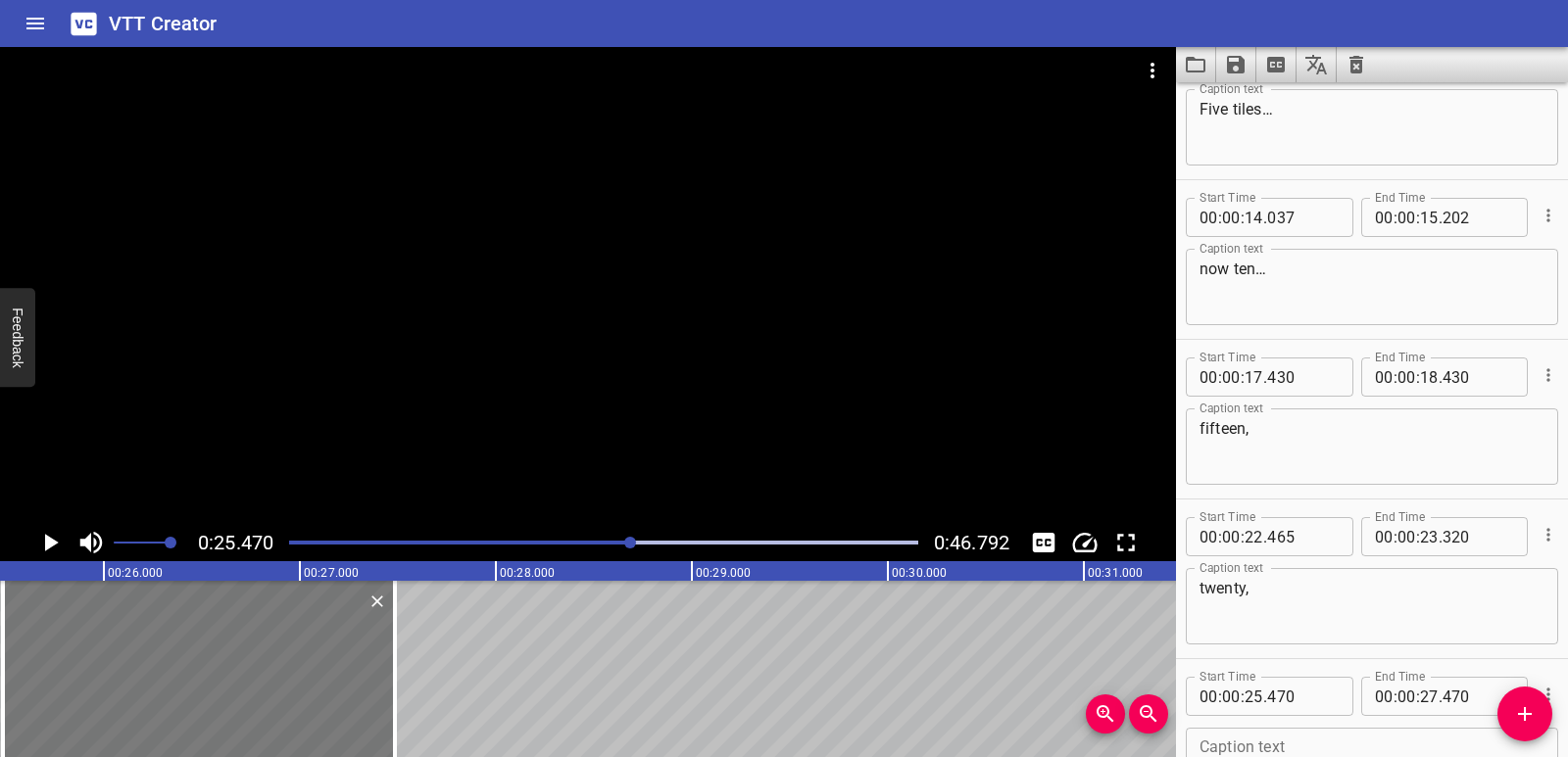
click at [175, 704] on div at bounding box center [198, 670] width 392 height 177
drag, startPoint x: 0, startPoint y: 666, endPoint x: 45, endPoint y: 666, distance: 45.0
click at [45, 666] on div at bounding box center [48, 670] width 20 height 177
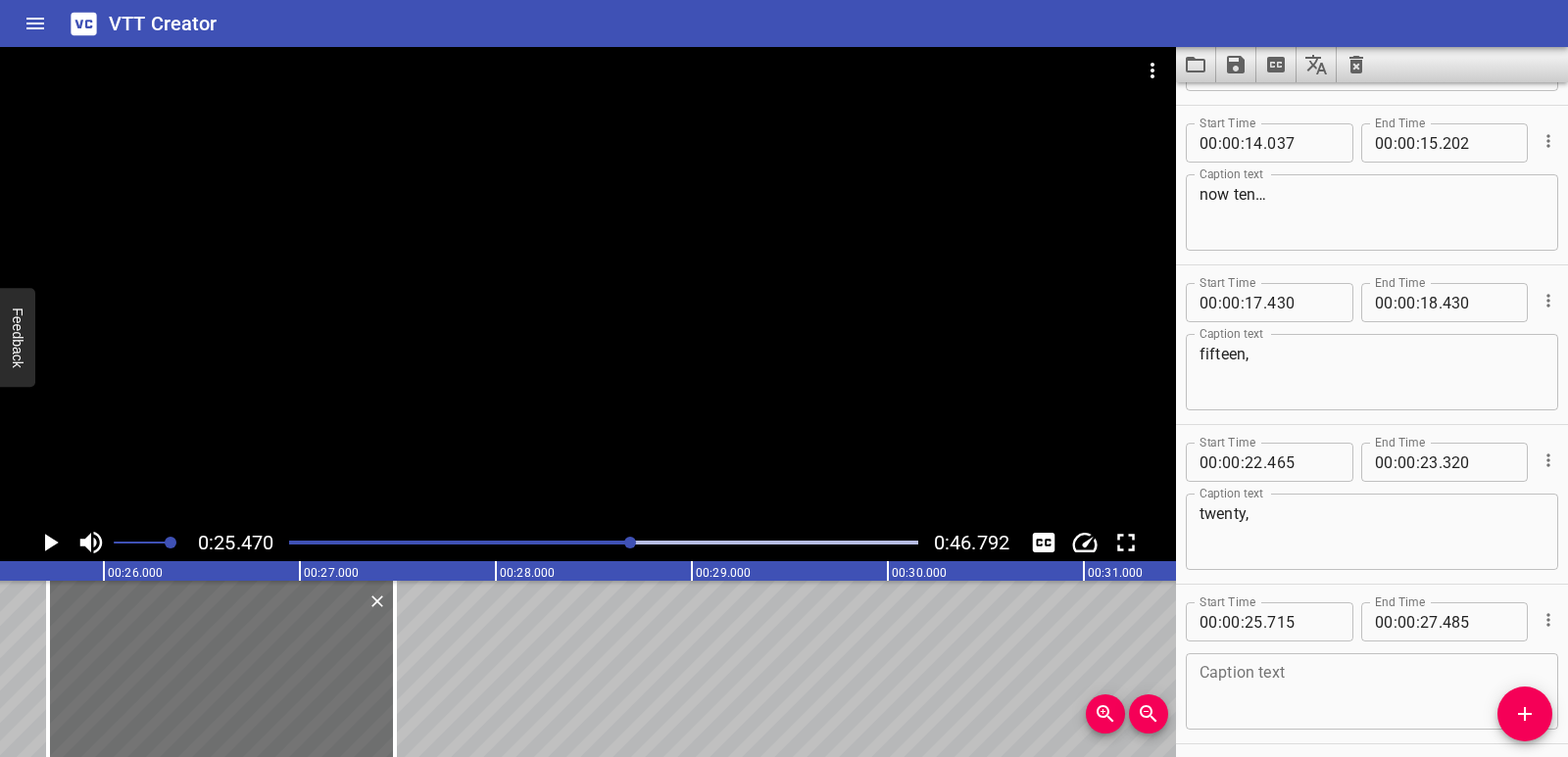
scroll to position [535, 0]
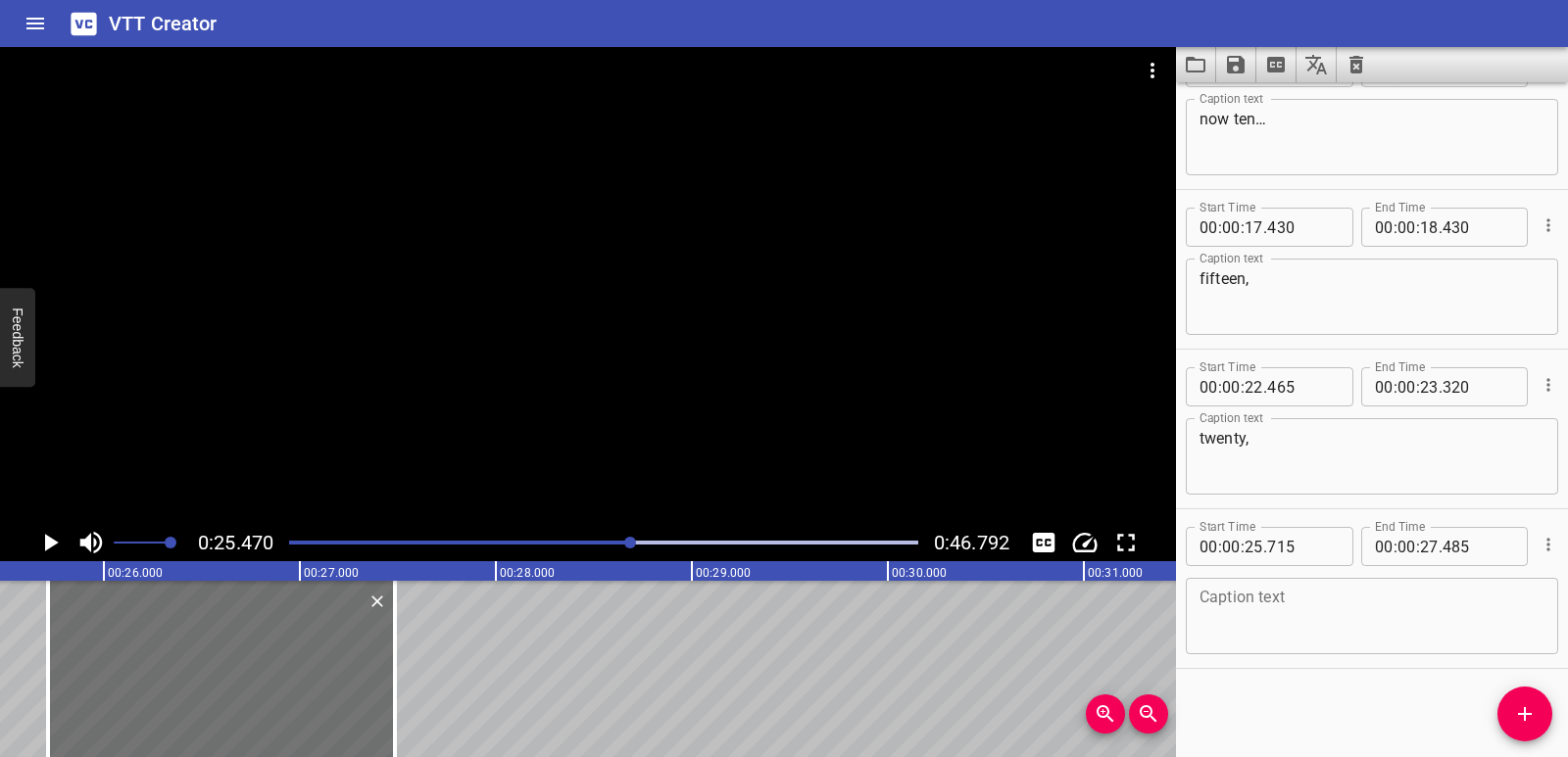
click at [1197, 618] on div "Caption text" at bounding box center [1371, 617] width 372 height 77
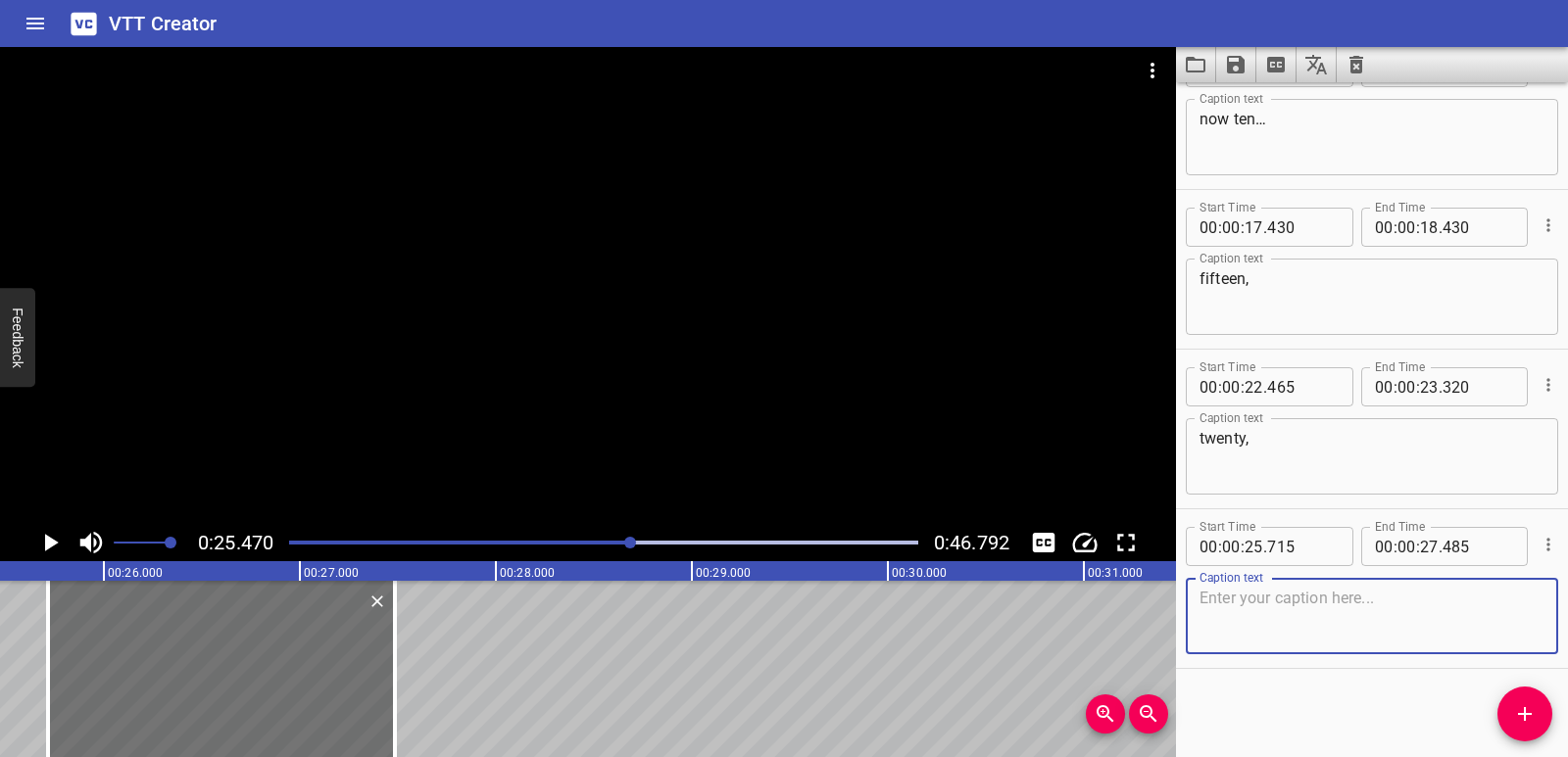
paste textarea "twenty-five? It’s working!"
drag, startPoint x: 1291, startPoint y: 600, endPoint x: 1398, endPoint y: 599, distance: 107.0
click at [1398, 599] on textarea "twenty-five? It’s working!" at bounding box center [1371, 617] width 345 height 56
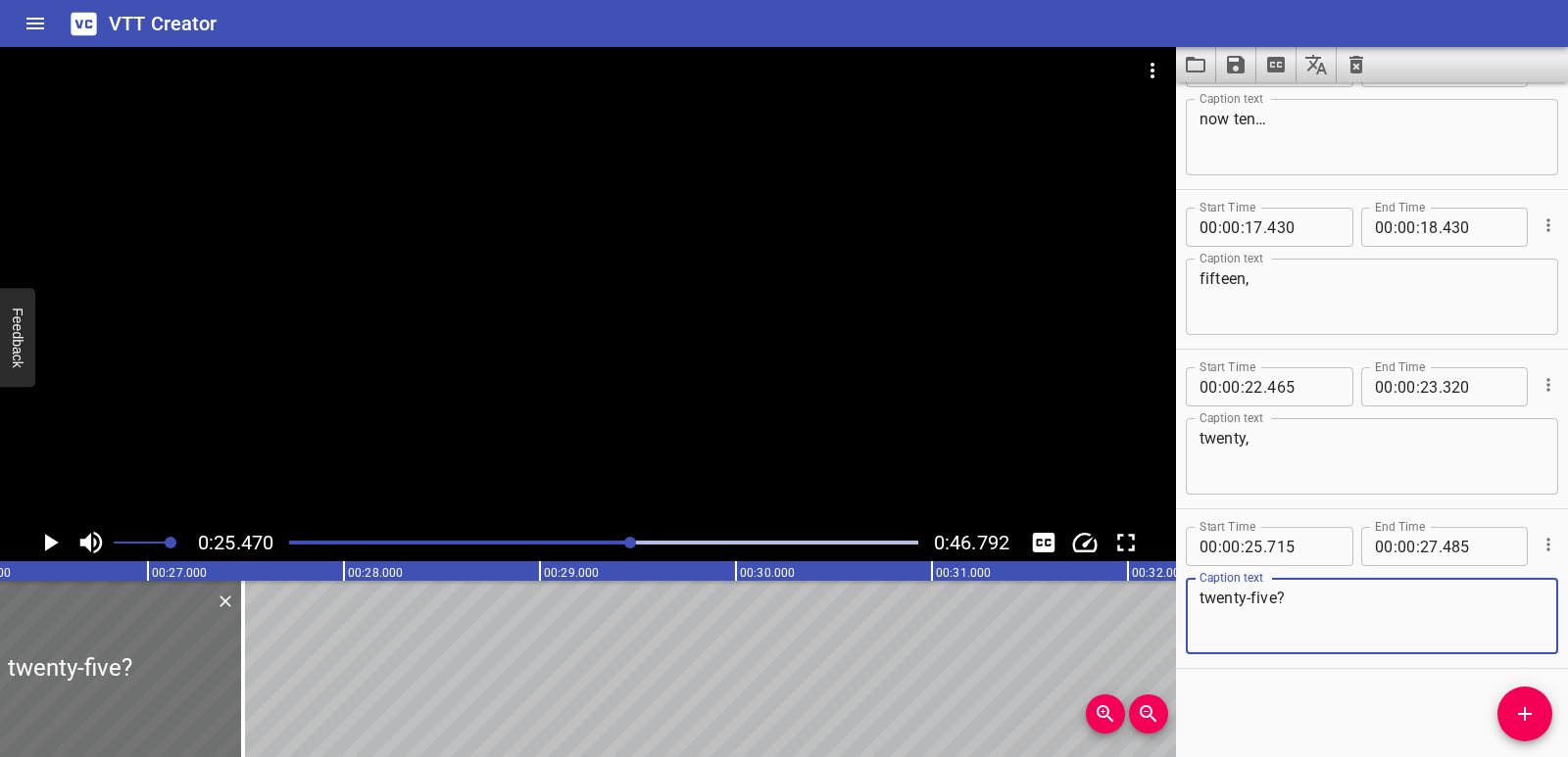
click at [584, 660] on div "Generate a Pattern A New Game! Five tiles… now ten… fifteen, twenty, twenty-fiv…" at bounding box center [735, 670] width 11757 height 177
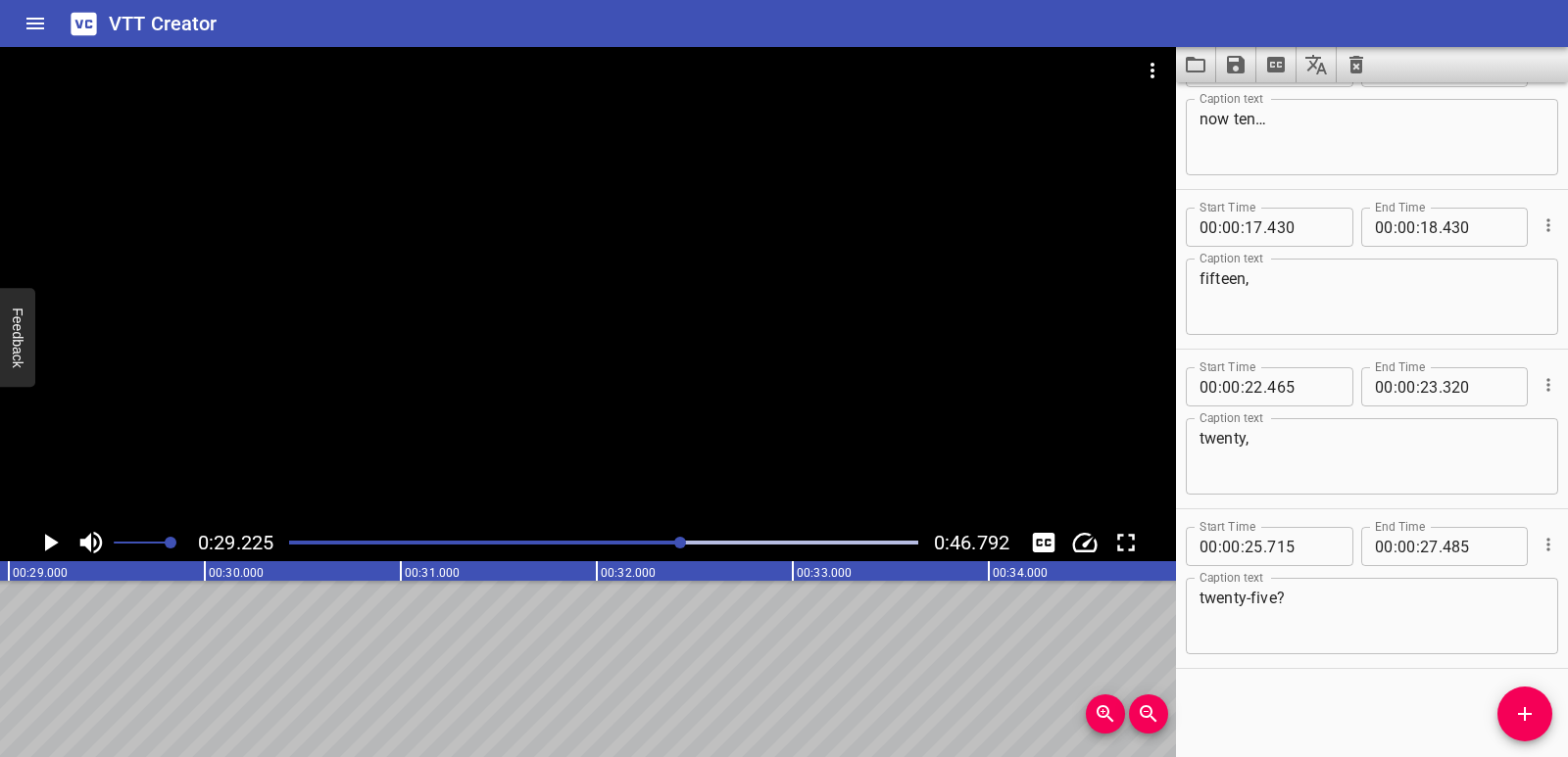
scroll to position [0, 5727]
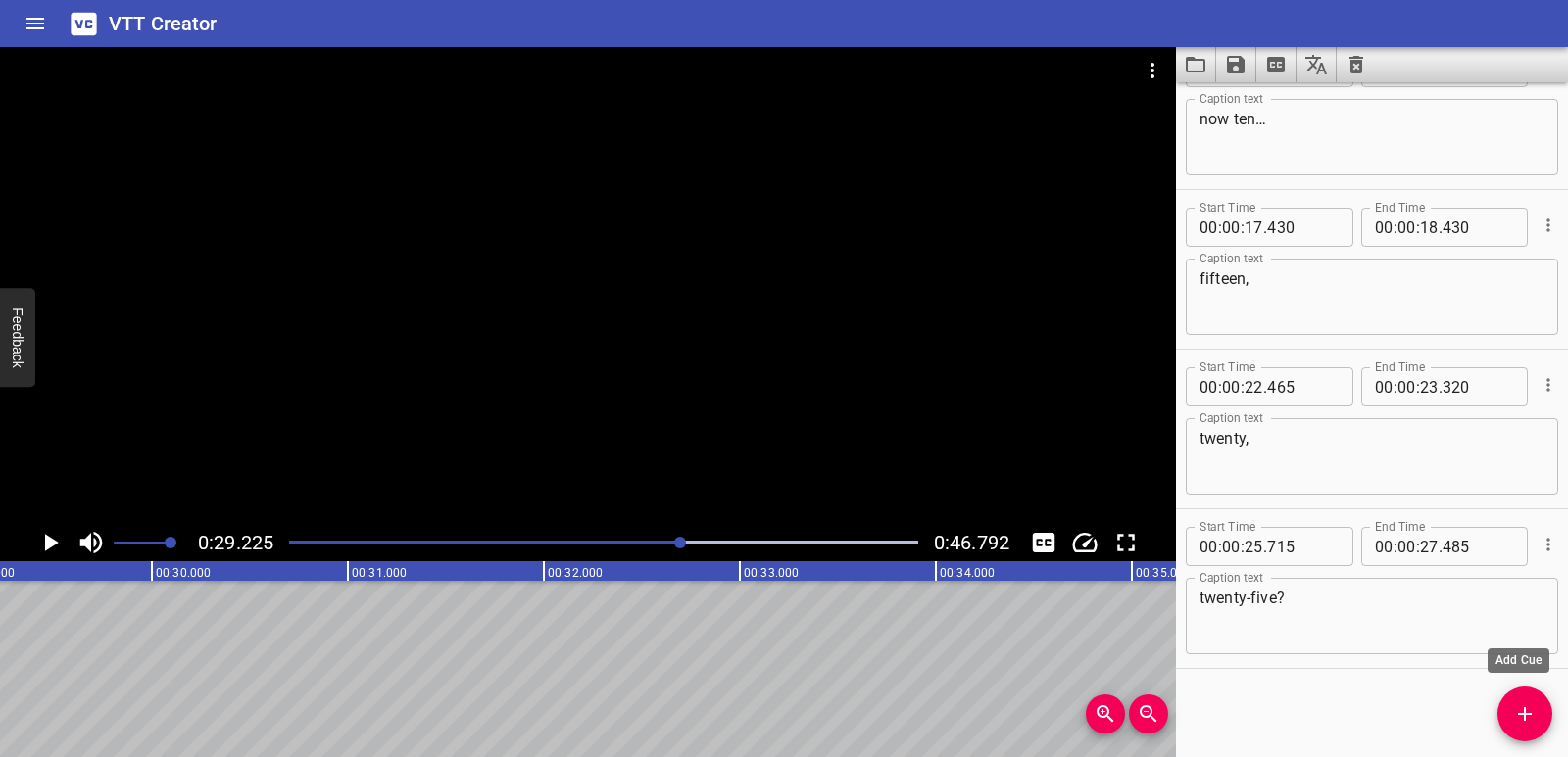
click at [1522, 719] on icon "Add Cue" at bounding box center [1525, 714] width 24 height 24
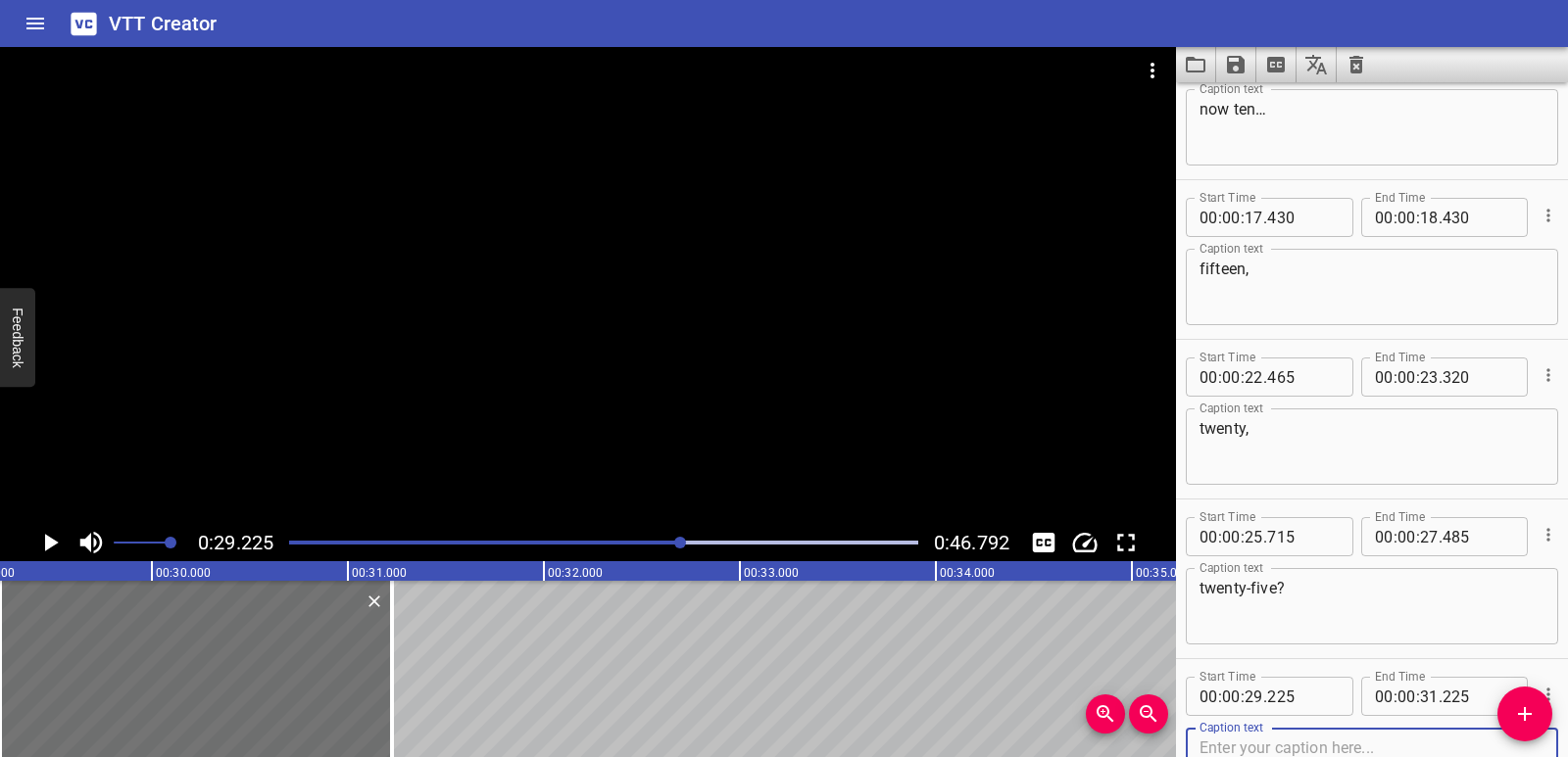
scroll to position [0, 5474]
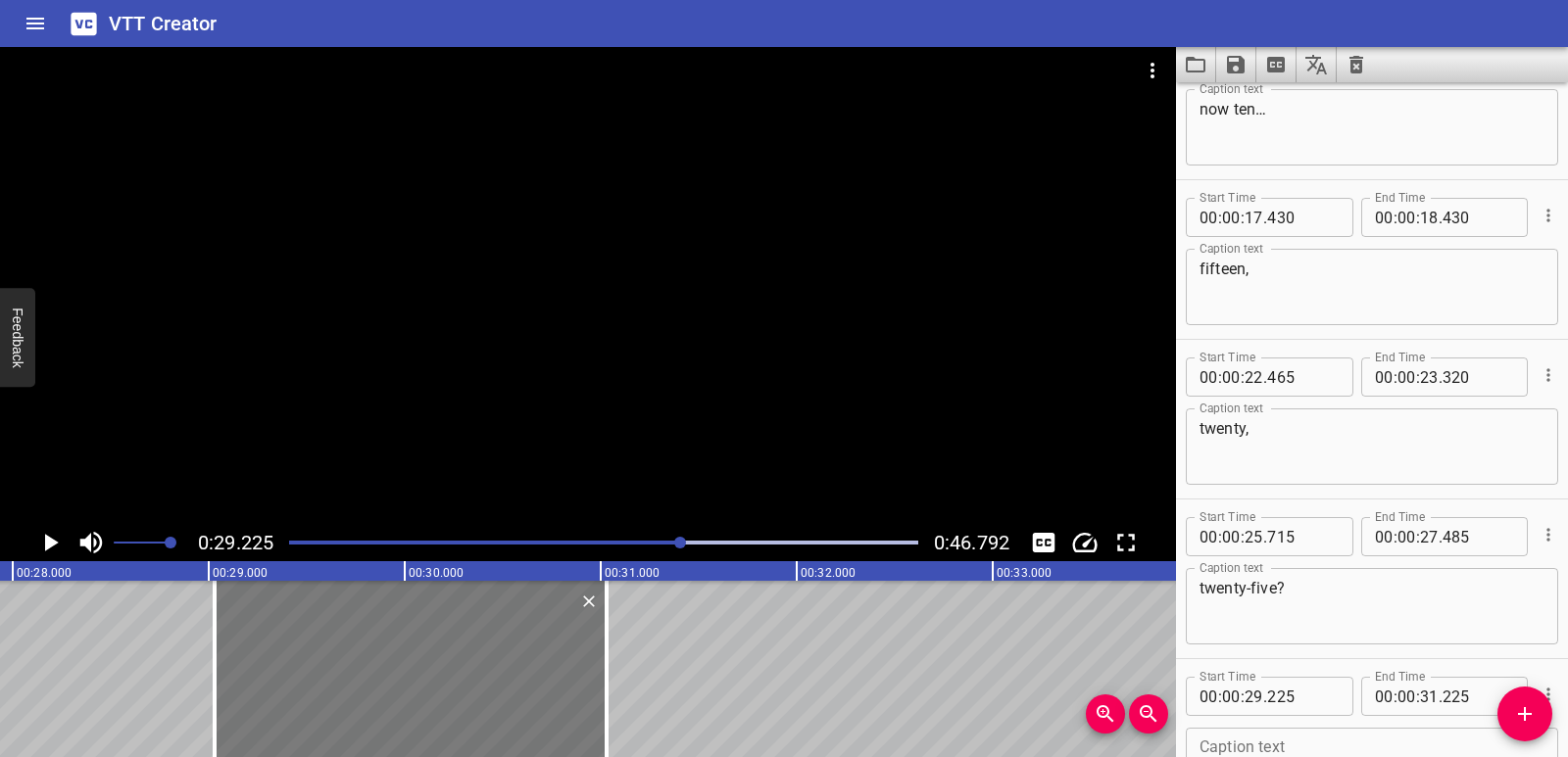
drag, startPoint x: 622, startPoint y: 706, endPoint x: 583, endPoint y: 711, distance: 39.3
click at [583, 711] on div at bounding box center [410, 670] width 392 height 177
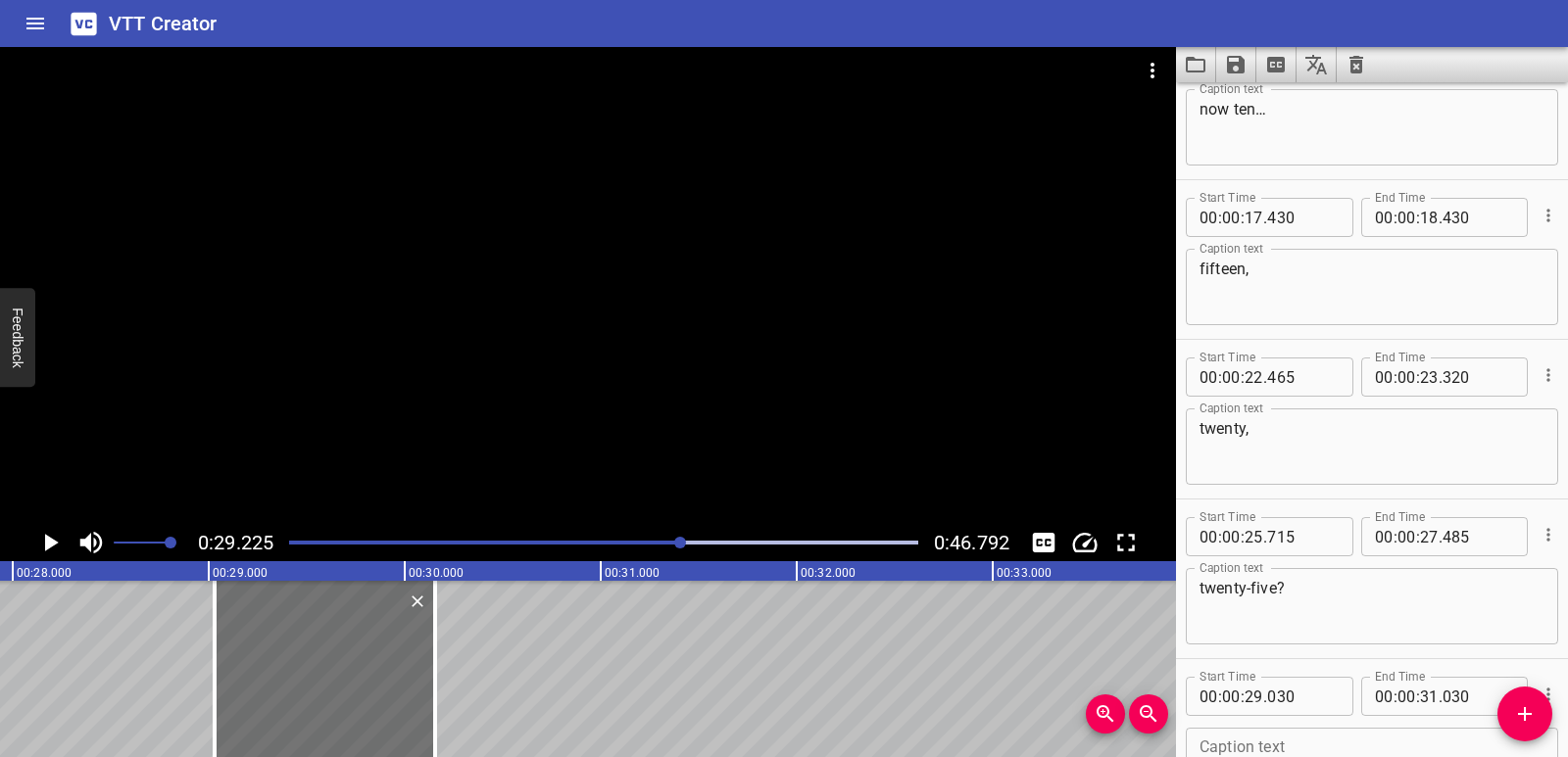
drag, startPoint x: 610, startPoint y: 701, endPoint x: 437, endPoint y: 744, distance: 178.3
click at [437, 744] on div "00:00.000 00:01.000 00:02.000 00:03.000 00:04.000 00:05.000 00:06.000 00:07.000…" at bounding box center [587, 660] width 1175 height 196
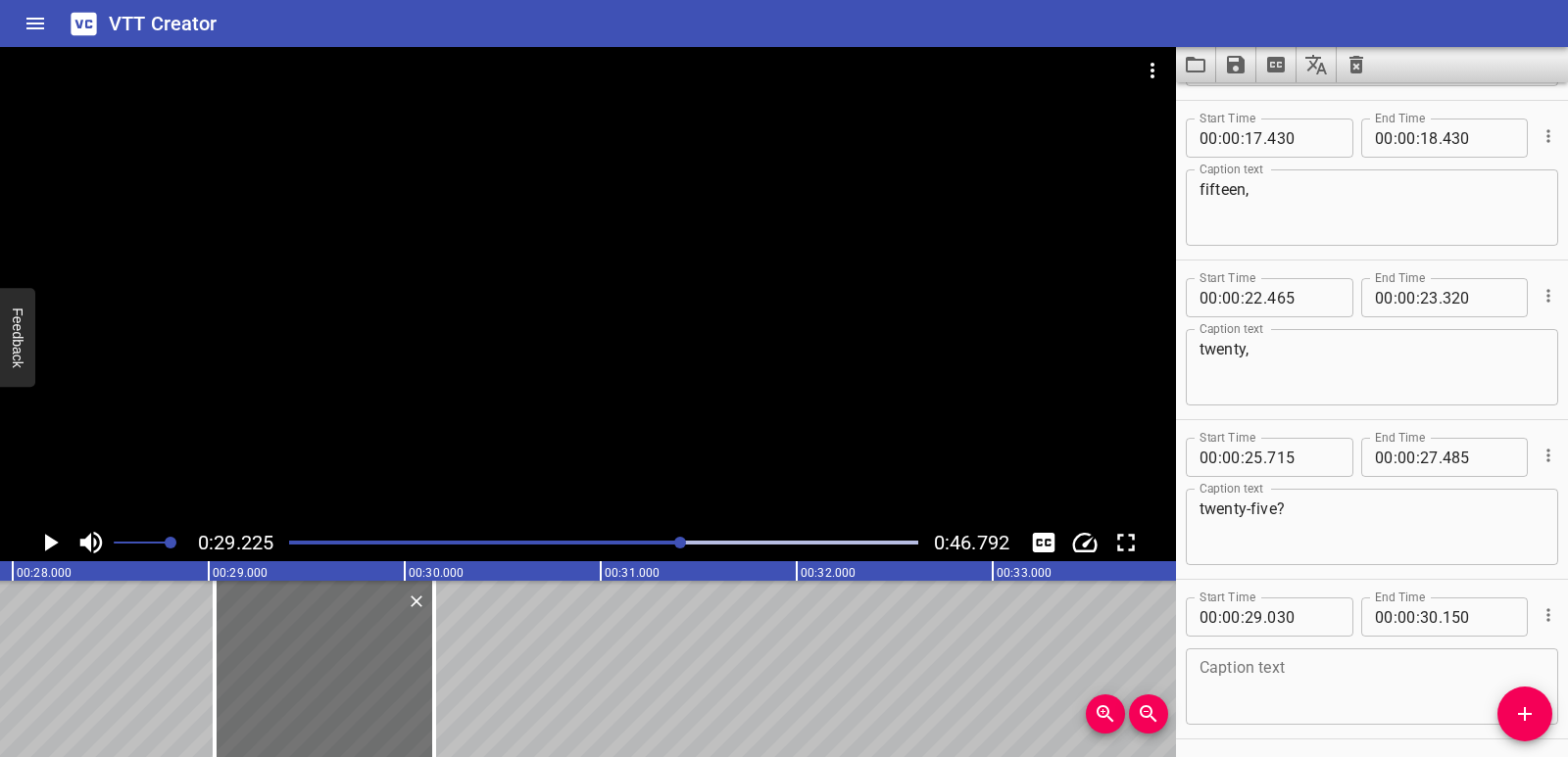
scroll to position [694, 0]
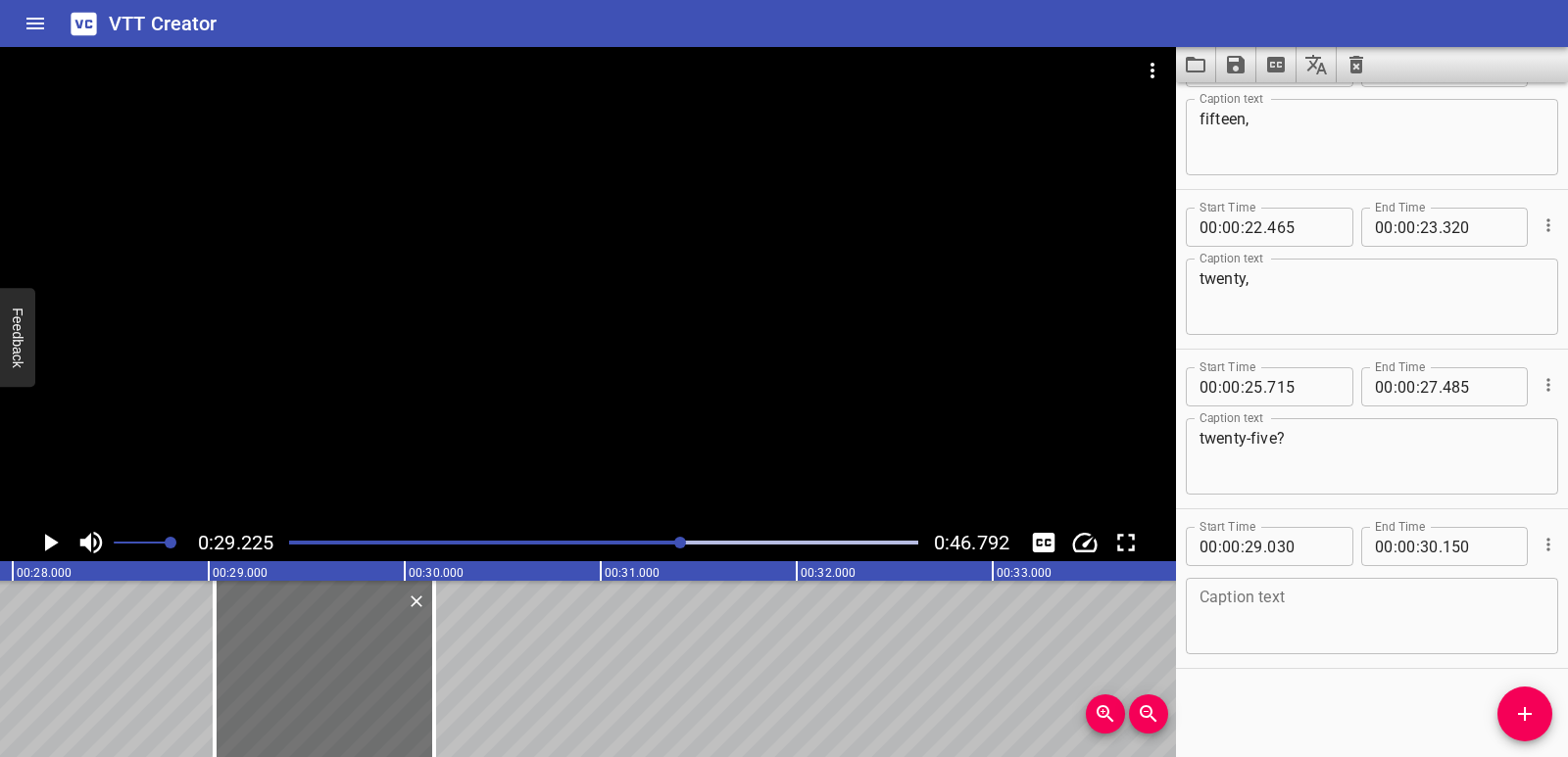
click at [1300, 636] on textarea at bounding box center [1371, 617] width 345 height 56
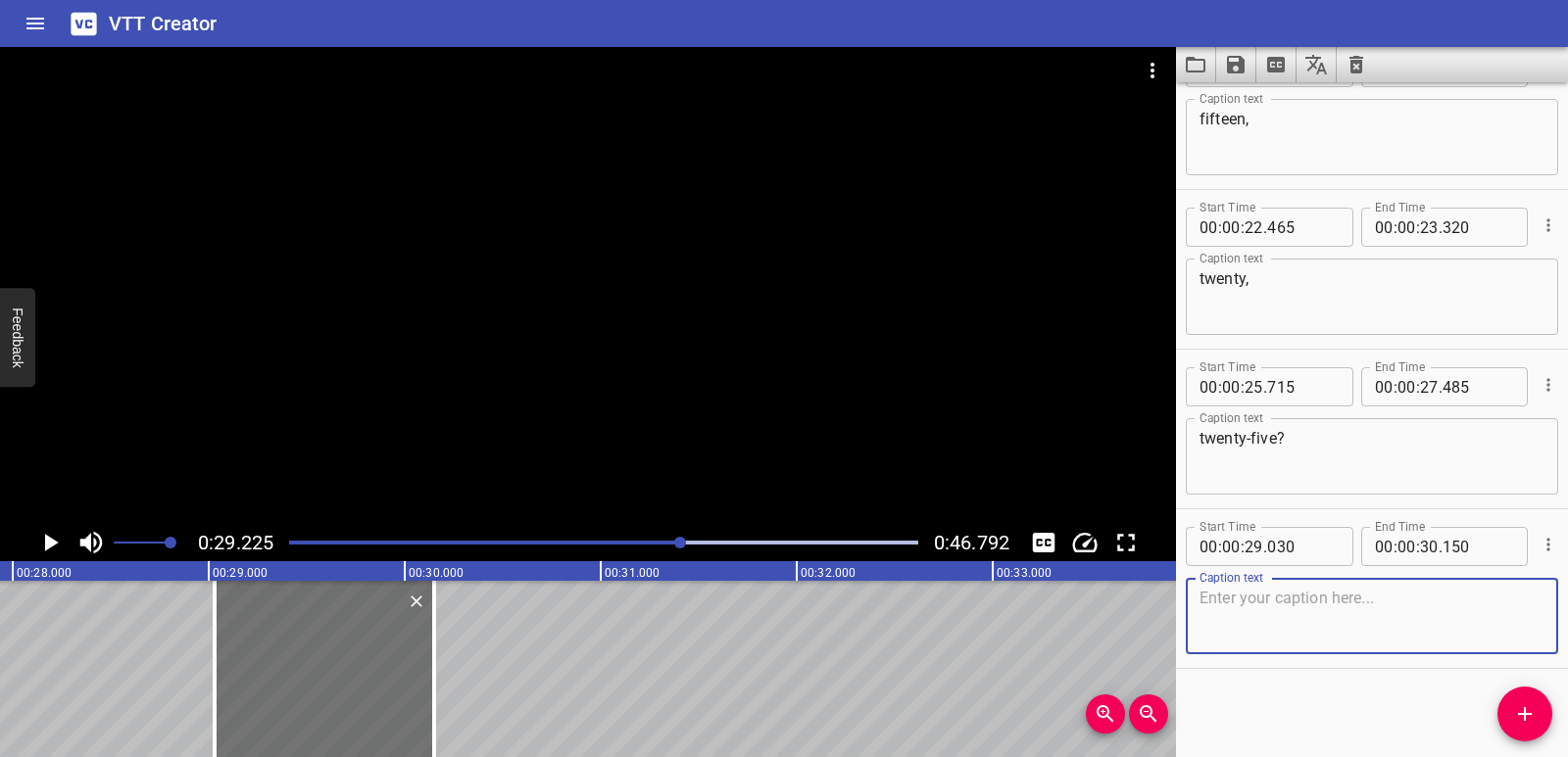
paste textarea "It’s working!"
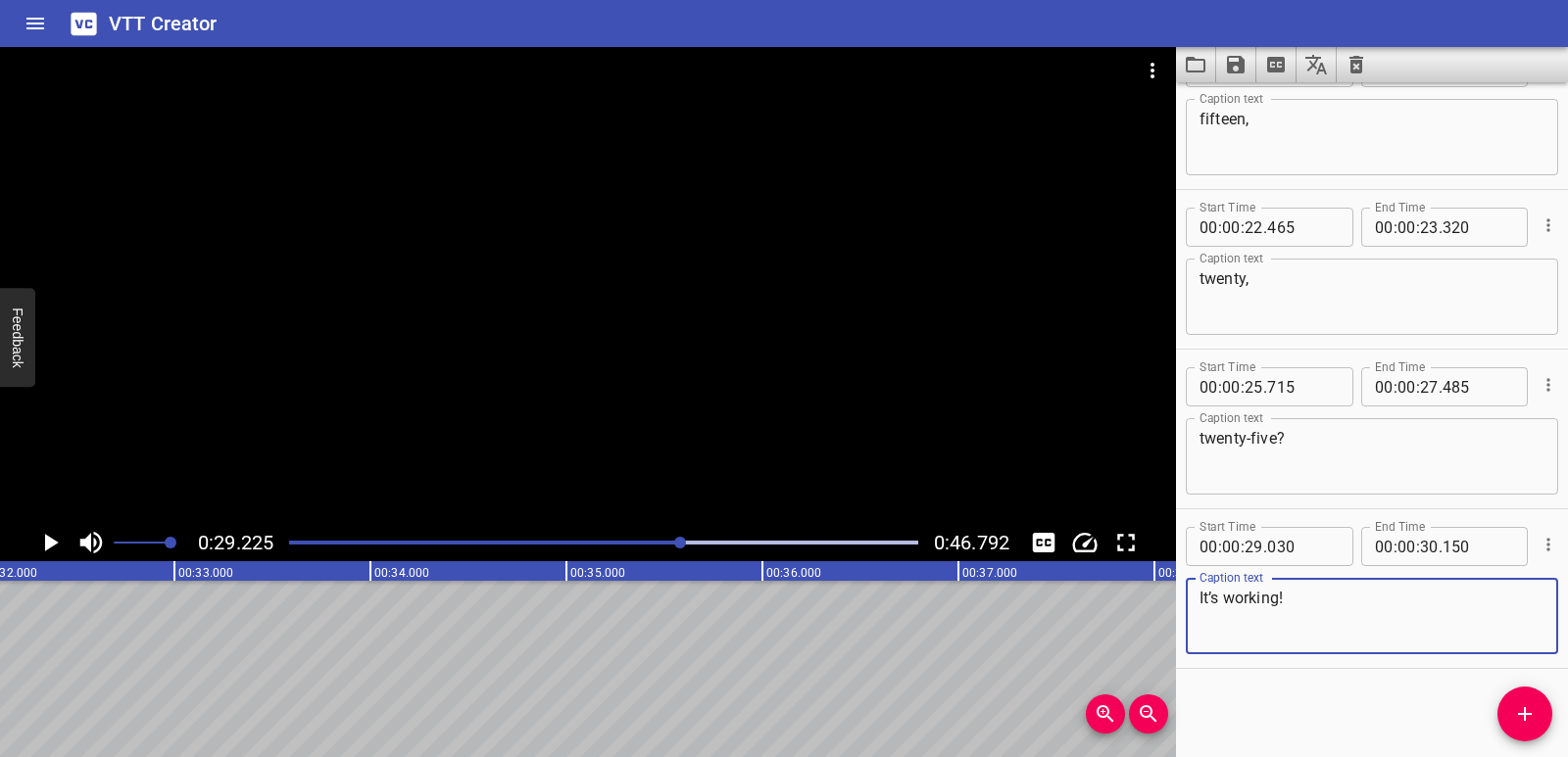
scroll to position [0, 6311]
click at [587, 545] on div at bounding box center [603, 543] width 653 height 27
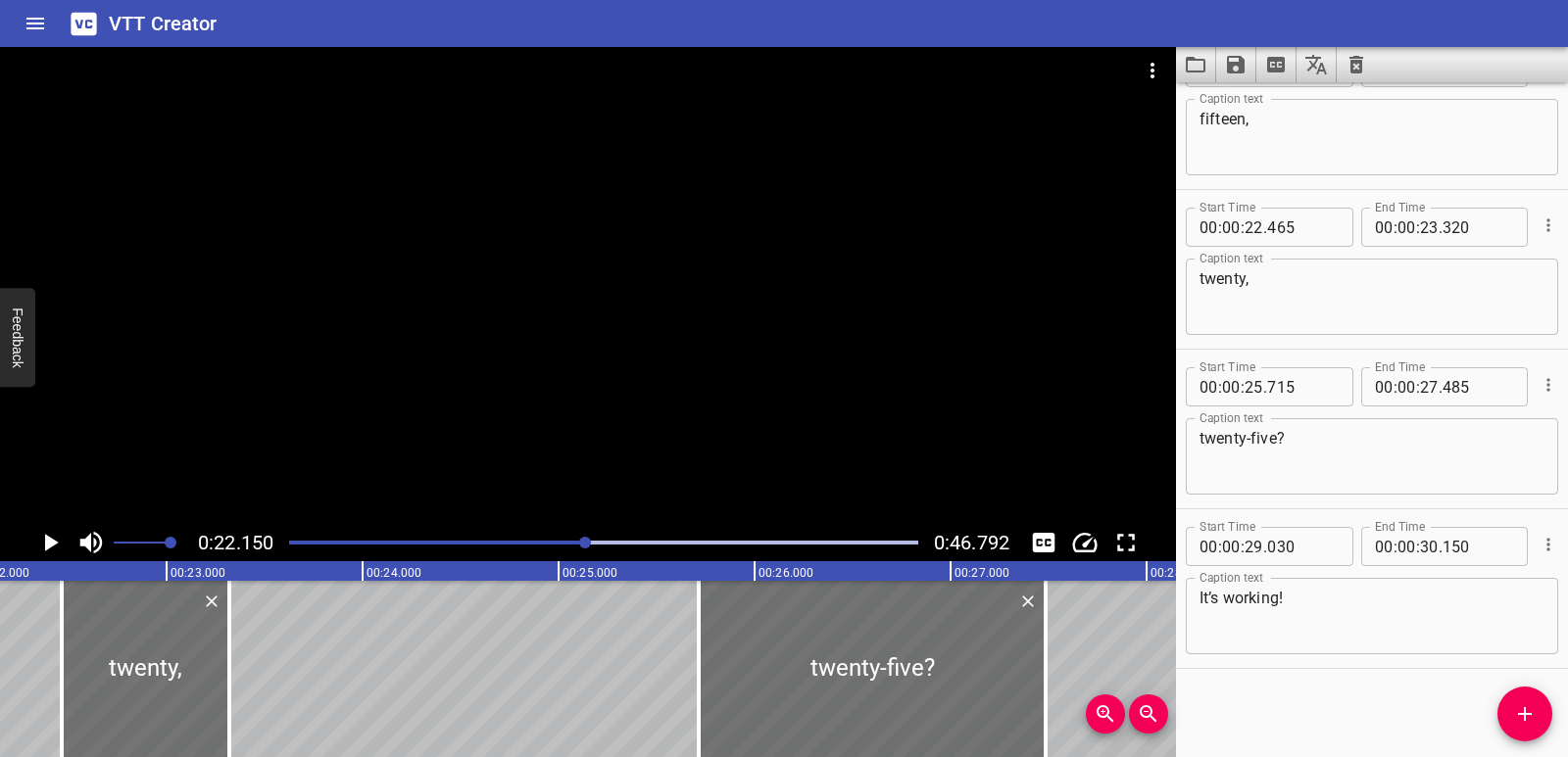
click at [614, 545] on div at bounding box center [603, 543] width 653 height 27
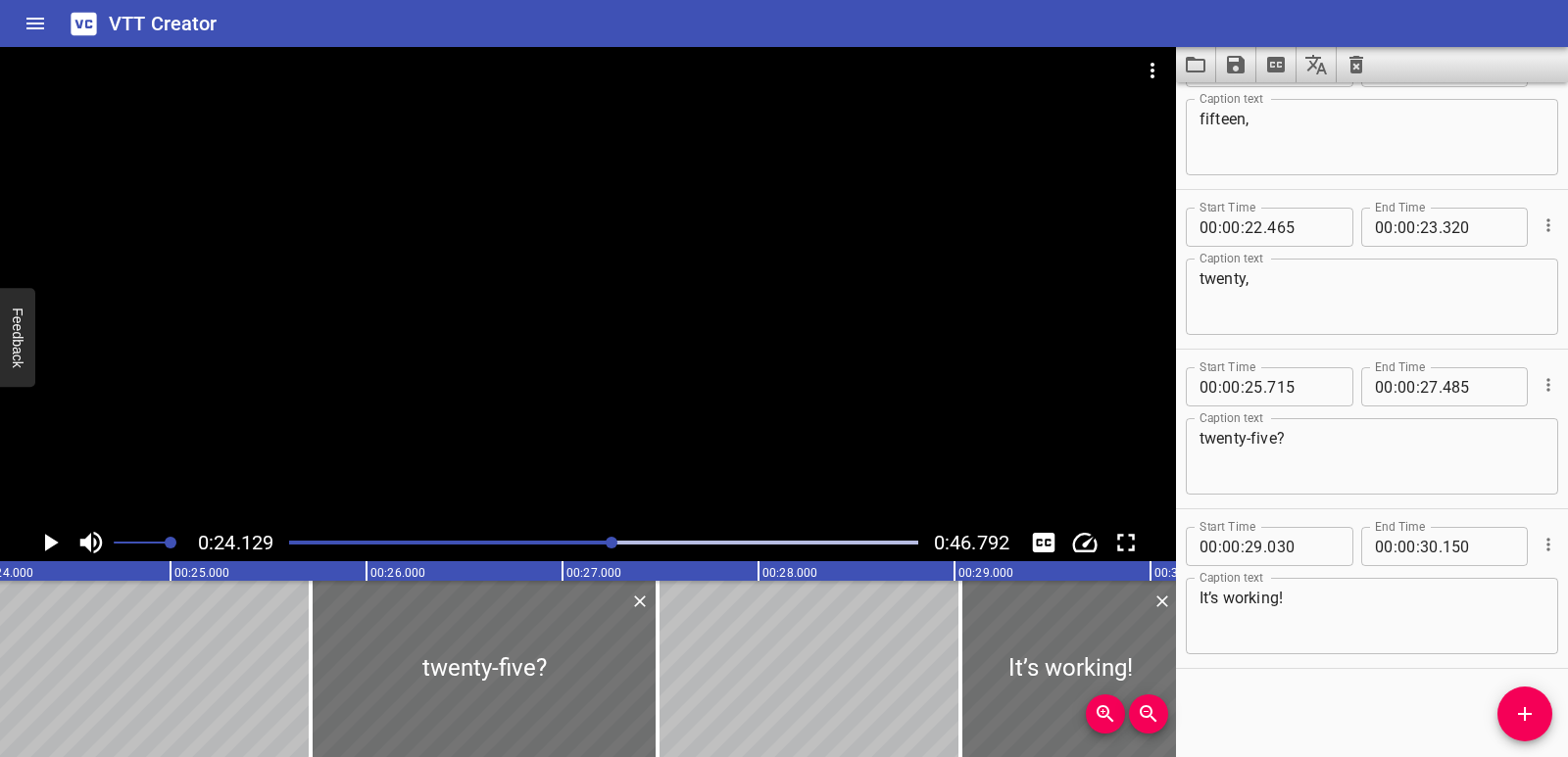
click at [662, 545] on div at bounding box center [603, 543] width 653 height 27
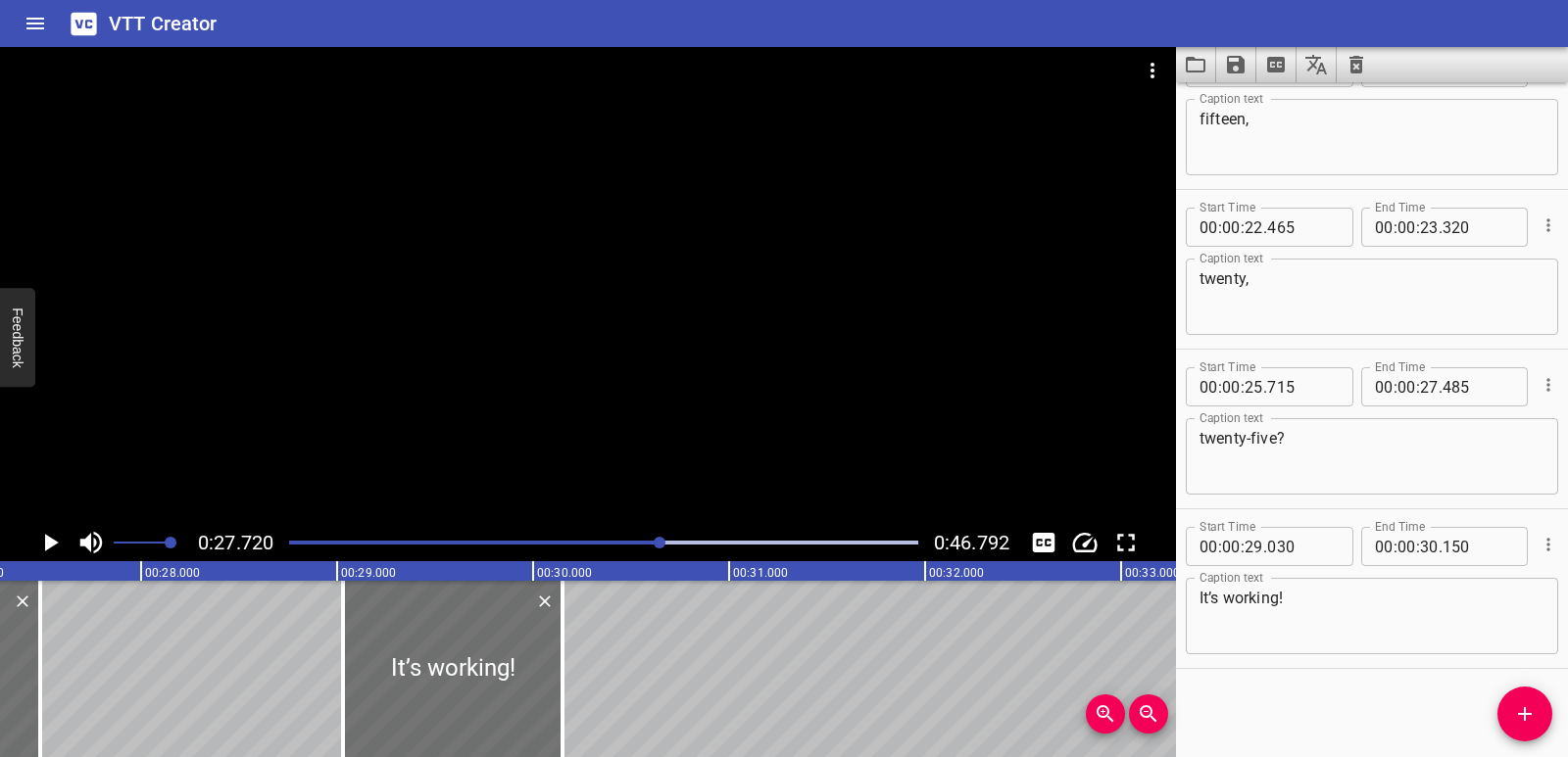
scroll to position [0, 5432]
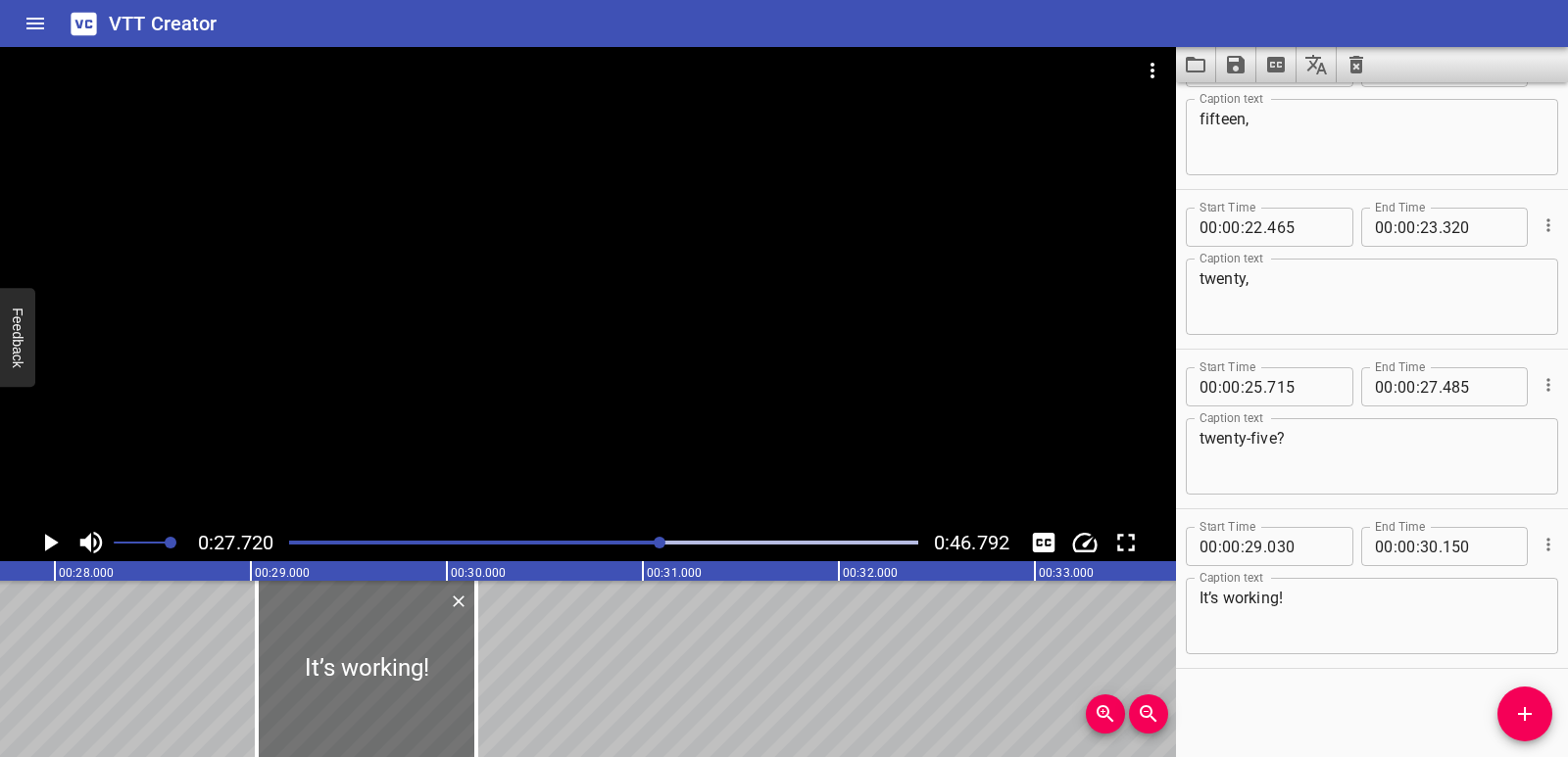
click at [51, 552] on icon "Play/Pause" at bounding box center [50, 543] width 29 height 29
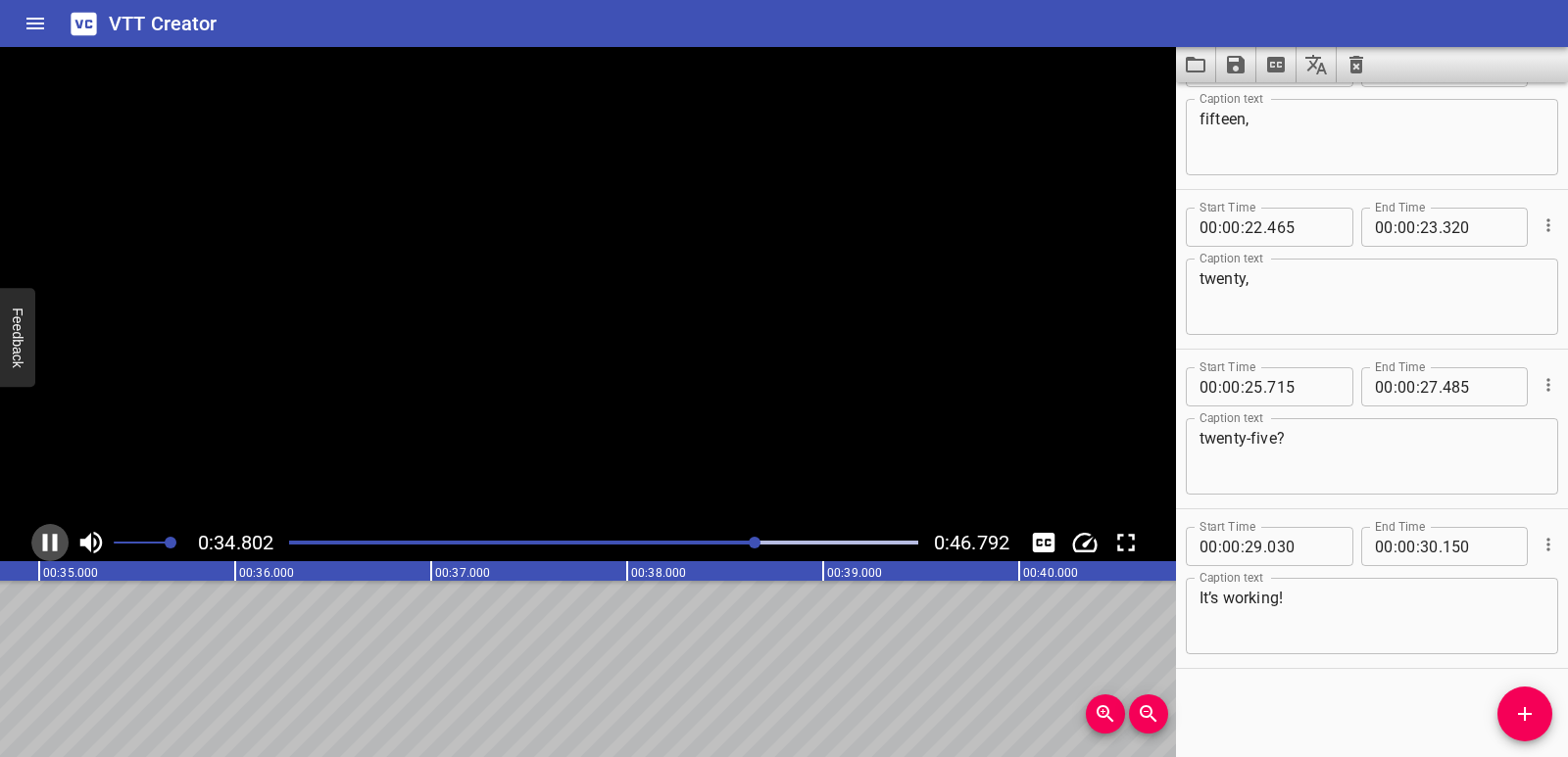
click at [51, 552] on icon "Play/Pause" at bounding box center [50, 543] width 29 height 29
click at [54, 540] on icon "Play/Pause" at bounding box center [52, 543] width 14 height 18
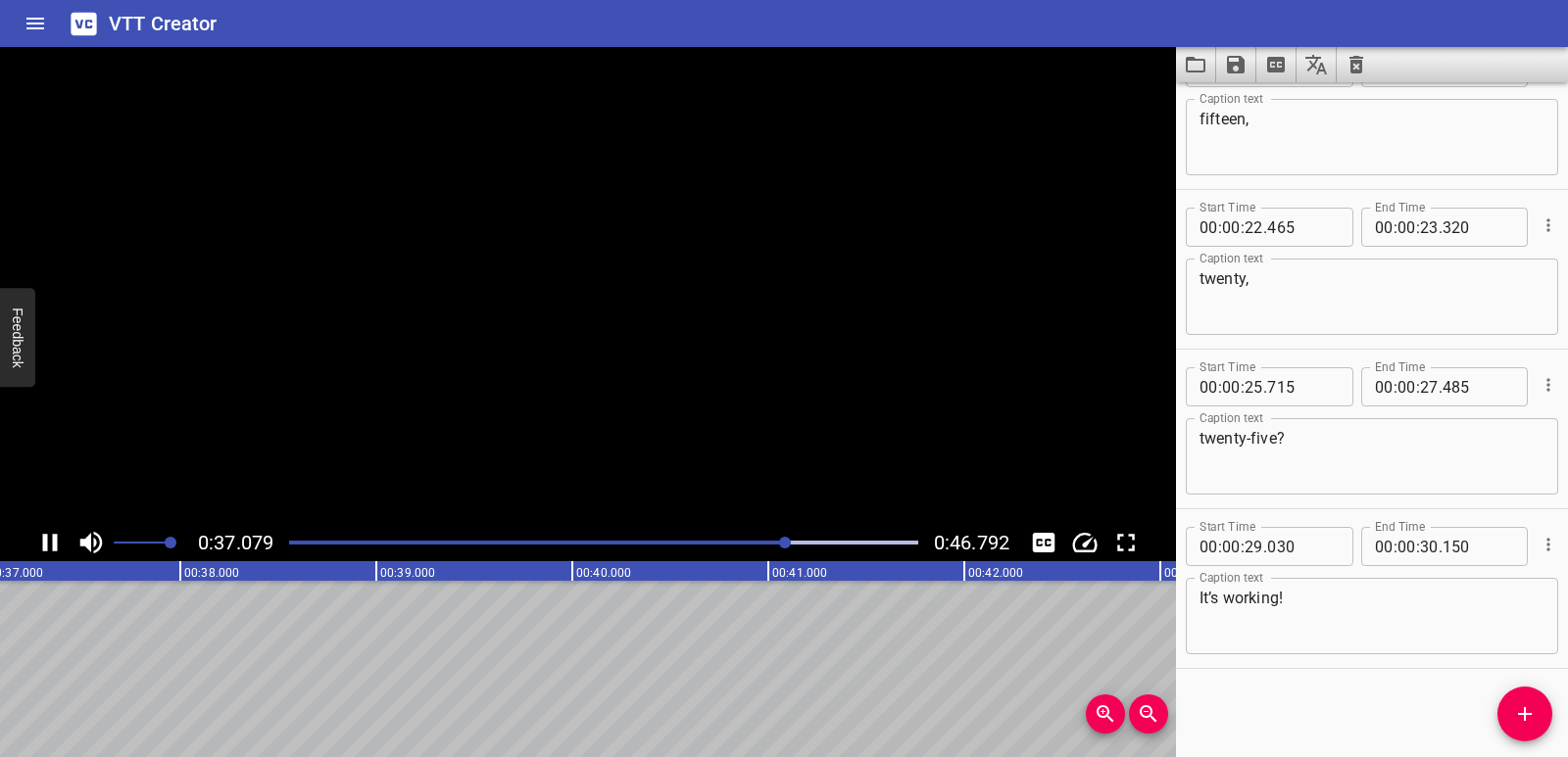
click at [54, 540] on icon "Play/Pause" at bounding box center [50, 543] width 15 height 18
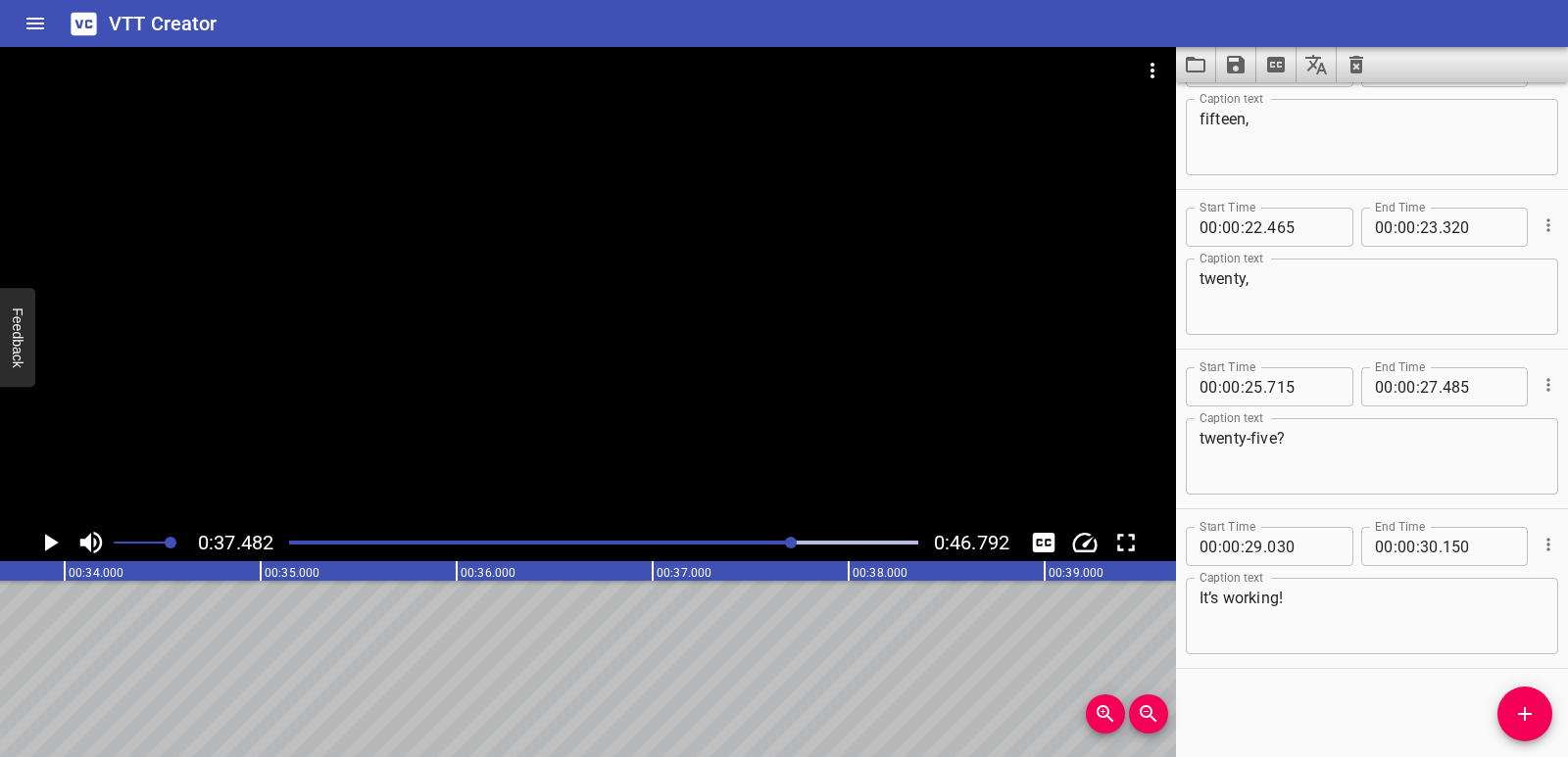
scroll to position [0, 6568]
click at [1525, 710] on icon "Add Cue" at bounding box center [1525, 714] width 14 height 14
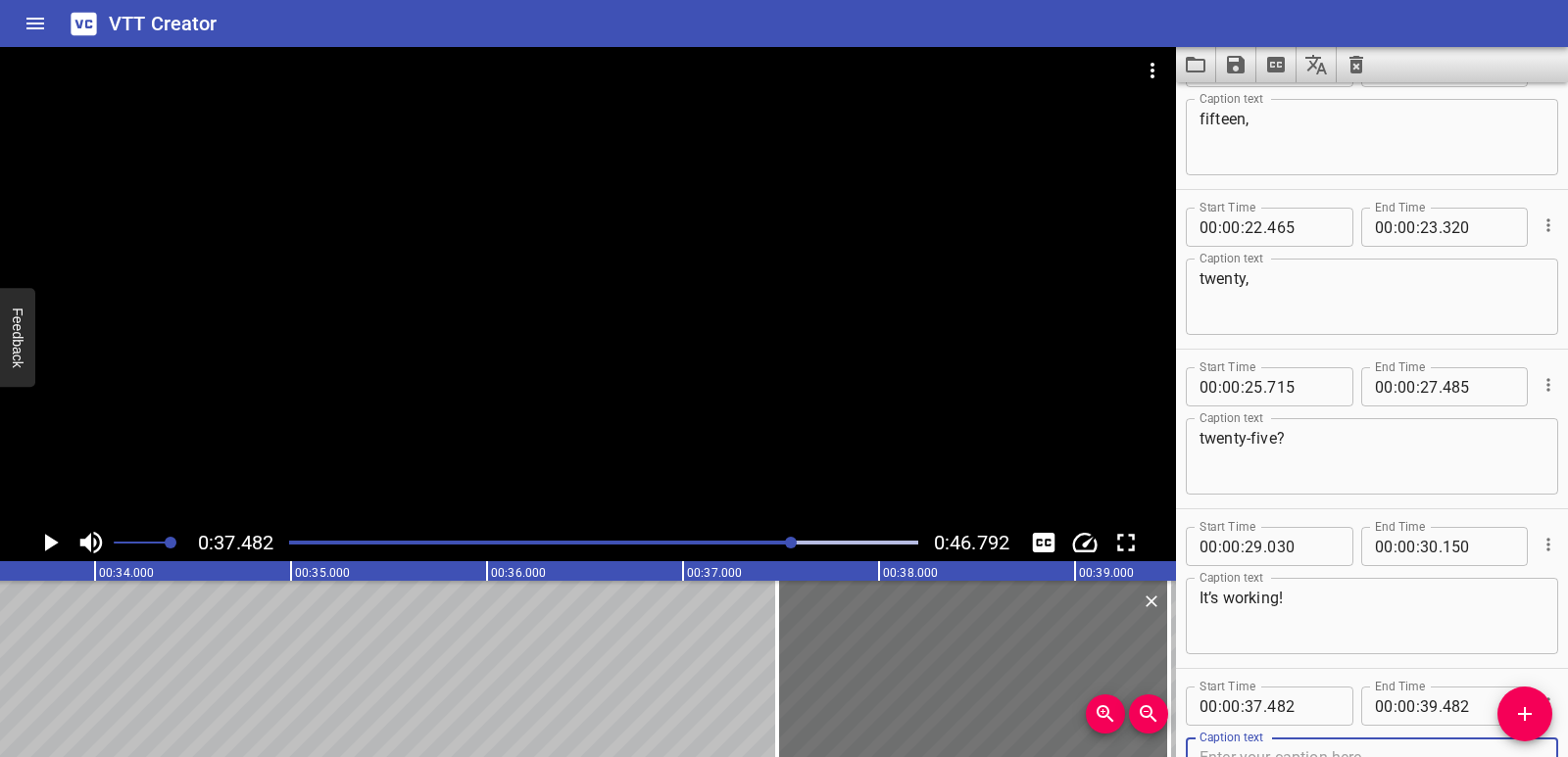
scroll to position [704, 0]
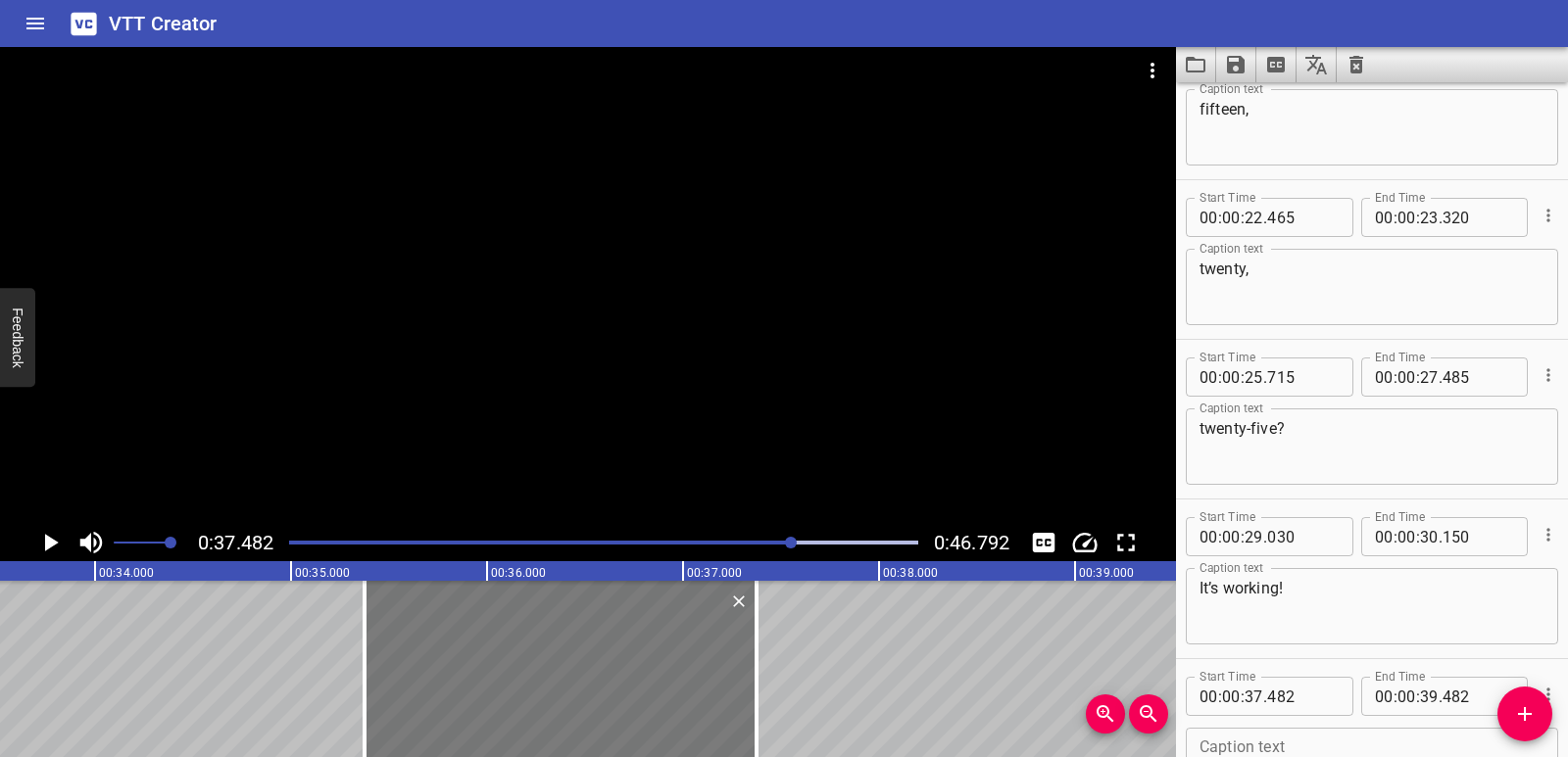
drag, startPoint x: 894, startPoint y: 710, endPoint x: 482, endPoint y: 693, distance: 412.4
click at [482, 693] on div at bounding box center [560, 670] width 392 height 177
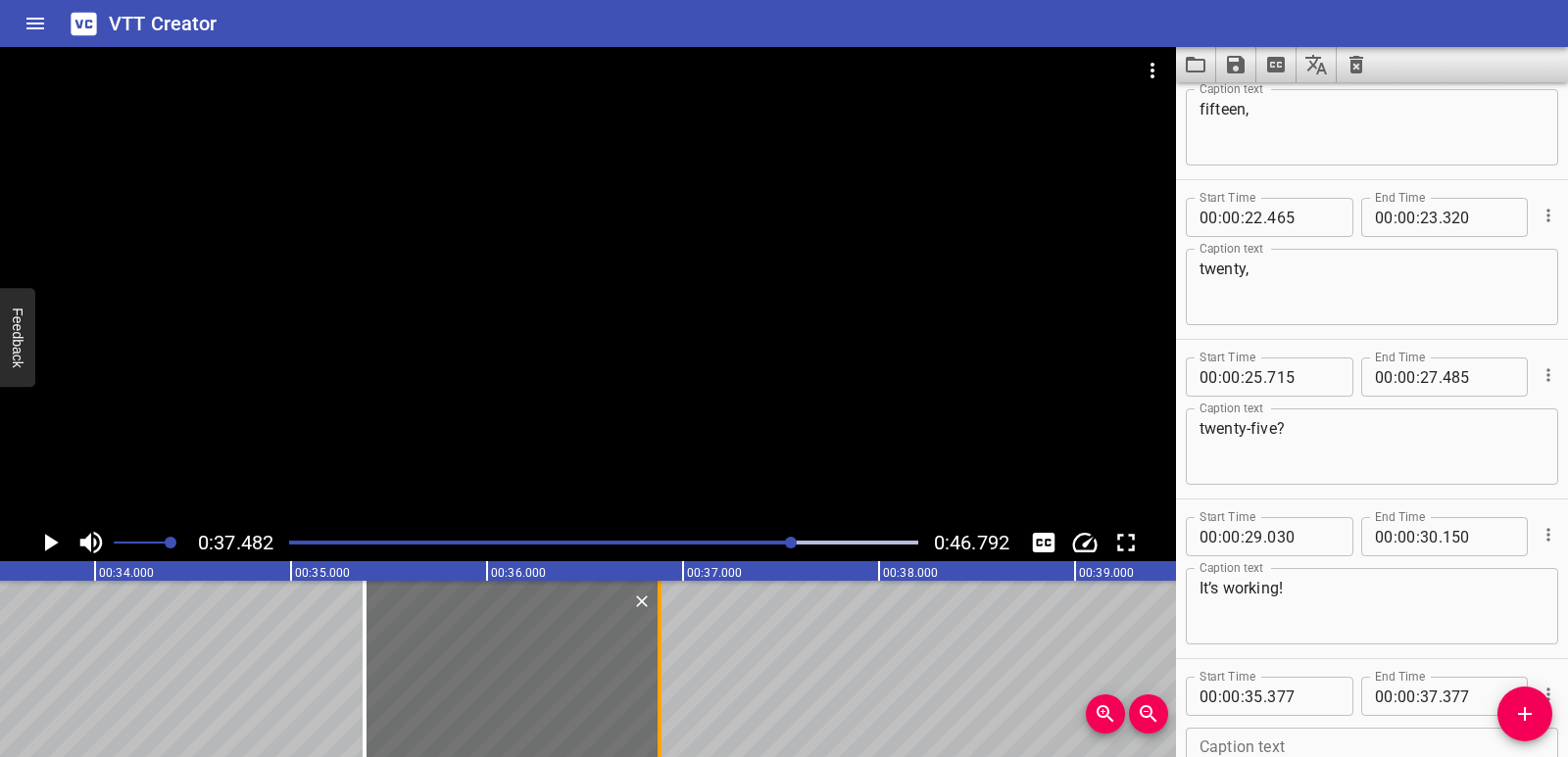
drag, startPoint x: 758, startPoint y: 700, endPoint x: 662, endPoint y: 683, distance: 97.5
click at [662, 683] on div at bounding box center [660, 670] width 20 height 177
click at [571, 682] on div at bounding box center [506, 670] width 295 height 177
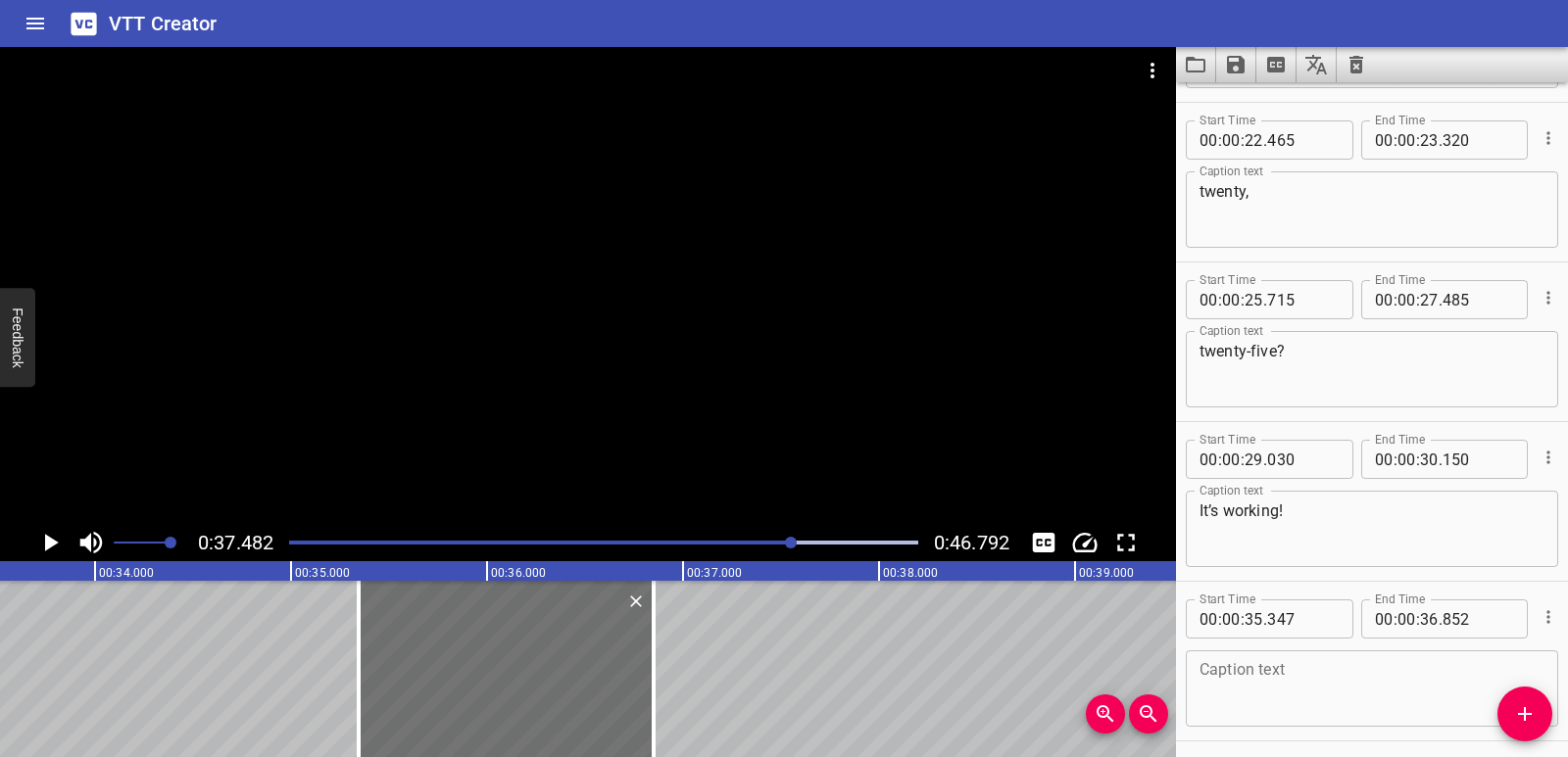
scroll to position [854, 0]
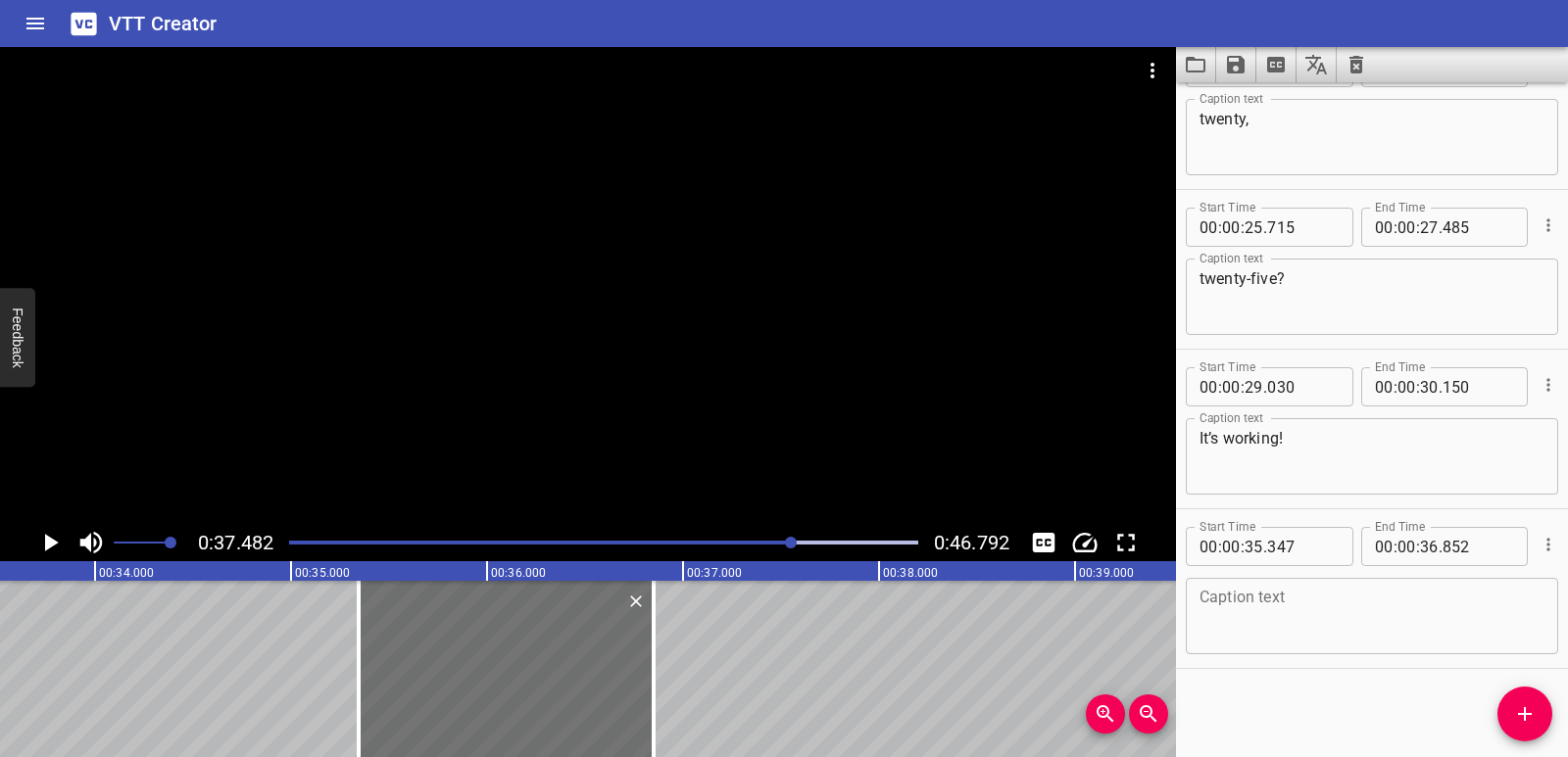
click at [1233, 618] on textarea at bounding box center [1371, 617] width 345 height 56
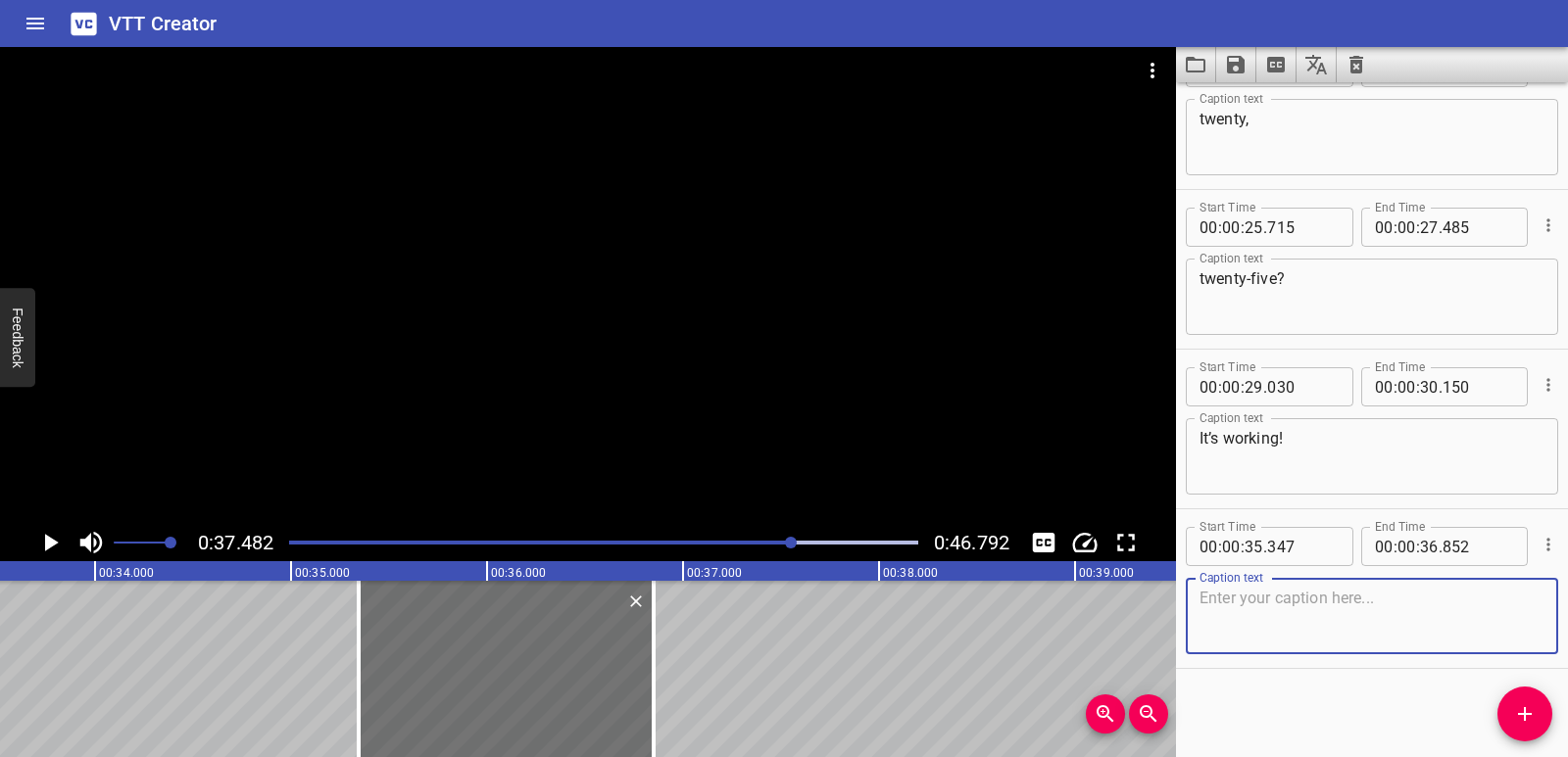
paste textarea "We’re coding the bridge!"
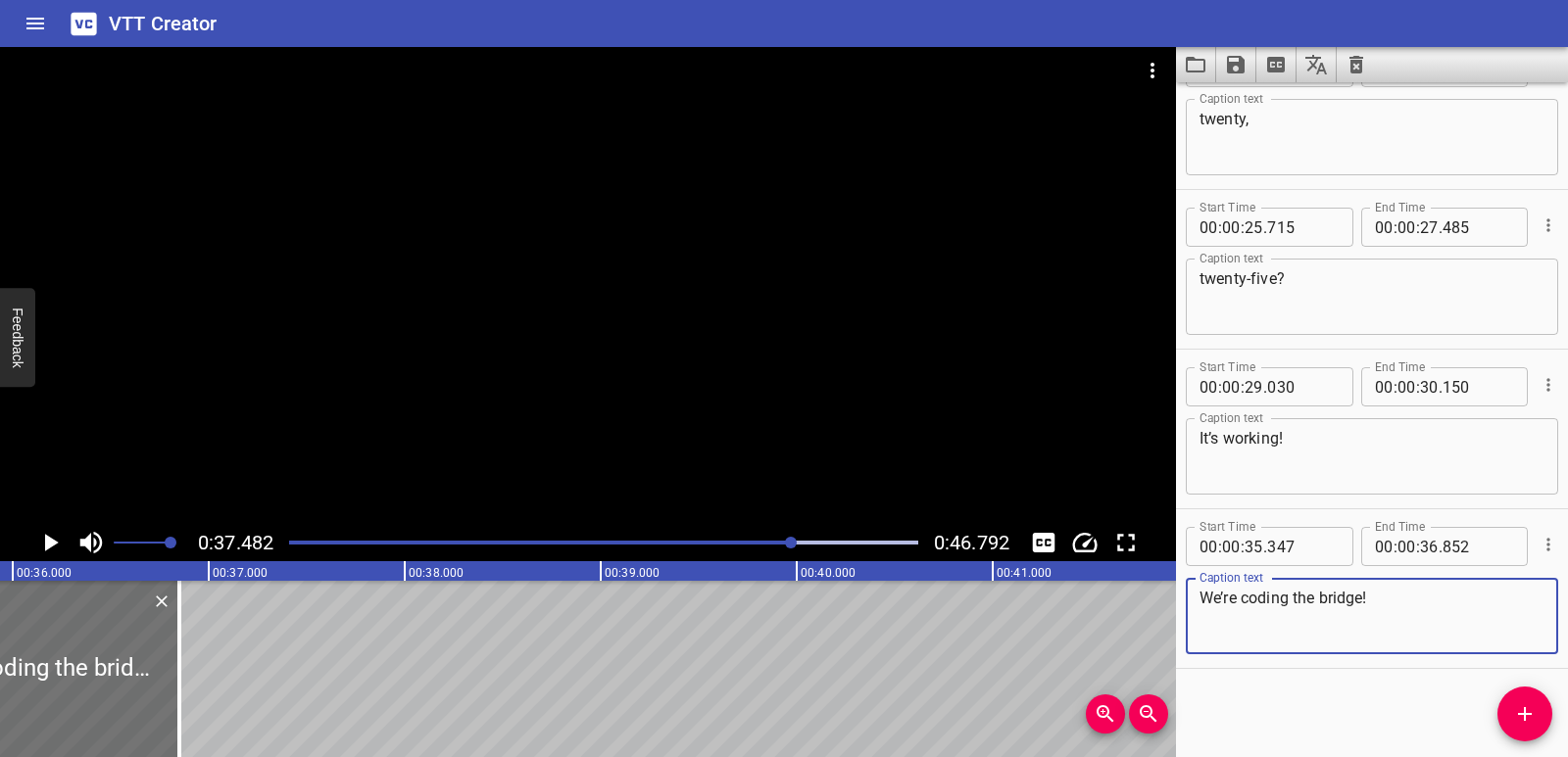
scroll to position [0, 7052]
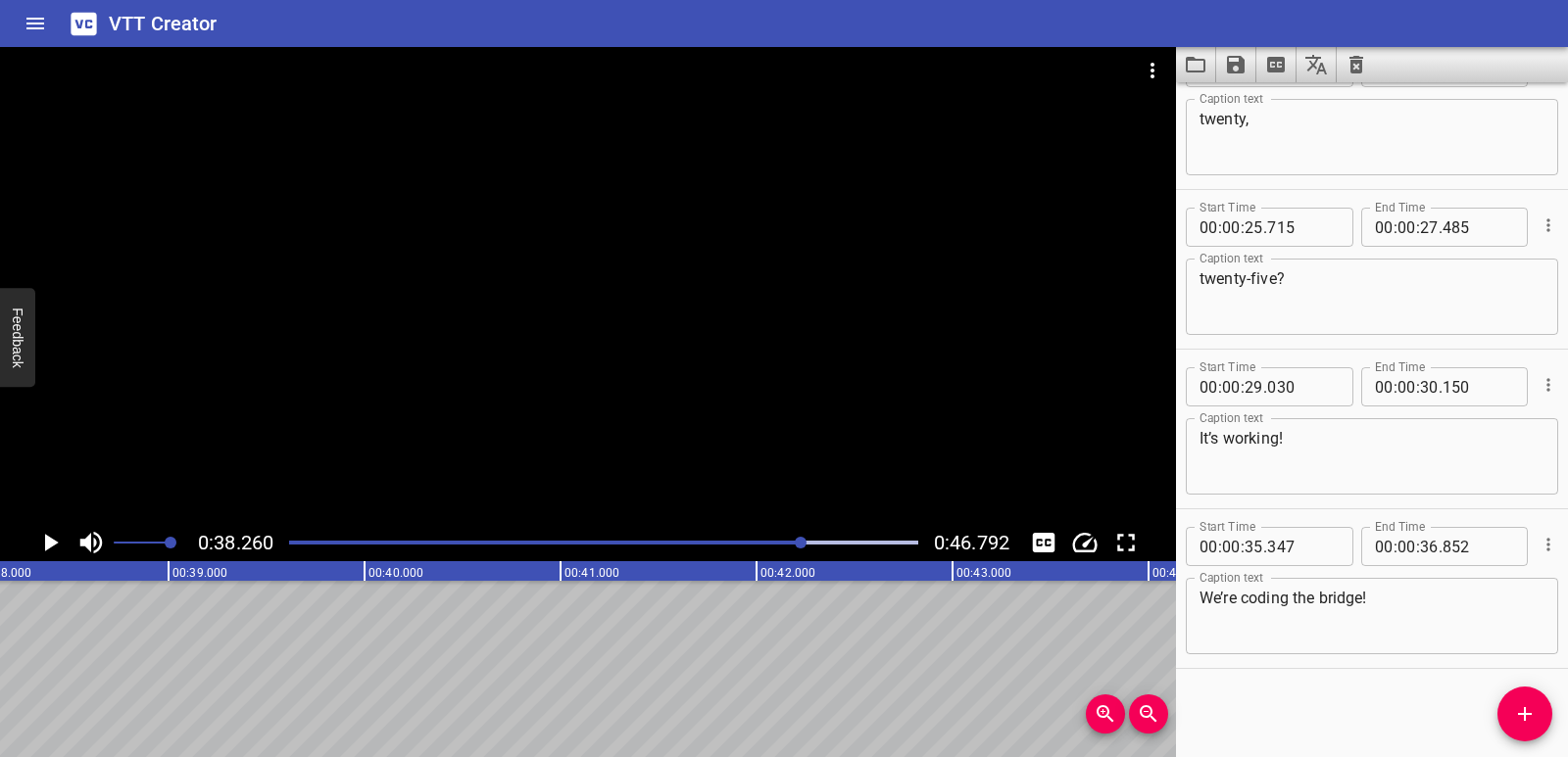
scroll to position [0, 7497]
click at [1512, 726] on button "Add Cue" at bounding box center [1525, 715] width 55 height 55
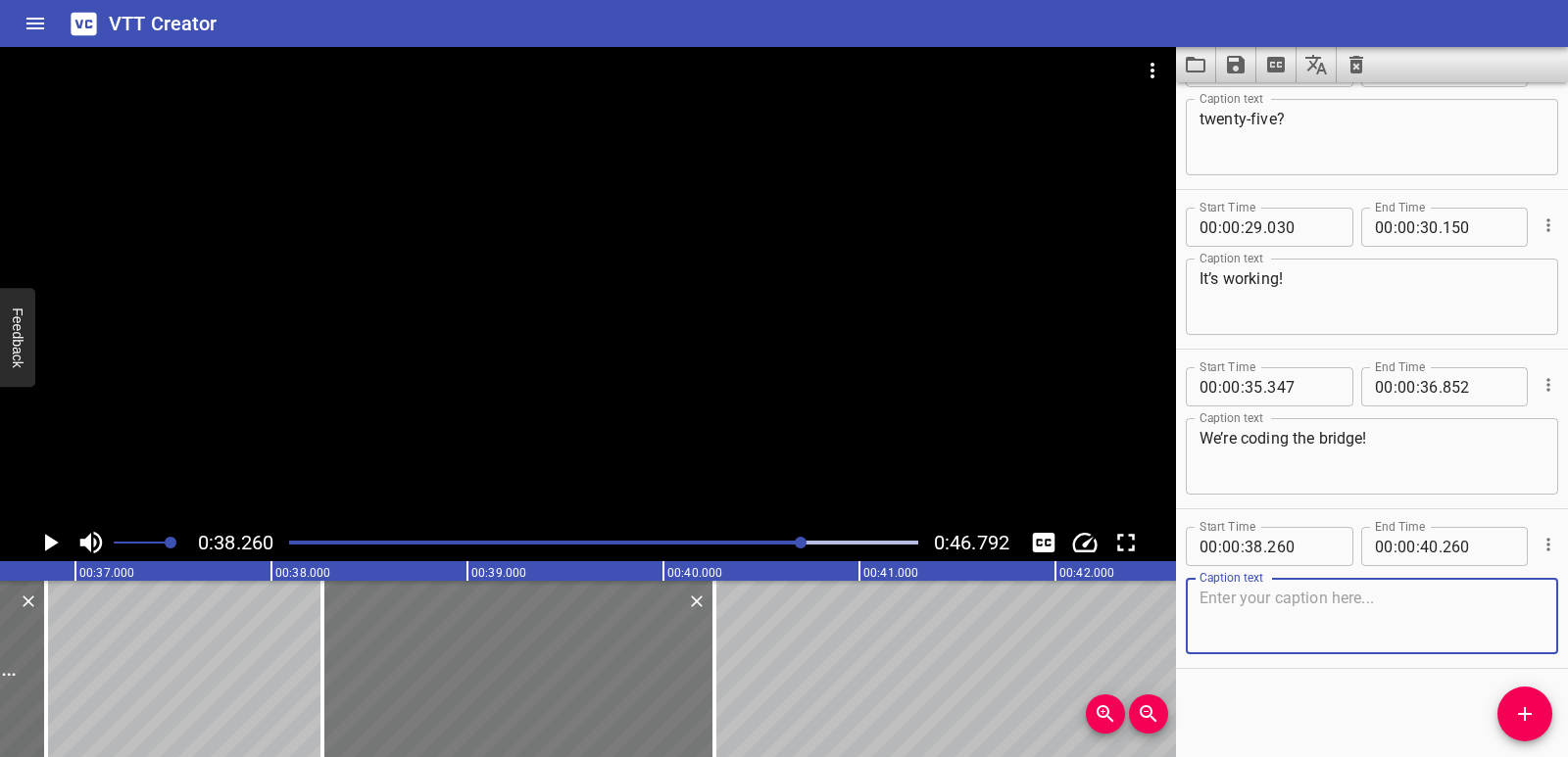
scroll to position [0, 7154]
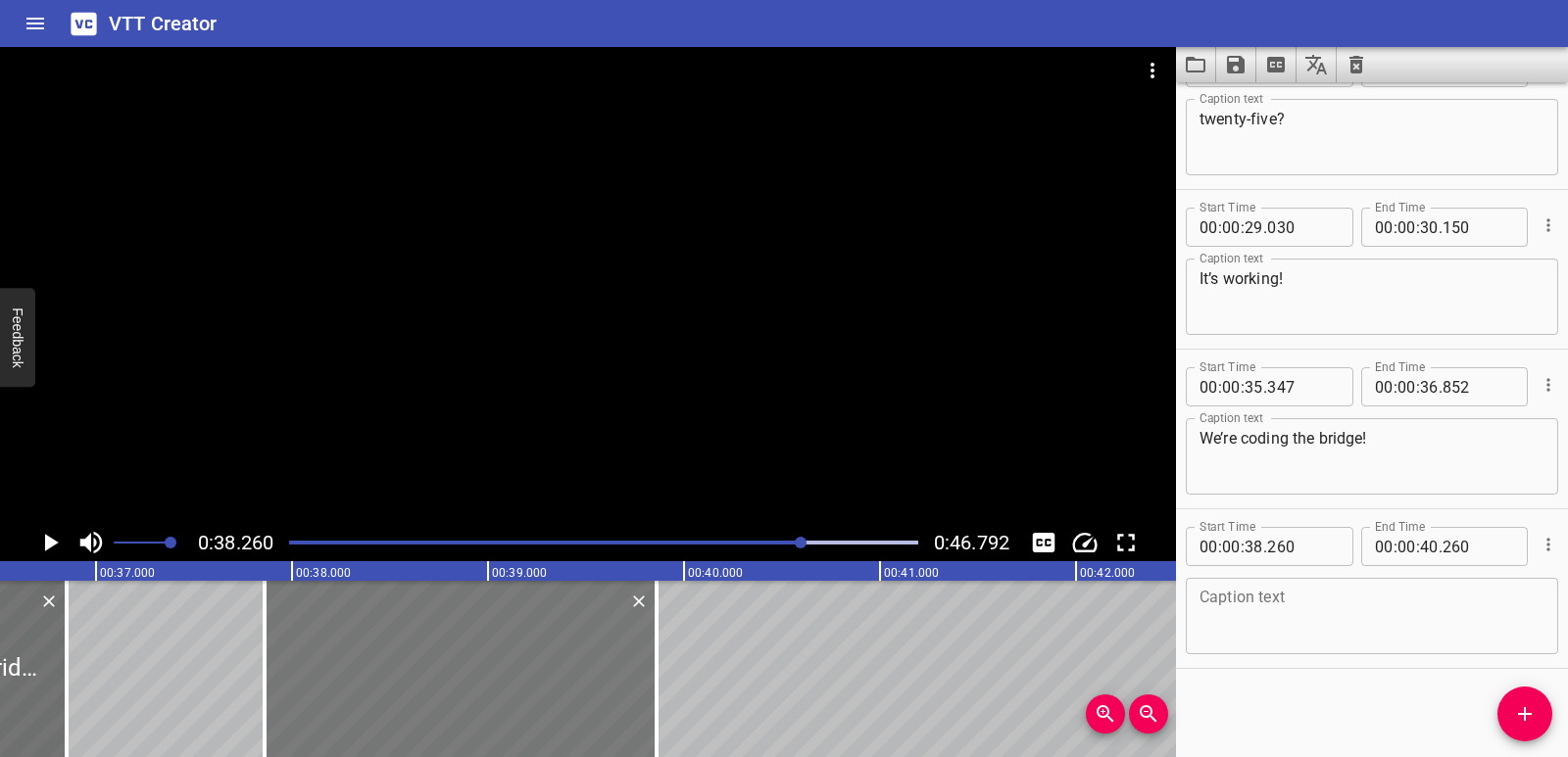
drag, startPoint x: 590, startPoint y: 672, endPoint x: 512, endPoint y: 669, distance: 78.1
click at [512, 669] on div at bounding box center [460, 670] width 392 height 177
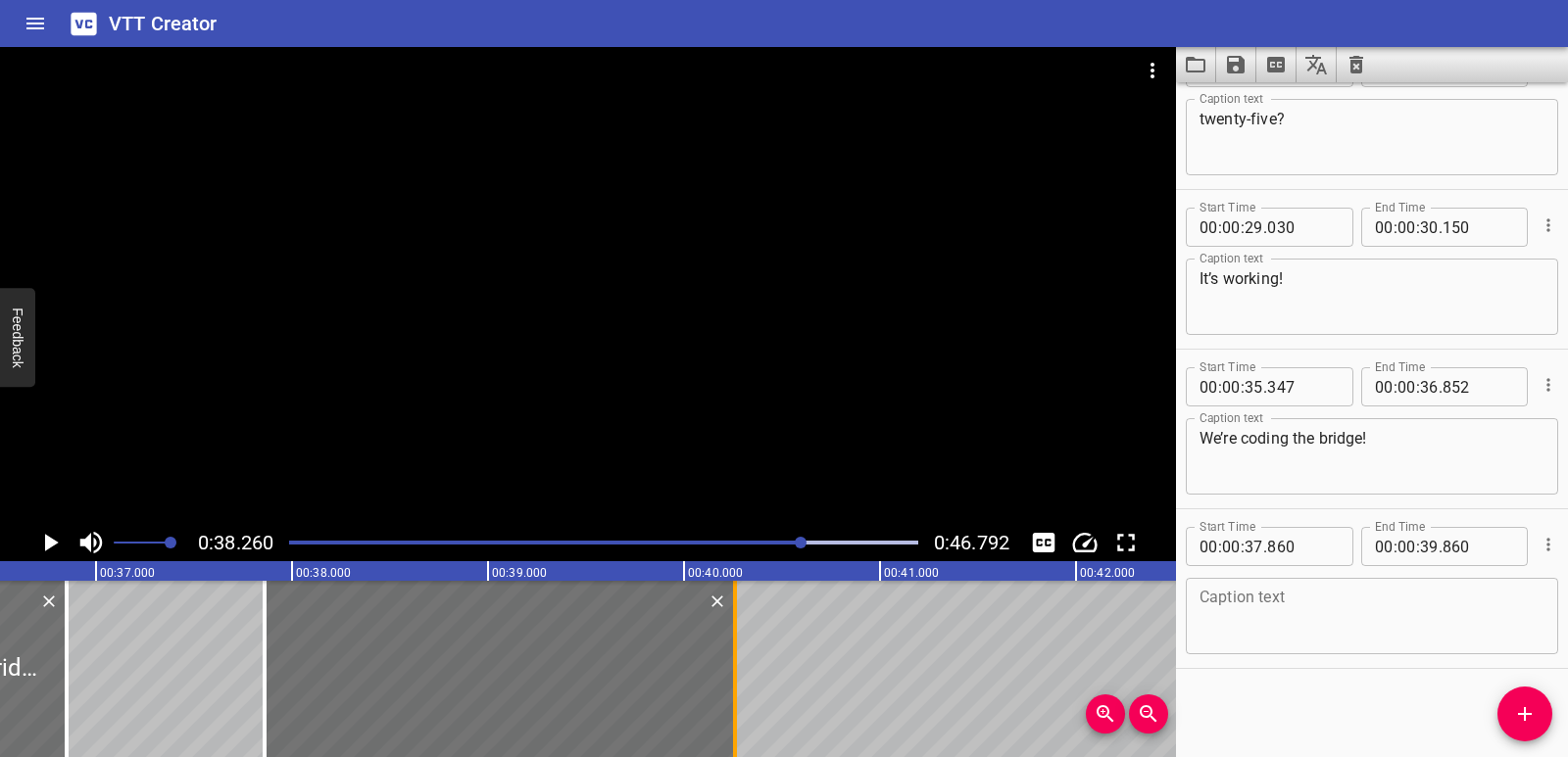
drag, startPoint x: 658, startPoint y: 676, endPoint x: 735, endPoint y: 675, distance: 77.0
click at [735, 675] on div at bounding box center [734, 670] width 4 height 177
click at [1229, 618] on textarea at bounding box center [1371, 617] width 345 height 56
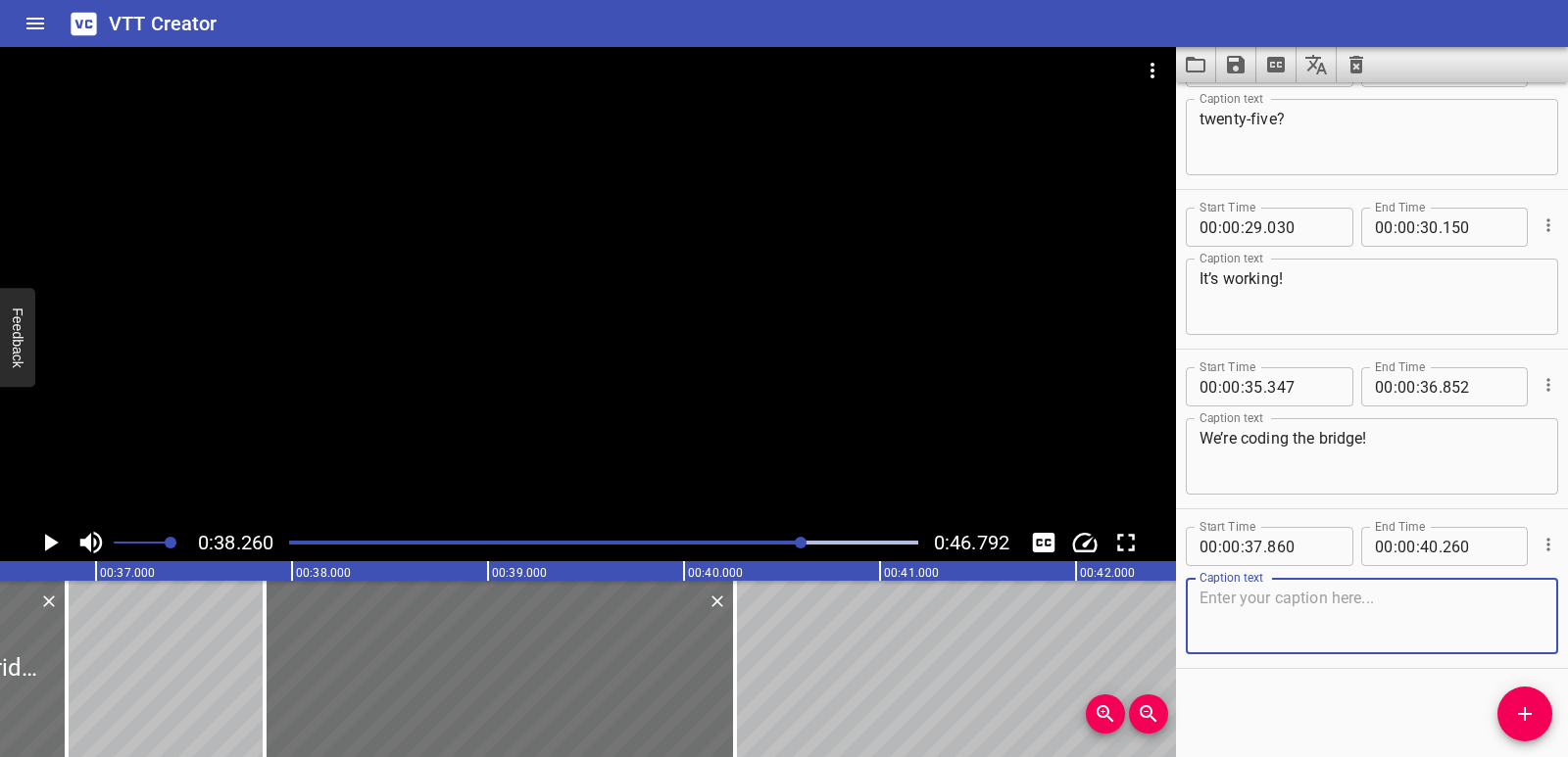
click at [1298, 617] on textarea at bounding box center [1371, 617] width 345 height 56
paste textarea "But the numbers have to follow a rule."
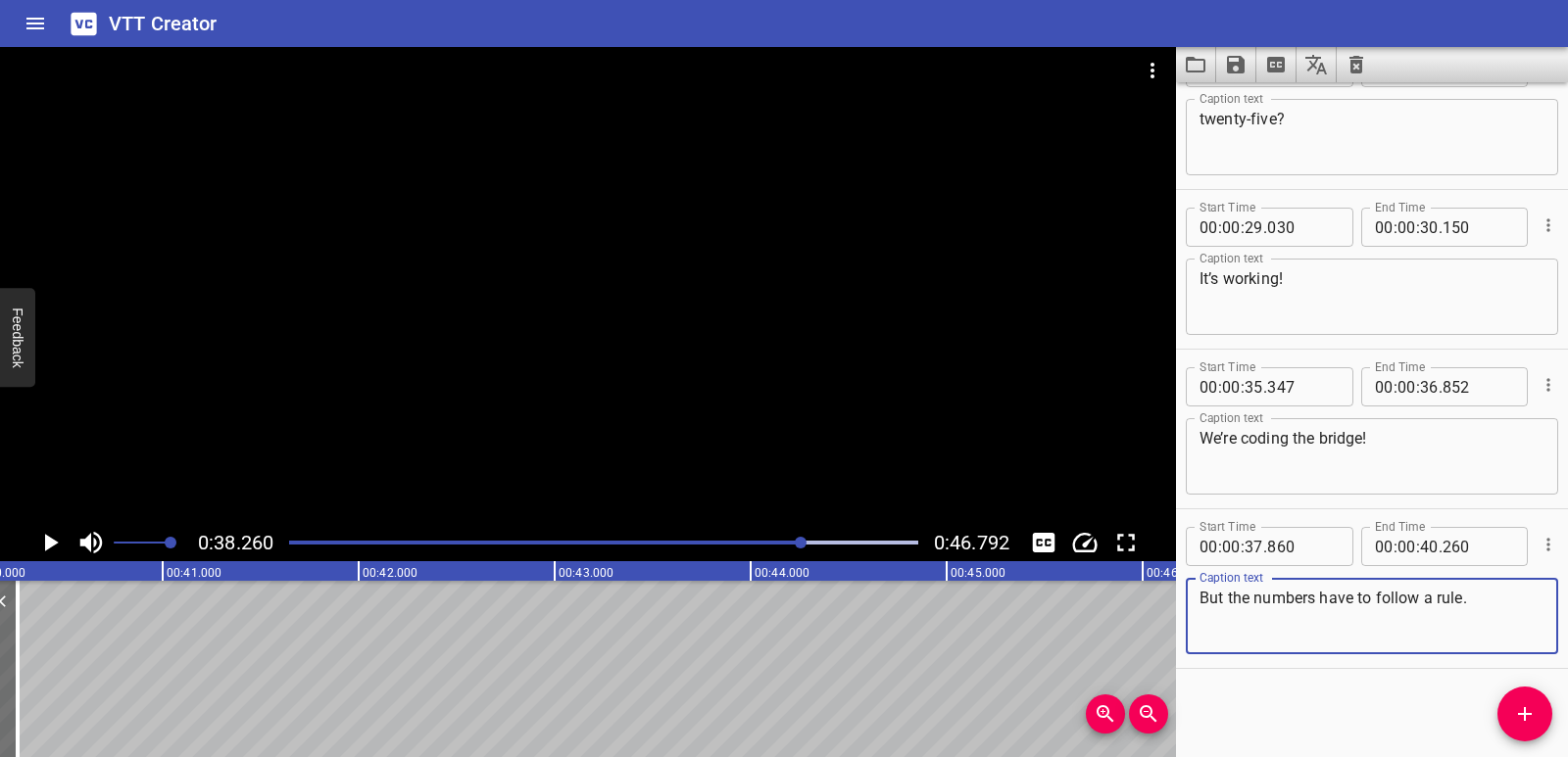
scroll to position [0, 7932]
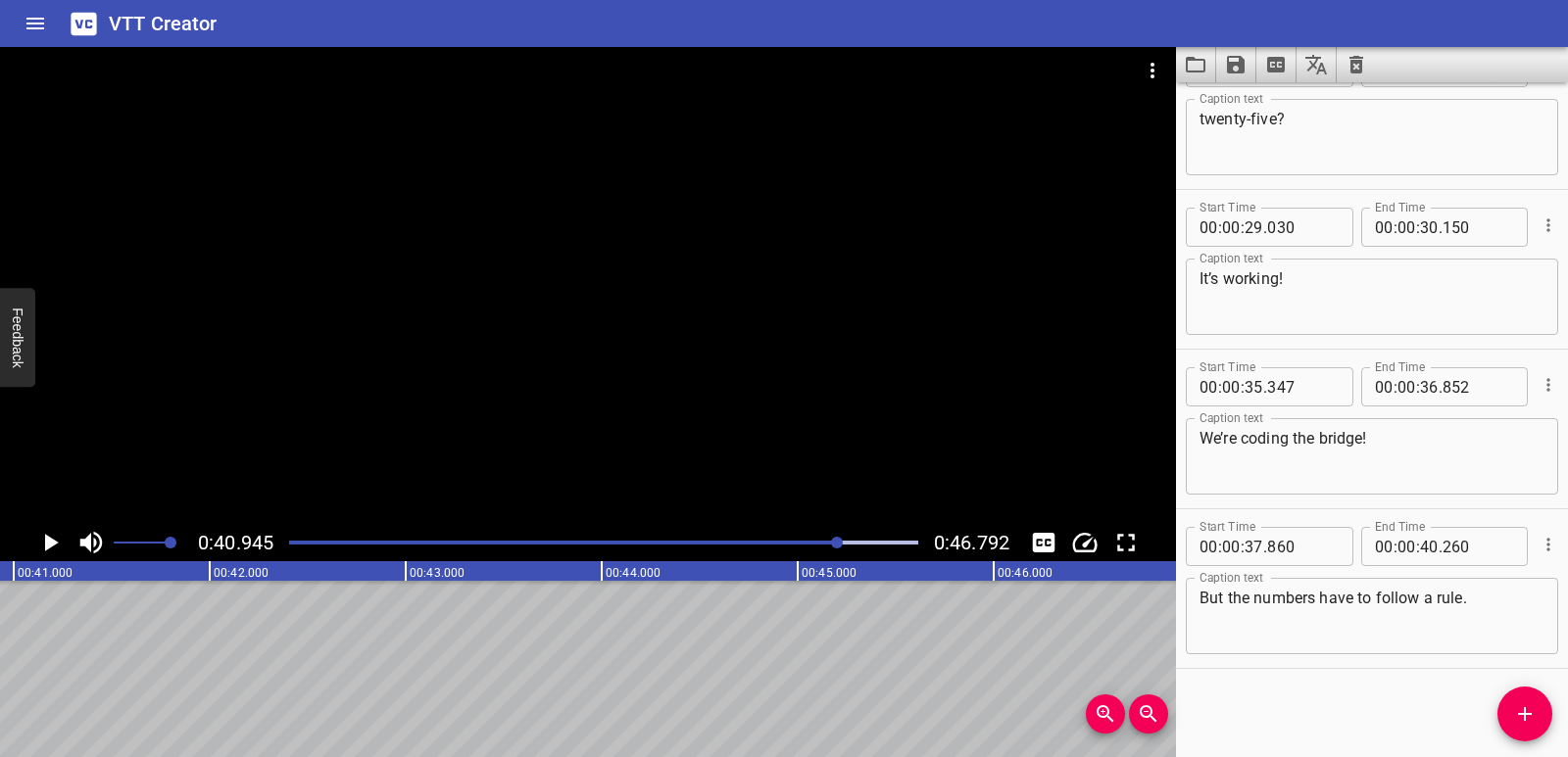
scroll to position [0, 8024]
click at [1532, 711] on icon "Add Cue" at bounding box center [1525, 714] width 24 height 24
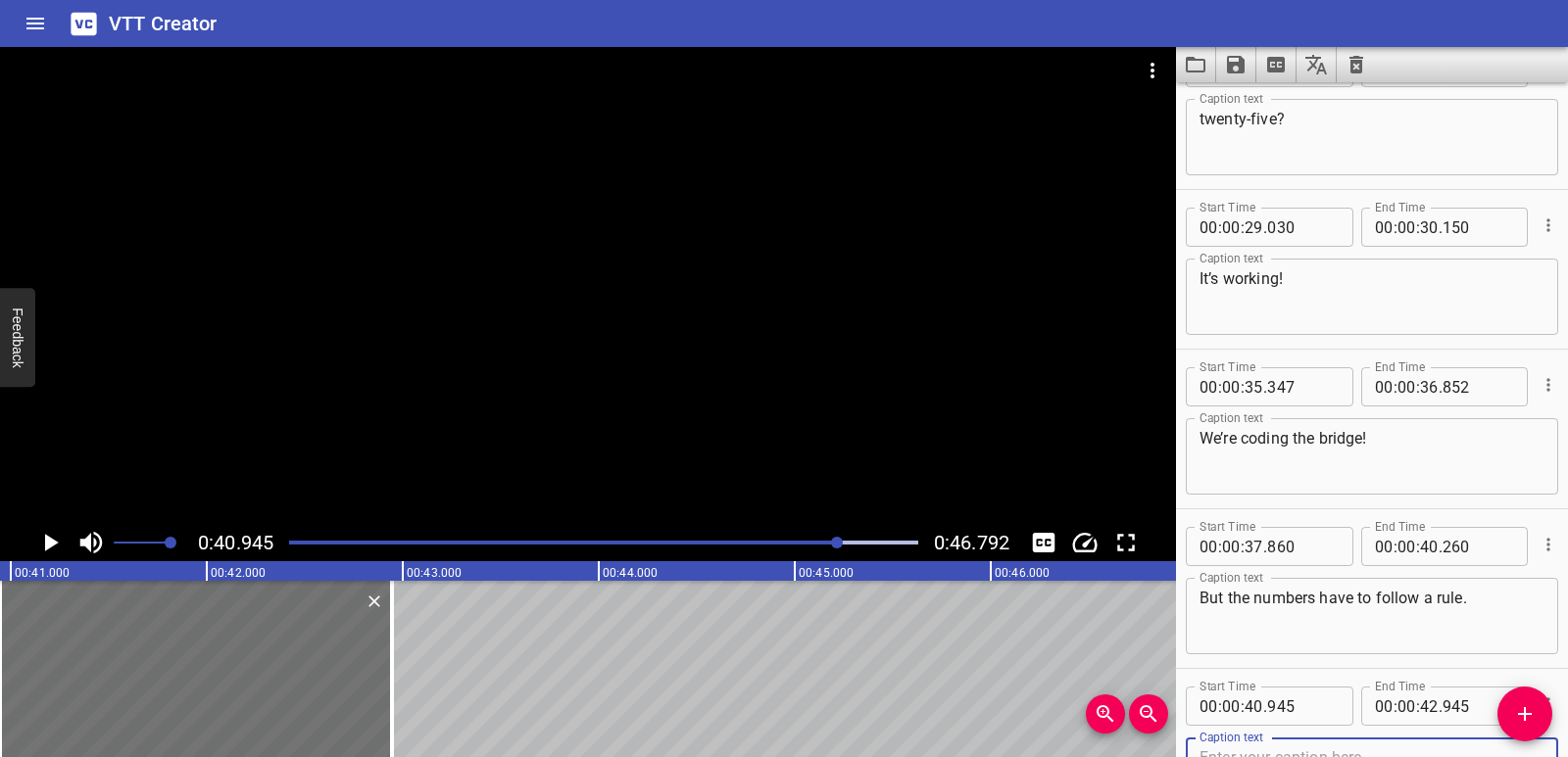
scroll to position [1024, 0]
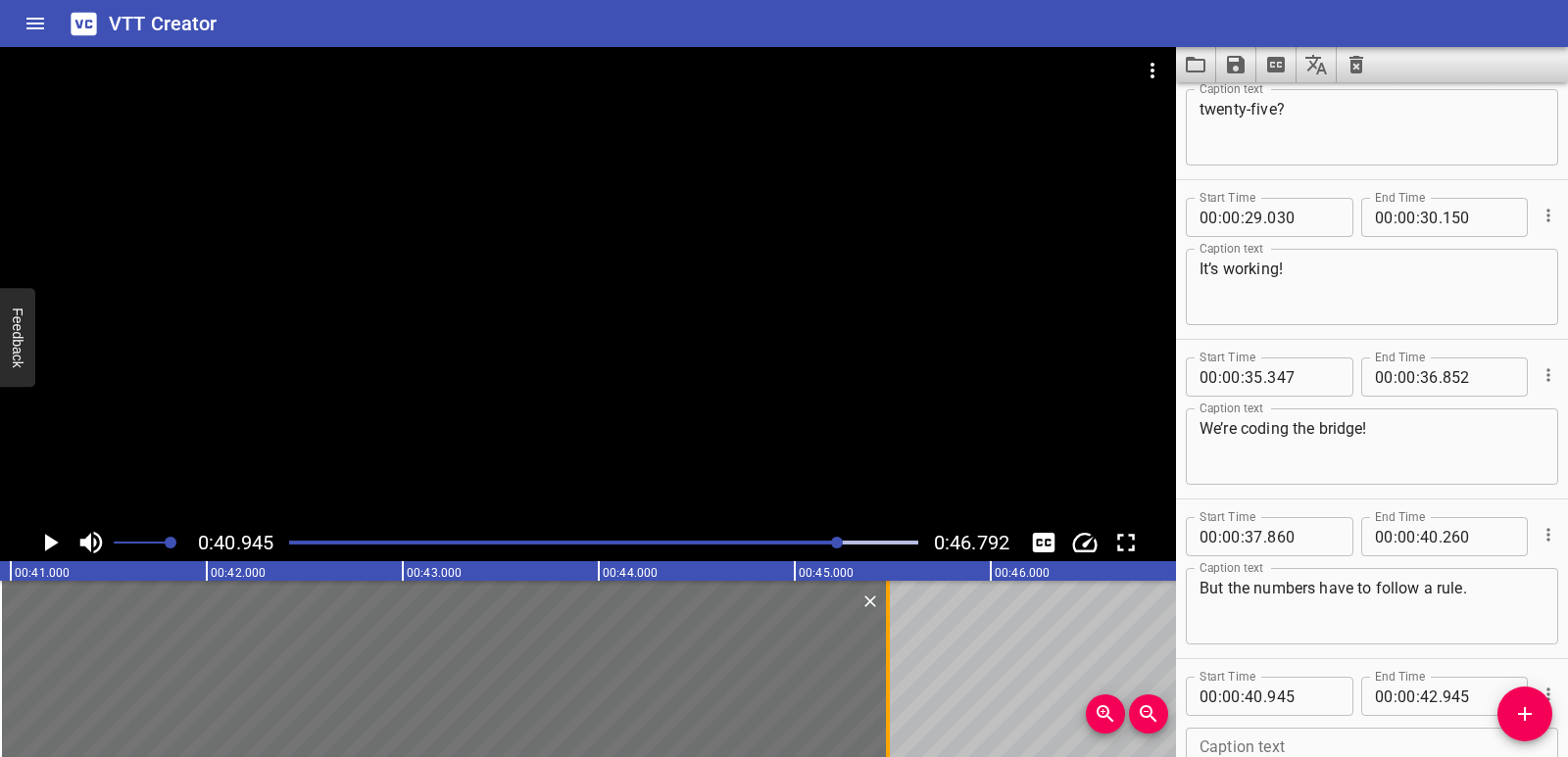
drag, startPoint x: 396, startPoint y: 680, endPoint x: 892, endPoint y: 654, distance: 496.7
click at [892, 654] on div at bounding box center [888, 670] width 20 height 177
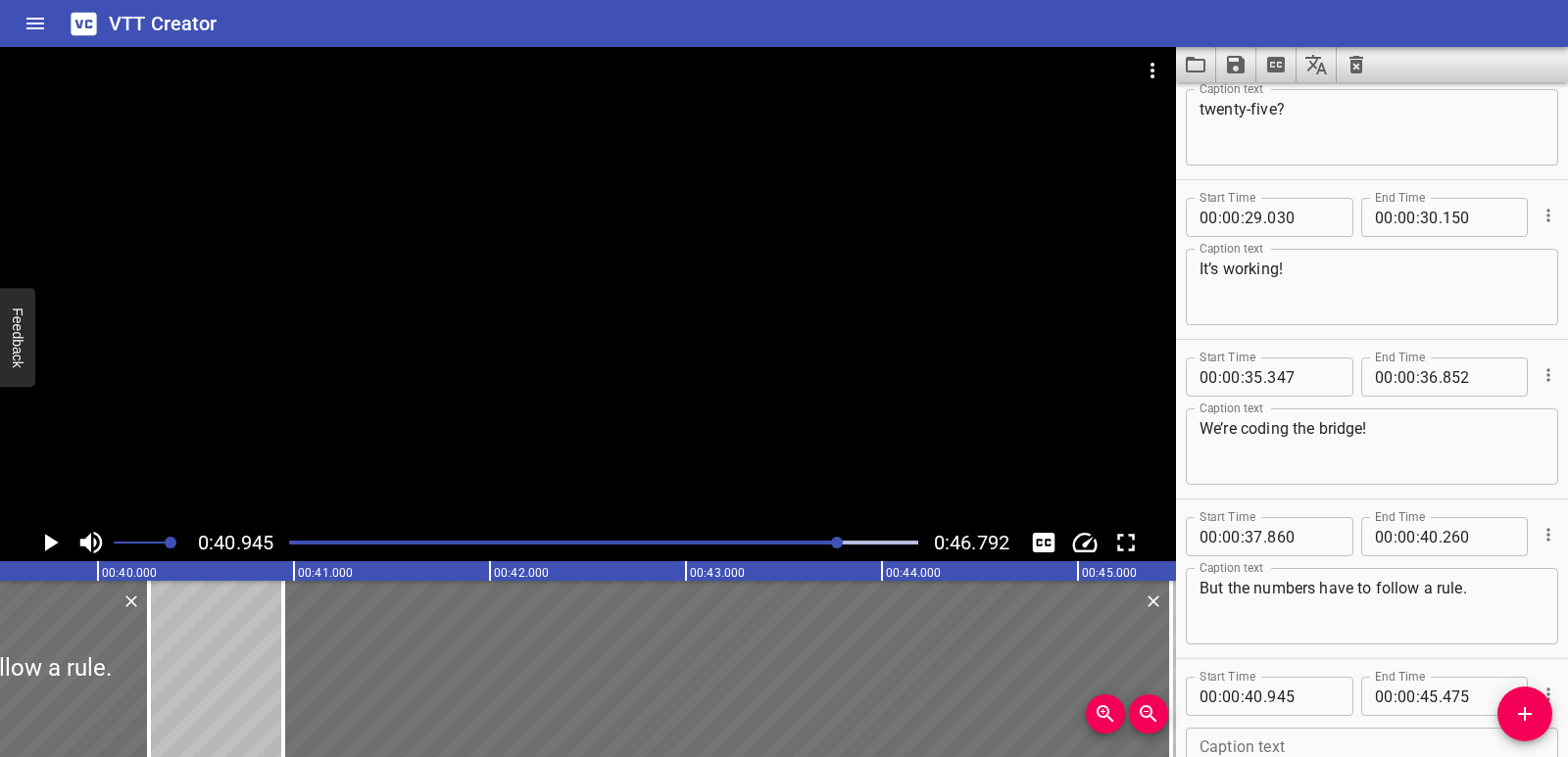
scroll to position [1173, 0]
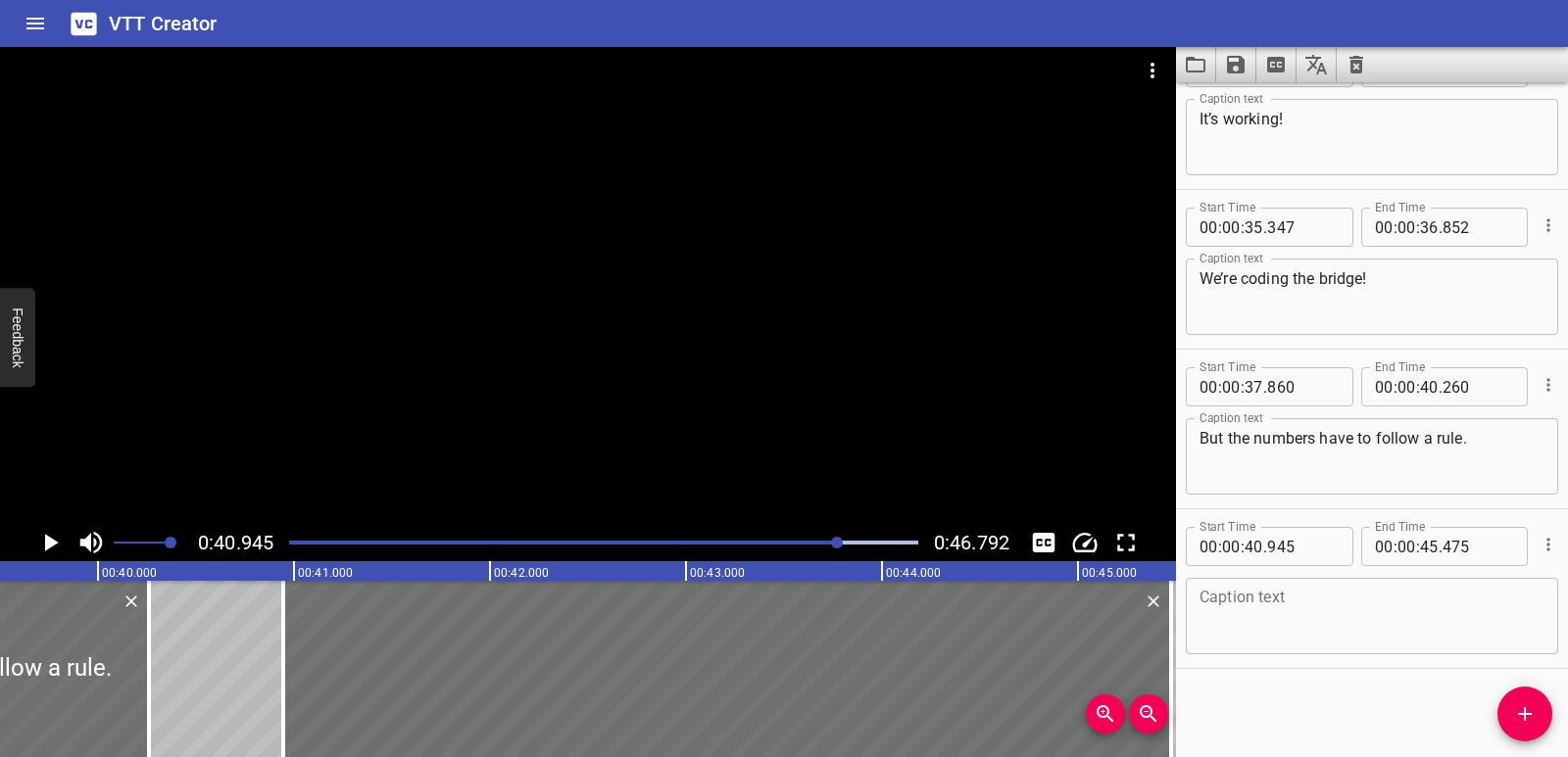
click at [1275, 635] on textarea at bounding box center [1371, 617] width 345 height 56
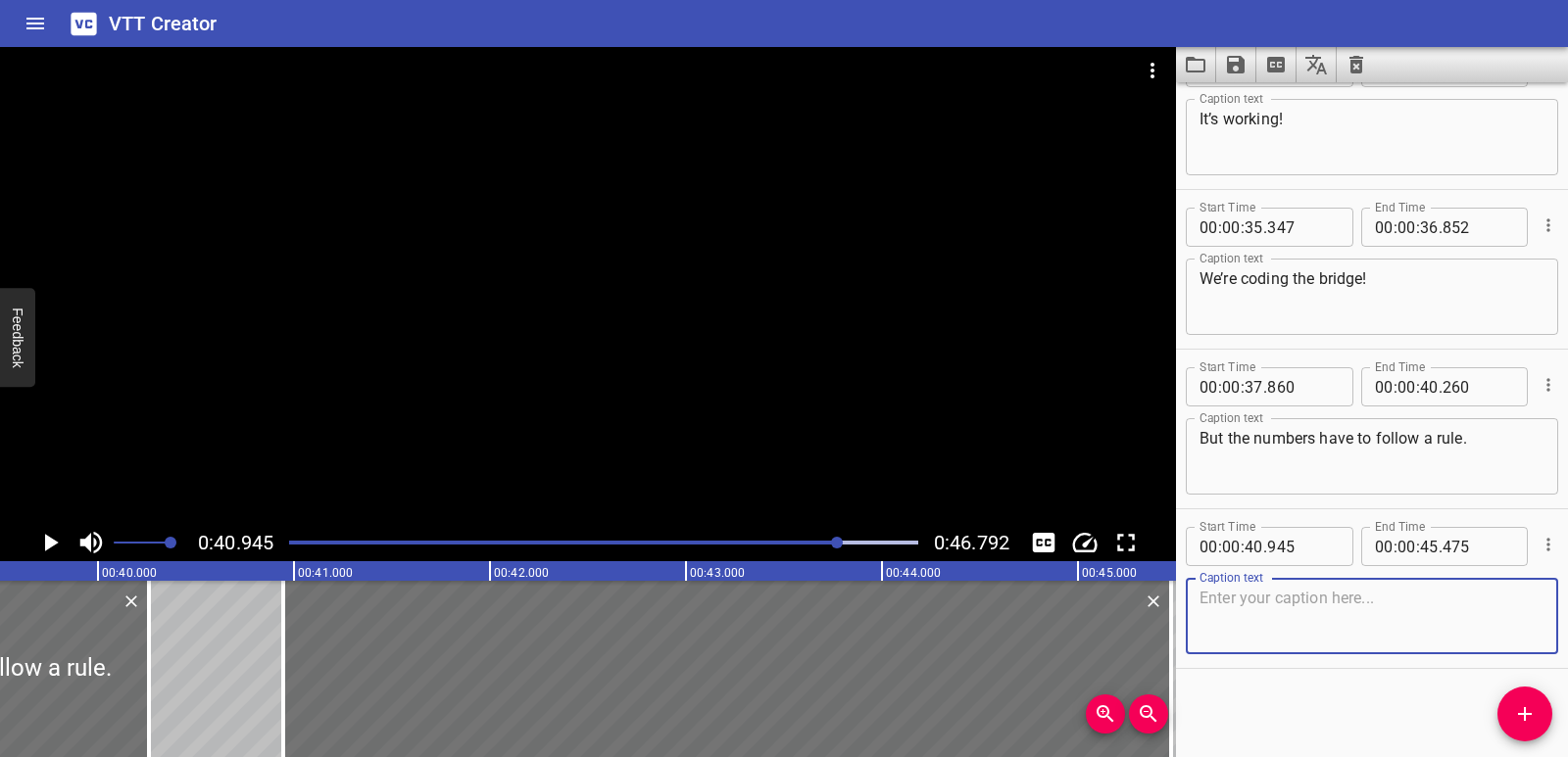
click at [1298, 630] on textarea at bounding box center [1371, 617] width 345 height 56
paste textarea "What number comes next in the pattern to help [DEMOGRAPHIC_DATA] cross the brid…"
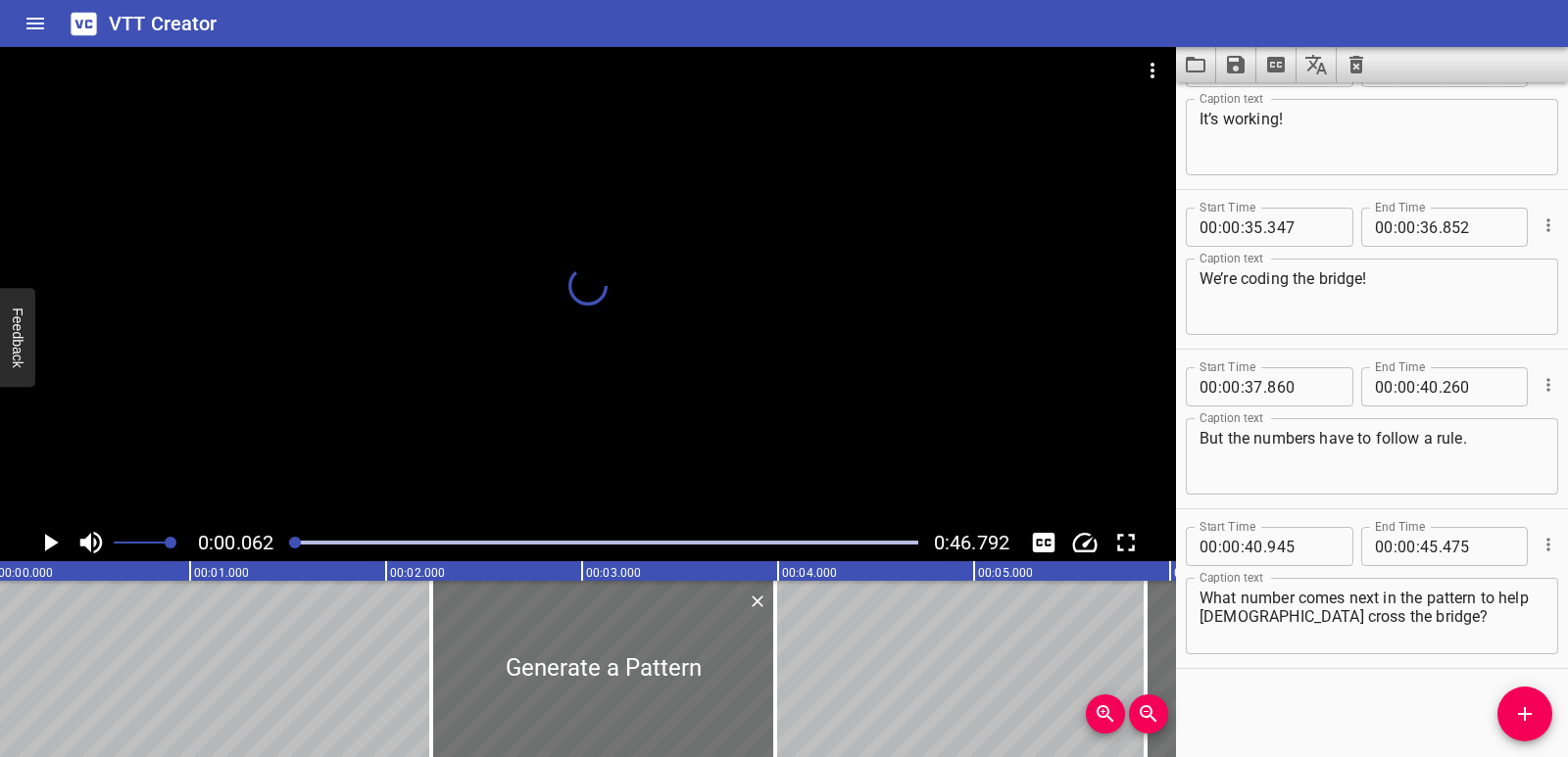
scroll to position [0, 0]
drag, startPoint x: 839, startPoint y: 538, endPoint x: 286, endPoint y: 541, distance: 553.0
click at [286, 541] on div at bounding box center [289, 543] width 12 height 12
click at [52, 547] on icon "Play/Pause" at bounding box center [52, 543] width 14 height 18
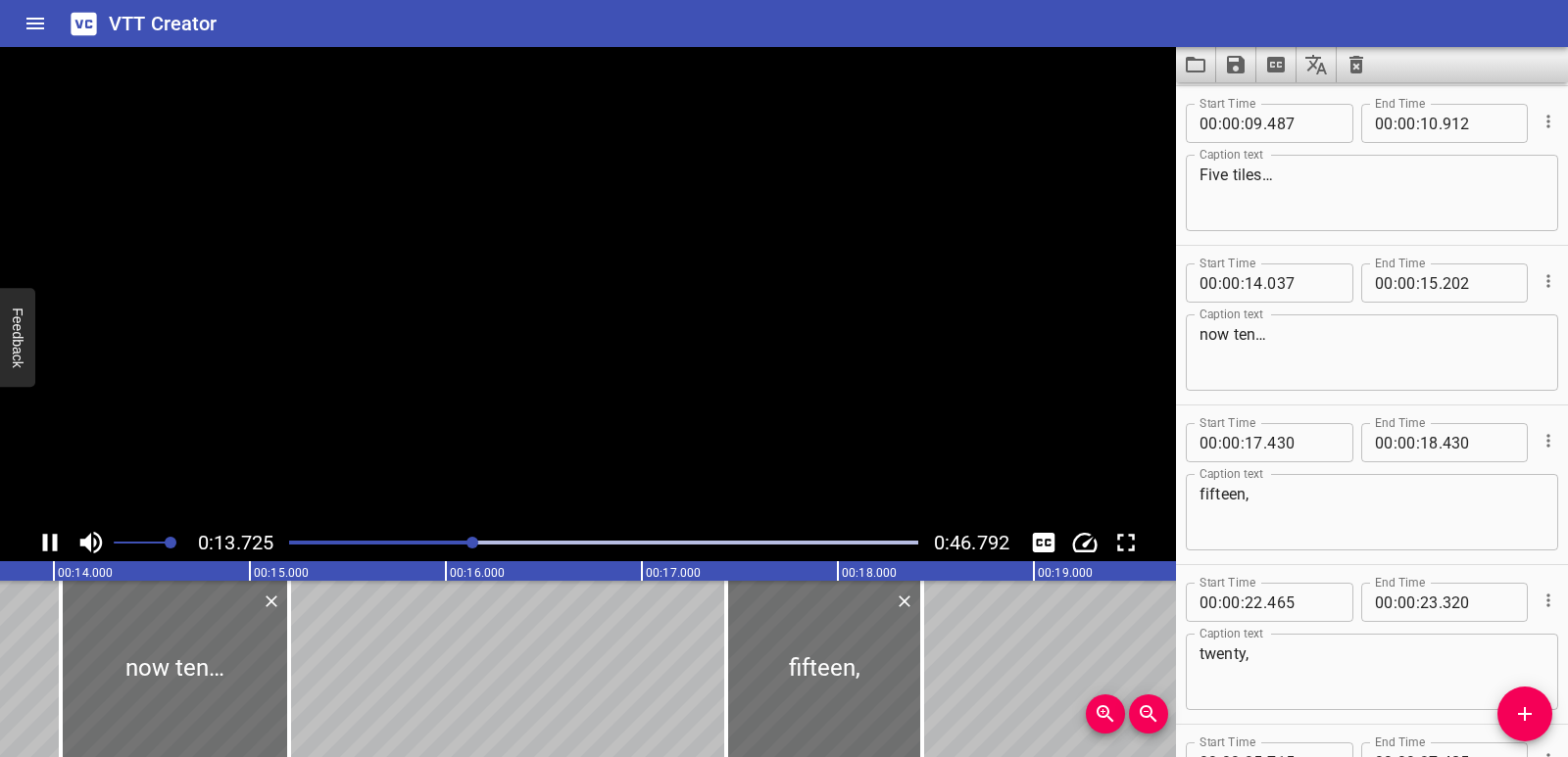
scroll to position [0, 2740]
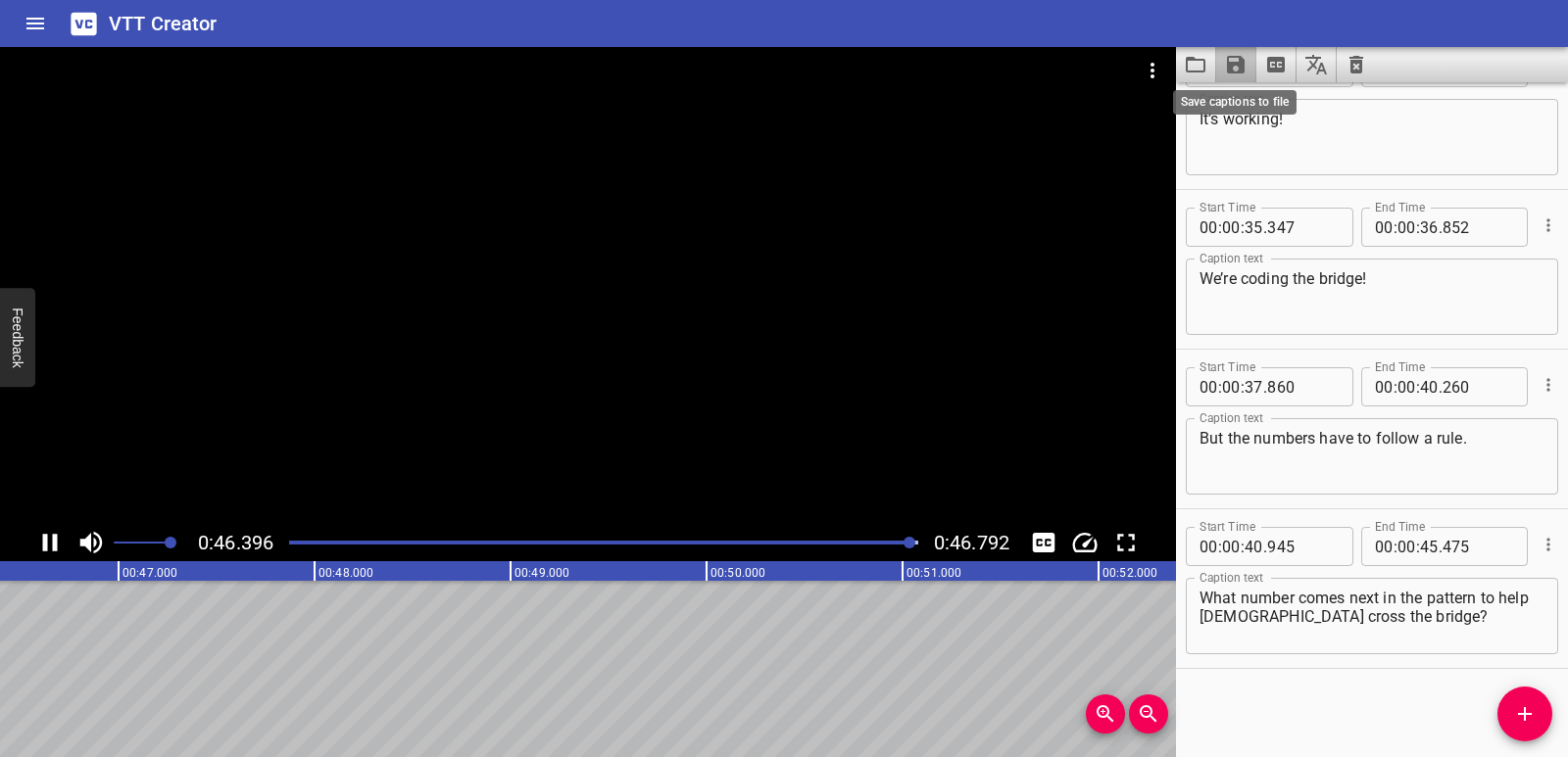
click at [1226, 66] on icon "Save captions to file" at bounding box center [1235, 65] width 18 height 18
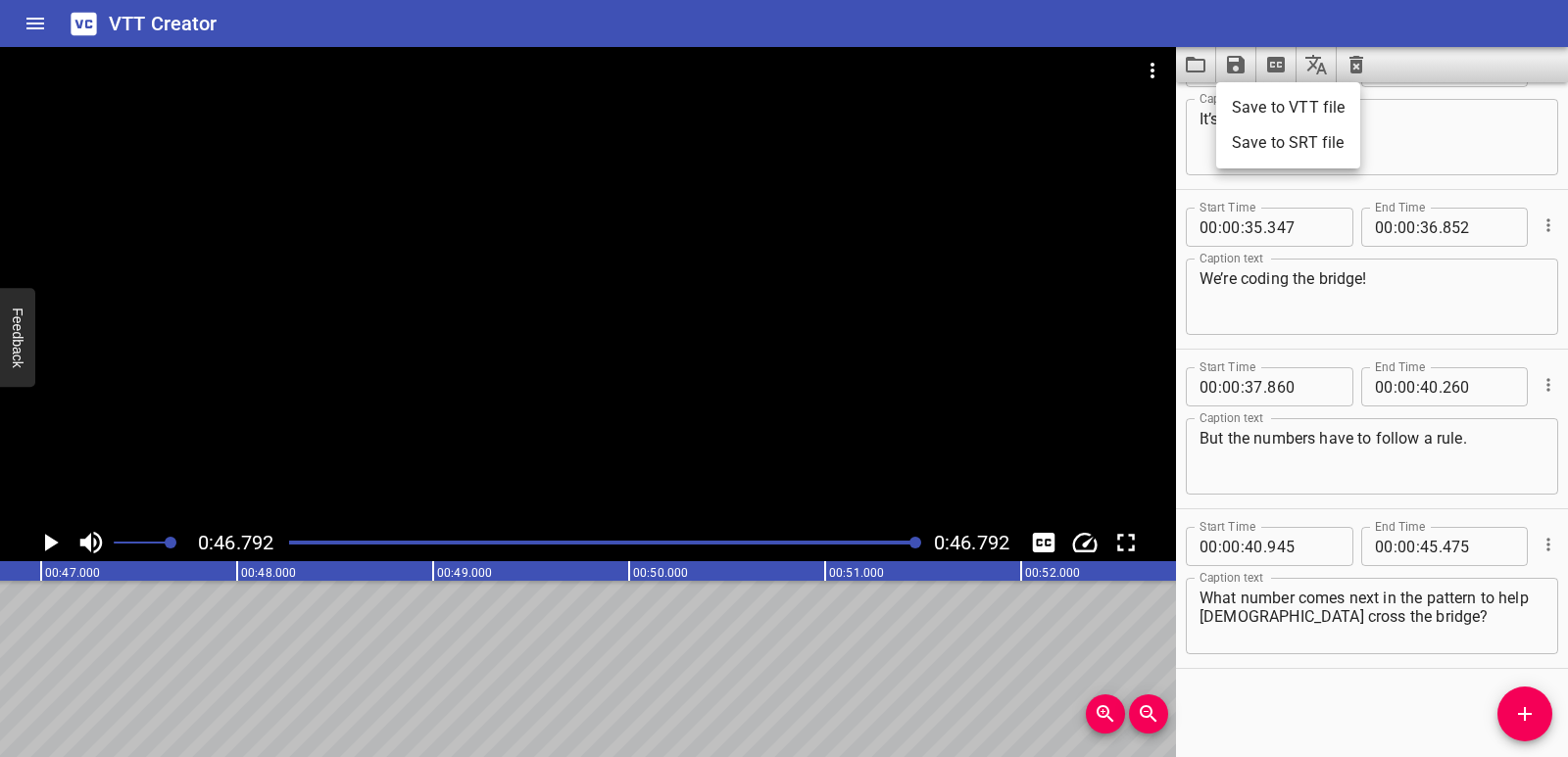
click at [1241, 112] on li "Save to VTT file" at bounding box center [1287, 108] width 144 height 35
